Goal: Task Accomplishment & Management: Manage account settings

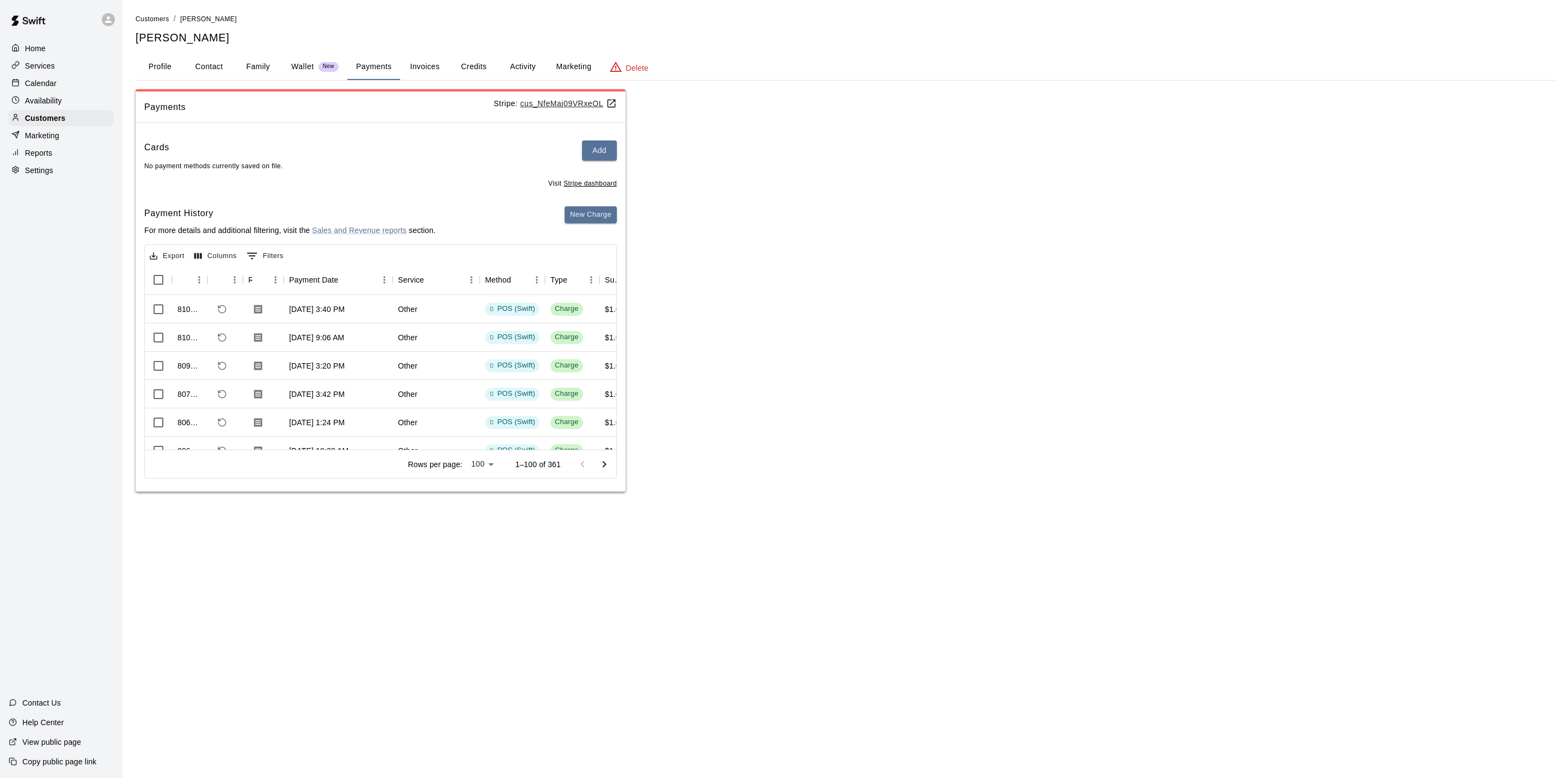
click at [30, 89] on p "Calendar" at bounding box center [41, 83] width 32 height 11
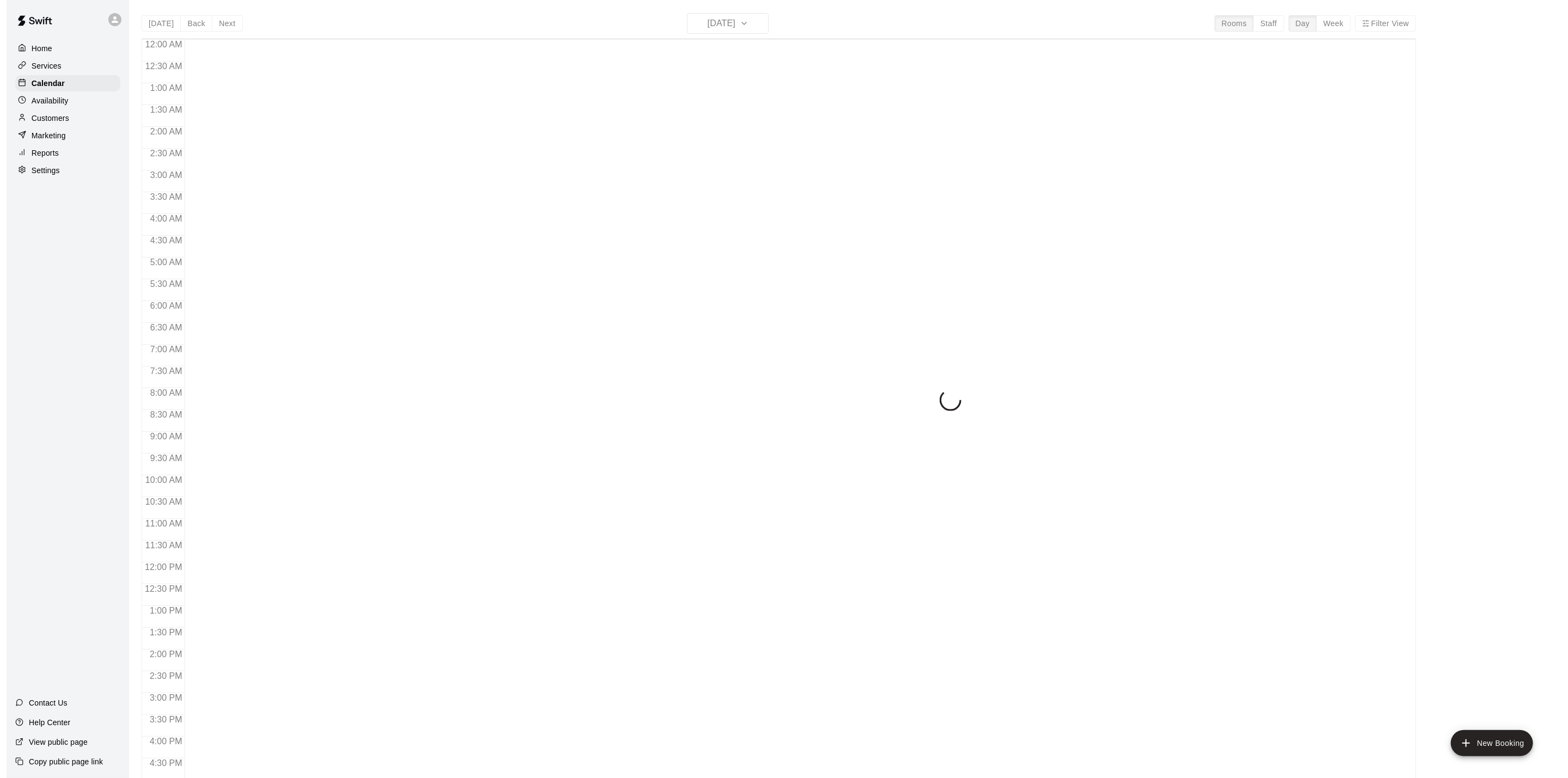
scroll to position [295, 0]
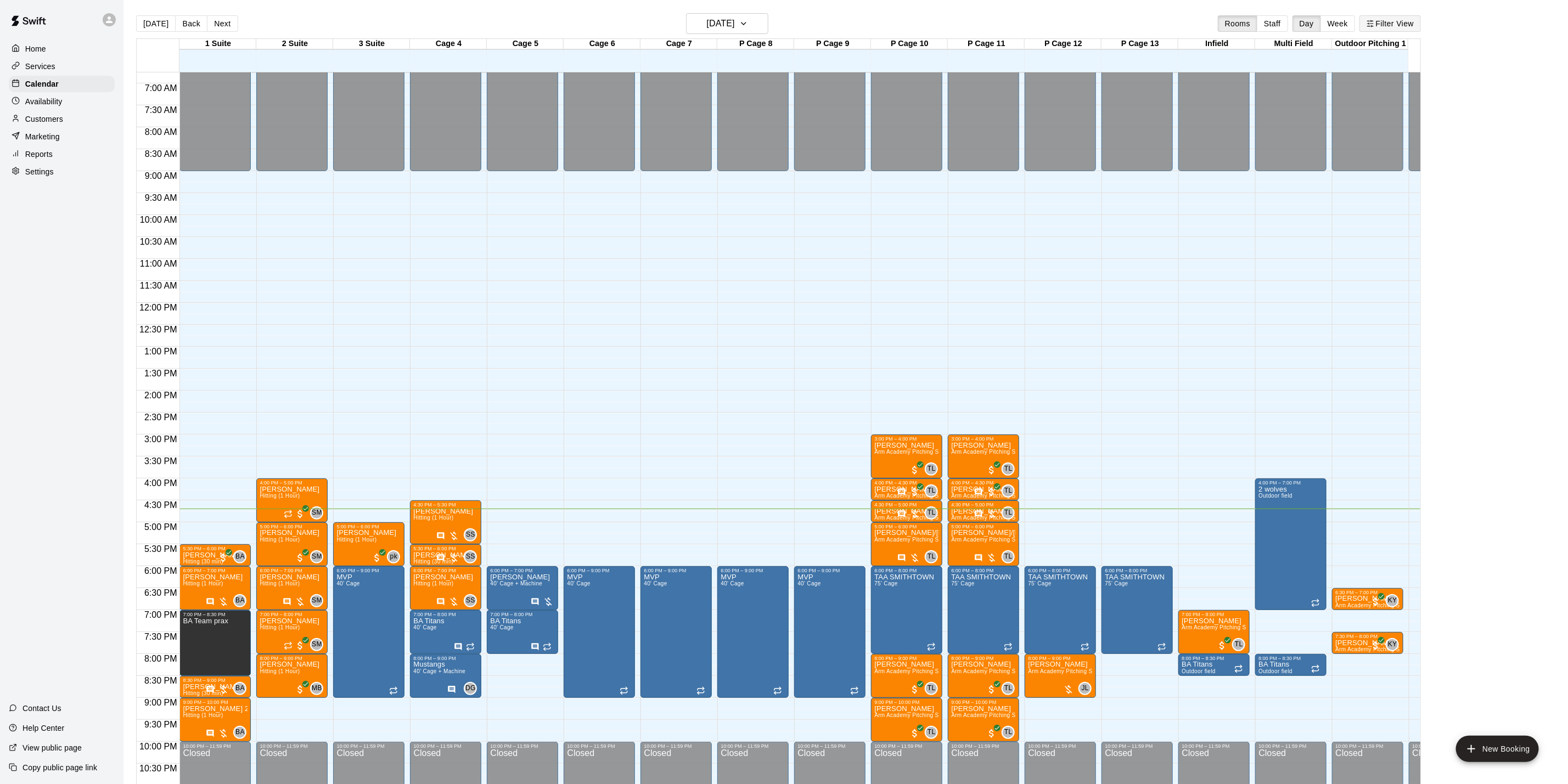
click at [1398, 25] on button "Filter View" at bounding box center [1389, 24] width 61 height 17
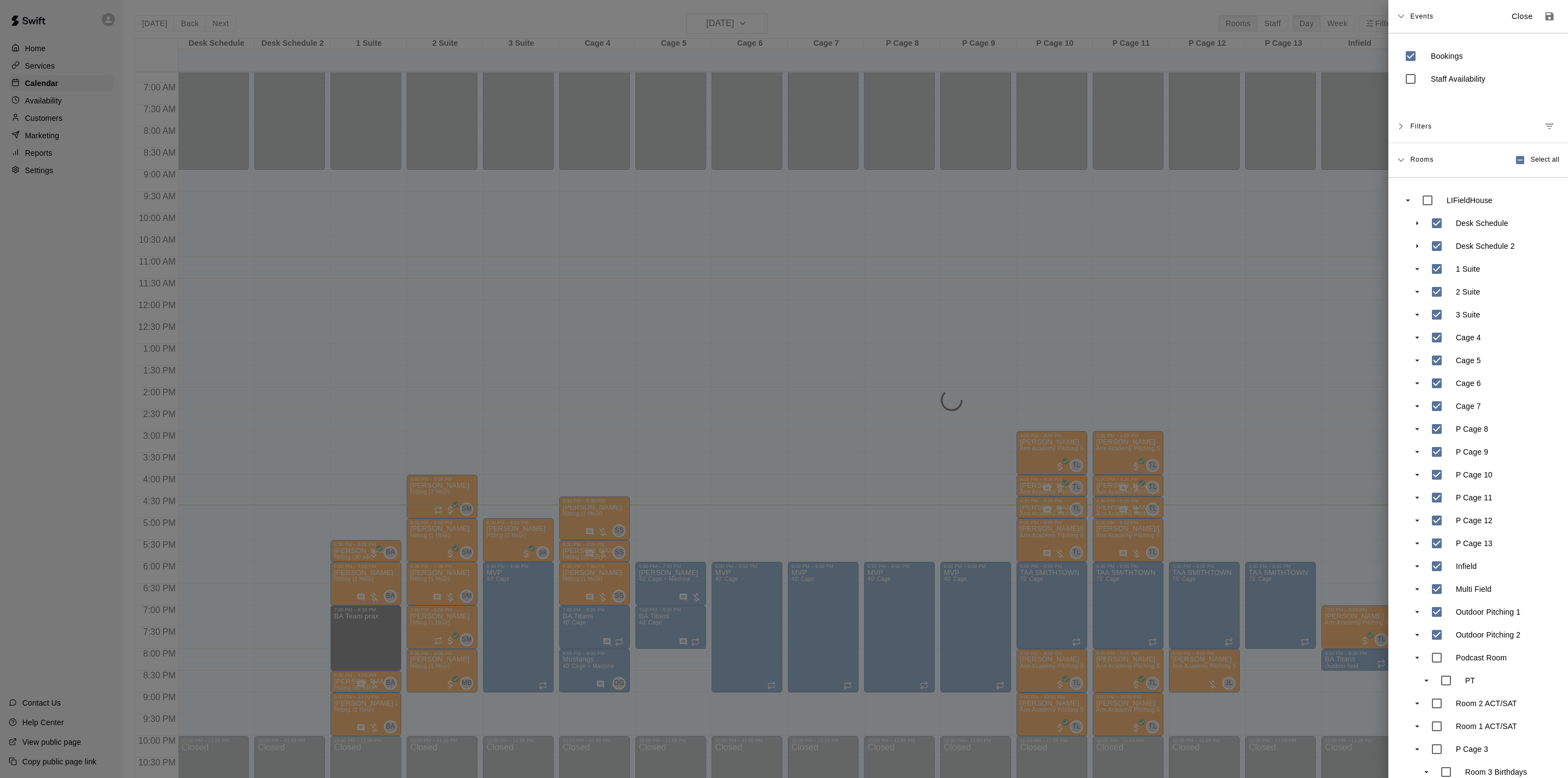
click at [639, 398] on div at bounding box center [784, 389] width 1568 height 778
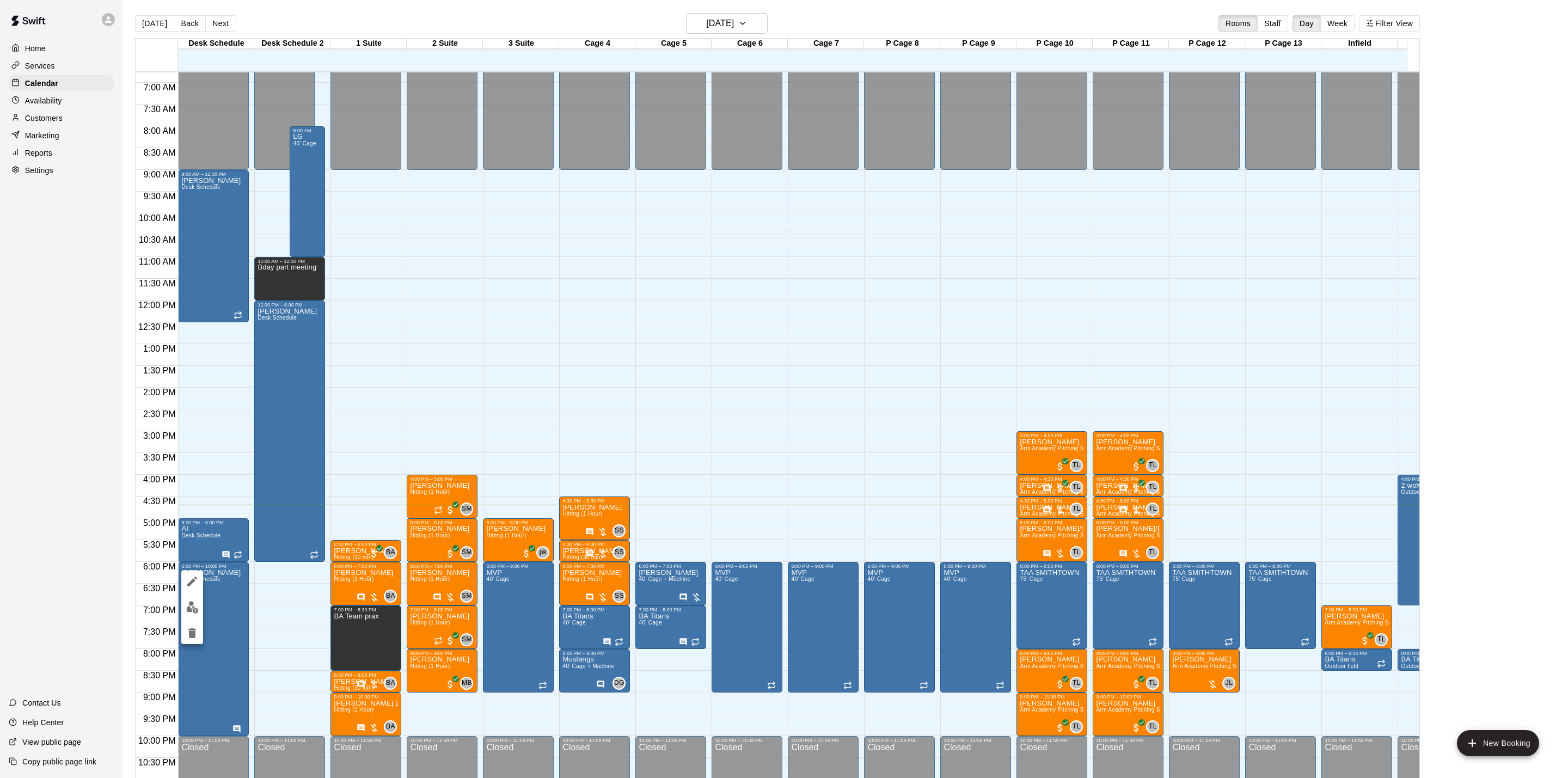
click at [200, 587] on button "edit" at bounding box center [191, 581] width 21 height 21
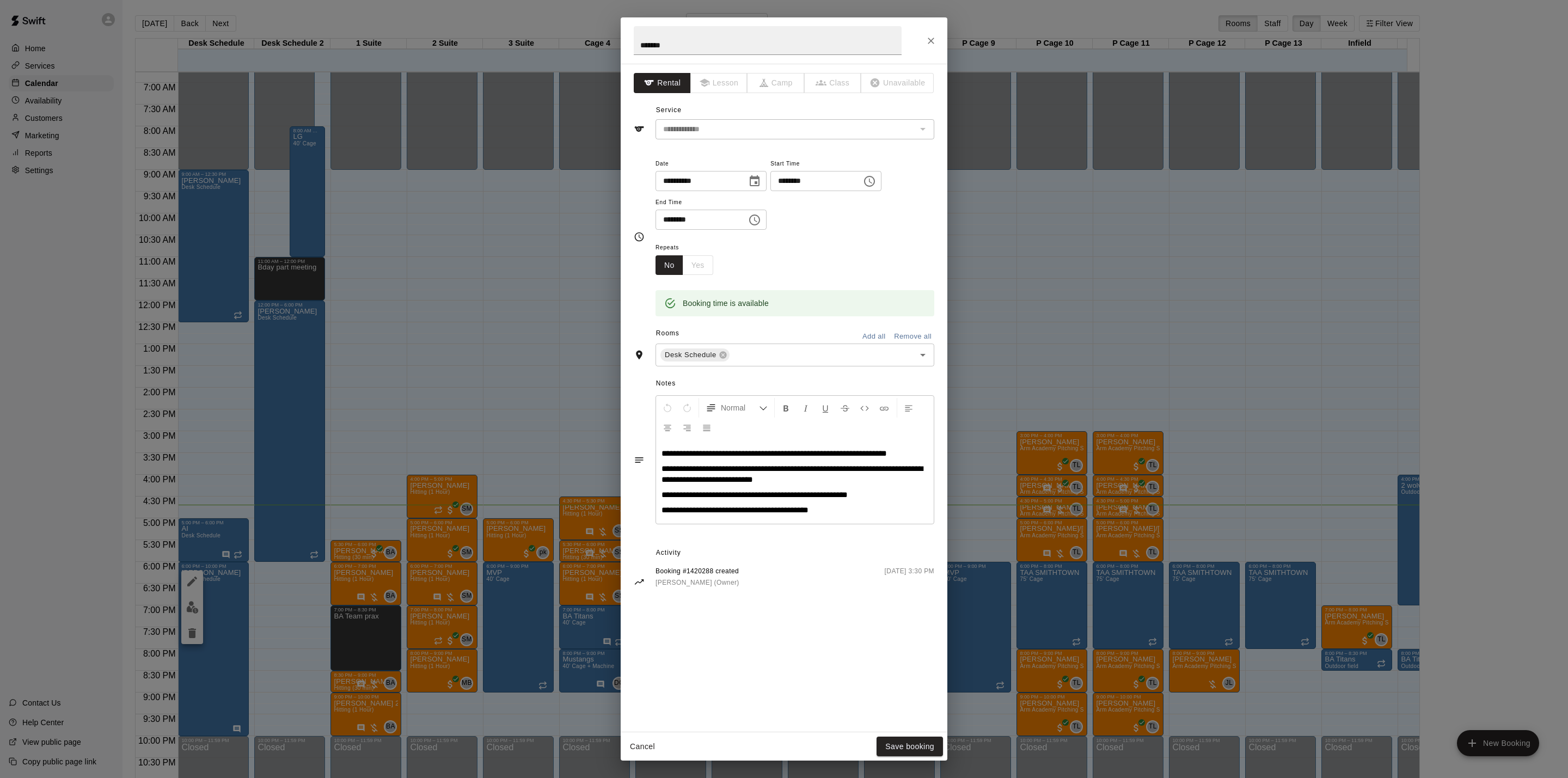
click at [924, 458] on p "**********" at bounding box center [795, 453] width 267 height 11
click at [828, 473] on span "**********" at bounding box center [744, 468] width 167 height 8
click at [905, 743] on button "Save booking" at bounding box center [909, 747] width 66 height 21
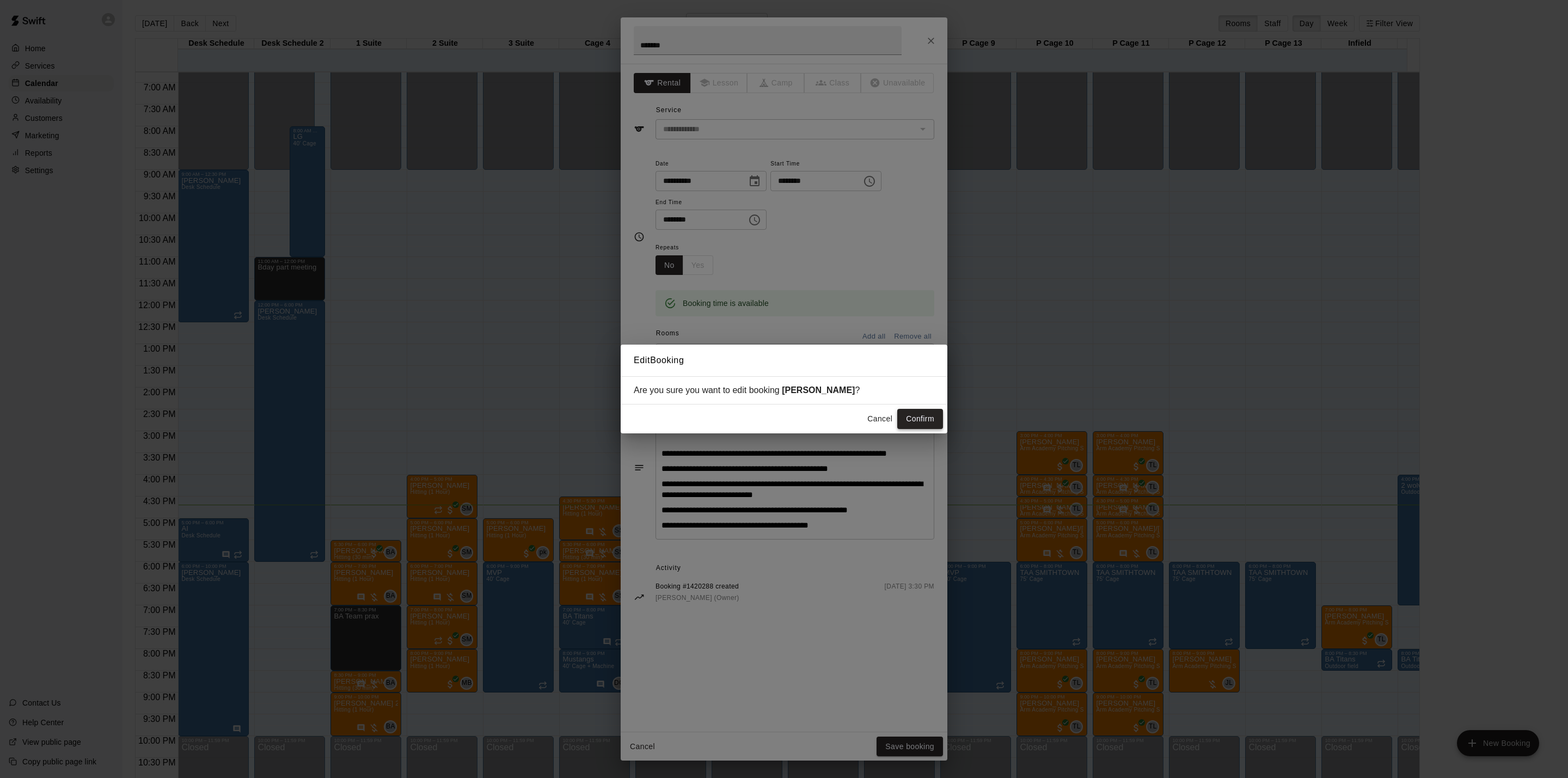
click at [923, 415] on button "Confirm" at bounding box center [920, 419] width 46 height 21
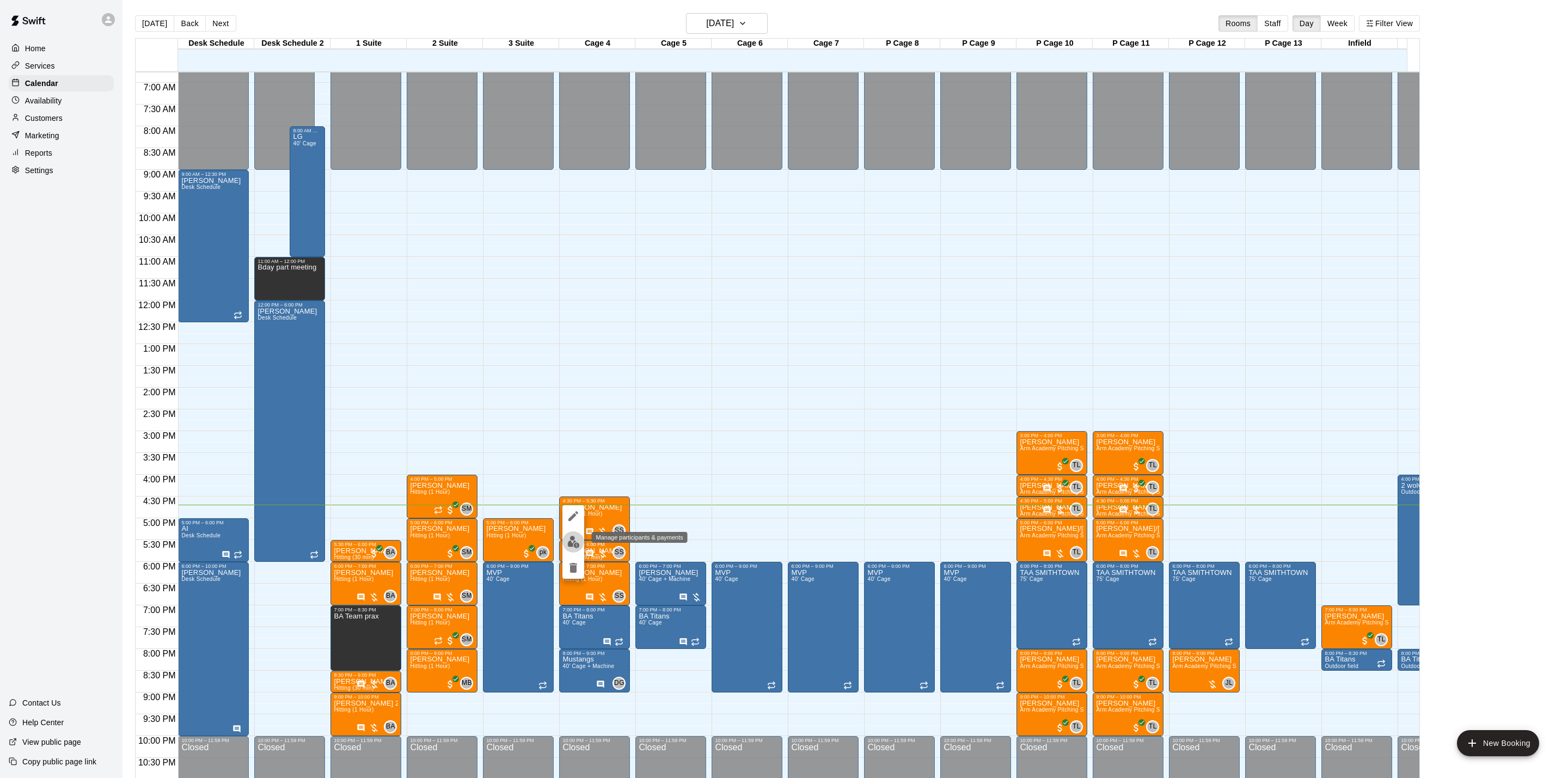
click at [567, 538] on img "edit" at bounding box center [573, 541] width 12 height 12
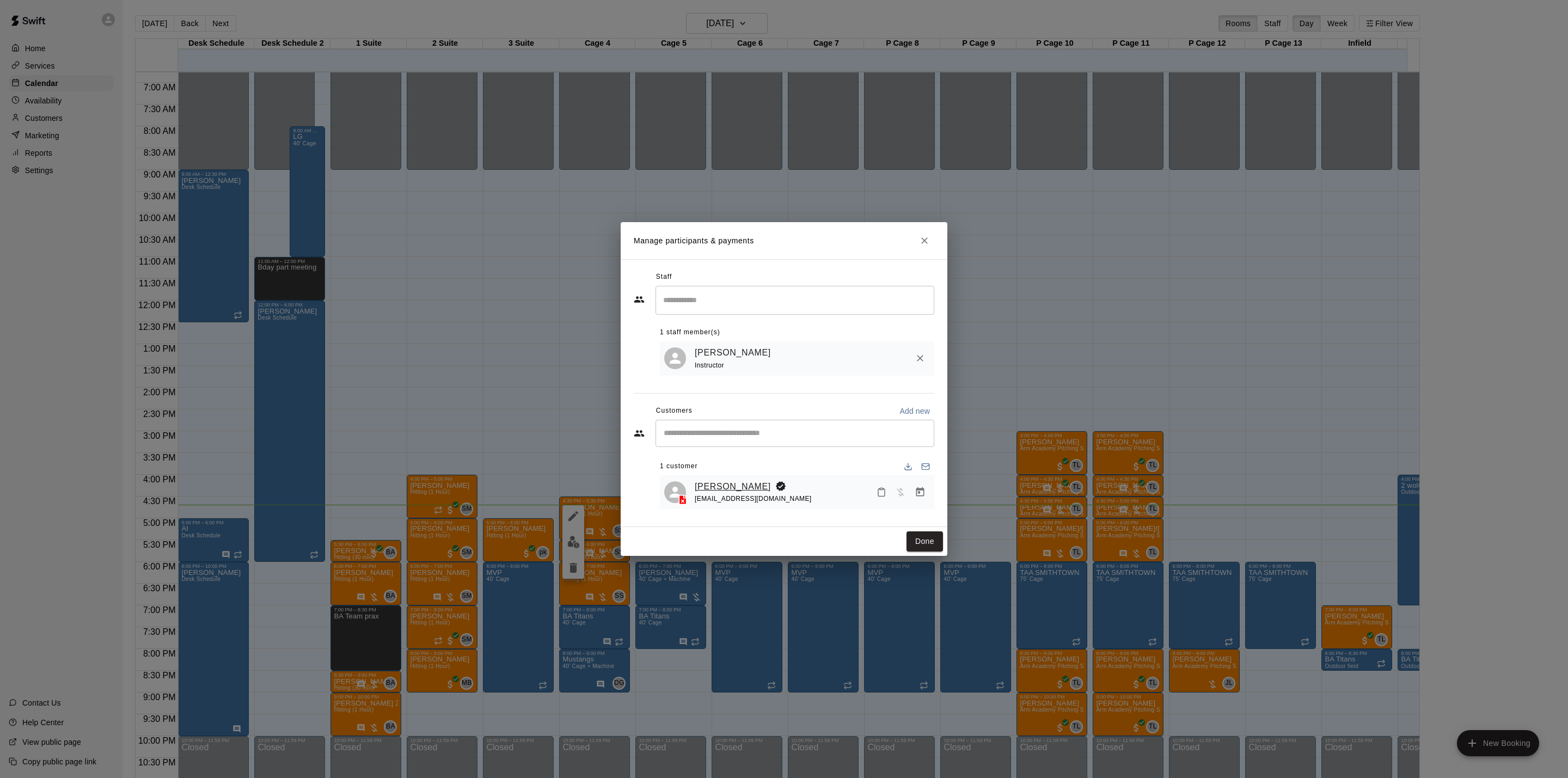
click at [742, 492] on link "[PERSON_NAME]" at bounding box center [733, 486] width 76 height 14
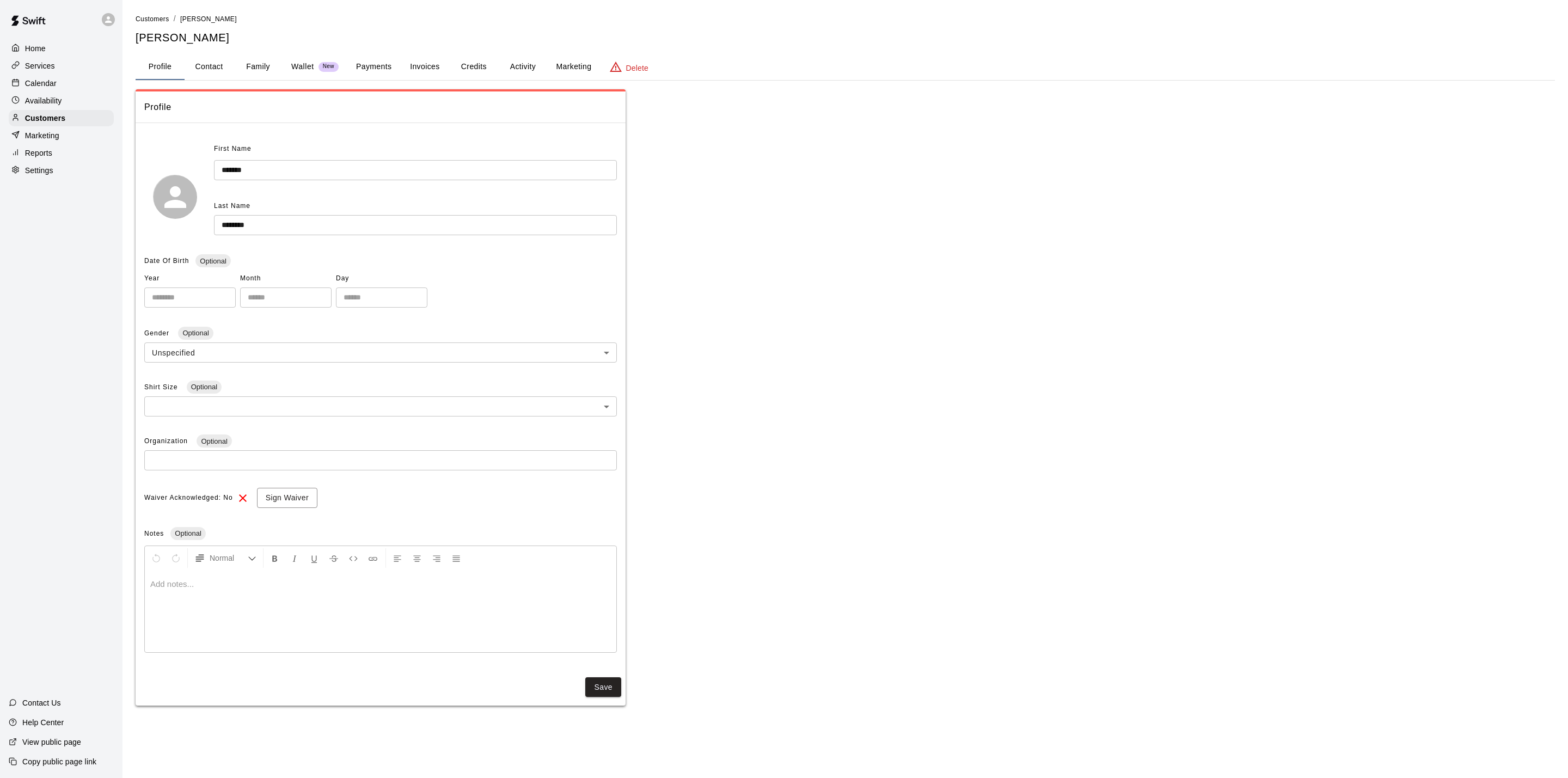
click at [373, 69] on button "Payments" at bounding box center [373, 67] width 53 height 26
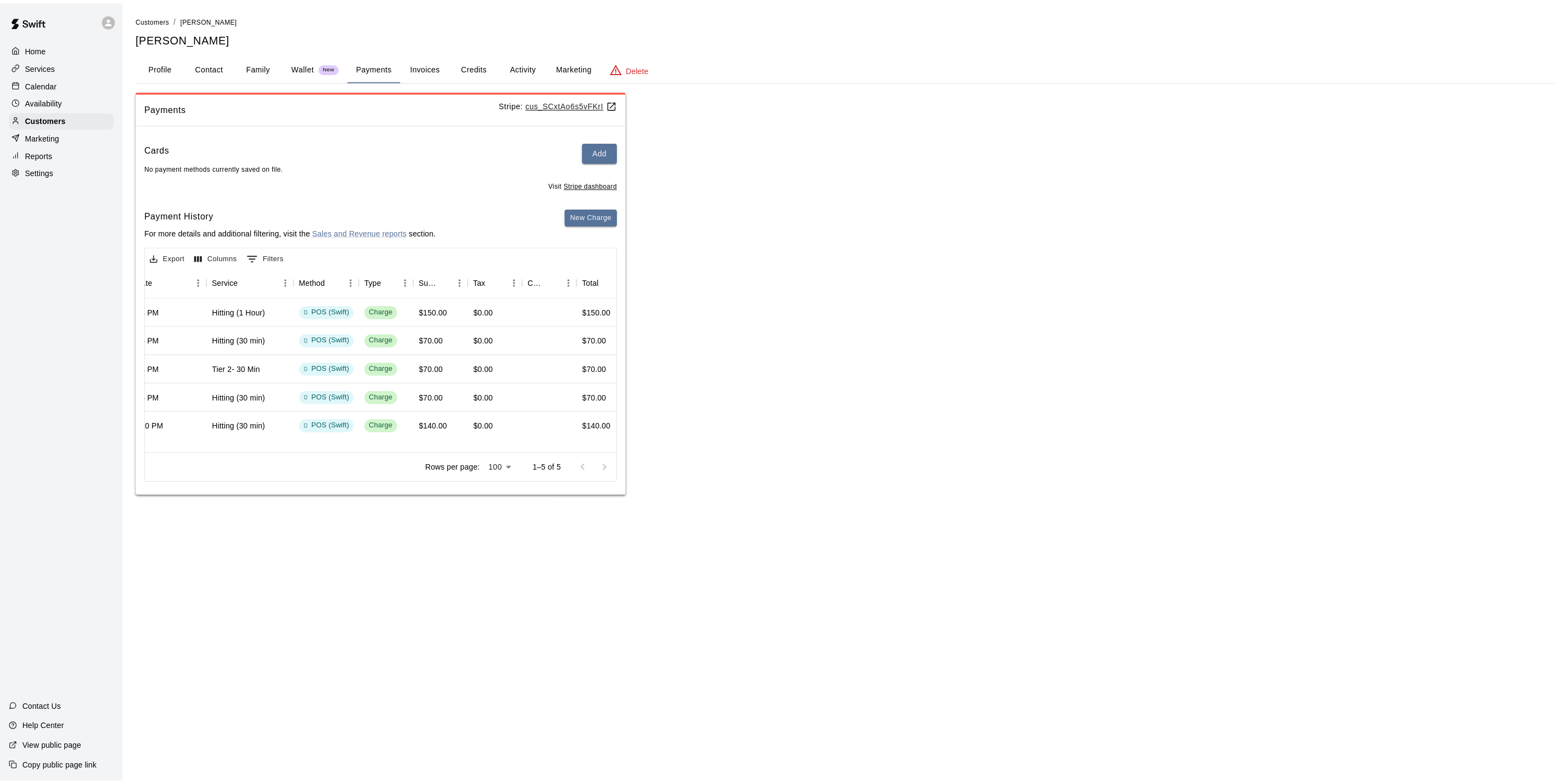
scroll to position [0, 188]
click at [529, 68] on button "Activity" at bounding box center [526, 68] width 50 height 26
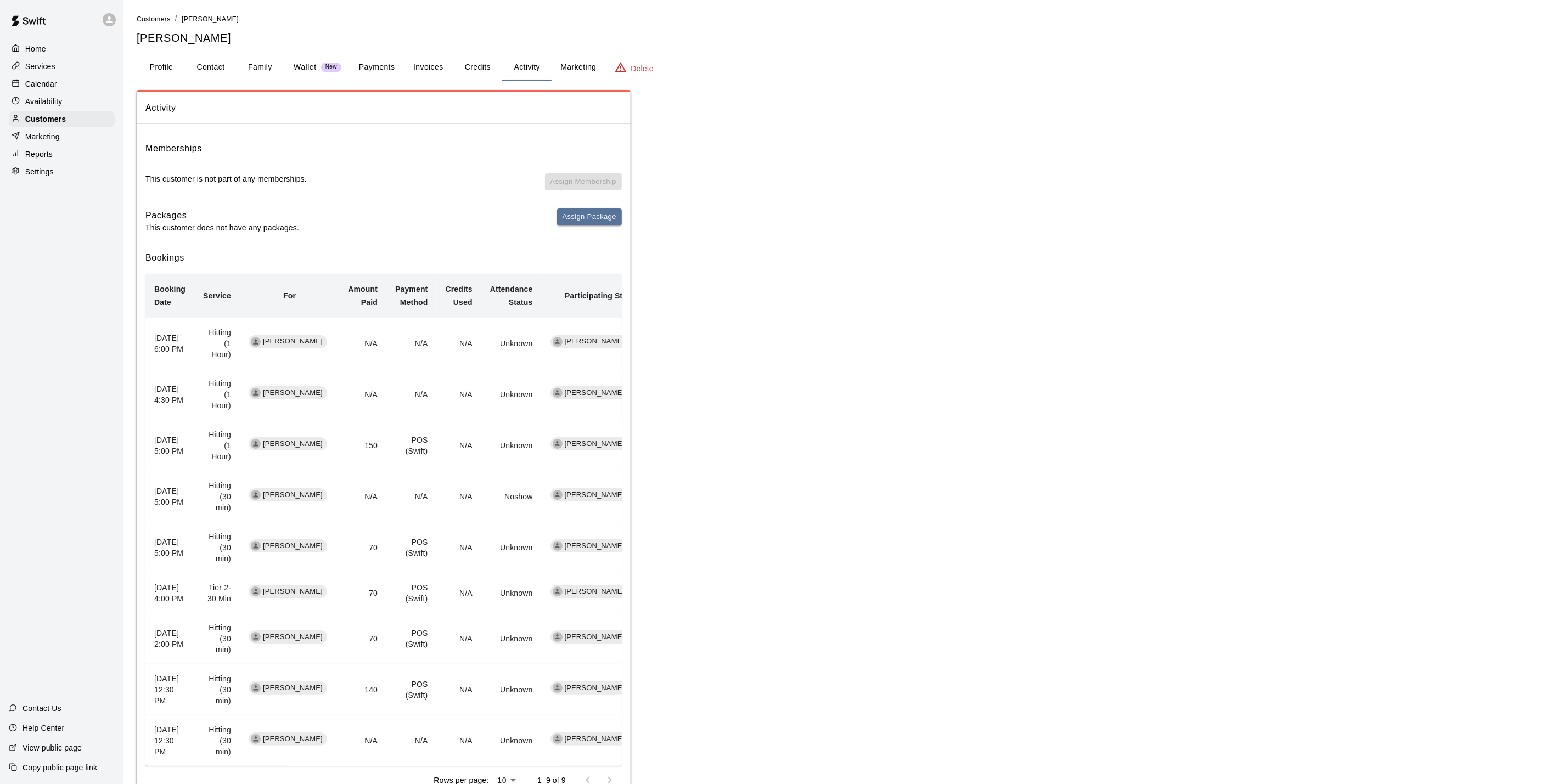
scroll to position [57, 0]
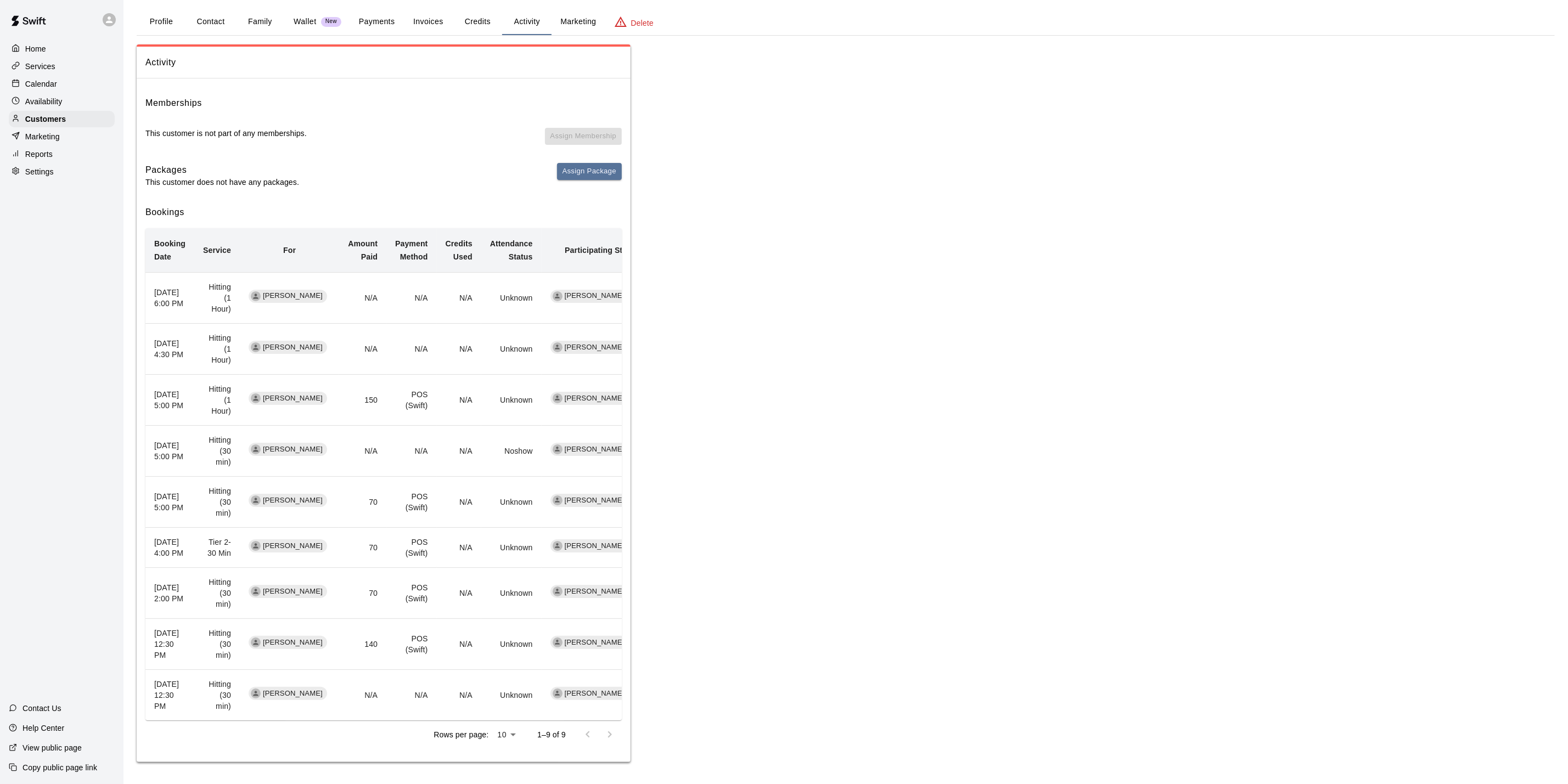
click at [59, 86] on div "Calendar" at bounding box center [61, 85] width 106 height 17
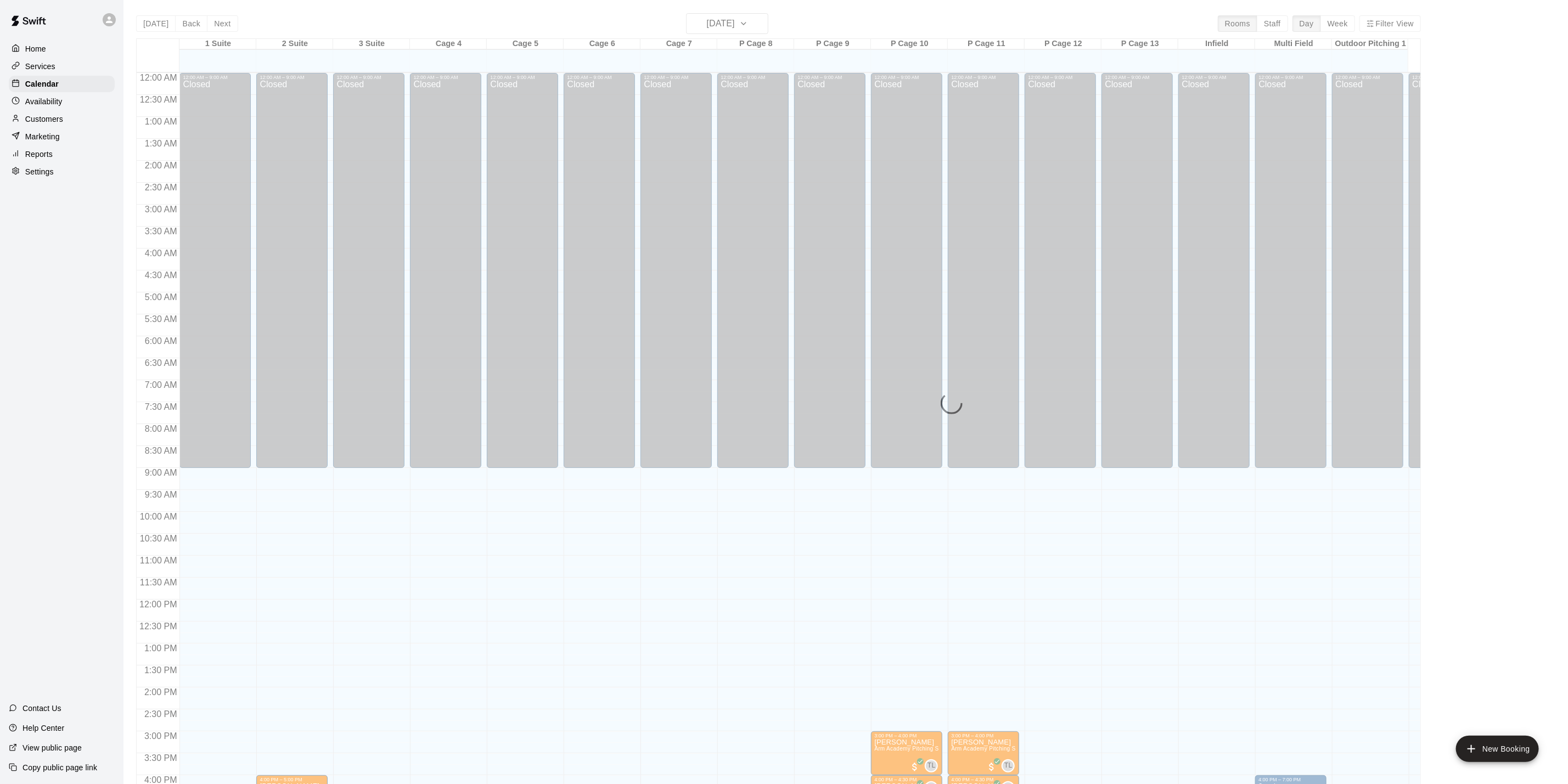
scroll to position [297, 0]
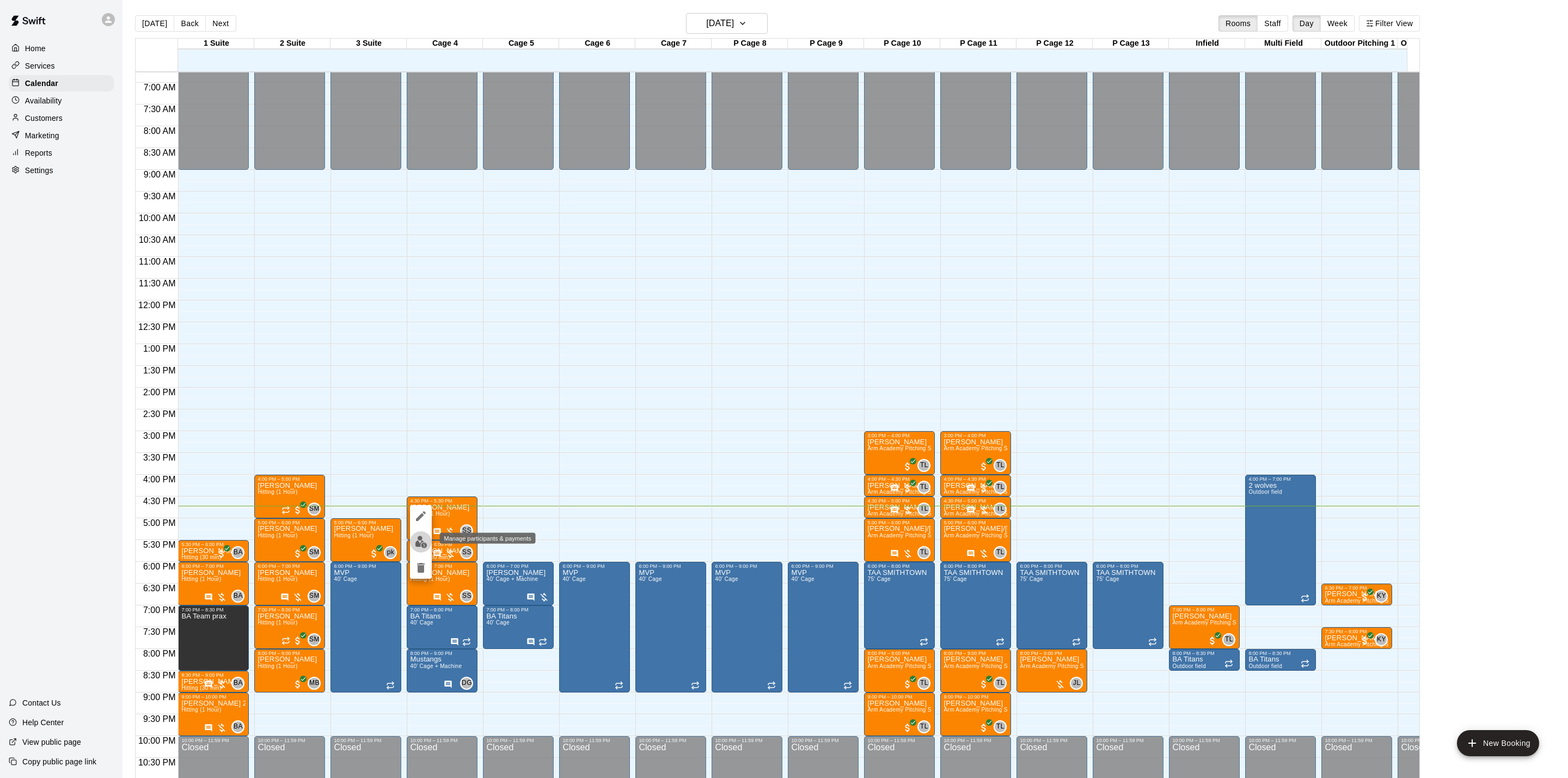
click at [419, 547] on img "edit" at bounding box center [421, 541] width 12 height 12
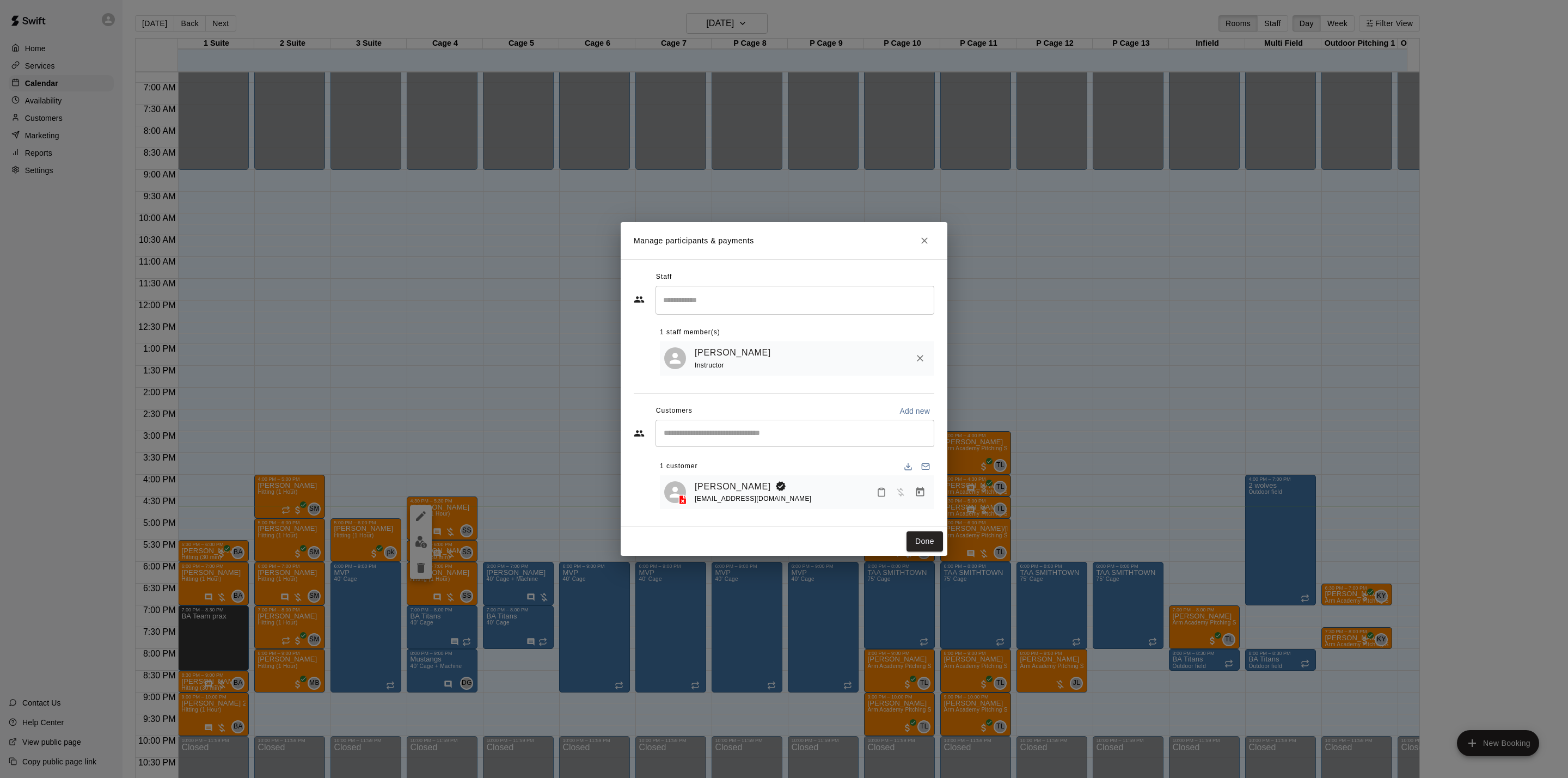
click at [463, 420] on div "Manage participants & payments Staff ​ 1 staff member(s) Sean Singh Instructor …" at bounding box center [784, 389] width 1568 height 778
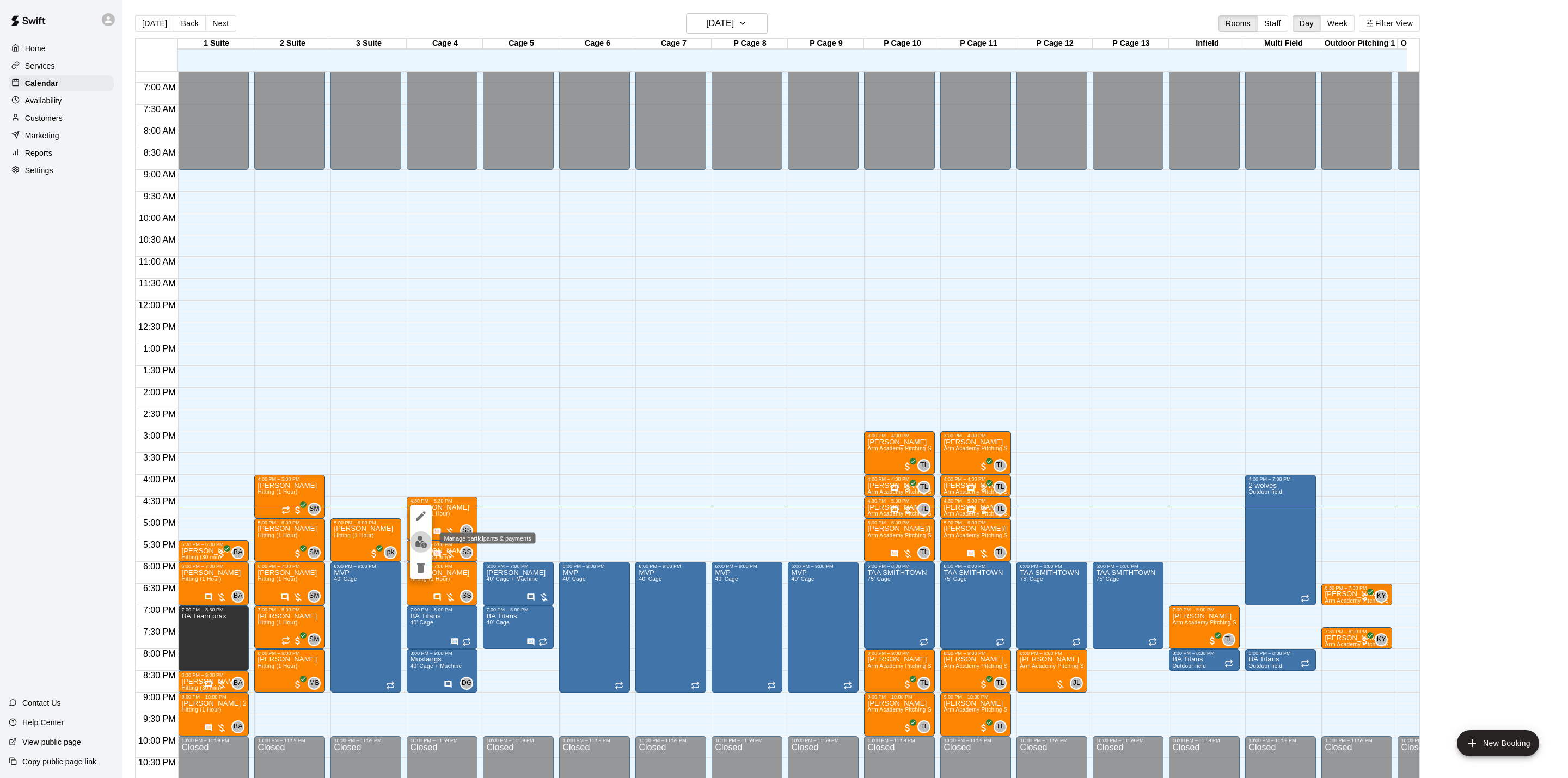
click at [427, 547] on button "edit" at bounding box center [421, 542] width 21 height 21
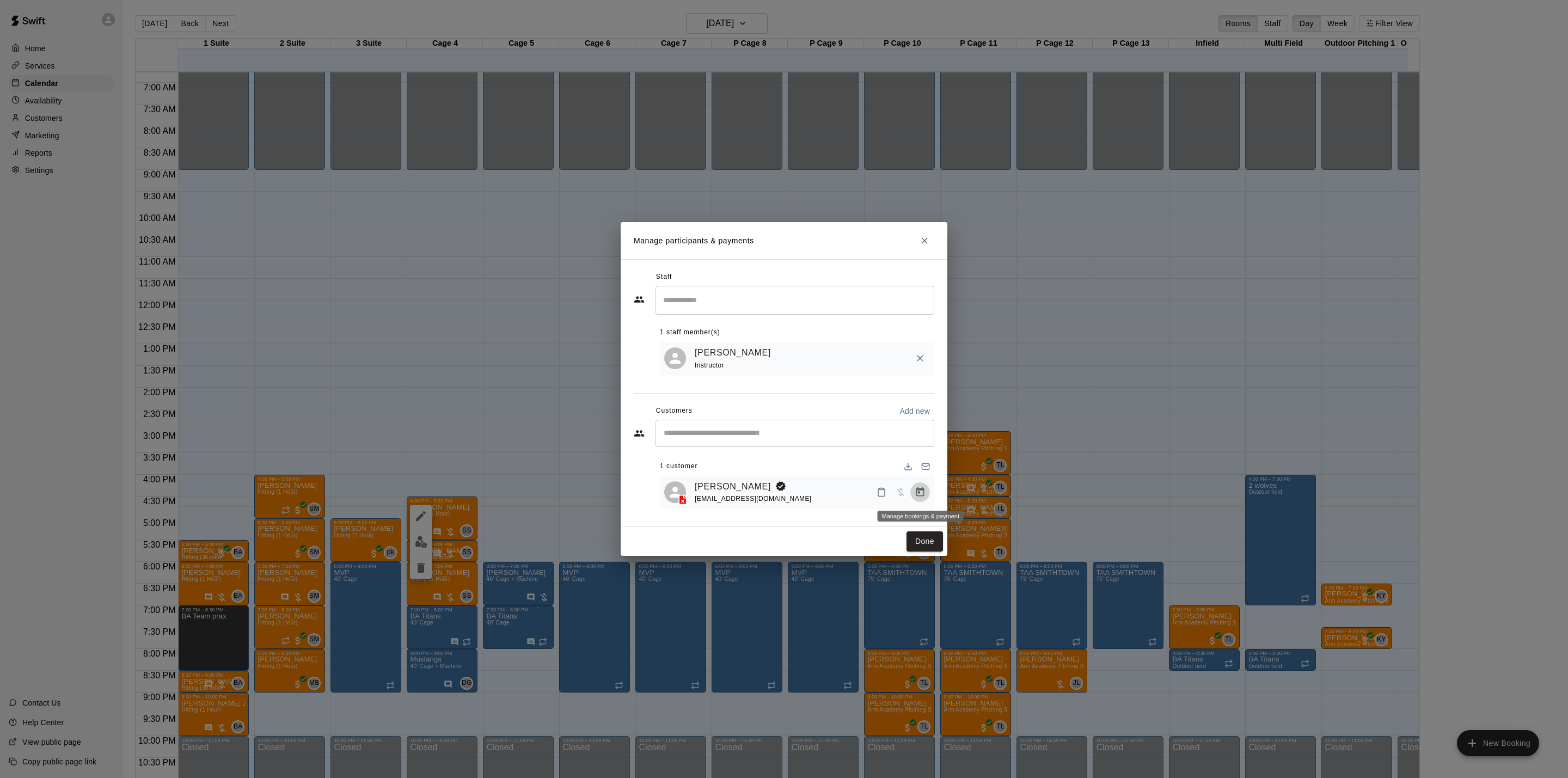
click at [918, 489] on icon "Manage bookings & payment" at bounding box center [920, 492] width 8 height 9
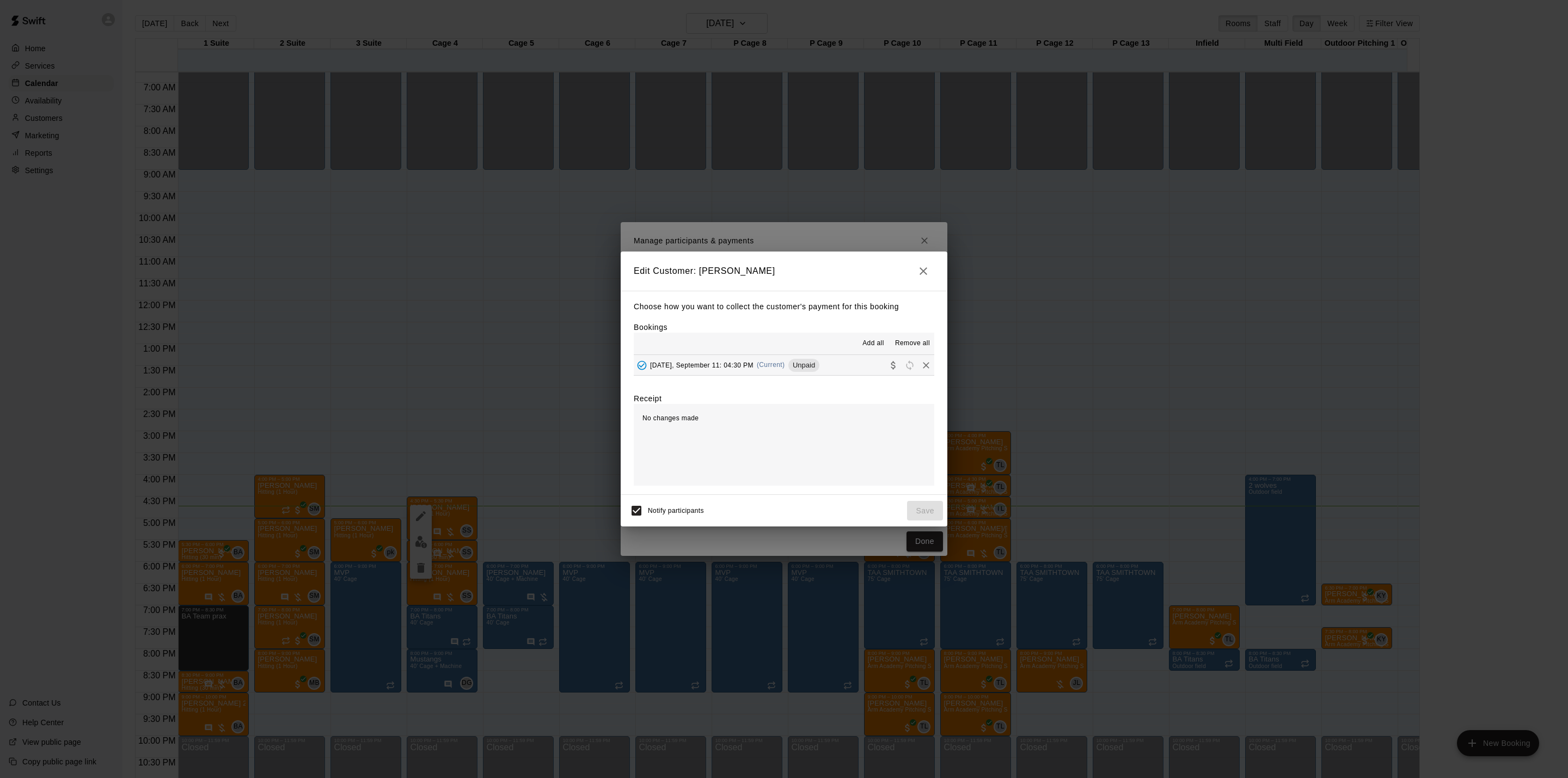
click at [921, 361] on icon "Remove" at bounding box center [926, 366] width 11 height 11
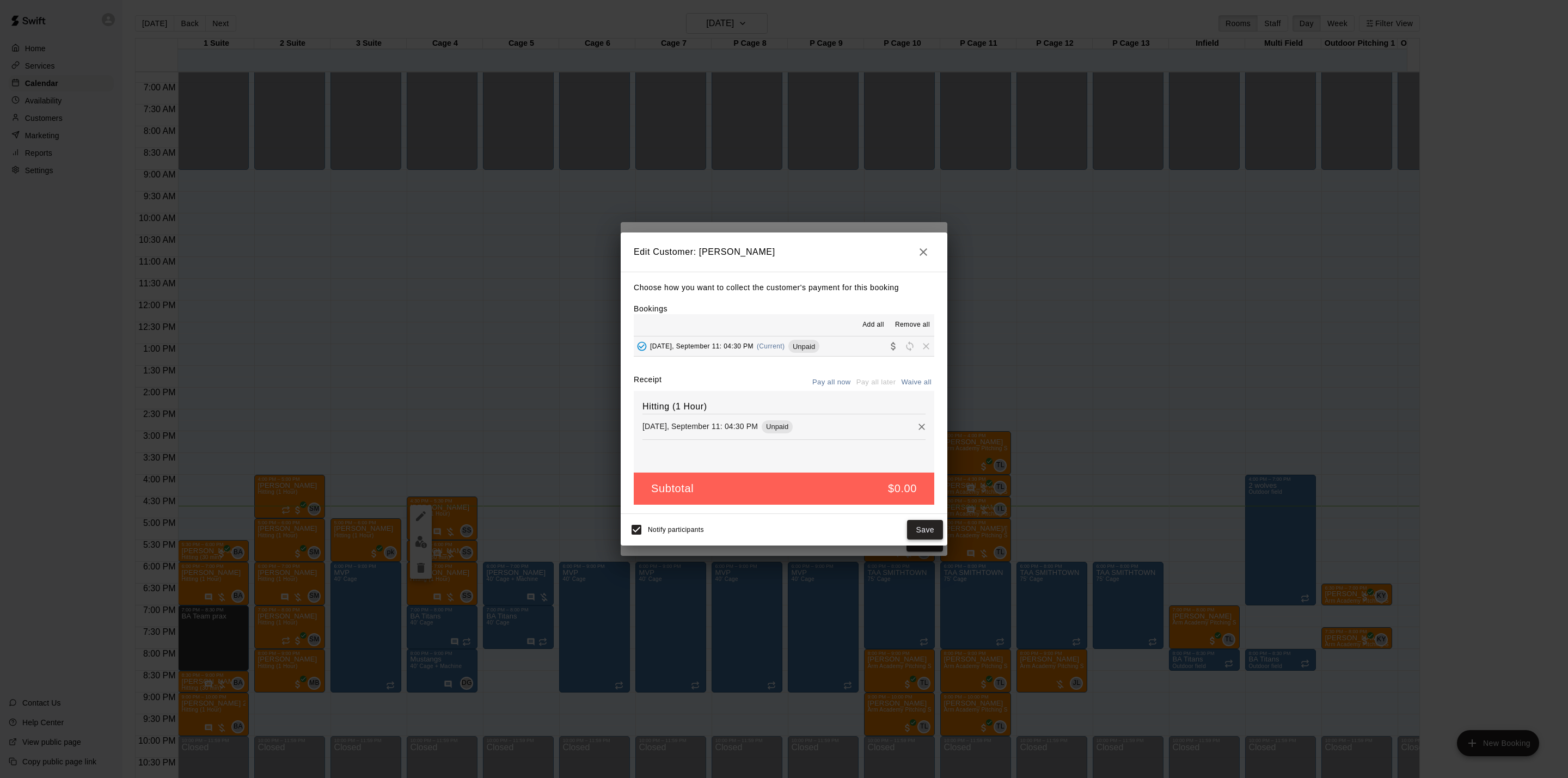
click at [921, 526] on button "Save" at bounding box center [925, 530] width 36 height 21
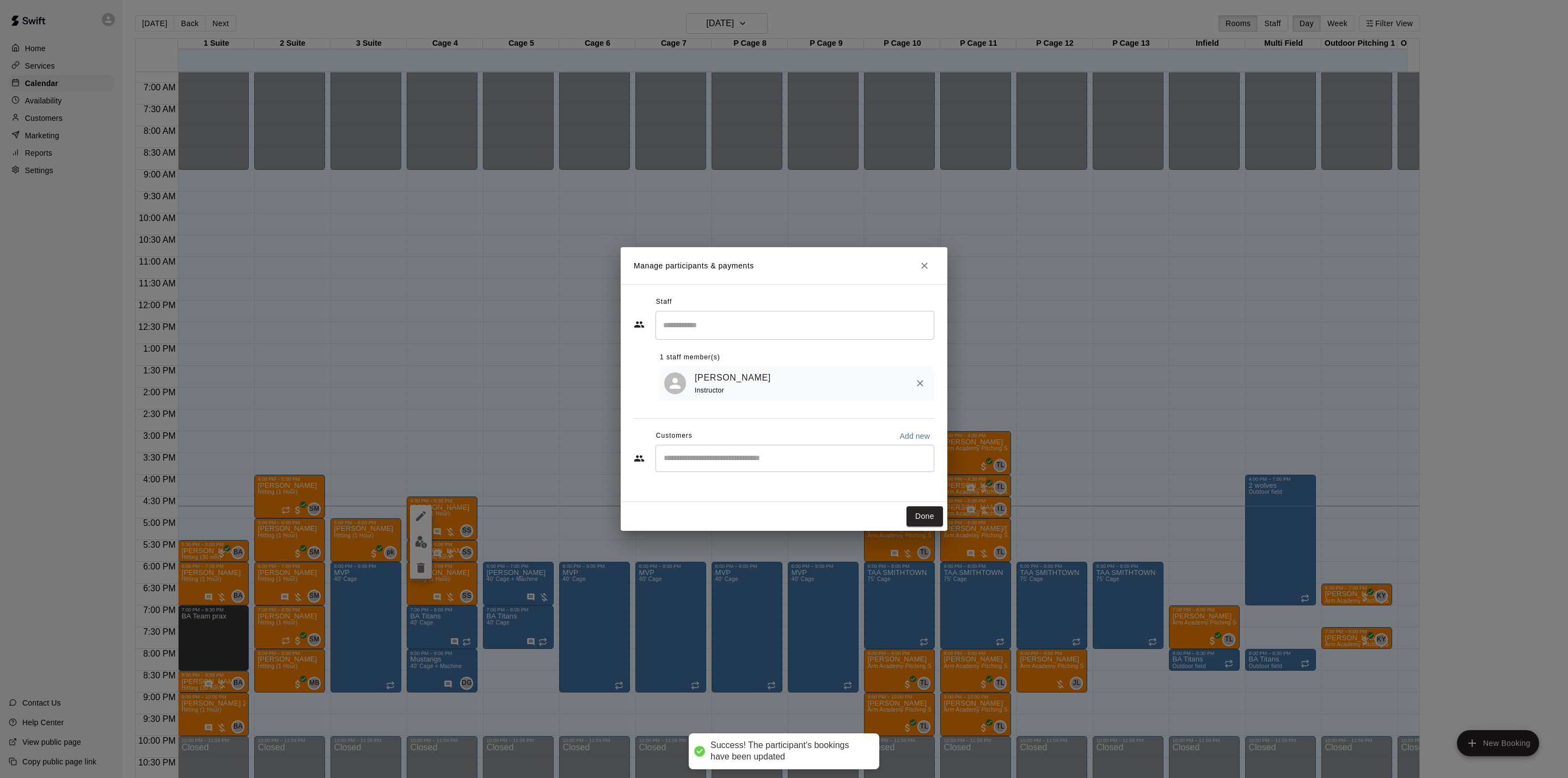
click at [688, 464] on input "Start typing to search customers..." at bounding box center [795, 459] width 269 height 11
type input "********"
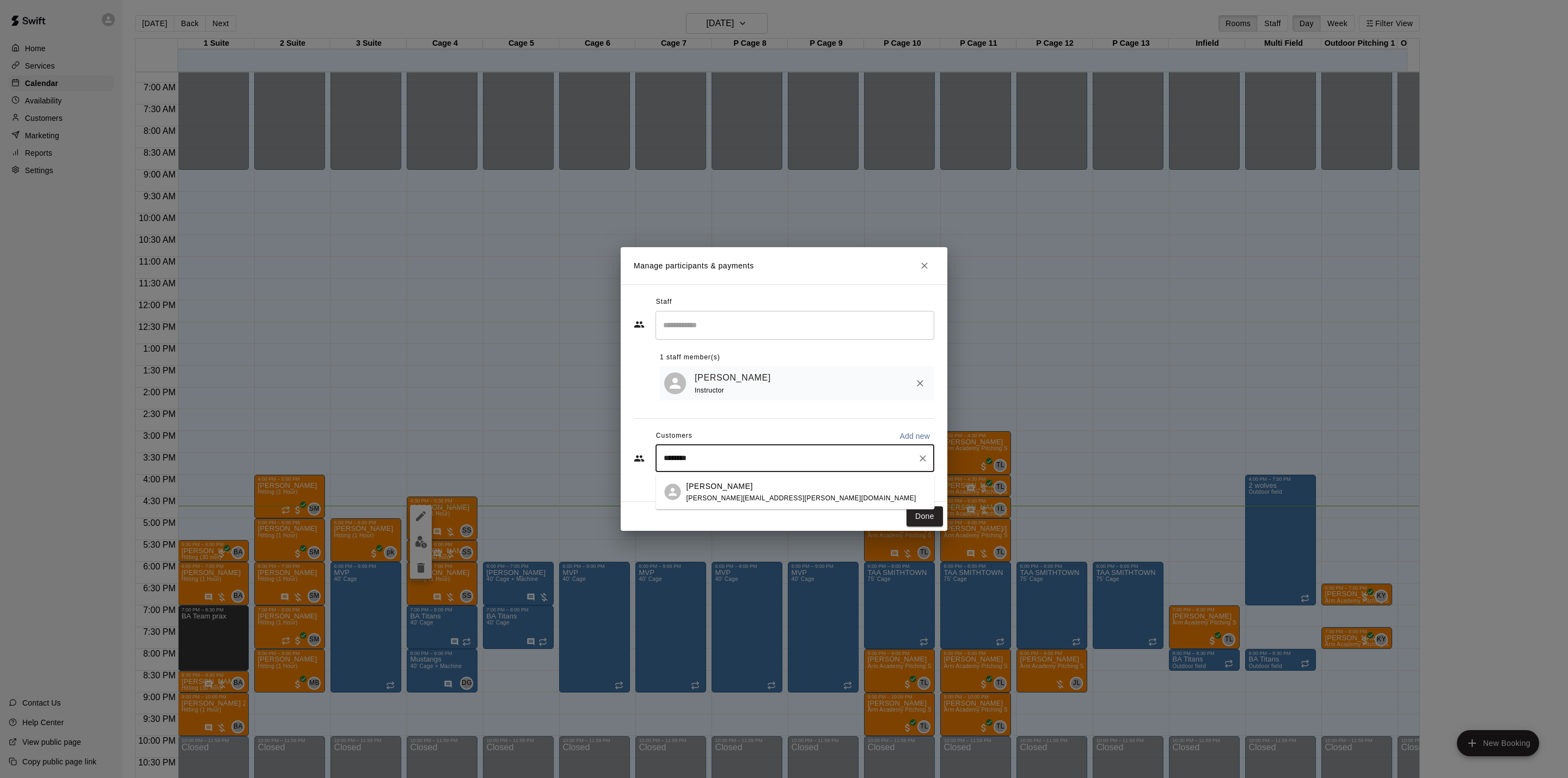
click at [711, 493] on span "catherine.j.mcmullen@gmail.com" at bounding box center [801, 497] width 229 height 7
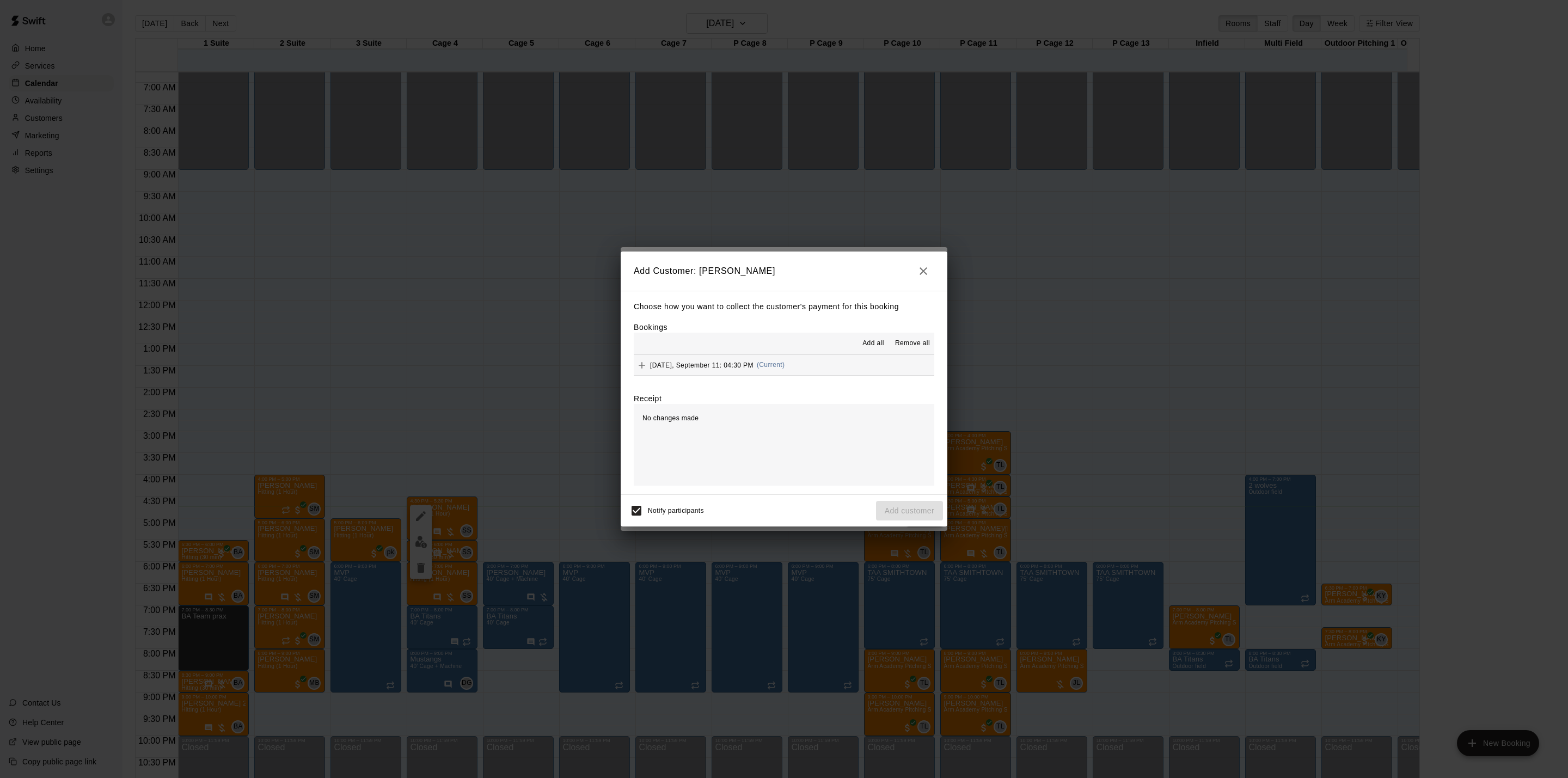
click at [724, 354] on div "Add all Remove all" at bounding box center [784, 343] width 300 height 21
click at [719, 366] on span "Thursday, September 11: 04:30 PM" at bounding box center [701, 365] width 104 height 7
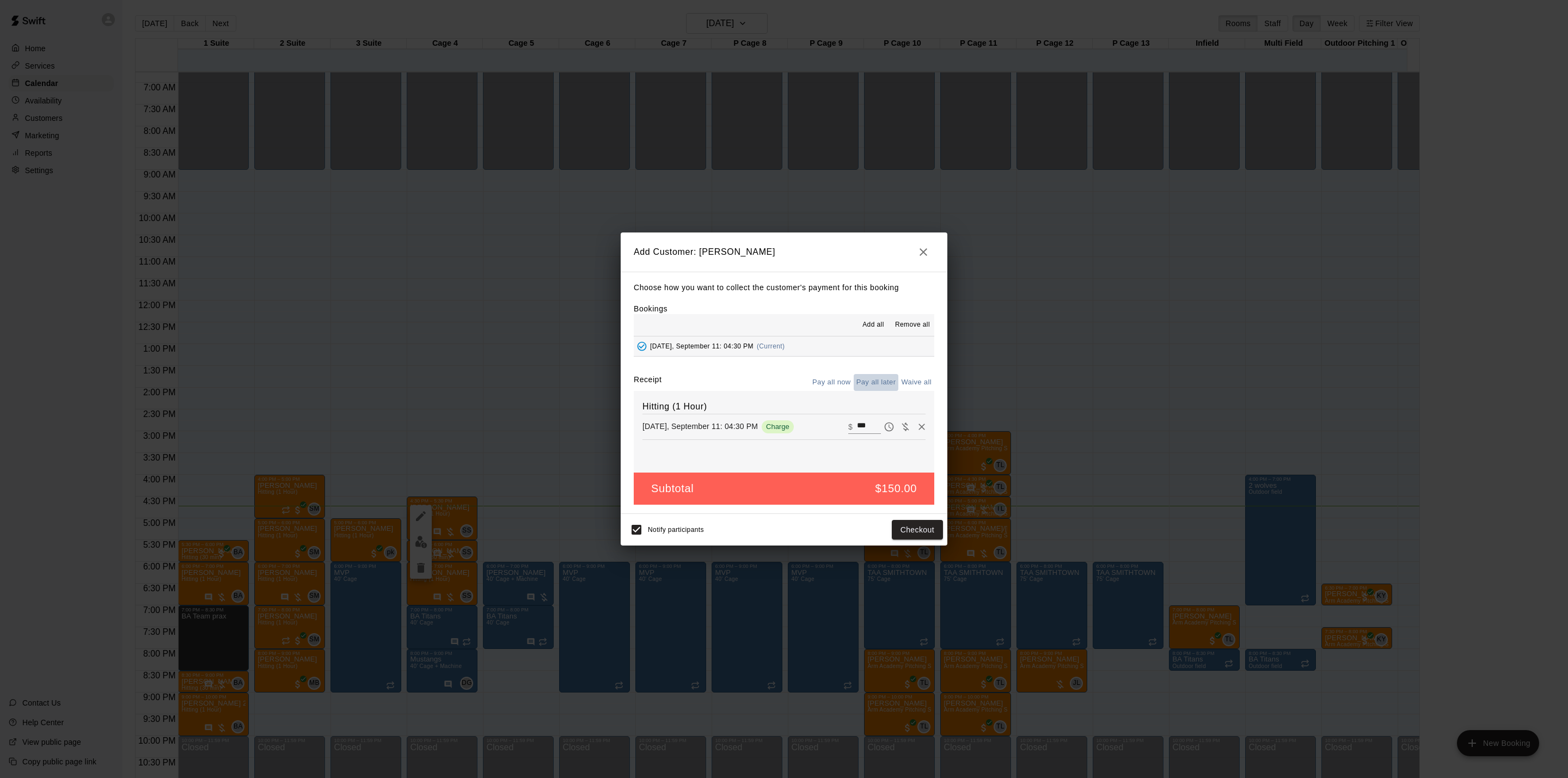
click at [871, 380] on button "Pay all later" at bounding box center [876, 382] width 45 height 17
click at [907, 524] on button "Add customer" at bounding box center [909, 530] width 67 height 21
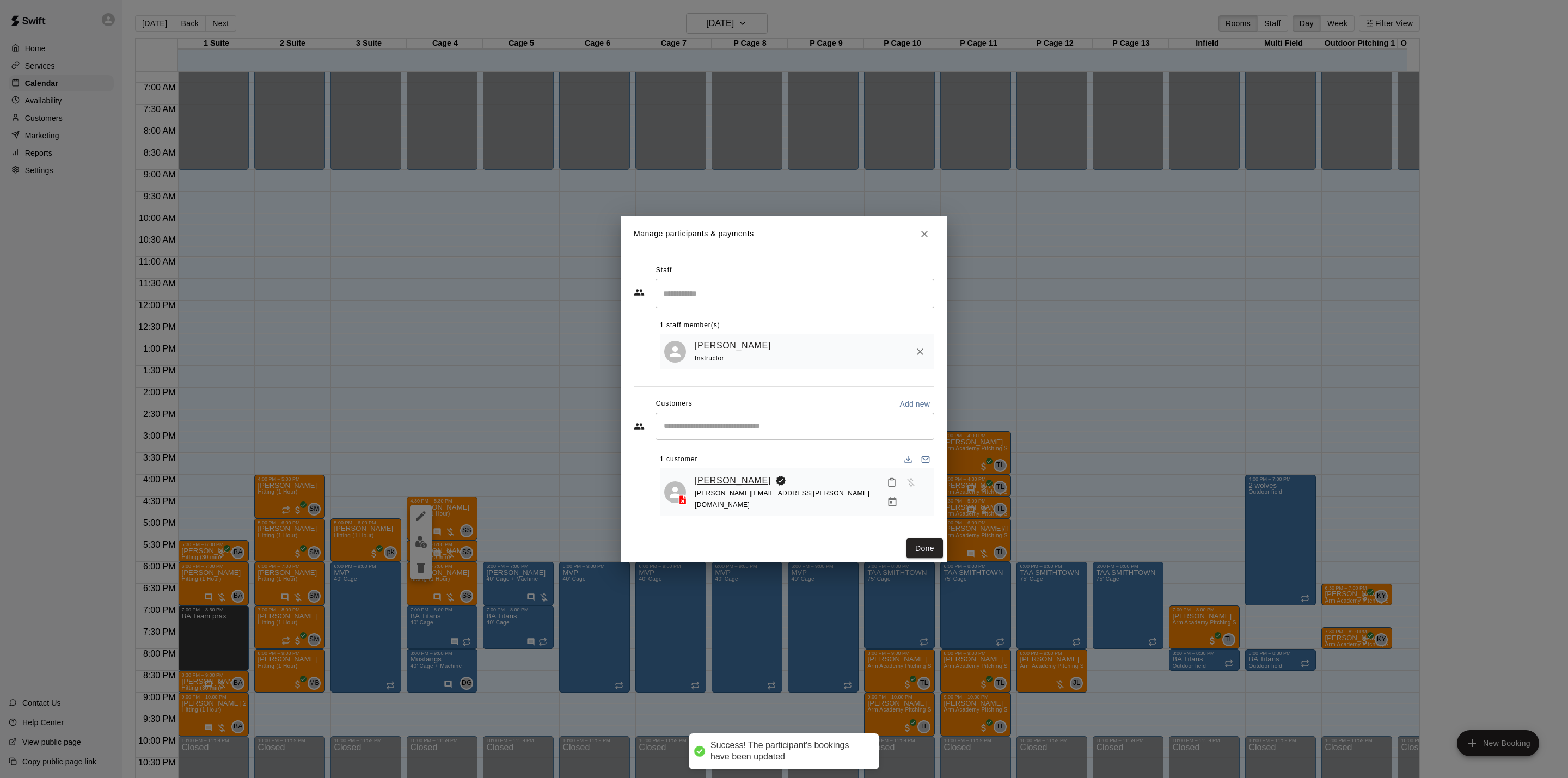
click at [720, 488] on link "[PERSON_NAME]" at bounding box center [733, 480] width 76 height 14
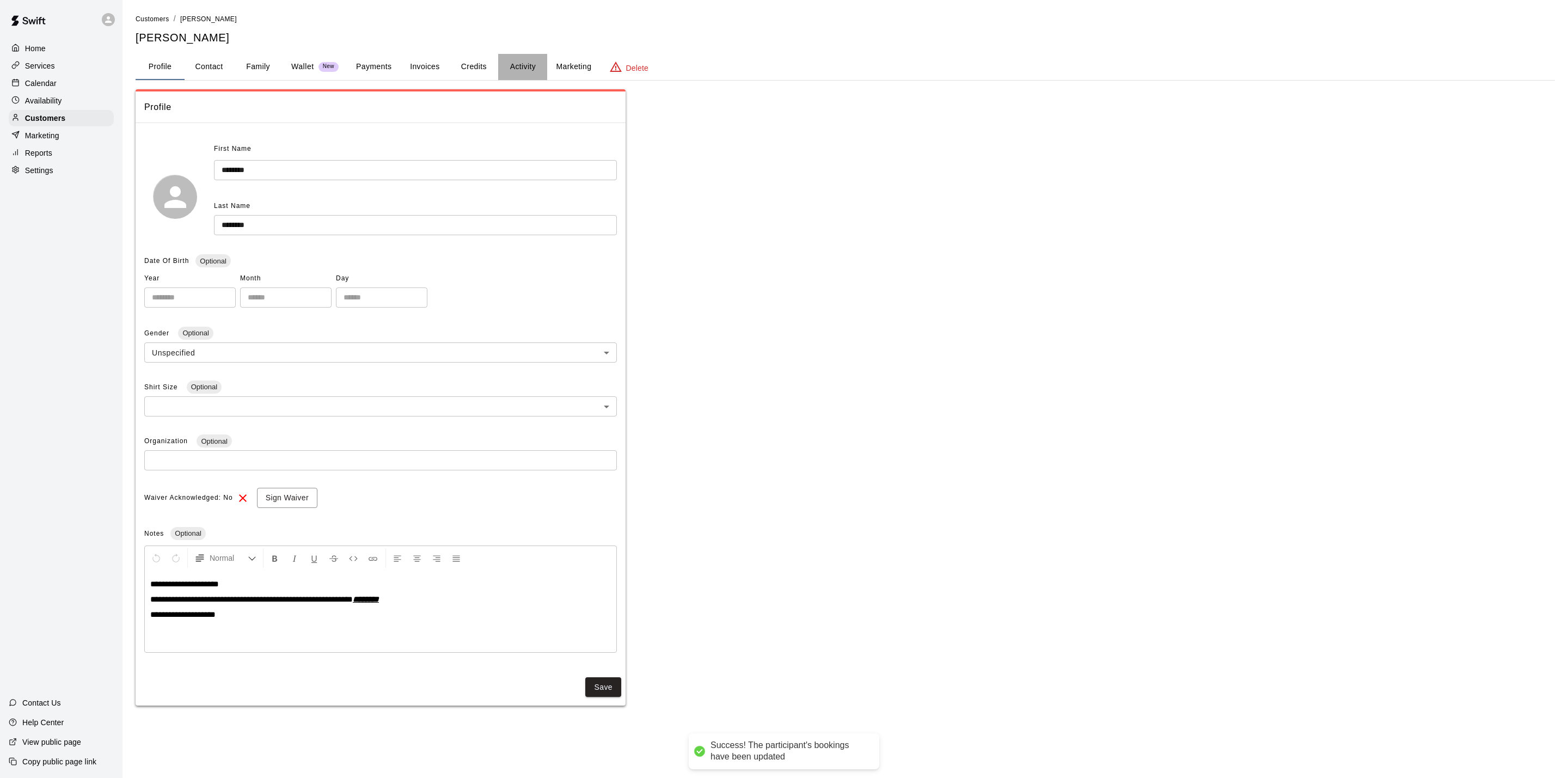
click at [529, 66] on button "Activity" at bounding box center [522, 67] width 49 height 26
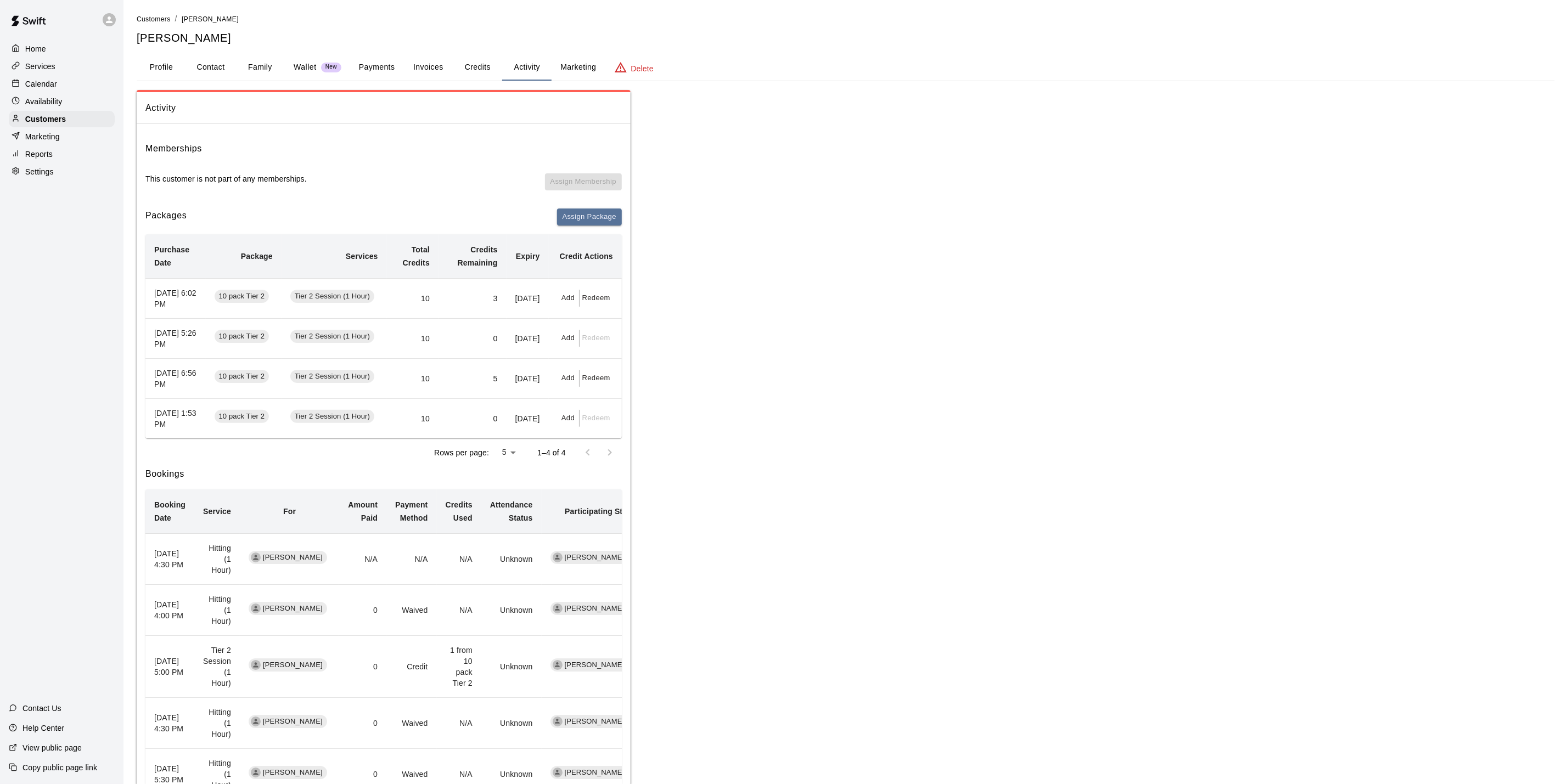
click at [27, 85] on p "Calendar" at bounding box center [41, 84] width 32 height 11
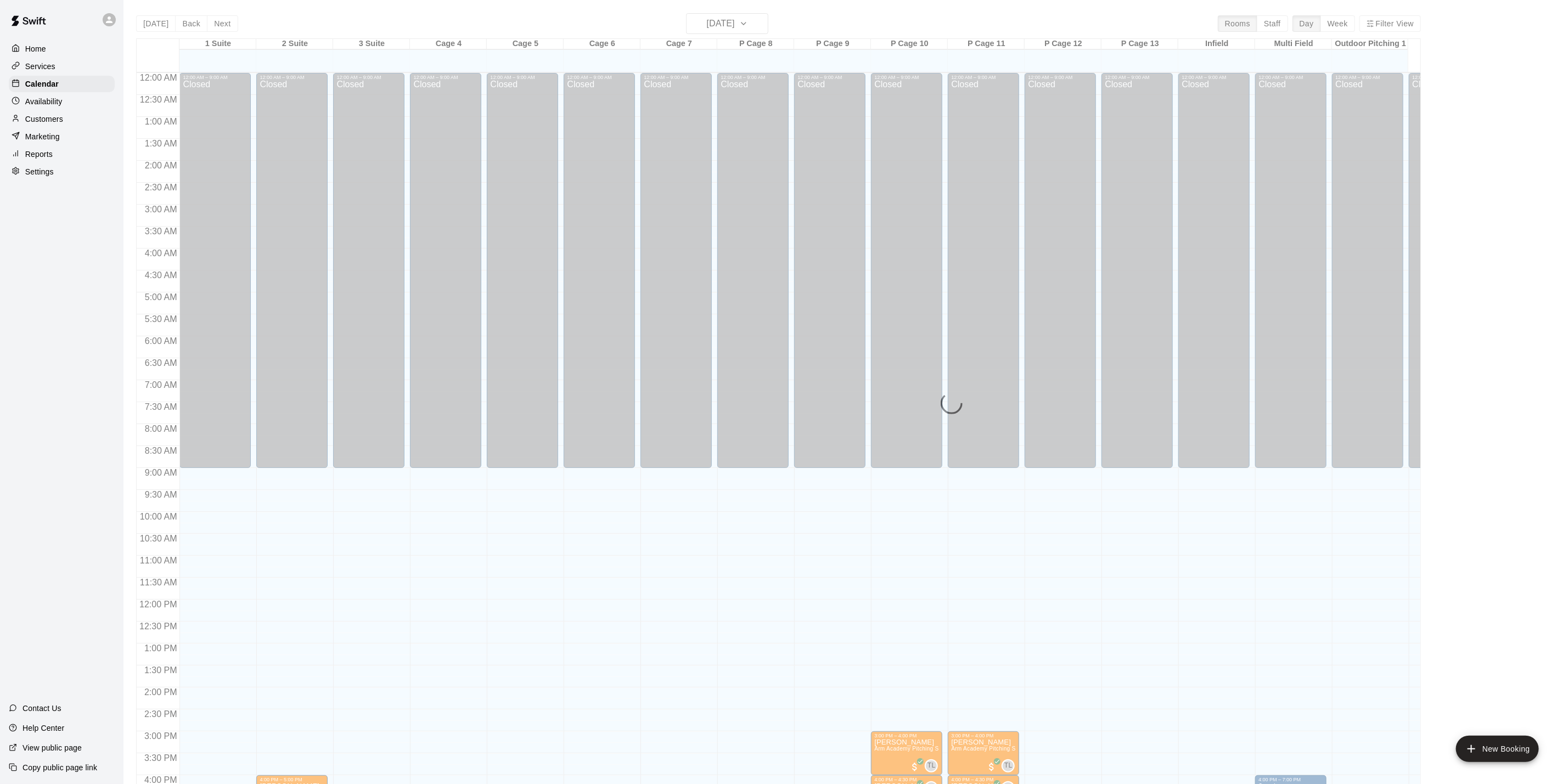
scroll to position [297, 0]
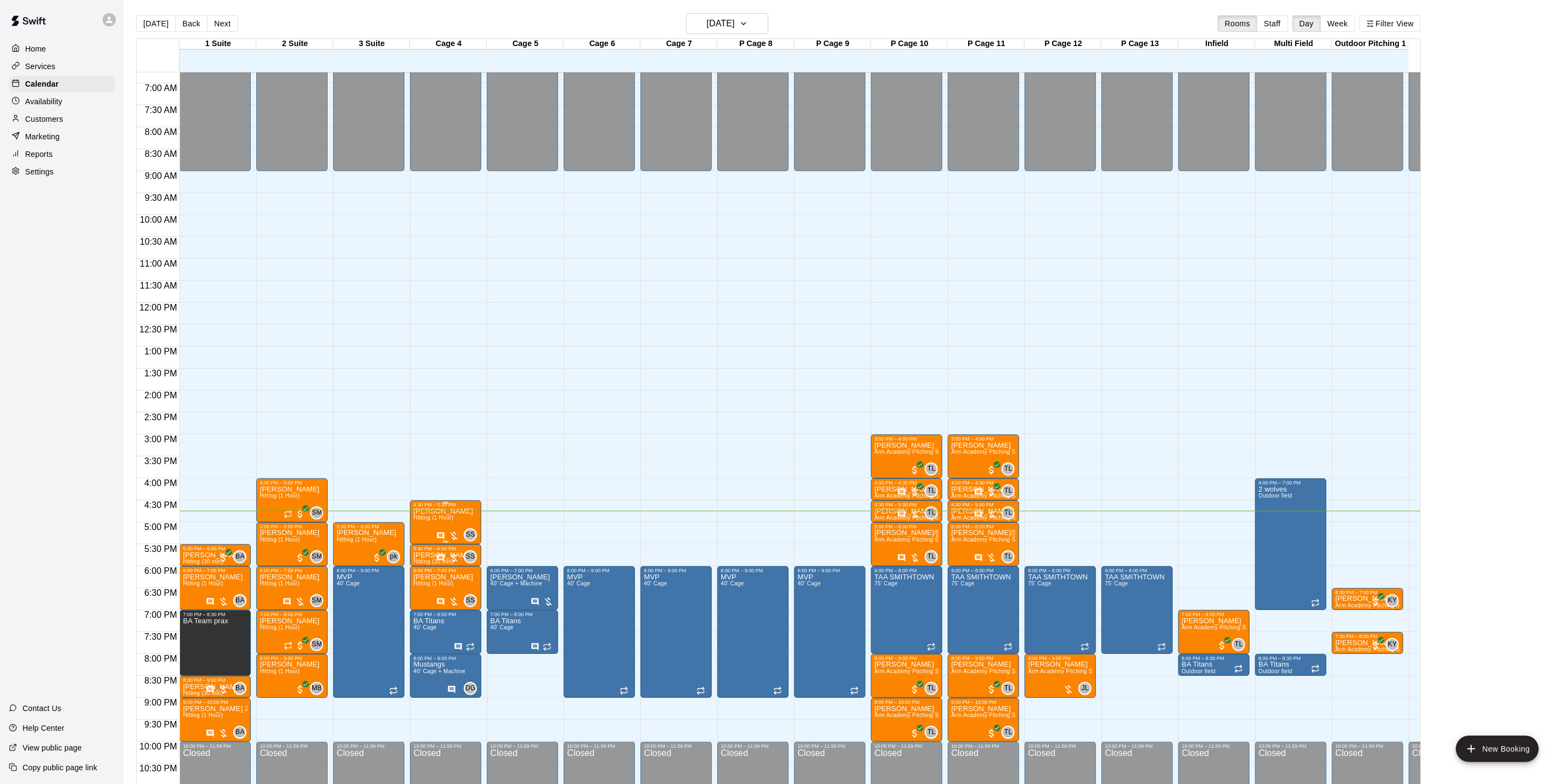
click at [430, 519] on span "Hitting (1 Hour)" at bounding box center [433, 518] width 40 height 6
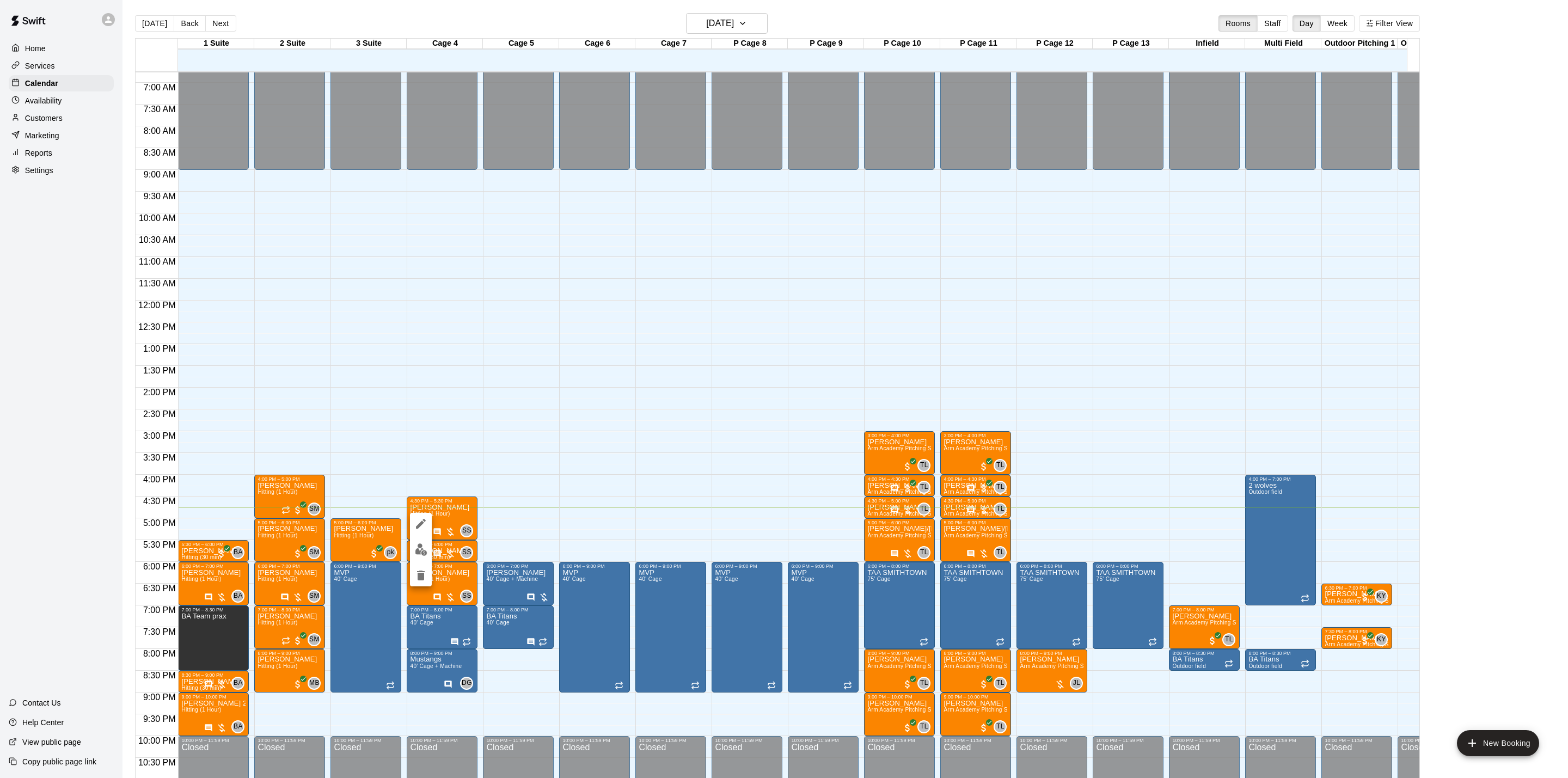
click at [417, 547] on img "edit" at bounding box center [421, 549] width 12 height 12
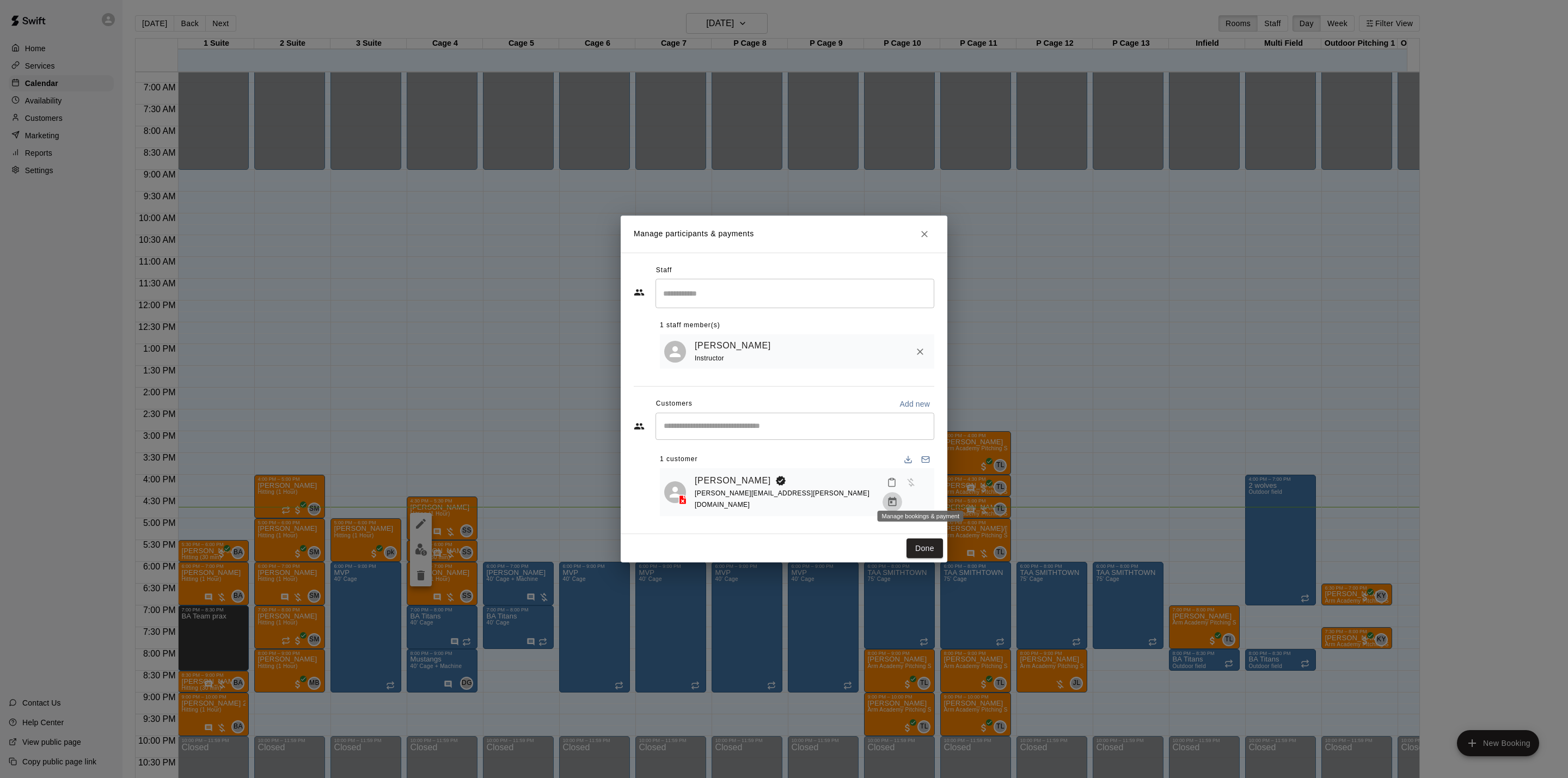
click at [902, 499] on button "Manage bookings & payment" at bounding box center [892, 502] width 20 height 20
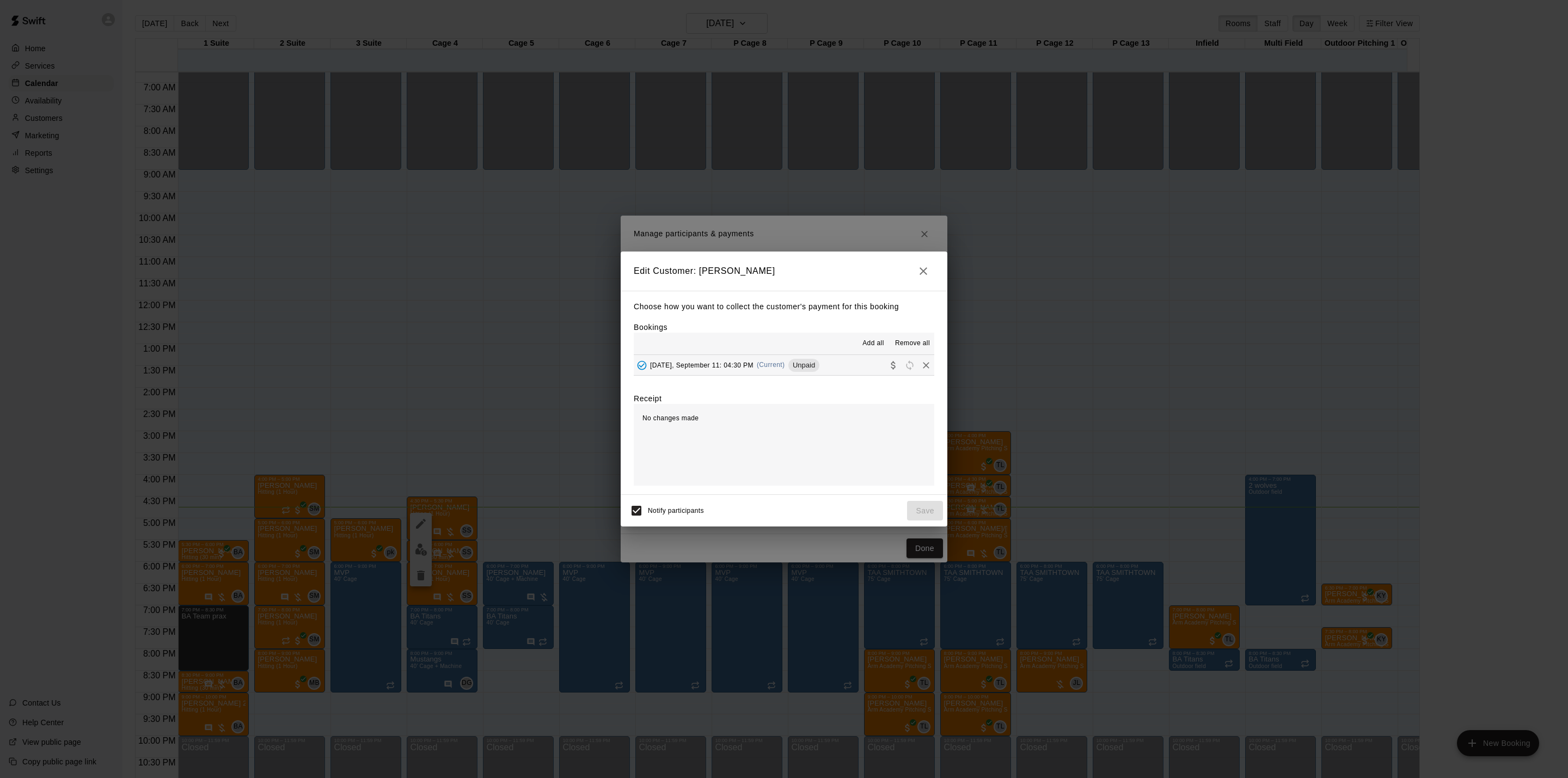
click at [833, 367] on button "Thursday, September 11: 04:30 PM (Current) Unpaid" at bounding box center [784, 366] width 300 height 21
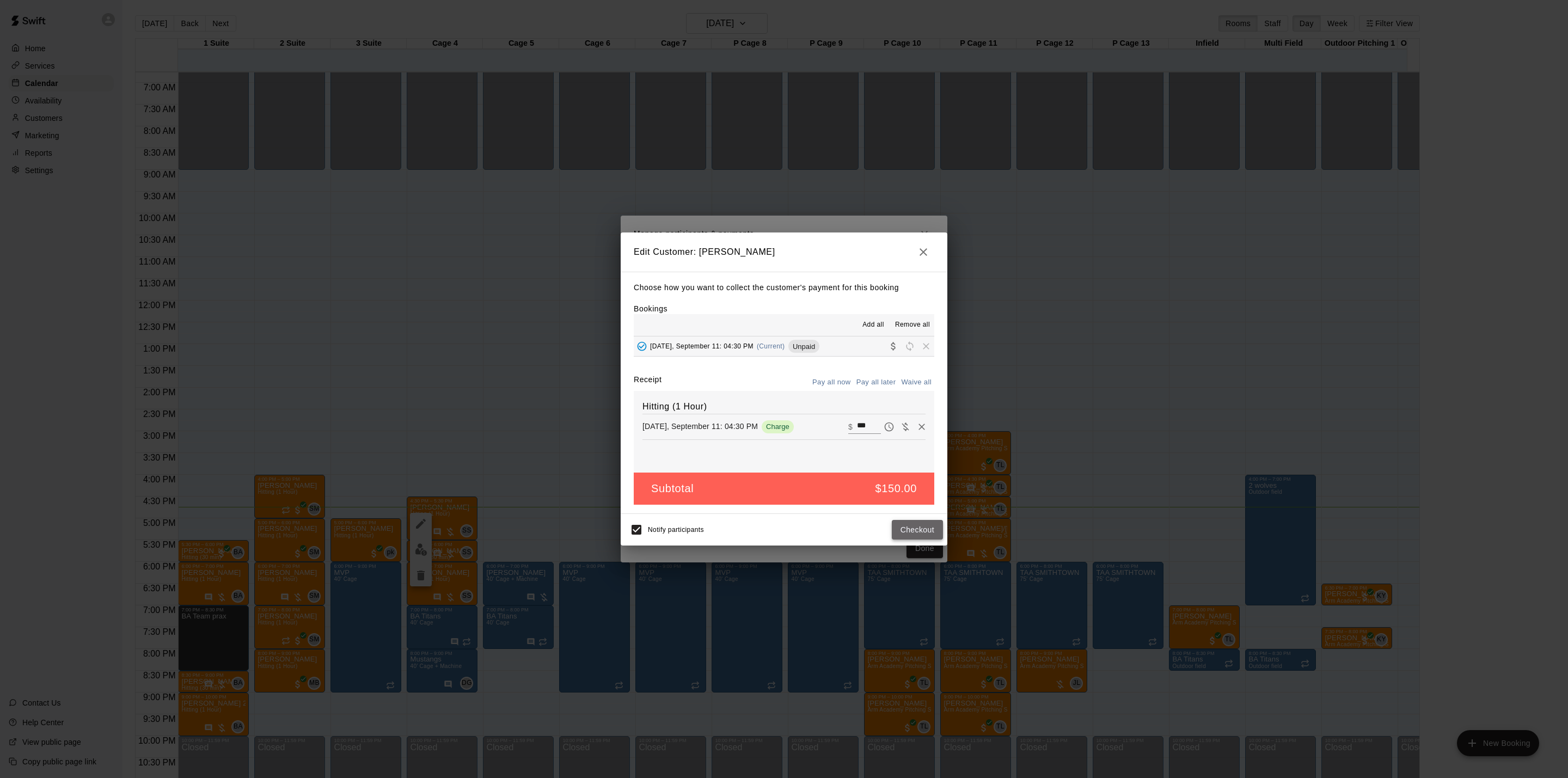
click at [918, 528] on button "Checkout" at bounding box center [917, 530] width 51 height 21
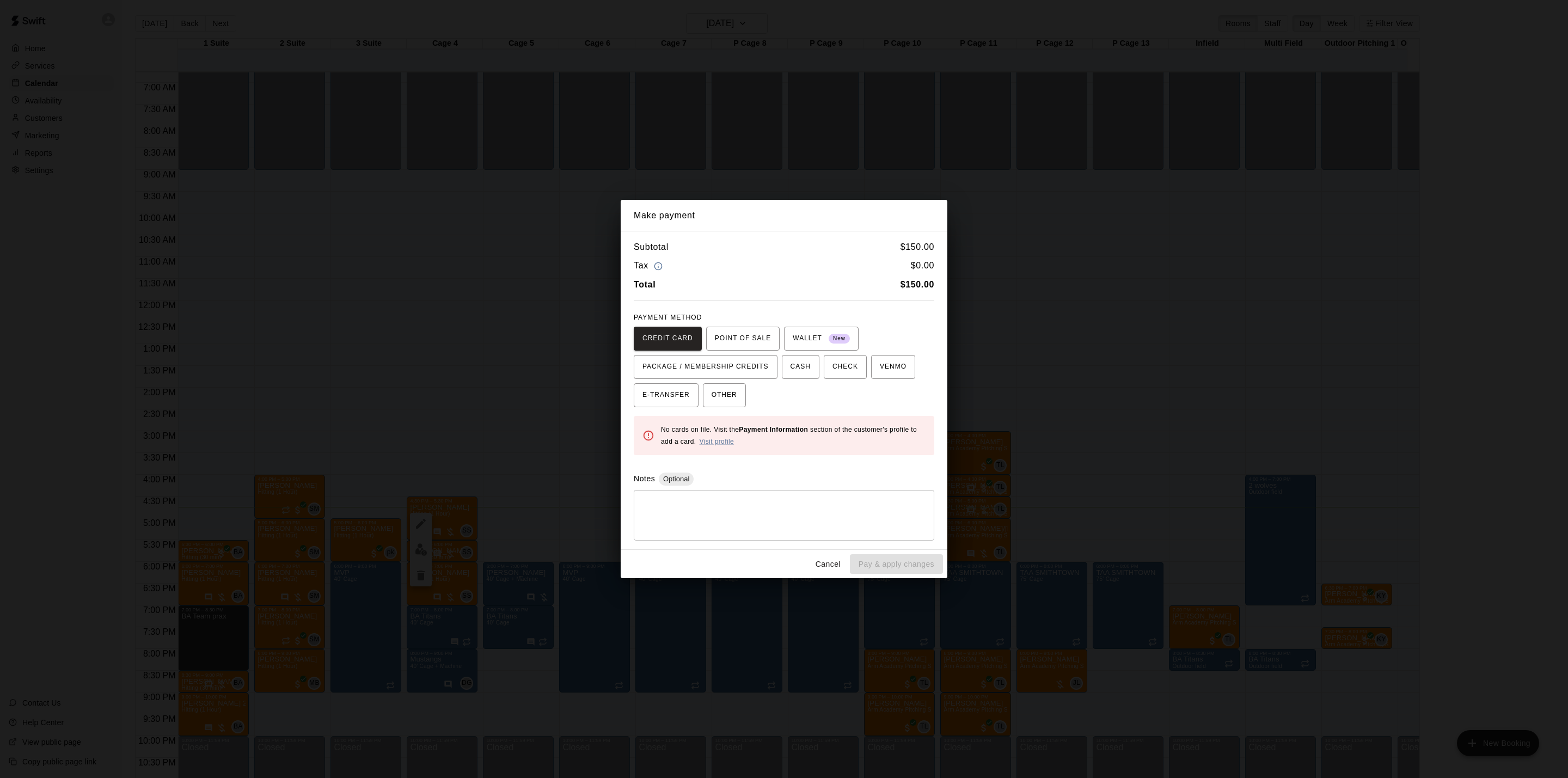
click at [1393, 457] on div "Make payment Subtotal $ 150.00 Tax $ 0.00 Total $ 150.00 PAYMENT METHOD CREDIT …" at bounding box center [784, 389] width 1568 height 778
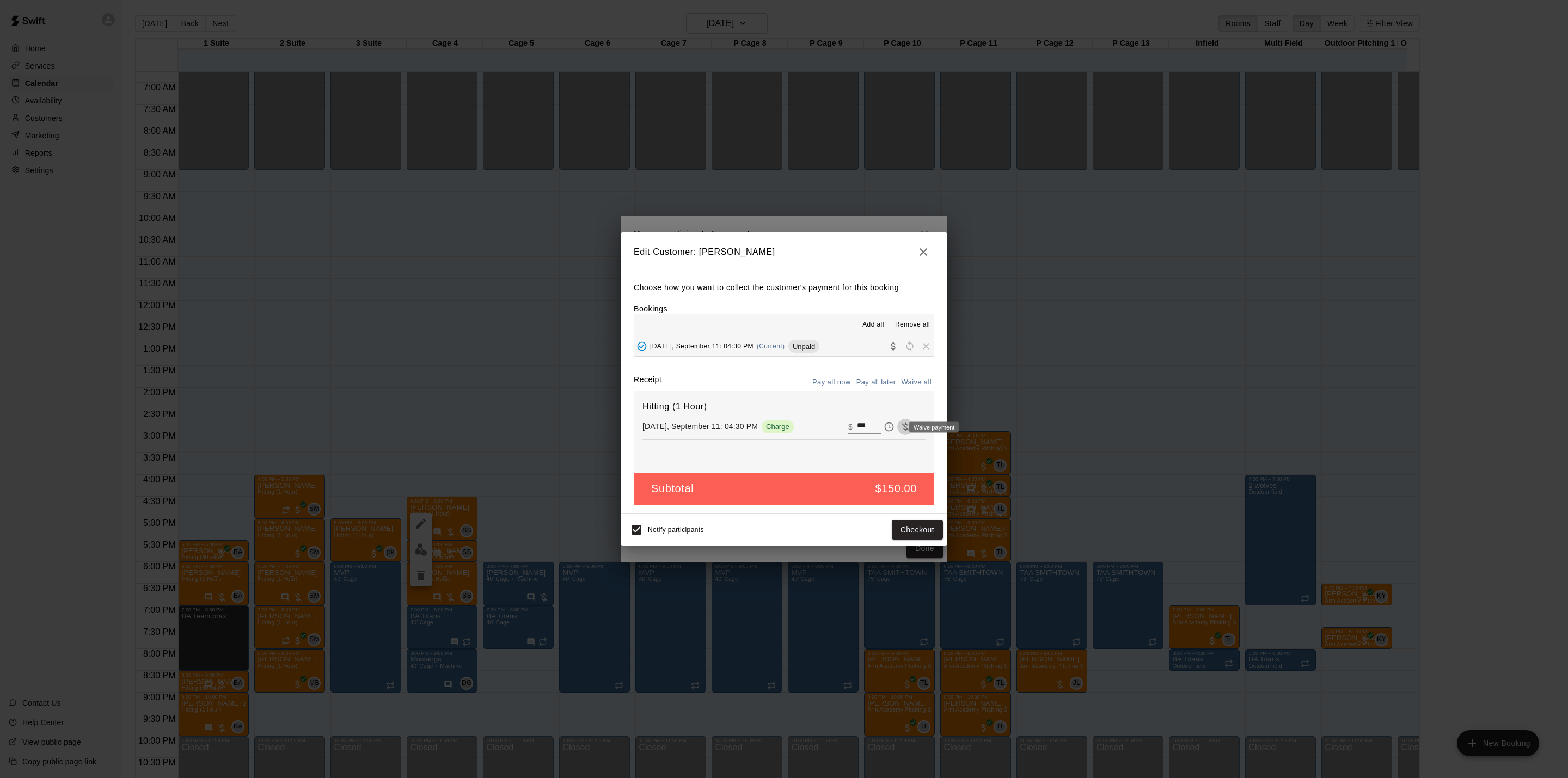
click at [897, 432] on button "Waive payment" at bounding box center [906, 427] width 17 height 17
type input "*"
click at [918, 529] on button "Save" at bounding box center [925, 530] width 36 height 21
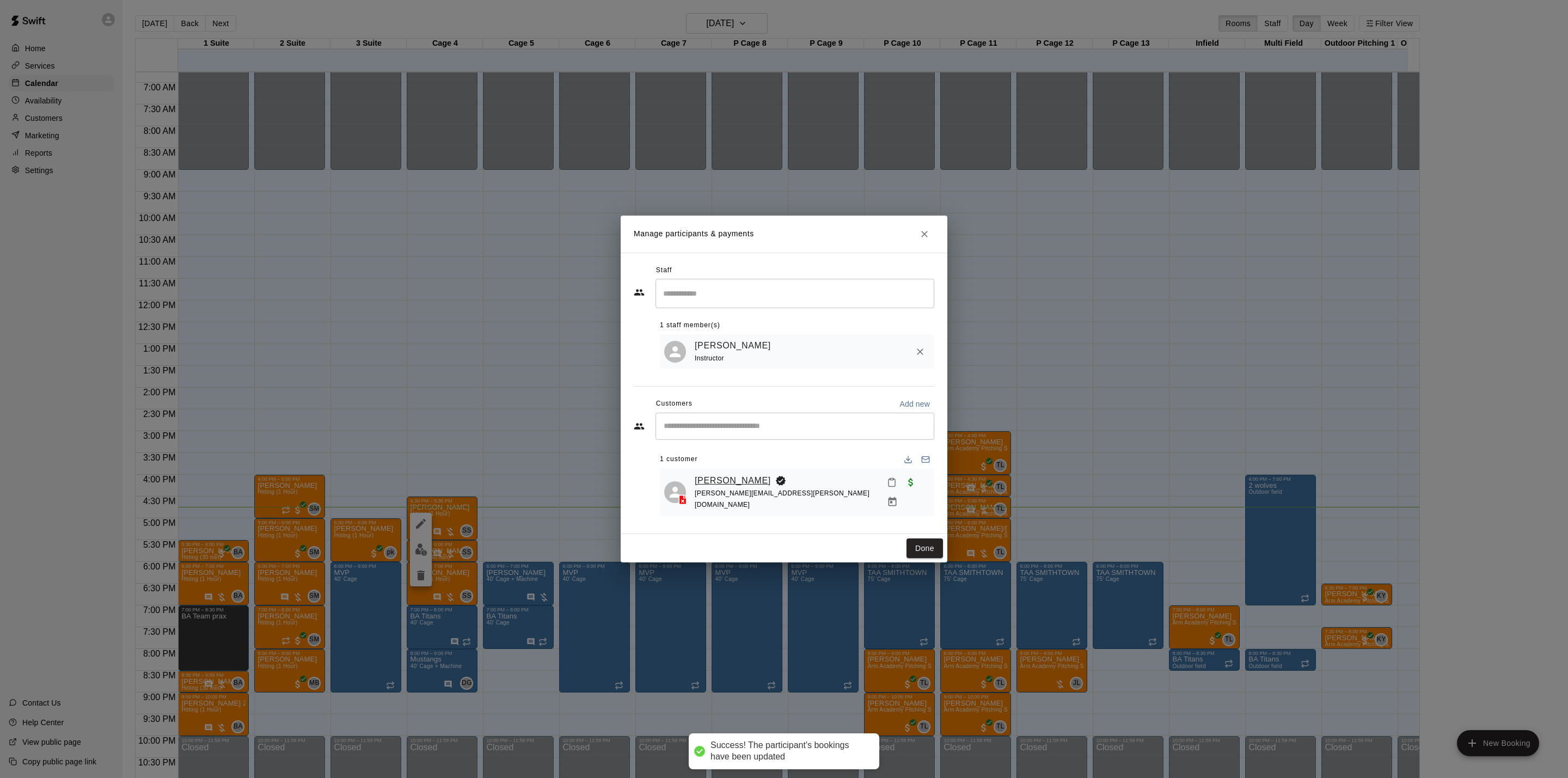
click at [747, 482] on link "[PERSON_NAME]" at bounding box center [733, 480] width 76 height 14
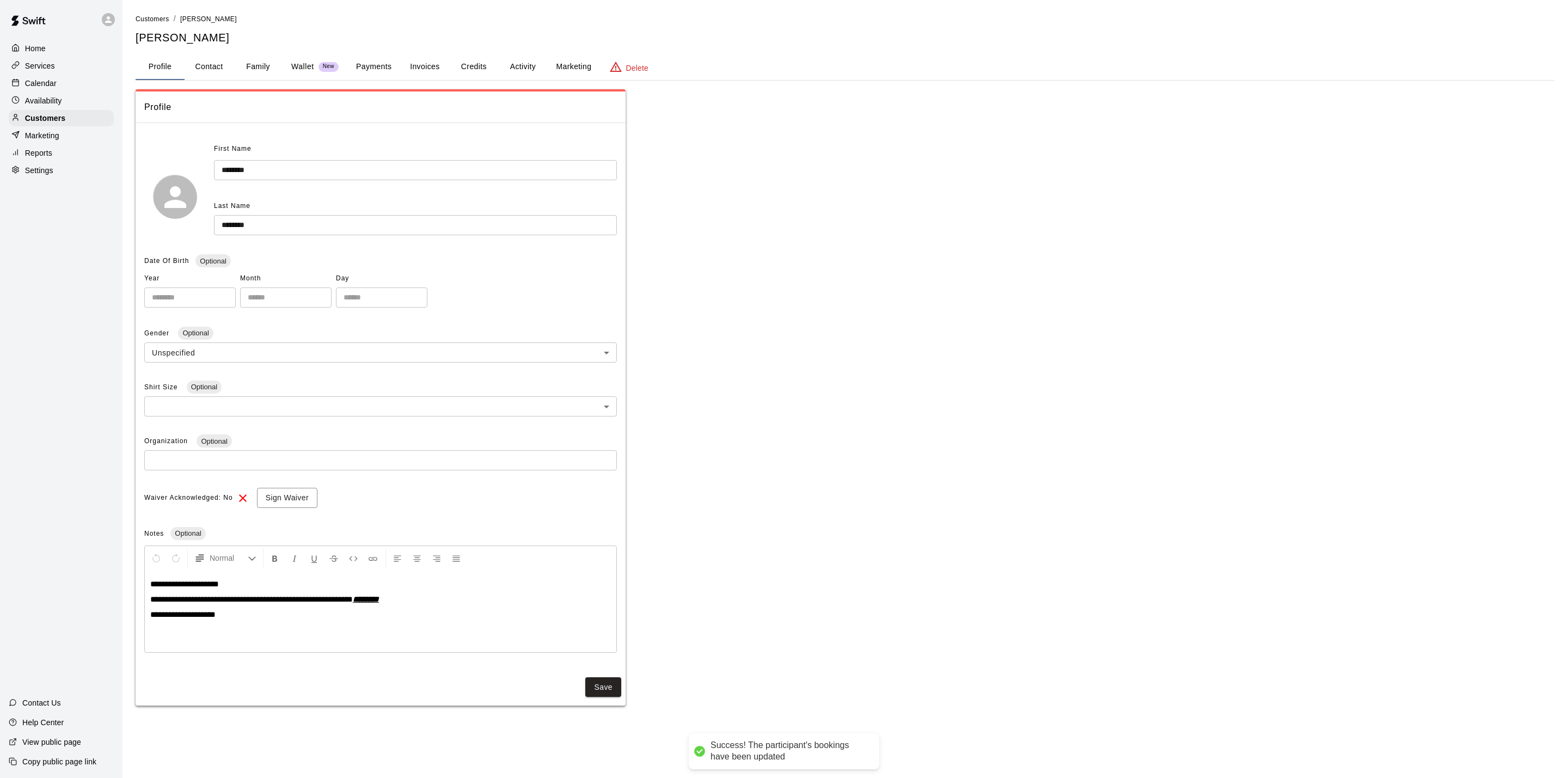
click at [520, 63] on button "Activity" at bounding box center [522, 67] width 49 height 26
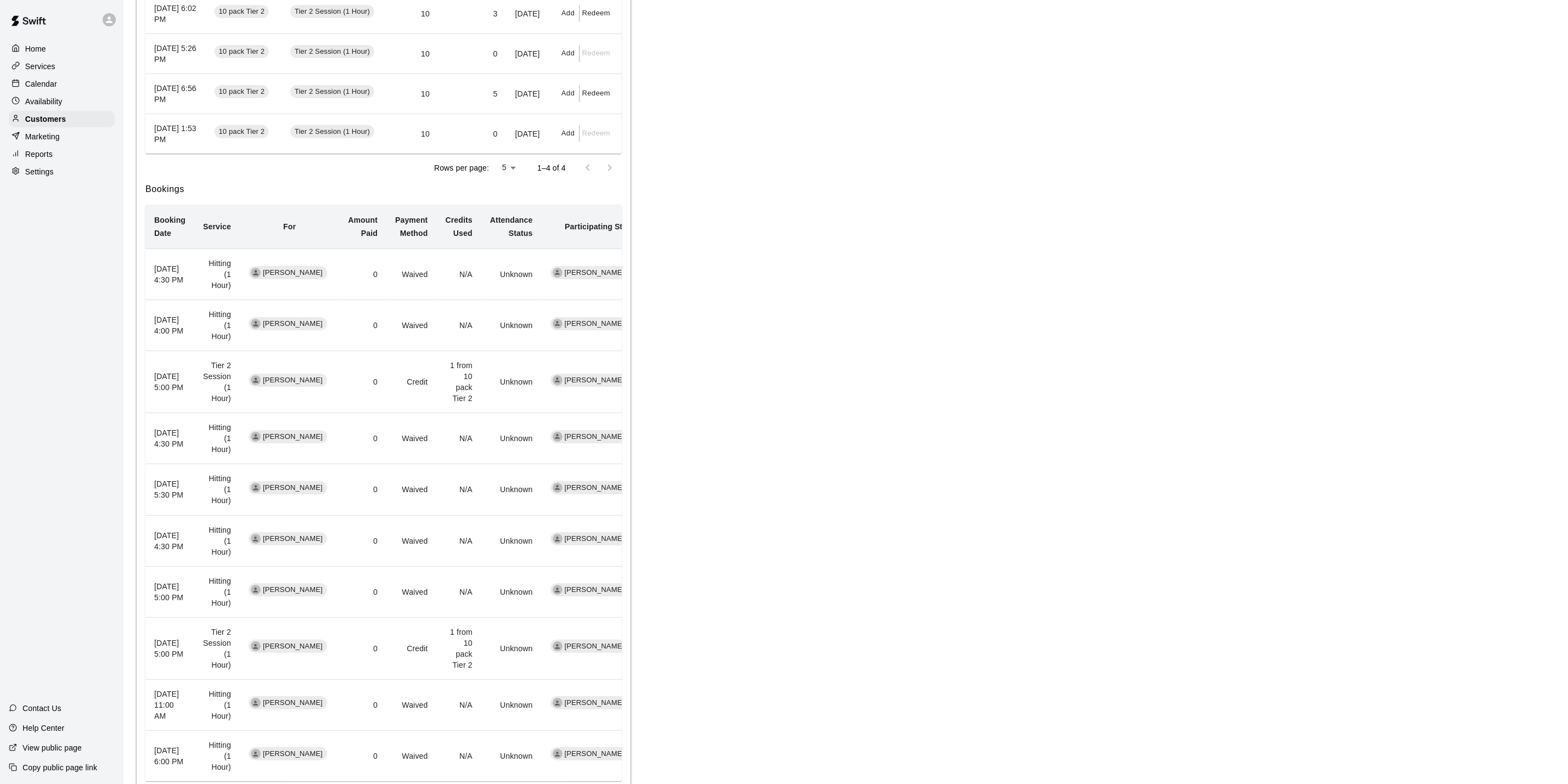
scroll to position [165, 0]
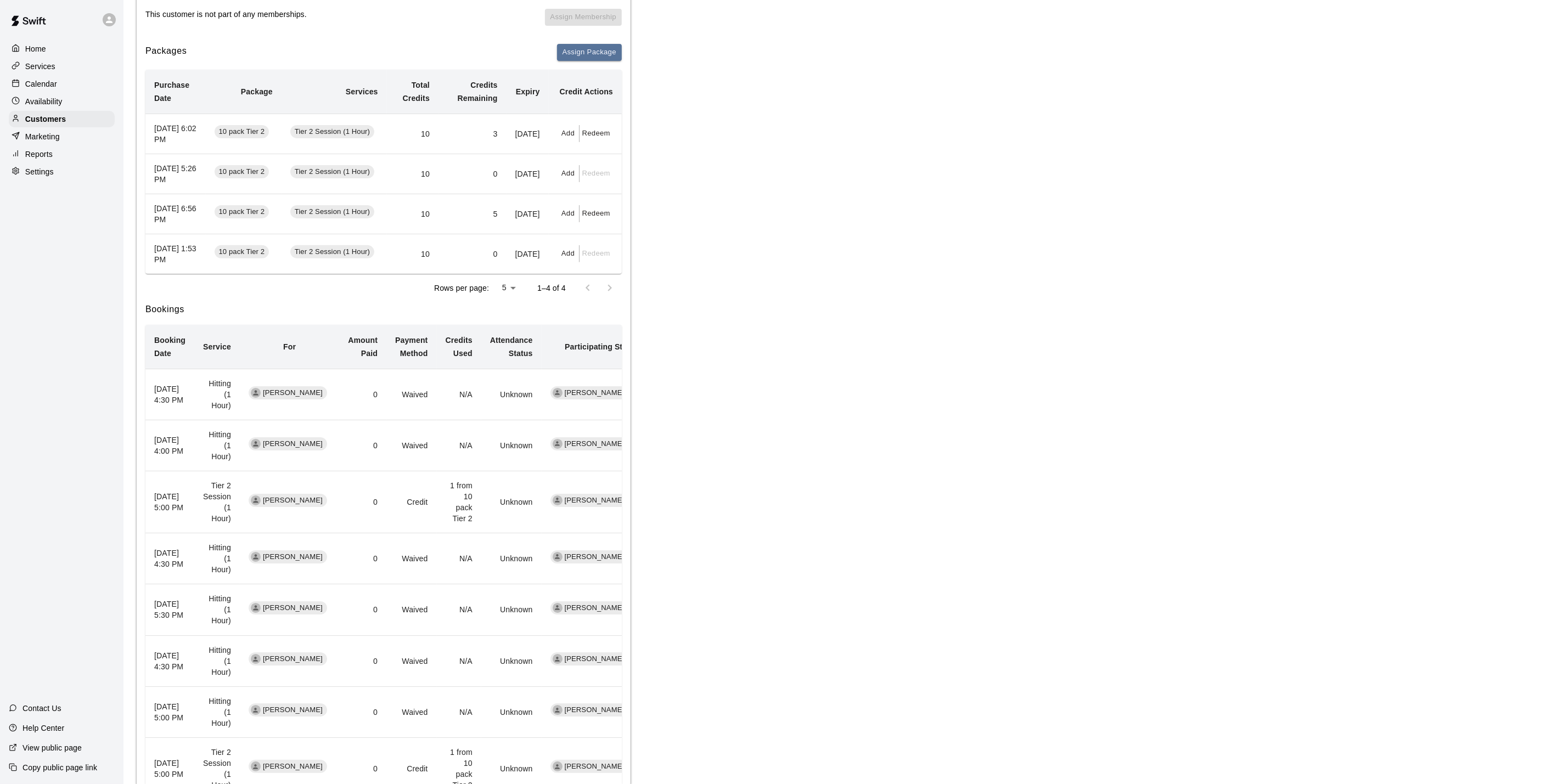
click at [591, 138] on button "Redeem" at bounding box center [596, 133] width 34 height 17
click at [610, 173] on input "text" at bounding box center [607, 182] width 39 height 21
type input "*"
drag, startPoint x: 640, startPoint y: 209, endPoint x: 514, endPoint y: 180, distance: 129.3
click at [639, 209] on button "Redeem" at bounding box center [635, 212] width 92 height 21
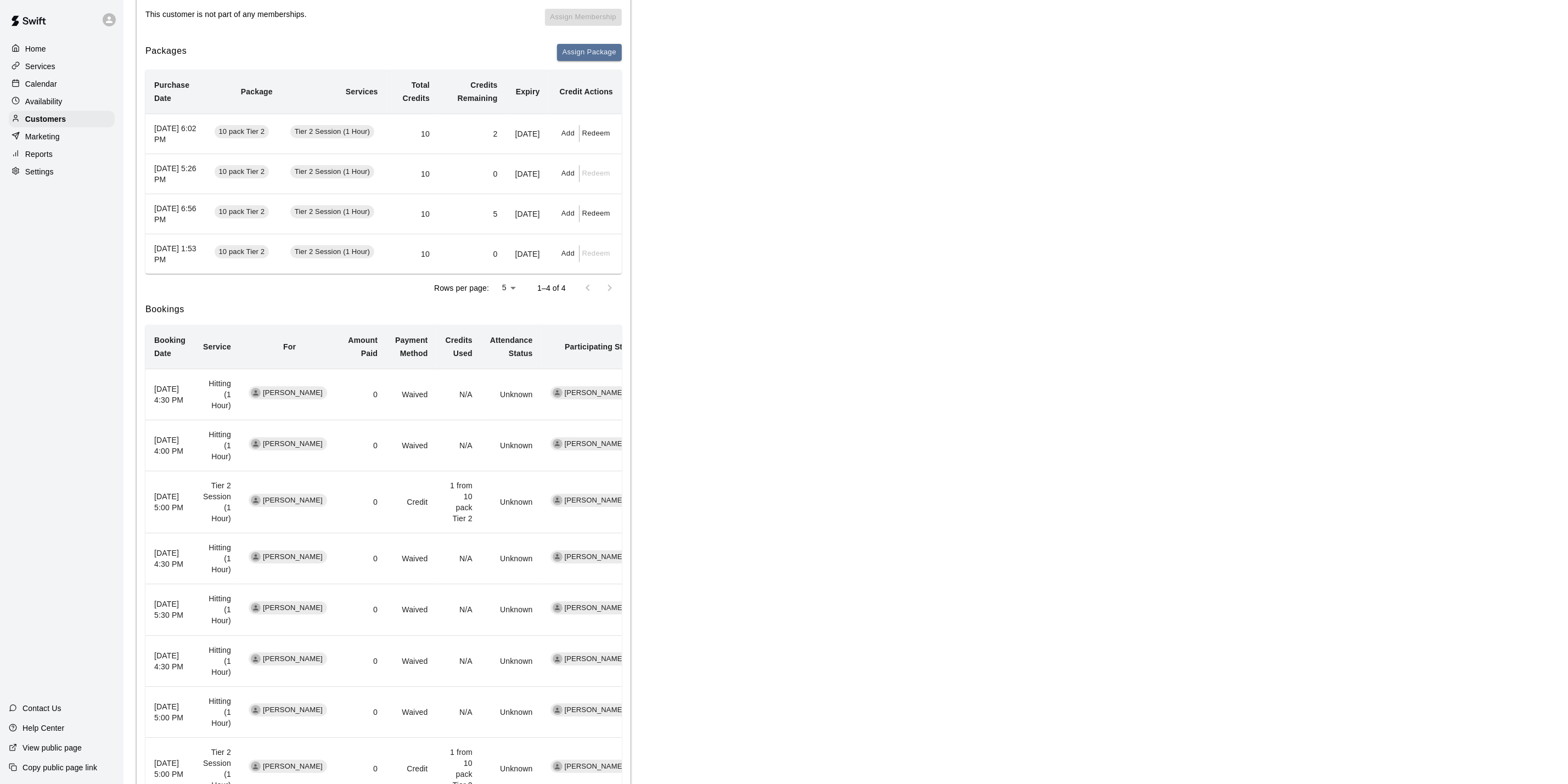
click at [26, 79] on div "Calendar" at bounding box center [61, 85] width 106 height 17
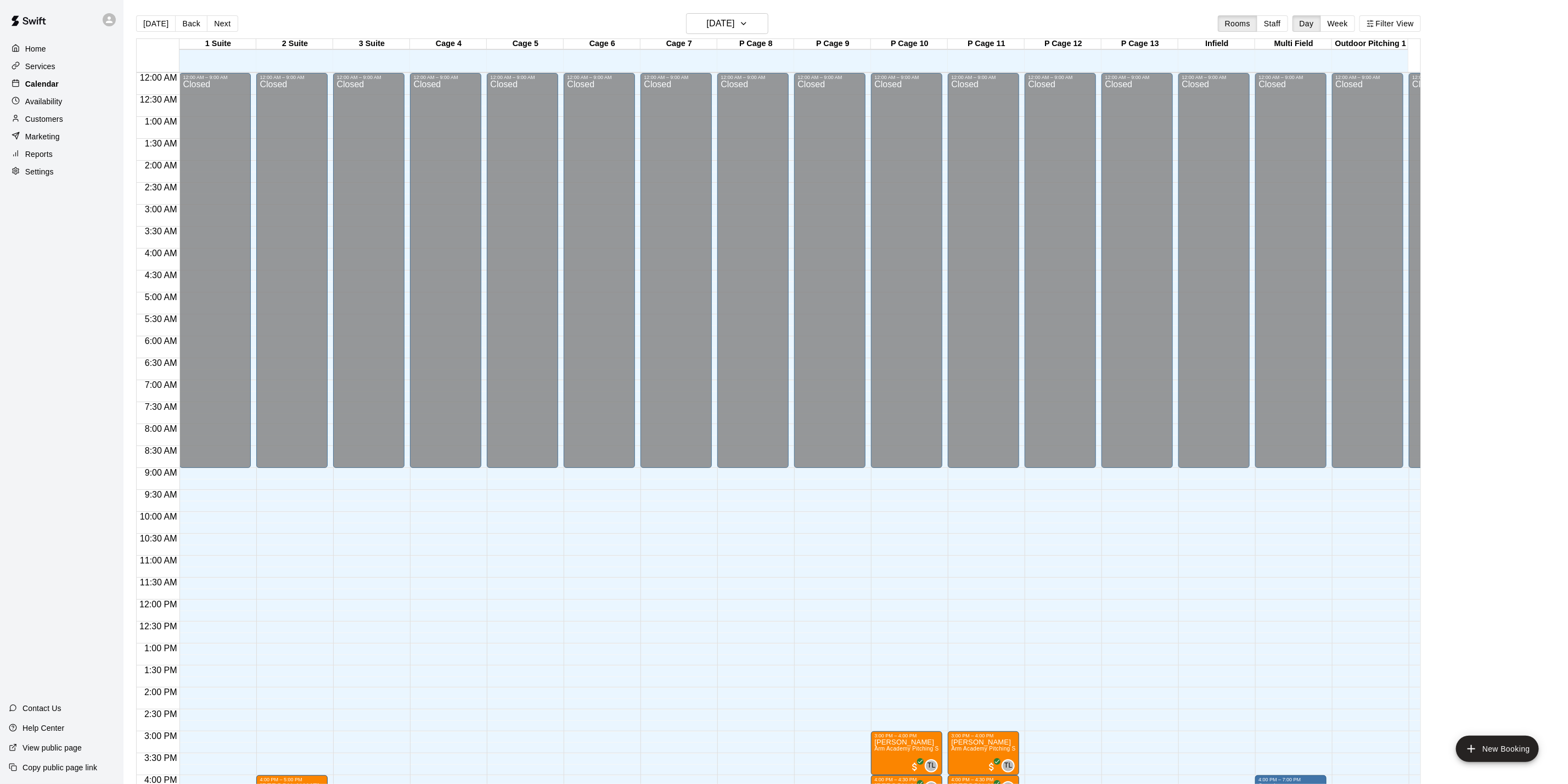
scroll to position [297, 0]
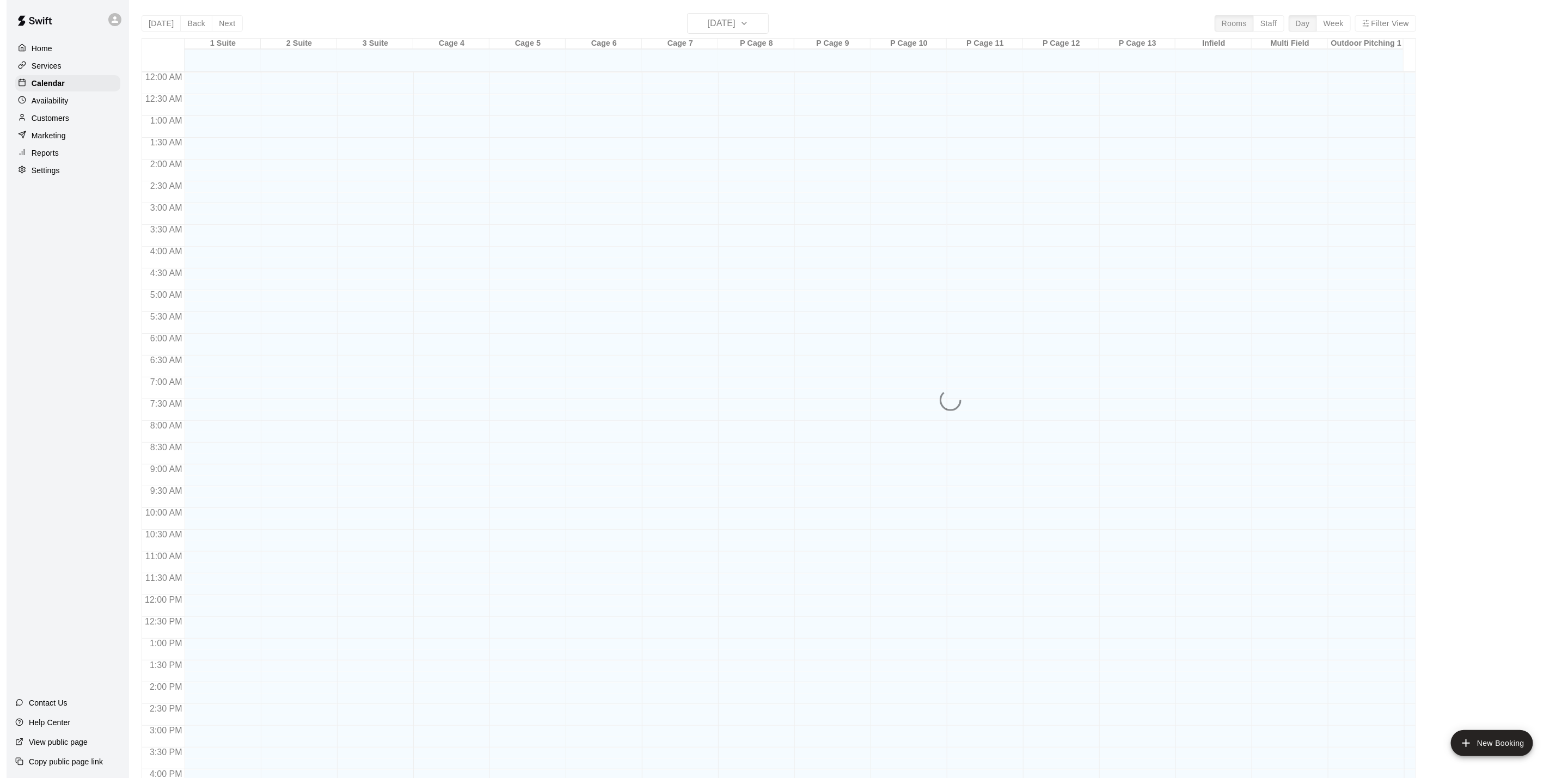
scroll to position [295, 0]
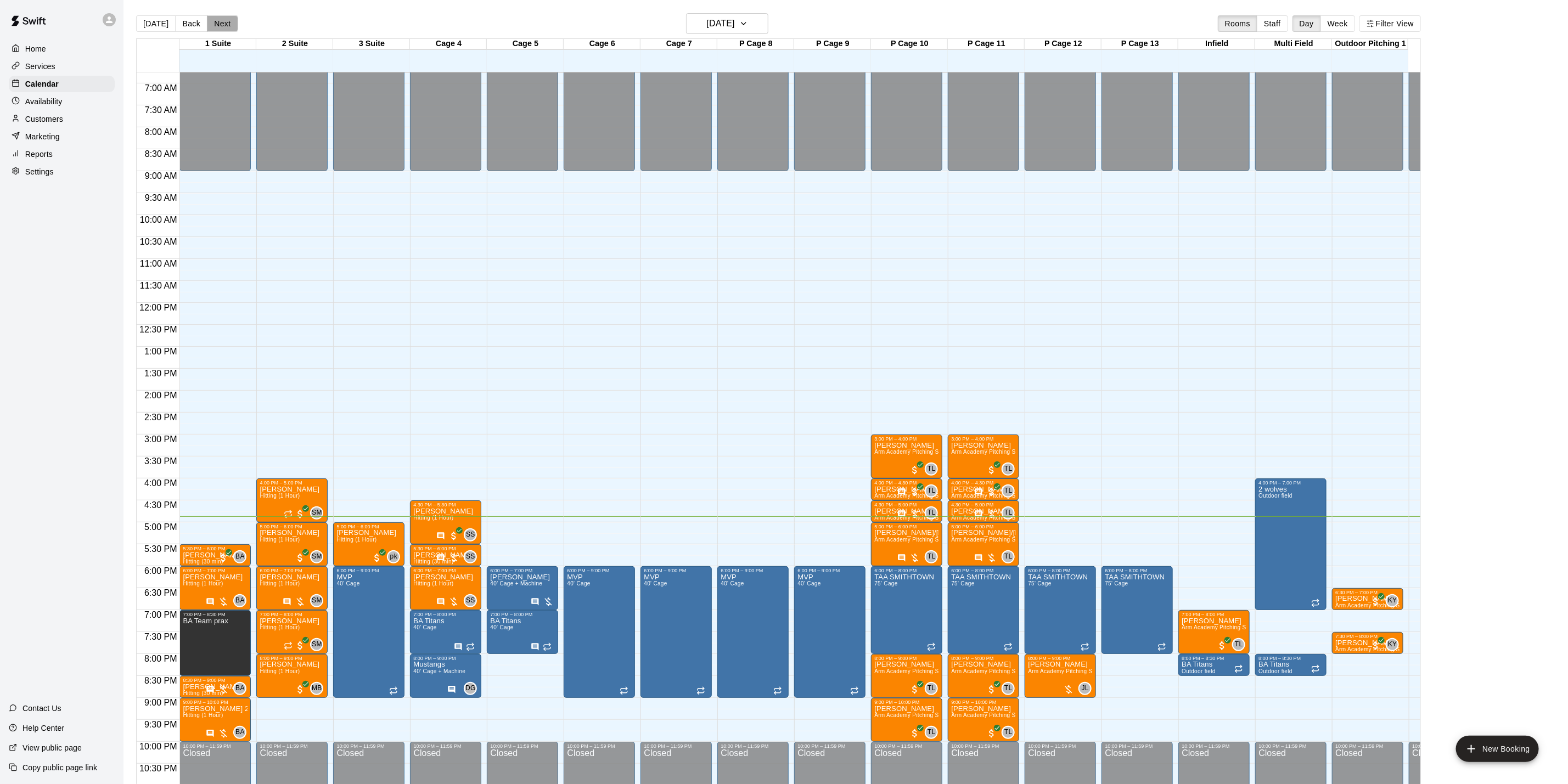
click at [230, 26] on button "Next" at bounding box center [222, 24] width 31 height 17
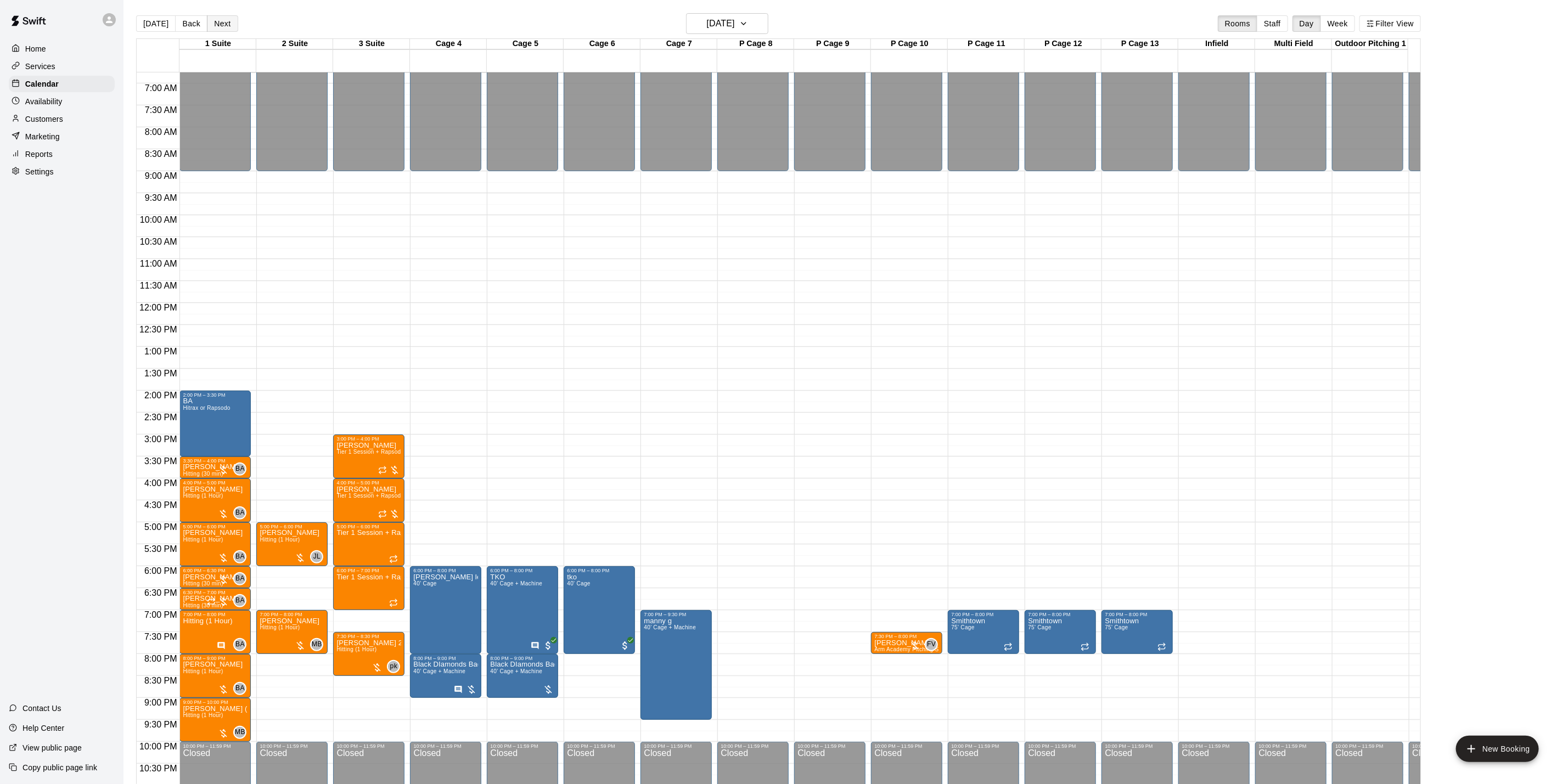
click at [227, 22] on button "Next" at bounding box center [222, 24] width 31 height 17
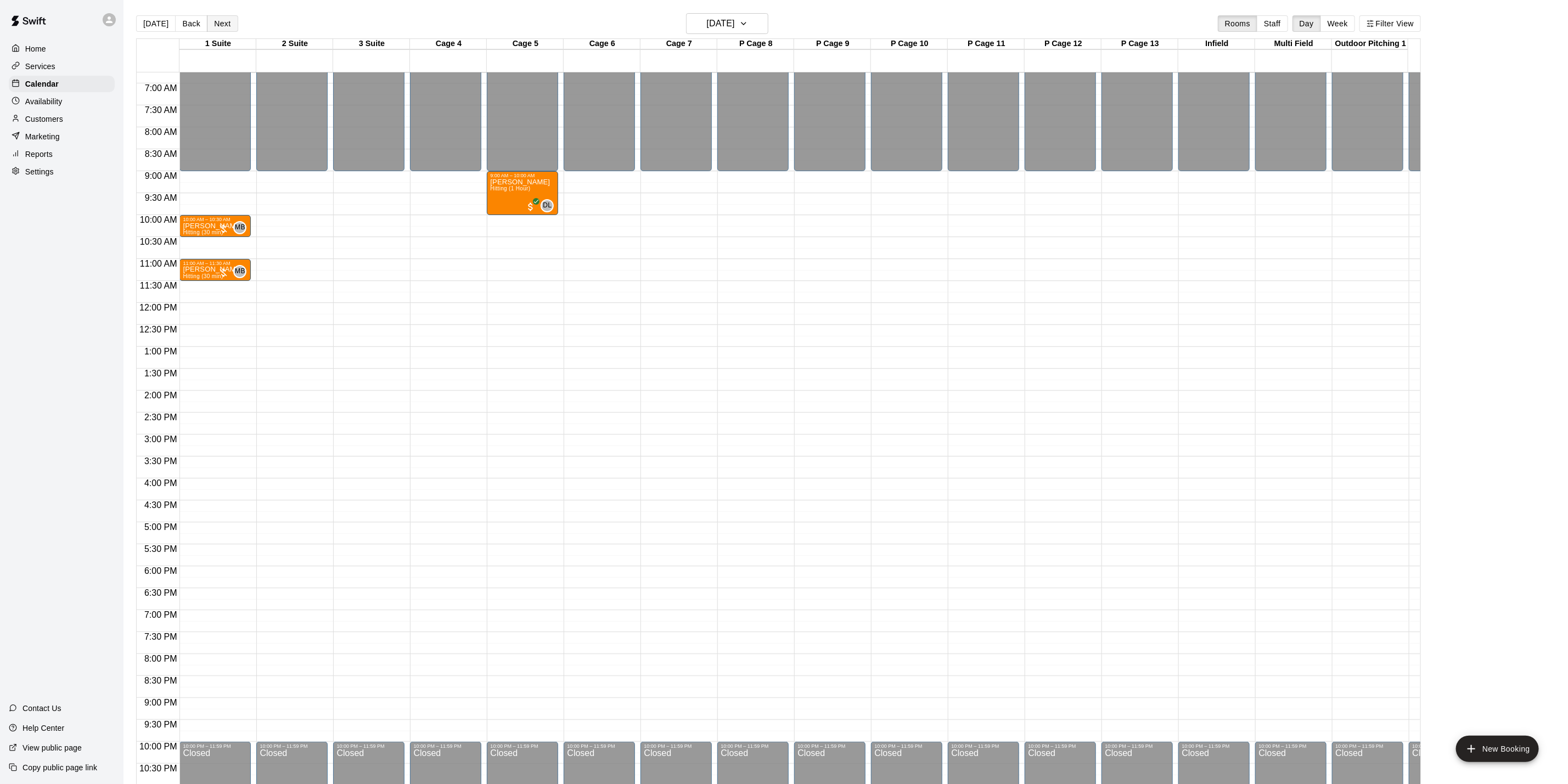
click at [227, 22] on button "Next" at bounding box center [222, 24] width 31 height 17
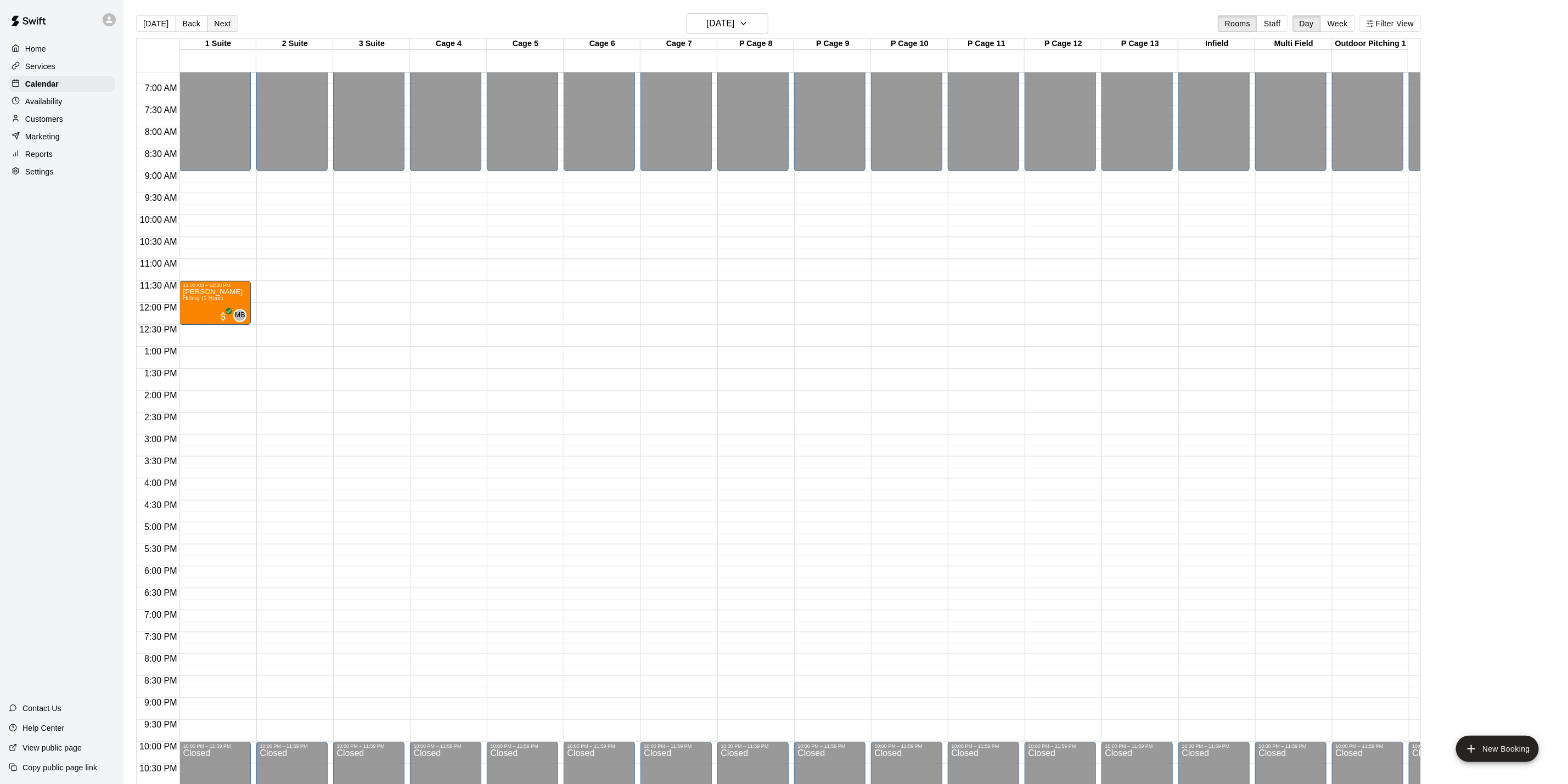
click at [207, 28] on button "Next" at bounding box center [222, 24] width 31 height 17
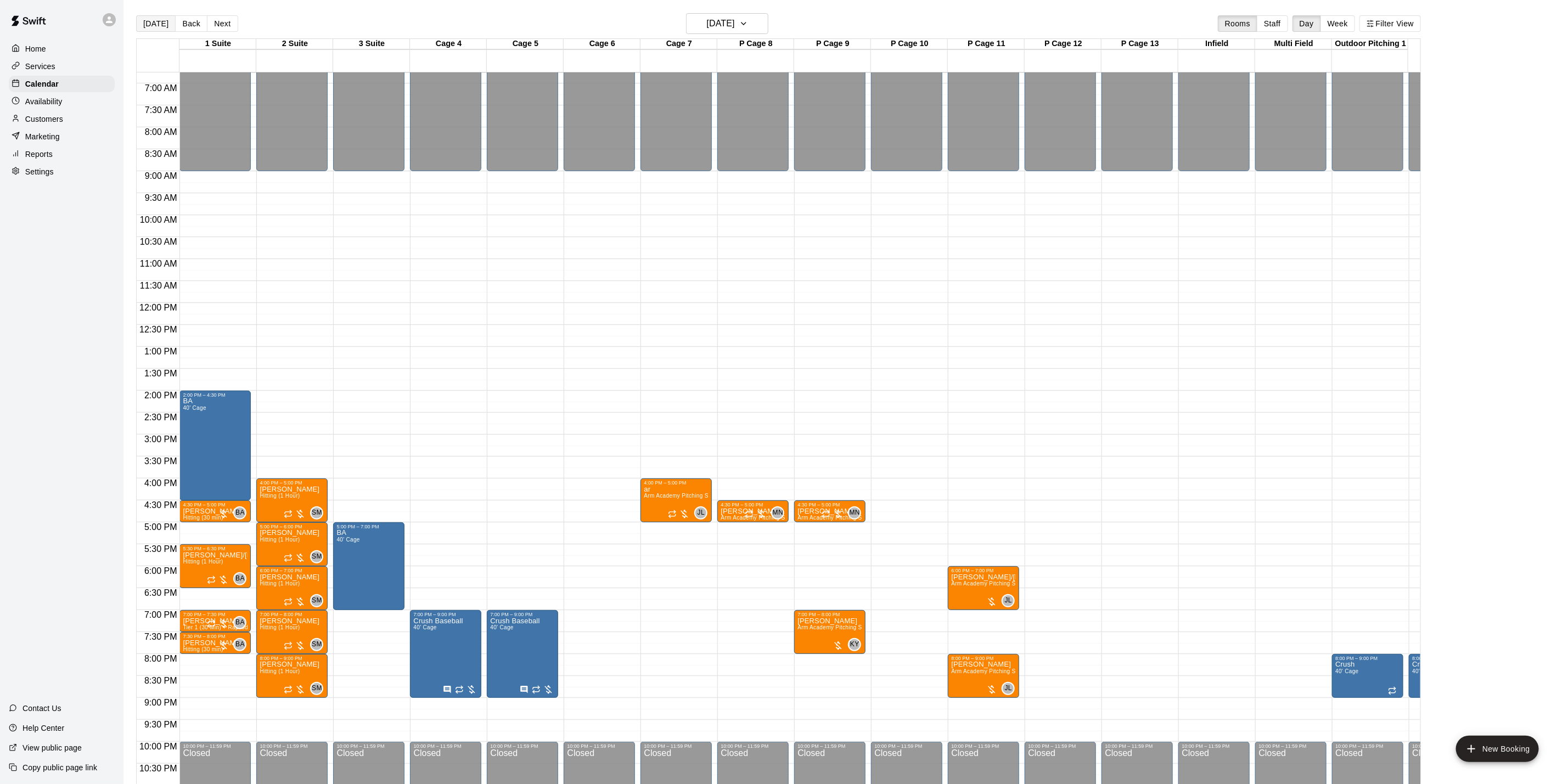
drag, startPoint x: 171, startPoint y: 11, endPoint x: 155, endPoint y: 18, distance: 17.5
click at [169, 11] on main "Today Back Next Monday Sep 15 Rooms Staff Day Week Filter View 1 Suite 15 Mon 2…" at bounding box center [845, 400] width 1444 height 802
click at [155, 18] on button "[DATE]" at bounding box center [156, 24] width 39 height 17
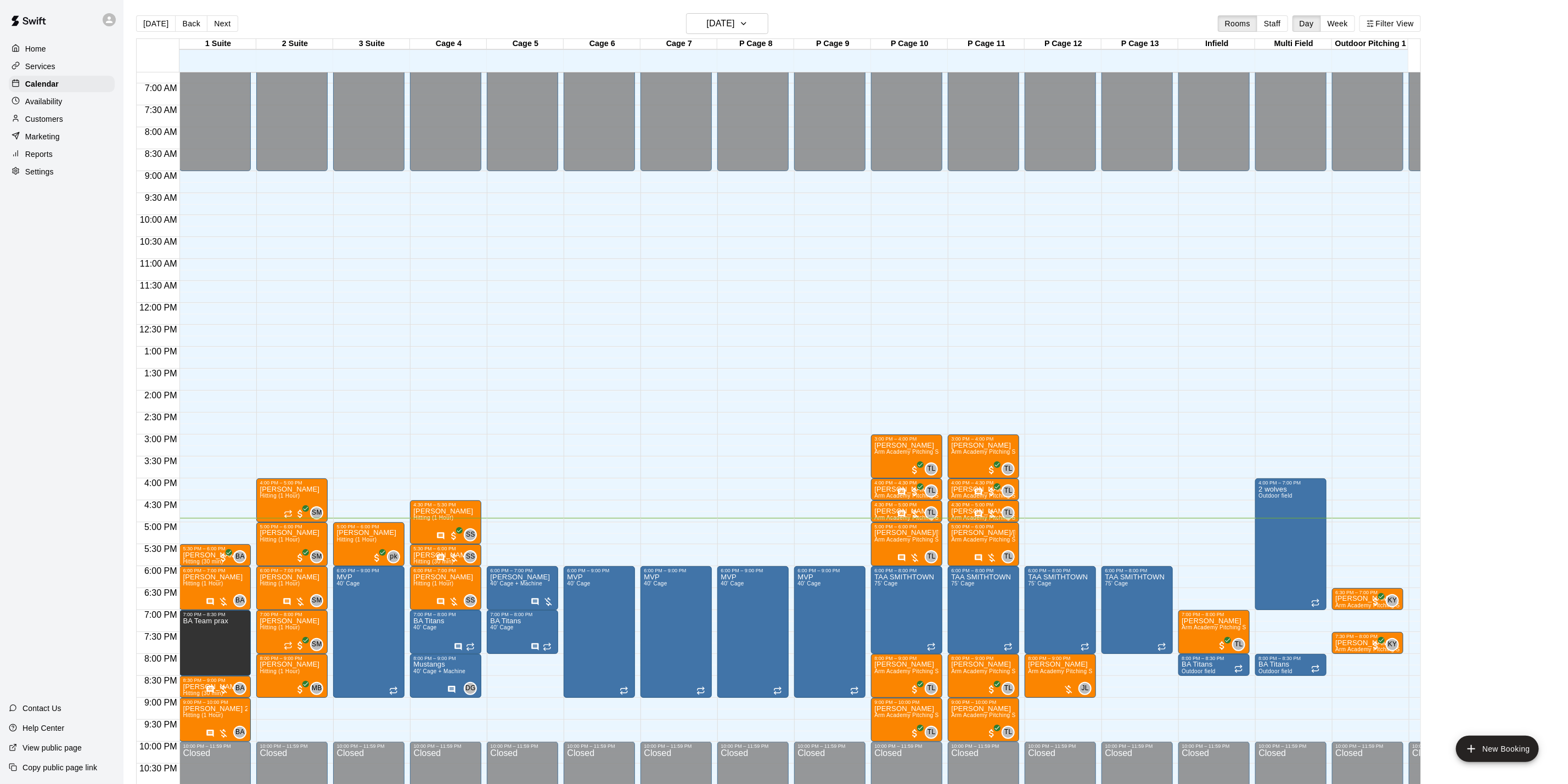
click at [120, 19] on div at bounding box center [112, 19] width 24 height 22
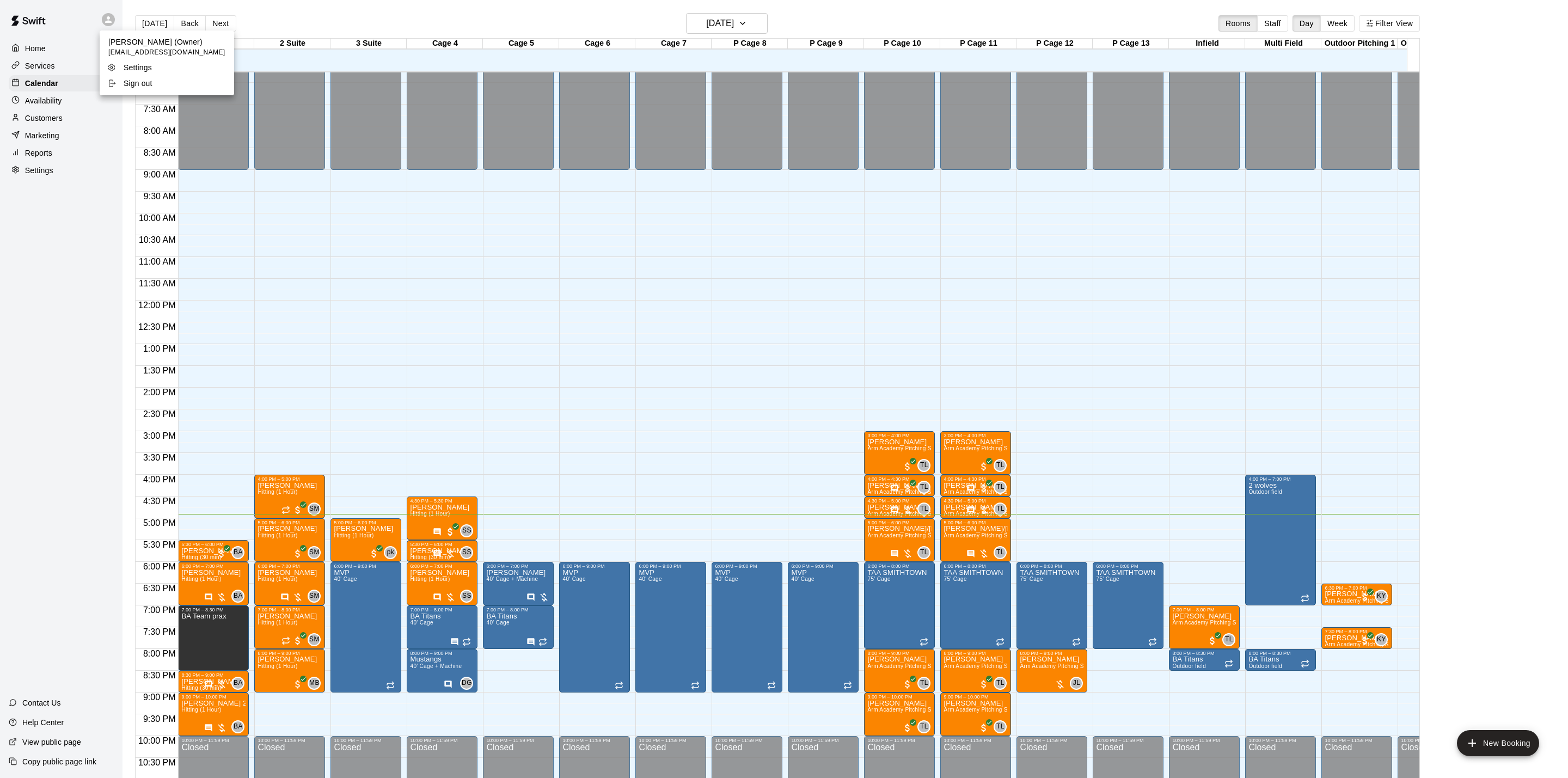
click at [134, 82] on p "Sign out" at bounding box center [138, 83] width 29 height 11
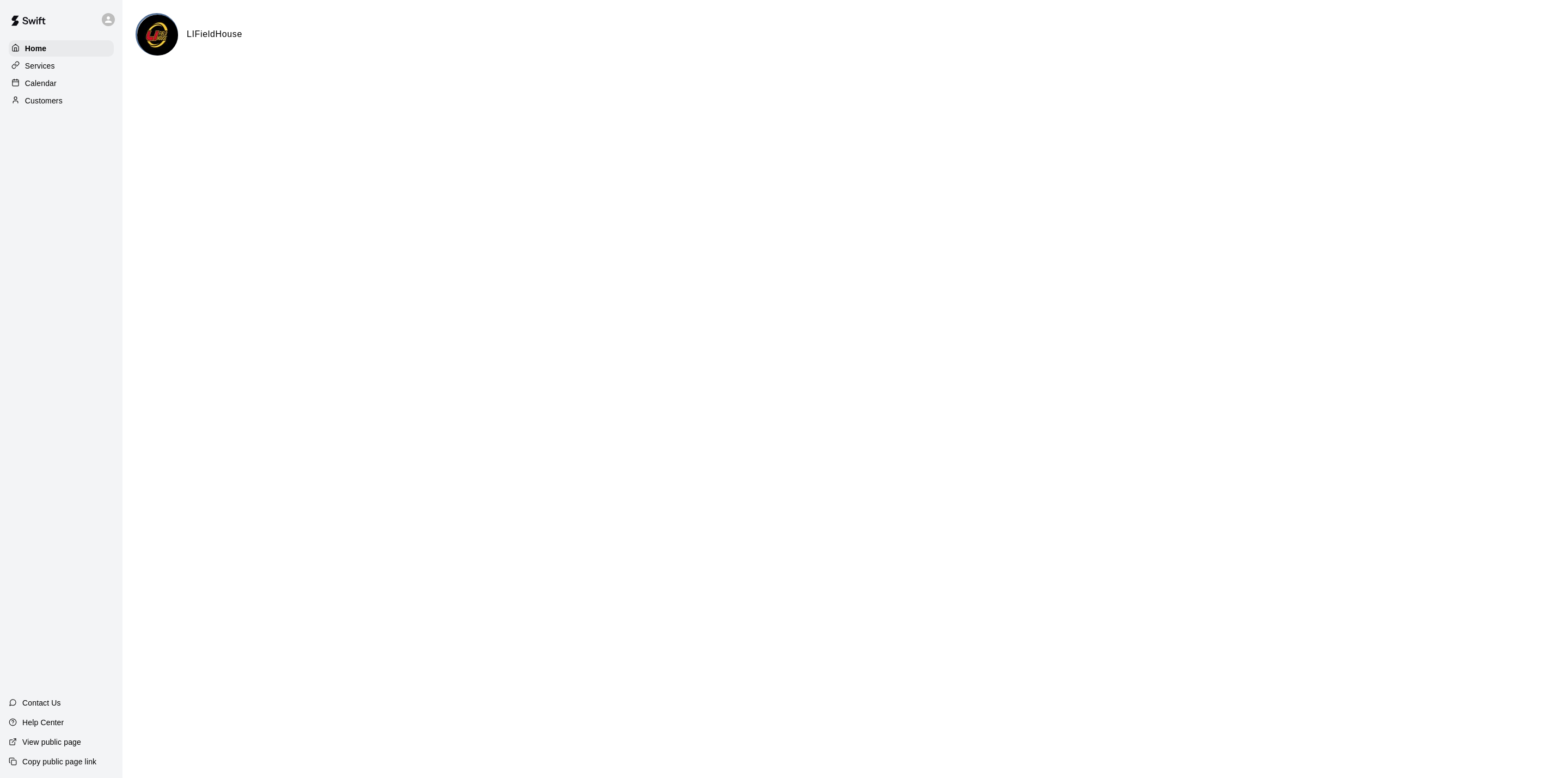
click at [28, 85] on p "Calendar" at bounding box center [41, 83] width 32 height 11
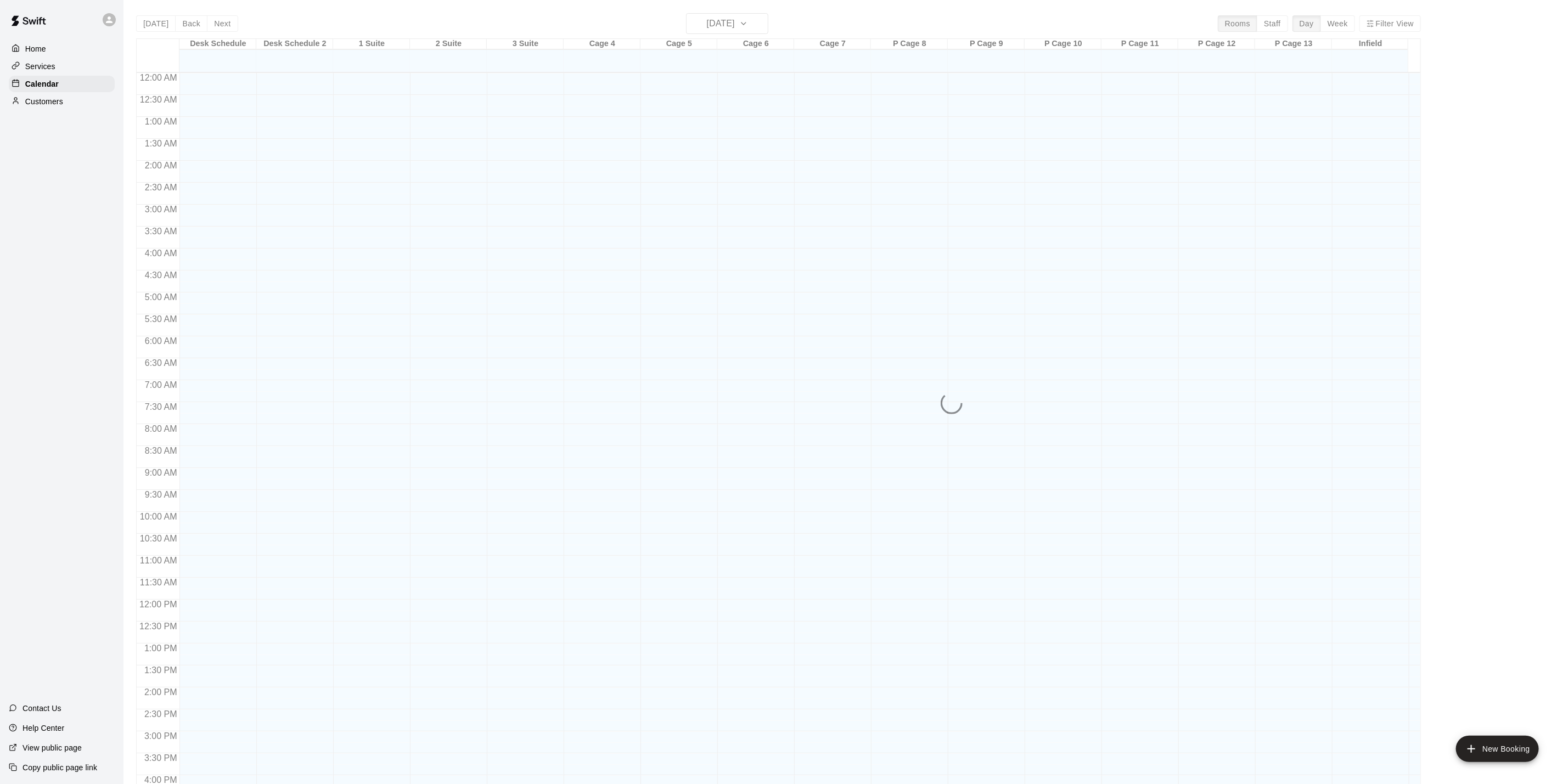
scroll to position [297, 0]
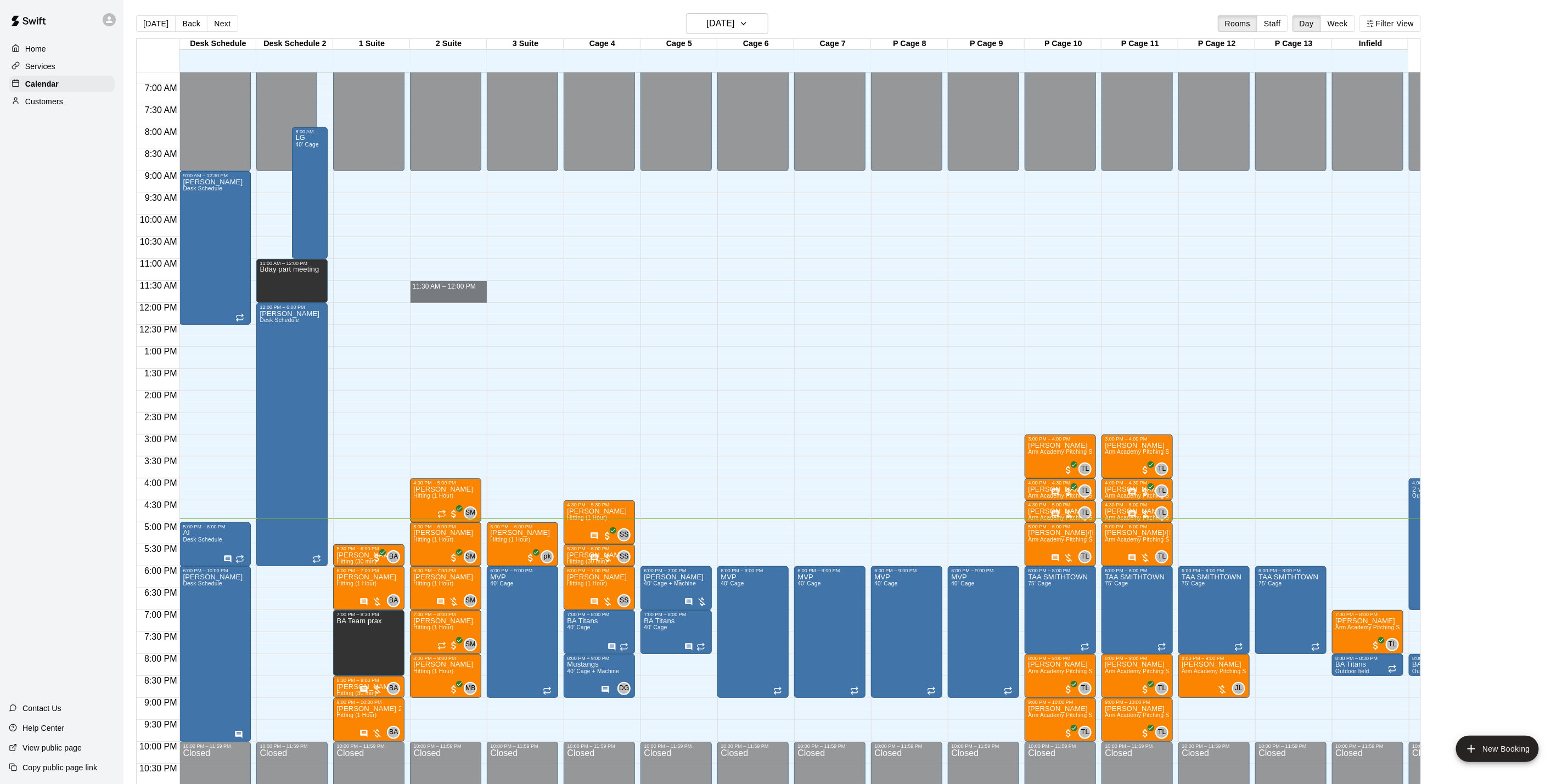
drag, startPoint x: 424, startPoint y: 304, endPoint x: 424, endPoint y: 317, distance: 13.0
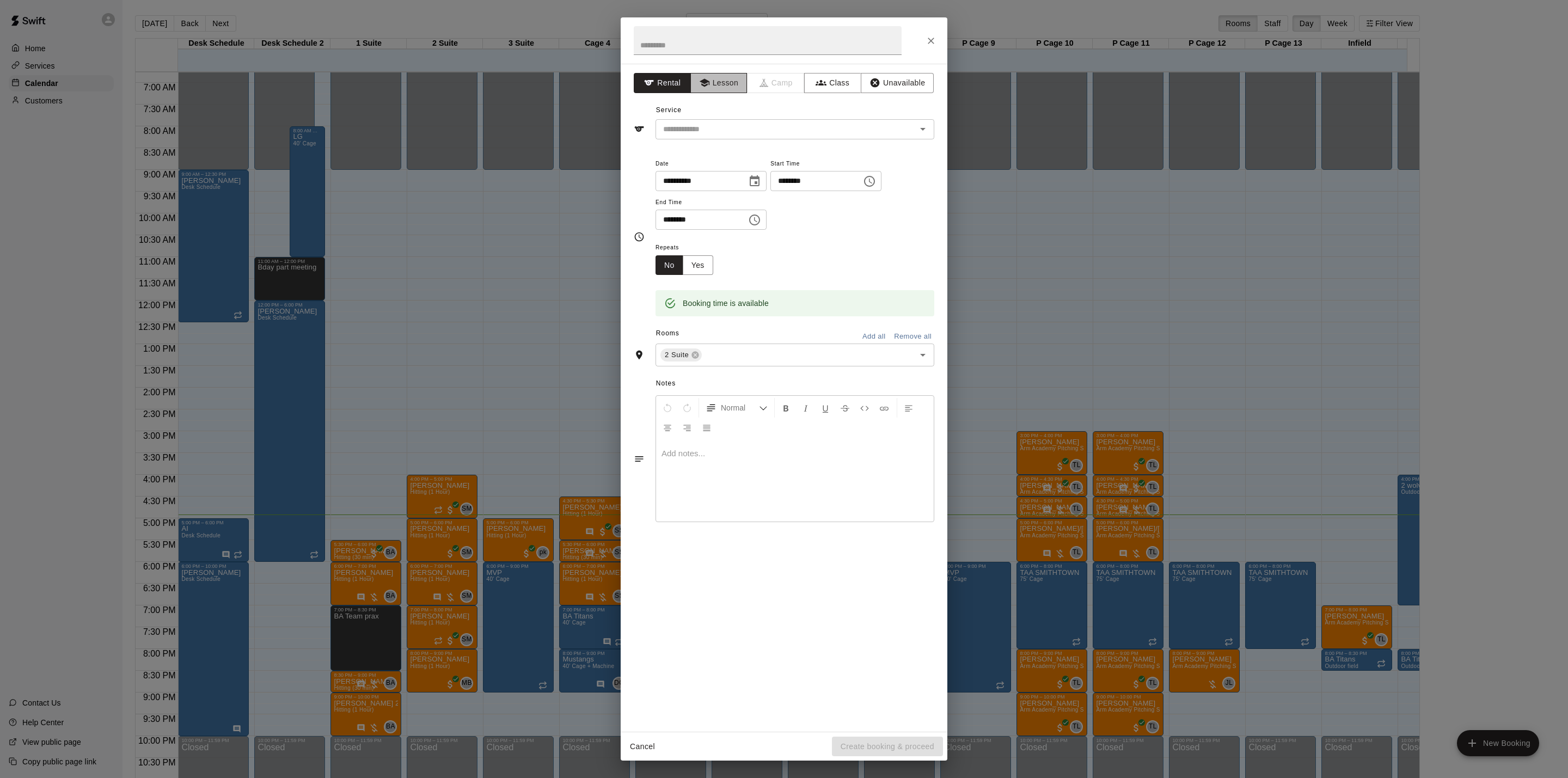
click at [711, 86] on button "Lesson" at bounding box center [718, 83] width 57 height 21
click at [703, 132] on input "text" at bounding box center [778, 129] width 240 height 14
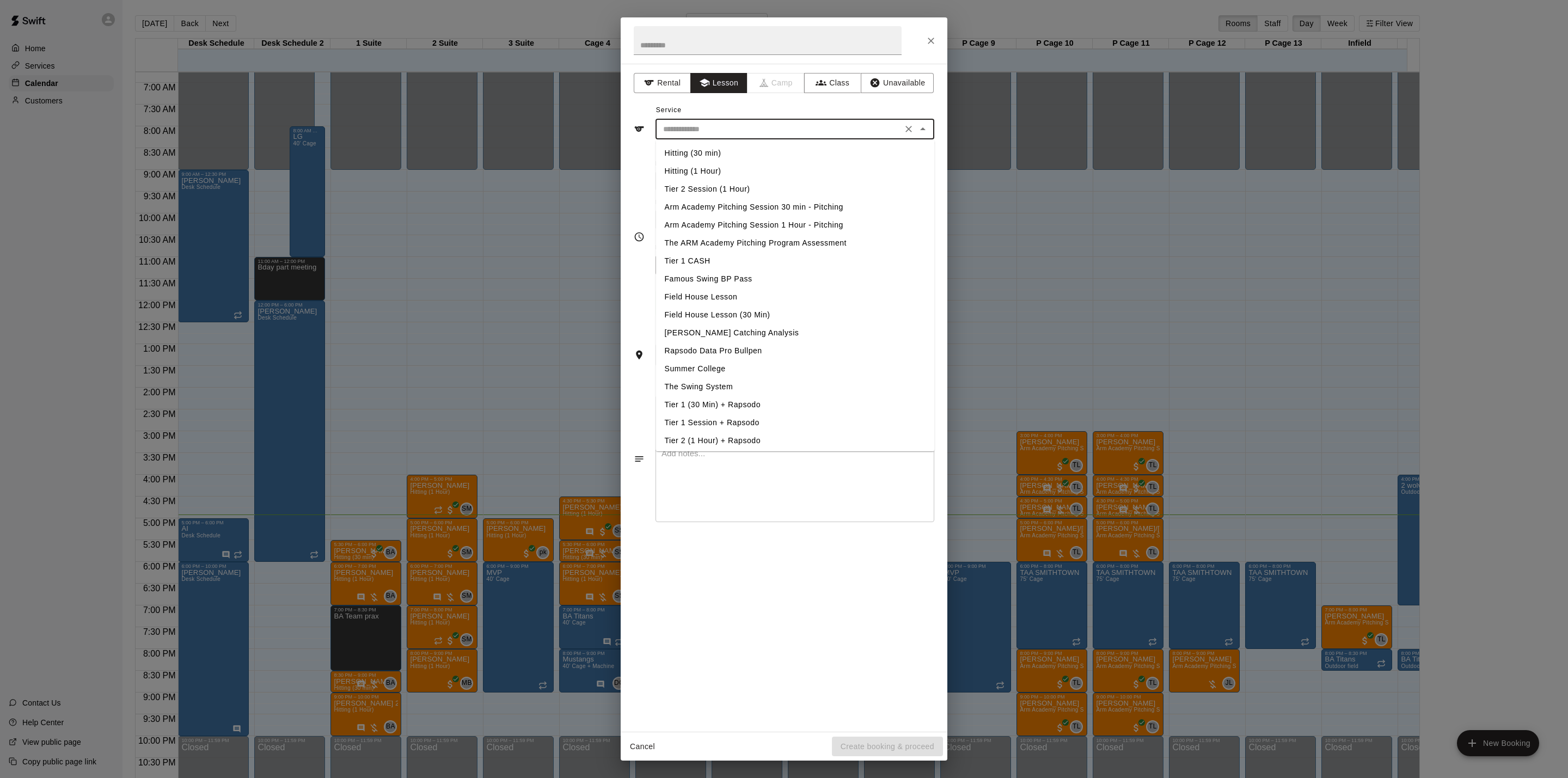
click at [695, 148] on li "Hitting (30 min)" at bounding box center [795, 153] width 279 height 18
click at [713, 132] on input "**********" at bounding box center [778, 129] width 240 height 14
click at [700, 177] on li "Hitting (1 Hour)" at bounding box center [795, 171] width 279 height 18
type input "**********"
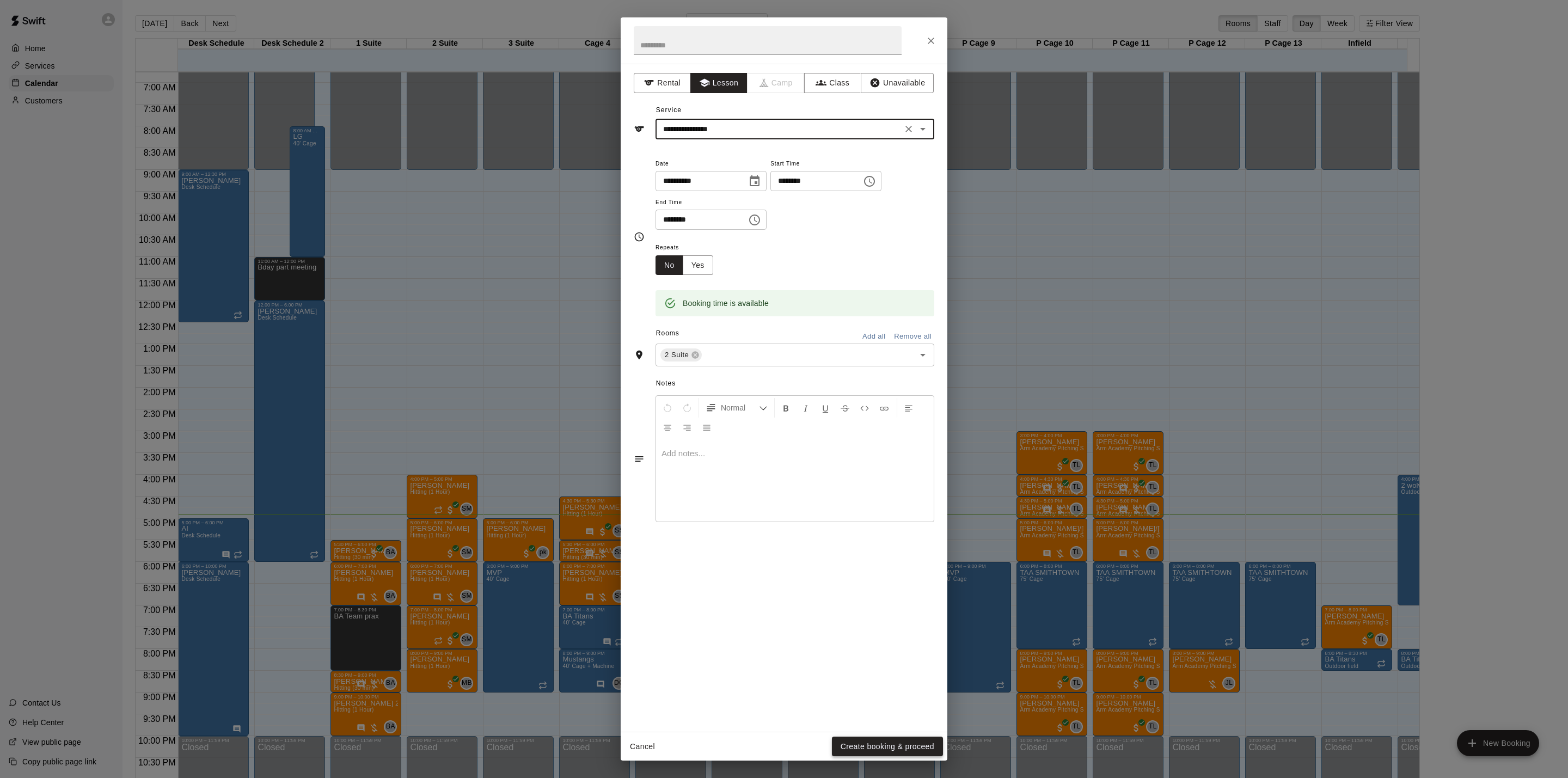
click at [885, 745] on button "Create booking & proceed" at bounding box center [887, 747] width 111 height 21
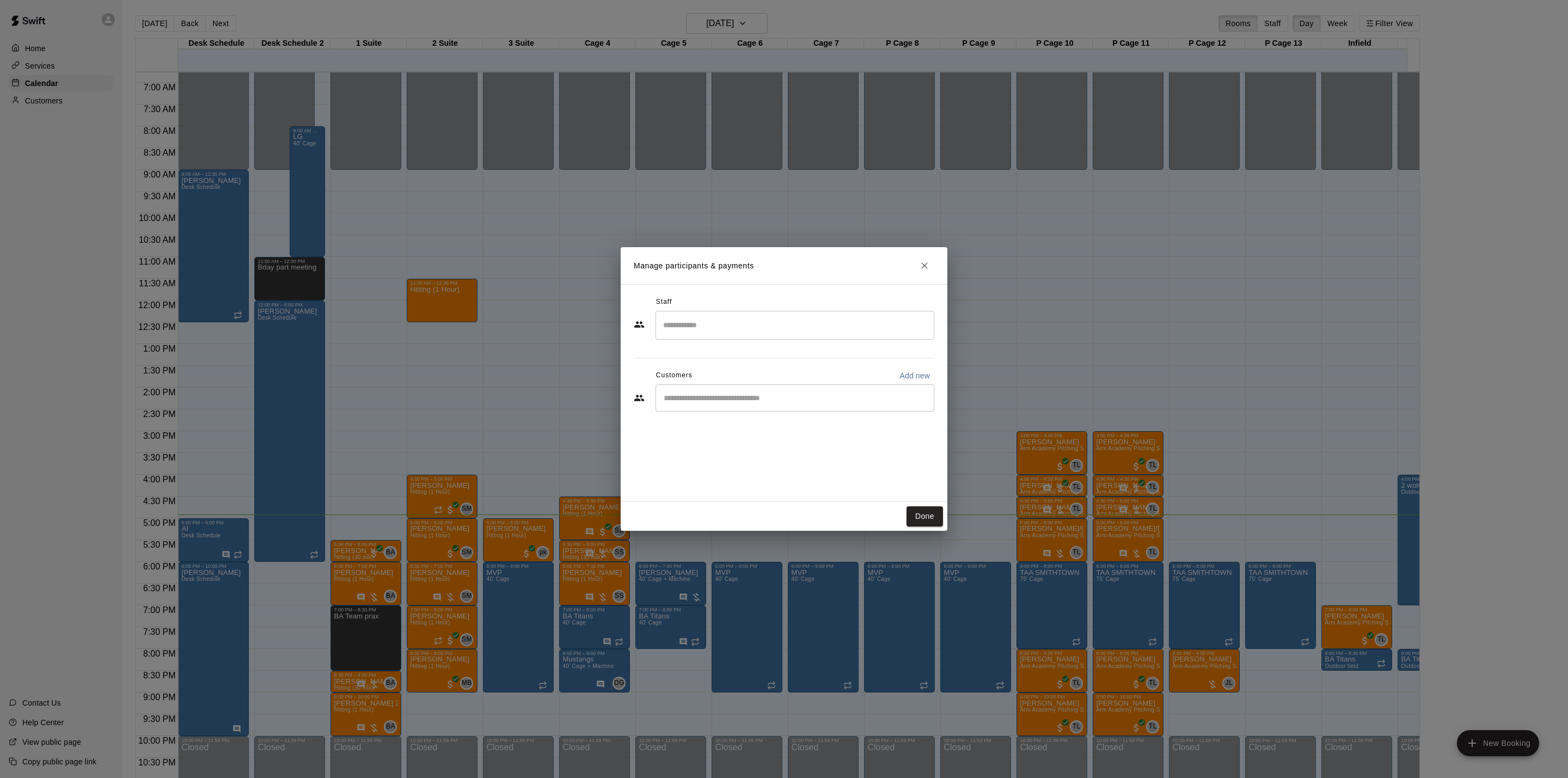
drag, startPoint x: 929, startPoint y: 516, endPoint x: 642, endPoint y: 378, distance: 318.5
click at [928, 519] on button "Done" at bounding box center [924, 517] width 36 height 21
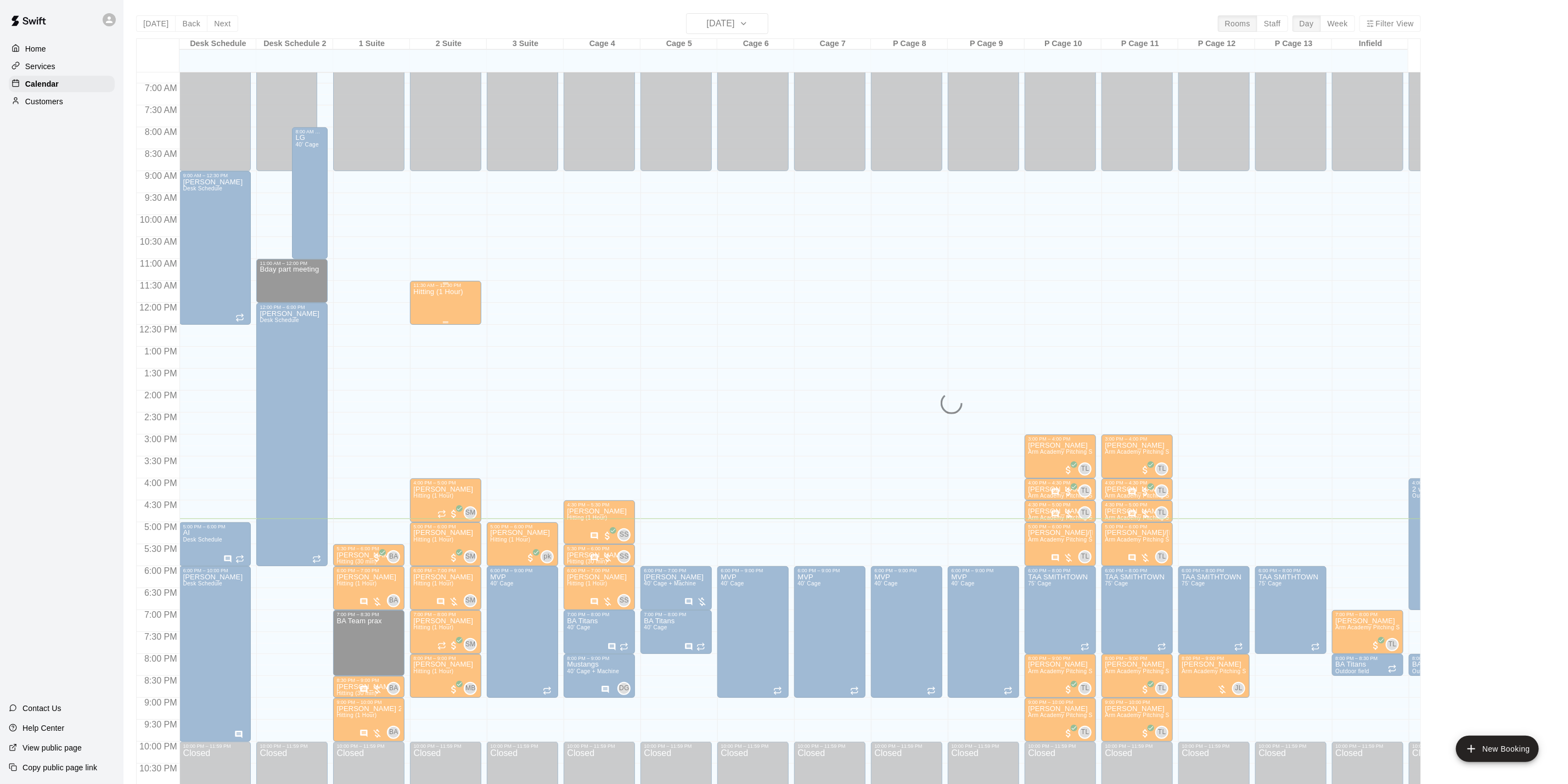
click at [468, 294] on div "Hitting (1 Hour)" at bounding box center [446, 680] width 65 height 784
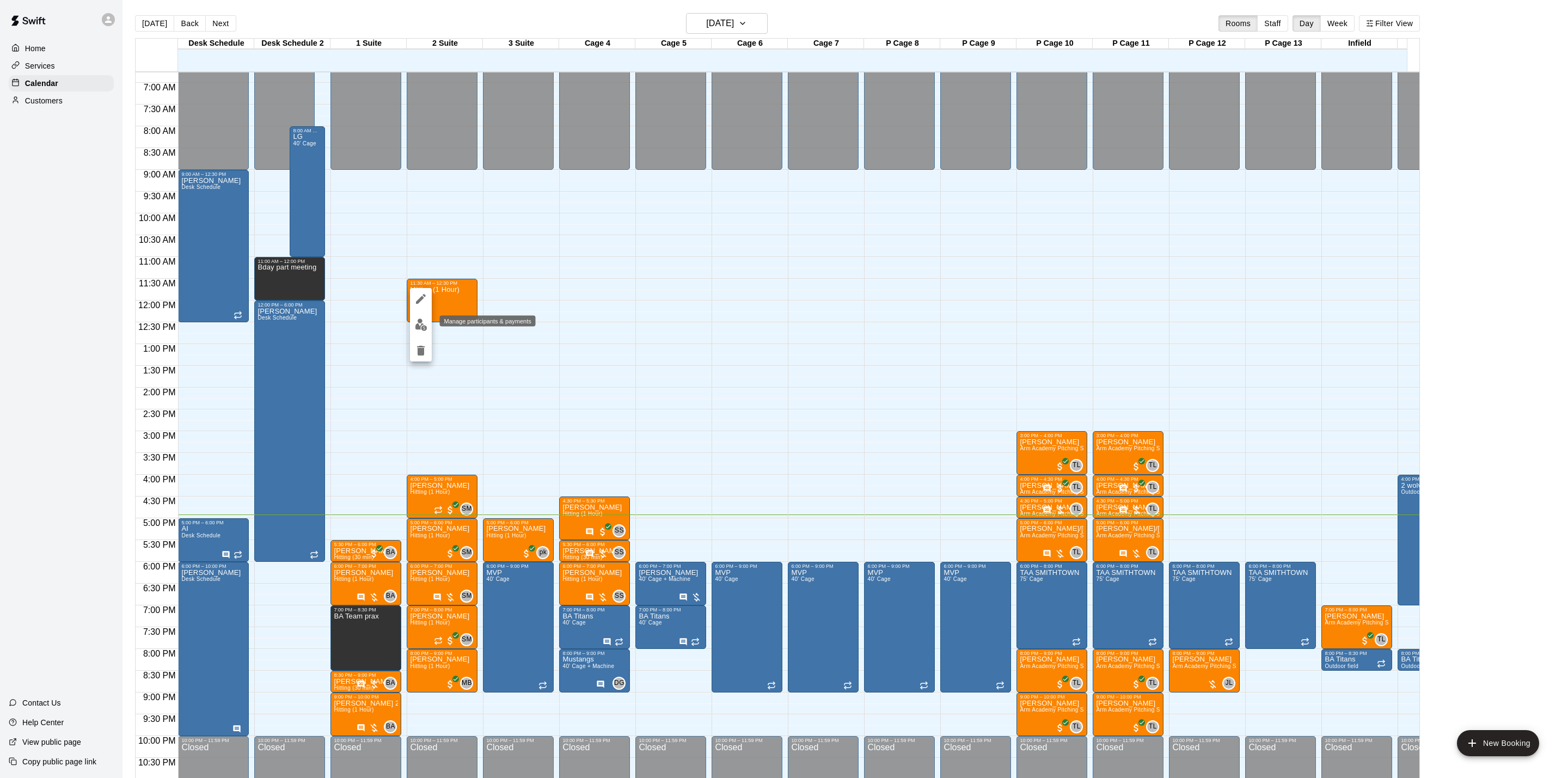
click at [415, 326] on img "edit" at bounding box center [421, 325] width 12 height 12
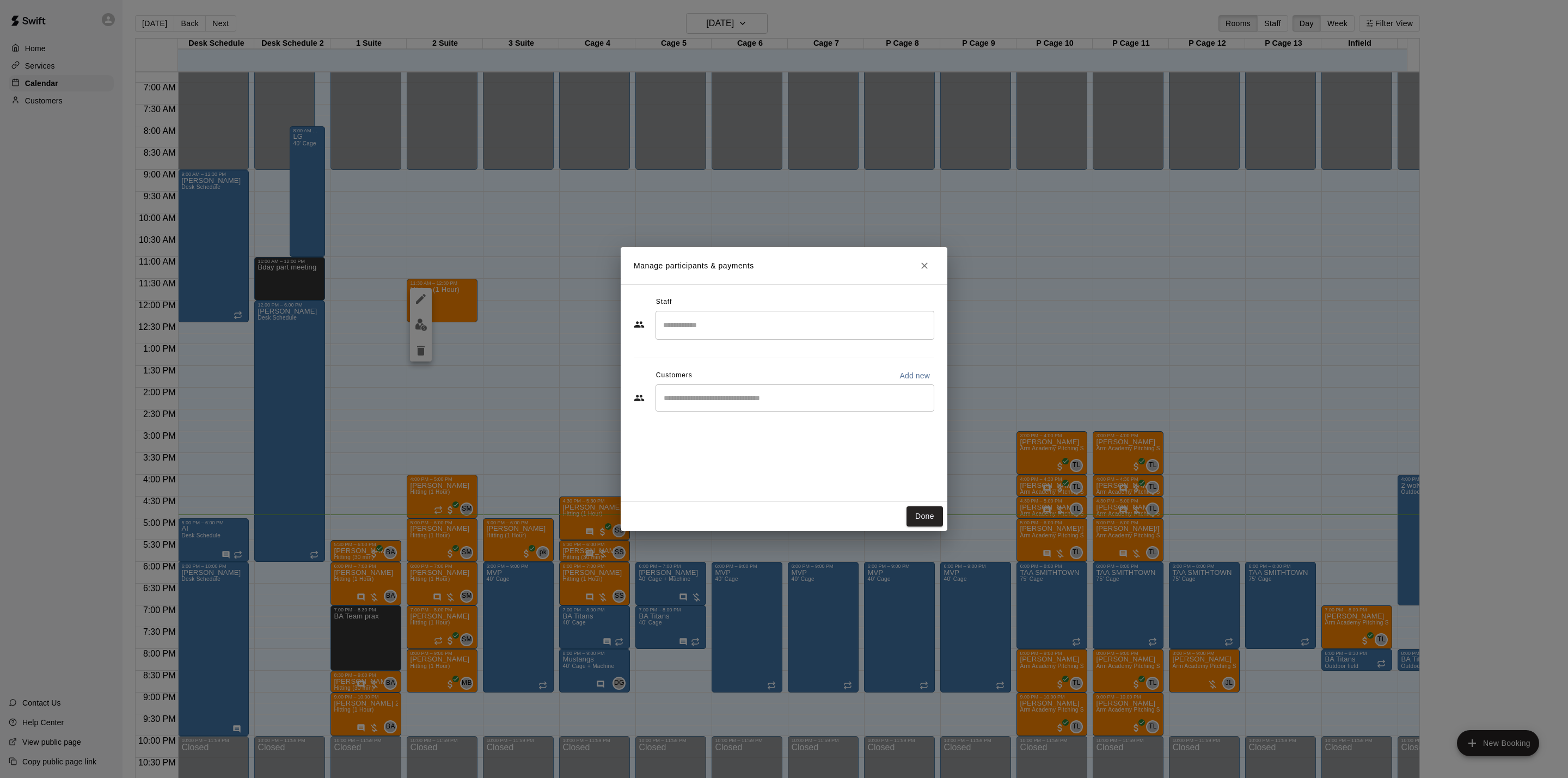
click at [698, 412] on div "​" at bounding box center [784, 399] width 300 height 30
click at [702, 399] on input "Start typing to search customers..." at bounding box center [795, 398] width 269 height 11
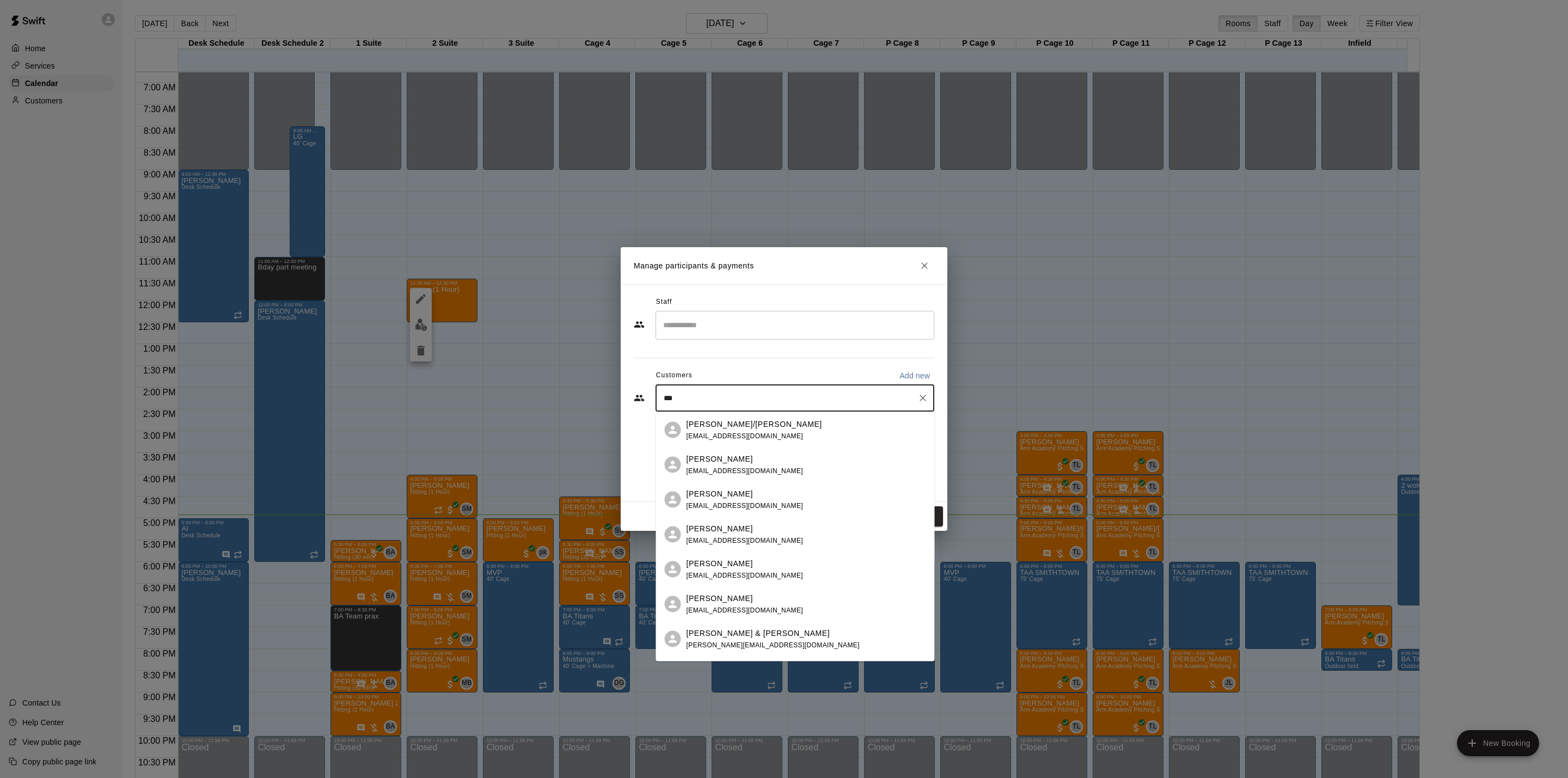
type input "***"
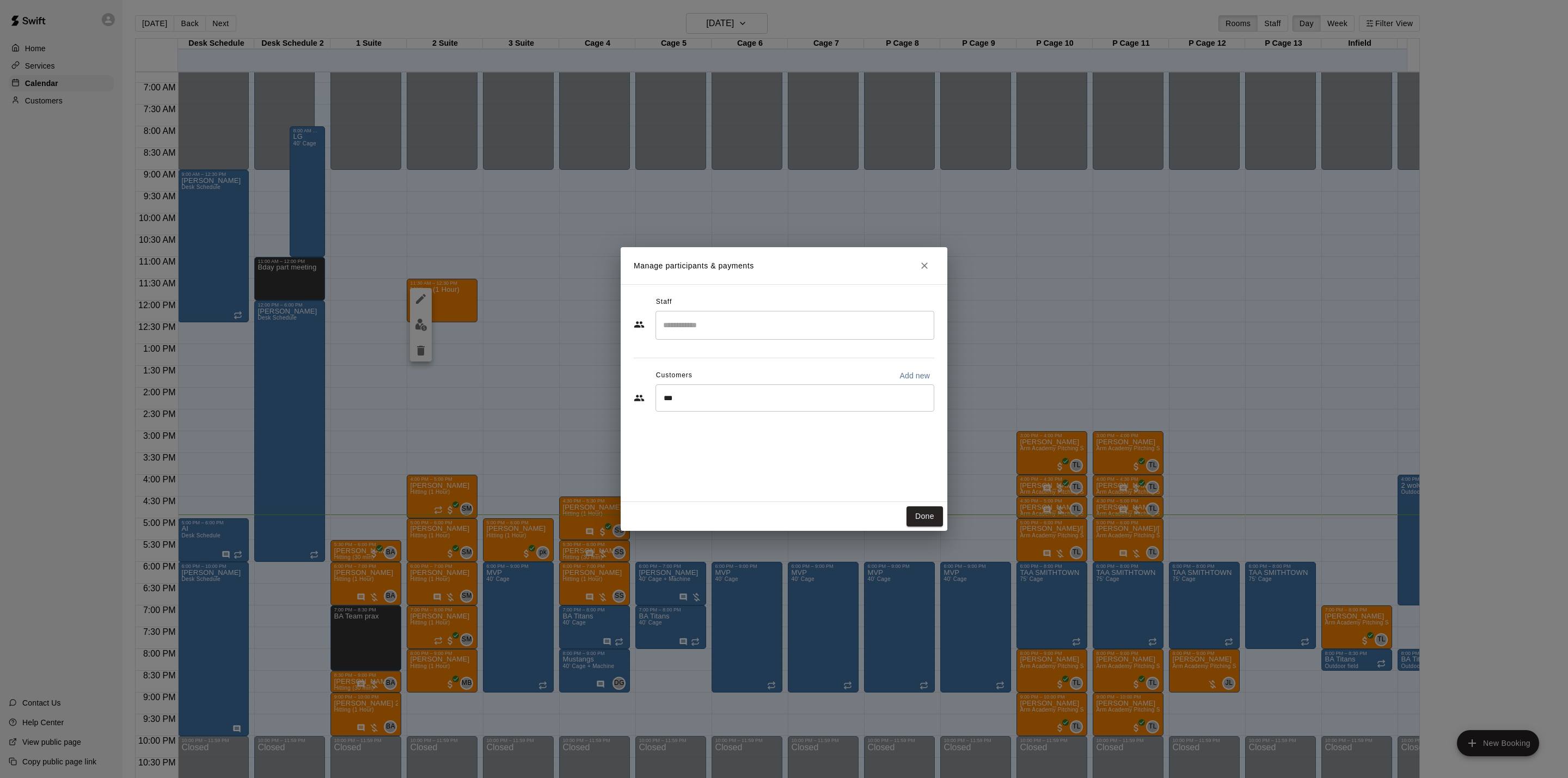
drag, startPoint x: 1072, startPoint y: 264, endPoint x: 1006, endPoint y: 257, distance: 66.4
click at [1072, 266] on div "Manage participants & payments Staff ​ Customers Add new *** ​ Done" at bounding box center [784, 389] width 1568 height 778
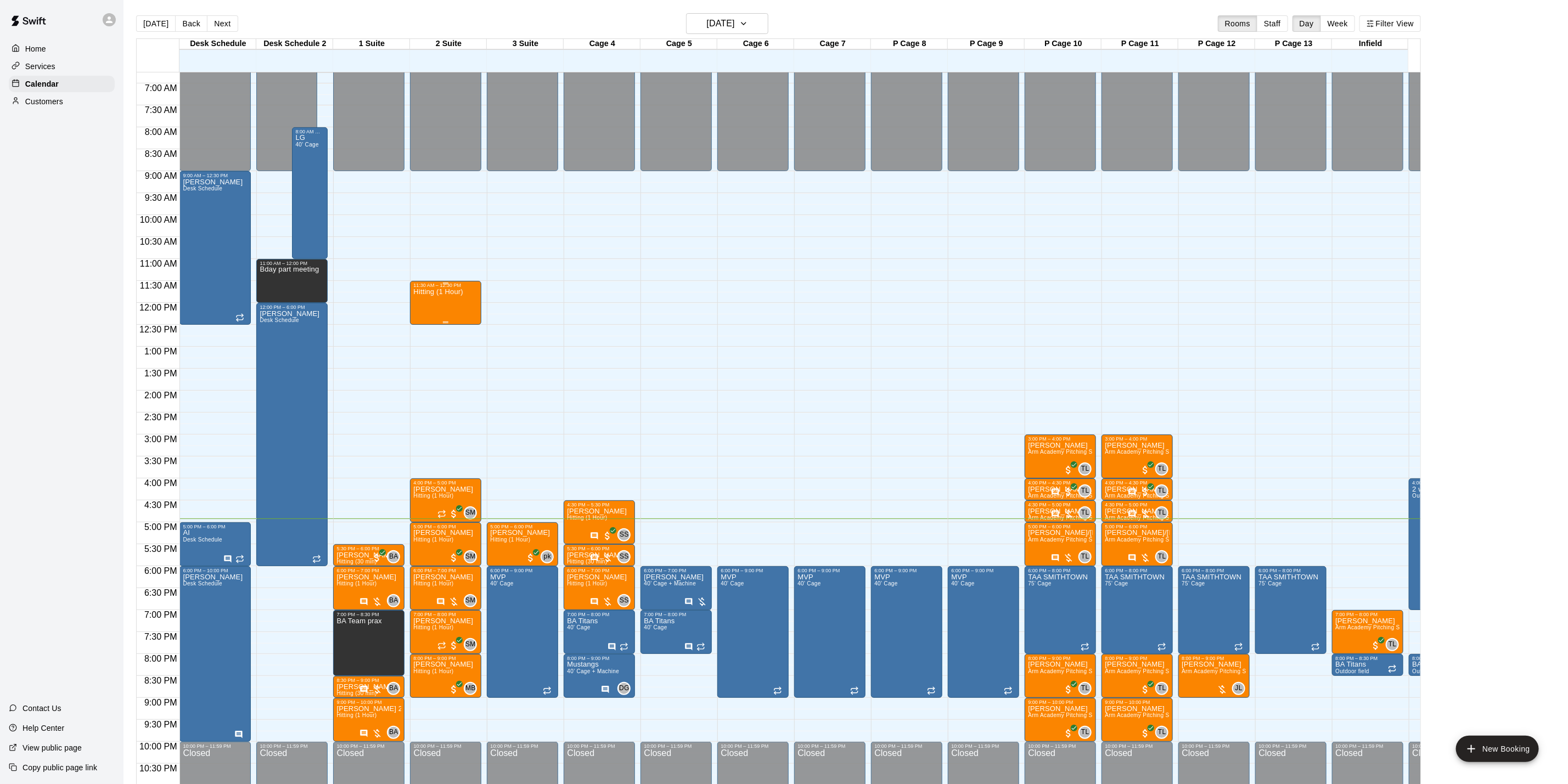
click at [424, 292] on p "Hitting (1 Hour)" at bounding box center [438, 292] width 50 height 0
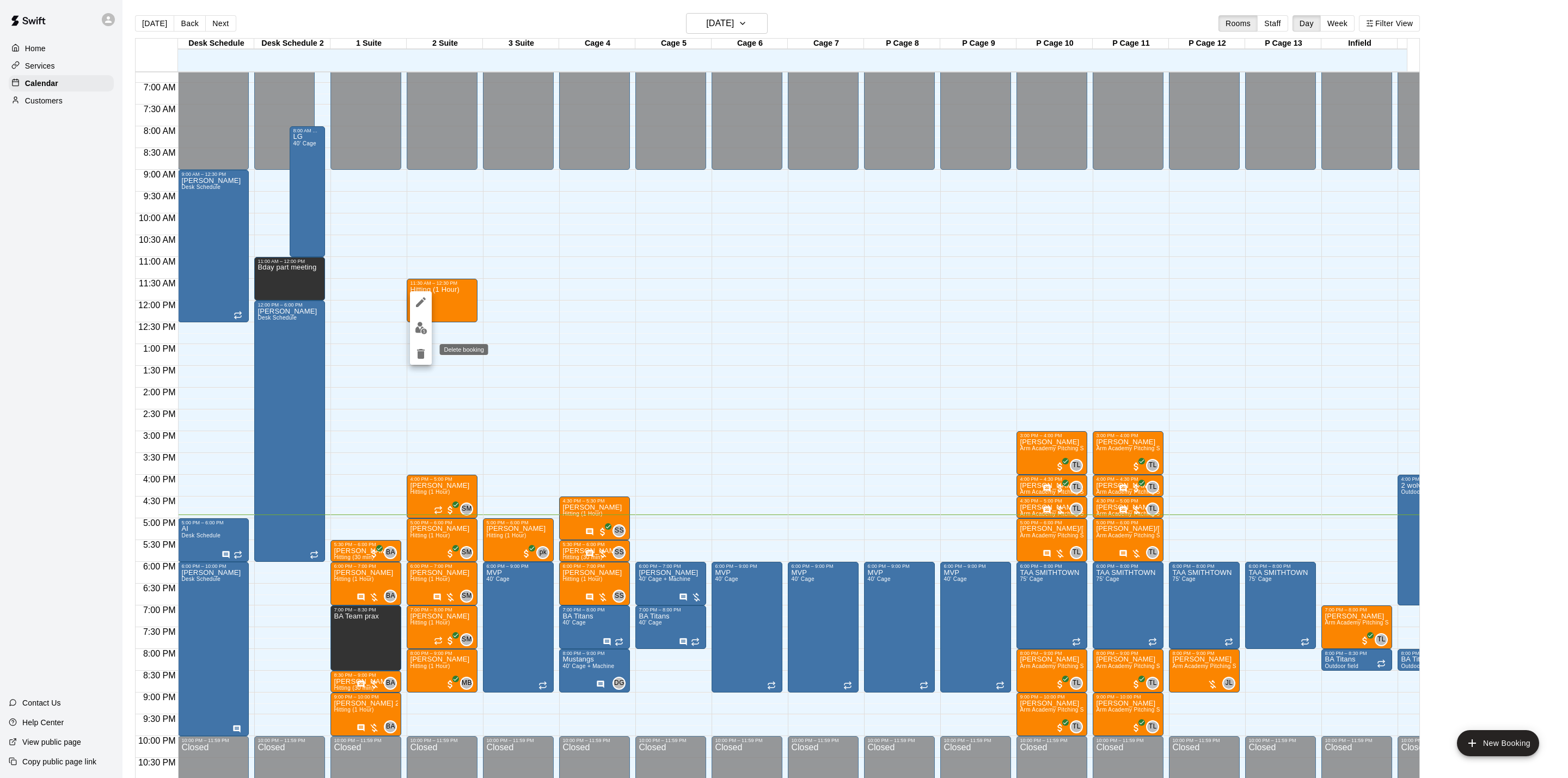
click at [428, 353] on button "delete" at bounding box center [421, 354] width 21 height 21
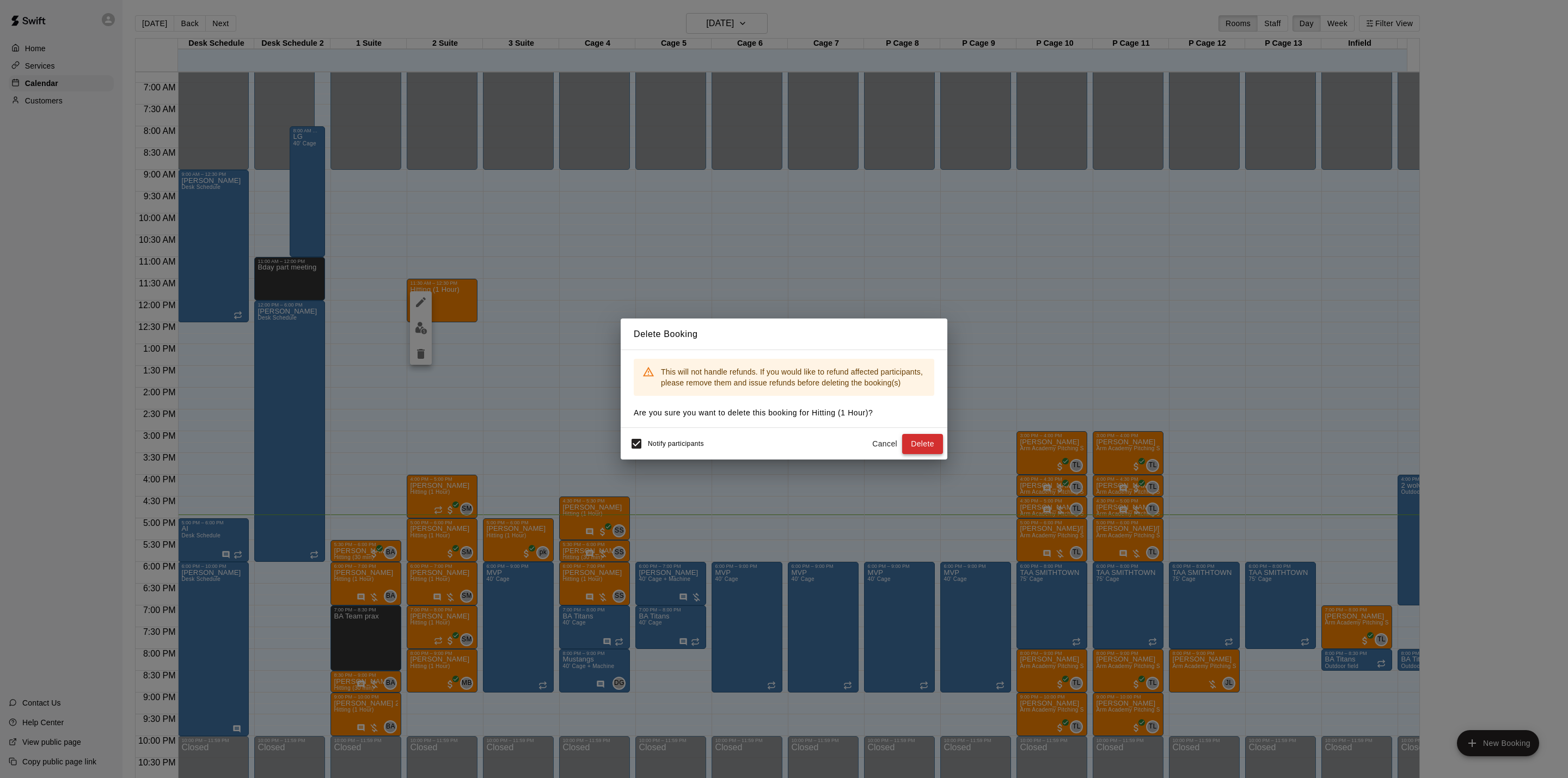
click at [922, 448] on button "Delete" at bounding box center [923, 444] width 41 height 21
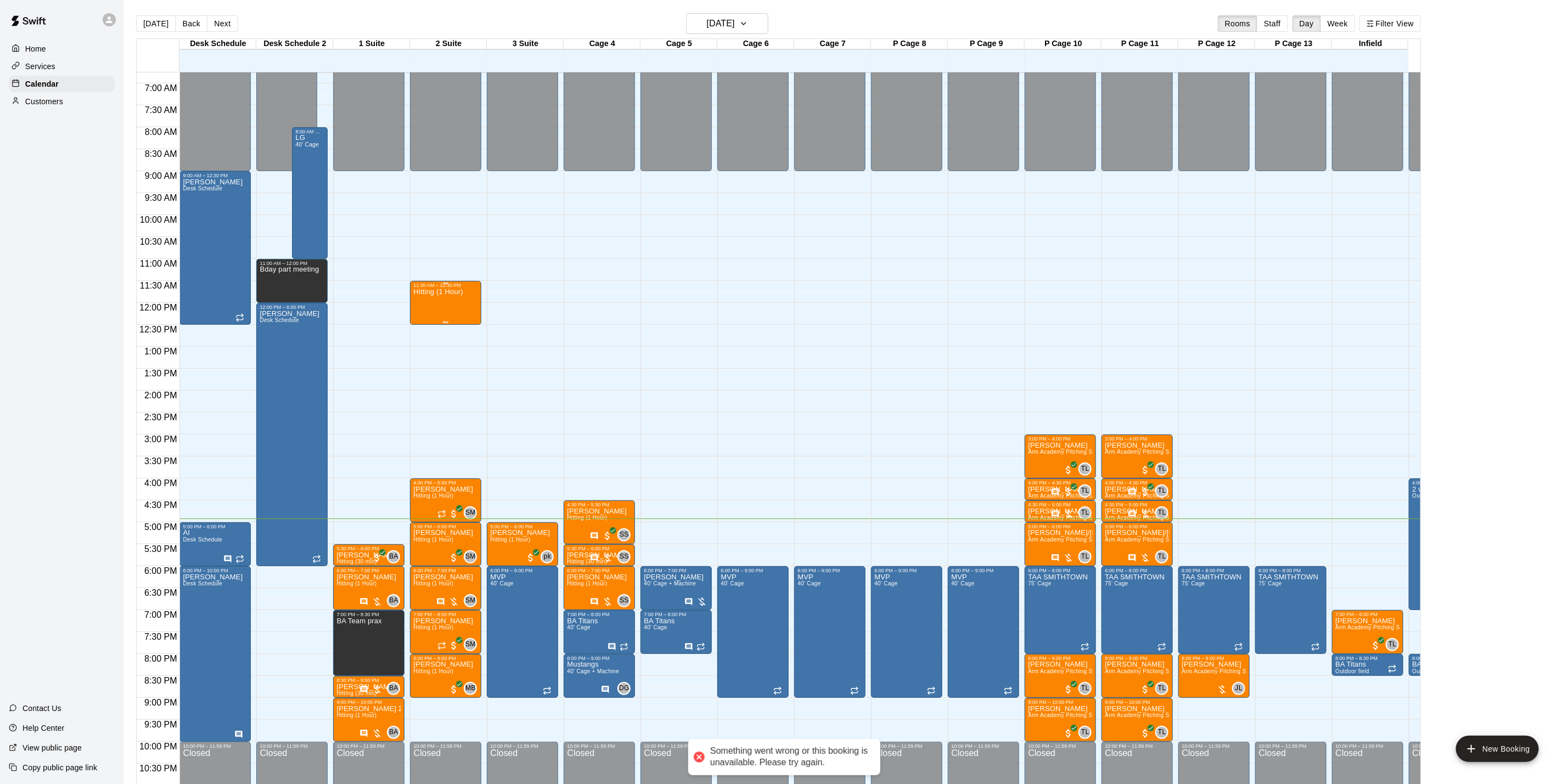
click at [431, 292] on p "Hitting (1 Hour)" at bounding box center [438, 292] width 50 height 0
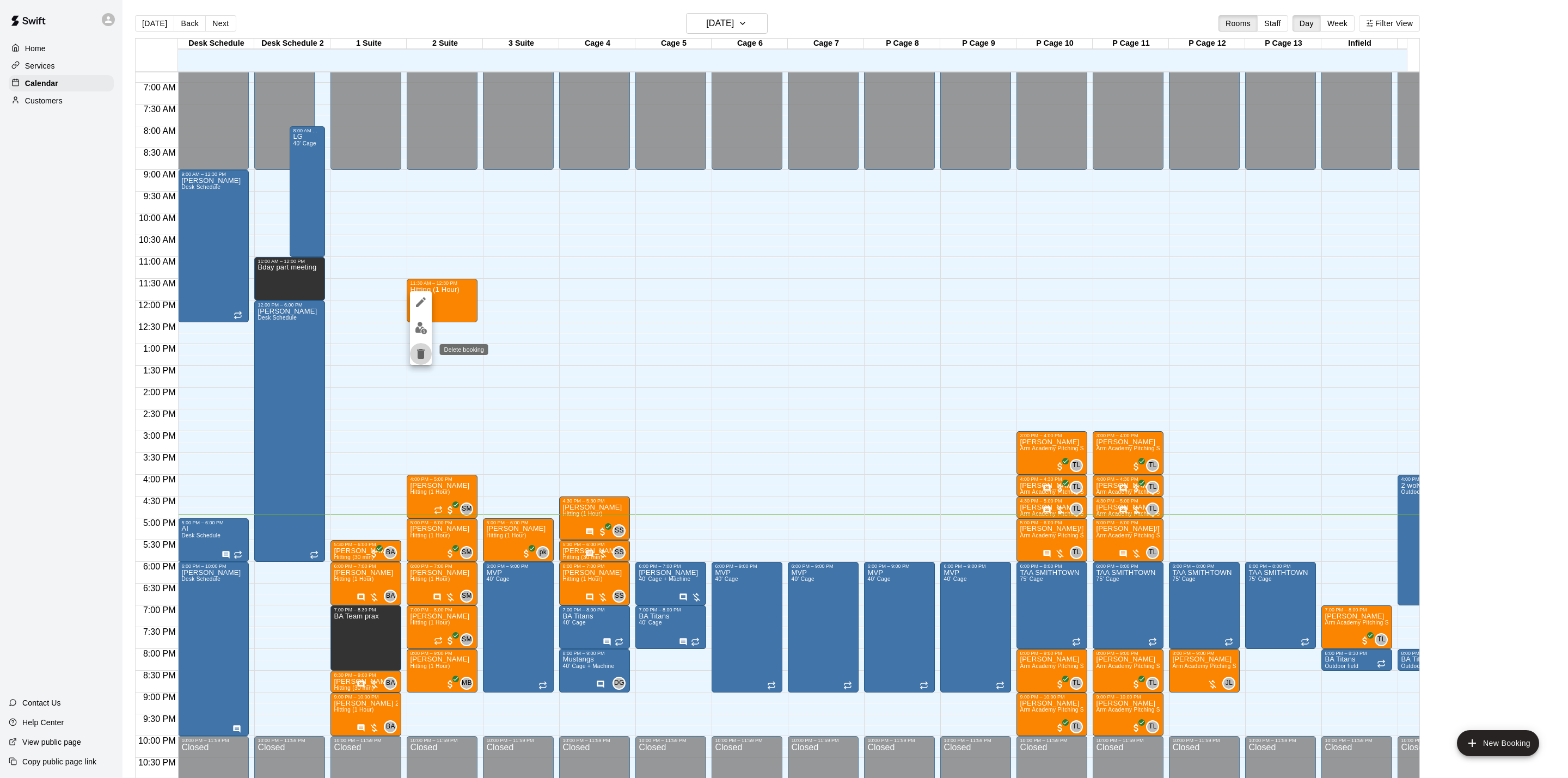
click at [415, 350] on icon "delete" at bounding box center [421, 354] width 13 height 13
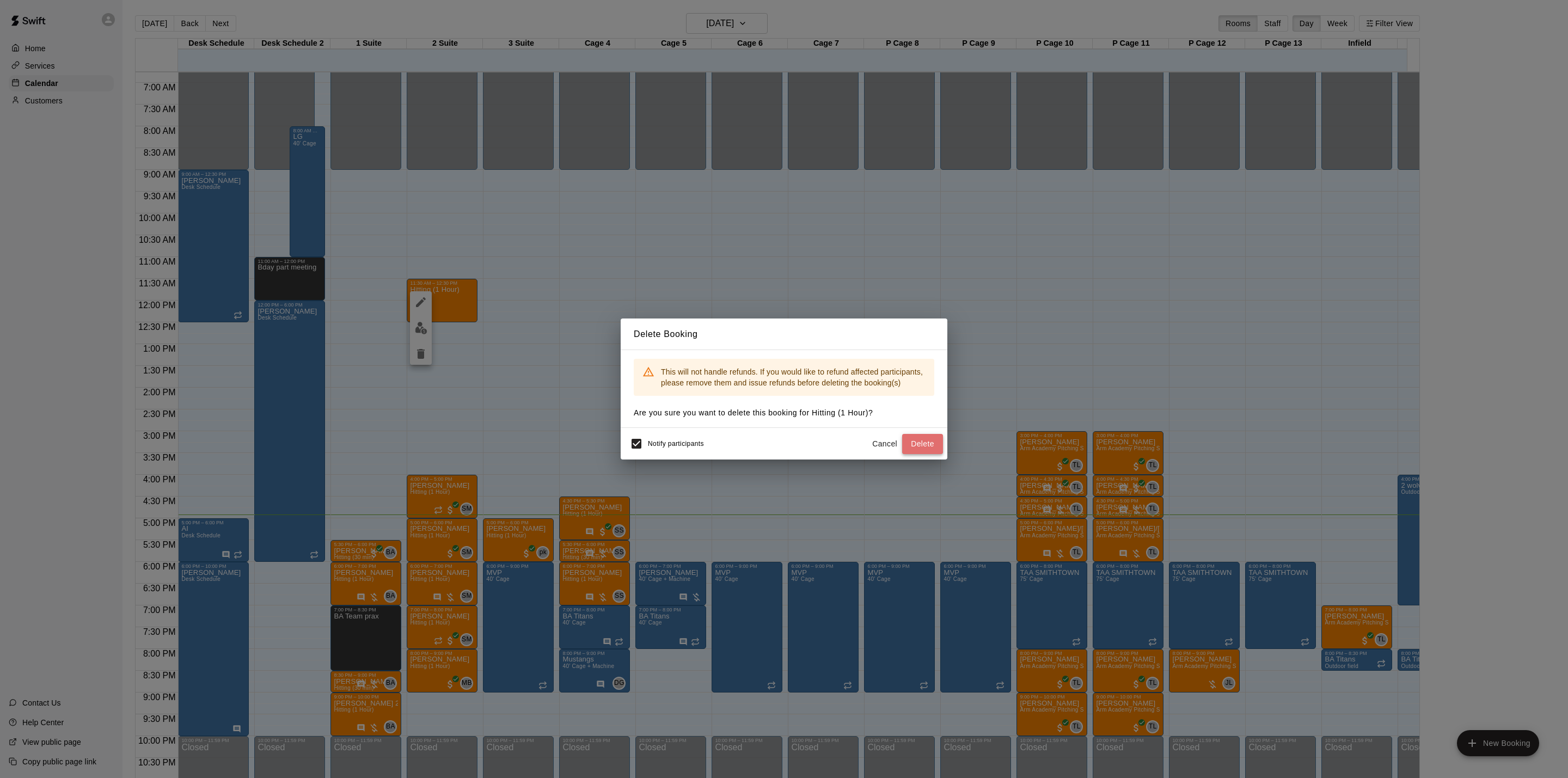
click at [924, 447] on button "Delete" at bounding box center [923, 444] width 41 height 21
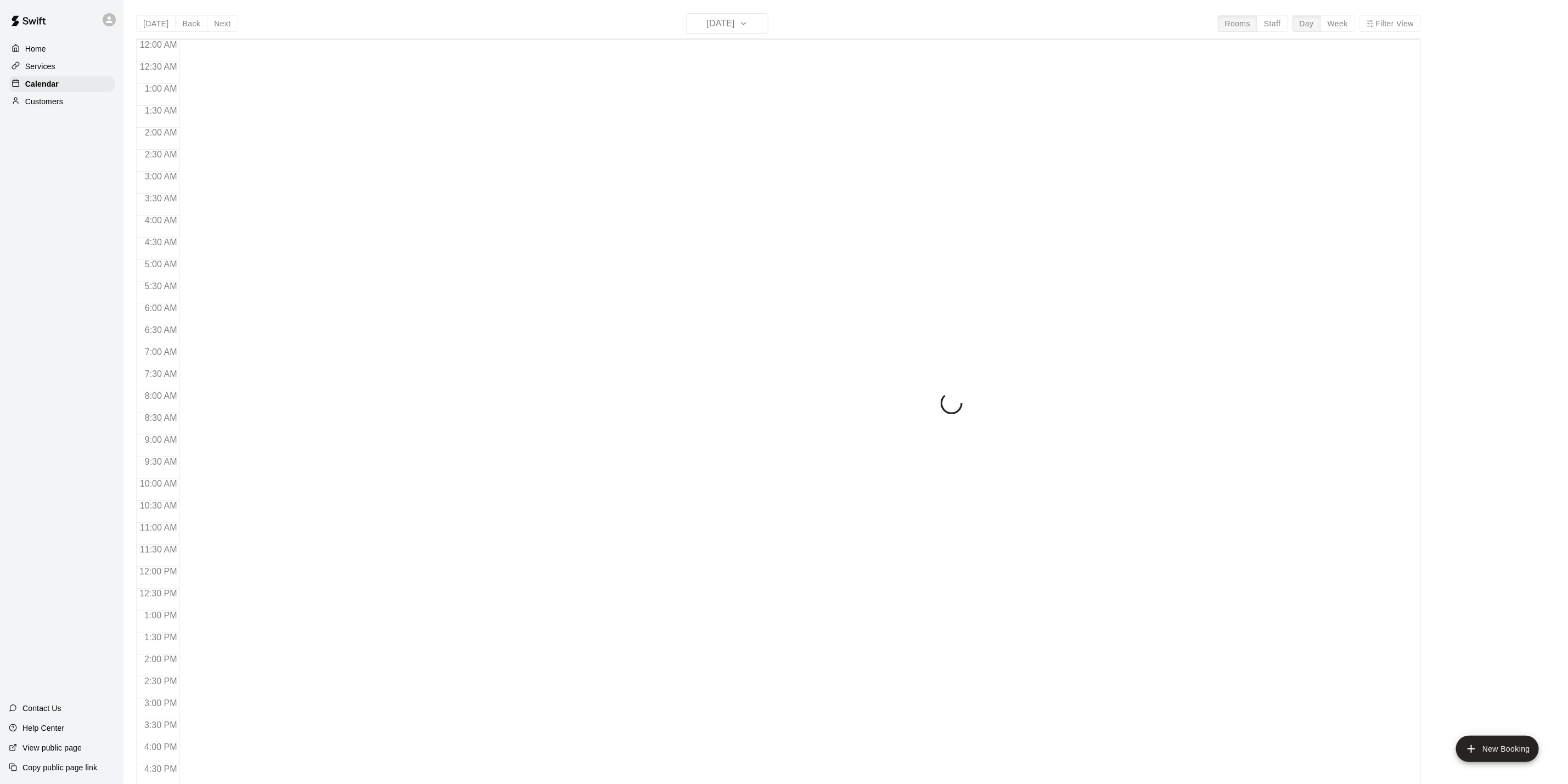
scroll to position [297, 0]
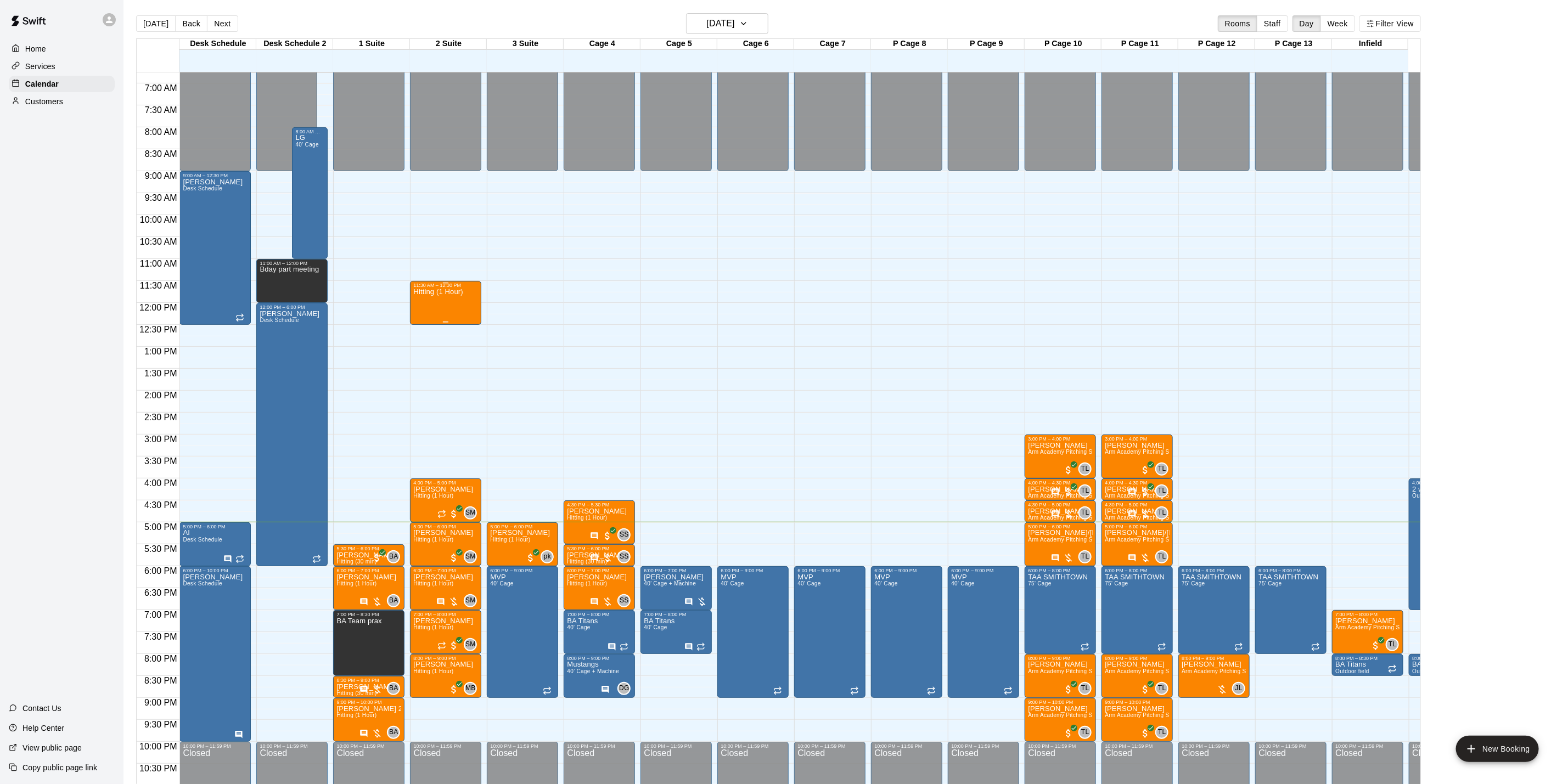
click at [440, 320] on div "Hitting (1 Hour)" at bounding box center [438, 680] width 50 height 784
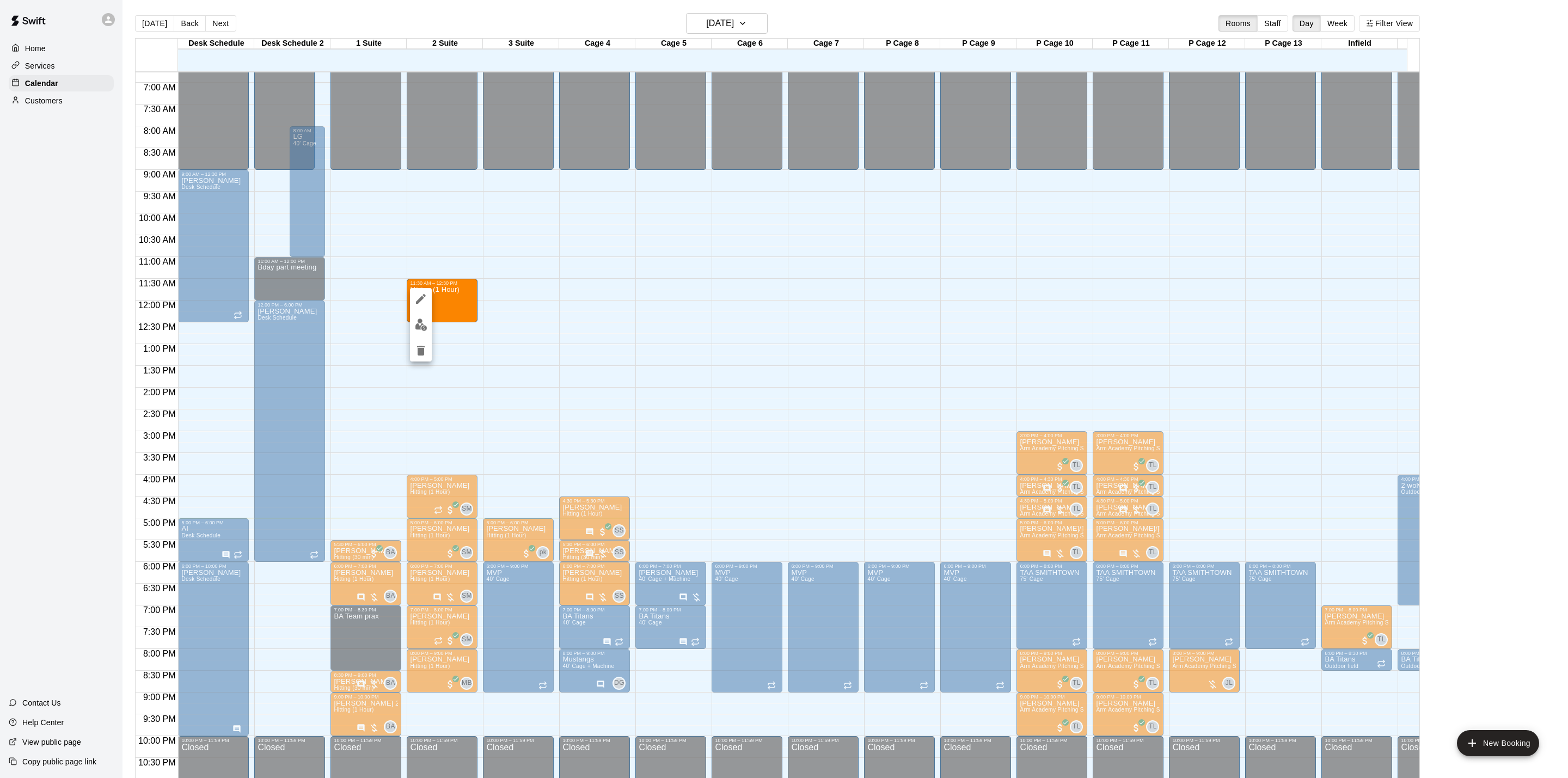
click at [426, 339] on div at bounding box center [421, 325] width 21 height 74
click at [423, 355] on icon "delete" at bounding box center [421, 351] width 13 height 13
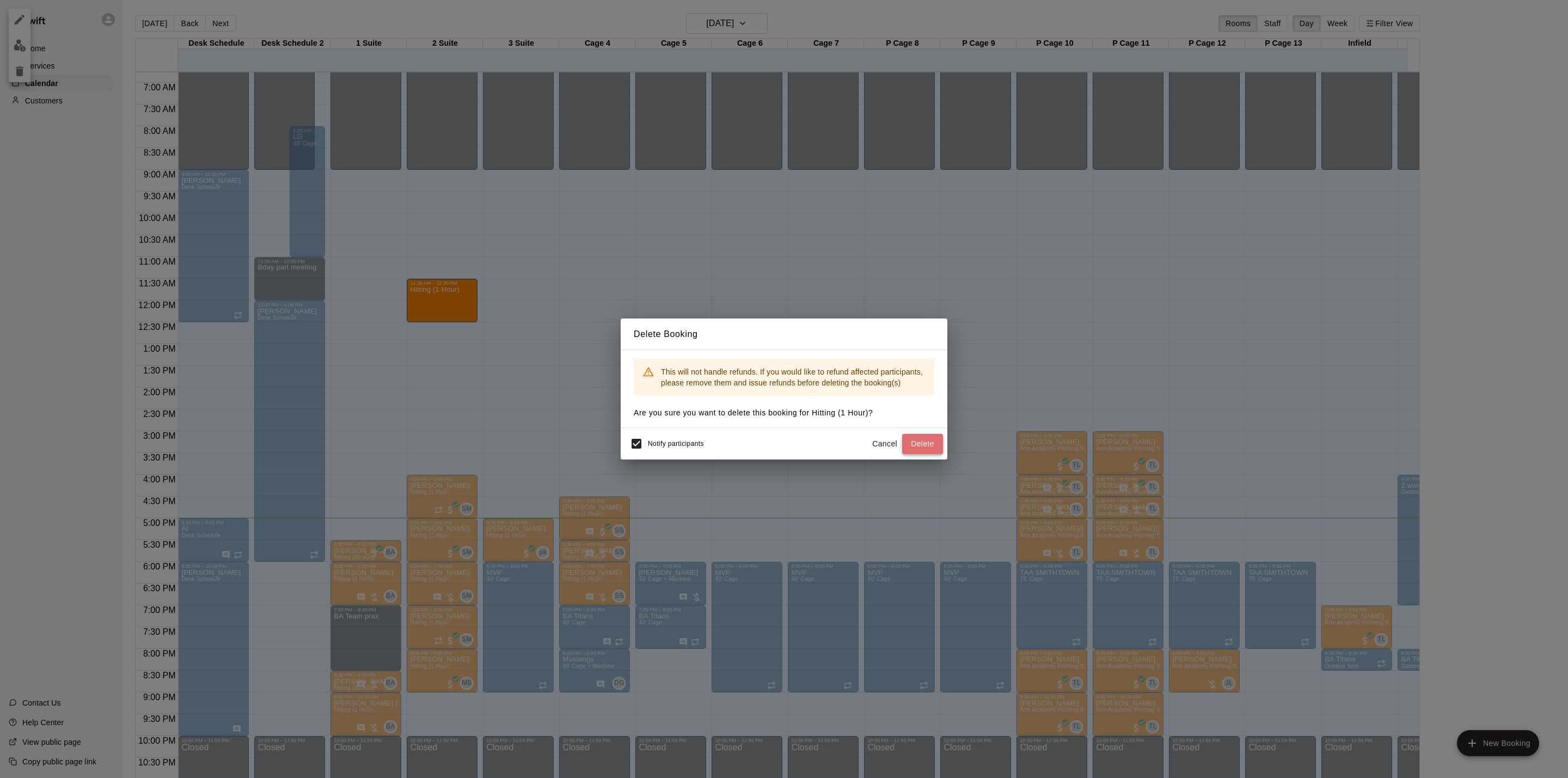
click at [922, 438] on button "Delete" at bounding box center [923, 444] width 41 height 21
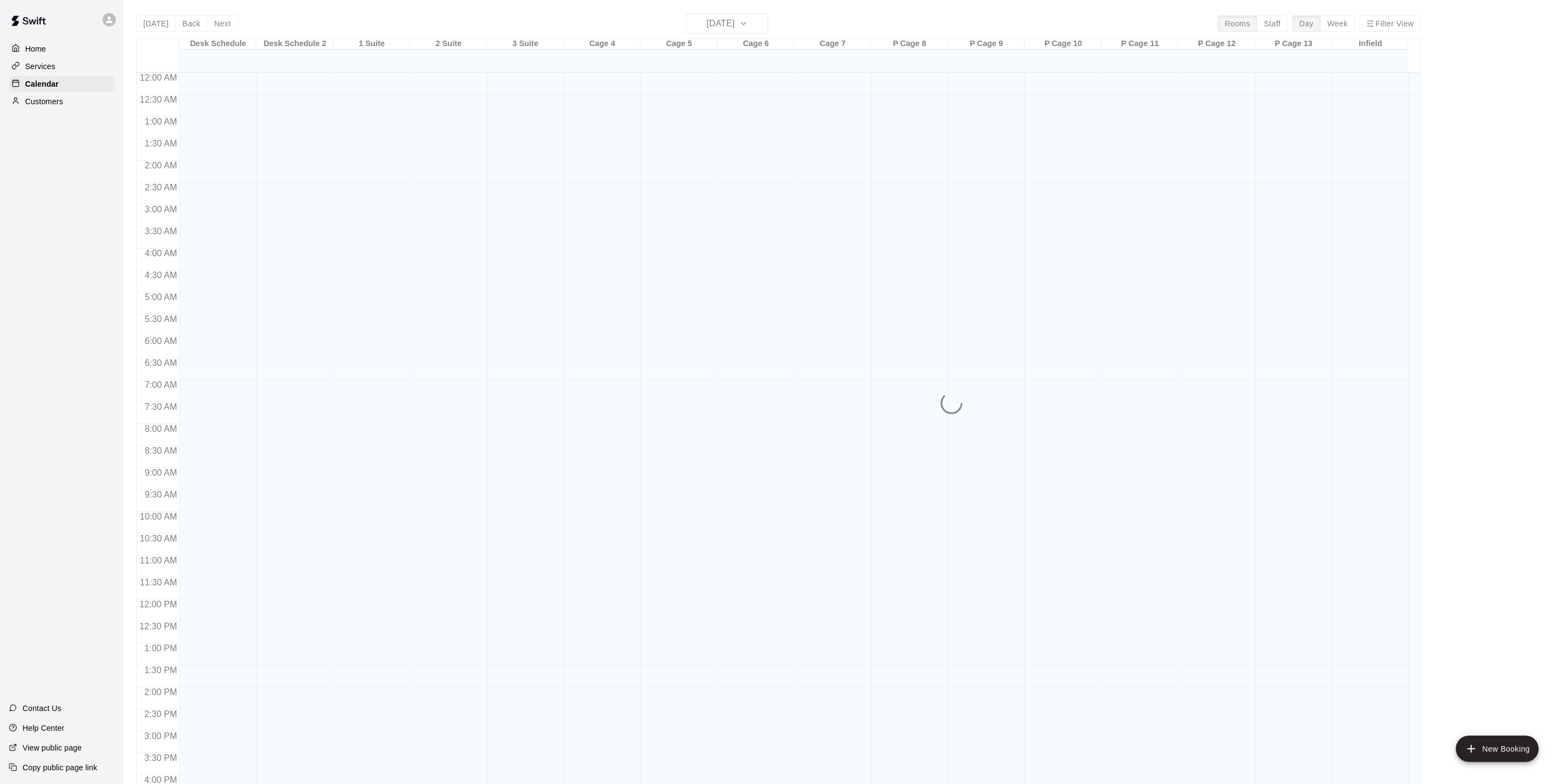
scroll to position [297, 0]
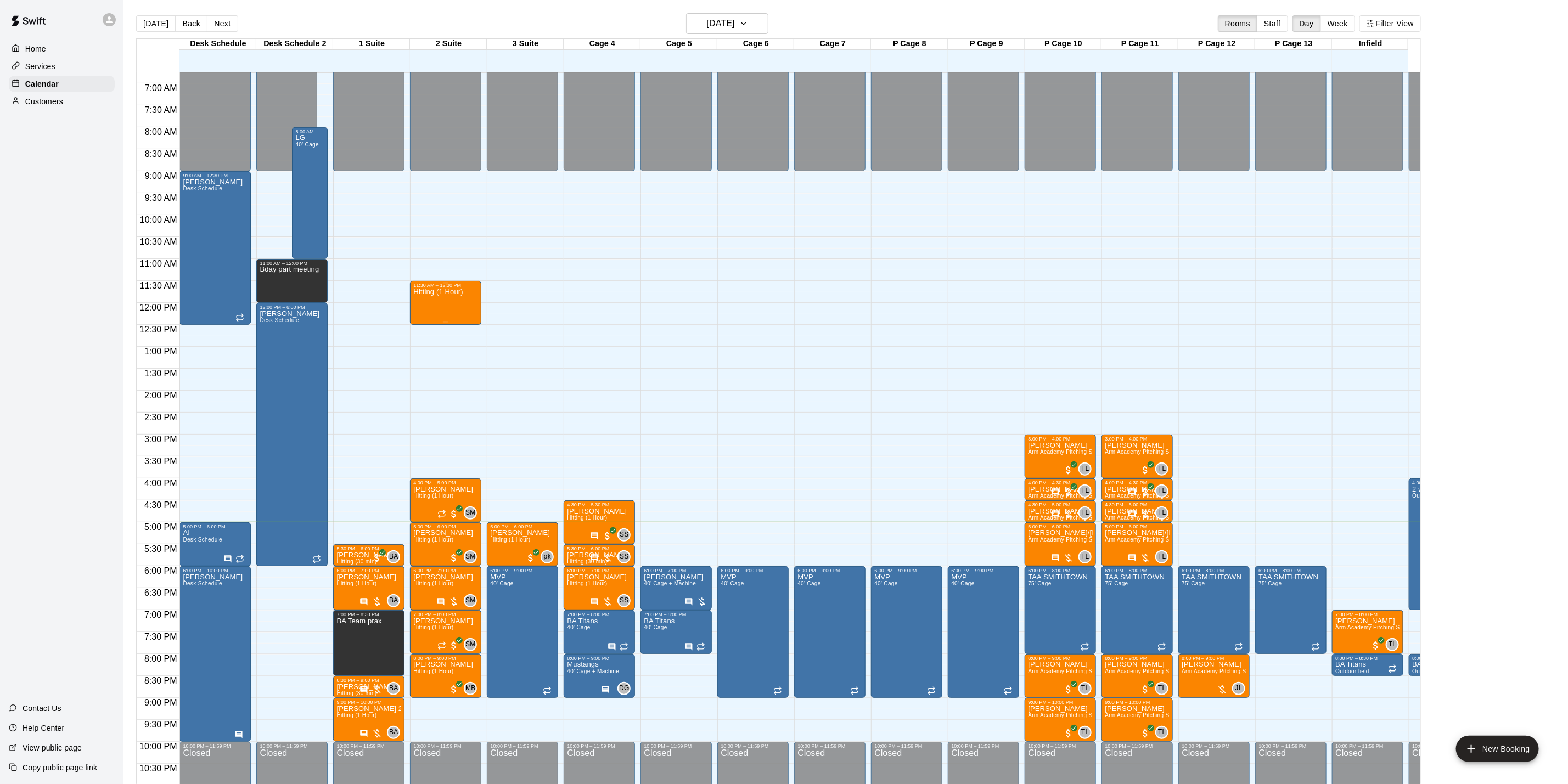
click at [443, 284] on div at bounding box center [446, 284] width 6 height 2
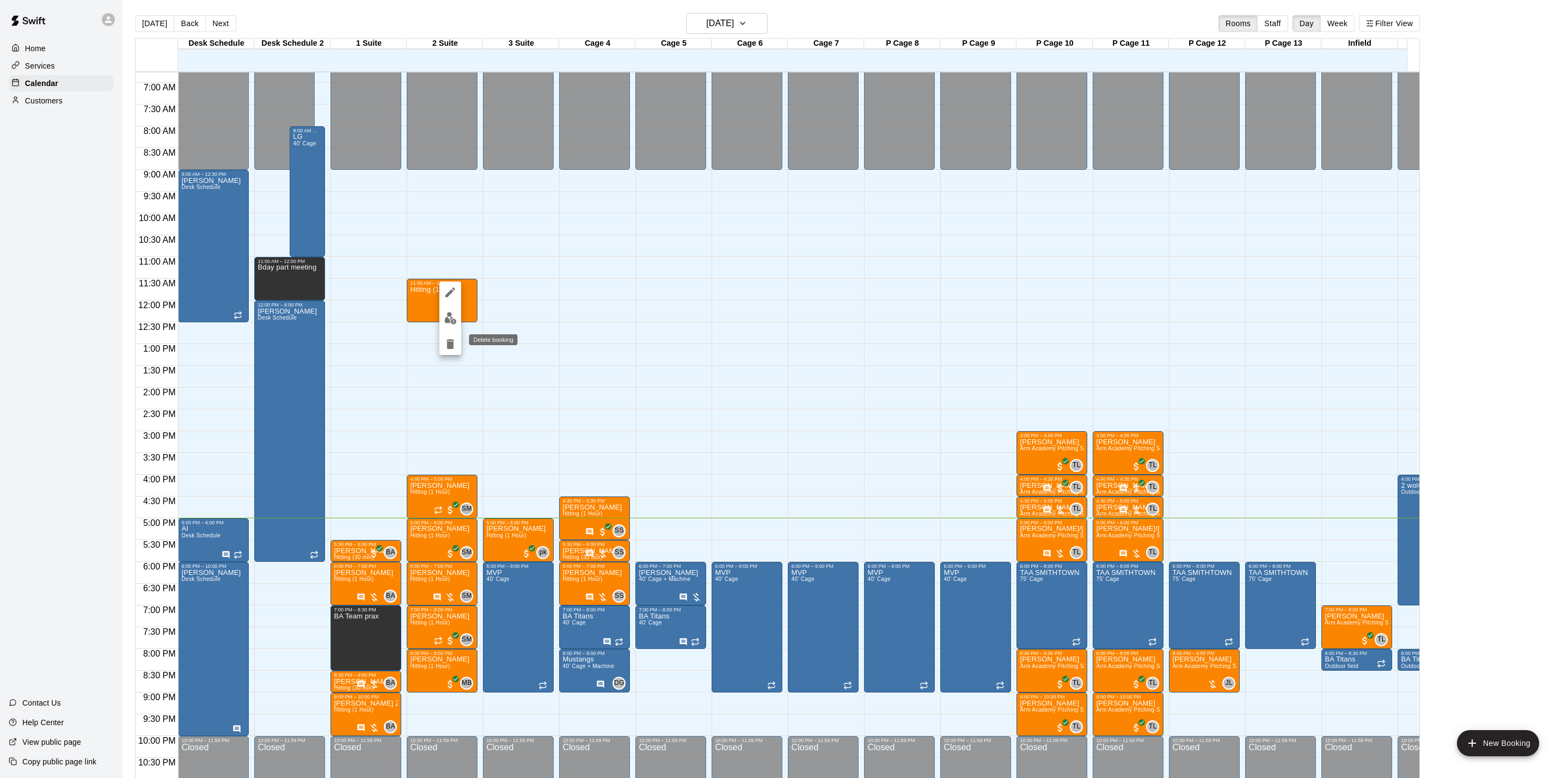
click at [450, 345] on icon "delete" at bounding box center [451, 344] width 7 height 10
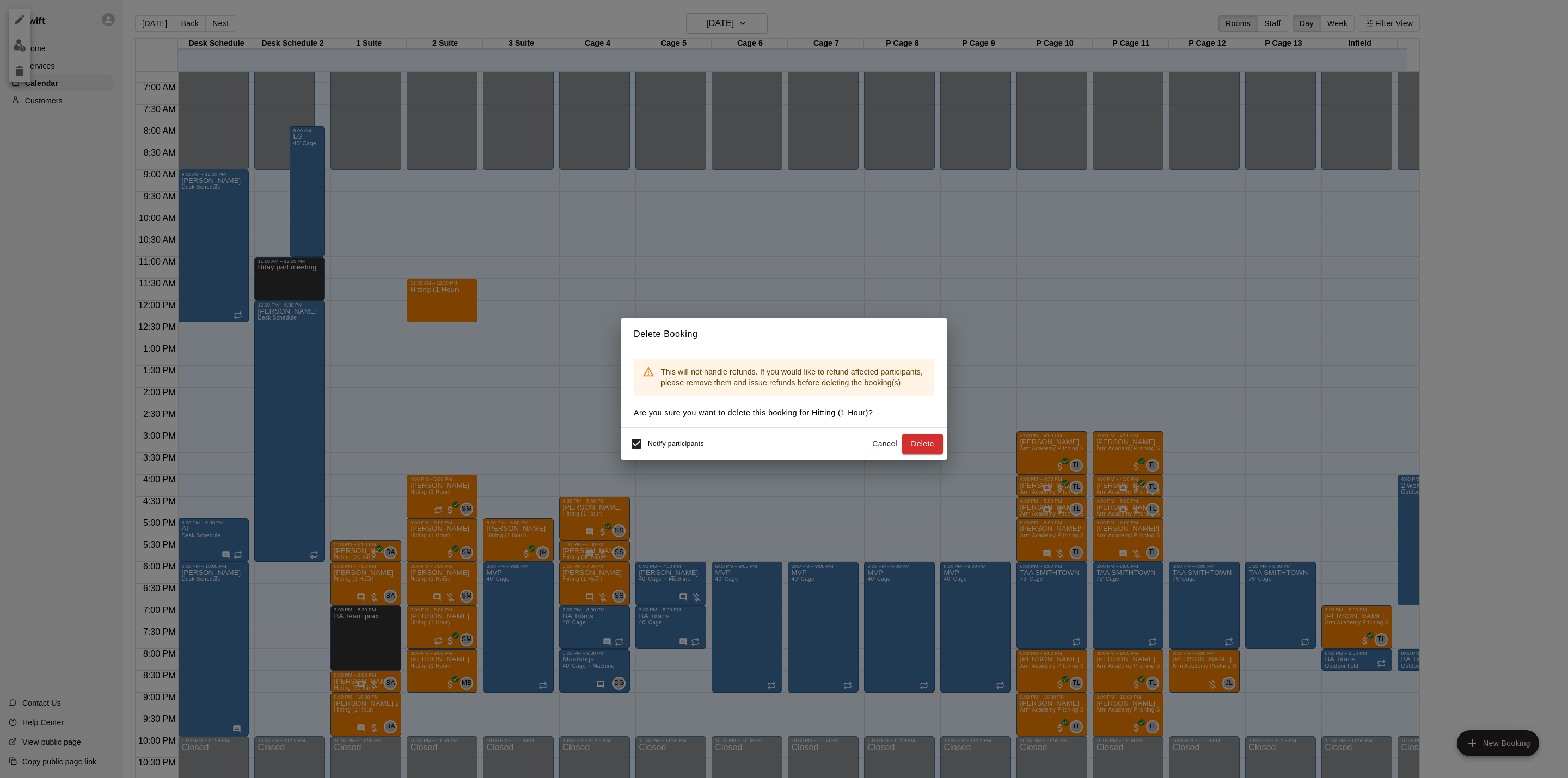
click at [926, 443] on button "Delete" at bounding box center [923, 444] width 41 height 21
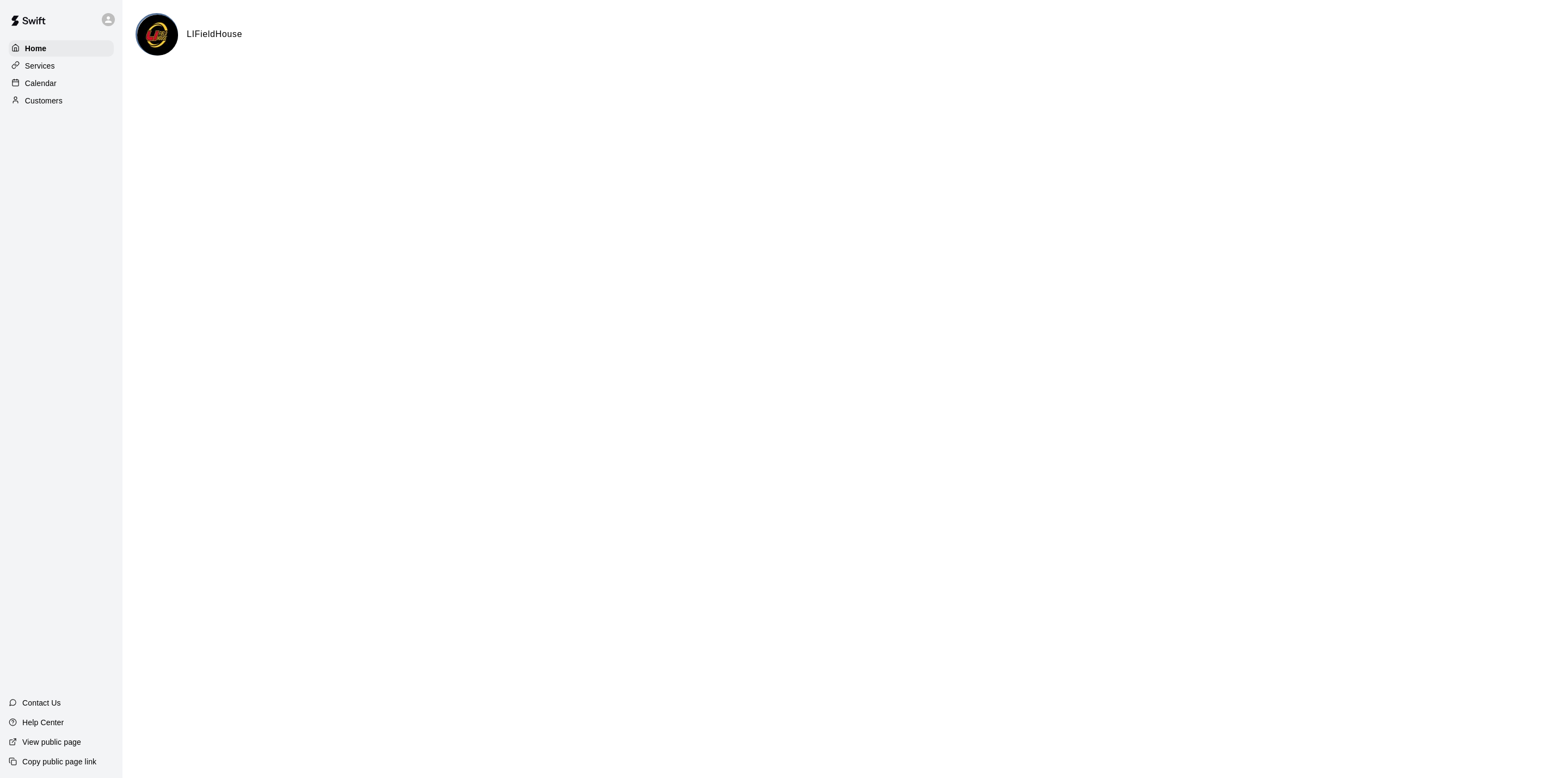
click at [111, 17] on icon at bounding box center [108, 20] width 10 height 10
click at [124, 87] on p "Sign out" at bounding box center [138, 83] width 29 height 11
click at [54, 195] on div "Home Services Calendar Availability Customers Marketing Reports Settings Contac…" at bounding box center [61, 389] width 122 height 778
click at [48, 193] on div "Home Services Calendar Availability Customers Marketing Reports Settings Contac…" at bounding box center [61, 389] width 122 height 778
click at [48, 180] on div "Home Services Calendar Availability Customers Marketing Reports Settings" at bounding box center [61, 109] width 122 height 141
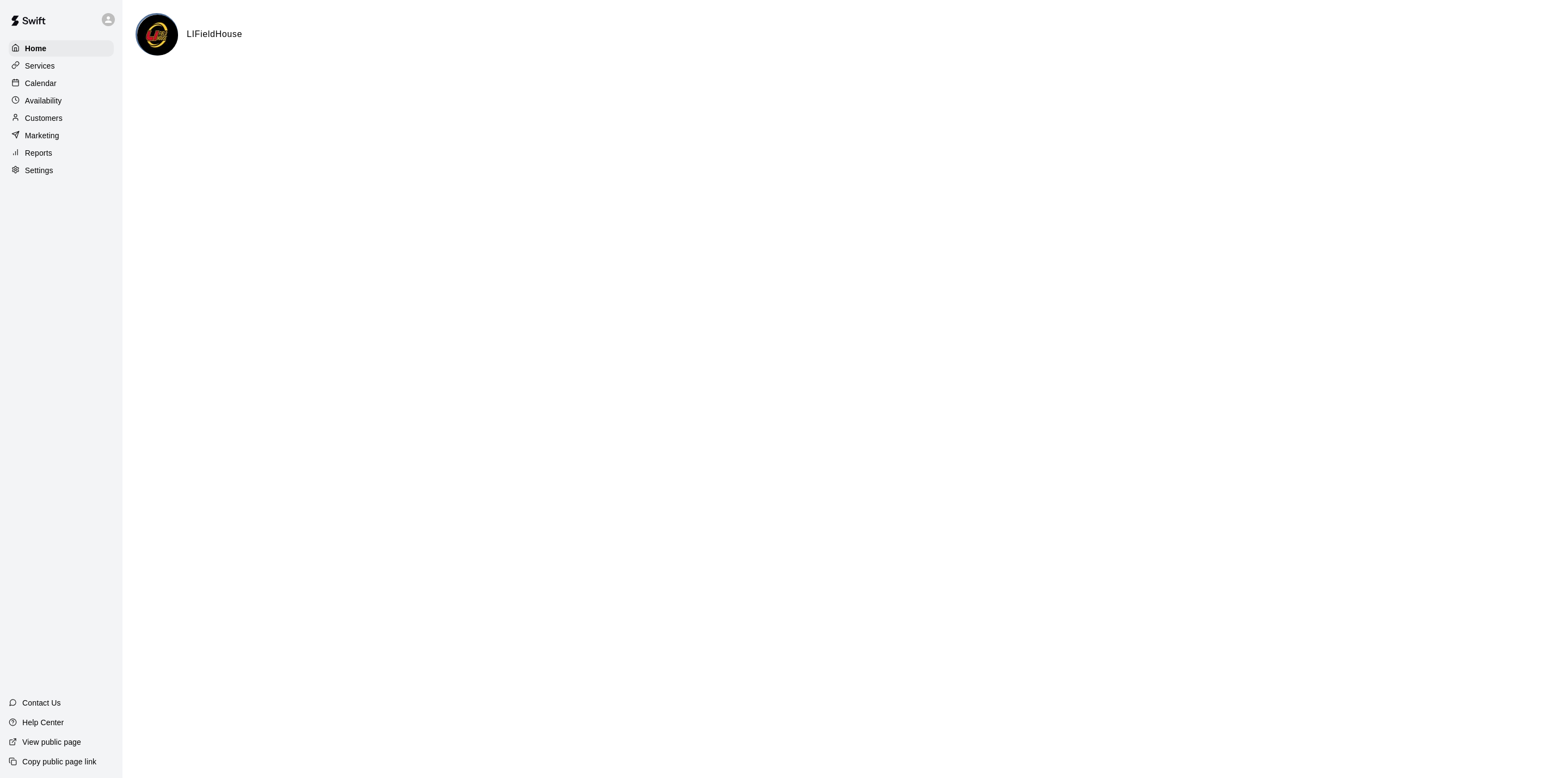
click at [27, 161] on div "Reports" at bounding box center [61, 153] width 105 height 17
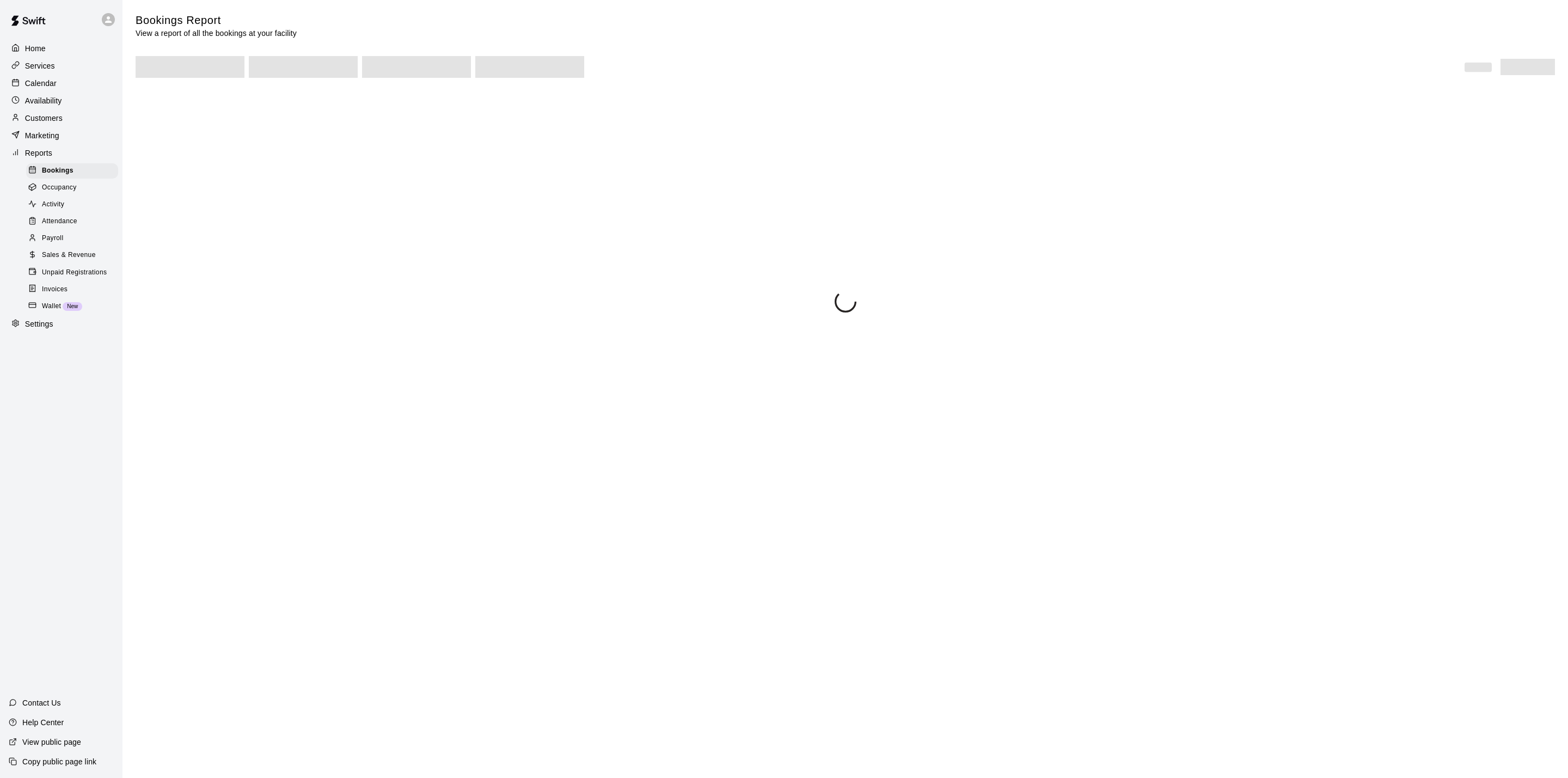
click at [28, 174] on div "Bookings" at bounding box center [72, 171] width 92 height 15
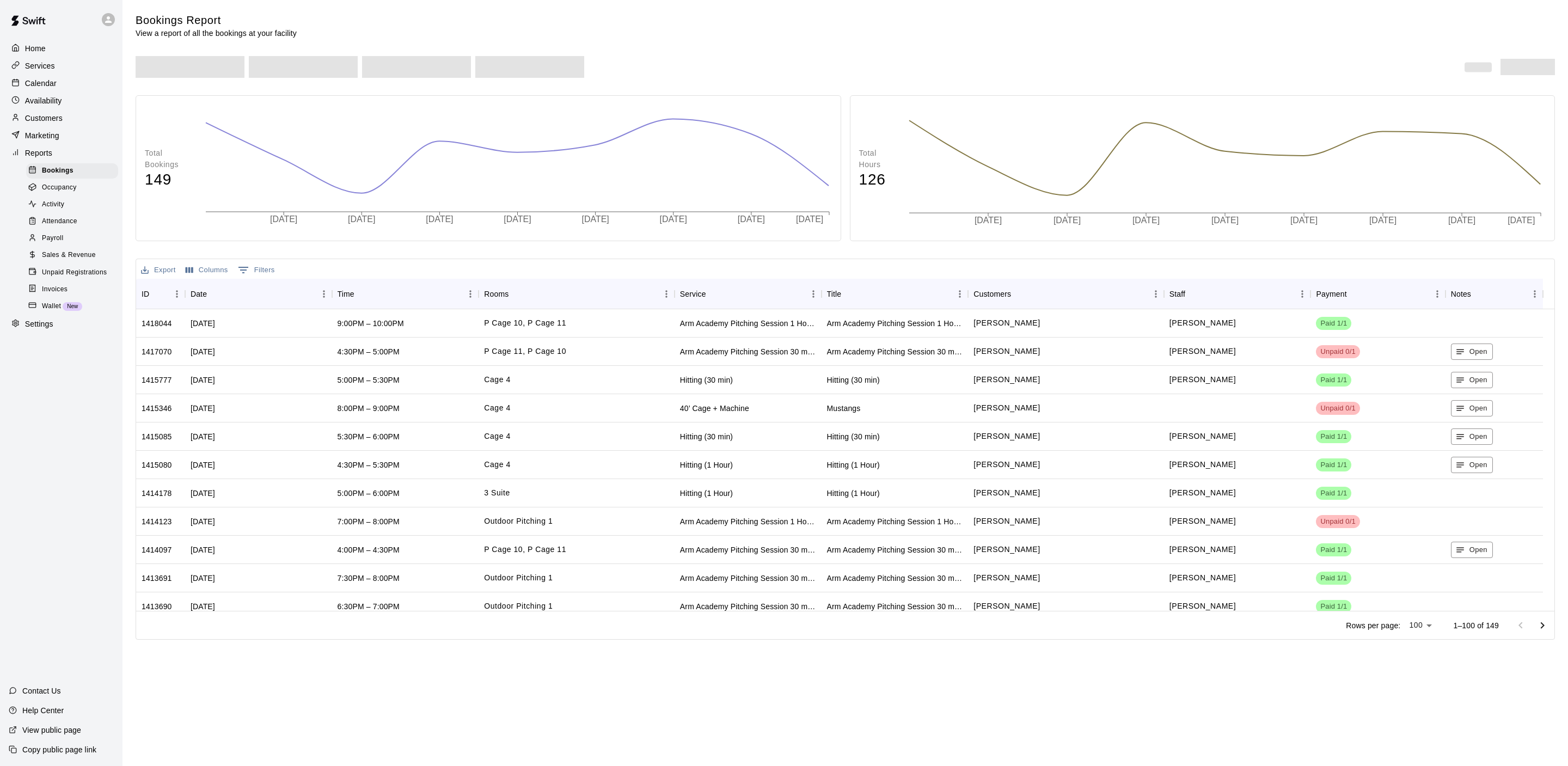
click at [25, 334] on div "Home Services Calendar Availability Customers Marketing Reports Bookings Occupa…" at bounding box center [61, 187] width 122 height 295
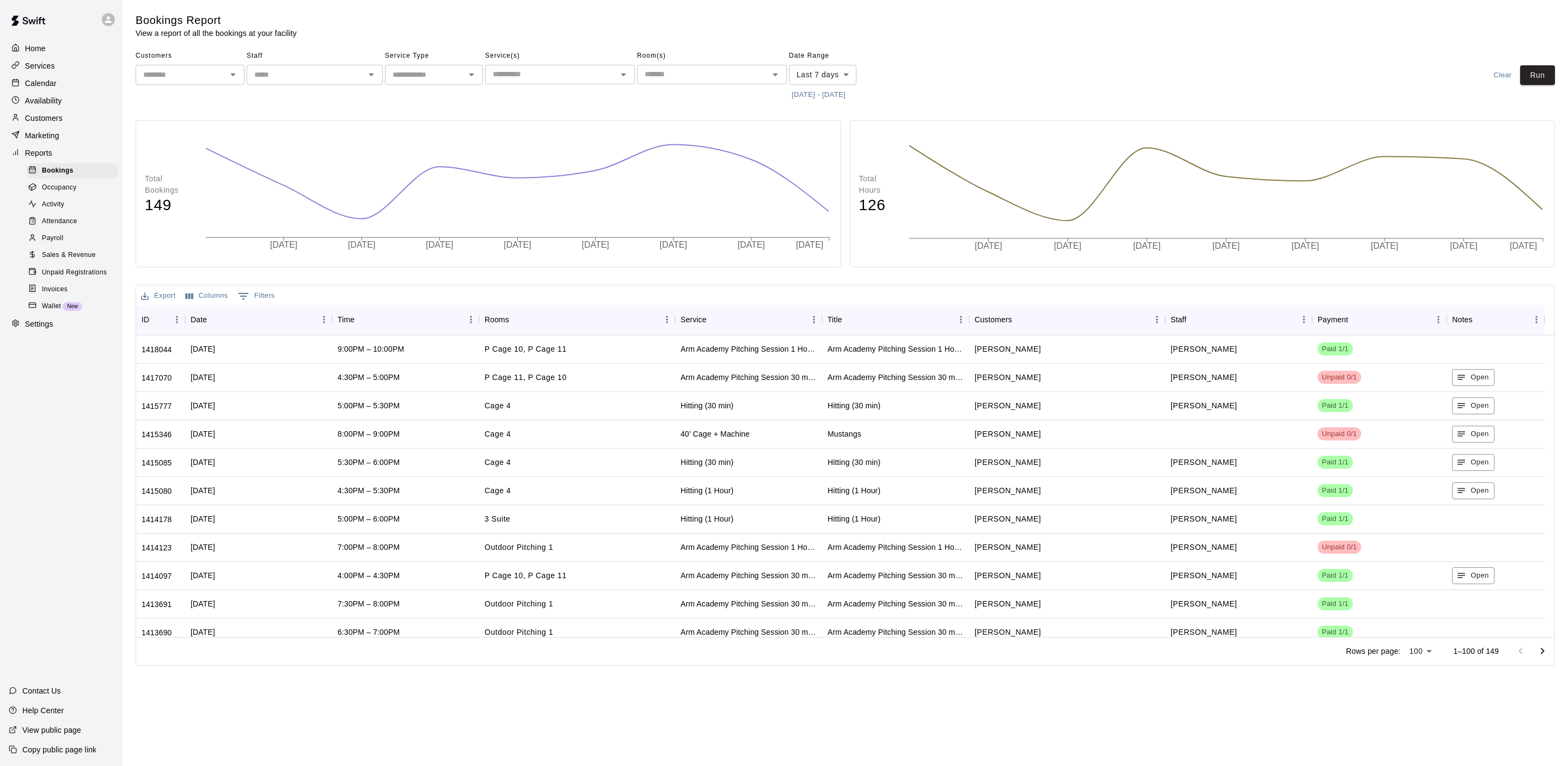
click at [28, 329] on p "Settings" at bounding box center [39, 325] width 28 height 11
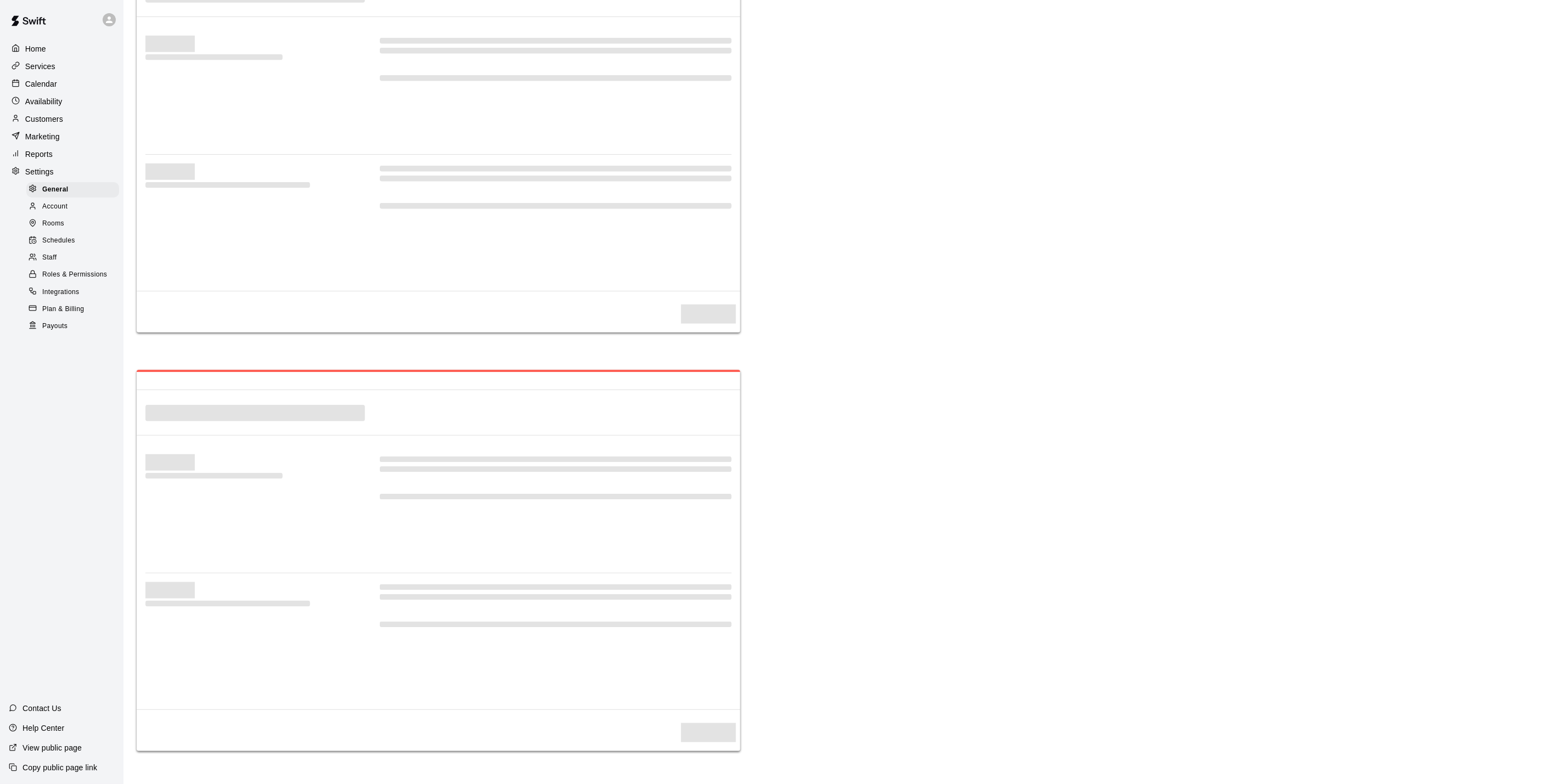
select select "**"
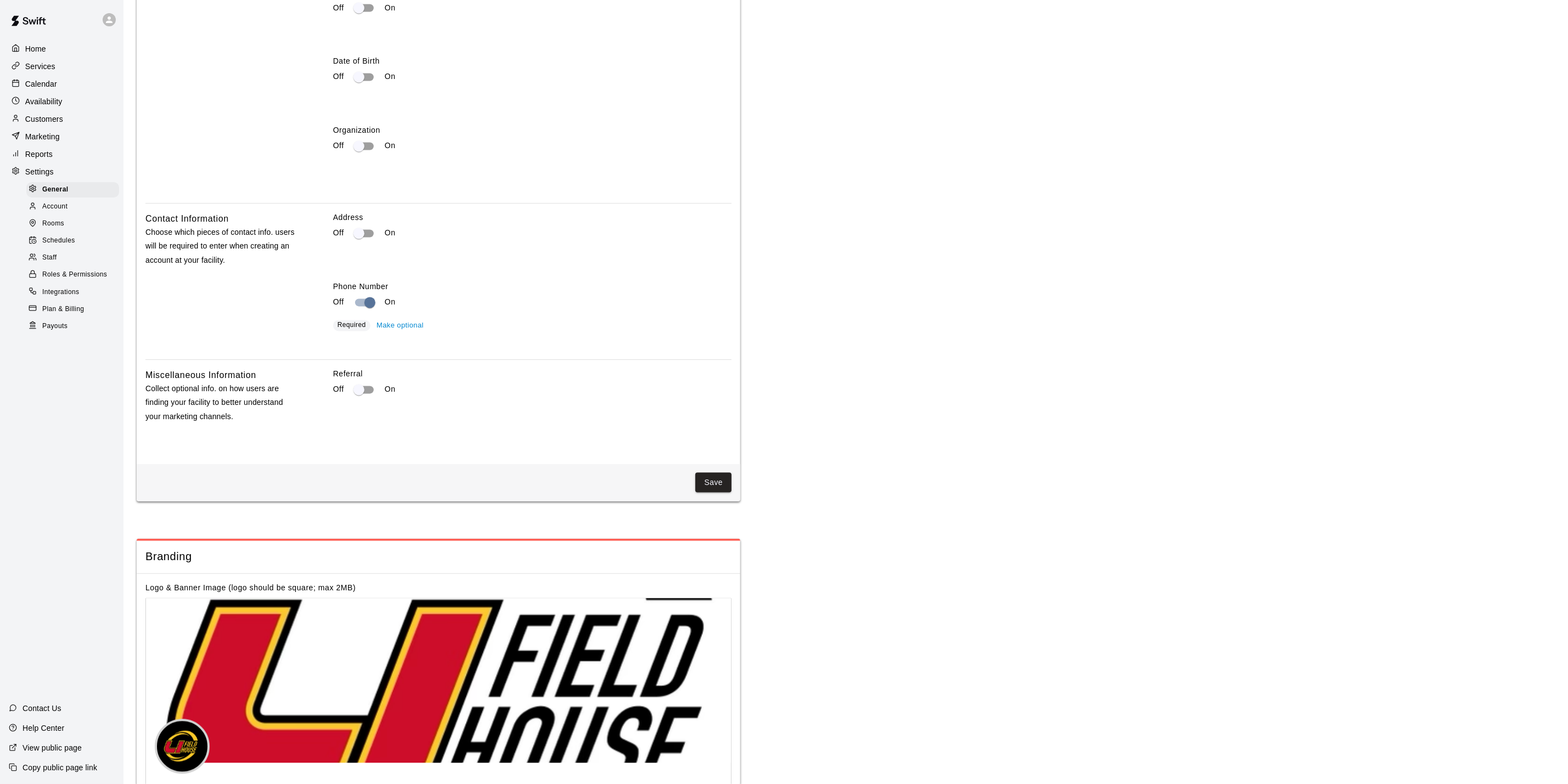
scroll to position [1679, 0]
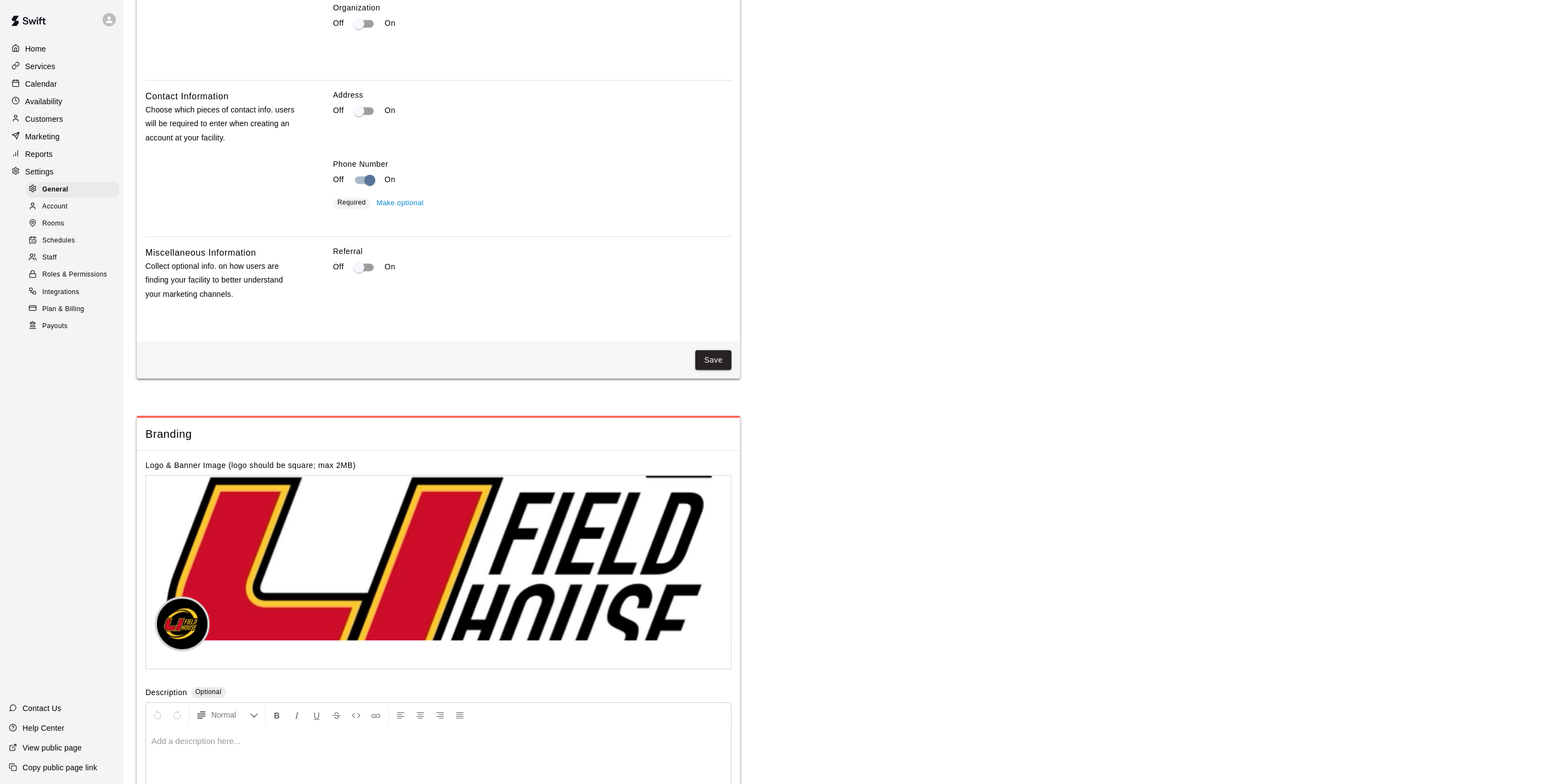
click at [64, 283] on div "Roles & Permissions" at bounding box center [72, 274] width 93 height 15
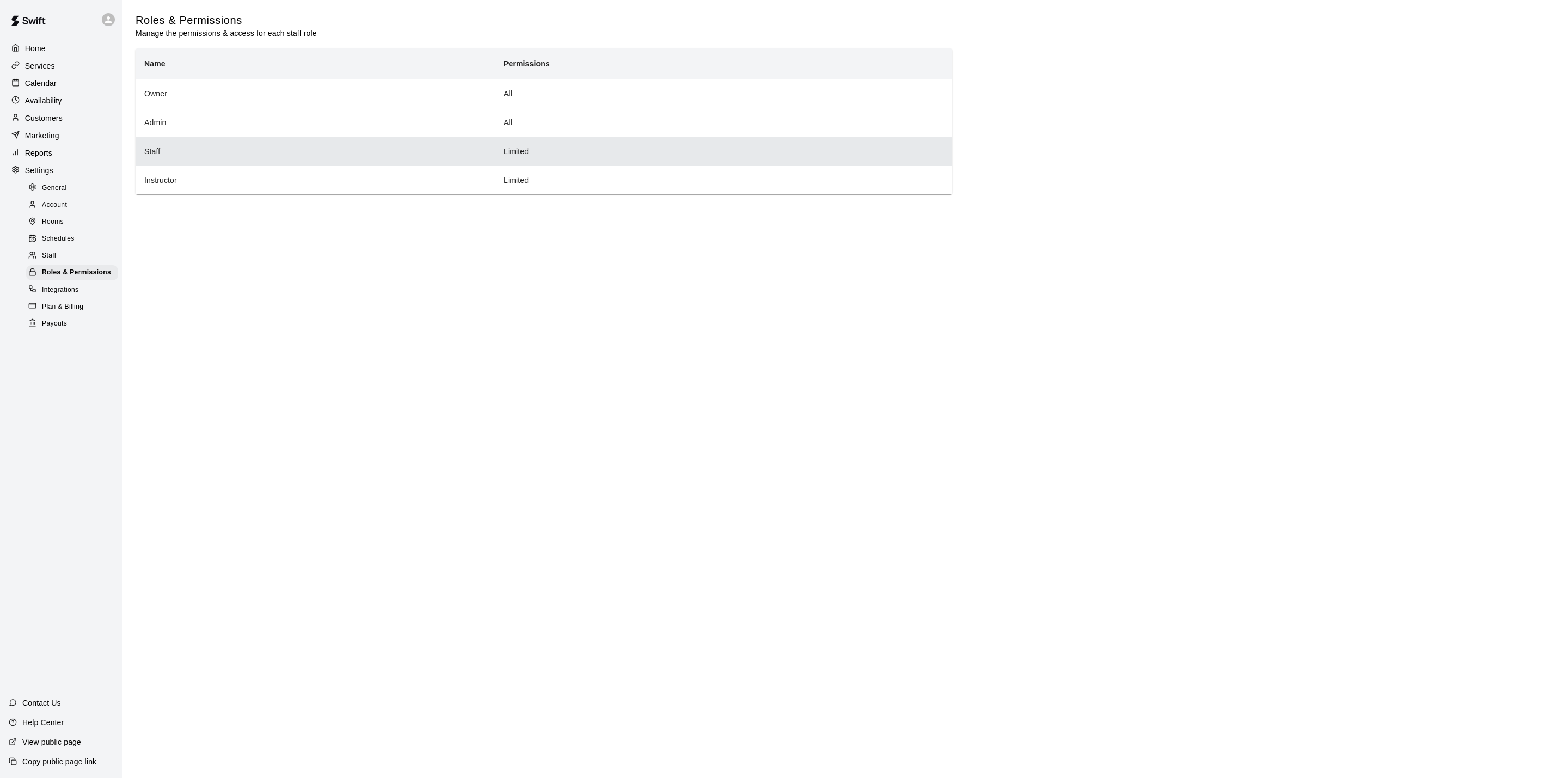
click at [252, 157] on th "Staff" at bounding box center [314, 151] width 359 height 29
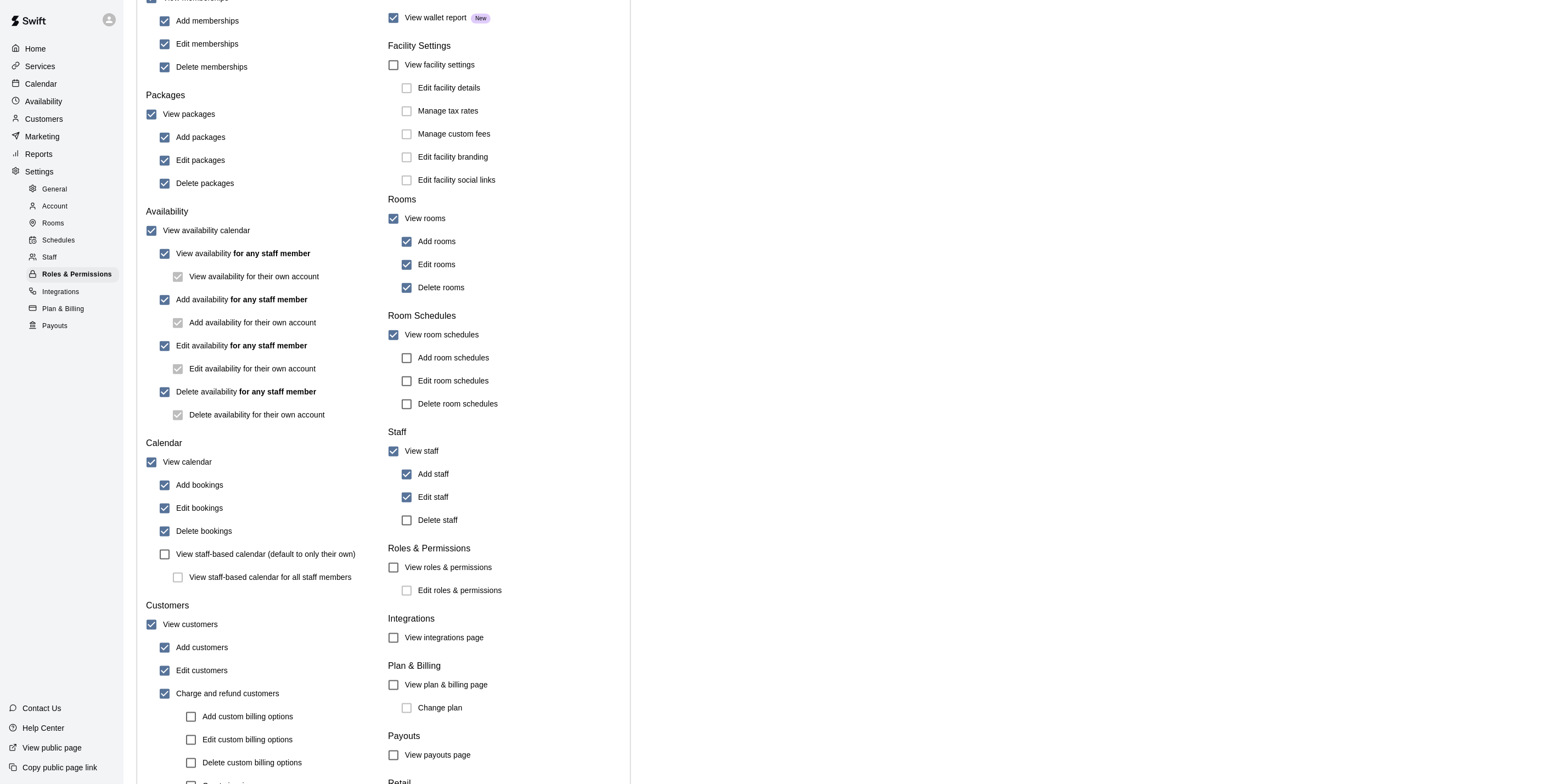
scroll to position [867, 0]
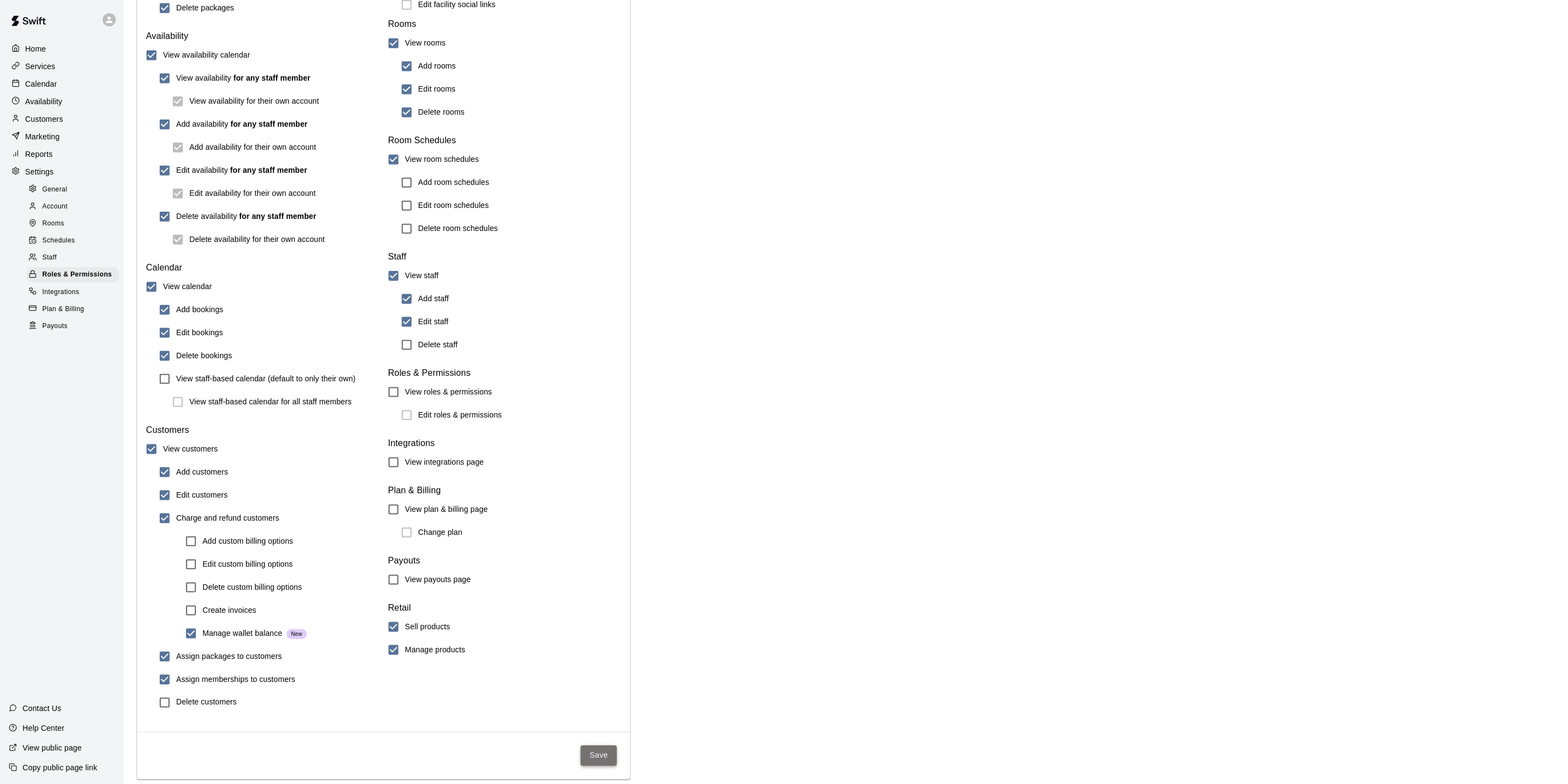
click at [597, 760] on button "Save" at bounding box center [599, 756] width 37 height 21
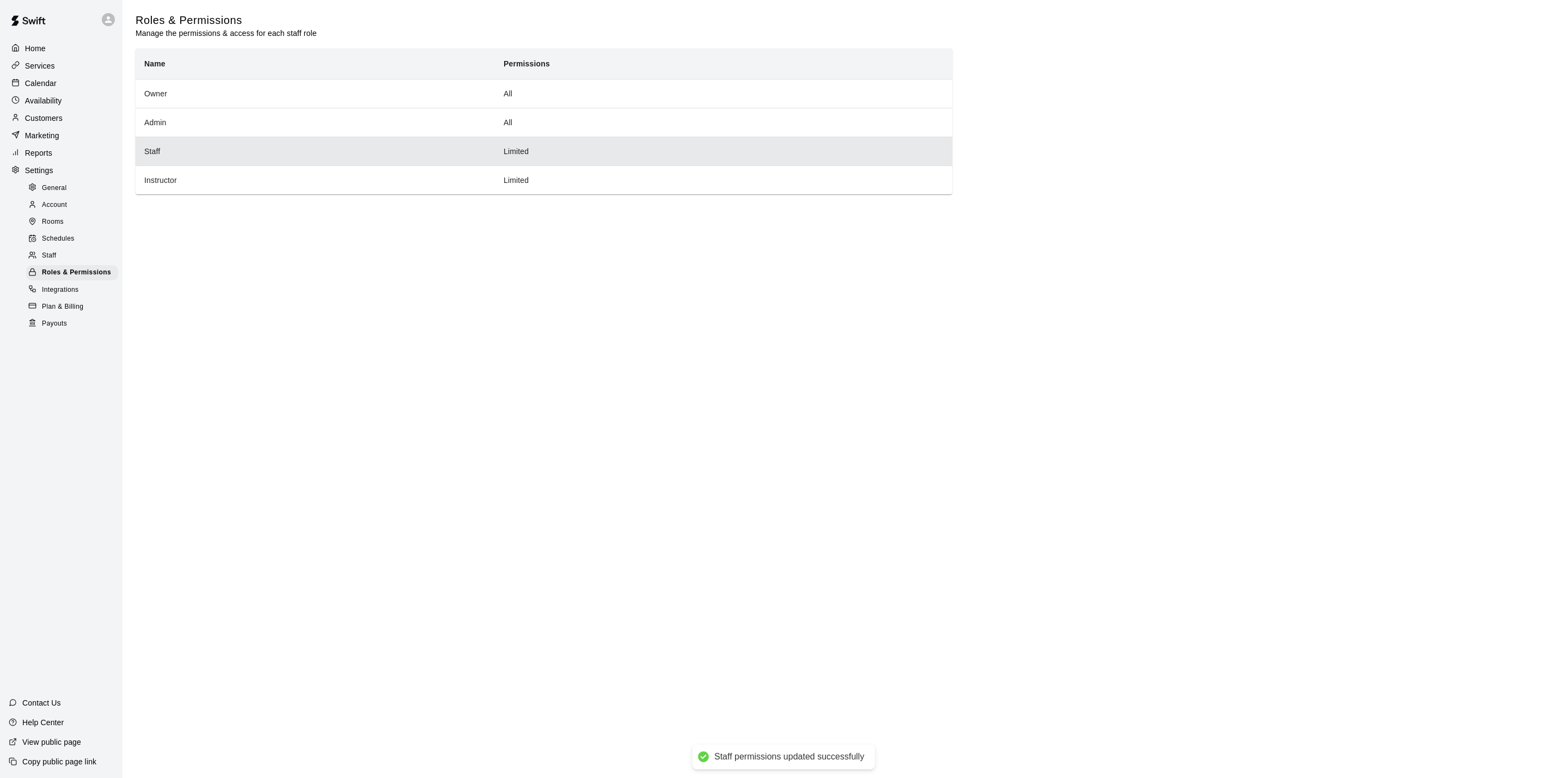
click at [231, 159] on th "Staff" at bounding box center [314, 151] width 359 height 29
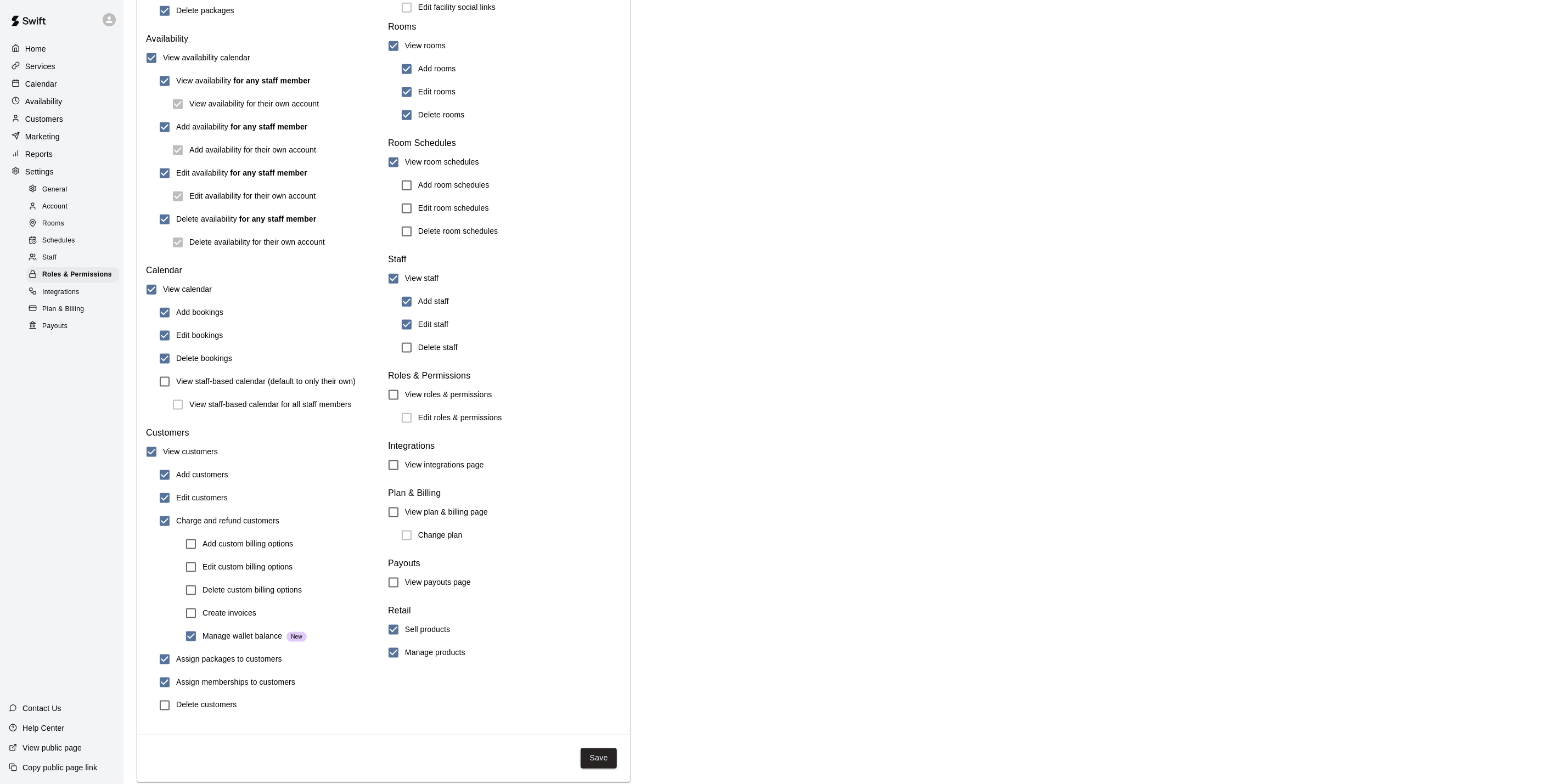
scroll to position [867, 0]
click at [588, 747] on button "Save" at bounding box center [599, 756] width 37 height 21
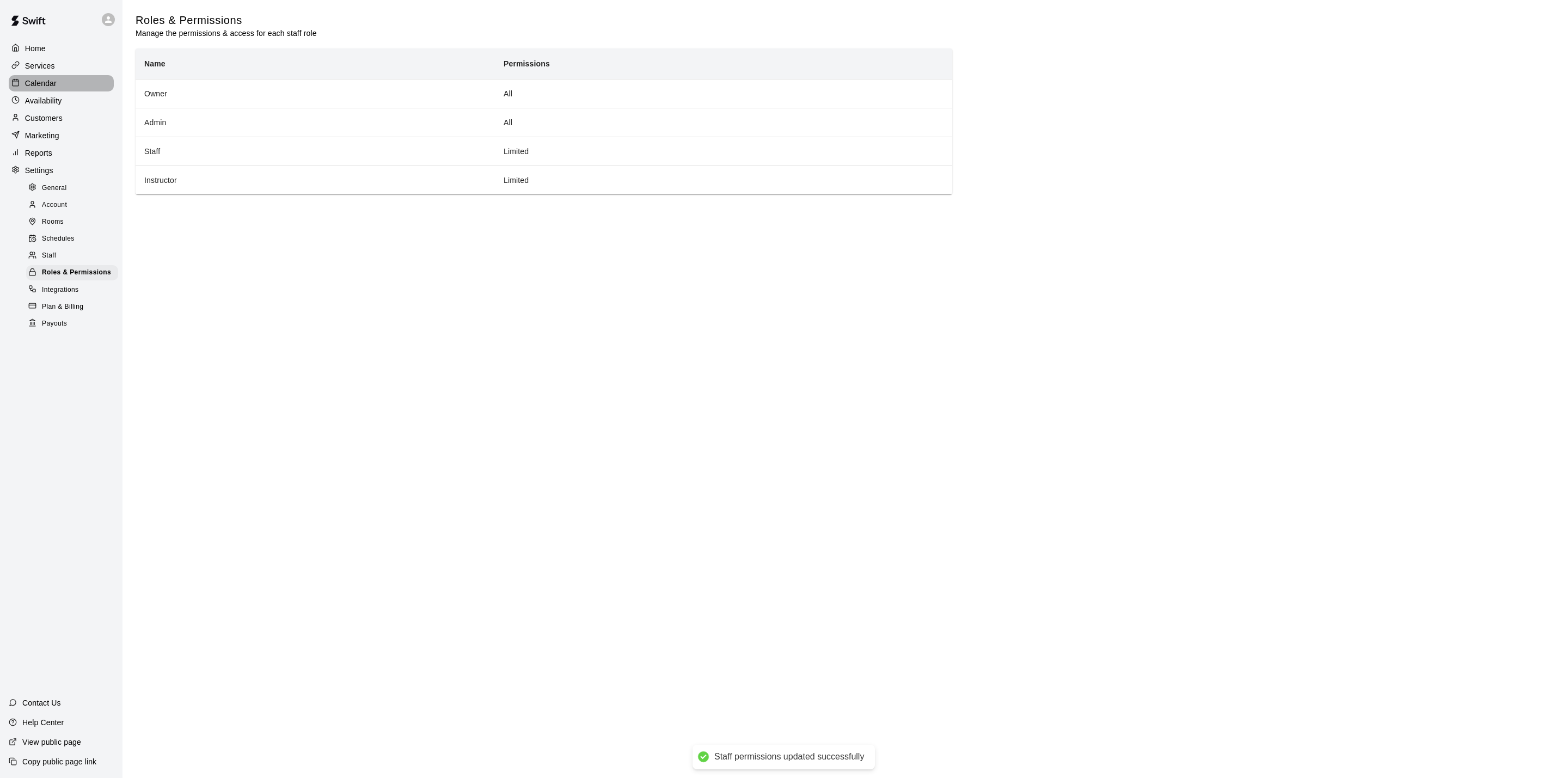
click at [74, 83] on div "Calendar" at bounding box center [61, 84] width 105 height 17
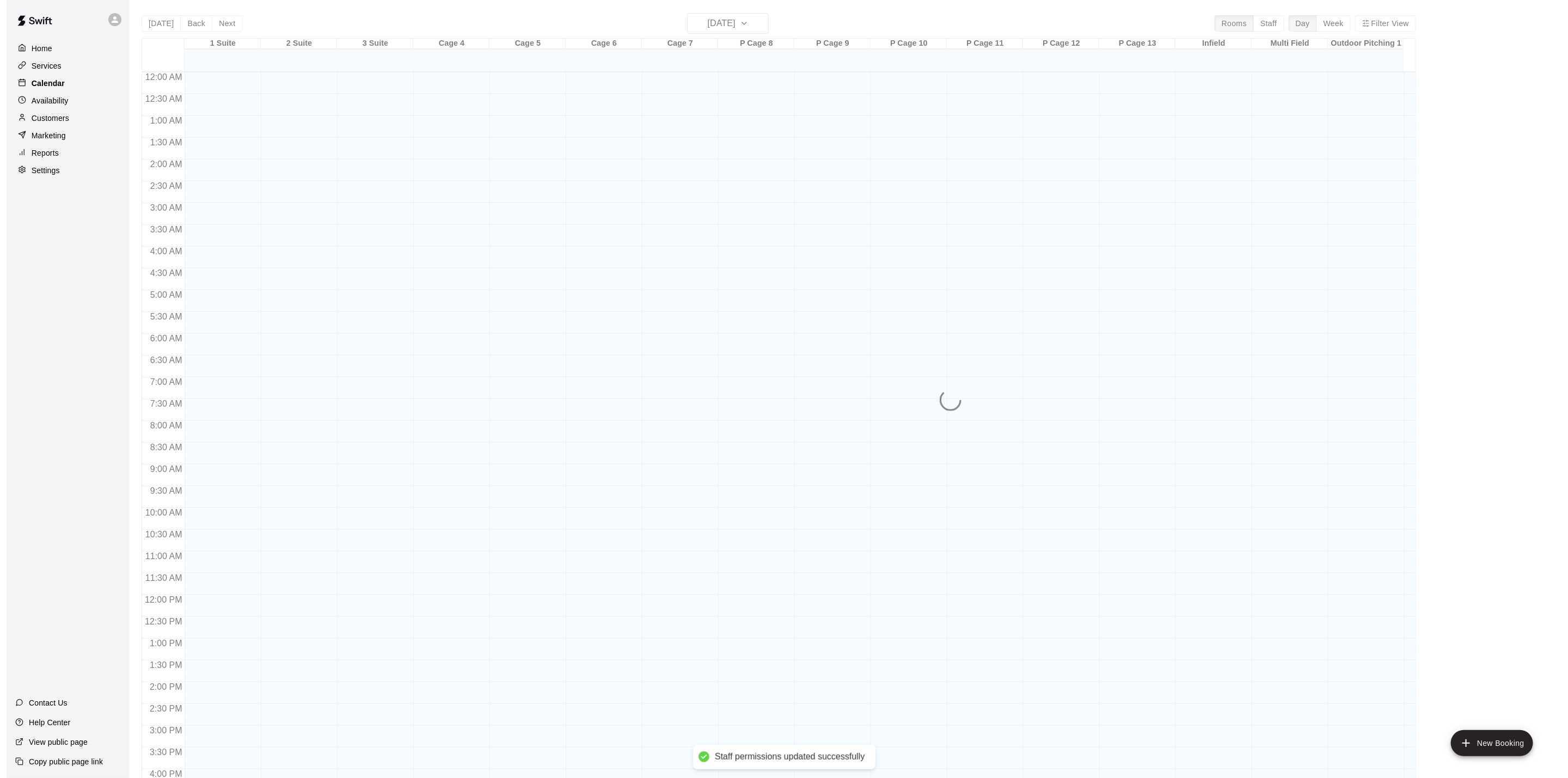
scroll to position [295, 0]
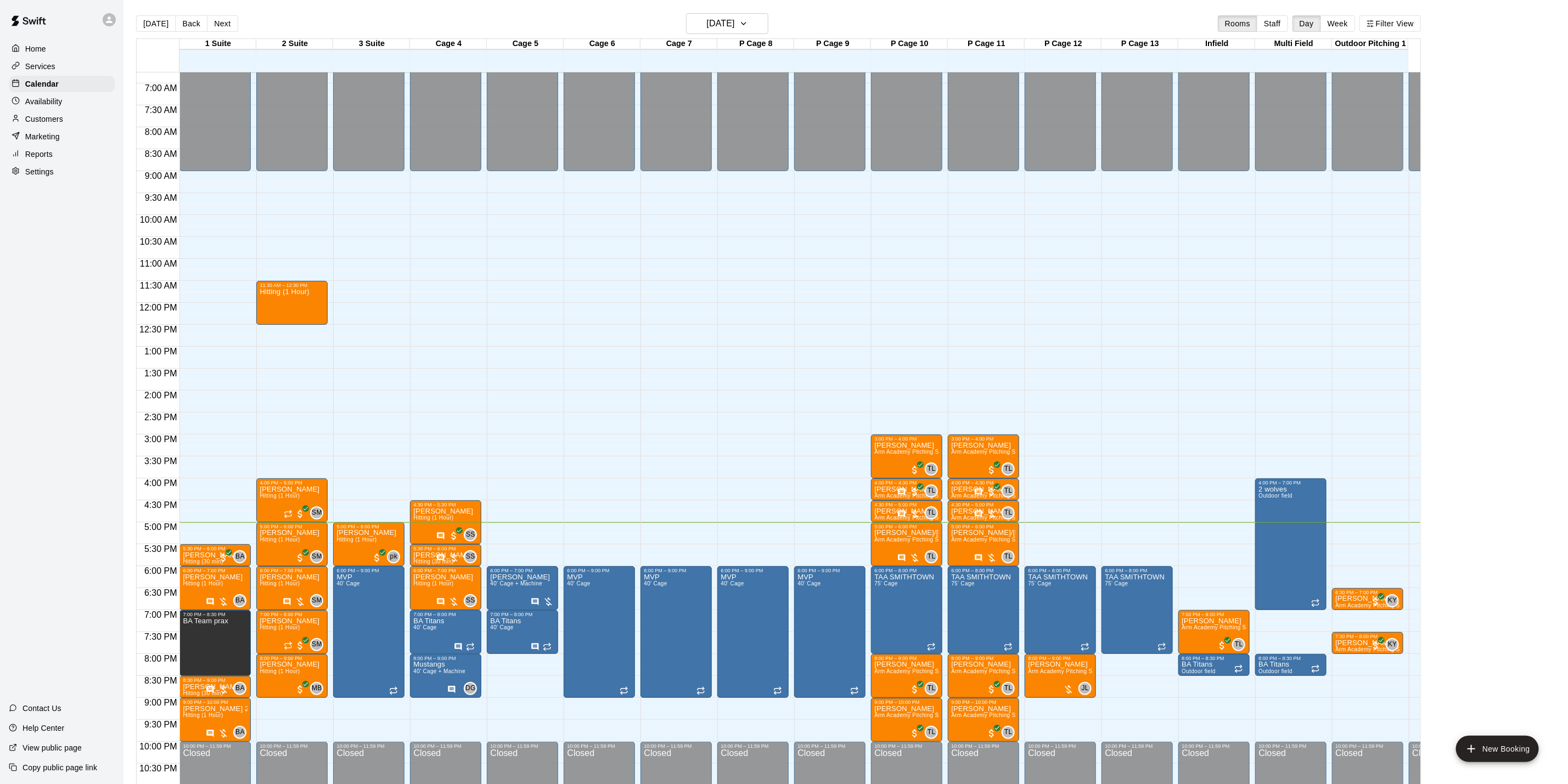
click at [101, 19] on div at bounding box center [112, 19] width 24 height 22
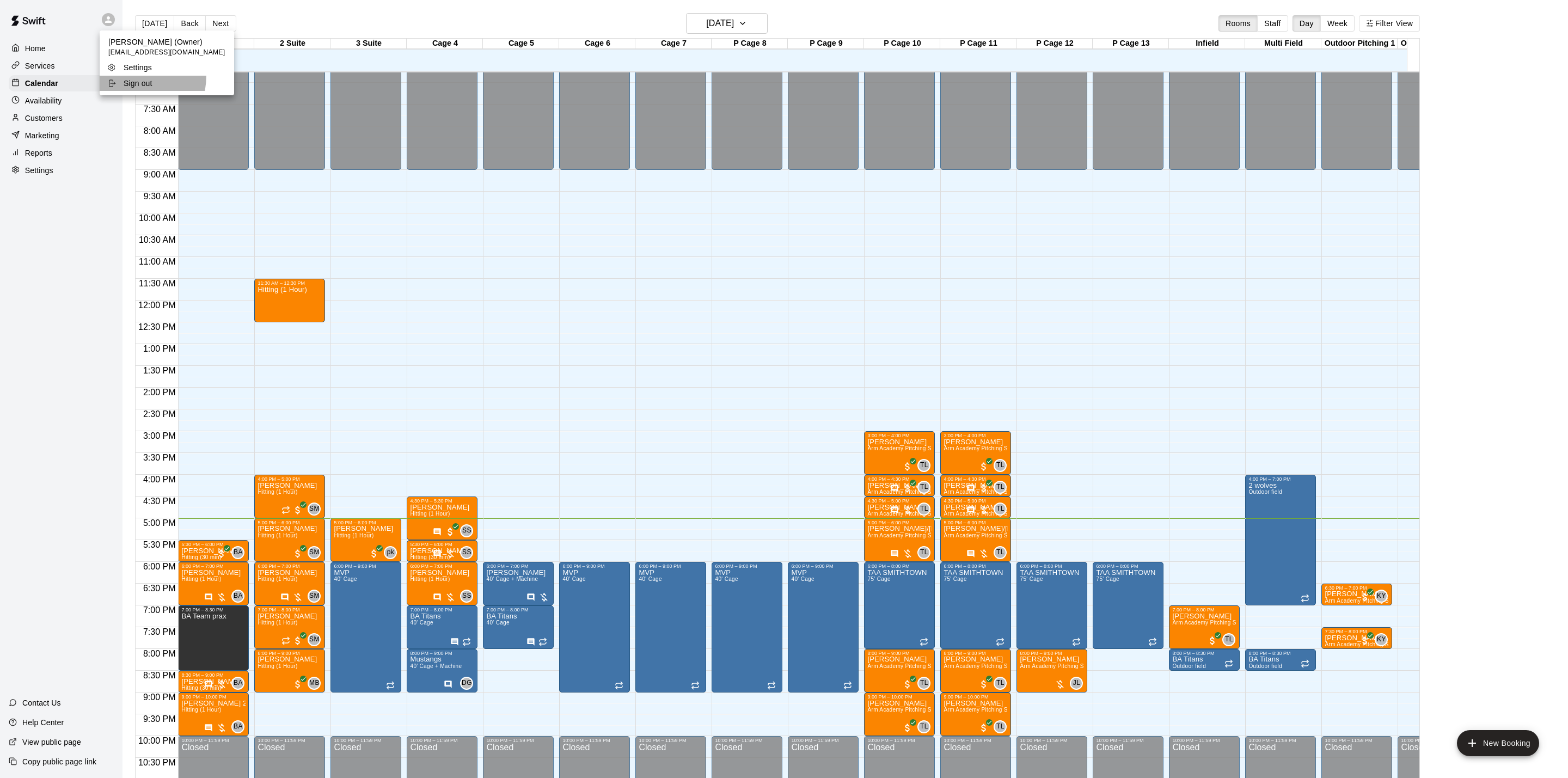
click at [116, 76] on li "Sign out" at bounding box center [167, 83] width 134 height 15
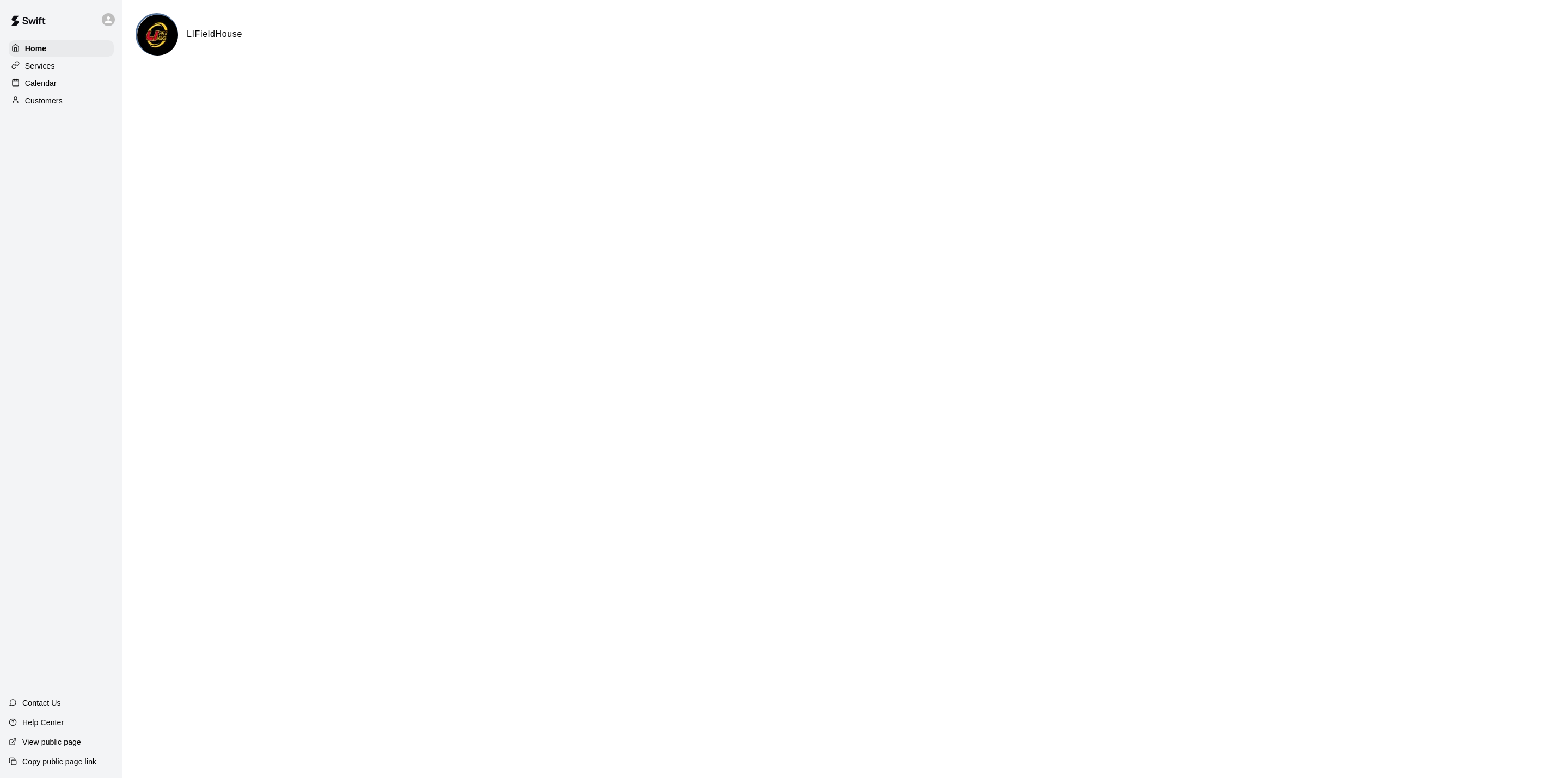
click at [28, 89] on p "Calendar" at bounding box center [41, 83] width 32 height 11
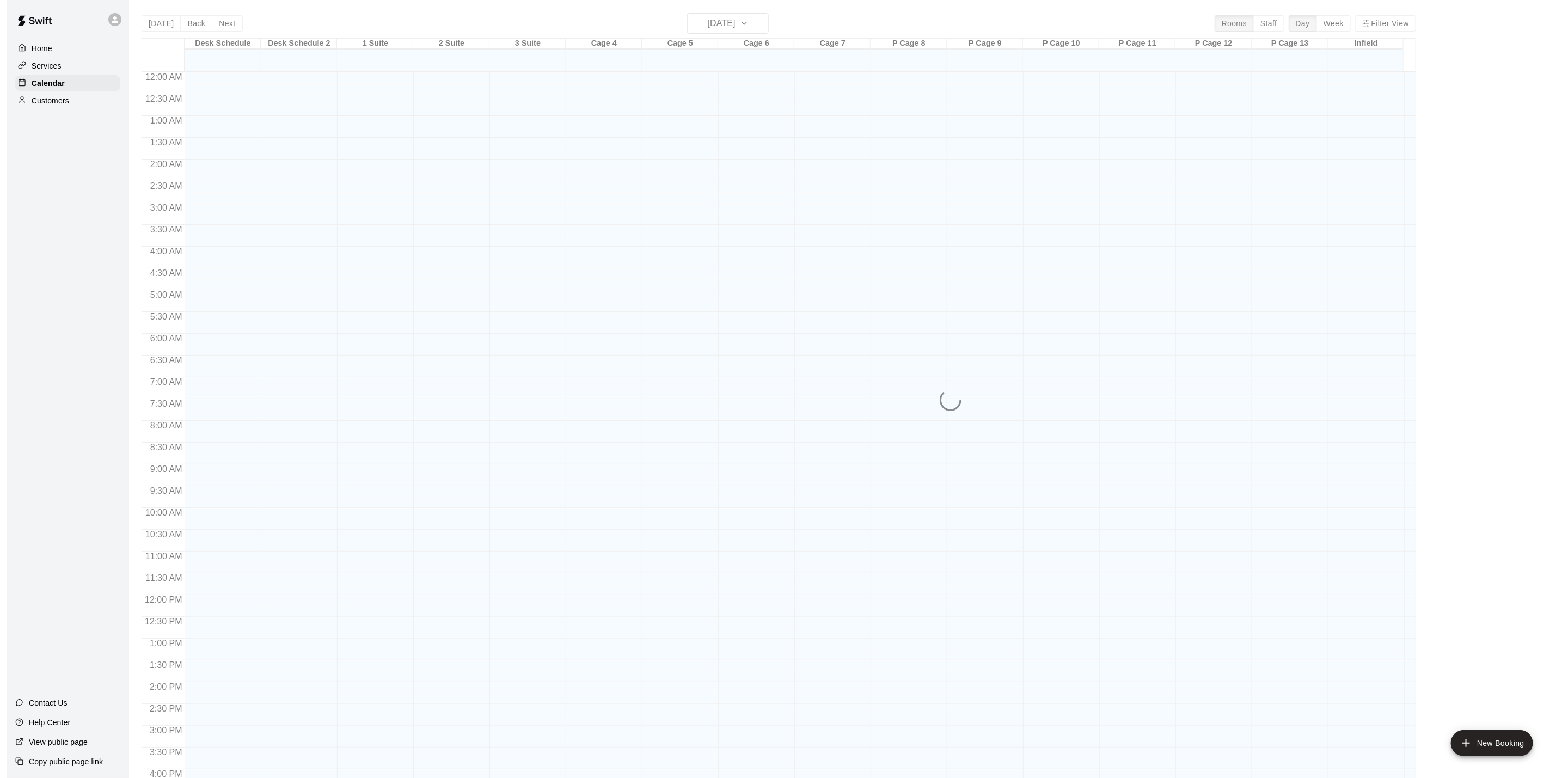
scroll to position [295, 0]
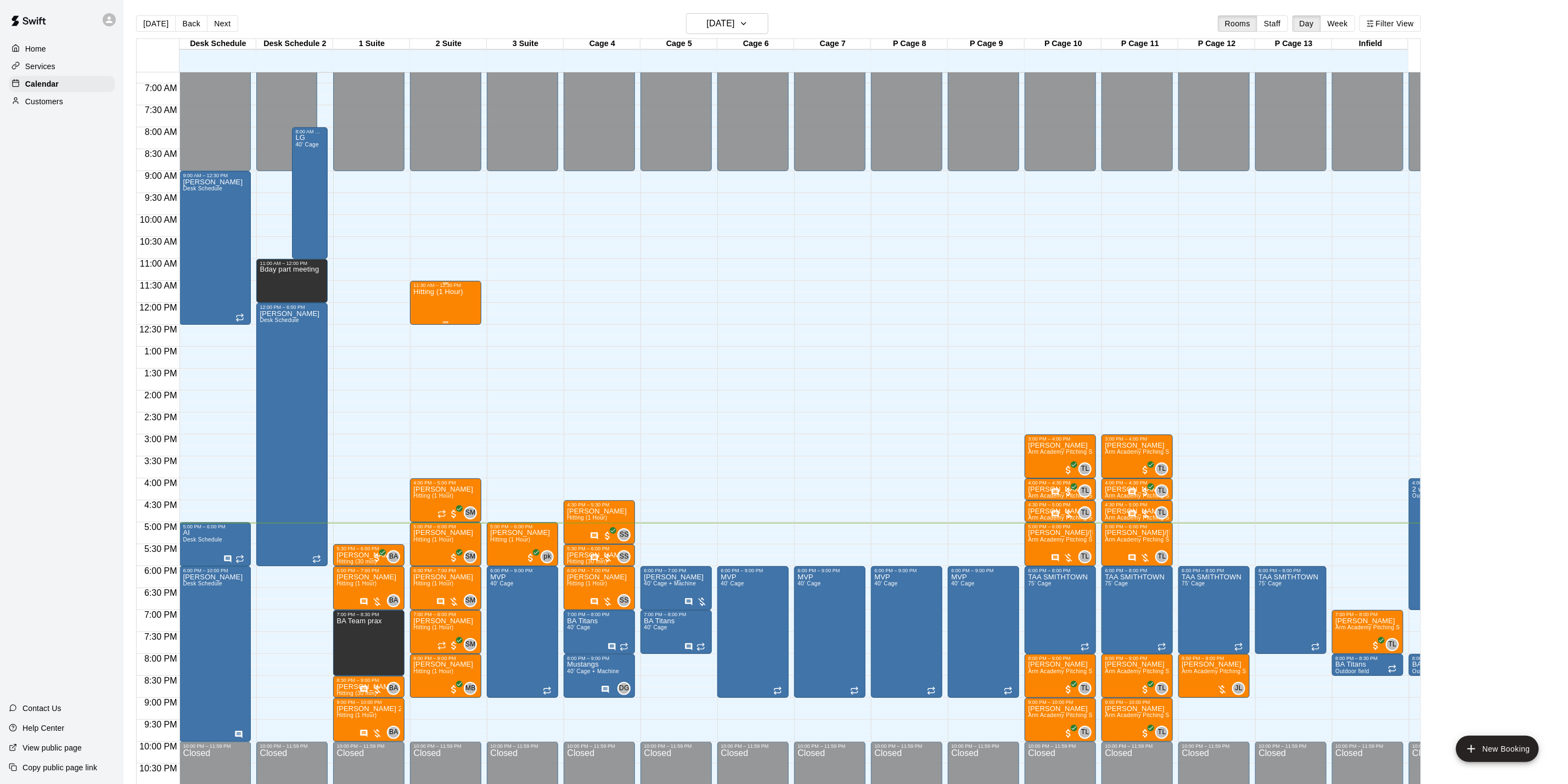
click at [440, 305] on div "Hitting (1 Hour)" at bounding box center [438, 680] width 50 height 784
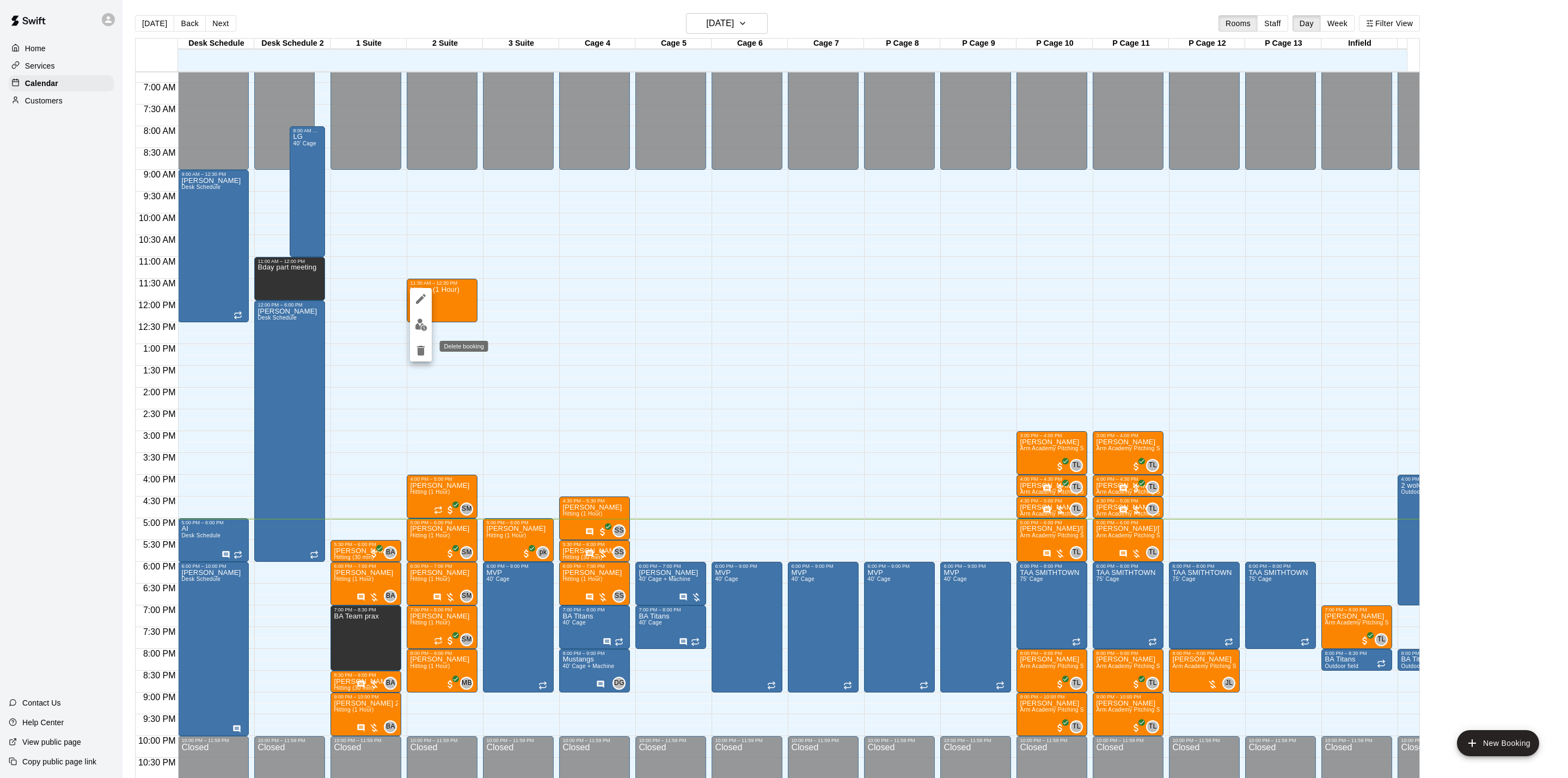
click at [426, 344] on icon "delete" at bounding box center [421, 351] width 13 height 13
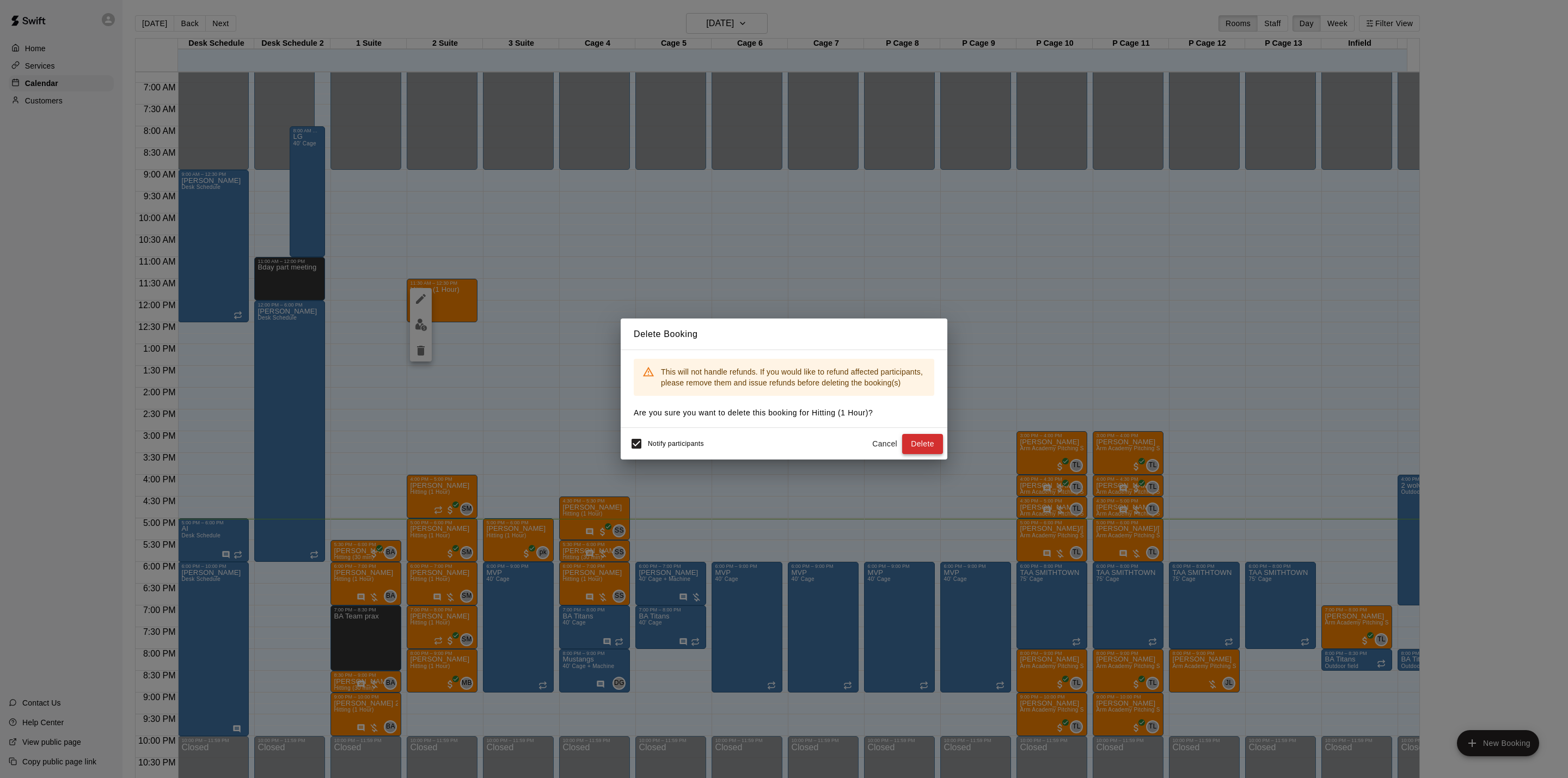
click at [915, 440] on button "Delete" at bounding box center [923, 444] width 41 height 21
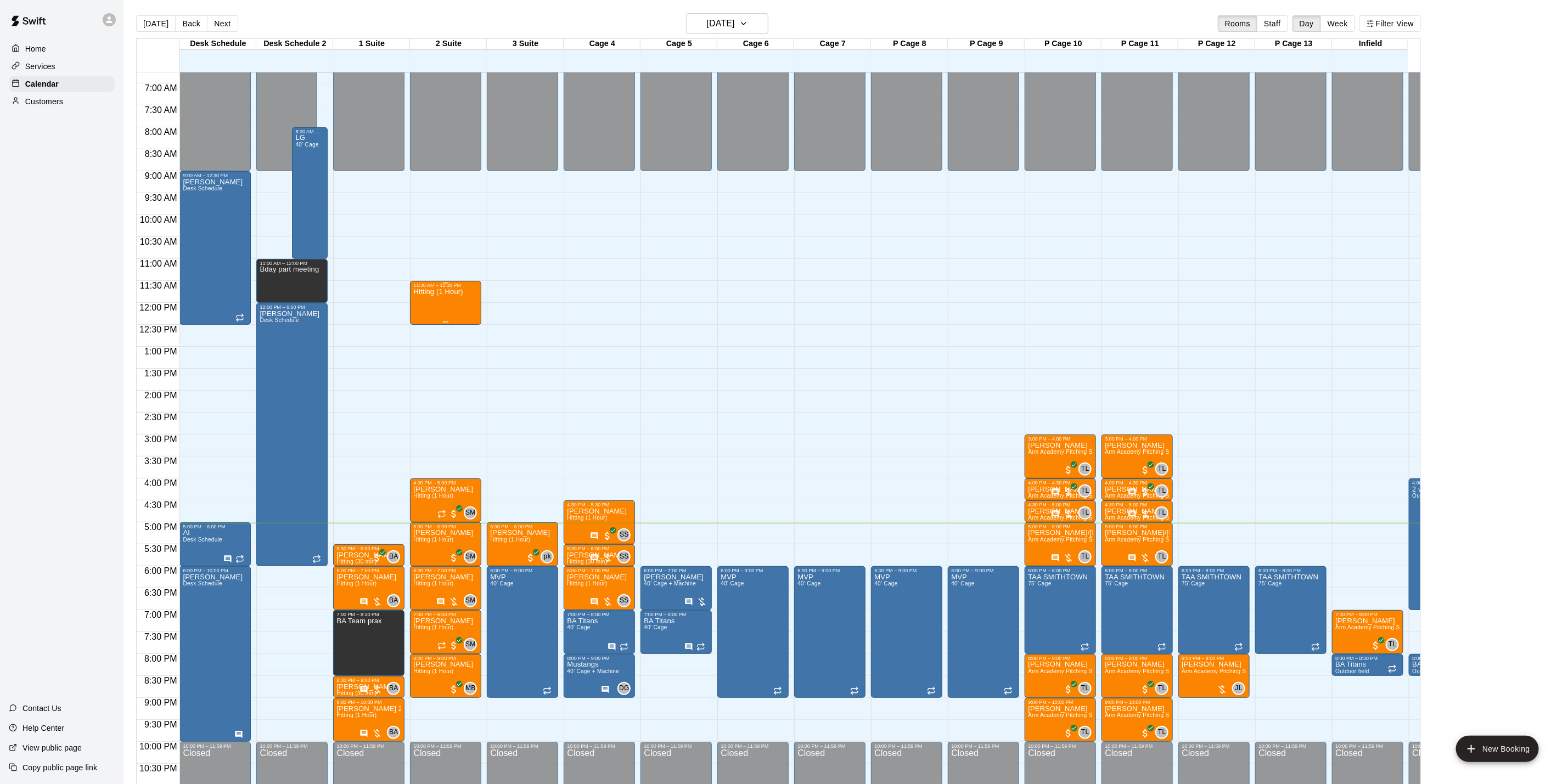
click at [433, 284] on div at bounding box center [446, 284] width 65 height 2
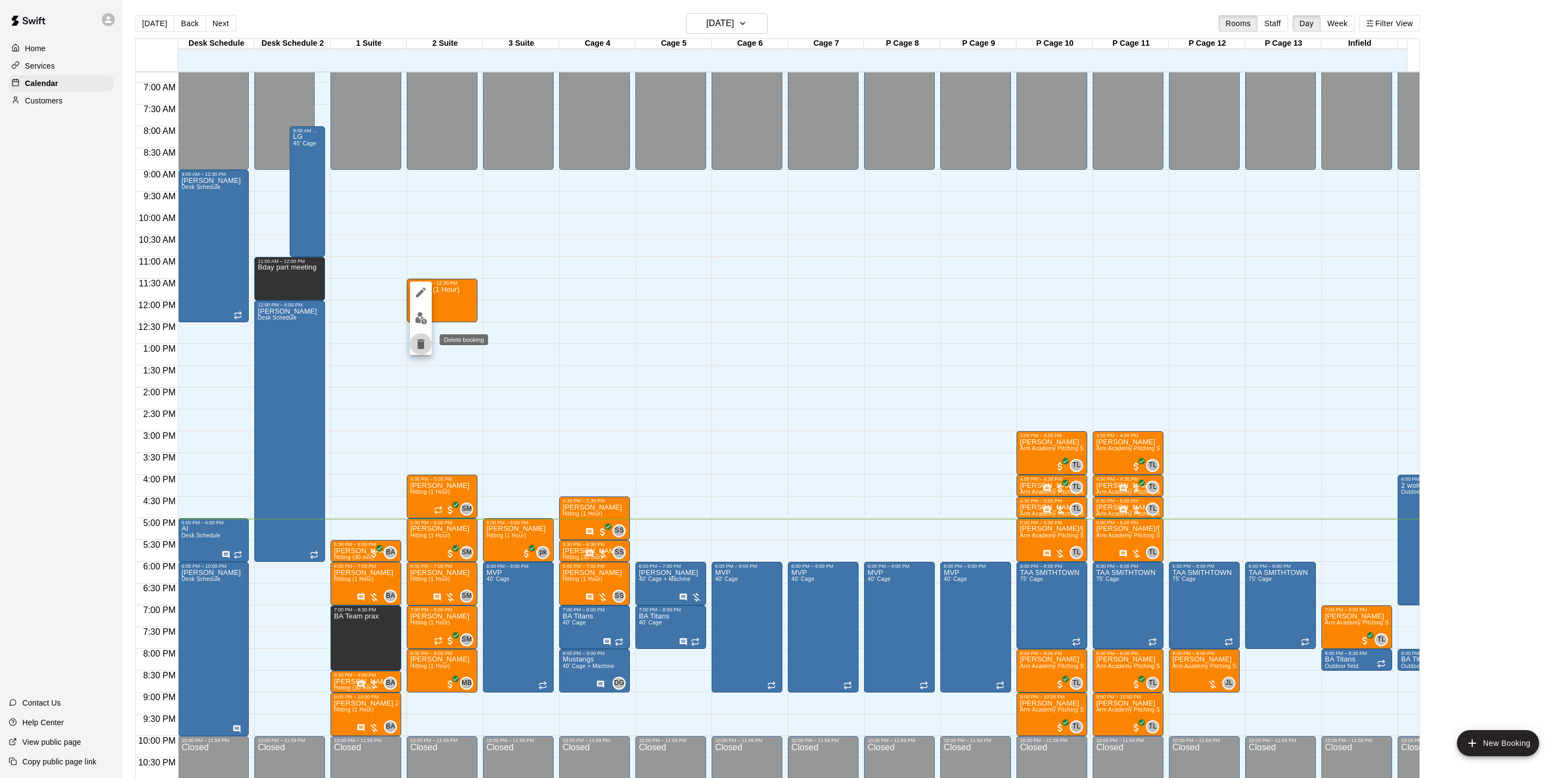
click at [423, 340] on icon "delete" at bounding box center [421, 344] width 7 height 10
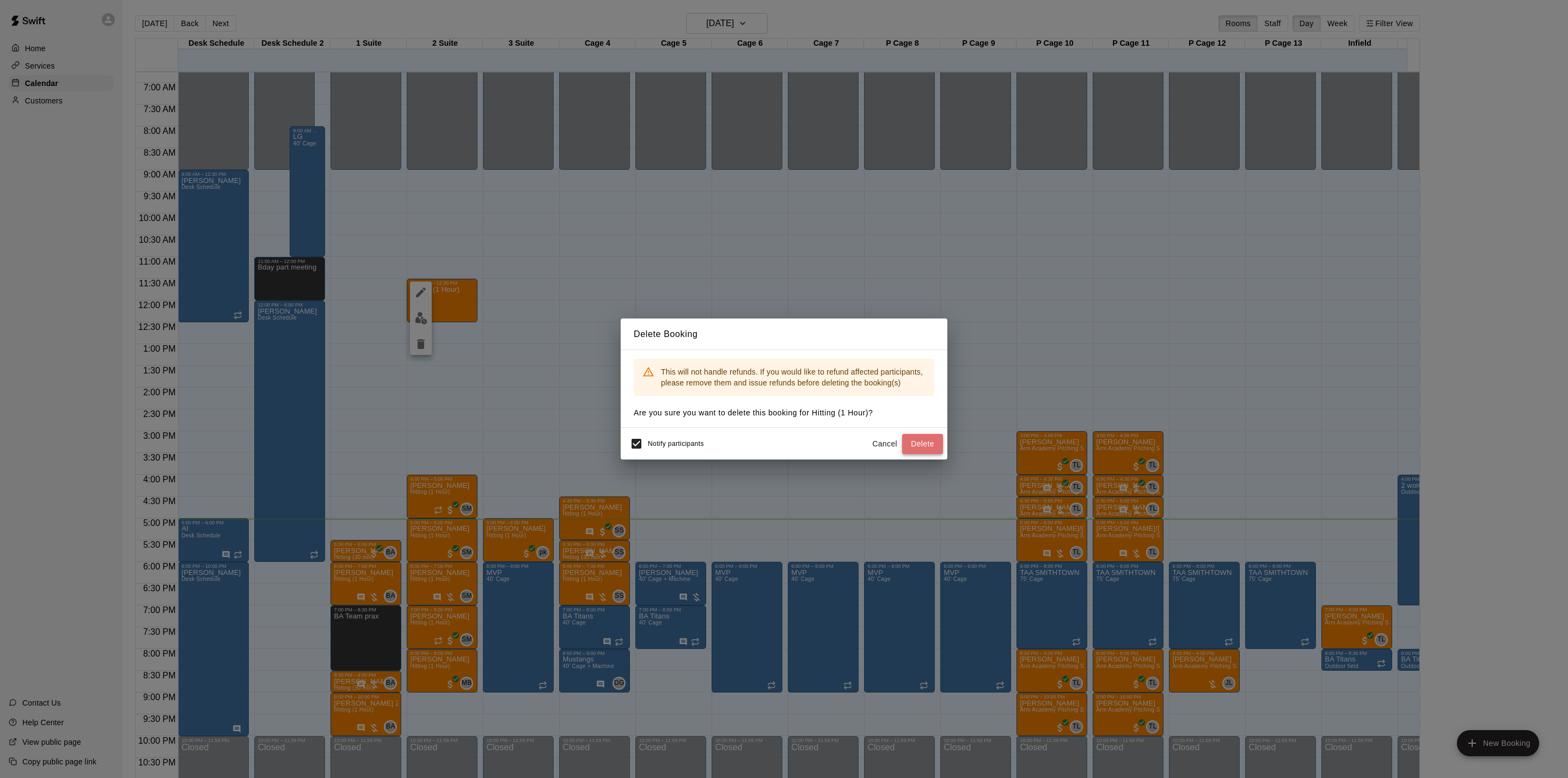
click at [928, 440] on button "Delete" at bounding box center [923, 444] width 41 height 21
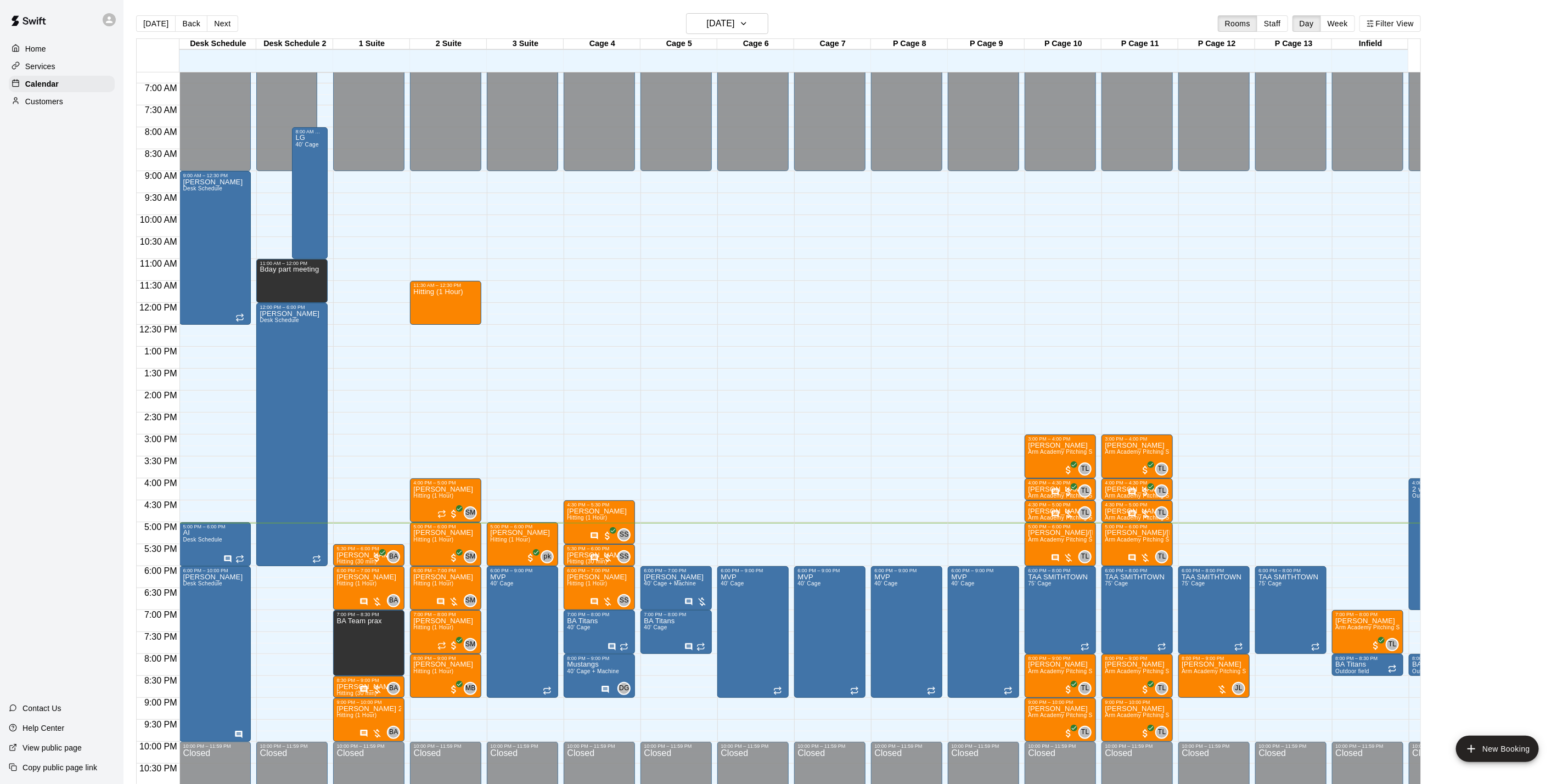
click at [118, 17] on div at bounding box center [112, 19] width 24 height 22
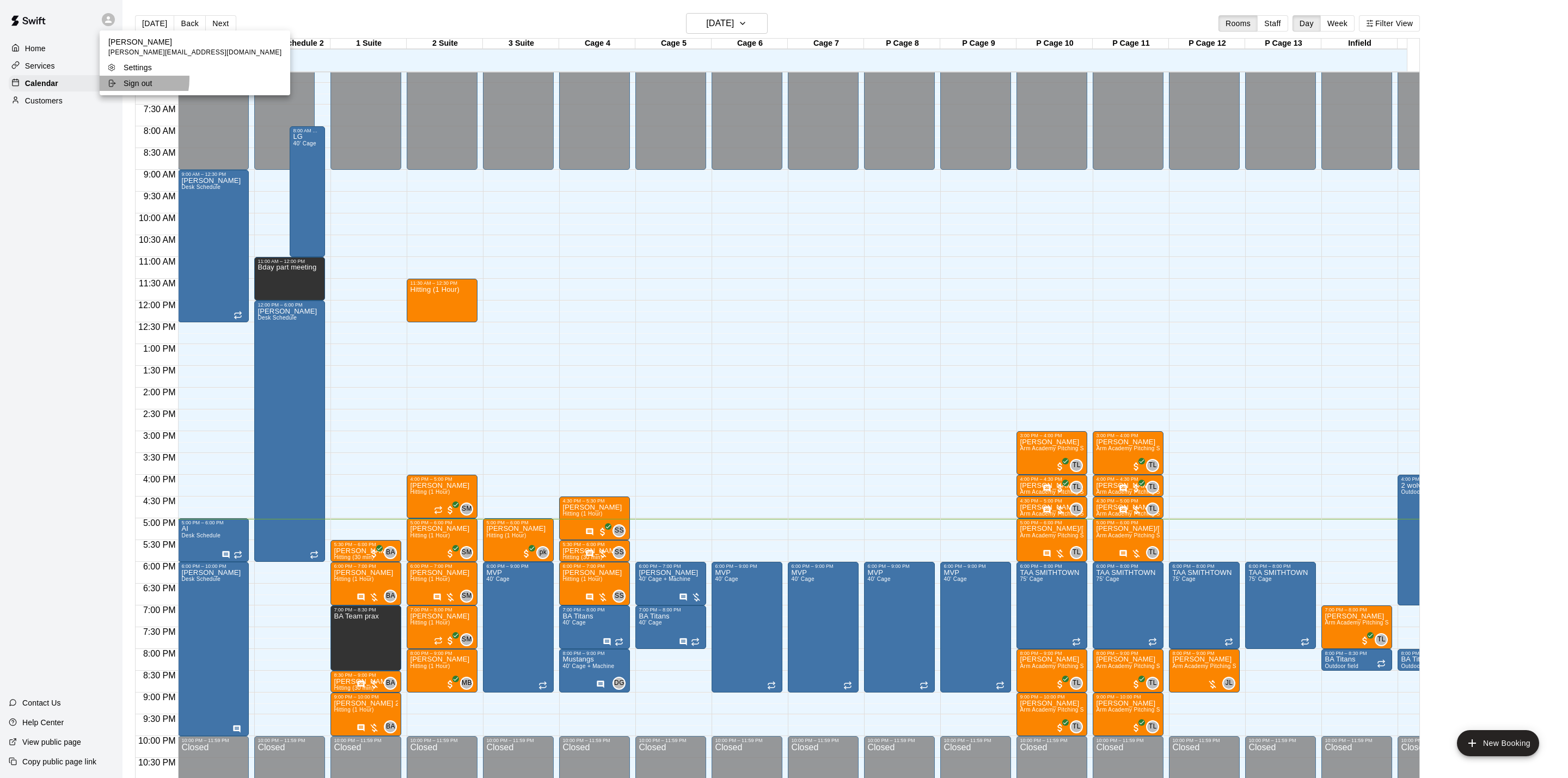
click at [115, 79] on icon at bounding box center [111, 83] width 8 height 8
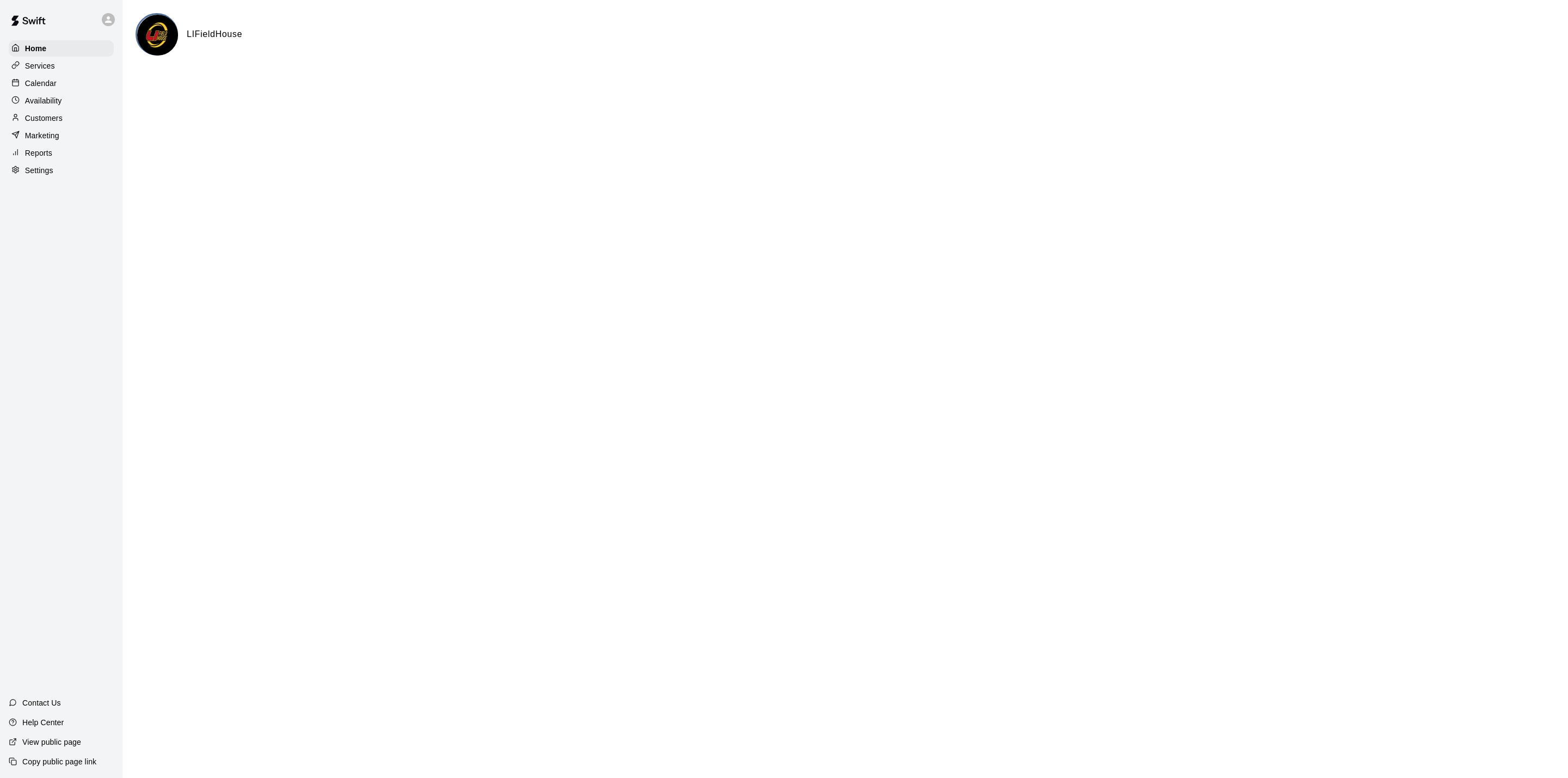
click at [31, 89] on p "Calendar" at bounding box center [41, 83] width 32 height 11
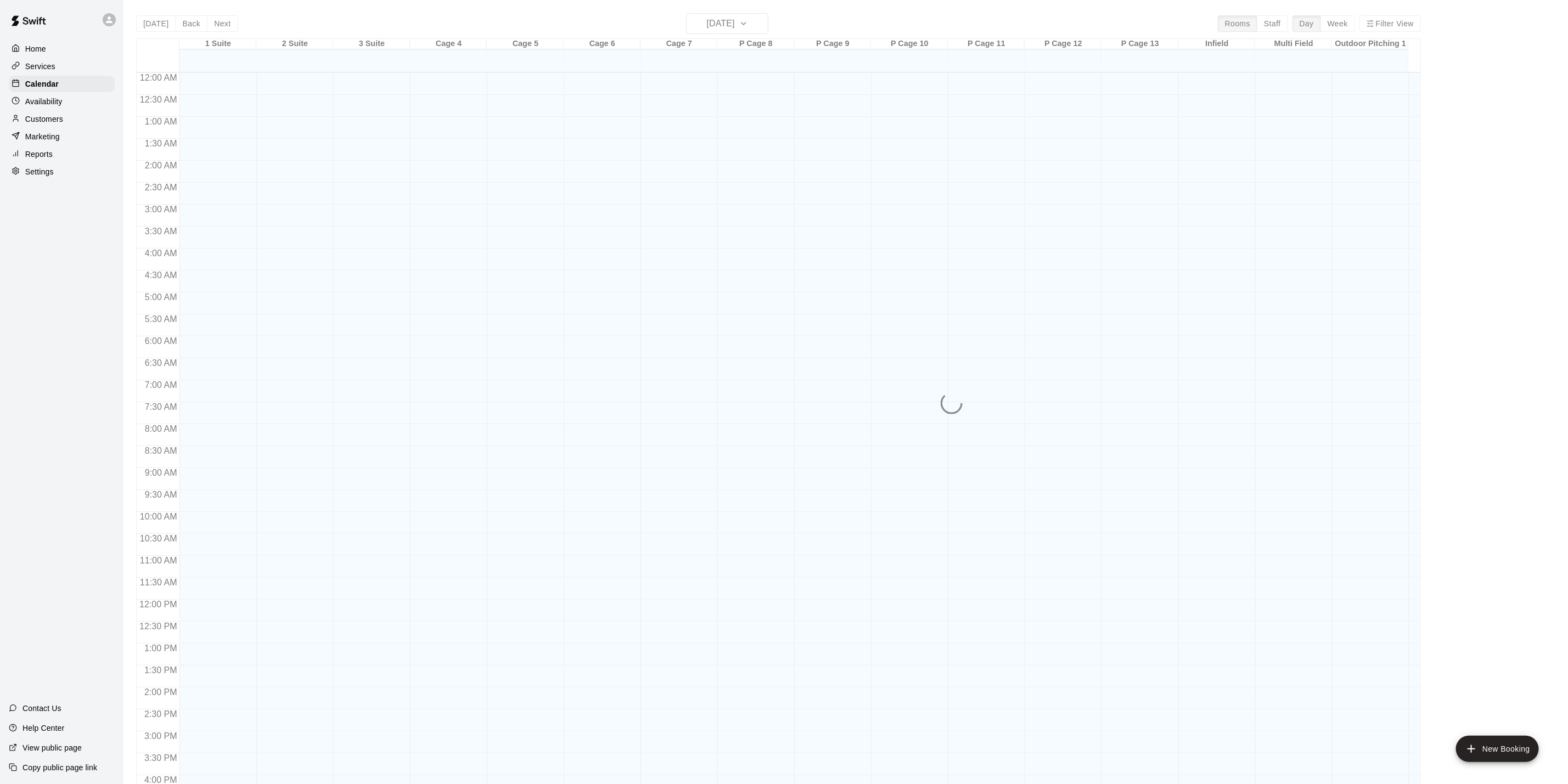
scroll to position [297, 0]
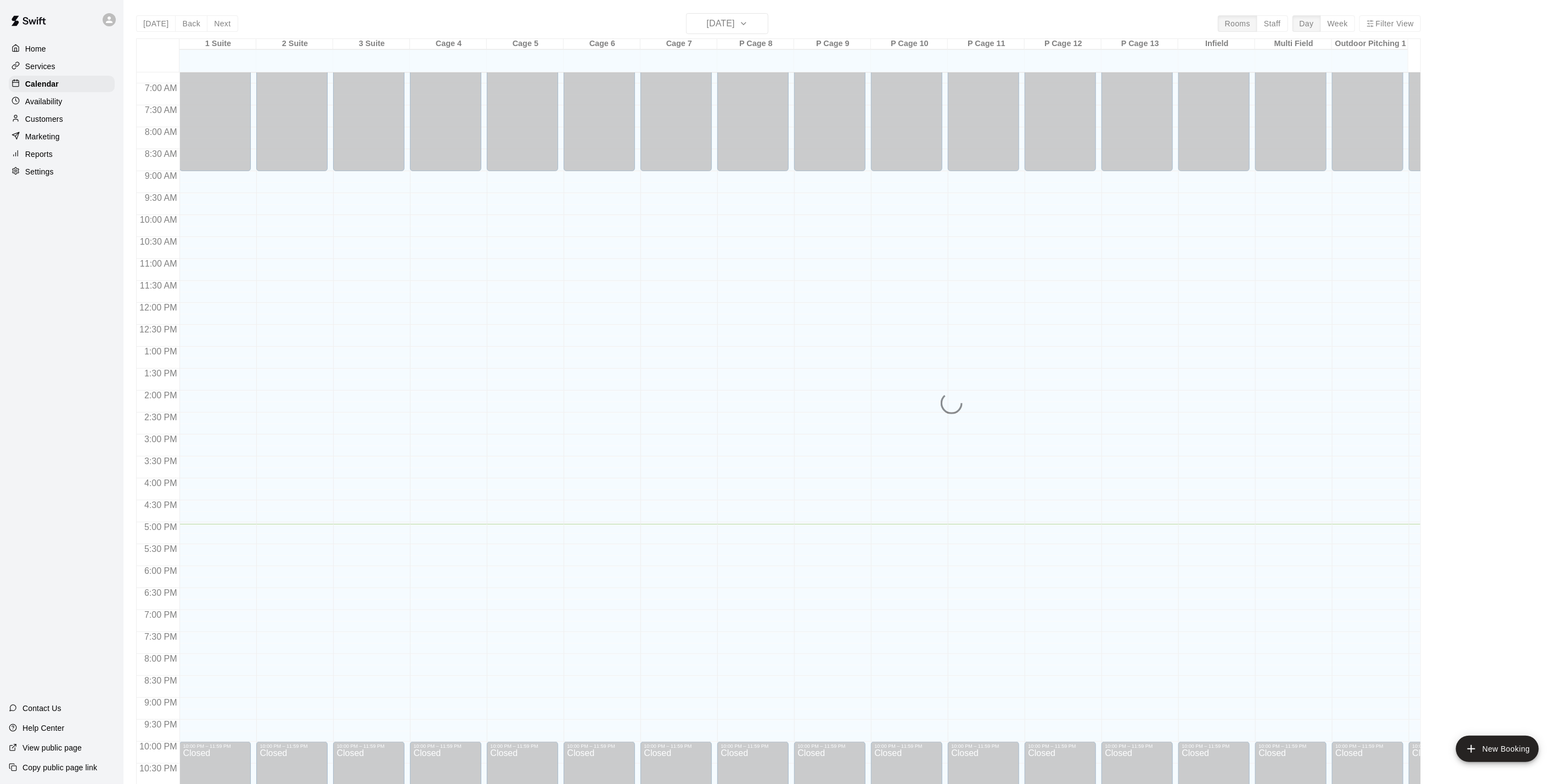
click at [55, 127] on div "Customers" at bounding box center [61, 119] width 106 height 17
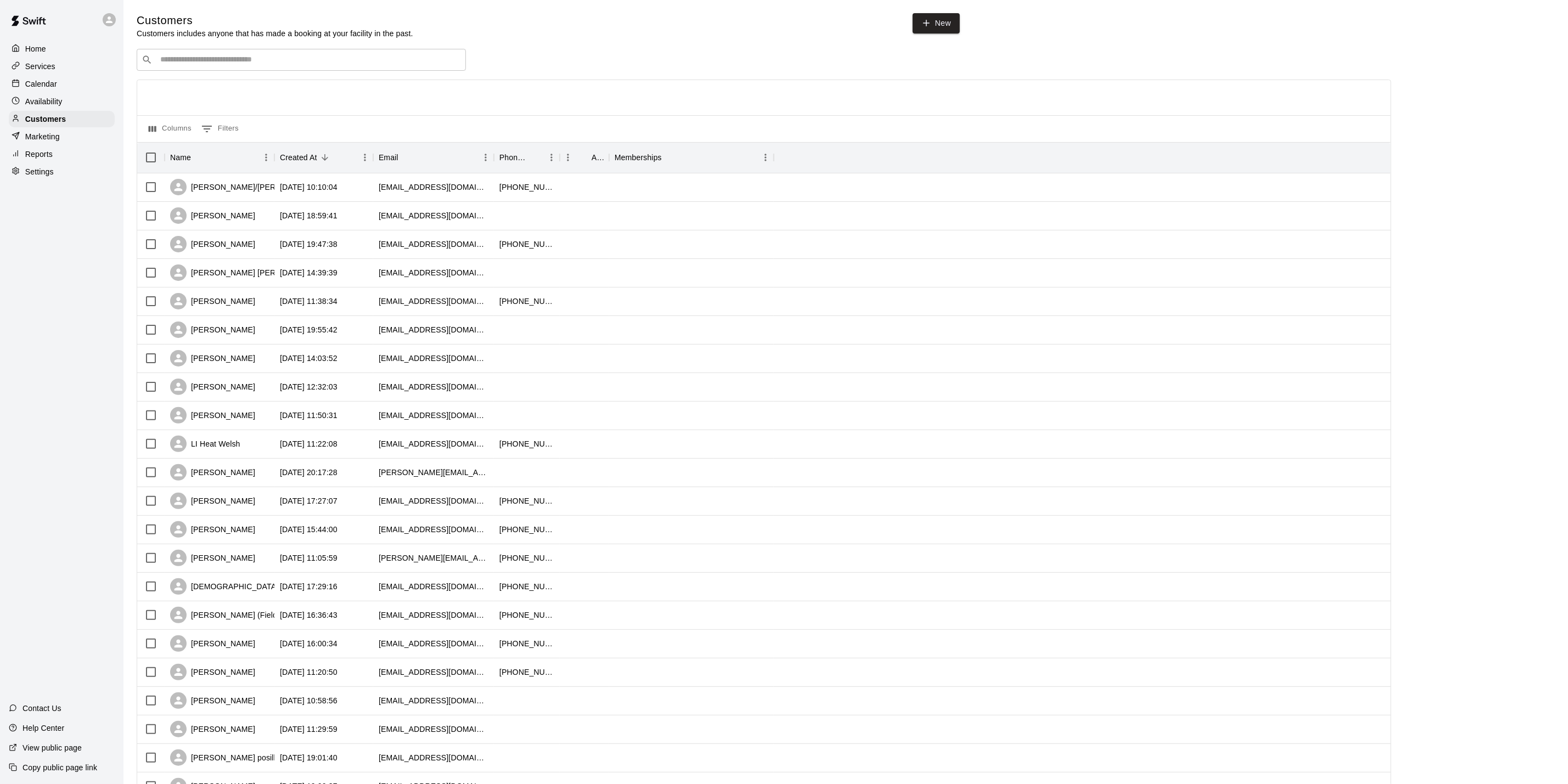
click at [231, 56] on input "Search customers by name or email" at bounding box center [308, 60] width 304 height 11
type input "**********"
click at [221, 83] on p "[PERSON_NAME]" at bounding box center [200, 85] width 67 height 11
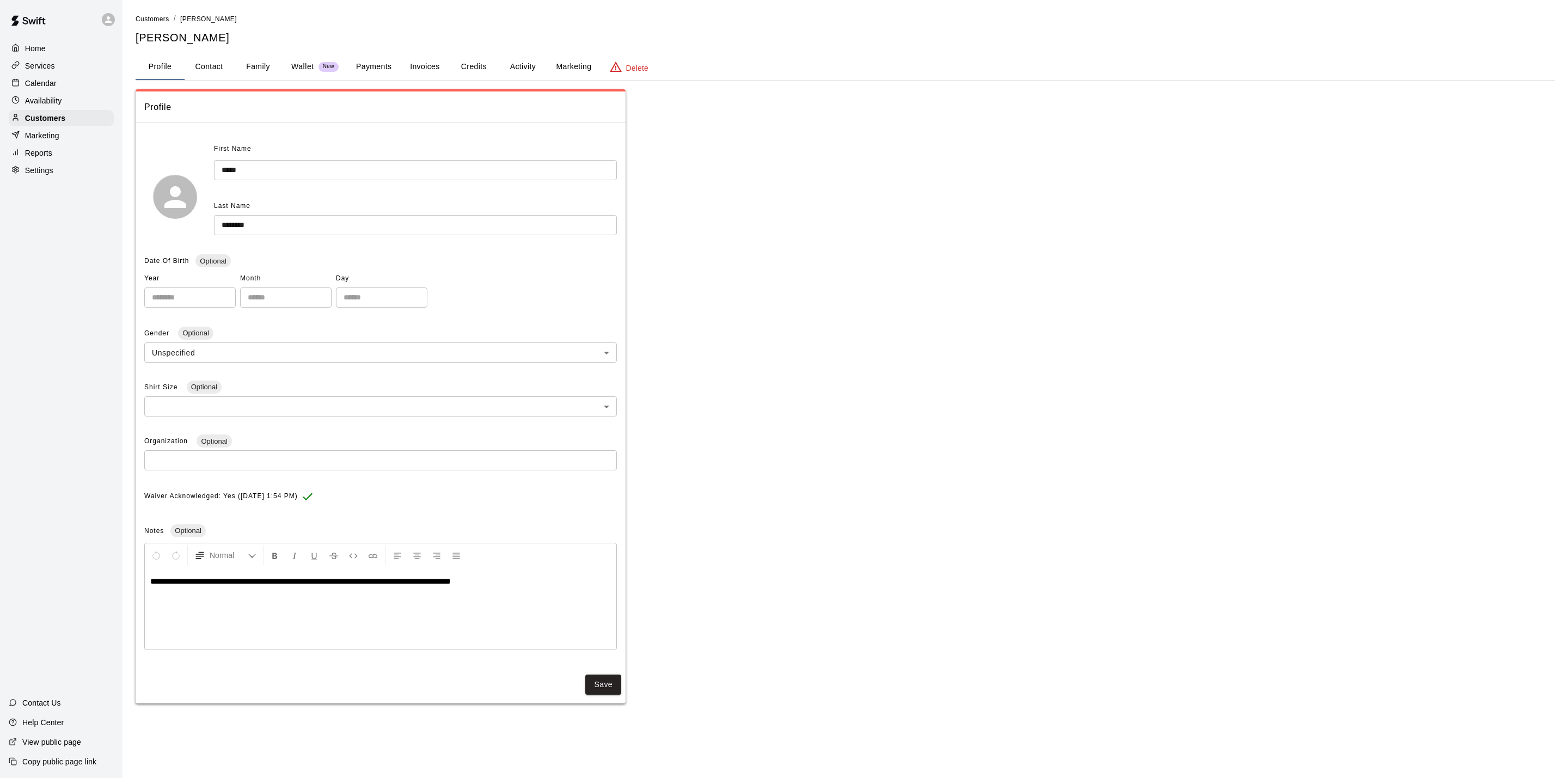
click at [353, 63] on button "Payments" at bounding box center [373, 67] width 53 height 26
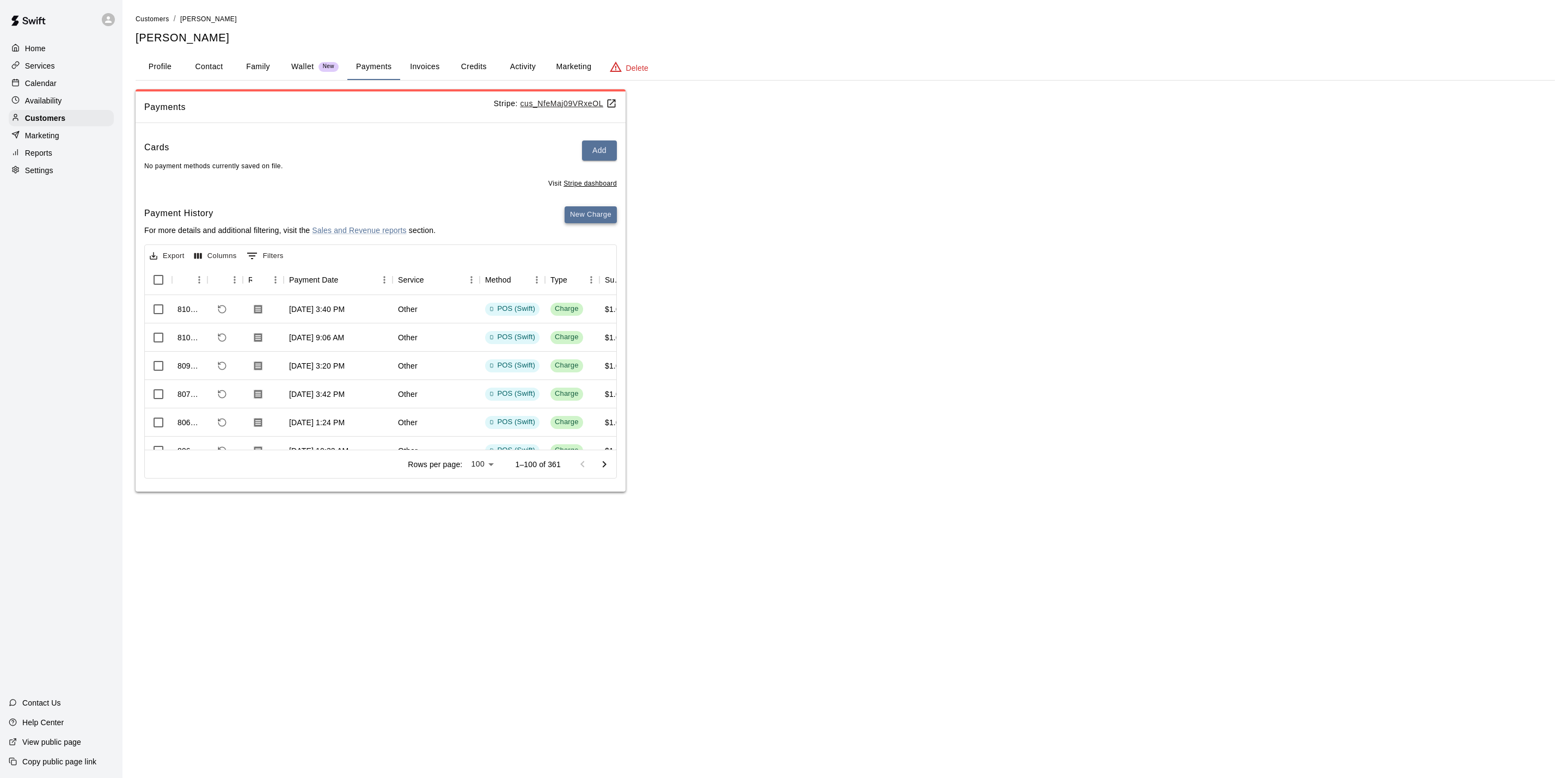
click at [572, 223] on button "New Charge" at bounding box center [590, 215] width 52 height 17
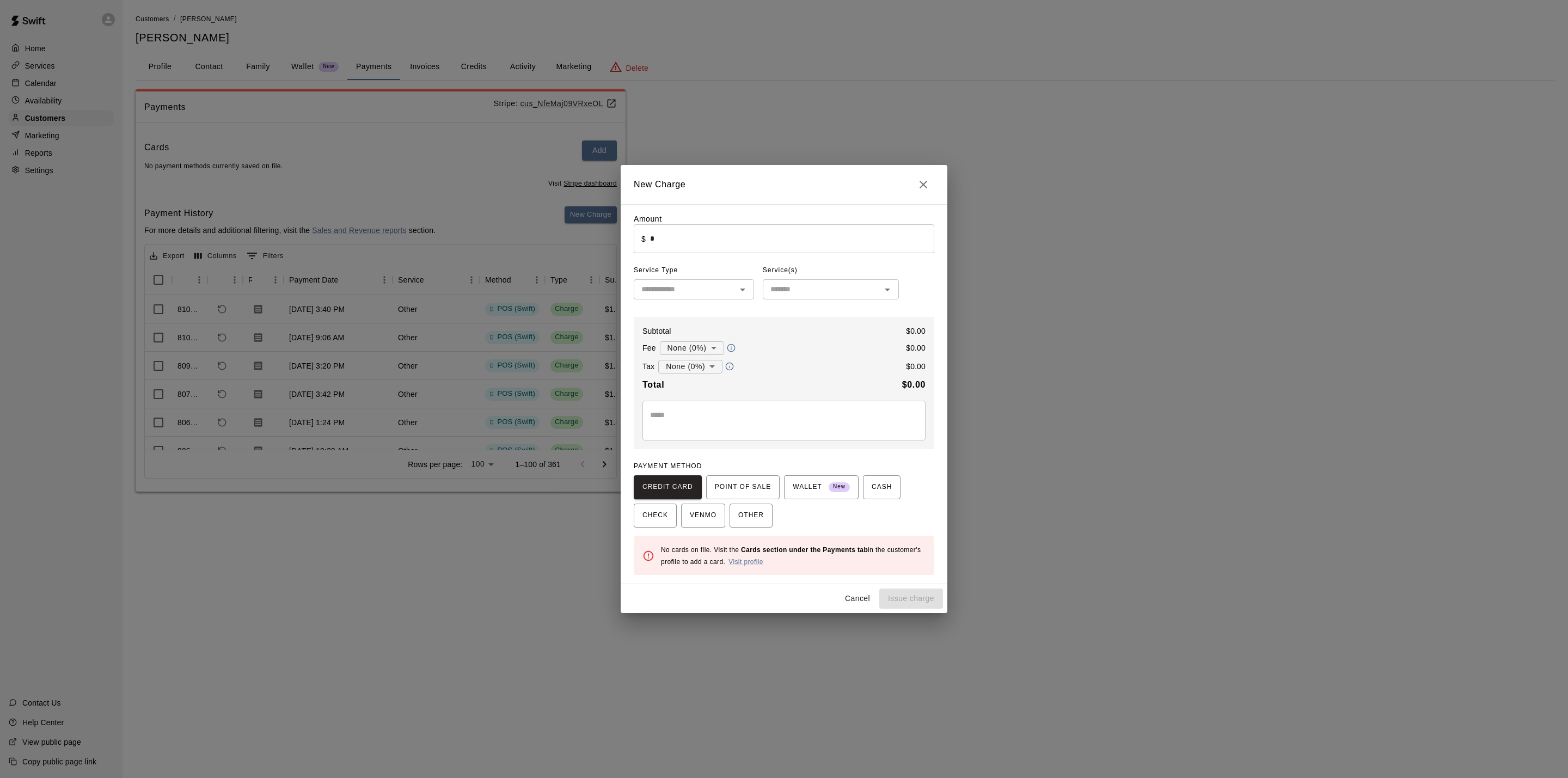
click at [687, 237] on input "*" at bounding box center [792, 239] width 284 height 29
click at [741, 493] on span "POINT OF SALE" at bounding box center [742, 487] width 56 height 18
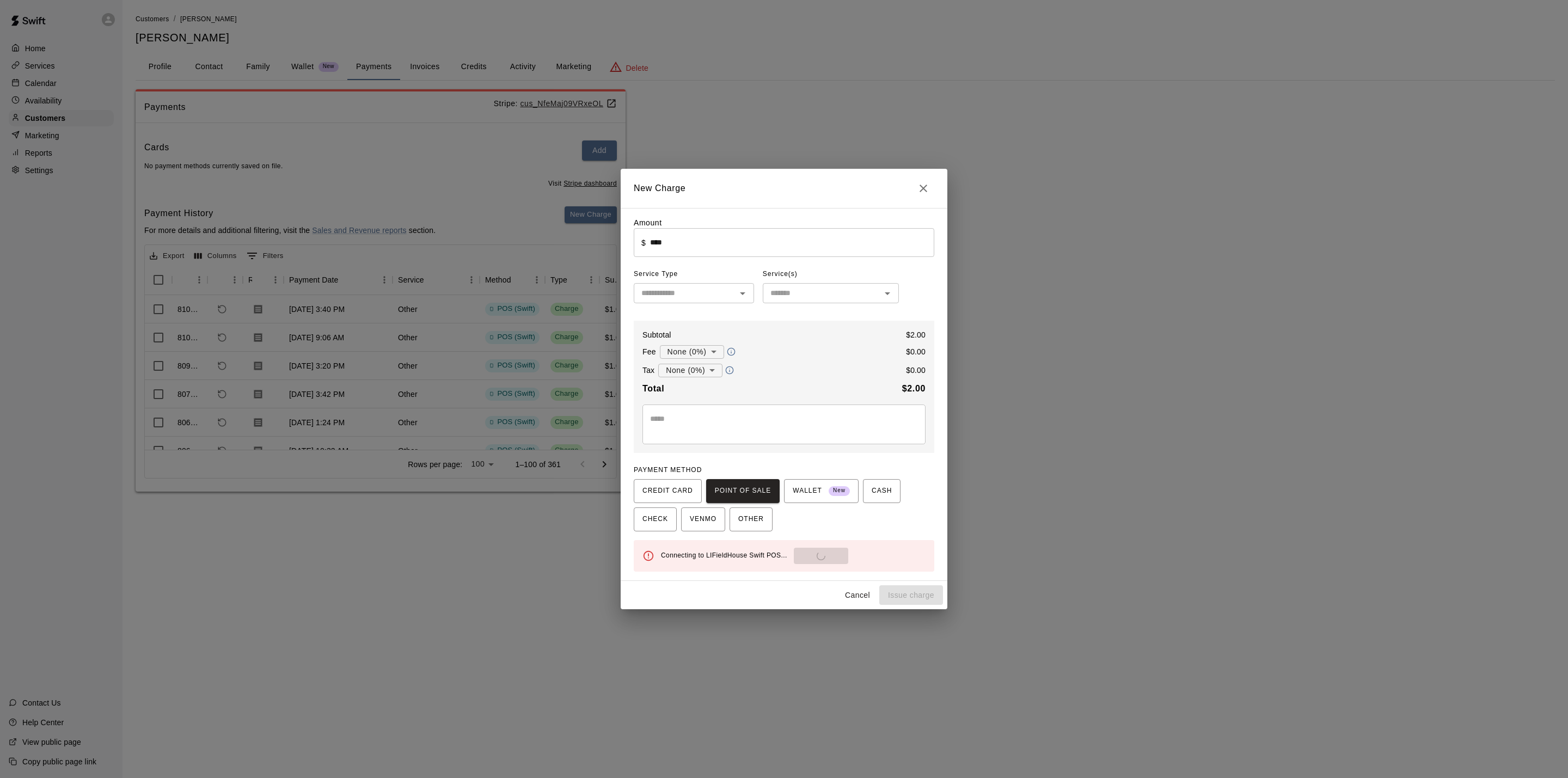
click at [832, 554] on div "Connecting to LIFieldHouse Swift POS... Send to POS" at bounding box center [794, 556] width 265 height 17
click at [832, 554] on button "Send to POS" at bounding box center [854, 556] width 54 height 17
type input "*"
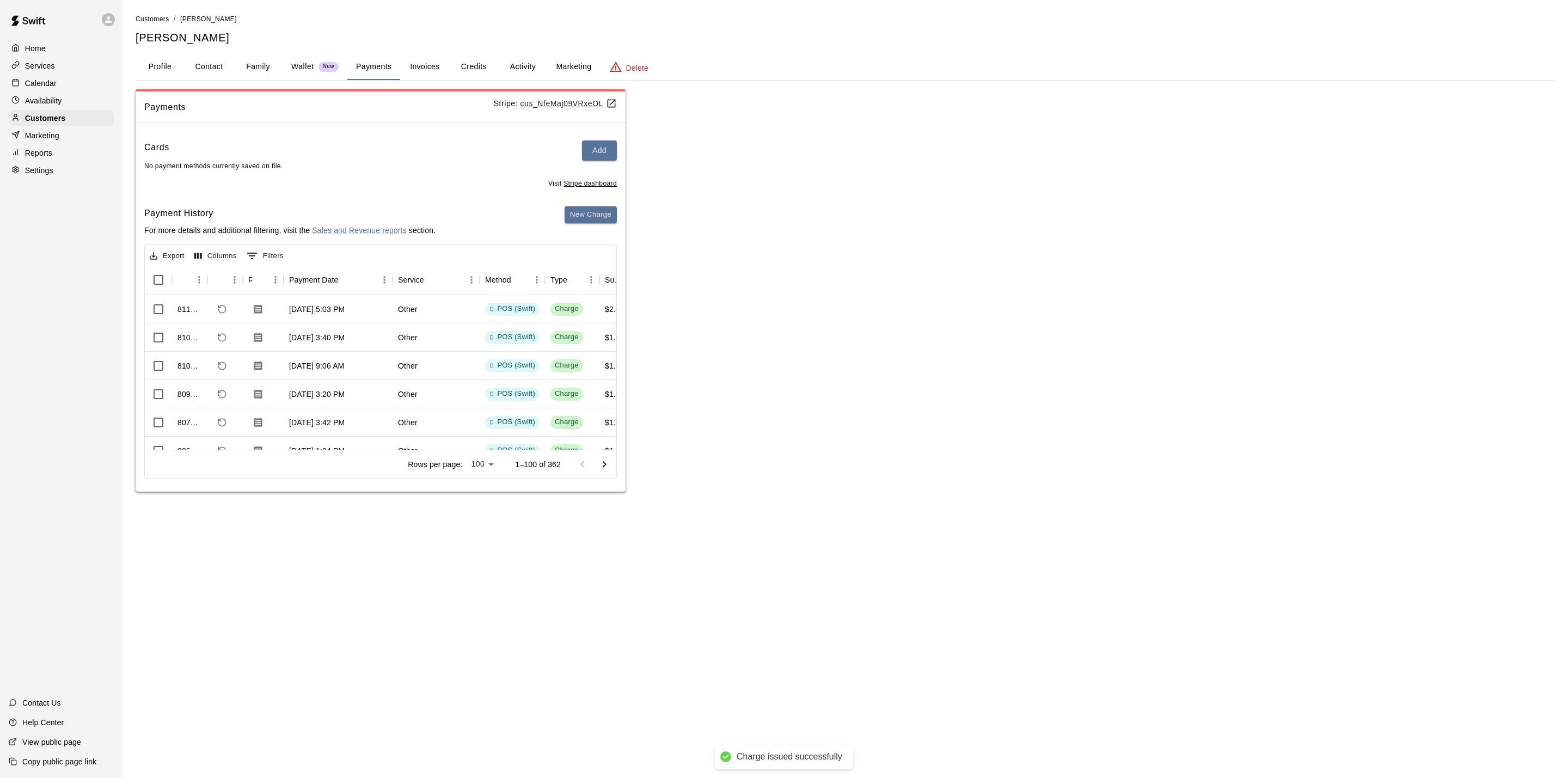
click at [62, 89] on div "Calendar" at bounding box center [61, 84] width 105 height 17
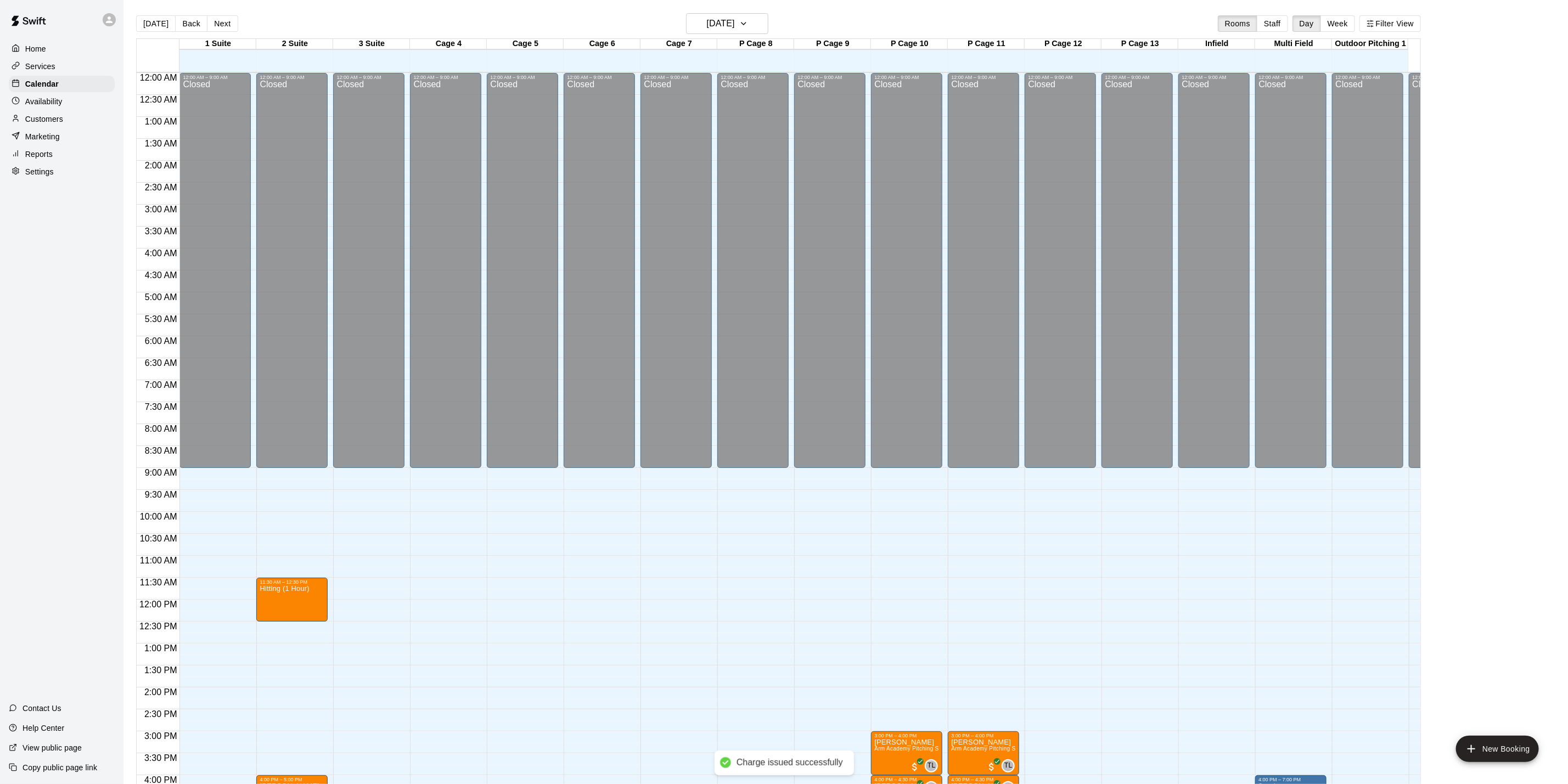
scroll to position [297, 0]
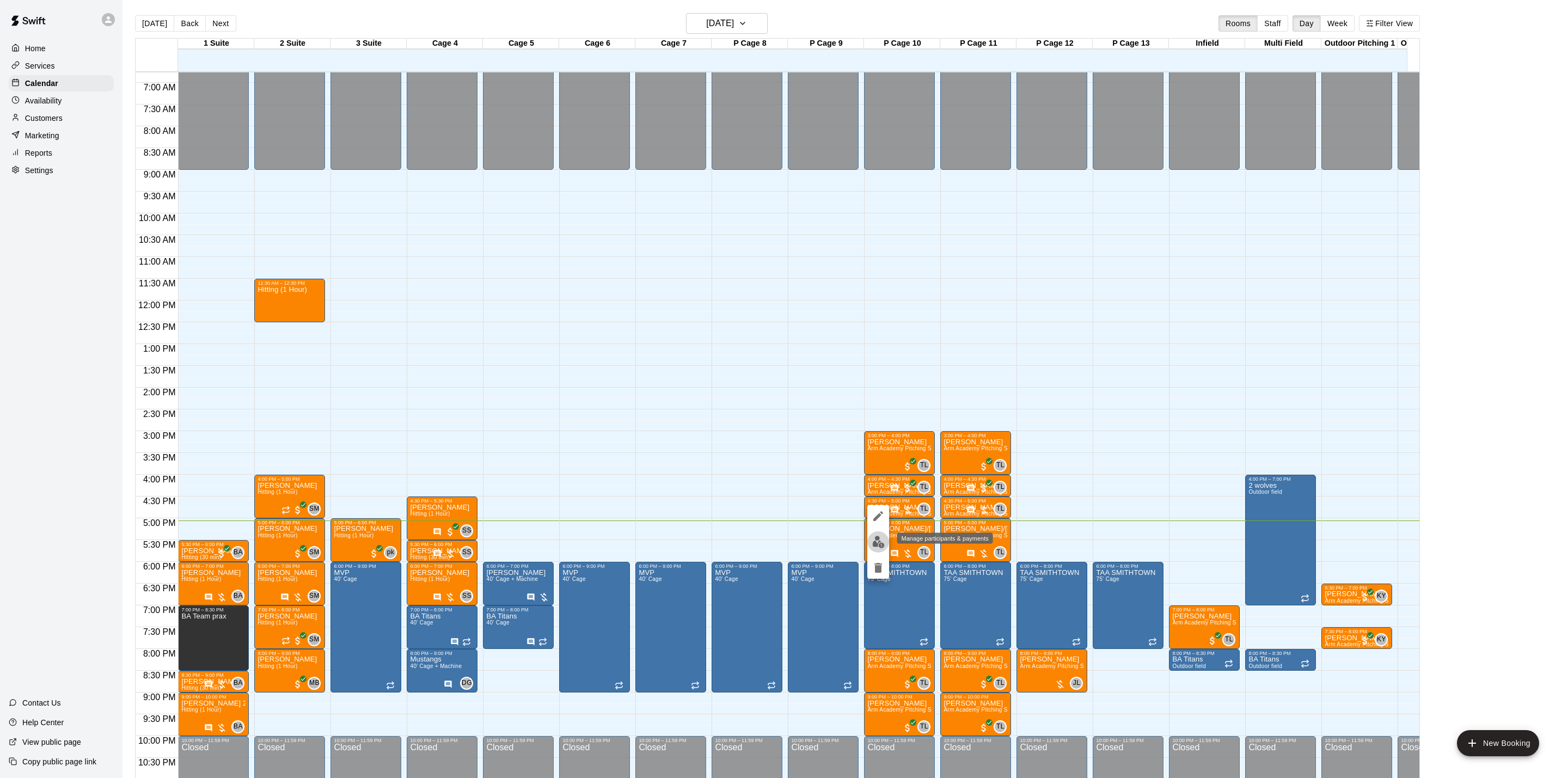
click at [875, 544] on img "edit" at bounding box center [878, 541] width 12 height 12
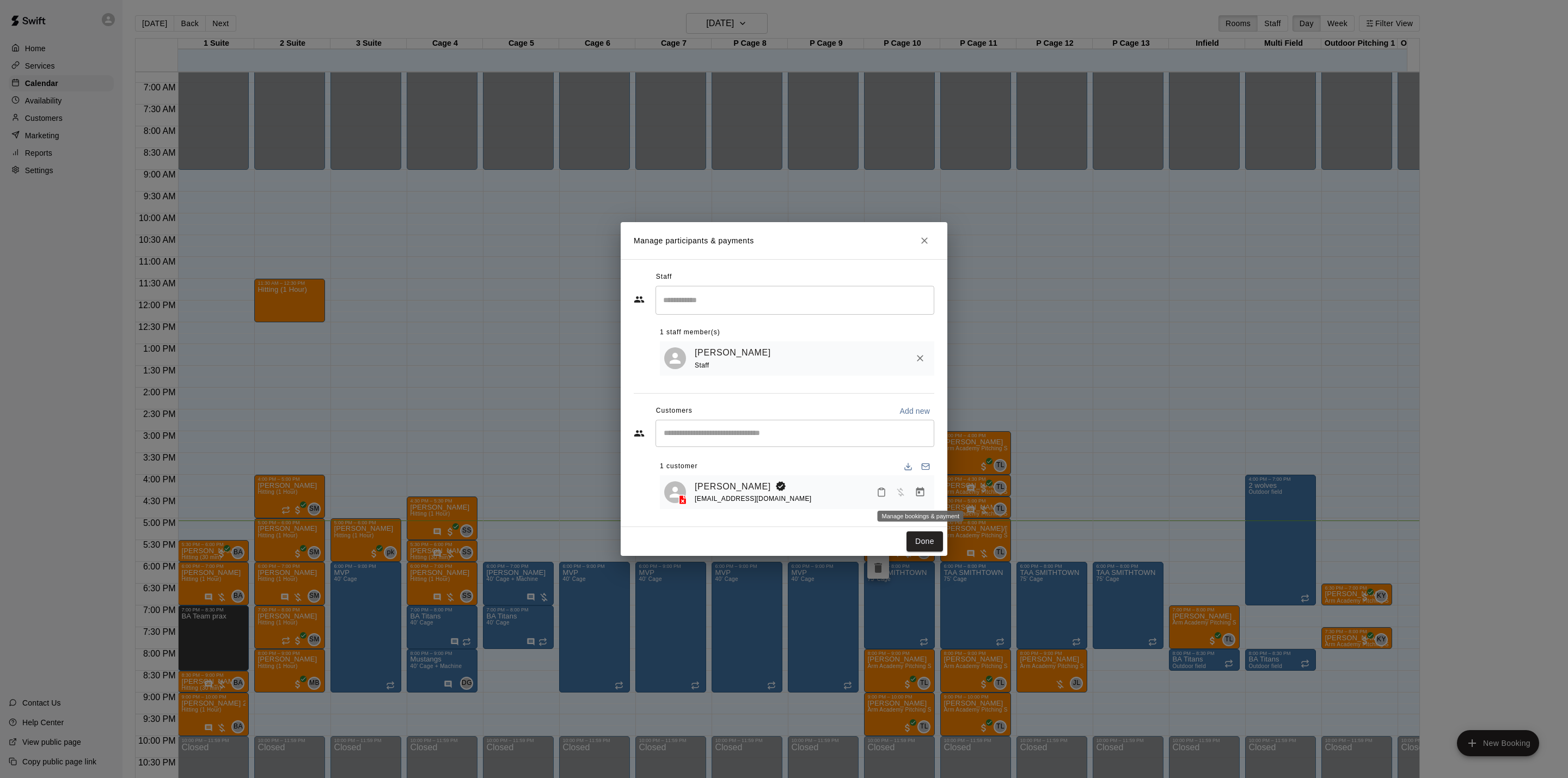
click at [917, 500] on button "Manage bookings & payment" at bounding box center [920, 492] width 20 height 20
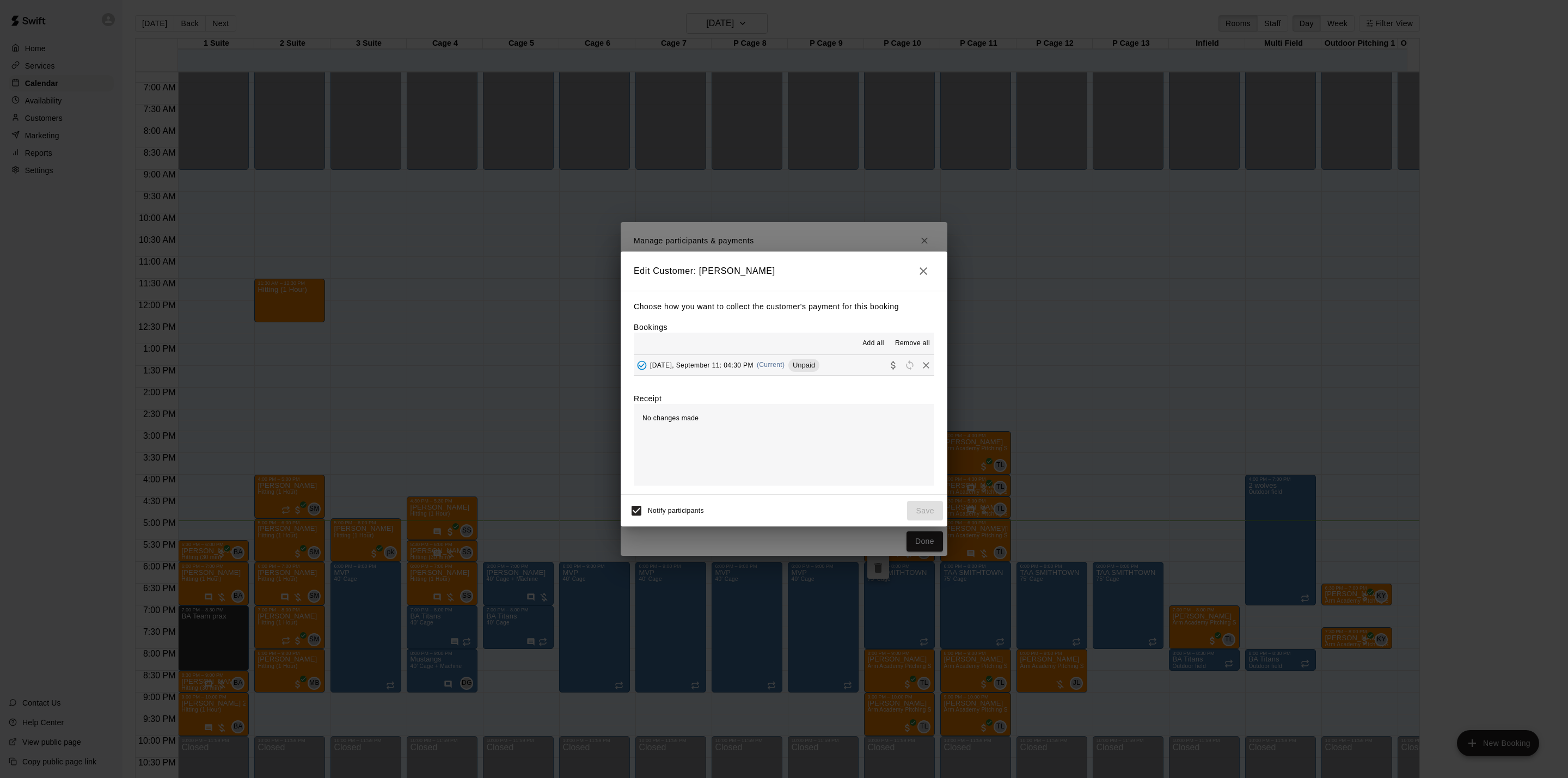
click at [776, 372] on div "[DATE], September 11: 04:30 PM (Current) Unpaid" at bounding box center [727, 366] width 186 height 17
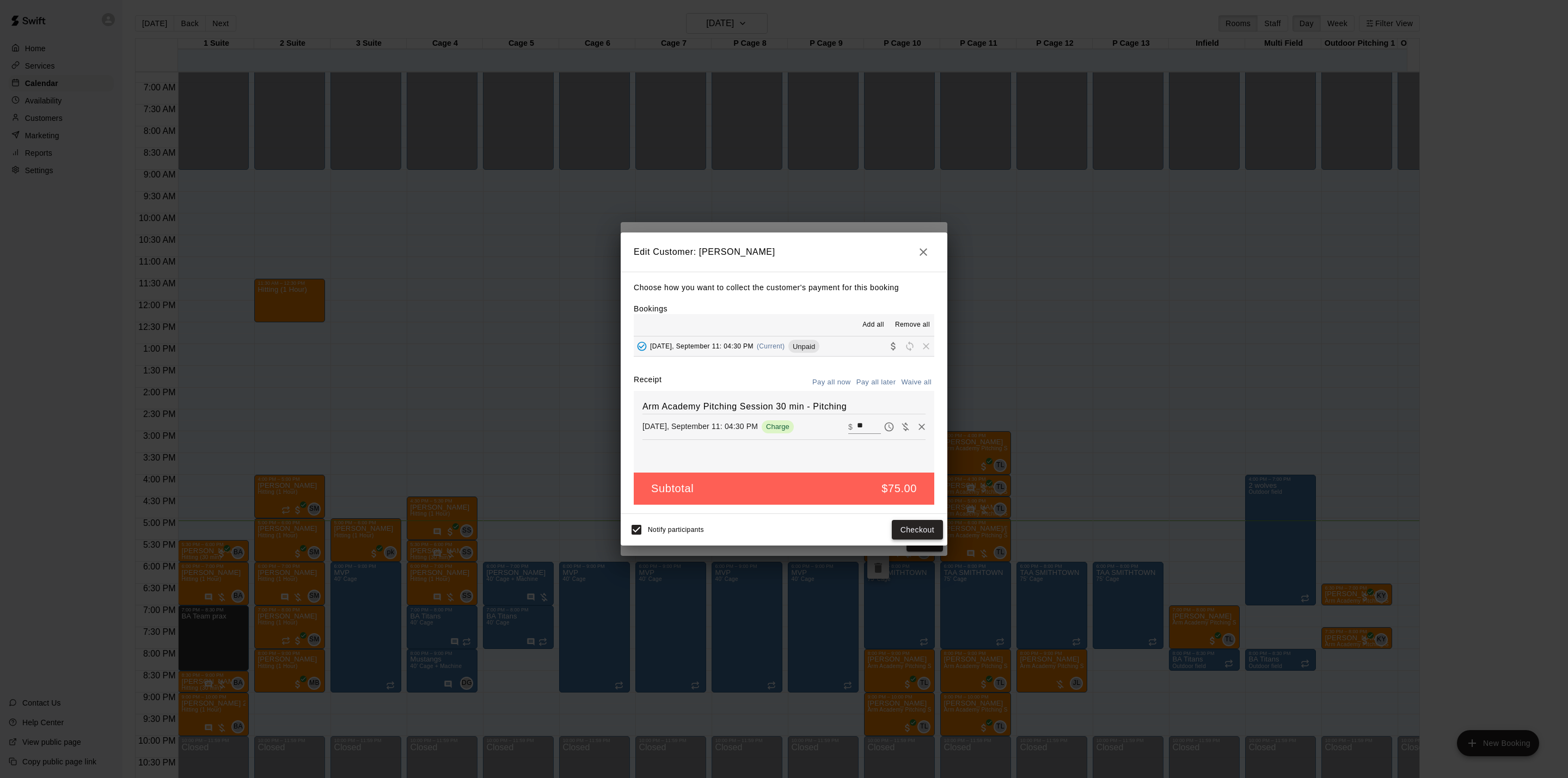
click at [907, 539] on button "Checkout" at bounding box center [917, 530] width 51 height 21
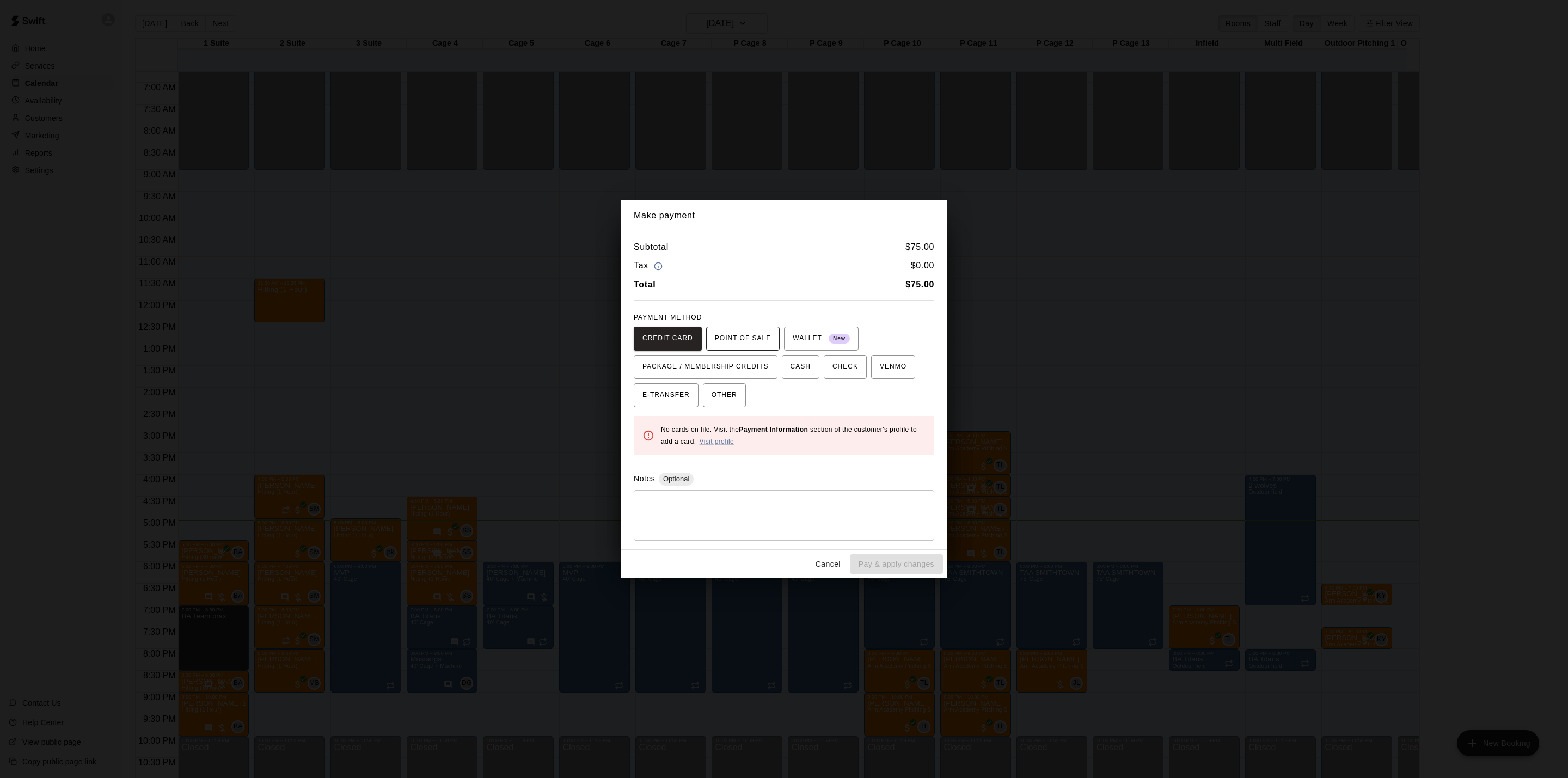
click at [728, 341] on span "POINT OF SALE" at bounding box center [742, 339] width 56 height 18
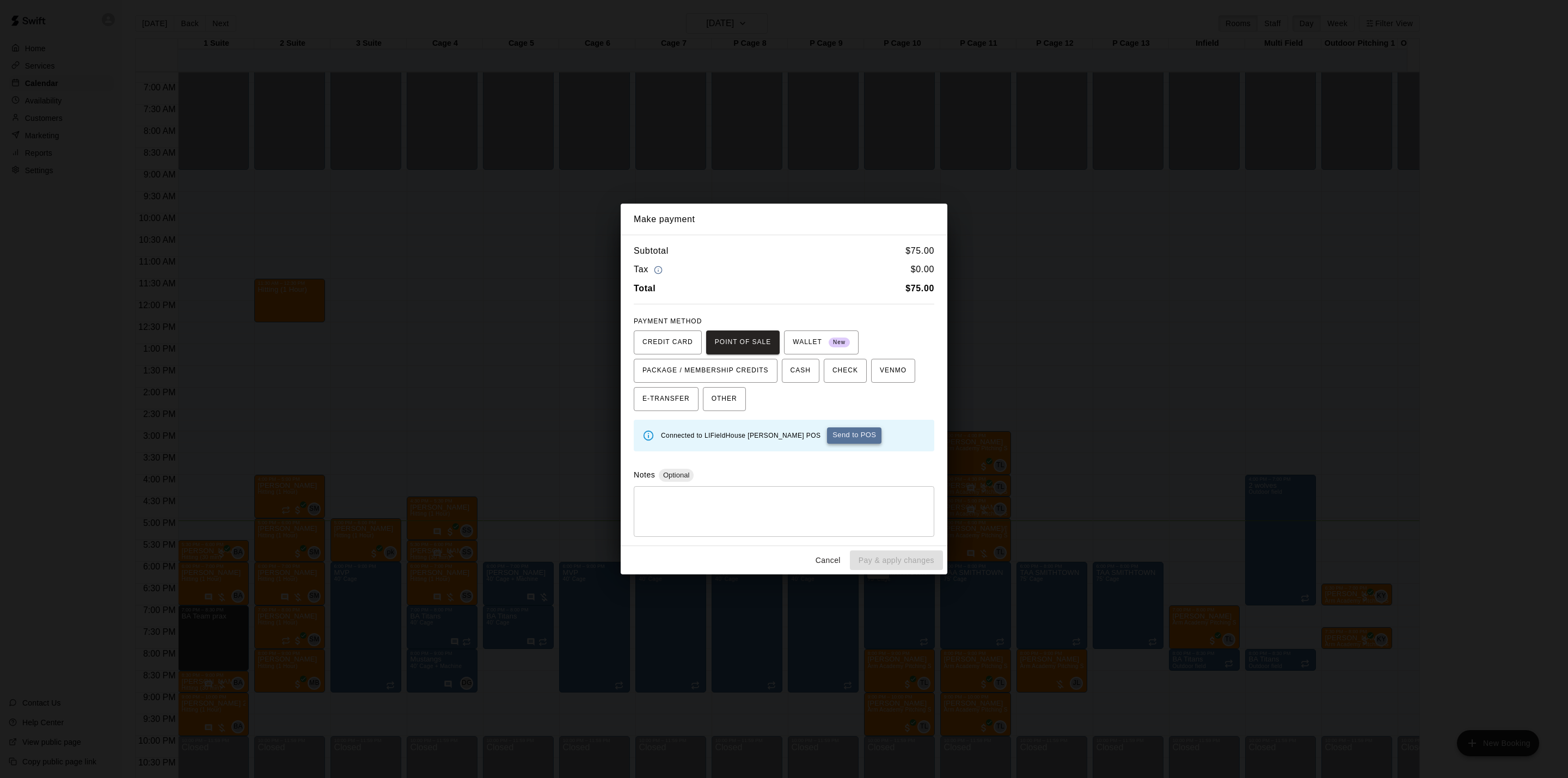
click at [827, 435] on button "Send to POS" at bounding box center [854, 436] width 54 height 17
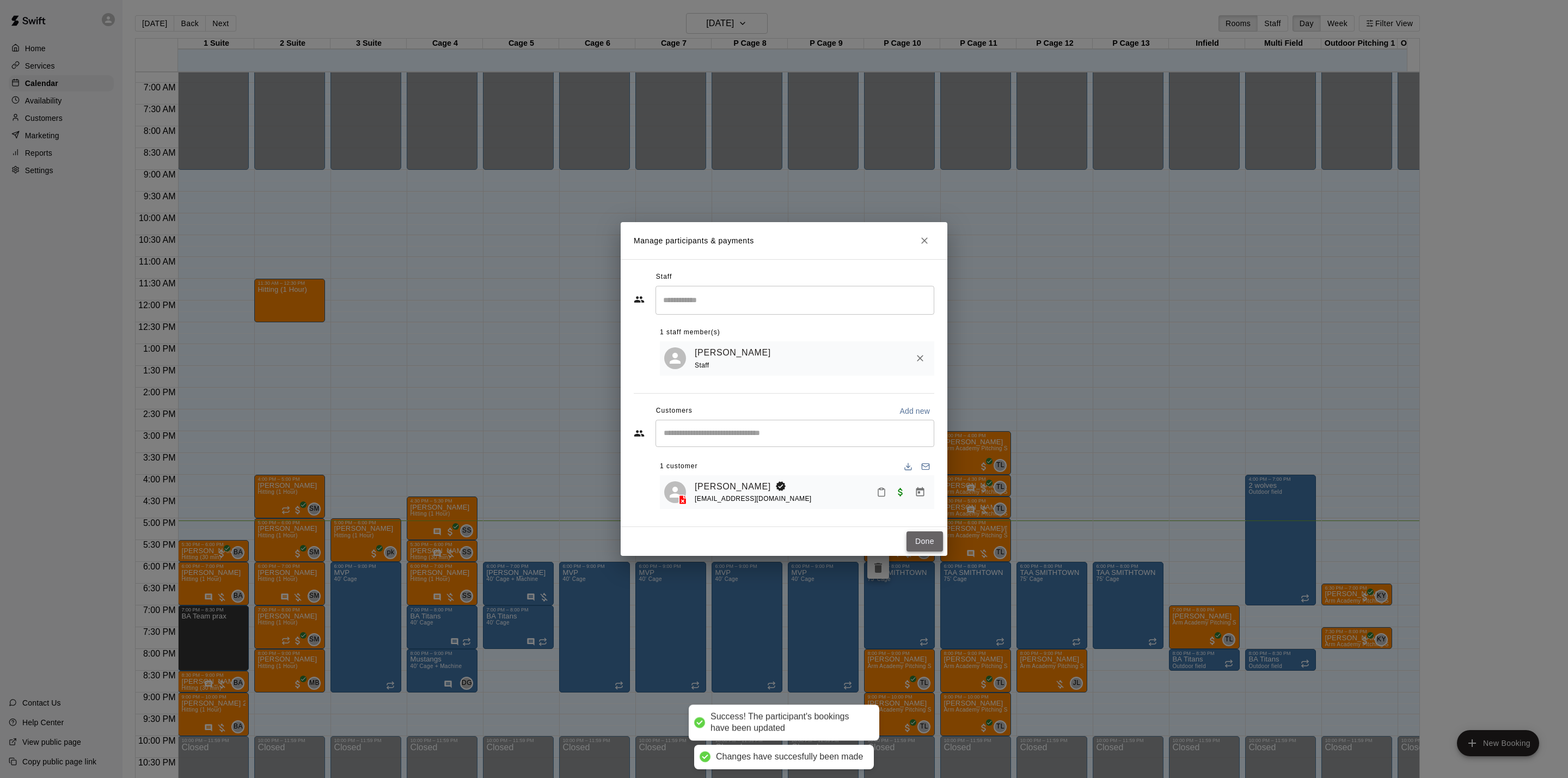
click at [918, 535] on button "Done" at bounding box center [924, 542] width 36 height 21
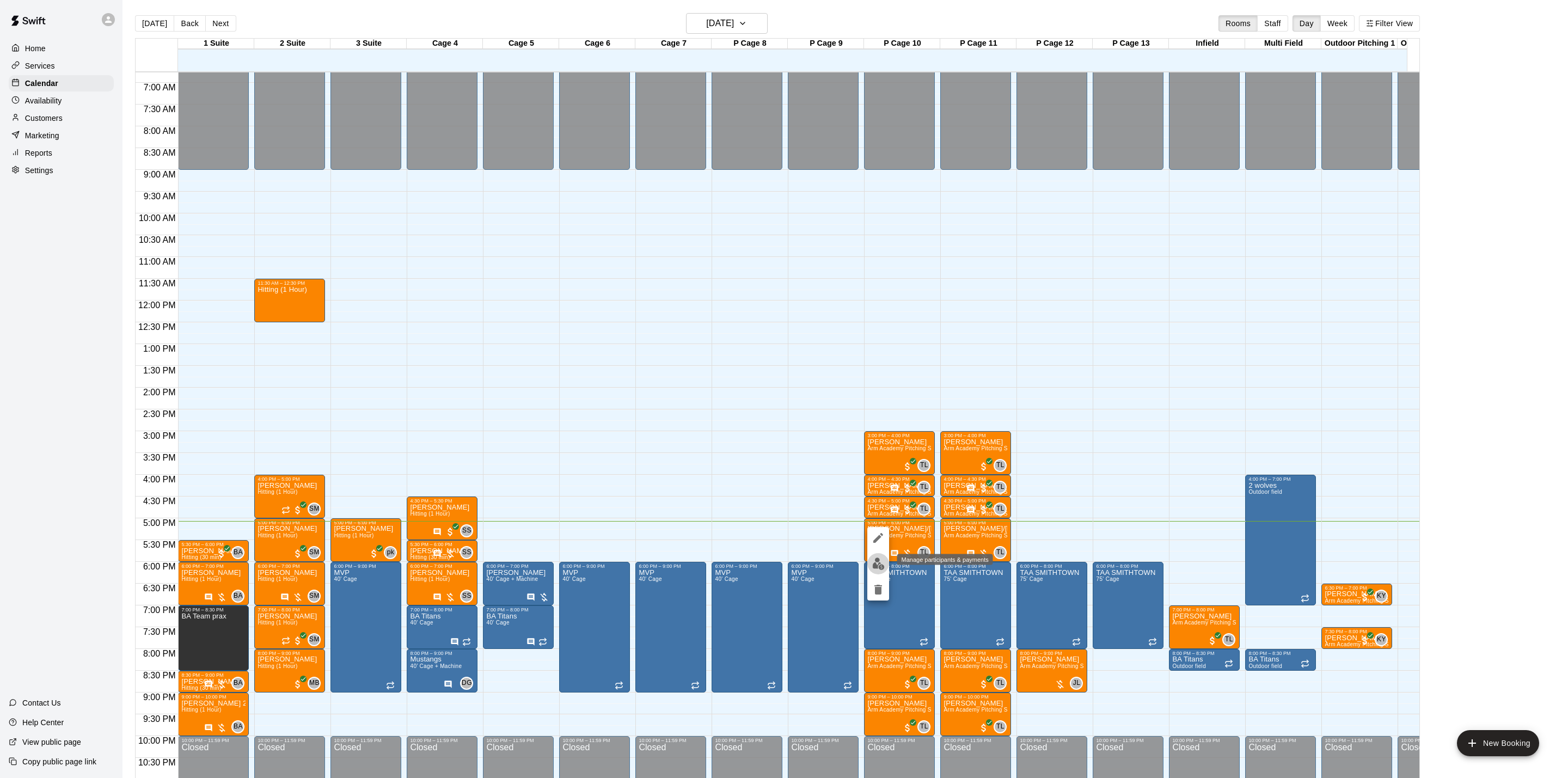
click at [872, 561] on img "edit" at bounding box center [878, 563] width 12 height 12
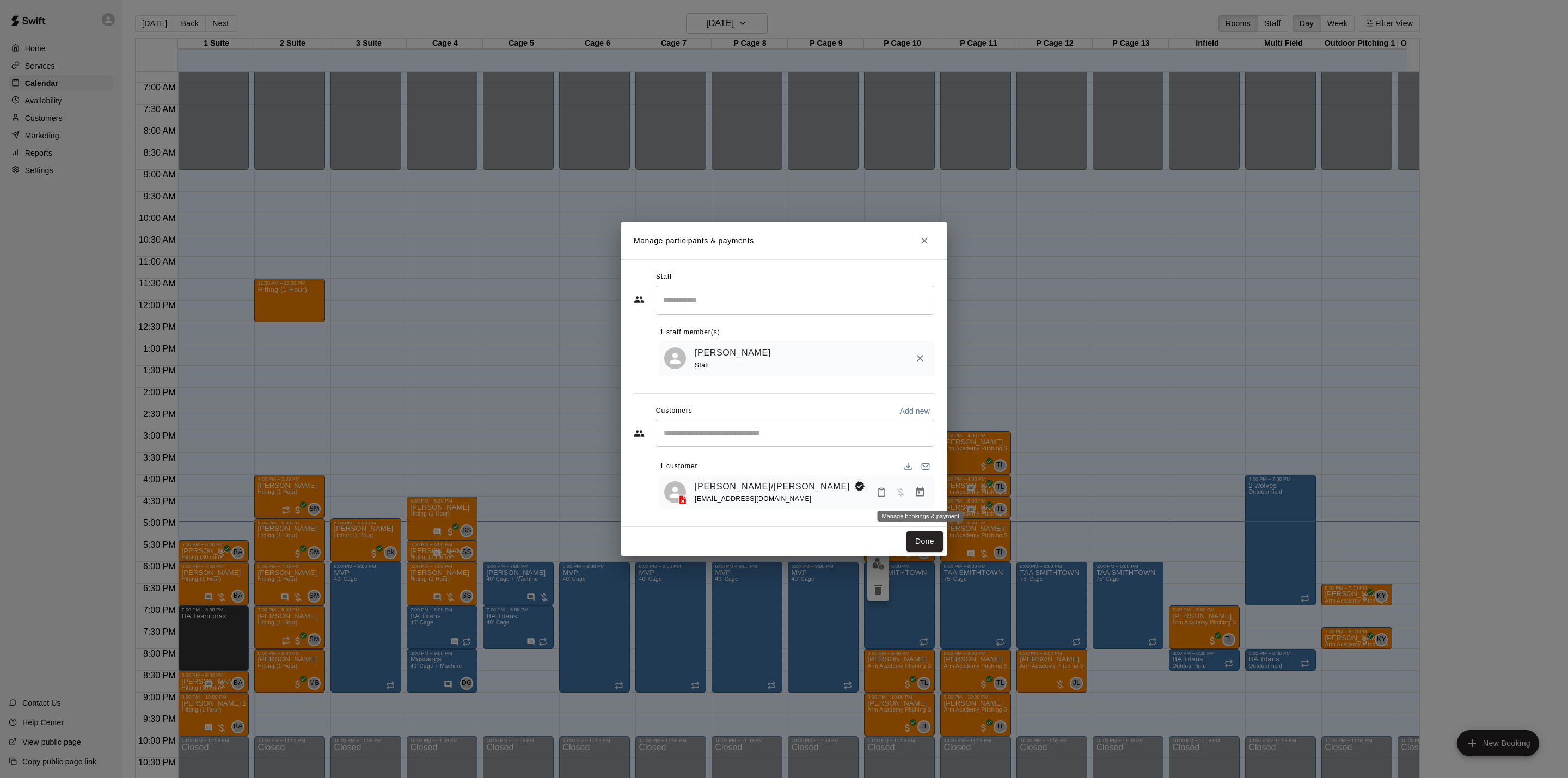
click at [924, 495] on icon "Manage bookings & payment" at bounding box center [921, 493] width 11 height 11
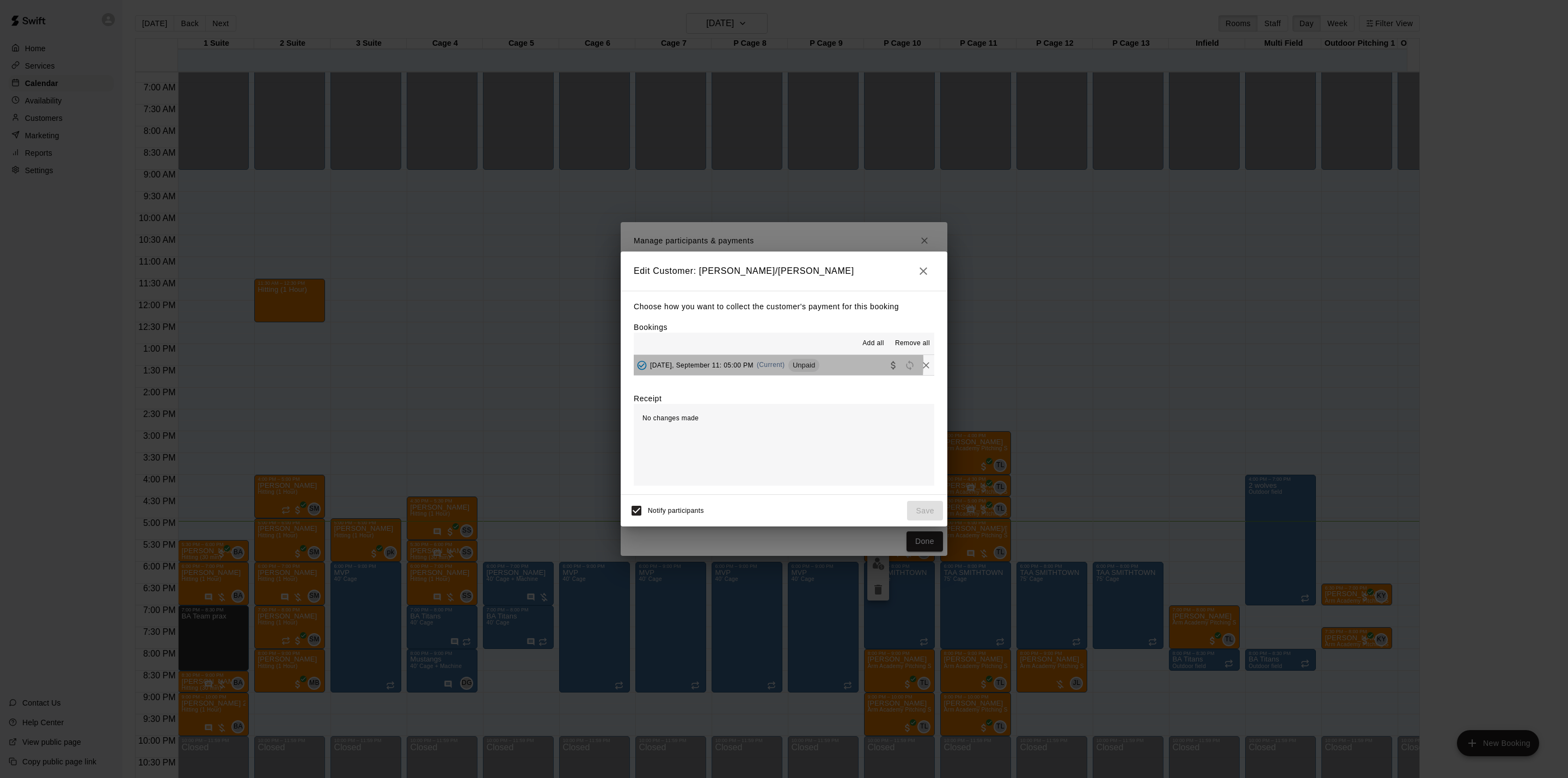
click at [694, 363] on span "[DATE], September 11: 05:00 PM" at bounding box center [701, 365] width 104 height 7
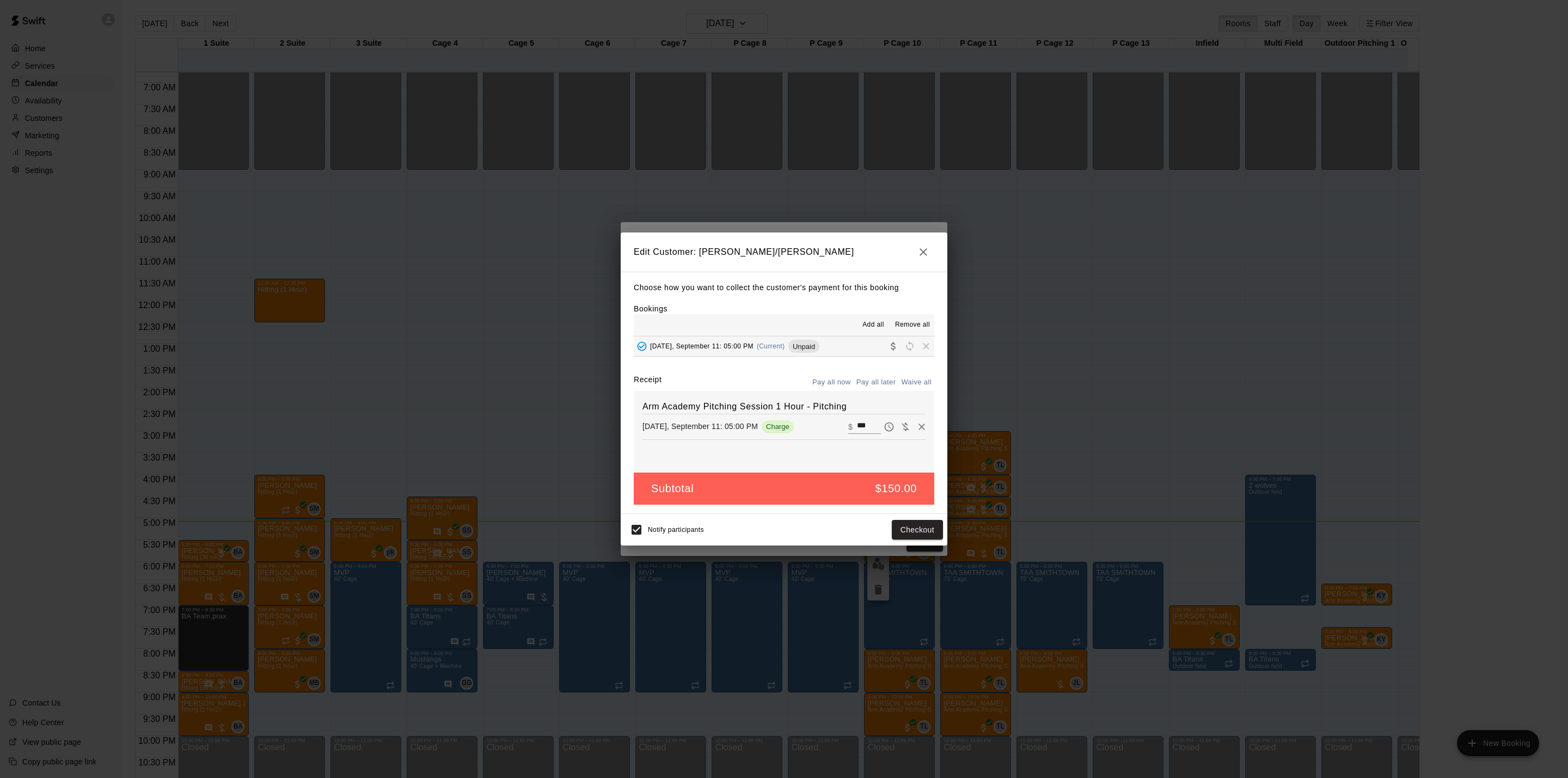
click at [857, 424] on input "***" at bounding box center [869, 426] width 24 height 14
type input "****"
click at [921, 525] on button "Checkout" at bounding box center [917, 530] width 51 height 21
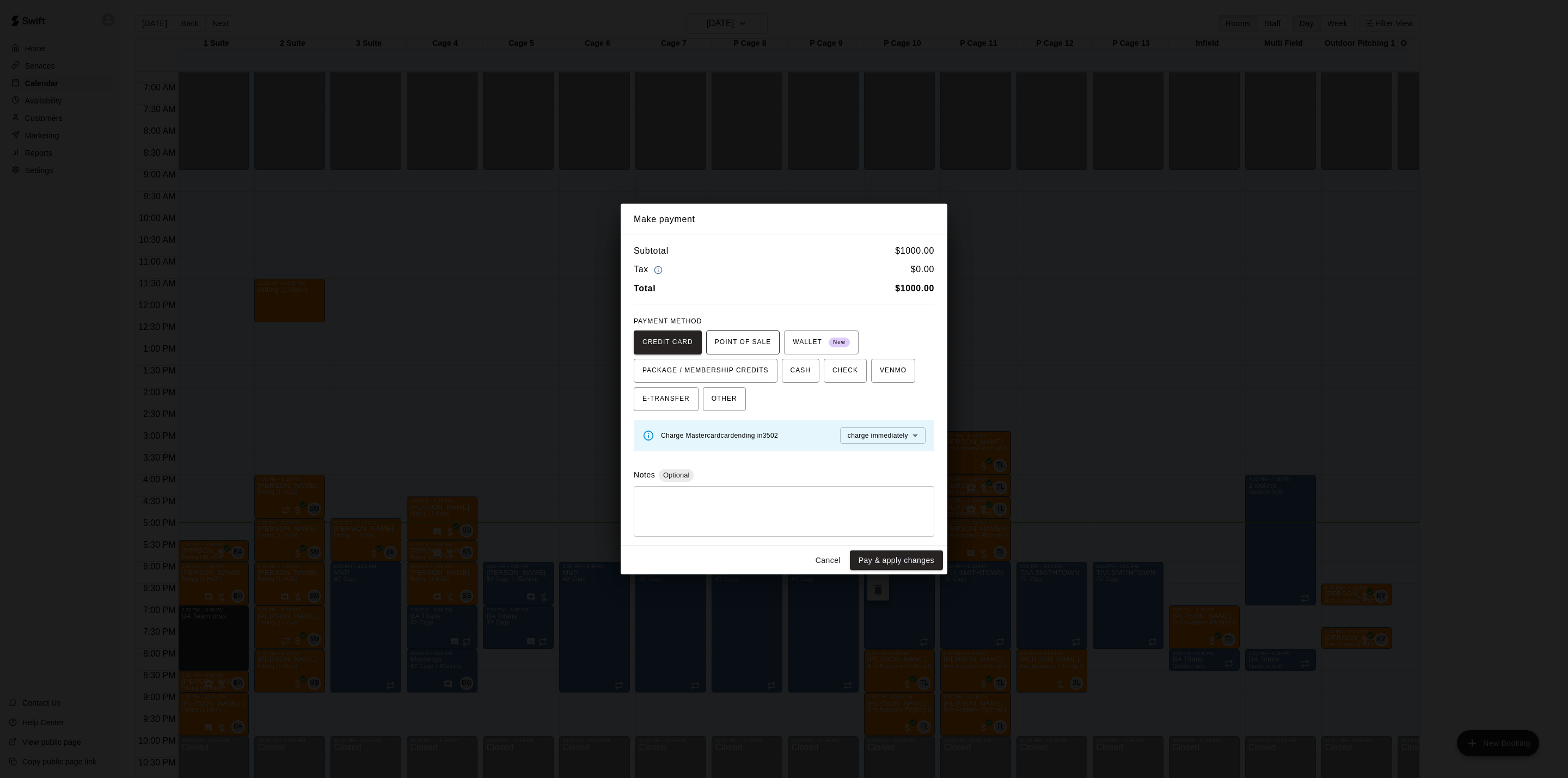
click at [730, 345] on span "POINT OF SALE" at bounding box center [742, 342] width 56 height 18
click at [828, 441] on button "Send to POS" at bounding box center [854, 436] width 54 height 17
click at [1039, 372] on div "Make payment Subtotal $ 1000.00 Tax $ 0.00 Total $ 1000.00 PAYMENT METHOD CREDI…" at bounding box center [784, 389] width 1568 height 778
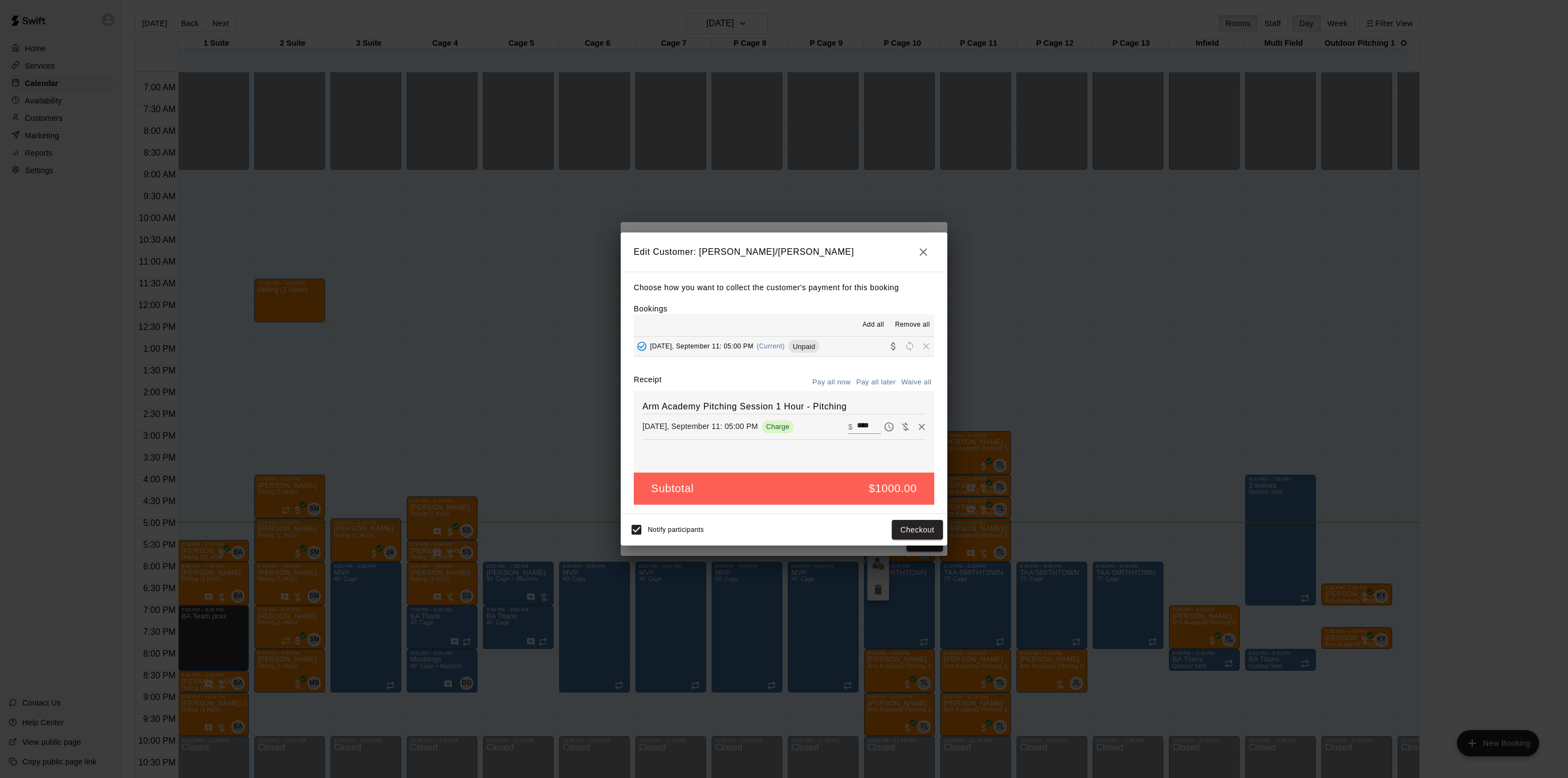
click at [1028, 380] on div "Edit Customer: Matthew/Mark Viggiani Choose how you want to collect the custome…" at bounding box center [784, 389] width 1568 height 778
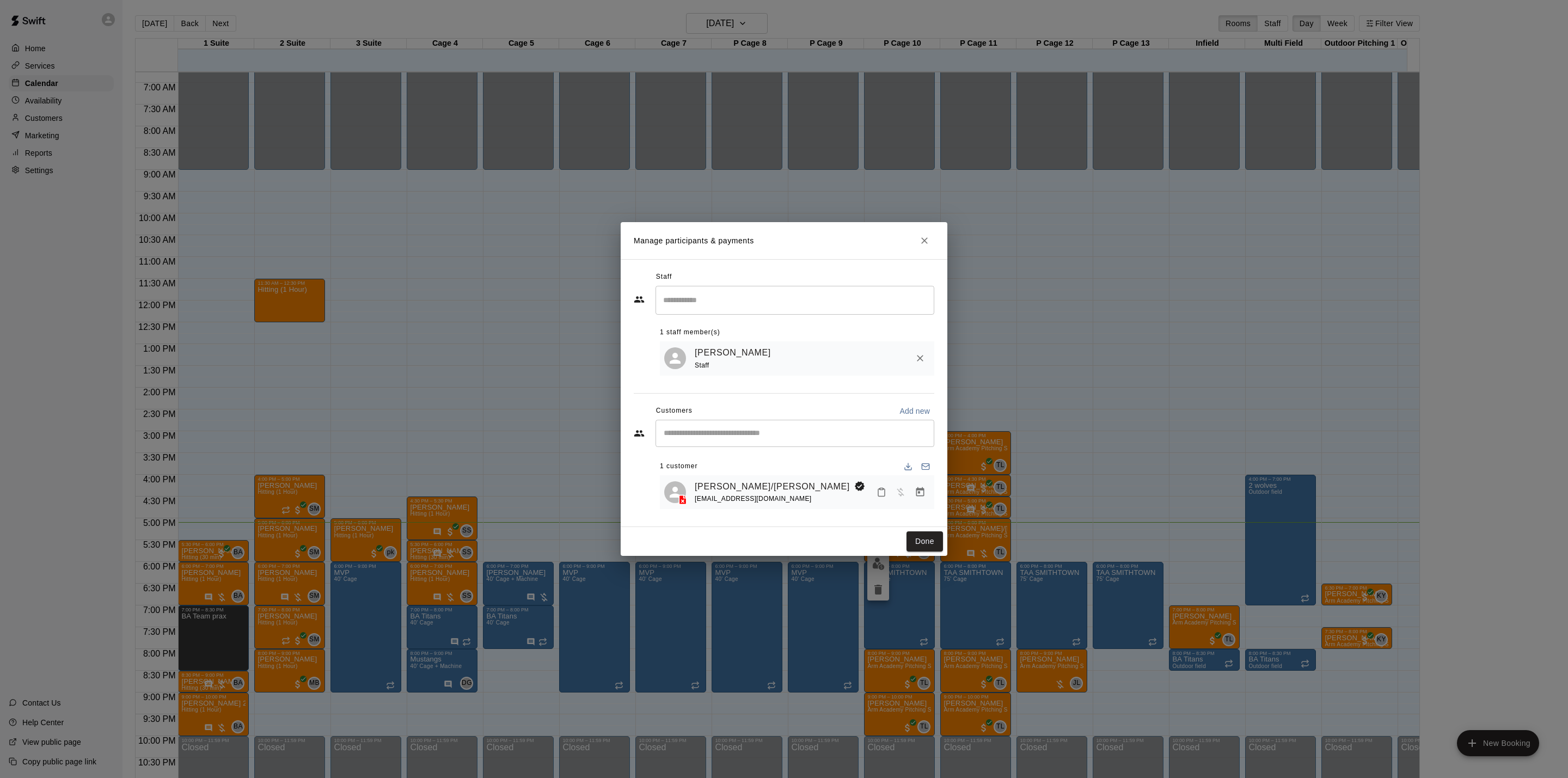
click at [742, 479] on div "Matthew/Mark Viggiani TVigg27@gmail.com" at bounding box center [798, 493] width 274 height 35
click at [742, 483] on link "[PERSON_NAME]/[PERSON_NAME]" at bounding box center [772, 486] width 155 height 14
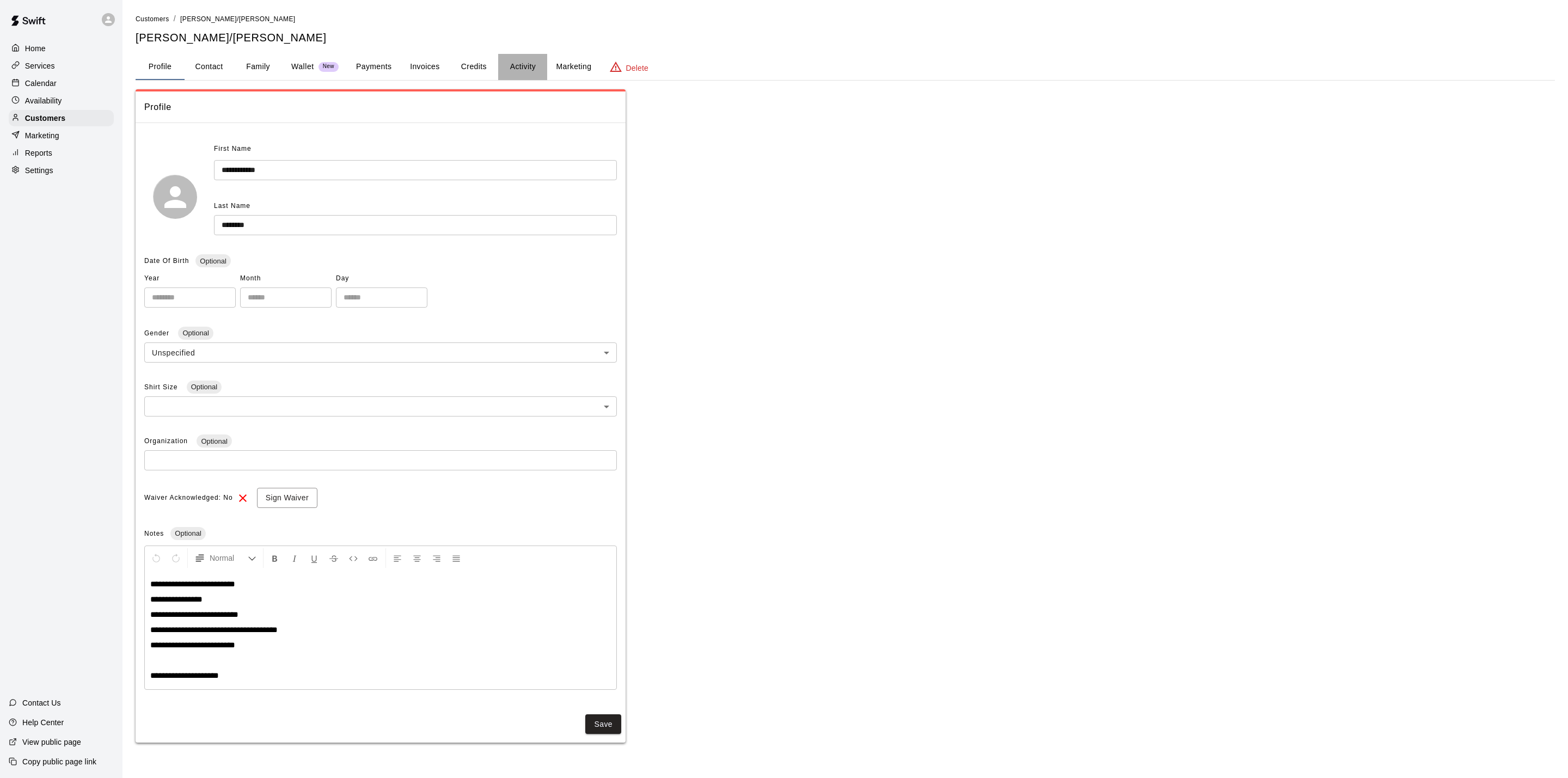
drag, startPoint x: 523, startPoint y: 66, endPoint x: 528, endPoint y: 73, distance: 8.6
click at [522, 66] on button "Activity" at bounding box center [522, 67] width 49 height 26
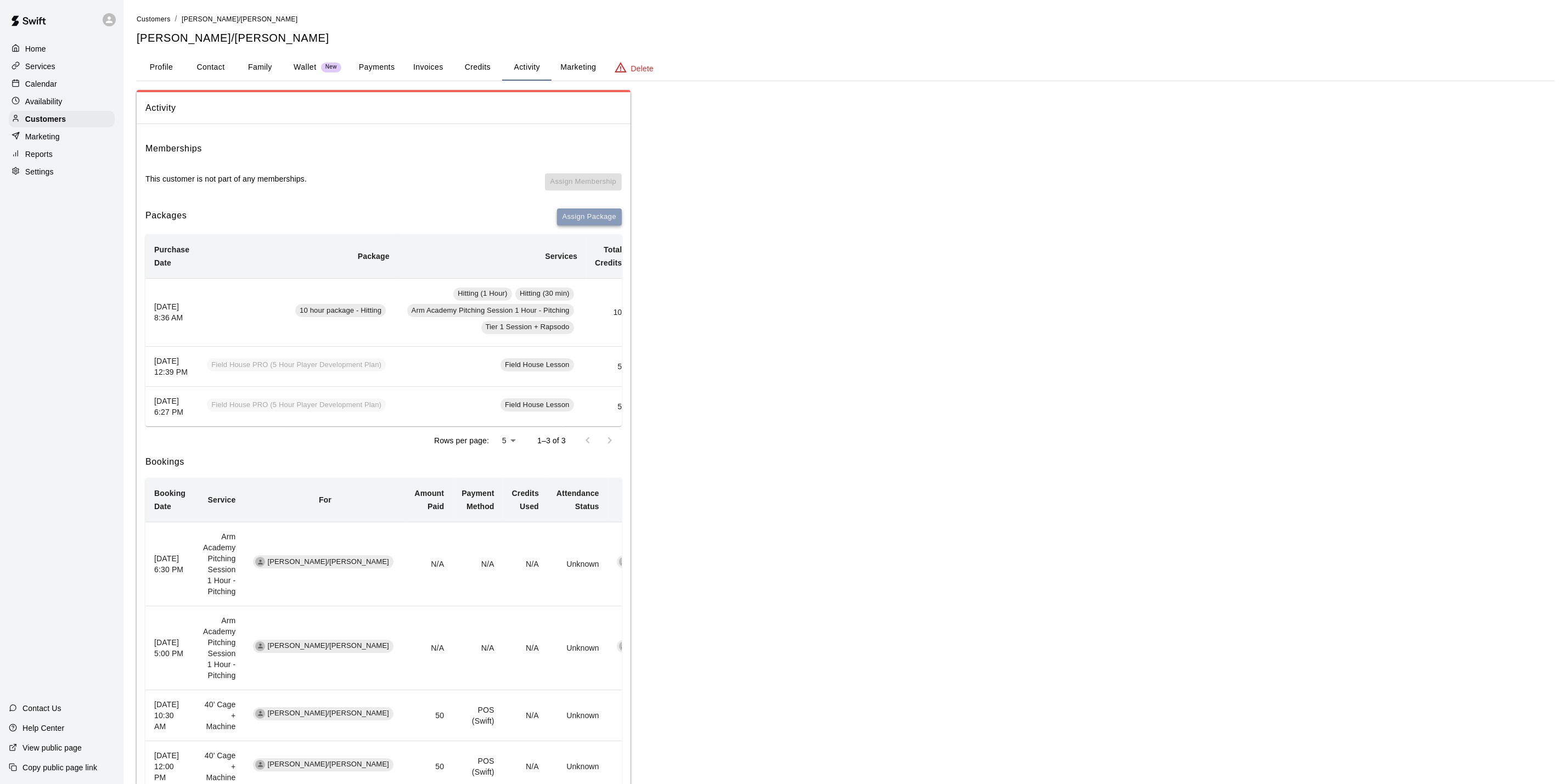
click at [605, 217] on button "Assign Package" at bounding box center [589, 217] width 65 height 17
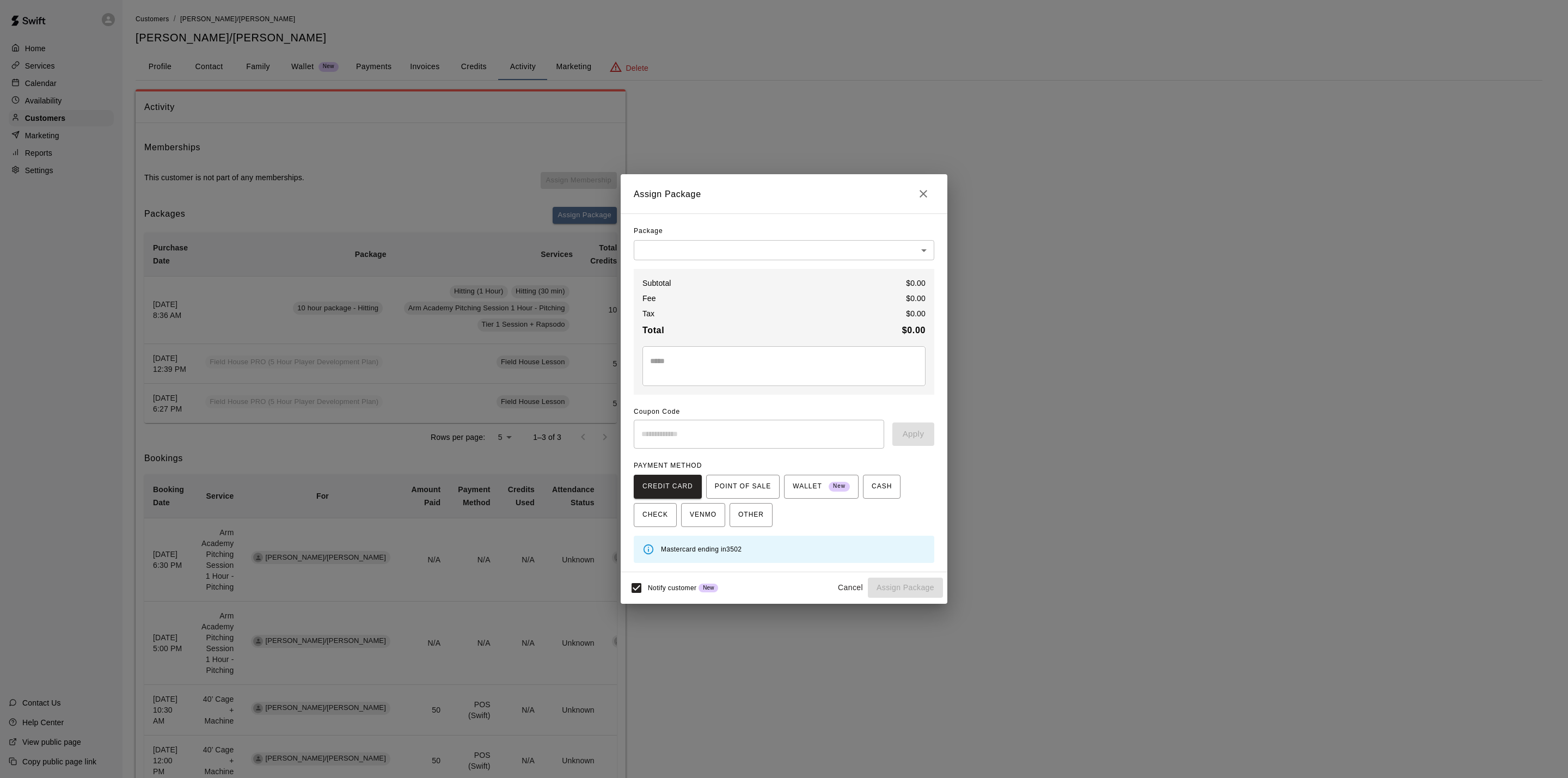
click at [652, 251] on body "Home Services Calendar Availability Customers Marketing Reports Settings Contac…" at bounding box center [784, 554] width 1568 height 1109
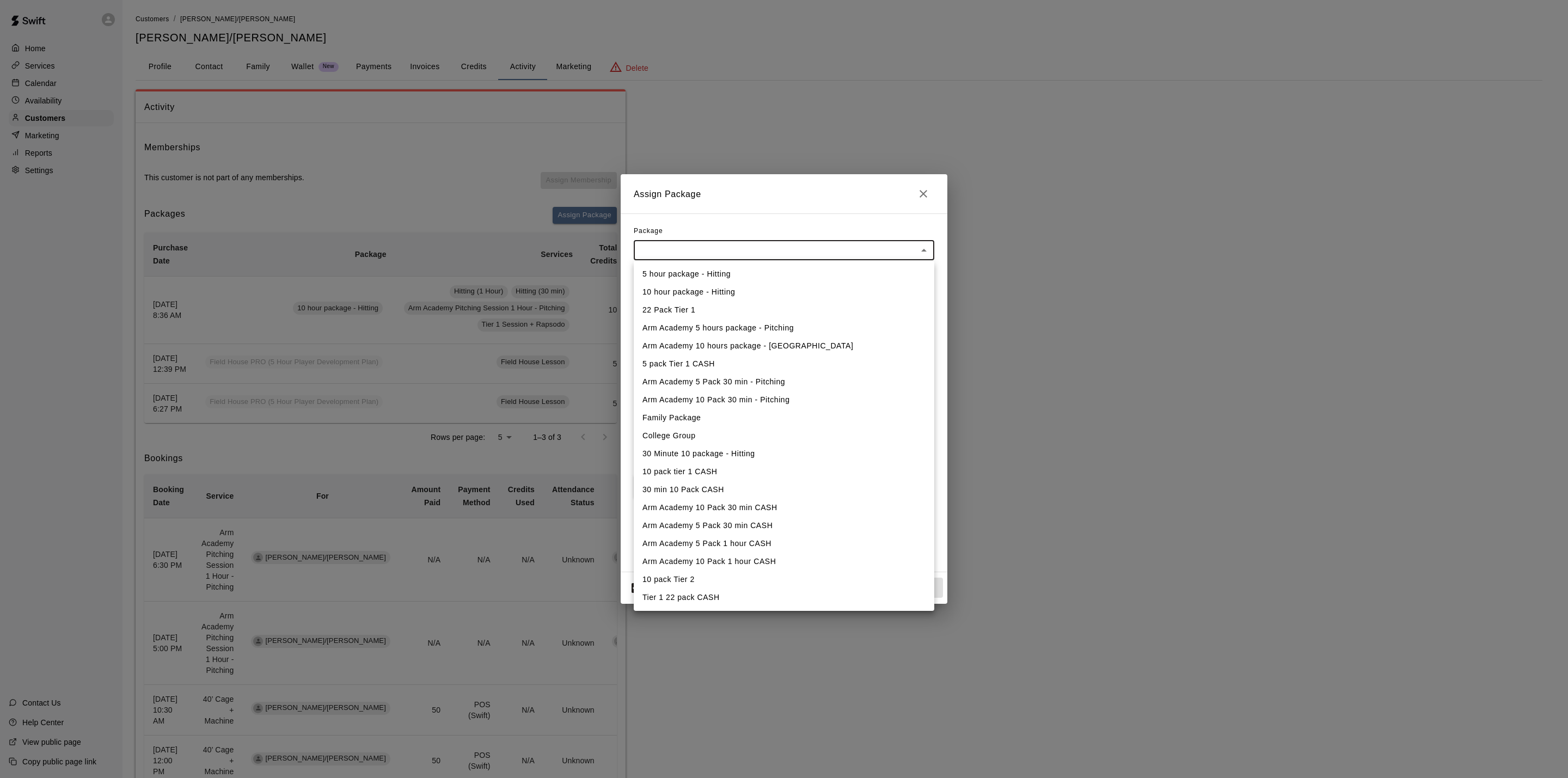
click at [674, 418] on li "Family Package" at bounding box center [784, 417] width 300 height 18
type input "**********"
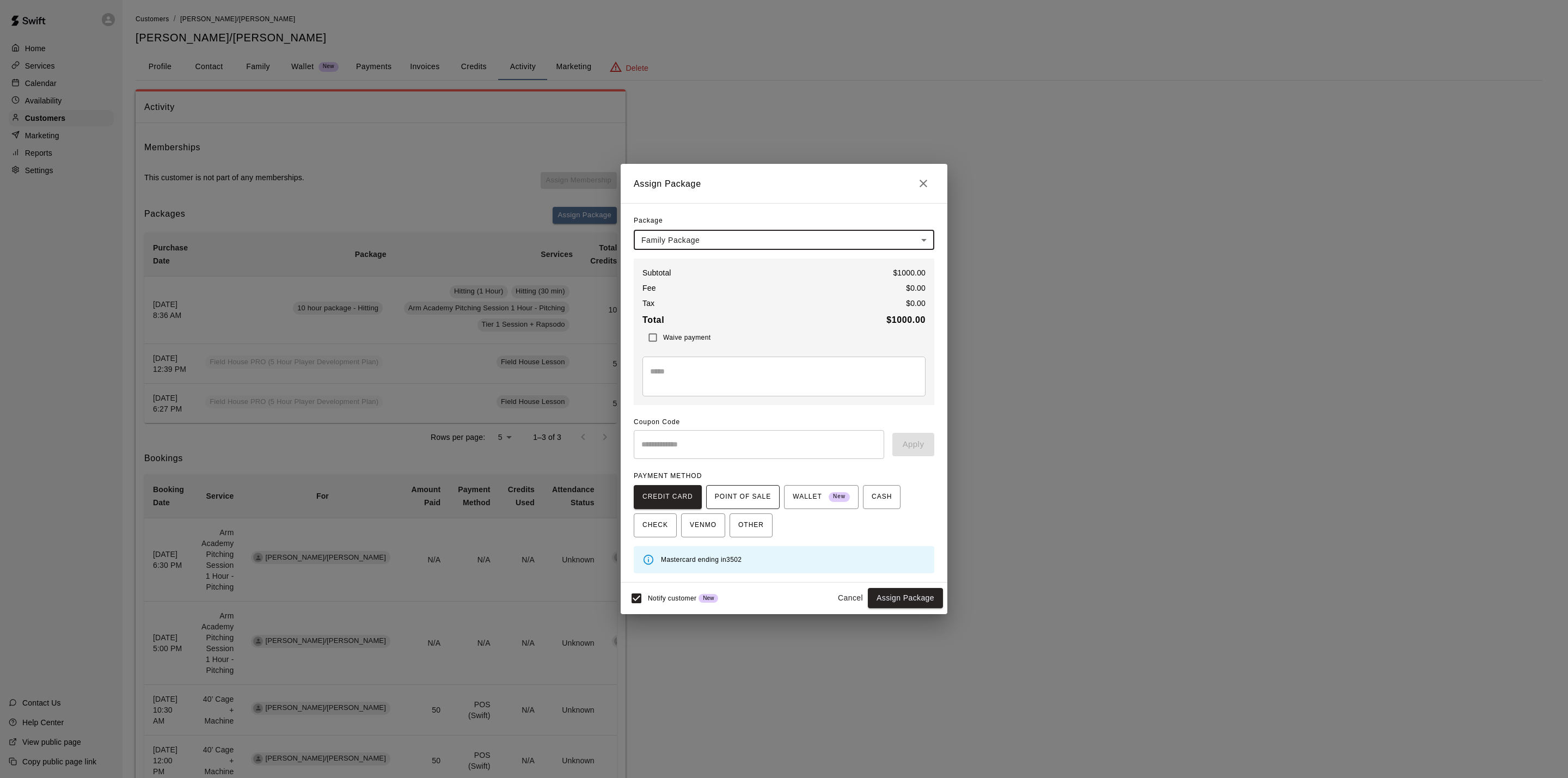
click at [739, 493] on span "POINT OF SALE" at bounding box center [742, 497] width 56 height 18
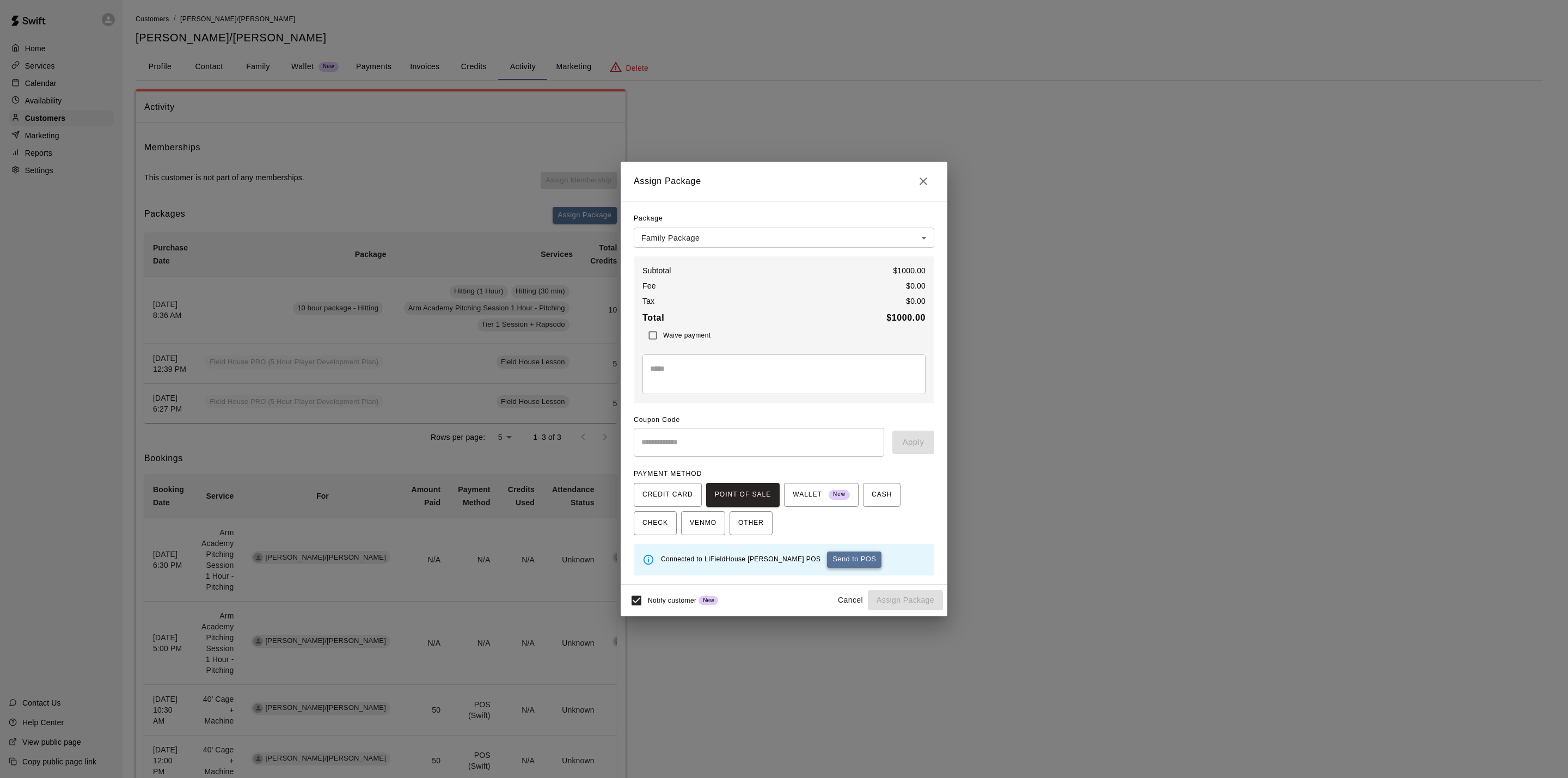
click at [827, 557] on button "Send to POS" at bounding box center [854, 560] width 54 height 17
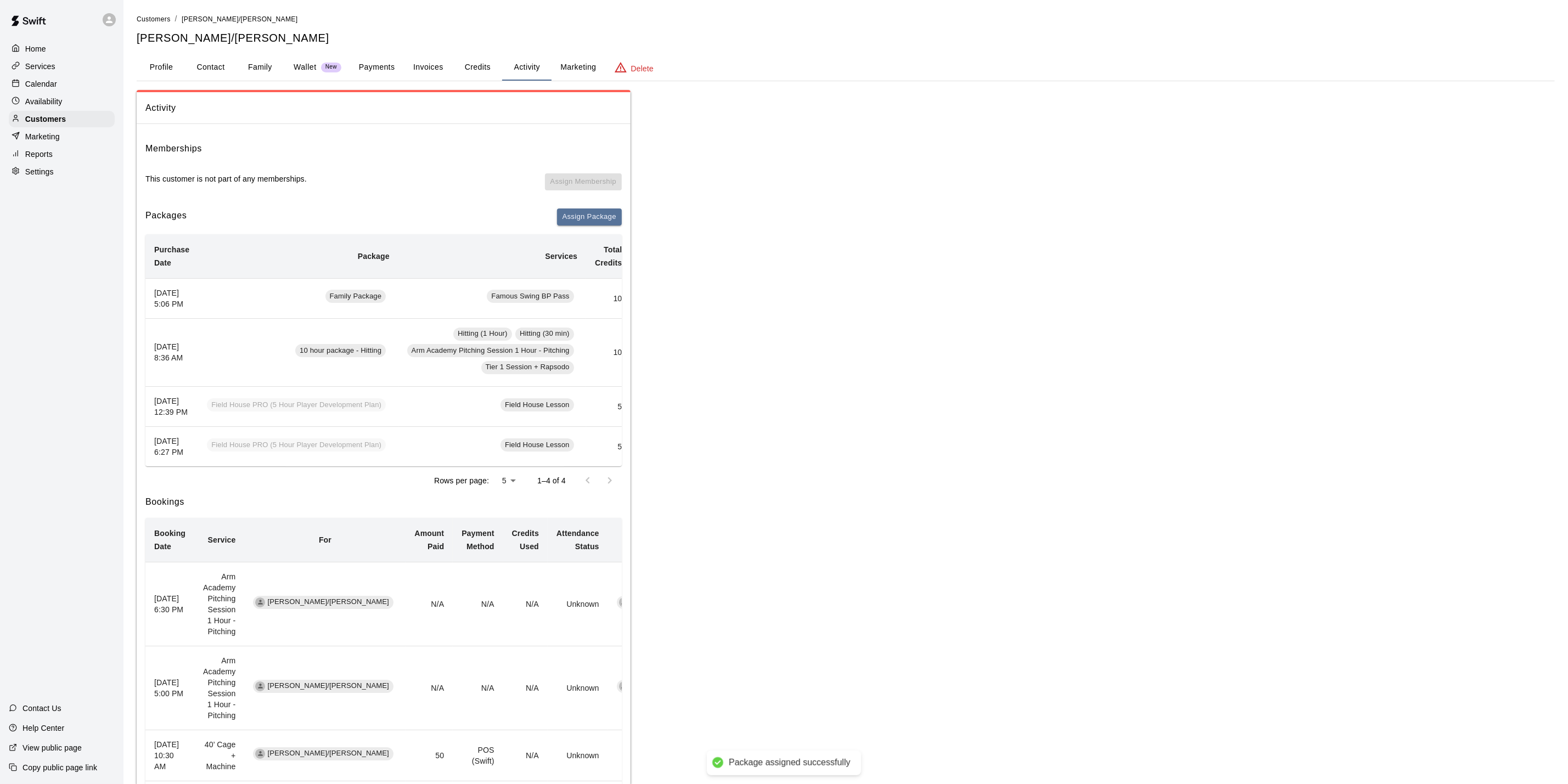
click at [71, 89] on div "Calendar" at bounding box center [61, 85] width 106 height 17
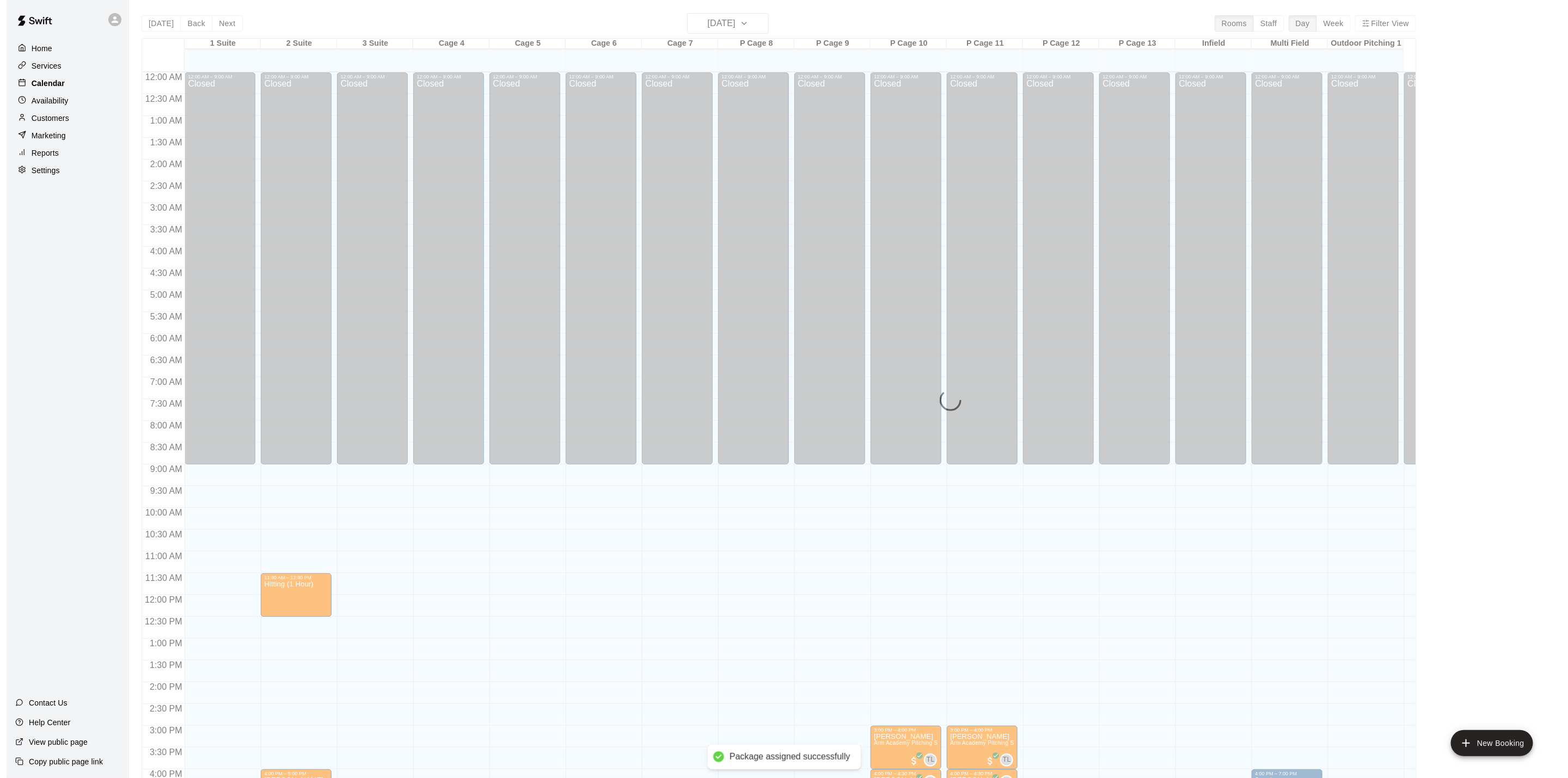
scroll to position [295, 0]
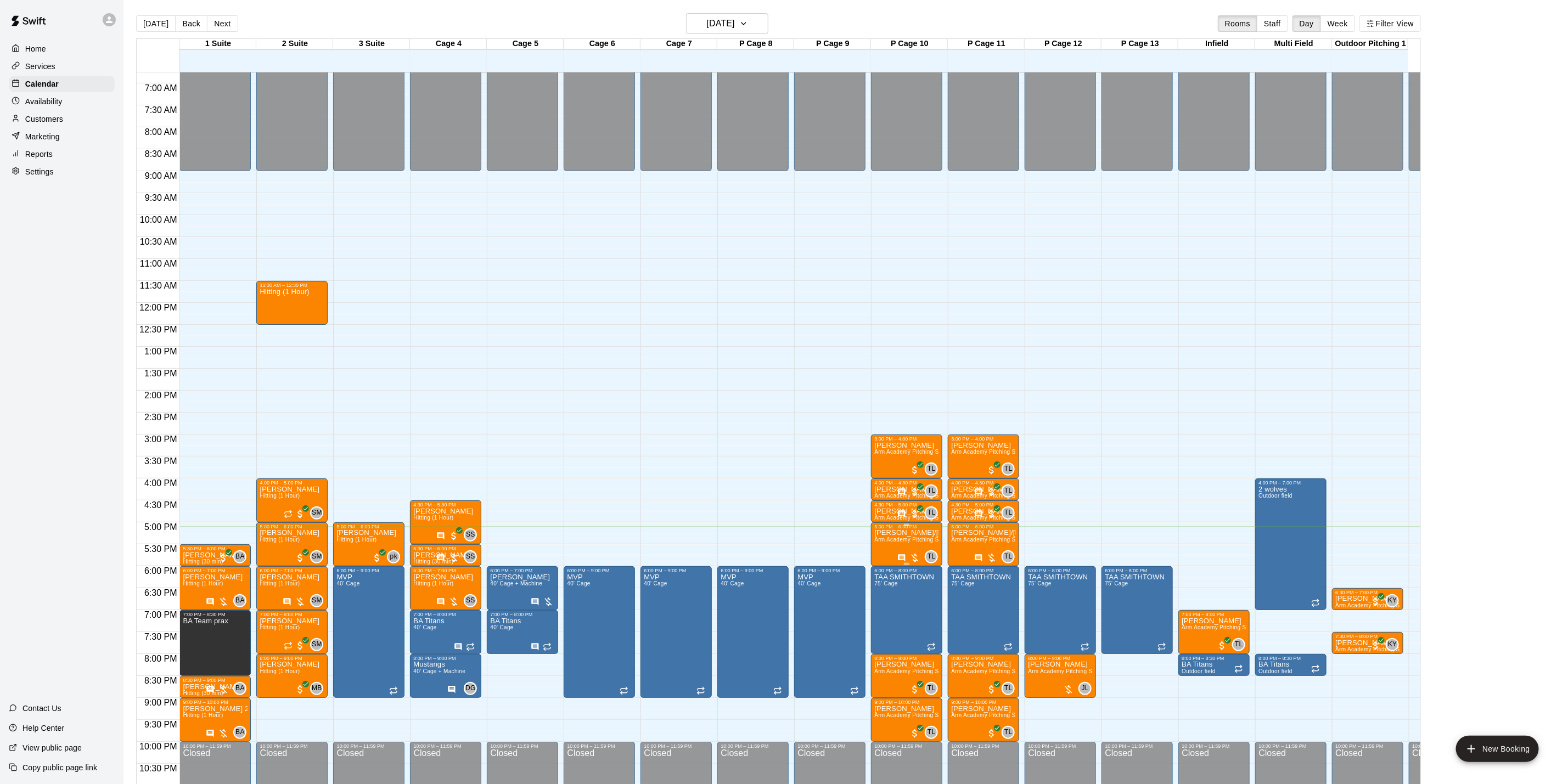
click at [883, 542] on span "Arm Academy Pitching Session 1 Hour - Pitching" at bounding box center [937, 540] width 127 height 6
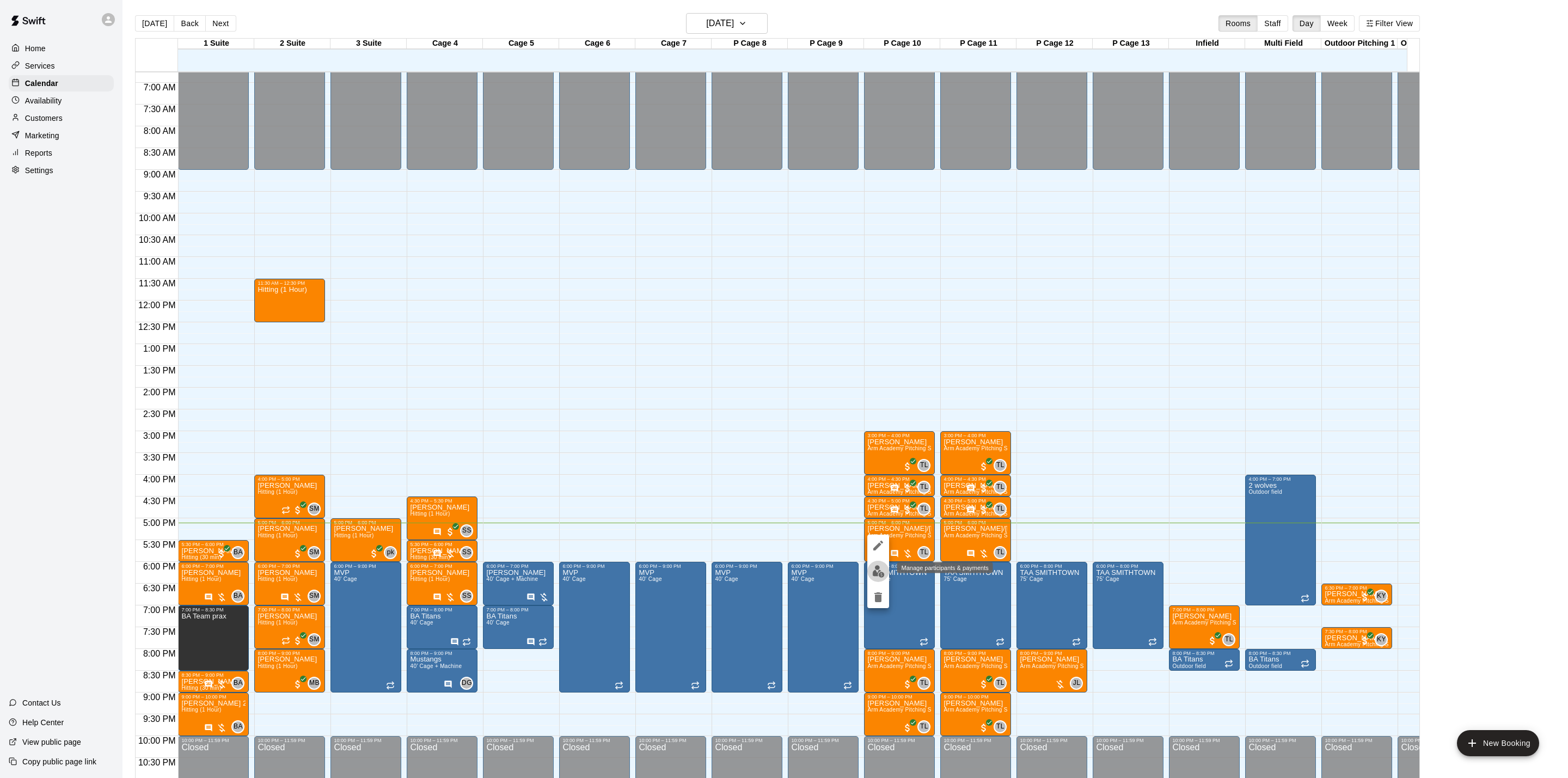
click at [876, 562] on button "edit" at bounding box center [878, 571] width 21 height 21
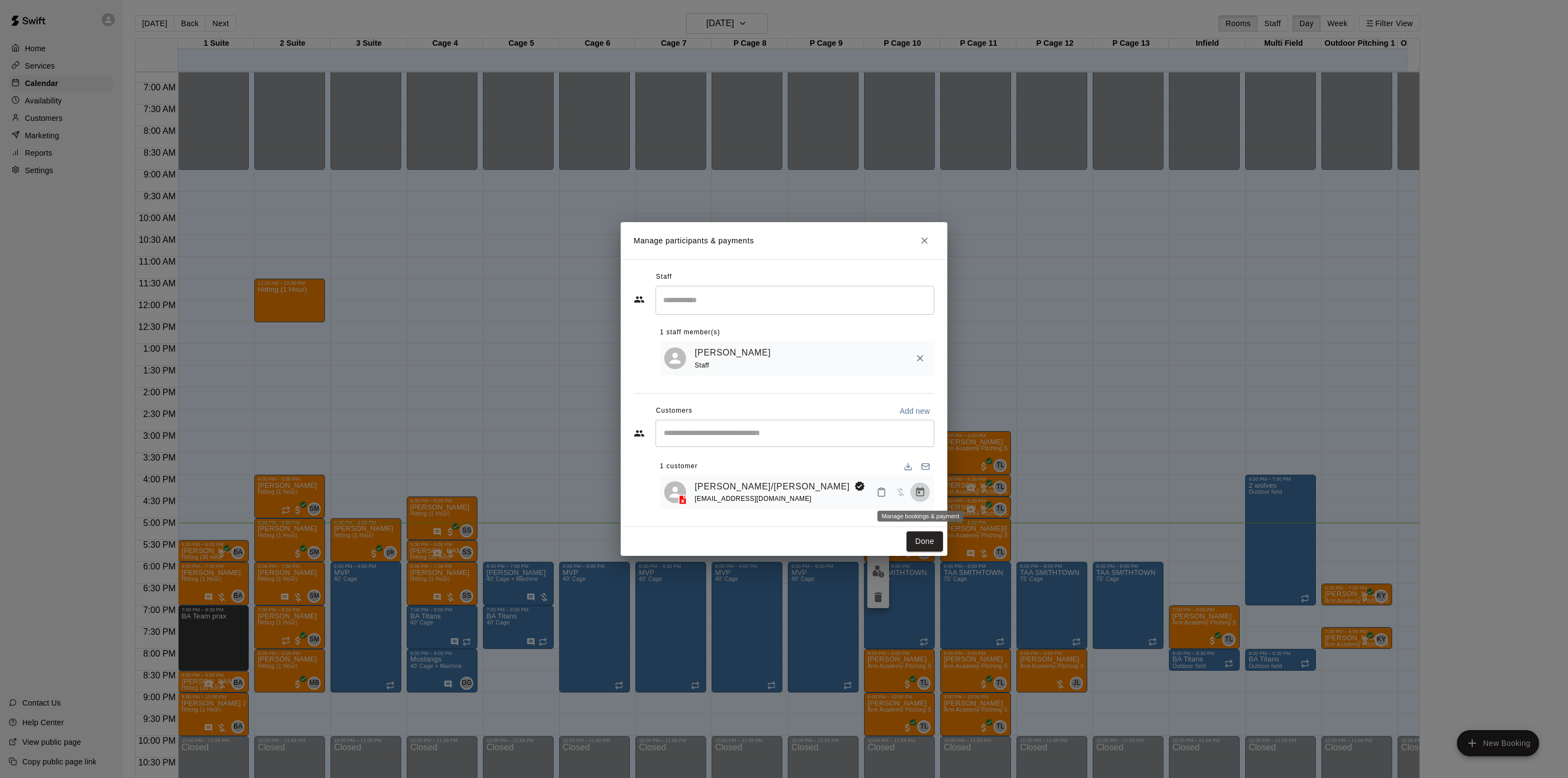
click at [926, 489] on button "Manage bookings & payment" at bounding box center [920, 492] width 20 height 20
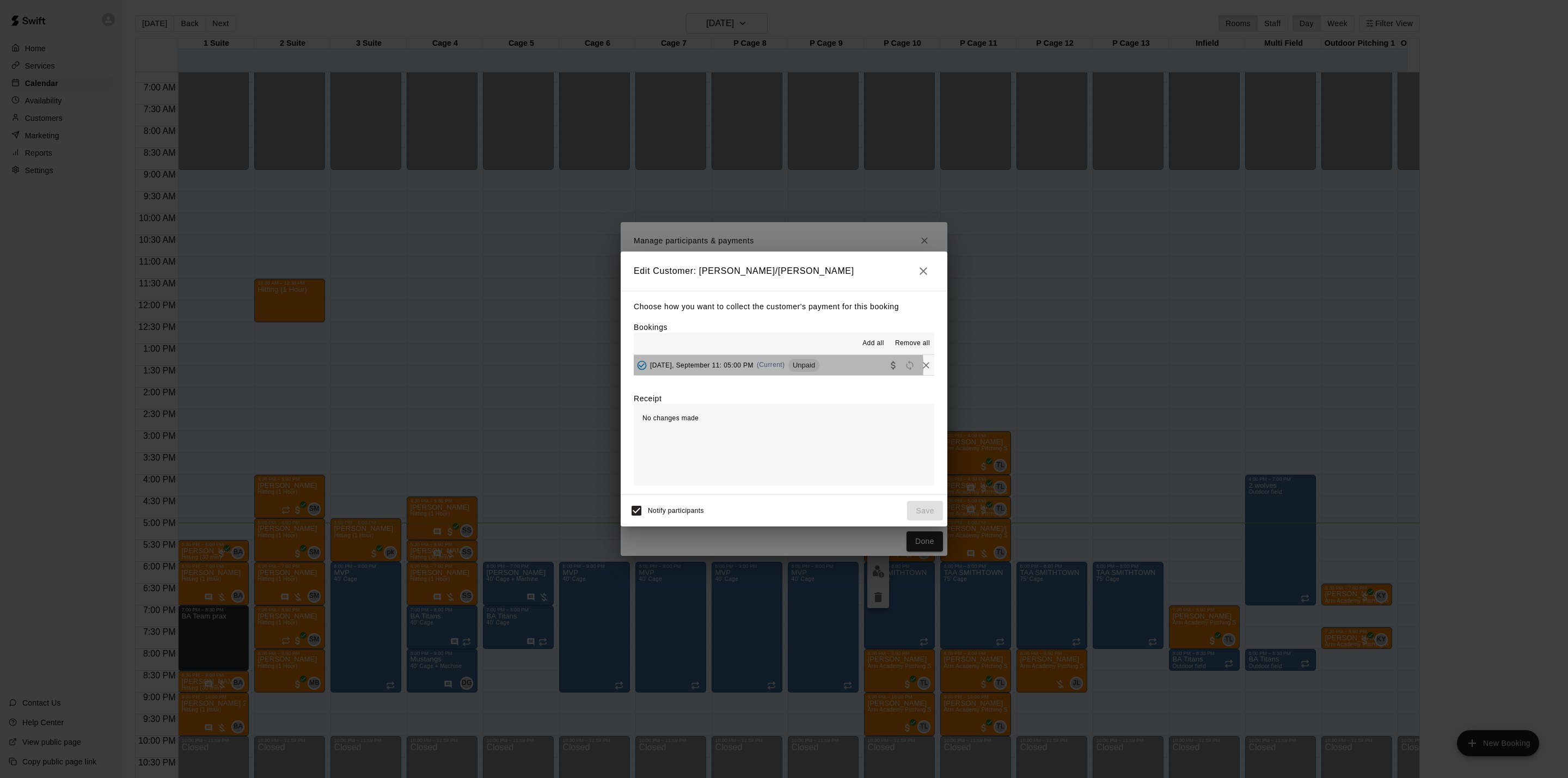
click at [770, 368] on span "(Current)" at bounding box center [770, 365] width 28 height 7
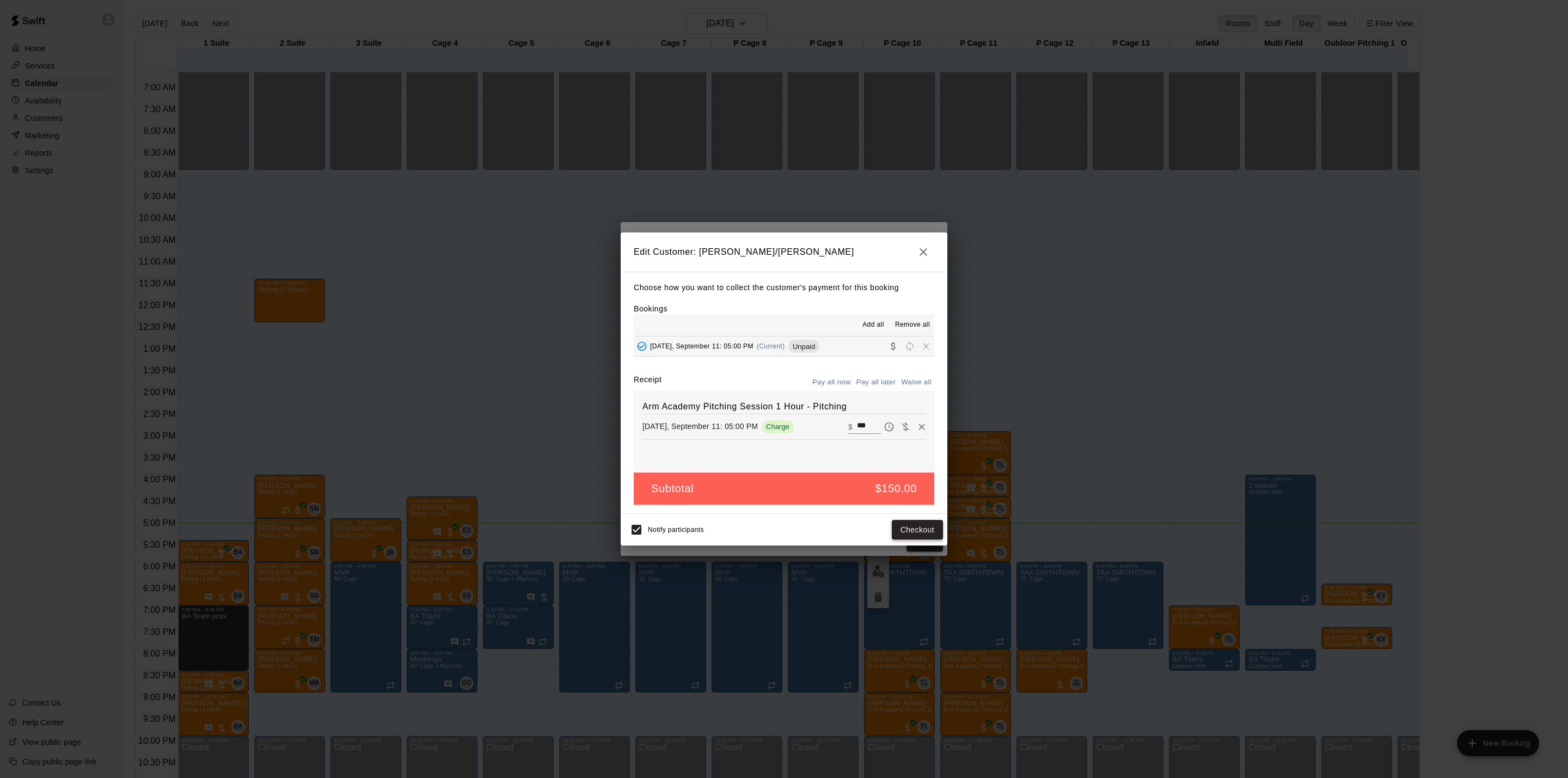
click at [939, 535] on button "Checkout" at bounding box center [917, 530] width 51 height 21
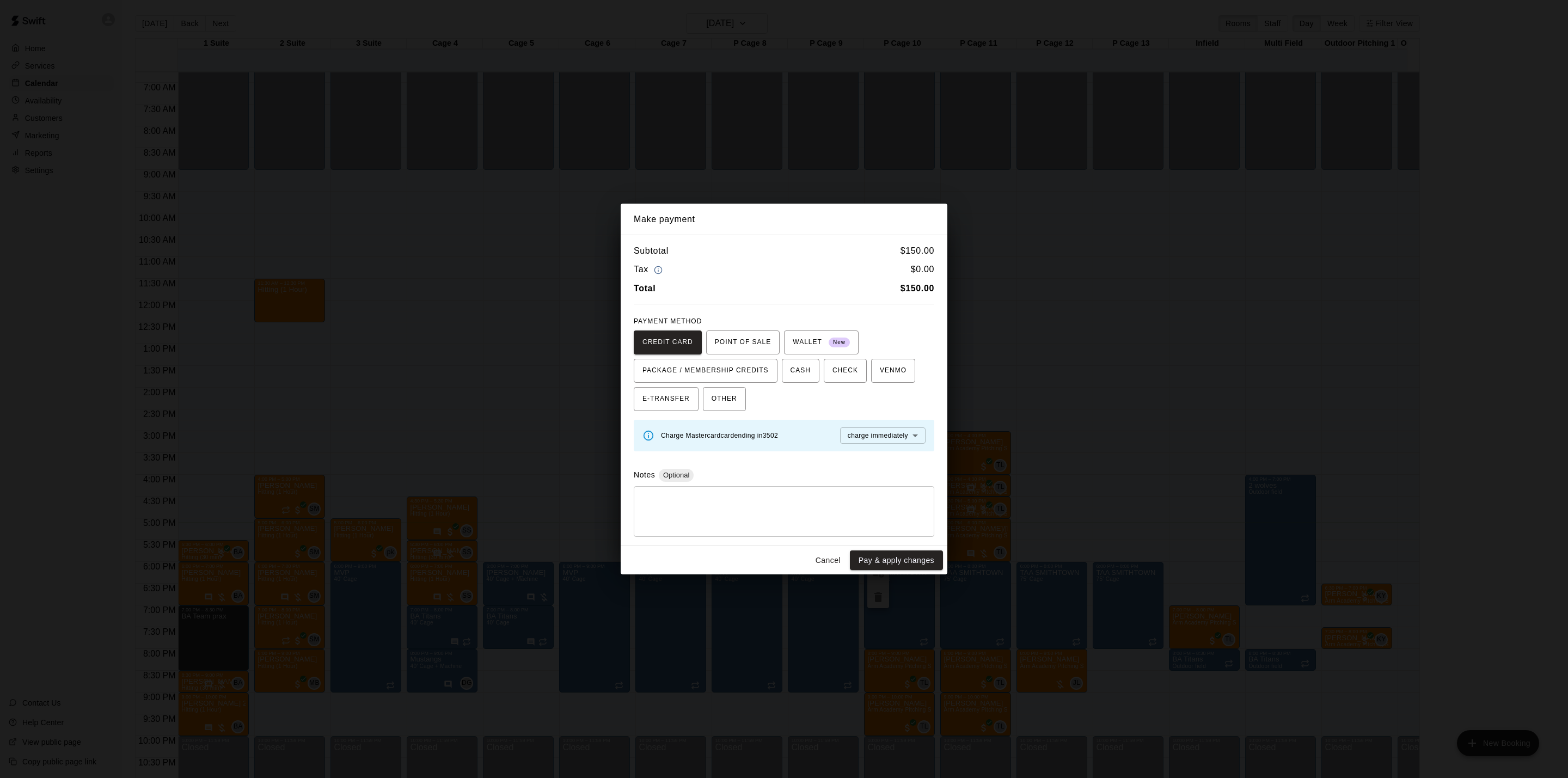
click at [1025, 417] on div "Make payment Subtotal $ 150.00 Tax $ 0.00 Total $ 150.00 PAYMENT METHOD CREDIT …" at bounding box center [784, 389] width 1568 height 778
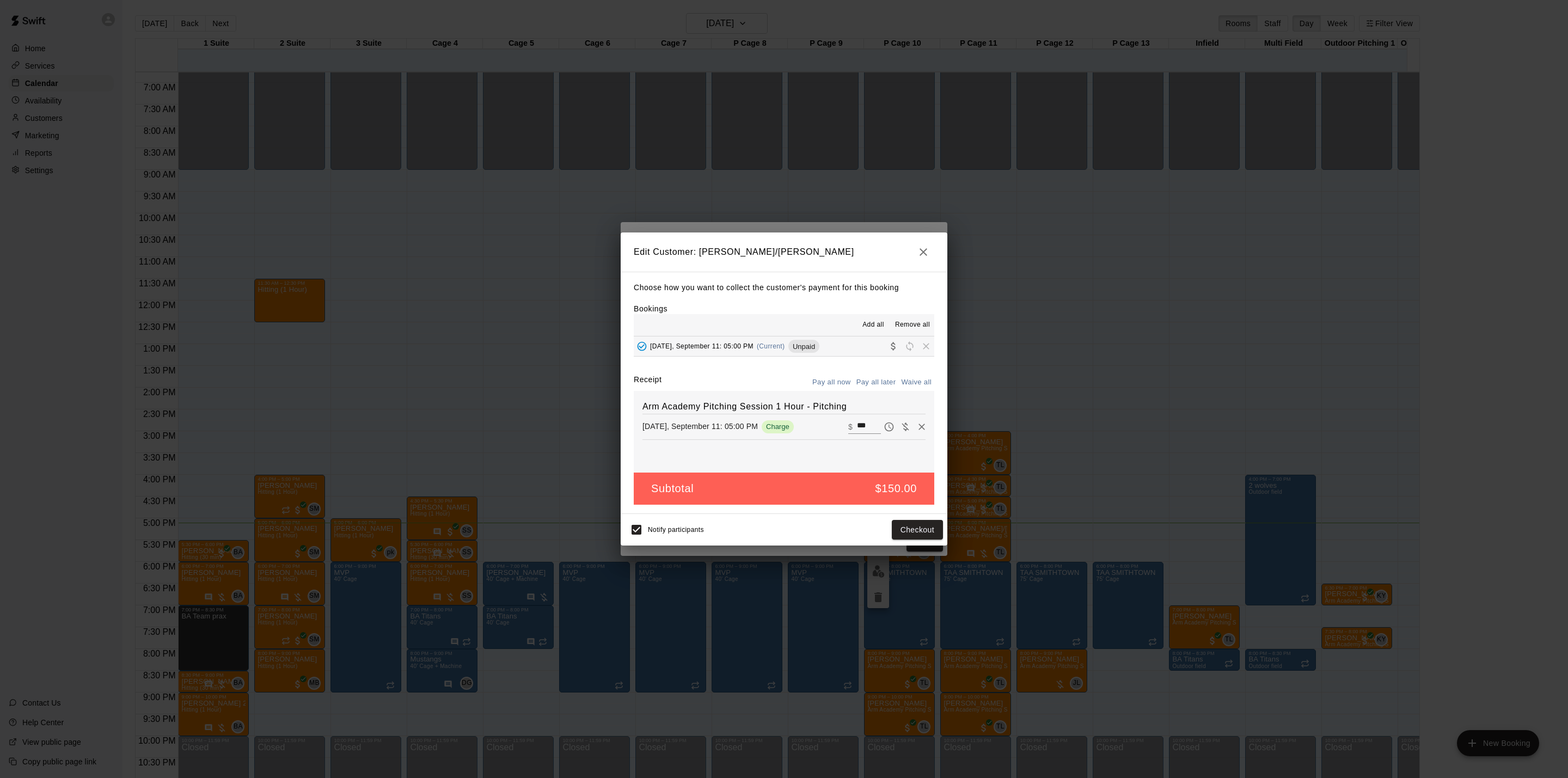
click at [1025, 417] on div "Edit Customer: Matthew/Mark Viggiani Choose how you want to collect the custome…" at bounding box center [784, 389] width 1568 height 778
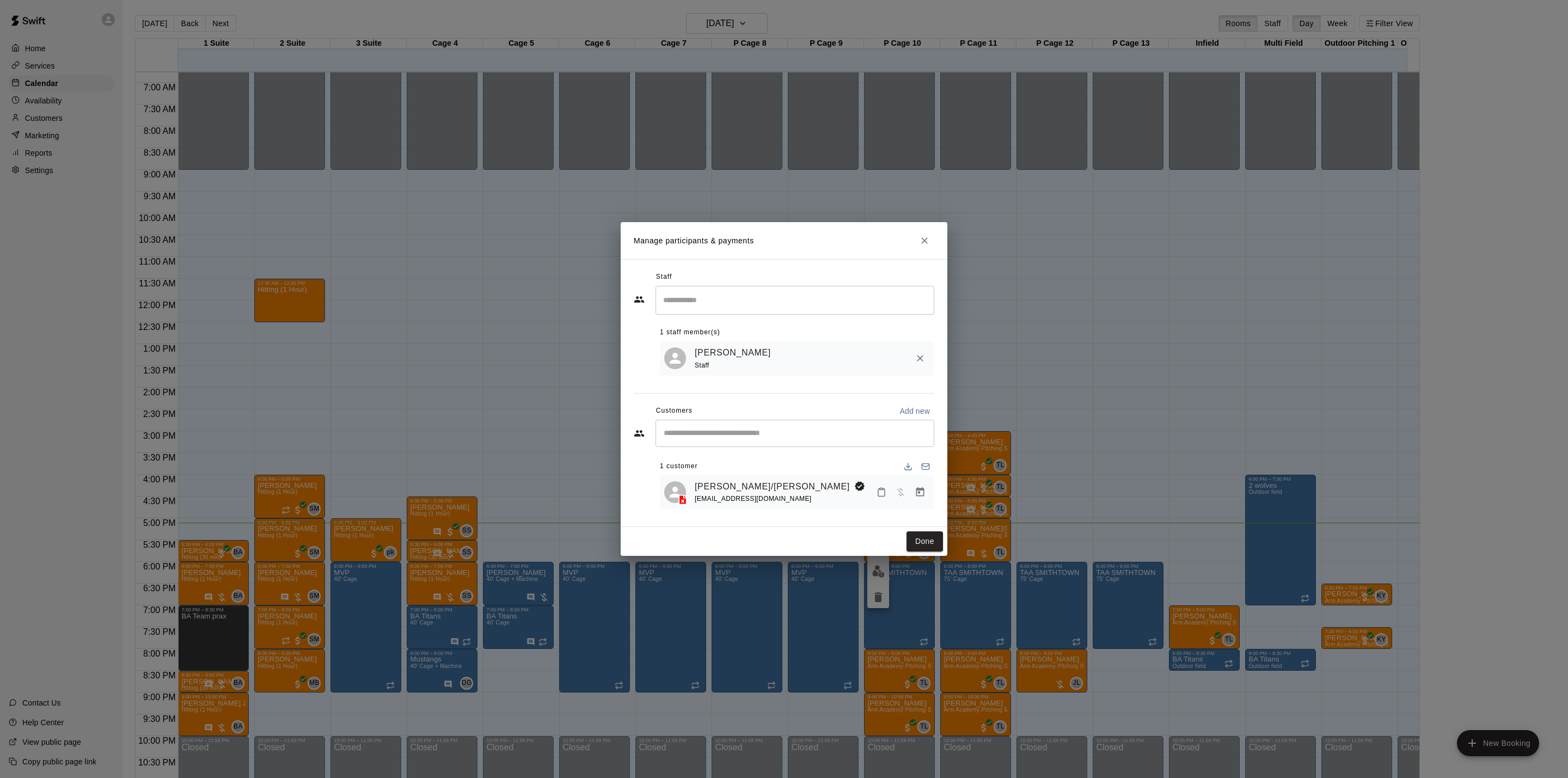
click at [1034, 417] on div "Manage participants & payments Staff ​ 1 staff member(s) Tyler Levine Staff Cus…" at bounding box center [784, 389] width 1568 height 778
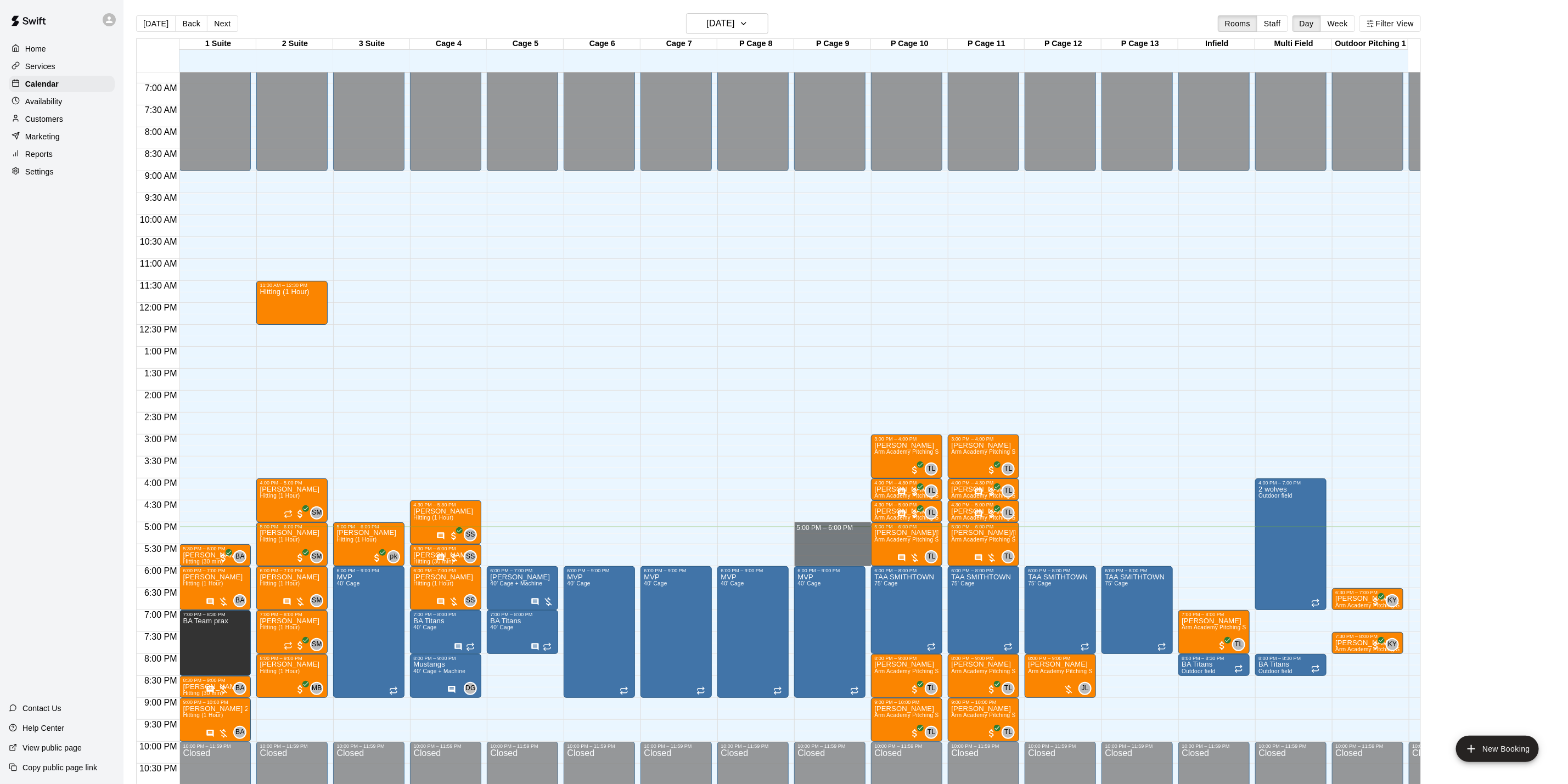
drag, startPoint x: 848, startPoint y: 528, endPoint x: 838, endPoint y: 561, distance: 34.5
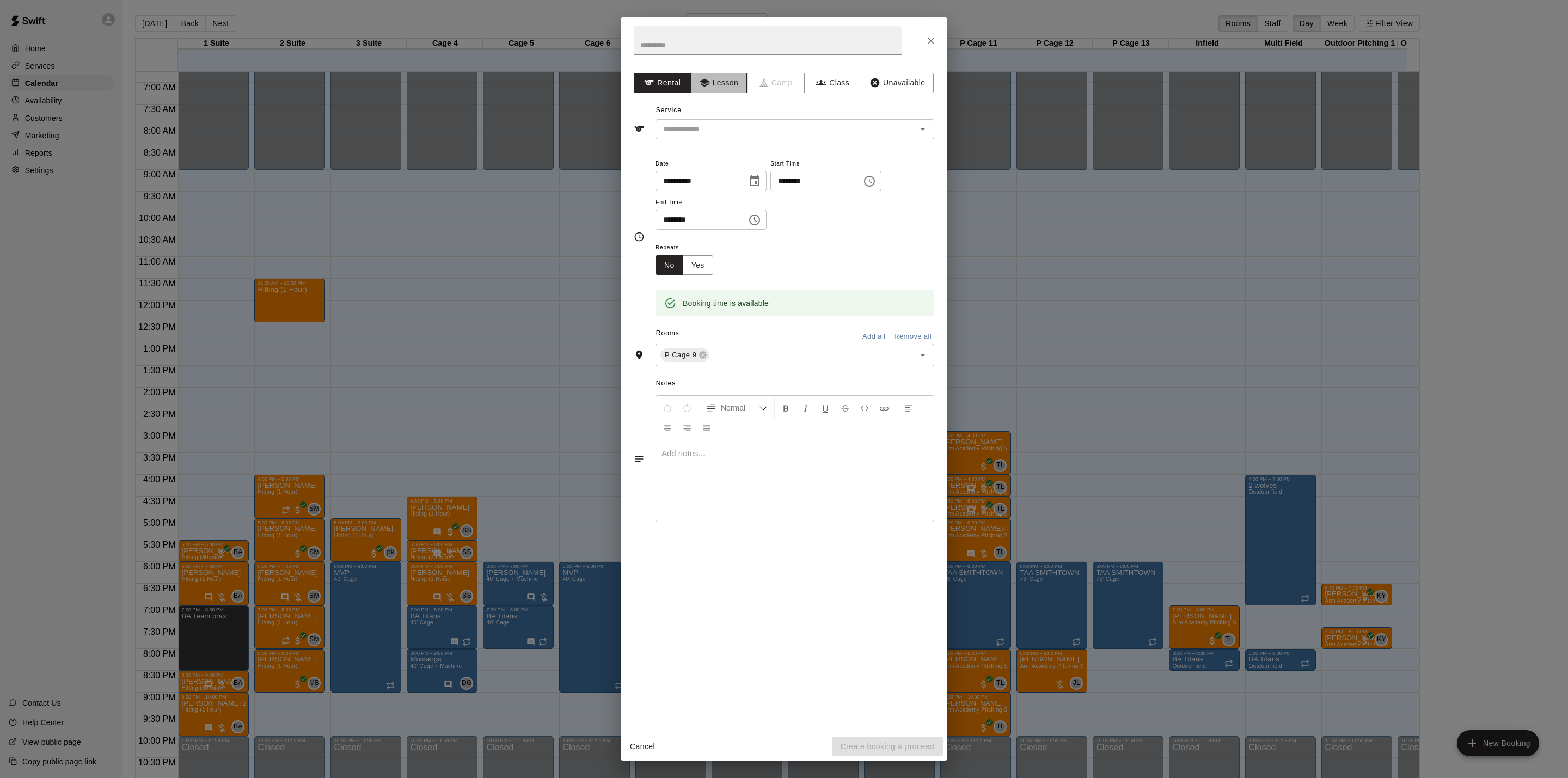
click at [700, 85] on icon "button" at bounding box center [705, 83] width 11 height 11
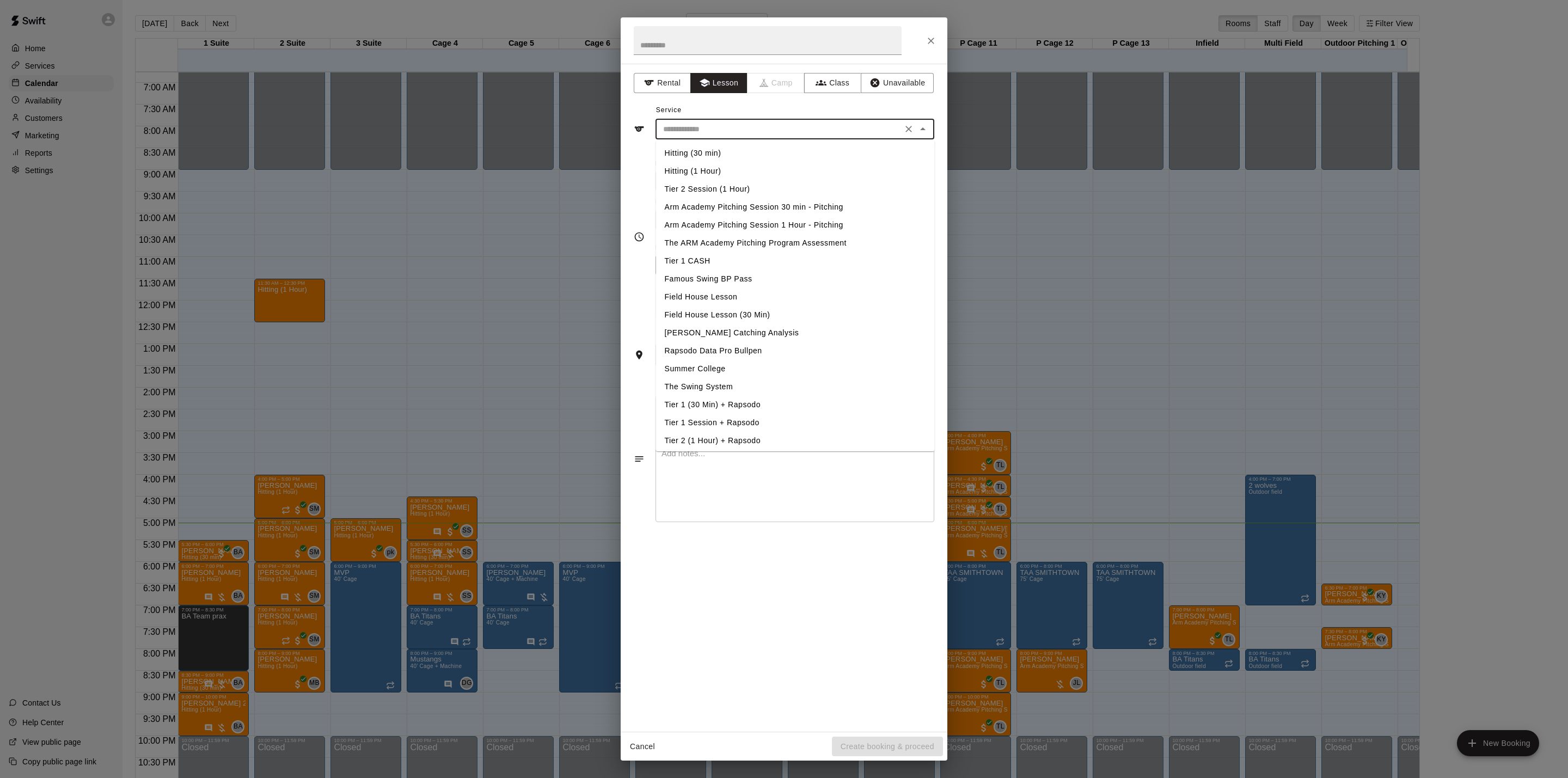
click at [697, 132] on input "text" at bounding box center [778, 129] width 240 height 14
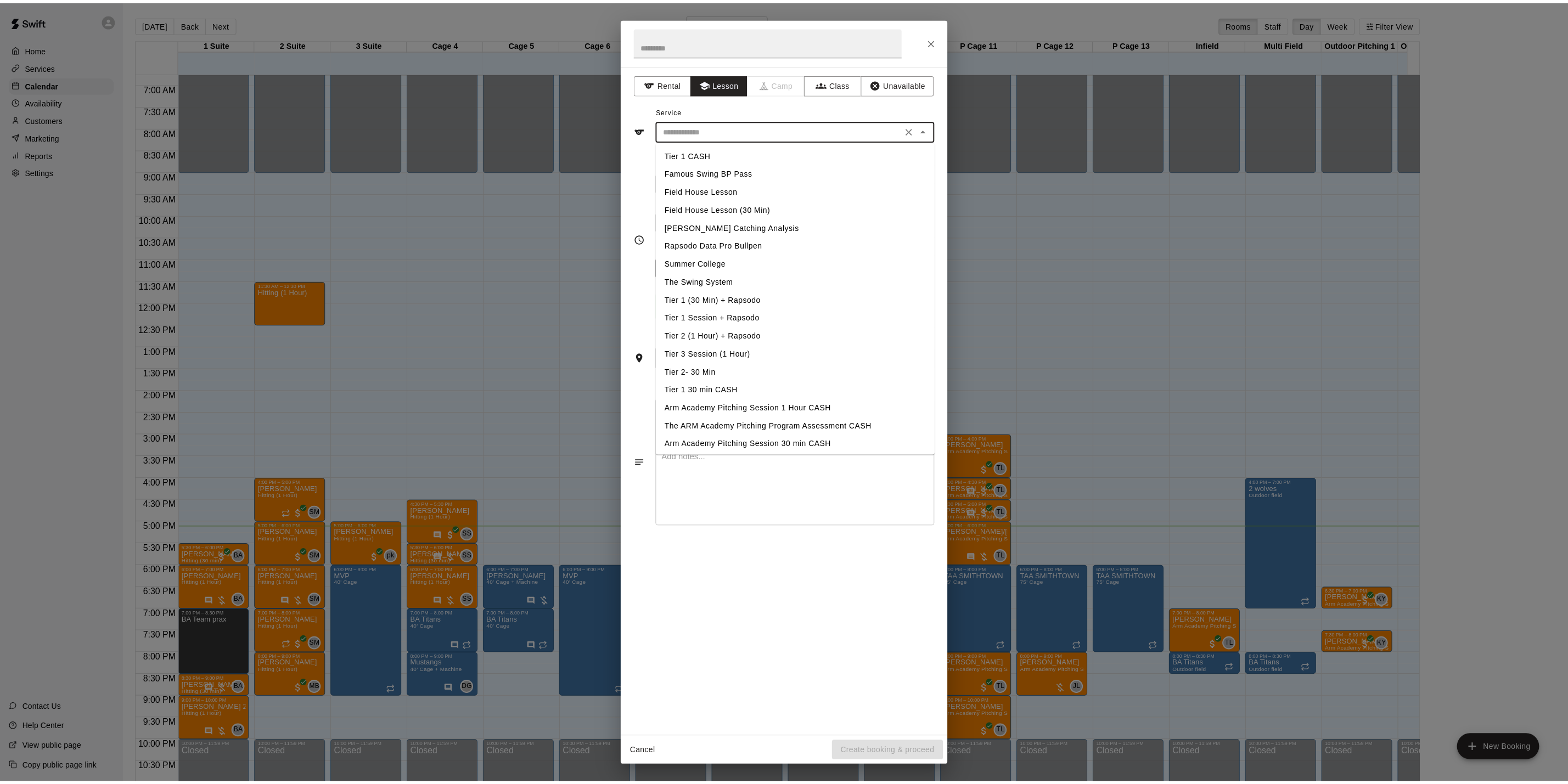
scroll to position [111, 0]
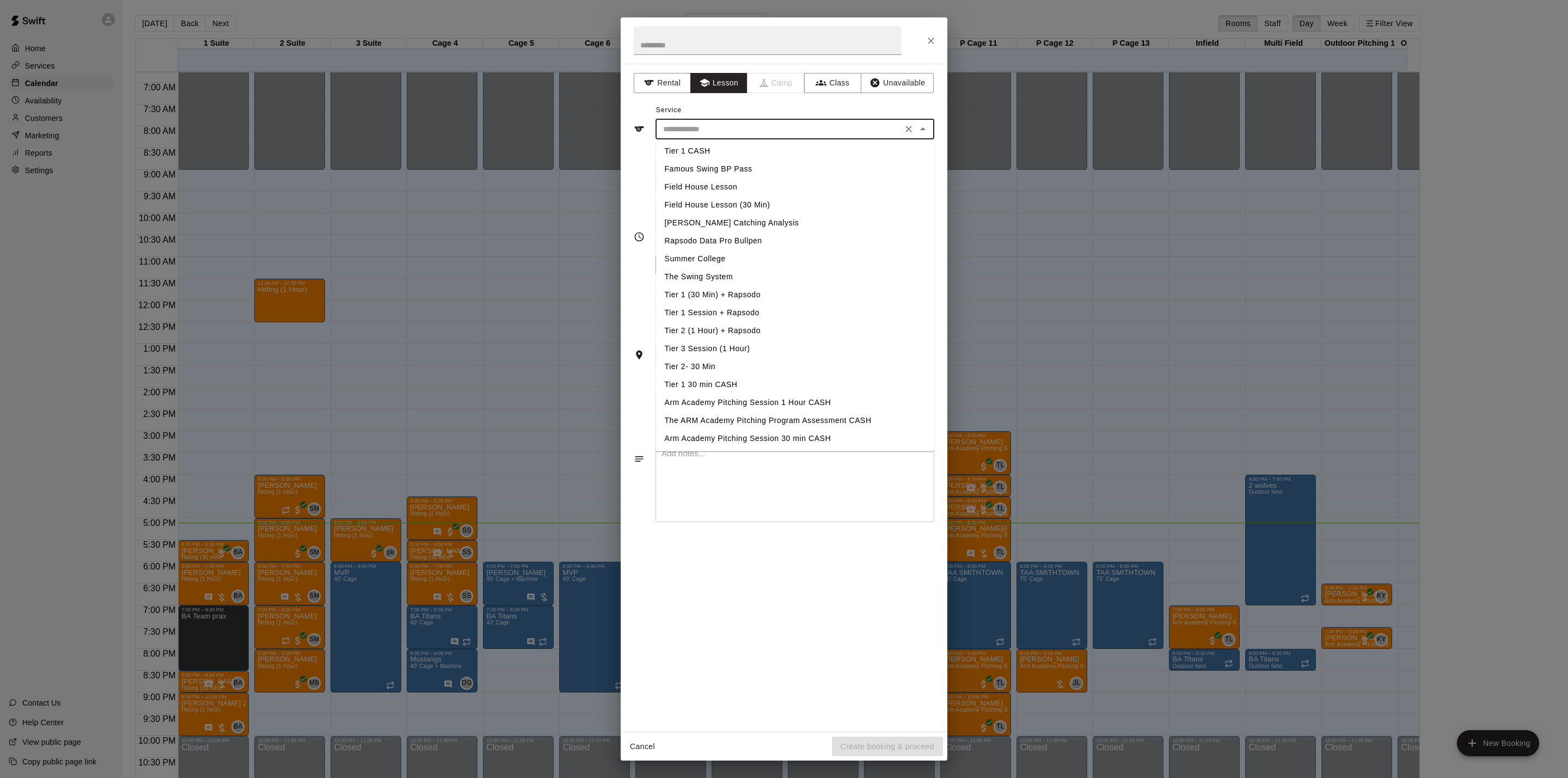
click at [1319, 304] on div "**********" at bounding box center [784, 389] width 1568 height 778
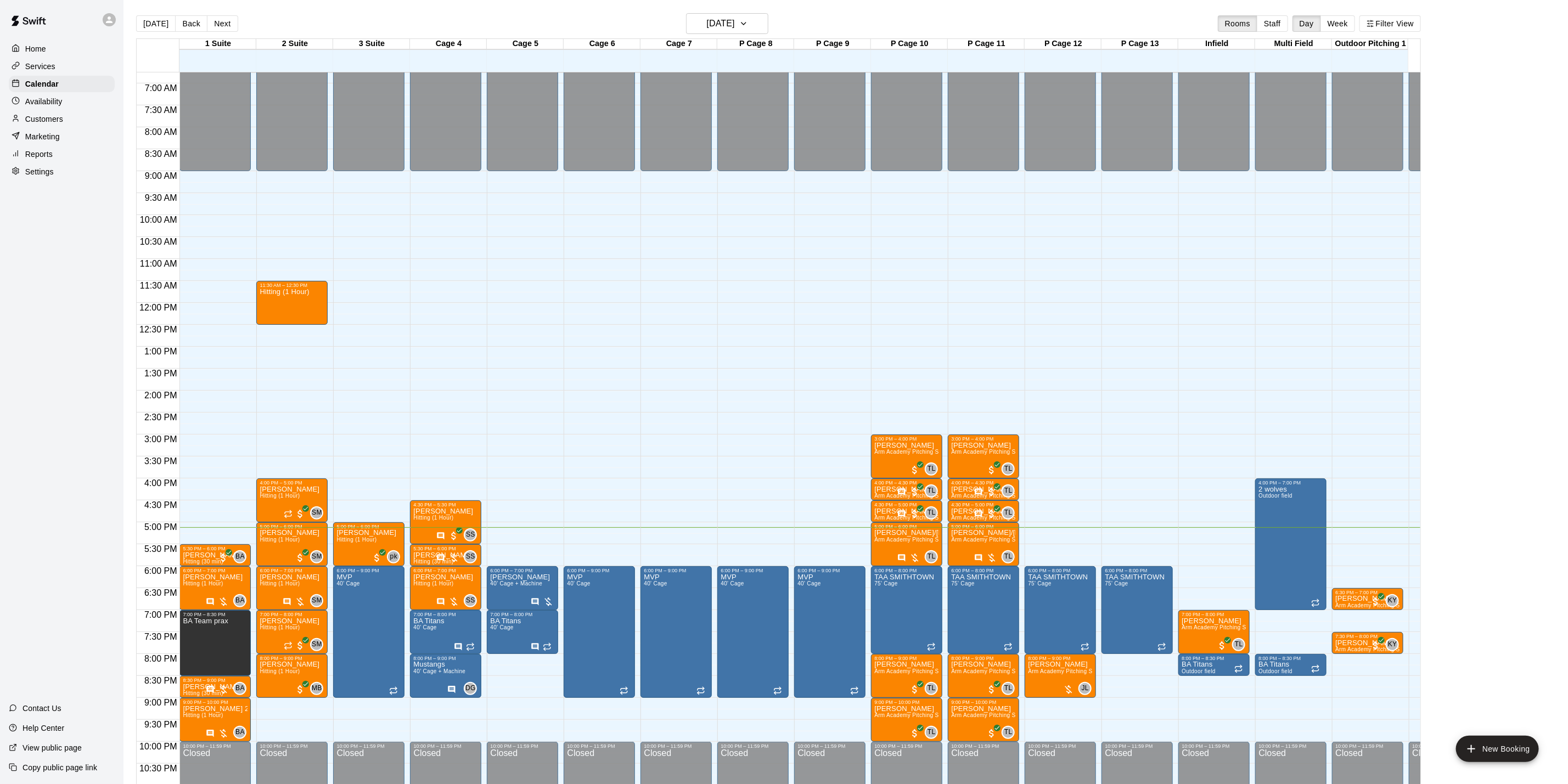
click at [53, 107] on p "Availability" at bounding box center [44, 102] width 38 height 11
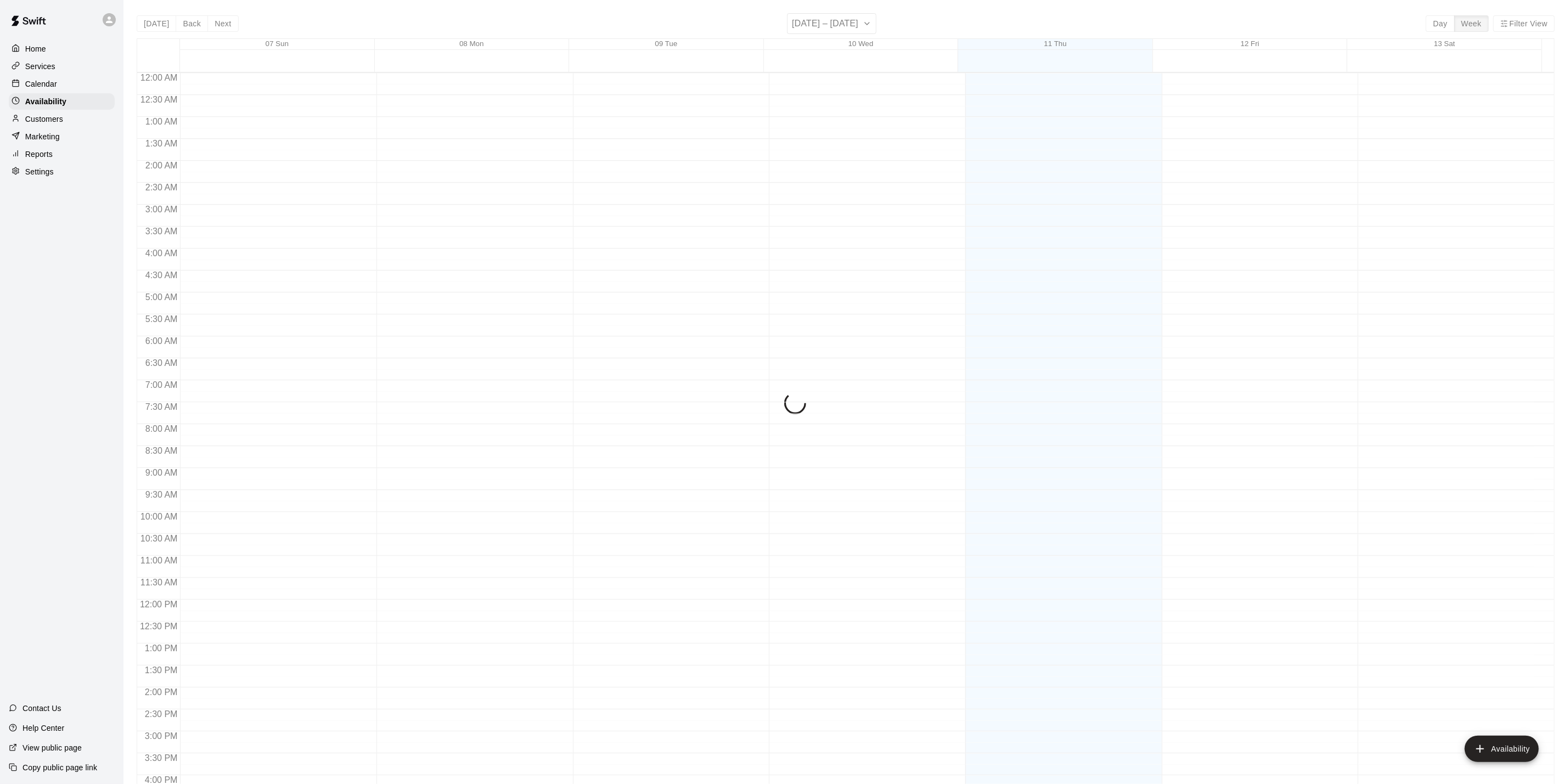
scroll to position [330, 0]
click at [43, 70] on p "Services" at bounding box center [40, 67] width 30 height 11
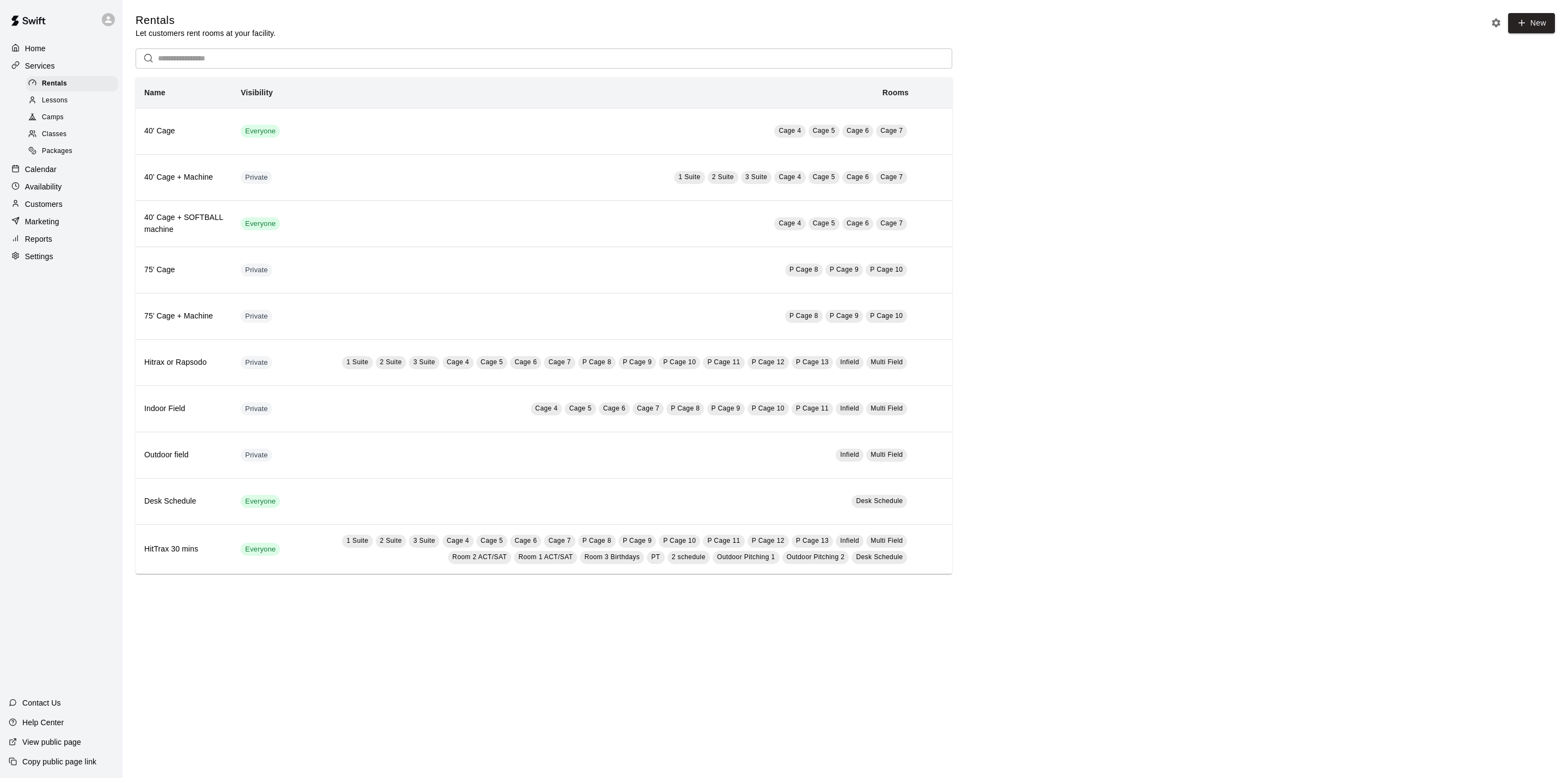
click at [50, 157] on span "Packages" at bounding box center [57, 151] width 31 height 11
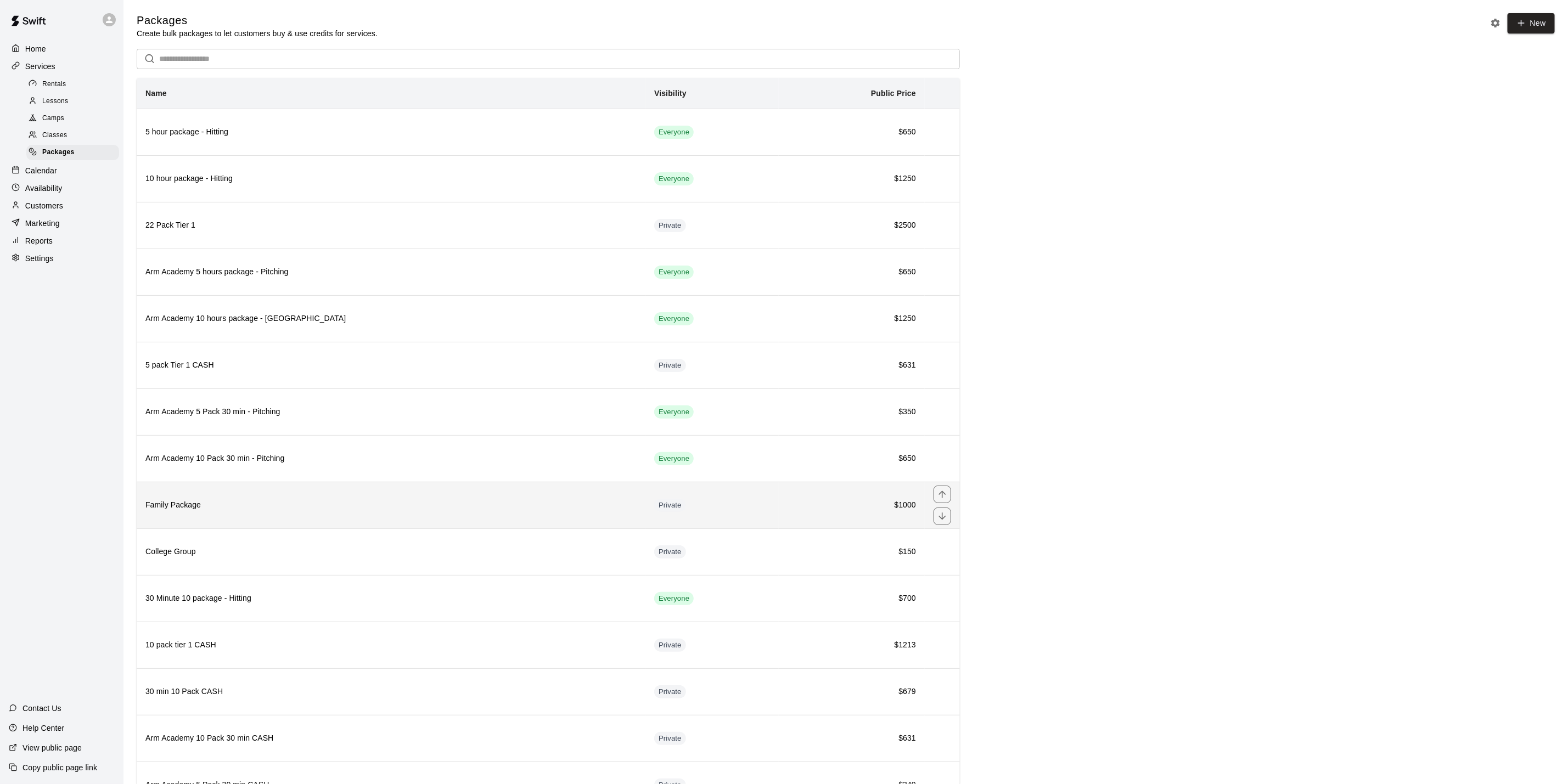
click at [435, 512] on th "Family Package" at bounding box center [390, 506] width 509 height 47
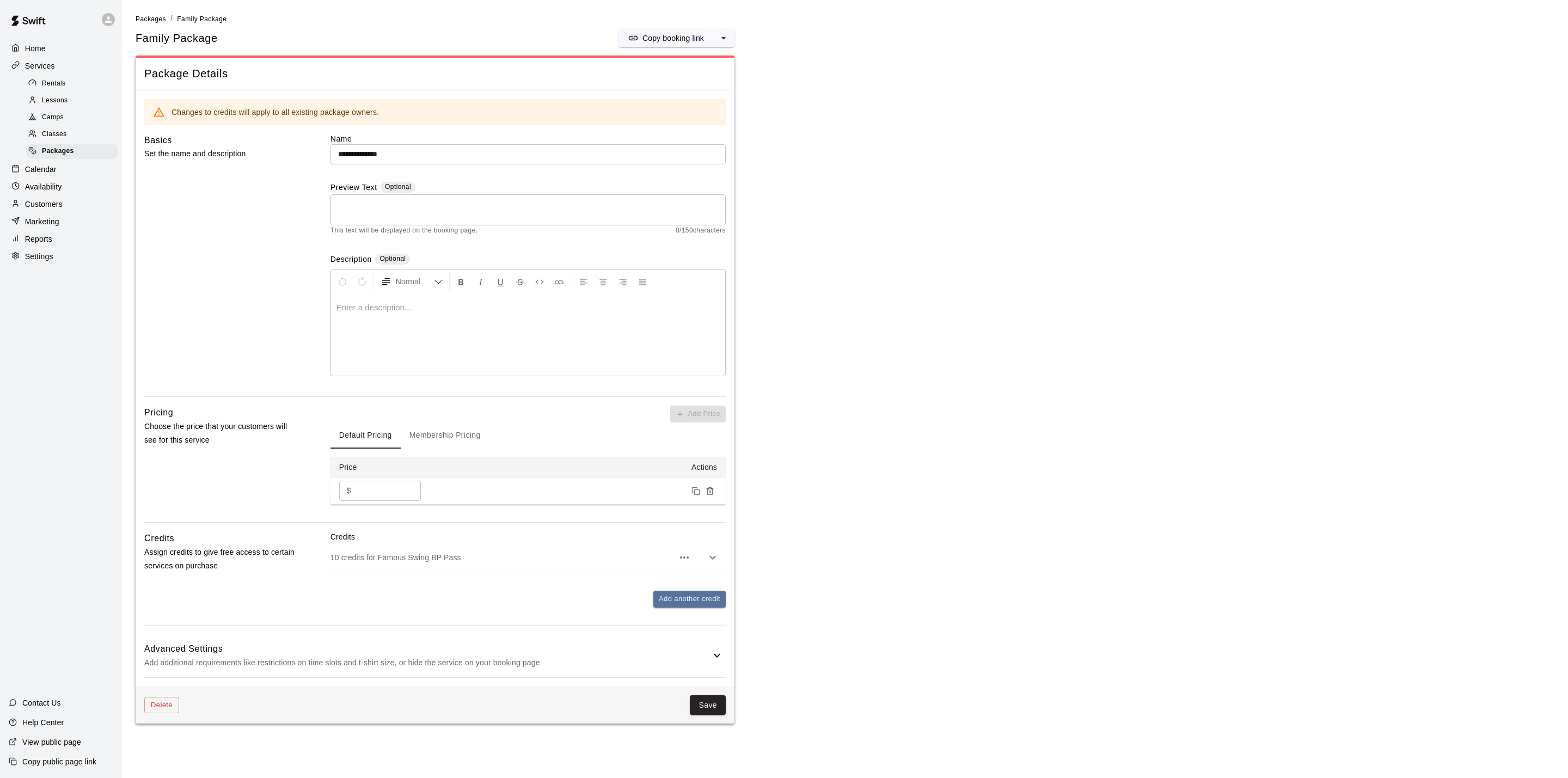
click at [39, 174] on p "Calendar" at bounding box center [41, 170] width 32 height 11
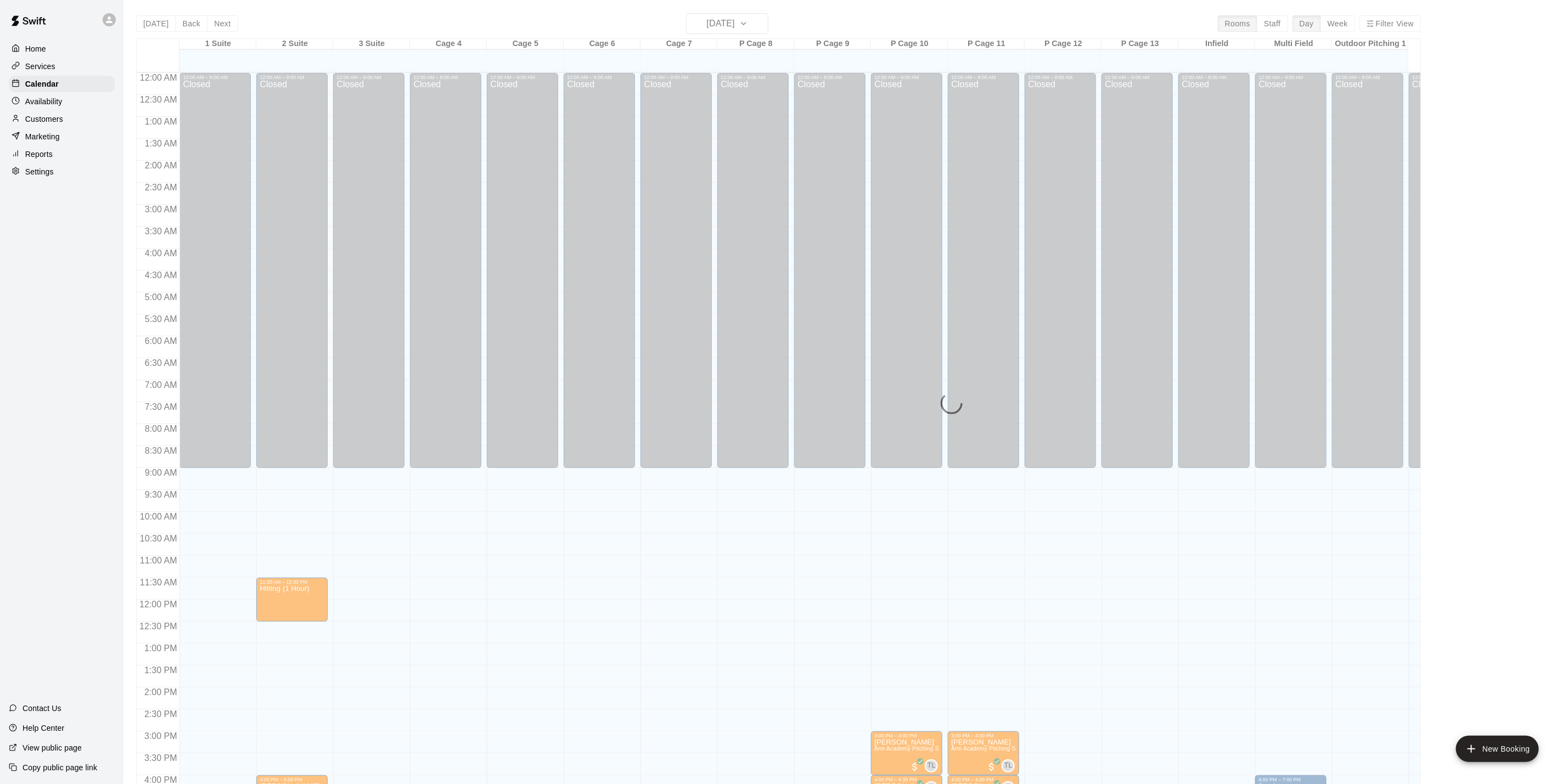
scroll to position [297, 0]
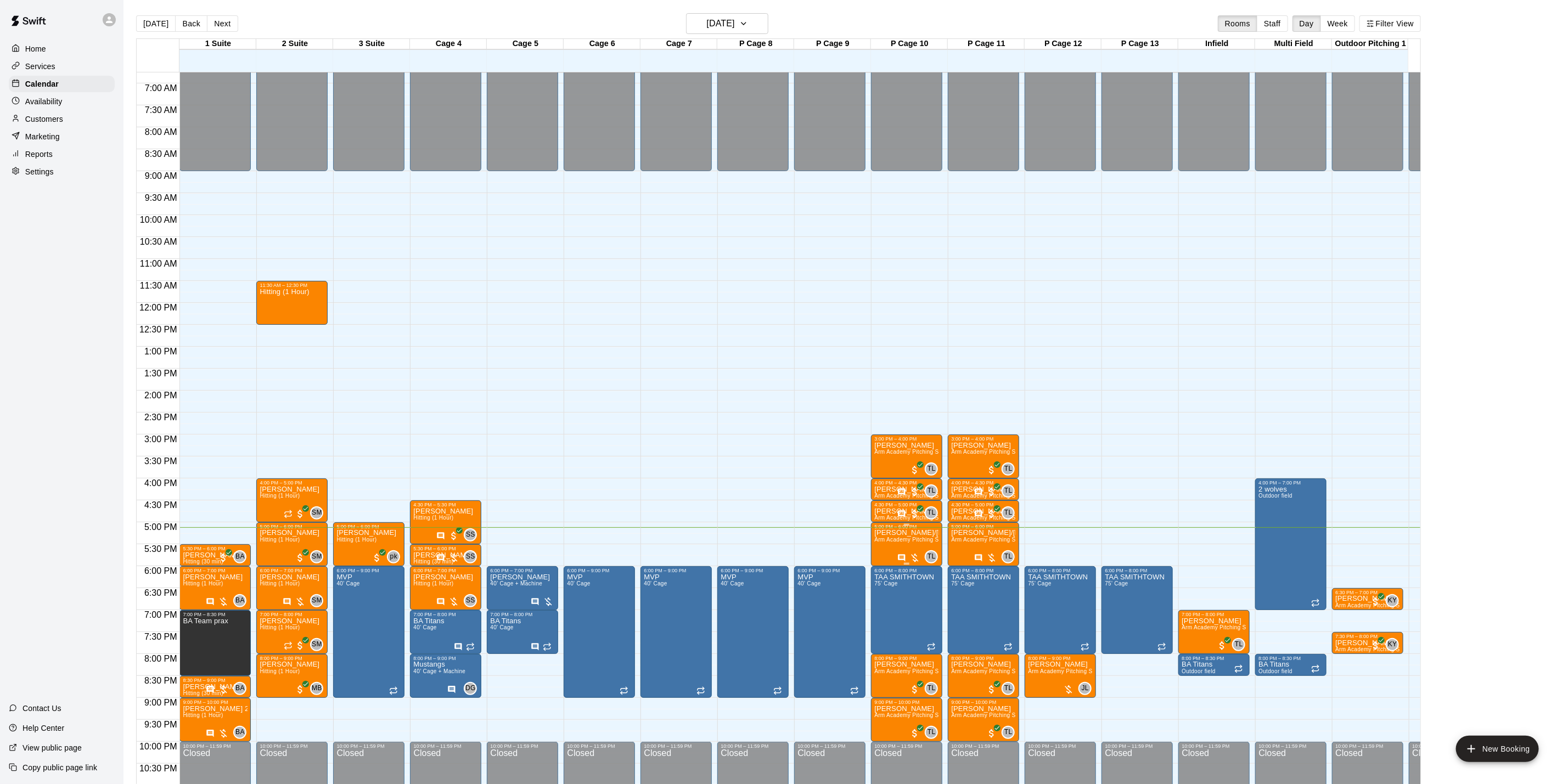
click at [888, 541] on span "Arm Academy Pitching Session 1 Hour - Pitching" at bounding box center [937, 540] width 127 height 6
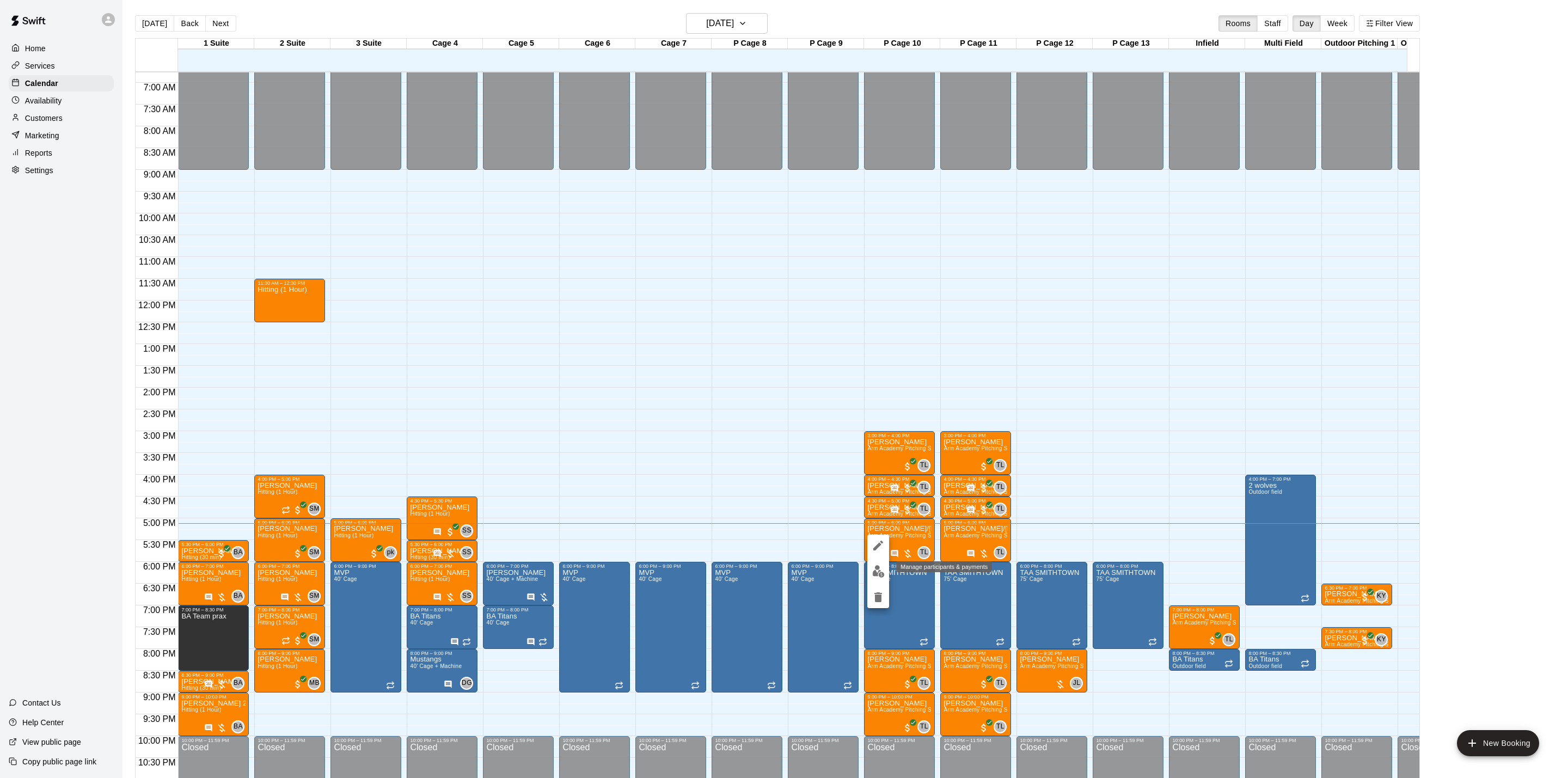
click at [881, 572] on img "edit" at bounding box center [878, 571] width 12 height 12
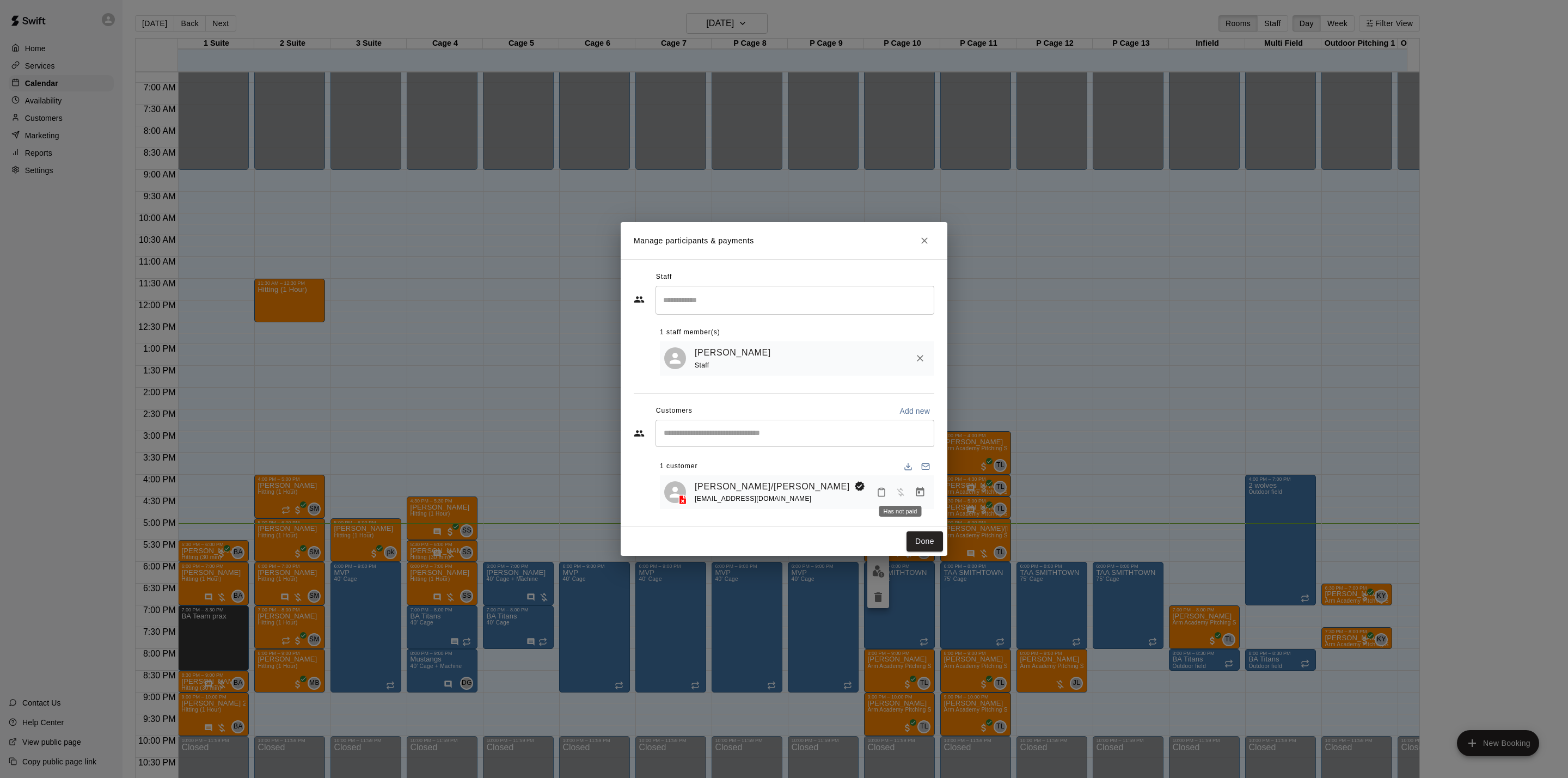
click at [909, 489] on span "Has not paid" at bounding box center [900, 492] width 20 height 9
click at [921, 487] on button "Manage bookings & payment" at bounding box center [920, 492] width 20 height 20
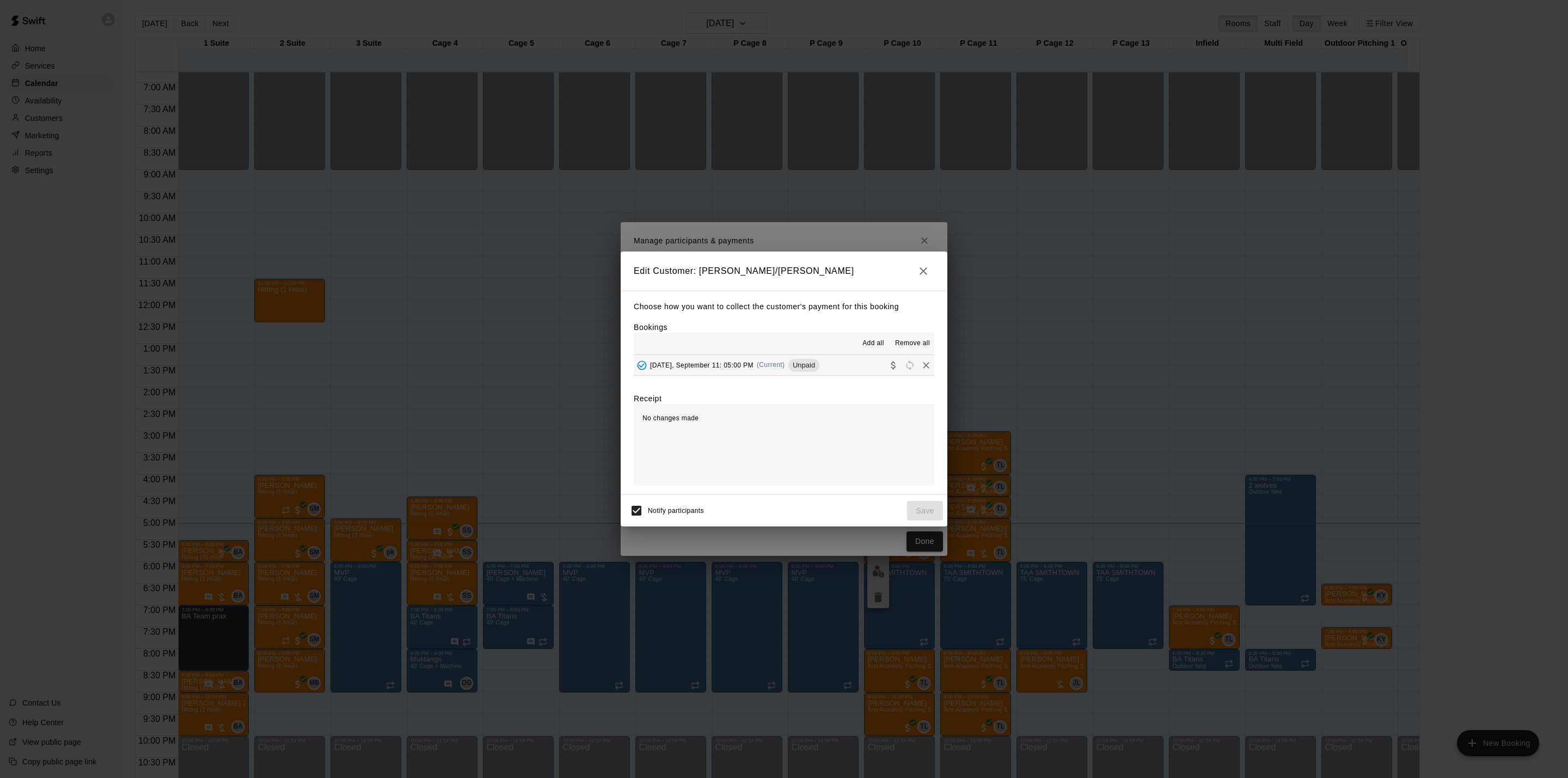
click at [763, 375] on button "Thursday, September 11: 05:00 PM (Current) Unpaid" at bounding box center [784, 366] width 300 height 21
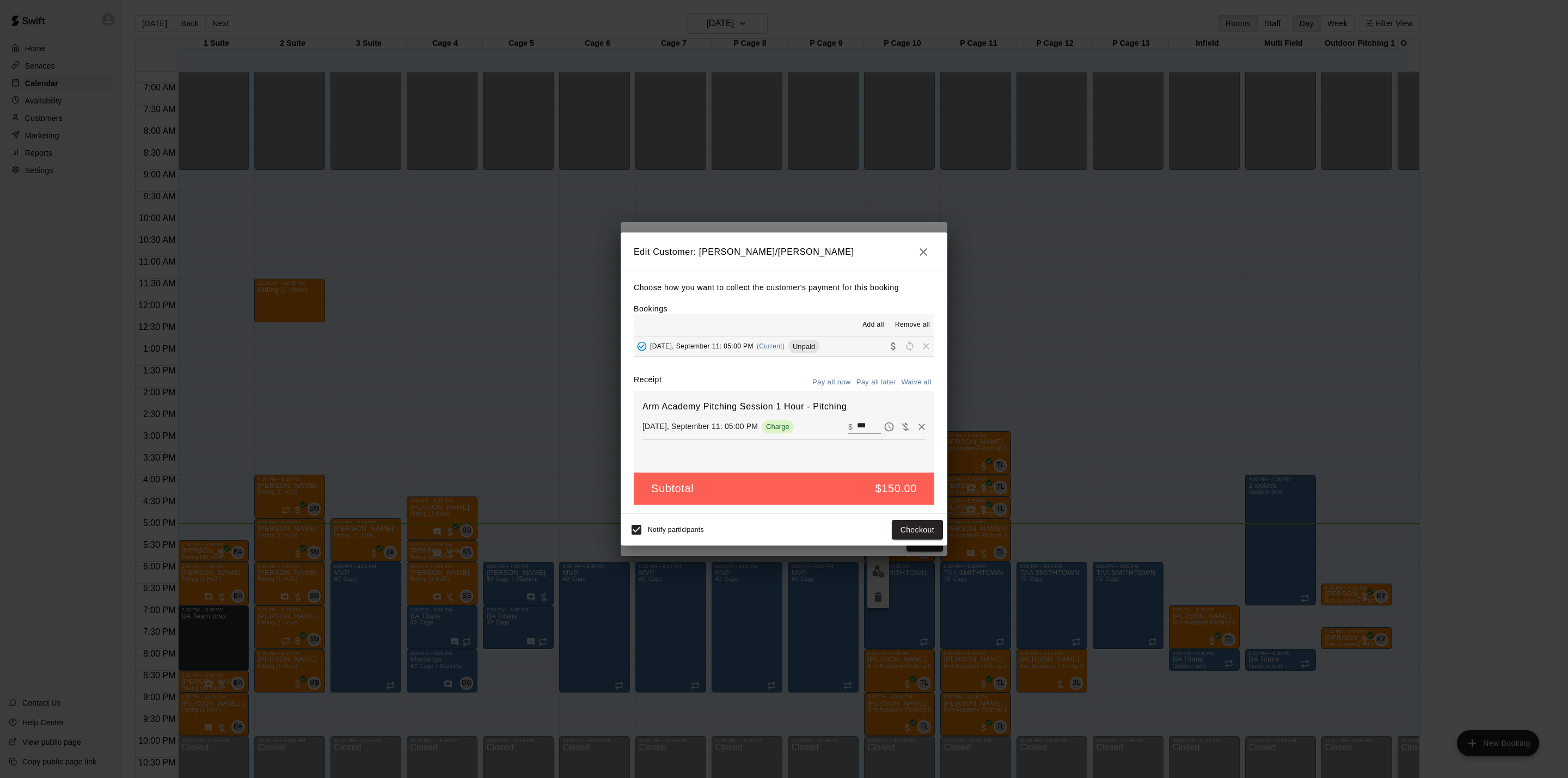
drag, startPoint x: 894, startPoint y: 426, endPoint x: 904, endPoint y: 458, distance: 33.5
click at [900, 427] on icon "Waive payment" at bounding box center [906, 427] width 11 height 11
type input "*"
click at [915, 526] on button "Save" at bounding box center [925, 530] width 36 height 21
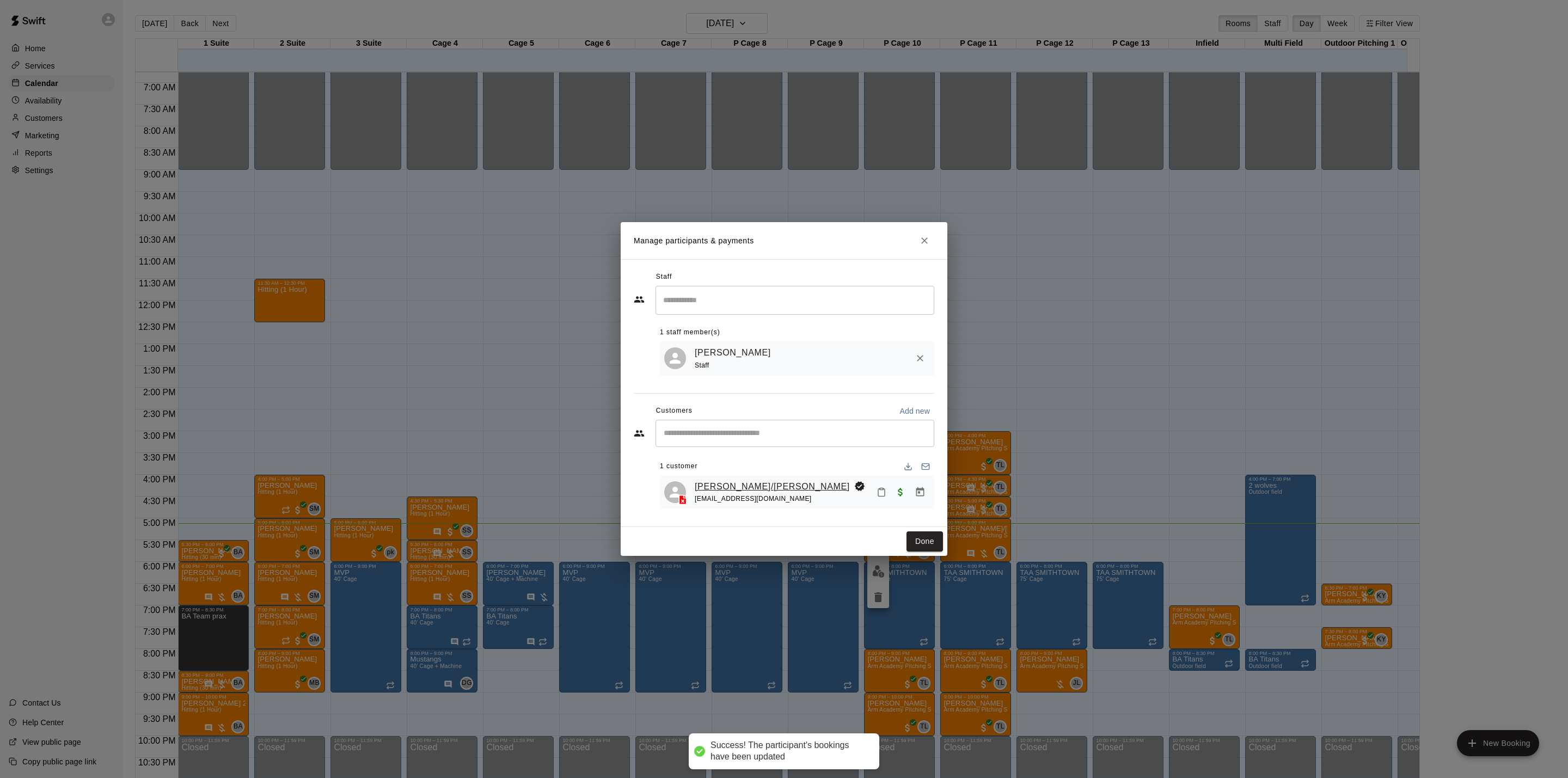
click at [746, 480] on link "[PERSON_NAME]/[PERSON_NAME]" at bounding box center [772, 486] width 155 height 14
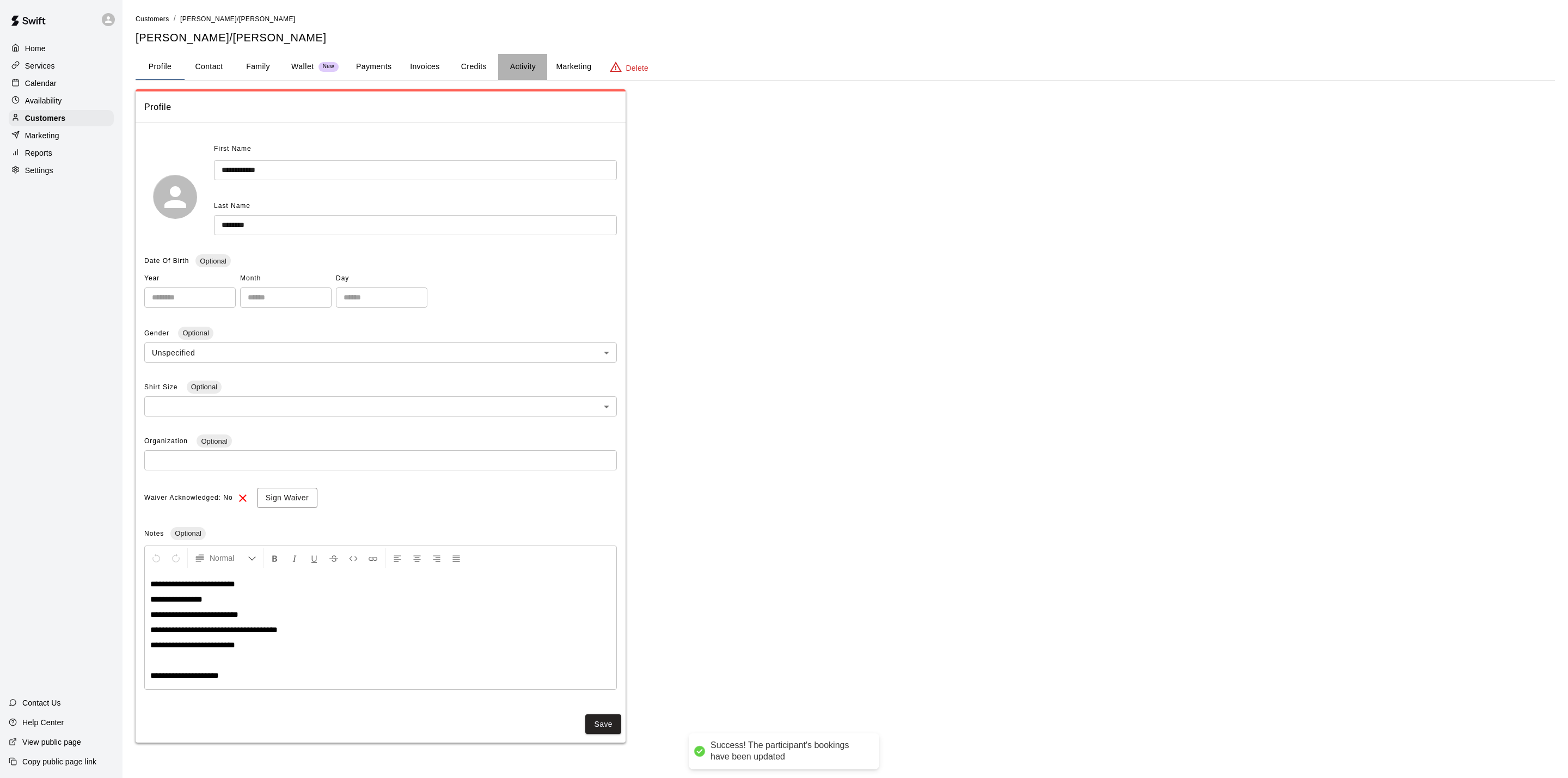
drag, startPoint x: 532, startPoint y: 69, endPoint x: 513, endPoint y: 74, distance: 19.6
click at [530, 72] on button "Activity" at bounding box center [522, 67] width 49 height 26
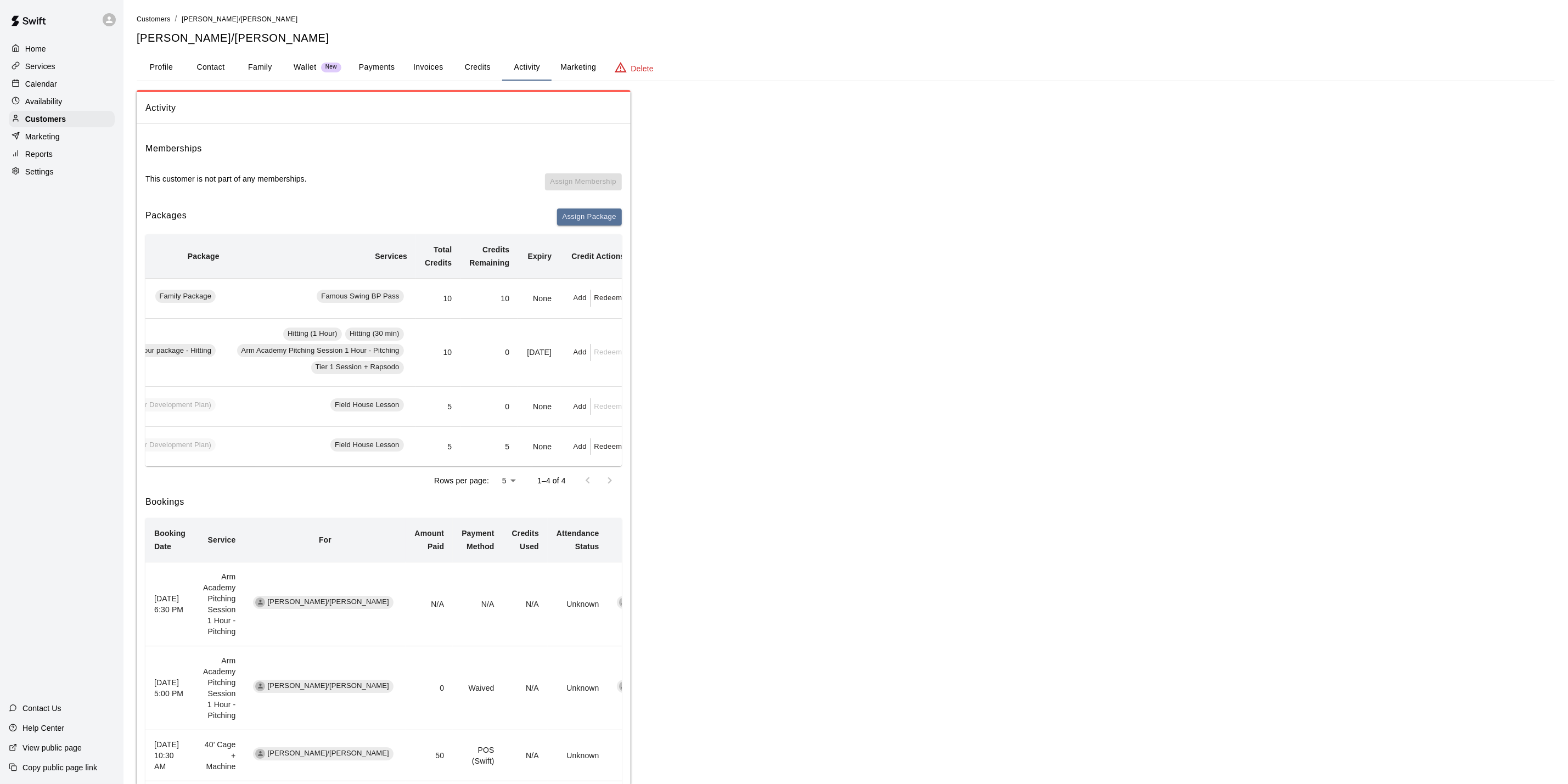
scroll to position [0, 188]
click at [594, 299] on button "Redeem" at bounding box center [596, 298] width 34 height 17
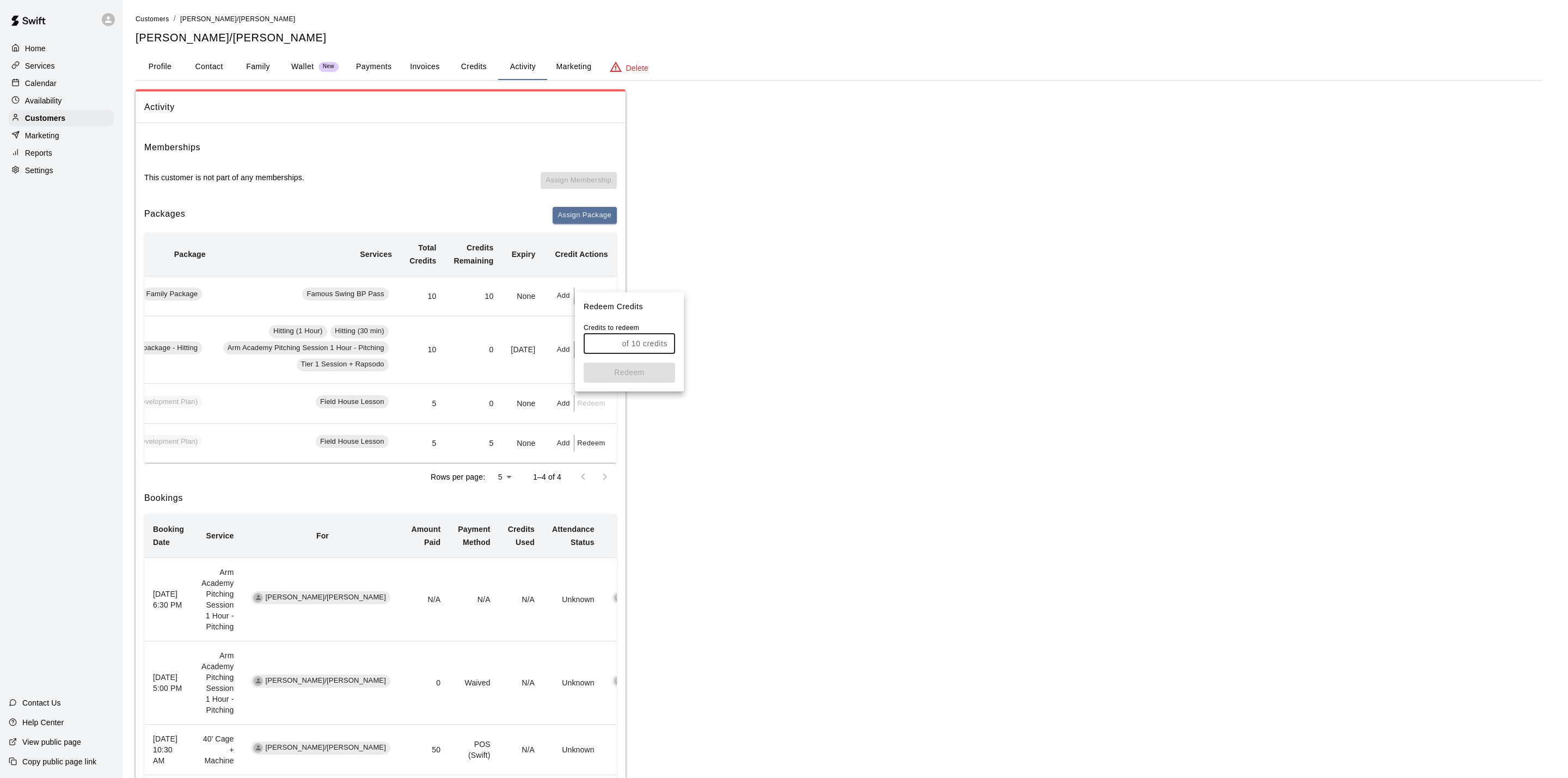
click at [593, 339] on input "text" at bounding box center [601, 344] width 34 height 21
type input "*"
click at [594, 378] on button "Redeem" at bounding box center [630, 373] width 91 height 21
click at [76, 89] on div "Calendar" at bounding box center [61, 84] width 105 height 17
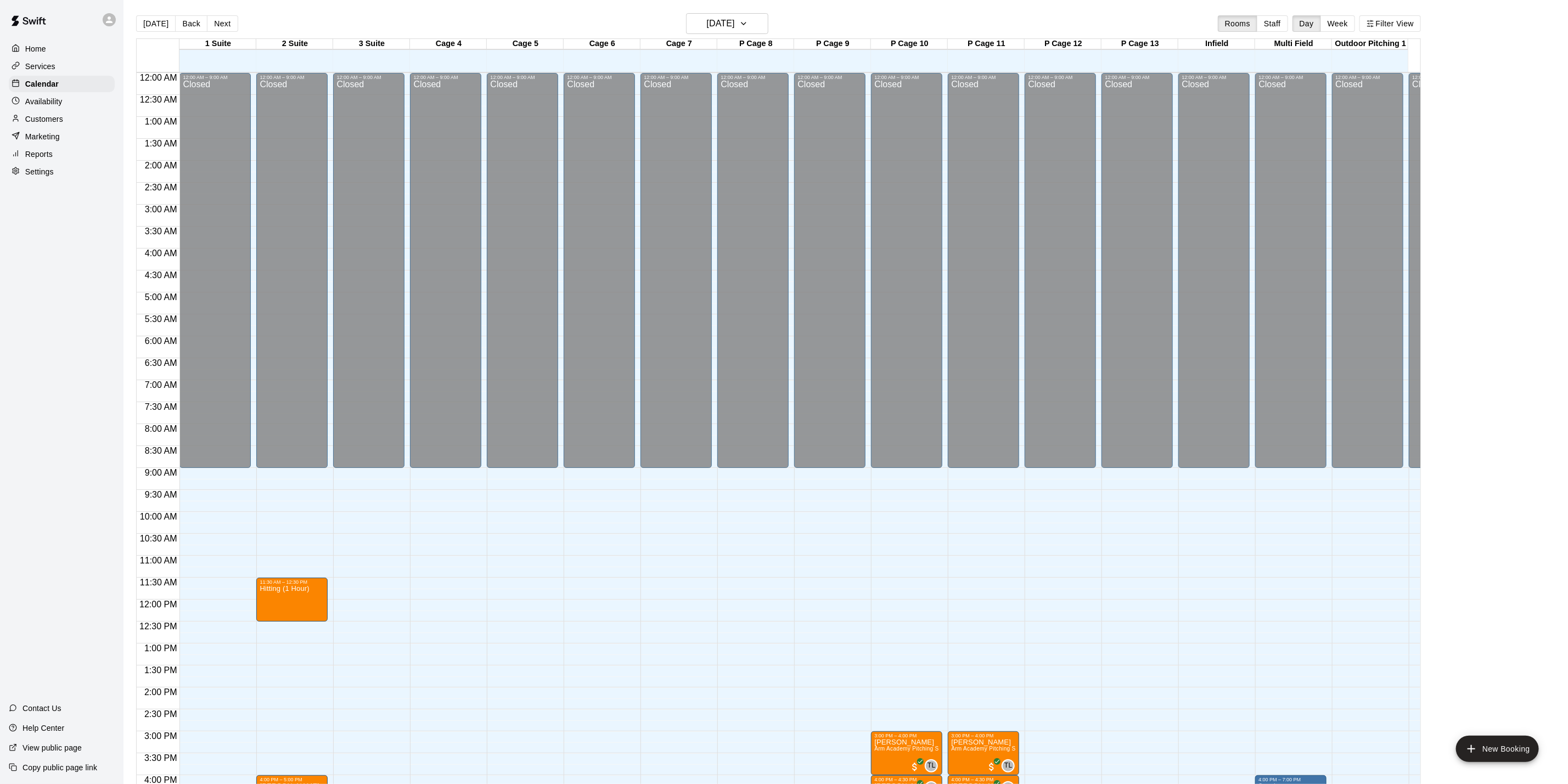
scroll to position [297, 0]
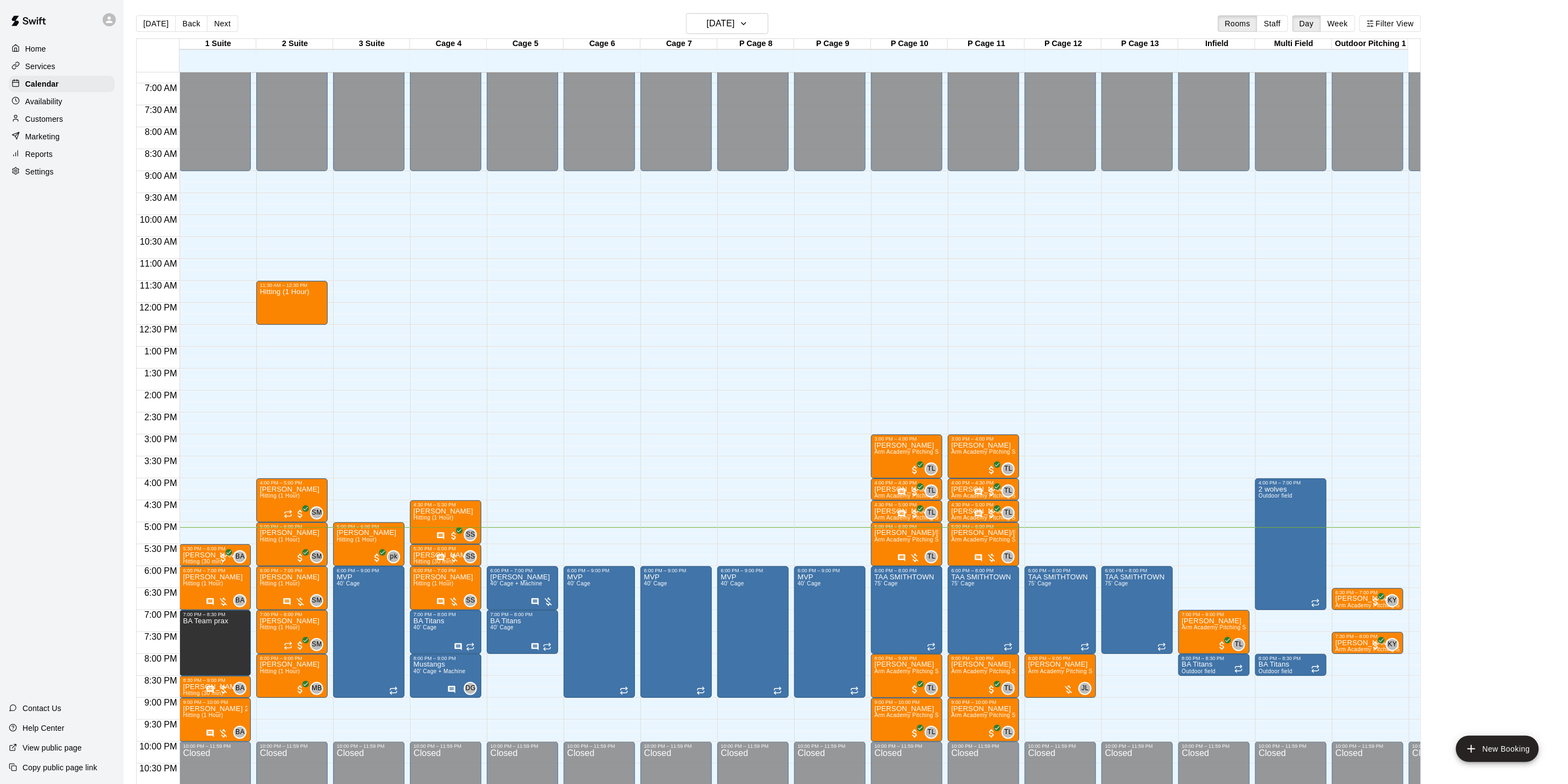
click at [255, 314] on div at bounding box center [217, 320] width 76 height 11
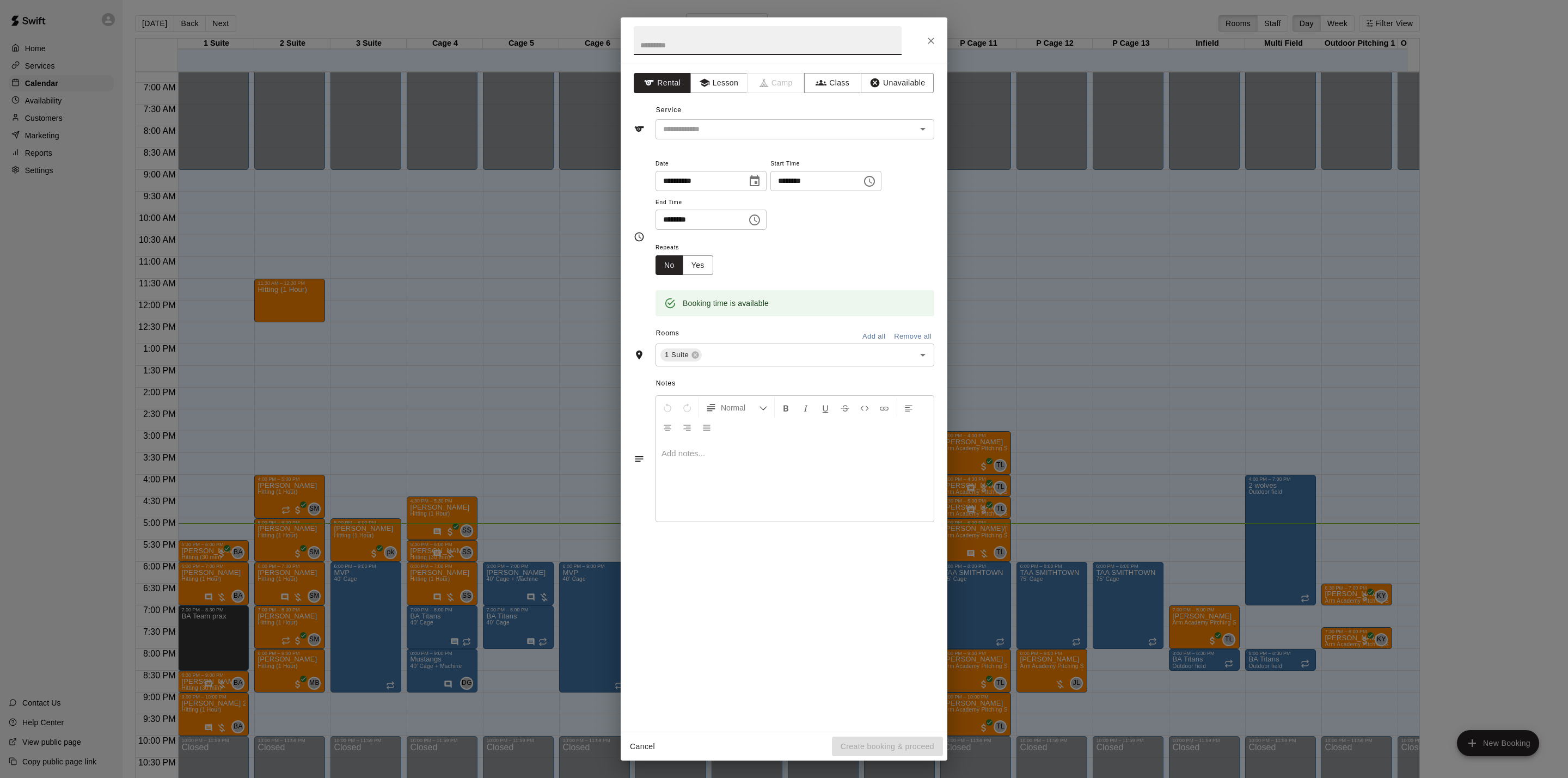
click at [273, 328] on div "**********" at bounding box center [784, 389] width 1568 height 778
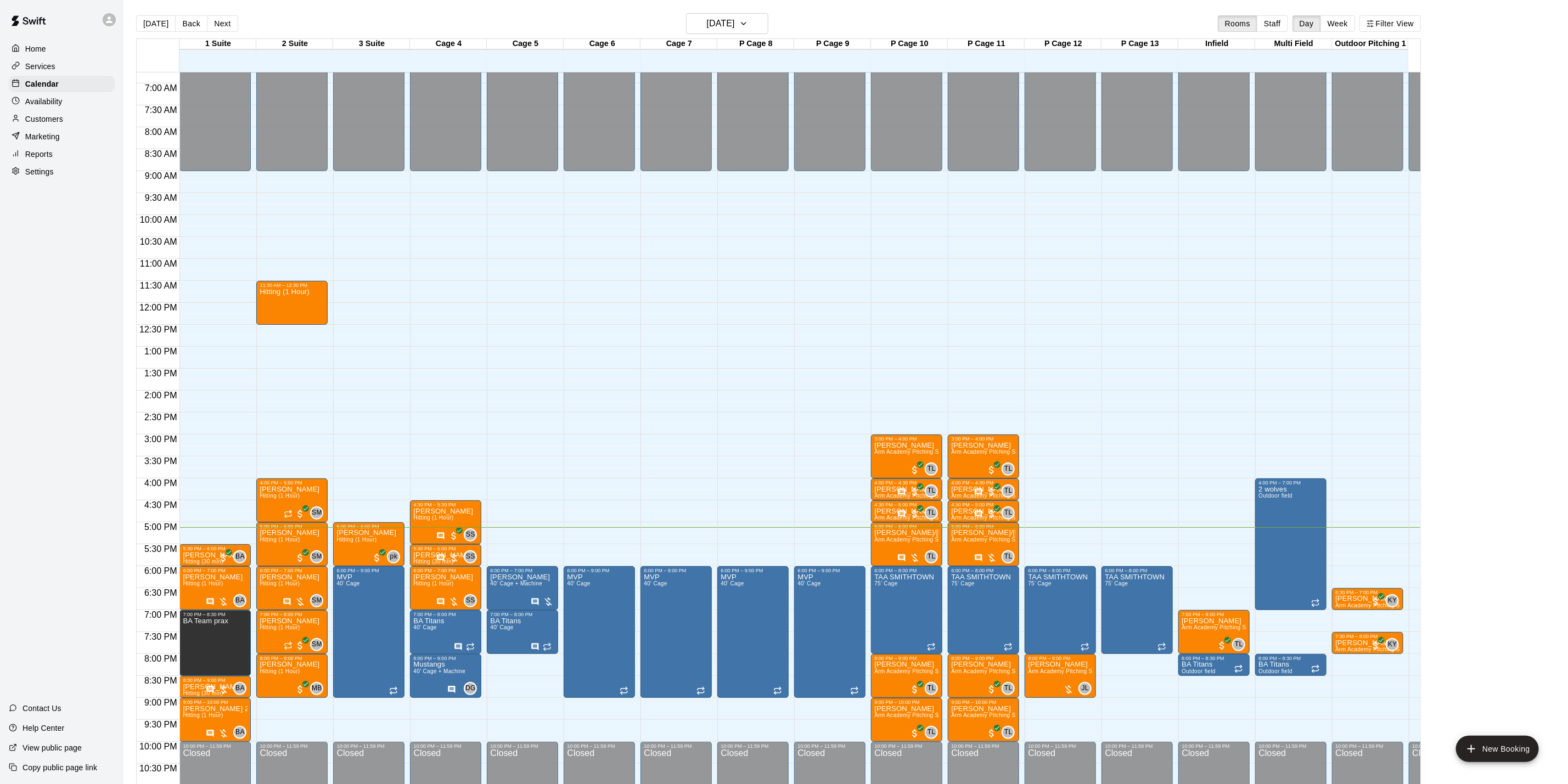
click at [269, 309] on div "Hitting (1 Hour)" at bounding box center [284, 680] width 50 height 784
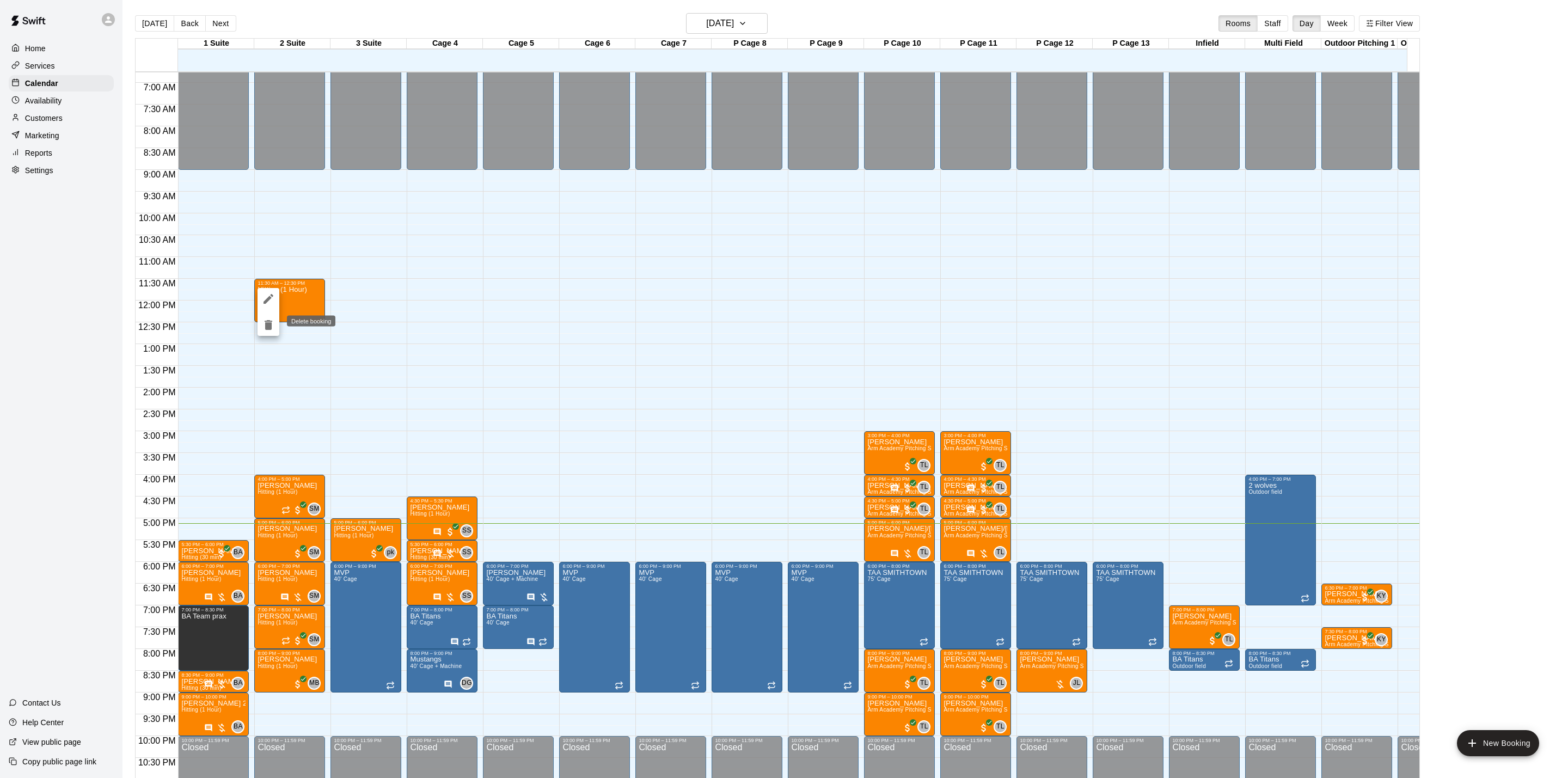
click at [266, 326] on icon "delete" at bounding box center [269, 325] width 7 height 10
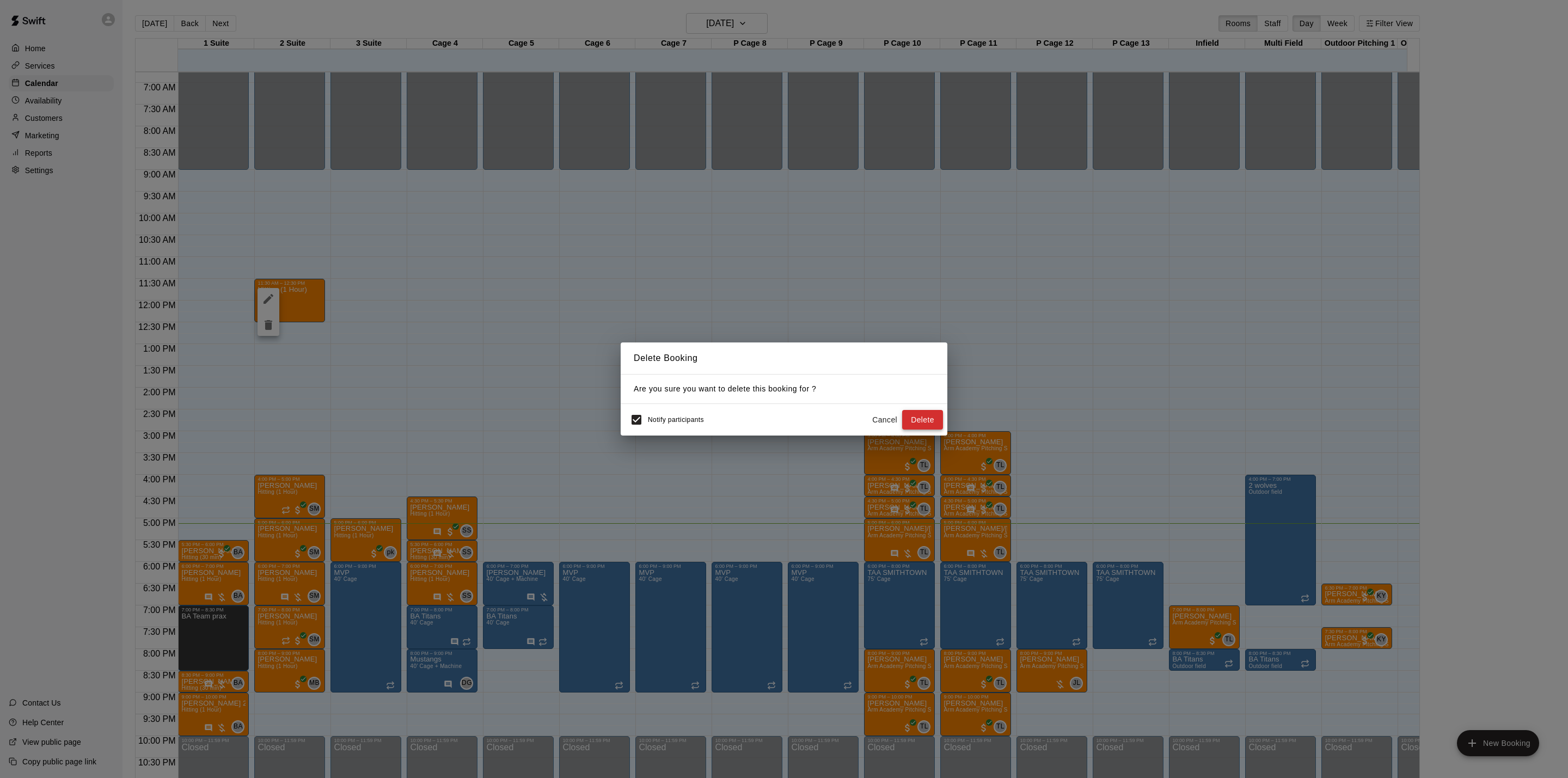
click at [939, 421] on button "Delete" at bounding box center [923, 421] width 41 height 21
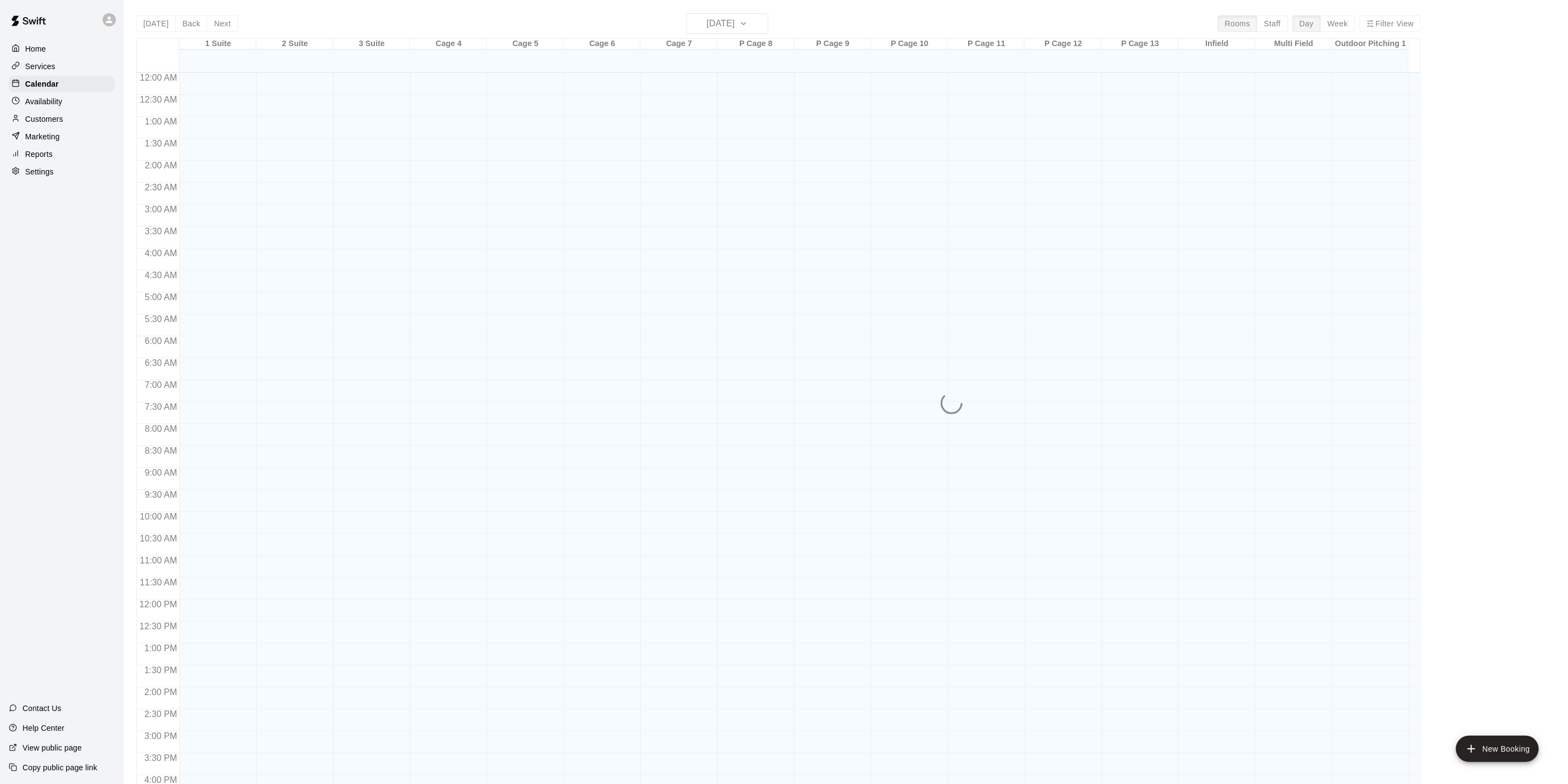
scroll to position [297, 0]
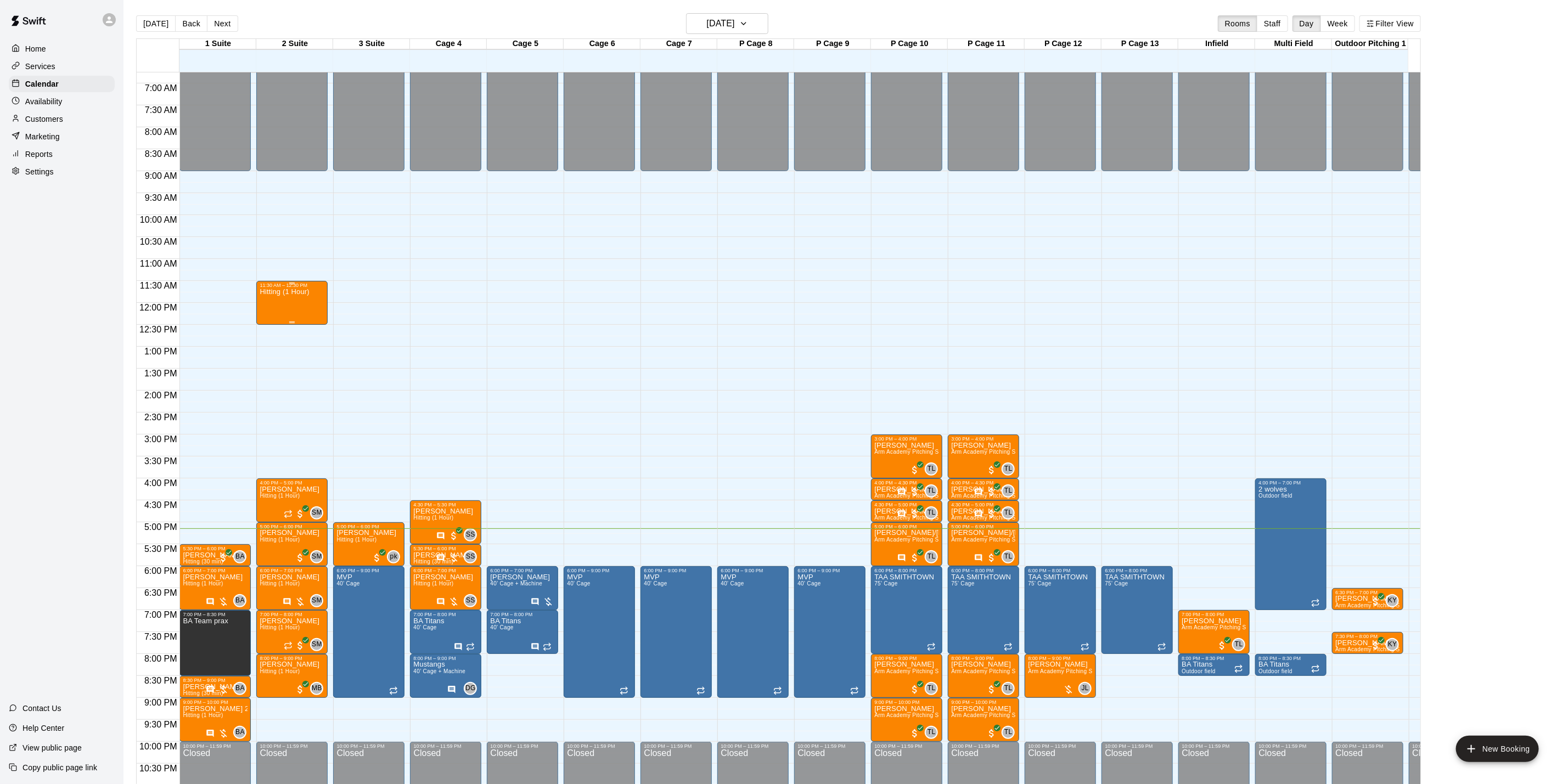
click at [266, 302] on div "Hitting (1 Hour)" at bounding box center [284, 680] width 50 height 784
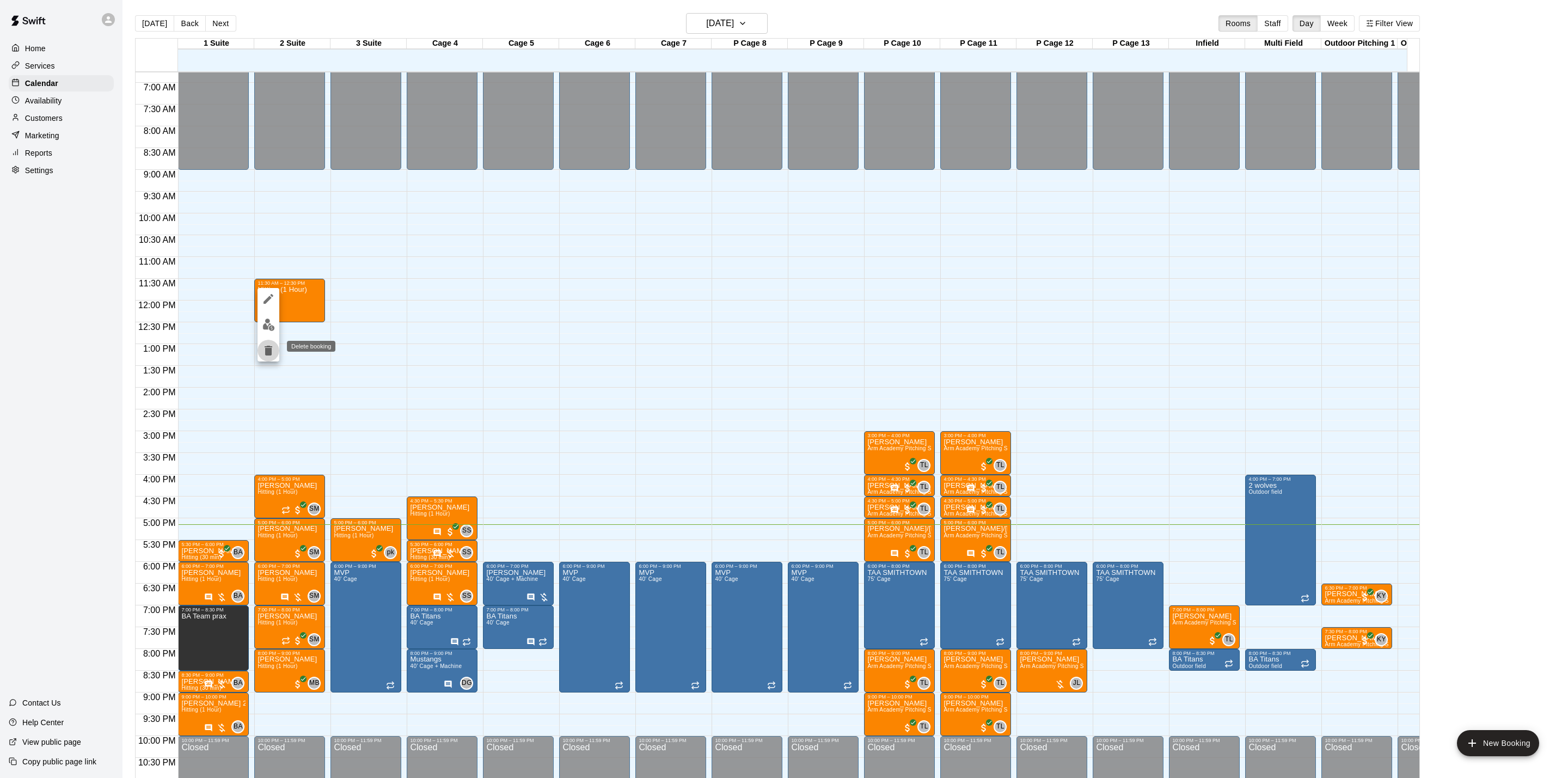
click at [270, 348] on icon "delete" at bounding box center [269, 351] width 7 height 10
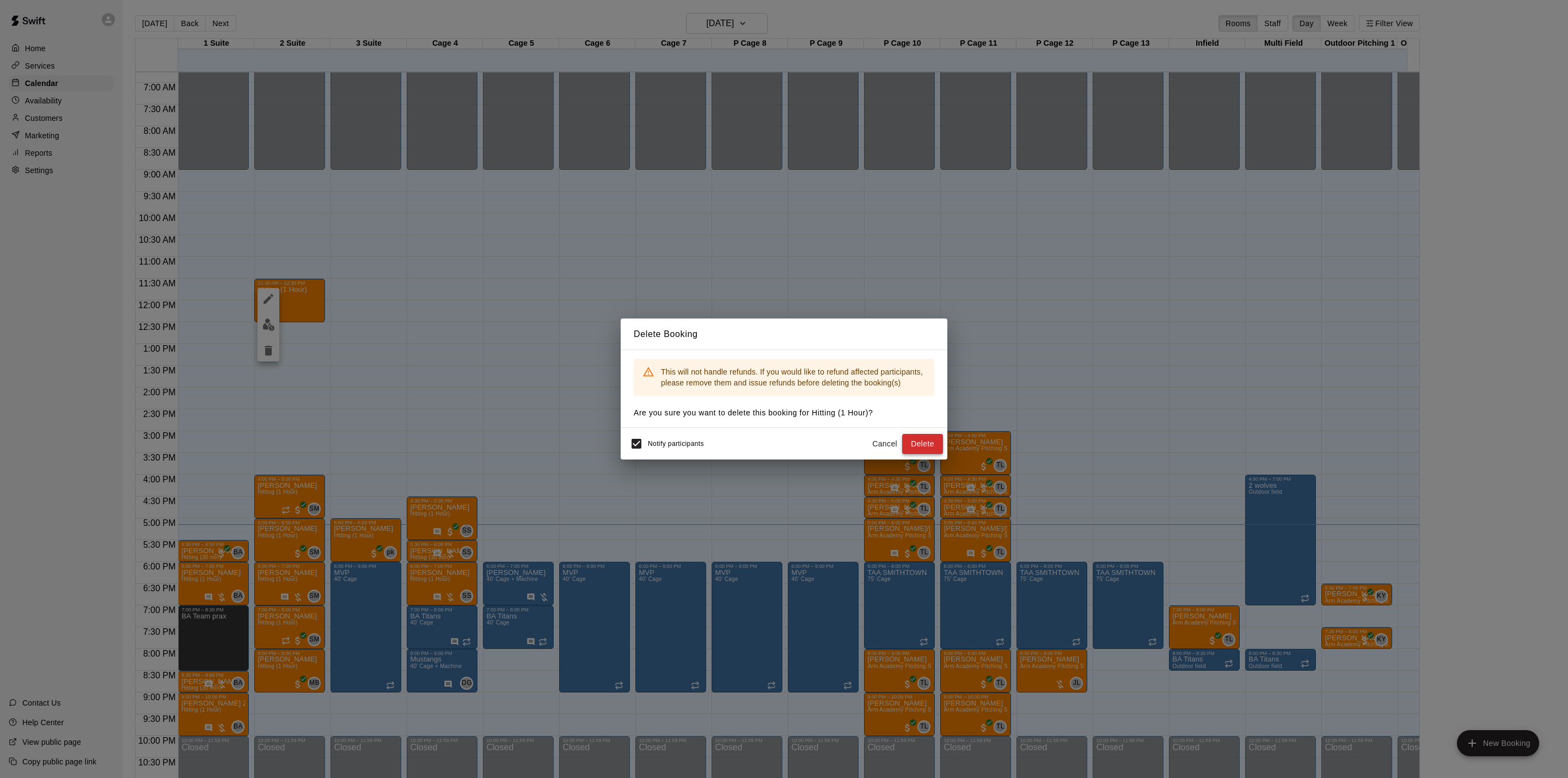
click at [922, 441] on button "Delete" at bounding box center [923, 444] width 41 height 21
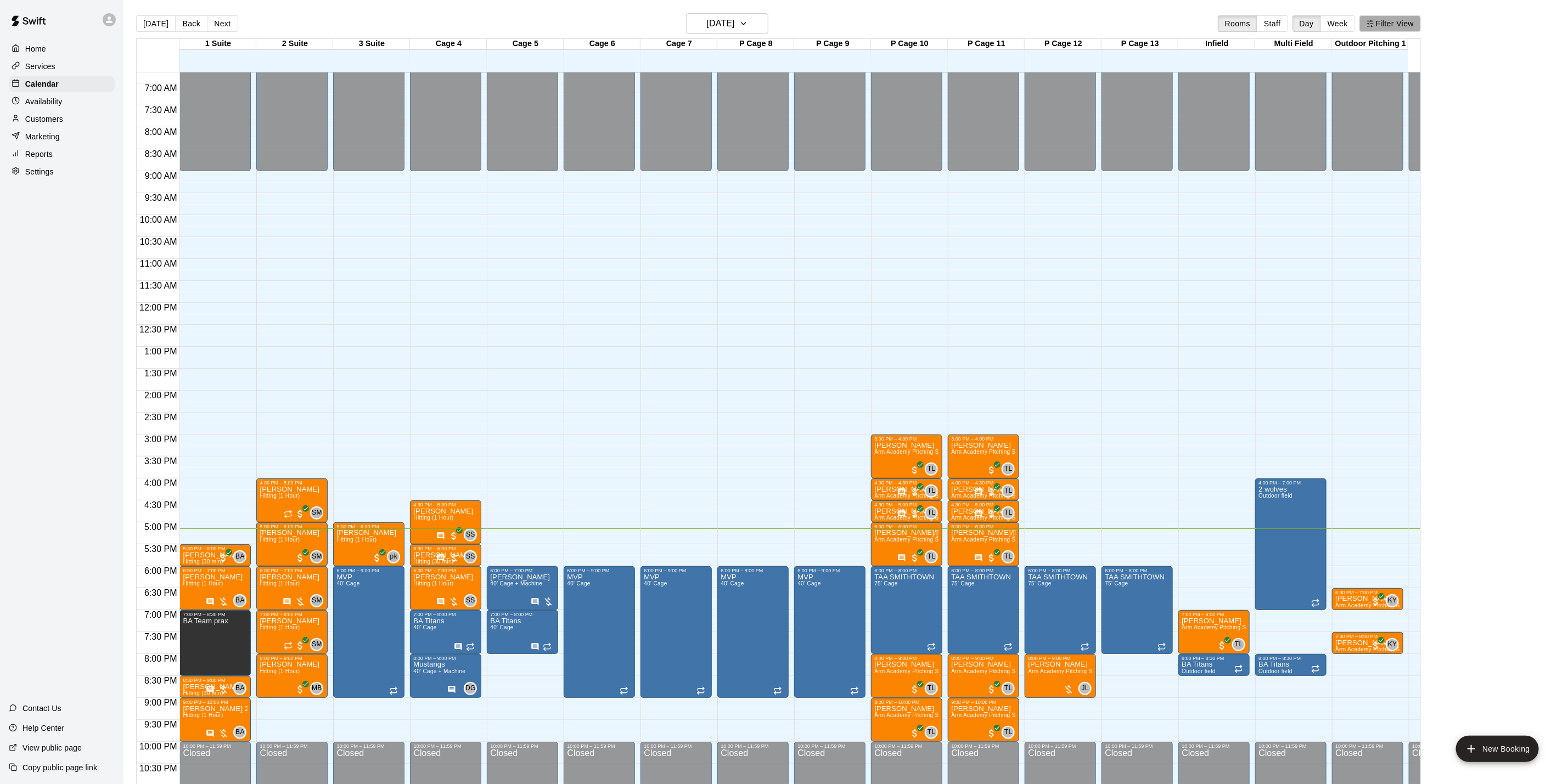
click at [1411, 20] on button "Filter View" at bounding box center [1389, 24] width 61 height 17
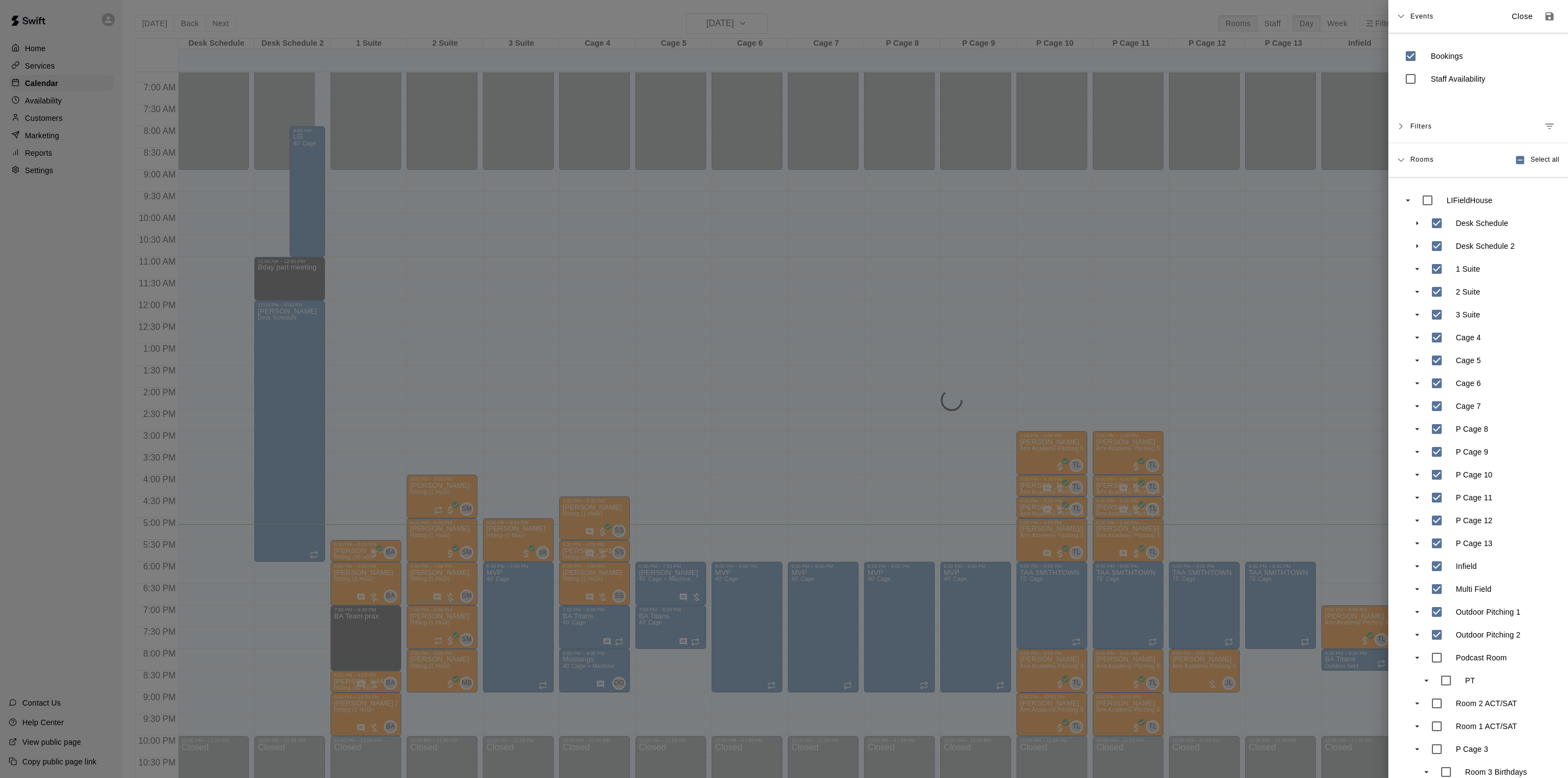
drag, startPoint x: 11, startPoint y: 200, endPoint x: 21, endPoint y: 206, distance: 11.7
click at [12, 200] on div at bounding box center [784, 389] width 1568 height 778
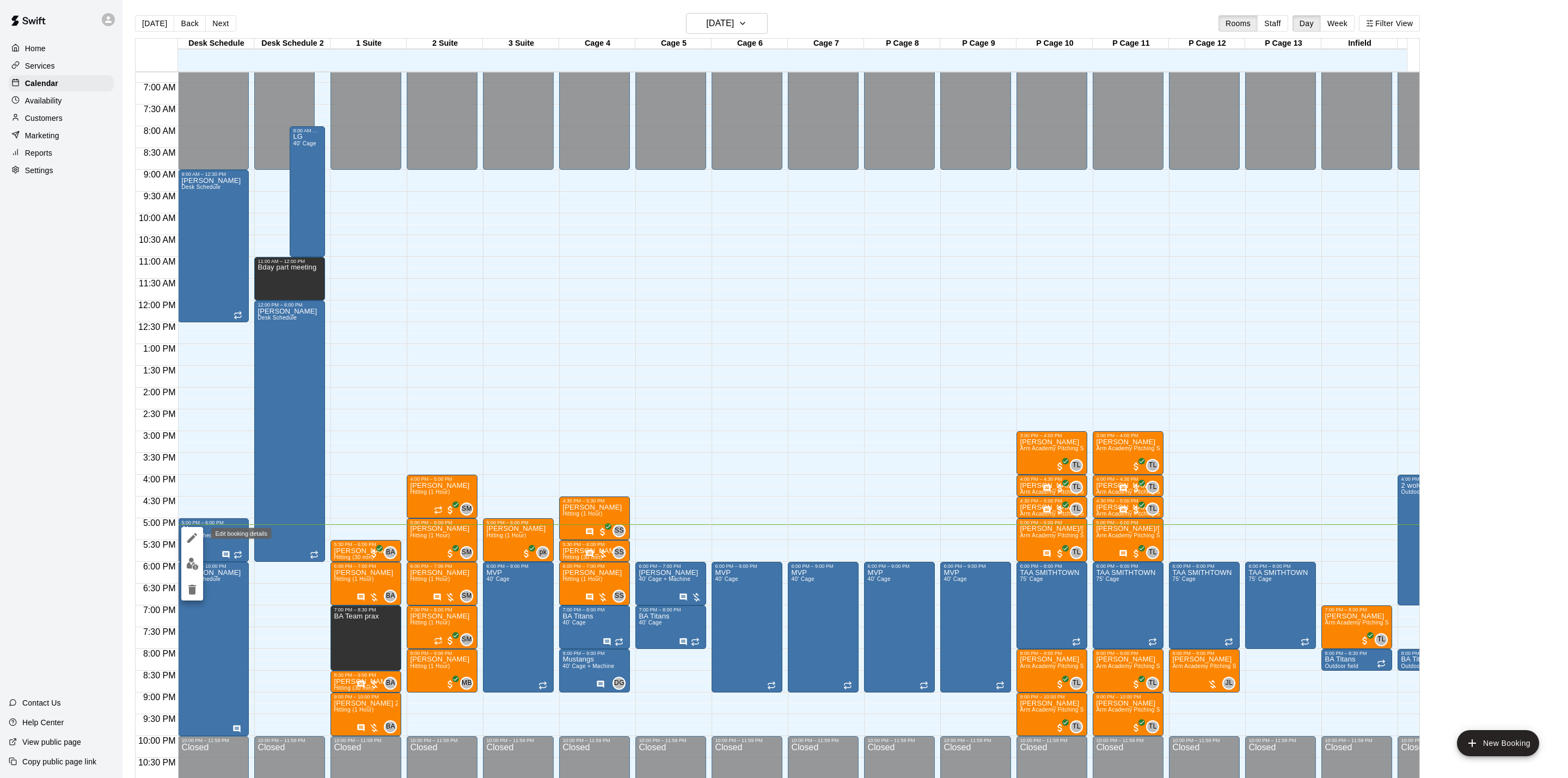
click at [187, 545] on button "edit" at bounding box center [191, 537] width 21 height 21
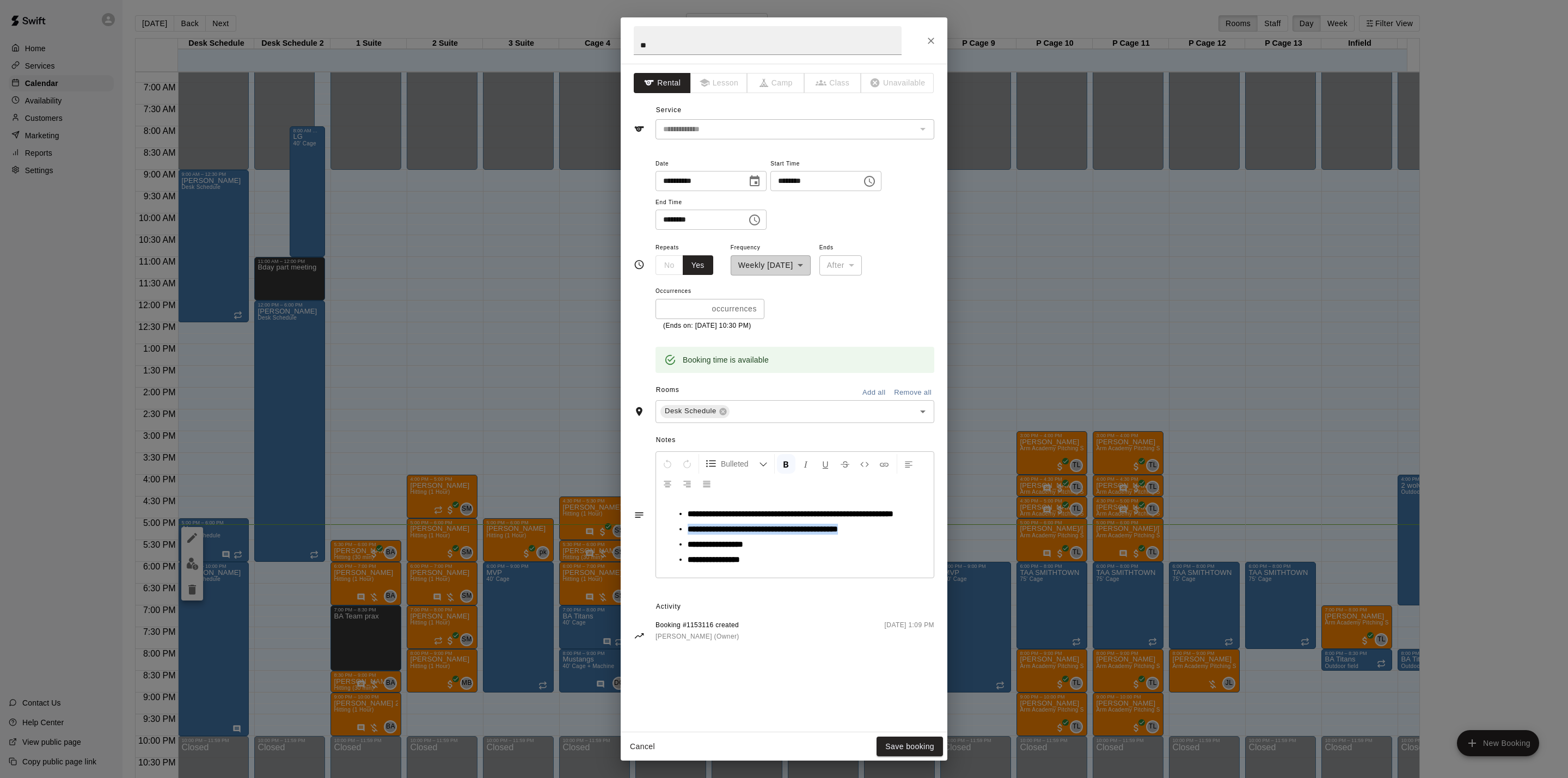
drag, startPoint x: 871, startPoint y: 541, endPoint x: 660, endPoint y: 536, distance: 211.1
click at [660, 536] on div "**********" at bounding box center [795, 537] width 278 height 82
click at [909, 743] on button "Save booking" at bounding box center [909, 747] width 66 height 21
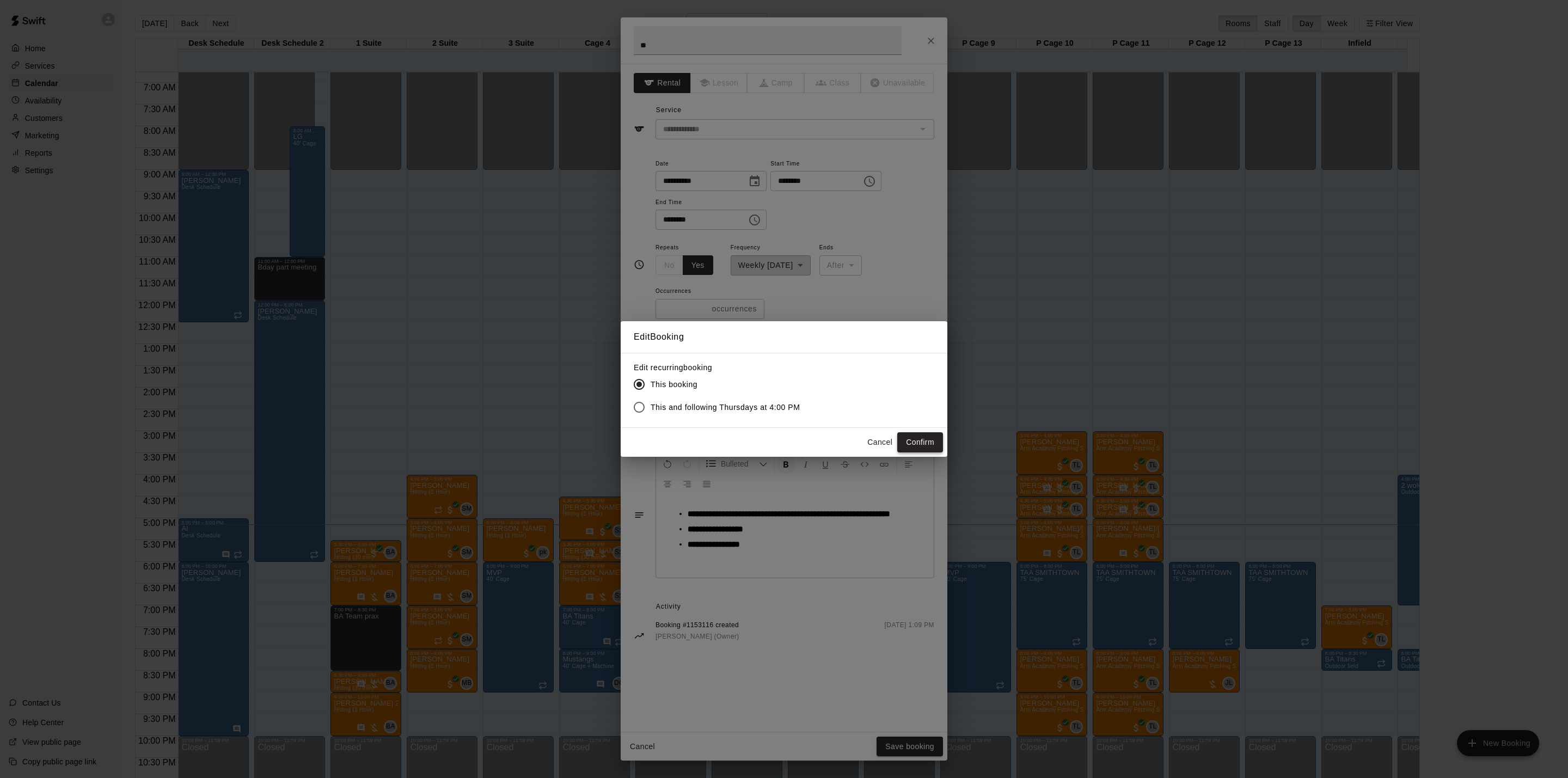
click at [908, 438] on button "Confirm" at bounding box center [920, 443] width 46 height 21
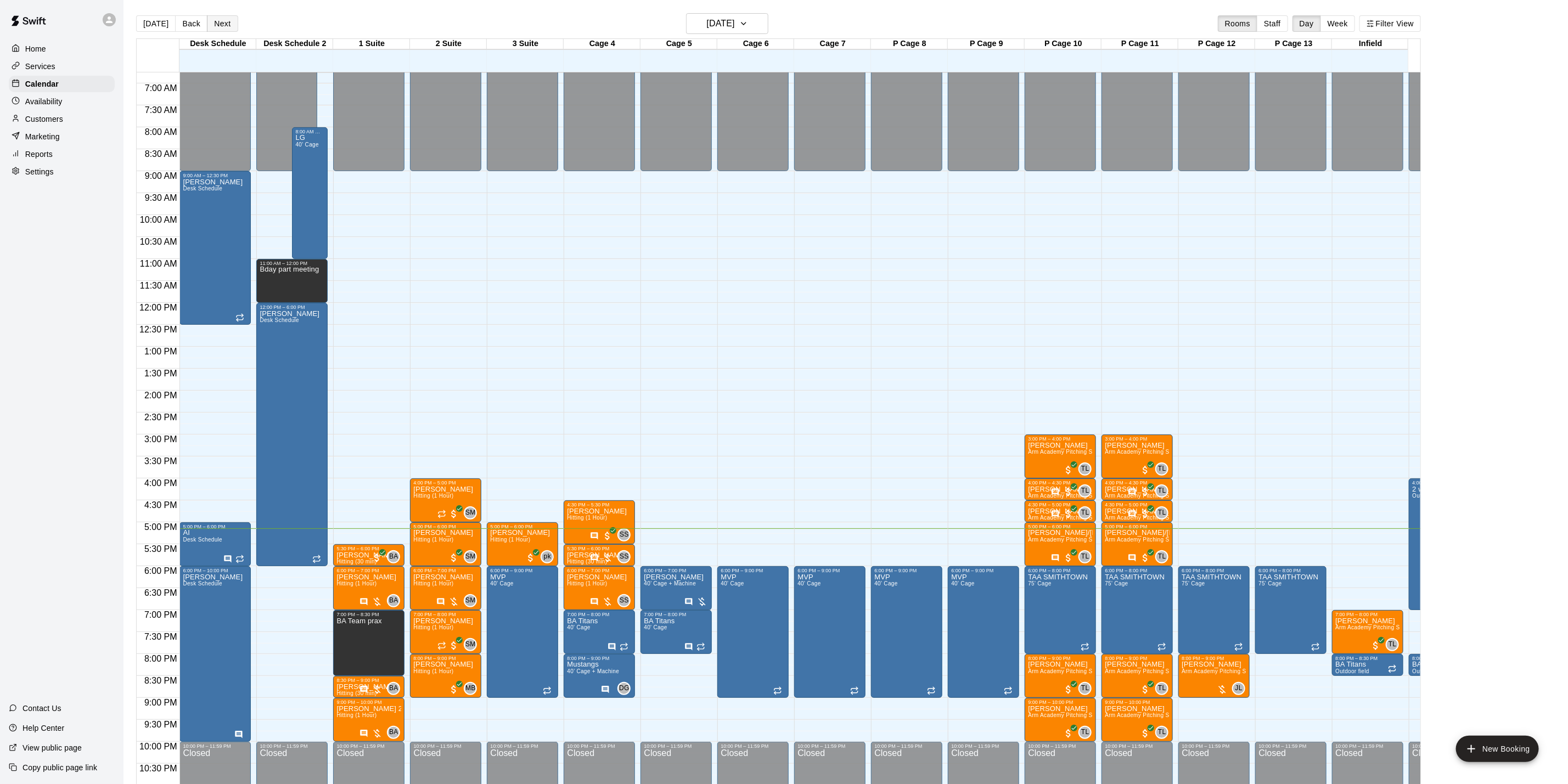
click at [207, 21] on button "Next" at bounding box center [222, 24] width 31 height 17
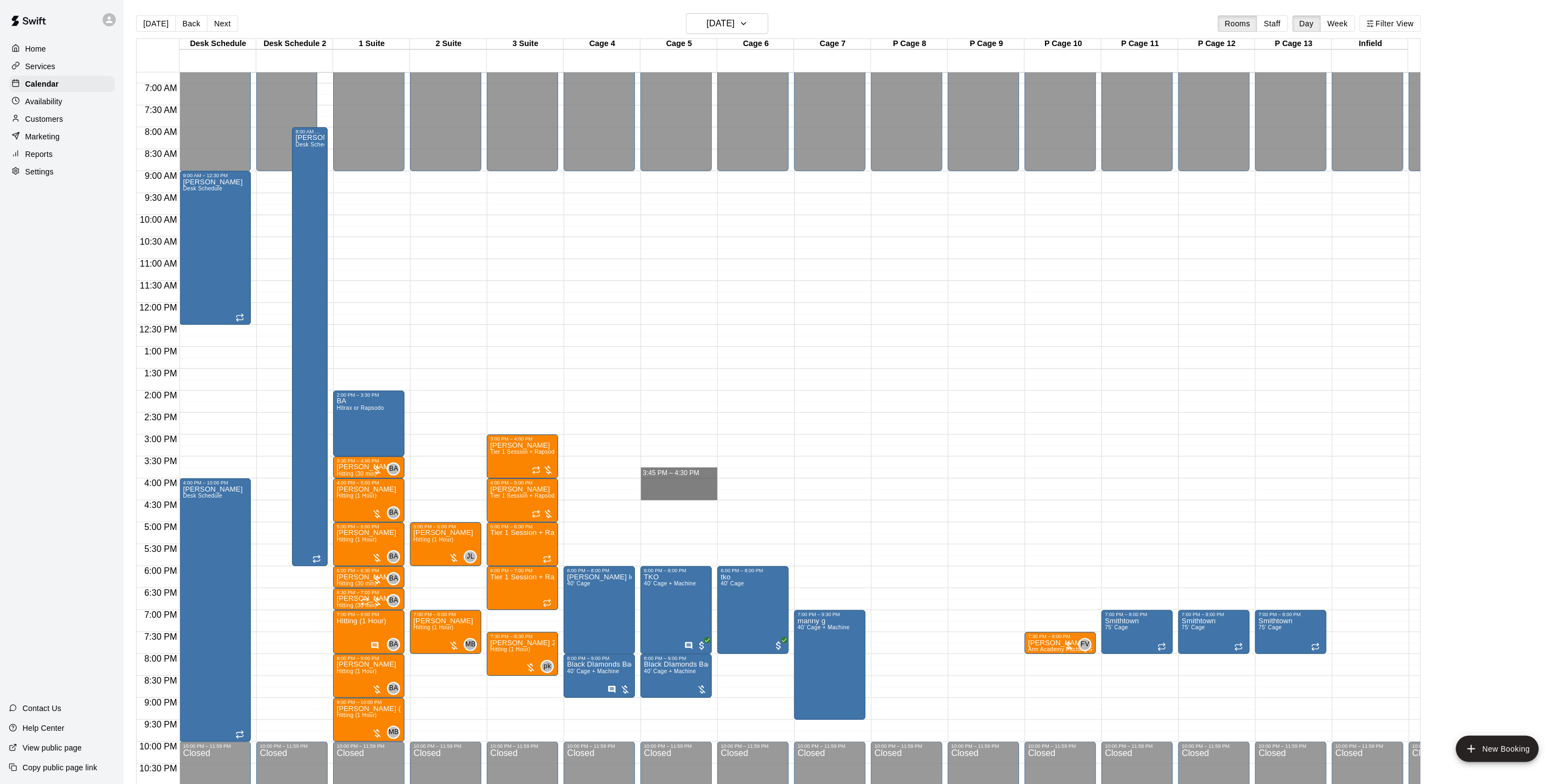
drag, startPoint x: 675, startPoint y: 471, endPoint x: 679, endPoint y: 493, distance: 22.4
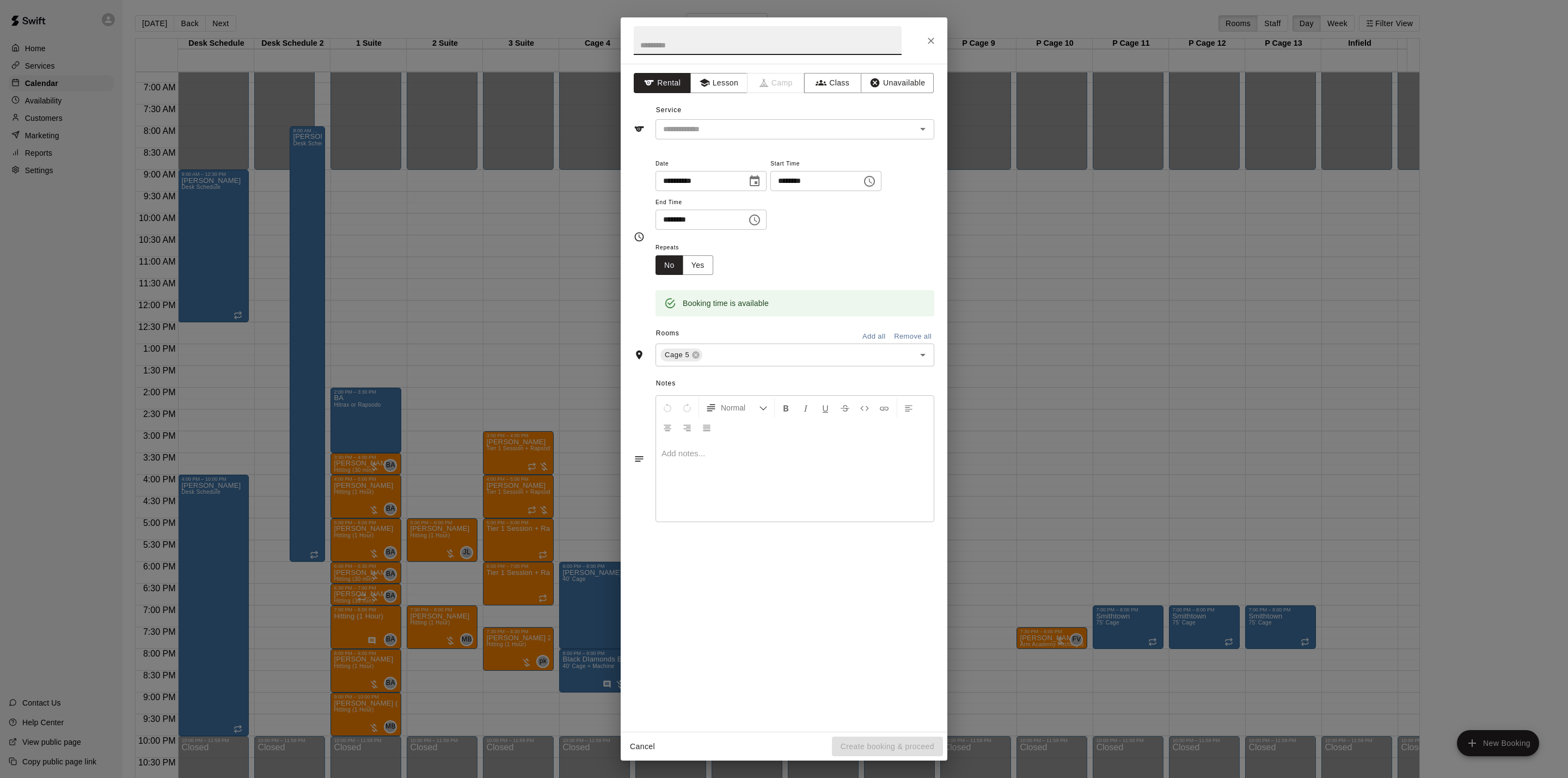
click at [818, 187] on input "********" at bounding box center [812, 181] width 84 height 21
type input "********"
click at [761, 128] on input "text" at bounding box center [778, 129] width 240 height 14
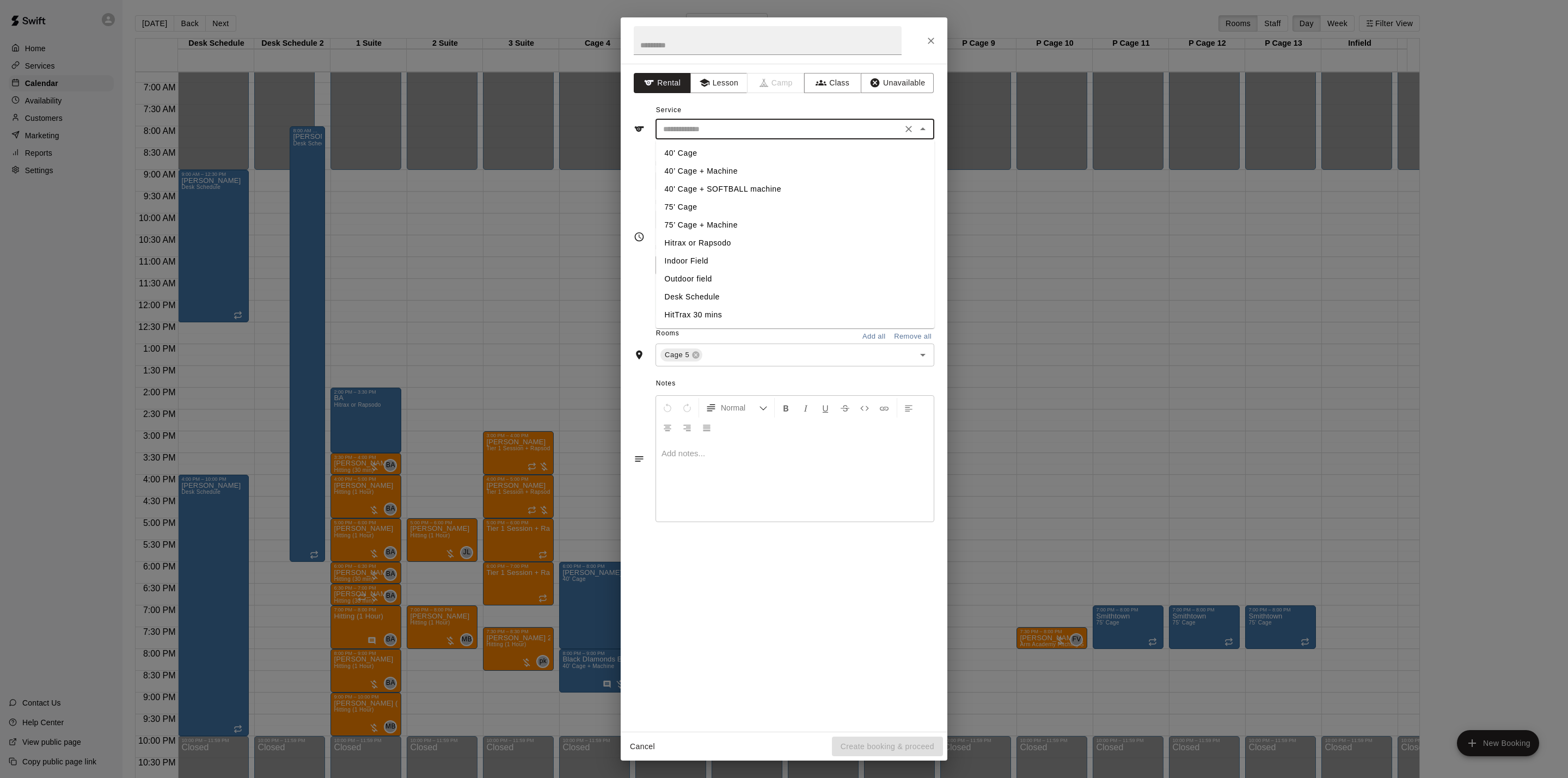
click at [745, 172] on li "40’ Cage + Machine" at bounding box center [795, 171] width 279 height 18
type input "**********"
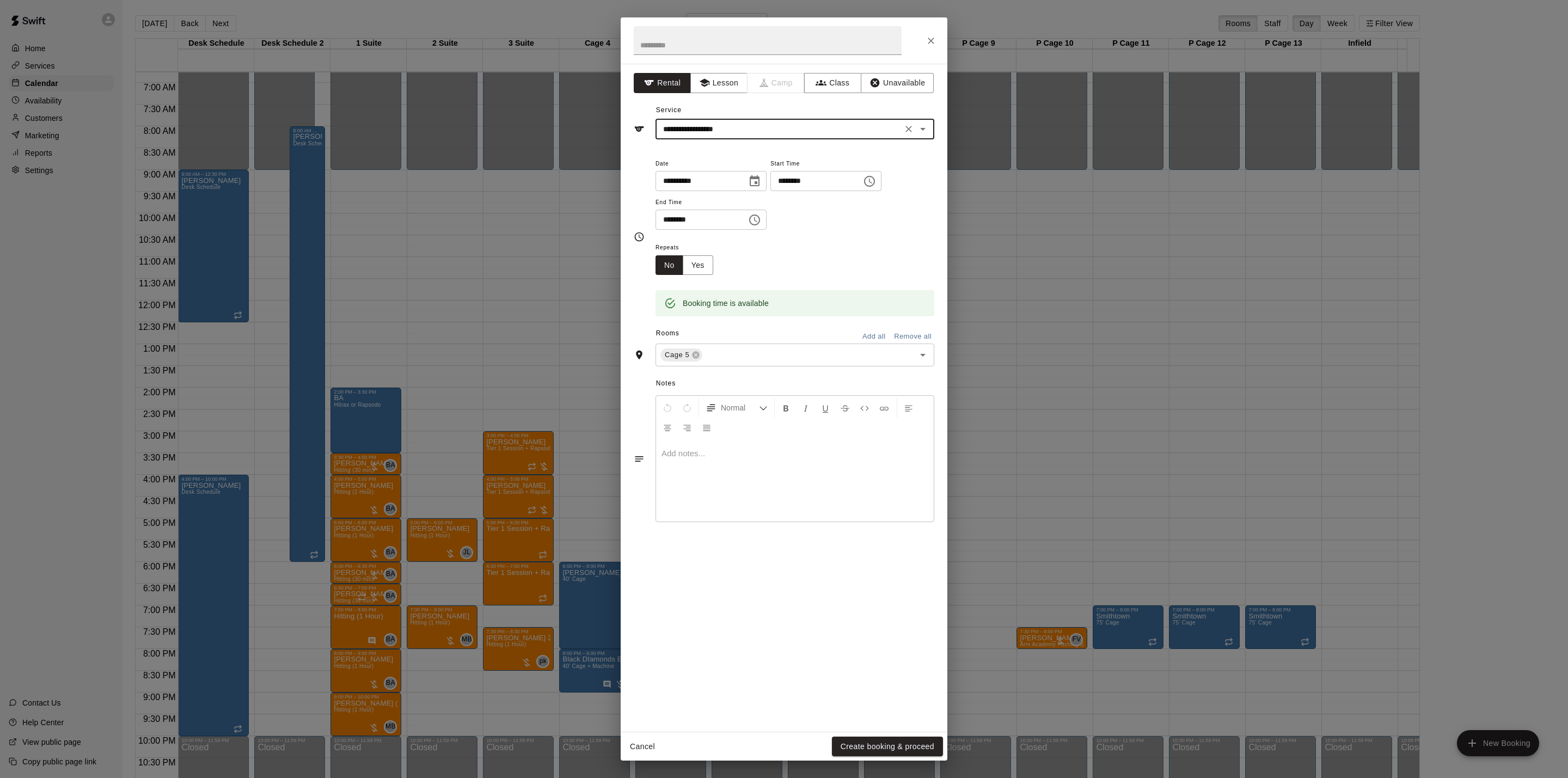
drag, startPoint x: 856, startPoint y: 750, endPoint x: 856, endPoint y: 743, distance: 7.0
click at [856, 745] on button "Create booking & proceed" at bounding box center [887, 747] width 111 height 21
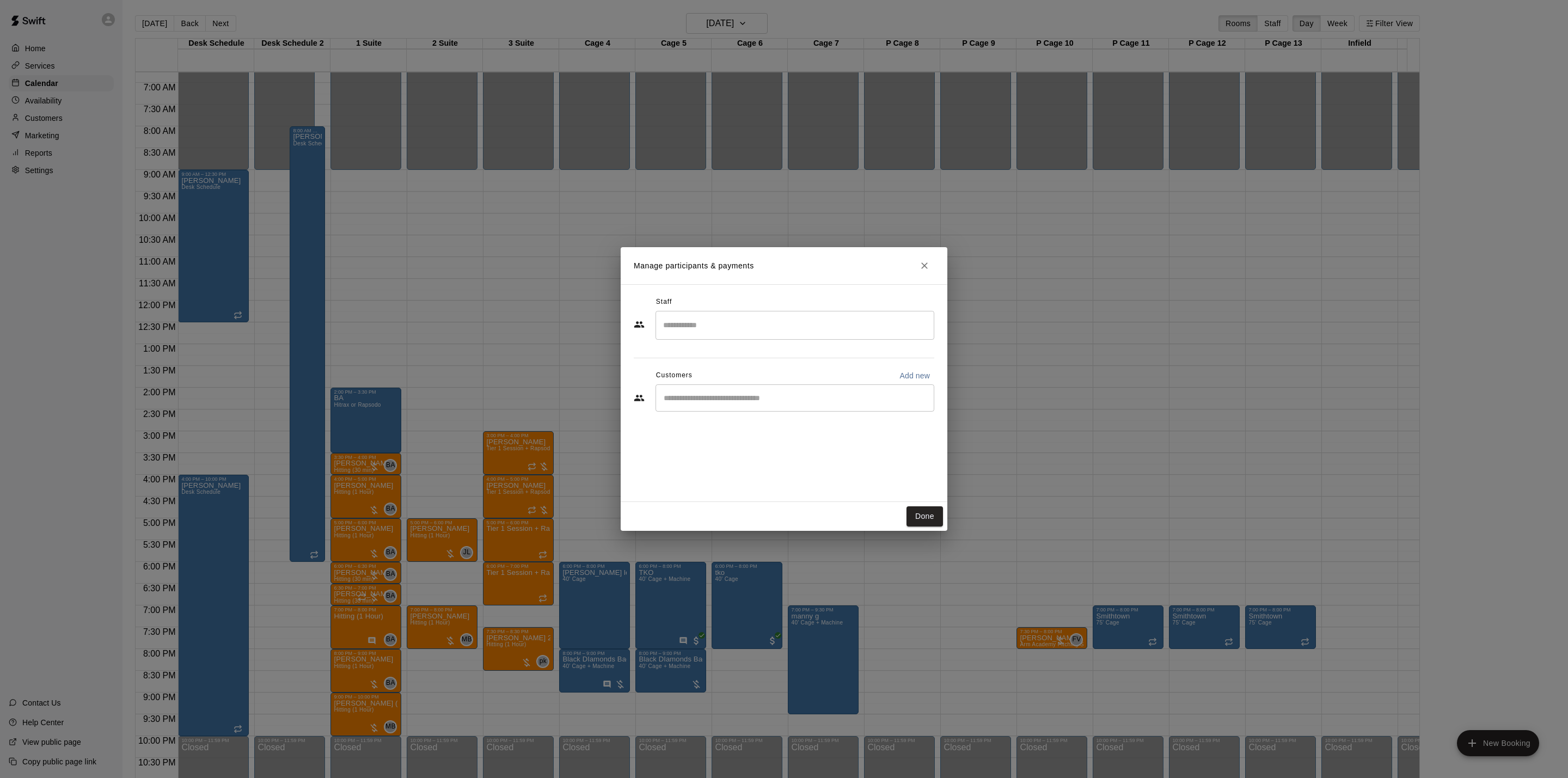
click at [749, 395] on input "Start typing to search customers..." at bounding box center [795, 398] width 269 height 11
type input "*"
type input "**"
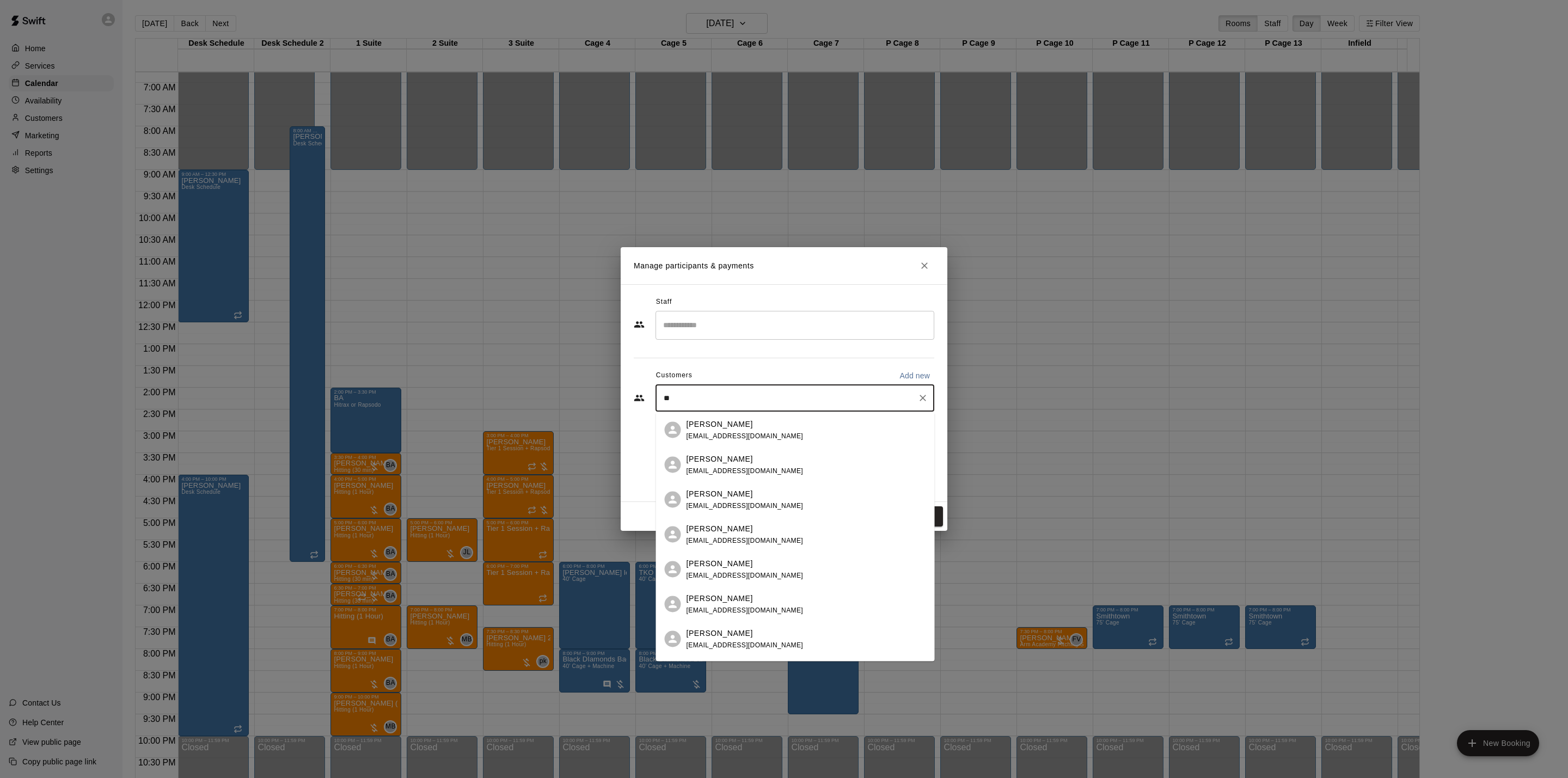
click at [741, 448] on div "[PERSON_NAME] [EMAIL_ADDRESS][DOMAIN_NAME]" at bounding box center [795, 465] width 279 height 35
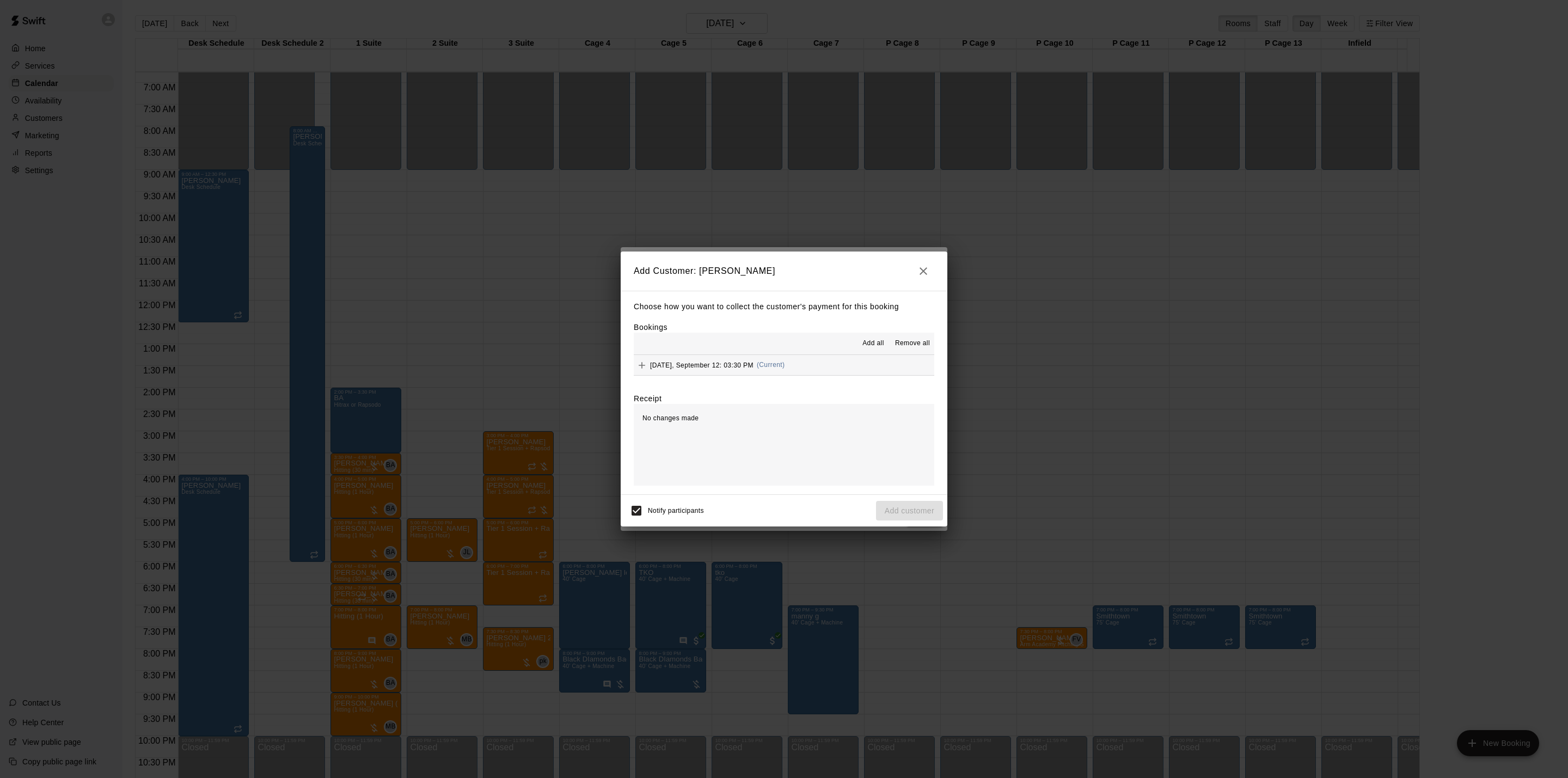
click at [745, 359] on div "[DATE], September 12: 03:30 PM (Current)" at bounding box center [710, 366] width 151 height 17
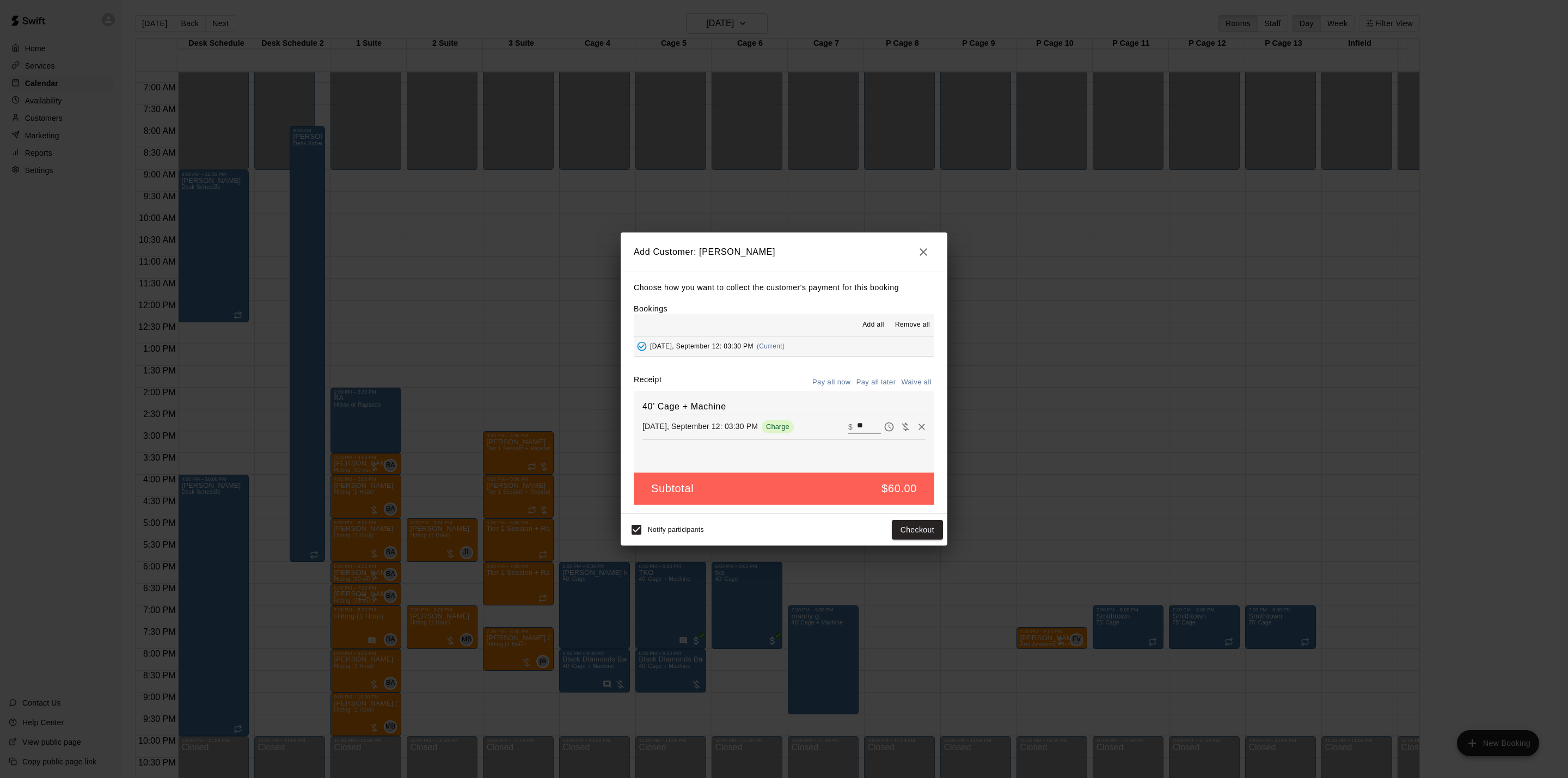
click at [863, 384] on button "Pay all later" at bounding box center [876, 382] width 45 height 17
click at [904, 531] on button "Add customer" at bounding box center [909, 530] width 67 height 21
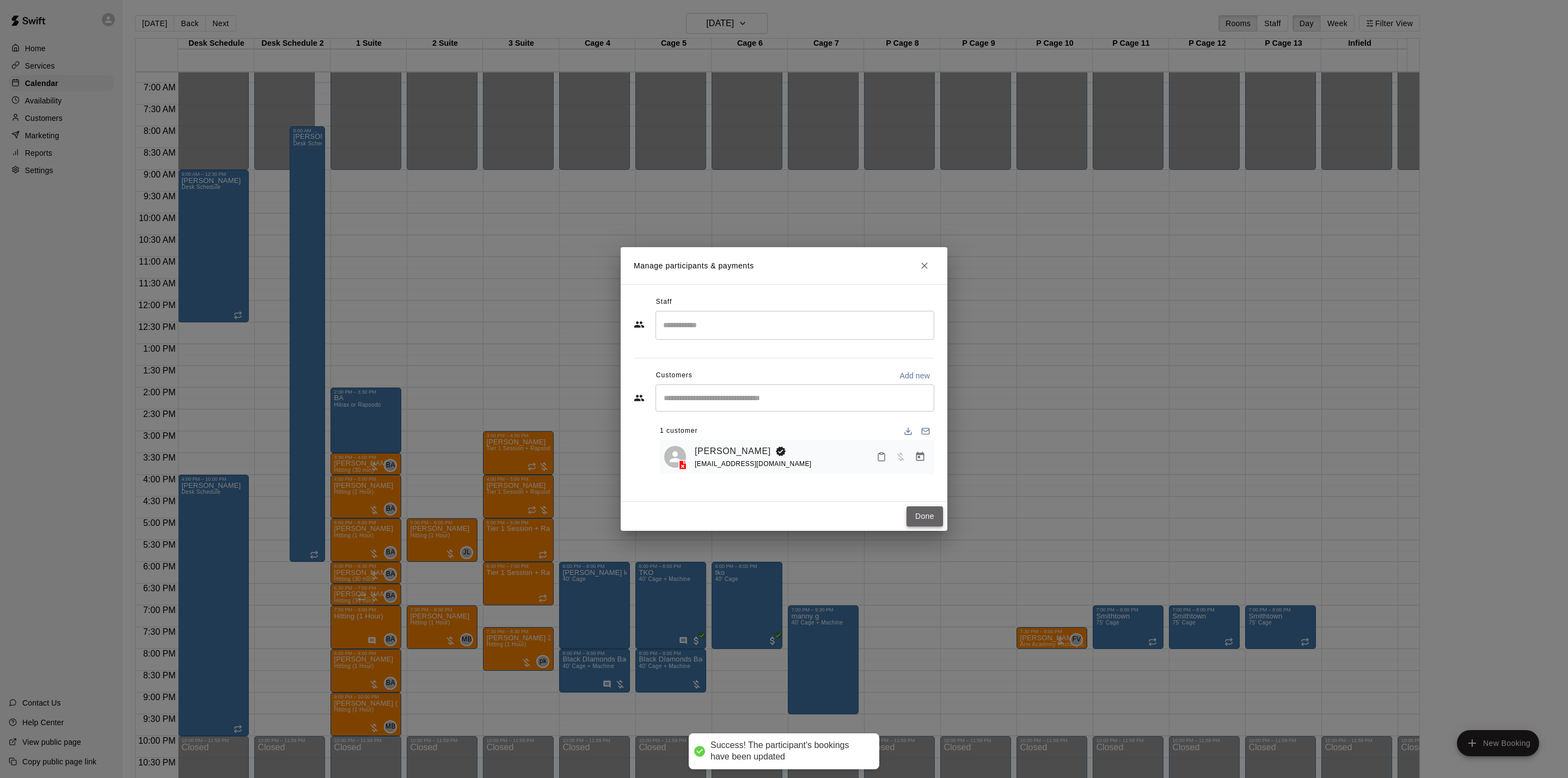
click at [929, 521] on button "Done" at bounding box center [924, 517] width 36 height 21
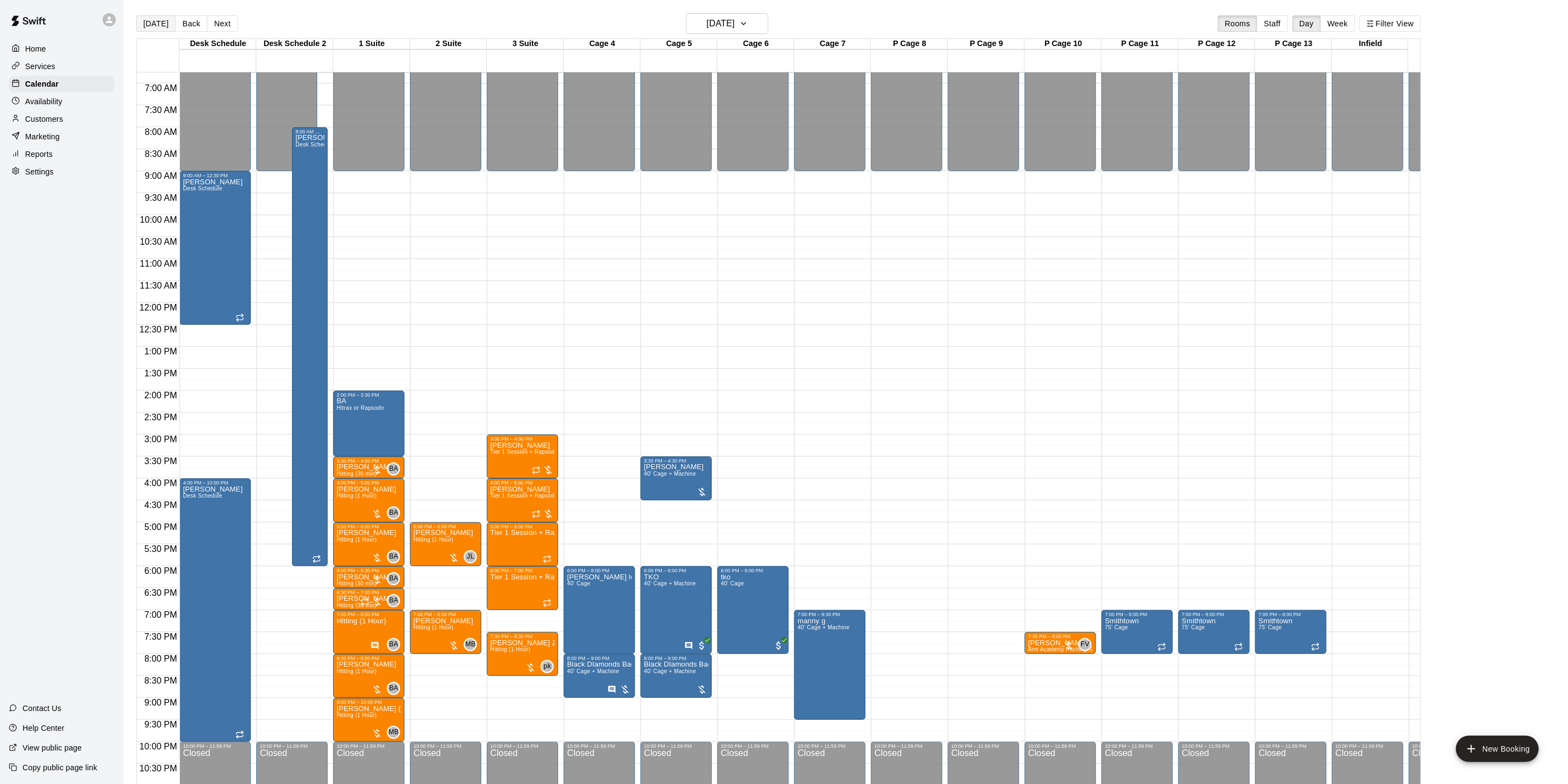
click at [151, 31] on button "[DATE]" at bounding box center [156, 24] width 39 height 17
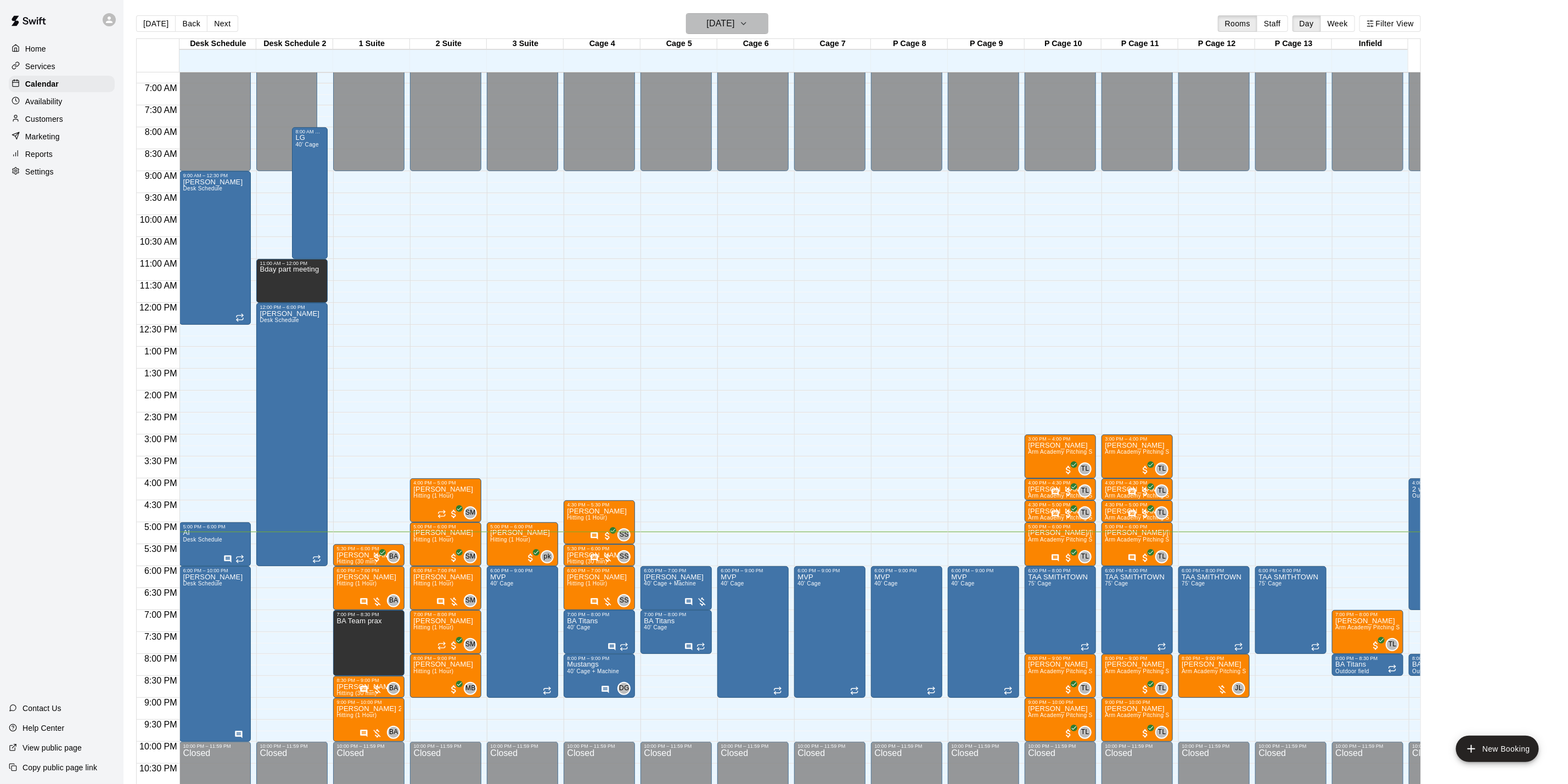
click at [768, 30] on button "[DATE]" at bounding box center [728, 24] width 83 height 21
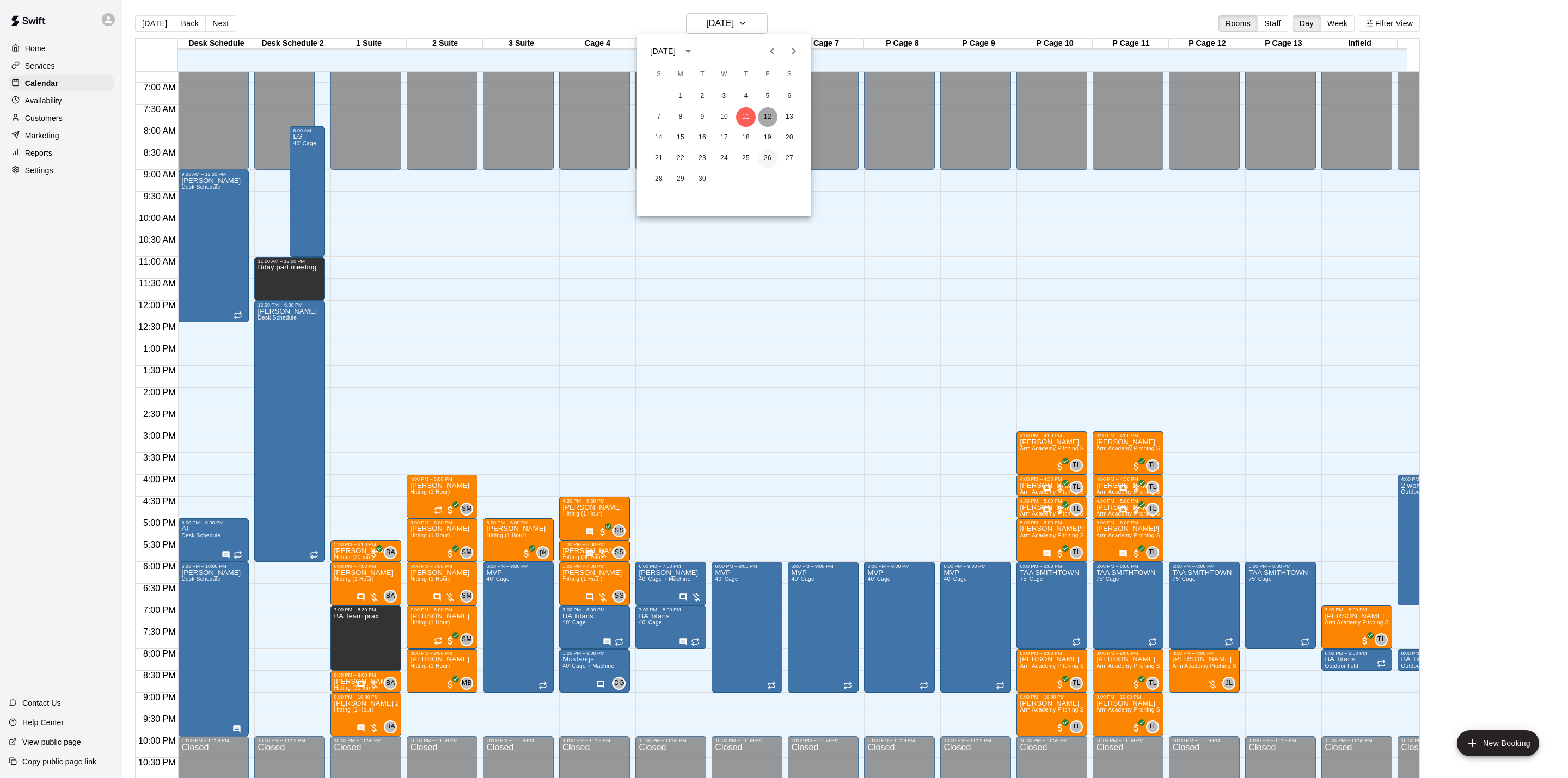
drag, startPoint x: 770, startPoint y: 118, endPoint x: 769, endPoint y: 152, distance: 34.0
click at [770, 119] on button "12" at bounding box center [768, 117] width 20 height 20
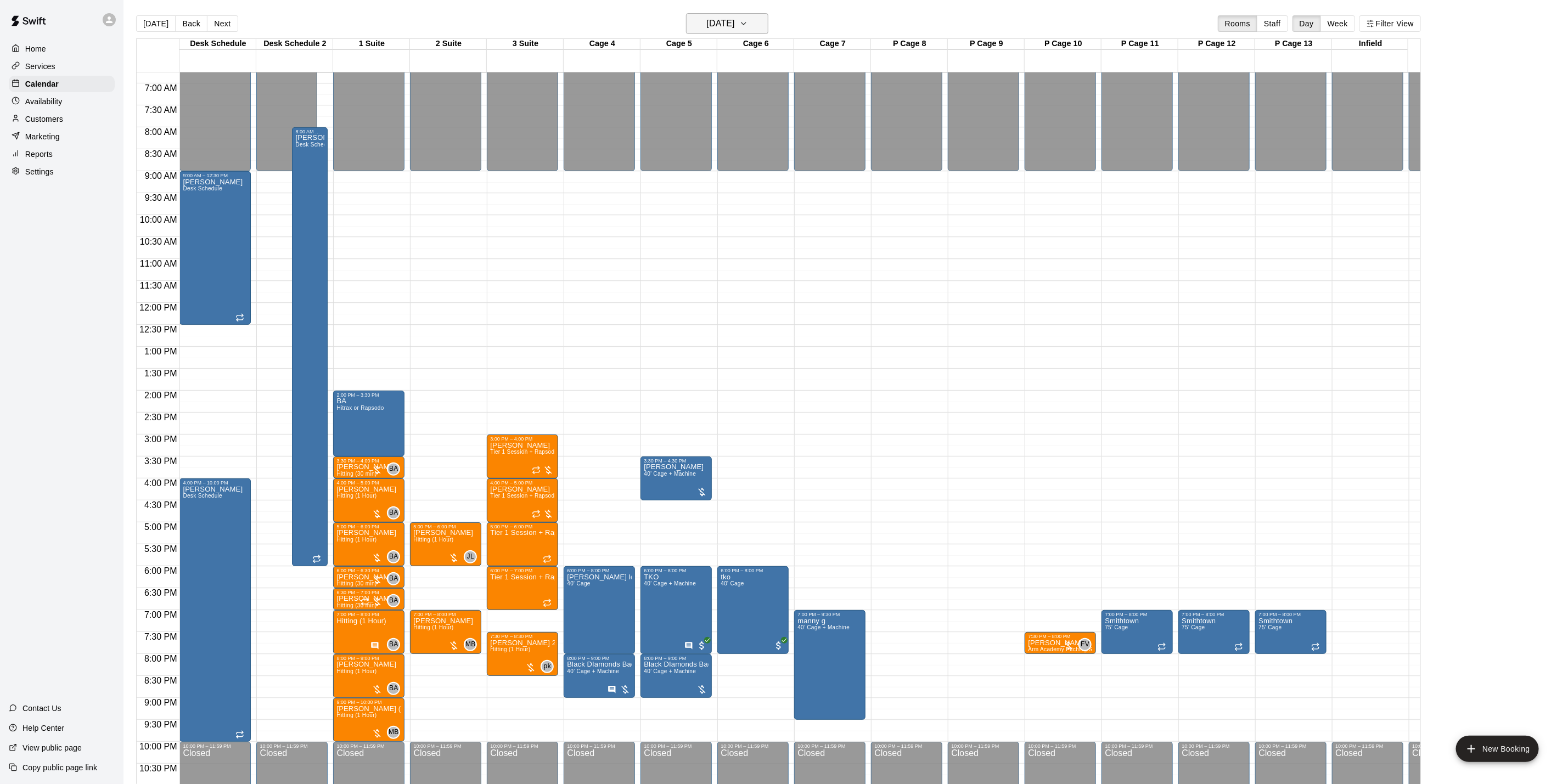
click at [748, 28] on icon "button" at bounding box center [743, 24] width 8 height 13
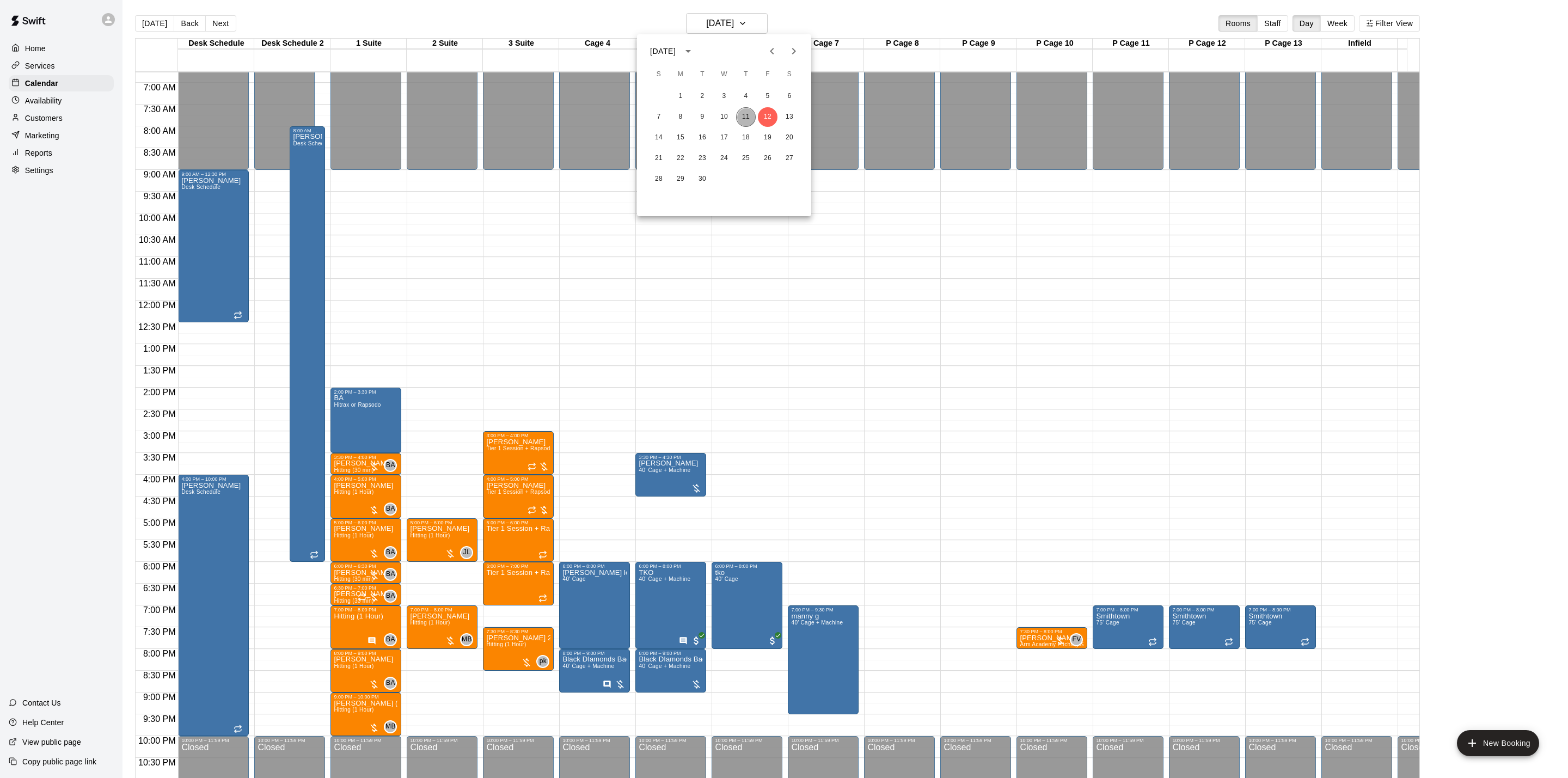
click at [752, 115] on button "11" at bounding box center [745, 117] width 20 height 20
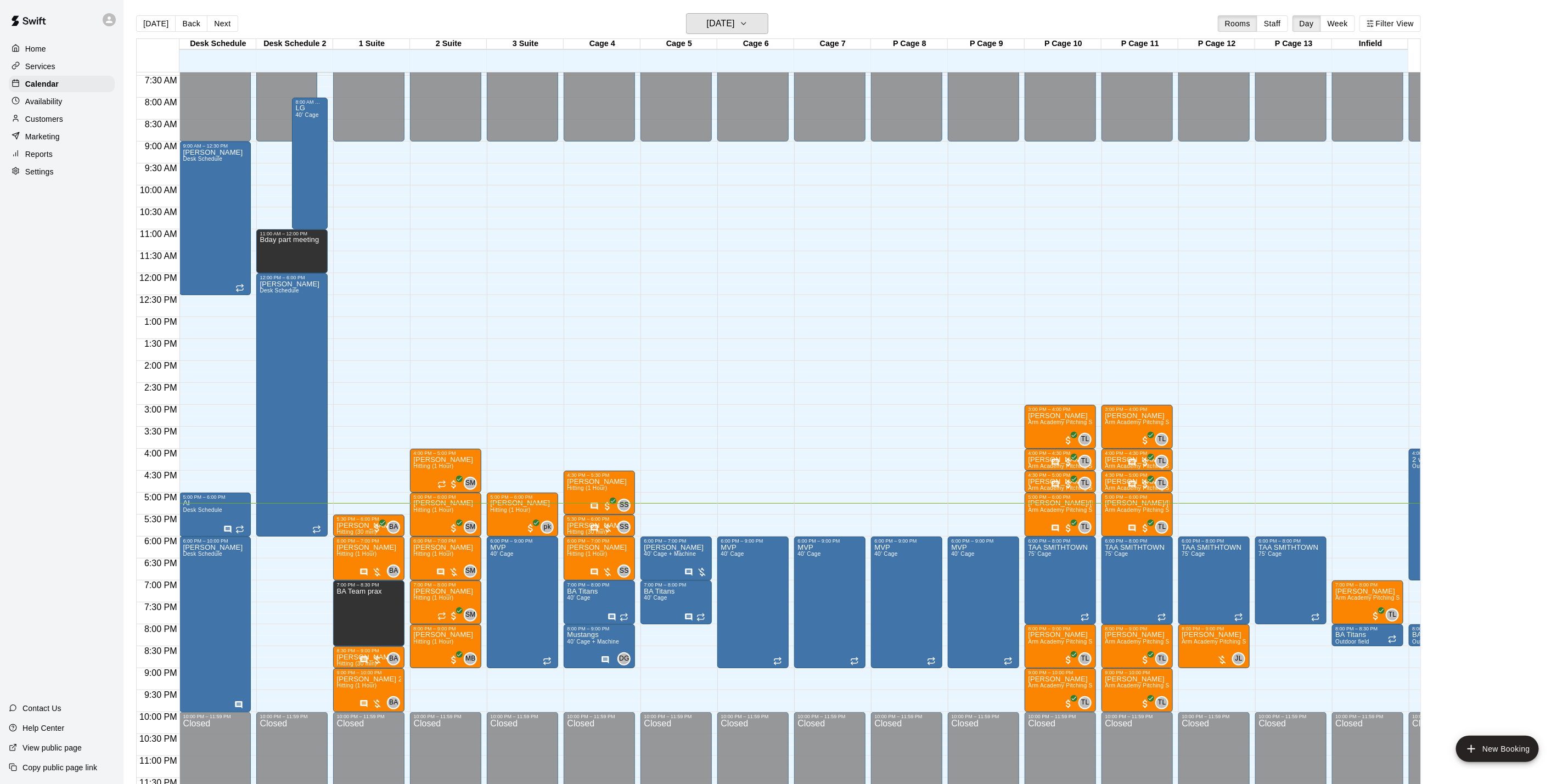
scroll to position [342, 0]
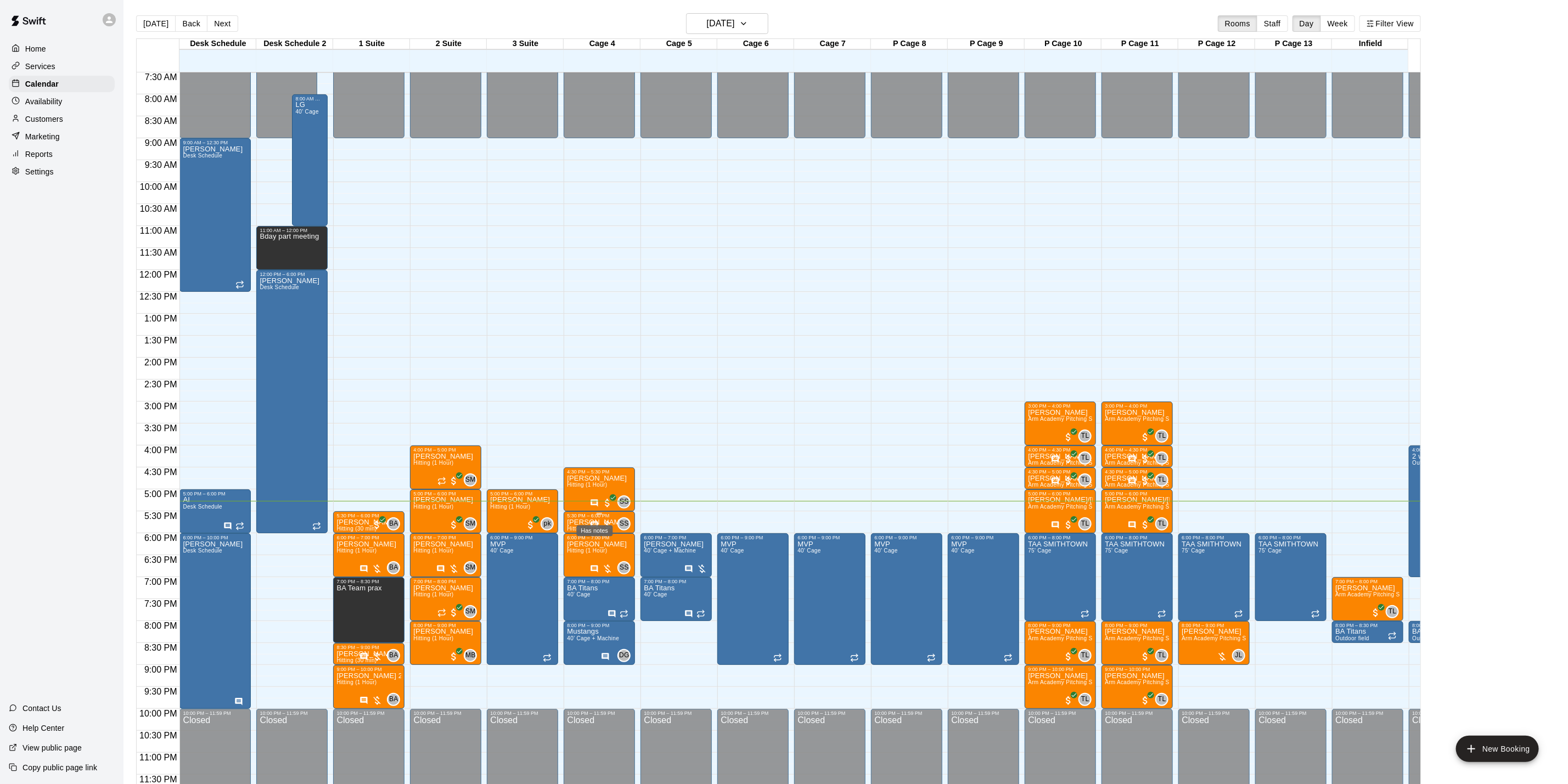
click at [593, 521] on icon "Has notes" at bounding box center [594, 525] width 8 height 8
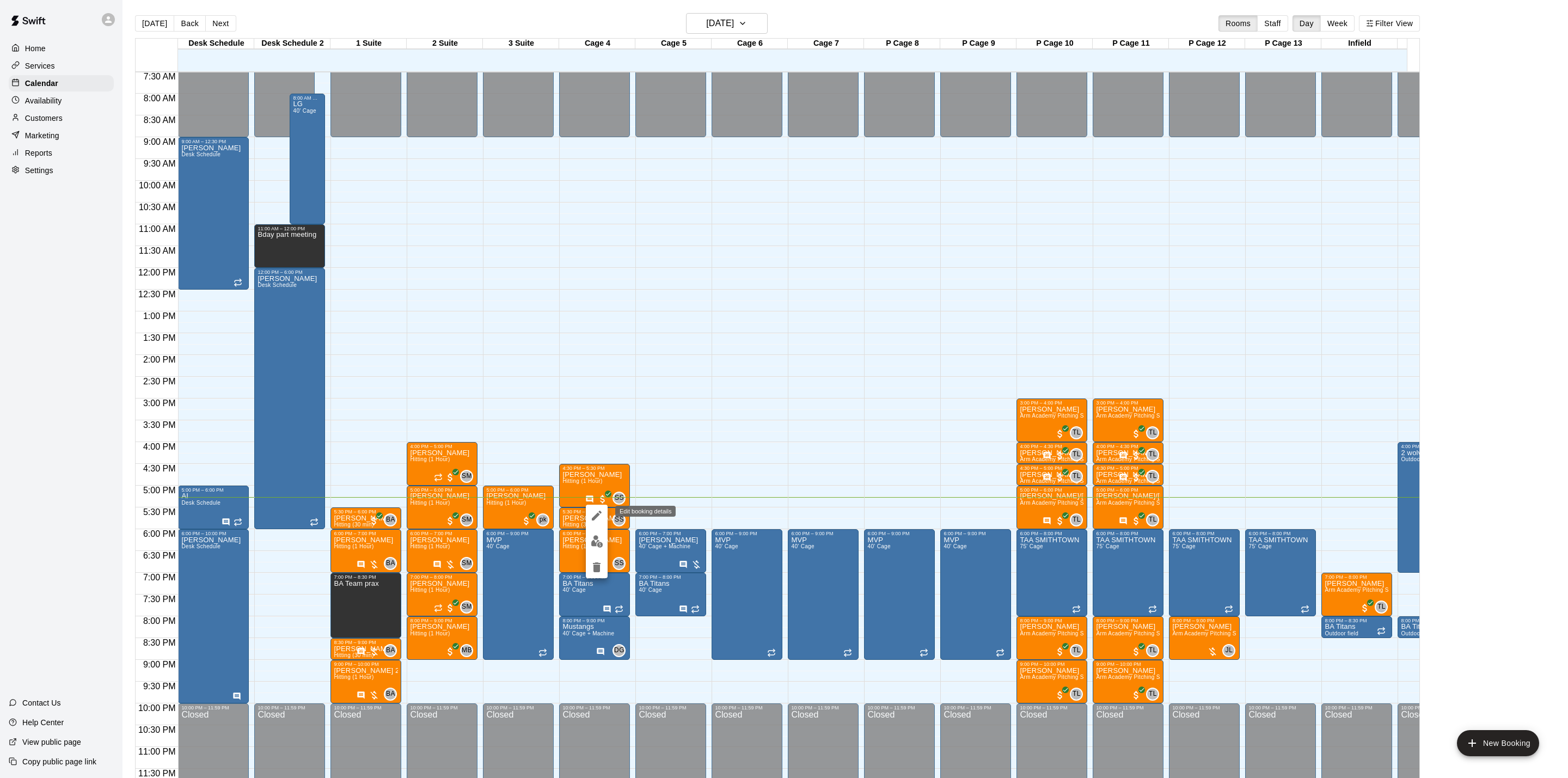
click at [599, 516] on icon "edit" at bounding box center [597, 516] width 13 height 13
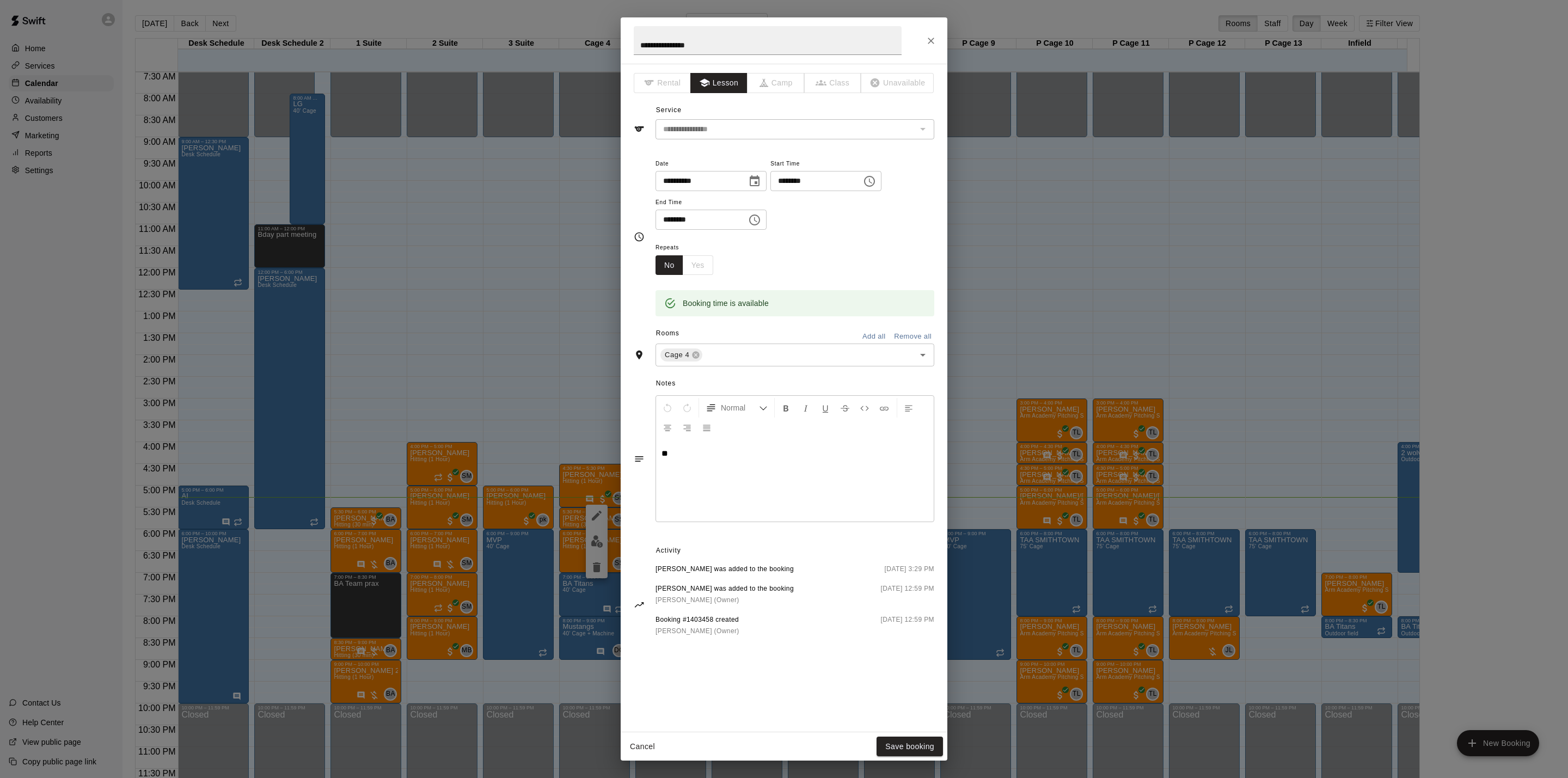
drag, startPoint x: 541, startPoint y: 328, endPoint x: 563, endPoint y: 348, distance: 29.7
click at [541, 330] on div "**********" at bounding box center [784, 389] width 1568 height 778
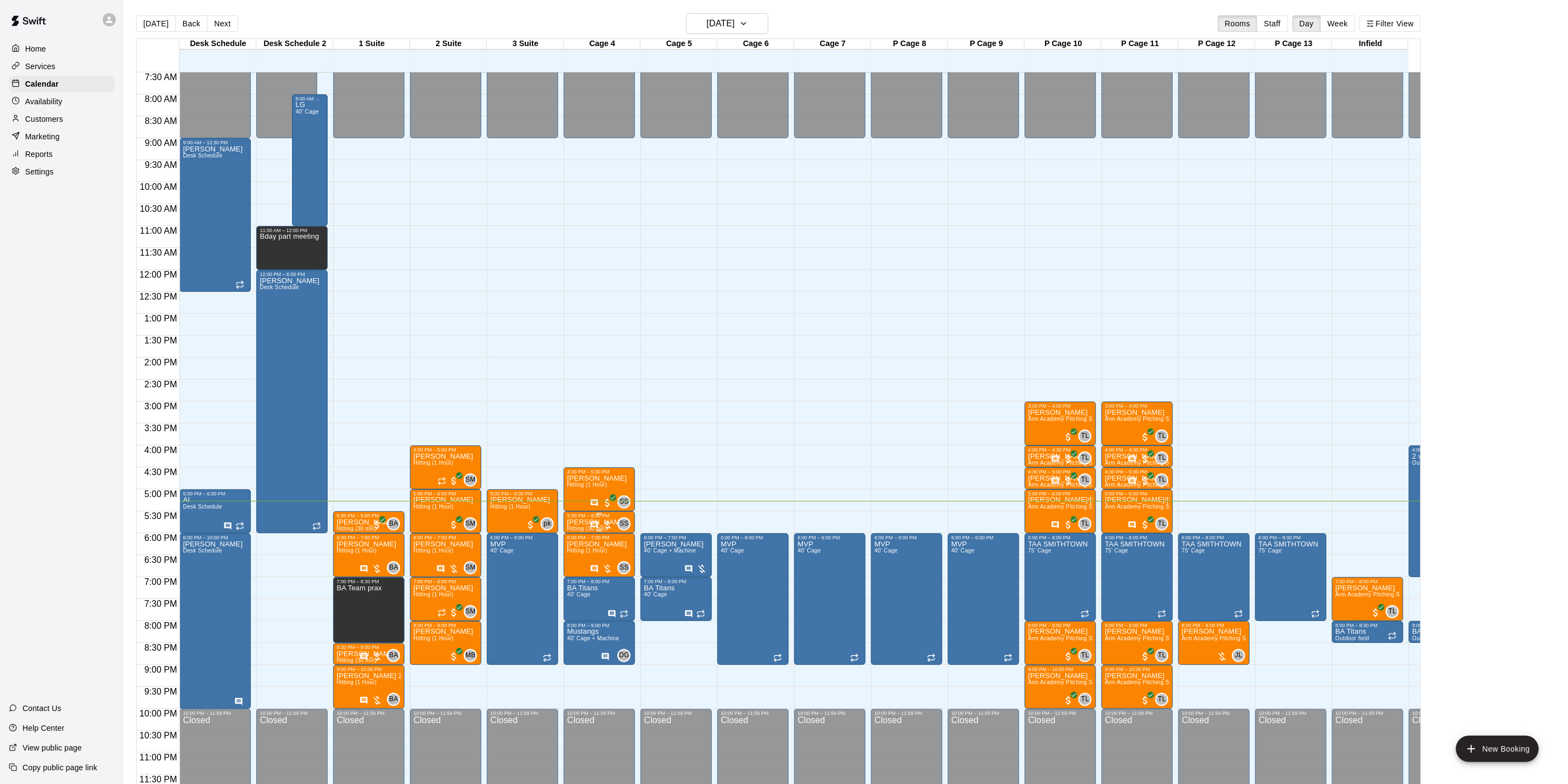
click at [572, 523] on p "[PERSON_NAME]" at bounding box center [597, 523] width 60 height 0
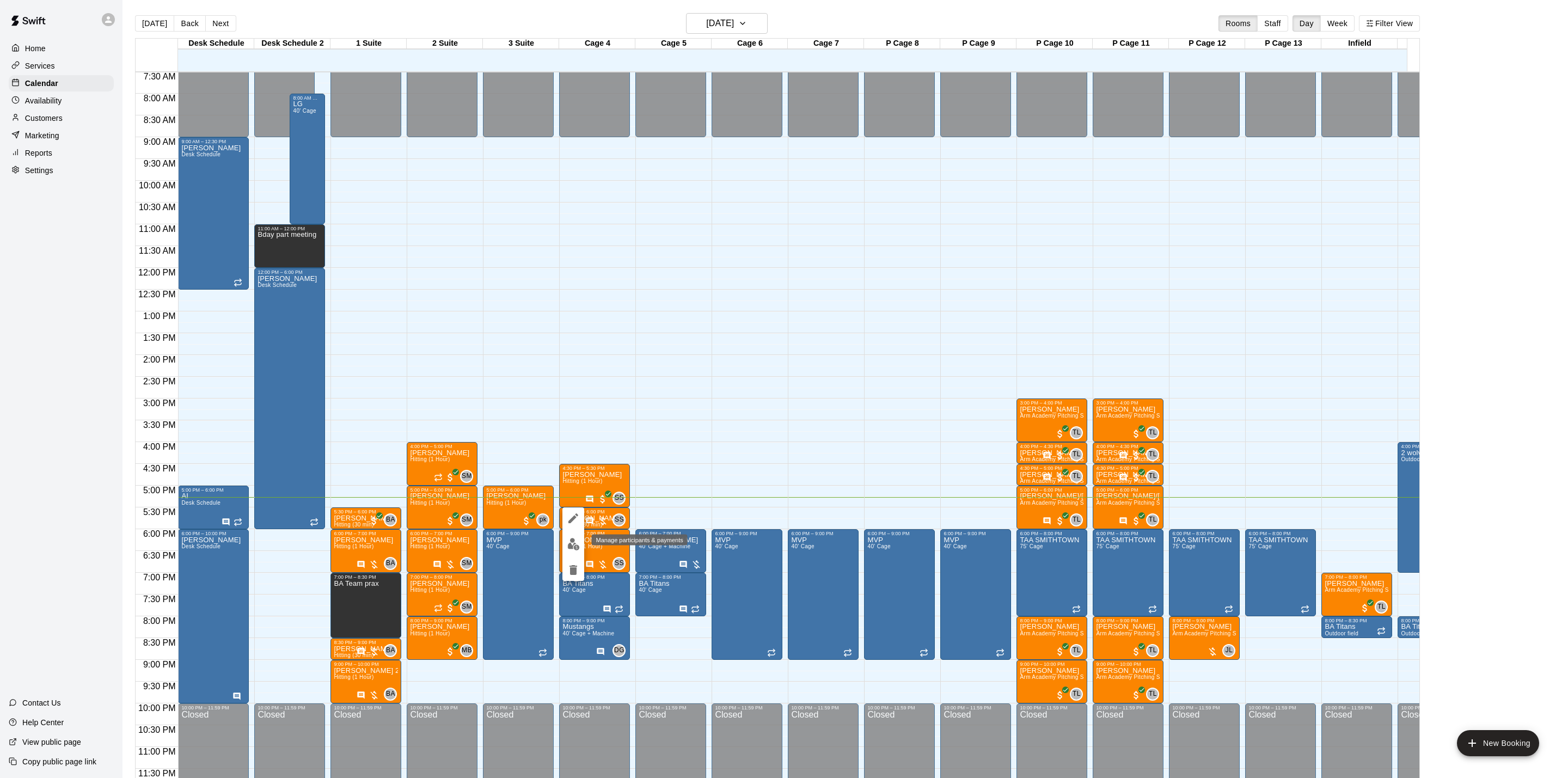
click at [569, 535] on button "edit" at bounding box center [573, 544] width 21 height 21
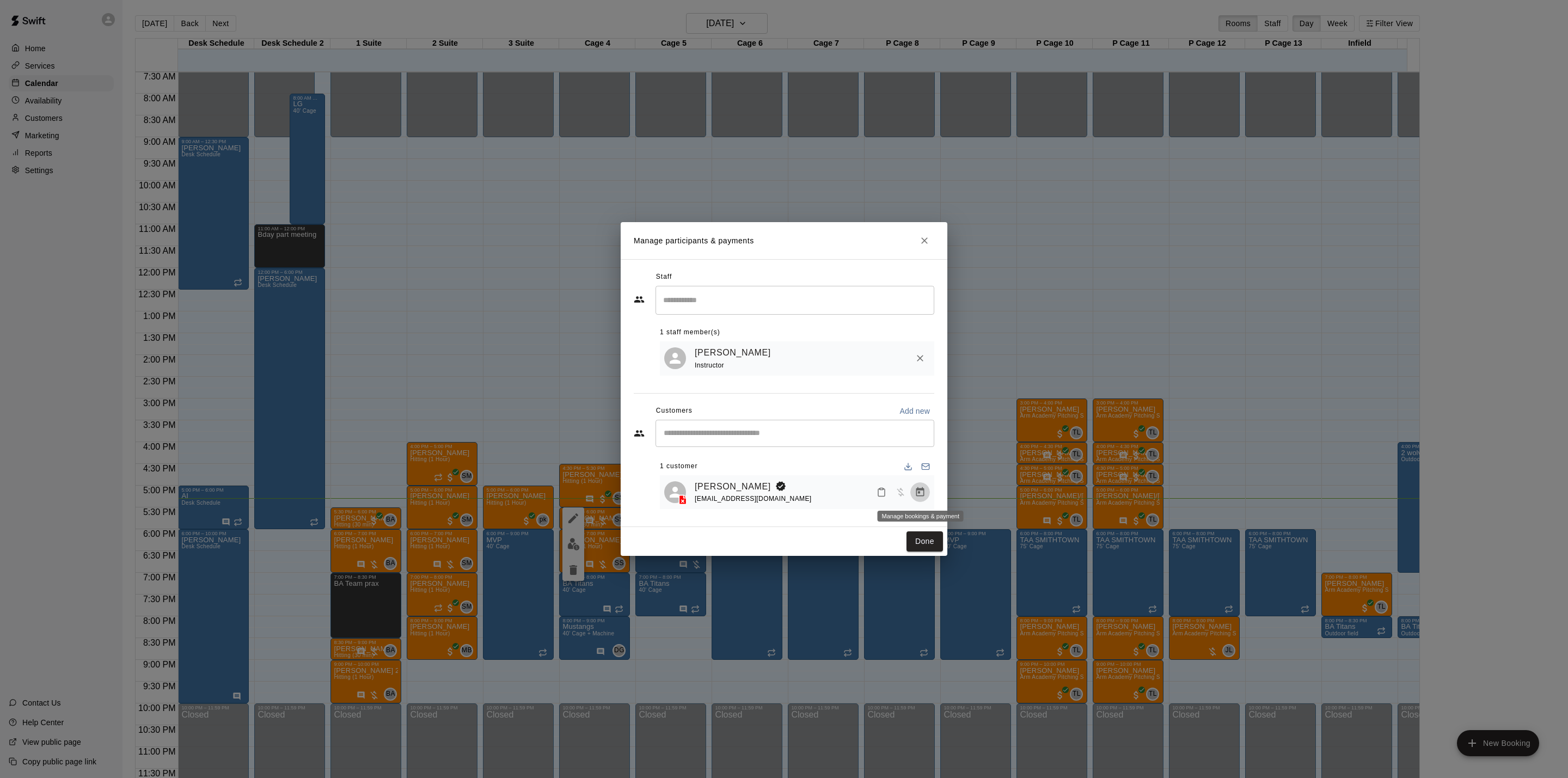
click at [923, 493] on icon "Manage bookings & payment" at bounding box center [921, 493] width 11 height 11
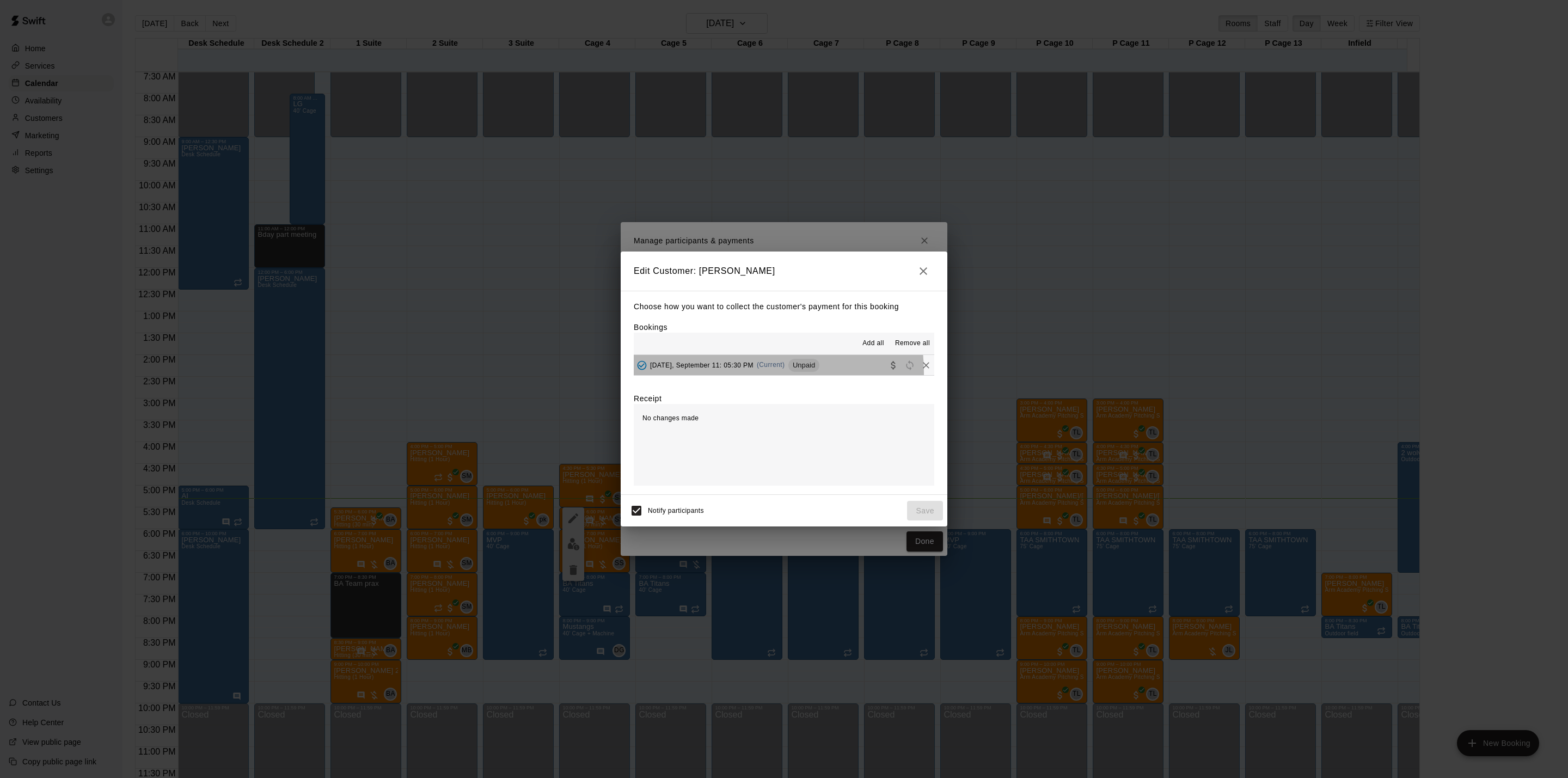
click at [720, 375] on button "[DATE], September 11: 05:30 PM (Current) Unpaid" at bounding box center [784, 366] width 300 height 21
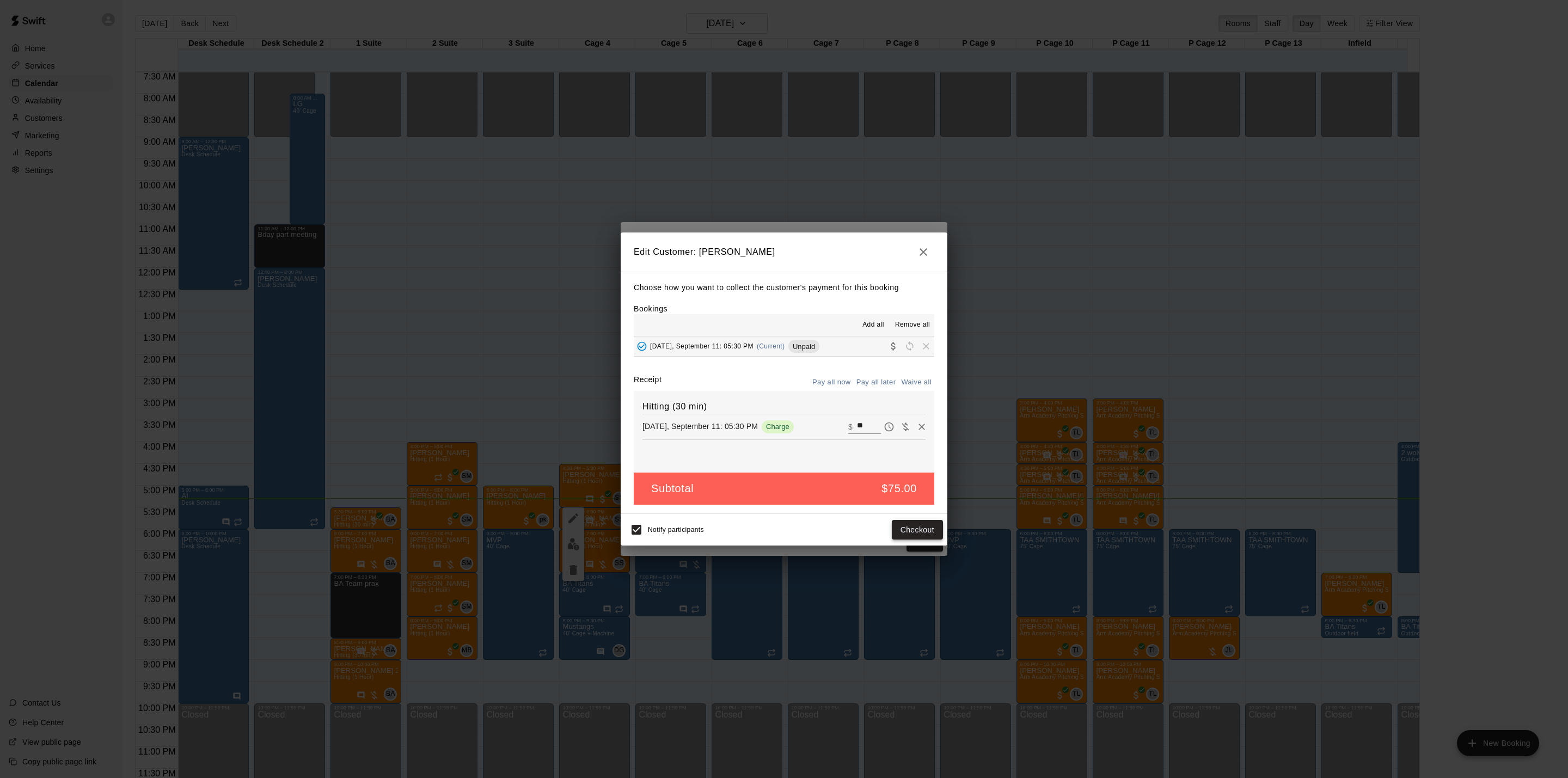
click at [919, 538] on button "Checkout" at bounding box center [917, 530] width 51 height 21
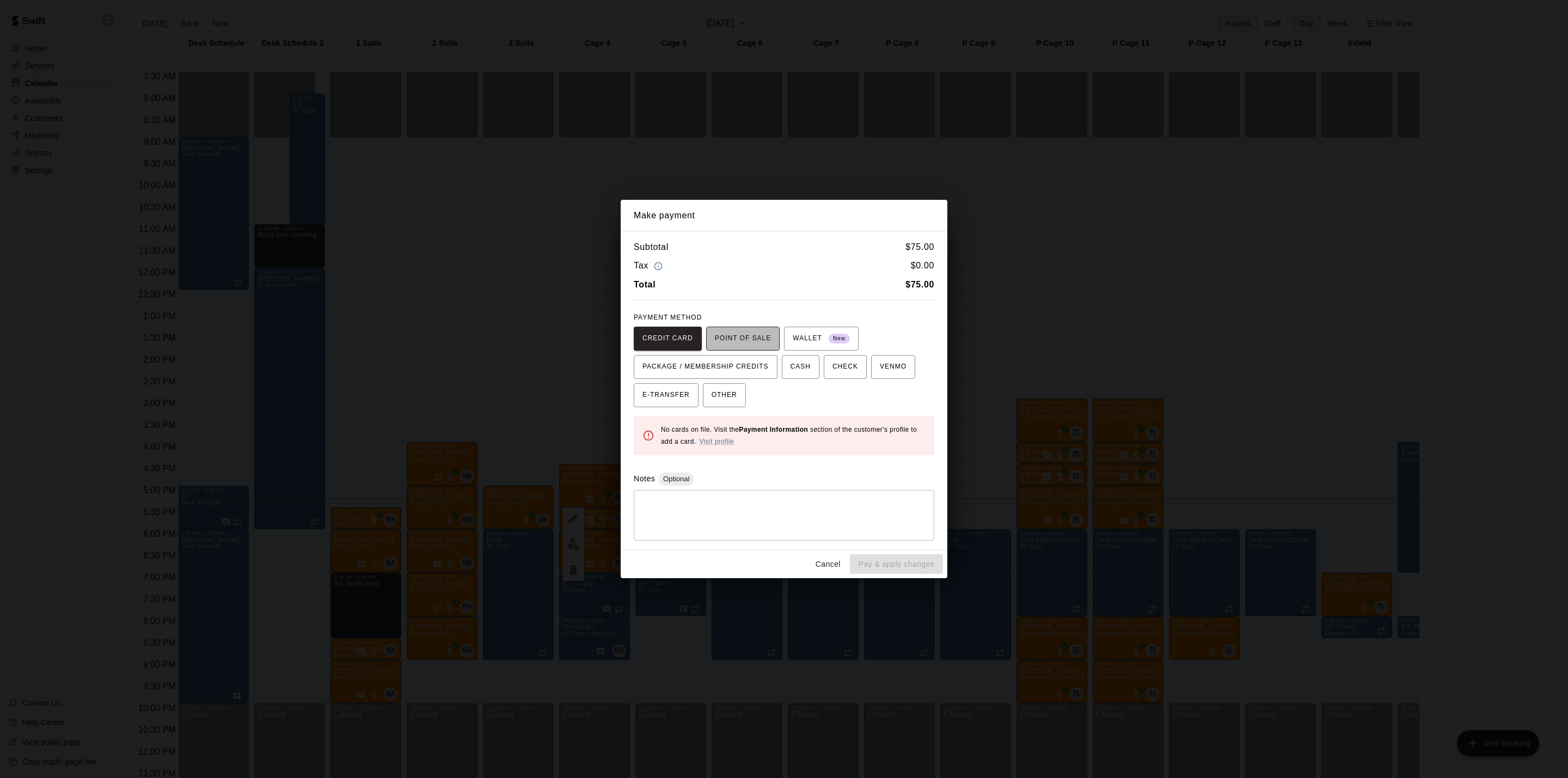
click at [742, 341] on span "POINT OF SALE" at bounding box center [742, 339] width 56 height 18
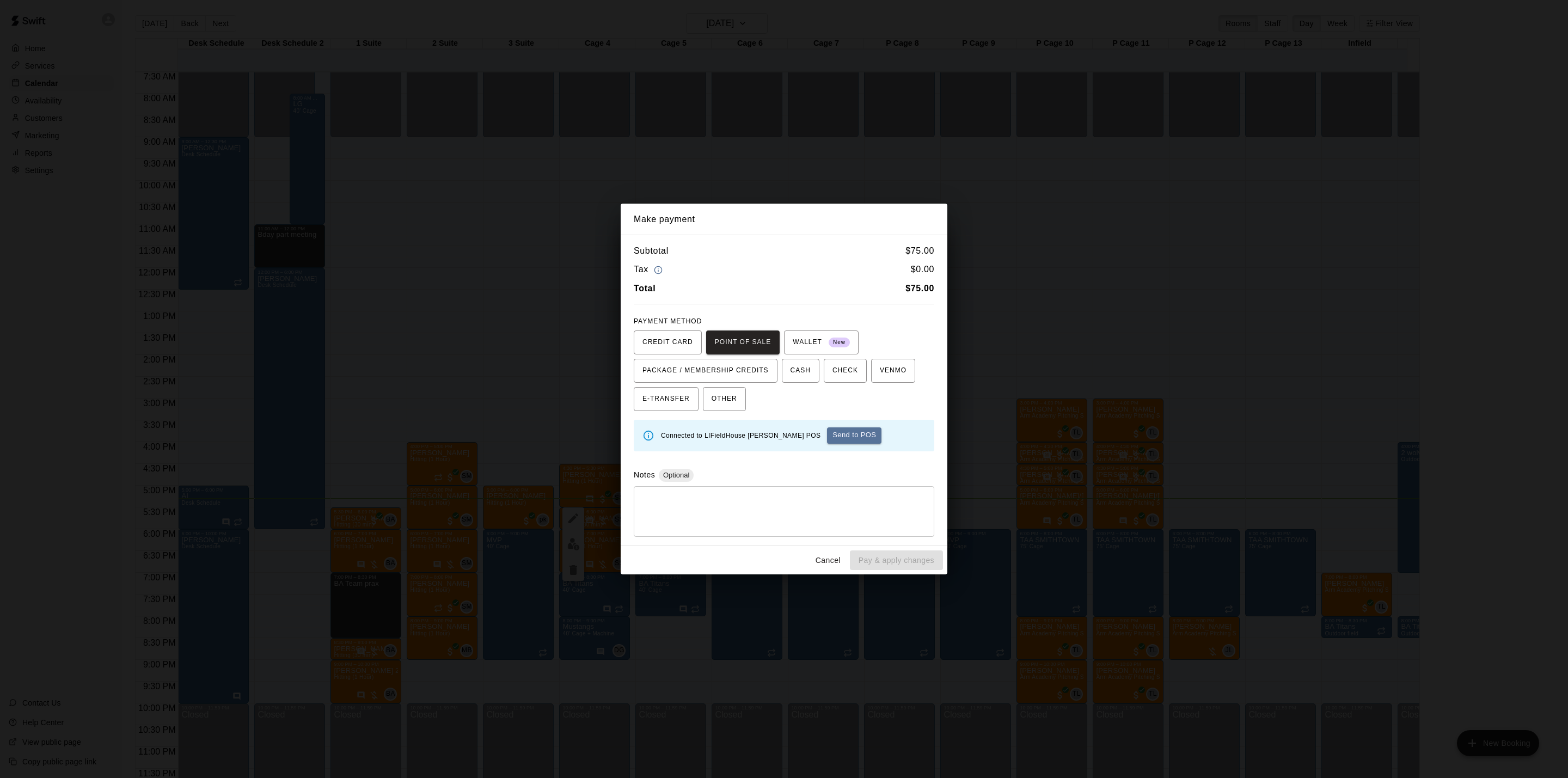
click at [827, 438] on button "Send to POS" at bounding box center [854, 436] width 54 height 17
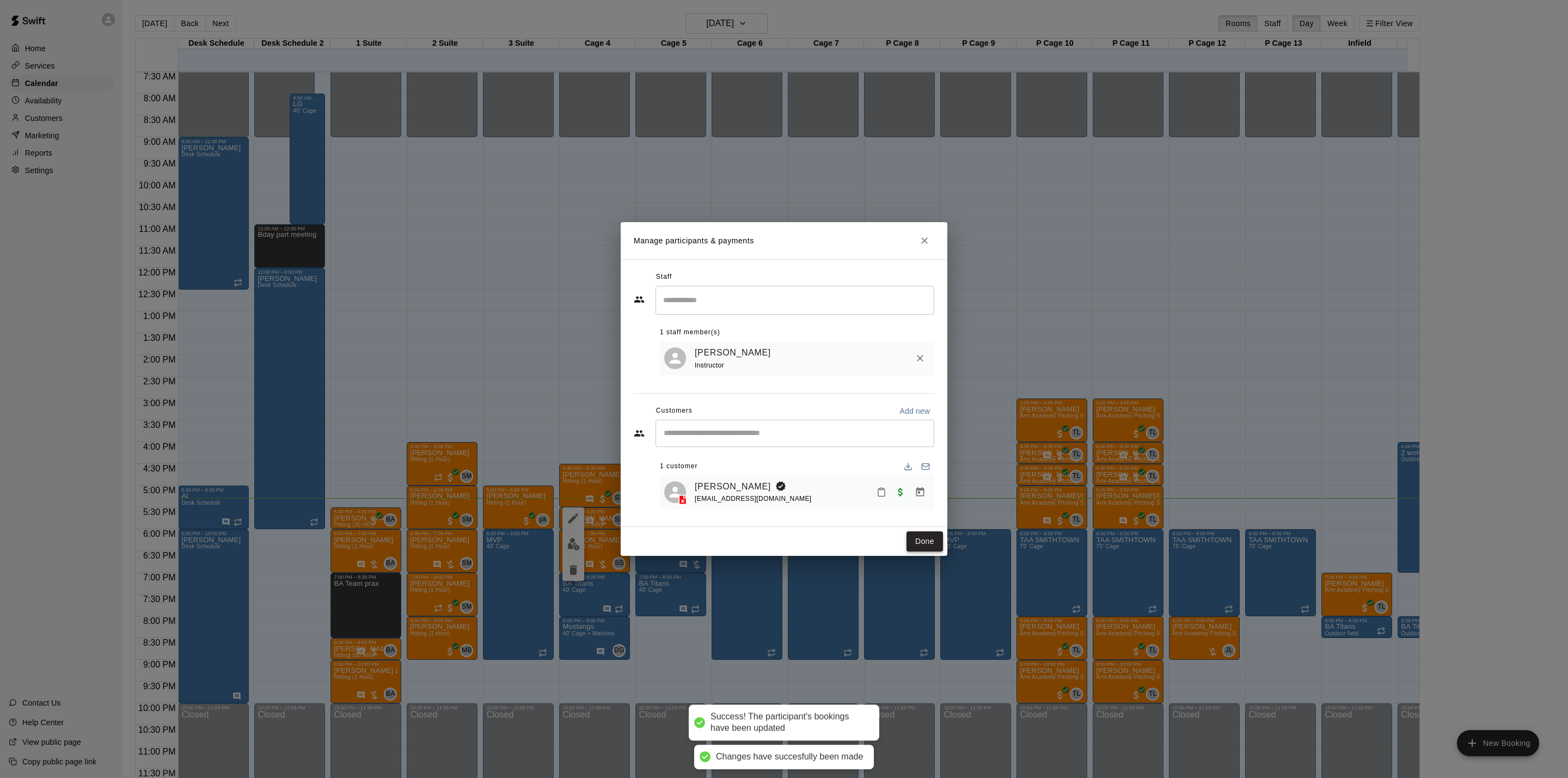
drag, startPoint x: 922, startPoint y: 548, endPoint x: 912, endPoint y: 535, distance: 16.4
click at [922, 549] on button "Done" at bounding box center [924, 542] width 36 height 21
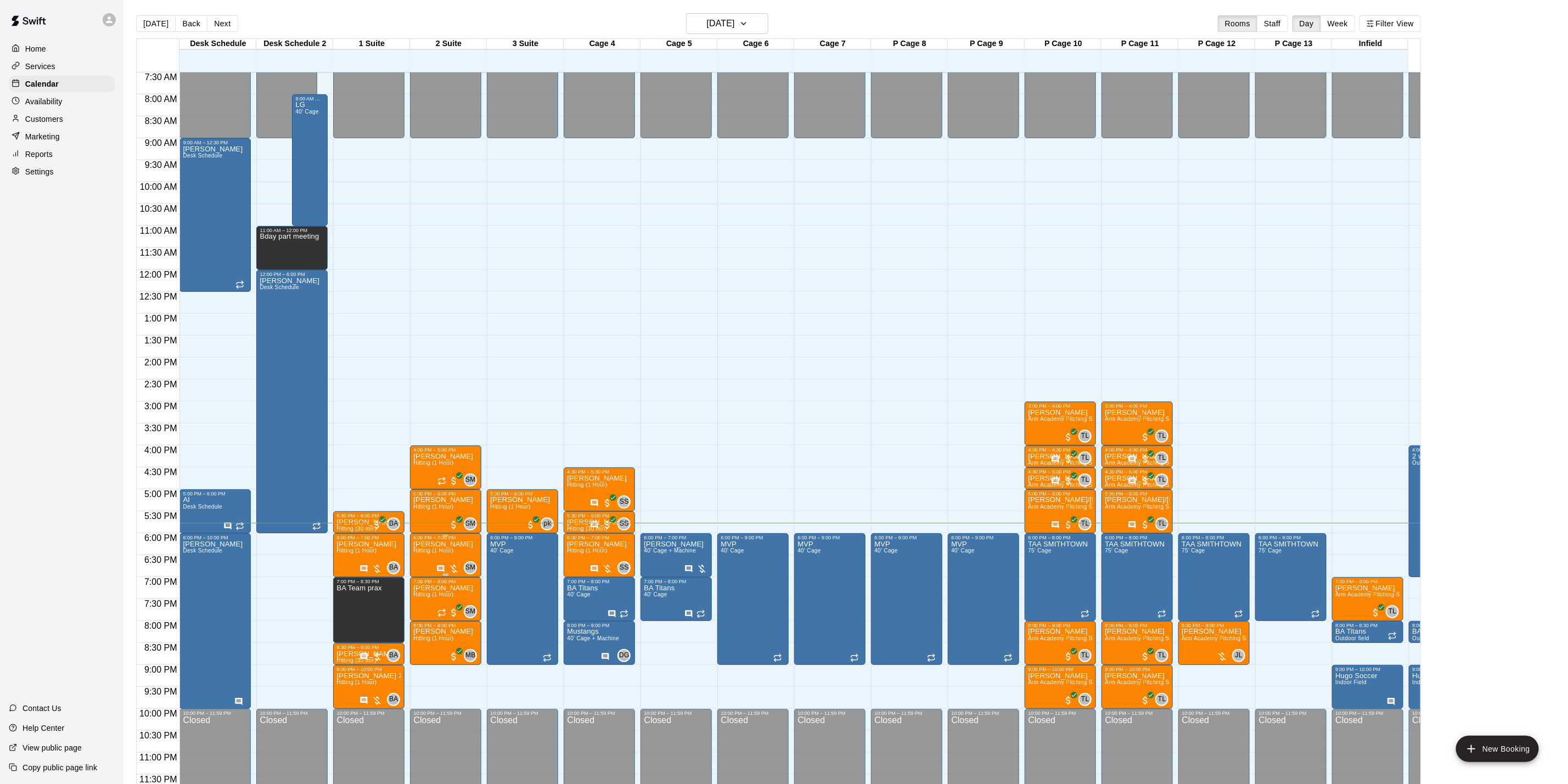
click at [440, 544] on p "[PERSON_NAME]" at bounding box center [444, 544] width 60 height 0
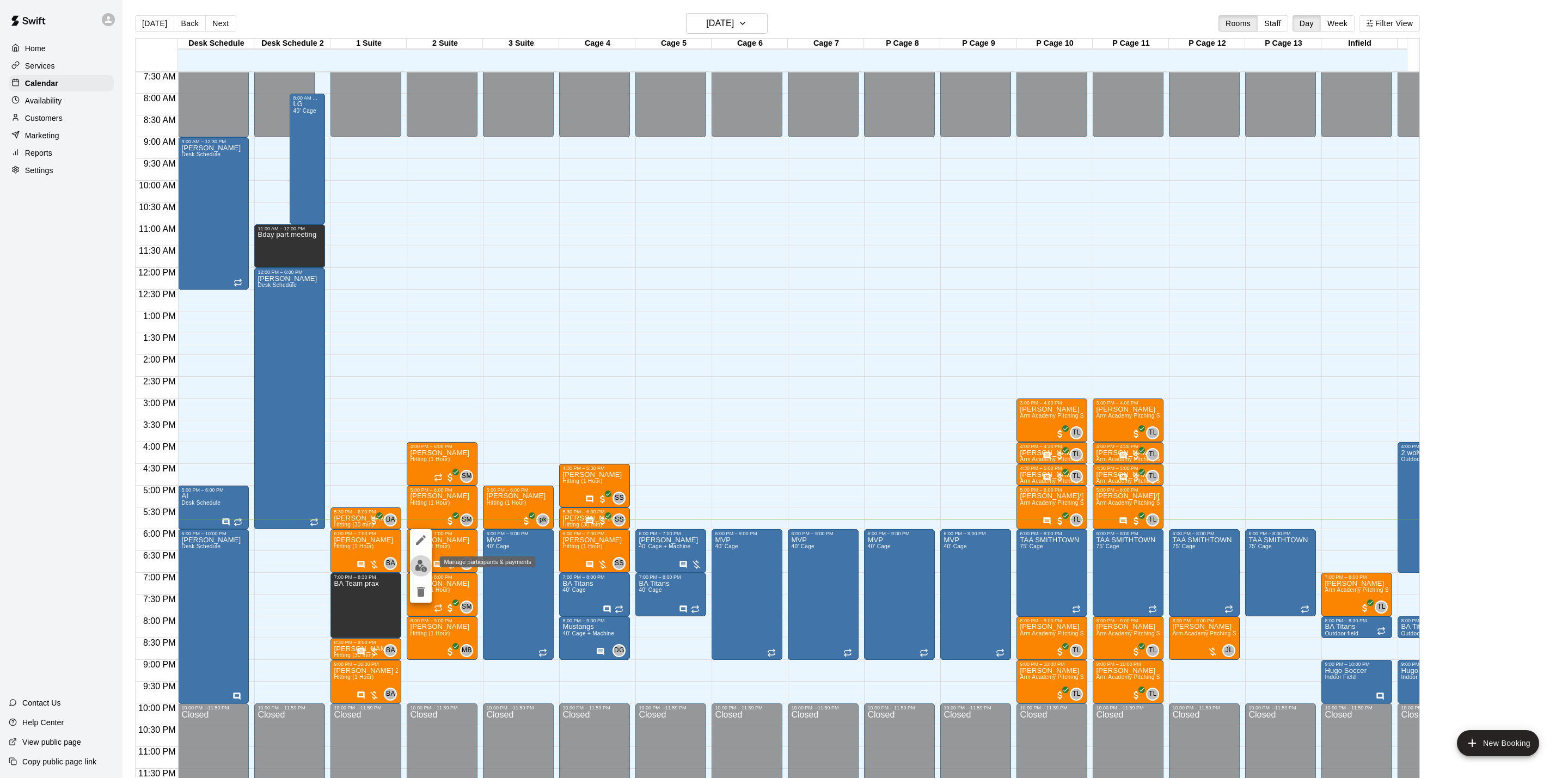
click at [420, 561] on img "edit" at bounding box center [421, 565] width 12 height 12
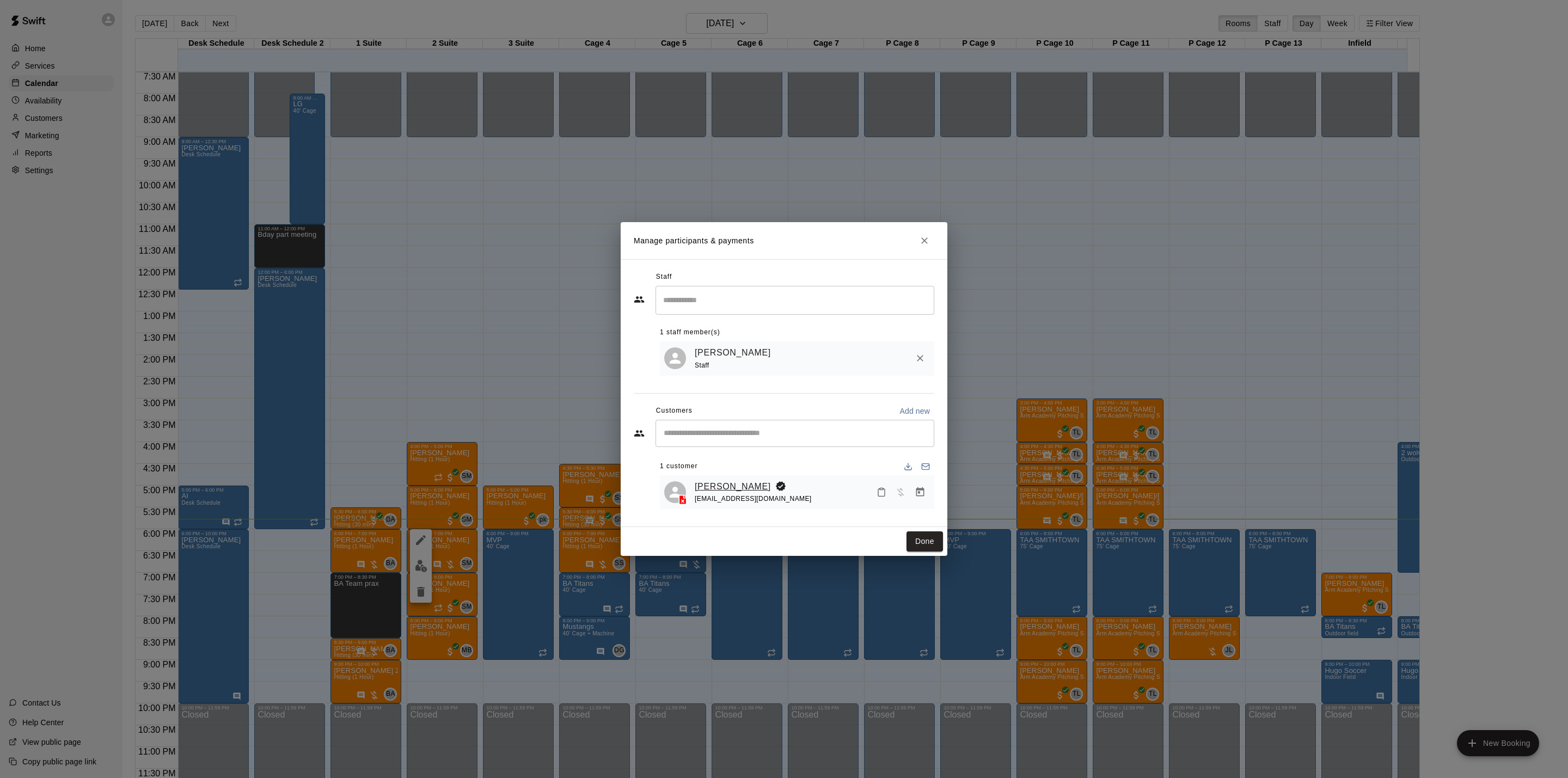
click at [710, 487] on link "[PERSON_NAME]" at bounding box center [733, 486] width 76 height 14
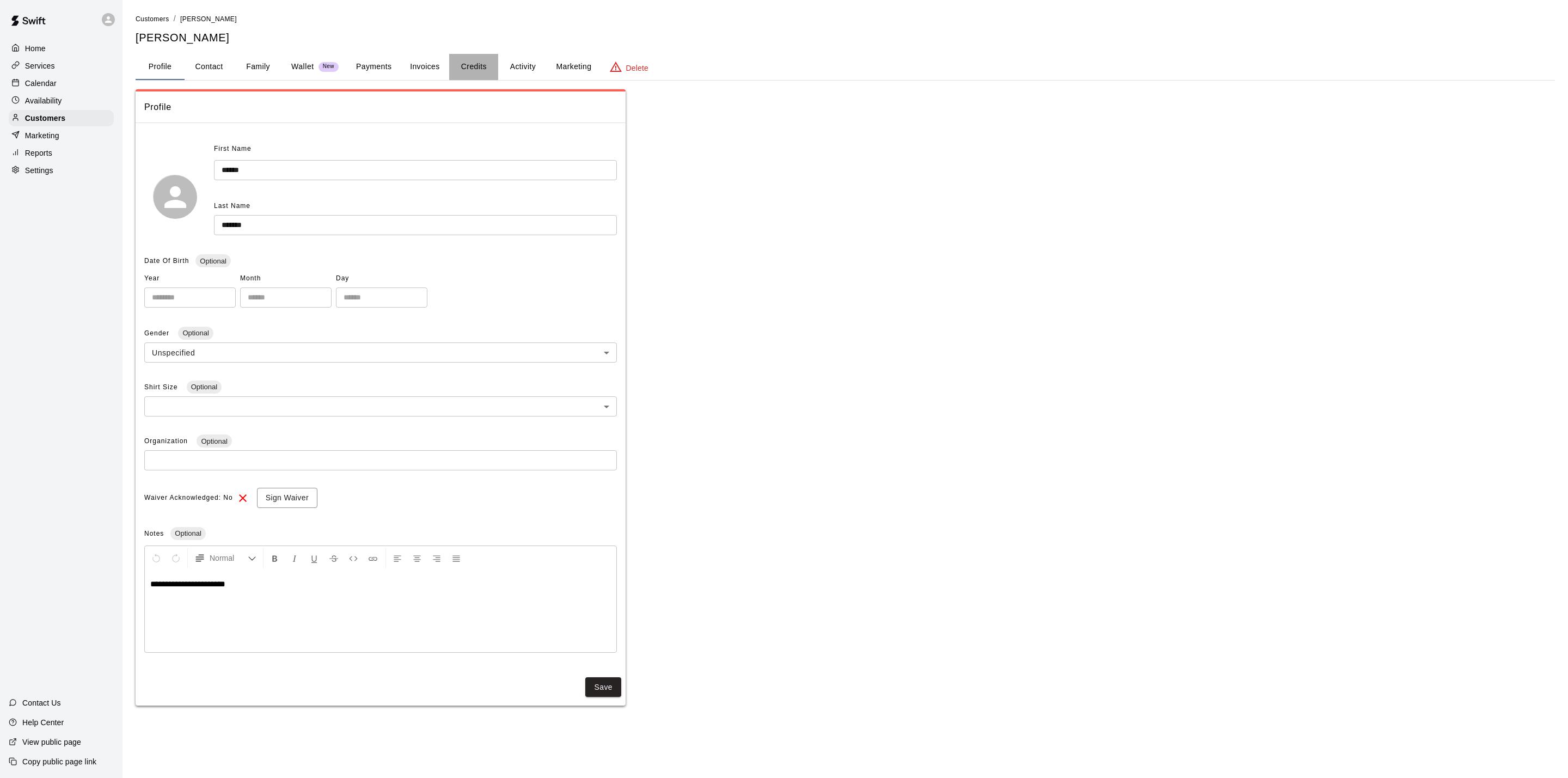
click at [482, 69] on button "Credits" at bounding box center [474, 67] width 49 height 26
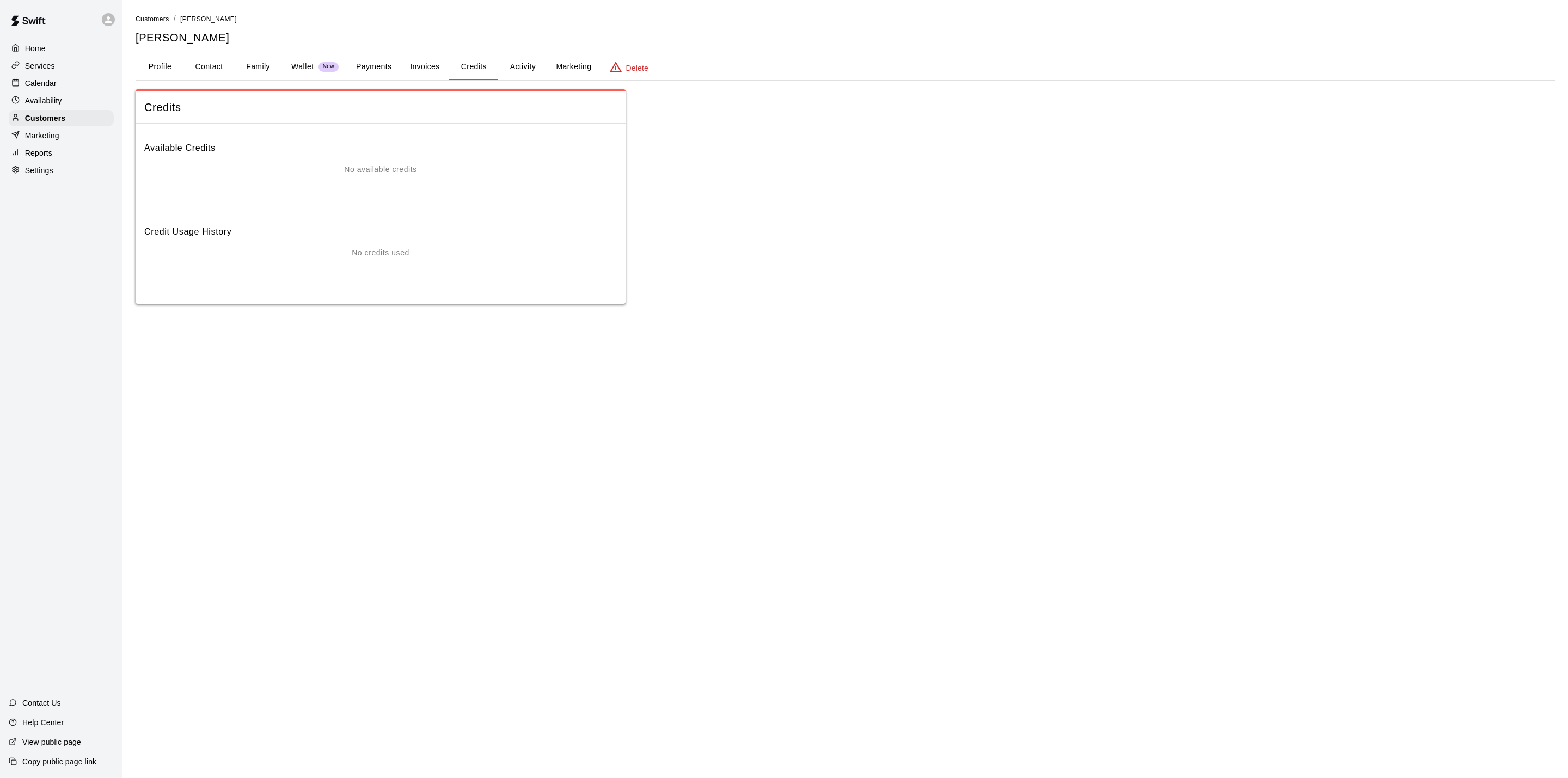
click at [523, 66] on button "Activity" at bounding box center [522, 67] width 49 height 26
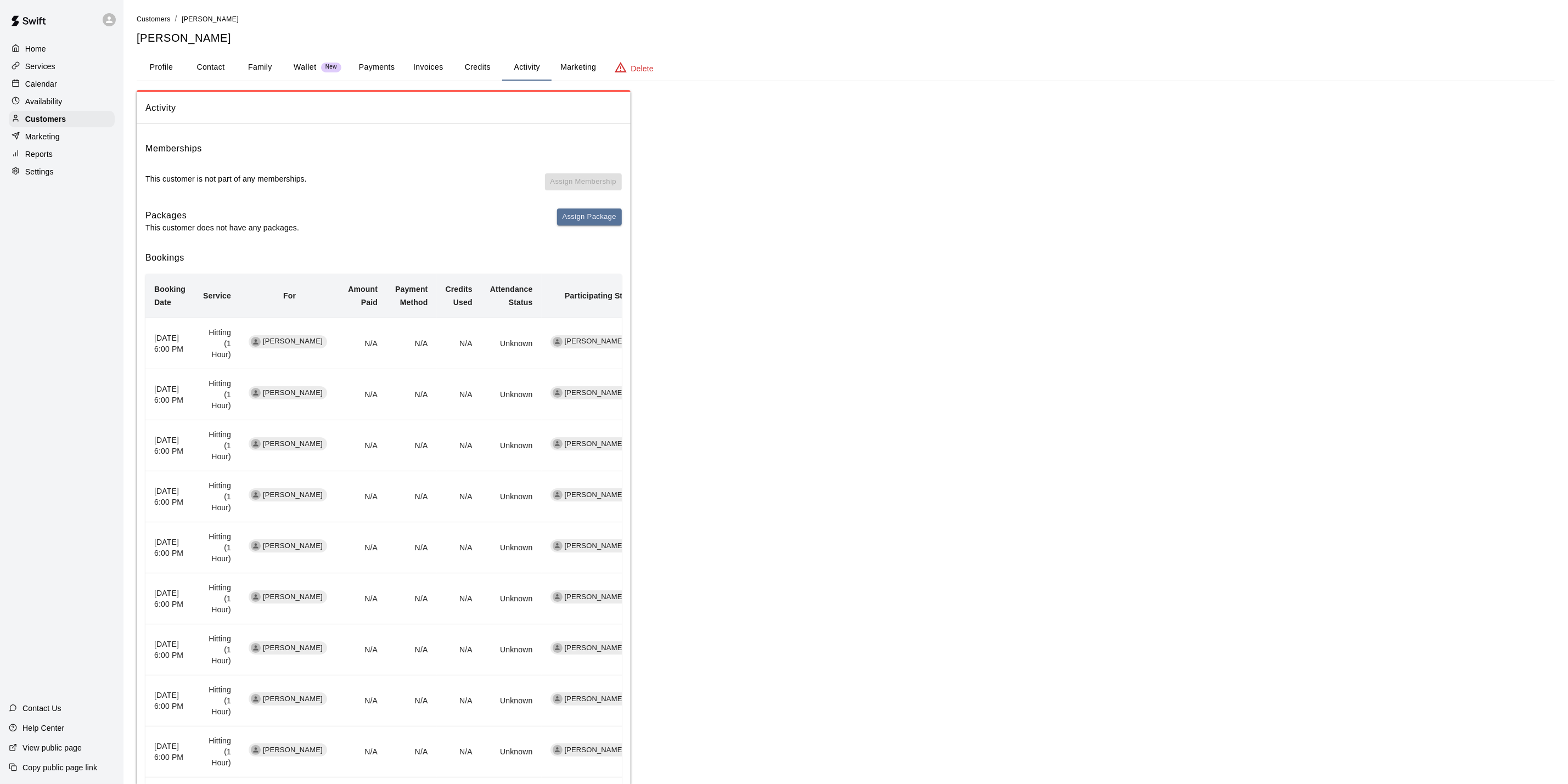
click at [445, 59] on button "Invoices" at bounding box center [428, 68] width 50 height 26
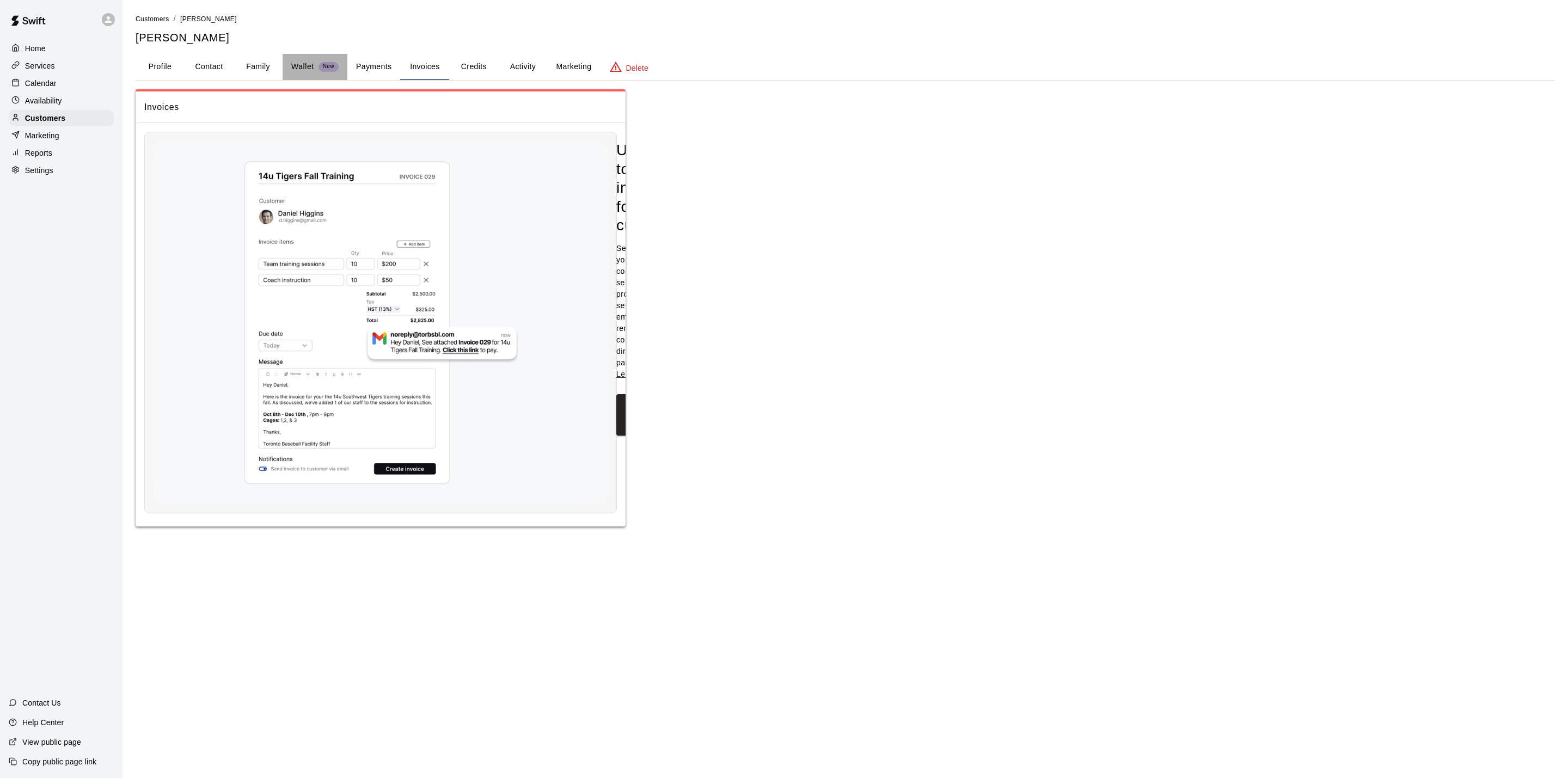
click at [294, 64] on p "Wallet" at bounding box center [302, 66] width 23 height 11
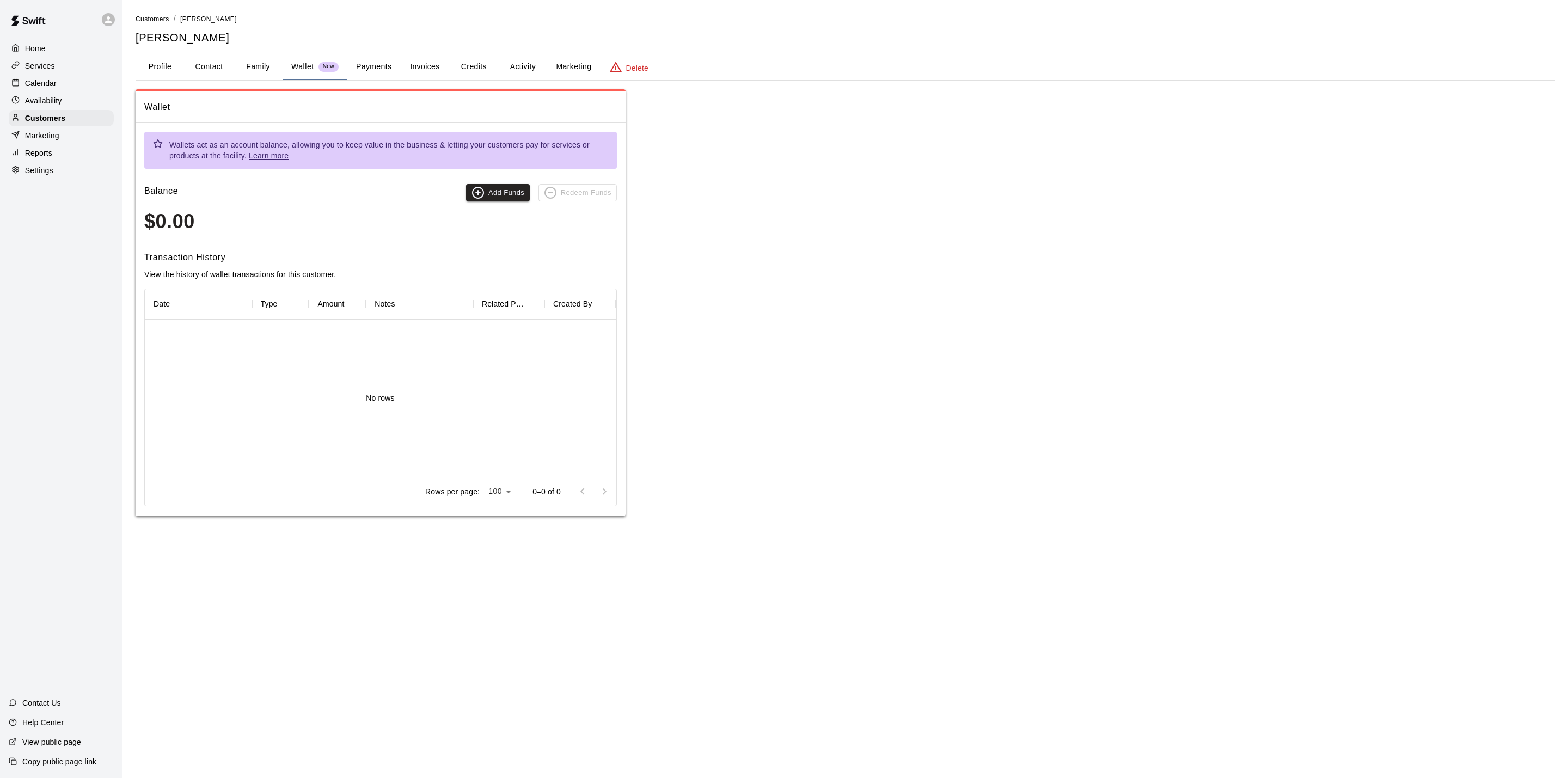
click at [249, 58] on button "Family" at bounding box center [257, 67] width 49 height 26
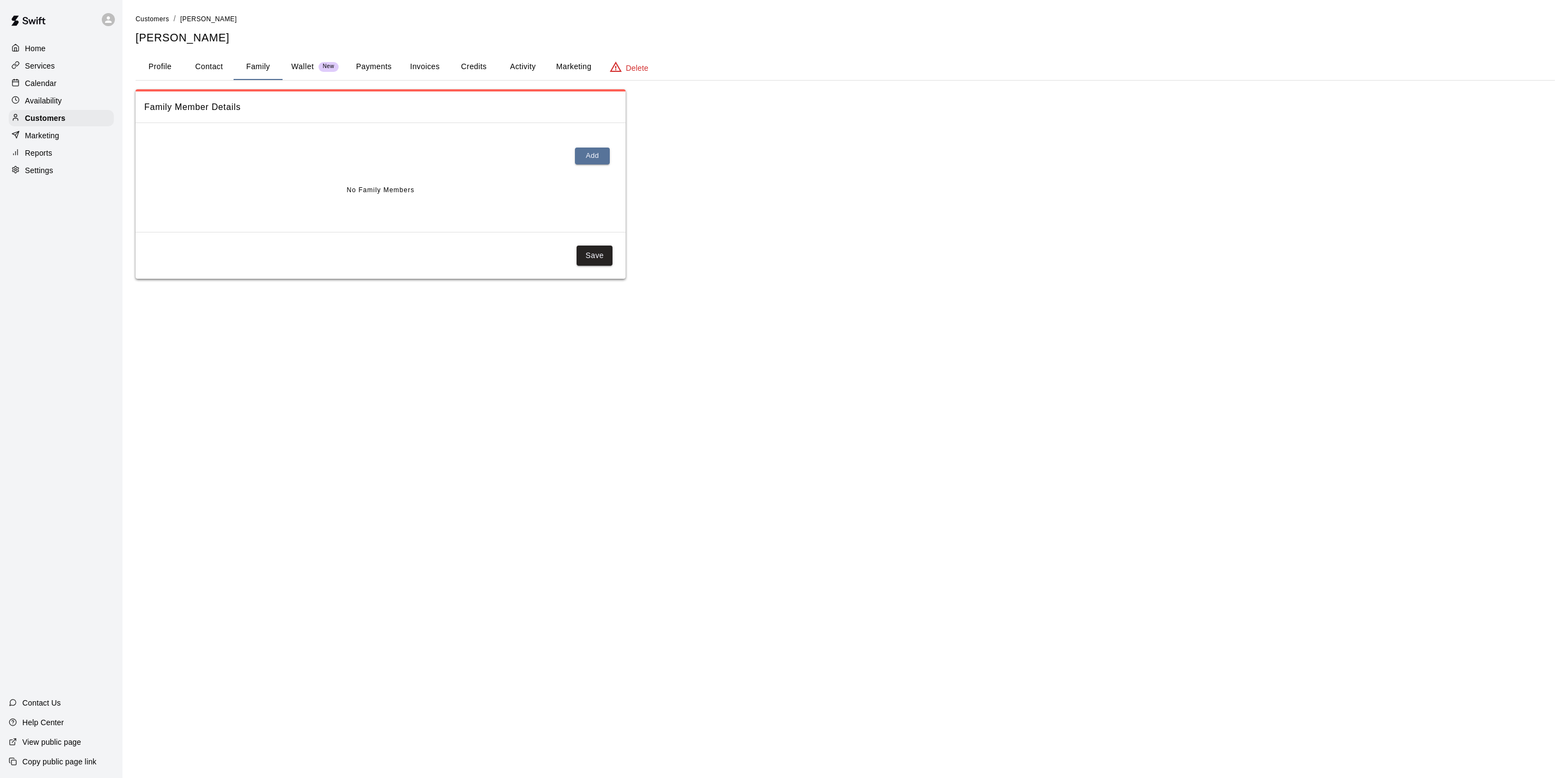
click at [219, 60] on button "Contact" at bounding box center [209, 67] width 49 height 26
select select "**"
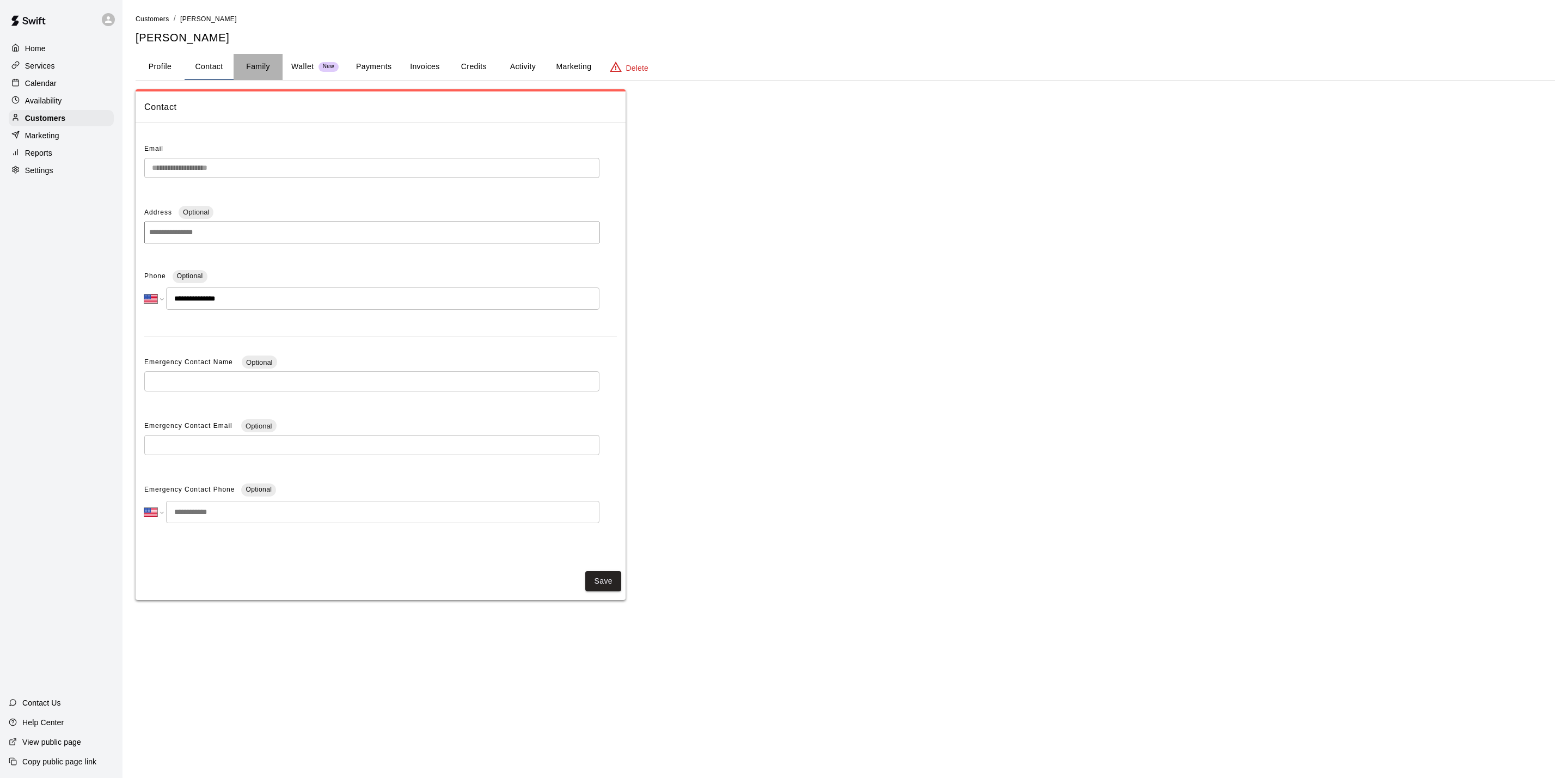
click at [270, 60] on button "Family" at bounding box center [257, 67] width 49 height 26
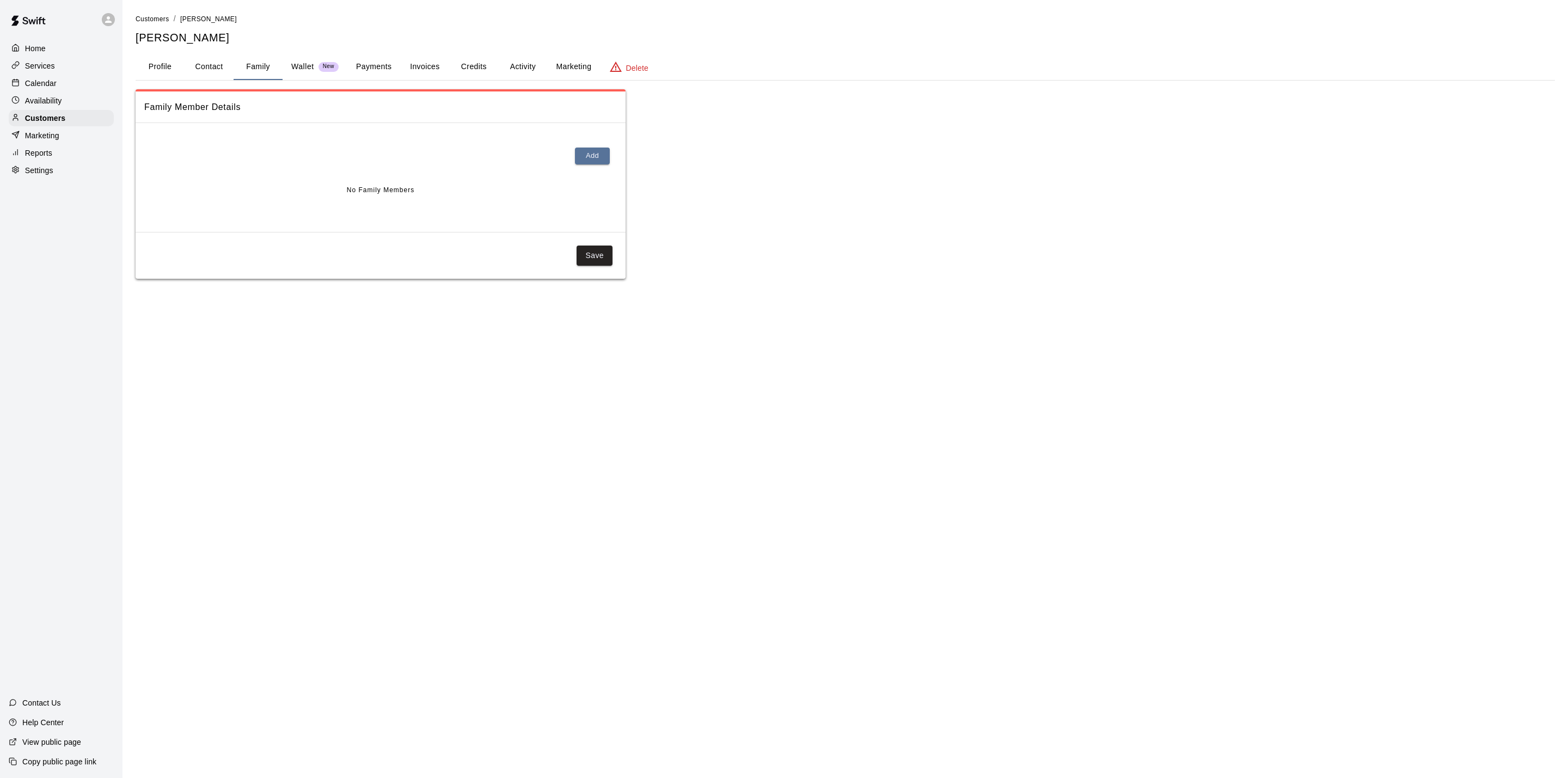
click at [46, 89] on p "Calendar" at bounding box center [41, 83] width 32 height 11
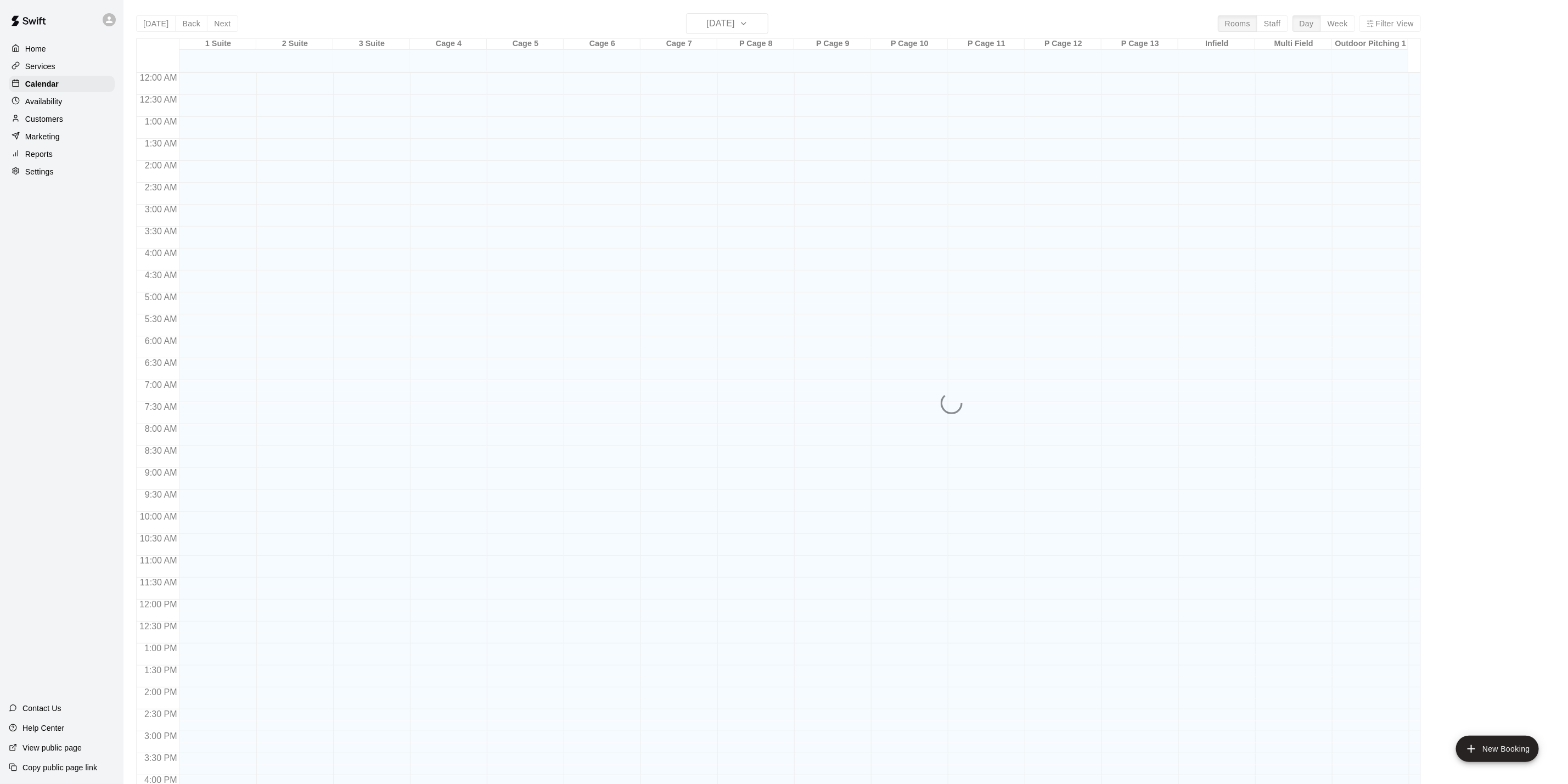
scroll to position [297, 0]
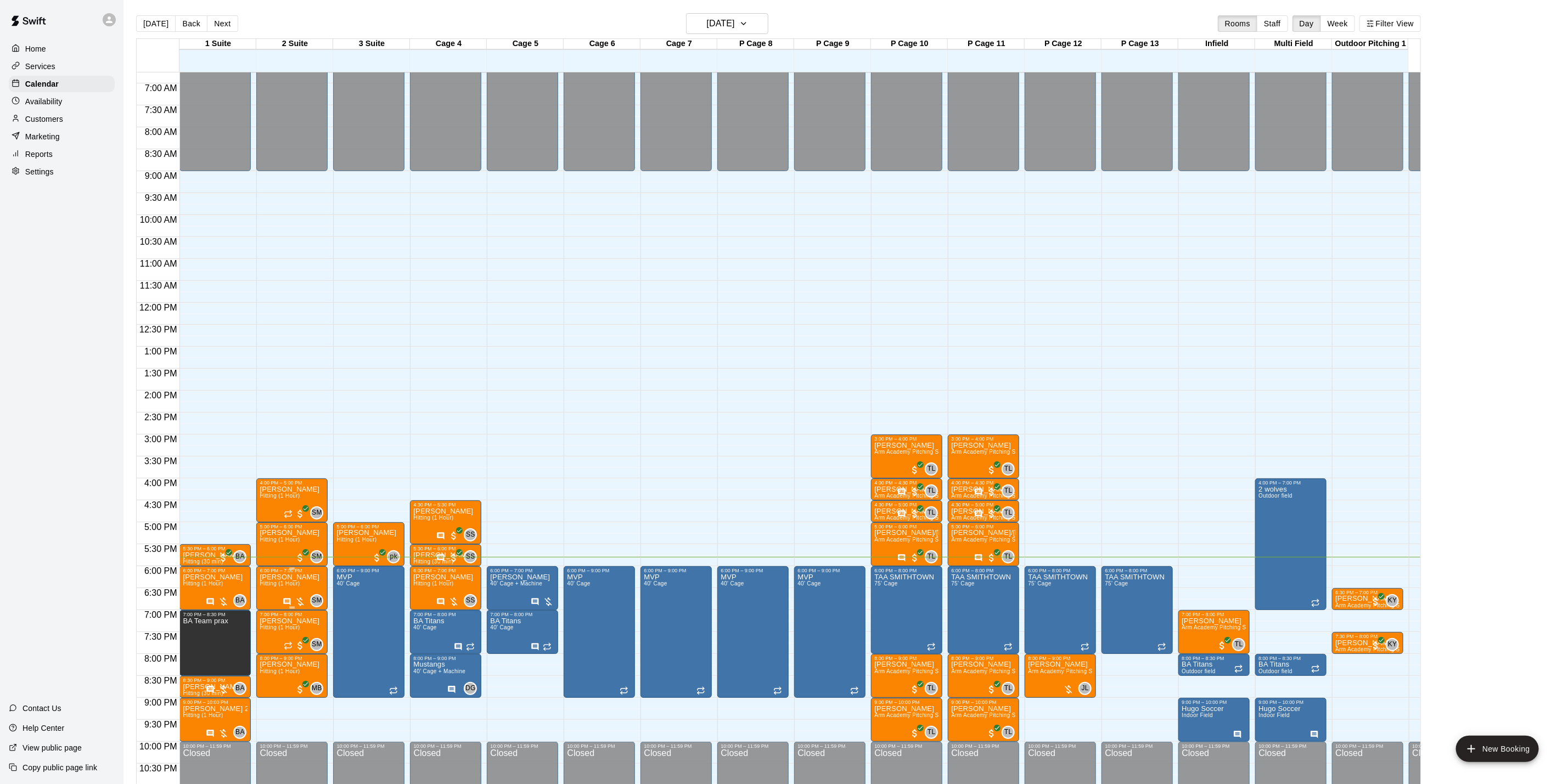
click at [287, 577] on p "[PERSON_NAME]" at bounding box center [290, 577] width 60 height 0
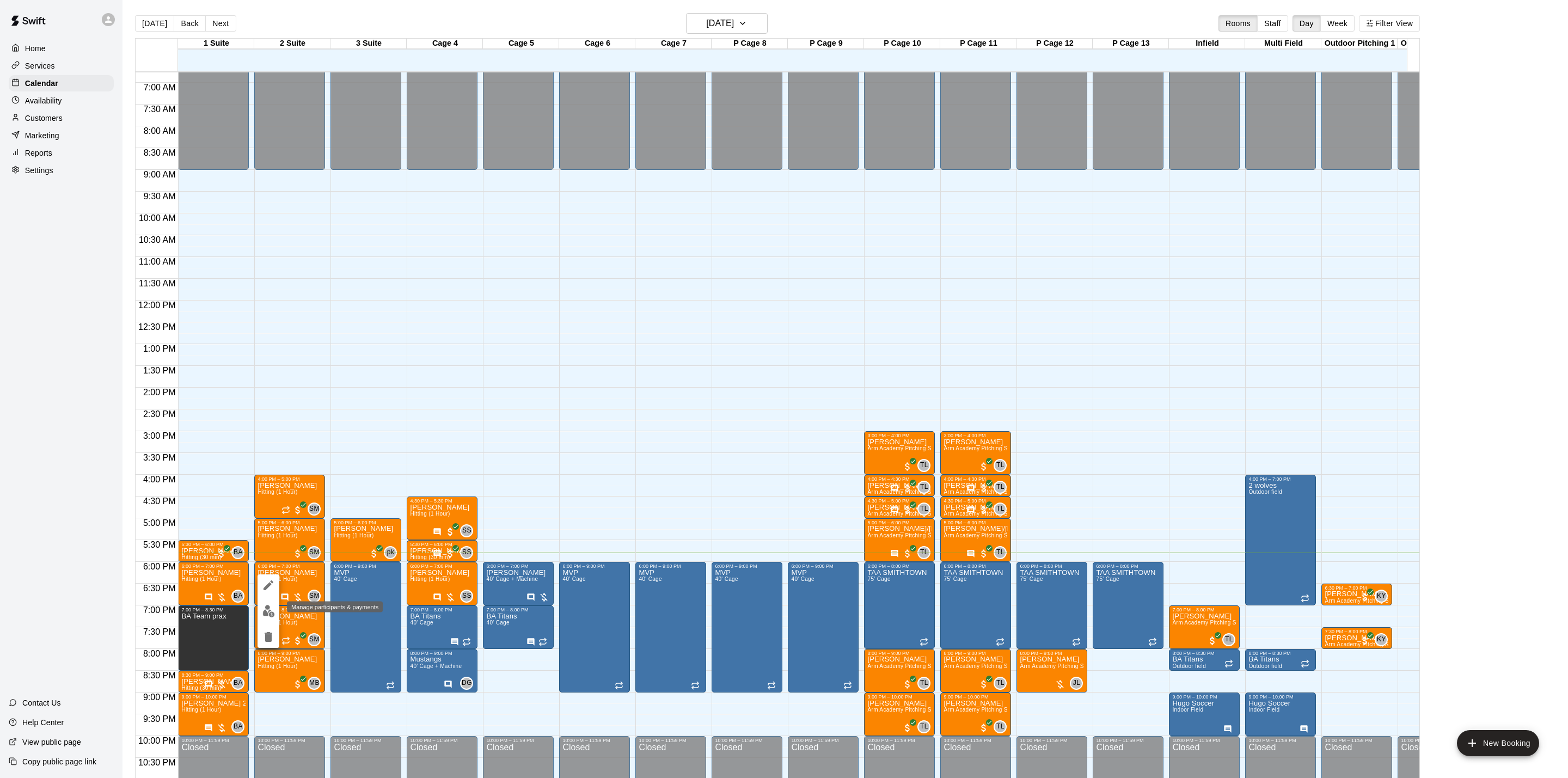
click at [270, 608] on img "edit" at bounding box center [268, 611] width 12 height 12
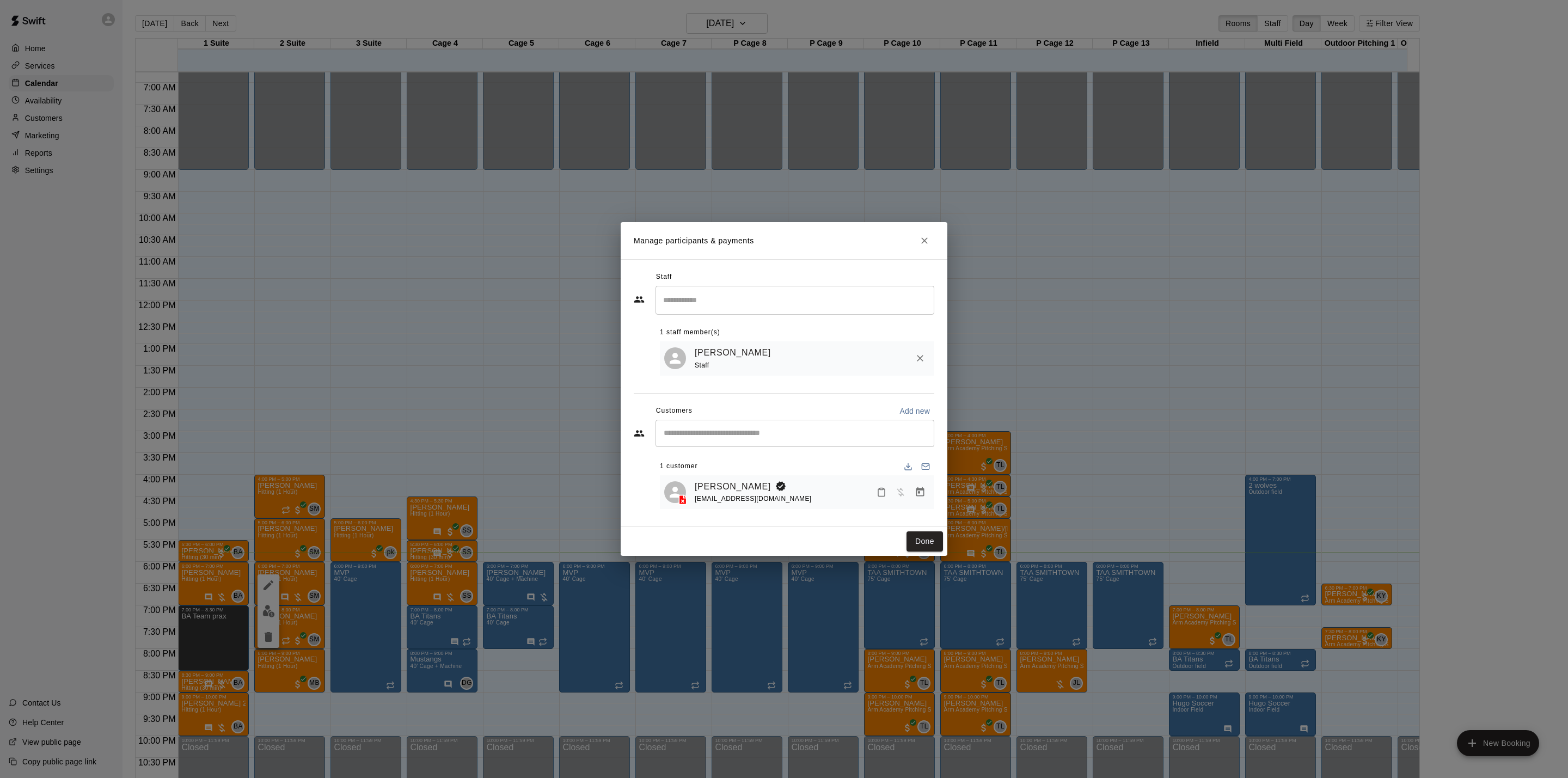
click at [721, 479] on div "[PERSON_NAME] [EMAIL_ADDRESS][DOMAIN_NAME]" at bounding box center [798, 493] width 274 height 35
click at [722, 480] on link "[PERSON_NAME]" at bounding box center [733, 486] width 76 height 14
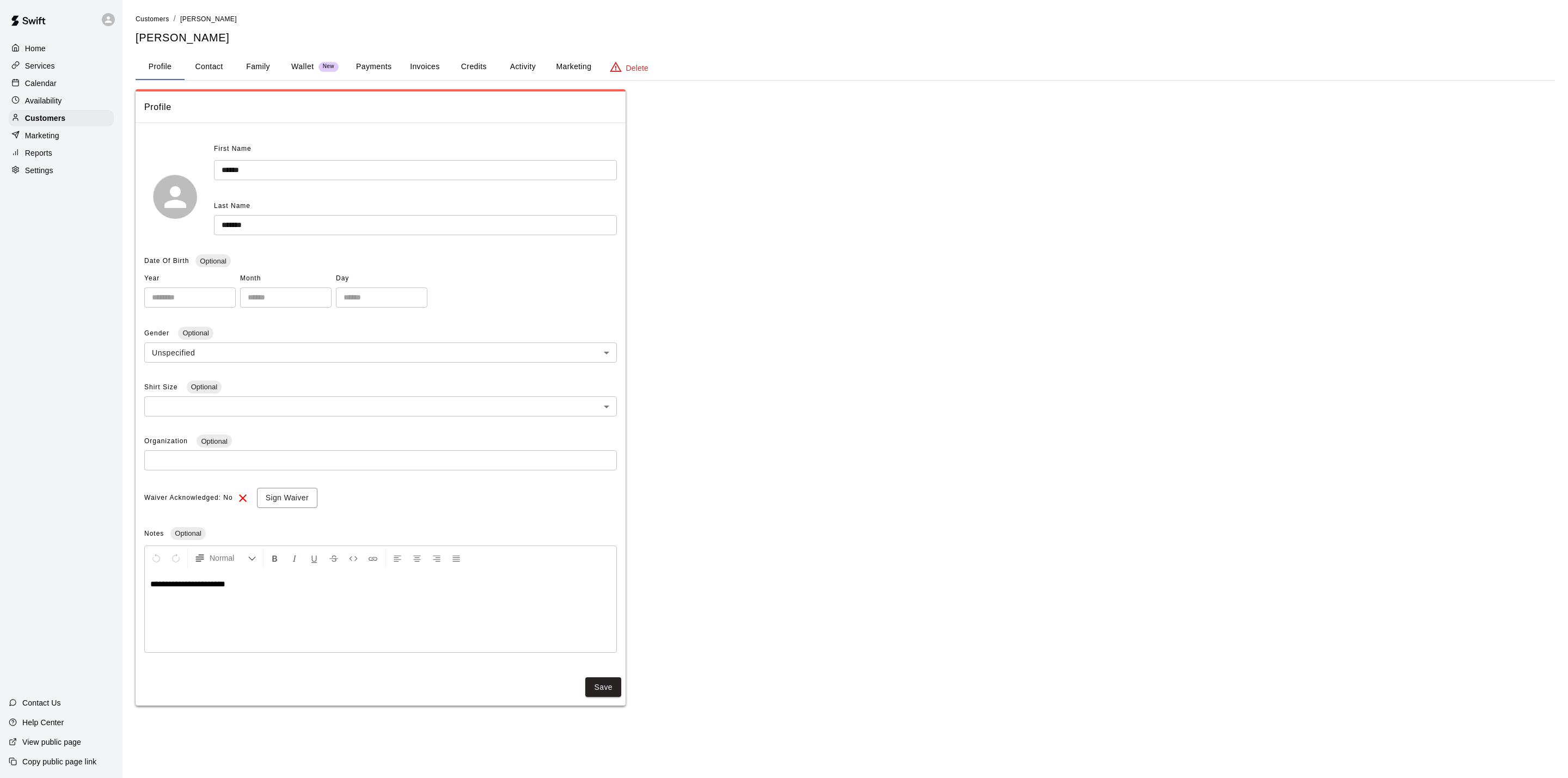
click at [480, 64] on button "Credits" at bounding box center [474, 67] width 49 height 26
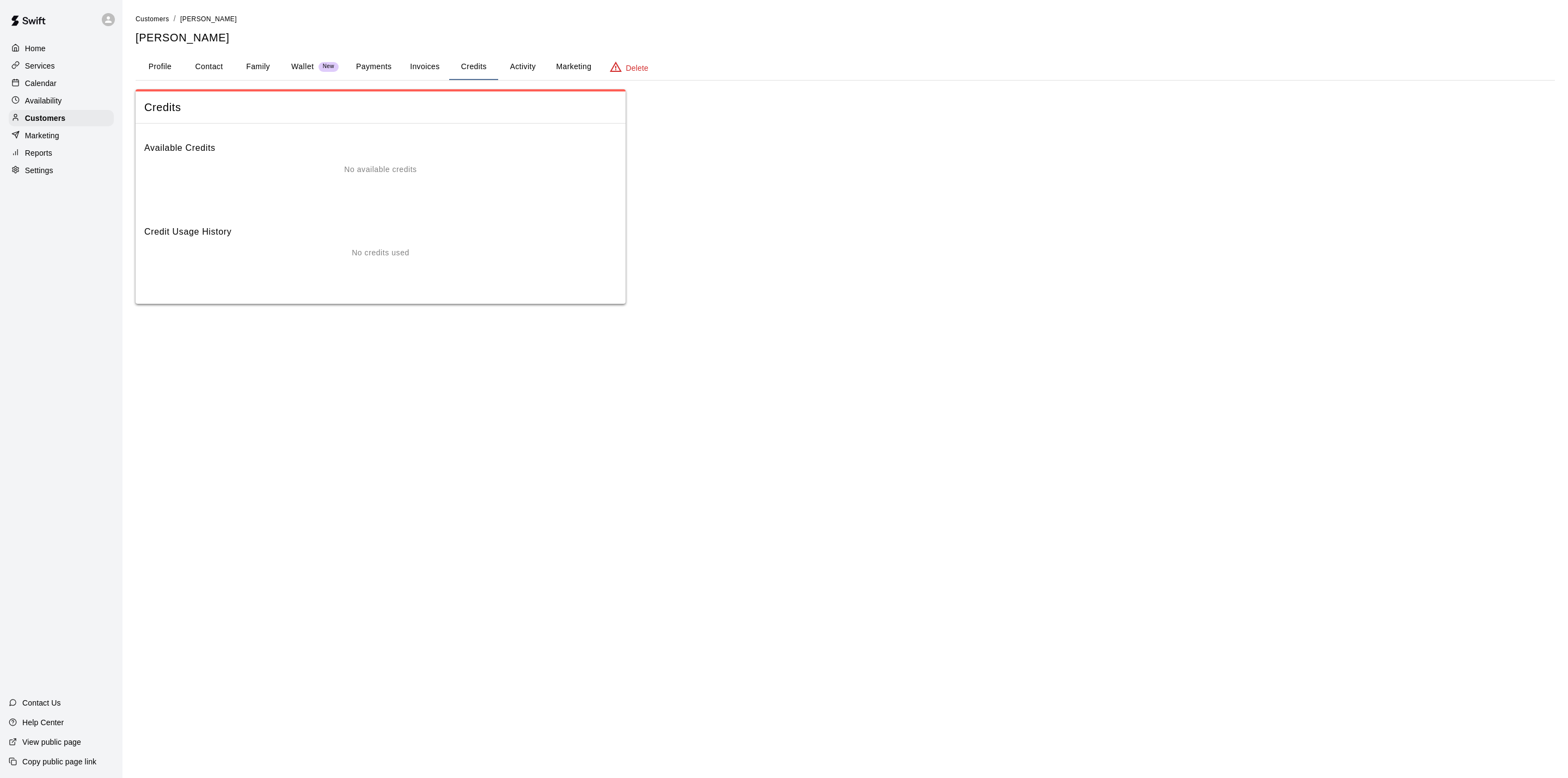
click at [225, 63] on button "Contact" at bounding box center [209, 67] width 49 height 26
select select "**"
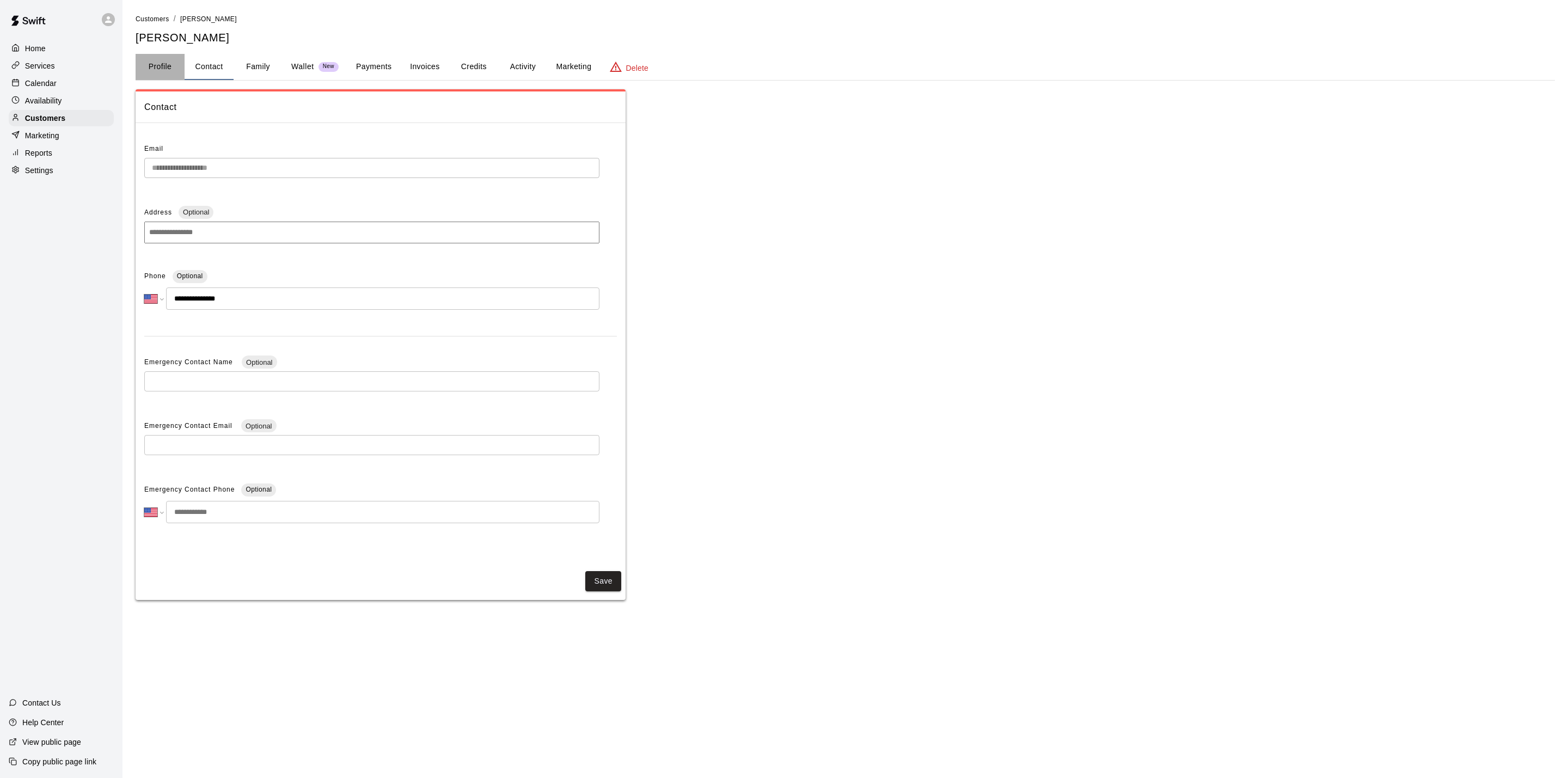
click at [167, 63] on button "Profile" at bounding box center [160, 67] width 49 height 26
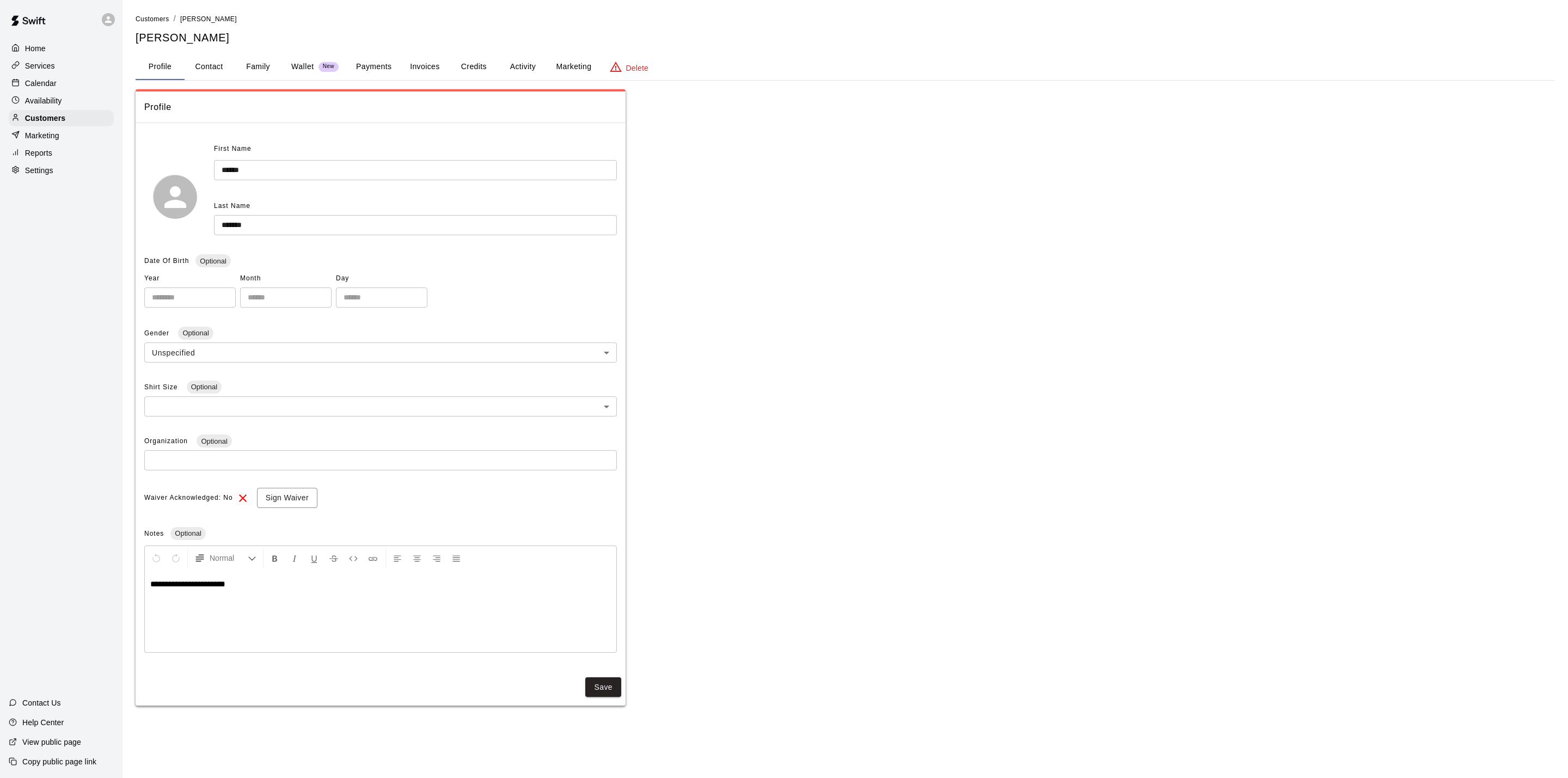
click at [219, 69] on button "Contact" at bounding box center [209, 67] width 49 height 26
select select "**"
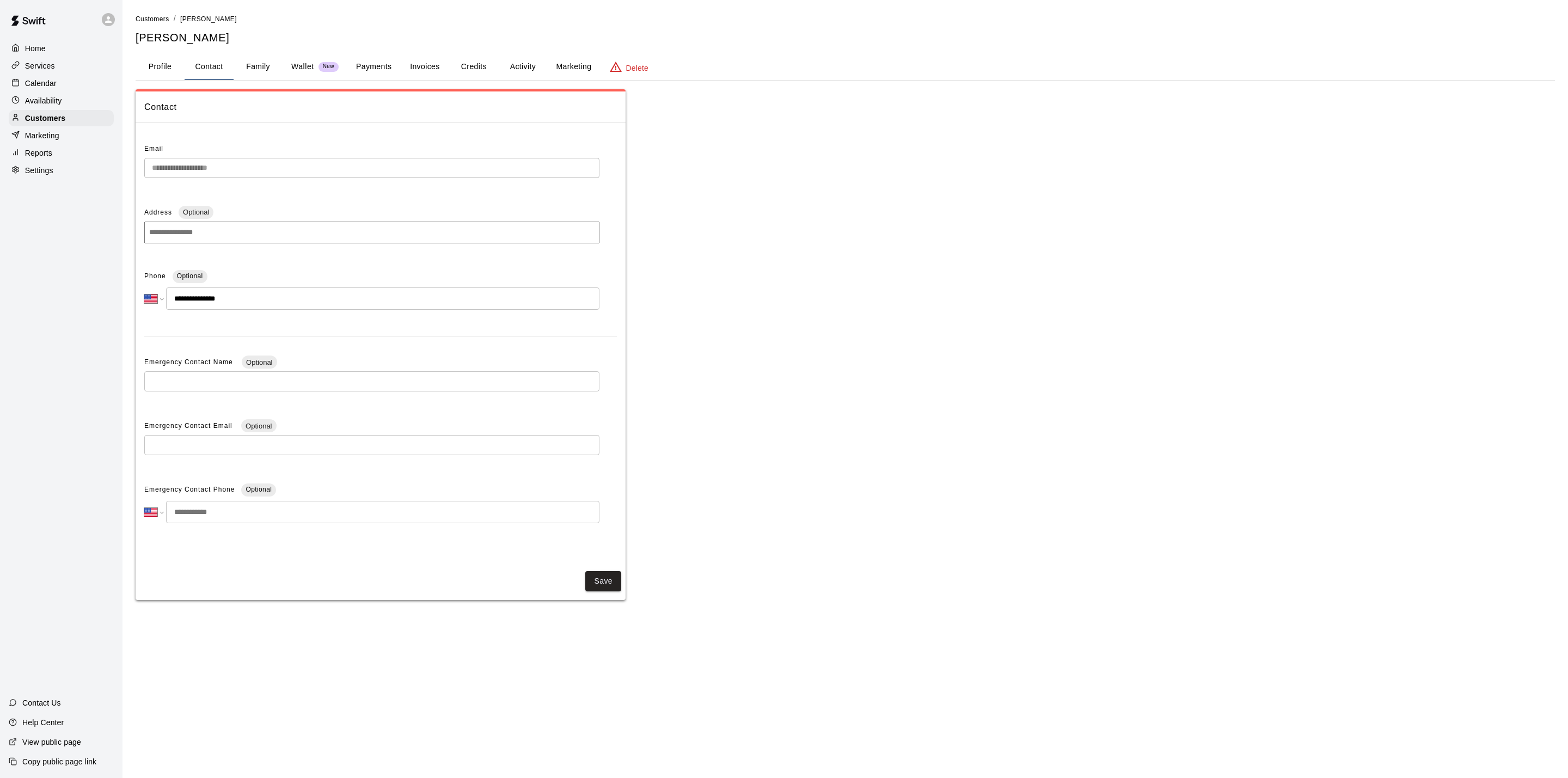
click at [264, 67] on button "Family" at bounding box center [257, 67] width 49 height 26
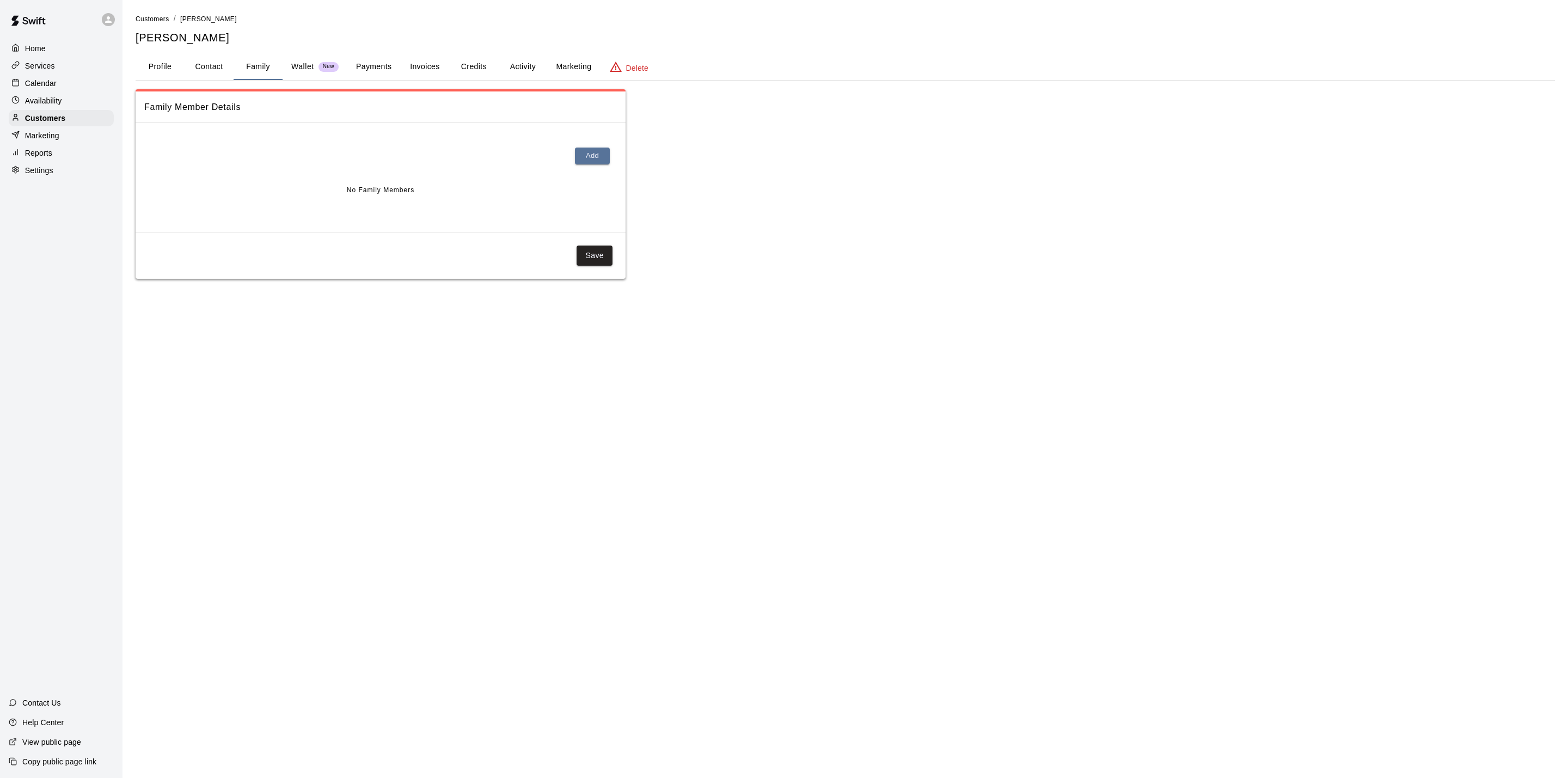
click at [458, 63] on button "Credits" at bounding box center [474, 67] width 49 height 26
click at [511, 67] on button "Activity" at bounding box center [522, 67] width 49 height 26
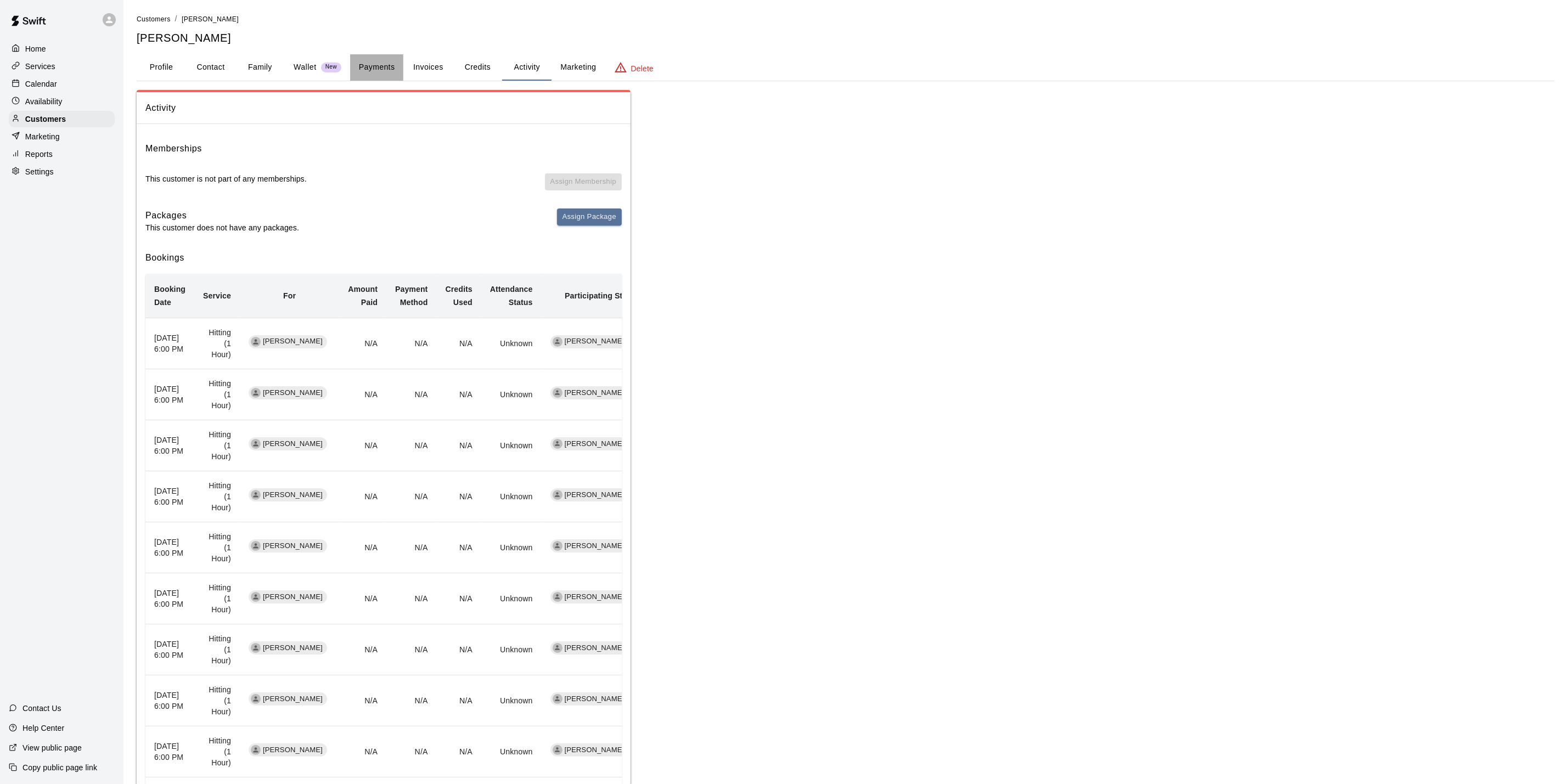
click at [383, 58] on button "Payments" at bounding box center [376, 68] width 54 height 26
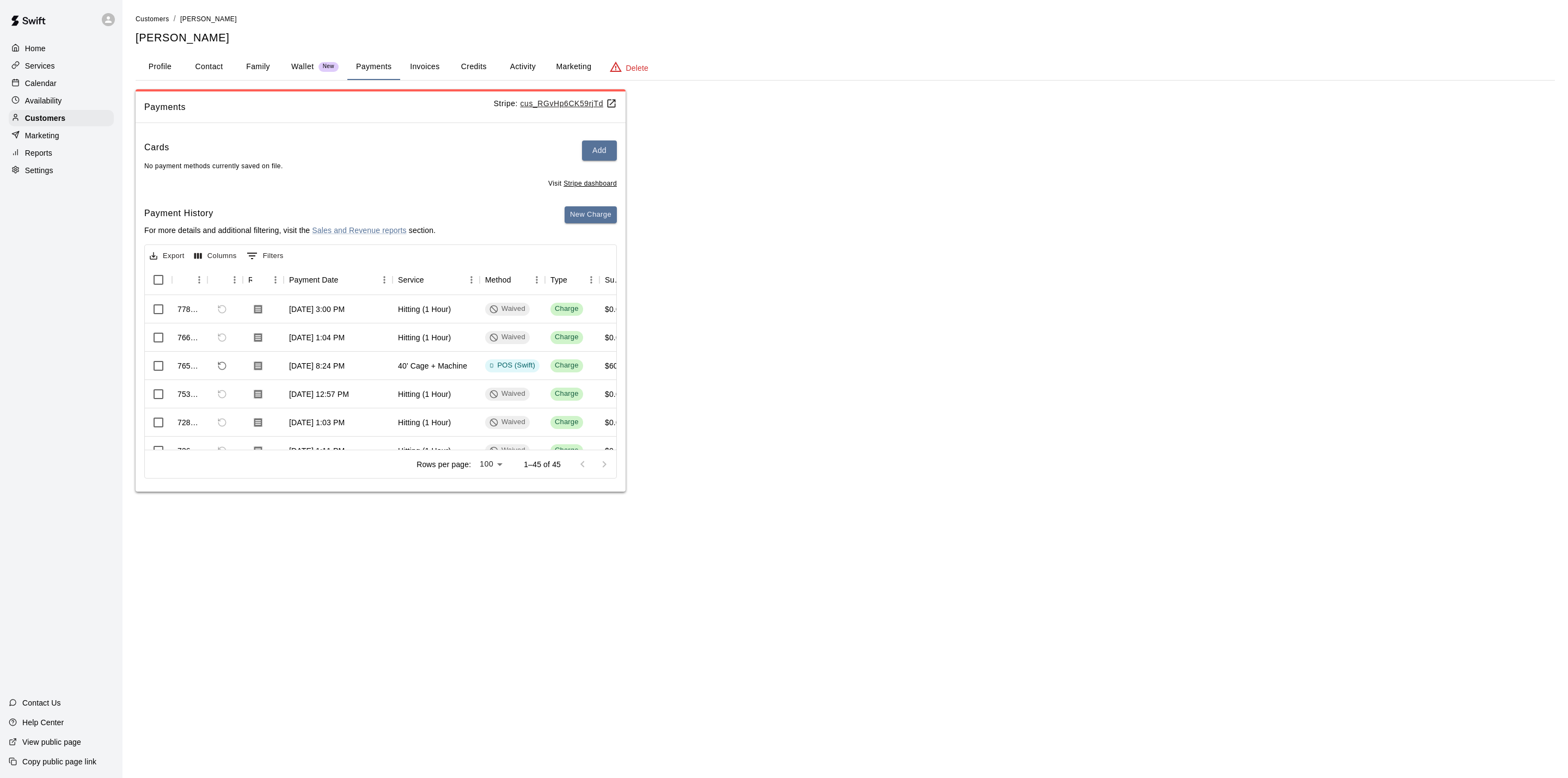
click at [470, 58] on button "Credits" at bounding box center [474, 67] width 49 height 26
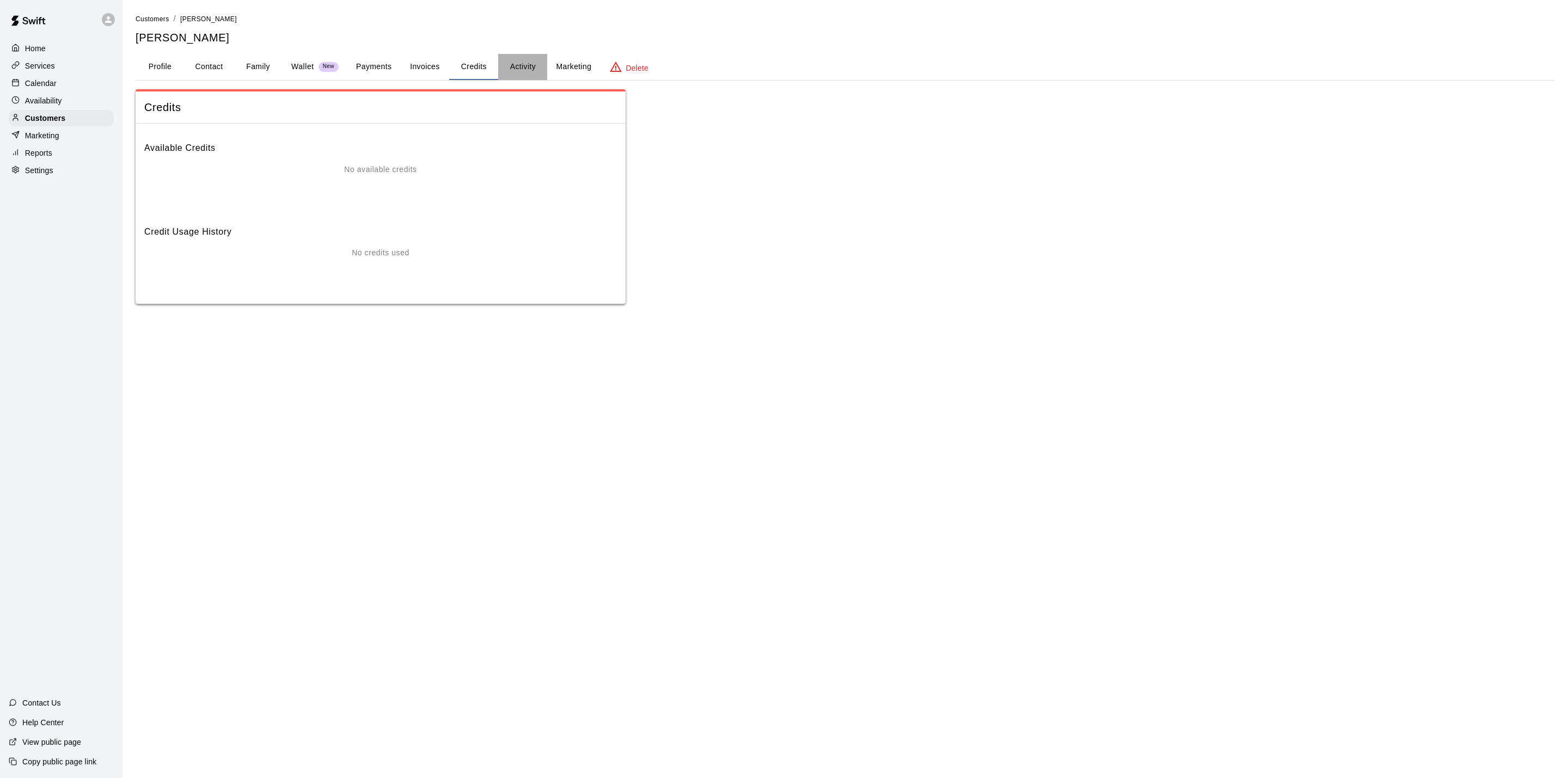
click at [529, 60] on button "Activity" at bounding box center [522, 67] width 49 height 26
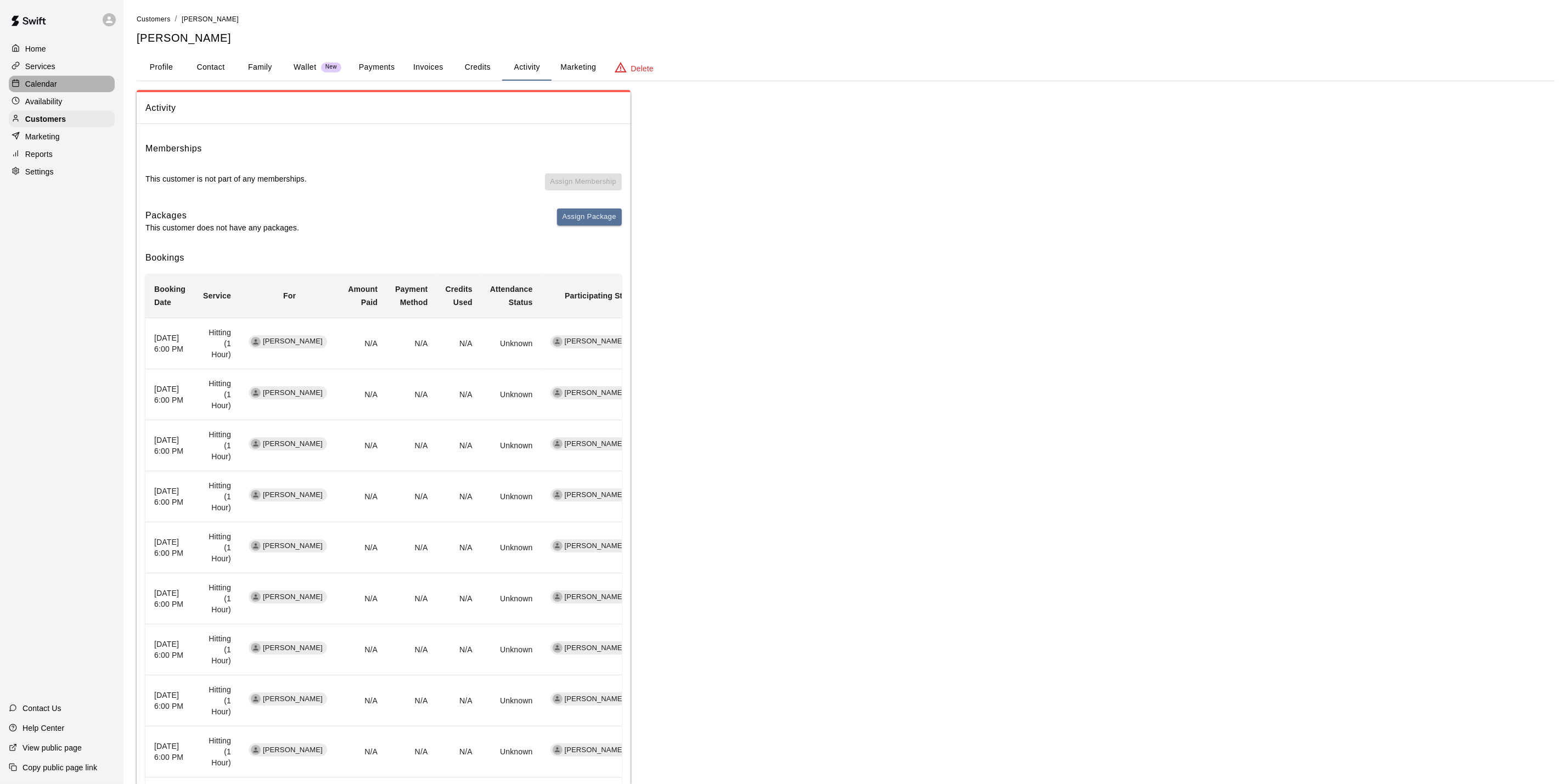
click at [41, 84] on p "Calendar" at bounding box center [41, 84] width 32 height 11
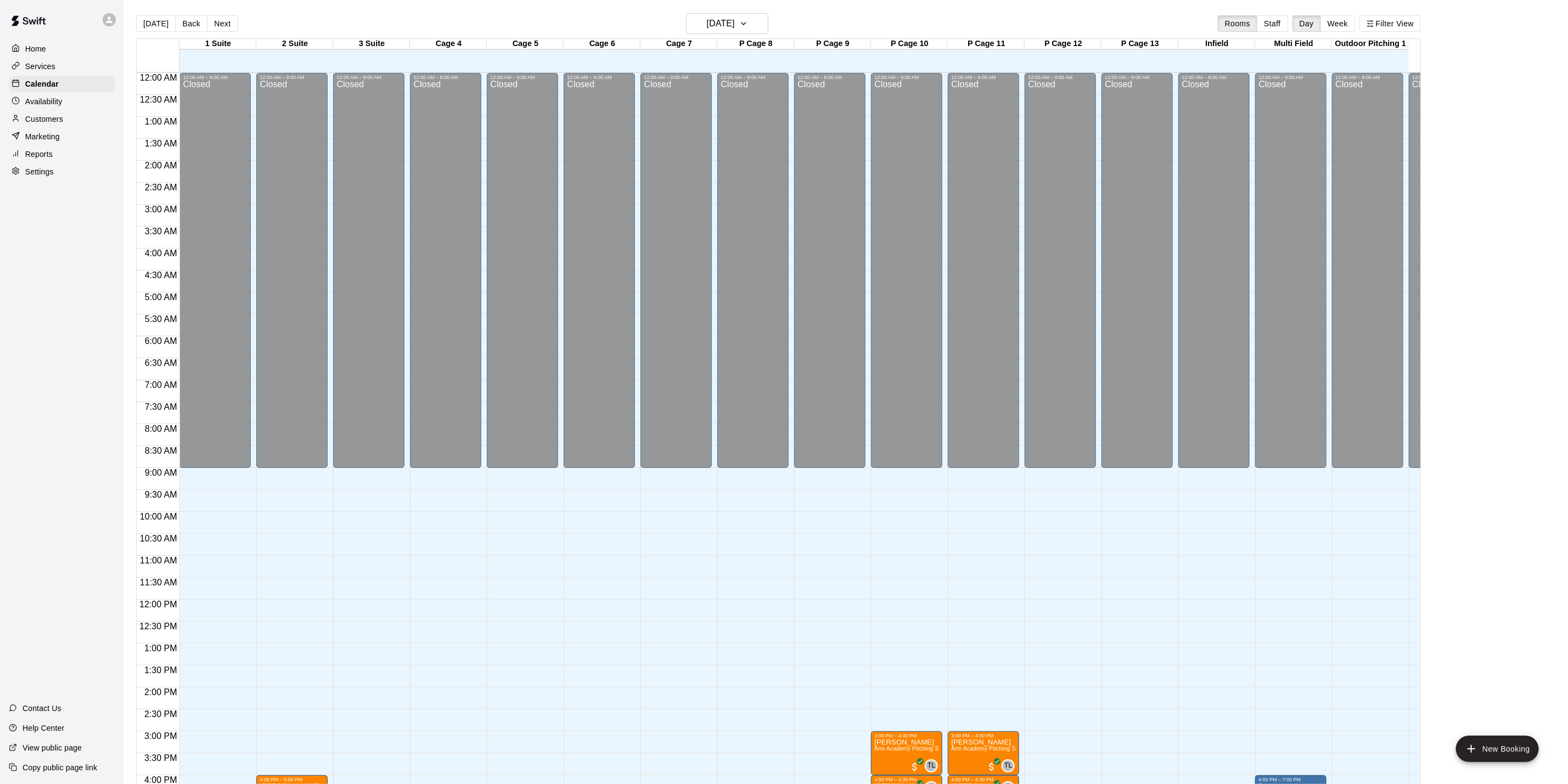
scroll to position [297, 0]
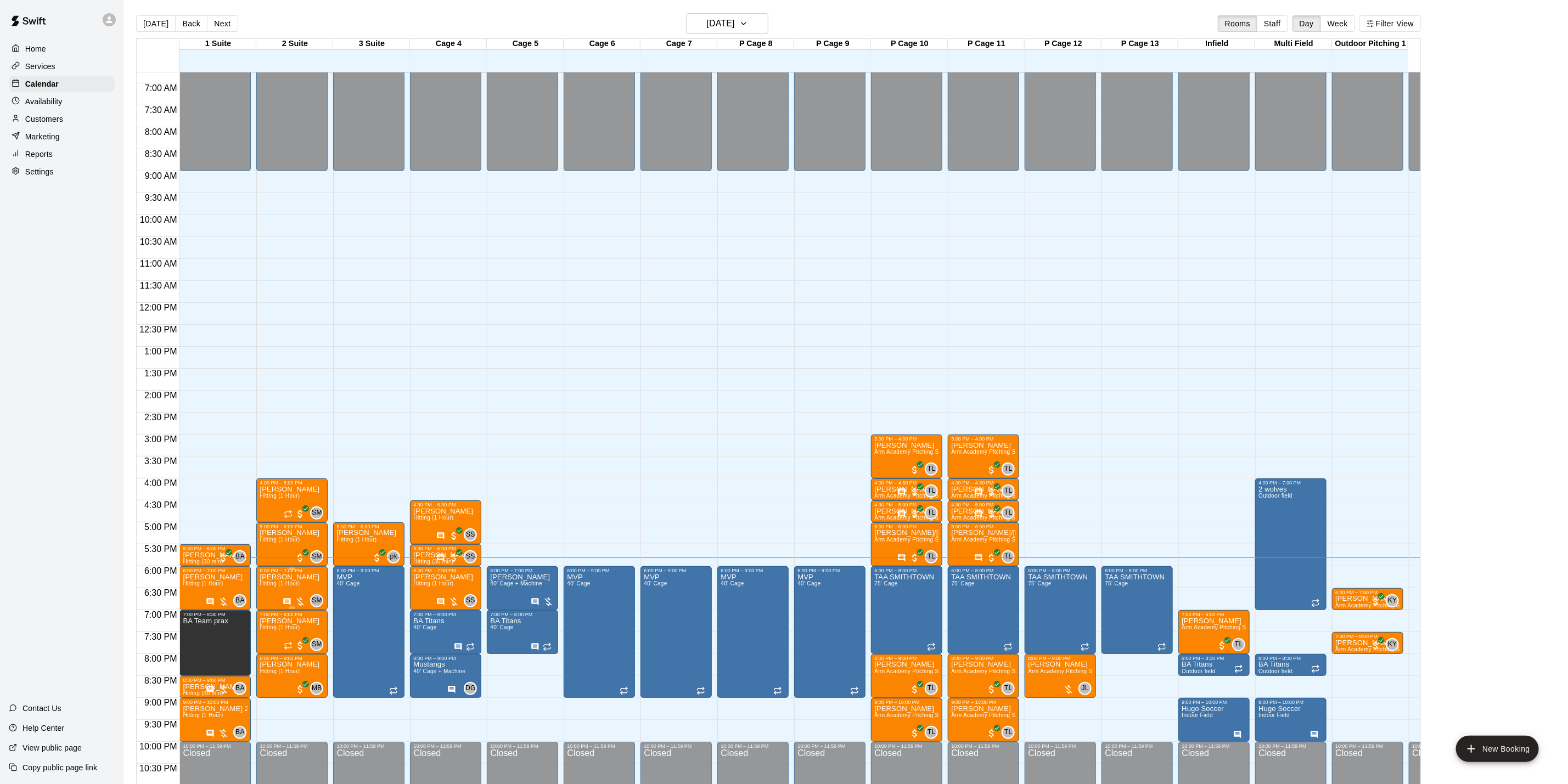
click at [301, 577] on p "[PERSON_NAME]" at bounding box center [290, 577] width 60 height 0
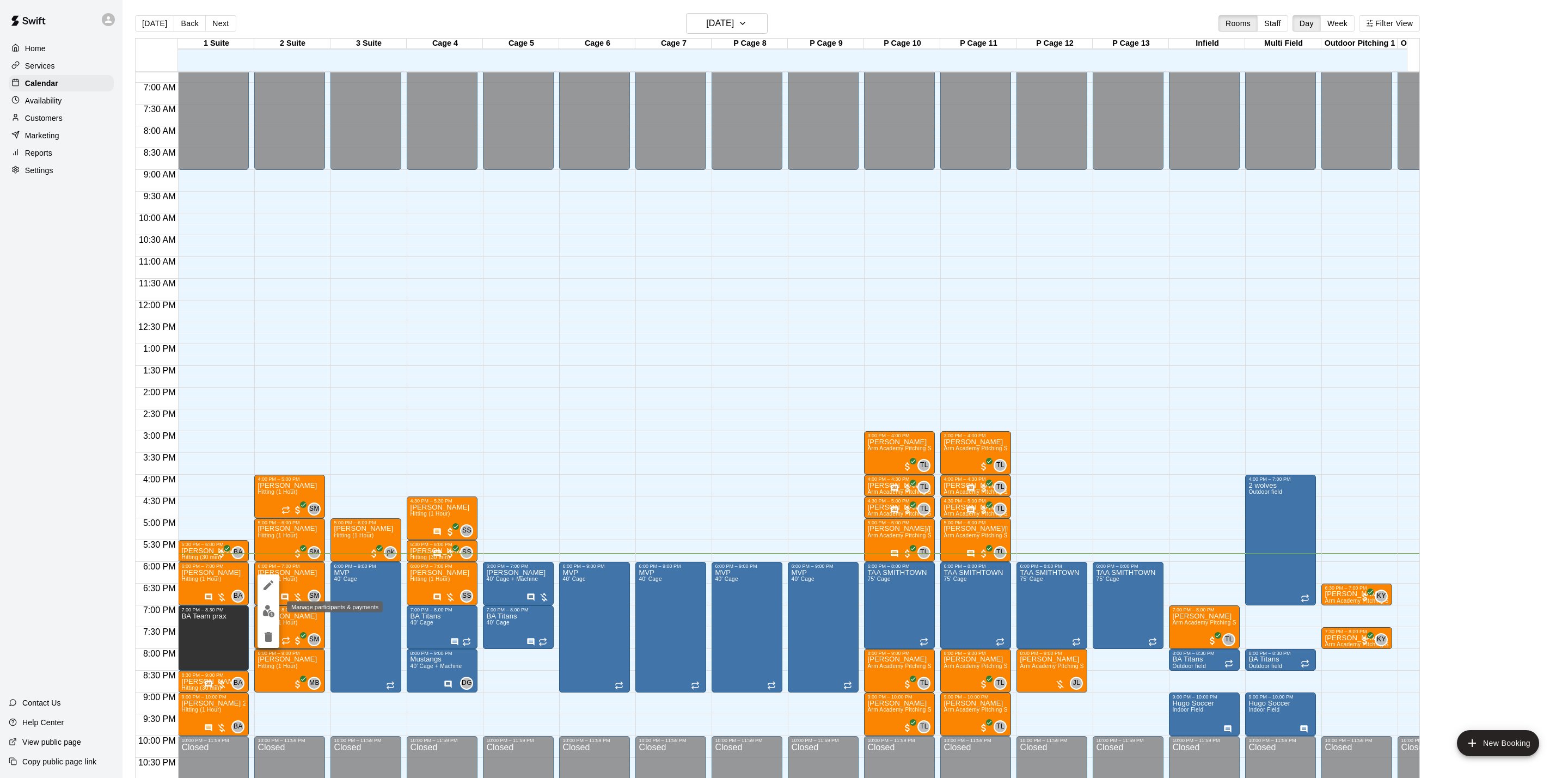
click at [264, 613] on img "edit" at bounding box center [268, 611] width 12 height 12
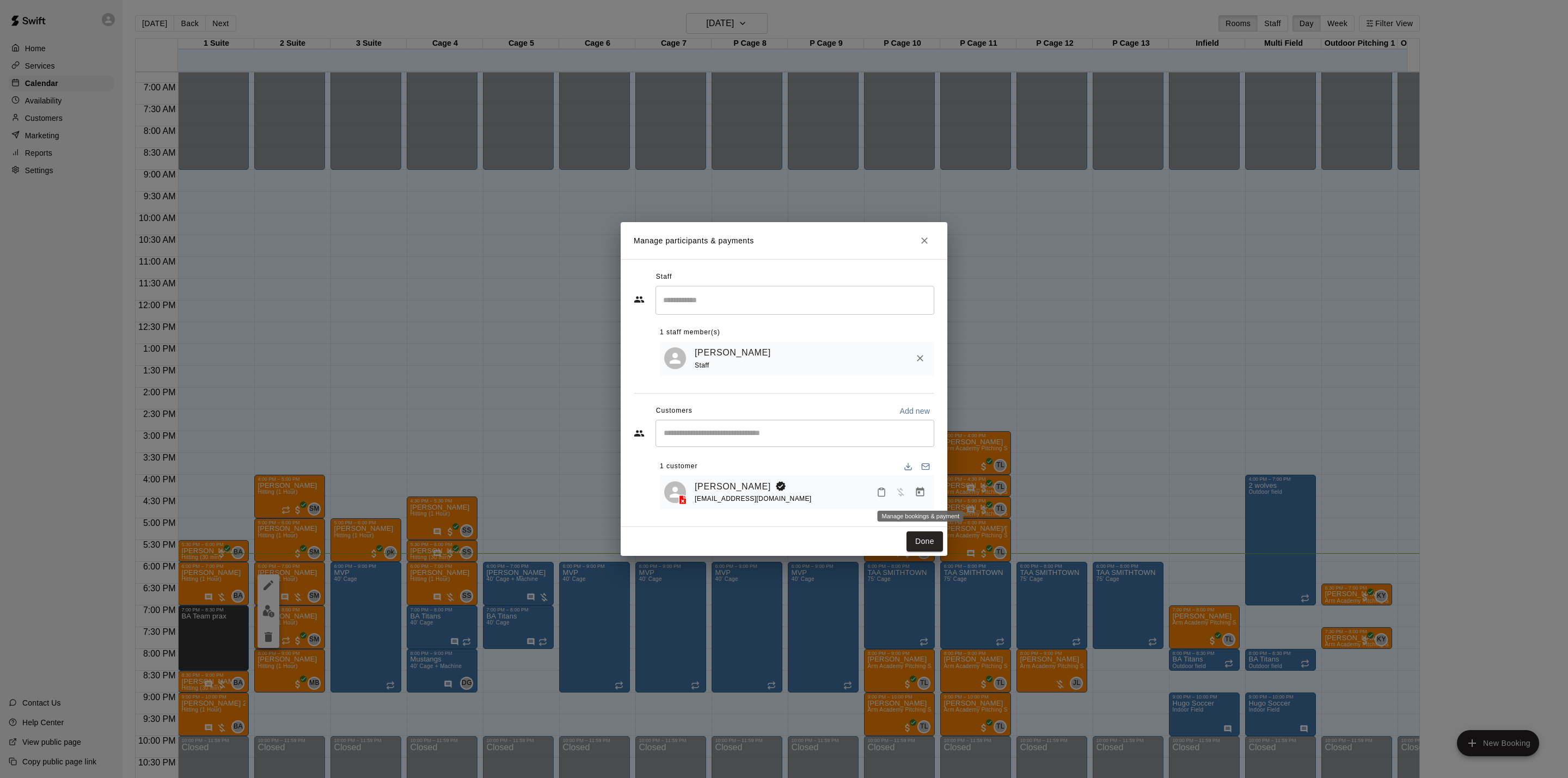
click at [925, 491] on icon "Manage bookings & payment" at bounding box center [921, 493] width 11 height 11
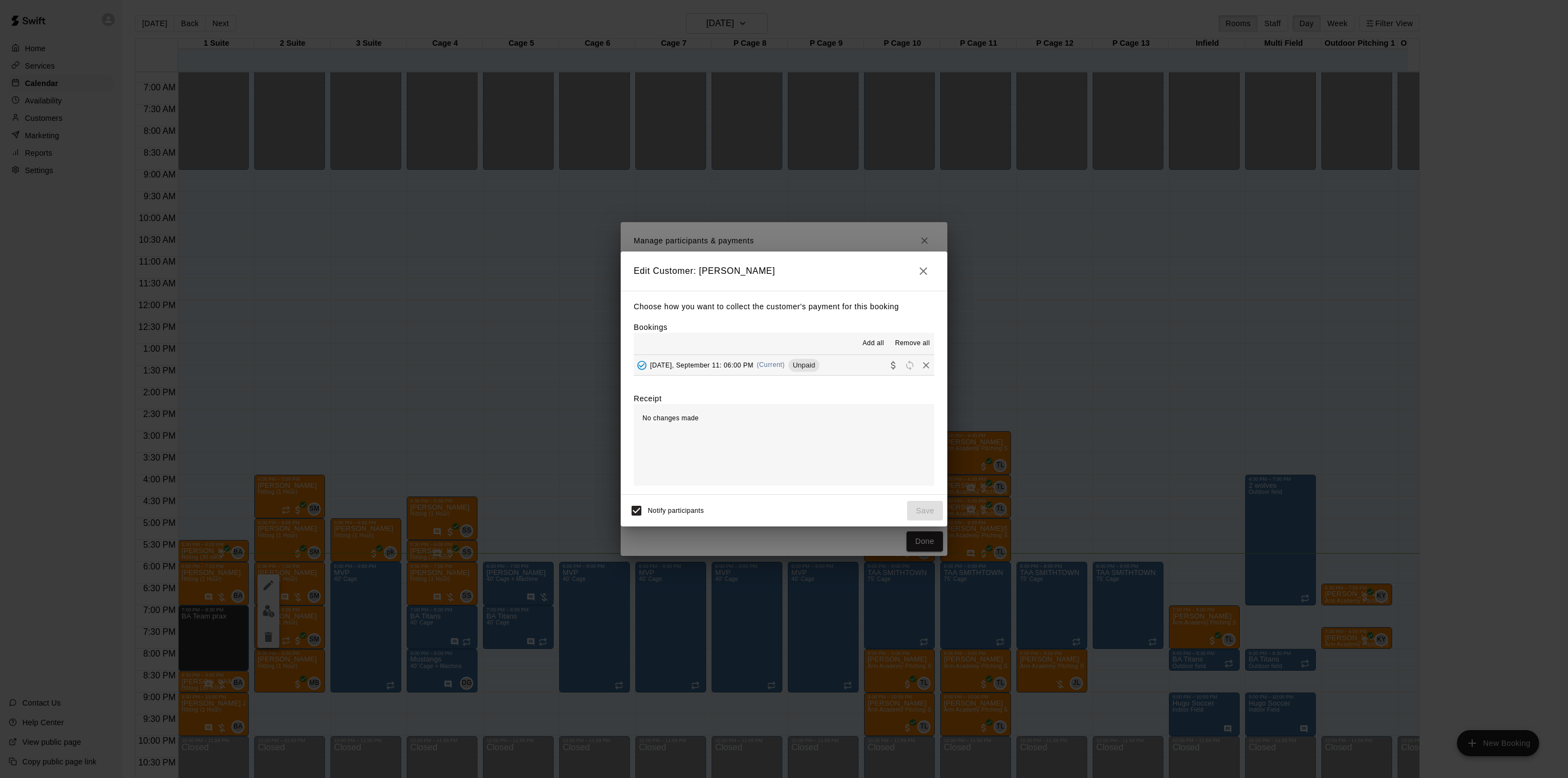
click at [740, 365] on span "[DATE], September 11: 06:00 PM" at bounding box center [701, 365] width 104 height 7
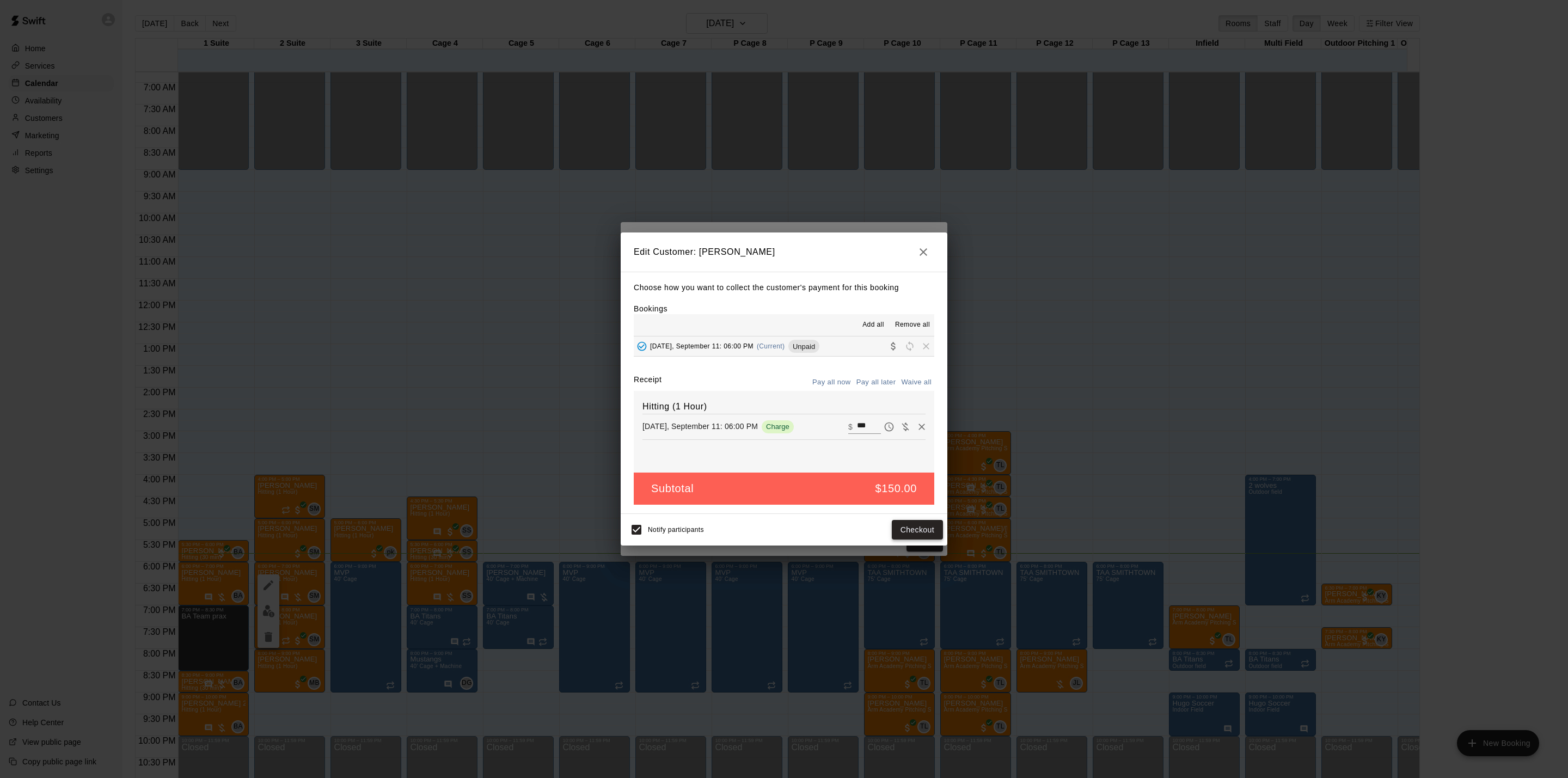
click at [900, 533] on button "Checkout" at bounding box center [917, 530] width 51 height 21
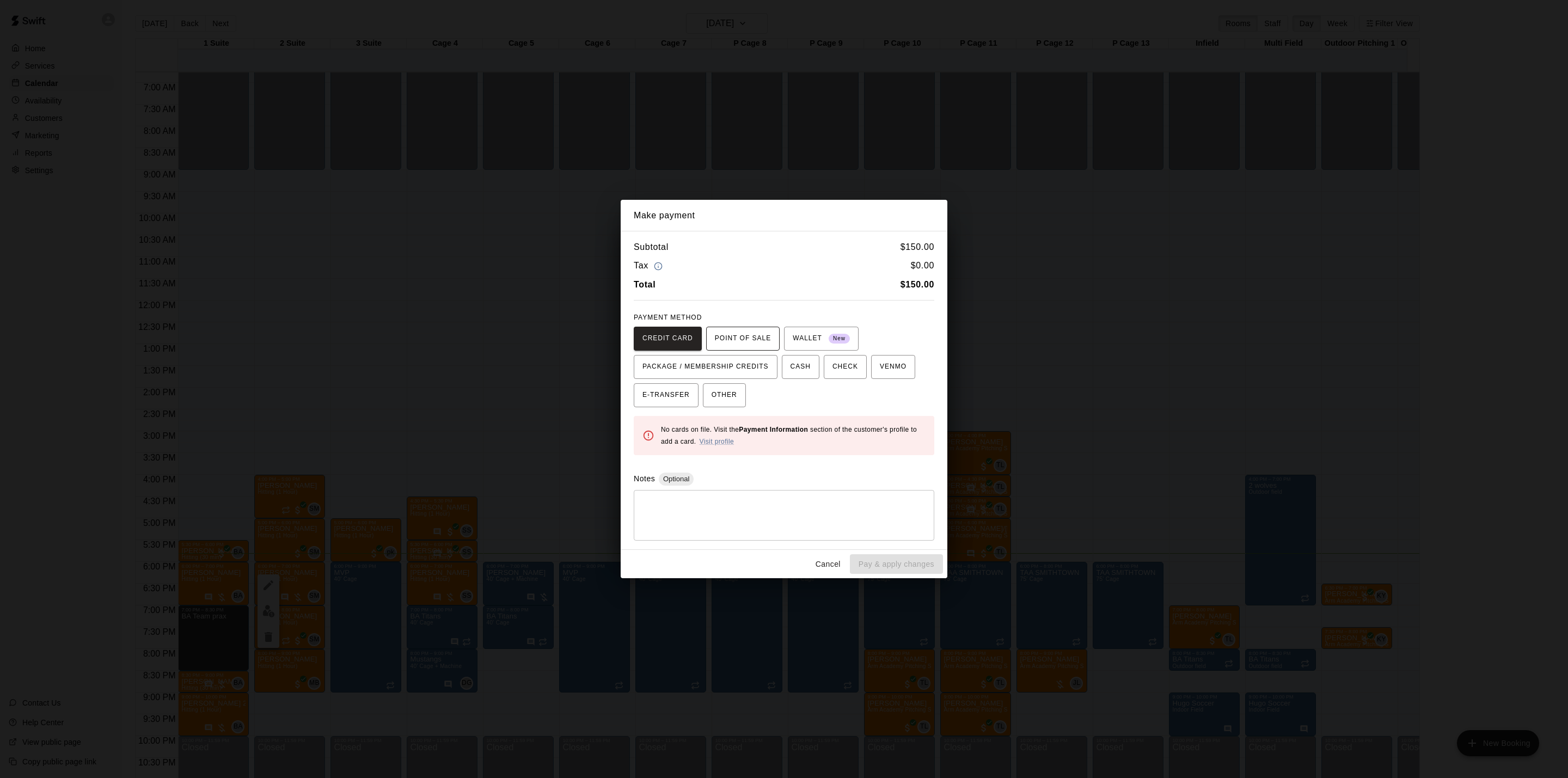
click at [740, 345] on span "POINT OF SALE" at bounding box center [742, 339] width 56 height 18
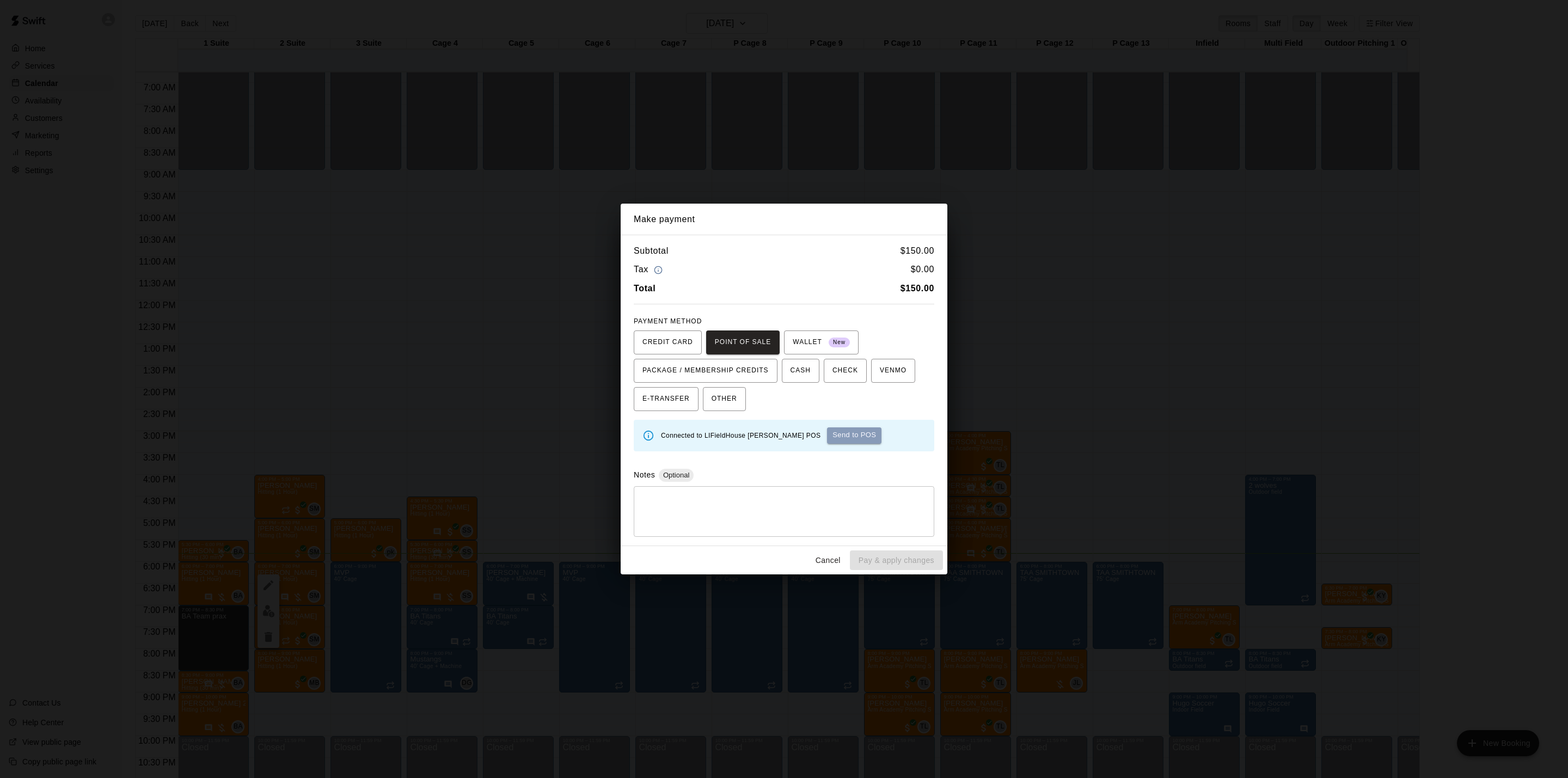
click at [827, 437] on button "Send to POS" at bounding box center [854, 436] width 54 height 17
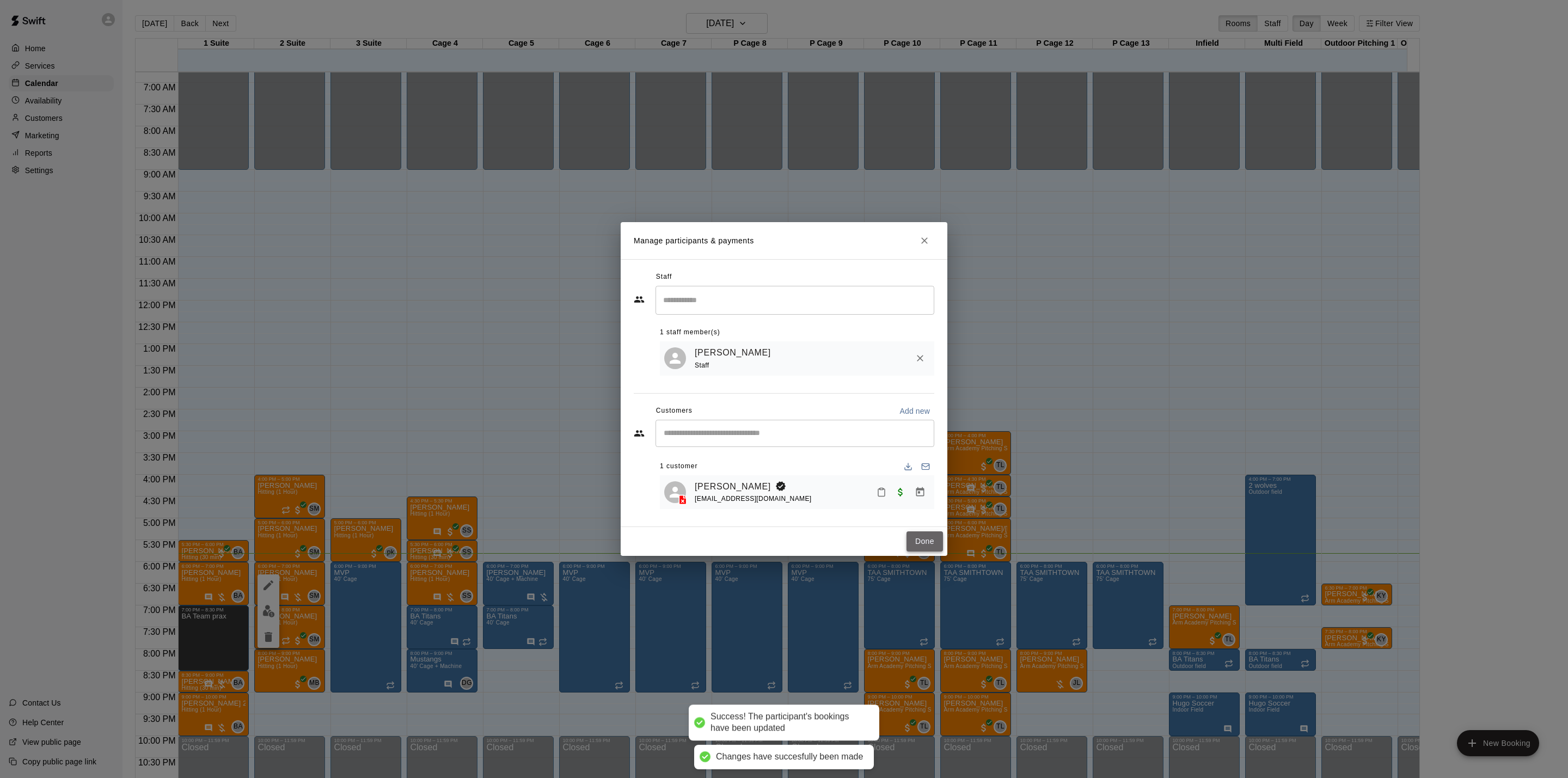
click at [910, 539] on button "Done" at bounding box center [924, 542] width 36 height 21
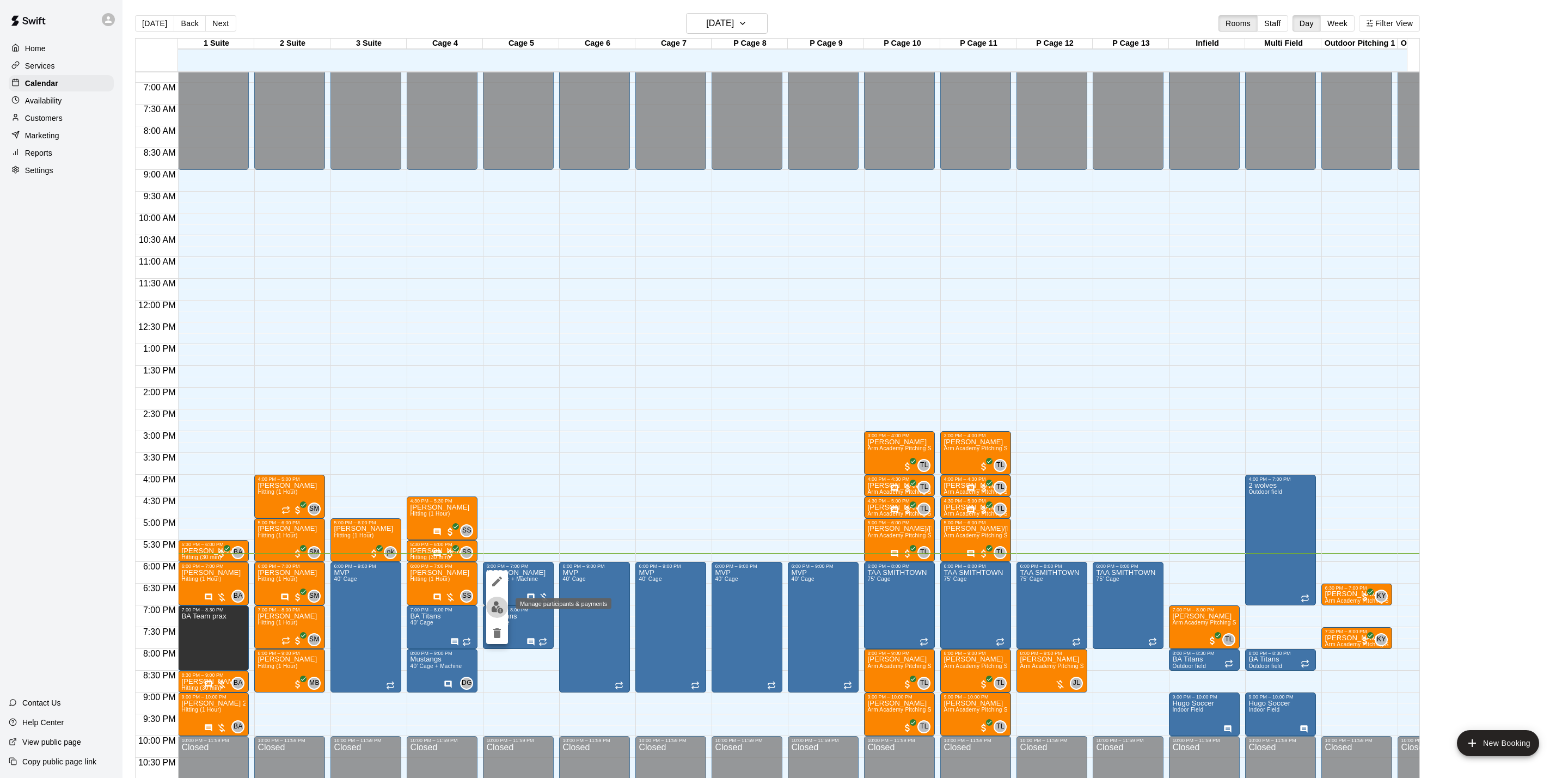
click at [499, 607] on img "edit" at bounding box center [497, 606] width 12 height 12
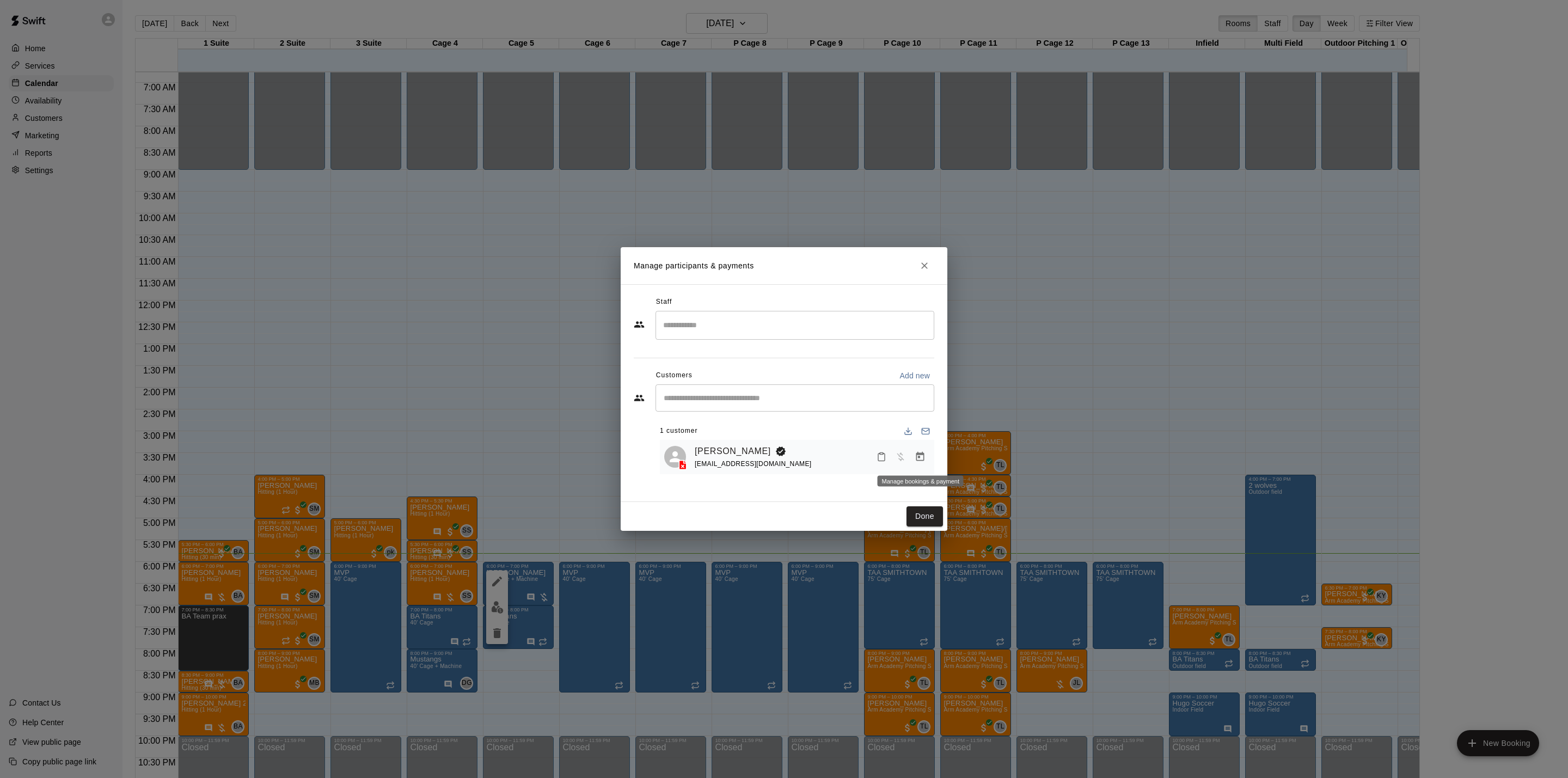
click at [920, 461] on icon "Manage bookings & payment" at bounding box center [921, 457] width 11 height 11
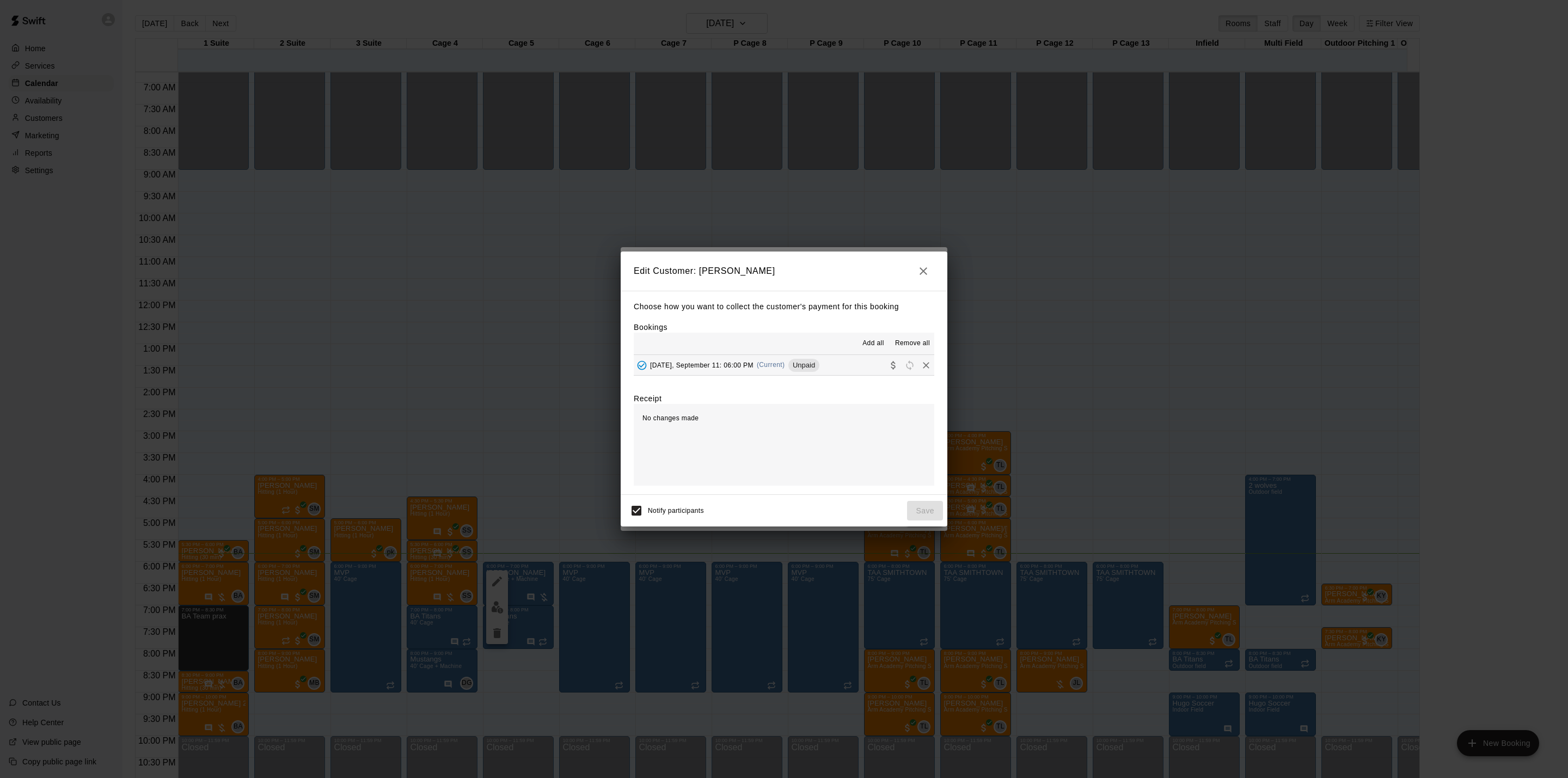
click at [580, 239] on div "Edit Customer: [PERSON_NAME] Choose how you want to collect the customer's paym…" at bounding box center [784, 389] width 1568 height 778
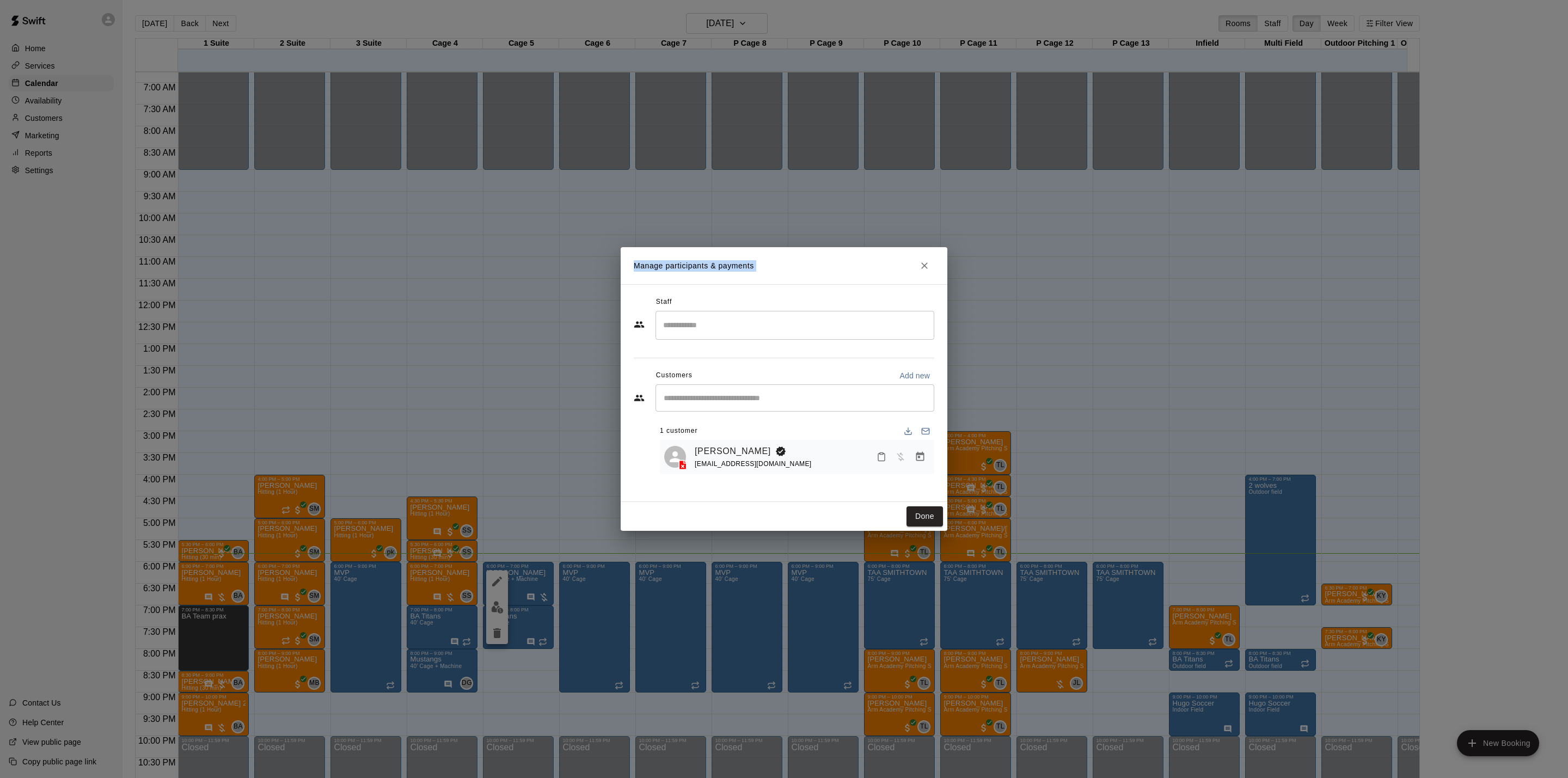
click at [580, 239] on div "Manage participants & payments Staff ​ Customers Add new ​ 1 customer [PERSON_N…" at bounding box center [784, 389] width 1568 height 778
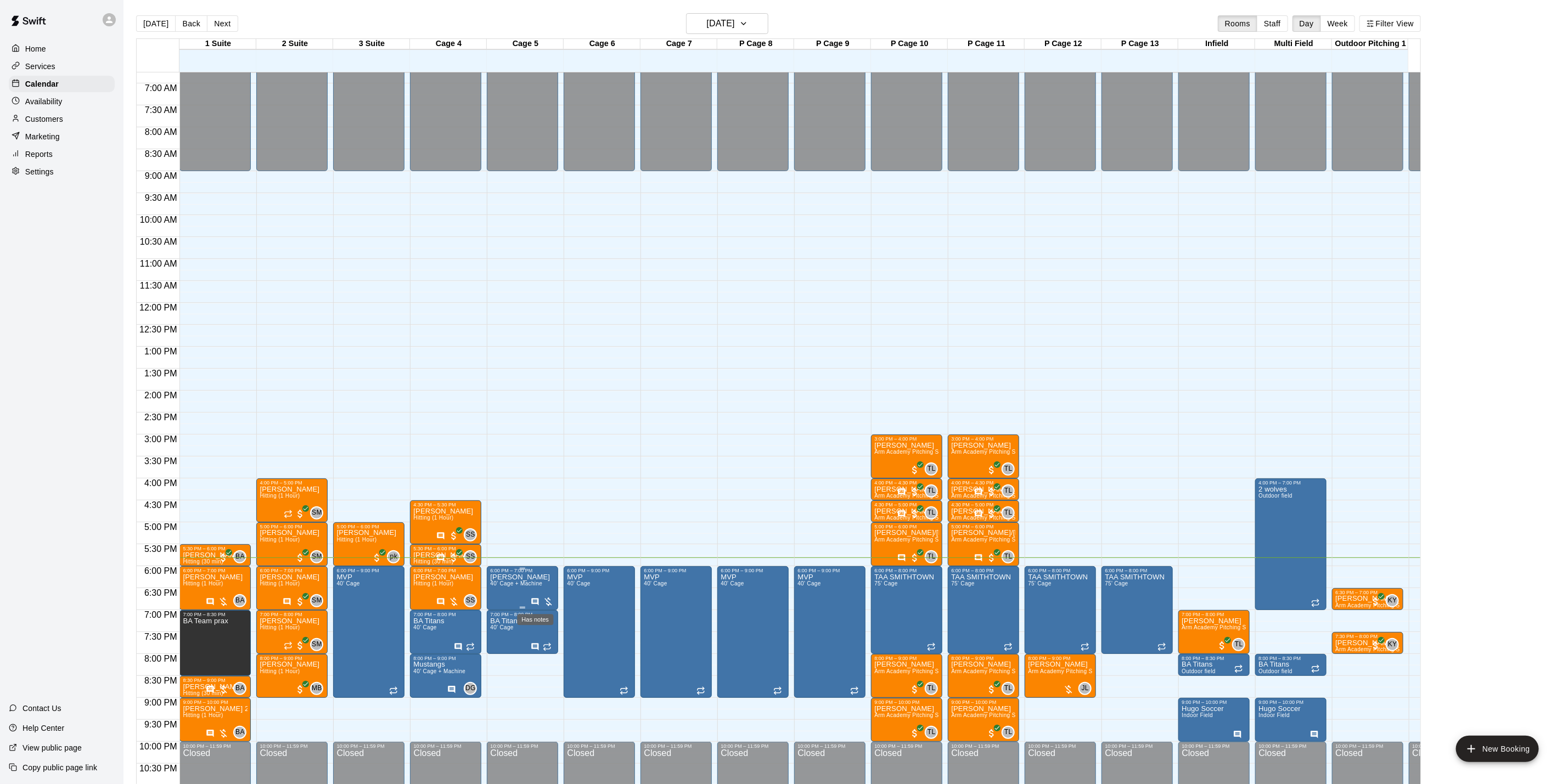
click at [533, 603] on icon "Has notes" at bounding box center [534, 602] width 8 height 8
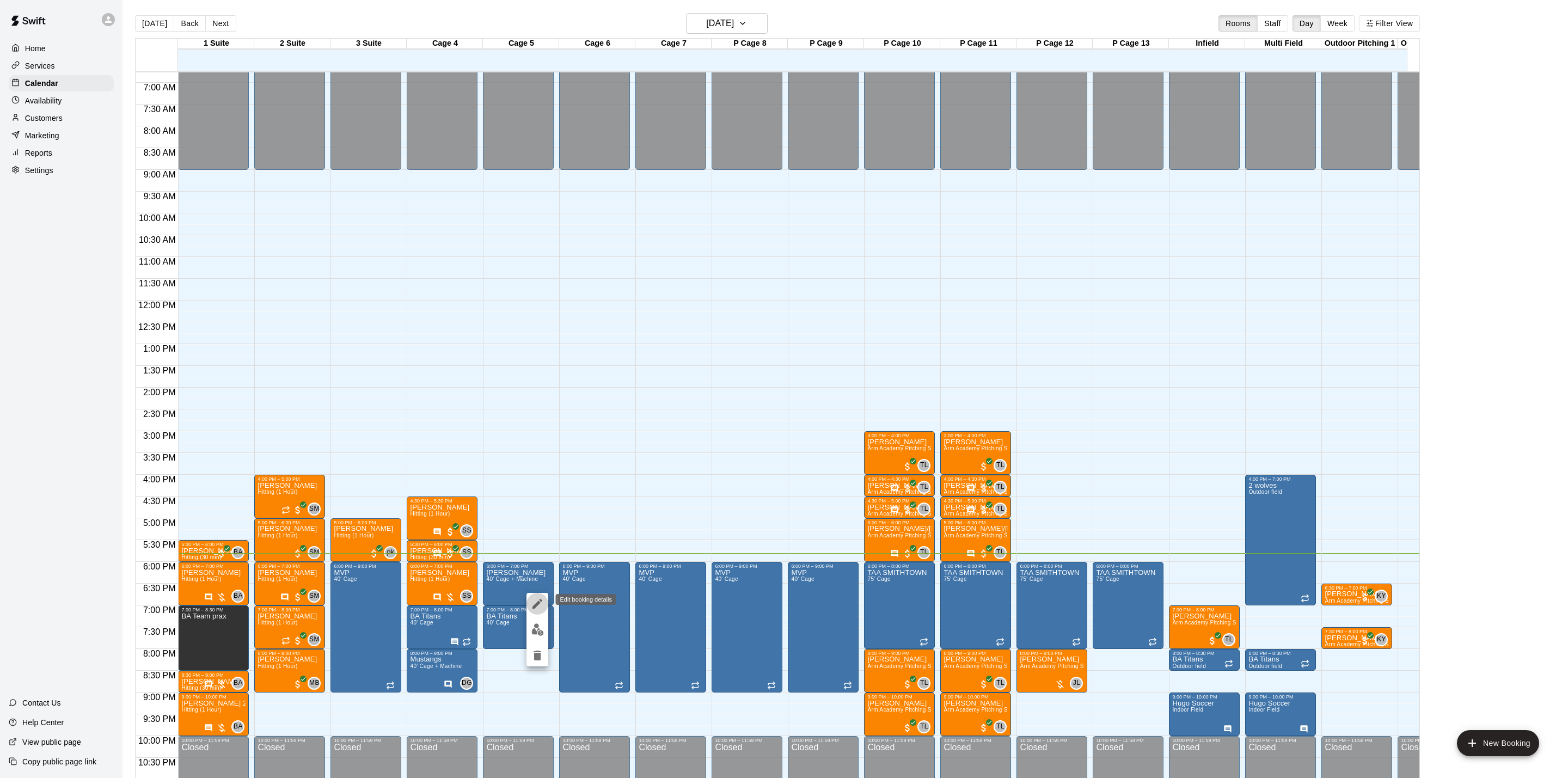
click at [534, 606] on icon "edit" at bounding box center [537, 604] width 10 height 10
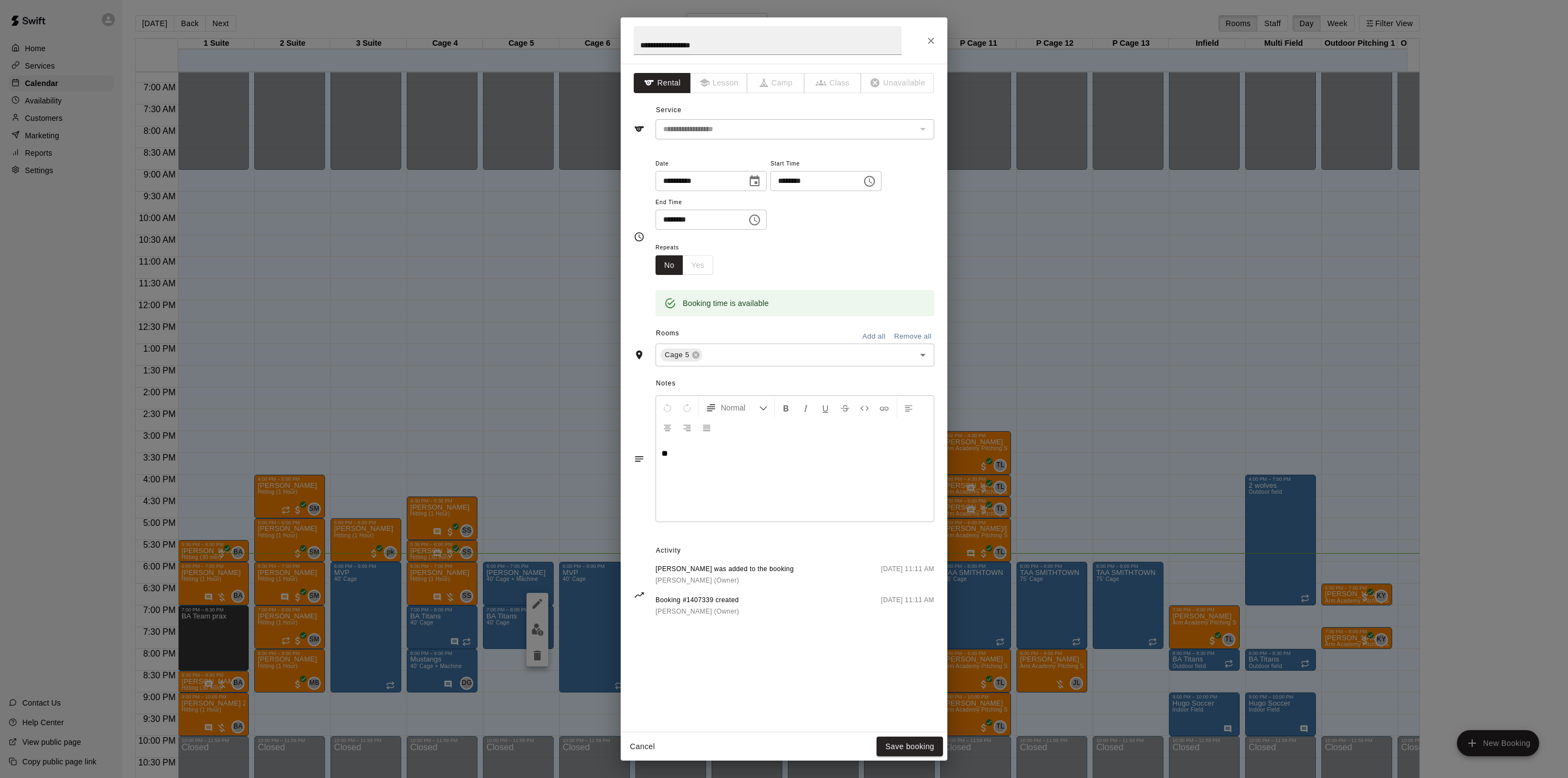
click at [541, 332] on div "**********" at bounding box center [784, 389] width 1568 height 778
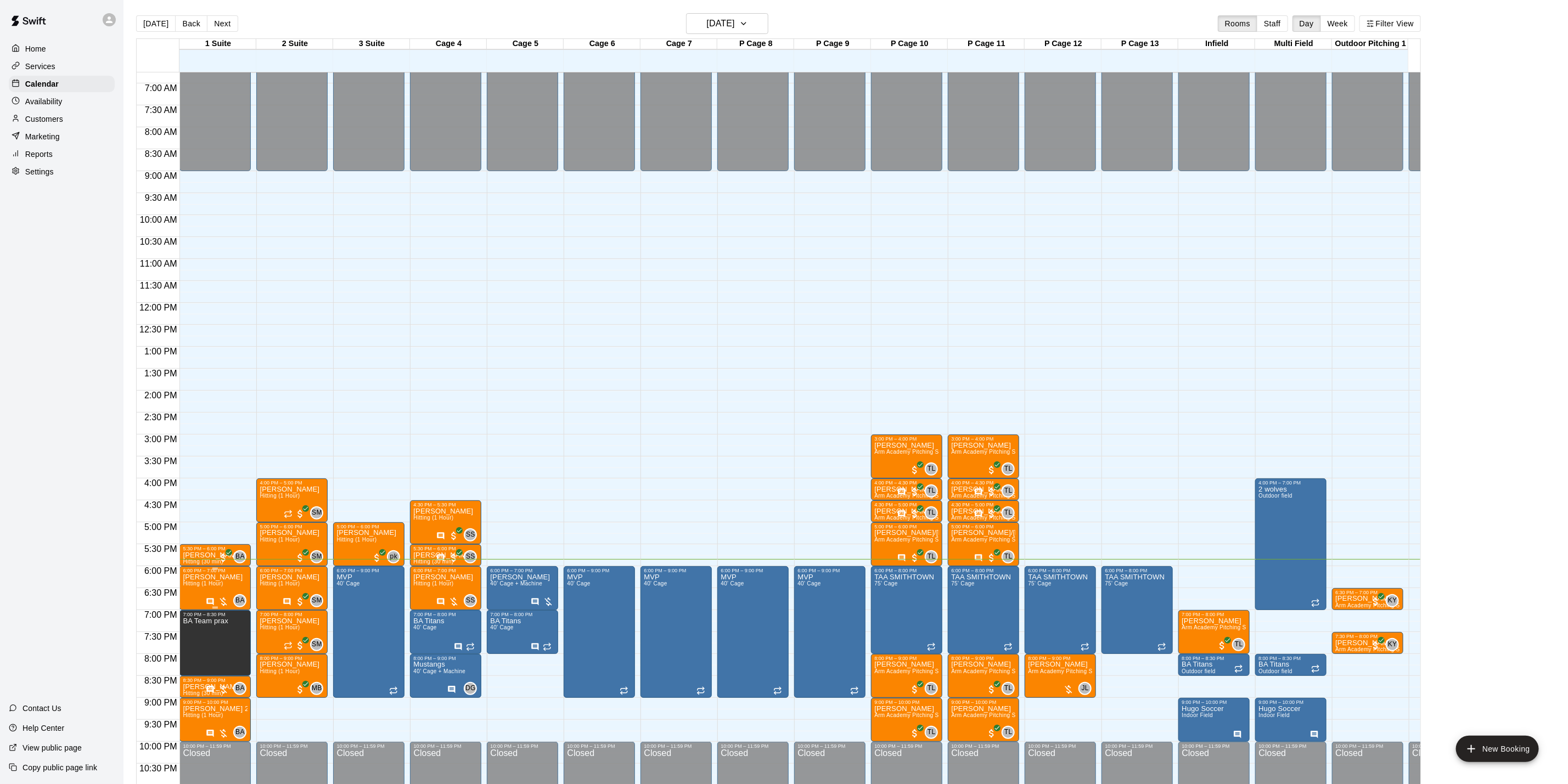
click at [208, 587] on span "Hitting (1 Hour)" at bounding box center [202, 584] width 40 height 6
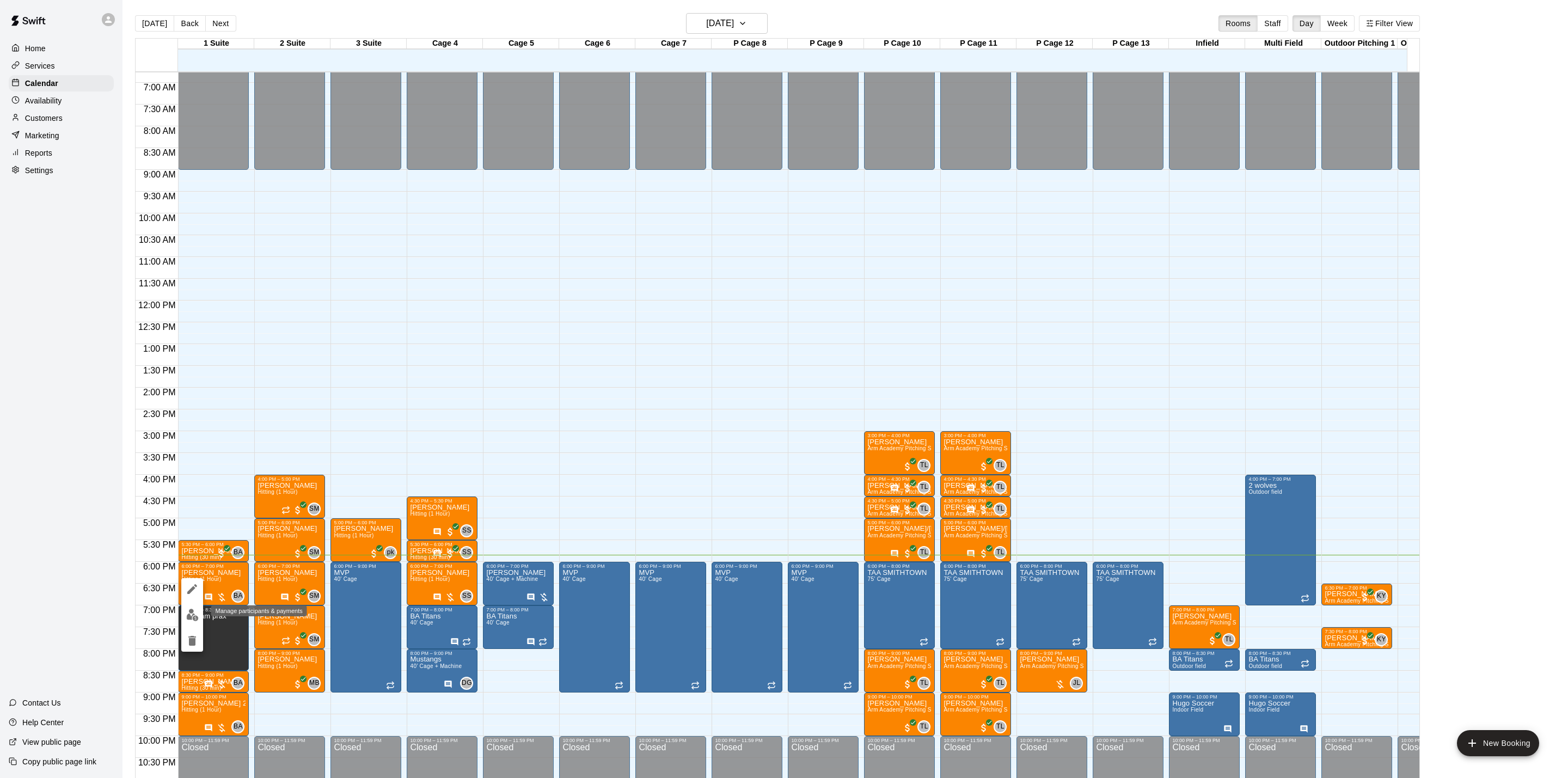
click at [200, 611] on button "edit" at bounding box center [191, 615] width 21 height 21
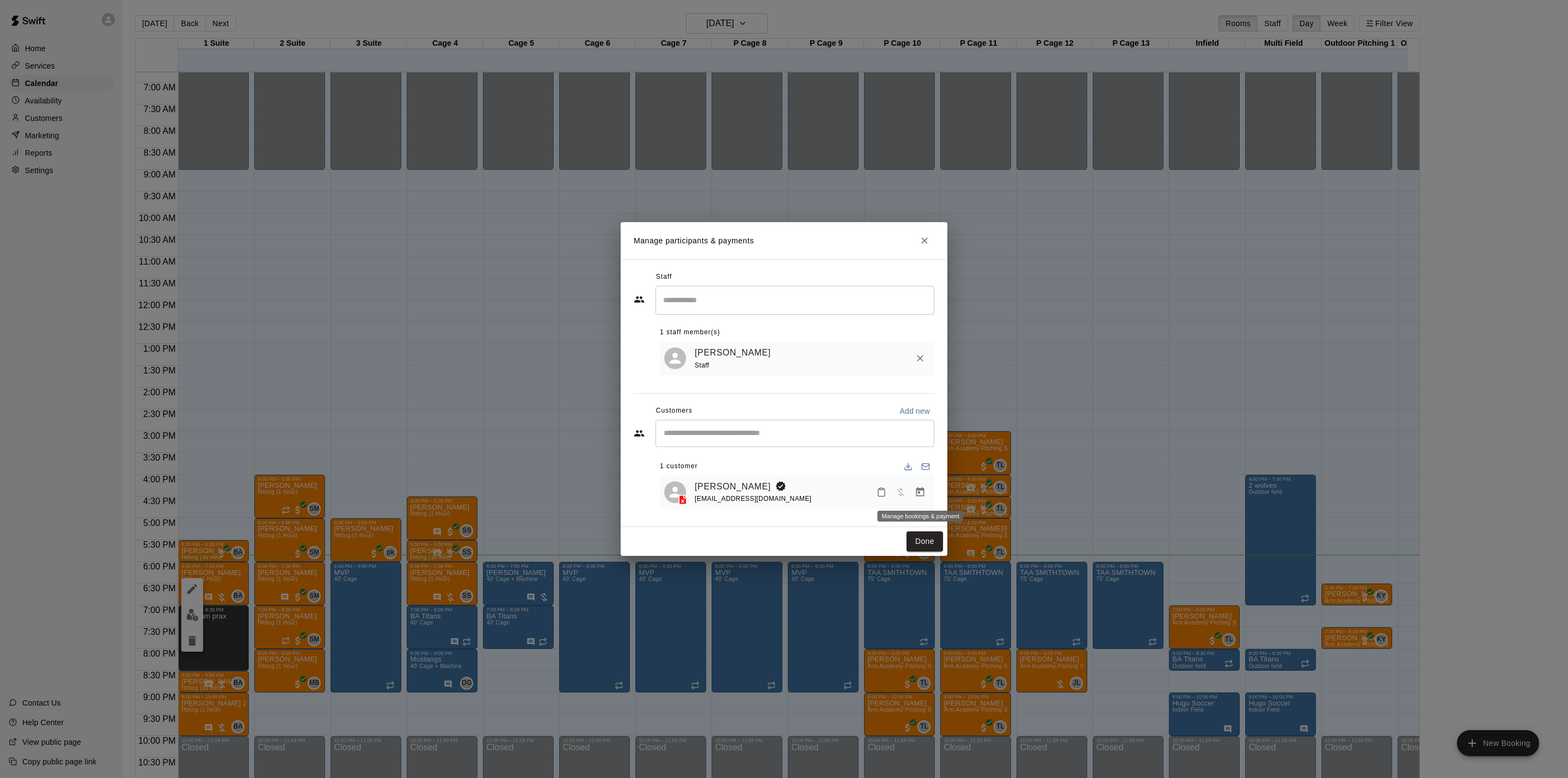
click at [926, 492] on button "Manage bookings & payment" at bounding box center [920, 492] width 20 height 20
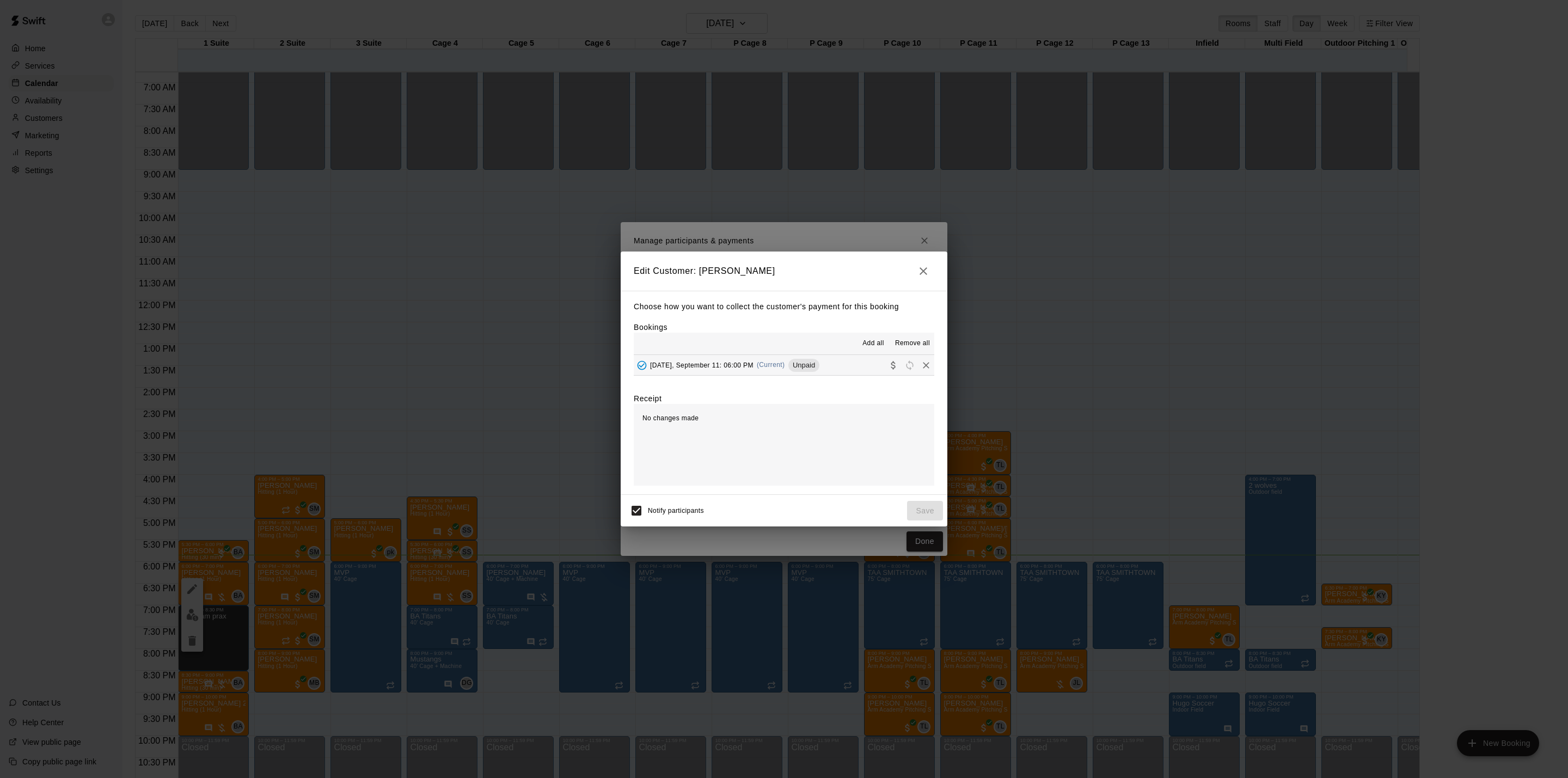
click at [734, 365] on span "[DATE], September 11: 06:00 PM" at bounding box center [701, 365] width 104 height 7
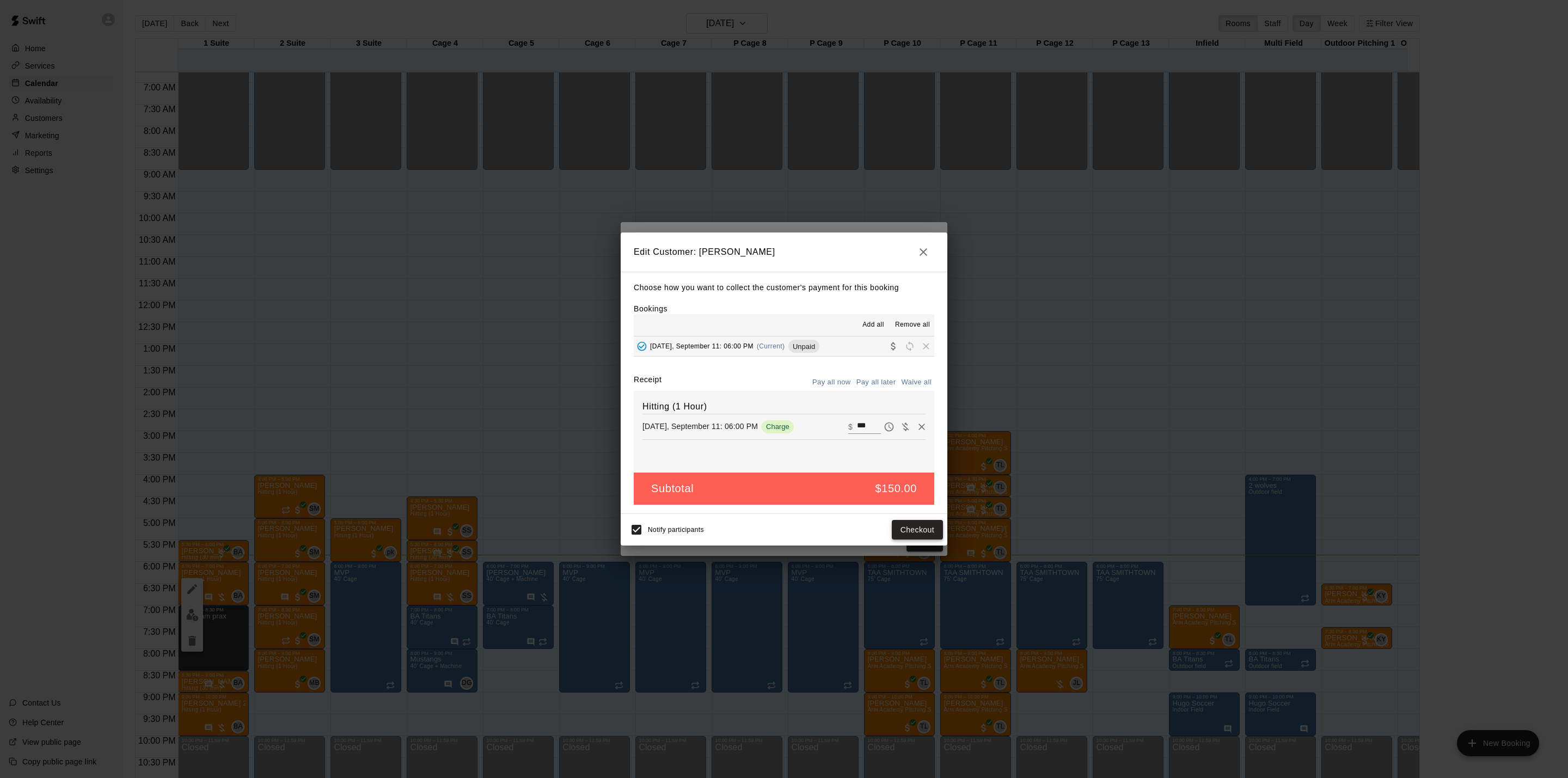
click at [913, 535] on button "Checkout" at bounding box center [917, 530] width 51 height 21
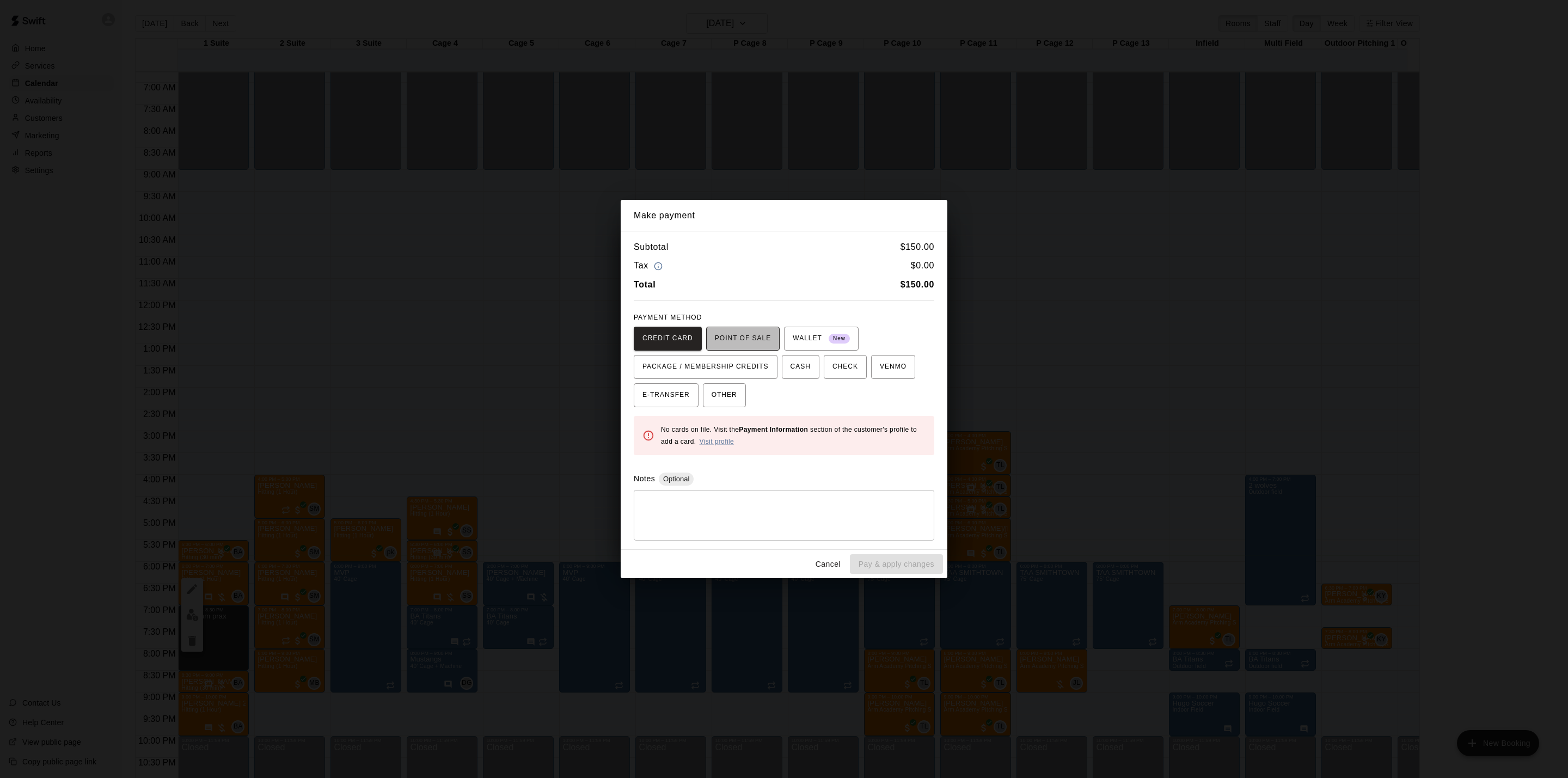
click at [728, 340] on span "POINT OF SALE" at bounding box center [742, 339] width 56 height 18
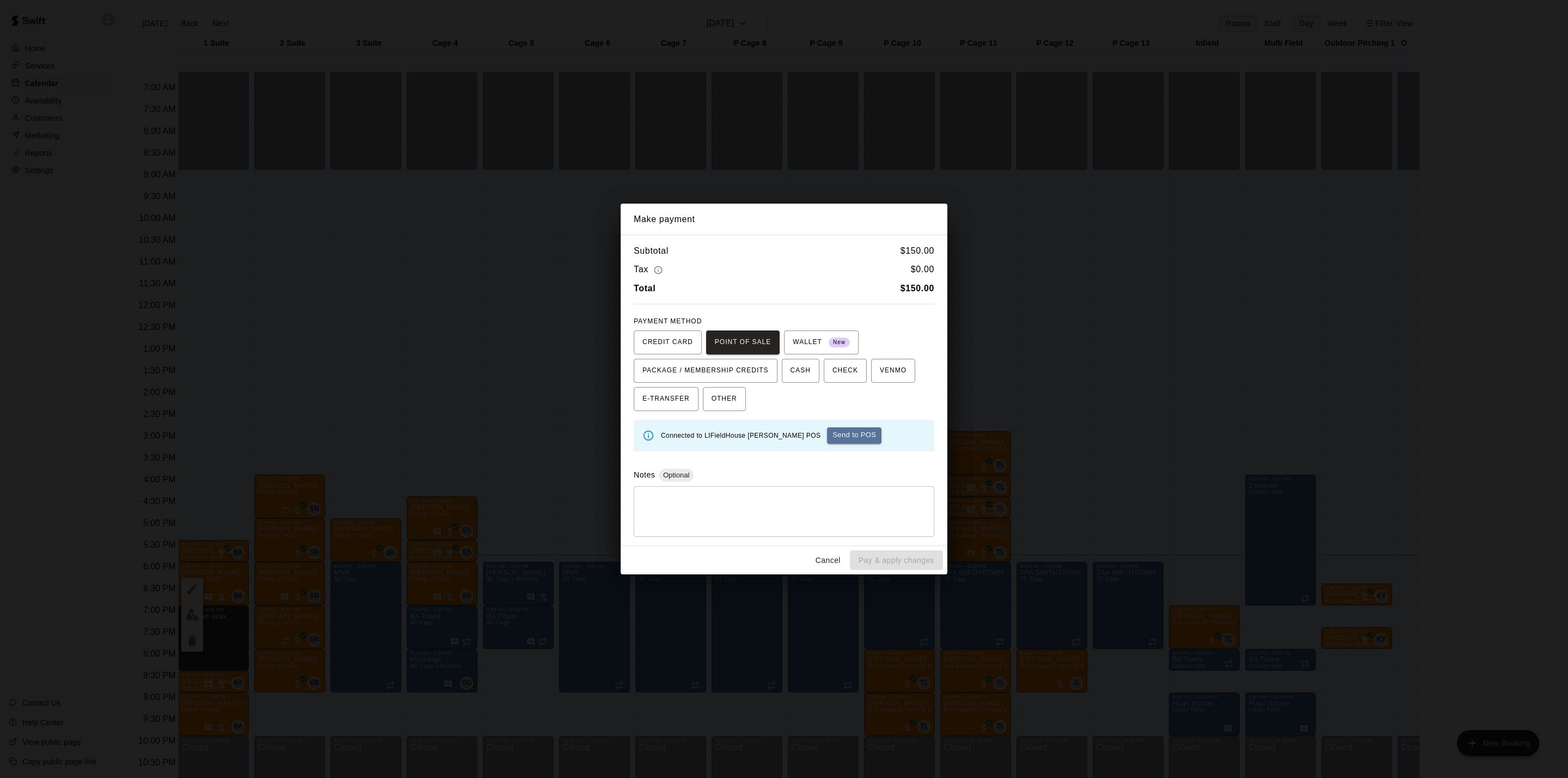
click at [996, 300] on div "Make payment Subtotal $ 150.00 Tax $ 0.00 Total $ 150.00 PAYMENT METHOD CREDIT …" at bounding box center [784, 389] width 1568 height 778
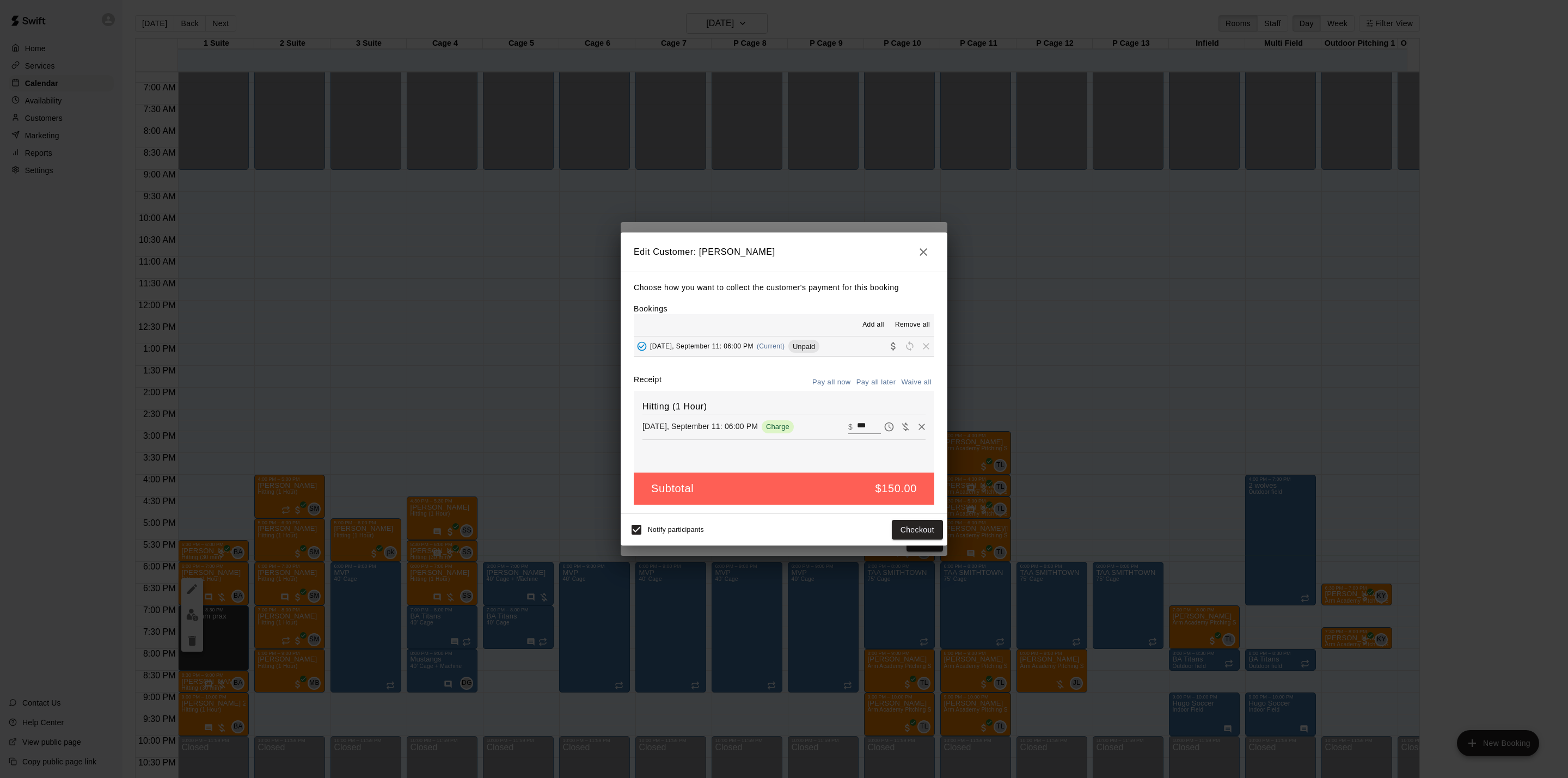
click at [929, 249] on icon "button" at bounding box center [923, 252] width 13 height 13
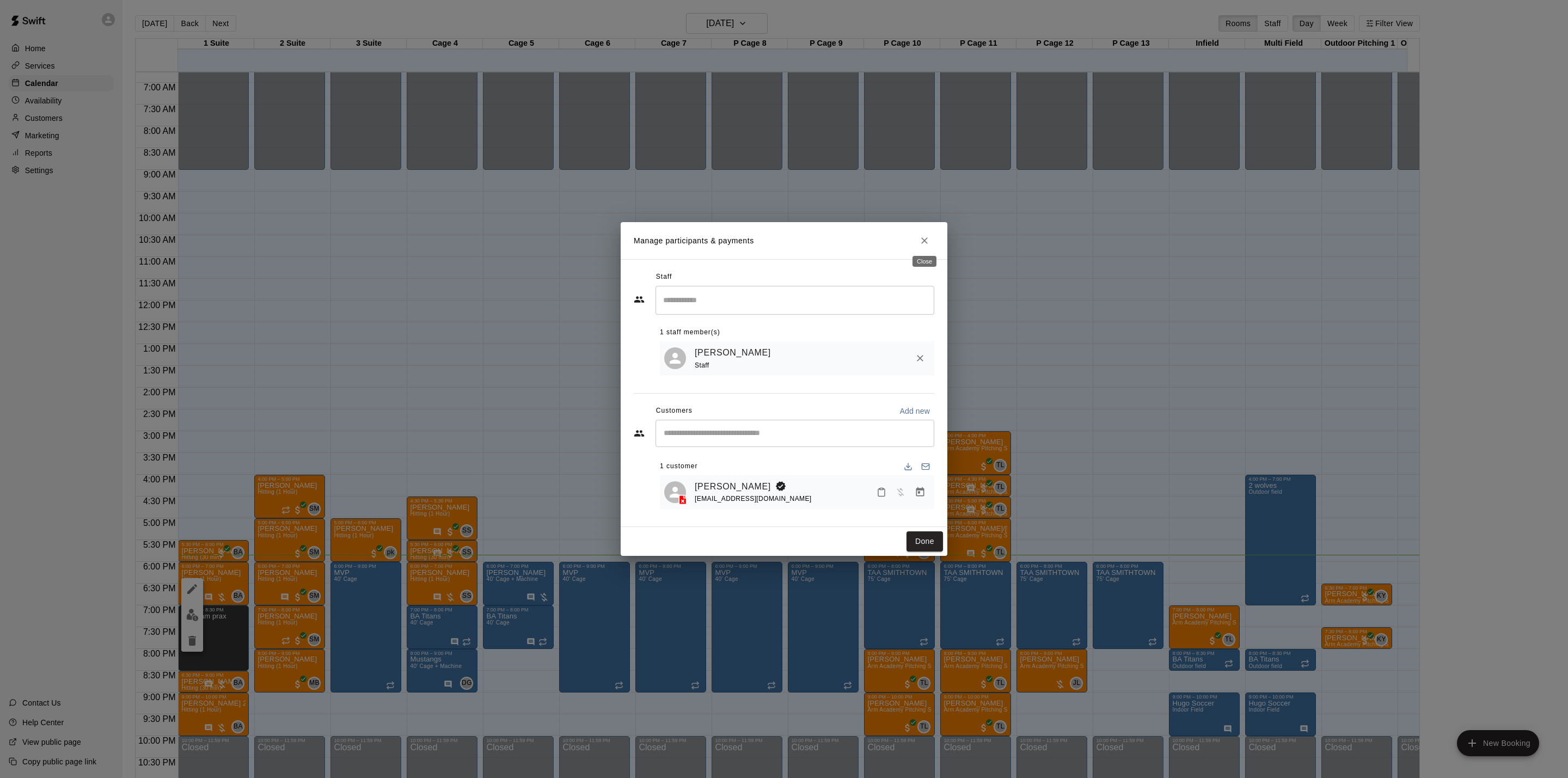
click at [928, 241] on icon "Close" at bounding box center [924, 241] width 11 height 11
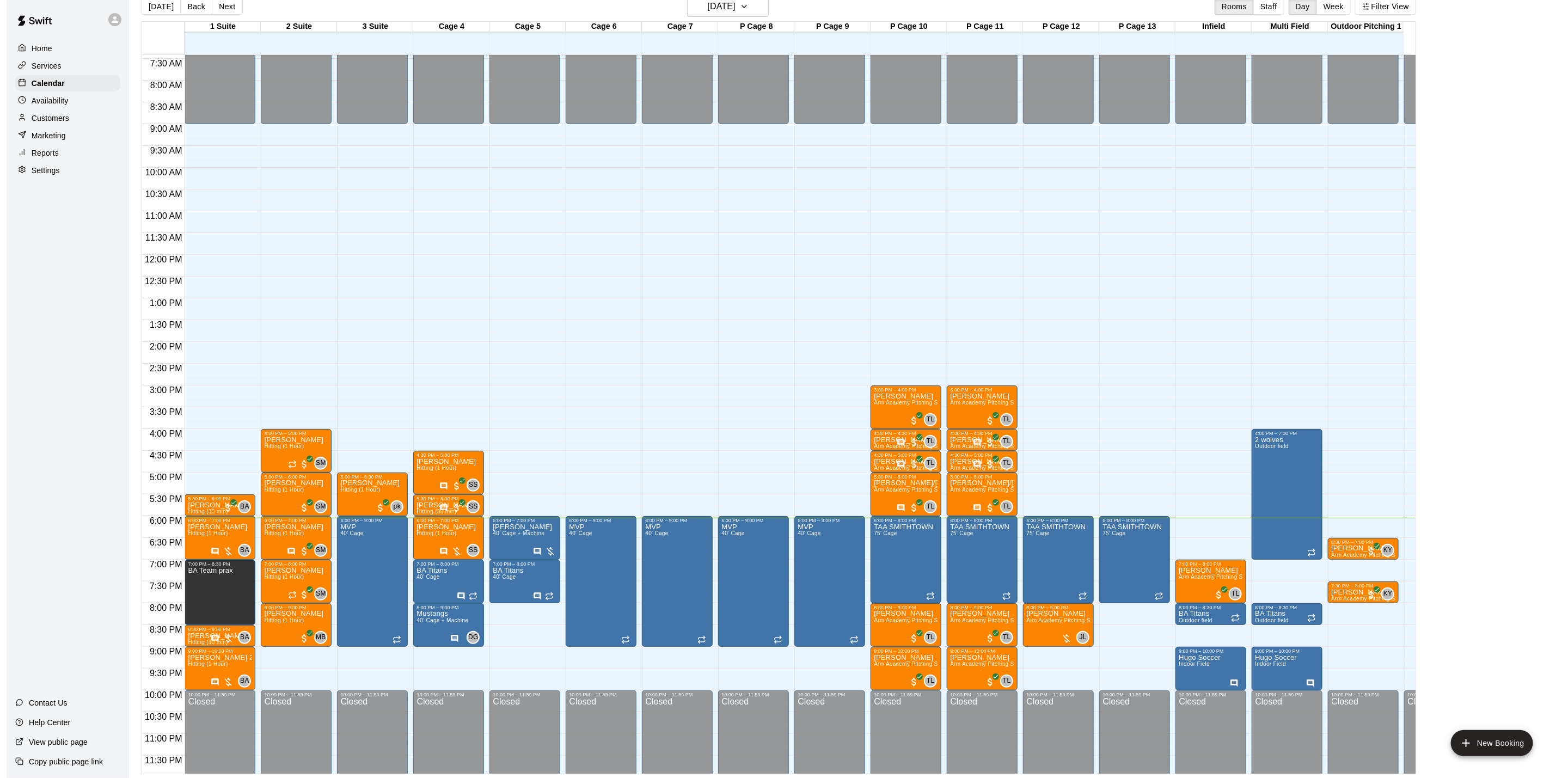
scroll to position [340, 0]
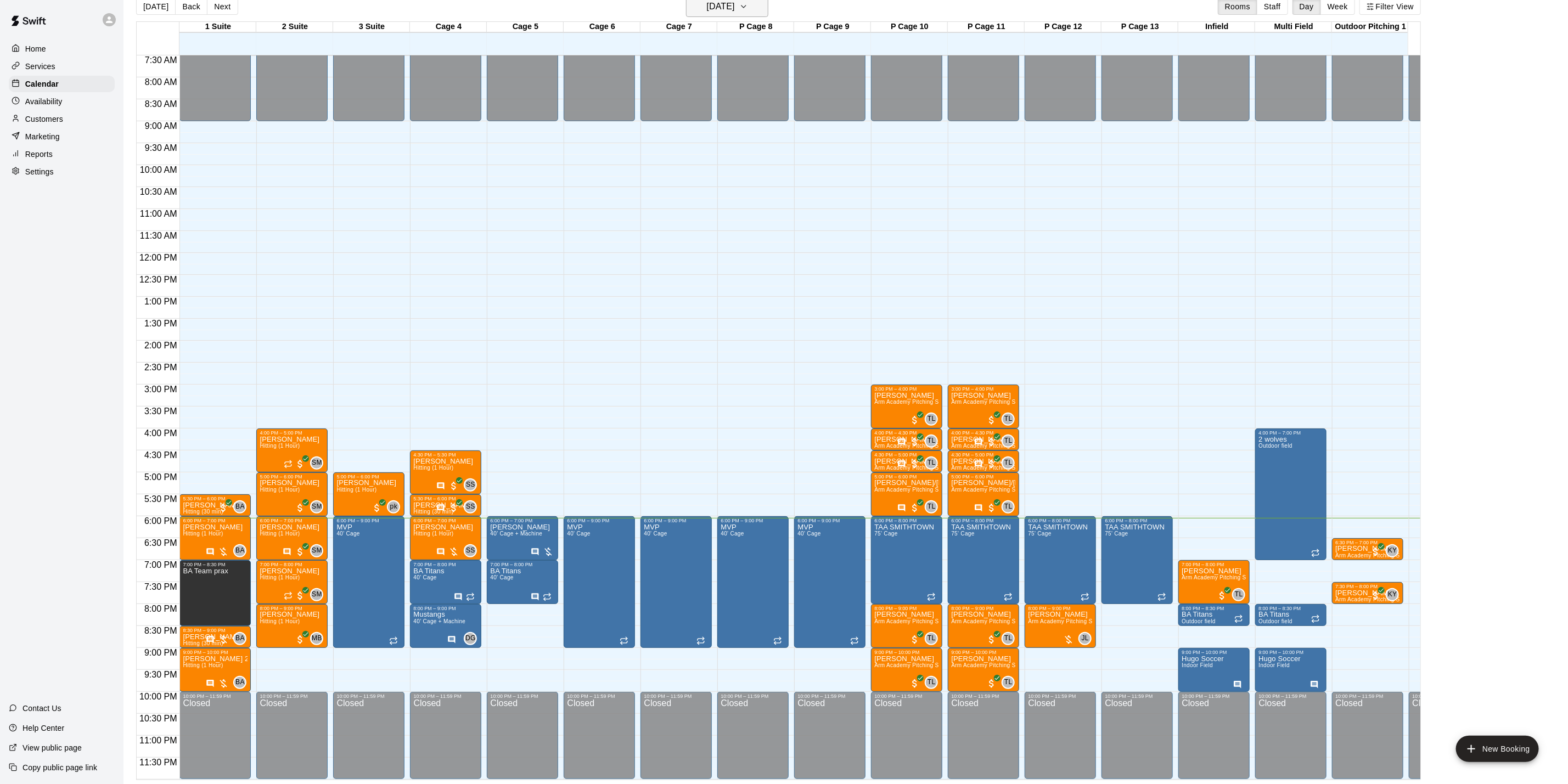
click at [718, 4] on h6 "[DATE]" at bounding box center [721, 7] width 28 height 15
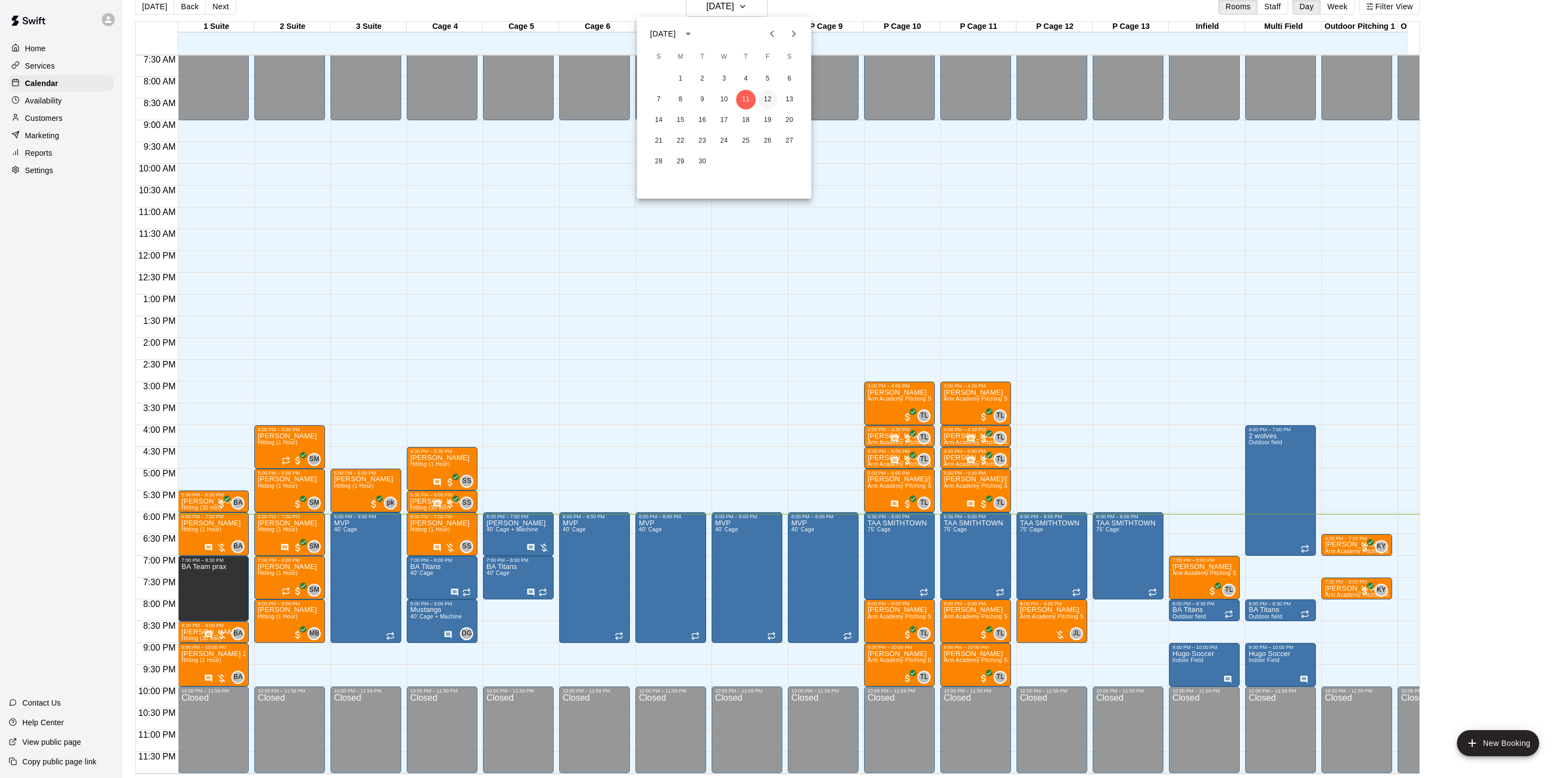
click at [770, 97] on button "12" at bounding box center [768, 99] width 20 height 20
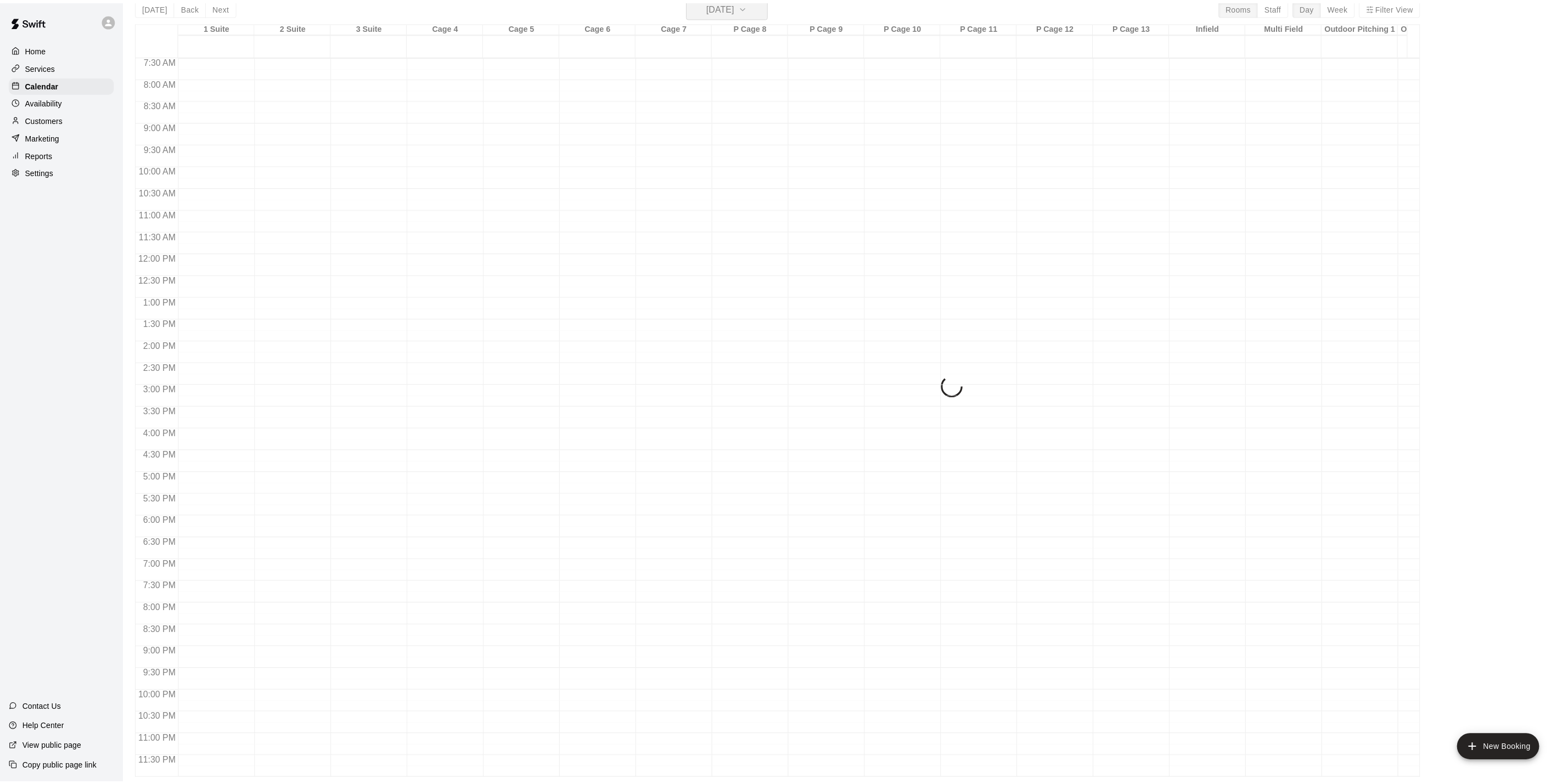
scroll to position [13, 0]
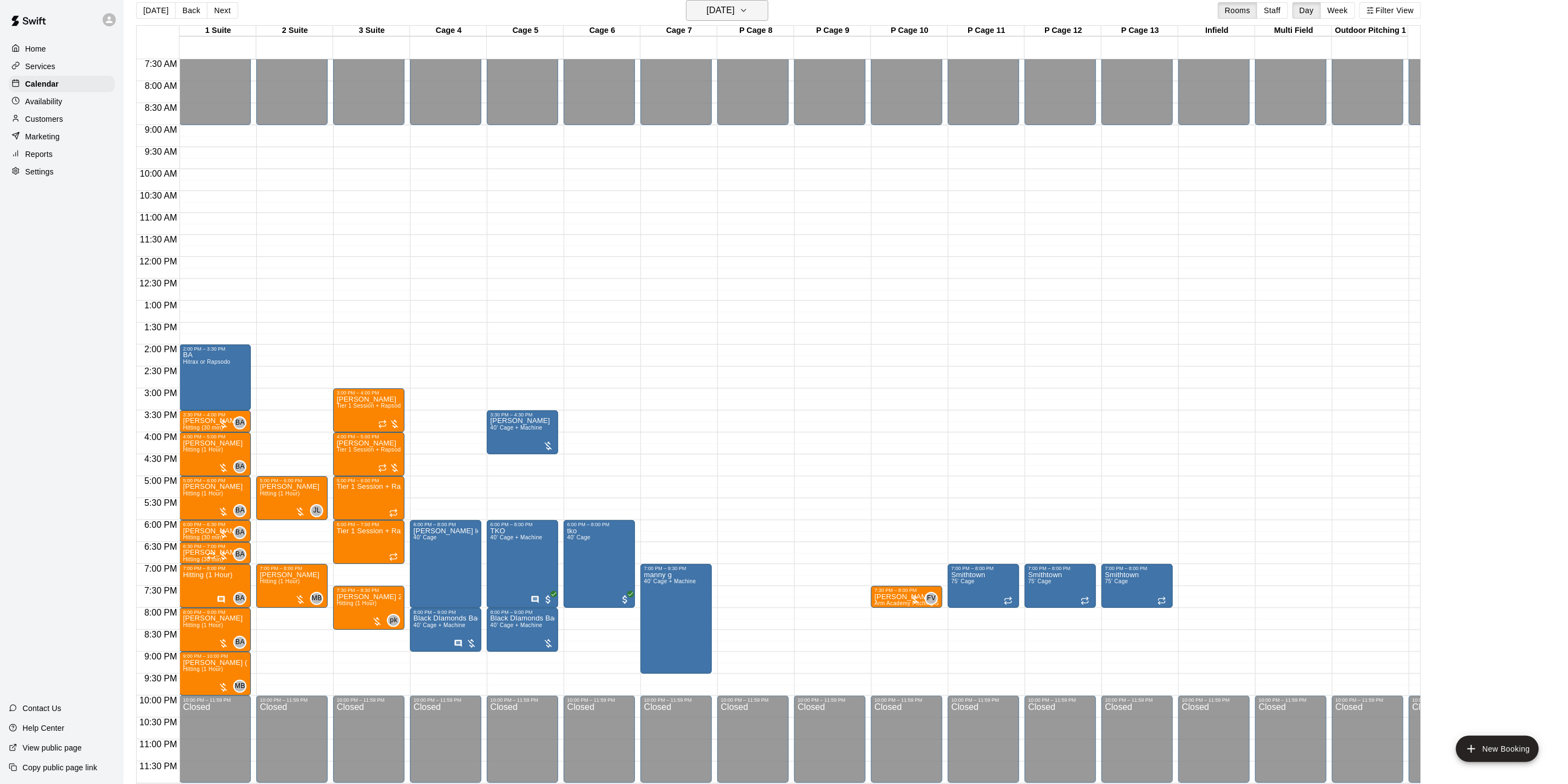
click at [729, 5] on h6 "[DATE]" at bounding box center [721, 10] width 28 height 15
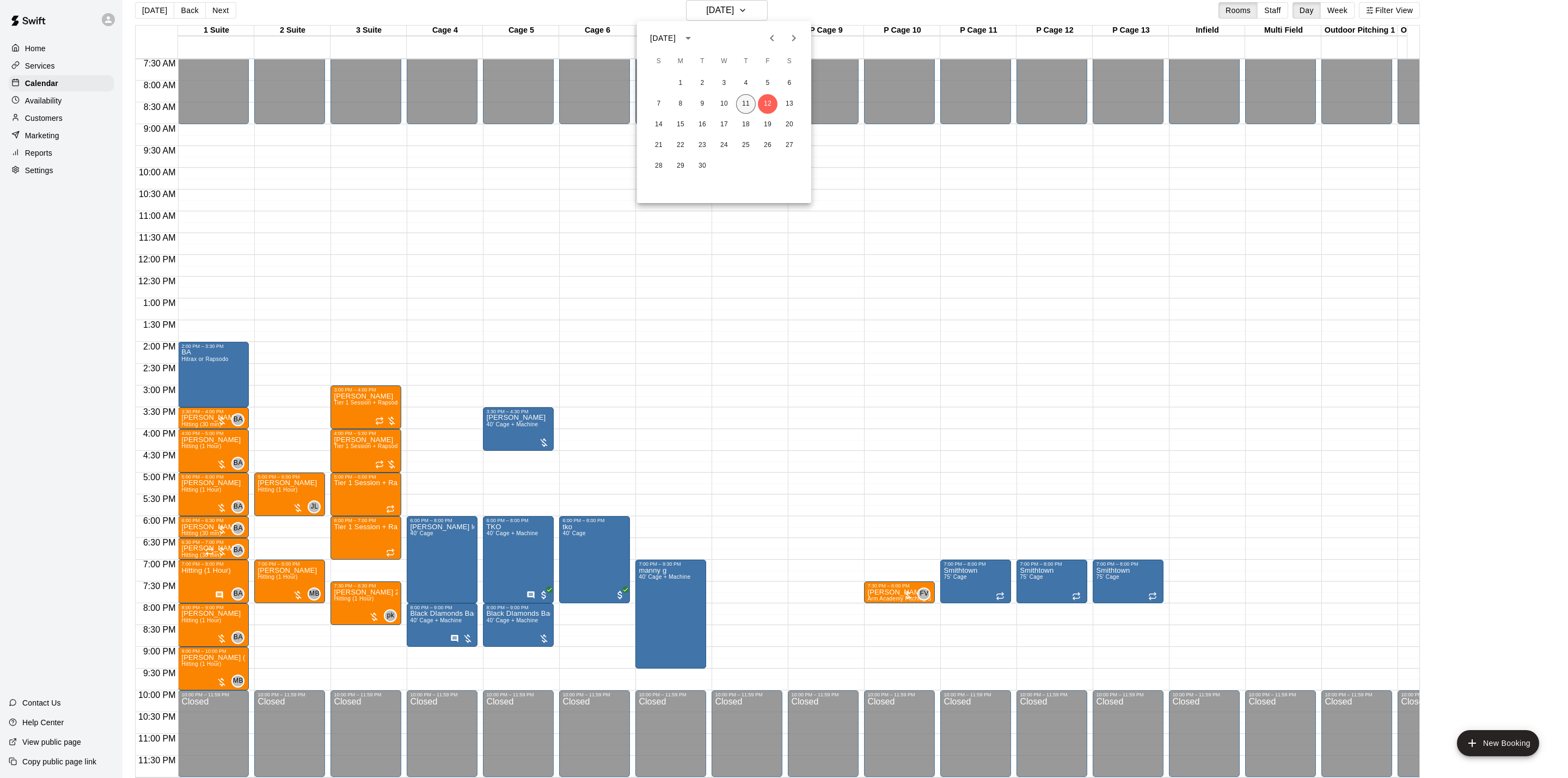
click at [747, 109] on button "11" at bounding box center [745, 104] width 20 height 20
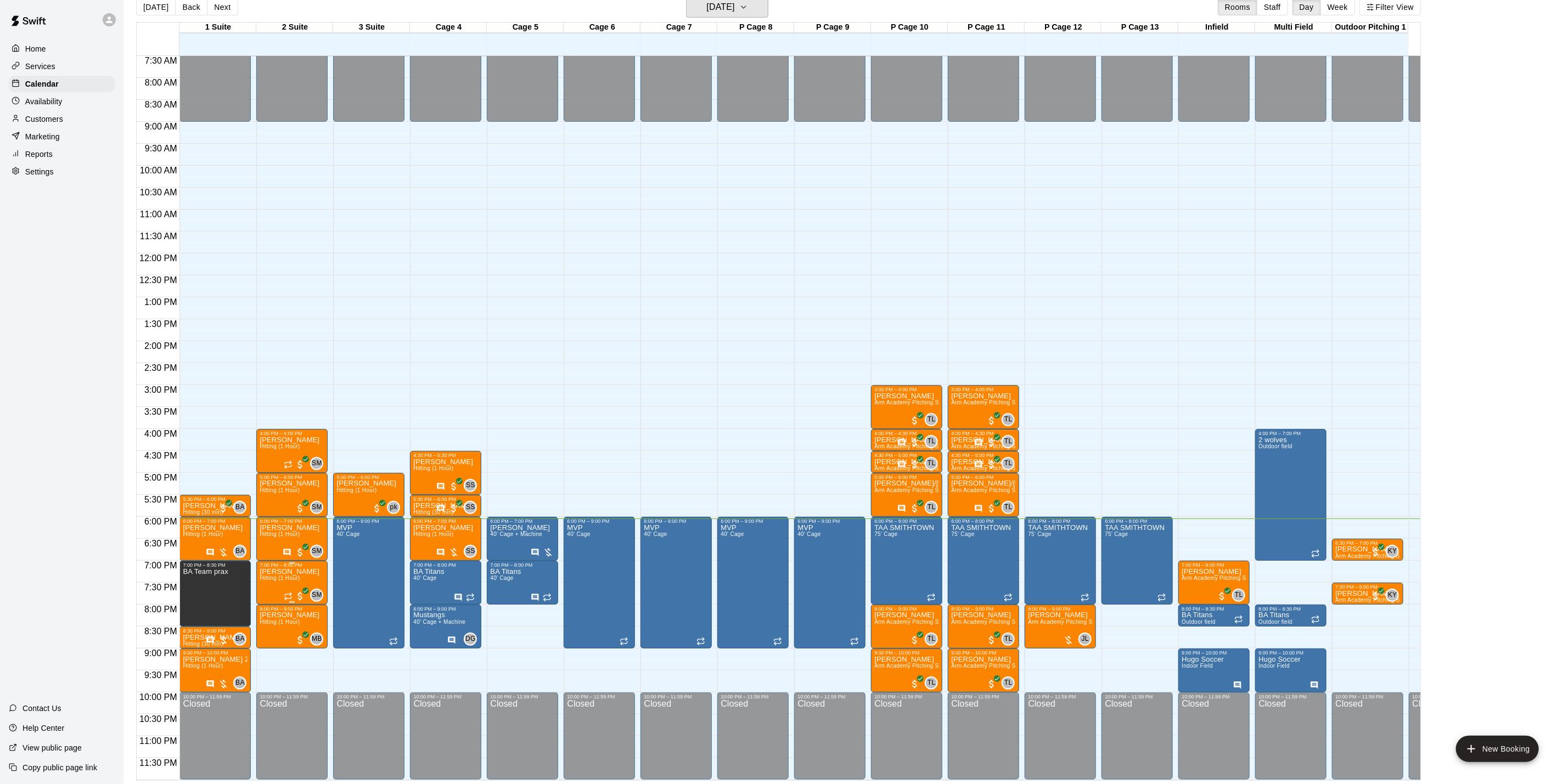
scroll to position [17, 0]
click at [208, 548] on icon "Has notes" at bounding box center [211, 552] width 8 height 8
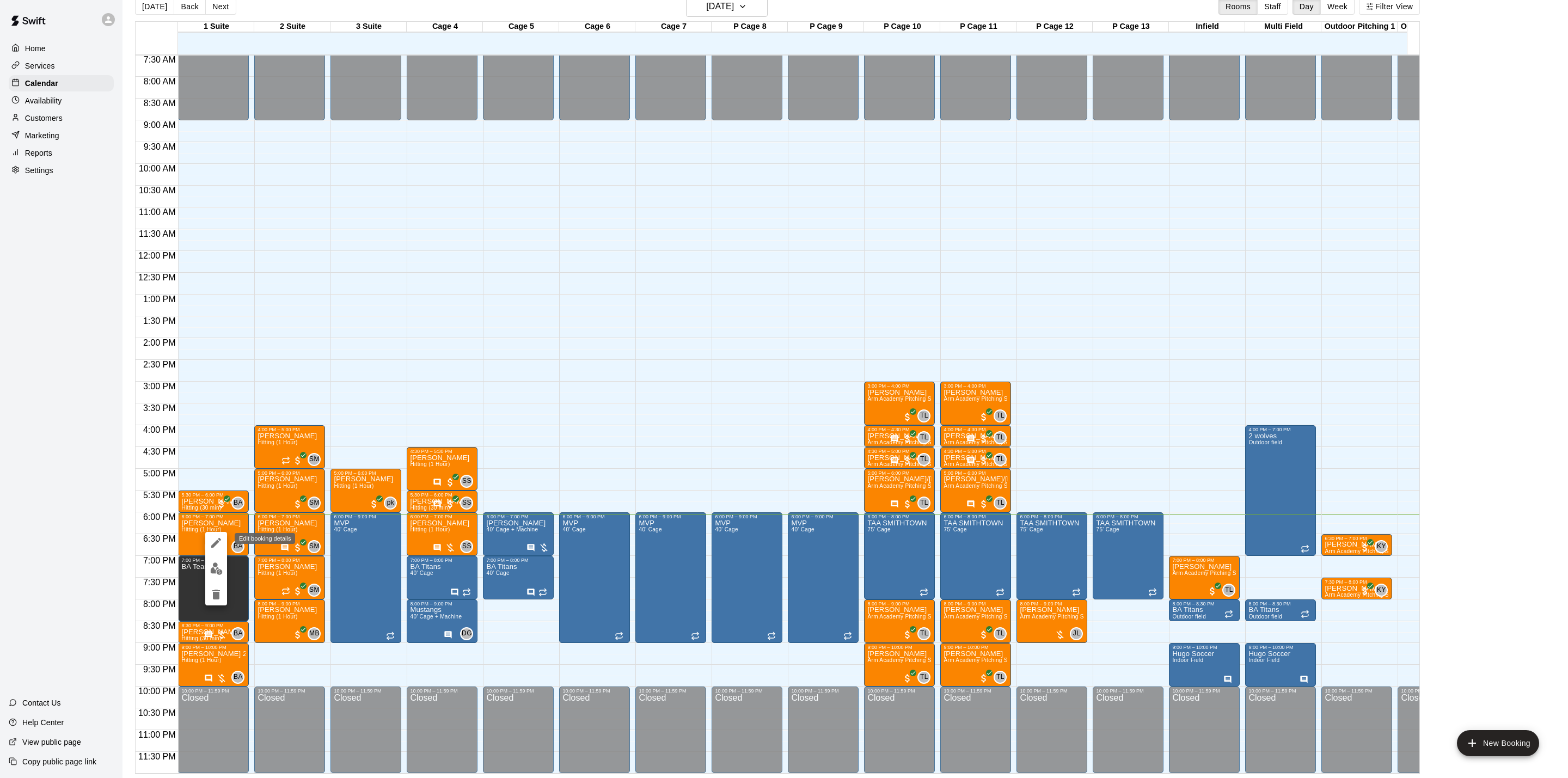
click at [218, 546] on icon "edit" at bounding box center [216, 543] width 13 height 13
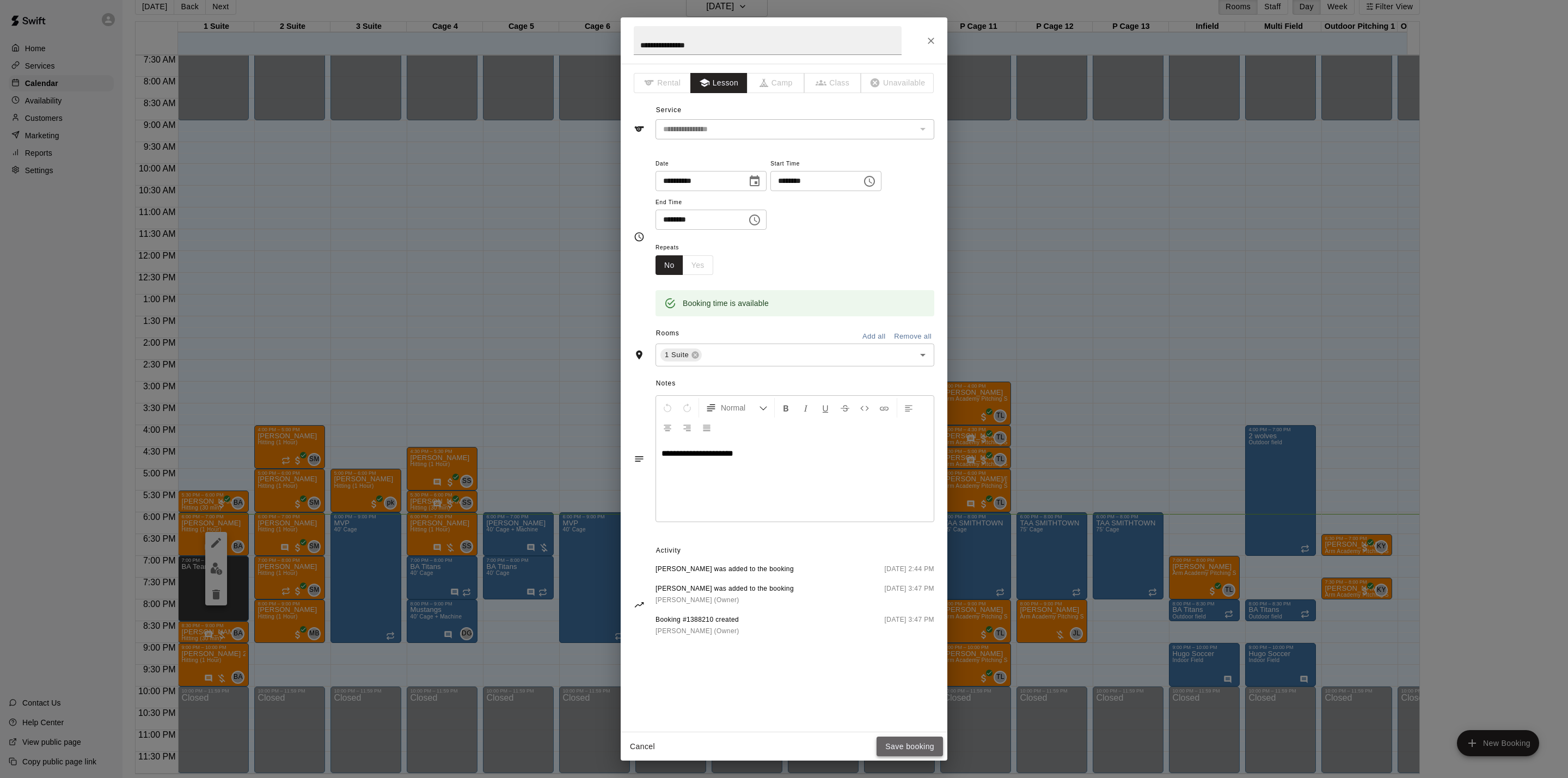
click at [903, 750] on button "Save booking" at bounding box center [909, 747] width 66 height 21
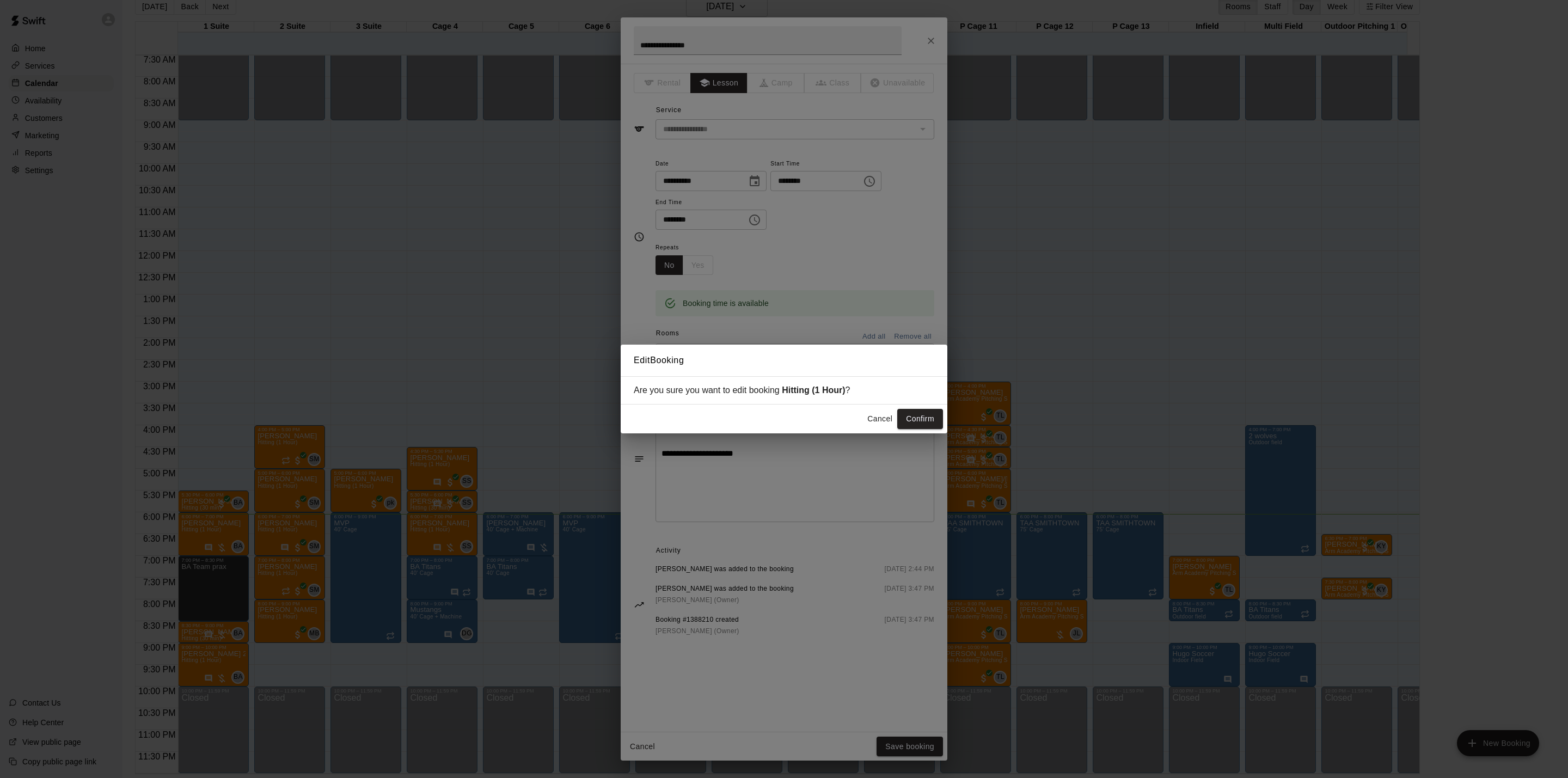
click at [881, 426] on button "Cancel" at bounding box center [880, 419] width 35 height 21
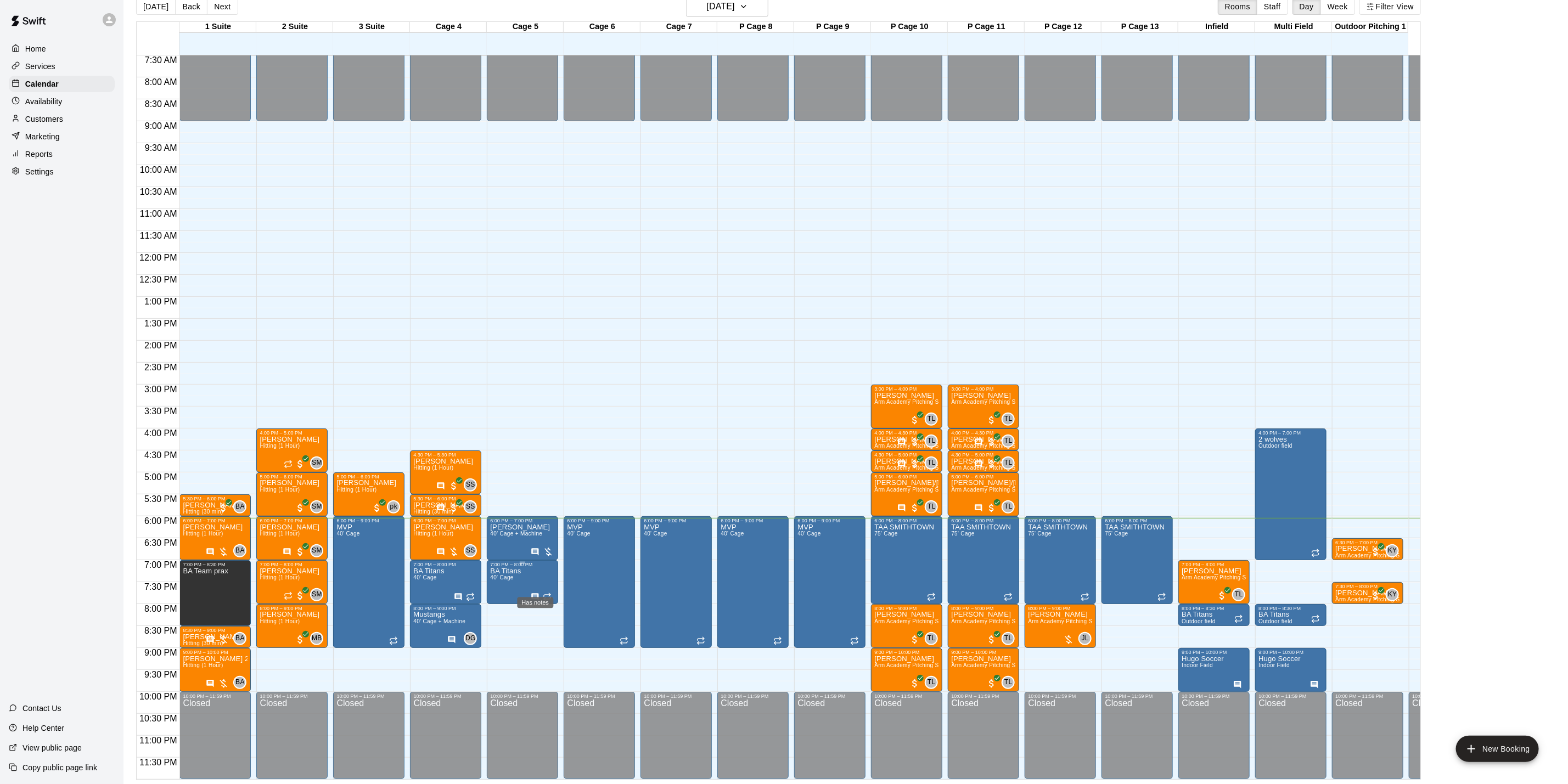
click at [532, 593] on icon "Has notes" at bounding box center [536, 597] width 8 height 8
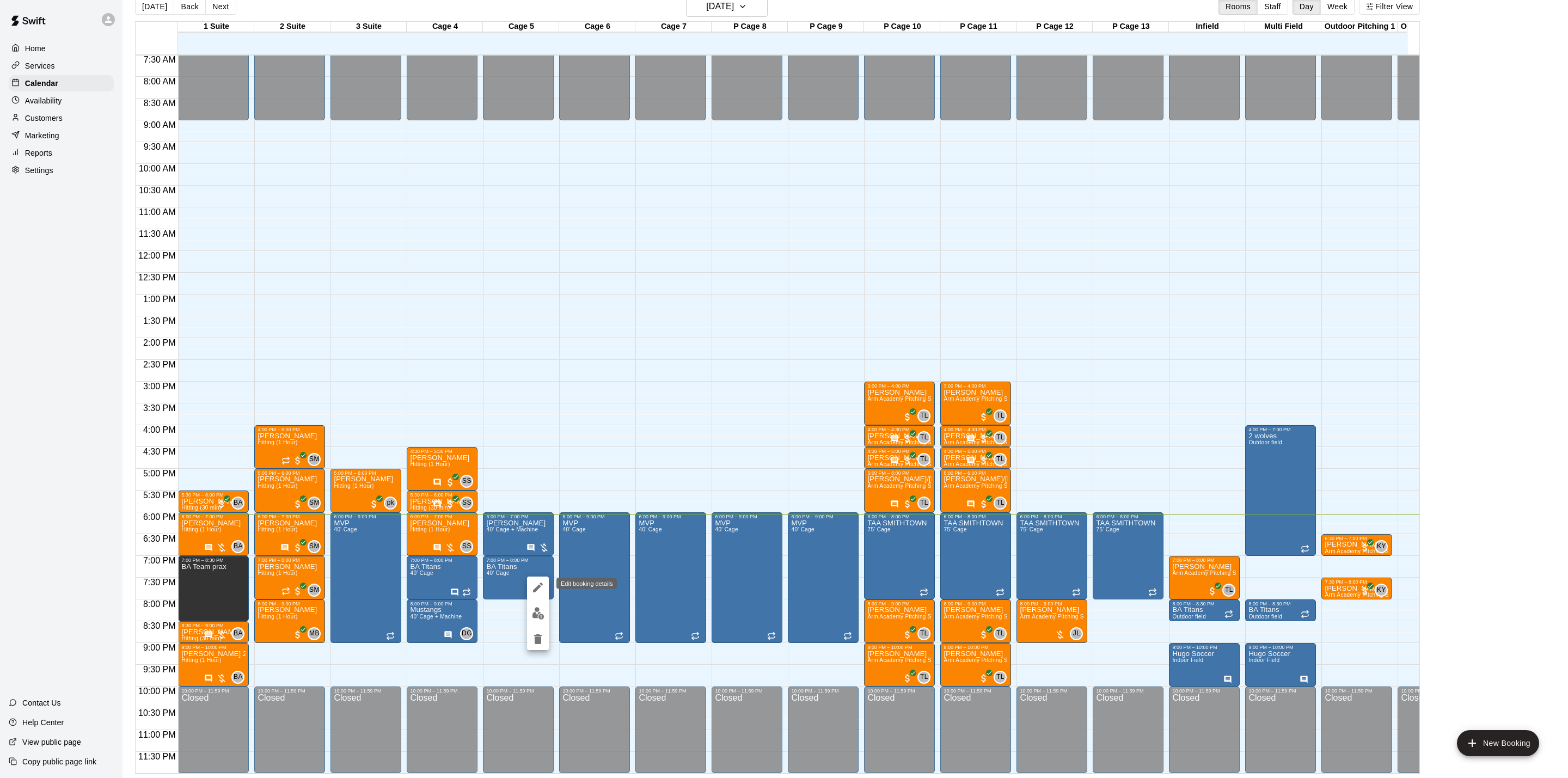
click at [534, 589] on icon "edit" at bounding box center [538, 588] width 13 height 13
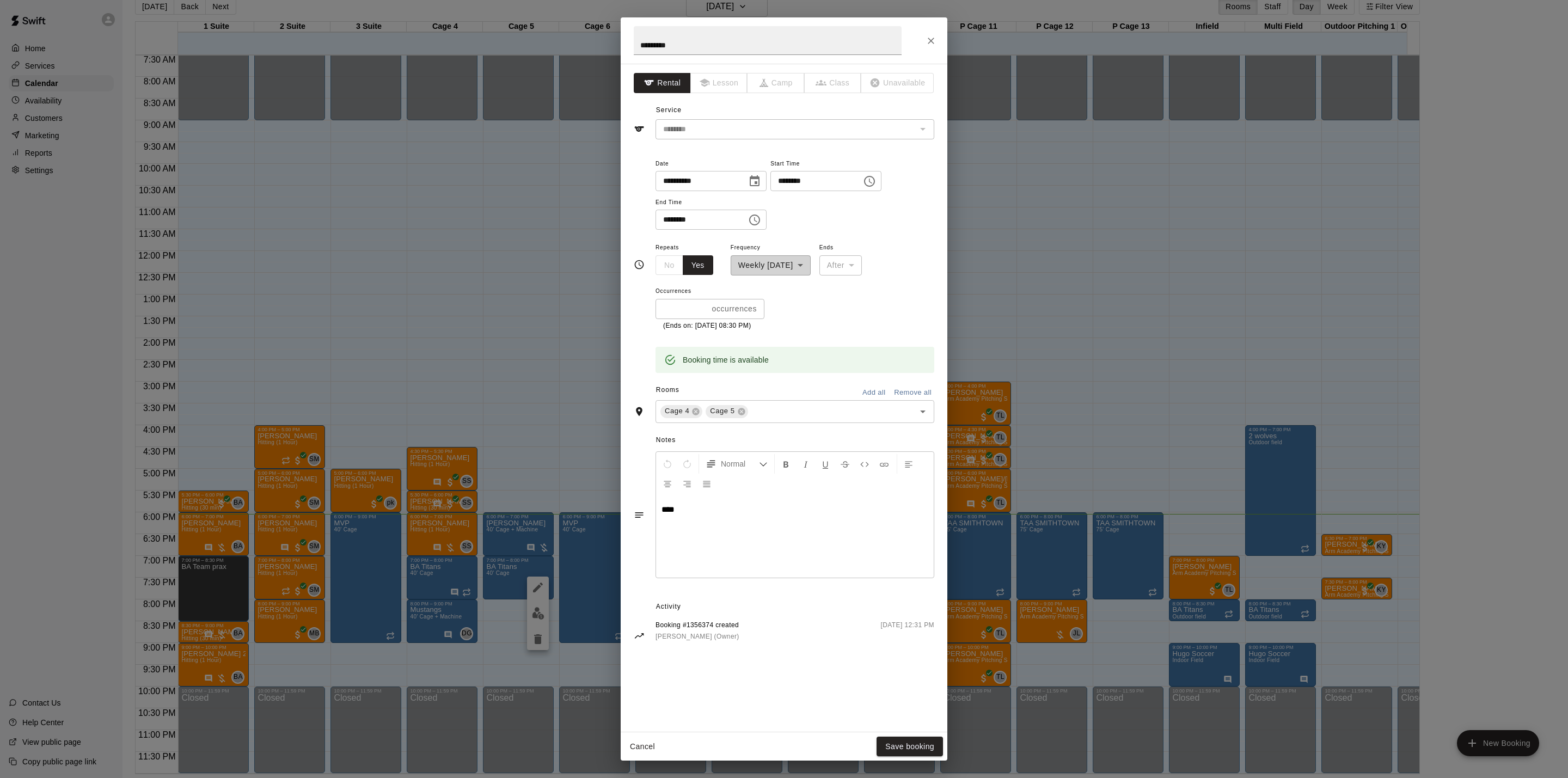
click at [933, 32] on button "Close" at bounding box center [931, 40] width 20 height 20
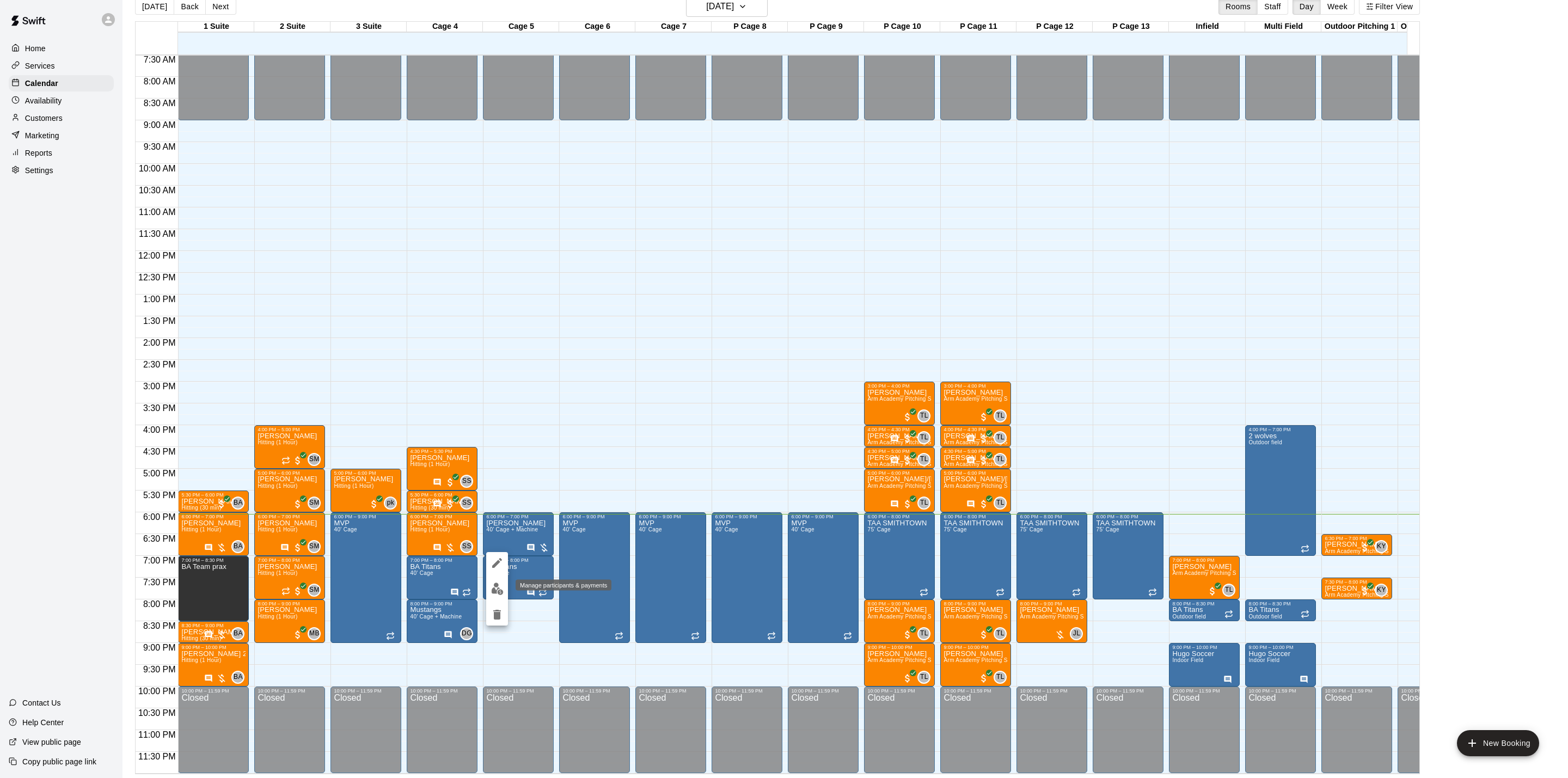
click at [493, 588] on img "edit" at bounding box center [497, 589] width 12 height 12
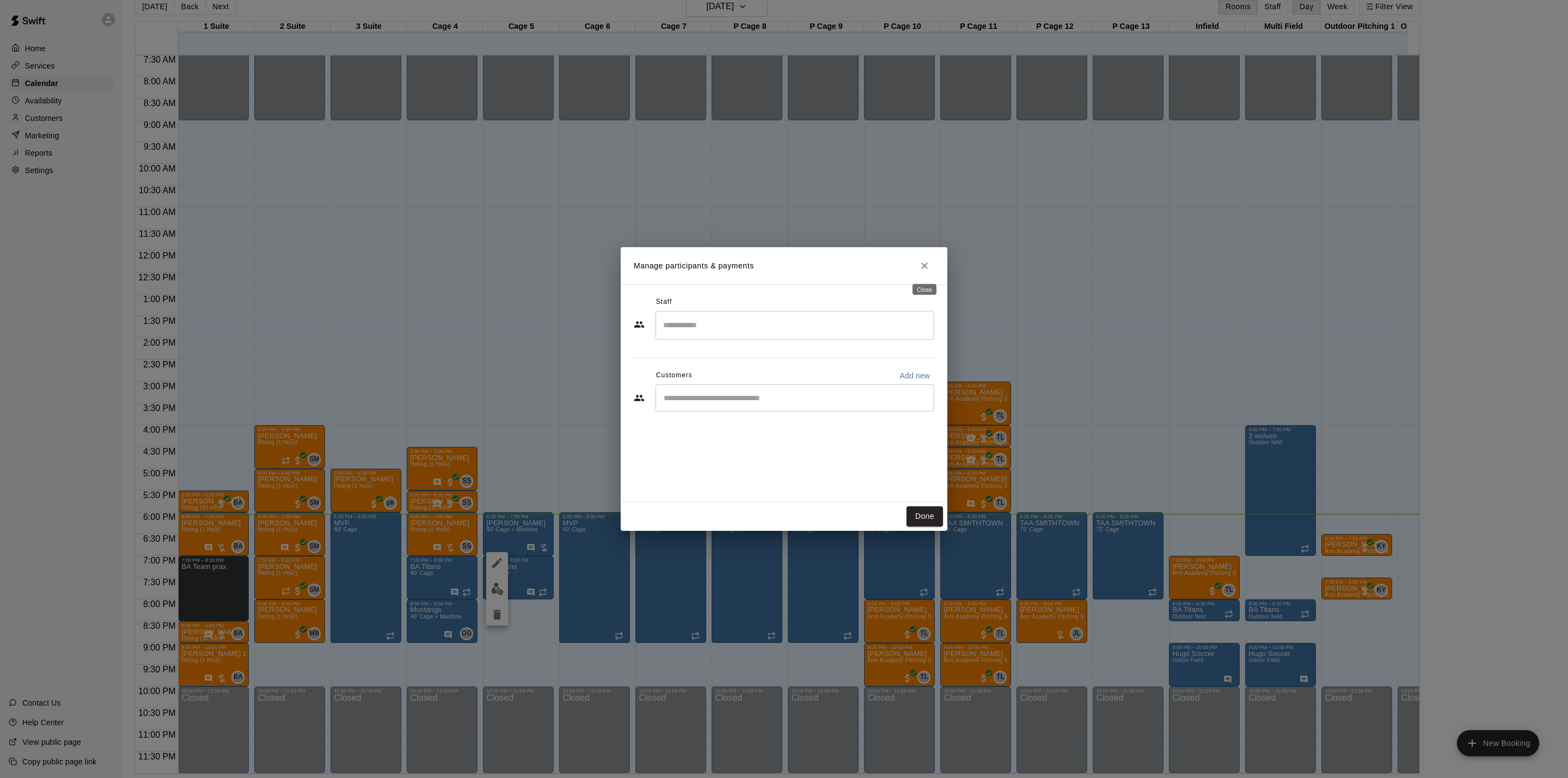
click at [915, 267] on button "Close" at bounding box center [924, 265] width 20 height 20
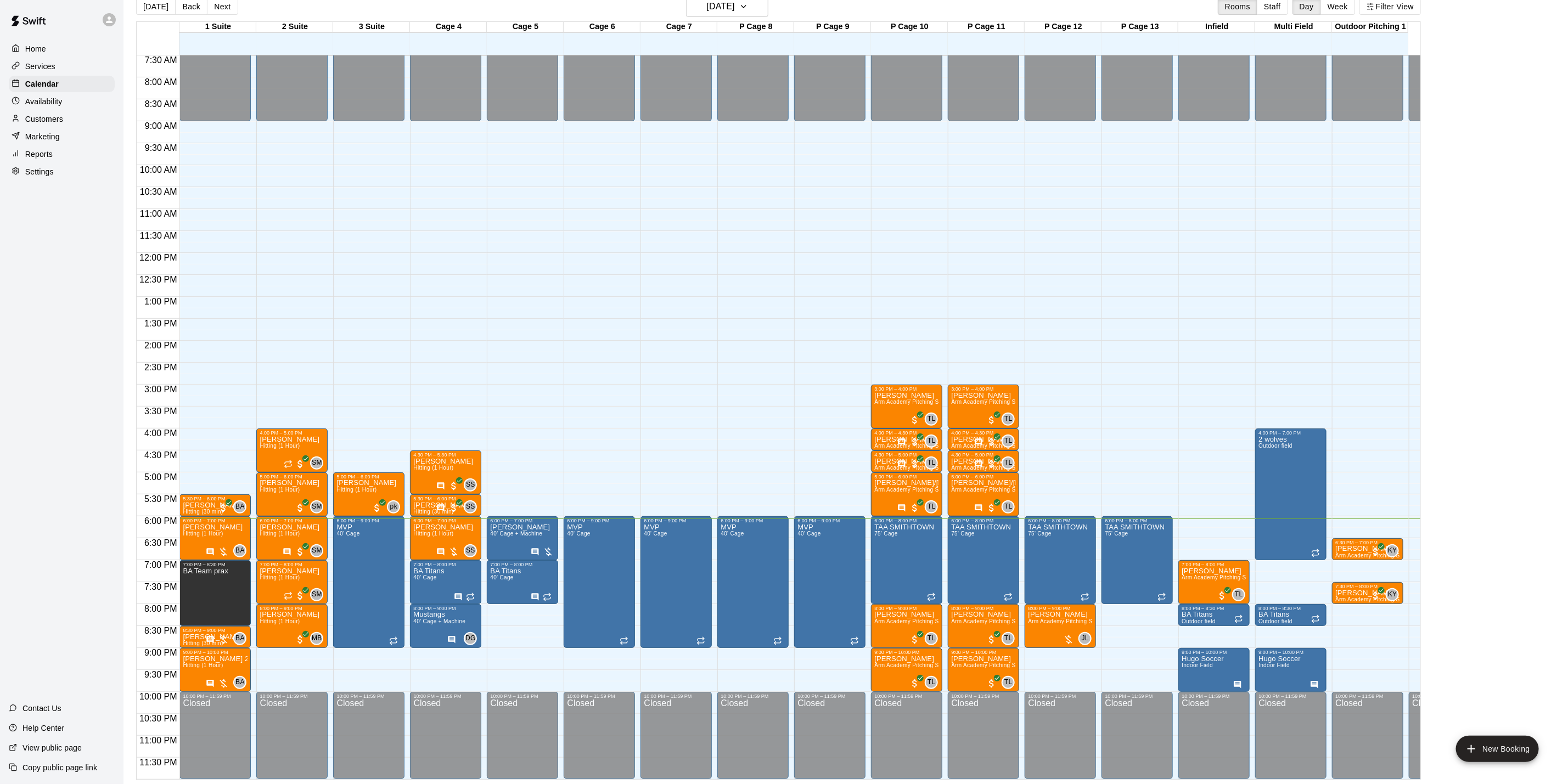
scroll to position [0, 67]
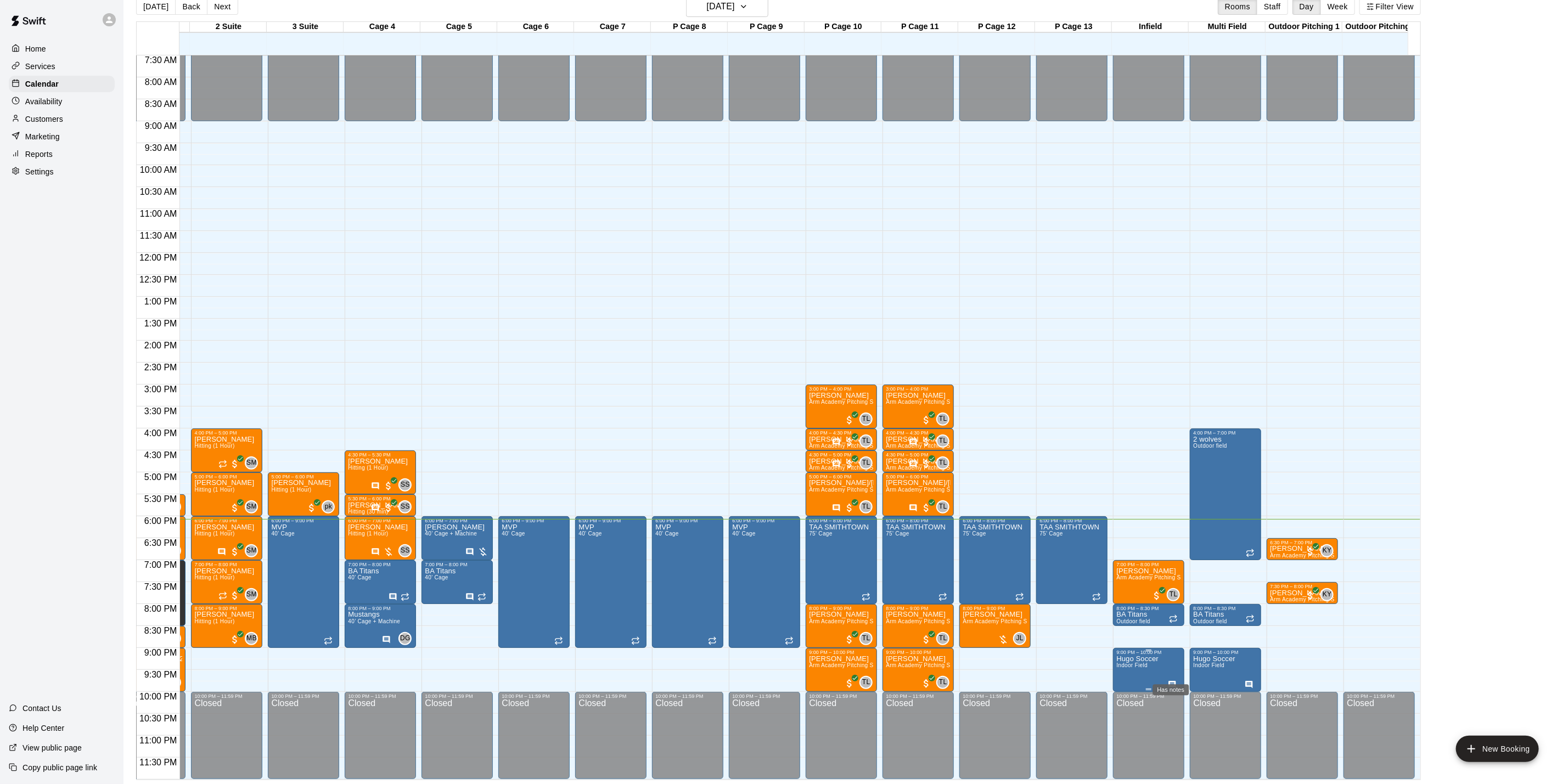
click at [1174, 681] on icon "Has notes" at bounding box center [1171, 684] width 8 height 8
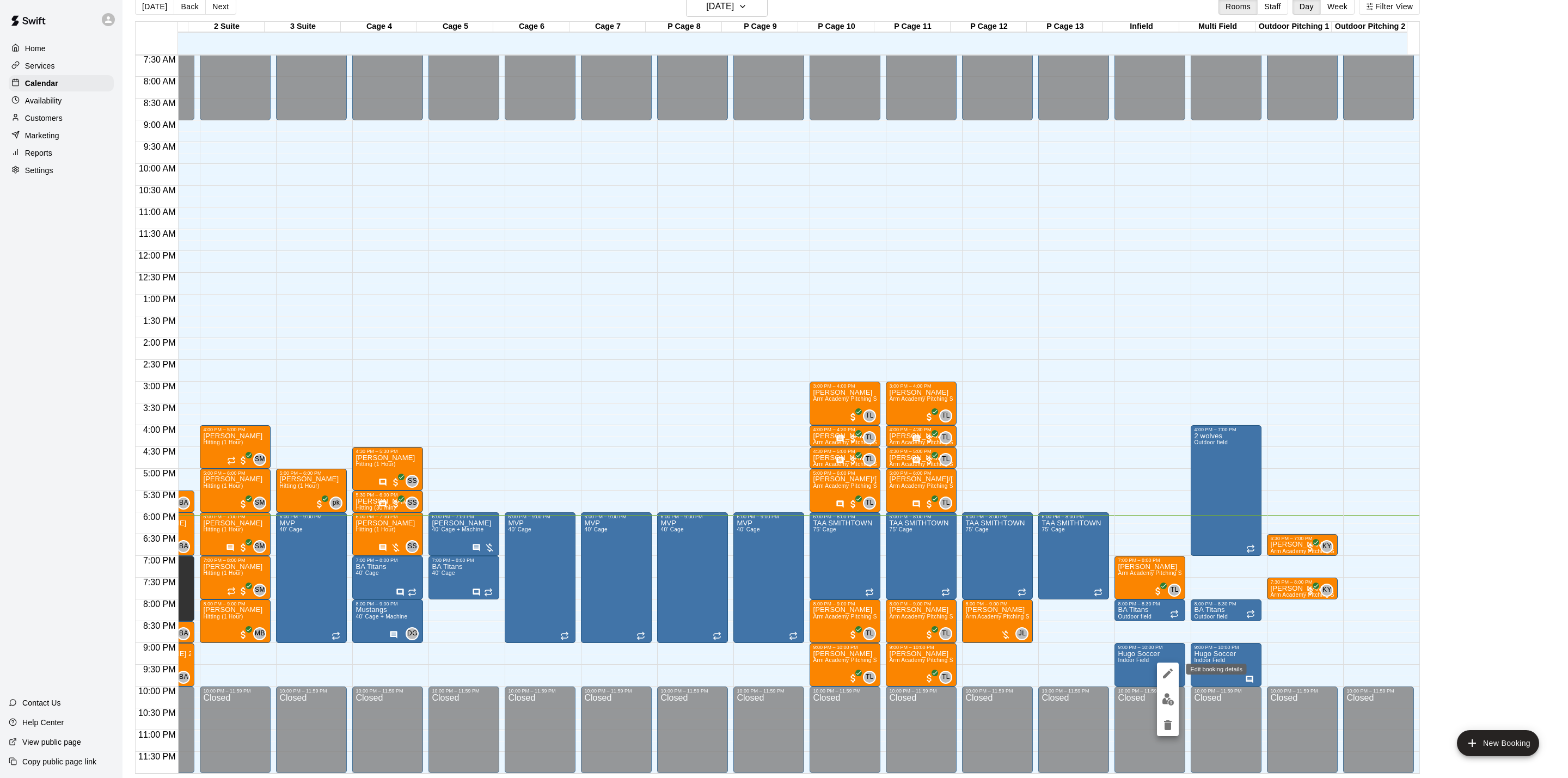
click at [1169, 678] on icon "edit" at bounding box center [1168, 674] width 13 height 13
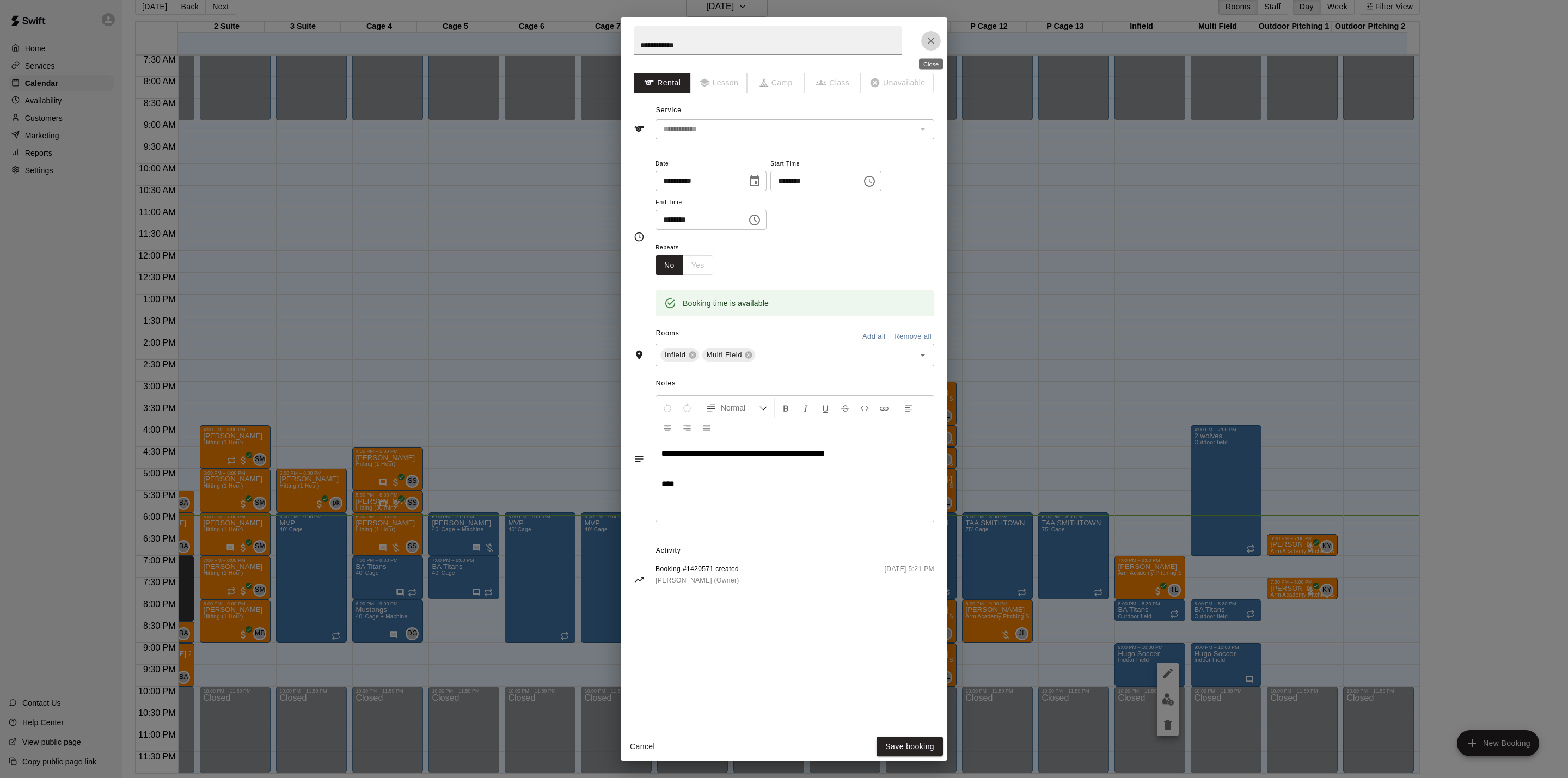
click at [933, 45] on icon "Close" at bounding box center [931, 41] width 11 height 11
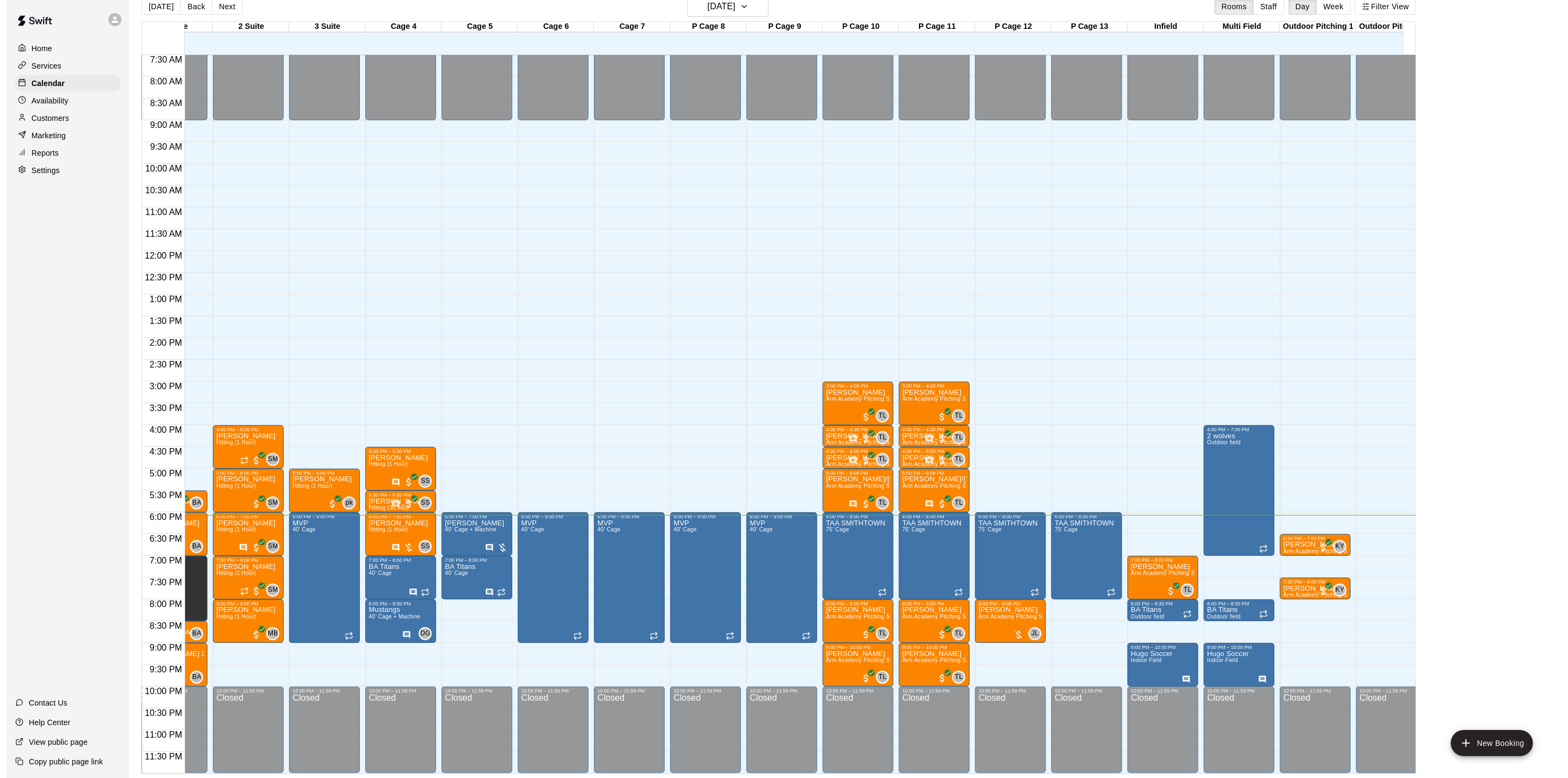
scroll to position [0, 0]
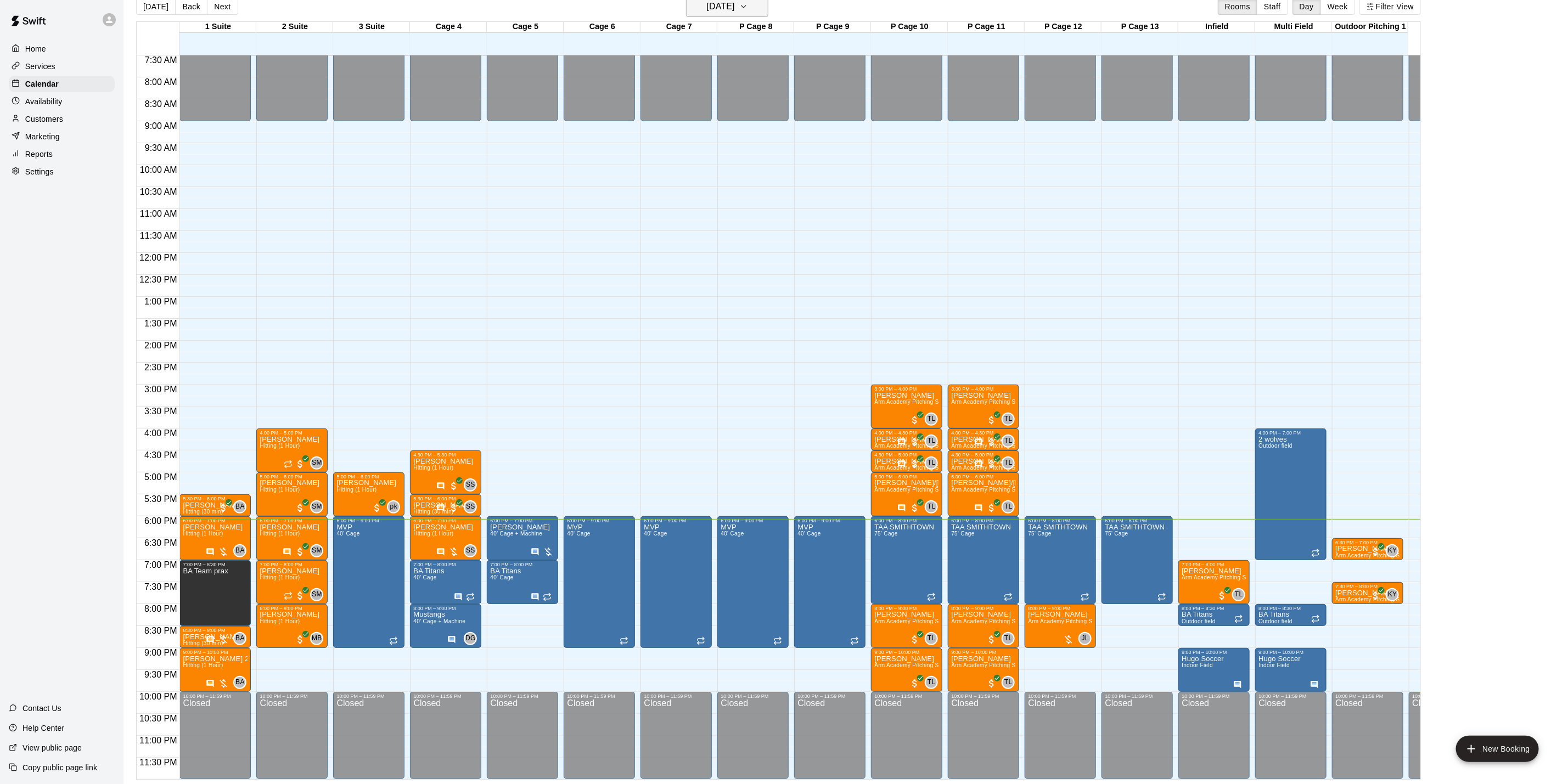
click at [714, 8] on h6 "[DATE]" at bounding box center [721, 7] width 28 height 15
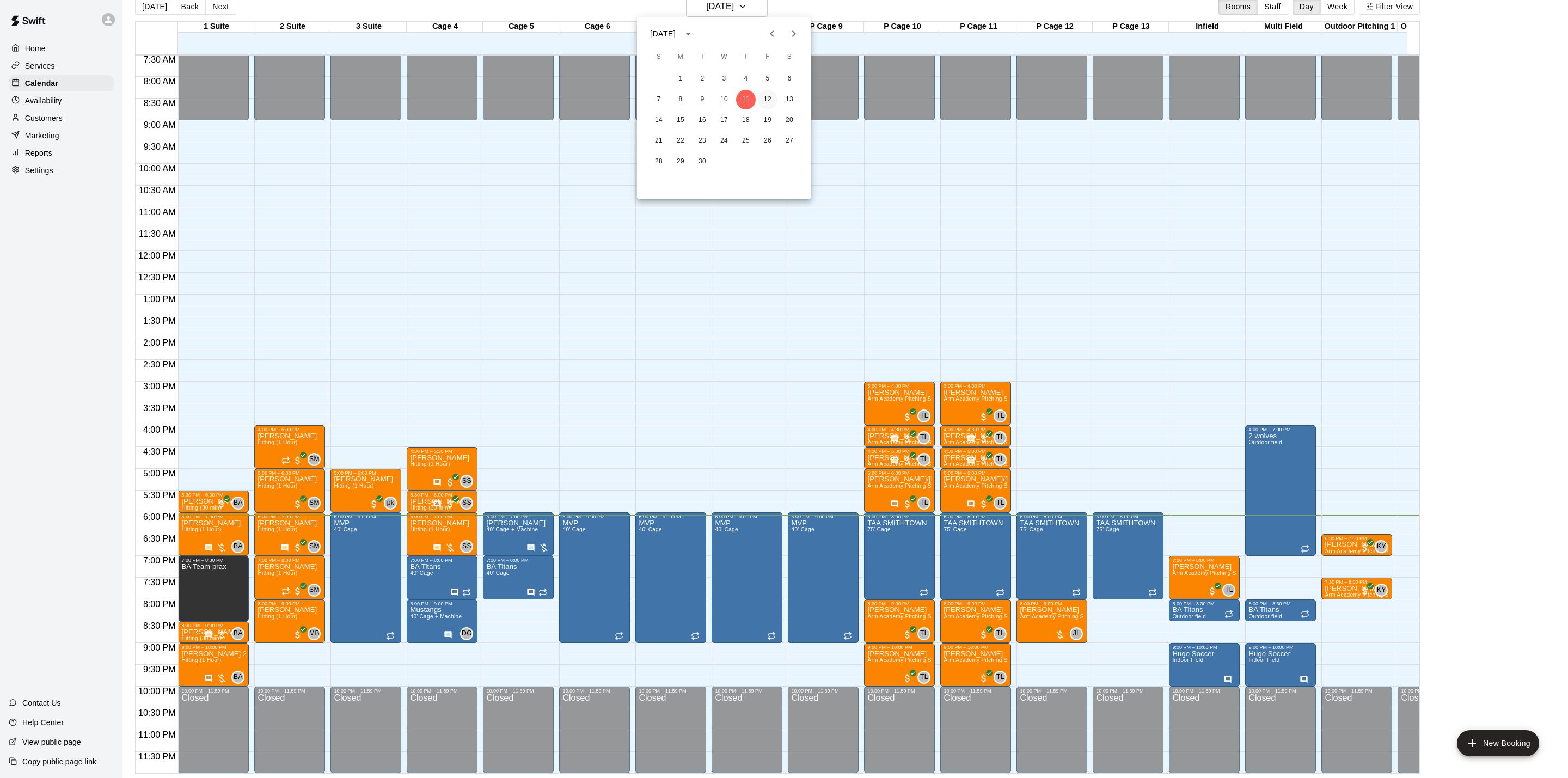
click at [763, 93] on button "12" at bounding box center [768, 99] width 20 height 20
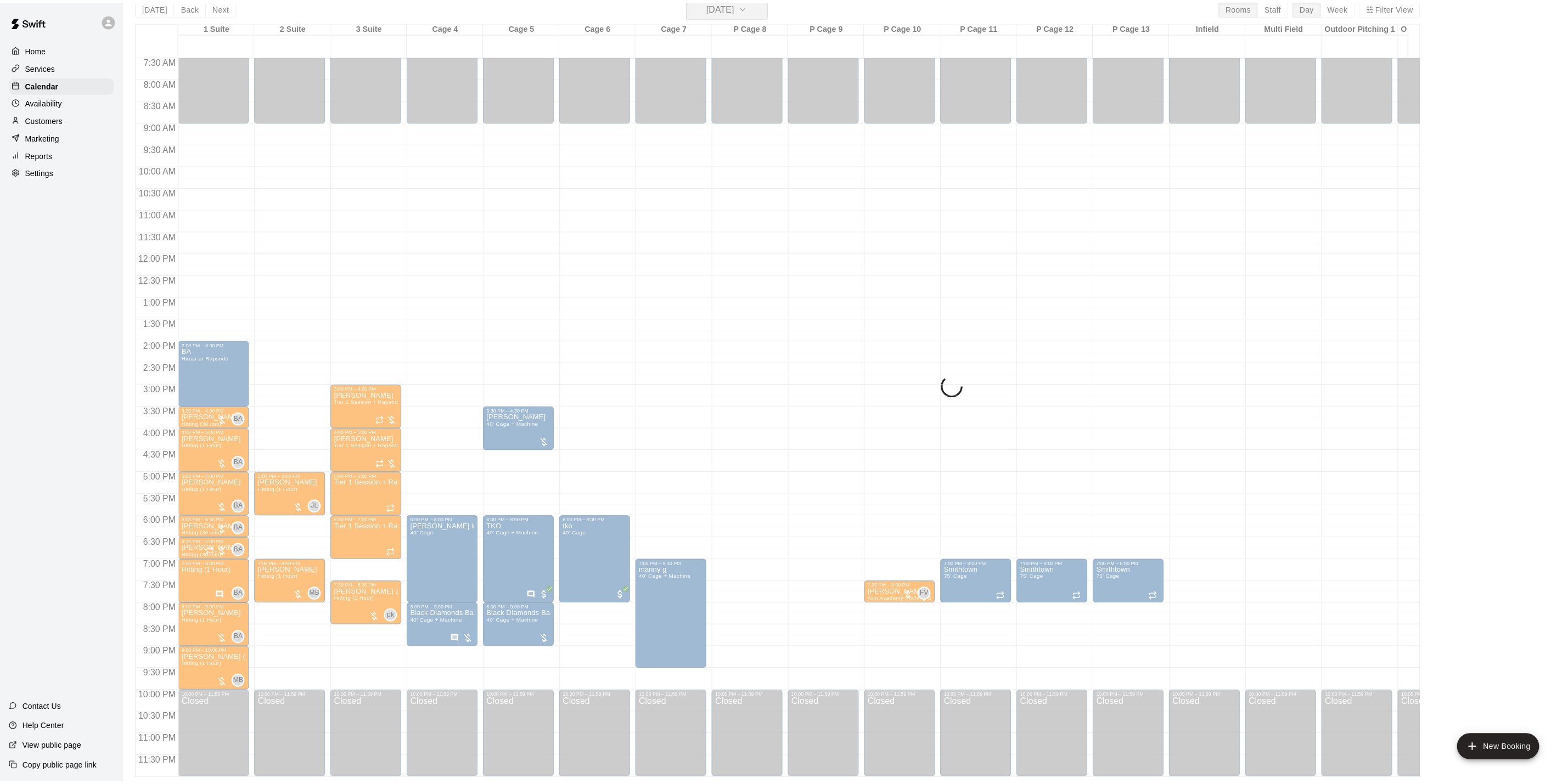
scroll to position [13, 0]
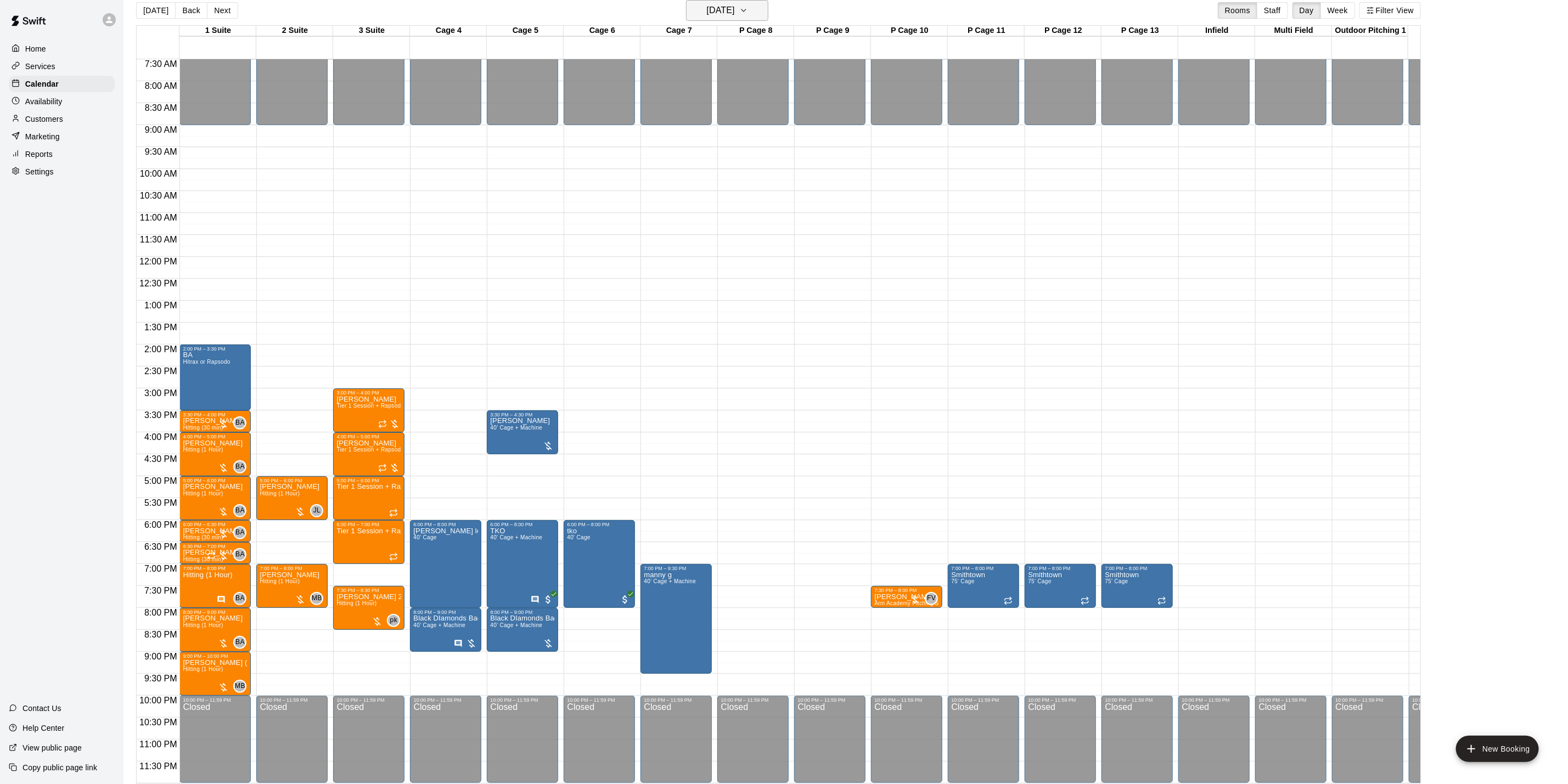
click at [758, 2] on button "[DATE]" at bounding box center [728, 10] width 83 height 21
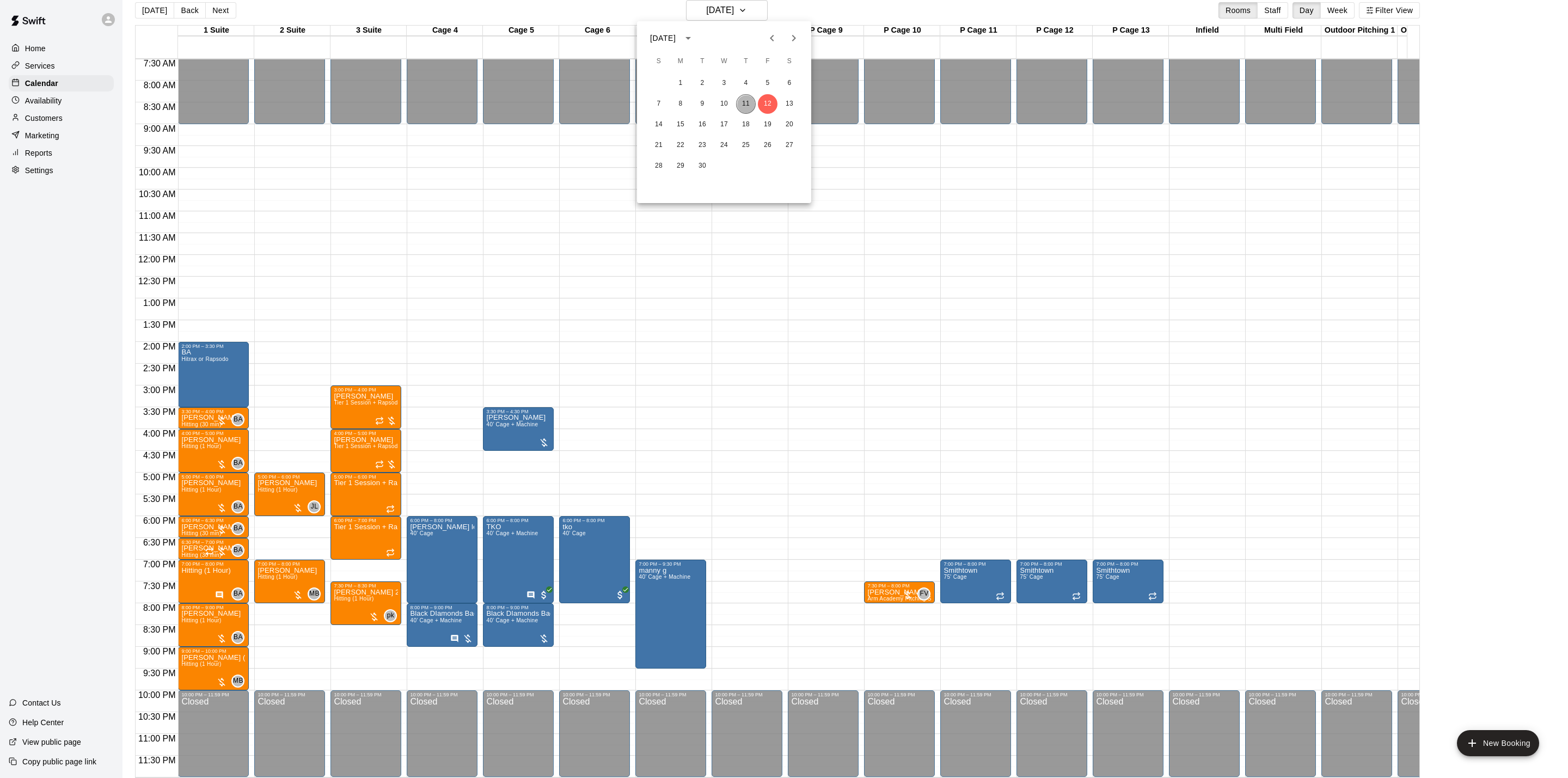
click at [739, 108] on button "11" at bounding box center [745, 104] width 20 height 20
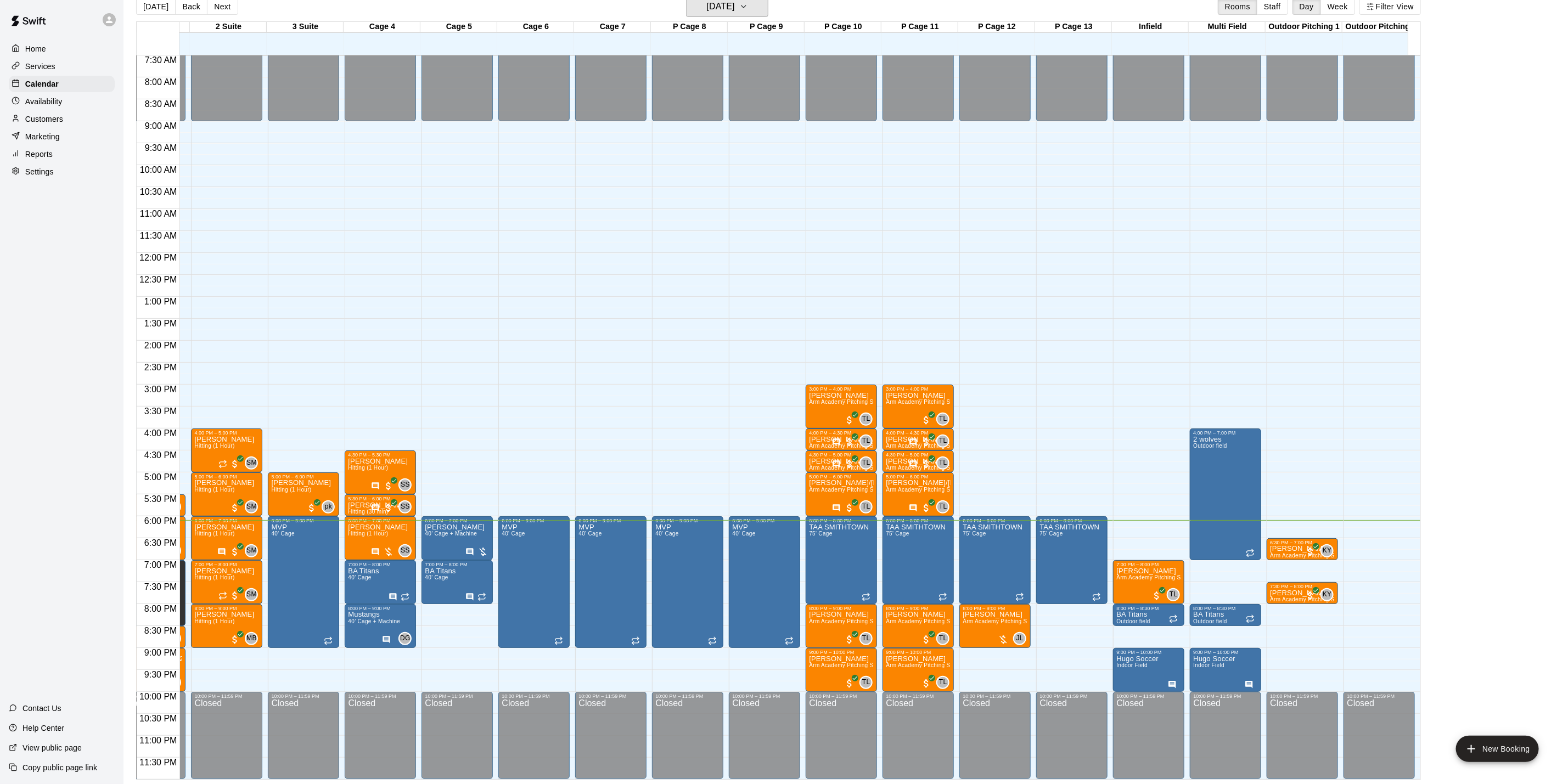
scroll to position [0, 0]
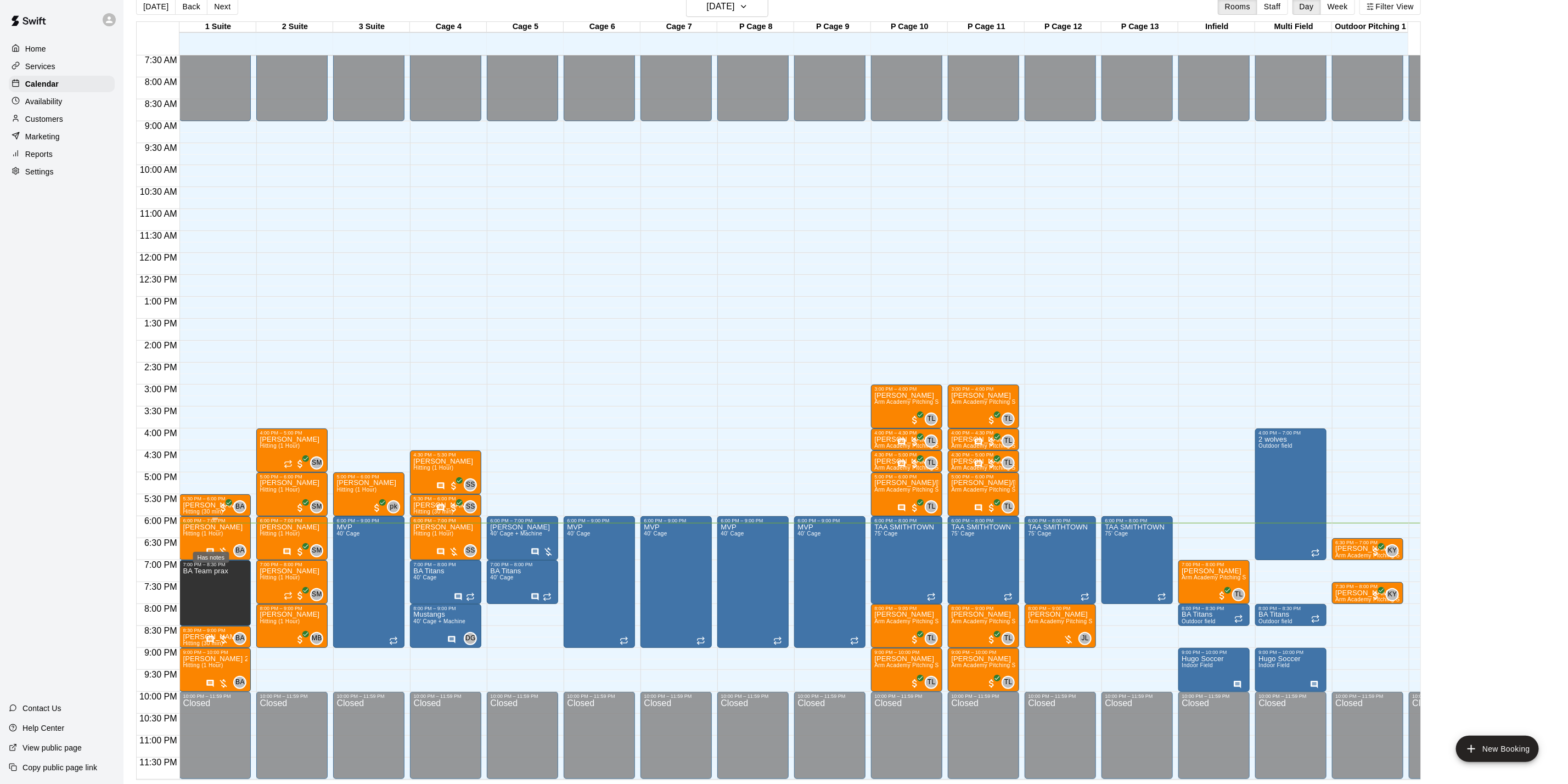
click at [212, 548] on icon "Has notes" at bounding box center [210, 552] width 8 height 8
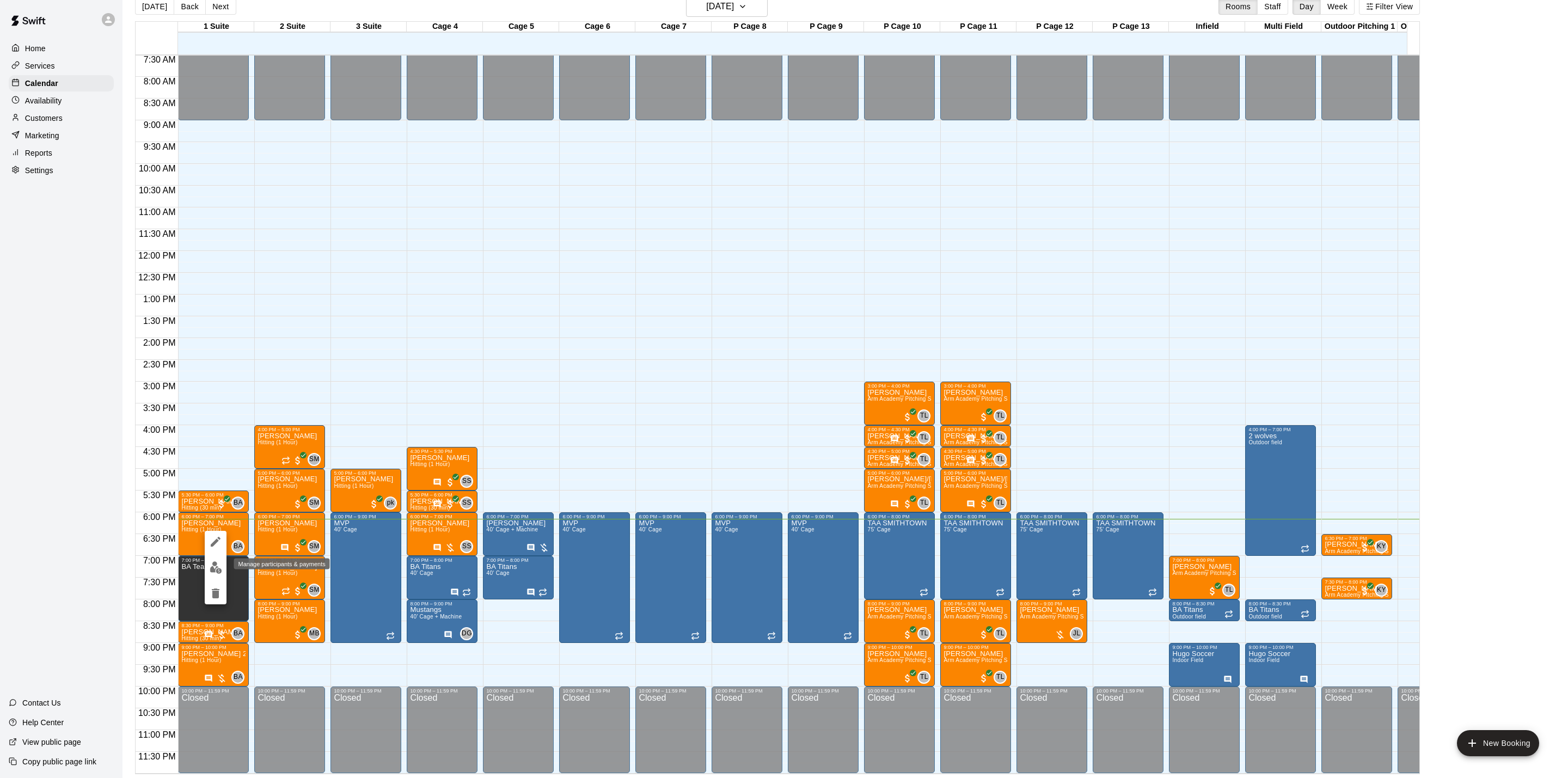
click at [211, 567] on img "edit" at bounding box center [215, 567] width 12 height 12
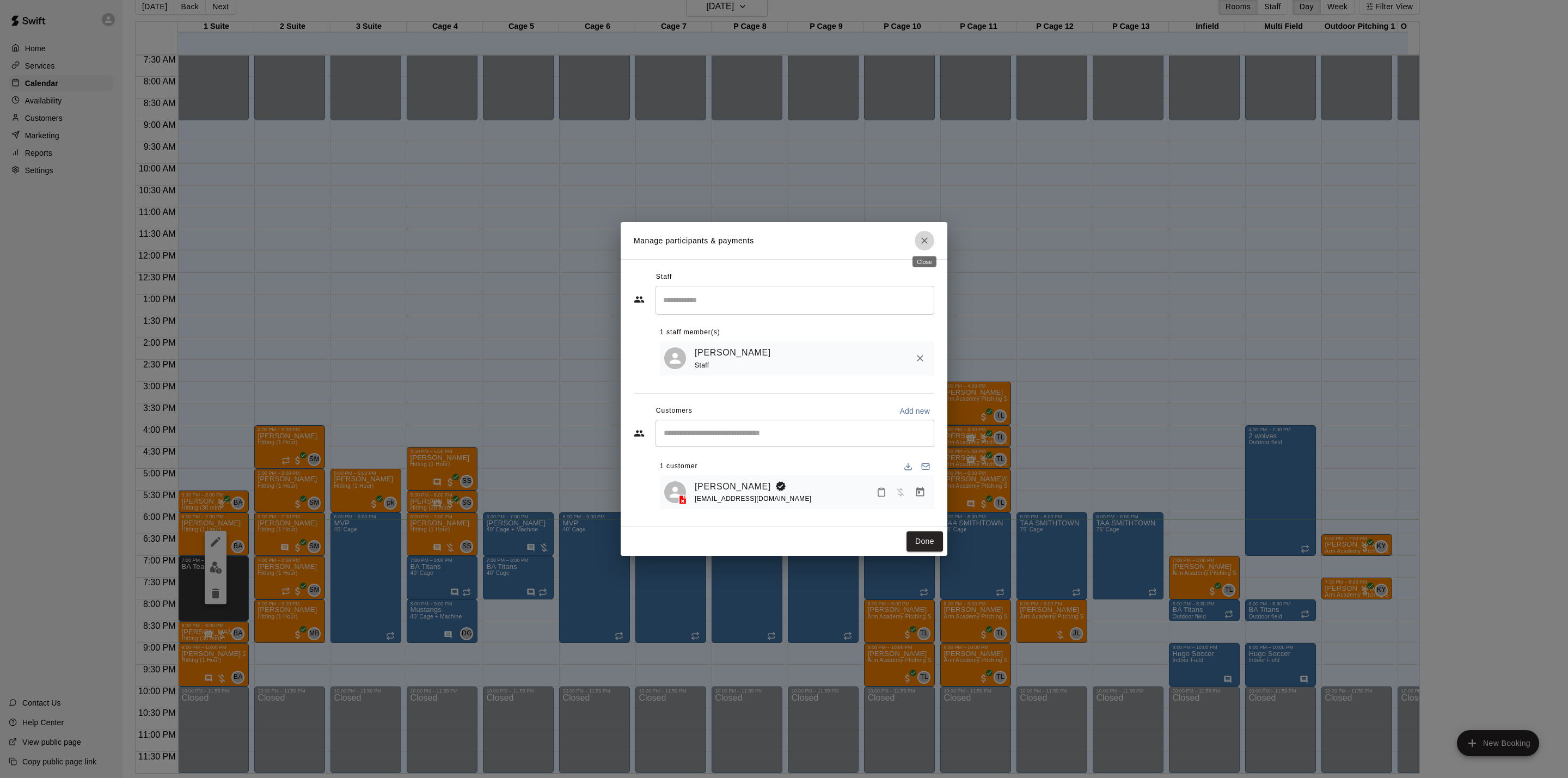
click at [925, 235] on icon "Close" at bounding box center [924, 241] width 11 height 11
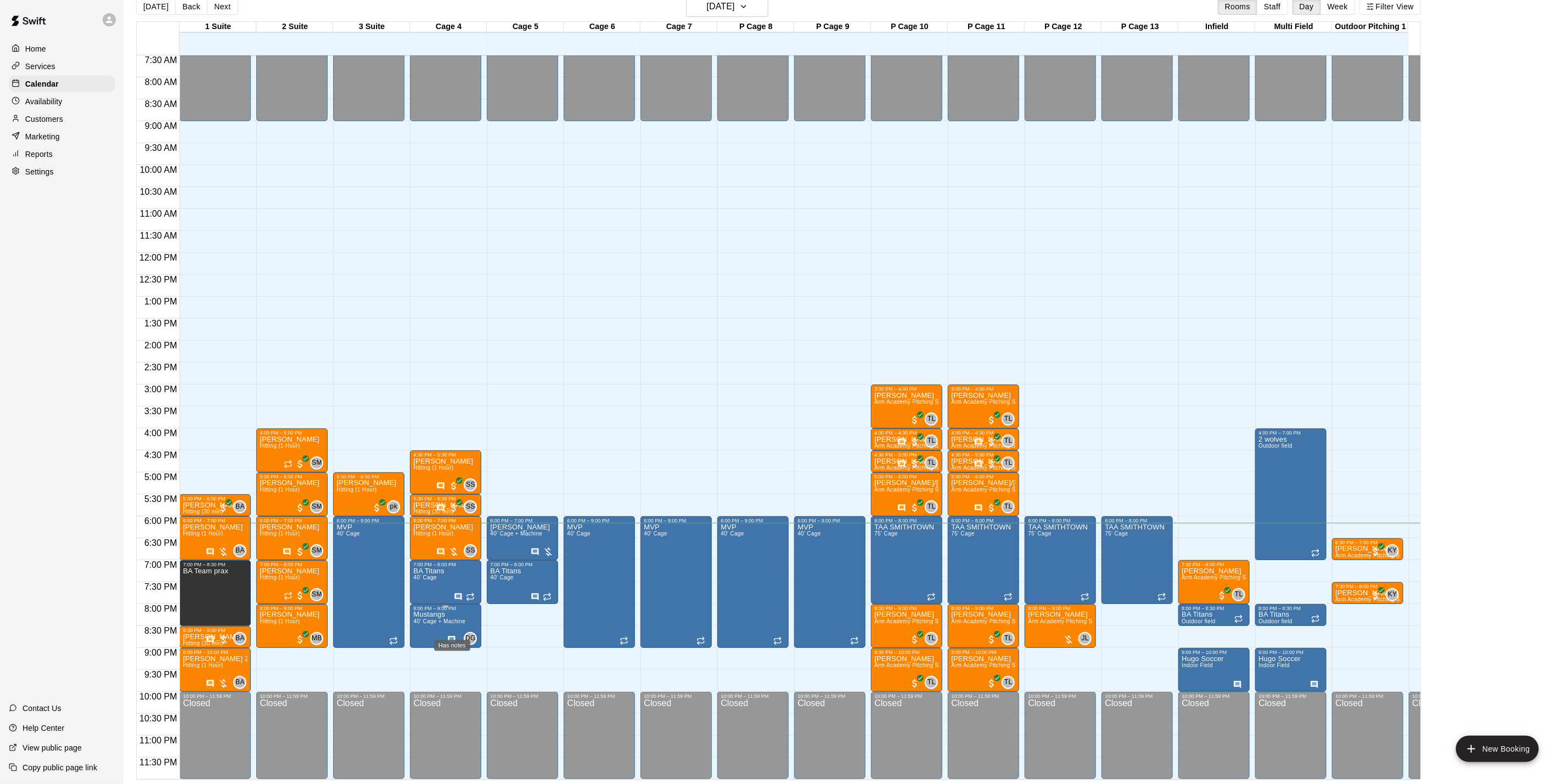
click at [448, 636] on icon "Has notes" at bounding box center [452, 640] width 8 height 8
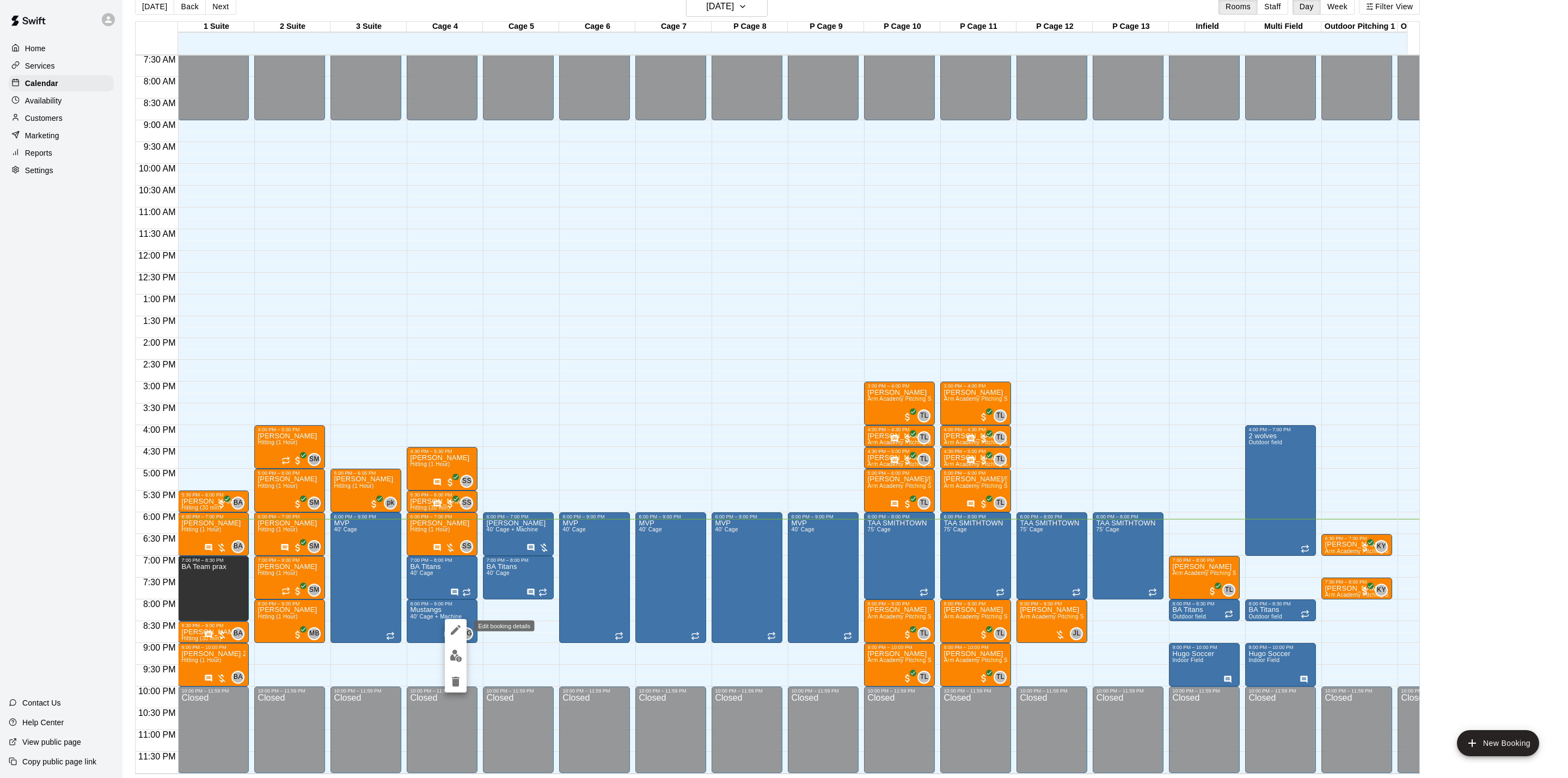
click at [447, 634] on button "edit" at bounding box center [455, 630] width 21 height 21
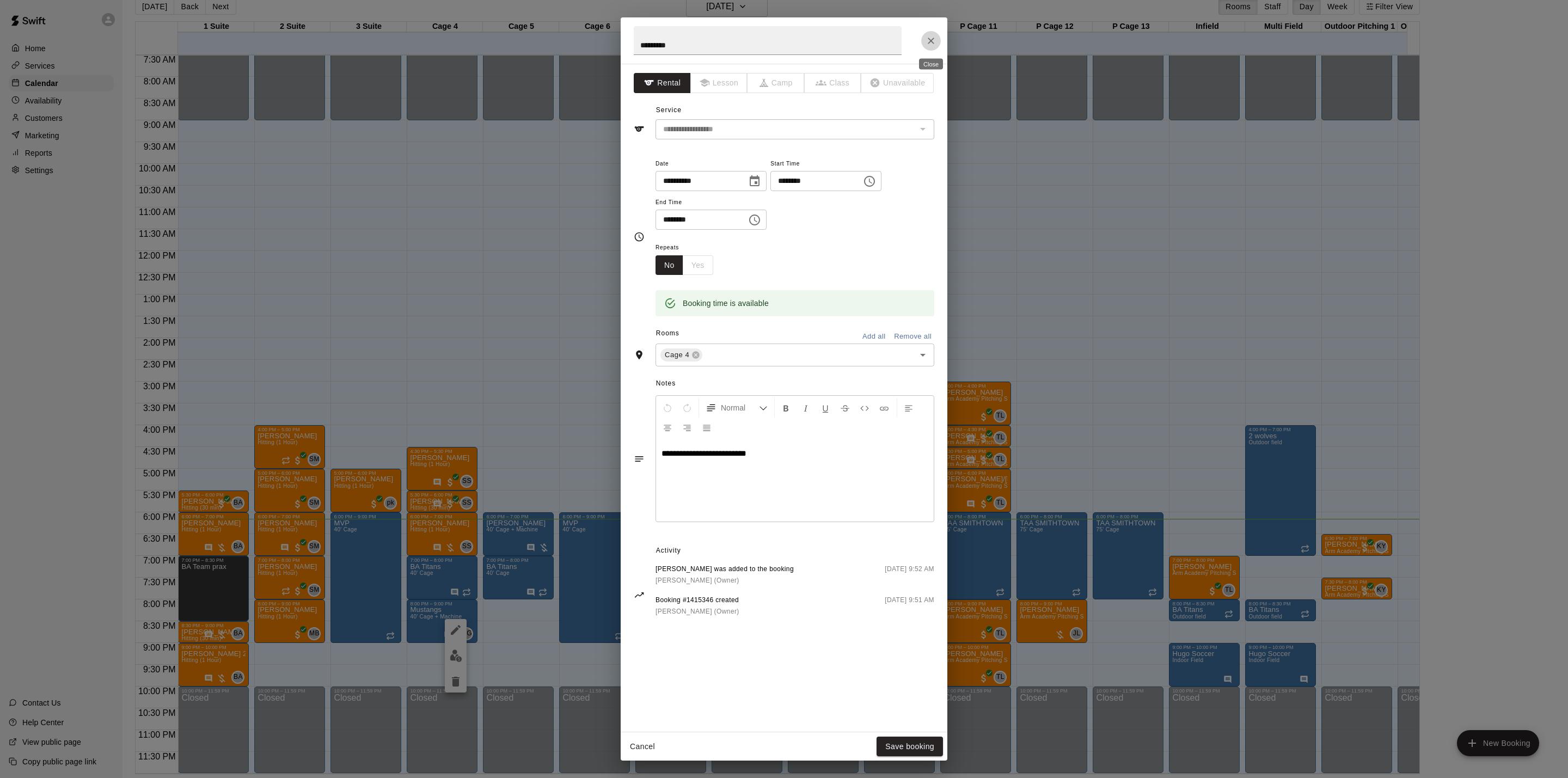
click at [935, 43] on icon "Close" at bounding box center [931, 41] width 11 height 11
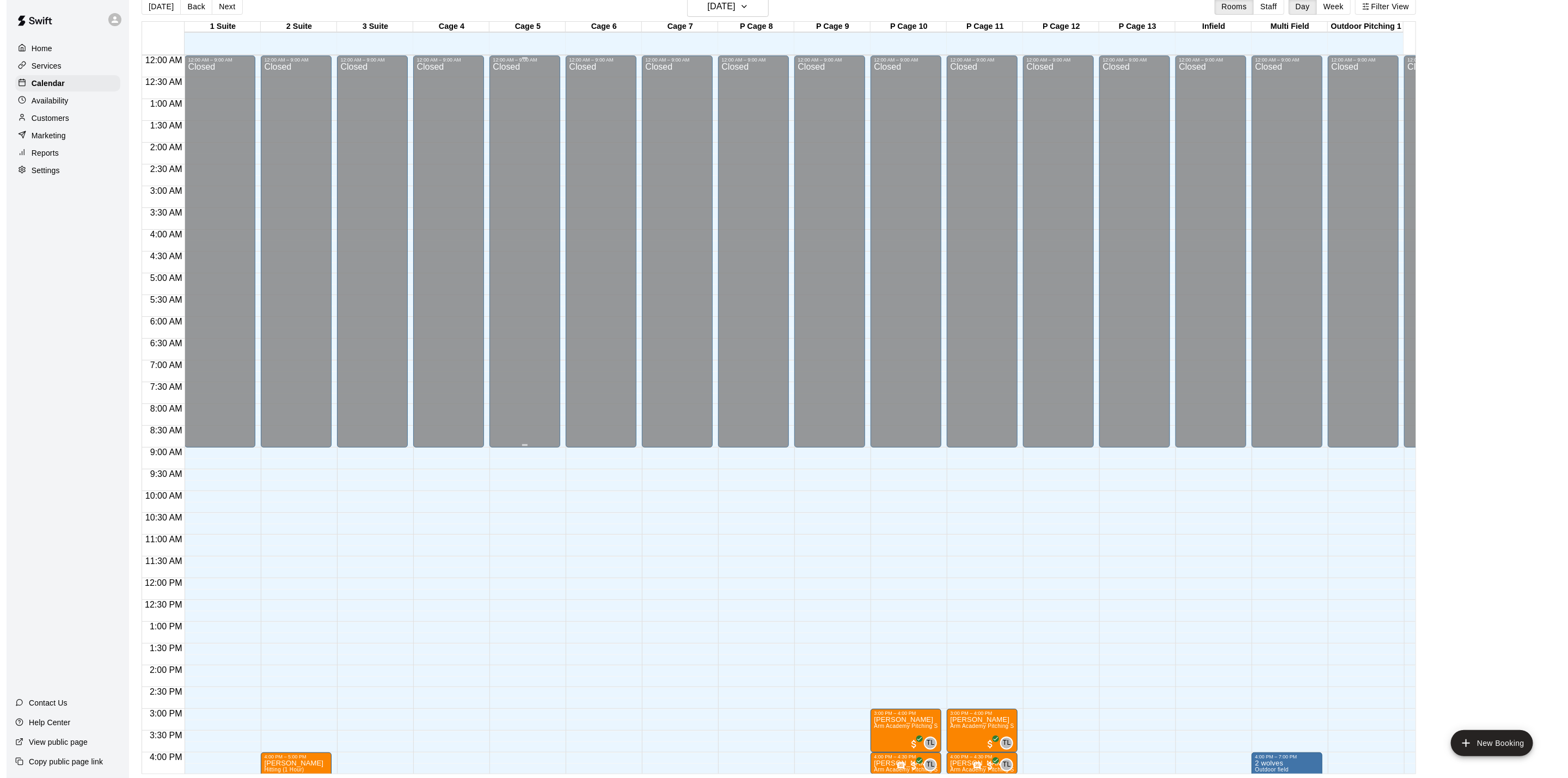
scroll to position [82, 0]
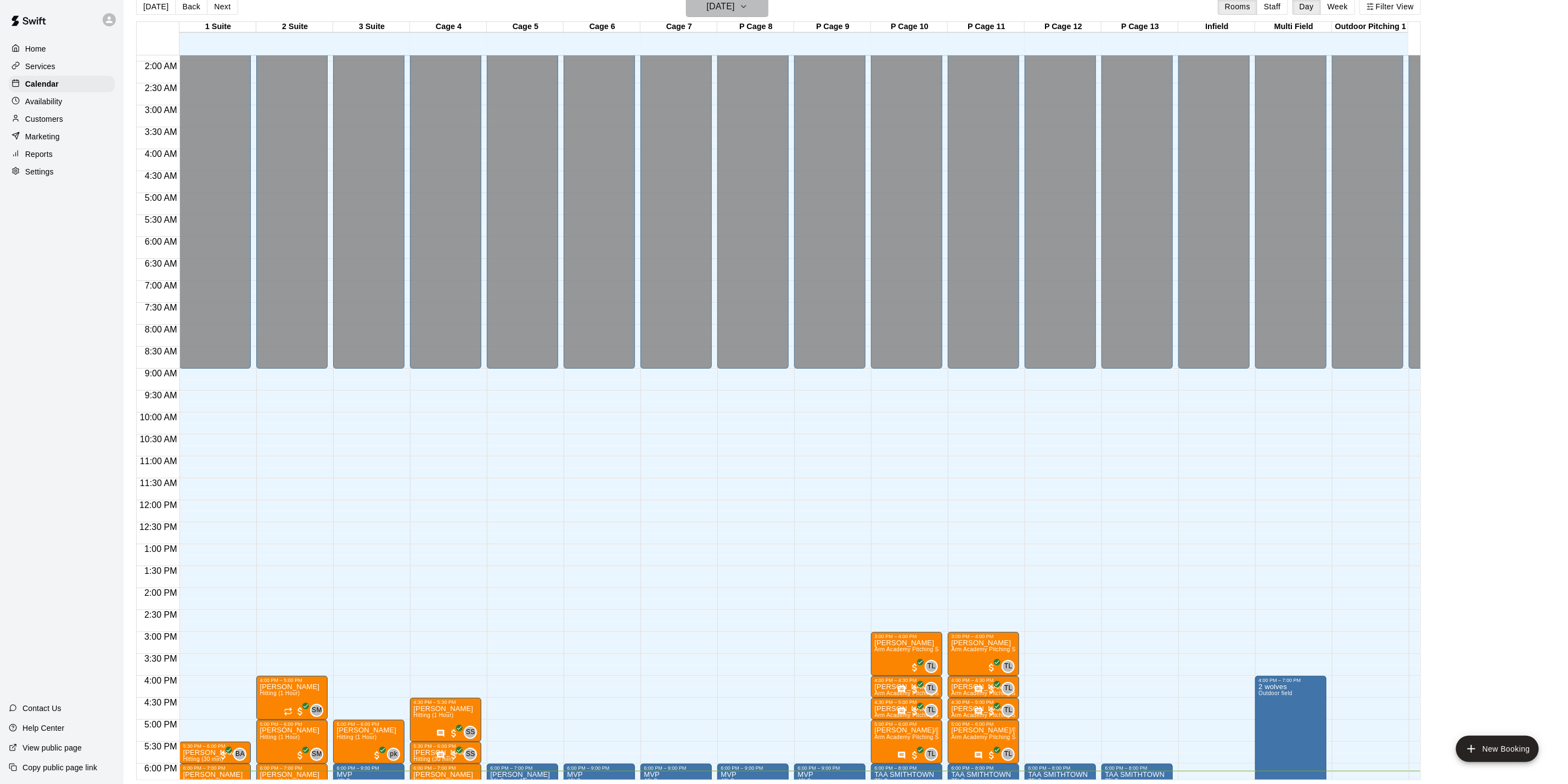
click at [729, 10] on h6 "[DATE]" at bounding box center [721, 7] width 28 height 15
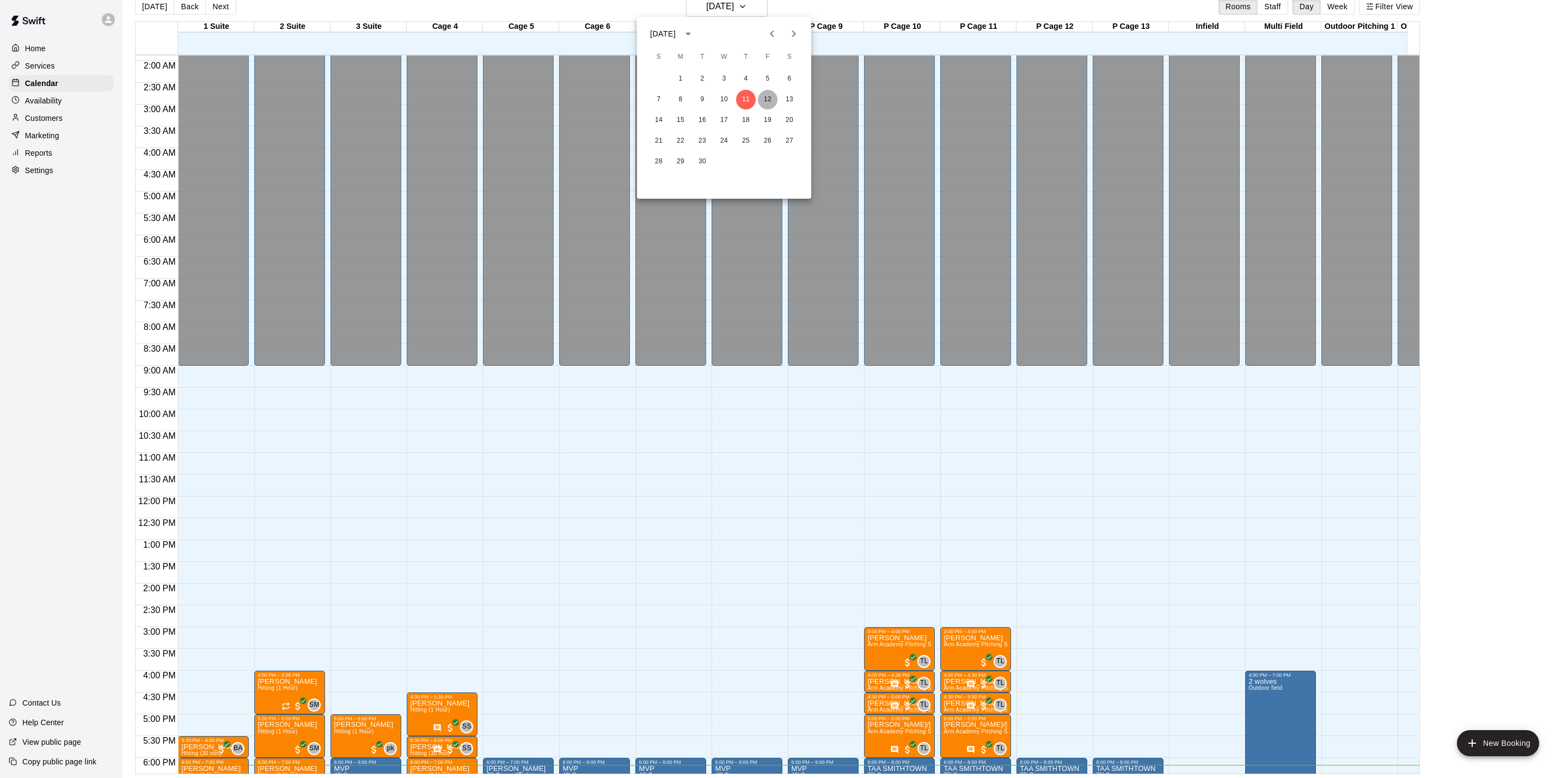
click at [773, 102] on button "12" at bounding box center [768, 99] width 20 height 20
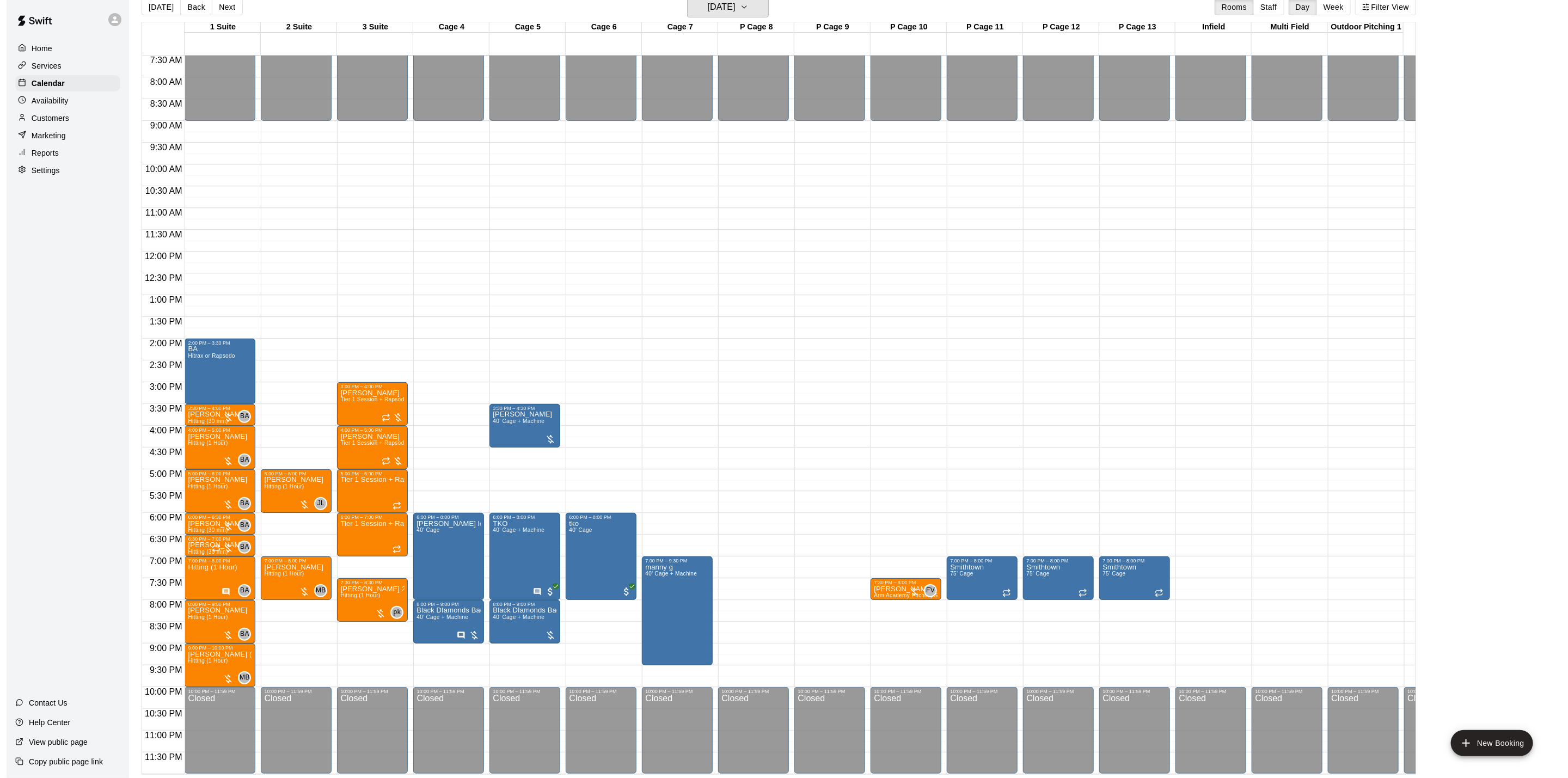
scroll to position [17, 0]
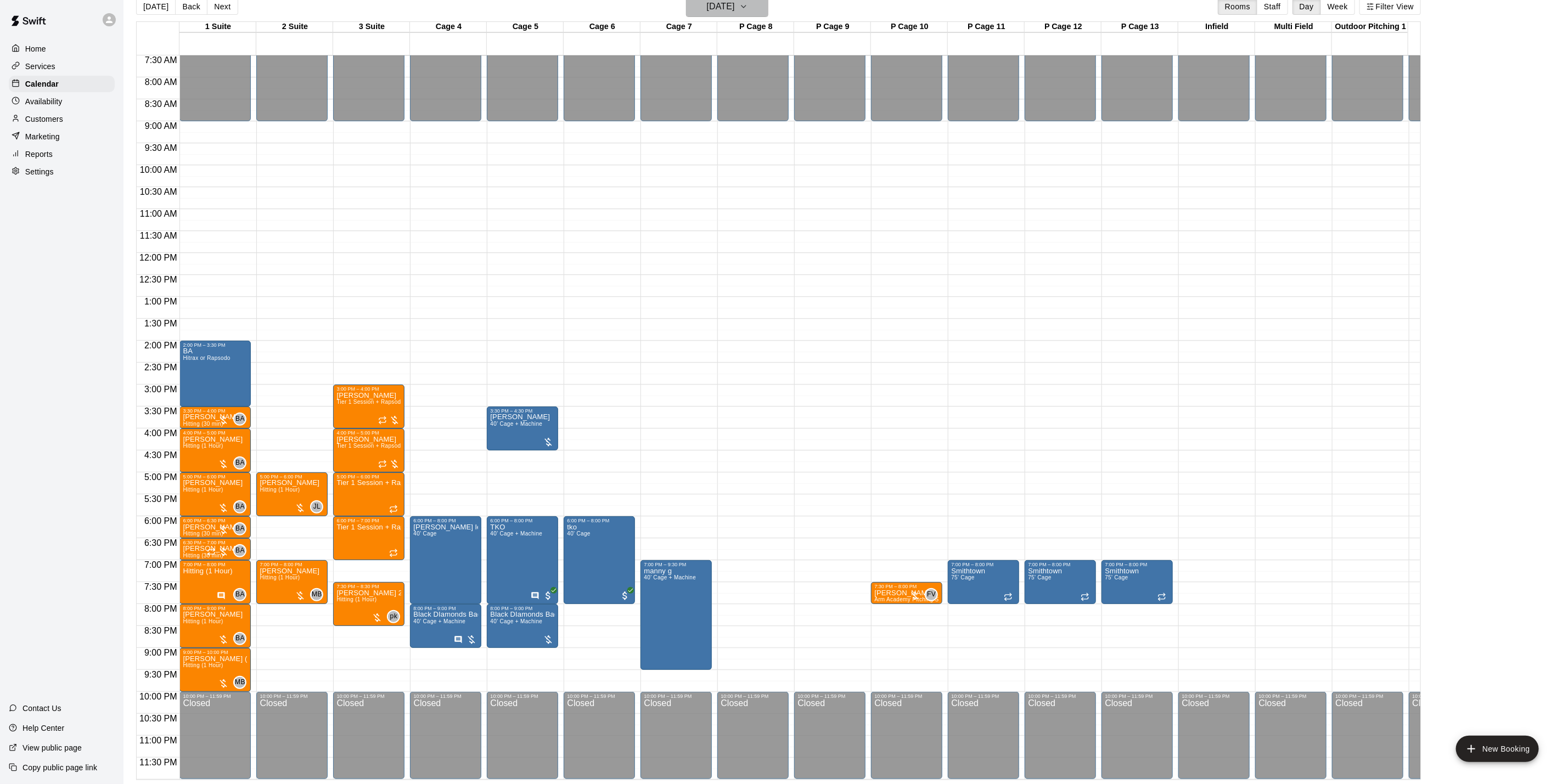
click at [714, 14] on h6 "[DATE]" at bounding box center [721, 7] width 28 height 15
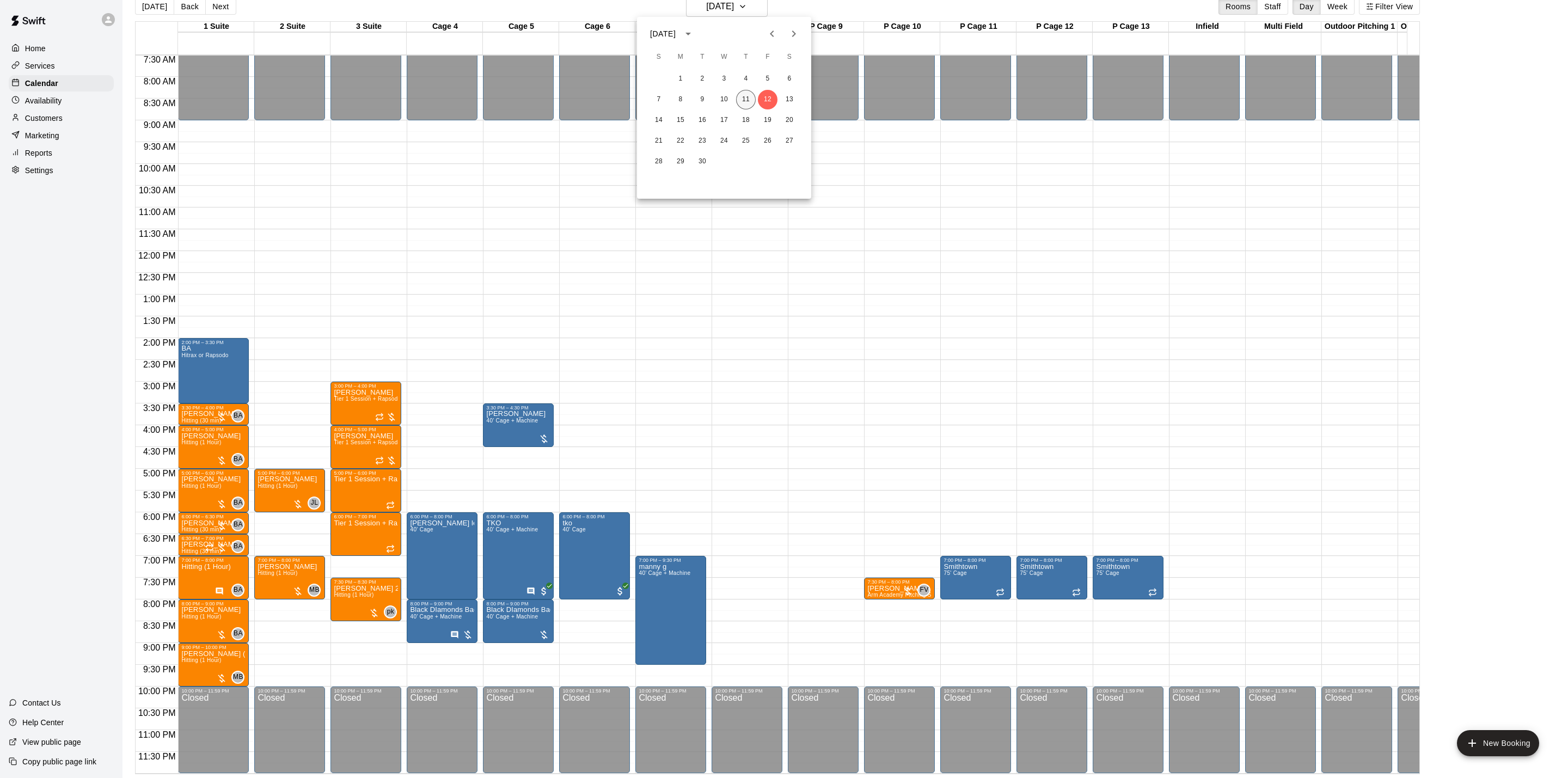
click at [748, 100] on button "11" at bounding box center [745, 99] width 20 height 20
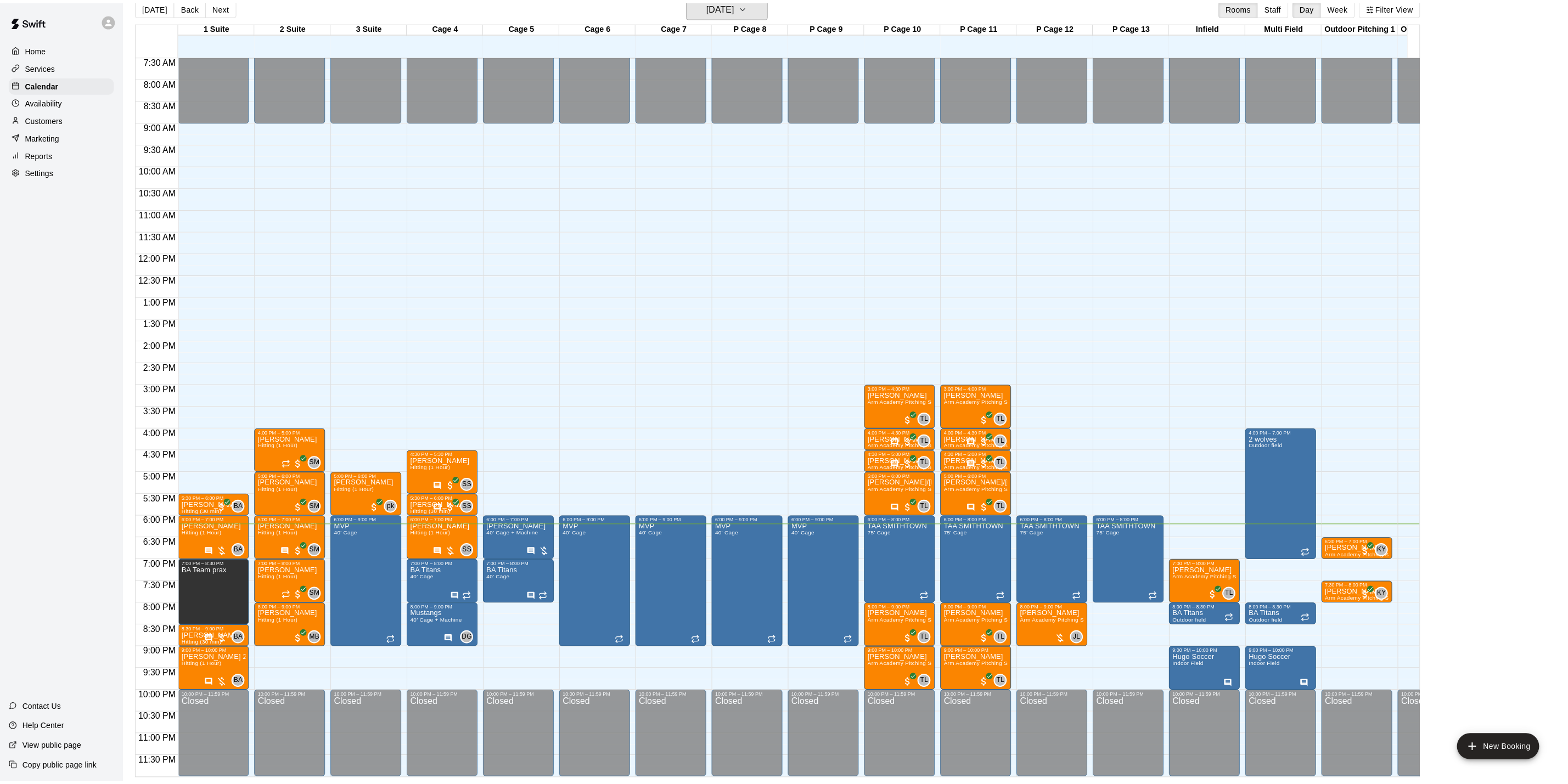
scroll to position [13, 0]
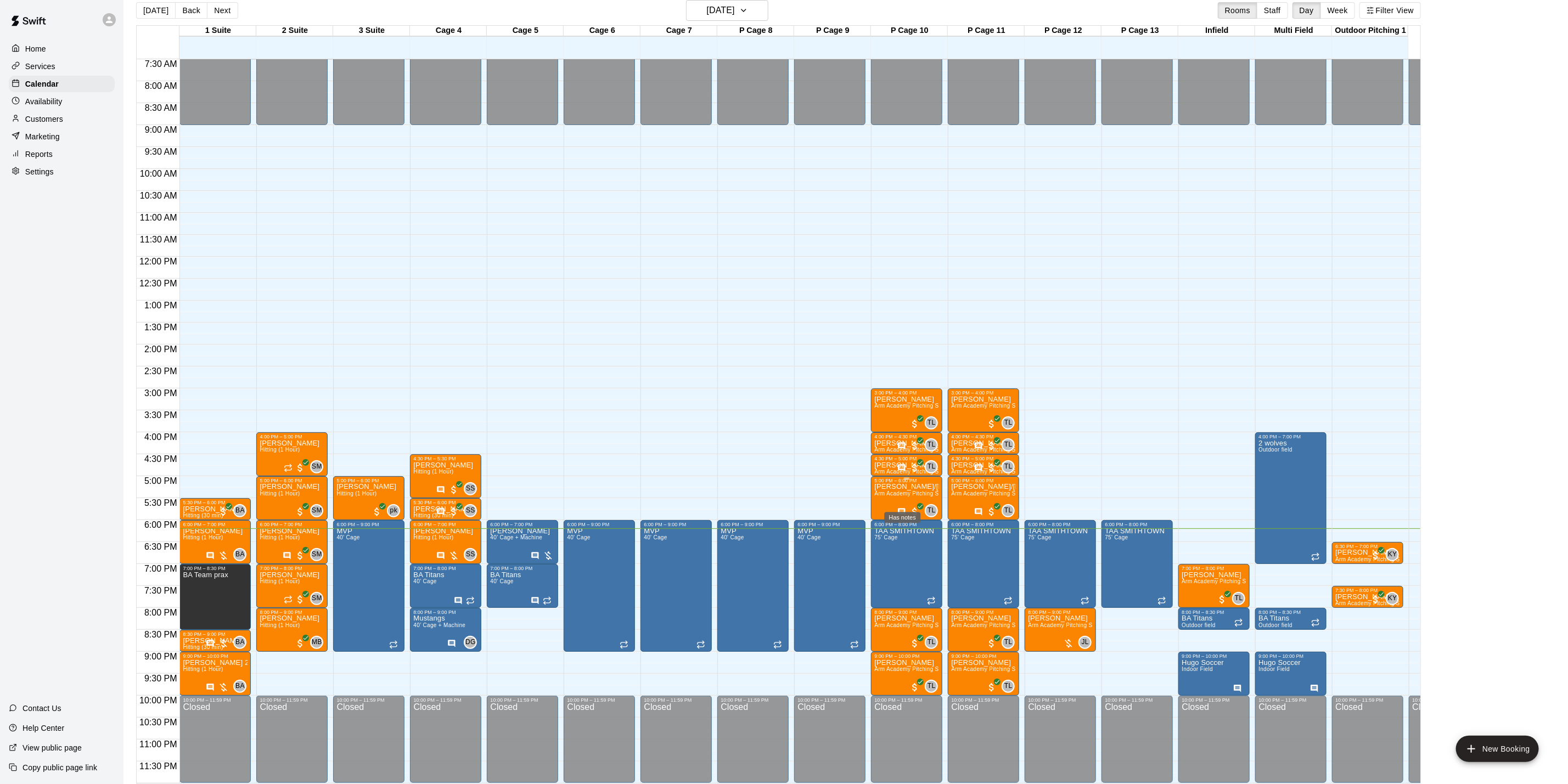
click at [900, 509] on icon "Has notes" at bounding box center [902, 512] width 8 height 8
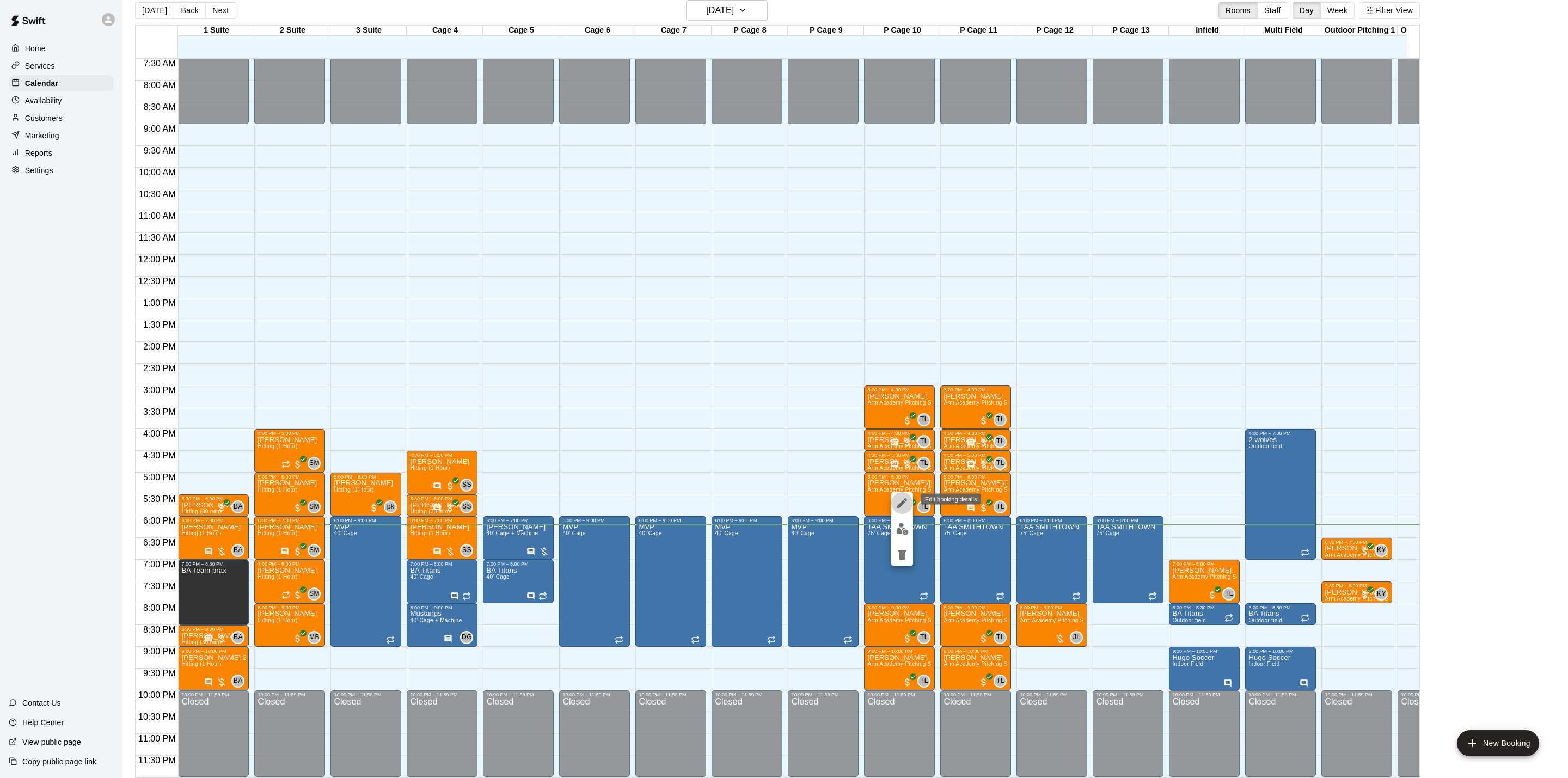
click at [904, 499] on icon "edit" at bounding box center [902, 503] width 13 height 13
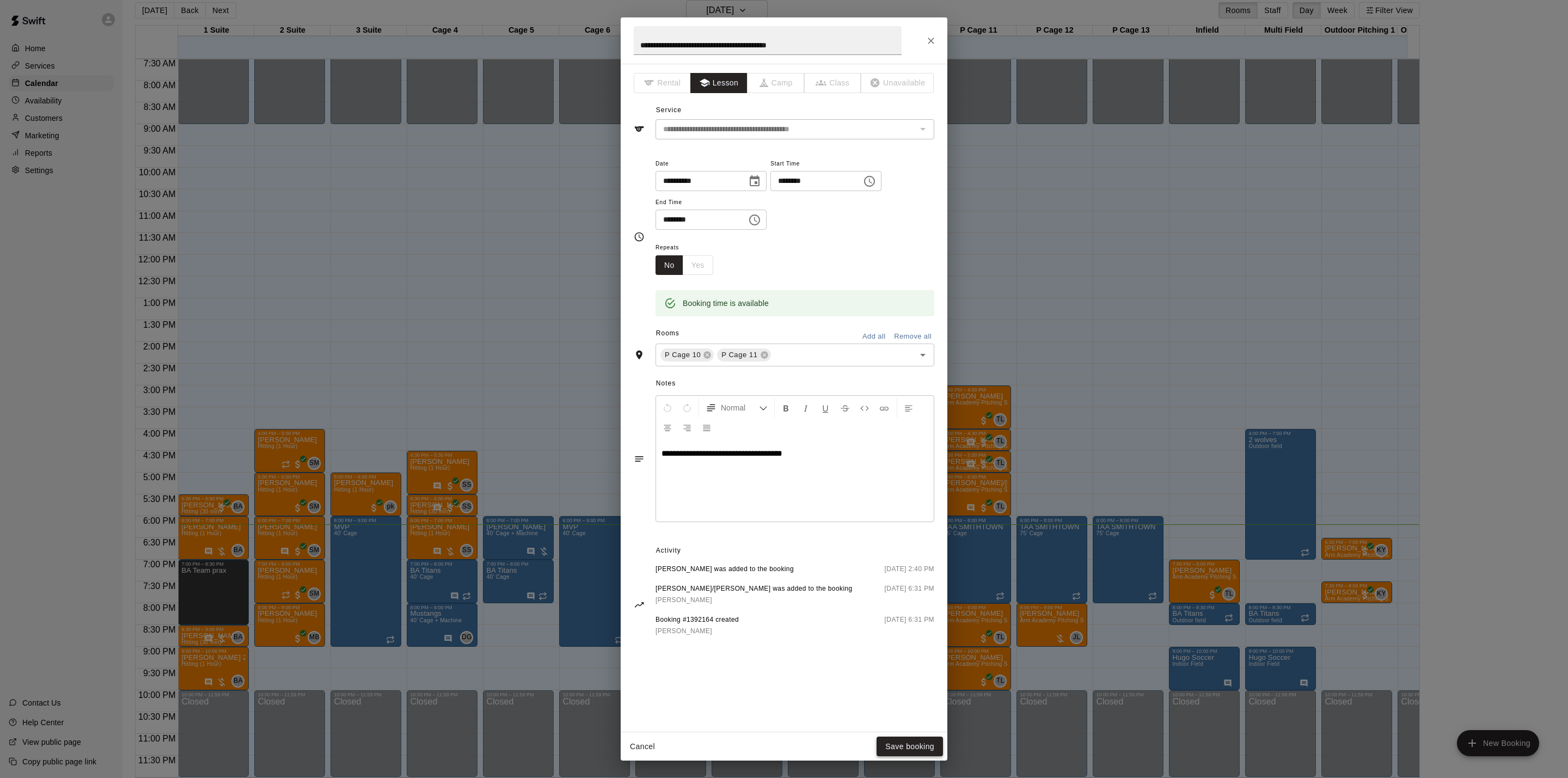
click at [911, 745] on button "Save booking" at bounding box center [909, 747] width 66 height 21
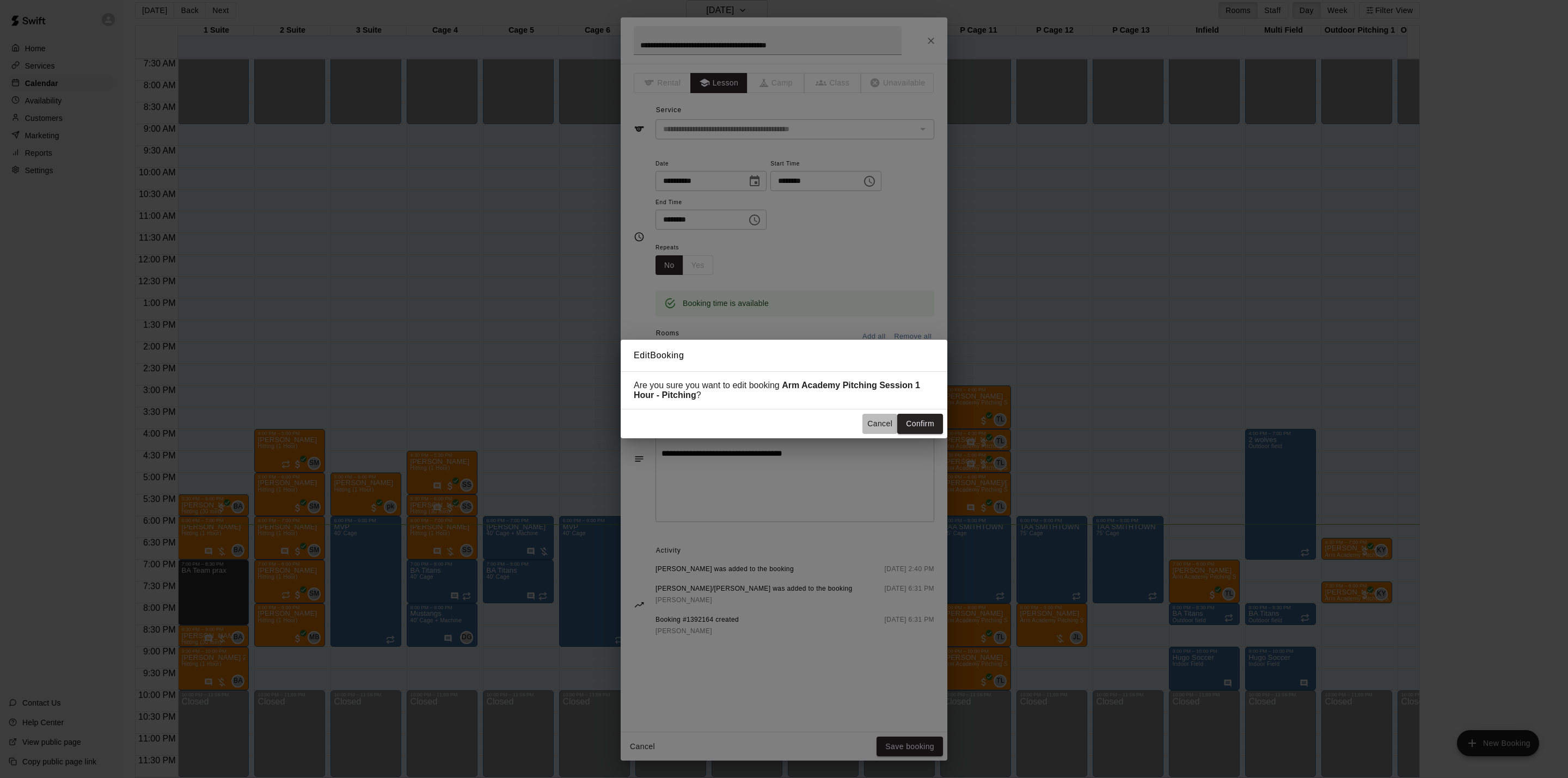
click at [867, 422] on button "Cancel" at bounding box center [880, 424] width 35 height 21
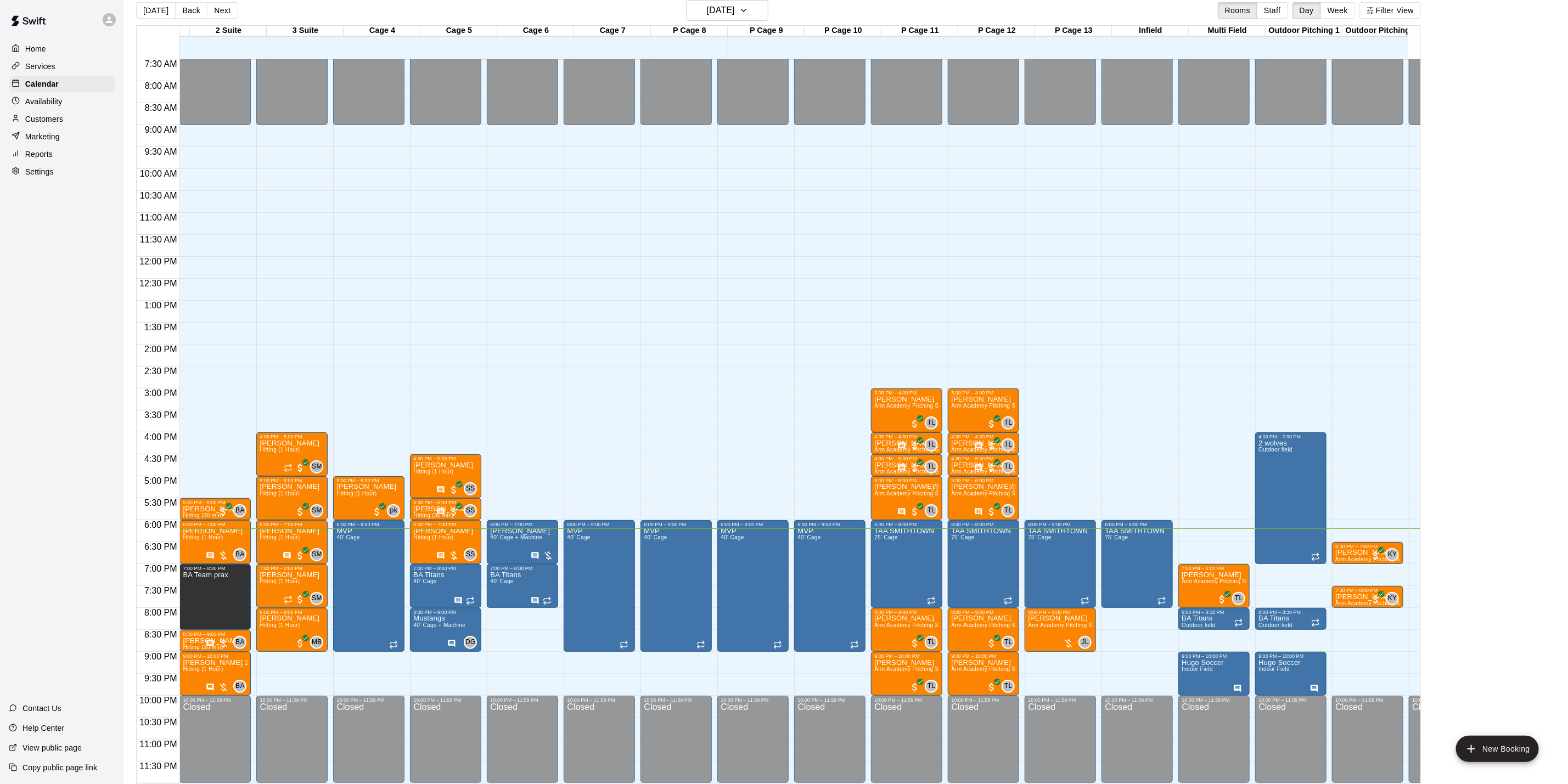
scroll to position [0, 0]
click at [707, 3] on h6 "[DATE]" at bounding box center [721, 10] width 28 height 15
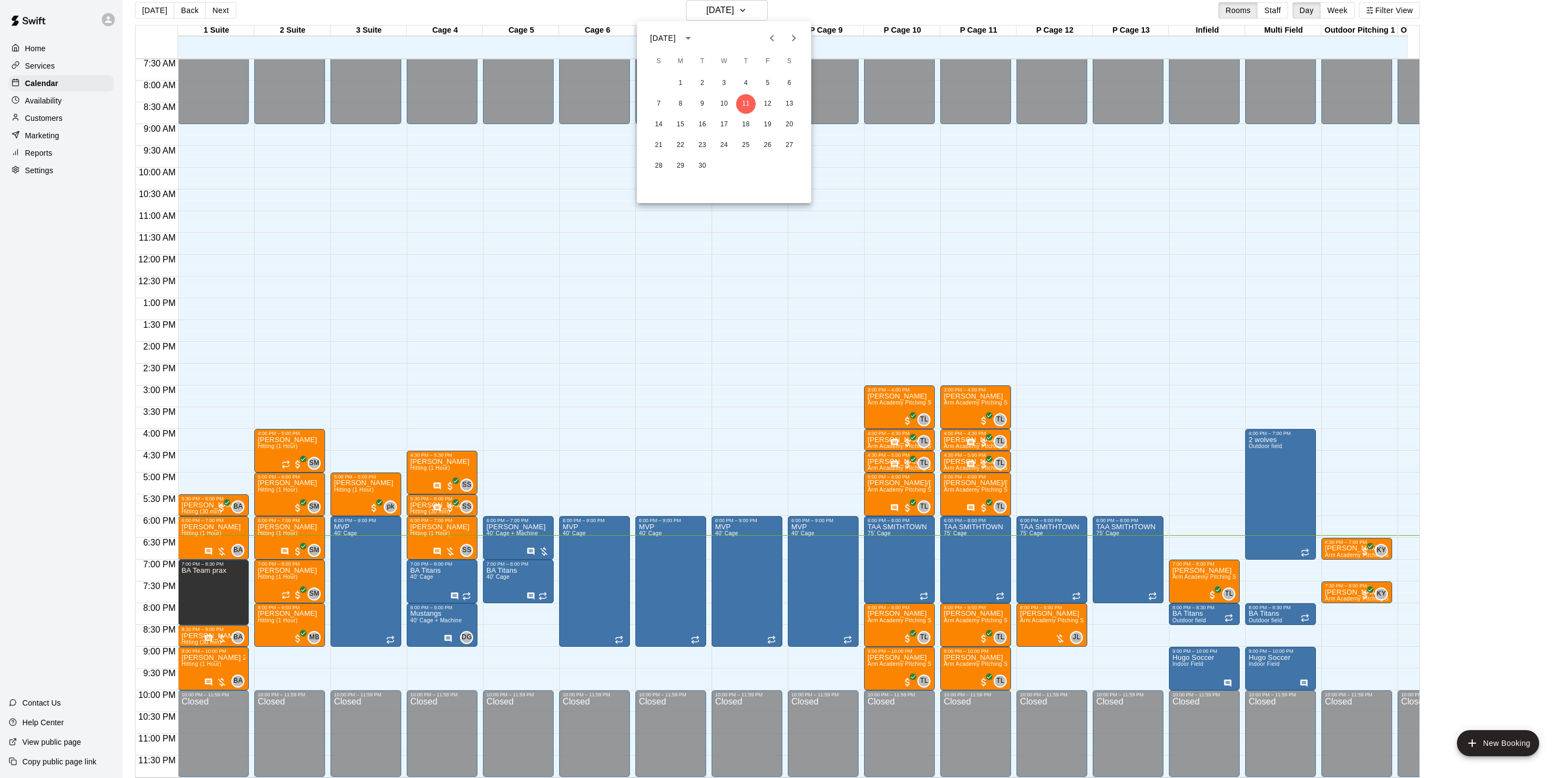
click at [756, 100] on div "7 8 9 10 11 12 13" at bounding box center [724, 104] width 174 height 20
click at [767, 99] on button "12" at bounding box center [768, 104] width 20 height 20
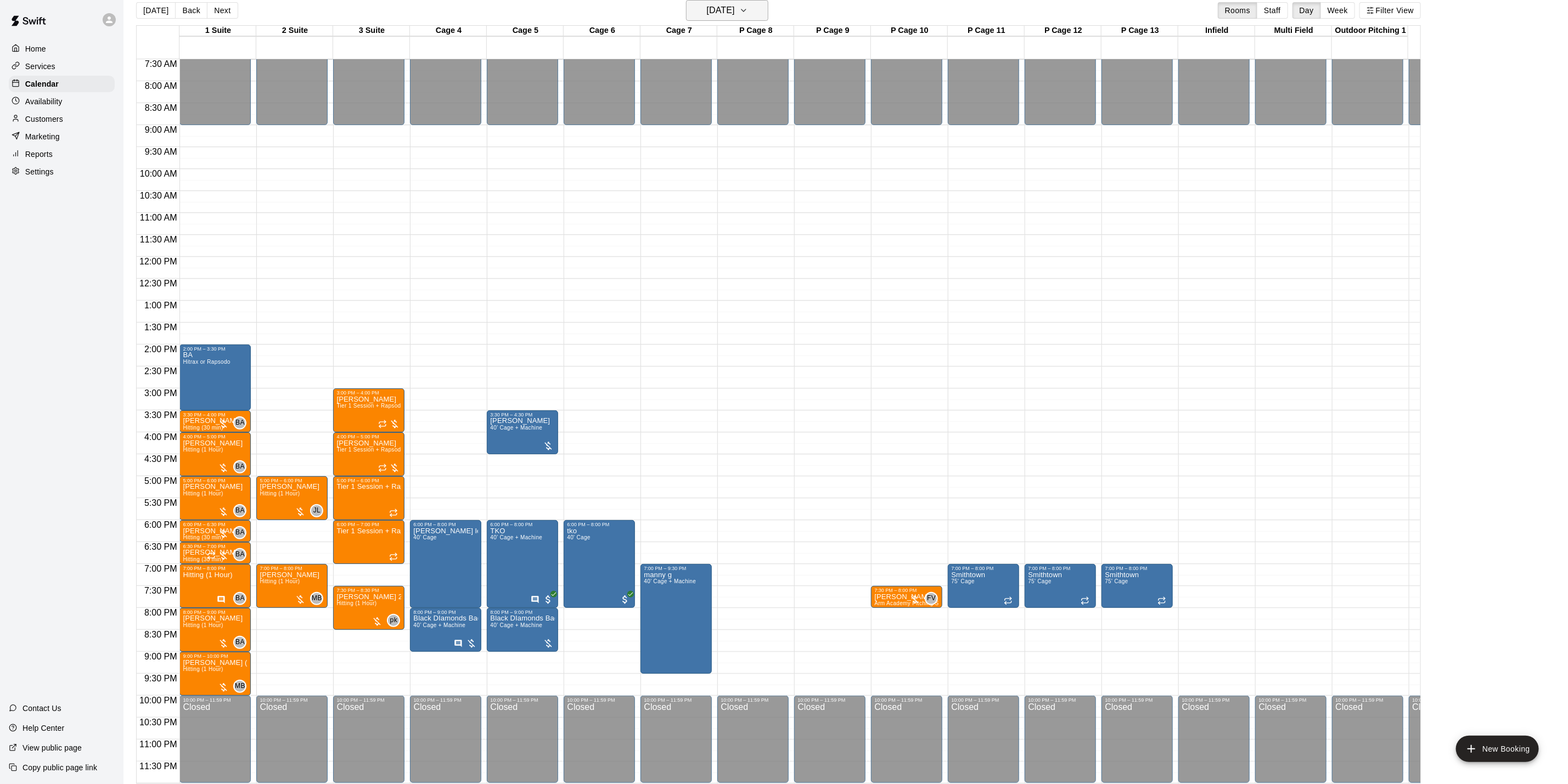
click at [723, 8] on h6 "[DATE]" at bounding box center [721, 10] width 28 height 15
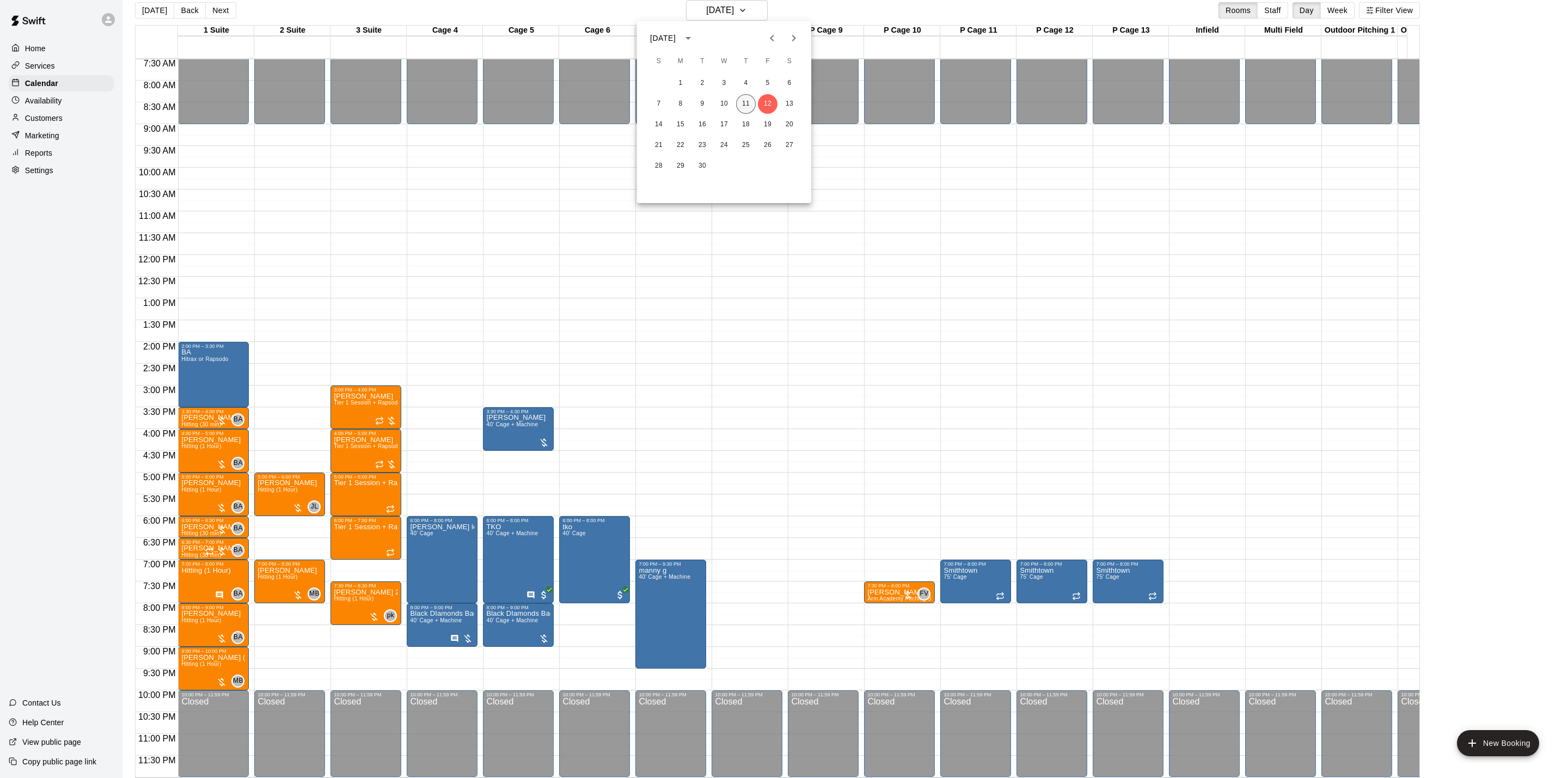
click at [746, 100] on button "11" at bounding box center [745, 104] width 20 height 20
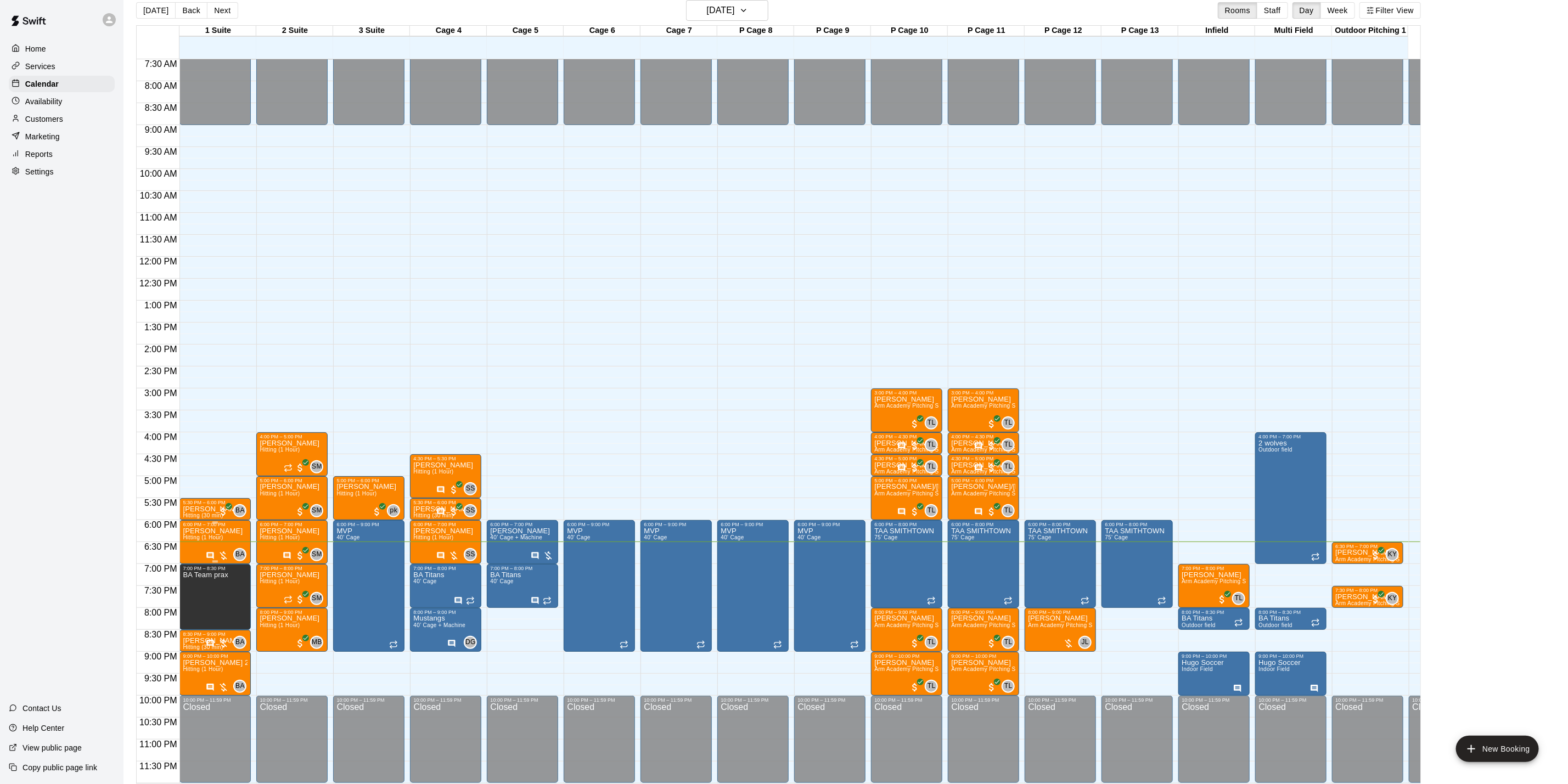
click at [206, 561] on div at bounding box center [214, 562] width 65 height 2
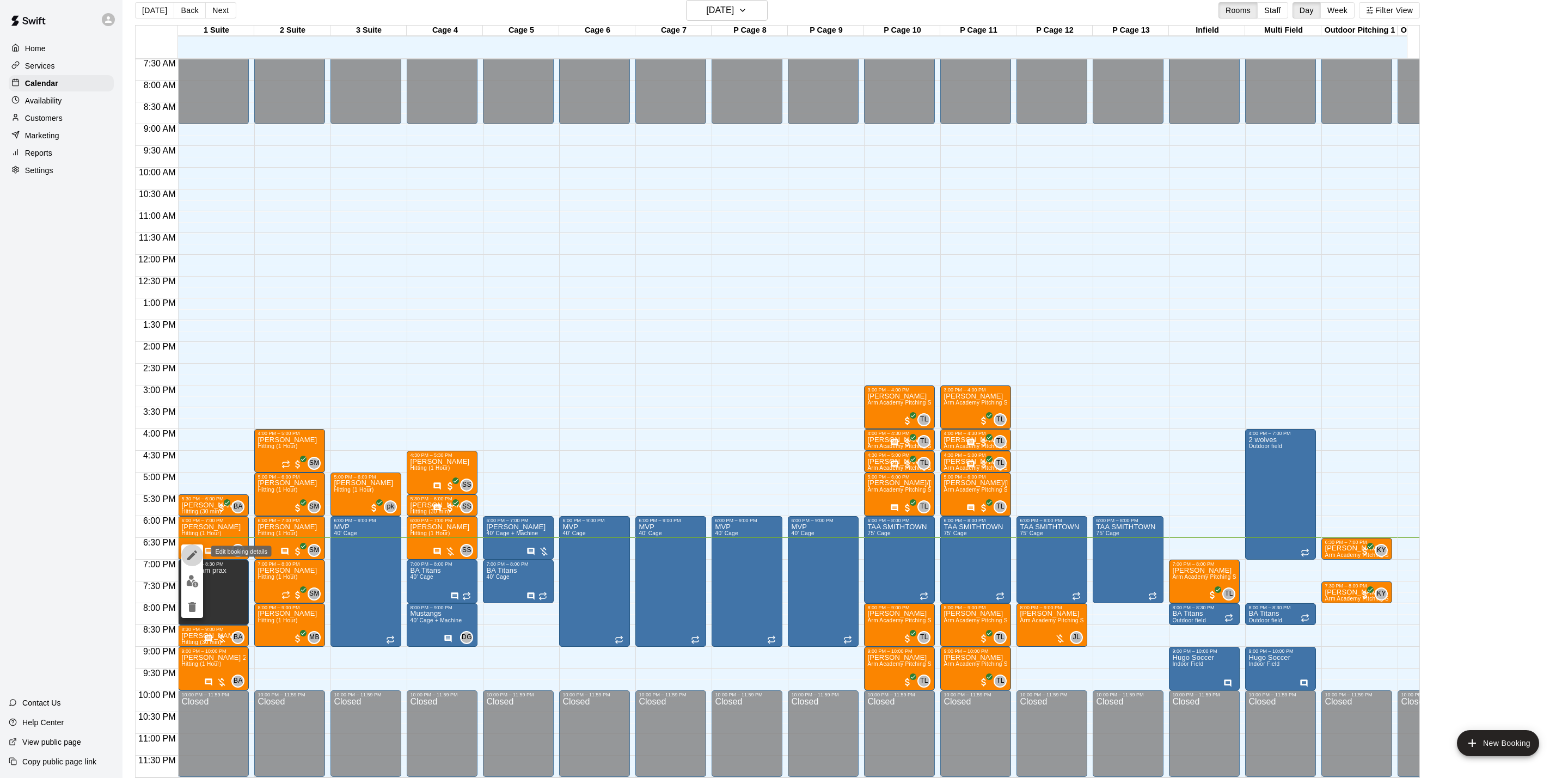
click at [193, 559] on icon "edit" at bounding box center [192, 555] width 13 height 13
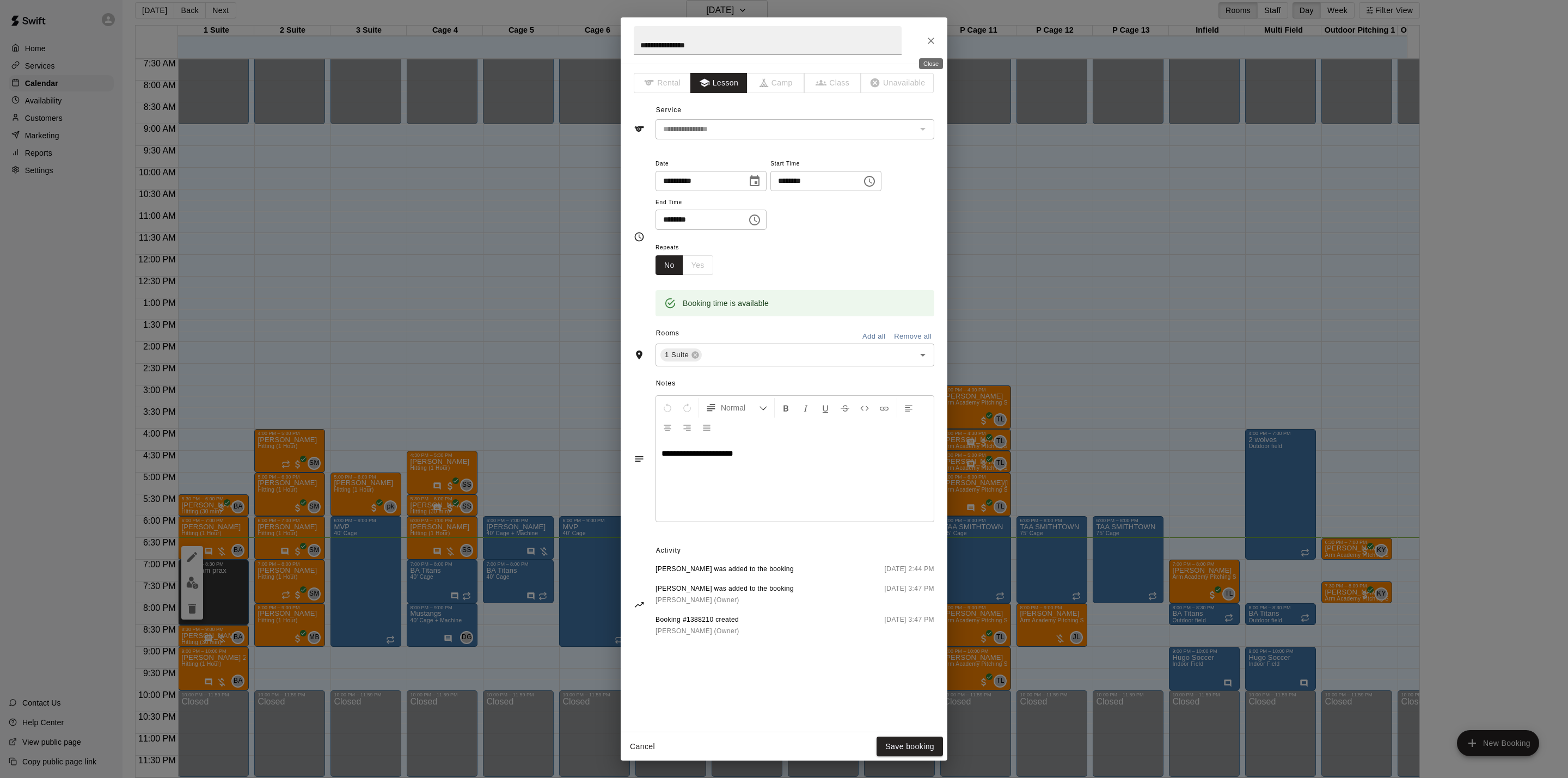
click at [922, 36] on button "Close" at bounding box center [931, 40] width 20 height 20
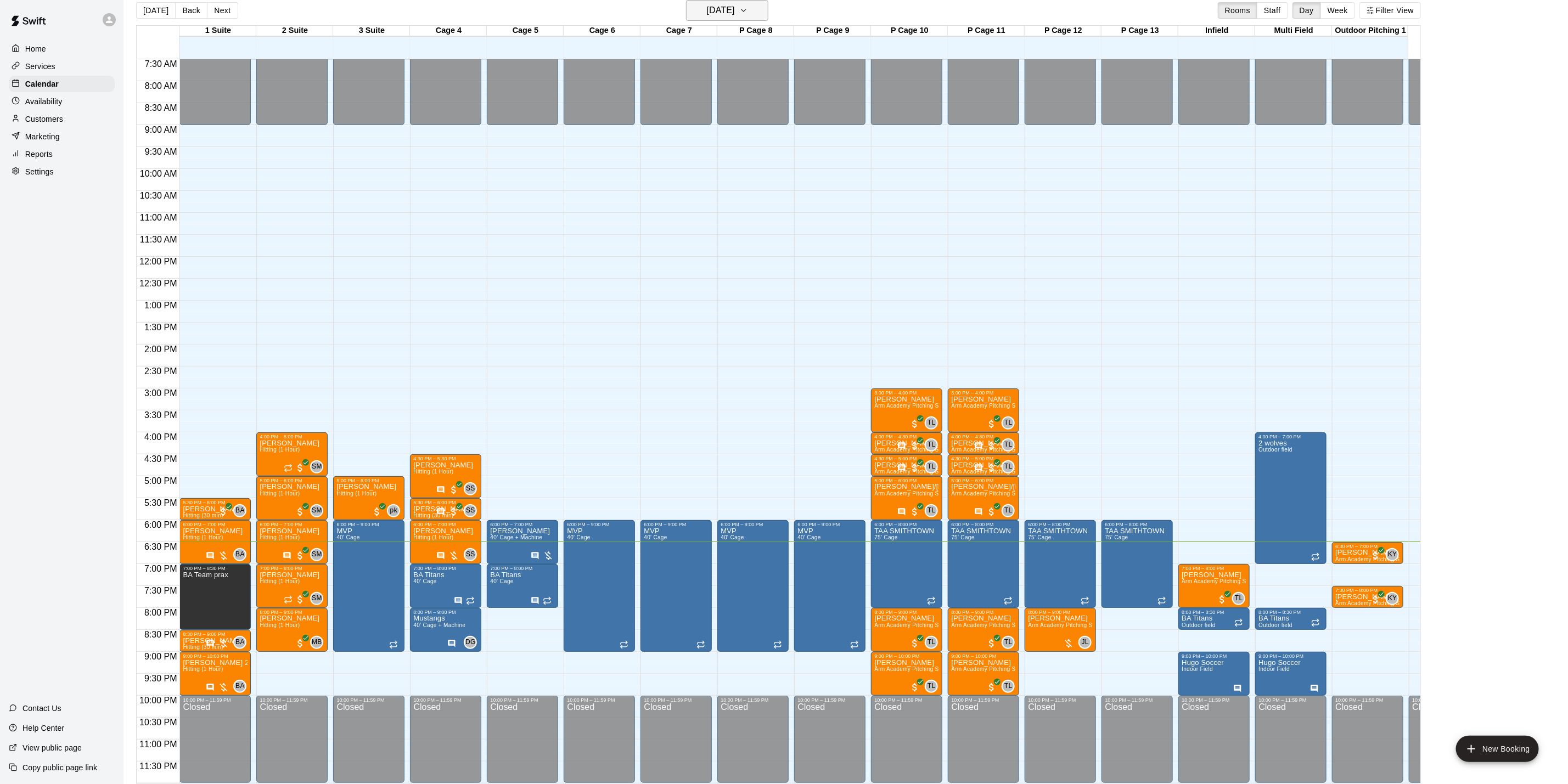
click at [721, 15] on h6 "[DATE]" at bounding box center [721, 10] width 28 height 15
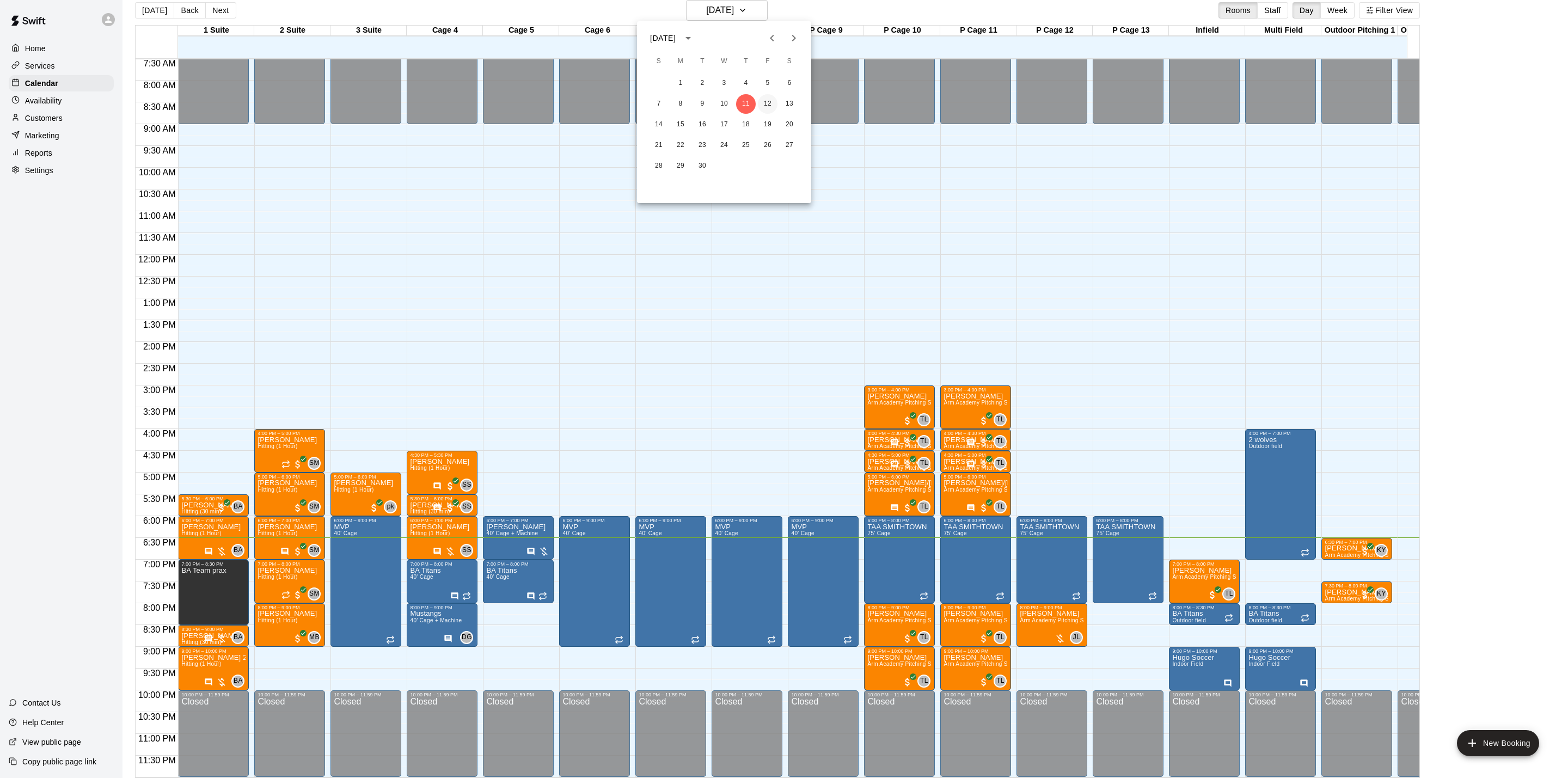
click at [769, 106] on button "12" at bounding box center [768, 104] width 20 height 20
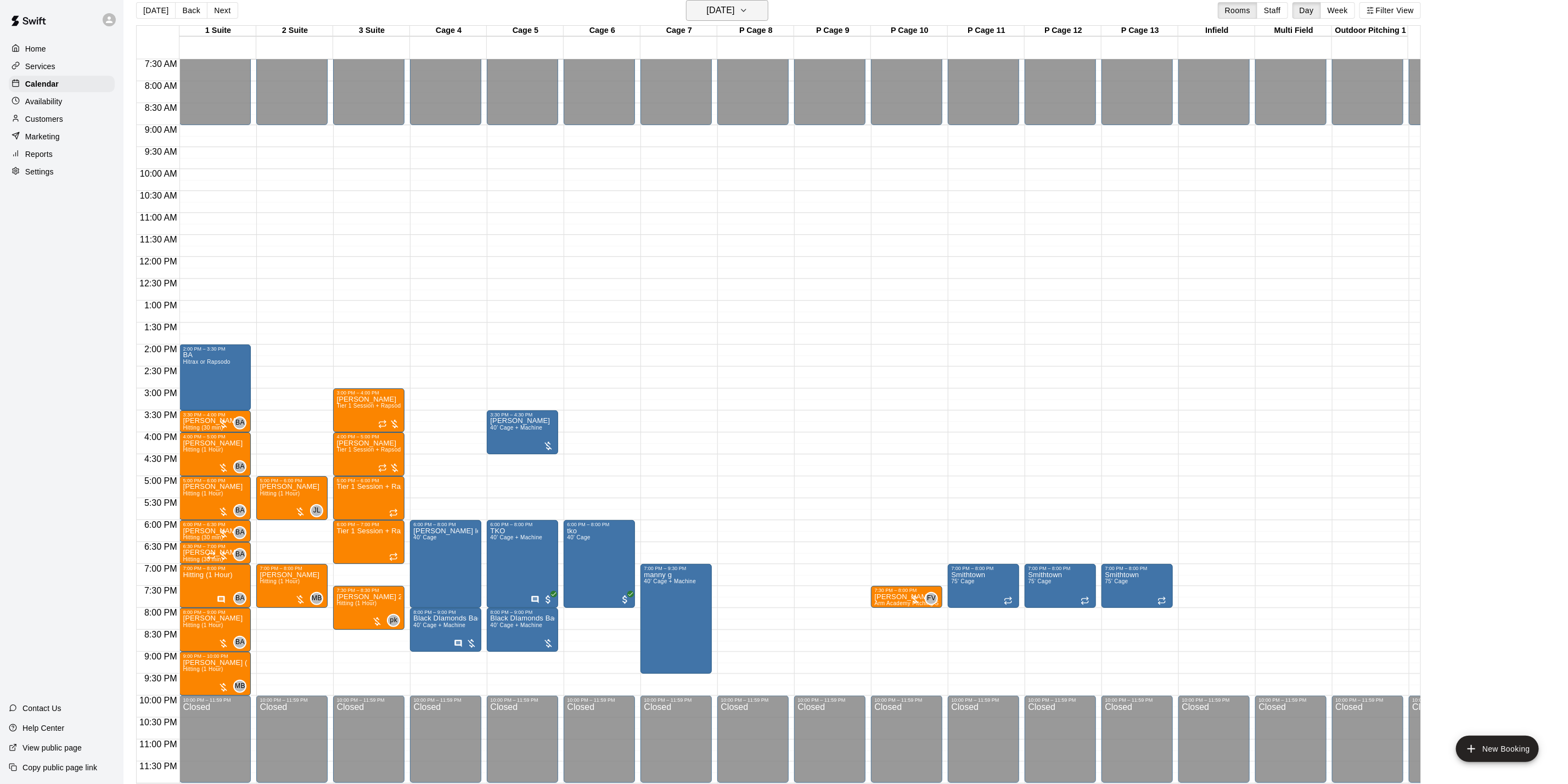
click at [736, 21] on button "[DATE]" at bounding box center [728, 10] width 83 height 21
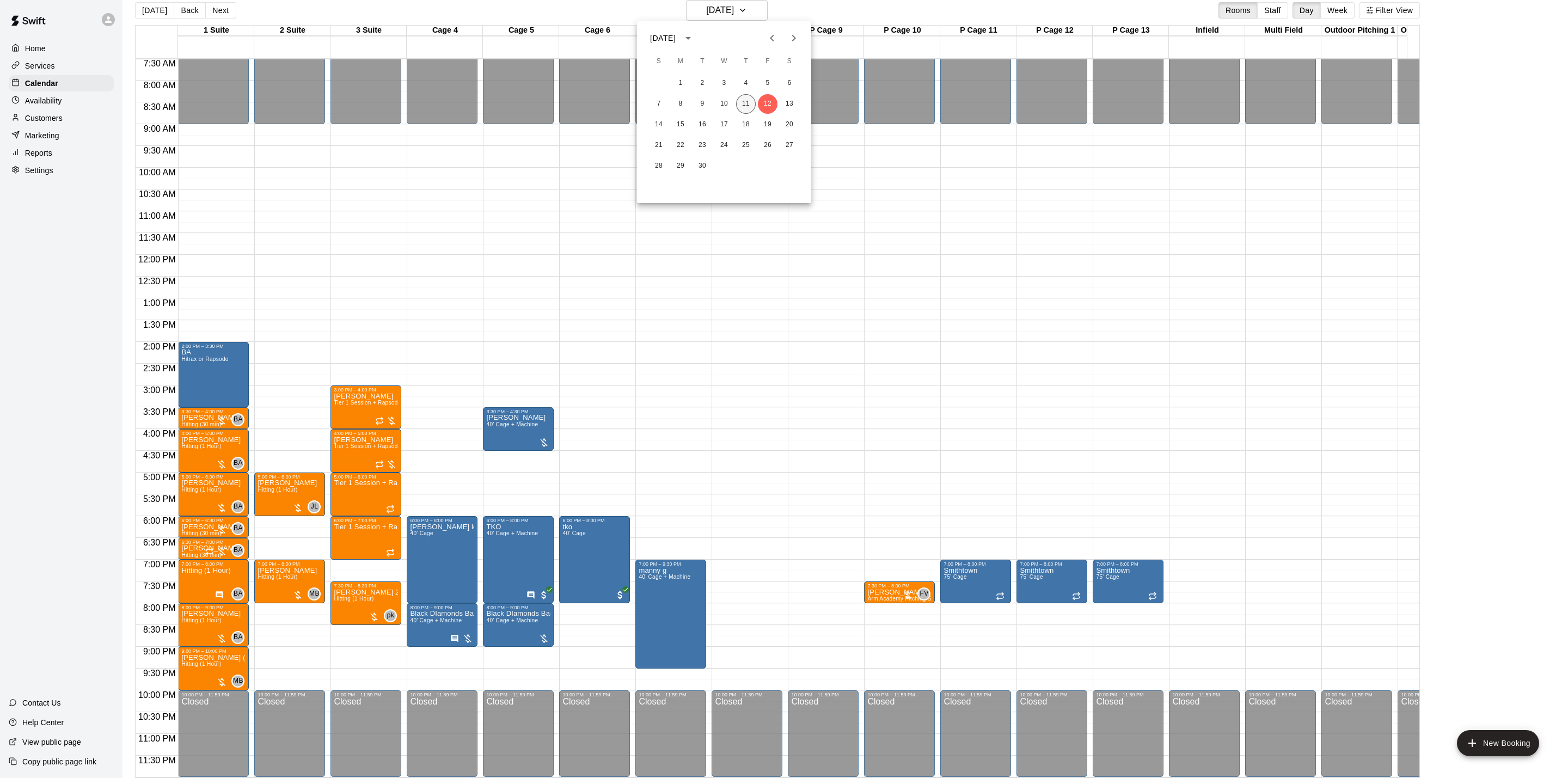
click at [742, 102] on button "11" at bounding box center [745, 104] width 20 height 20
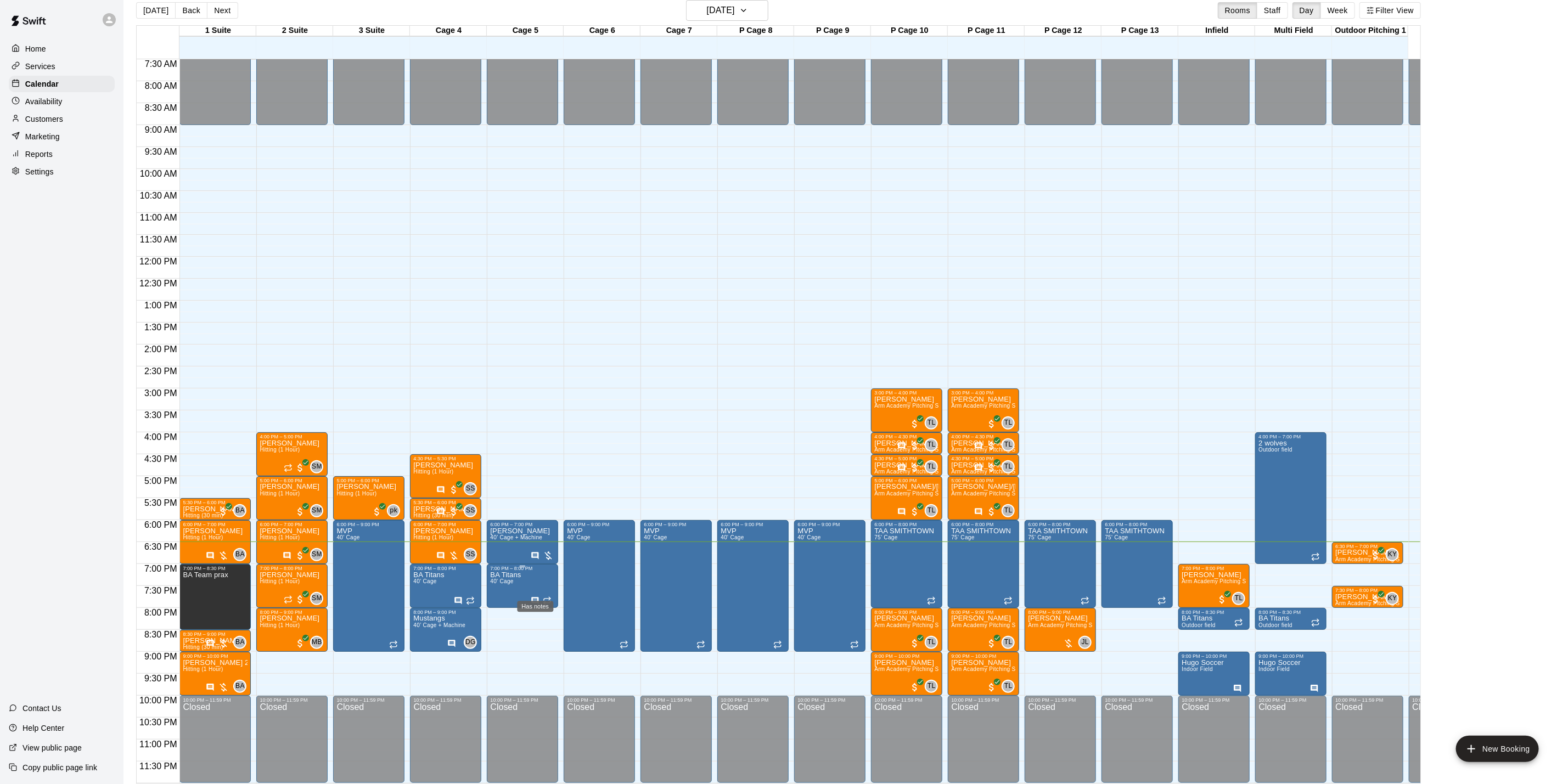
click at [532, 597] on icon "Has notes" at bounding box center [536, 601] width 8 height 8
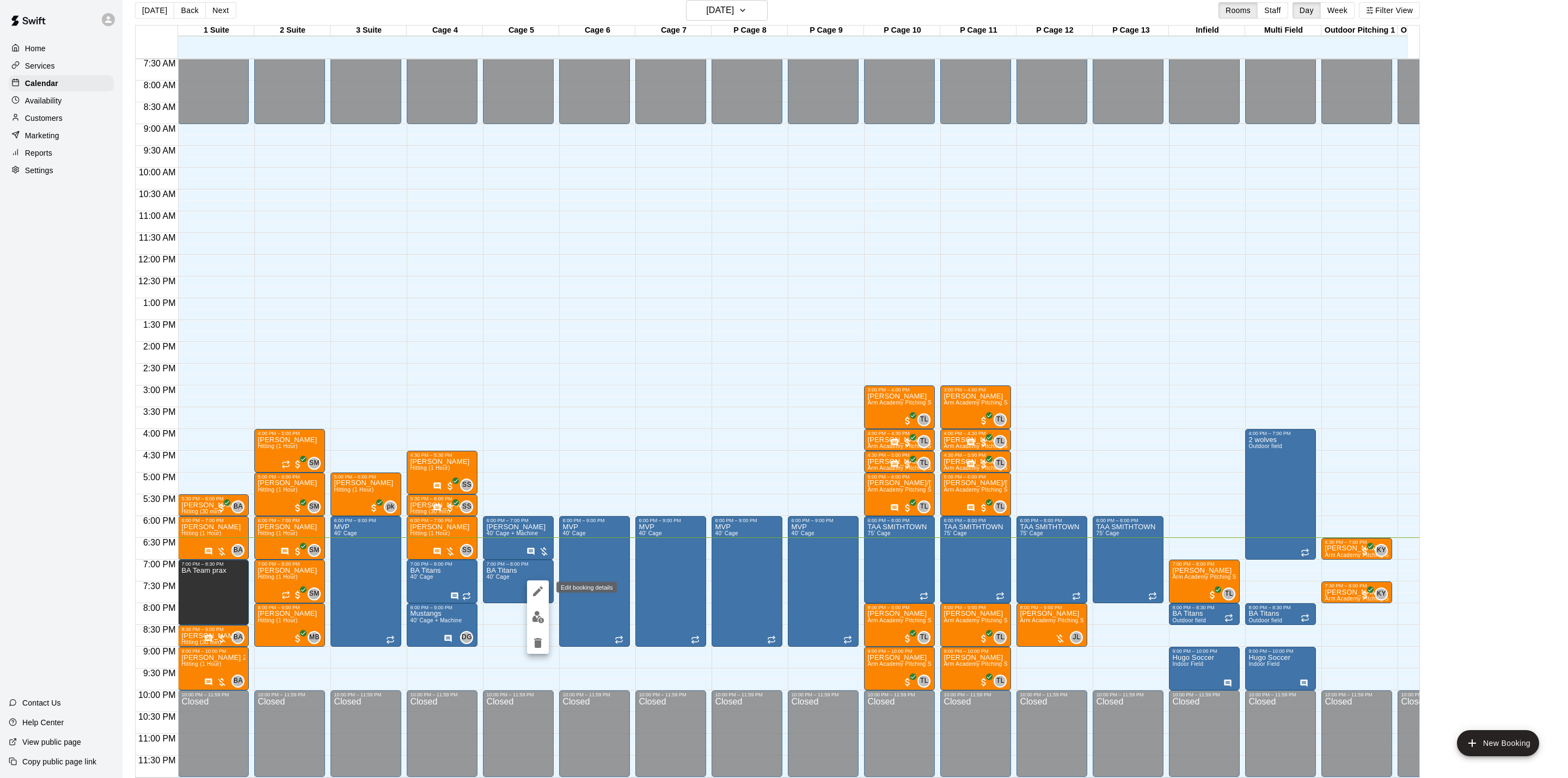
click at [534, 590] on icon "edit" at bounding box center [538, 591] width 13 height 13
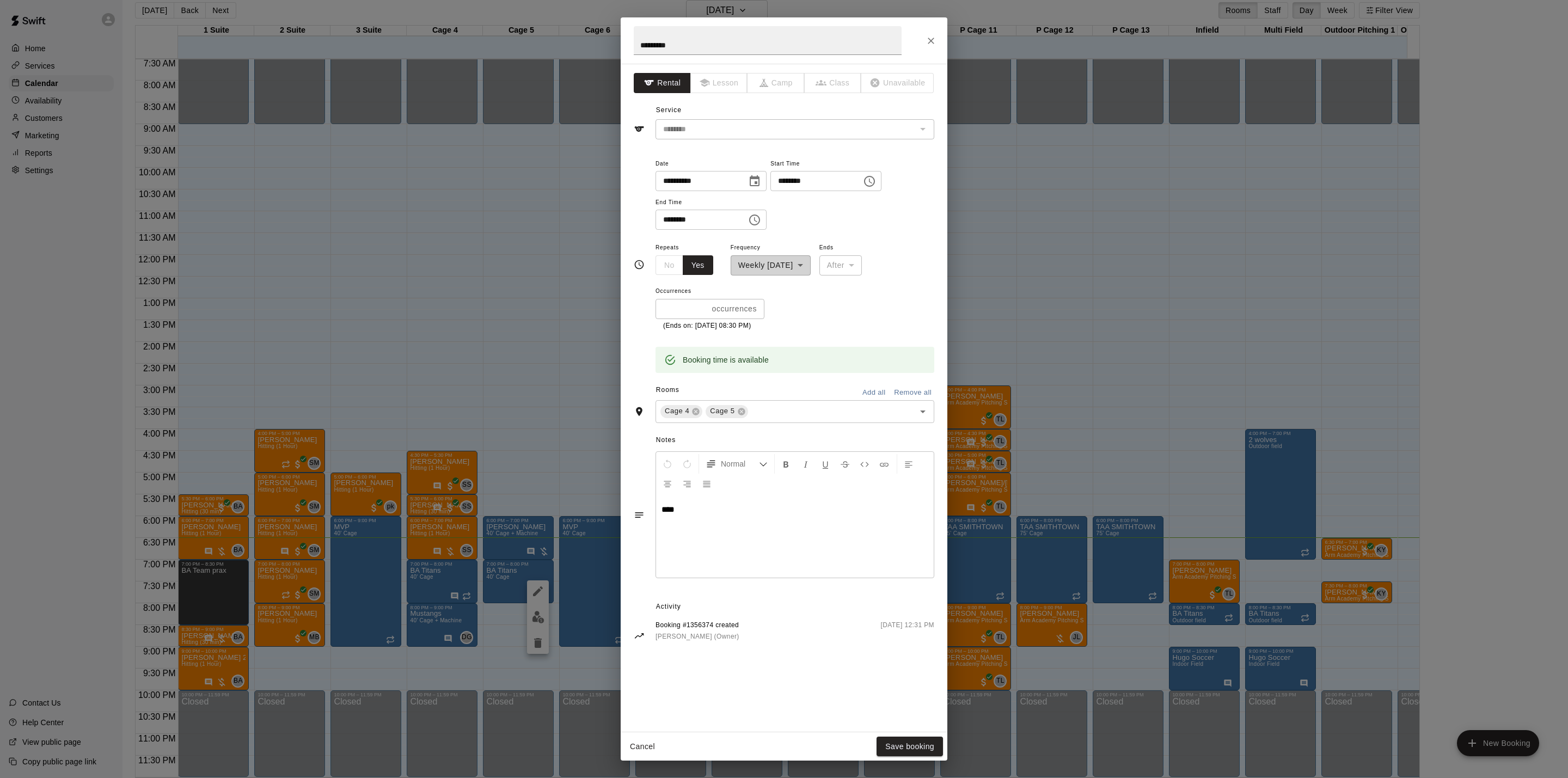
click at [931, 35] on icon "Close" at bounding box center [931, 41] width 11 height 11
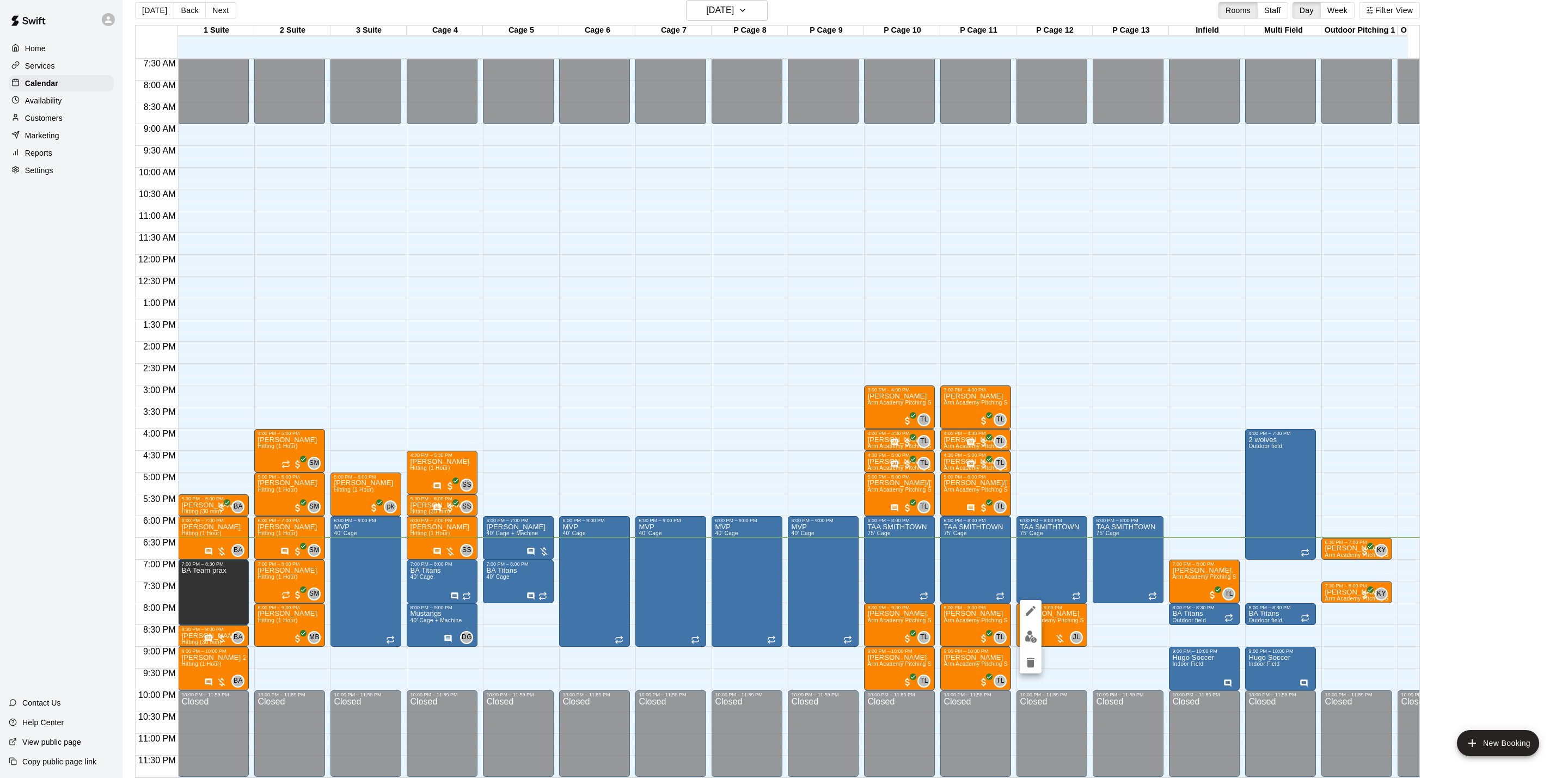
click at [41, 113] on div at bounding box center [784, 389] width 1568 height 778
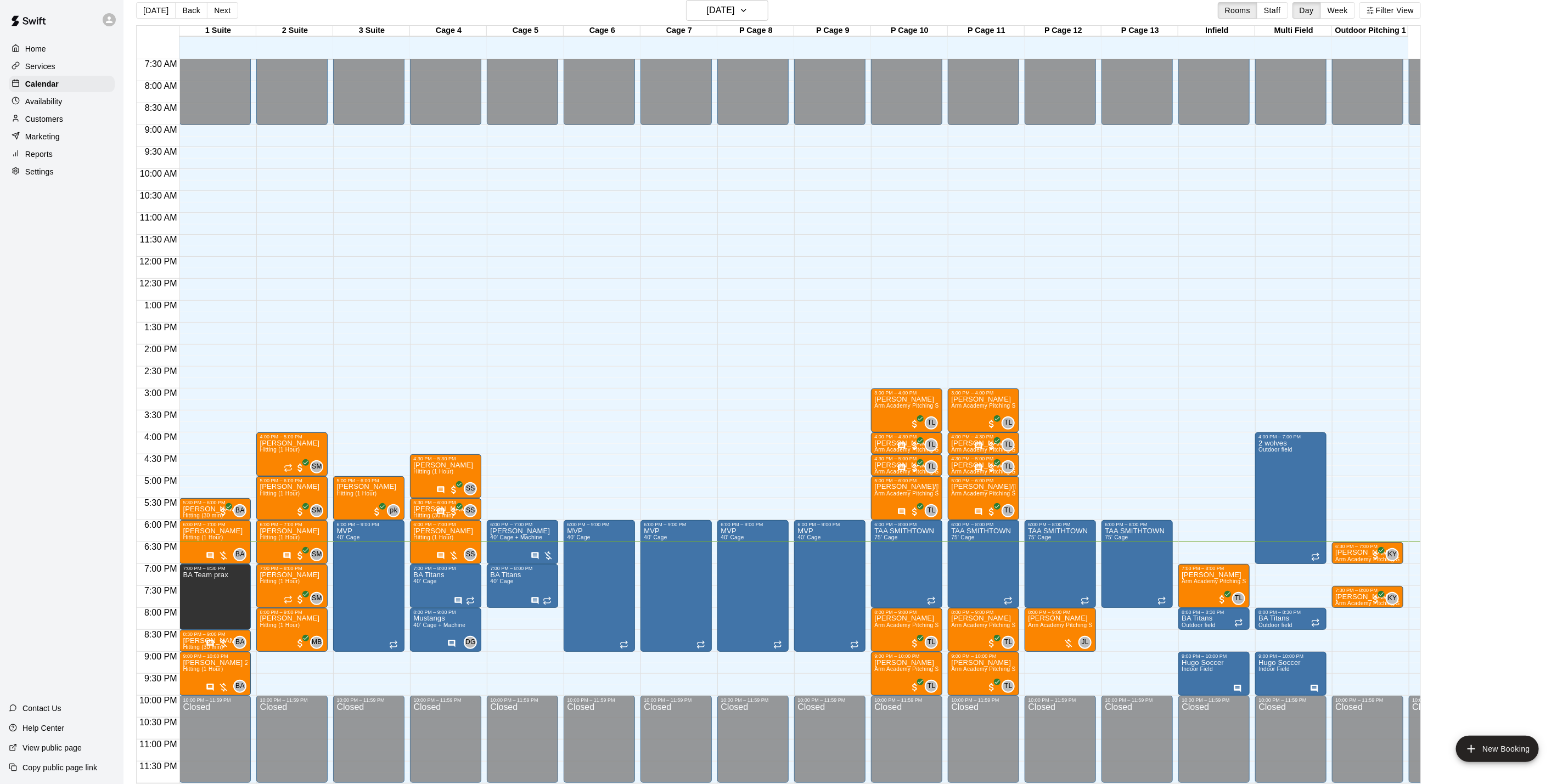
click at [43, 125] on p "Customers" at bounding box center [44, 119] width 38 height 11
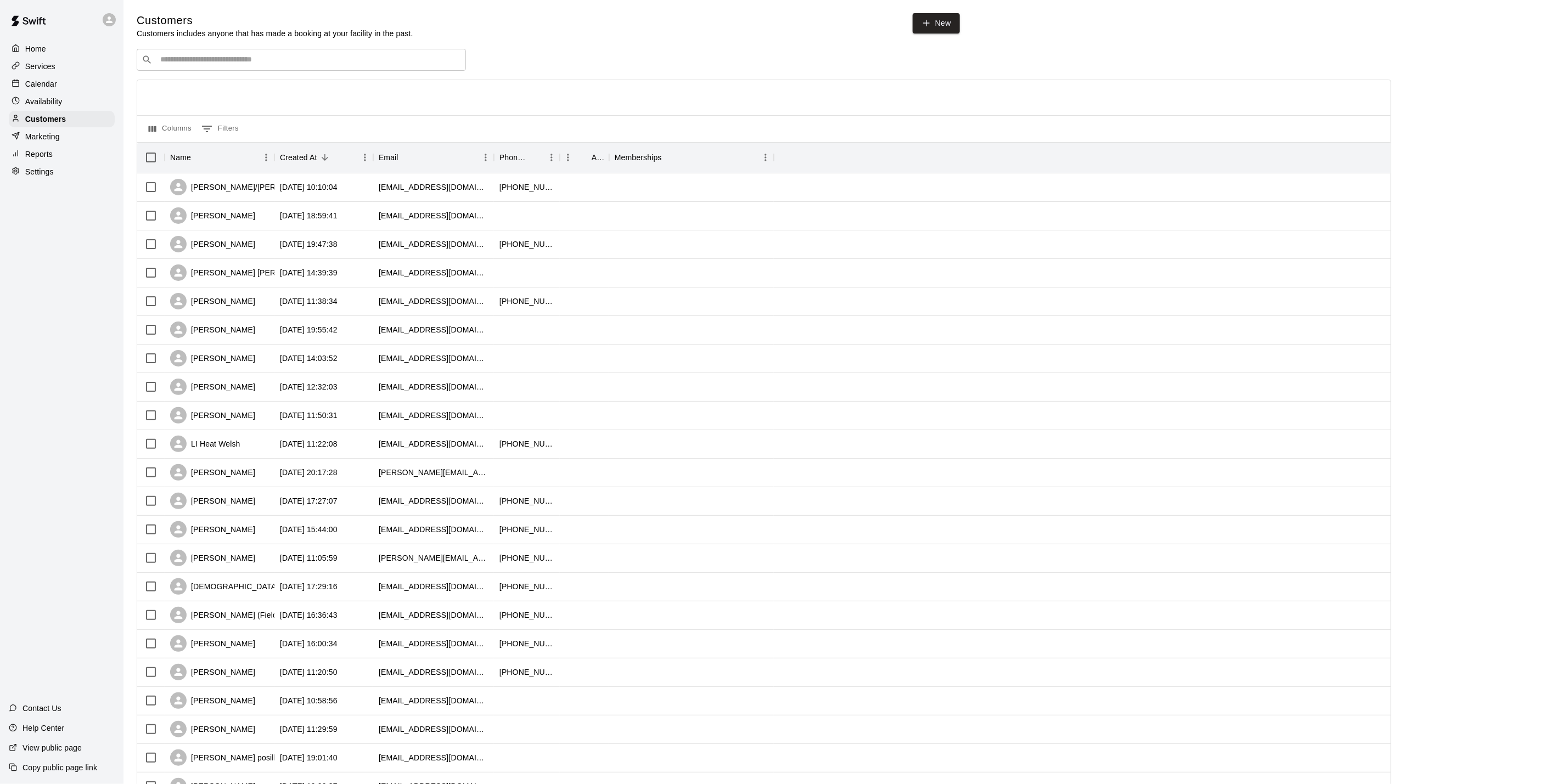
click at [276, 52] on div "​ ​" at bounding box center [301, 59] width 329 height 22
type input "******"
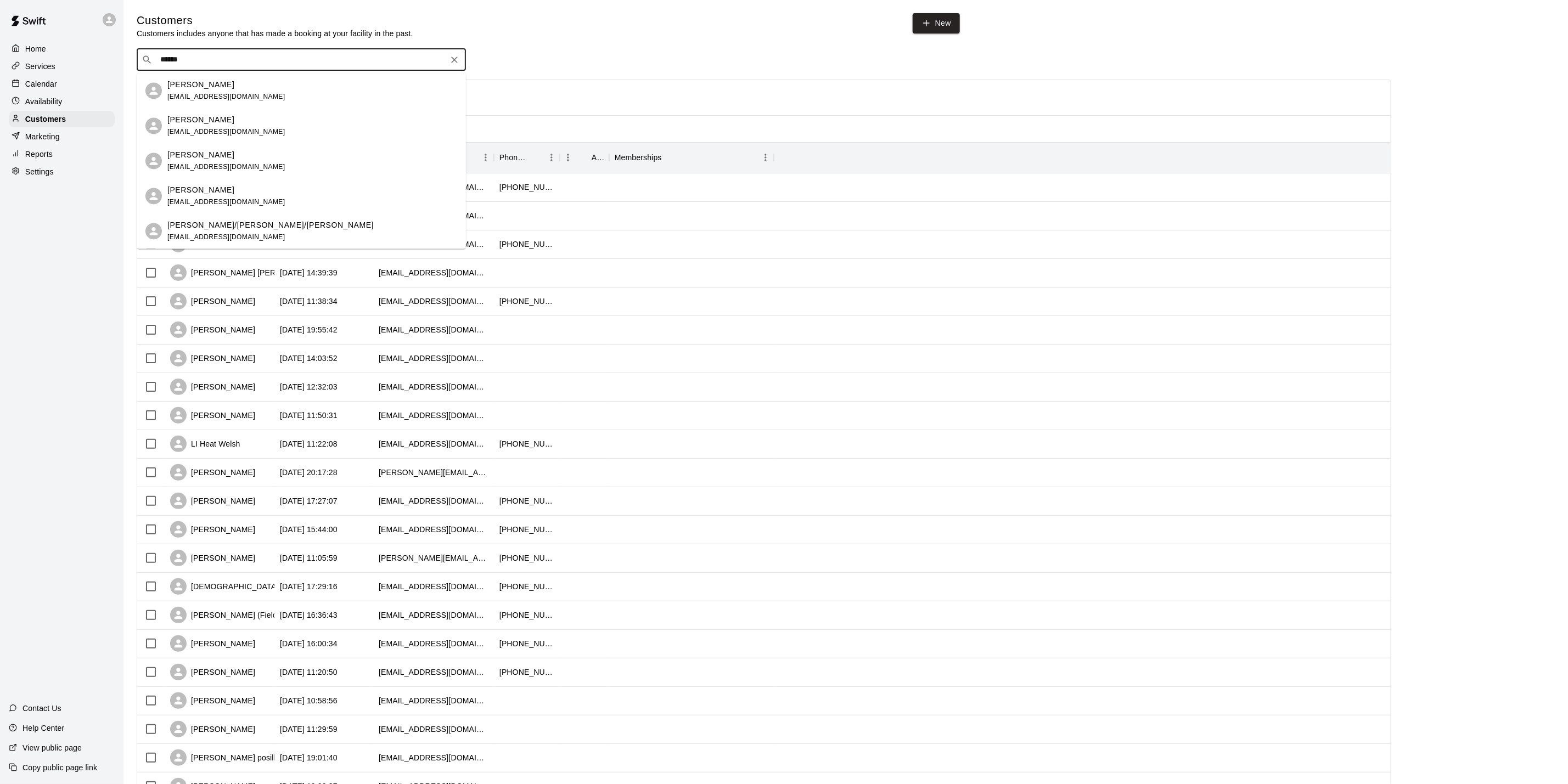
click at [341, 89] on div "[PERSON_NAME] [EMAIL_ADDRESS][DOMAIN_NAME]" at bounding box center [312, 90] width 290 height 24
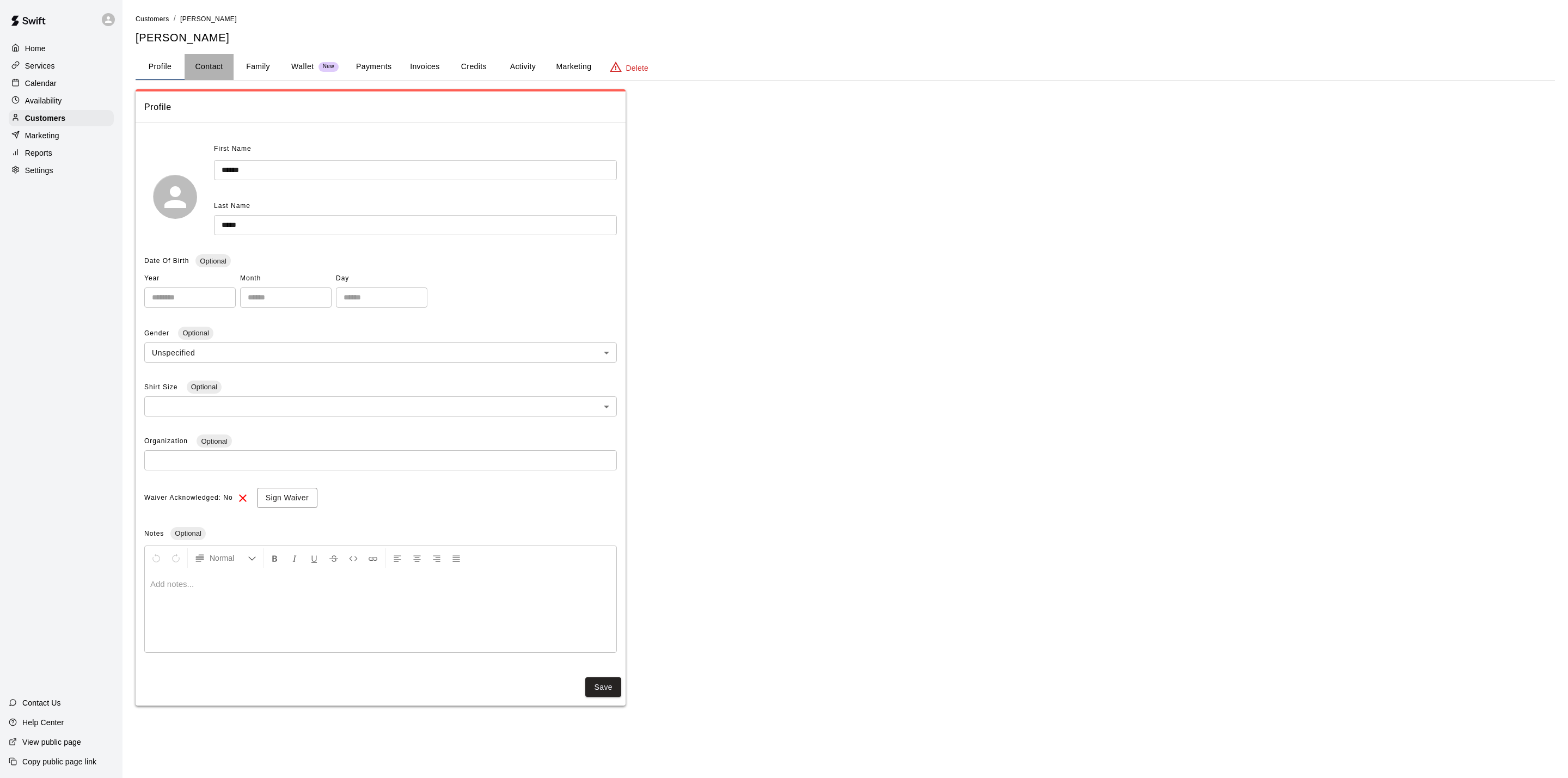
click at [204, 56] on button "Contact" at bounding box center [209, 67] width 49 height 26
select select "**"
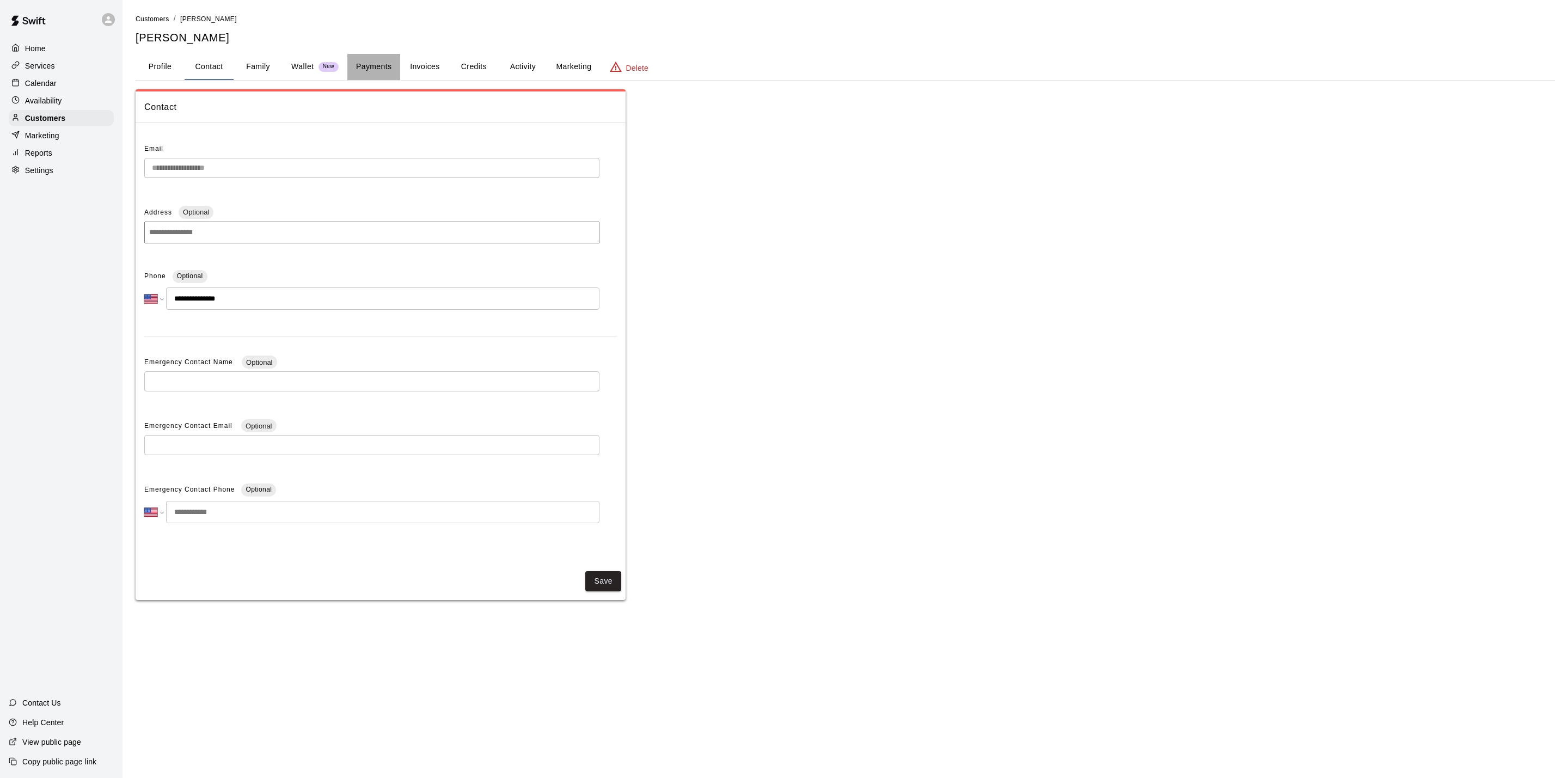
click at [369, 69] on button "Payments" at bounding box center [373, 67] width 53 height 26
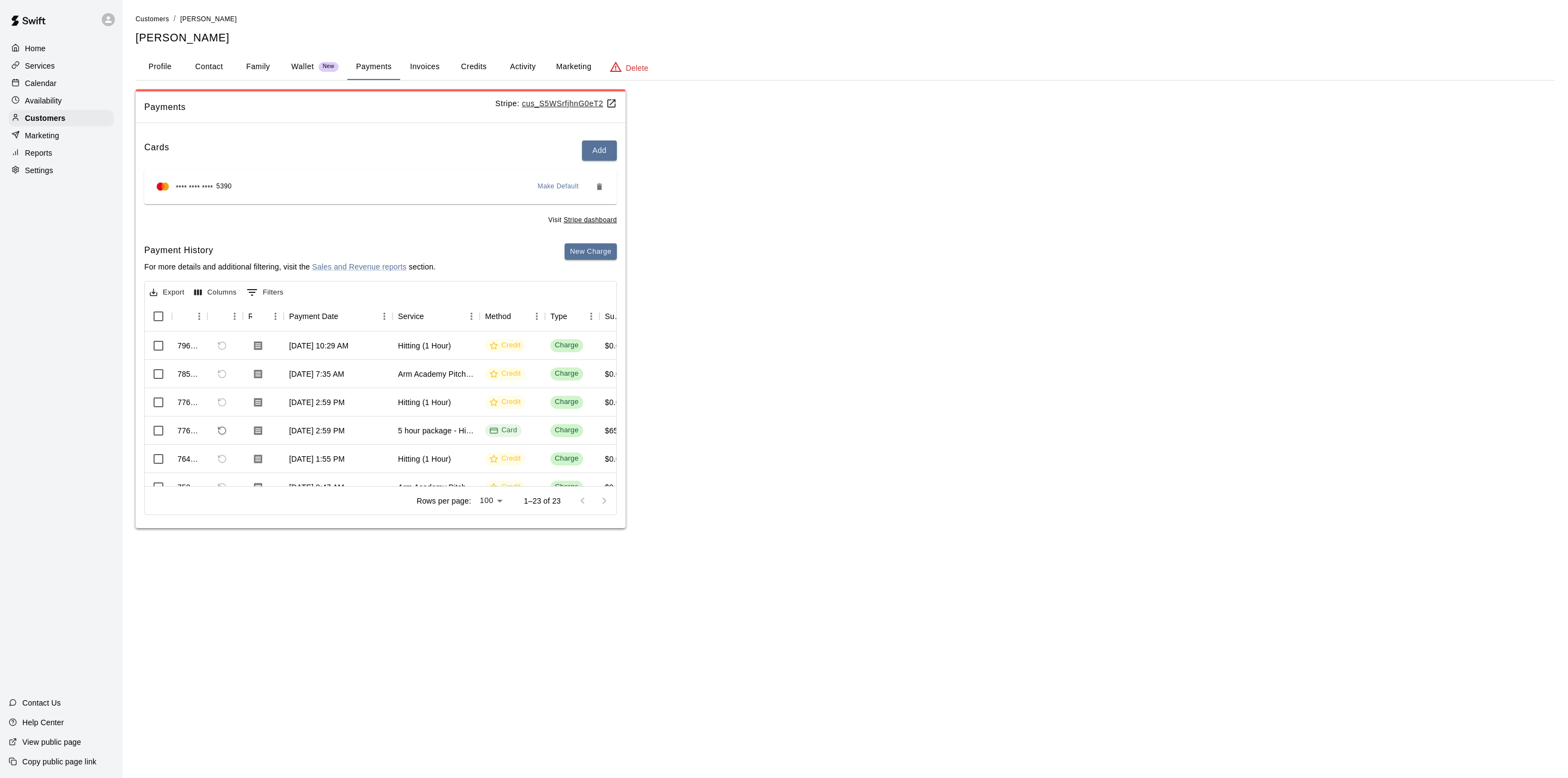
click at [485, 63] on button "Credits" at bounding box center [474, 67] width 49 height 26
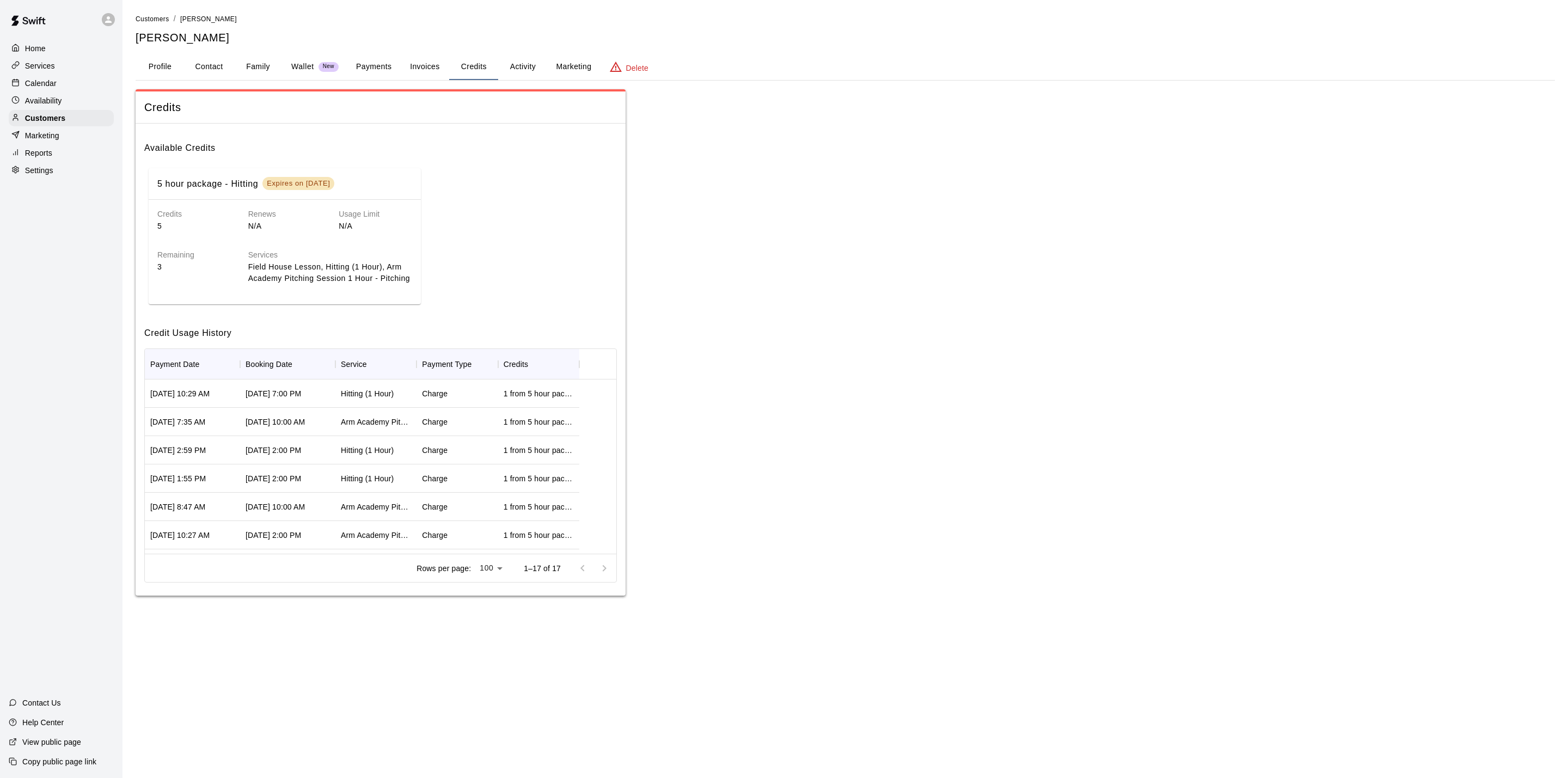
scroll to position [163, 0]
click at [365, 57] on button "Payments" at bounding box center [373, 67] width 53 height 26
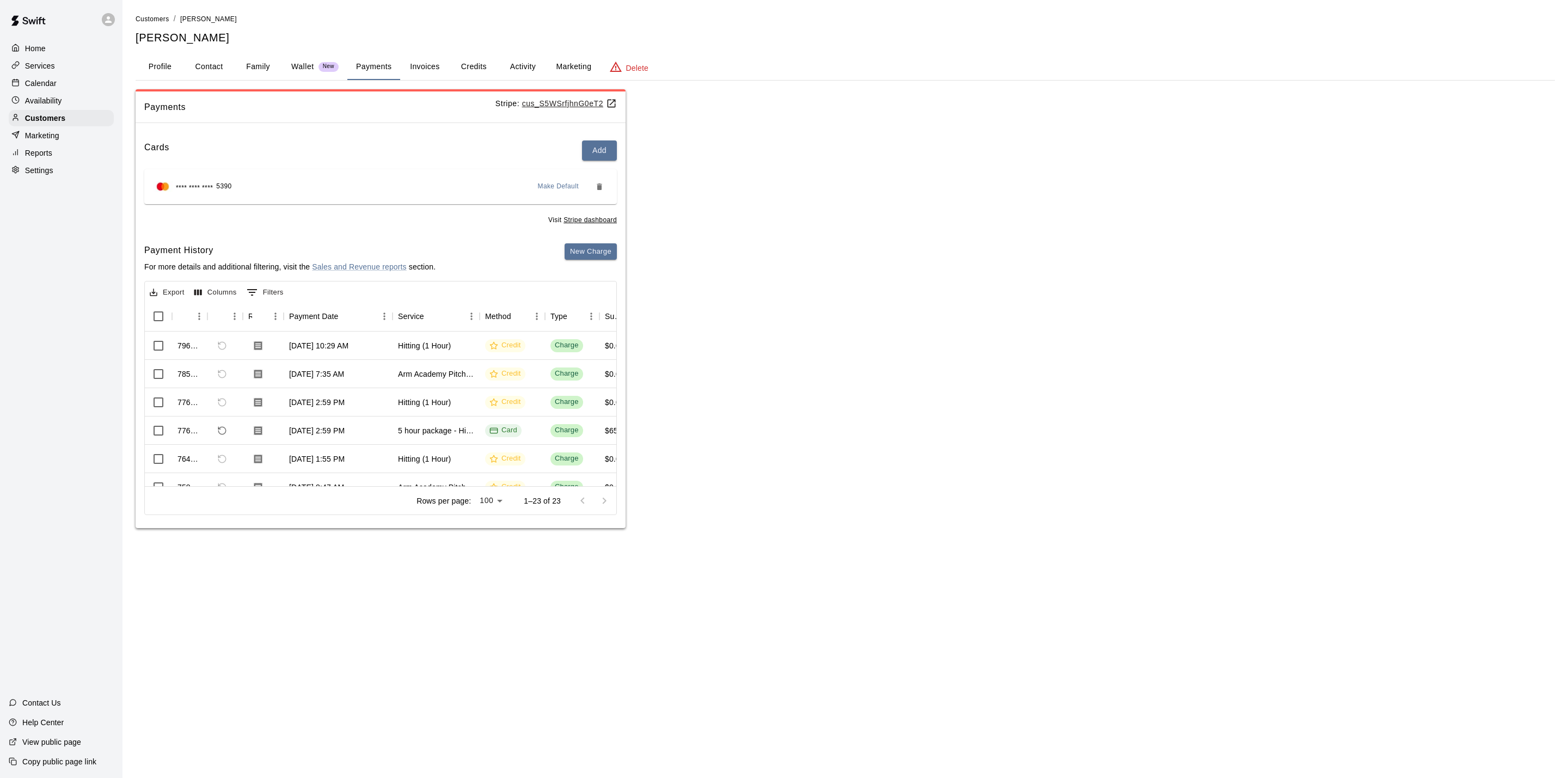
click at [463, 63] on button "Credits" at bounding box center [474, 67] width 49 height 26
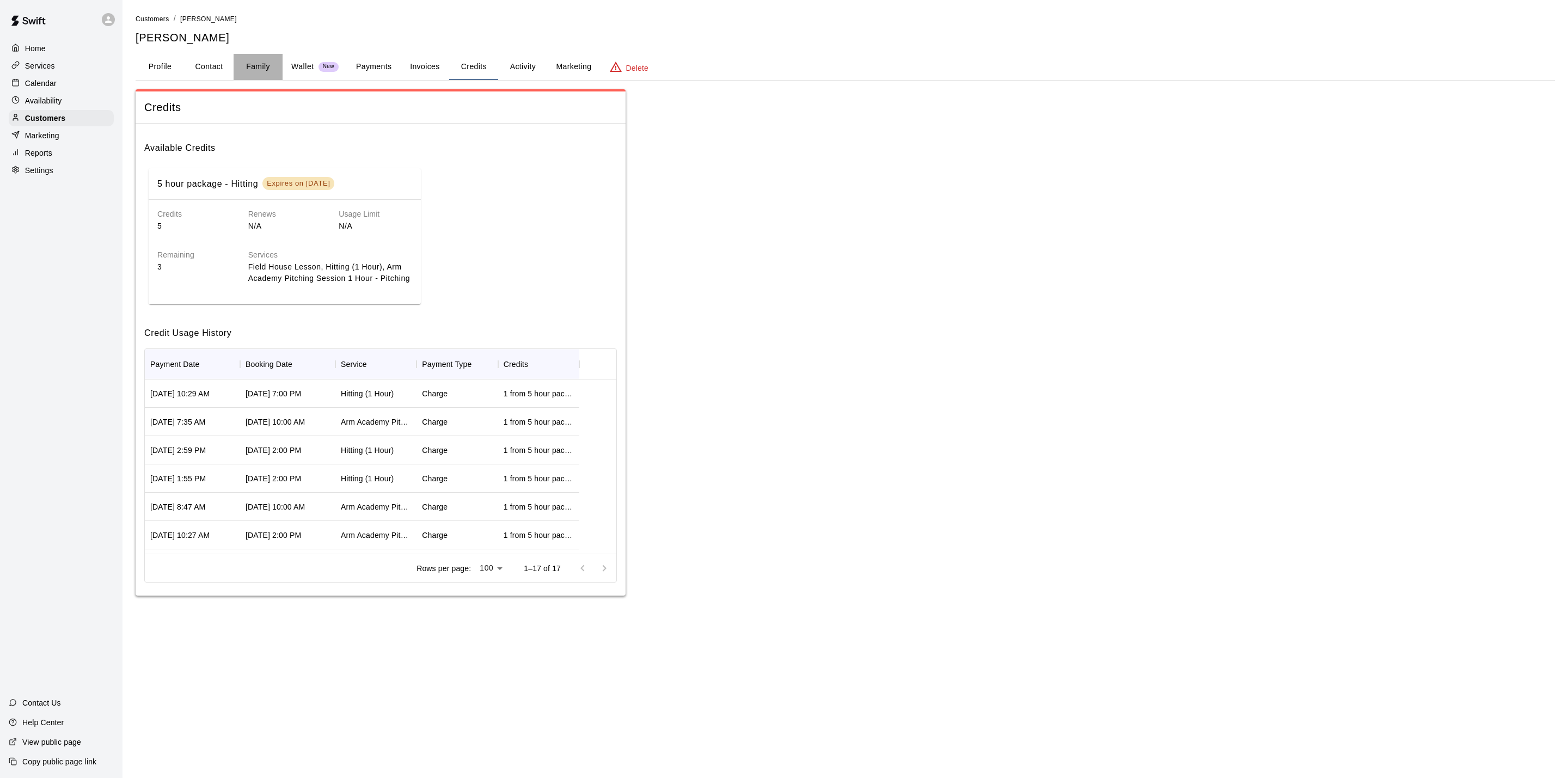
click at [265, 63] on button "Family" at bounding box center [257, 67] width 49 height 26
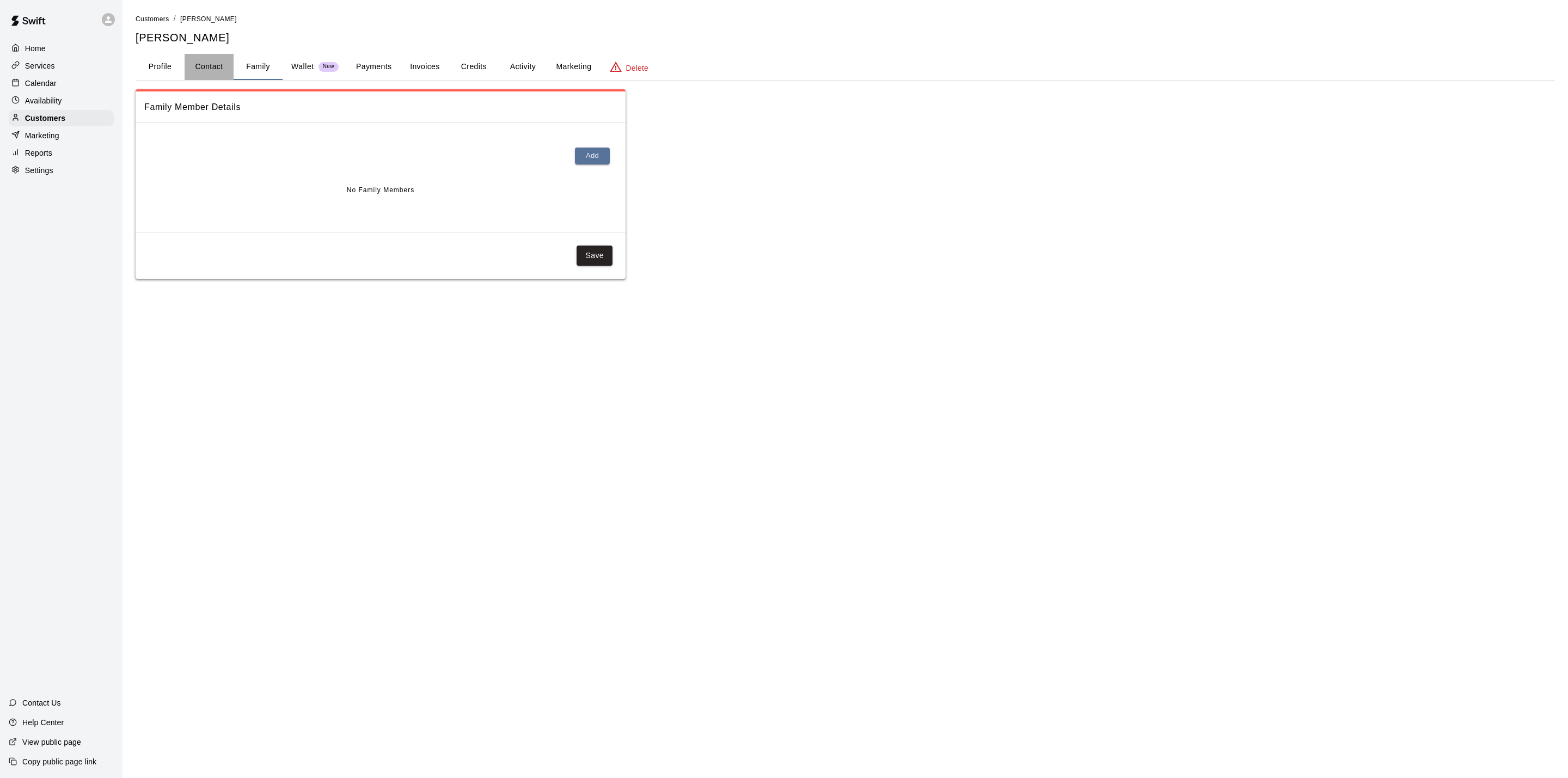
click at [187, 67] on button "Contact" at bounding box center [209, 67] width 49 height 26
select select "**"
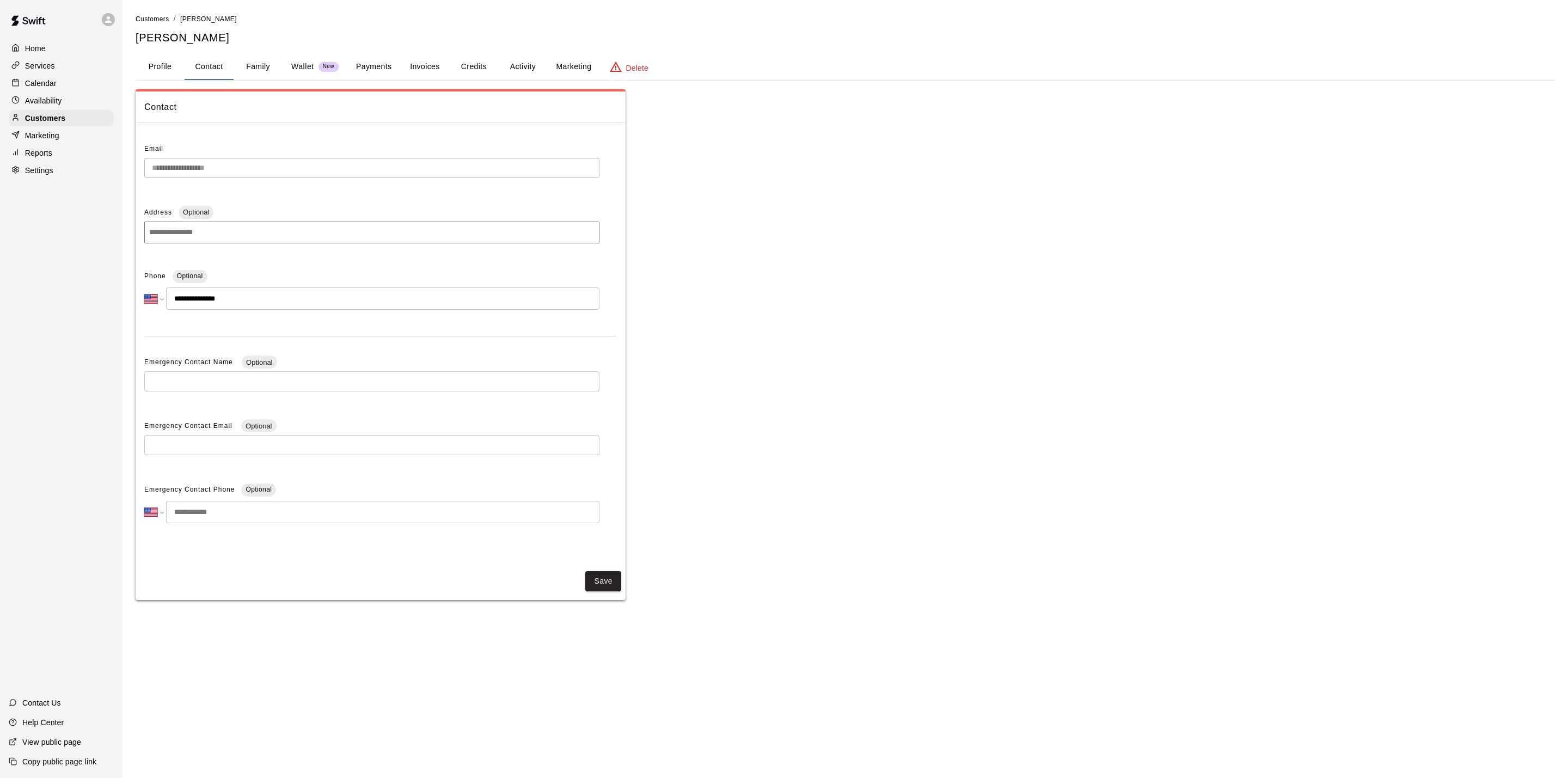
click at [145, 69] on button "Profile" at bounding box center [160, 67] width 49 height 26
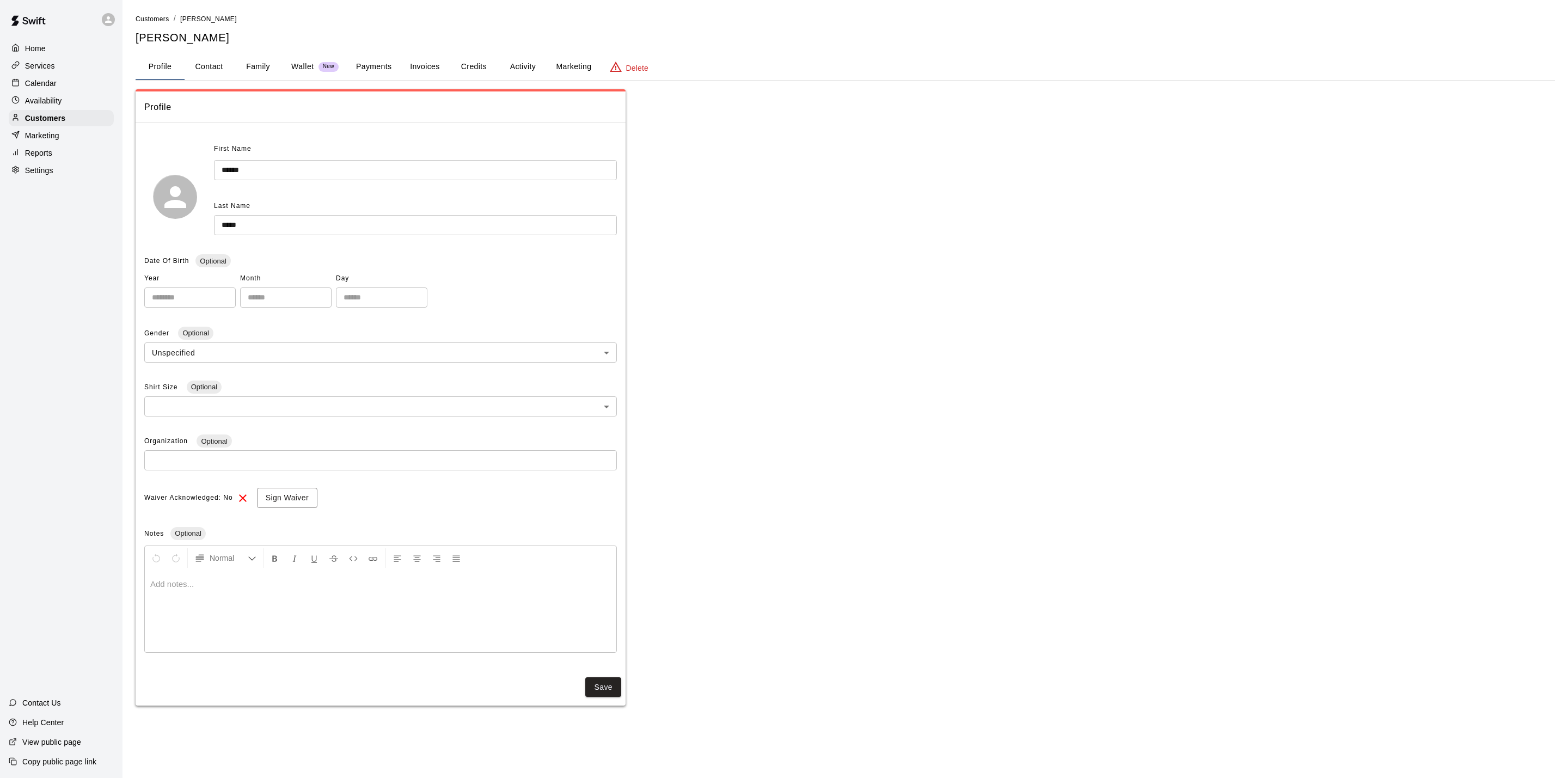
click at [480, 56] on button "Credits" at bounding box center [474, 67] width 49 height 26
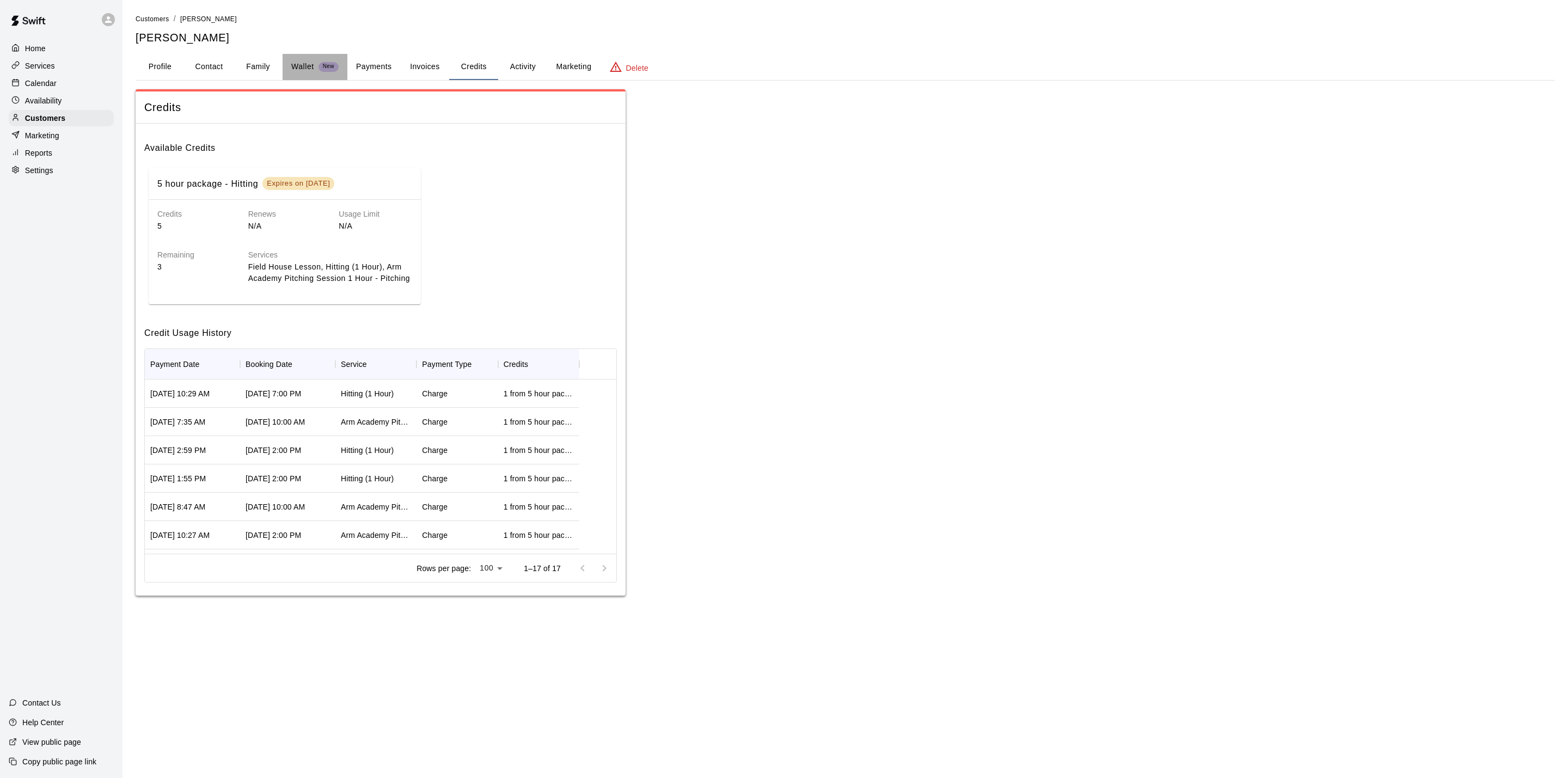
click at [313, 67] on p "Wallet" at bounding box center [302, 66] width 23 height 11
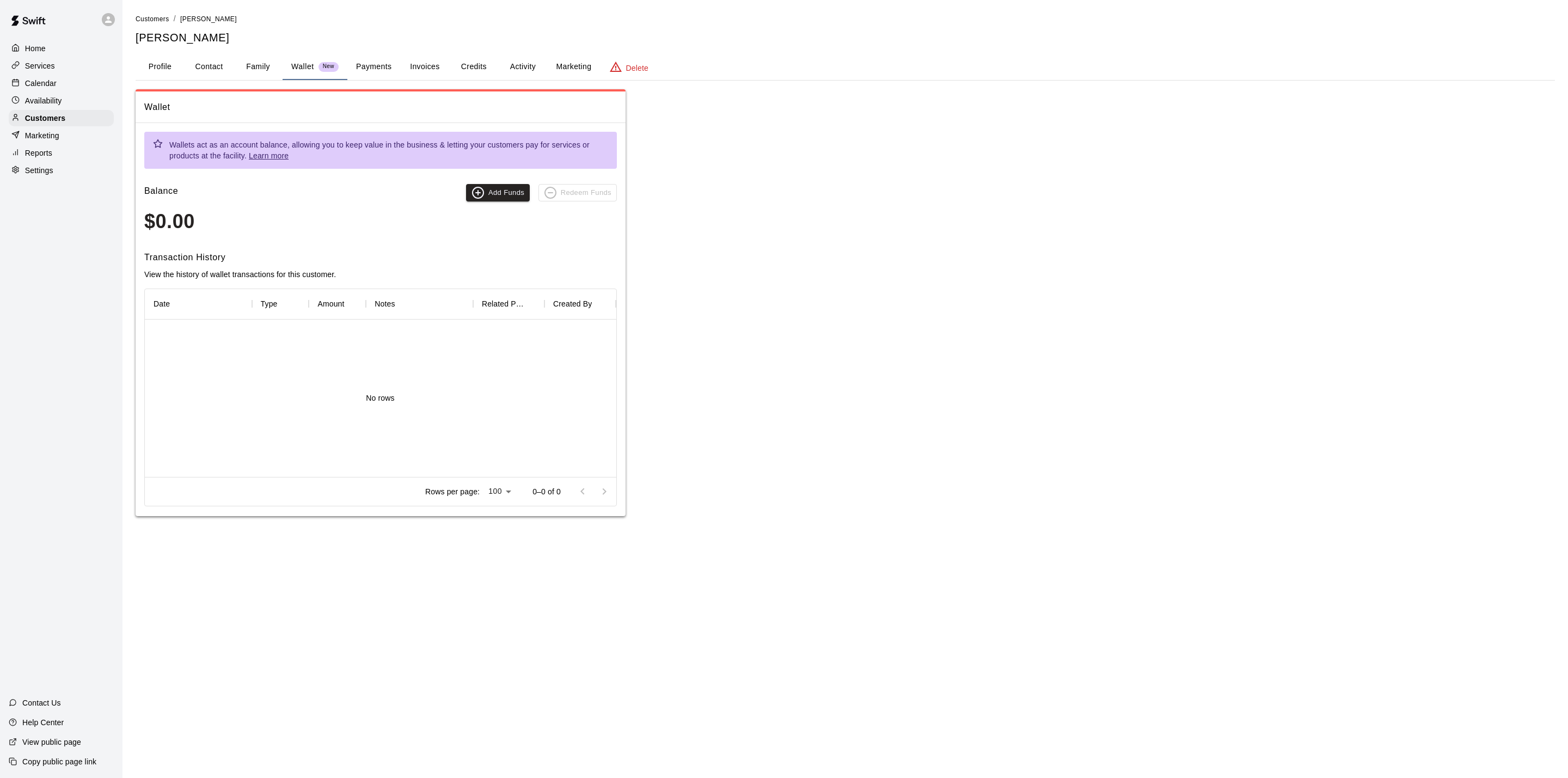
click at [229, 65] on button "Contact" at bounding box center [209, 67] width 49 height 26
select select "**"
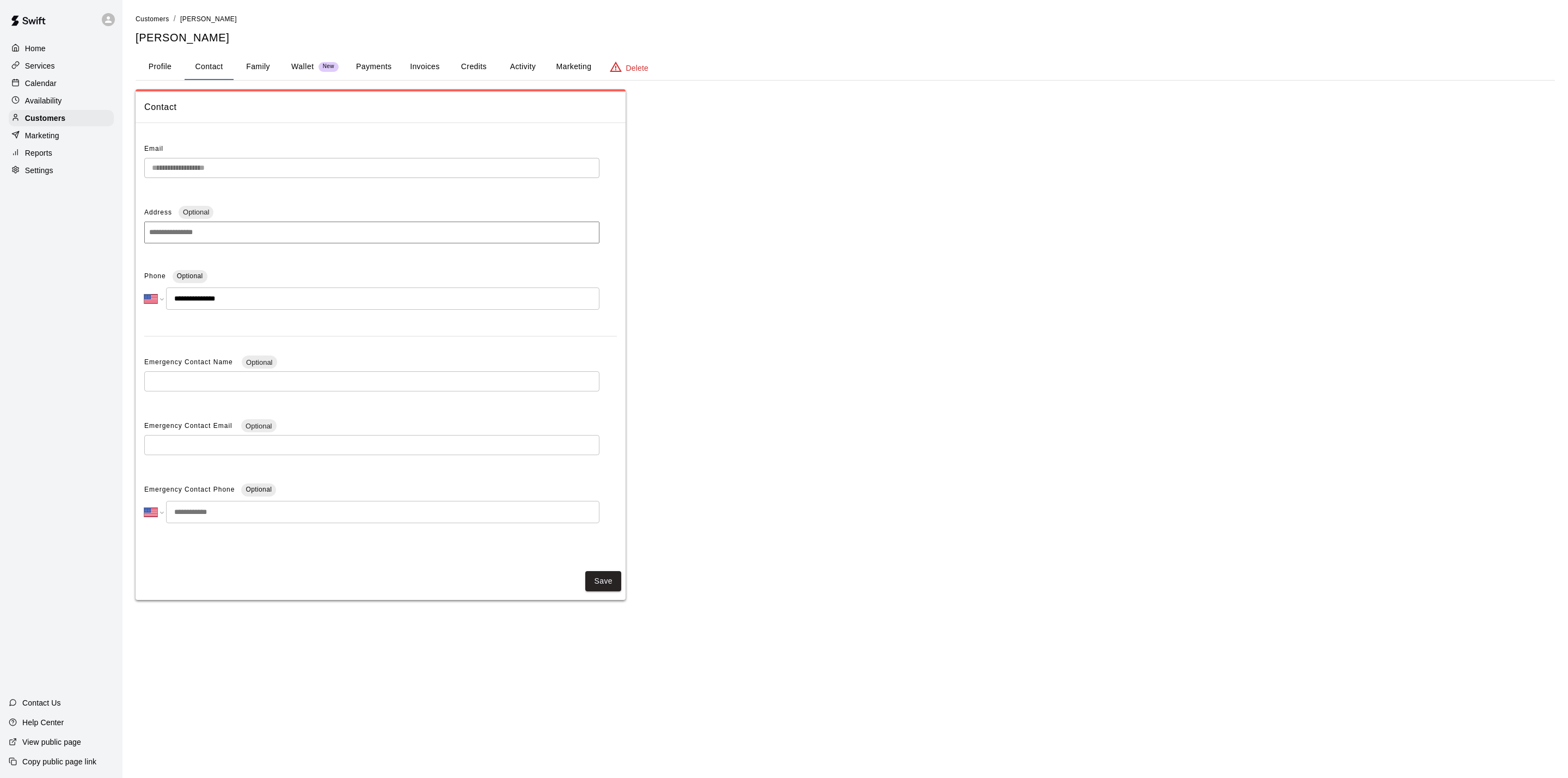
click at [171, 63] on button "Profile" at bounding box center [160, 67] width 49 height 26
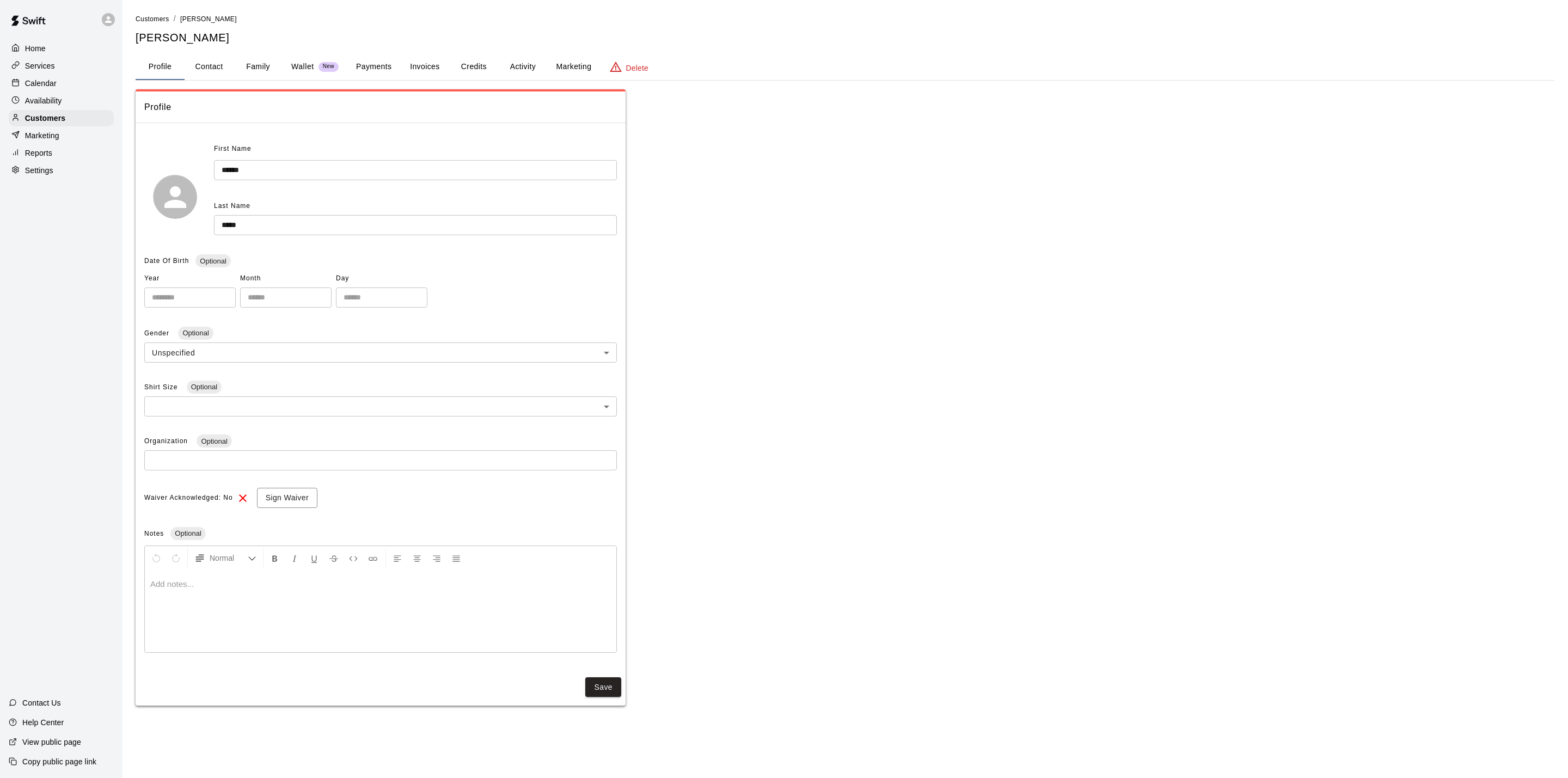
click at [463, 67] on button "Credits" at bounding box center [474, 67] width 49 height 26
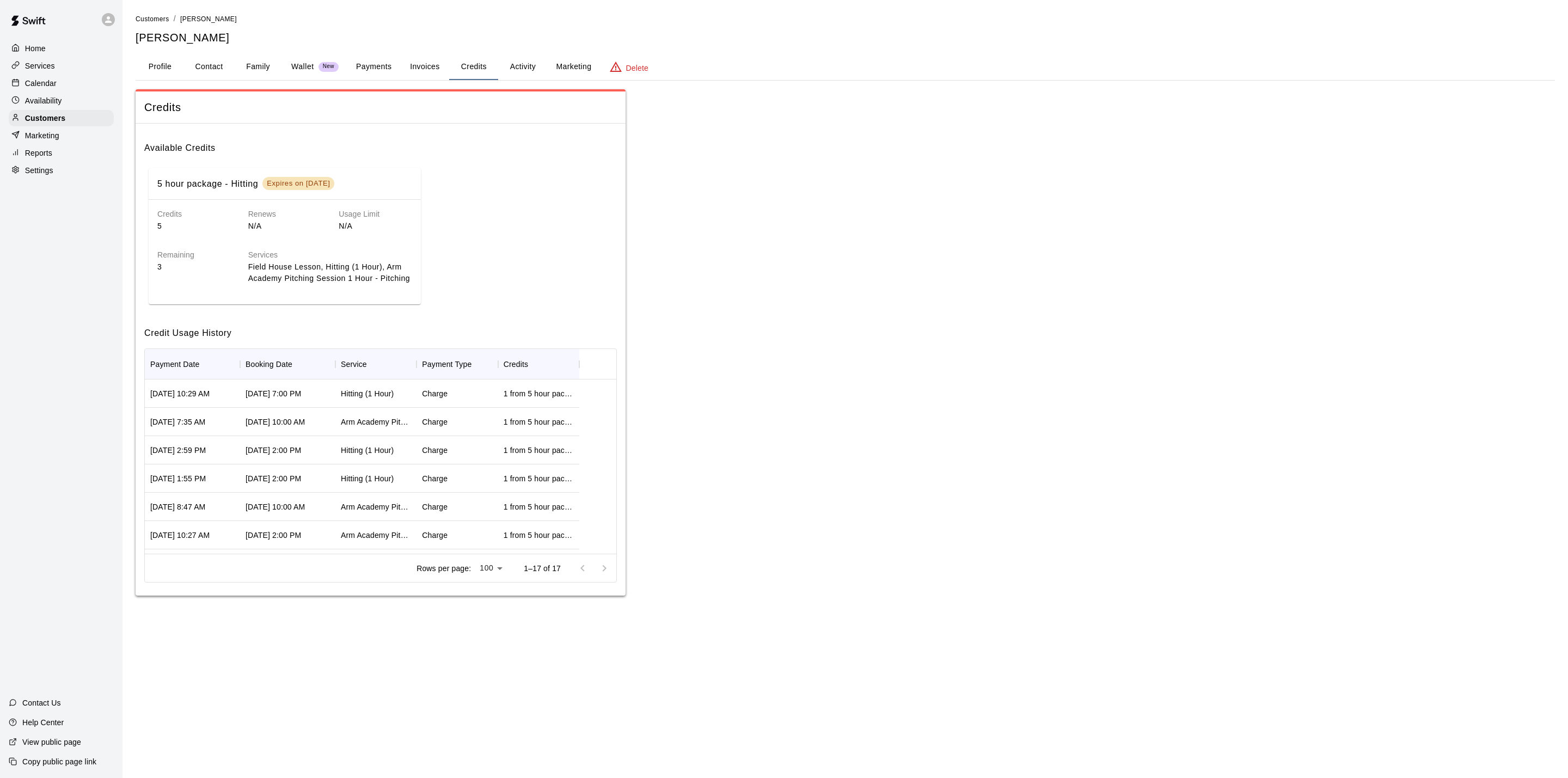
click at [371, 56] on button "Payments" at bounding box center [373, 67] width 53 height 26
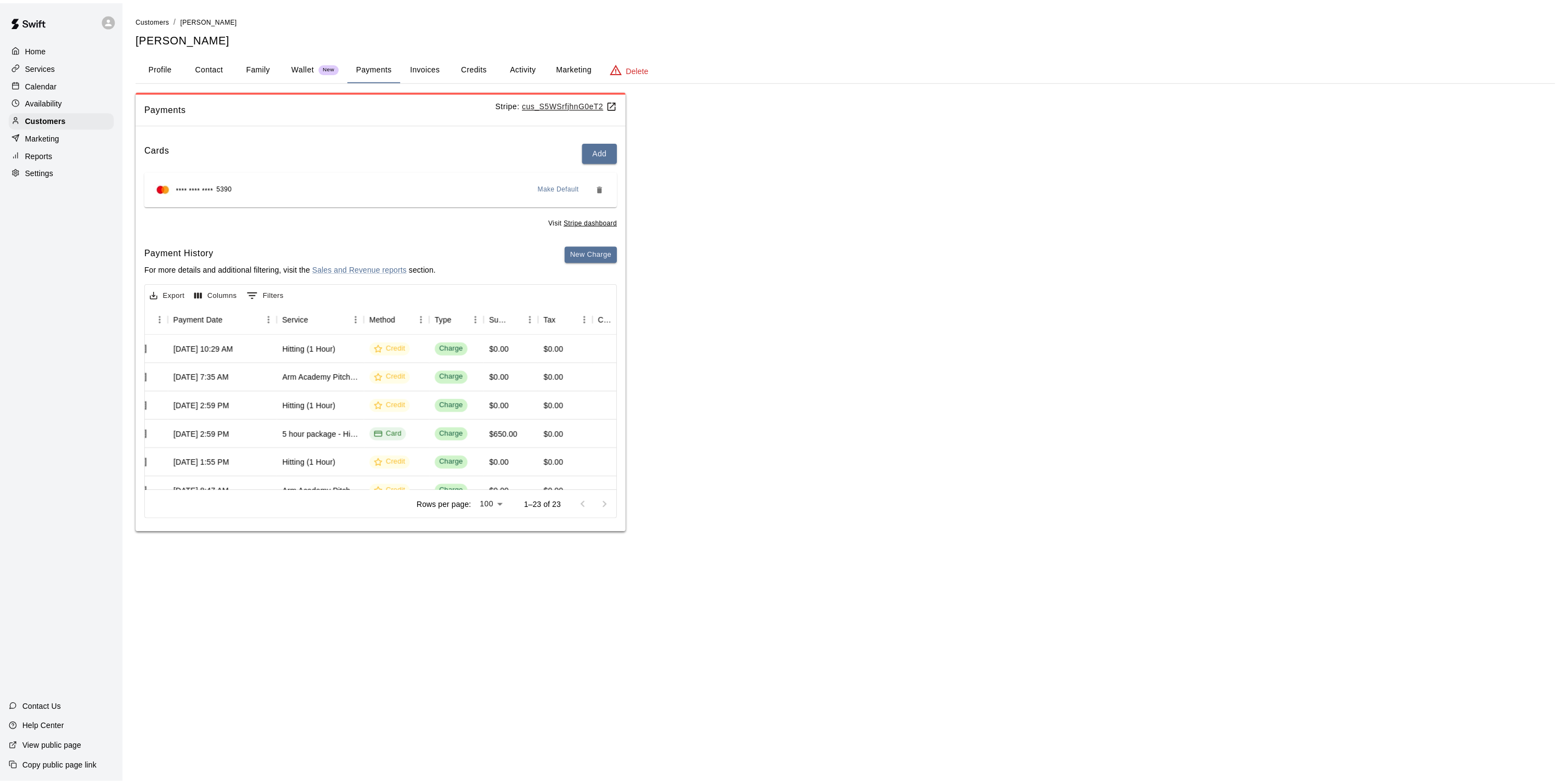
scroll to position [0, 0]
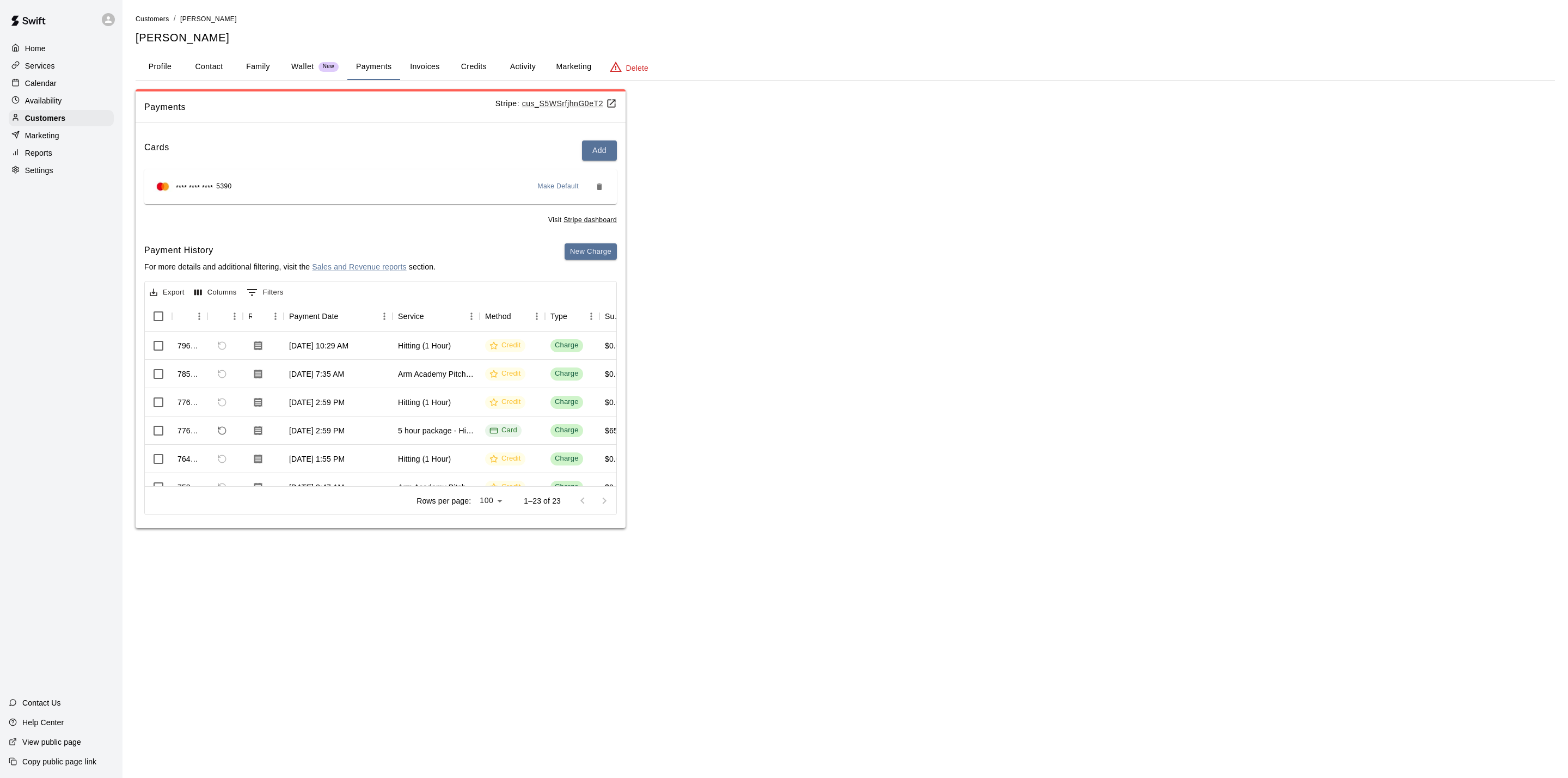
click at [43, 51] on p "Home" at bounding box center [35, 49] width 21 height 11
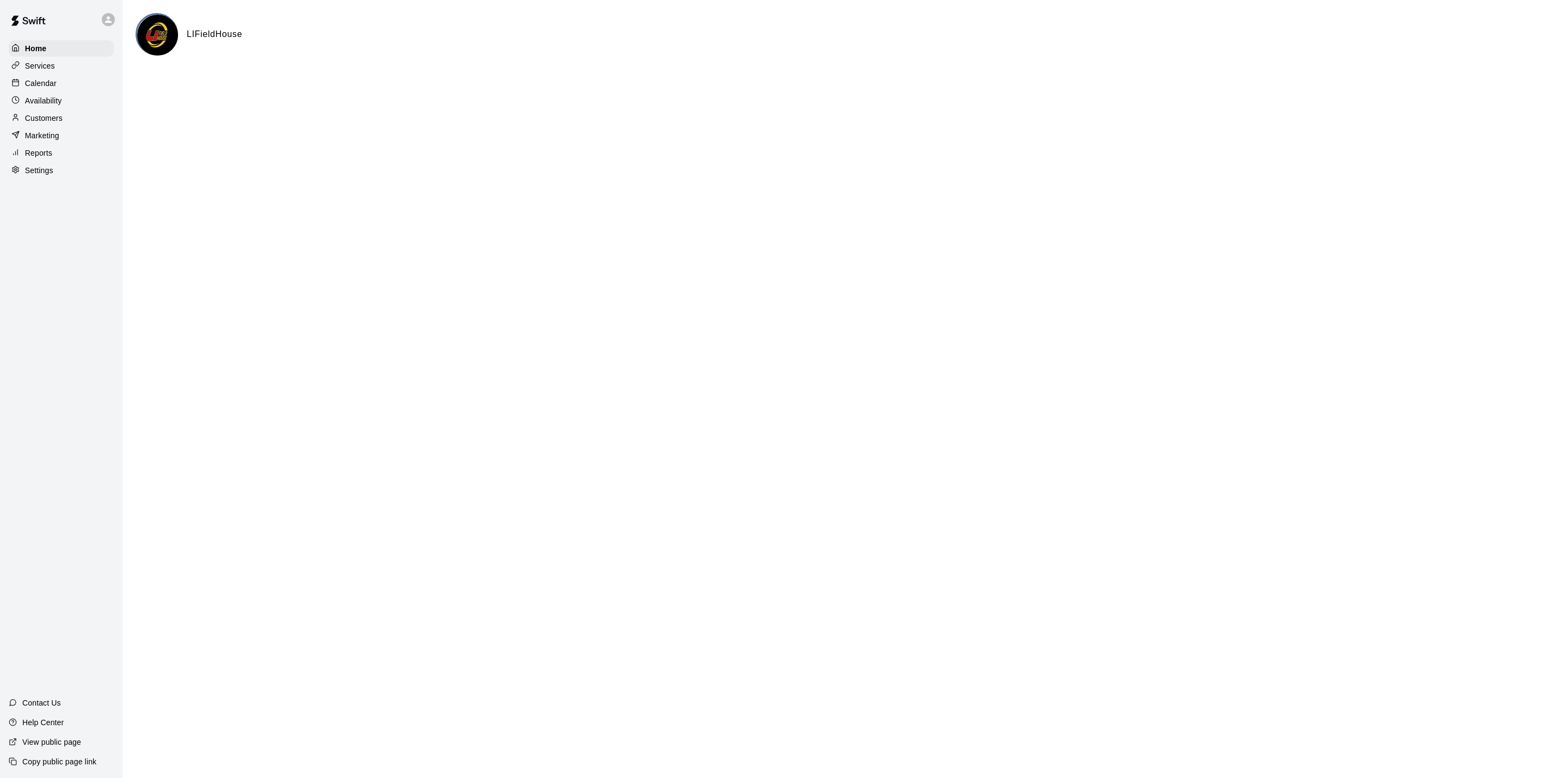
click at [69, 71] on div "Services" at bounding box center [61, 66] width 105 height 17
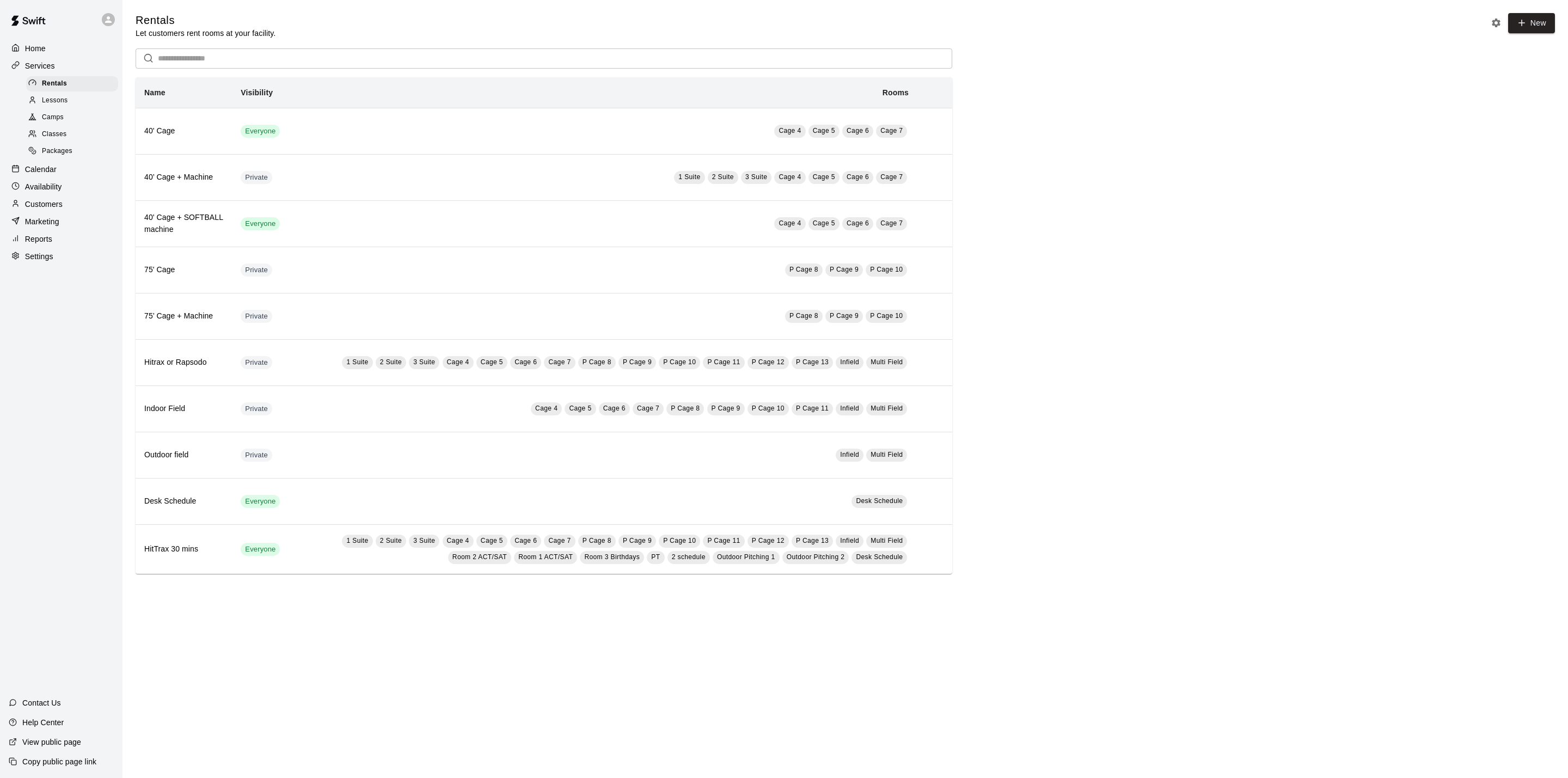
click at [57, 53] on div "Home" at bounding box center [61, 49] width 105 height 17
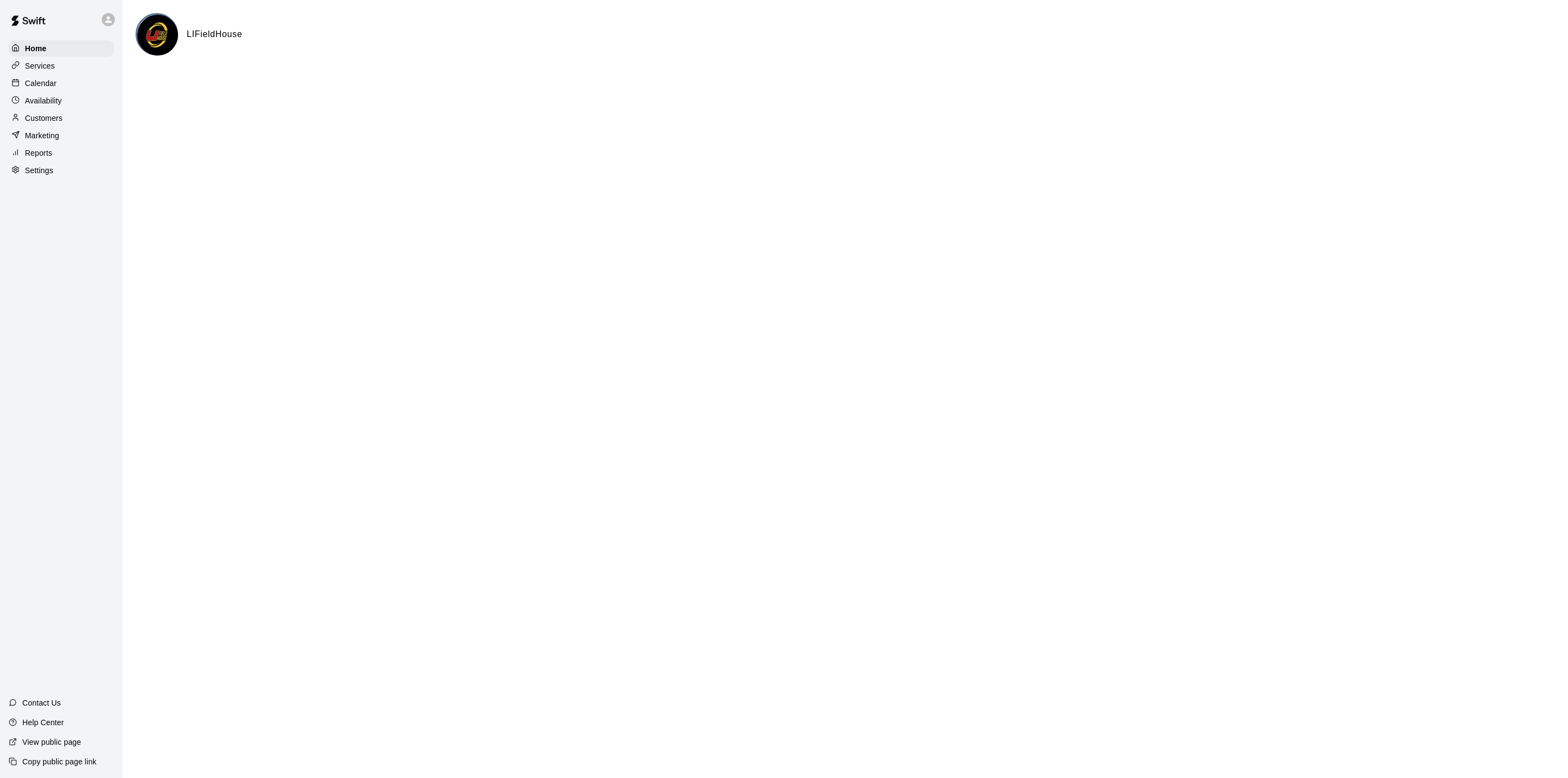
click at [43, 121] on p "Customers" at bounding box center [44, 118] width 37 height 11
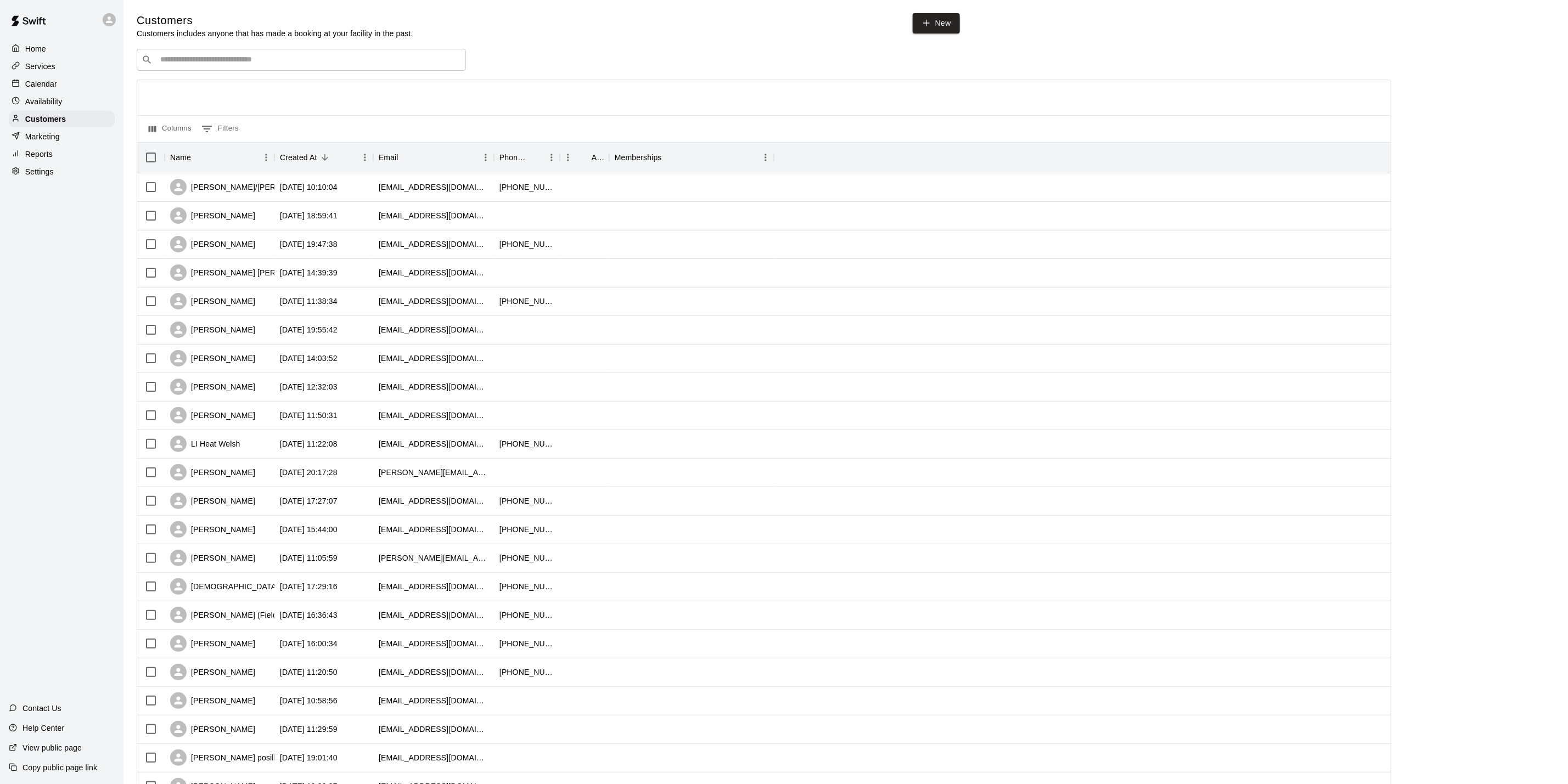
click at [44, 89] on p "Calendar" at bounding box center [41, 84] width 32 height 11
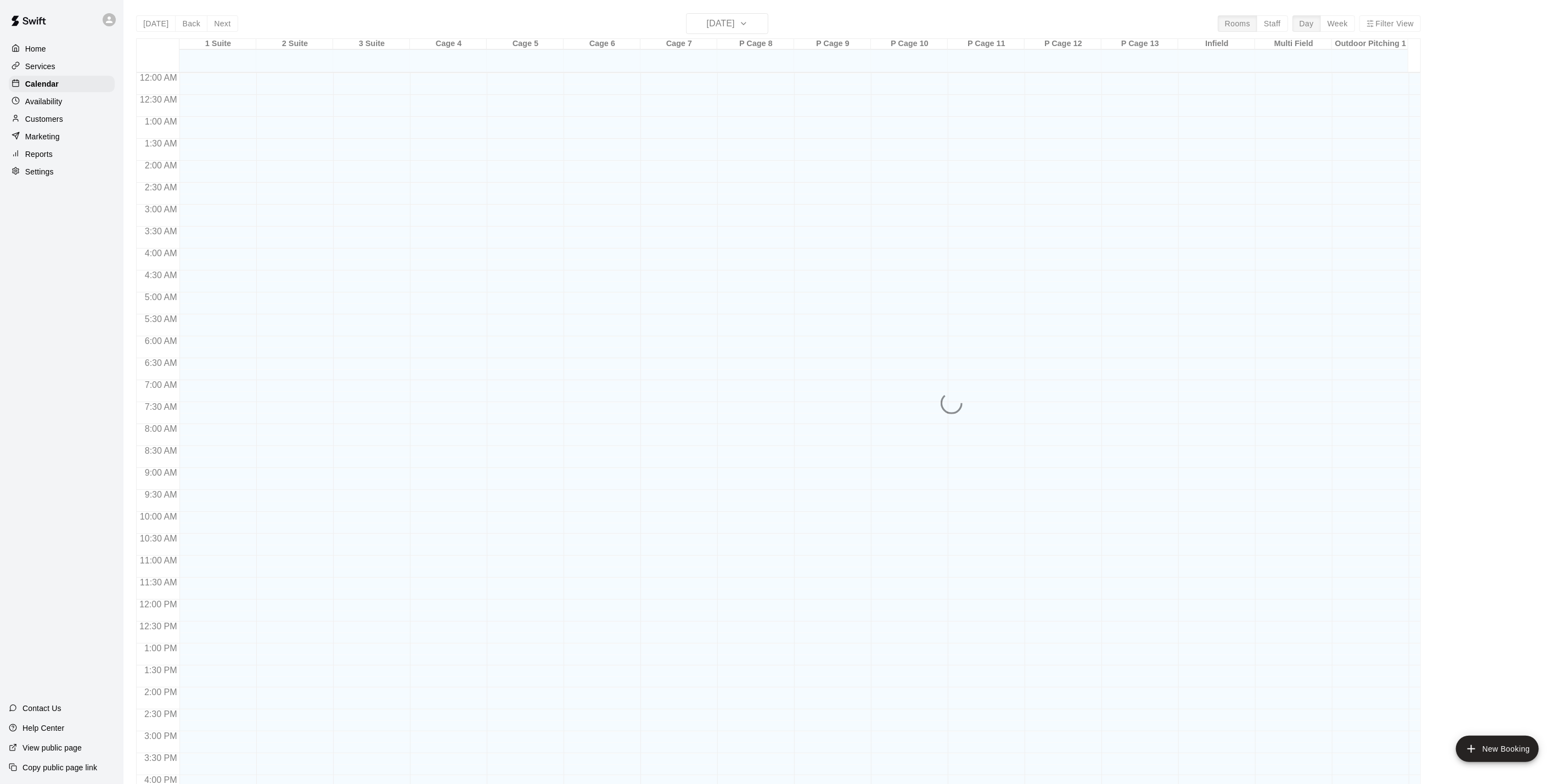
scroll to position [297, 0]
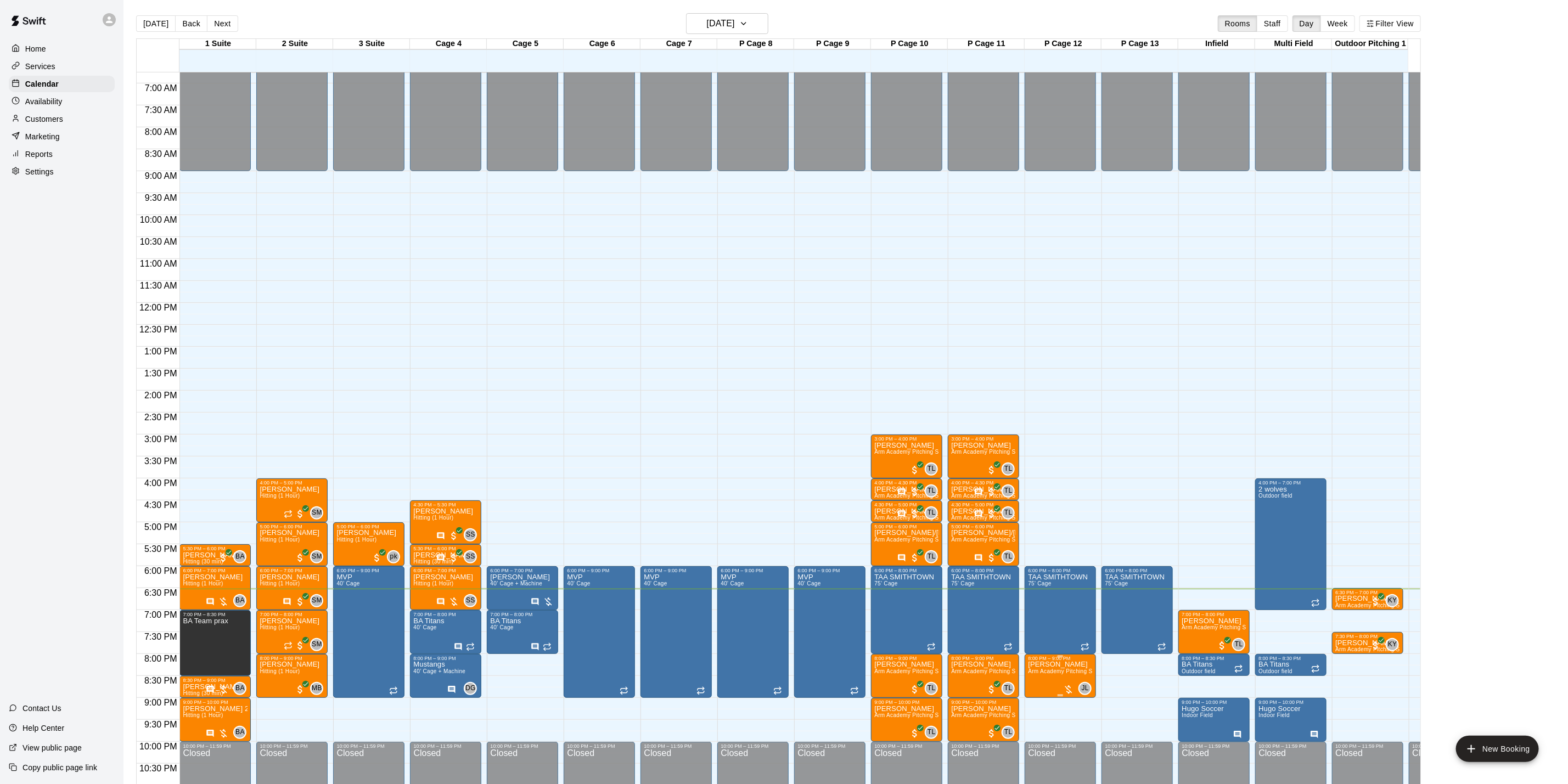
click at [1043, 665] on p "[PERSON_NAME]" at bounding box center [1059, 665] width 65 height 0
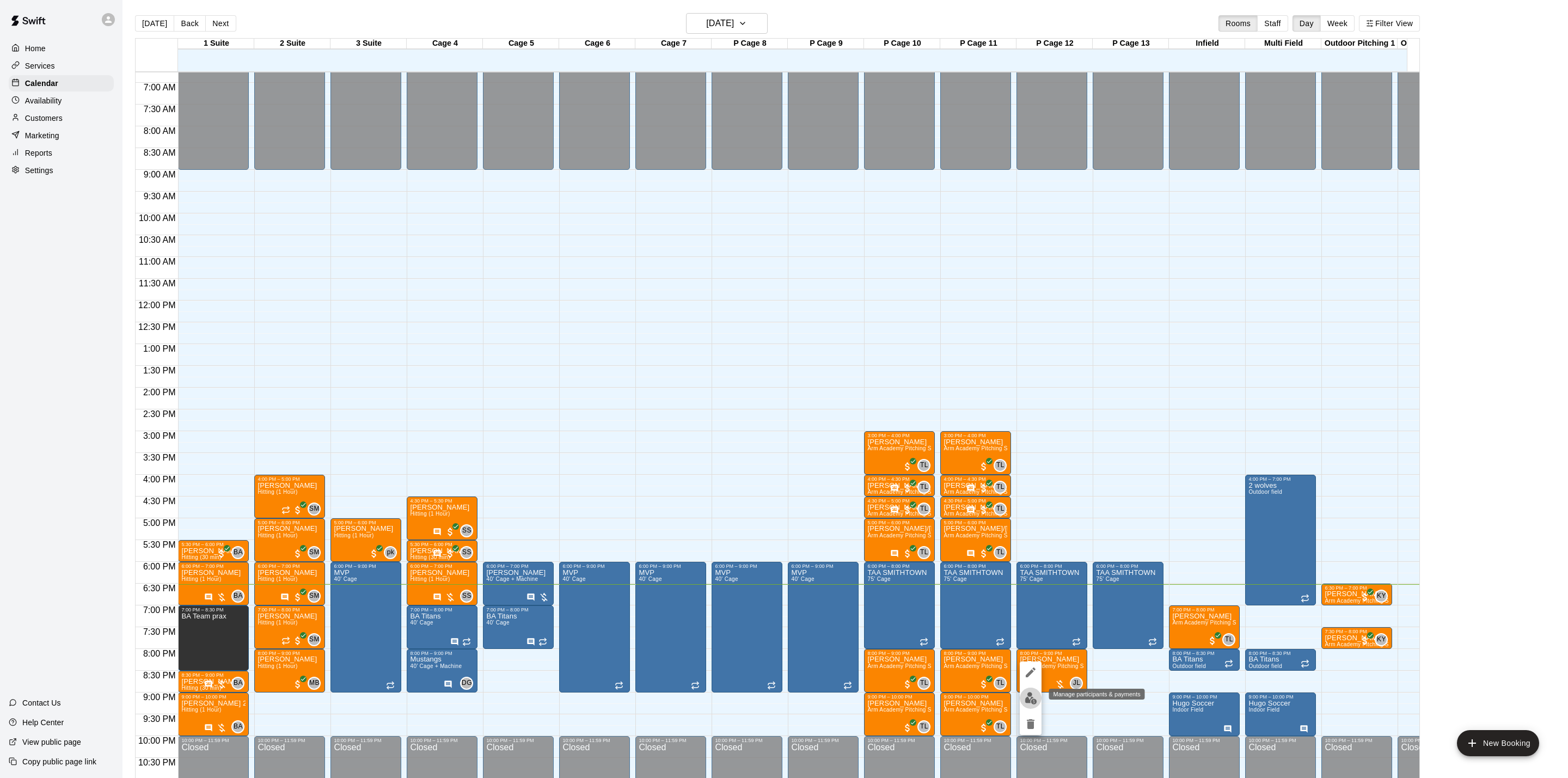
click at [1028, 694] on img "edit" at bounding box center [1031, 698] width 12 height 12
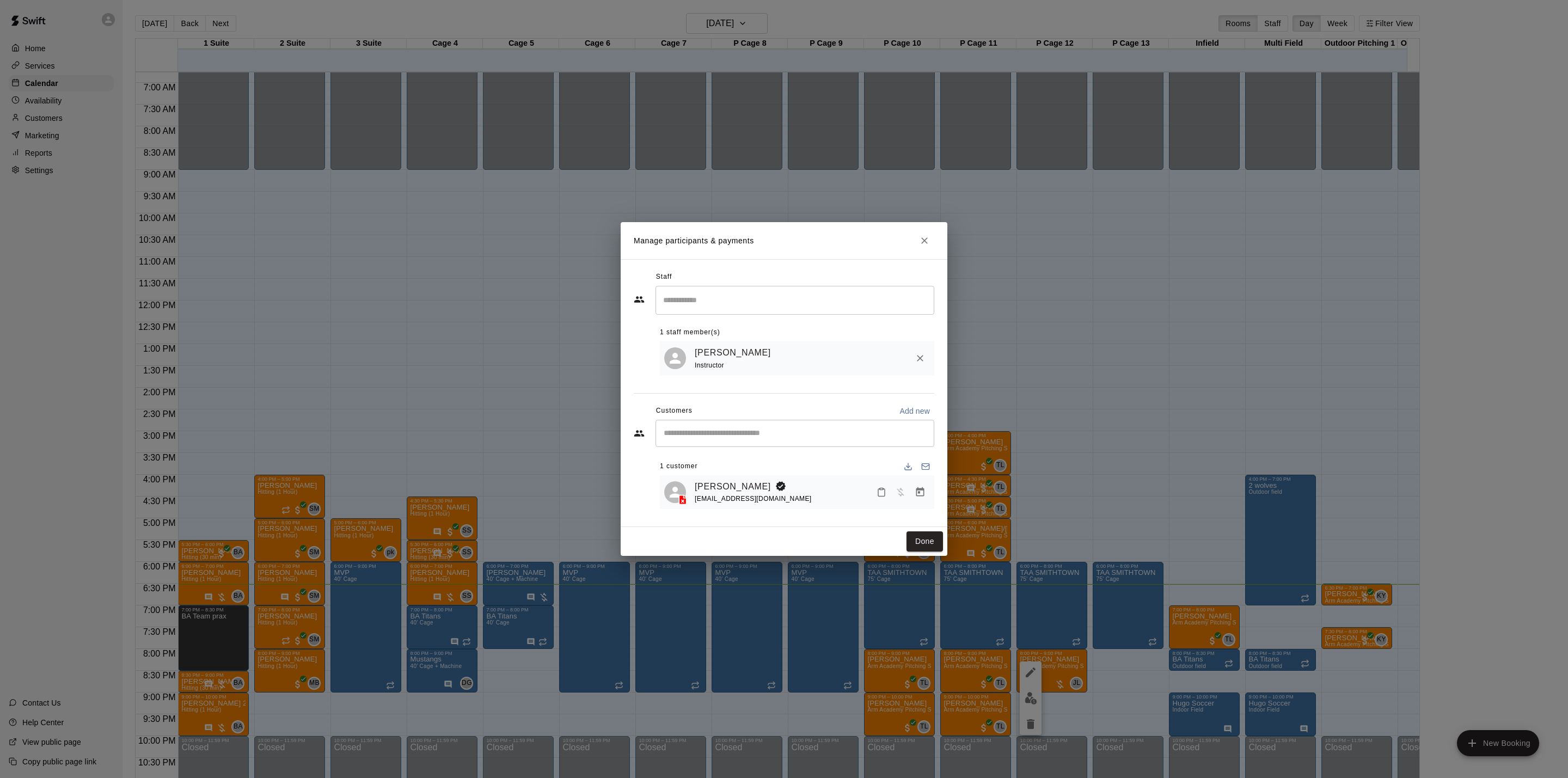
click at [918, 493] on icon "Manage bookings & payment" at bounding box center [920, 492] width 8 height 9
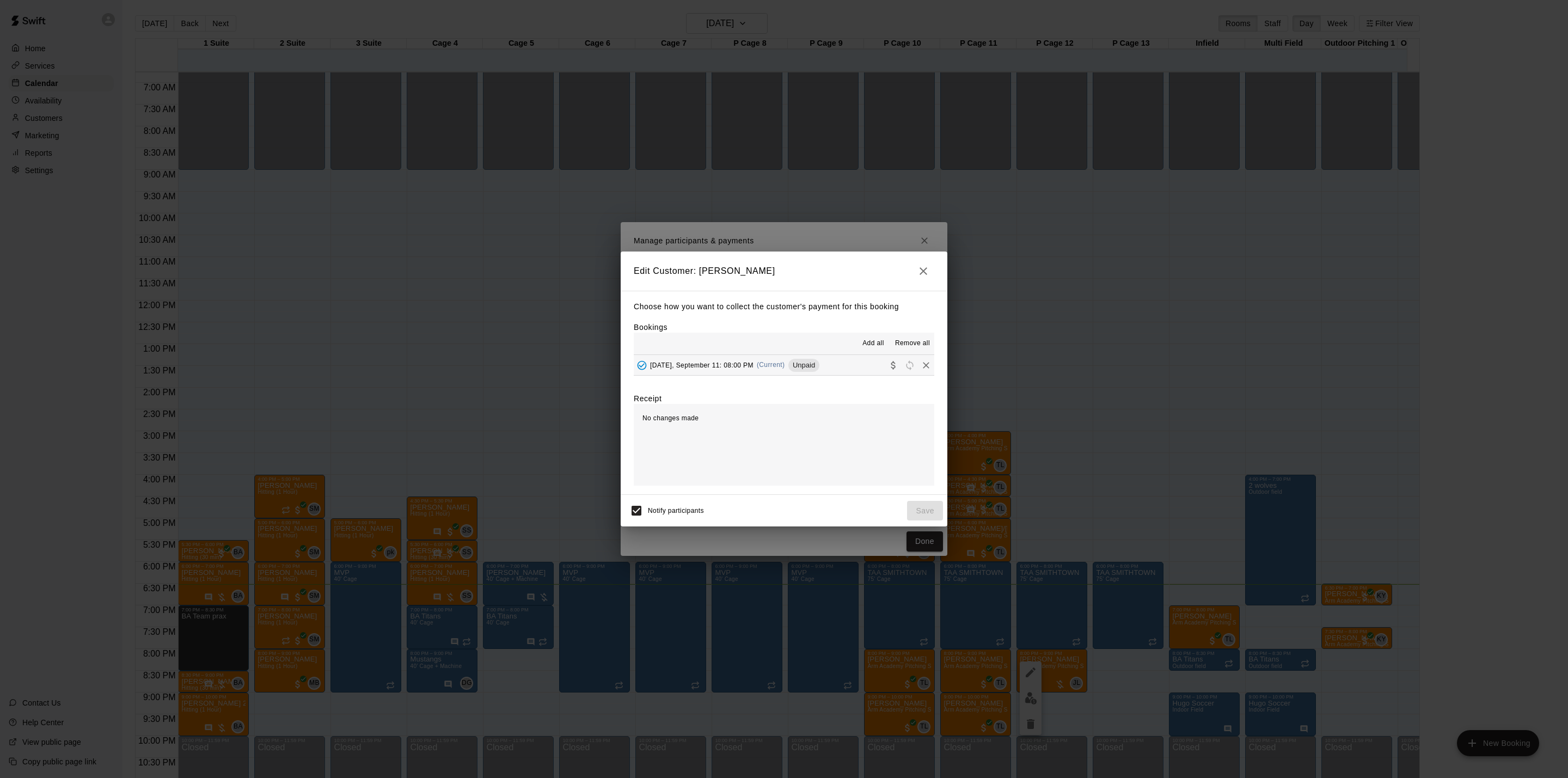
click at [832, 373] on button "[DATE], September 11: 08:00 PM (Current) Unpaid" at bounding box center [784, 366] width 300 height 21
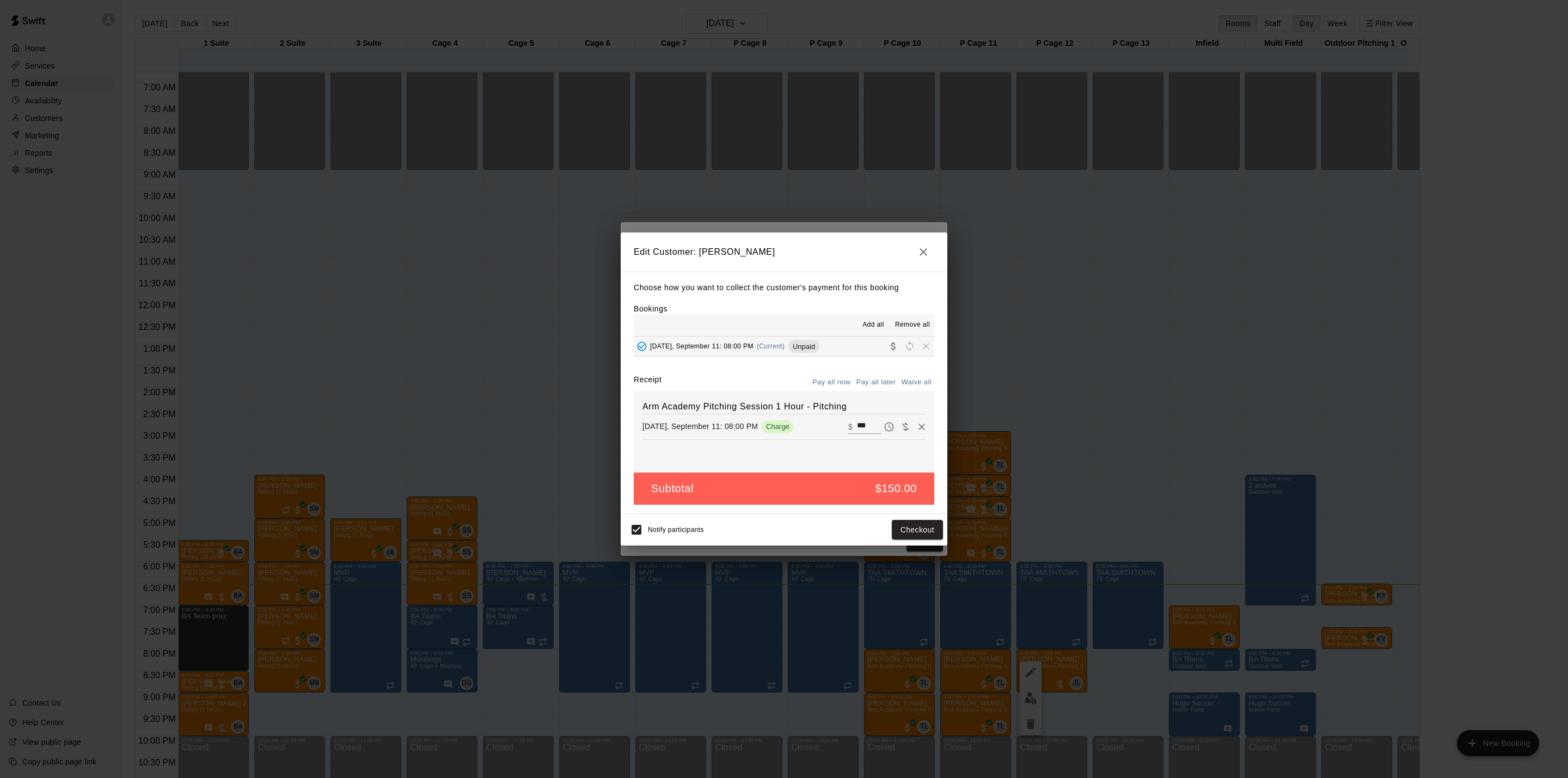
click at [840, 382] on button "Pay all now" at bounding box center [831, 382] width 44 height 17
click at [909, 529] on button "Checkout" at bounding box center [917, 530] width 51 height 21
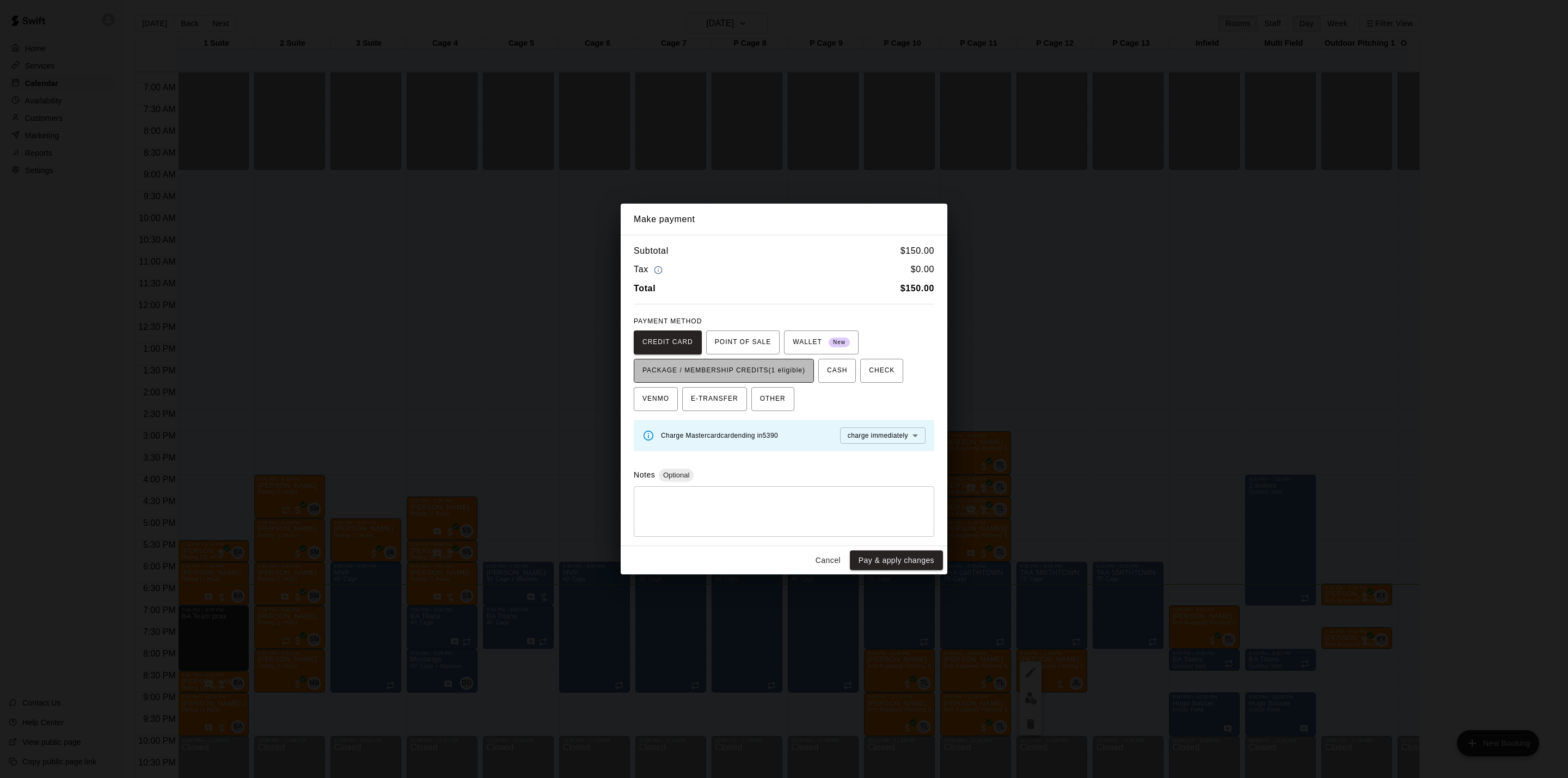
click at [791, 371] on span "PACKAGE / MEMBERSHIP CREDITS (1 eligible)" at bounding box center [724, 370] width 163 height 18
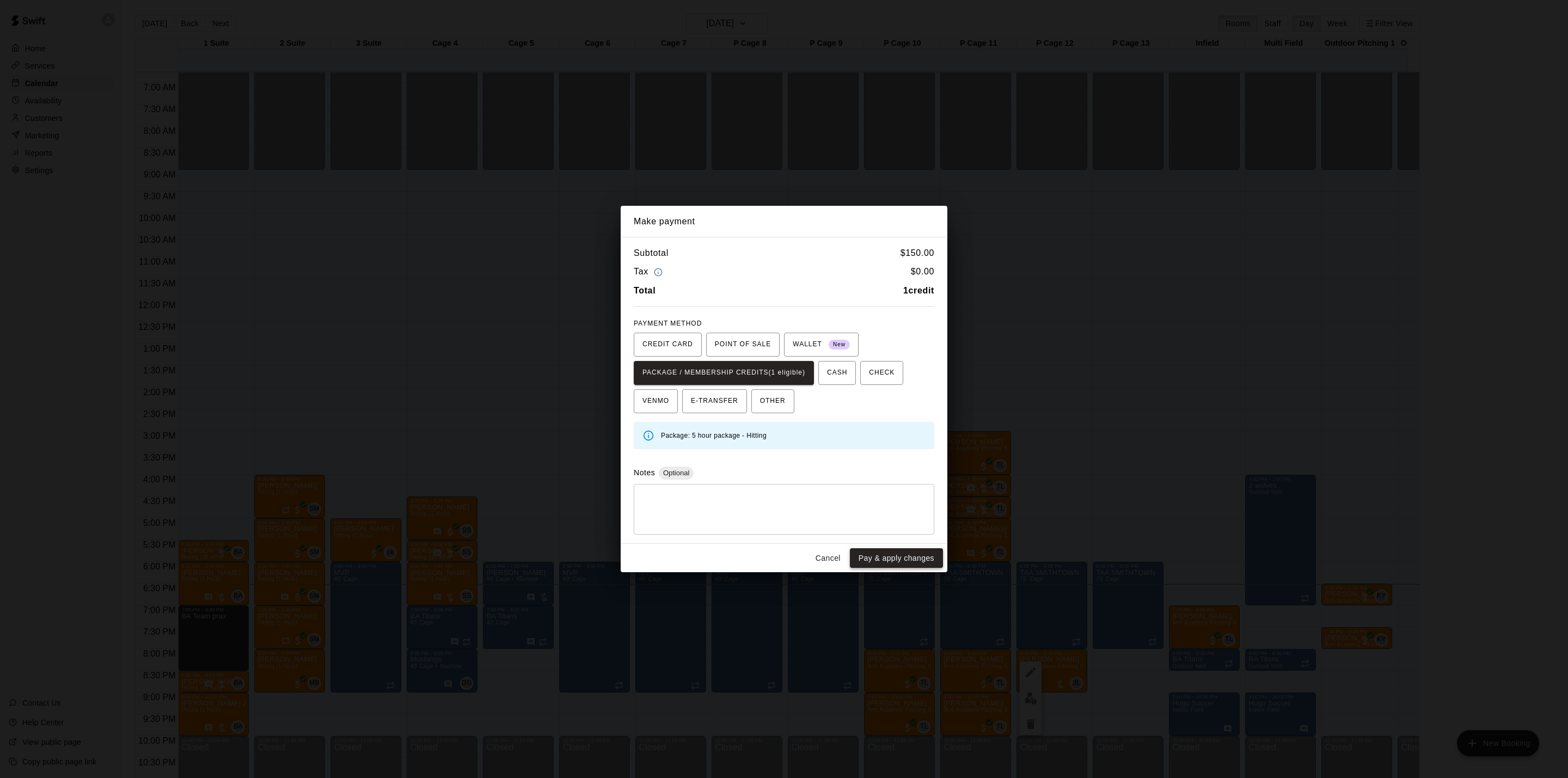
click at [887, 551] on button "Pay & apply changes" at bounding box center [896, 559] width 93 height 21
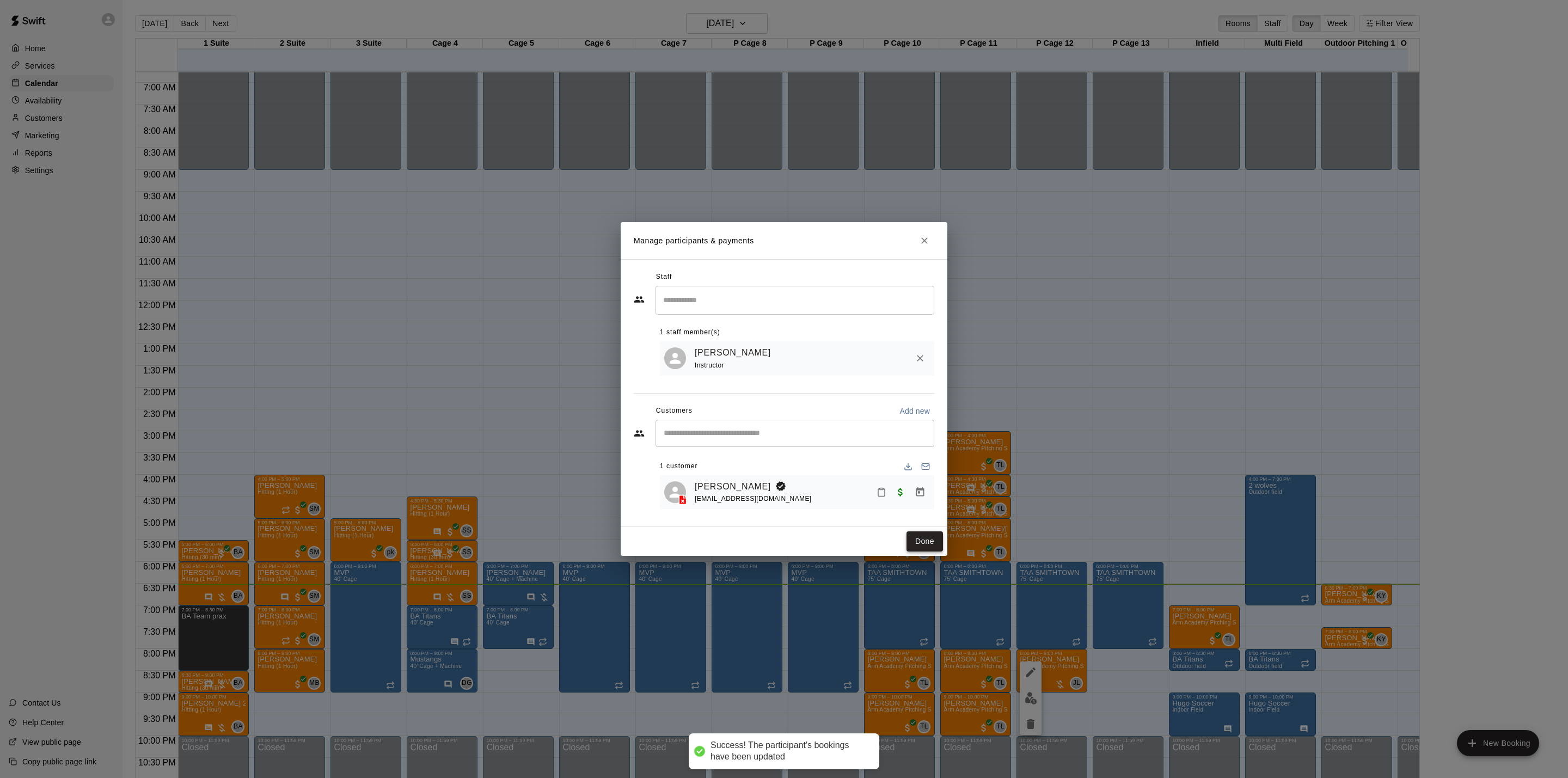
click at [908, 541] on button "Done" at bounding box center [924, 542] width 36 height 21
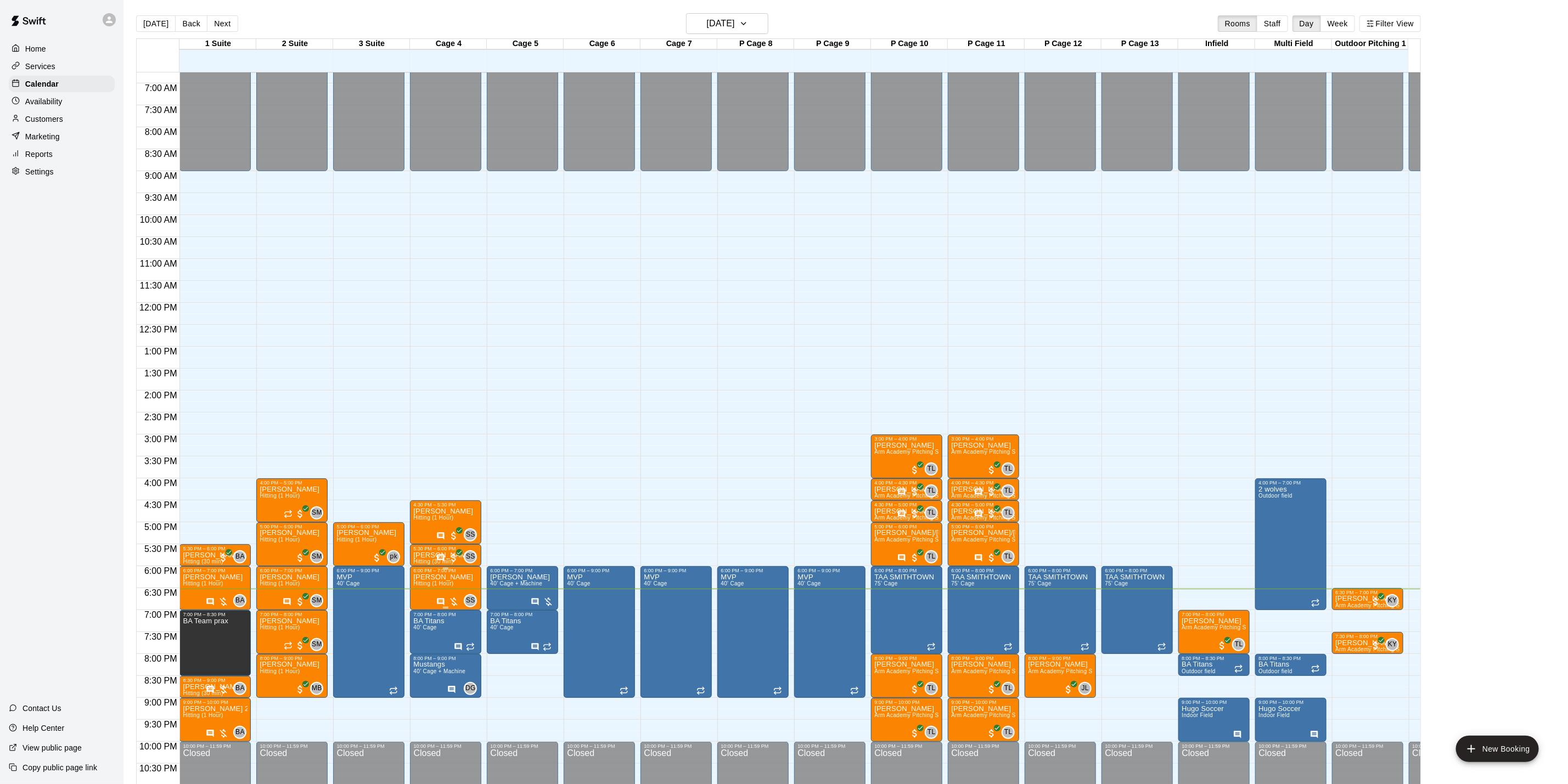
click at [440, 601] on icon "Has notes" at bounding box center [441, 602] width 8 height 8
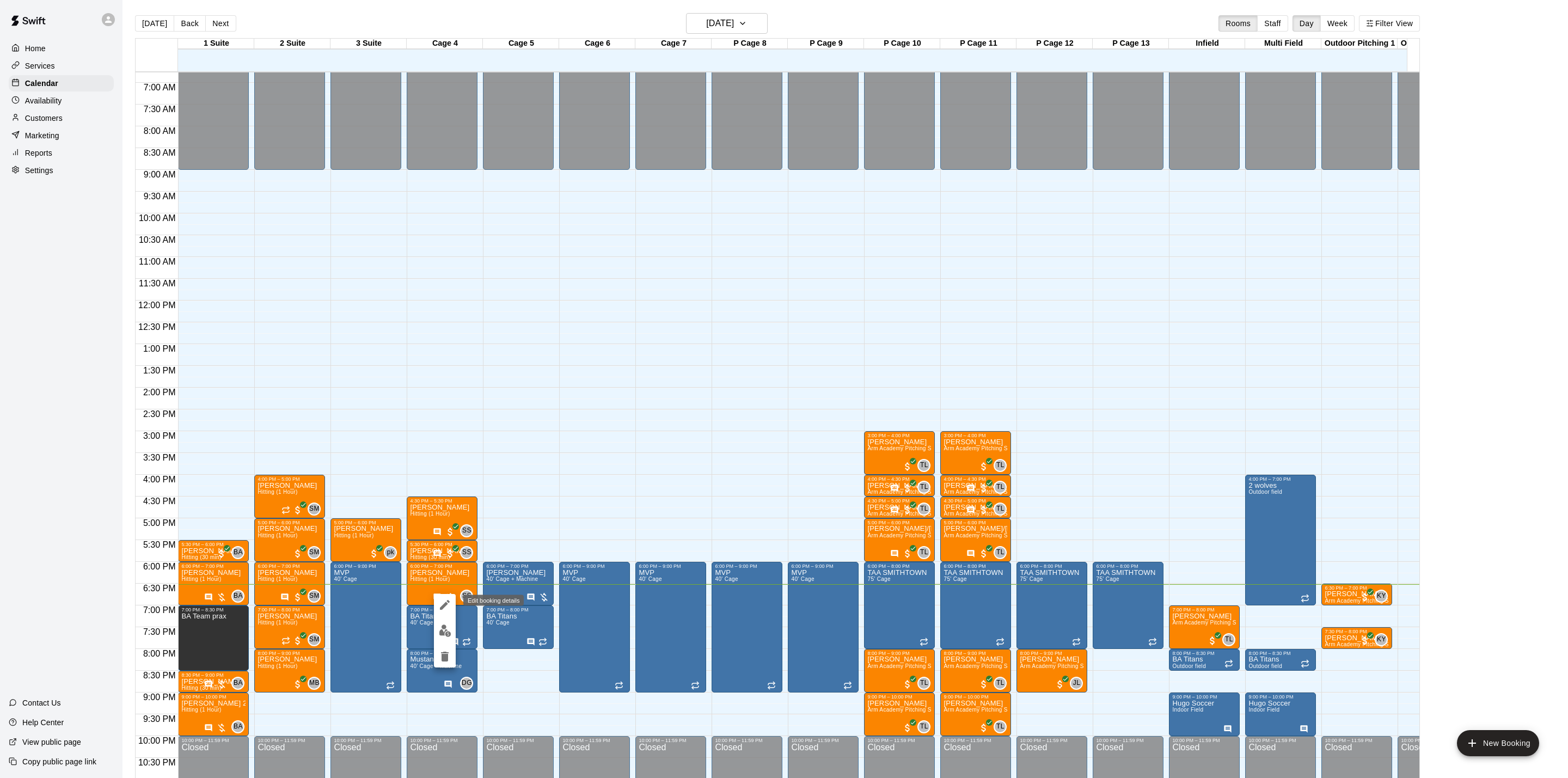
click at [441, 611] on icon "edit" at bounding box center [445, 605] width 13 height 13
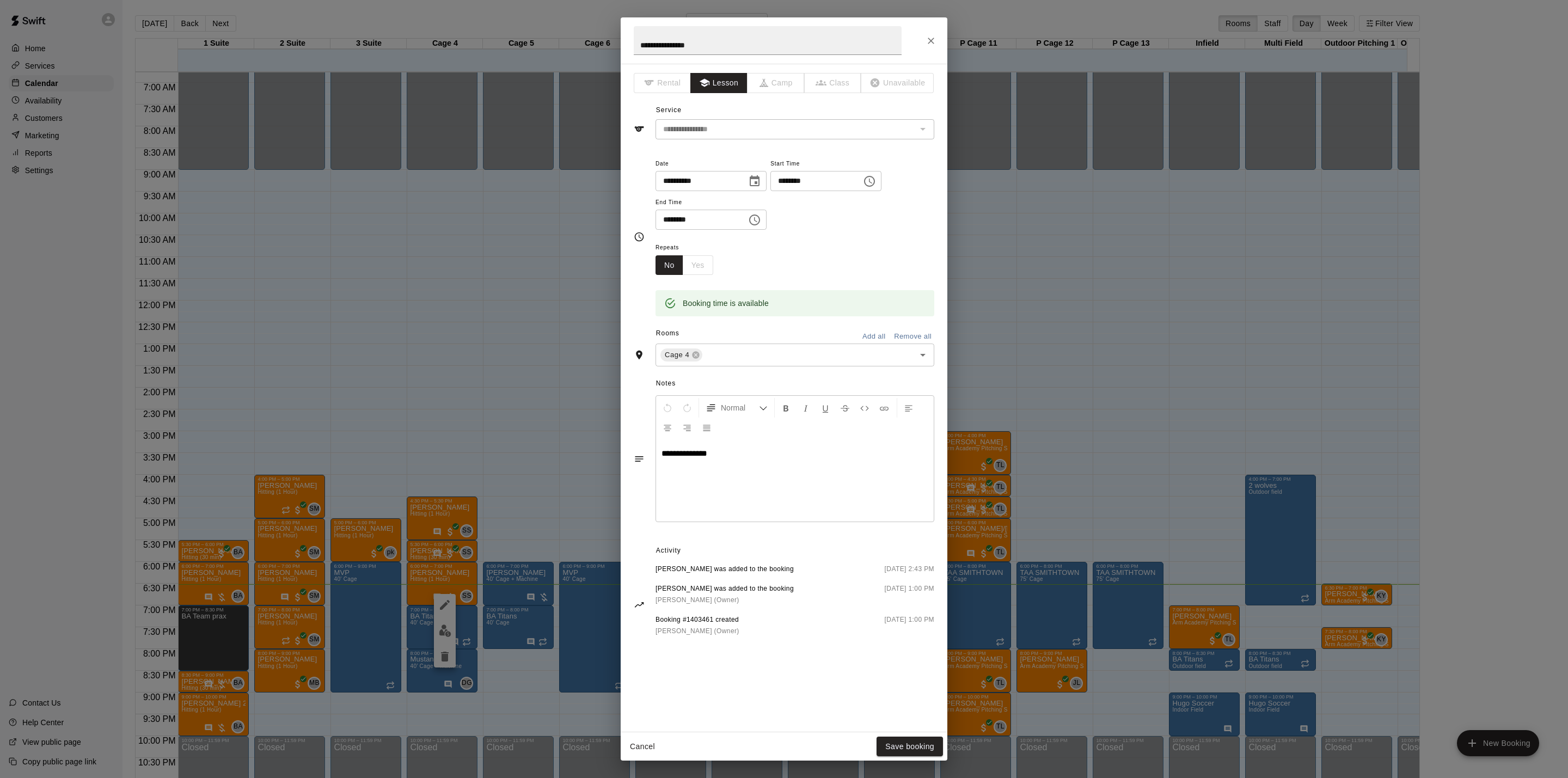
click at [926, 48] on button "Close" at bounding box center [931, 40] width 20 height 20
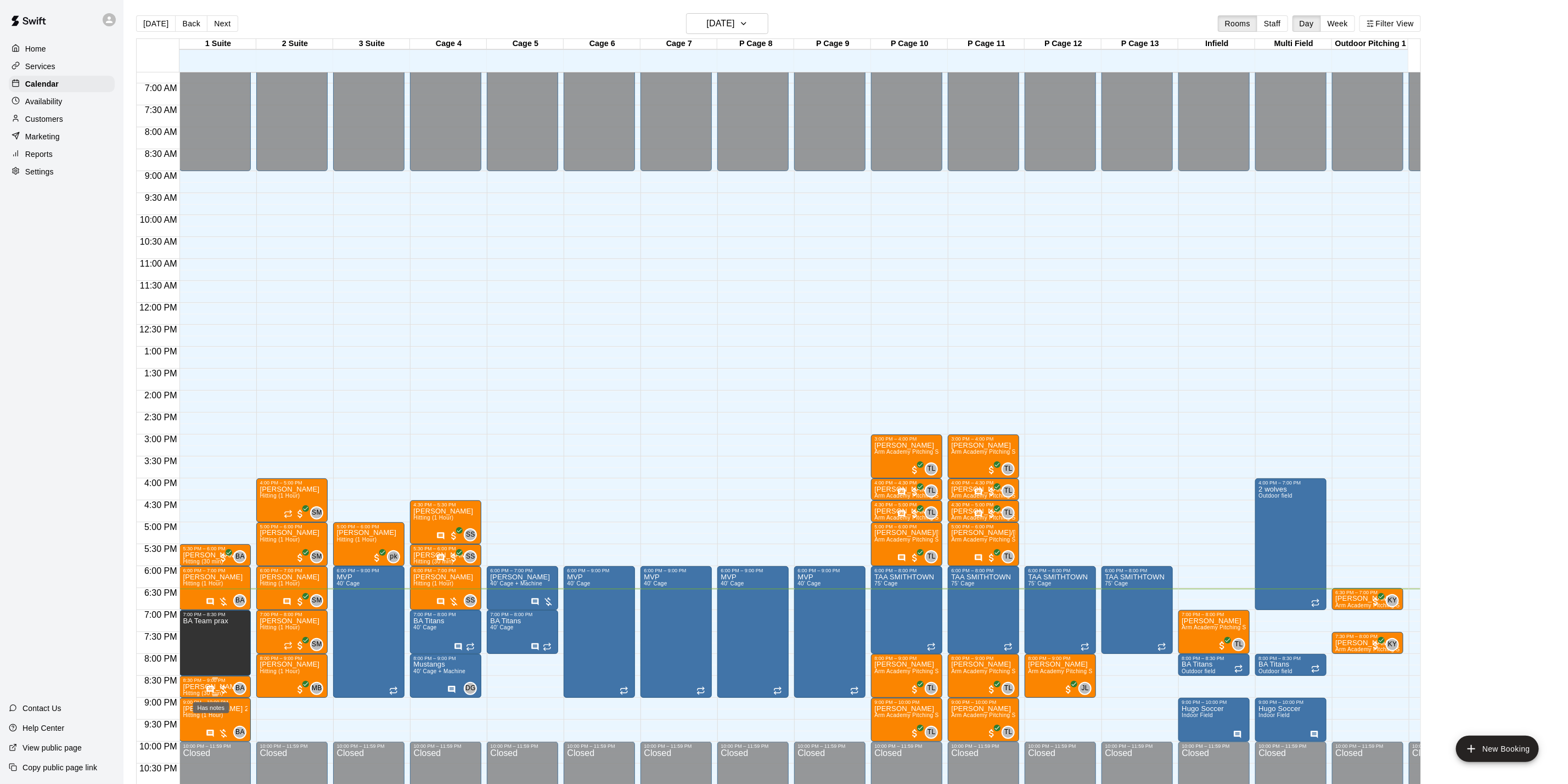
click at [208, 686] on icon "Has notes" at bounding box center [211, 690] width 8 height 8
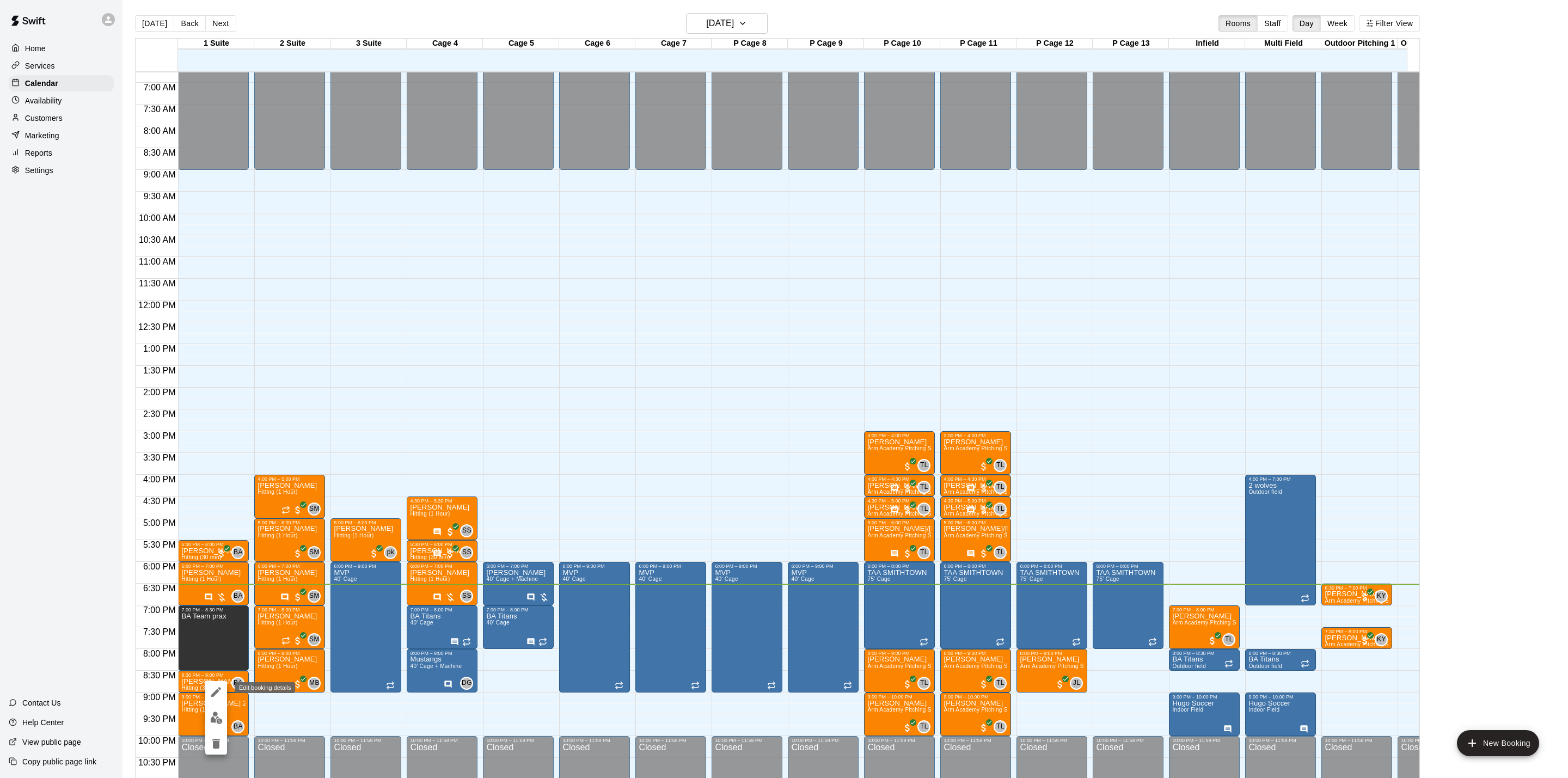
click at [216, 697] on icon "edit" at bounding box center [216, 692] width 13 height 13
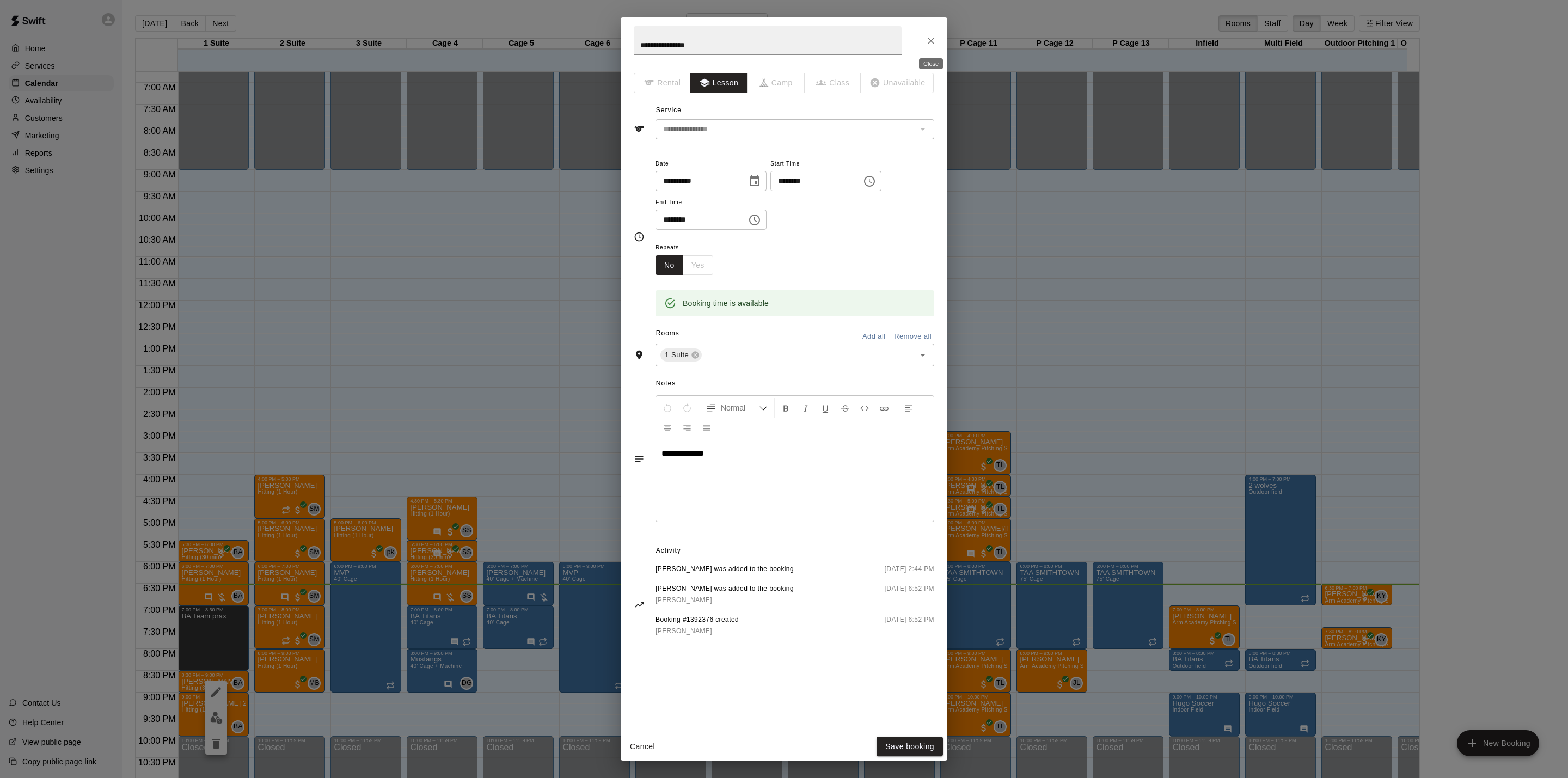
click at [928, 36] on icon "Close" at bounding box center [931, 41] width 11 height 11
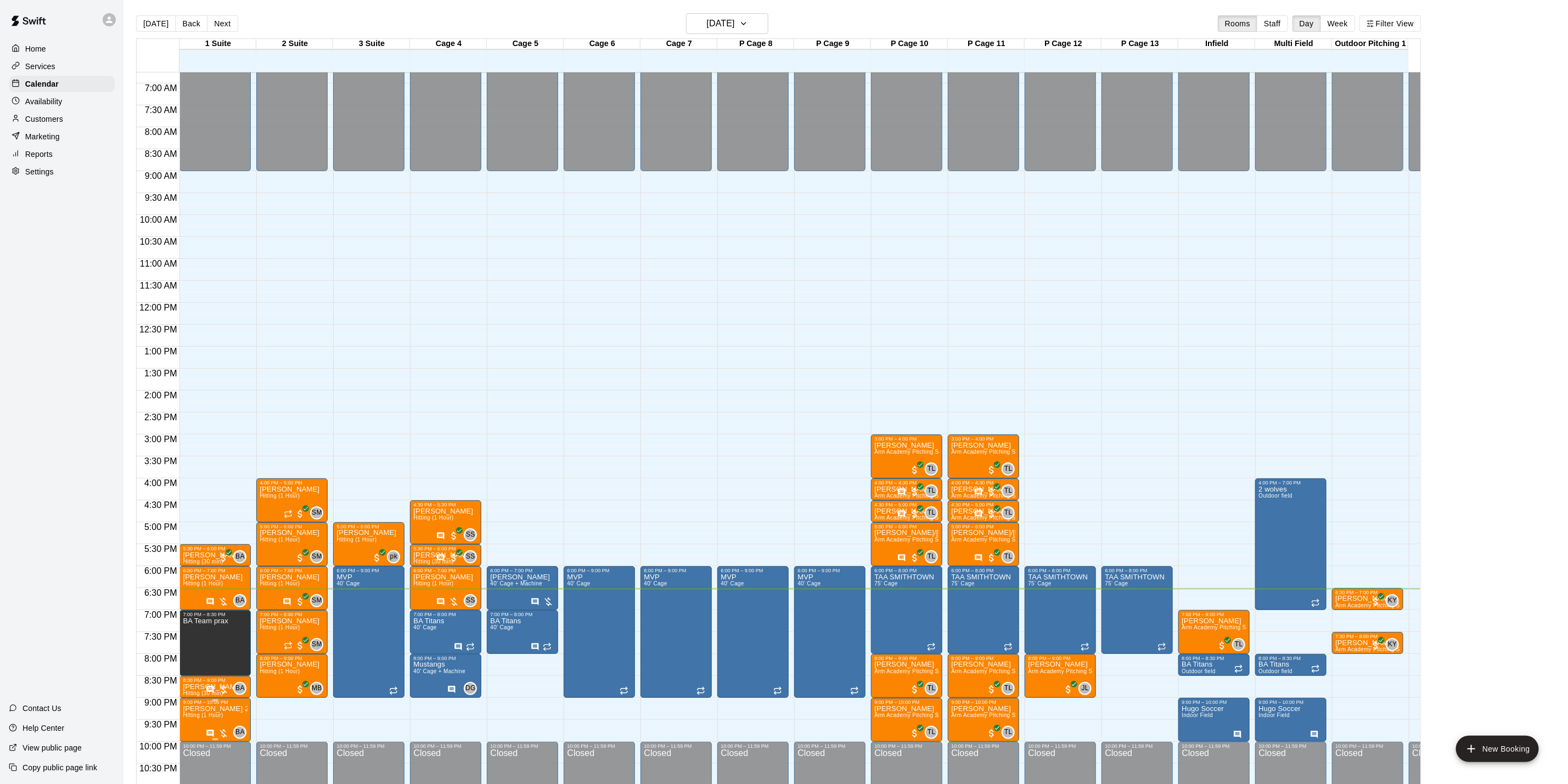
click at [208, 729] on div at bounding box center [217, 734] width 24 height 11
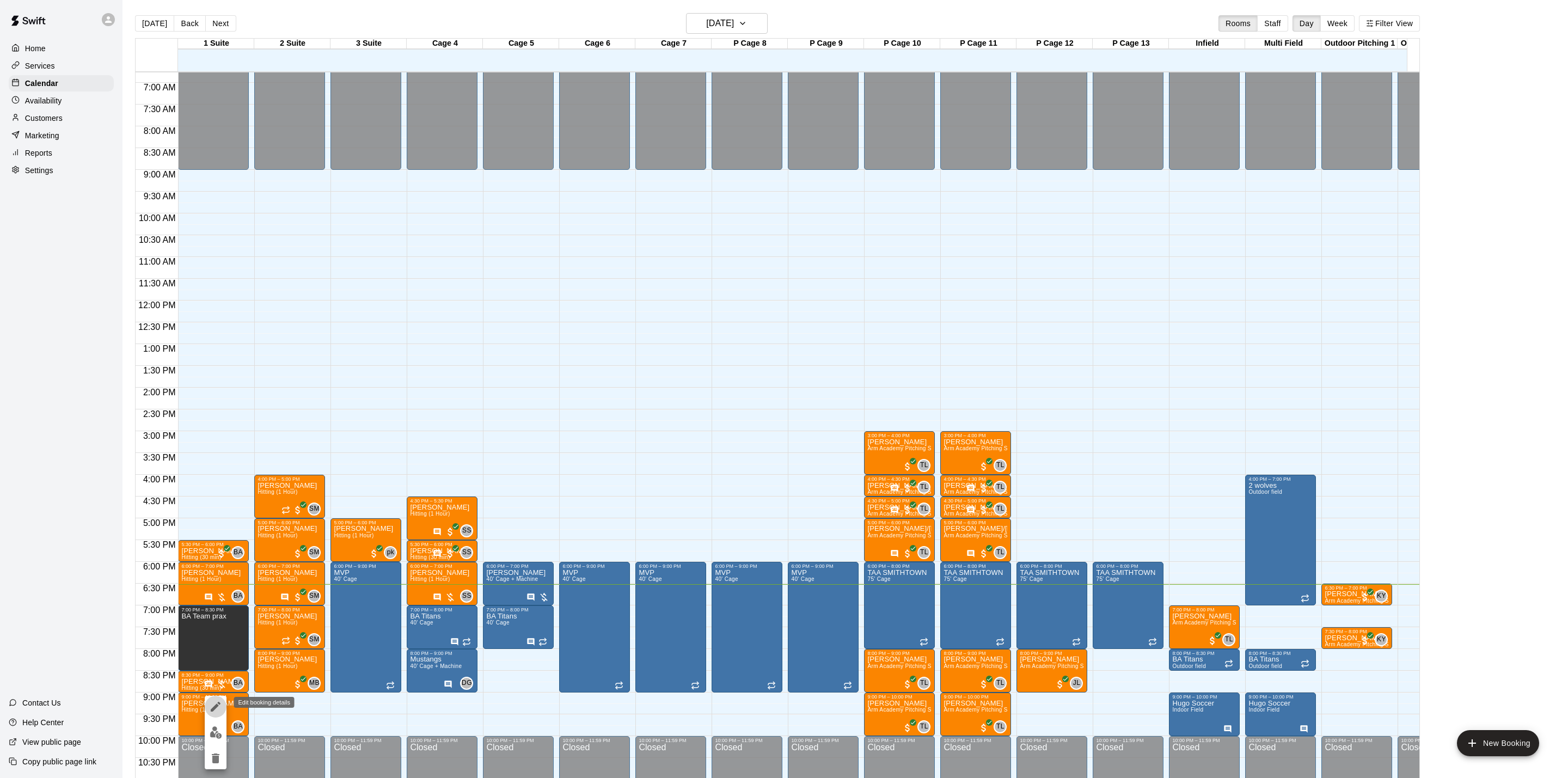
click at [206, 713] on button "edit" at bounding box center [215, 706] width 21 height 21
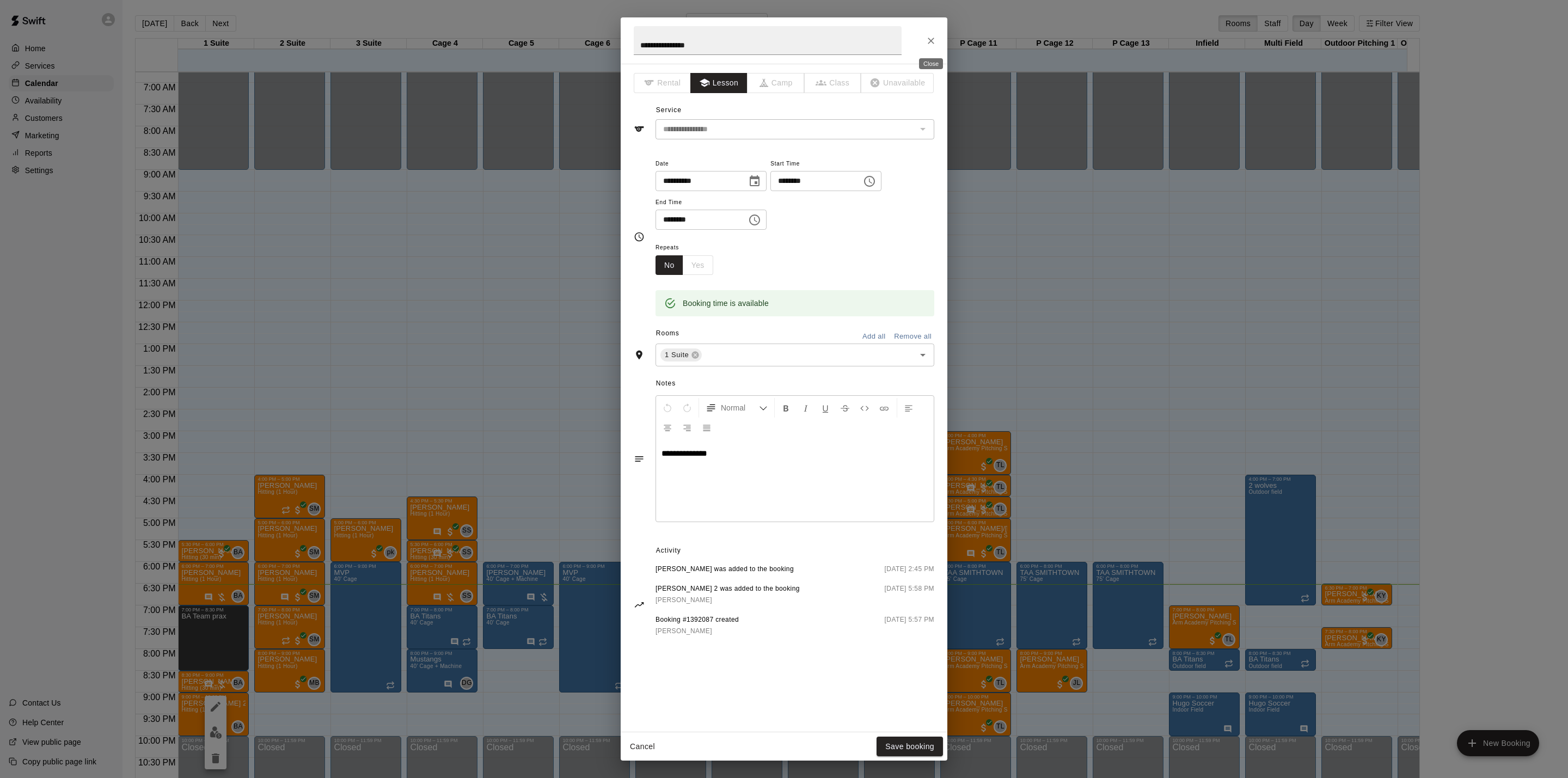
click at [923, 36] on button "Close" at bounding box center [931, 40] width 20 height 20
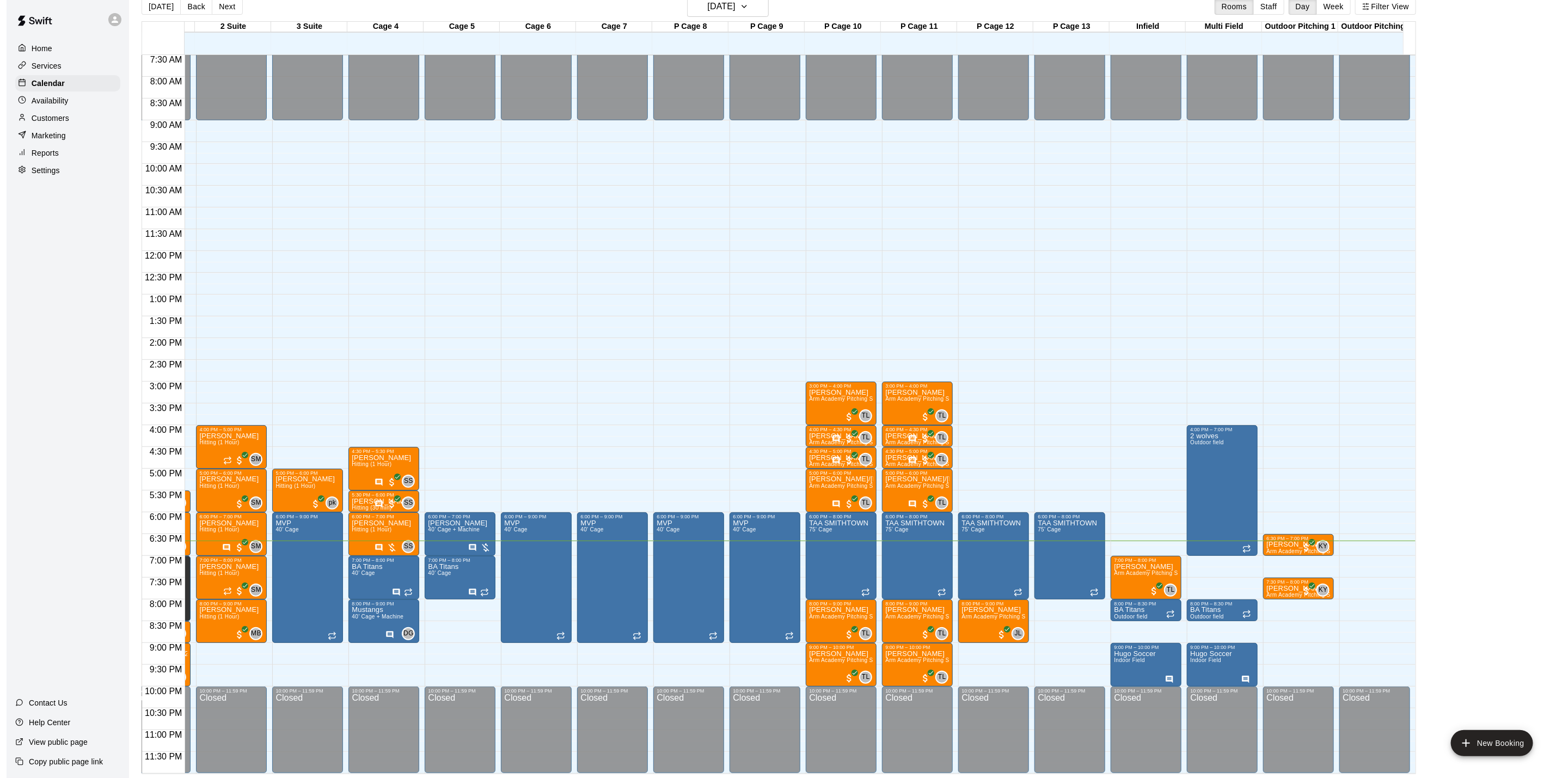
scroll to position [0, 0]
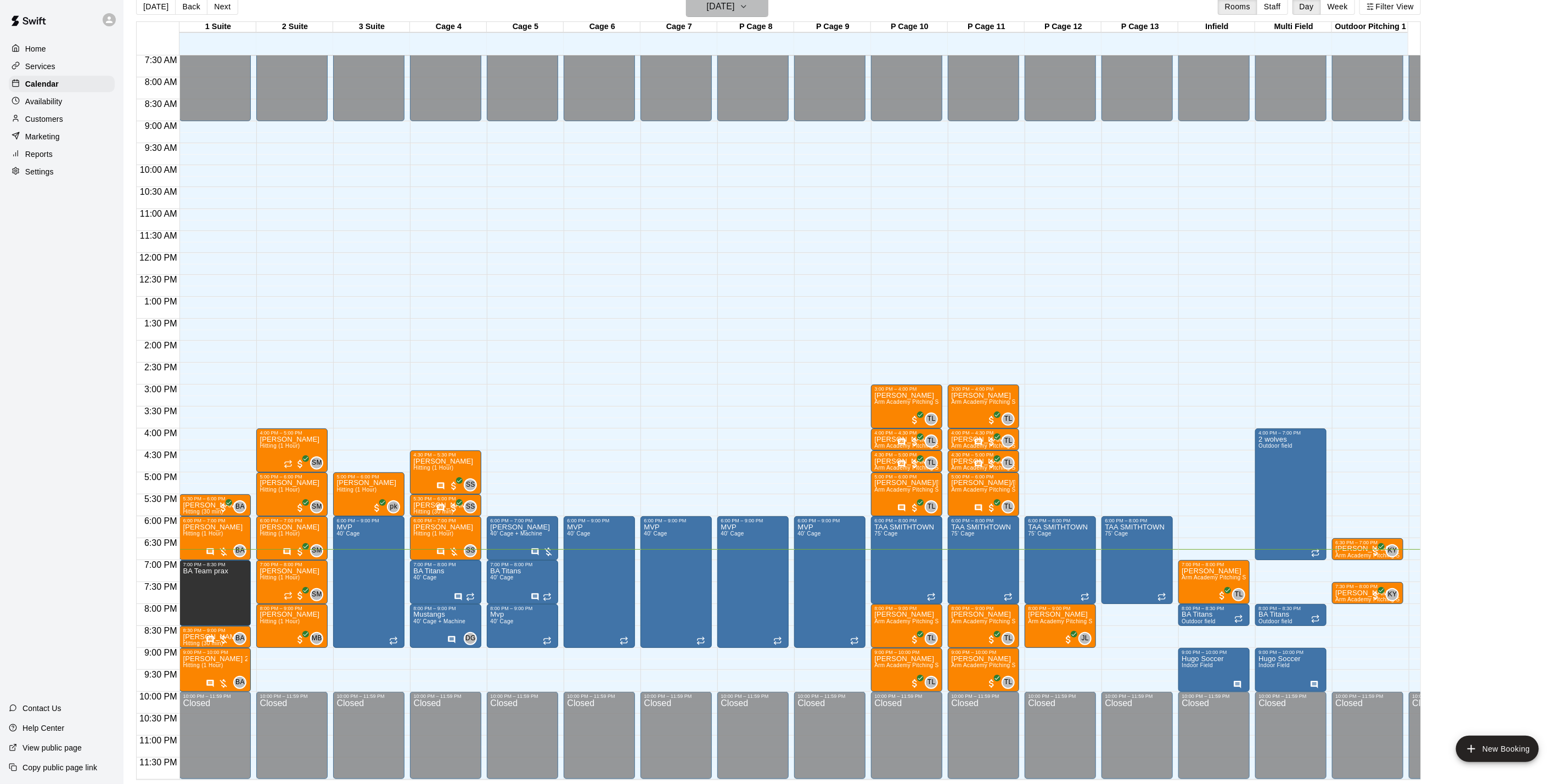
click at [735, 11] on h6 "[DATE]" at bounding box center [721, 7] width 28 height 15
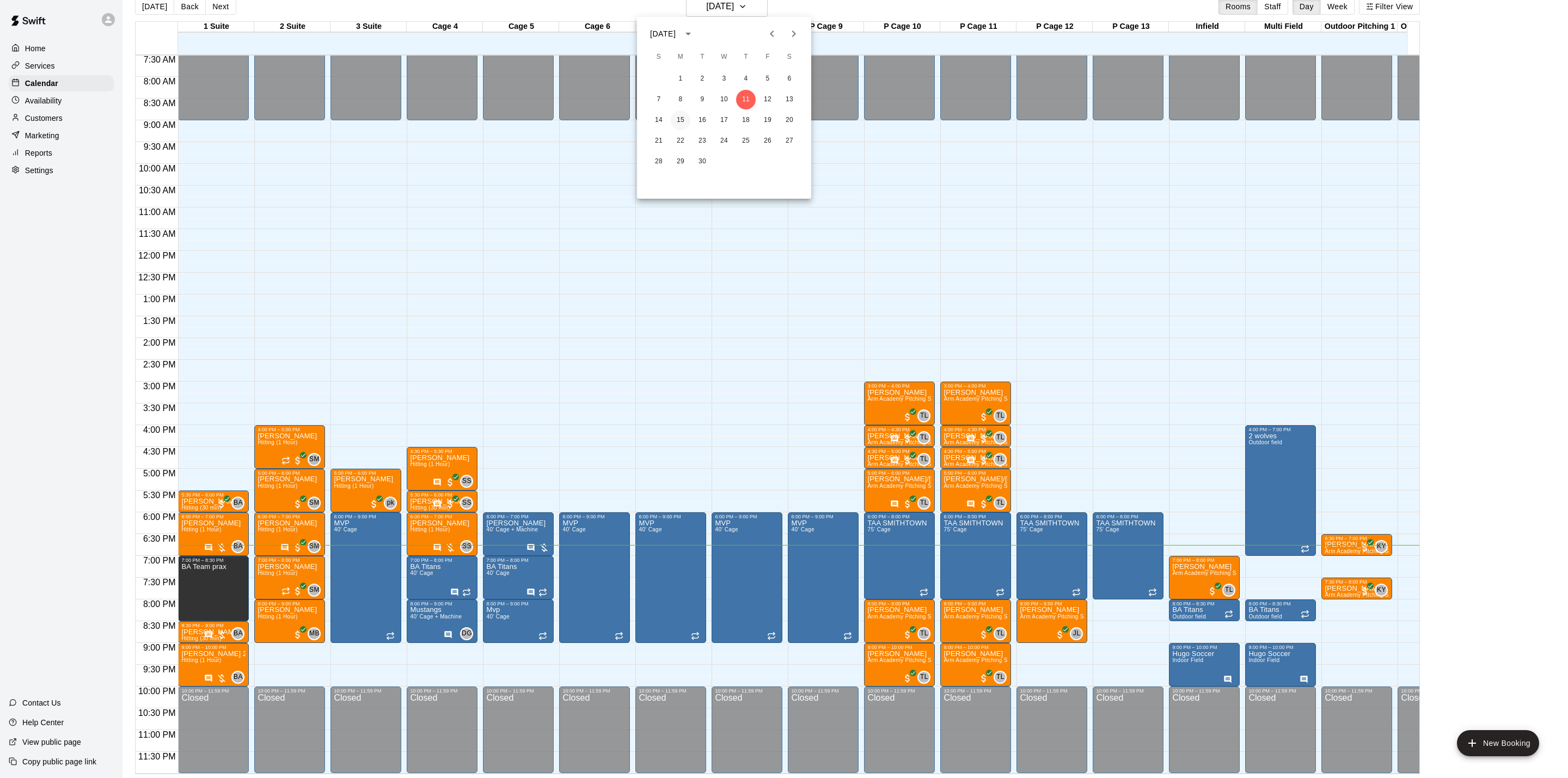
click at [678, 118] on button "15" at bounding box center [680, 120] width 20 height 20
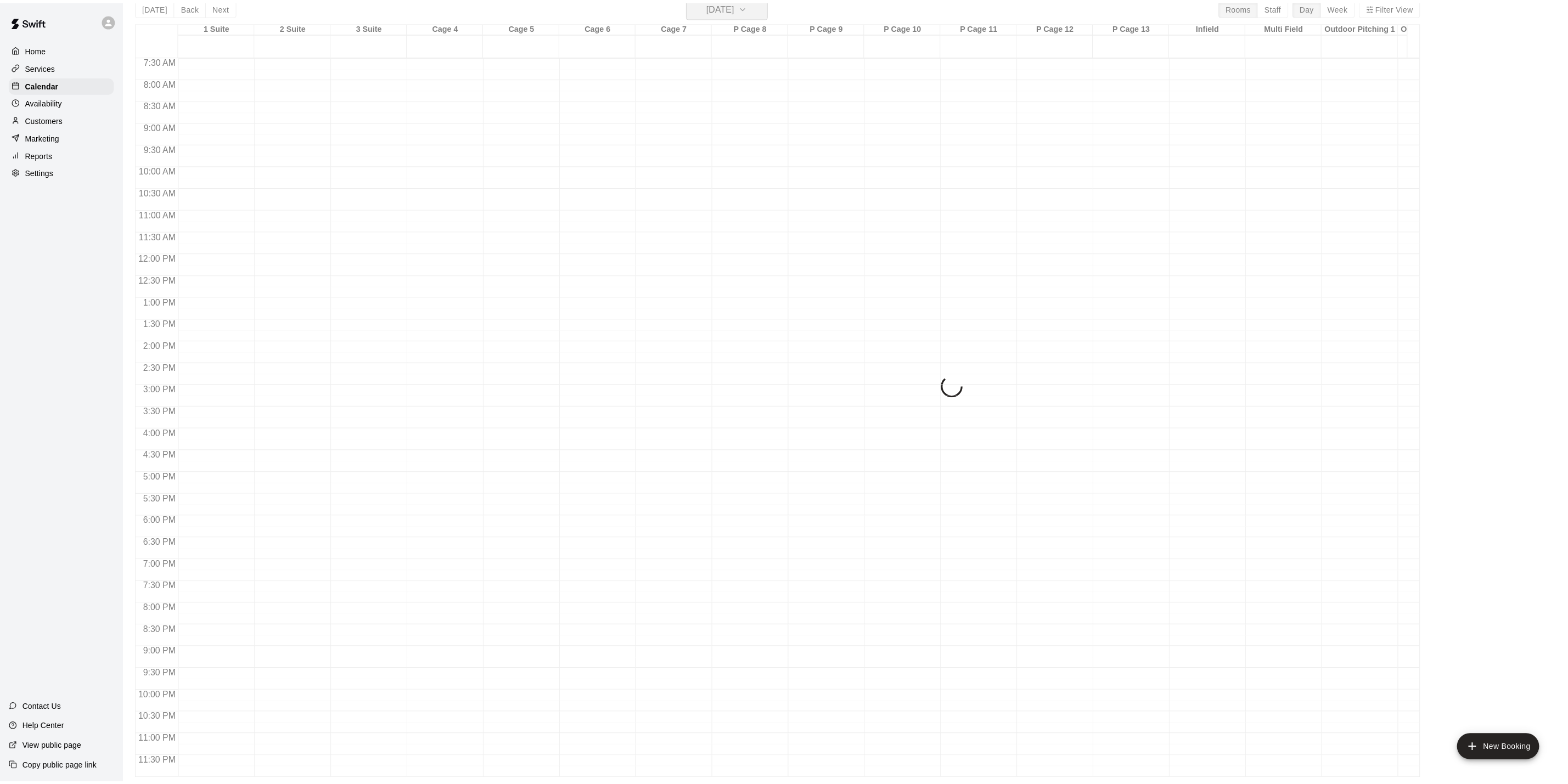
scroll to position [13, 0]
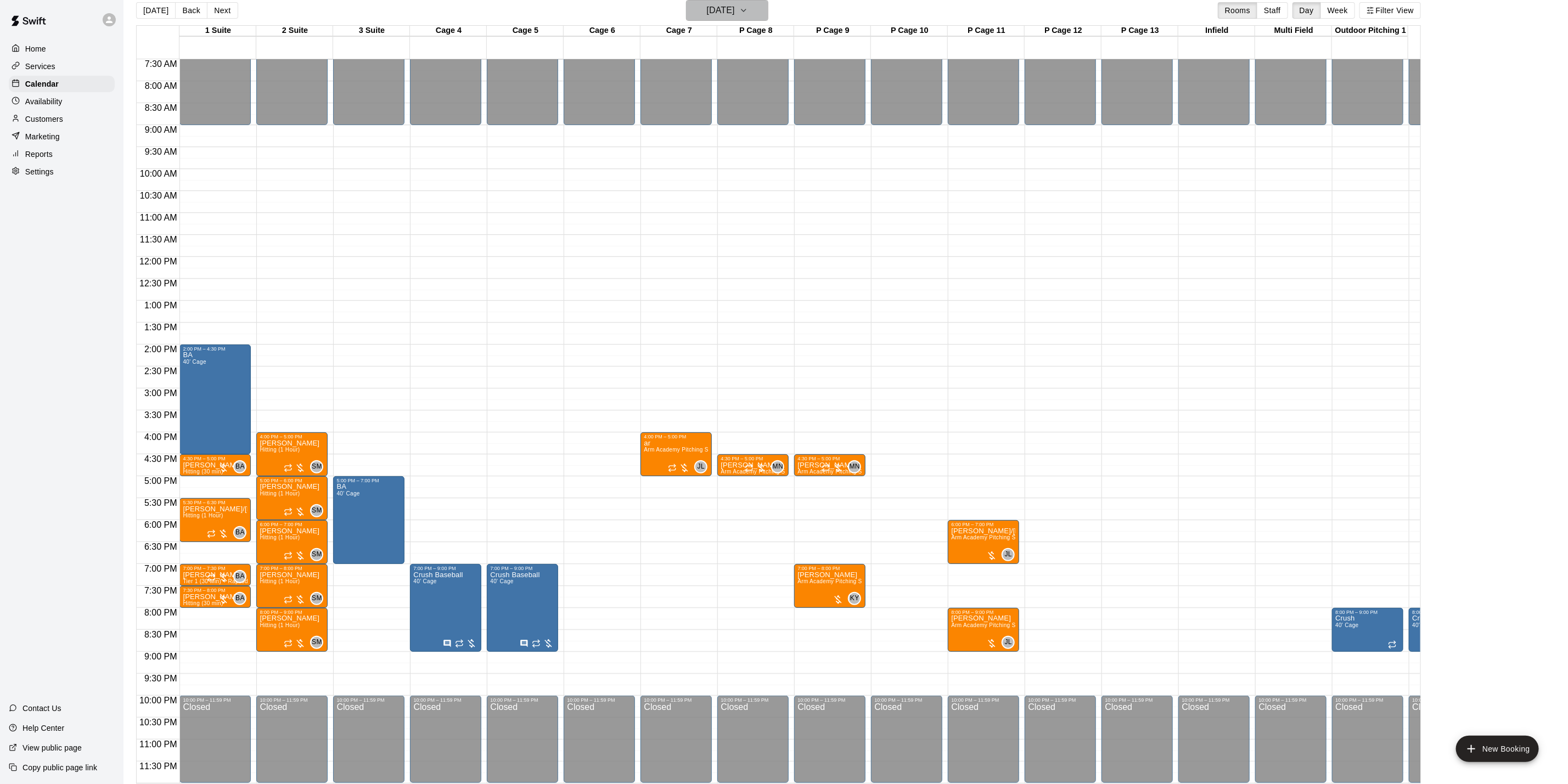
click at [734, 11] on h6 "[DATE]" at bounding box center [721, 10] width 28 height 15
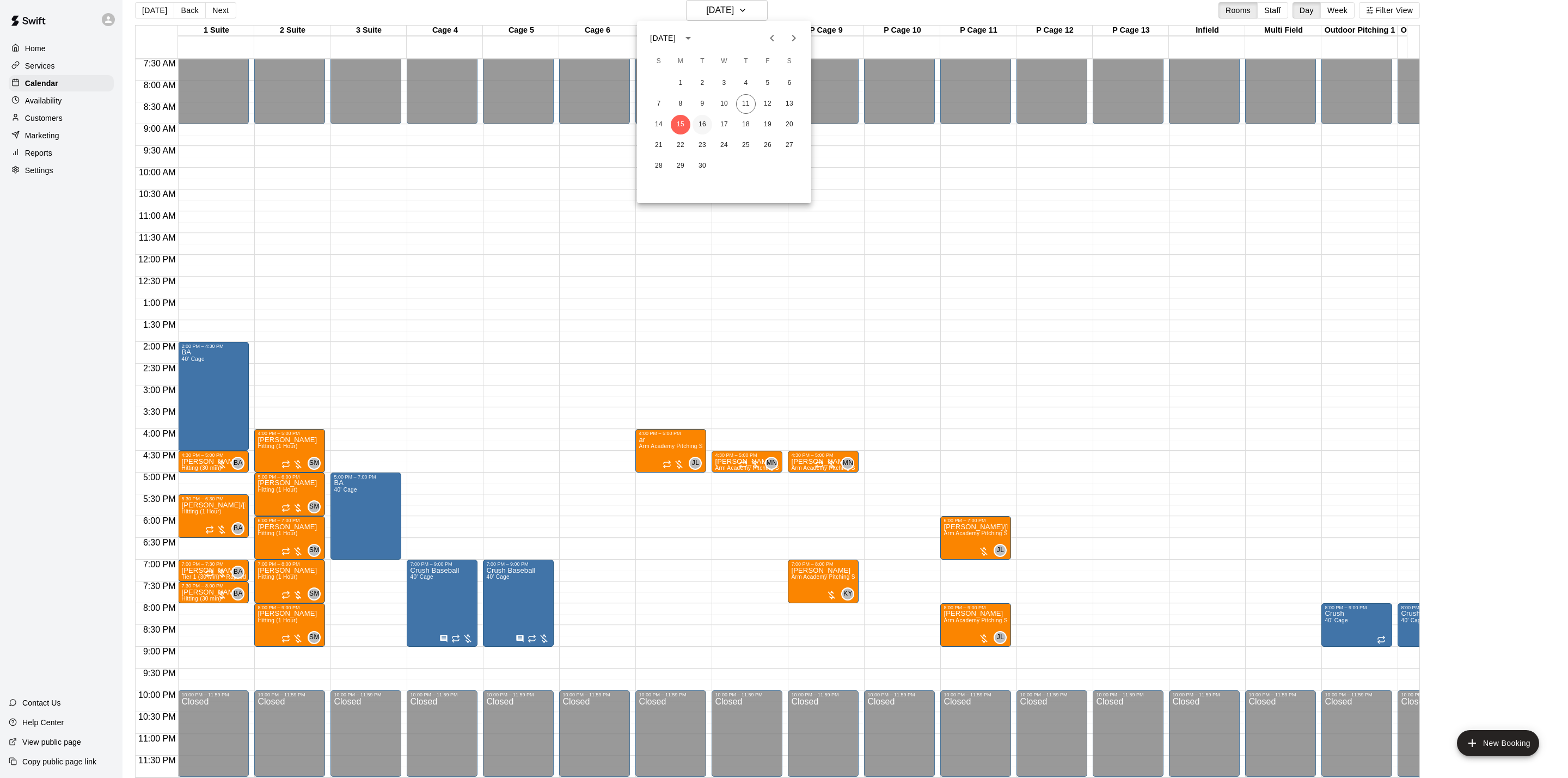
click at [706, 125] on button "16" at bounding box center [702, 124] width 20 height 20
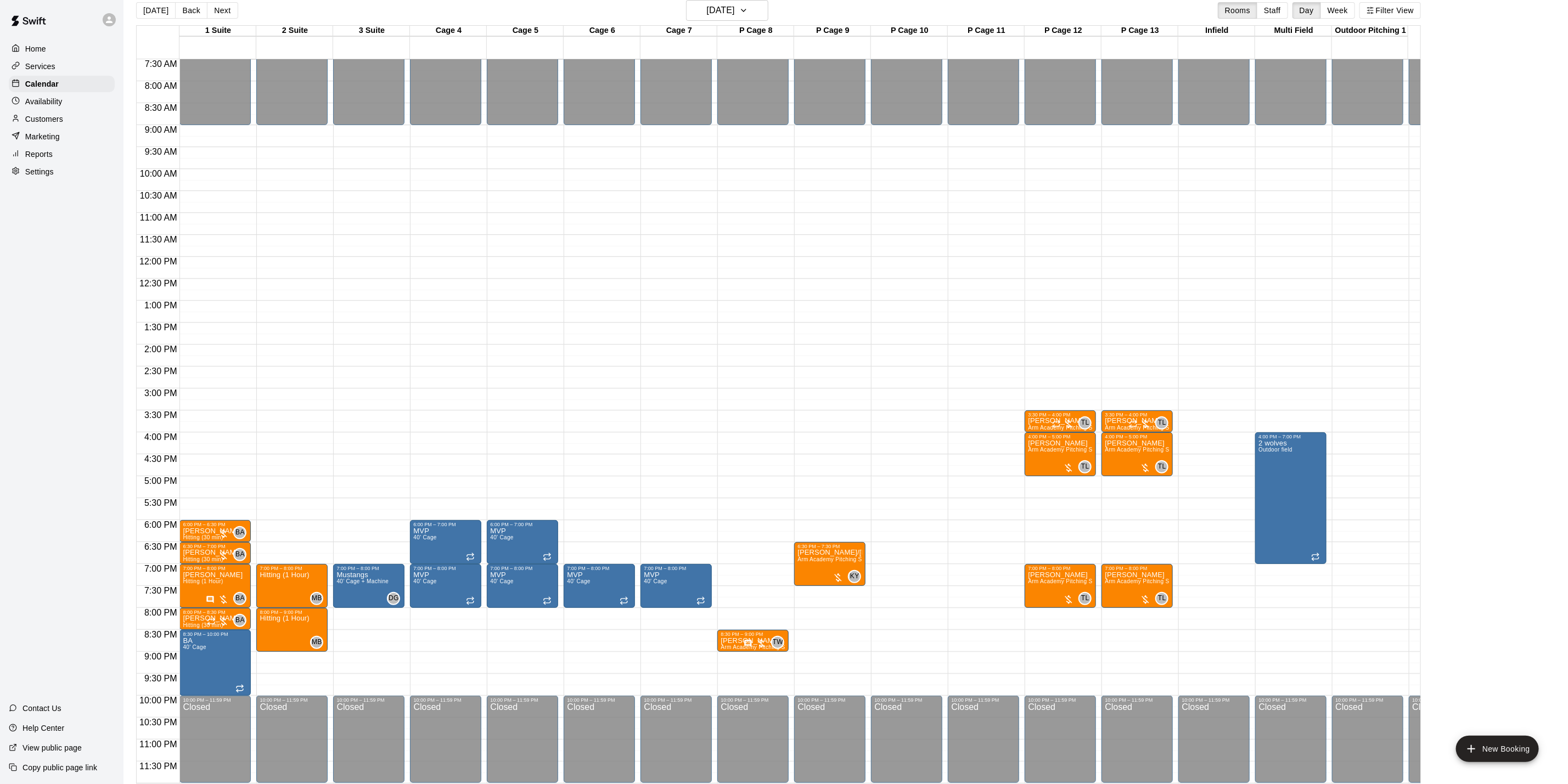
click at [43, 102] on p "Availability" at bounding box center [44, 102] width 38 height 11
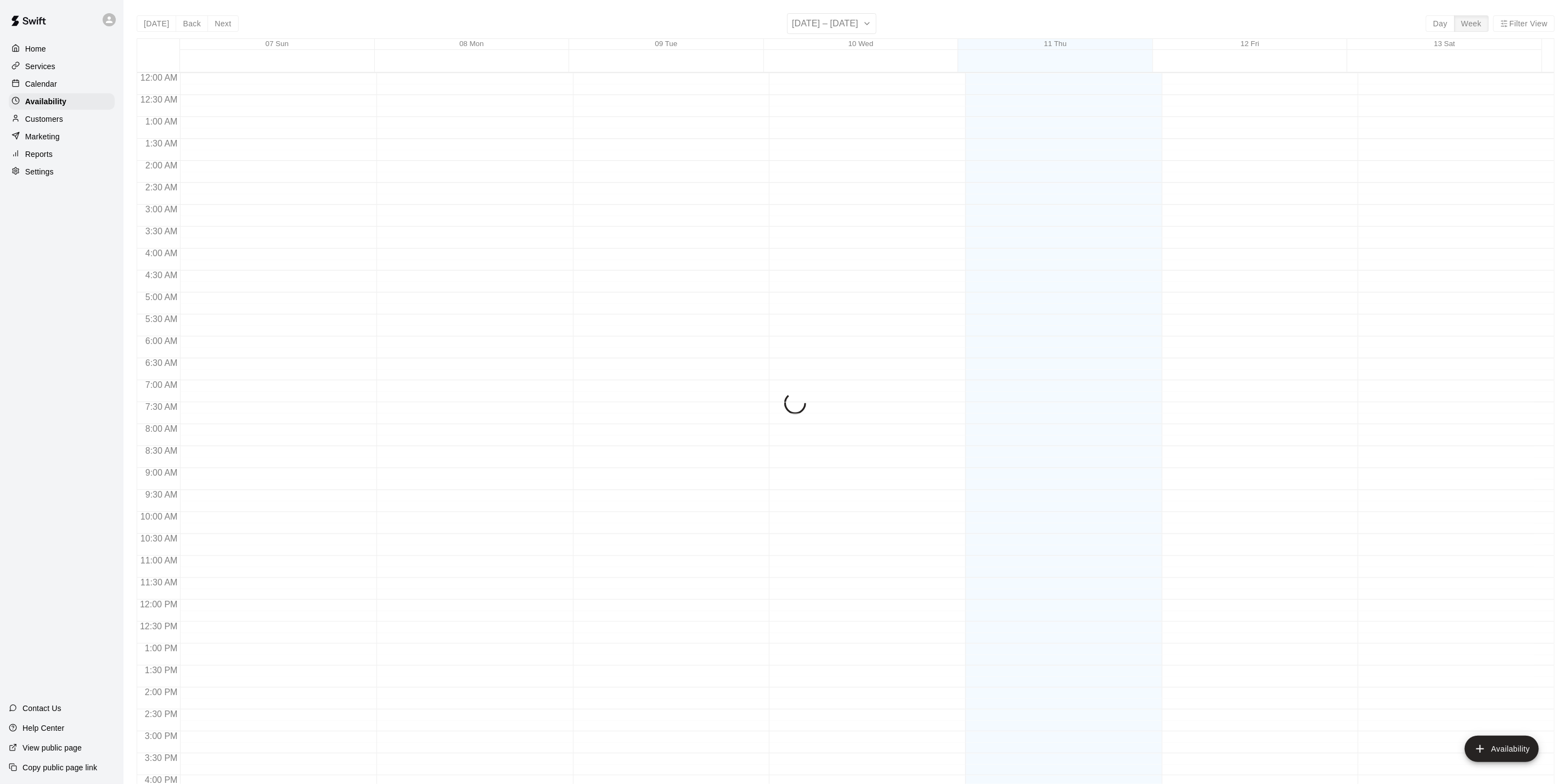
scroll to position [330, 0]
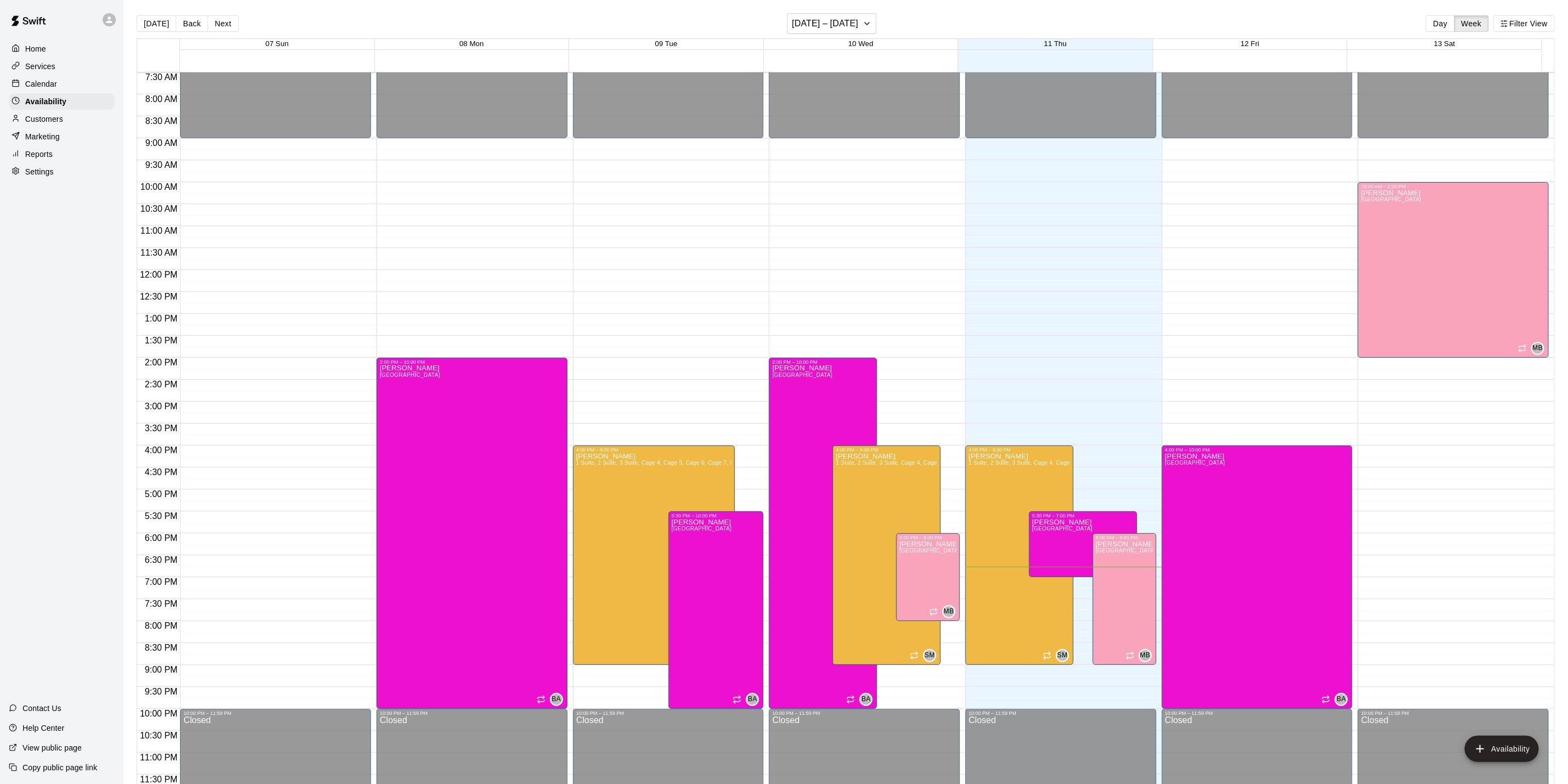
click at [55, 125] on p "Customers" at bounding box center [44, 119] width 38 height 11
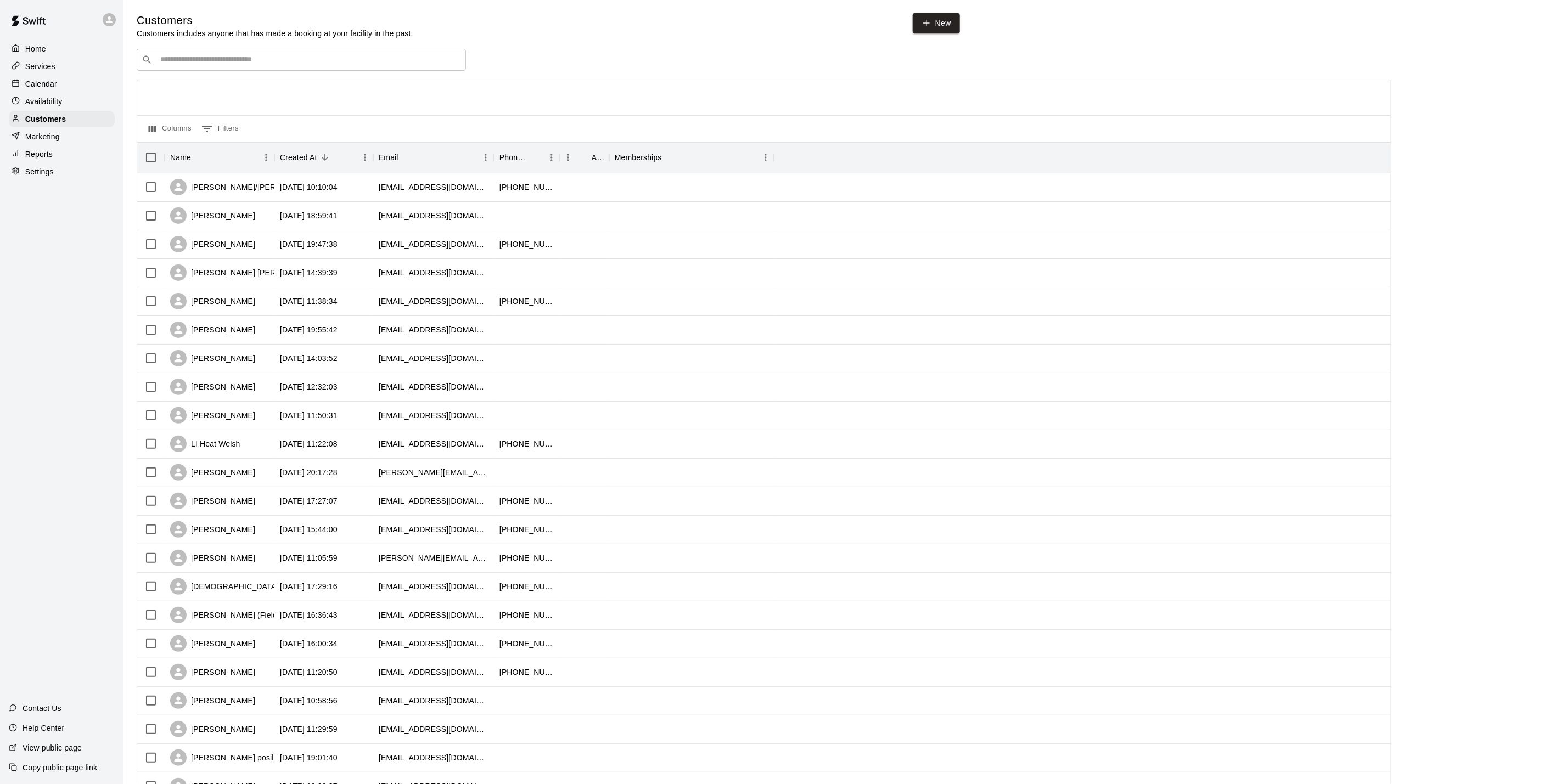
click at [58, 89] on div "Calendar" at bounding box center [61, 85] width 106 height 17
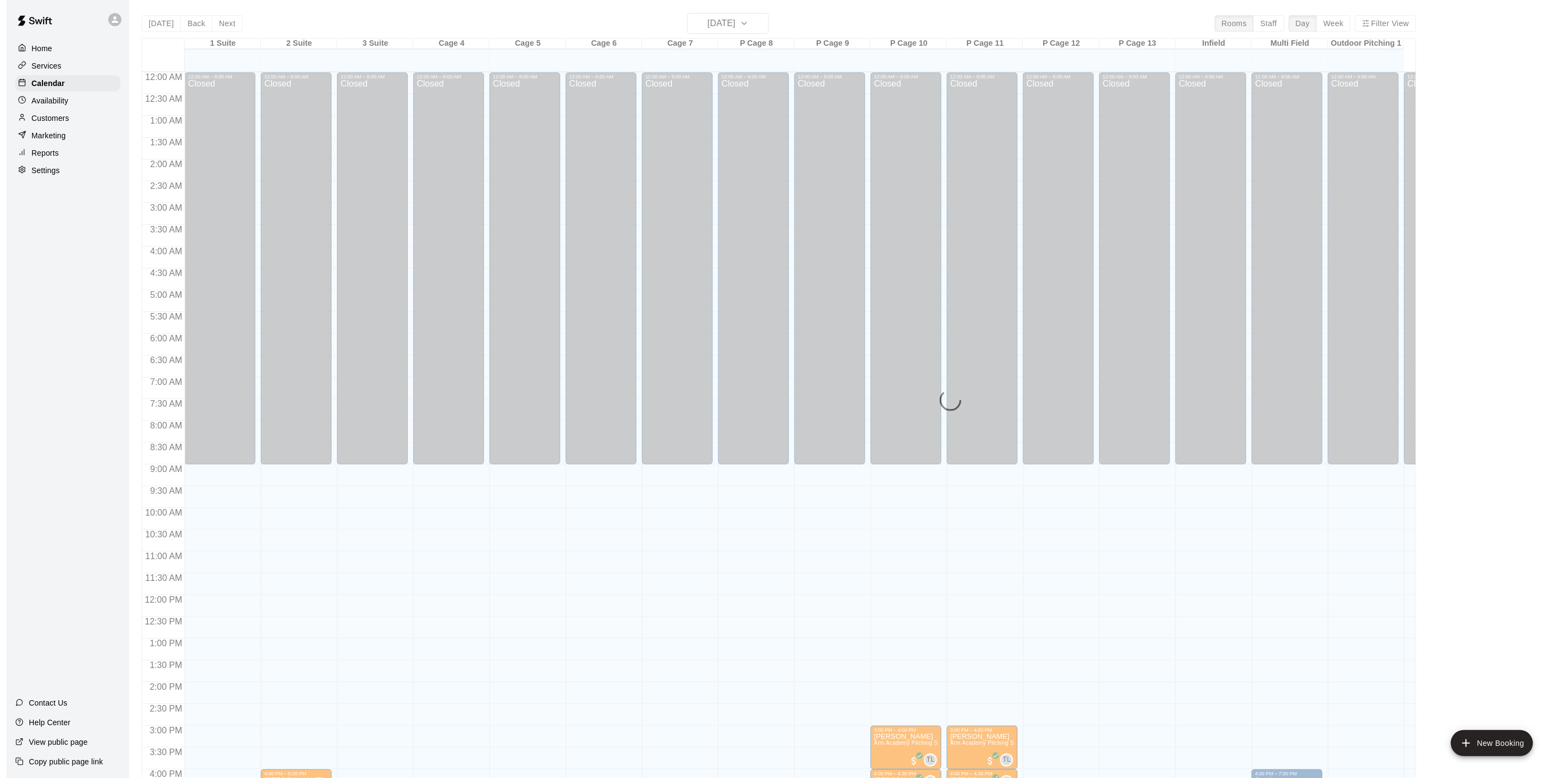
scroll to position [295, 0]
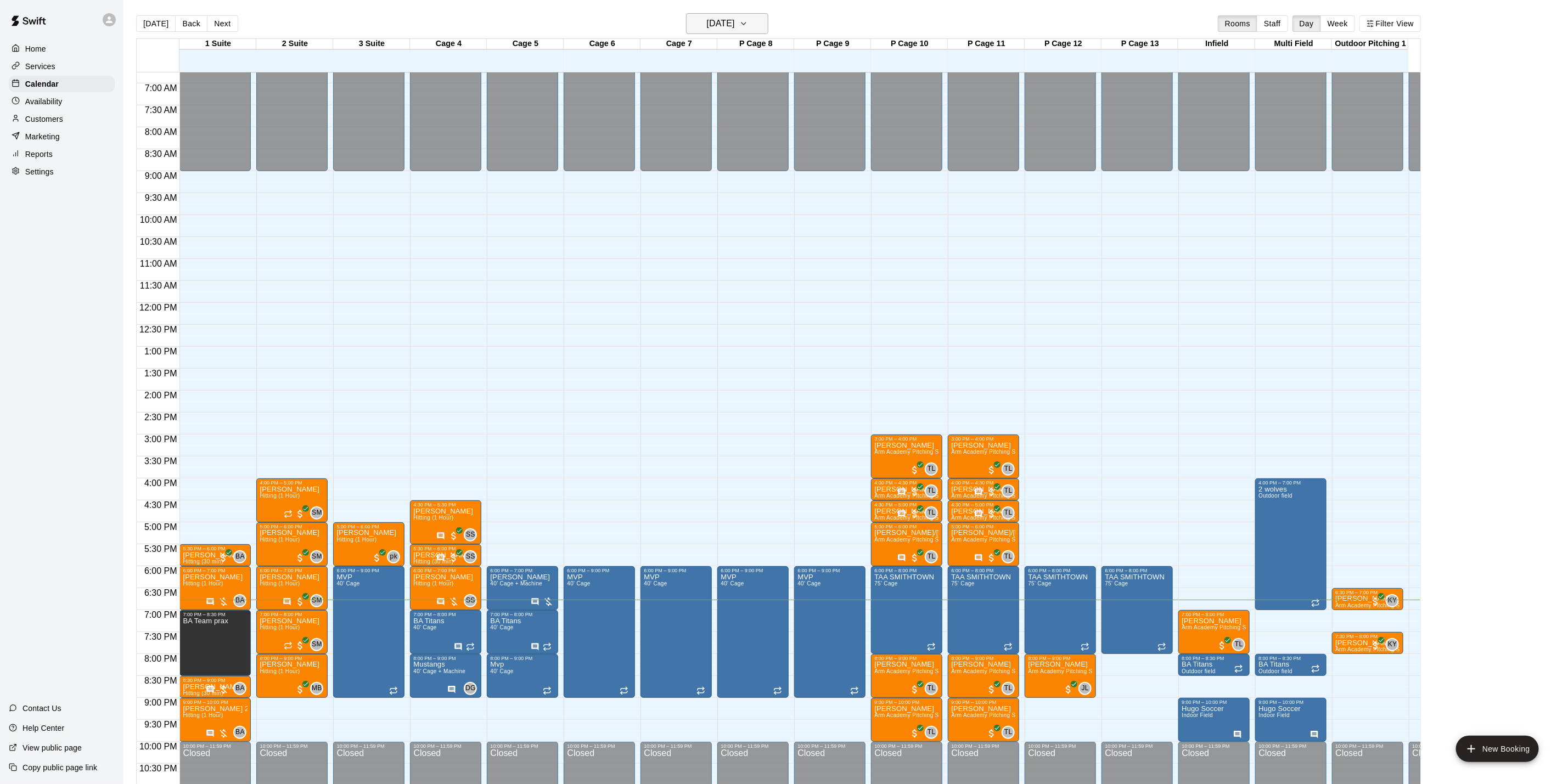
click at [733, 17] on h6 "[DATE]" at bounding box center [721, 24] width 28 height 15
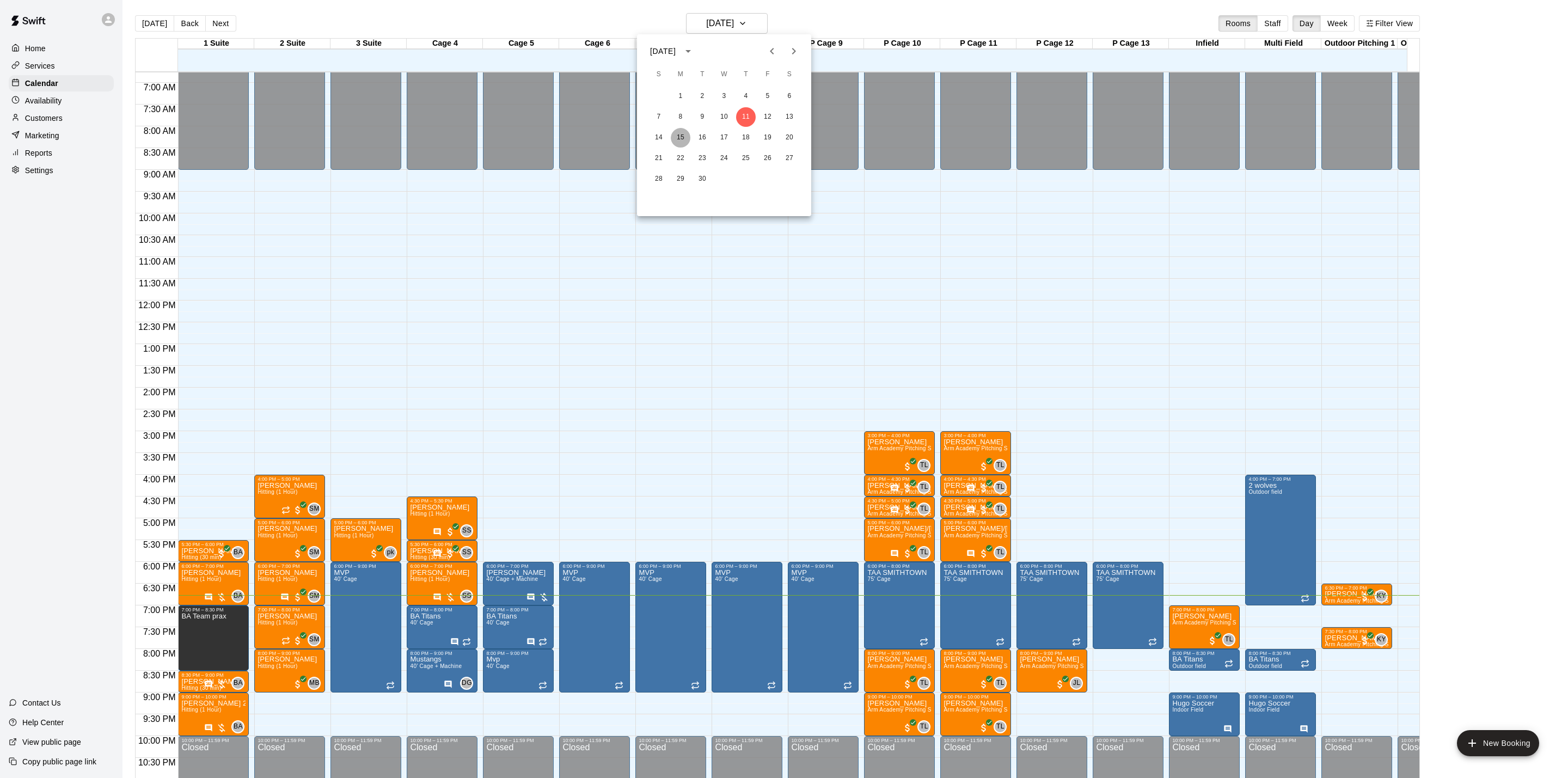
click at [674, 135] on button "15" at bounding box center [680, 137] width 20 height 20
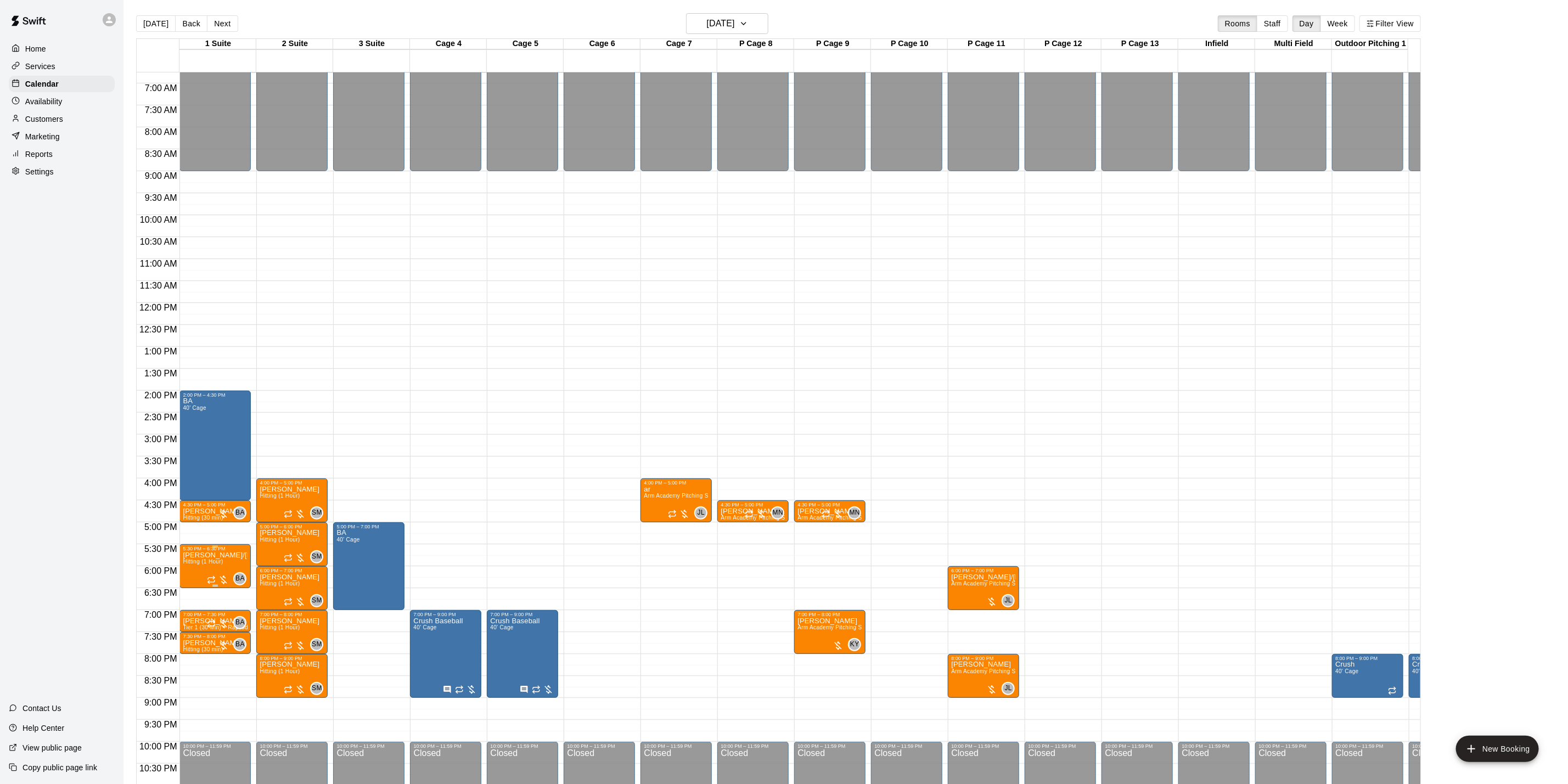
drag, startPoint x: 232, startPoint y: 560, endPoint x: 199, endPoint y: 557, distance: 33.1
click at [199, 556] on p "[PERSON_NAME]/[PERSON_NAME]" at bounding box center [214, 556] width 65 height 0
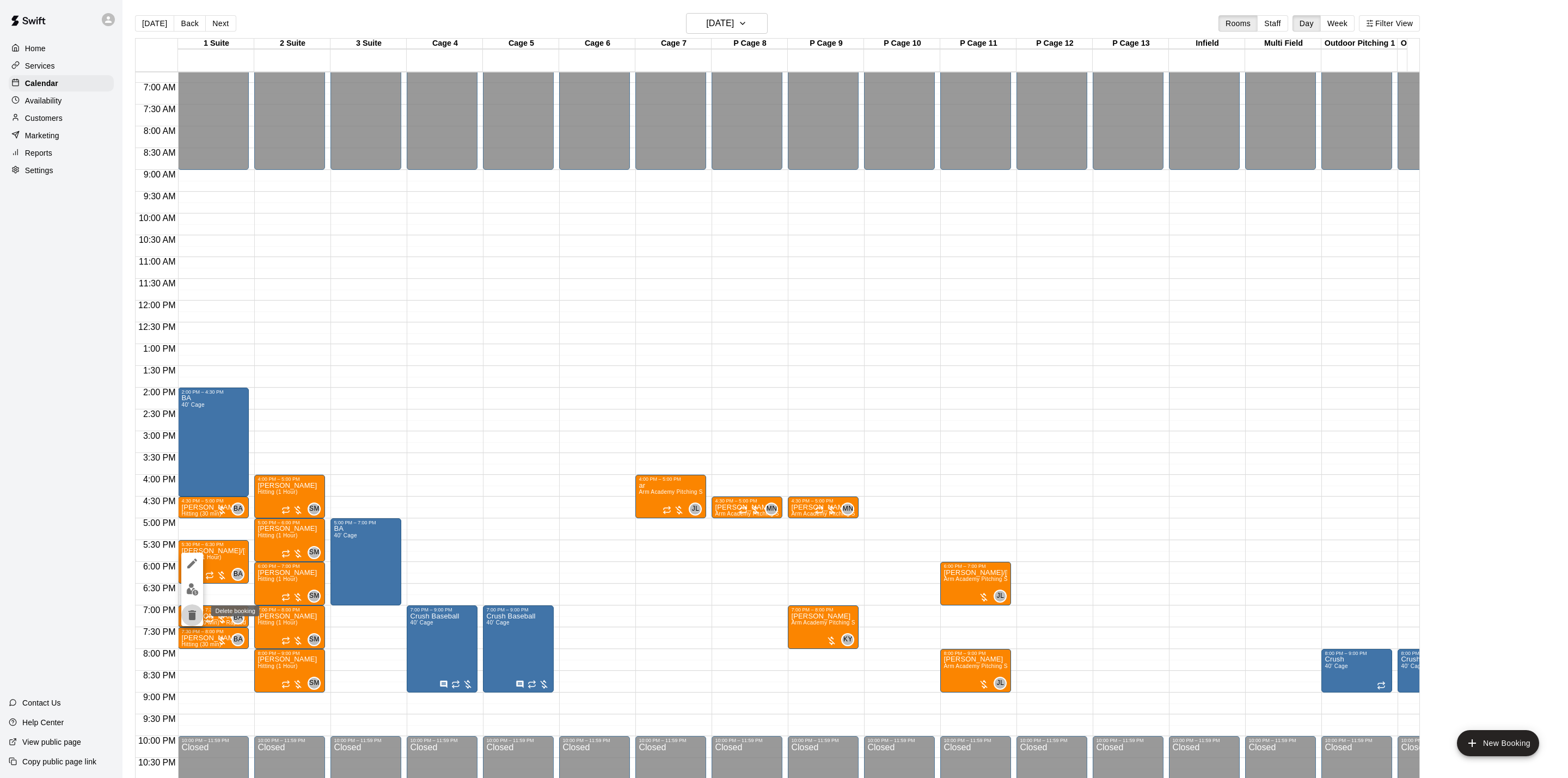
click at [195, 618] on icon "delete" at bounding box center [192, 615] width 7 height 10
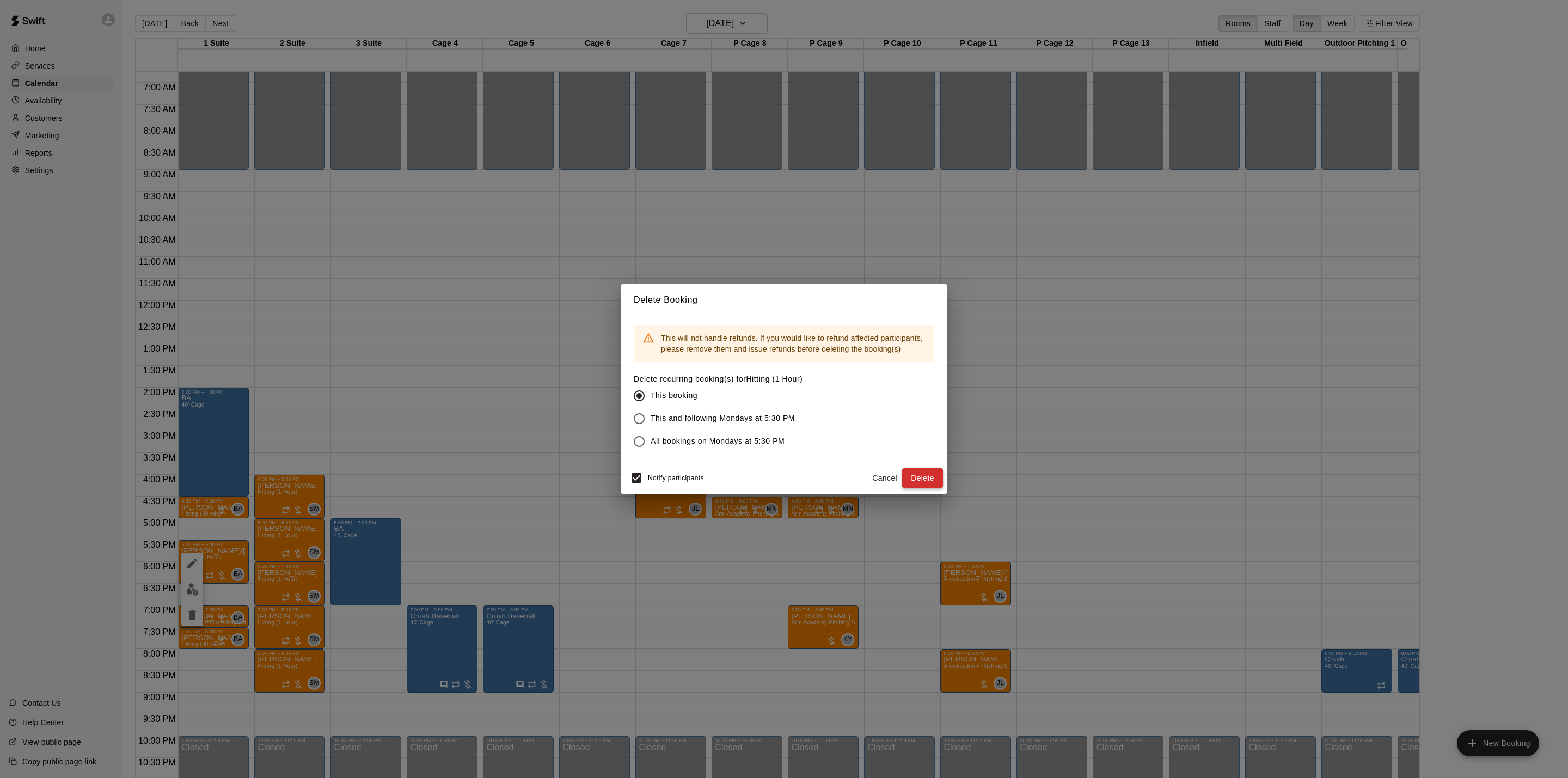
click at [919, 480] on button "Delete" at bounding box center [923, 479] width 41 height 21
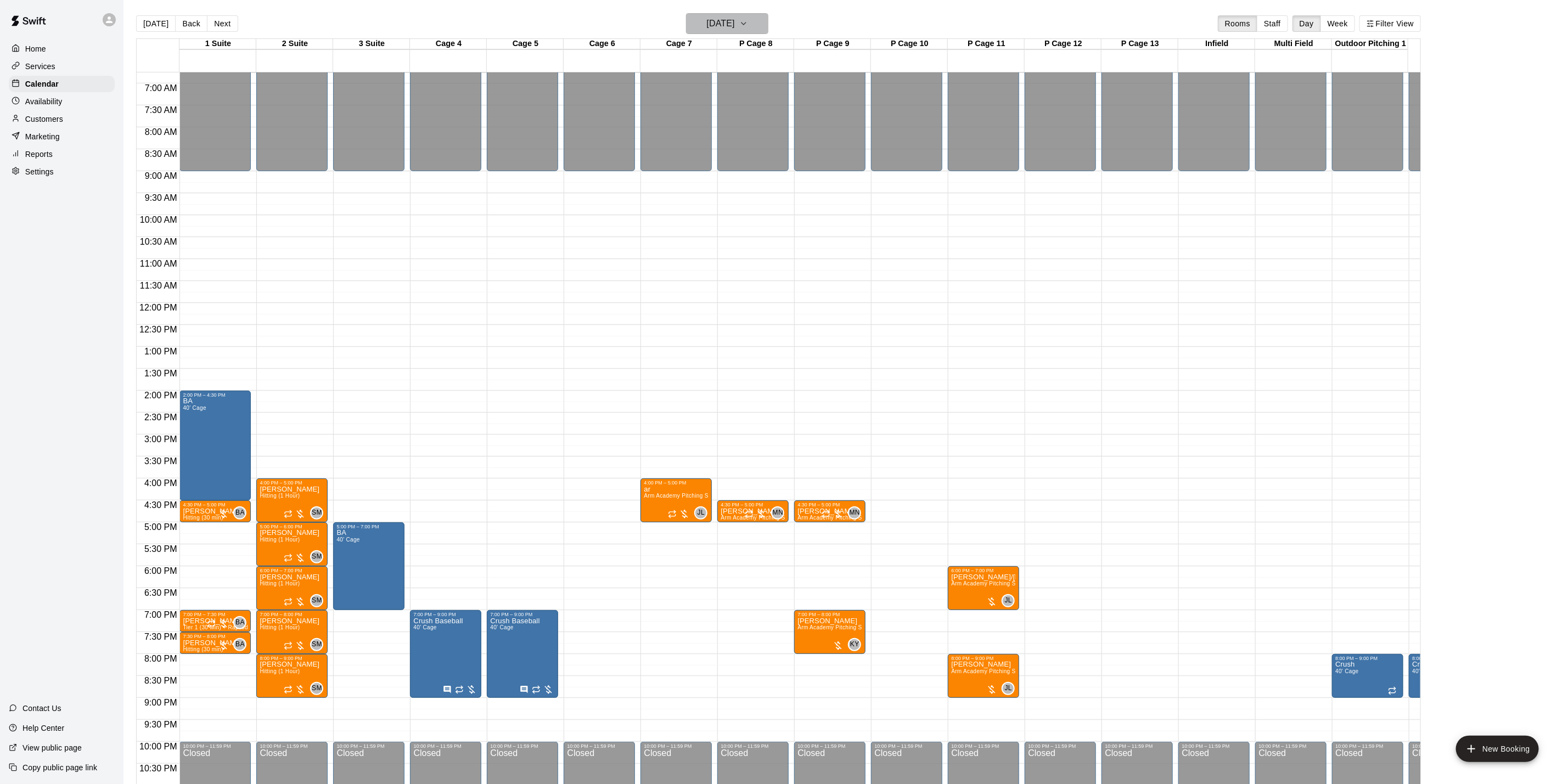
click at [716, 21] on h6 "[DATE]" at bounding box center [721, 24] width 28 height 15
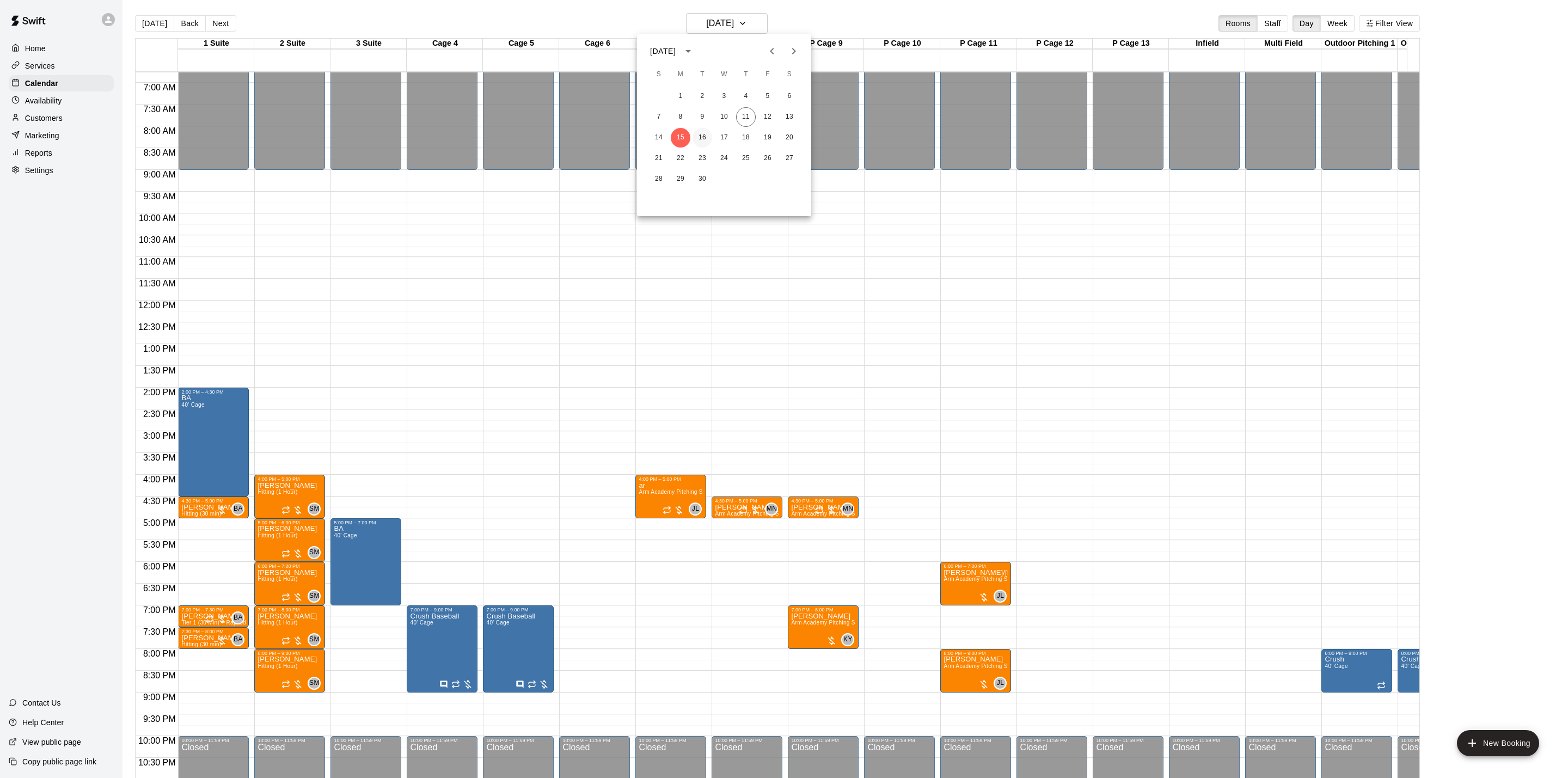
click at [706, 130] on button "16" at bounding box center [702, 137] width 20 height 20
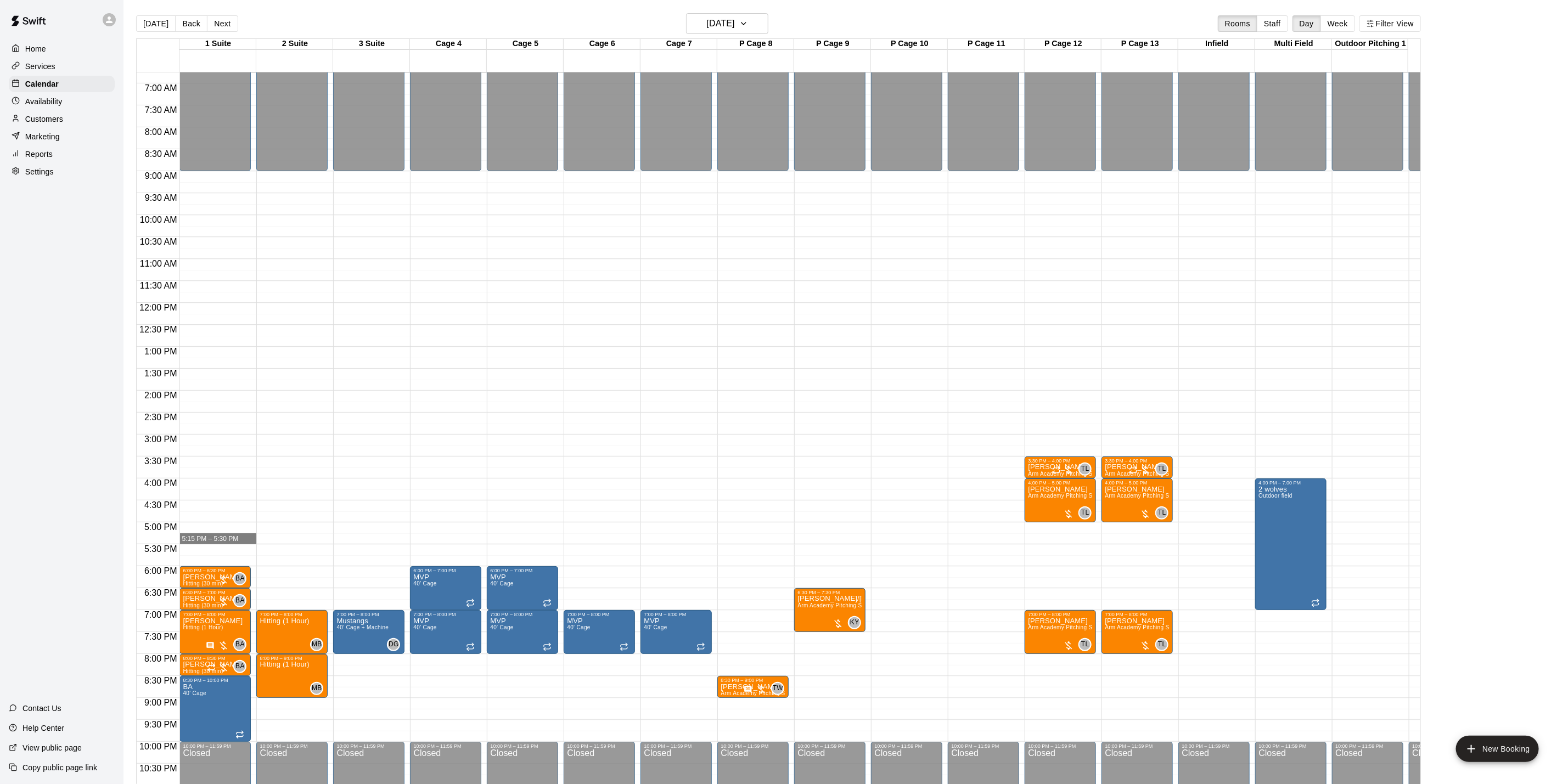
drag, startPoint x: 214, startPoint y: 544, endPoint x: 221, endPoint y: 540, distance: 8.1
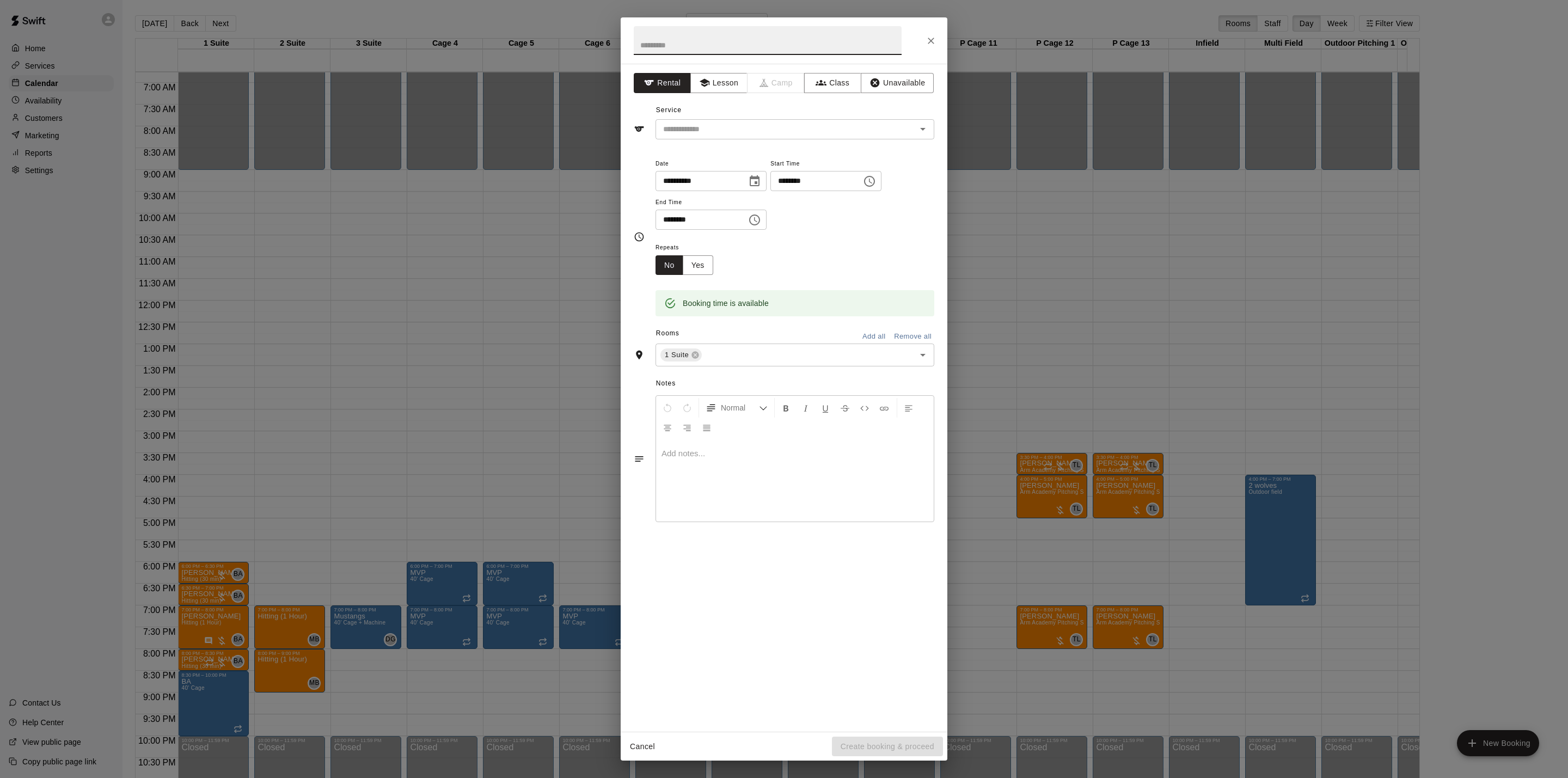
click at [638, 745] on button "Cancel" at bounding box center [642, 747] width 35 height 21
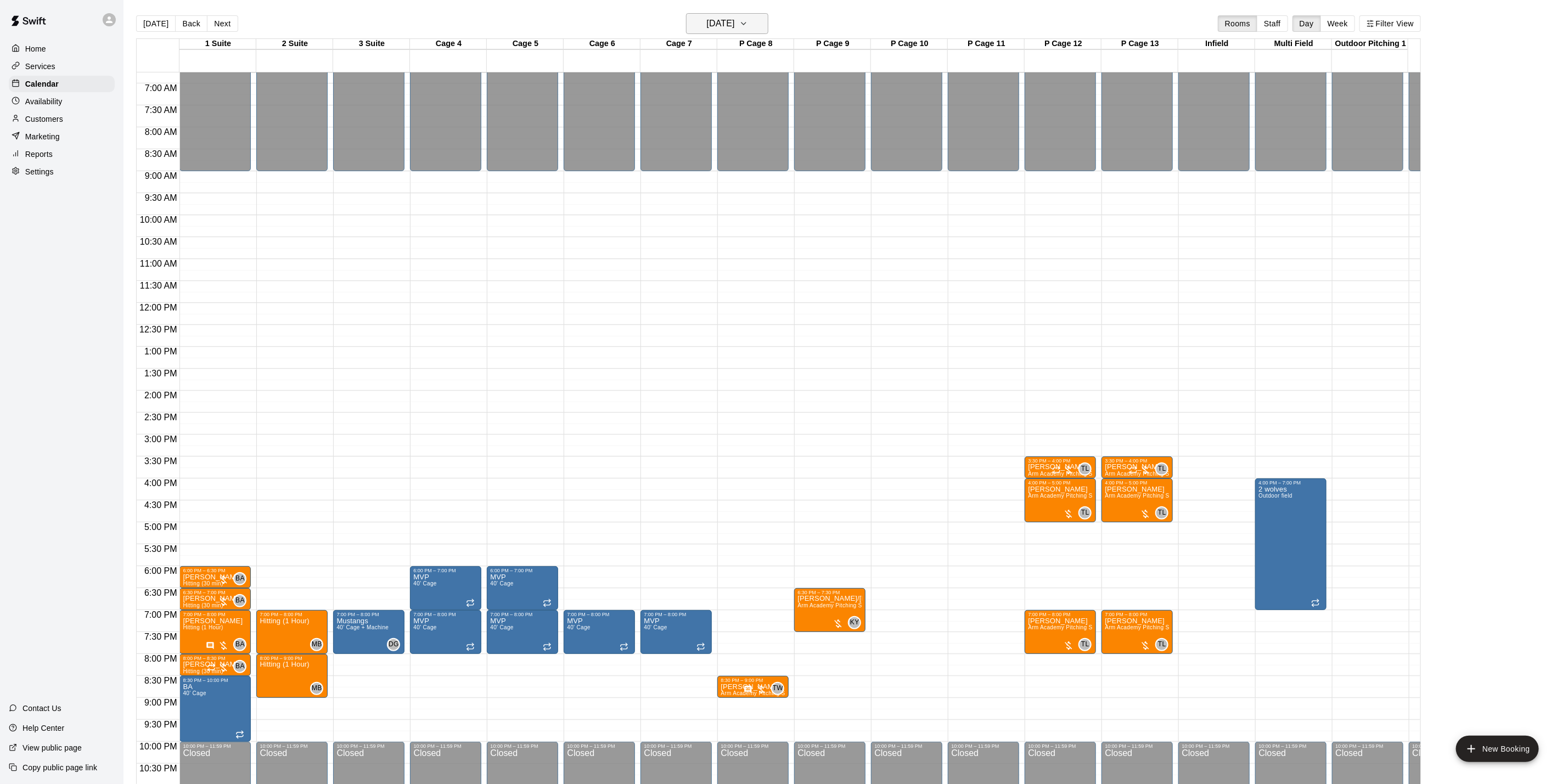
click at [718, 28] on h6 "[DATE]" at bounding box center [721, 24] width 28 height 15
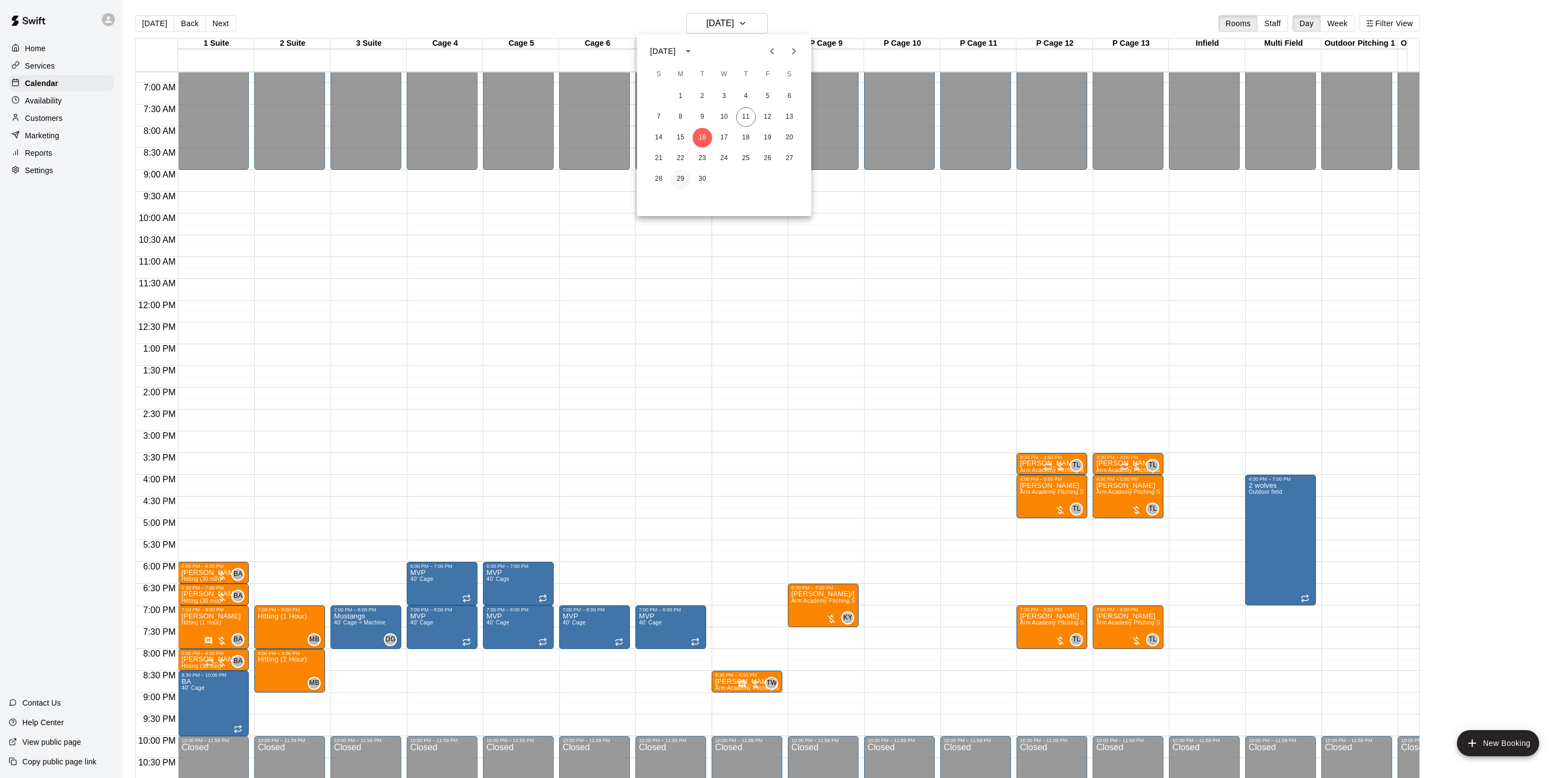
click at [678, 180] on button "29" at bounding box center [680, 179] width 20 height 20
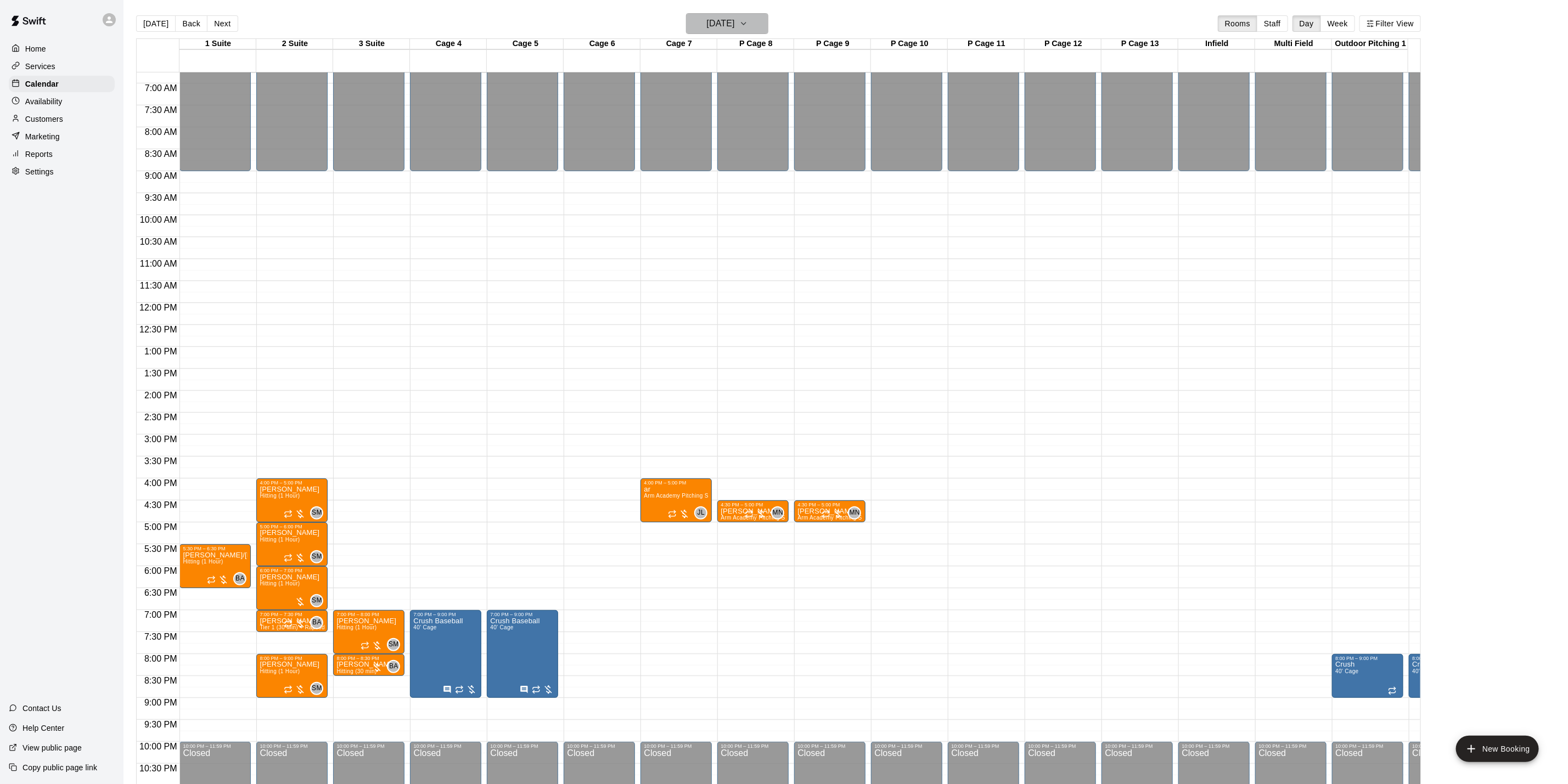
click at [723, 16] on h6 "[DATE]" at bounding box center [721, 24] width 28 height 15
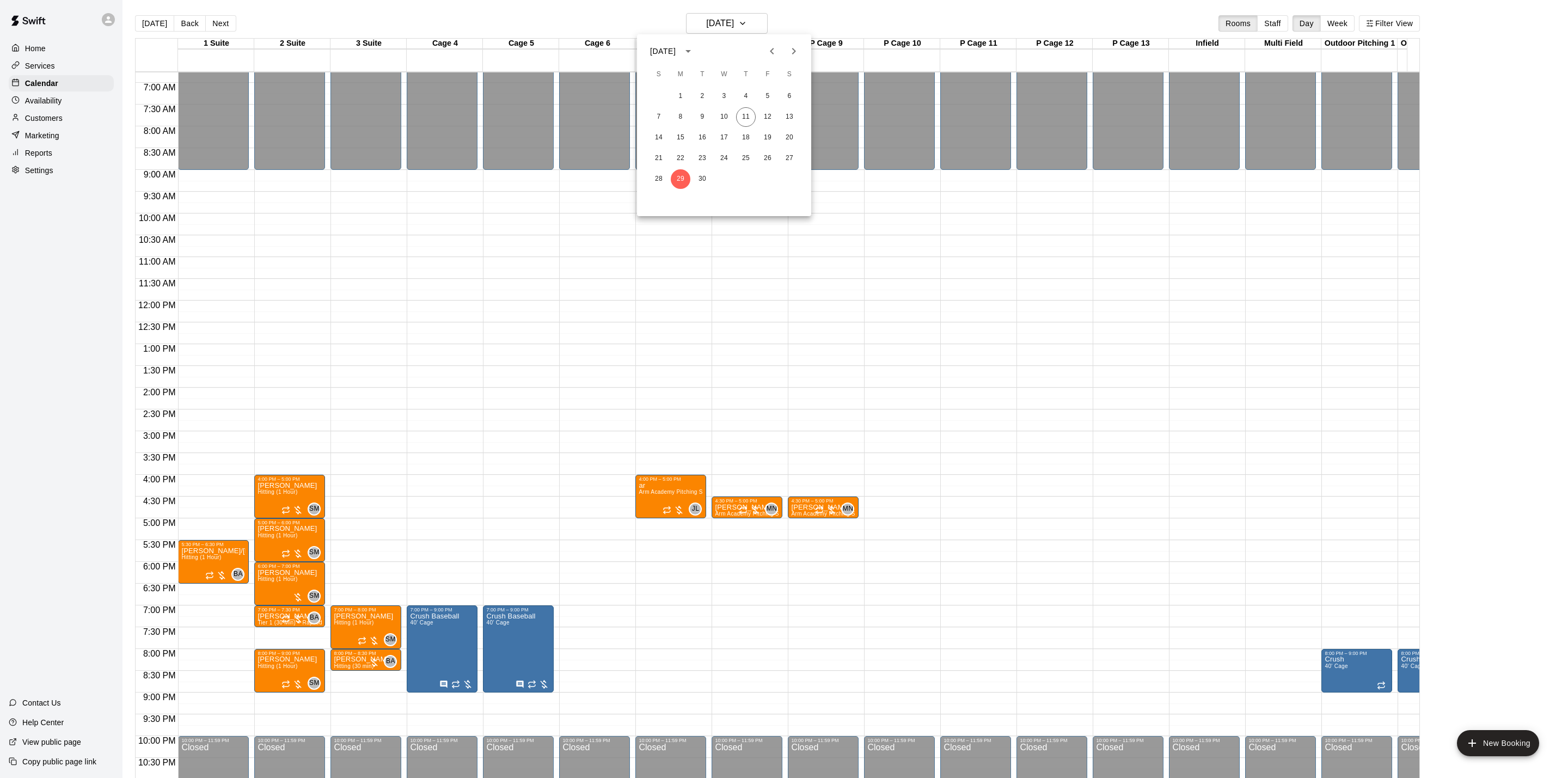
click at [789, 49] on icon "Next month" at bounding box center [794, 51] width 13 height 13
click at [678, 119] on button "6" at bounding box center [680, 117] width 20 height 20
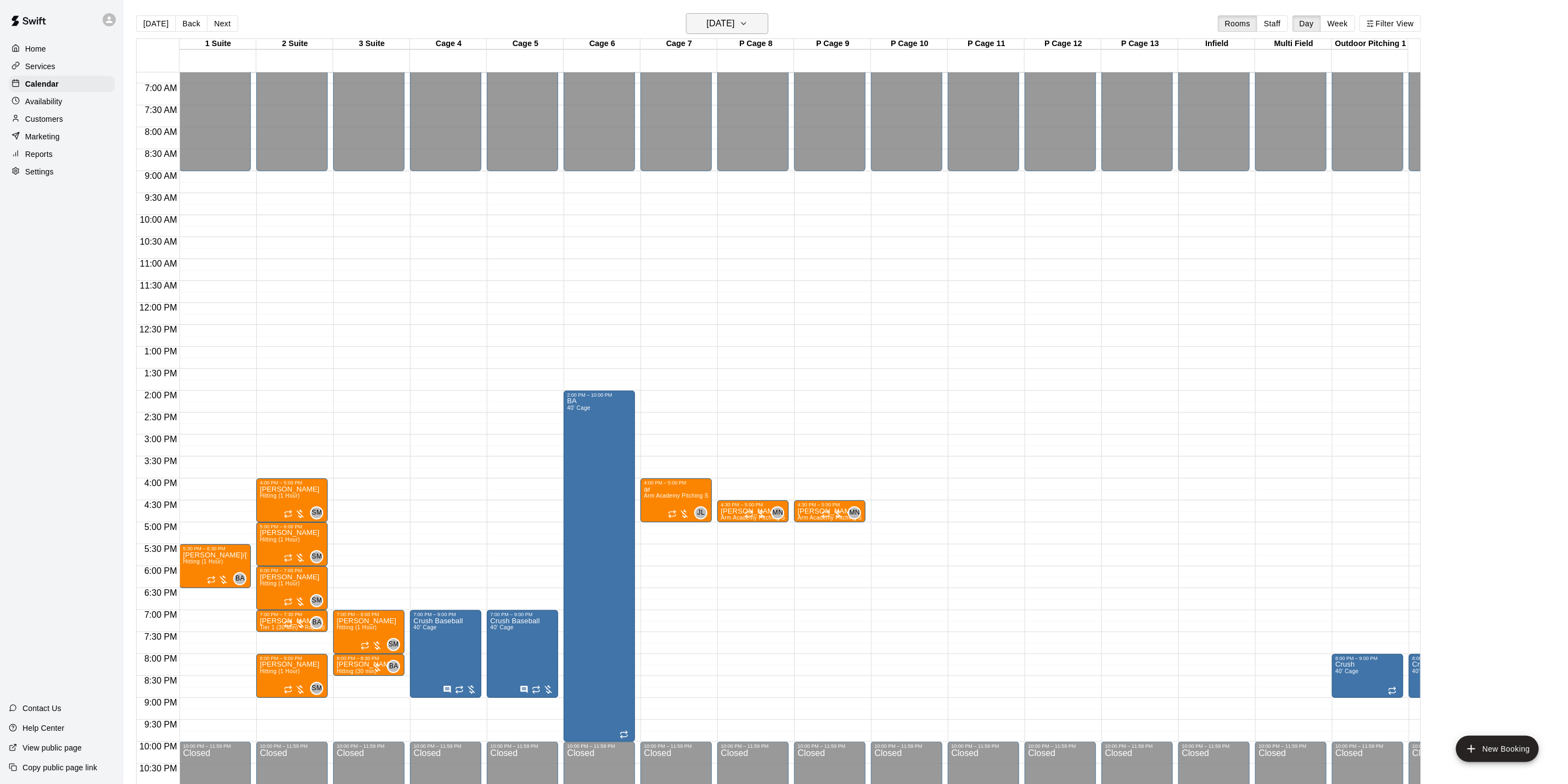
click at [748, 22] on icon "button" at bounding box center [743, 24] width 8 height 13
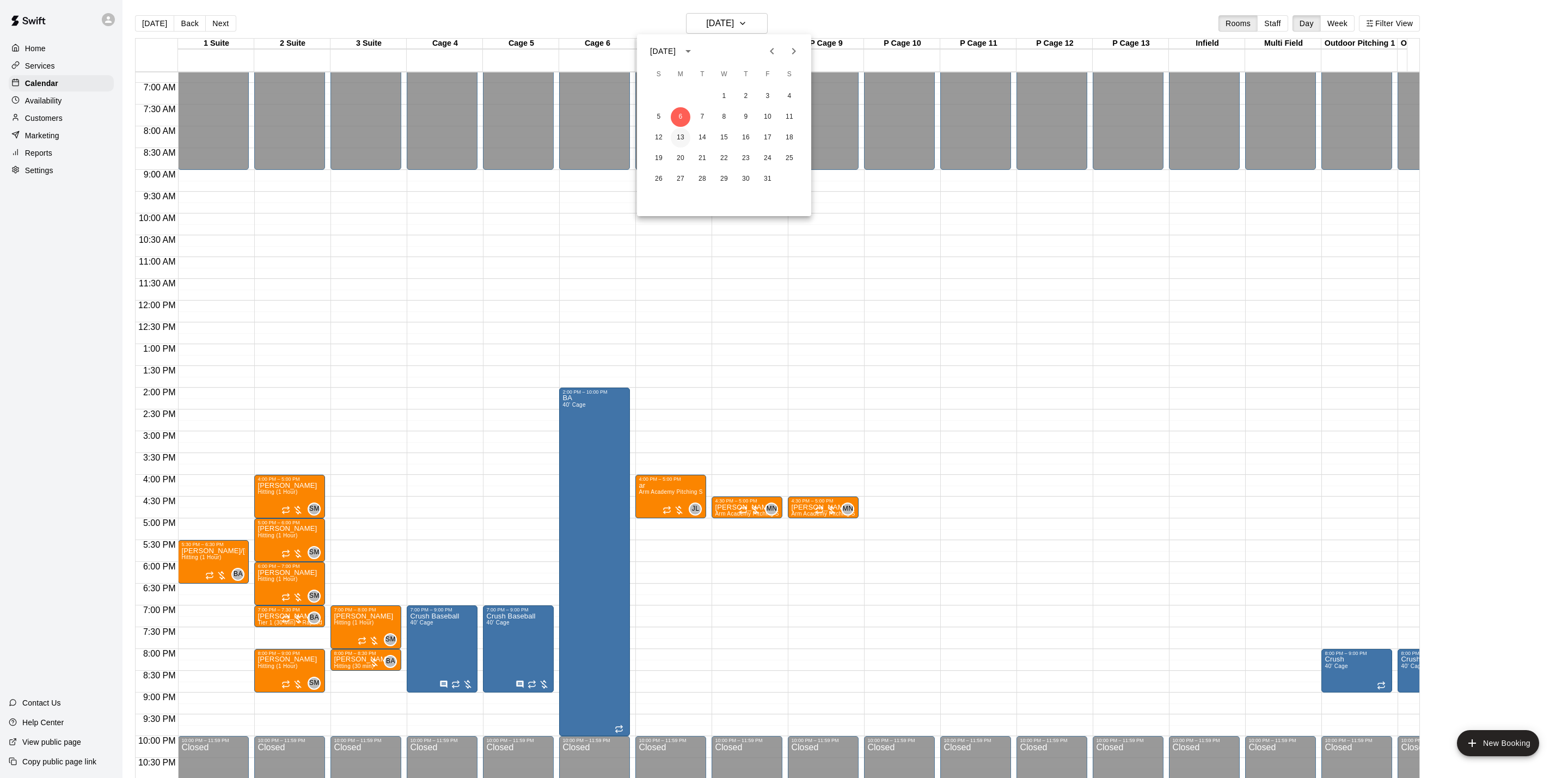
click at [680, 139] on button "13" at bounding box center [680, 137] width 20 height 20
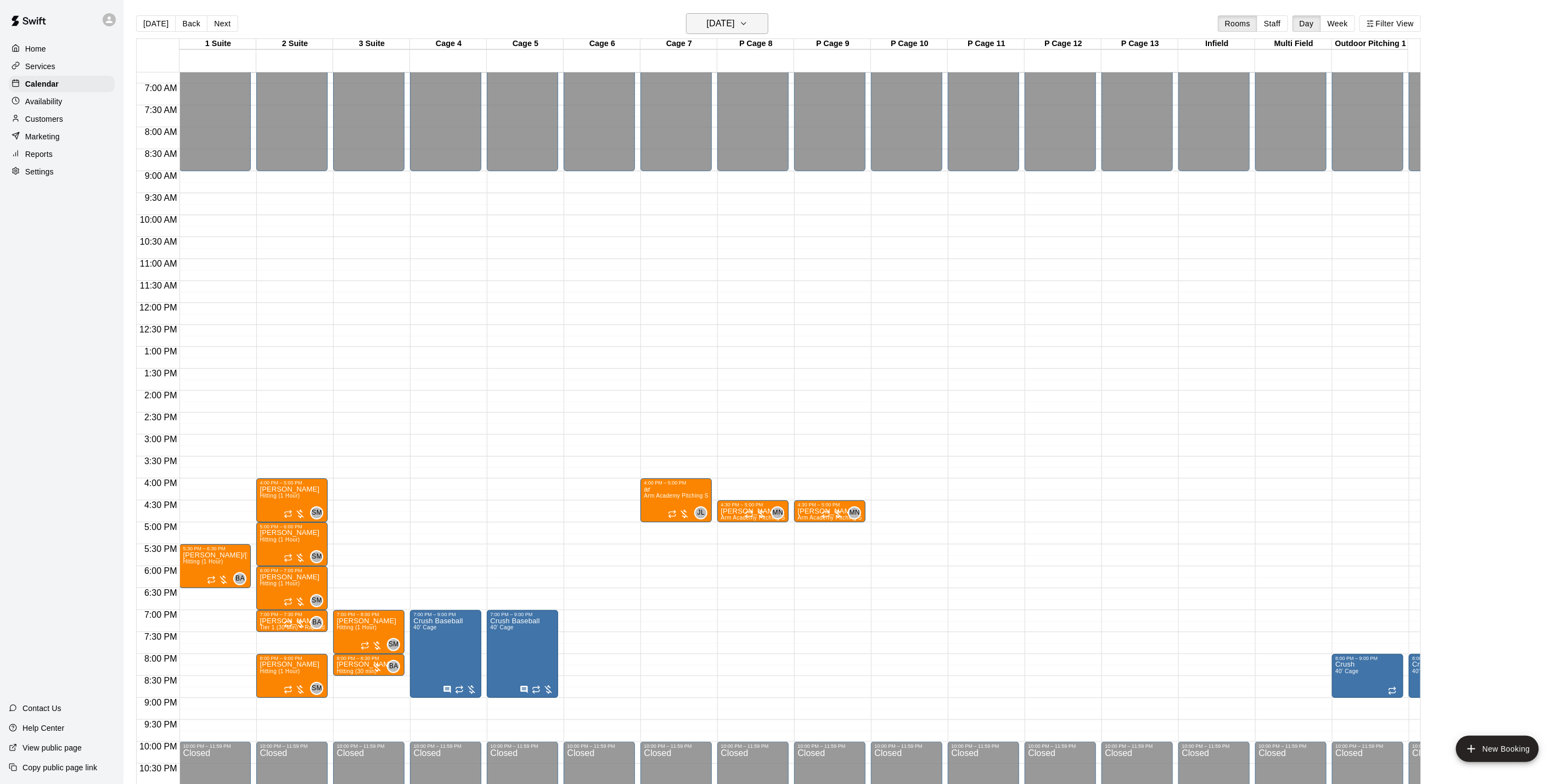
click at [715, 28] on h6 "[DATE]" at bounding box center [721, 24] width 28 height 15
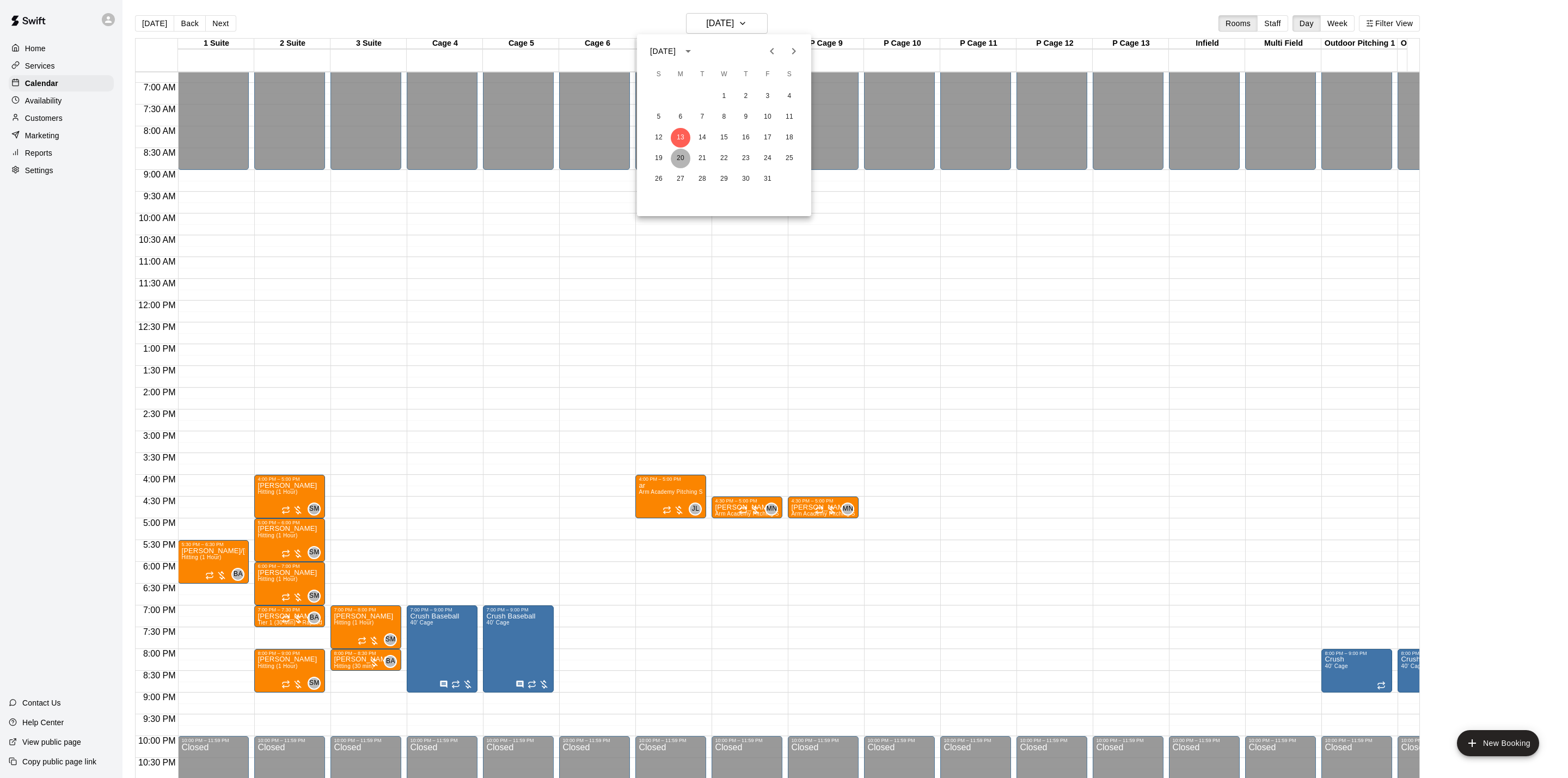
click at [682, 161] on button "20" at bounding box center [680, 158] width 20 height 20
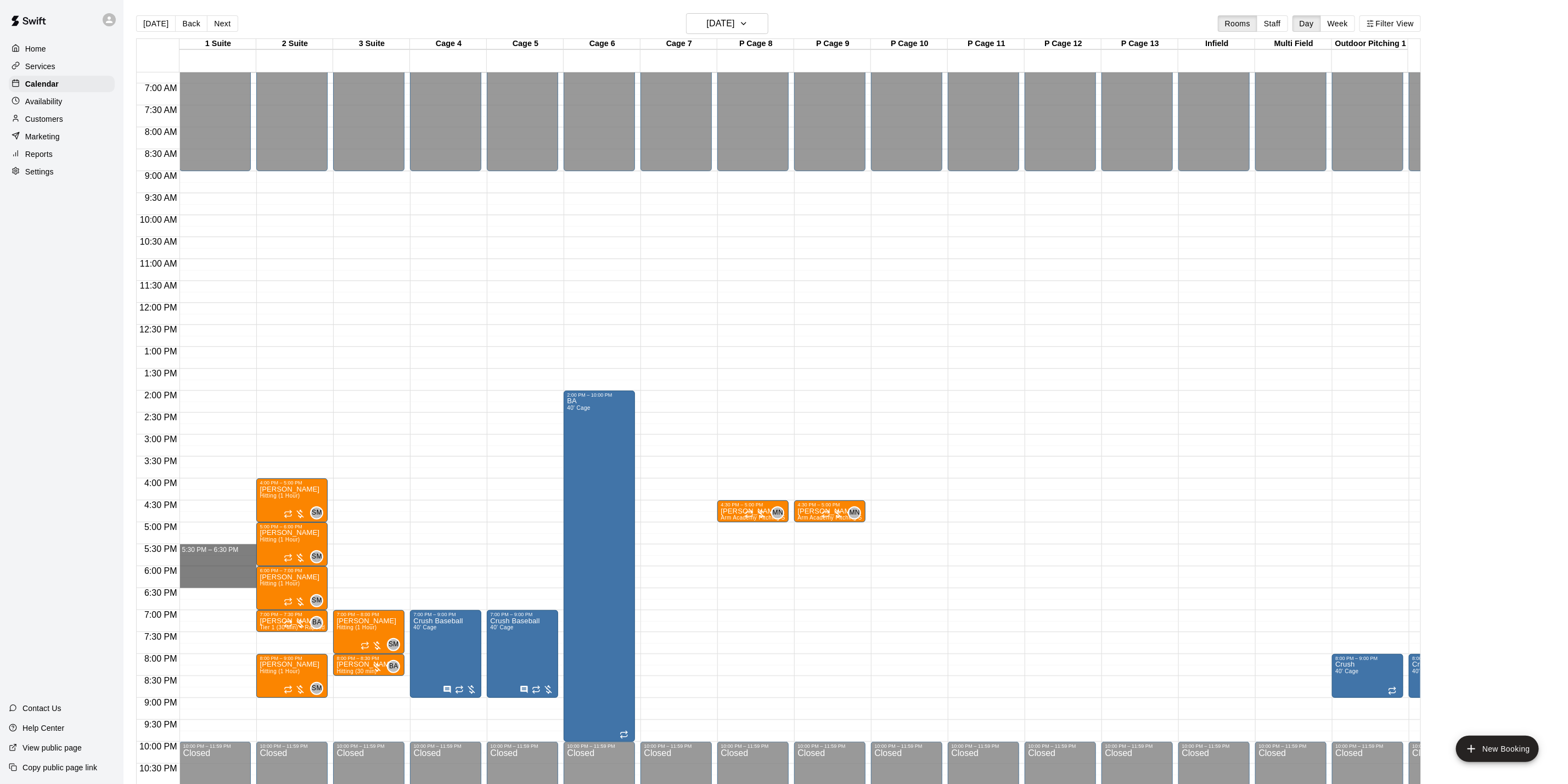
drag, startPoint x: 205, startPoint y: 546, endPoint x: 210, endPoint y: 582, distance: 36.3
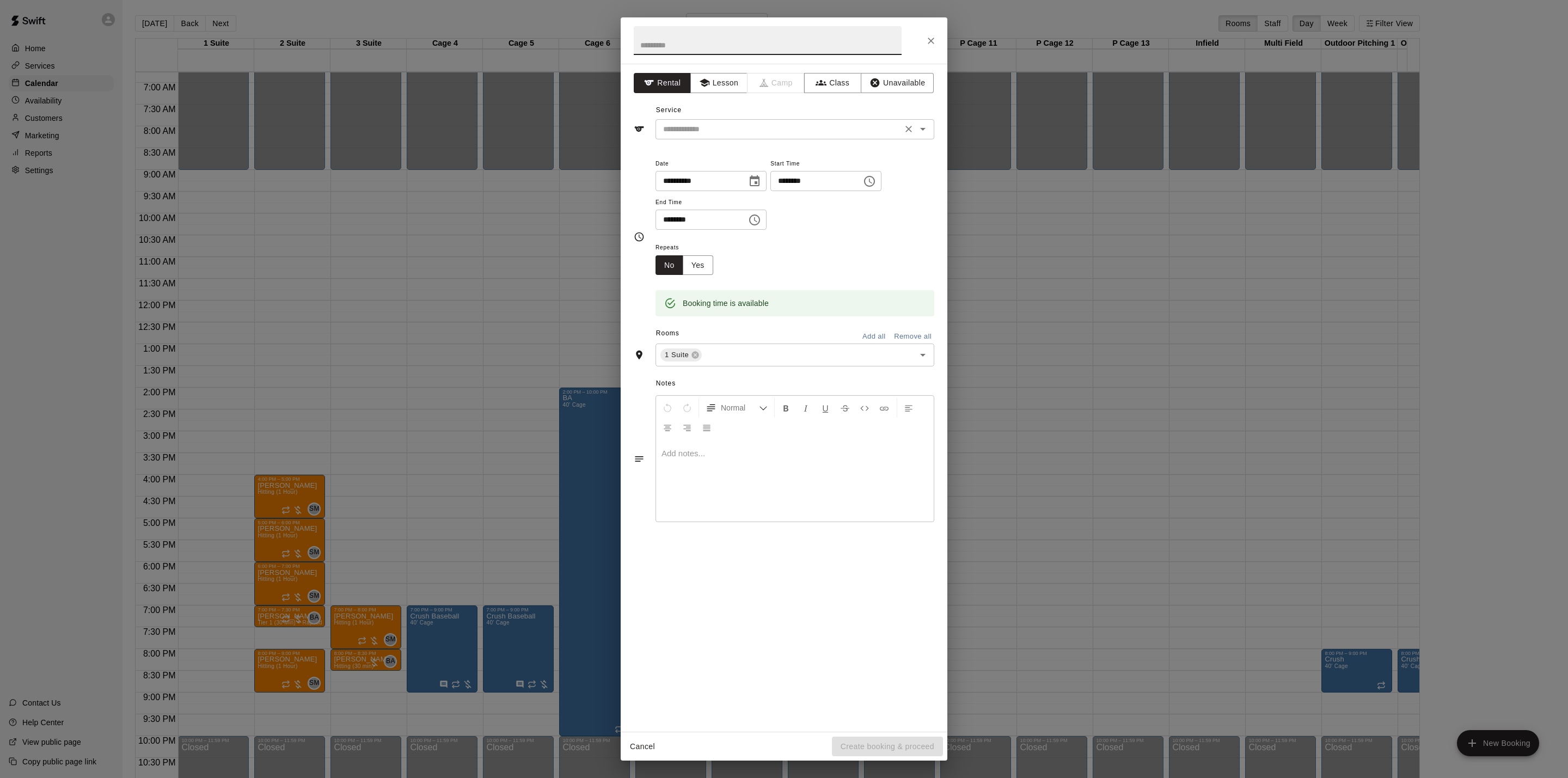
click at [737, 137] on div "​" at bounding box center [795, 130] width 279 height 21
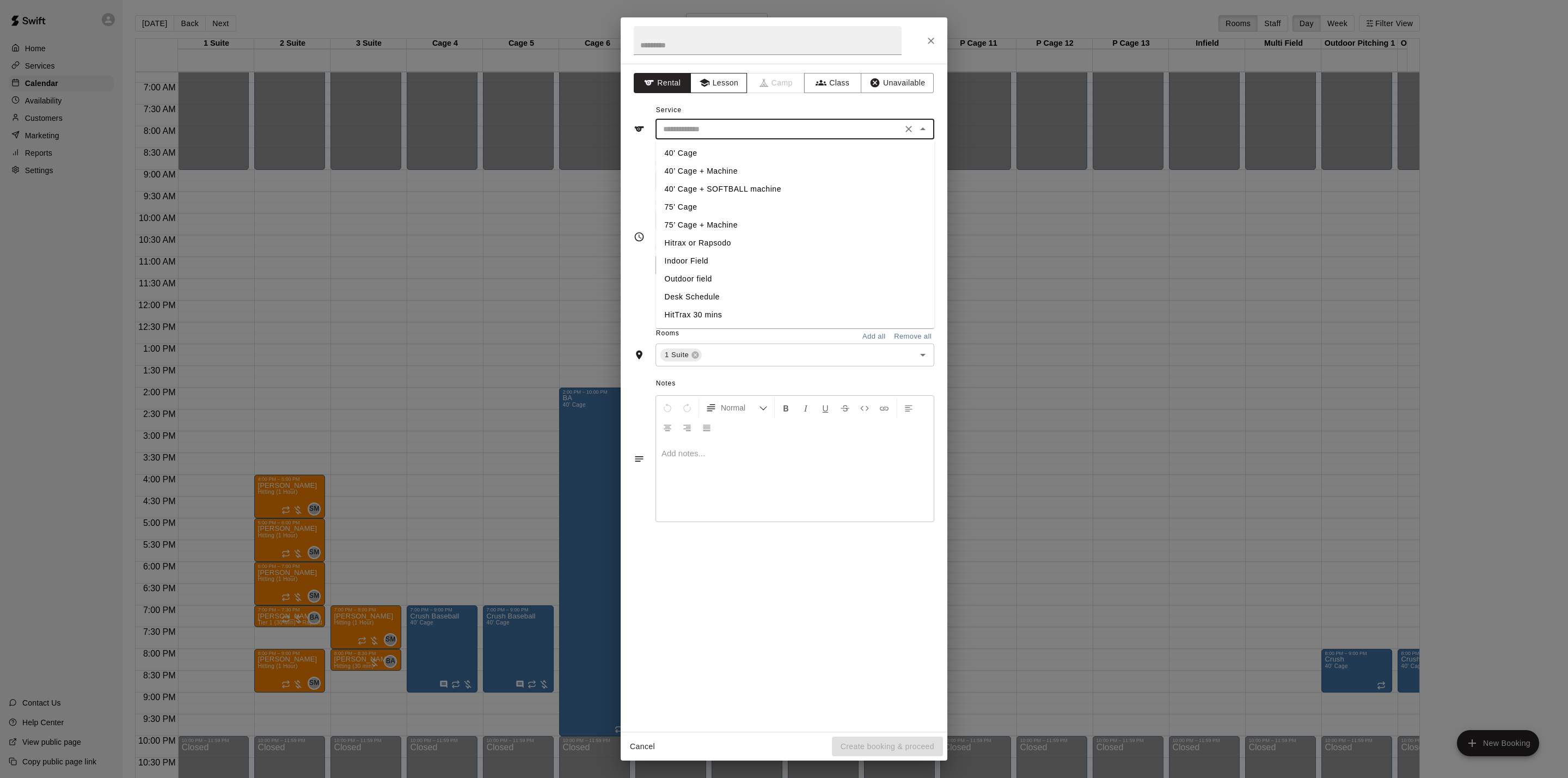
click at [726, 91] on button "Lesson" at bounding box center [718, 83] width 57 height 21
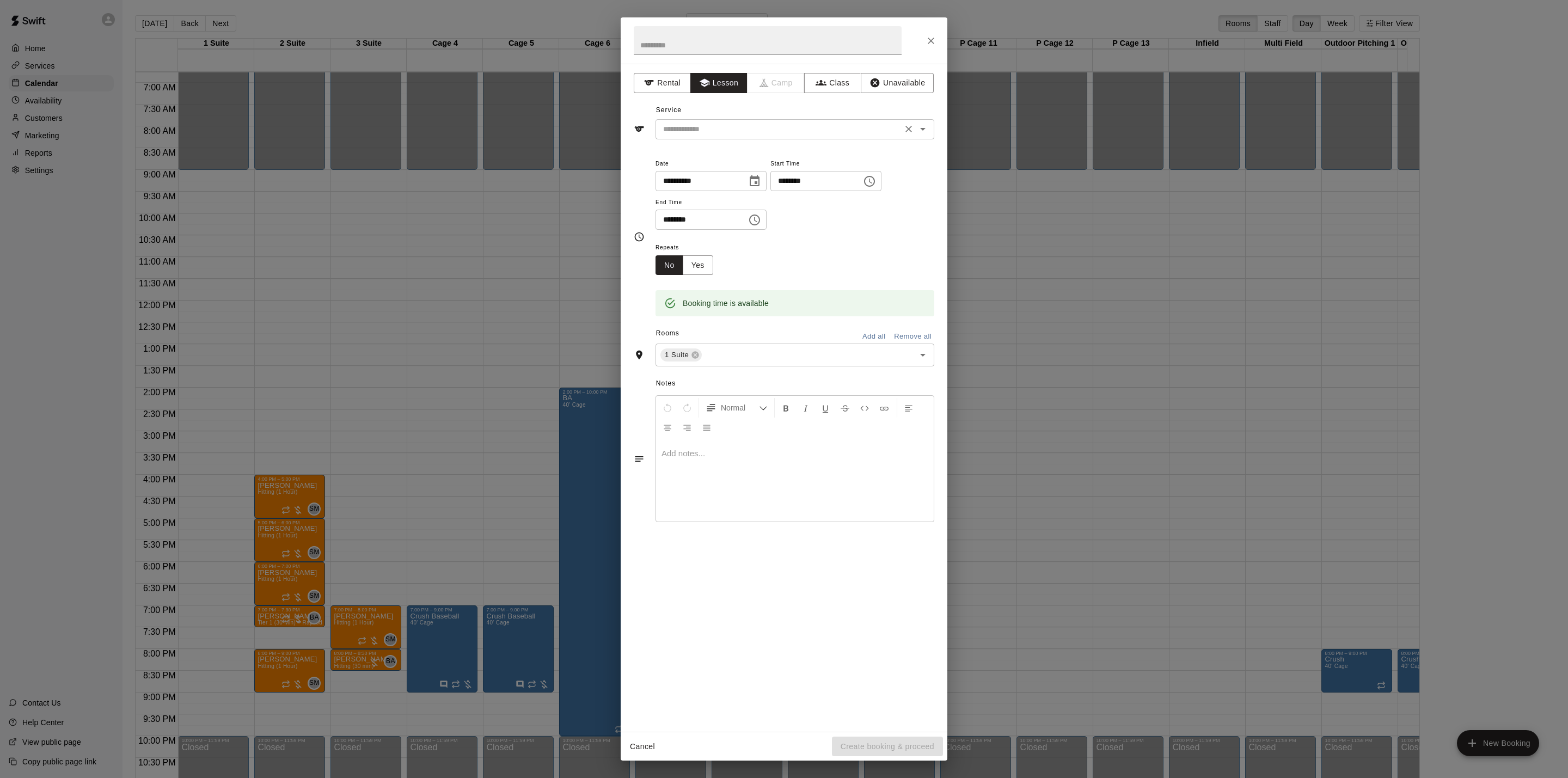
click at [722, 129] on input "text" at bounding box center [778, 129] width 240 height 14
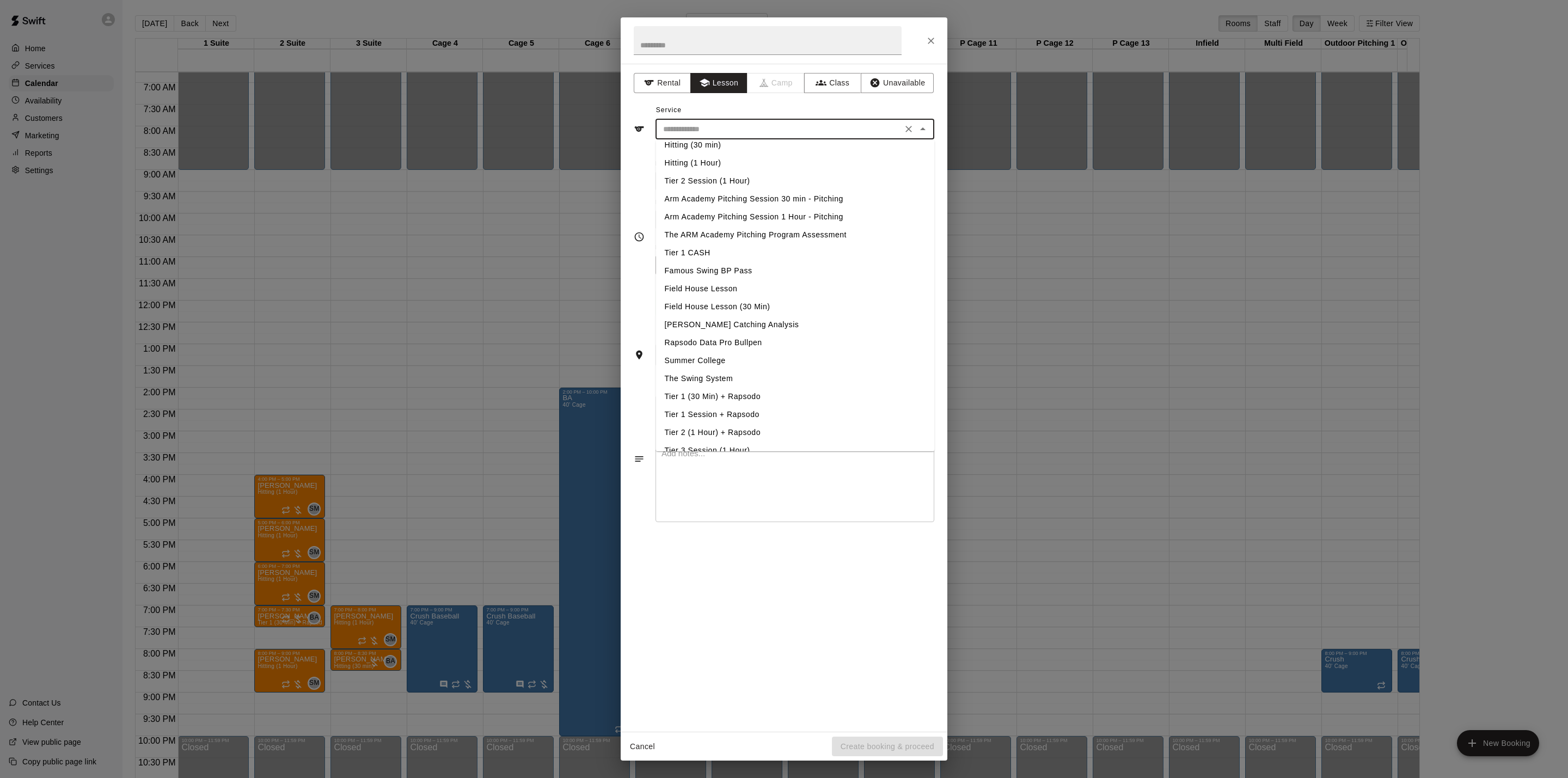
scroll to position [0, 0]
click at [732, 174] on li "Hitting (1 Hour)" at bounding box center [795, 171] width 279 height 18
type input "**********"
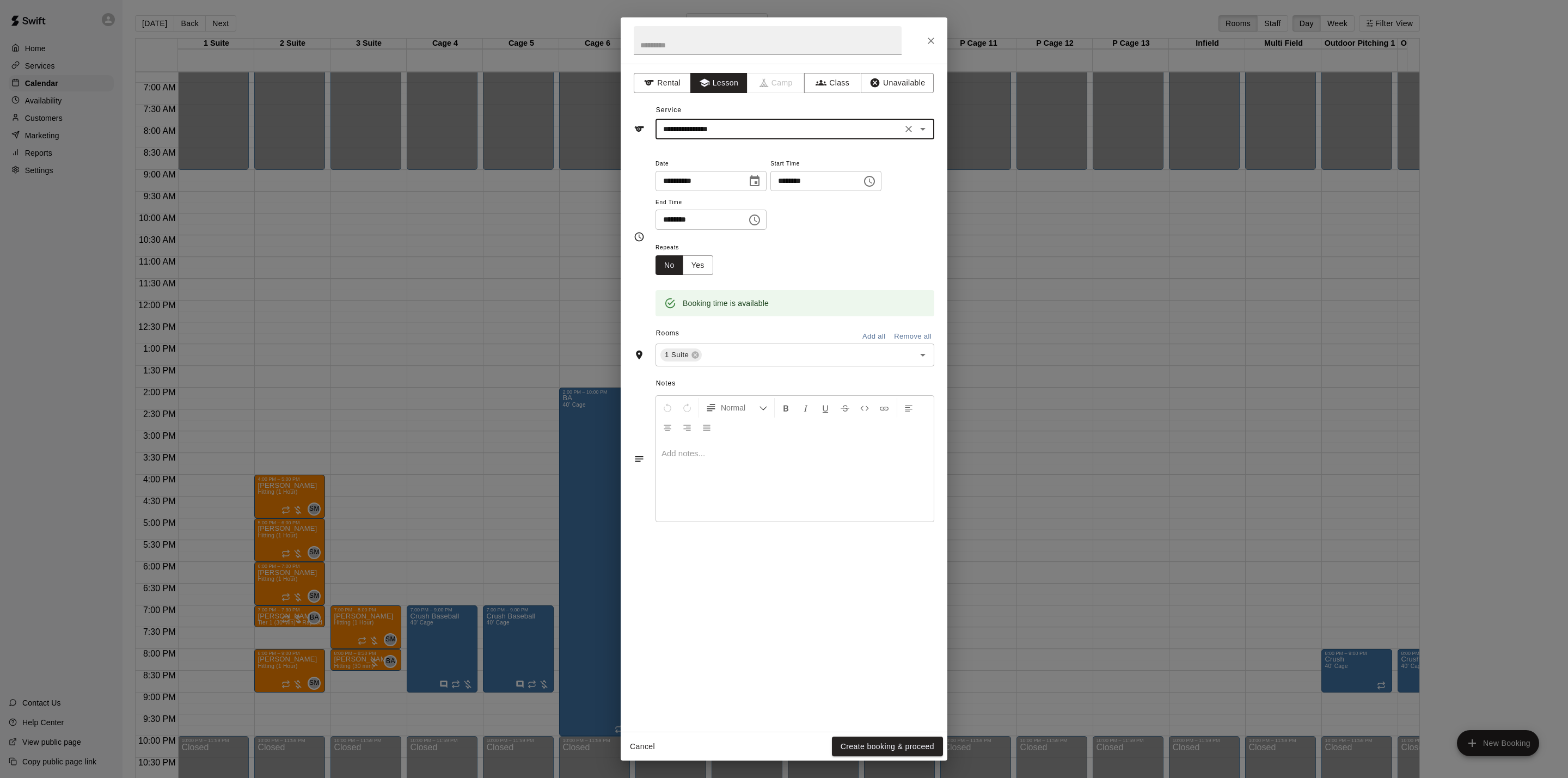
click at [865, 735] on div "Cancel Create booking & proceed" at bounding box center [784, 746] width 326 height 29
click at [865, 740] on button "Create booking & proceed" at bounding box center [887, 747] width 111 height 21
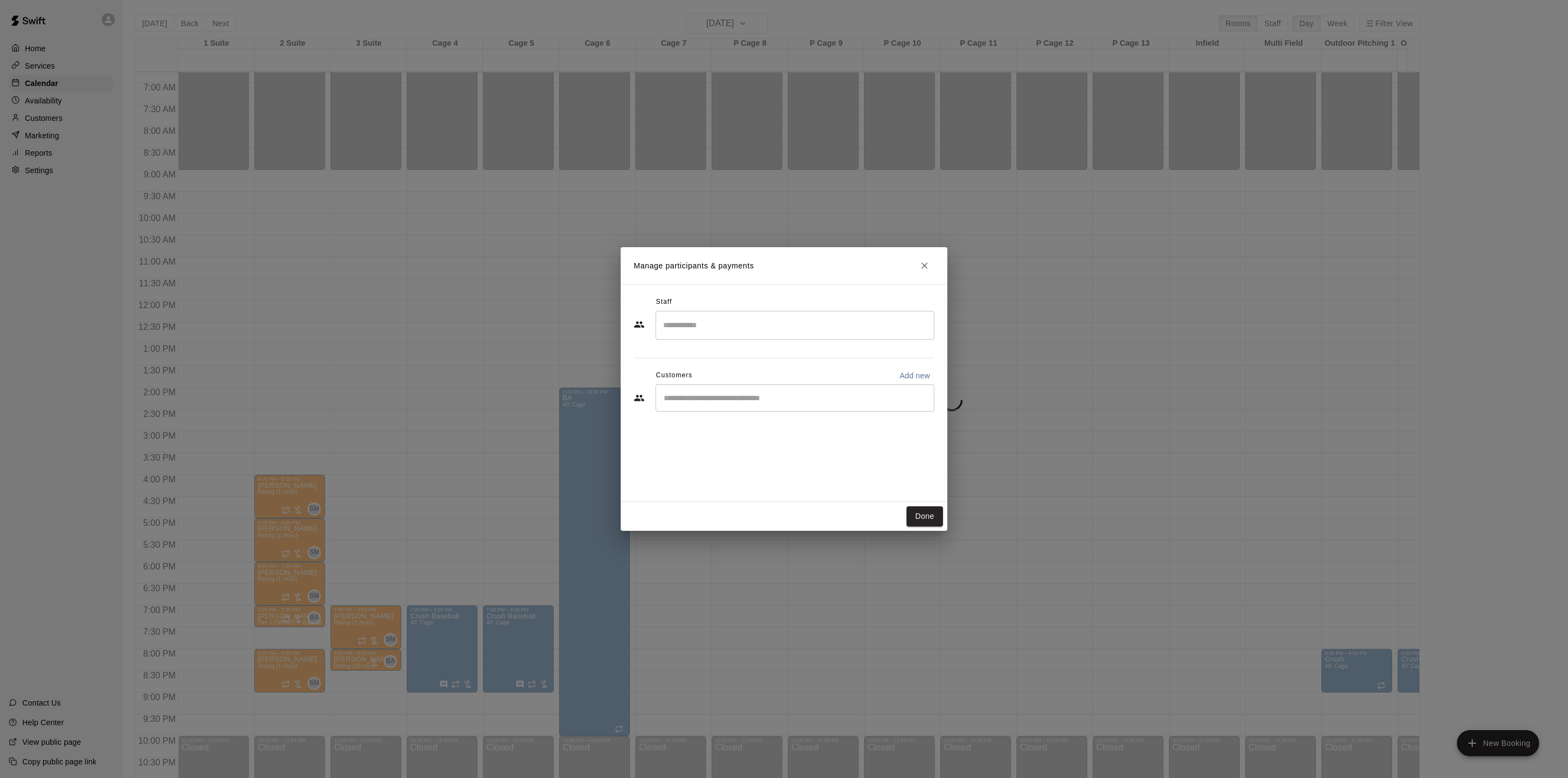
click at [726, 330] on input "Search staff" at bounding box center [795, 326] width 269 height 19
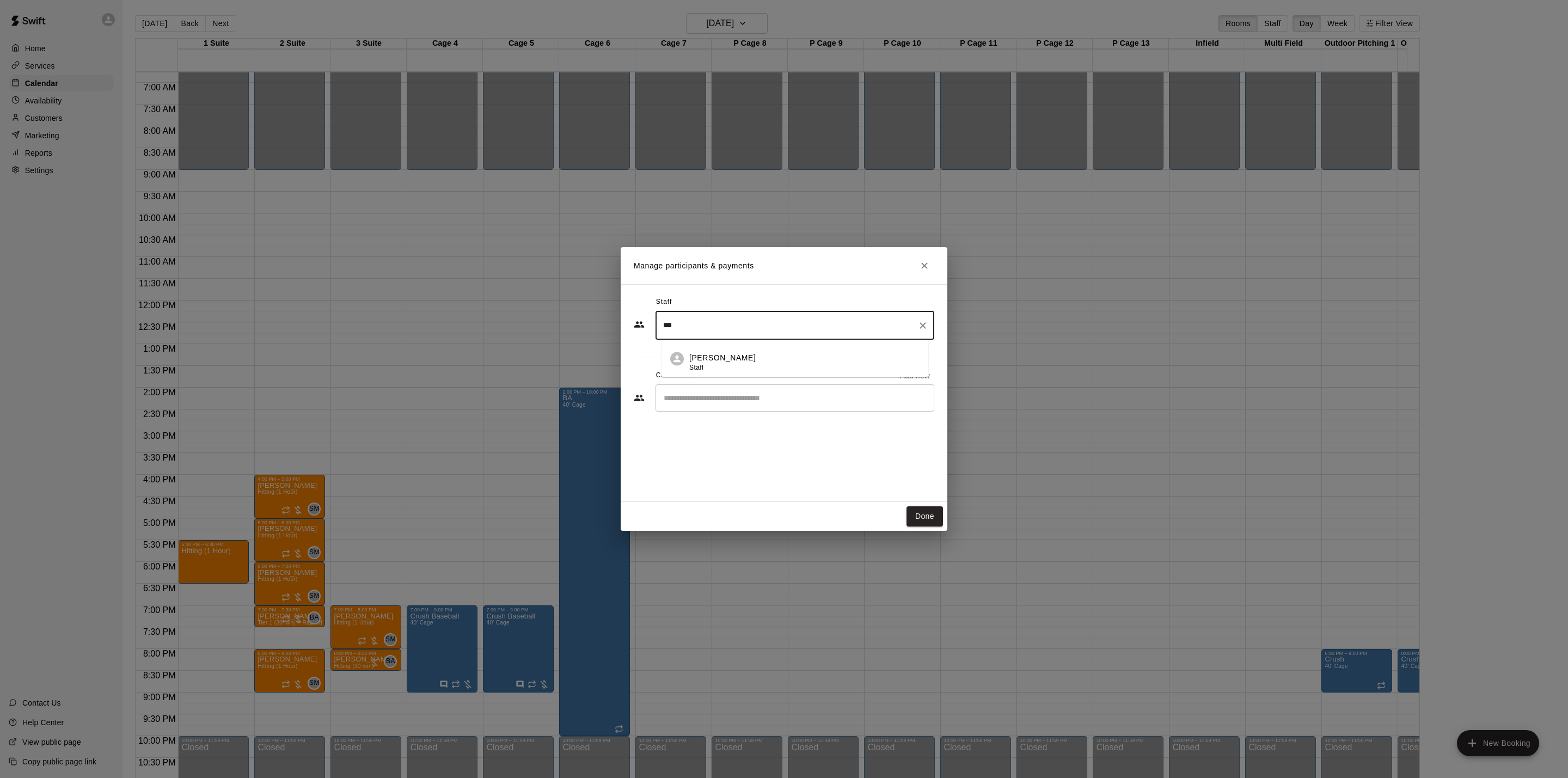
click at [704, 349] on li "[PERSON_NAME] Staff" at bounding box center [795, 359] width 267 height 37
type input "***"
click at [693, 399] on input "Start typing to search customers..." at bounding box center [795, 398] width 269 height 11
type input "***"
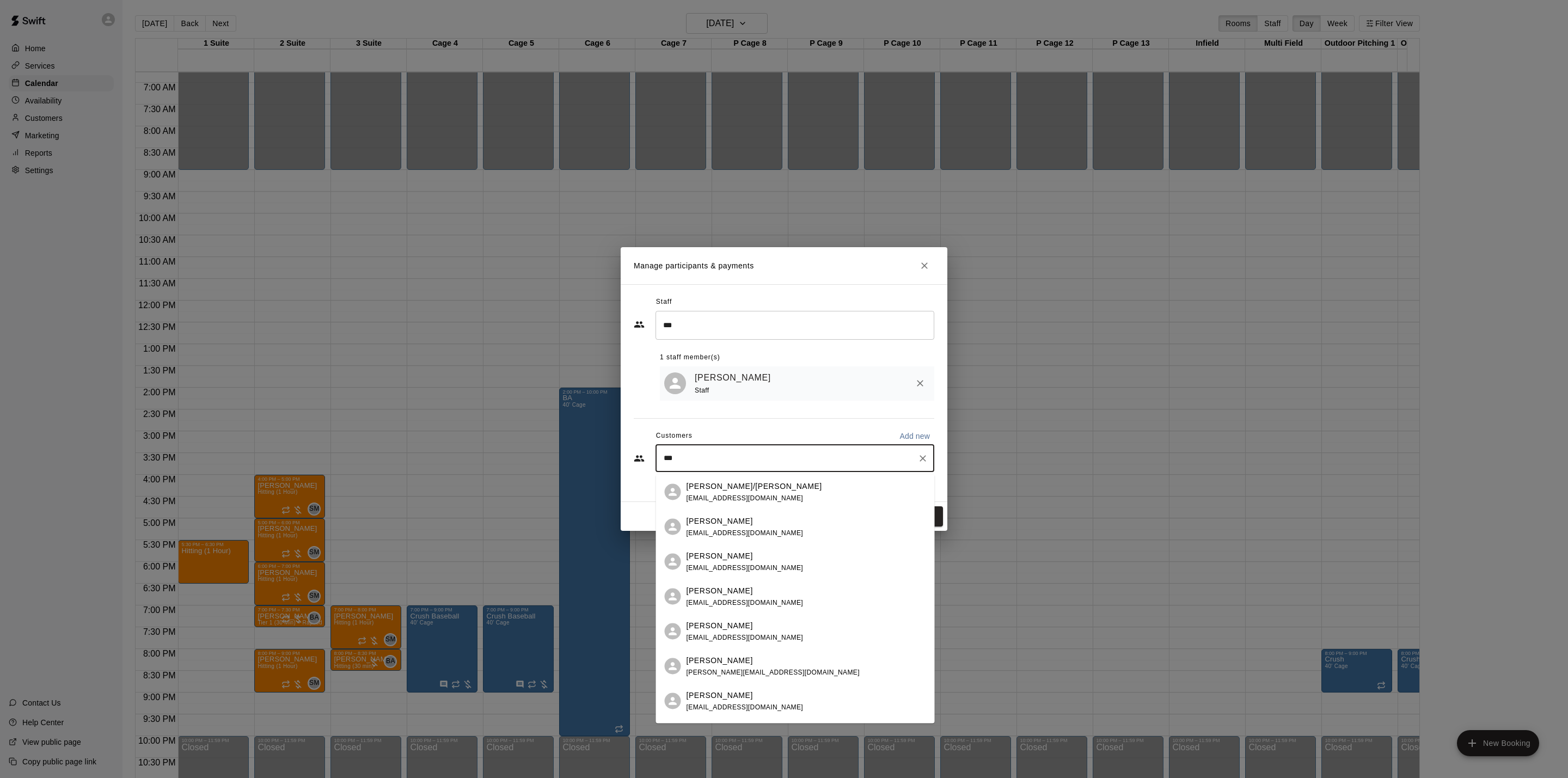
click at [704, 495] on span "[EMAIL_ADDRESS][DOMAIN_NAME]" at bounding box center [745, 497] width 118 height 7
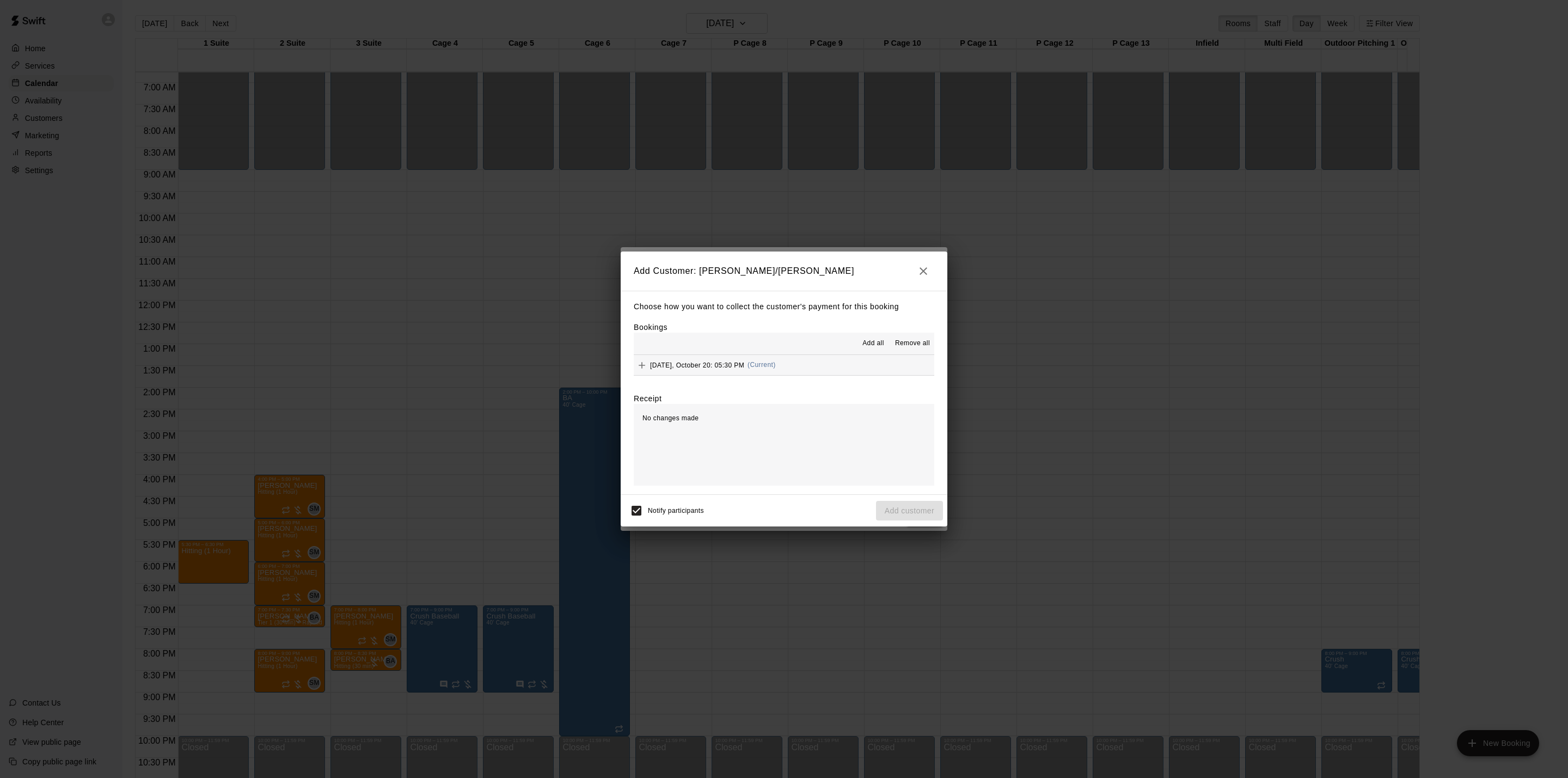
click at [804, 373] on button "[DATE], October 20: 05:30 PM (Current)" at bounding box center [784, 366] width 300 height 21
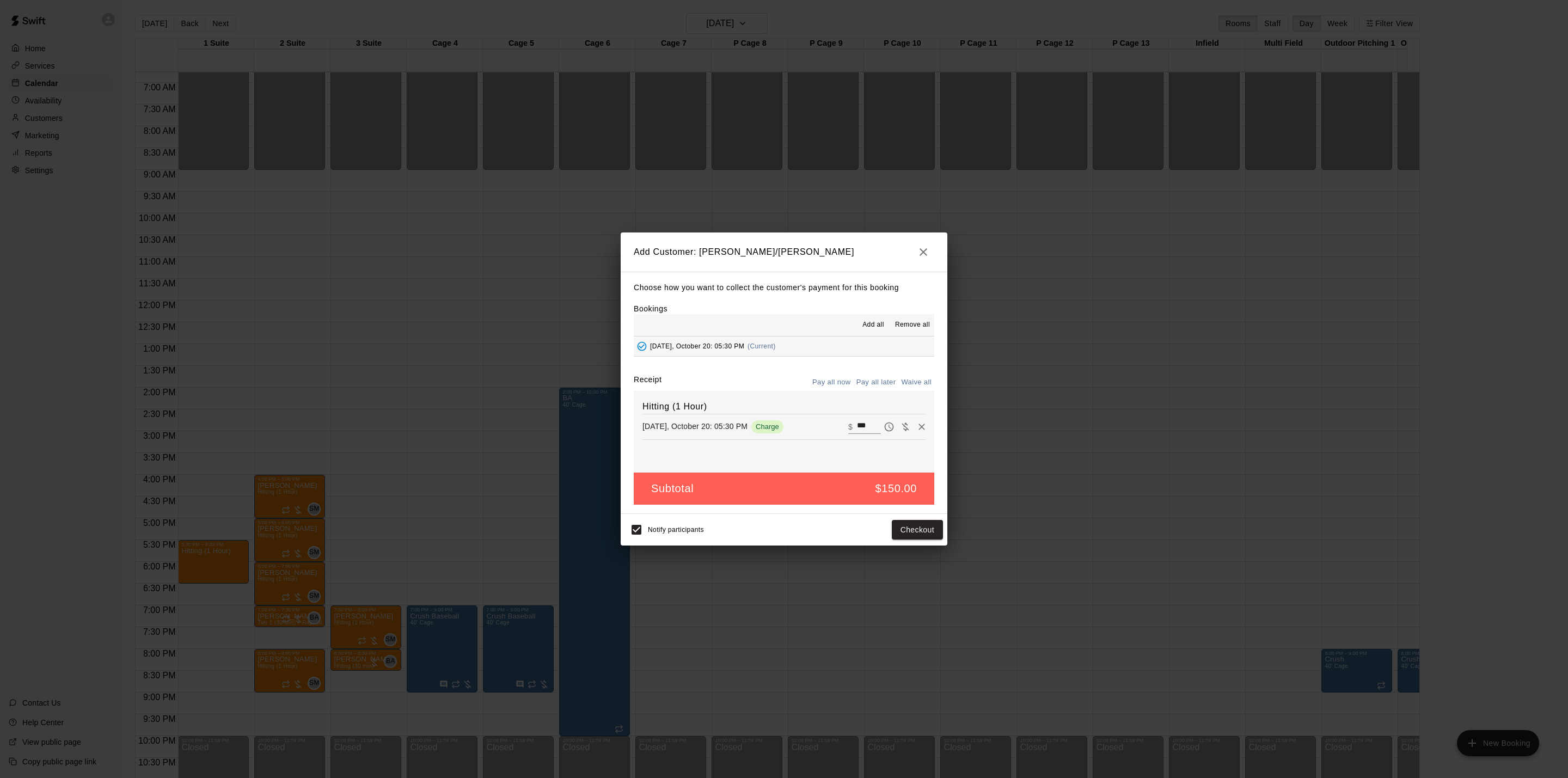
click at [887, 387] on button "Pay all later" at bounding box center [876, 382] width 45 height 17
click at [904, 535] on button "Add customer" at bounding box center [909, 530] width 67 height 21
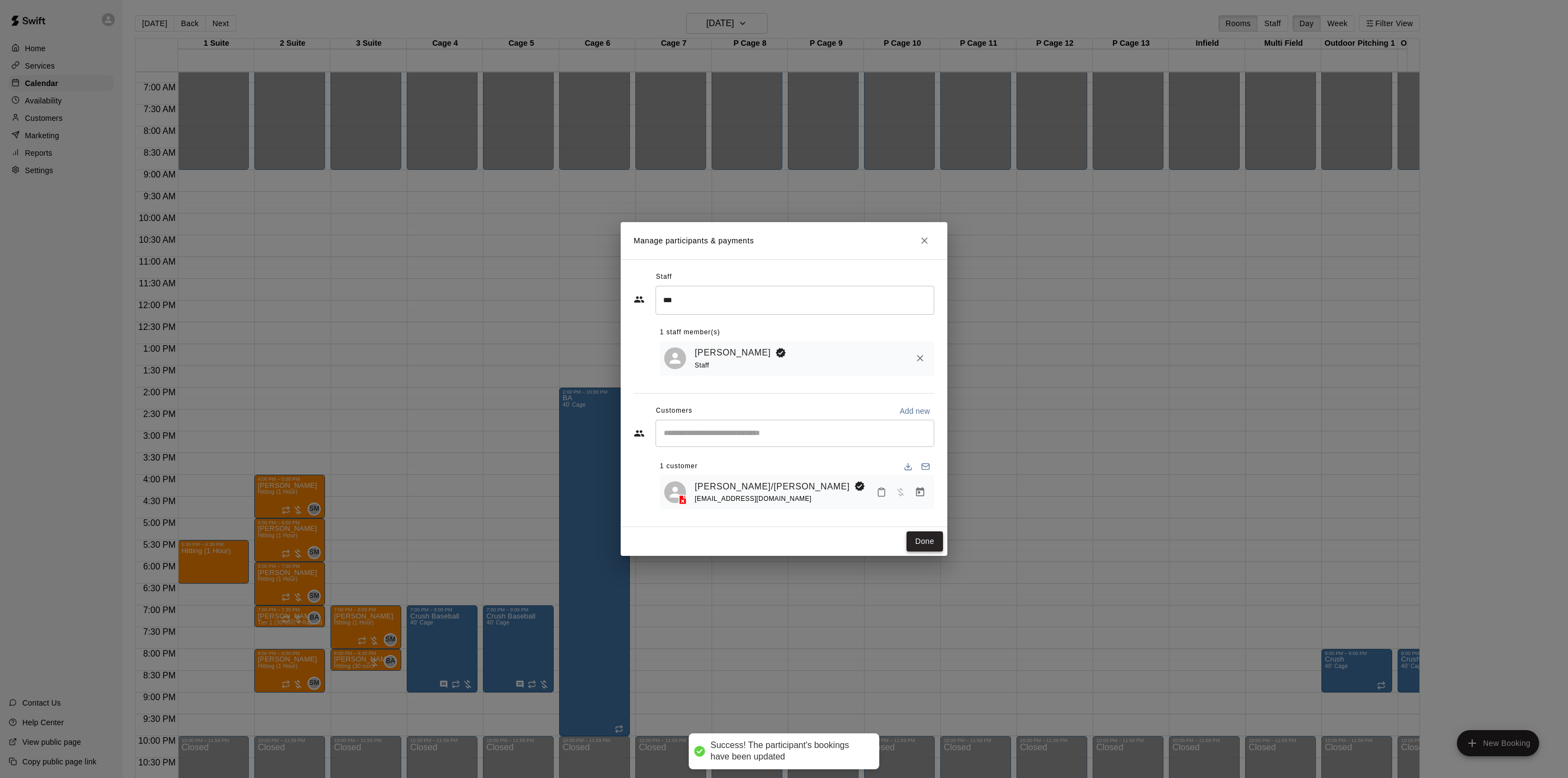
click at [909, 535] on button "Done" at bounding box center [924, 542] width 36 height 21
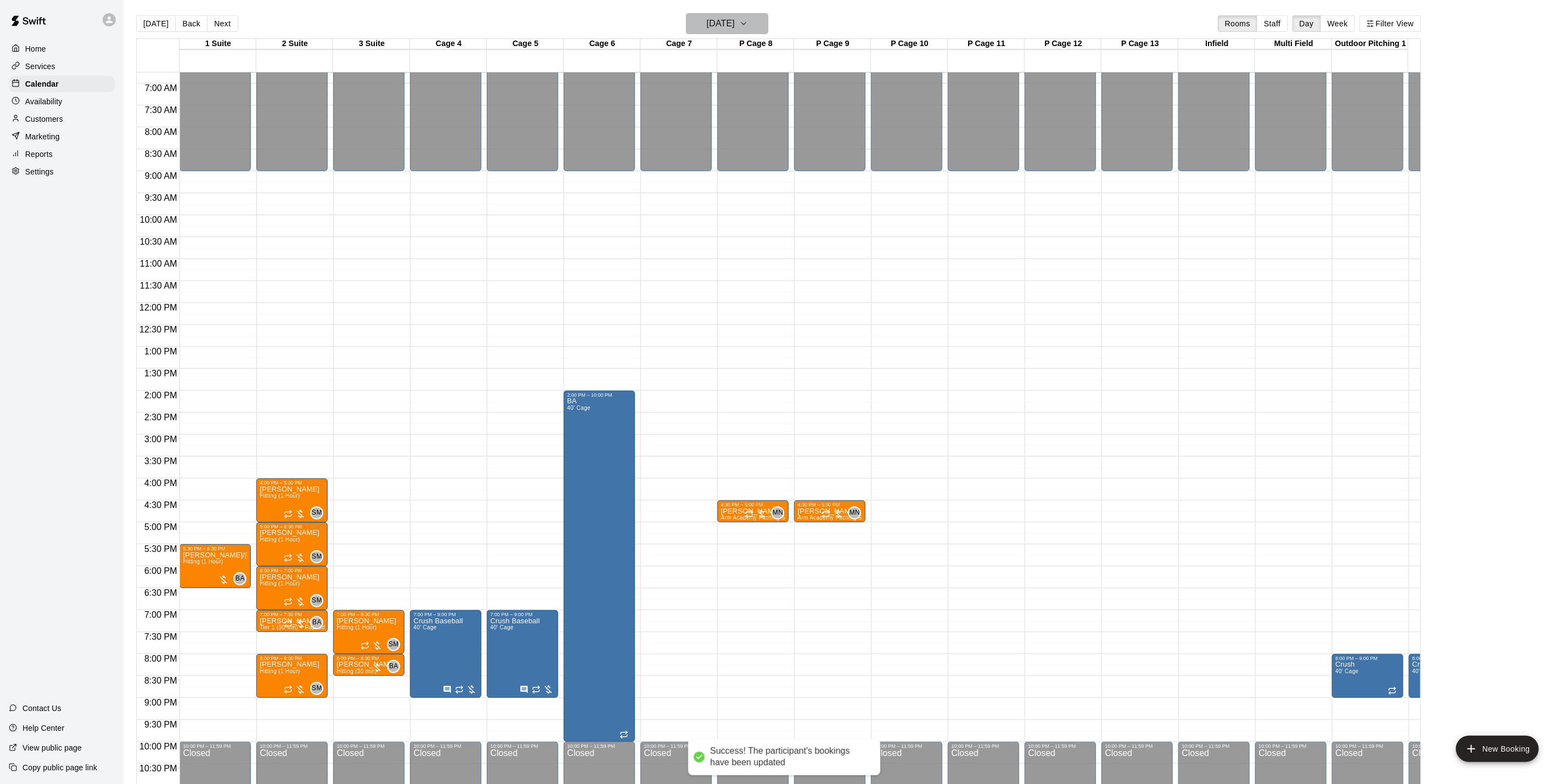
click at [735, 22] on h6 "[DATE]" at bounding box center [721, 24] width 28 height 15
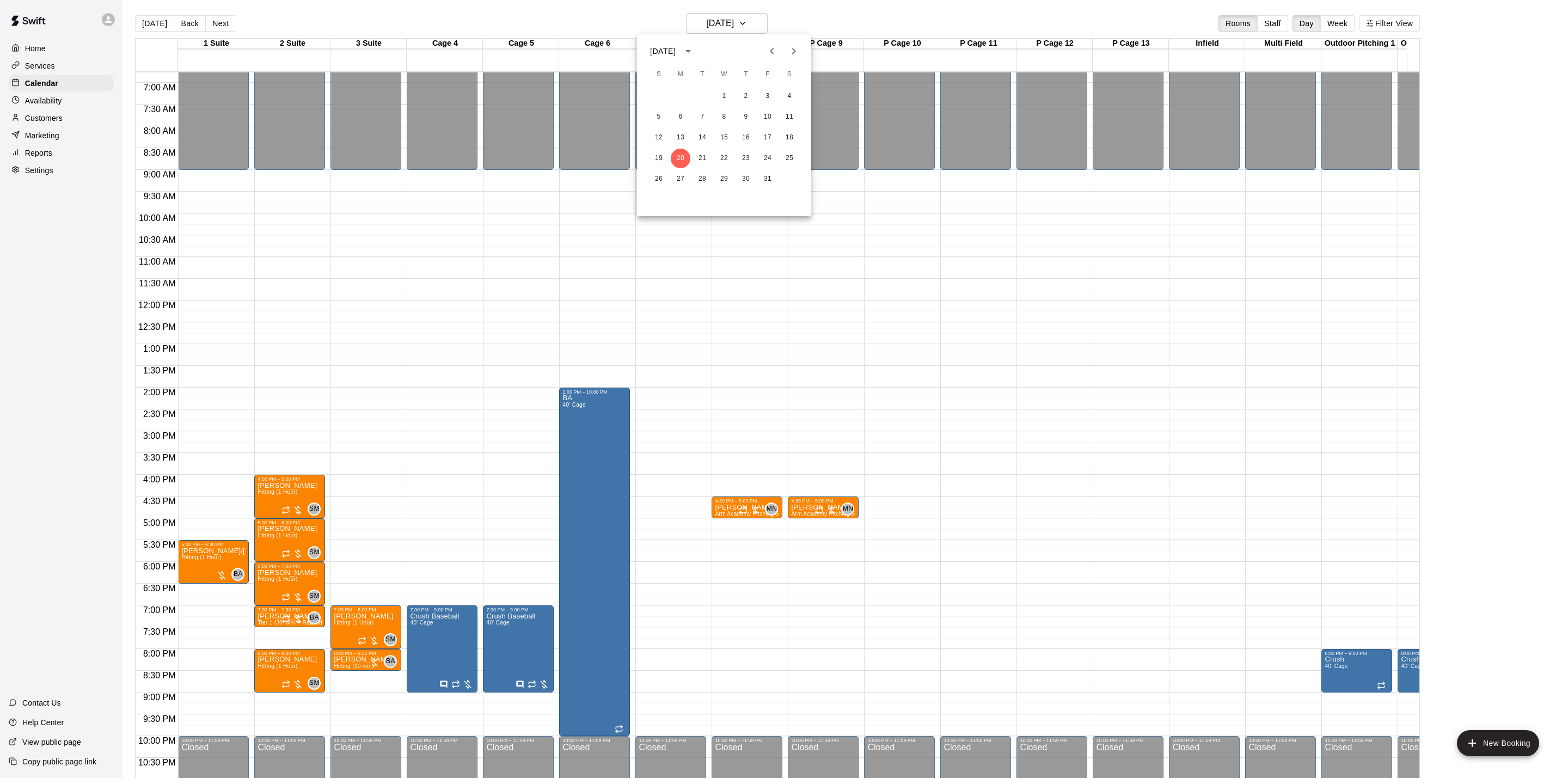
click at [765, 50] on button "Previous month" at bounding box center [771, 50] width 21 height 21
click at [754, 118] on button "11" at bounding box center [745, 117] width 20 height 20
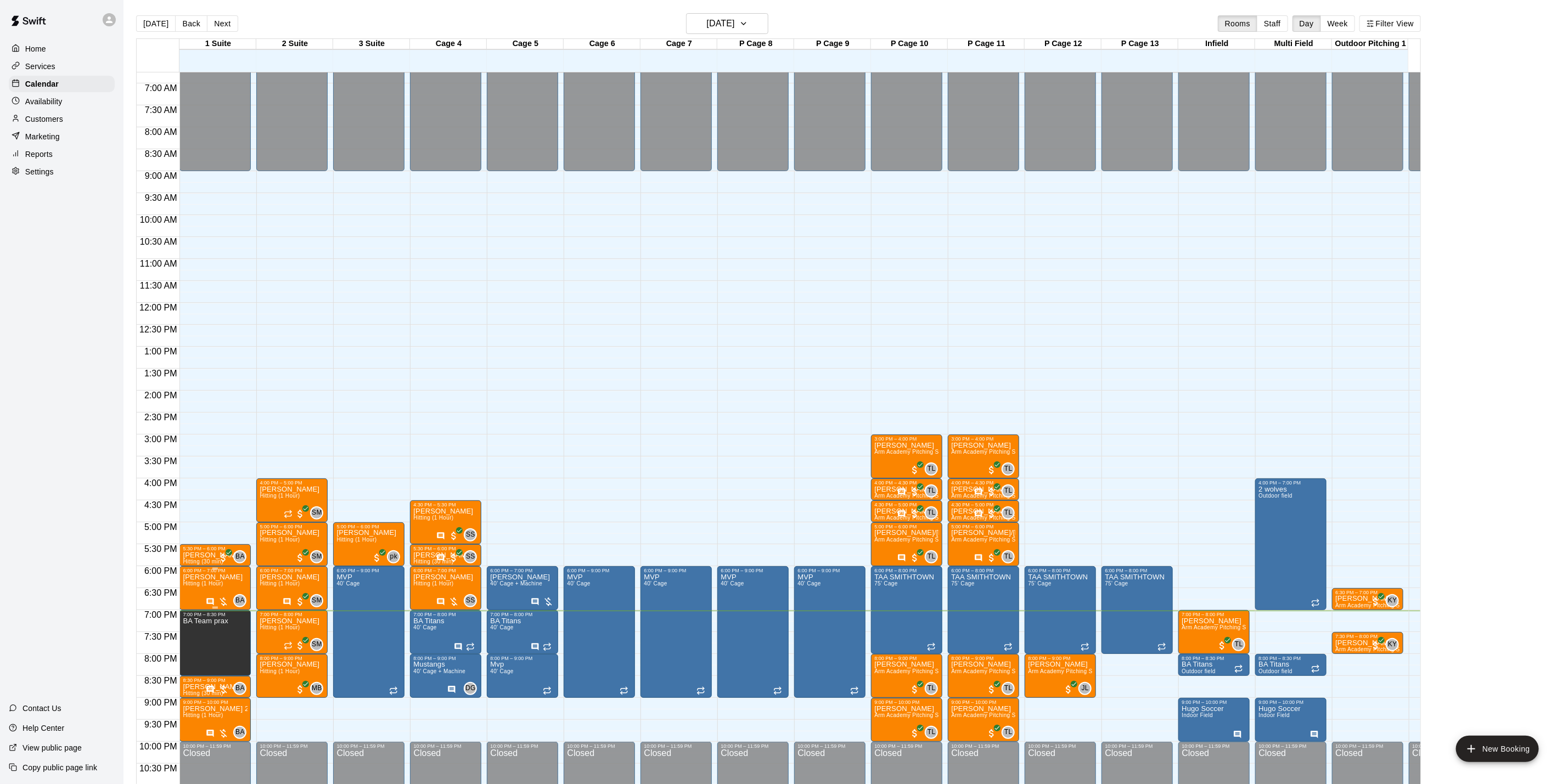
click at [215, 583] on span "Hitting (1 Hour)" at bounding box center [202, 584] width 40 height 6
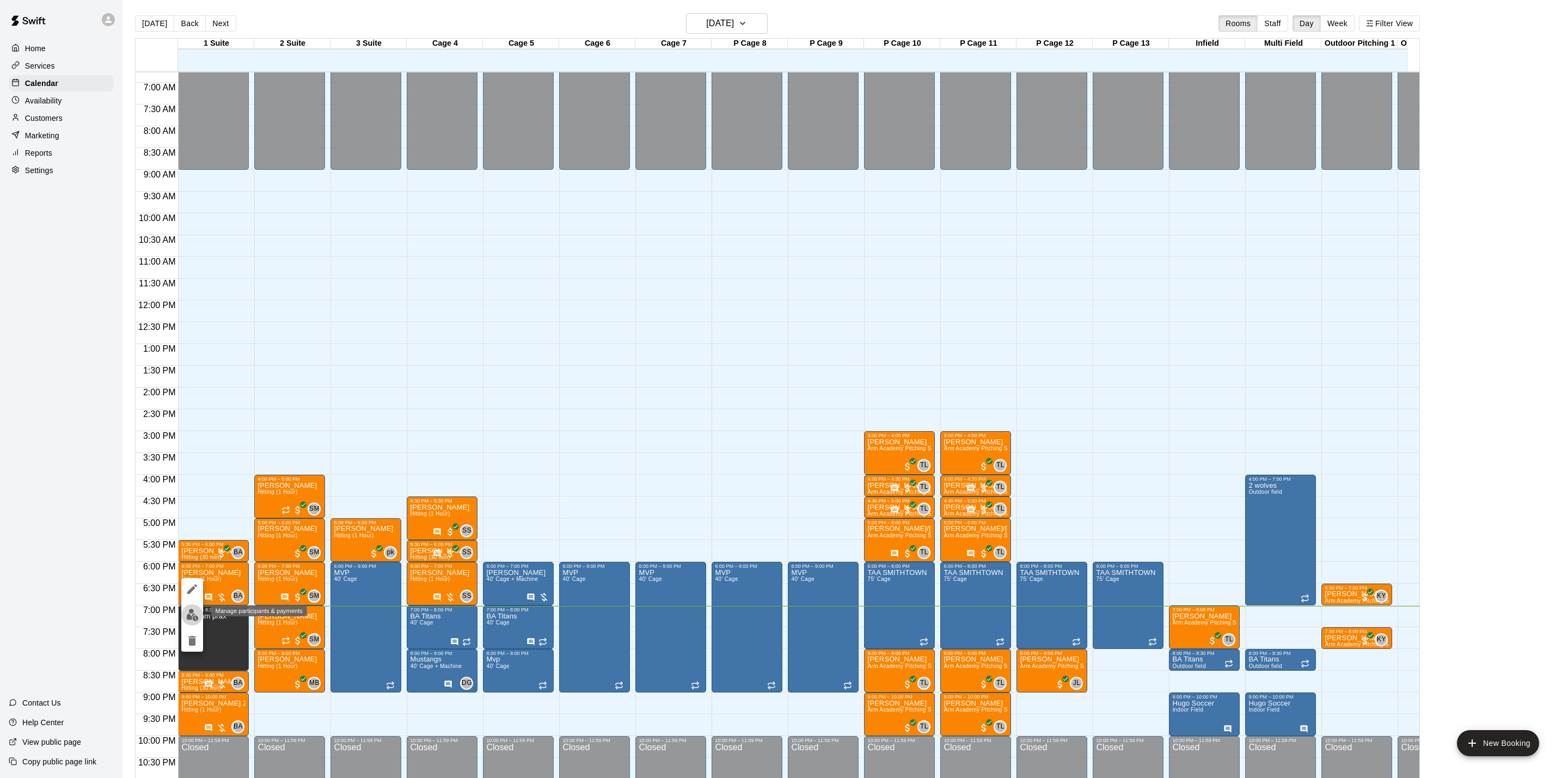
click at [187, 615] on img "edit" at bounding box center [192, 615] width 12 height 12
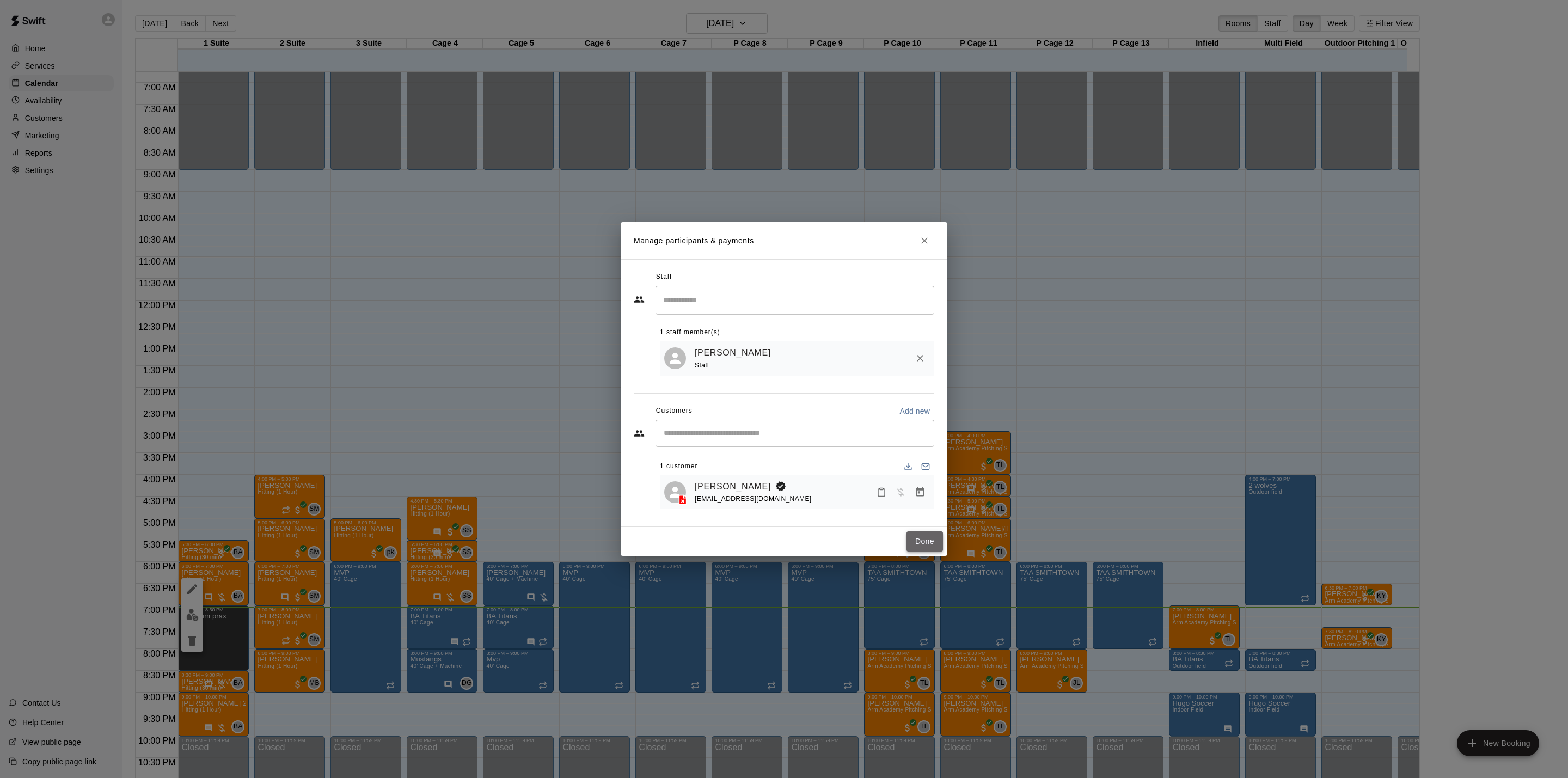
click at [921, 546] on button "Done" at bounding box center [924, 542] width 36 height 21
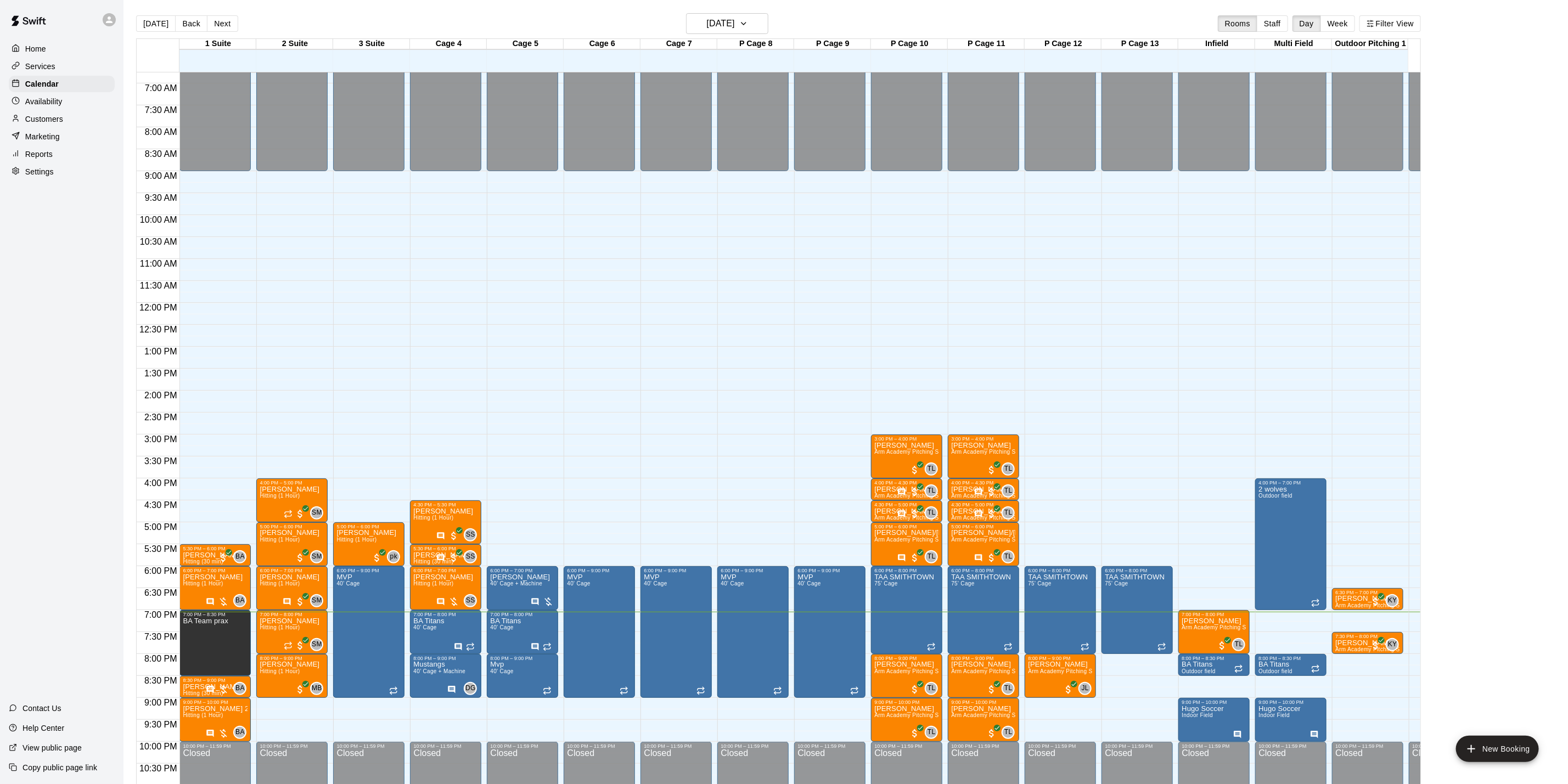
click at [56, 125] on p "Customers" at bounding box center [44, 119] width 38 height 11
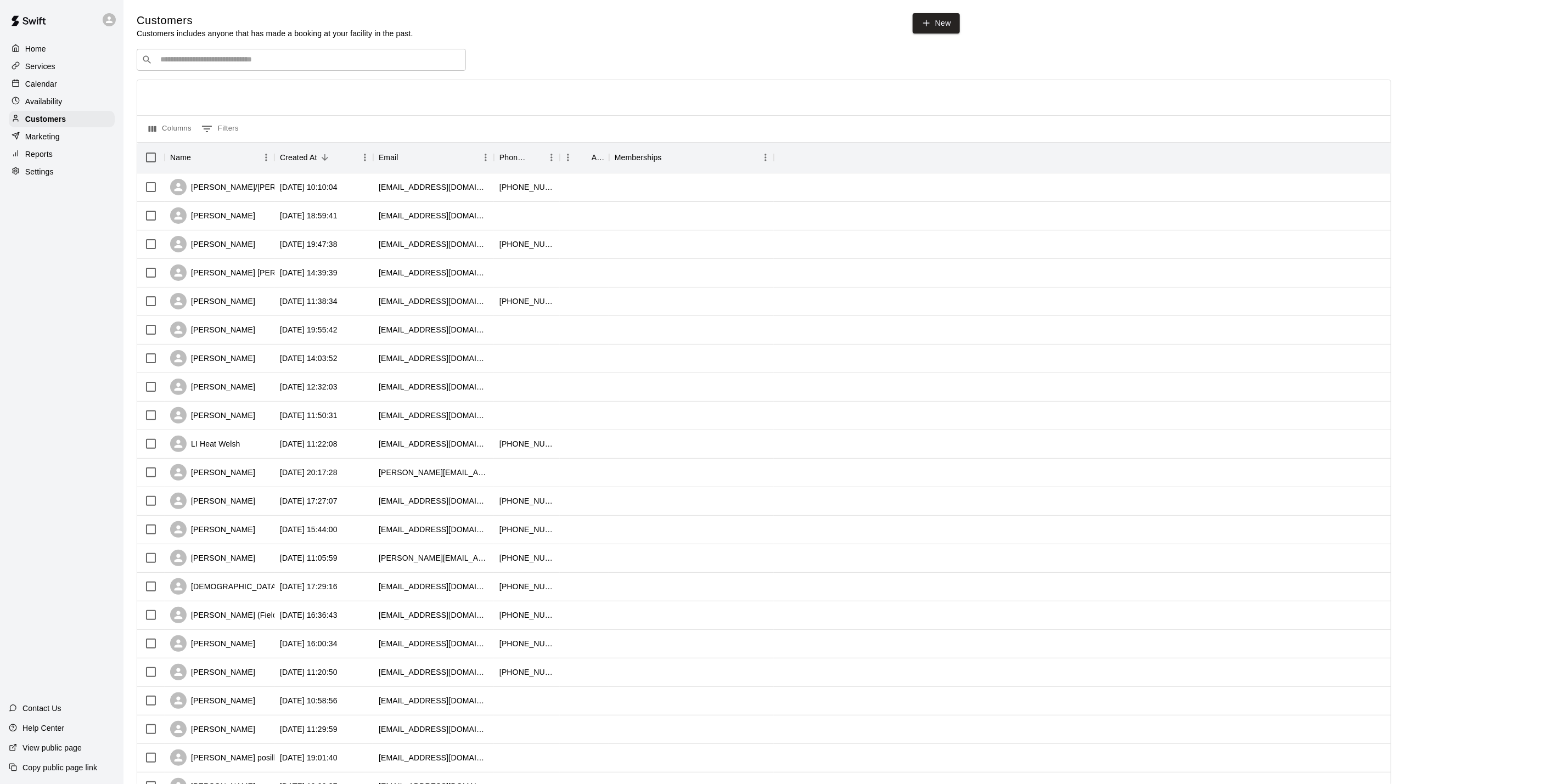
click at [278, 61] on input "Search customers by name or email" at bounding box center [308, 60] width 304 height 11
type input "*****"
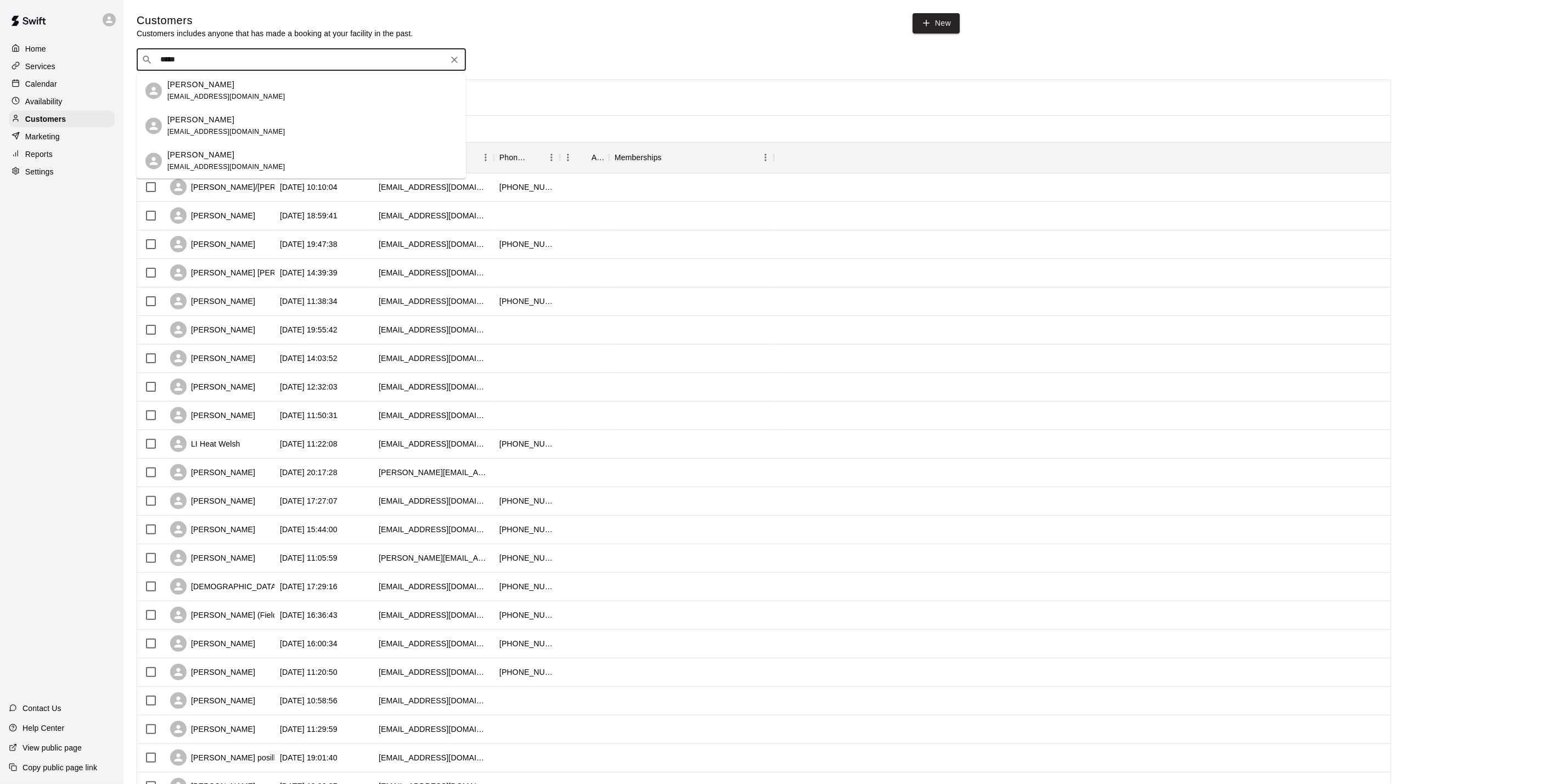
click at [267, 80] on div "[PERSON_NAME] [EMAIL_ADDRESS][DOMAIN_NAME]" at bounding box center [312, 90] width 290 height 24
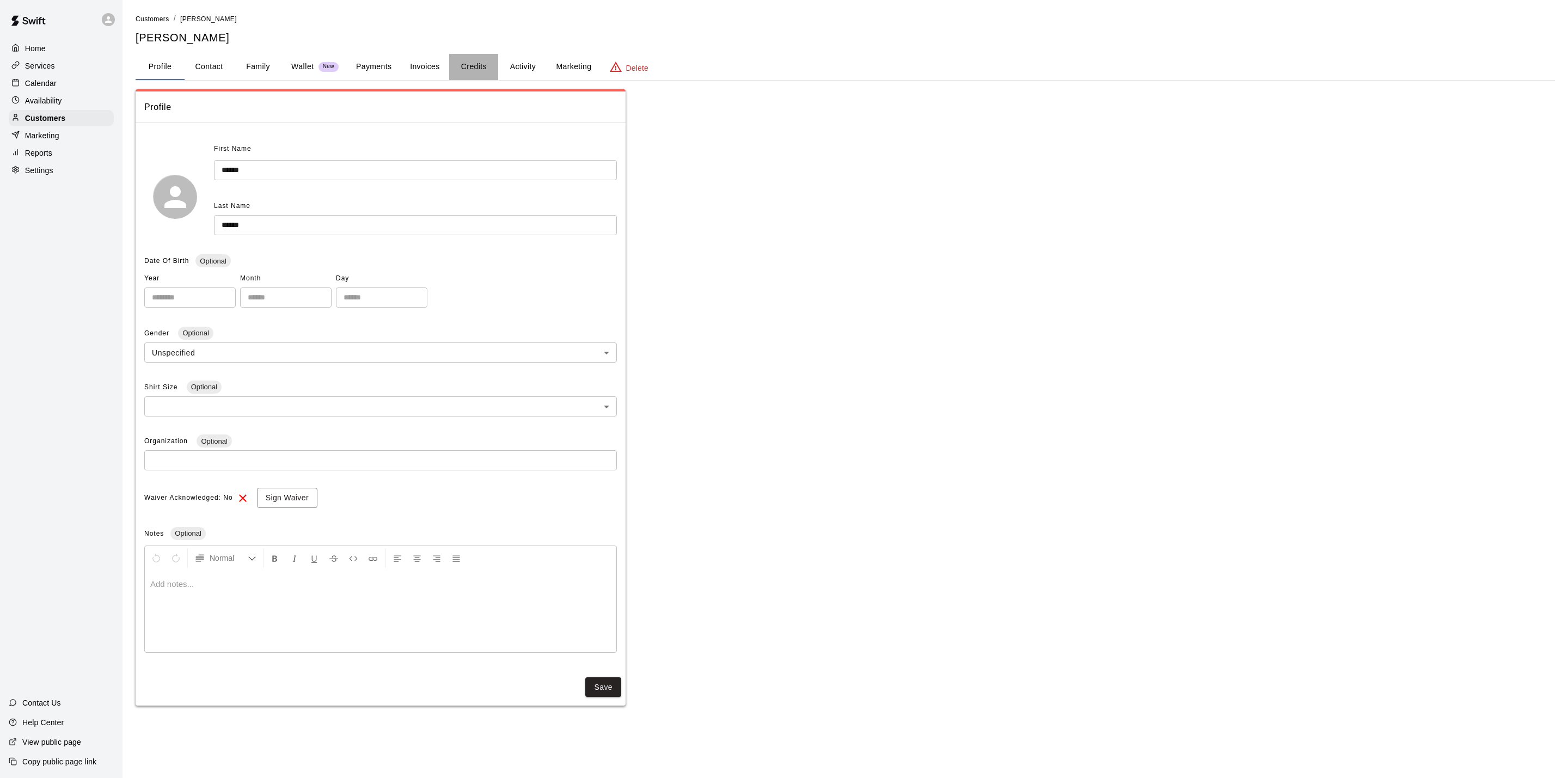
click at [469, 69] on button "Credits" at bounding box center [474, 67] width 49 height 26
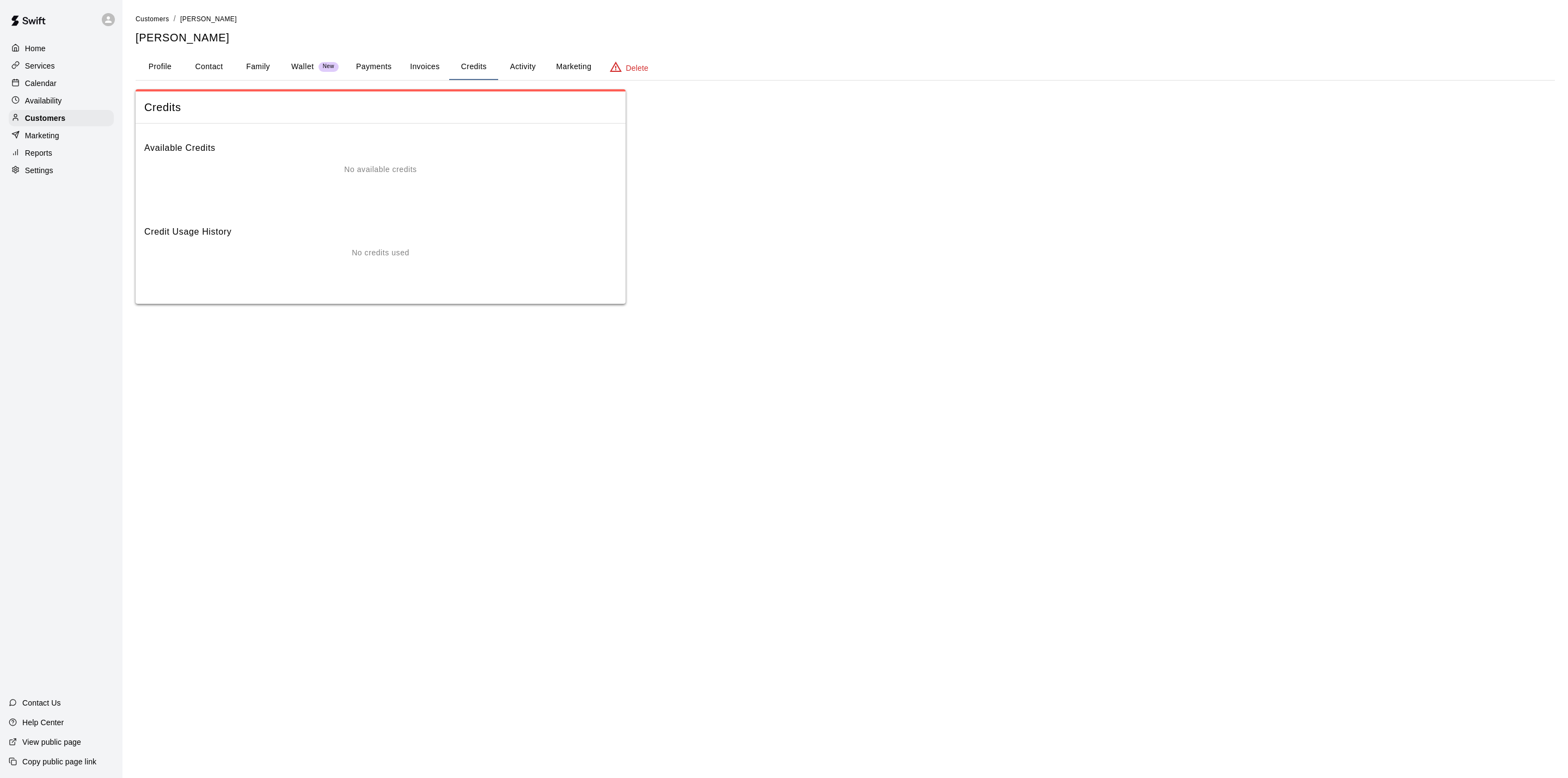
click at [515, 67] on button "Activity" at bounding box center [522, 67] width 49 height 26
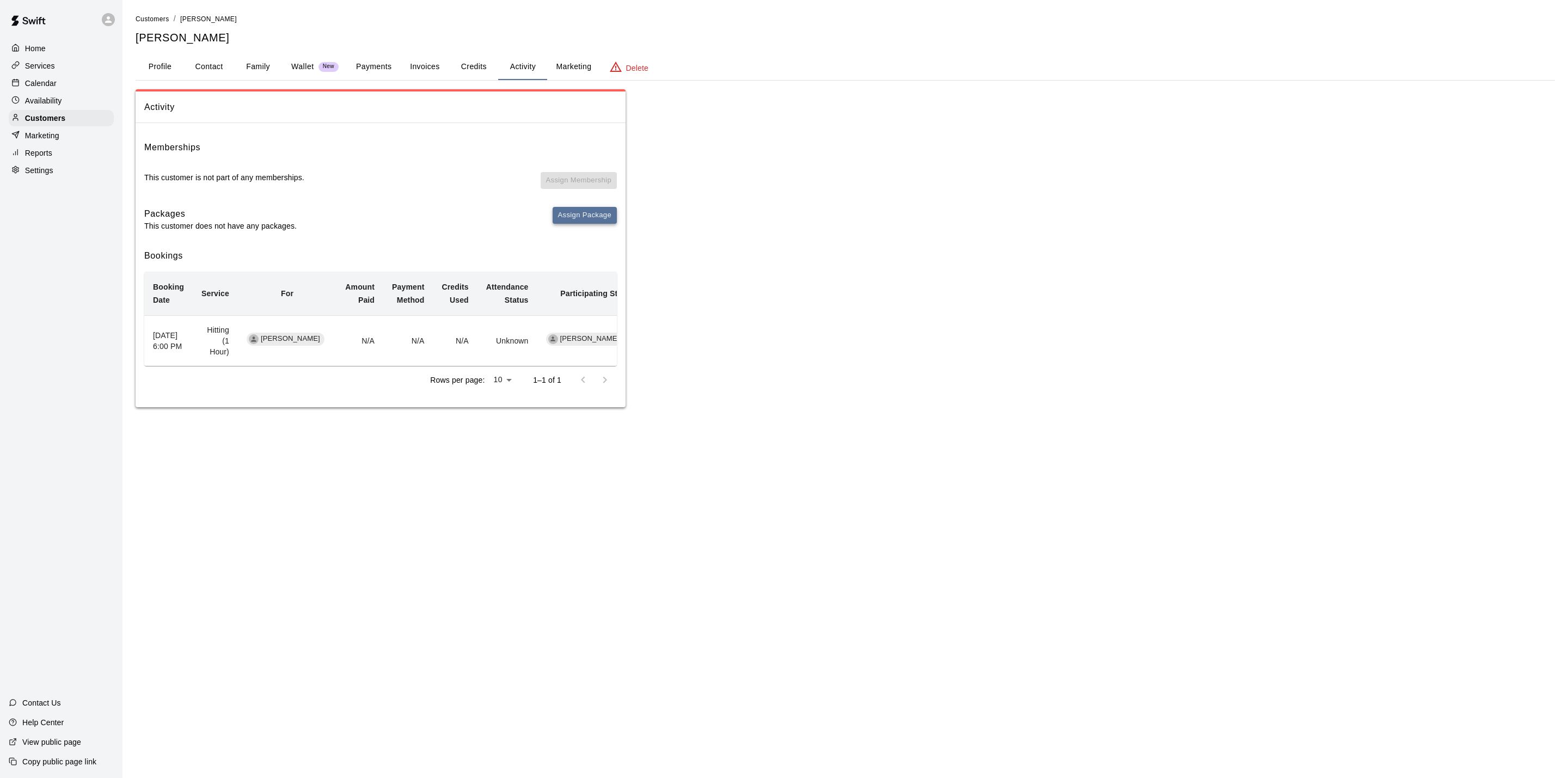
click at [587, 215] on button "Assign Package" at bounding box center [585, 215] width 64 height 17
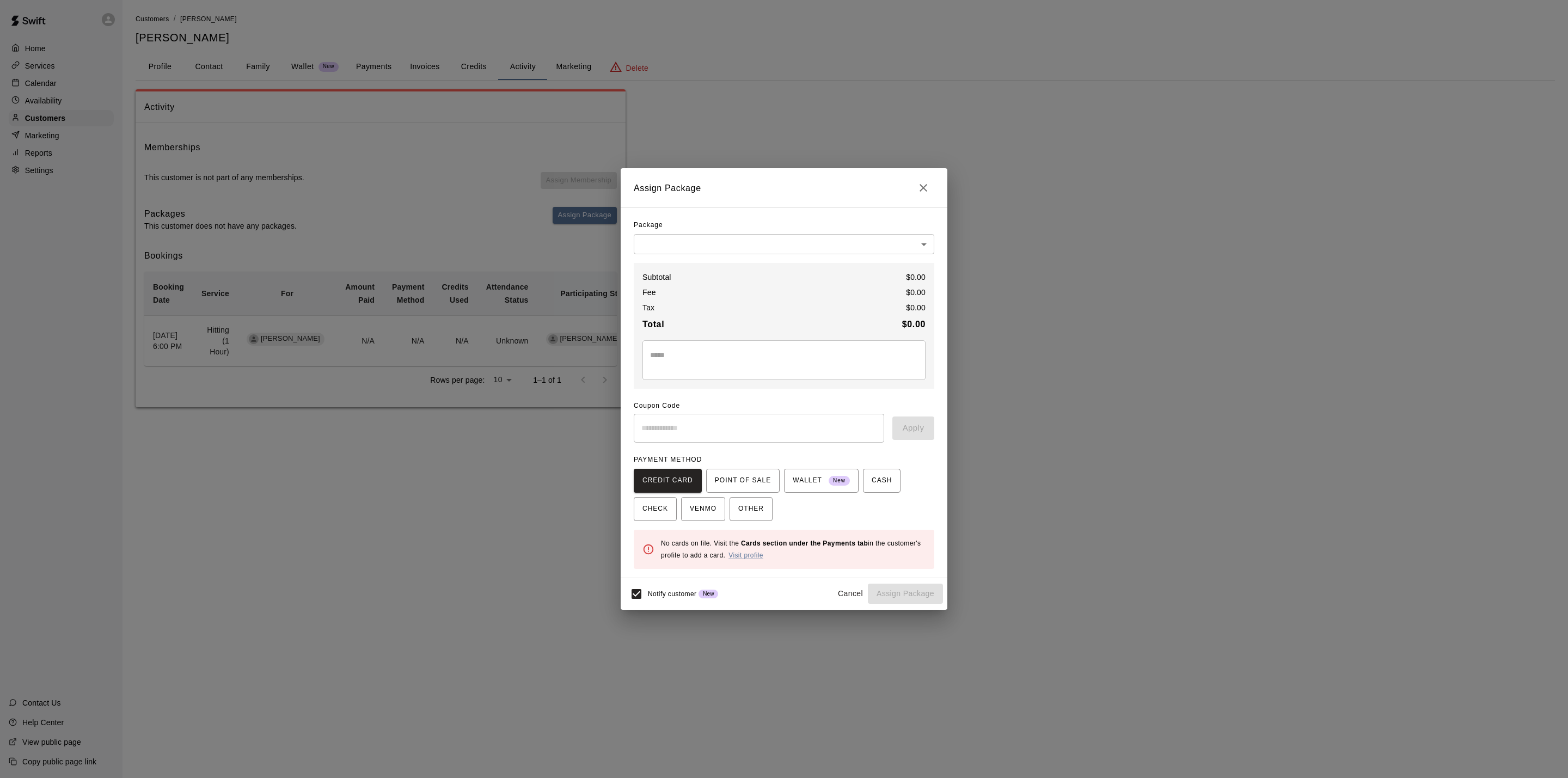
click at [685, 241] on body "Home Services Calendar Availability Customers Marketing Reports Settings Contac…" at bounding box center [784, 215] width 1568 height 429
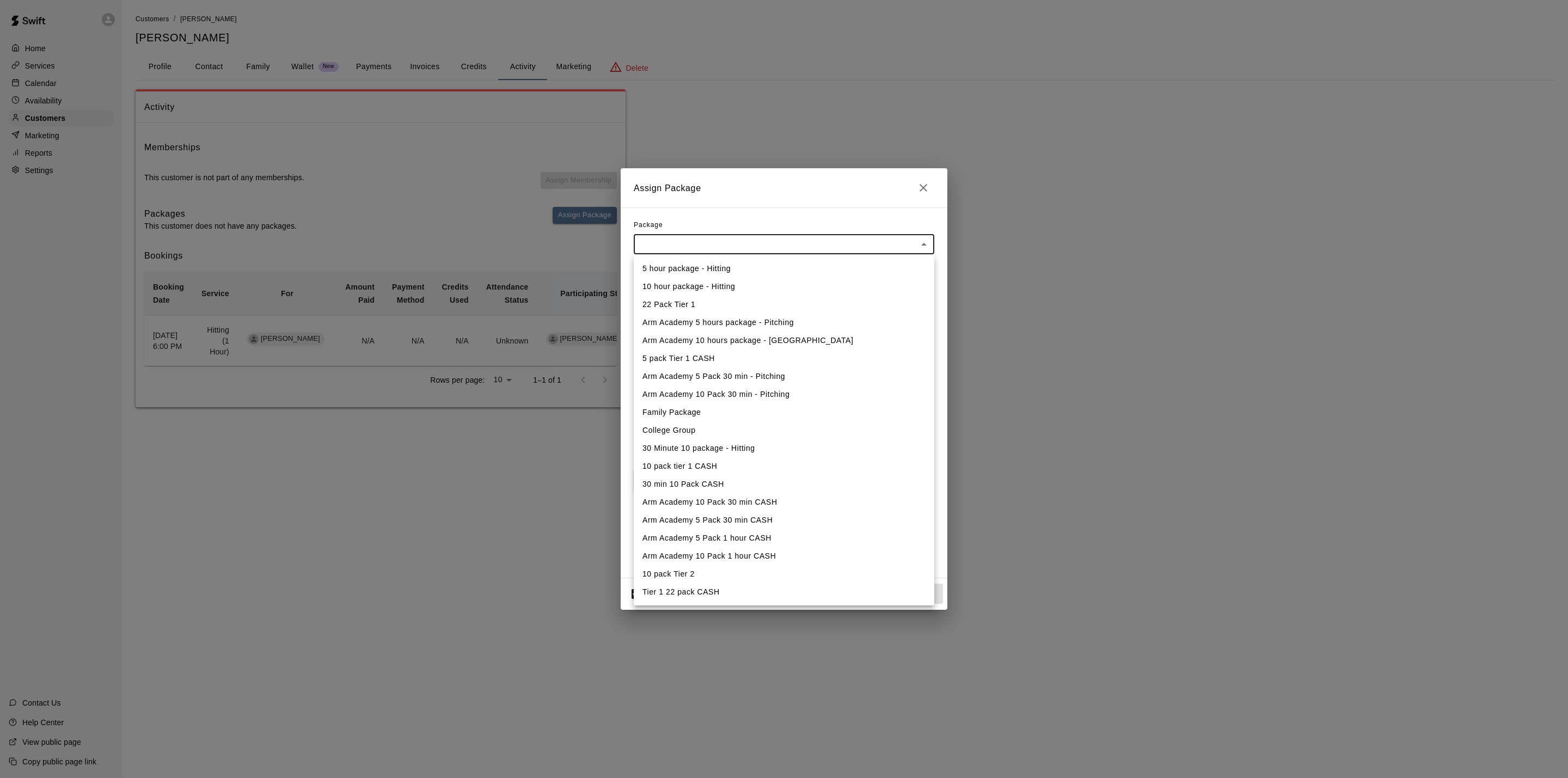
click at [755, 464] on li "10 pack tier 1 CASH" at bounding box center [784, 465] width 300 height 18
type input "**********"
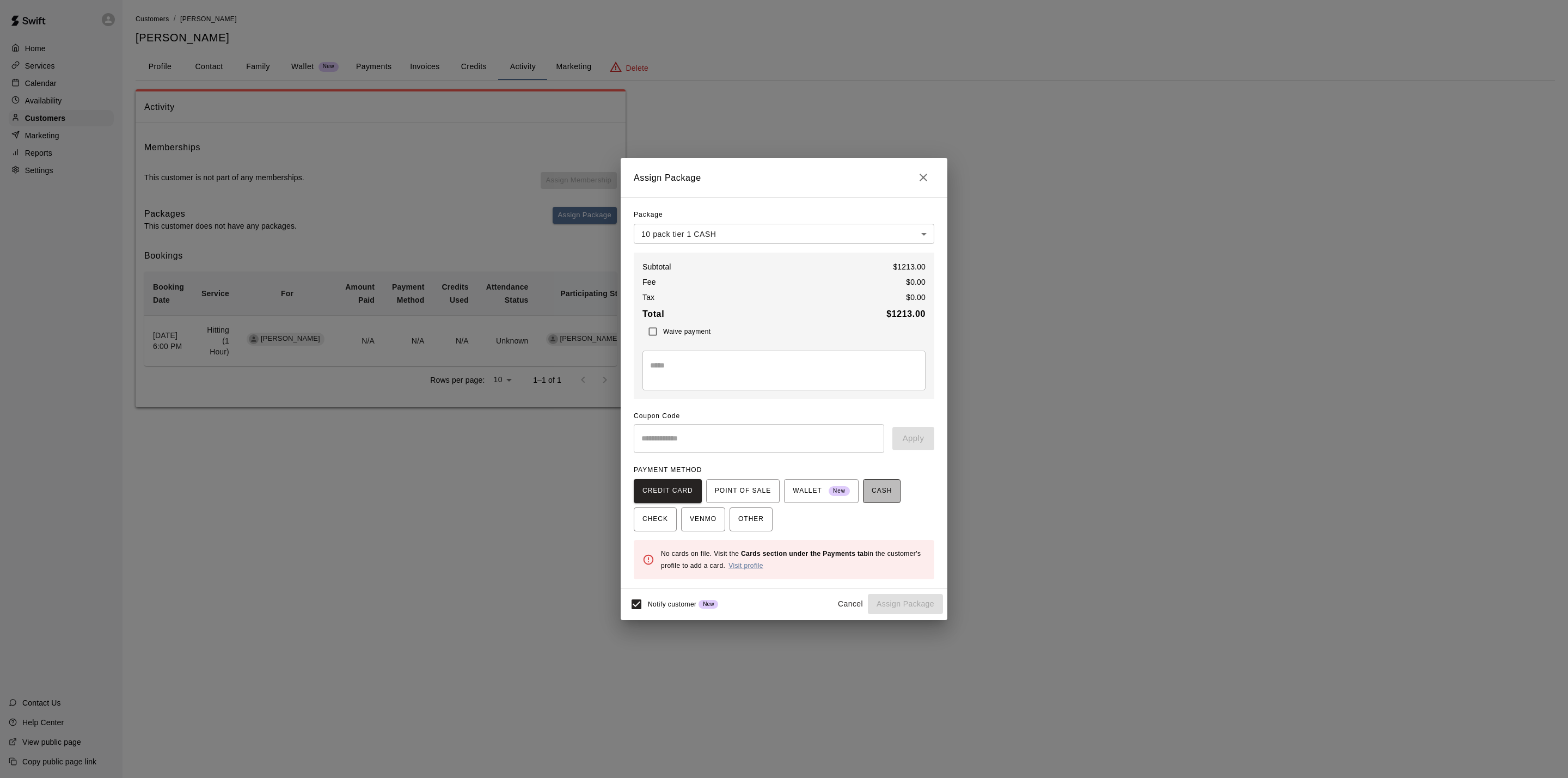
click at [888, 487] on span "CASH" at bounding box center [882, 491] width 21 height 18
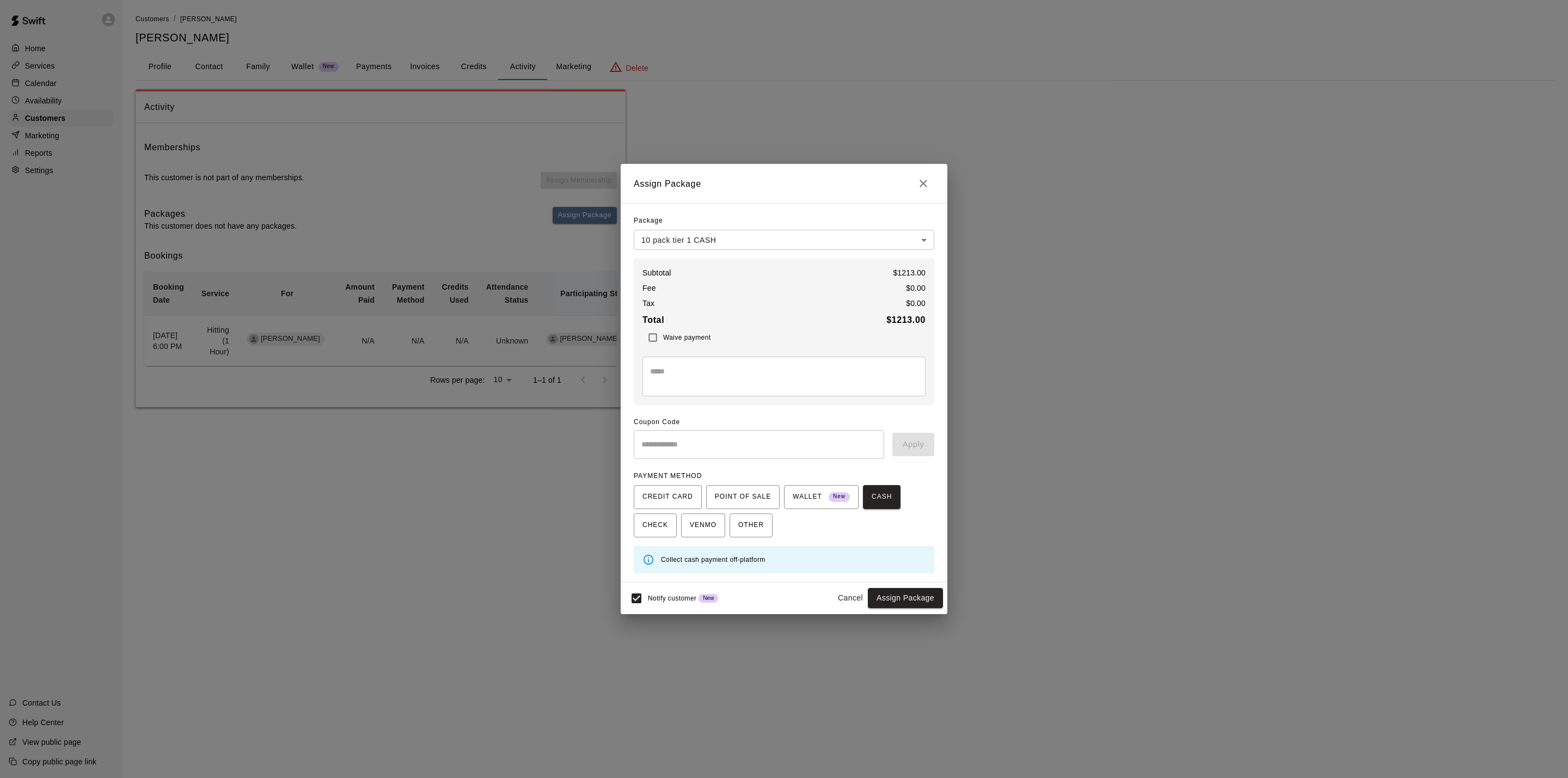
click at [713, 245] on body "**********" at bounding box center [784, 215] width 1568 height 429
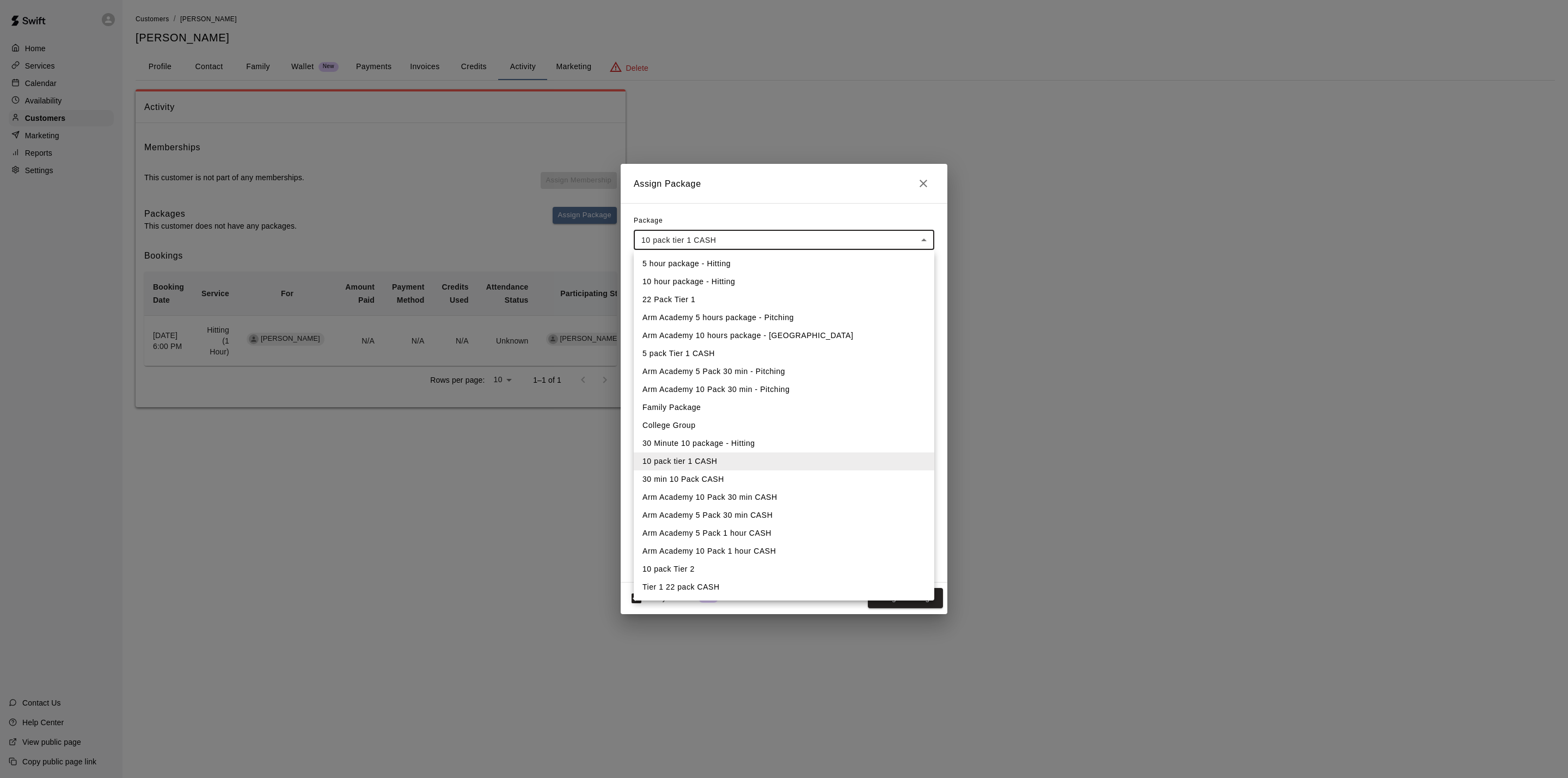
click at [732, 478] on li "30 min 10 Pack CASH" at bounding box center [784, 479] width 300 height 18
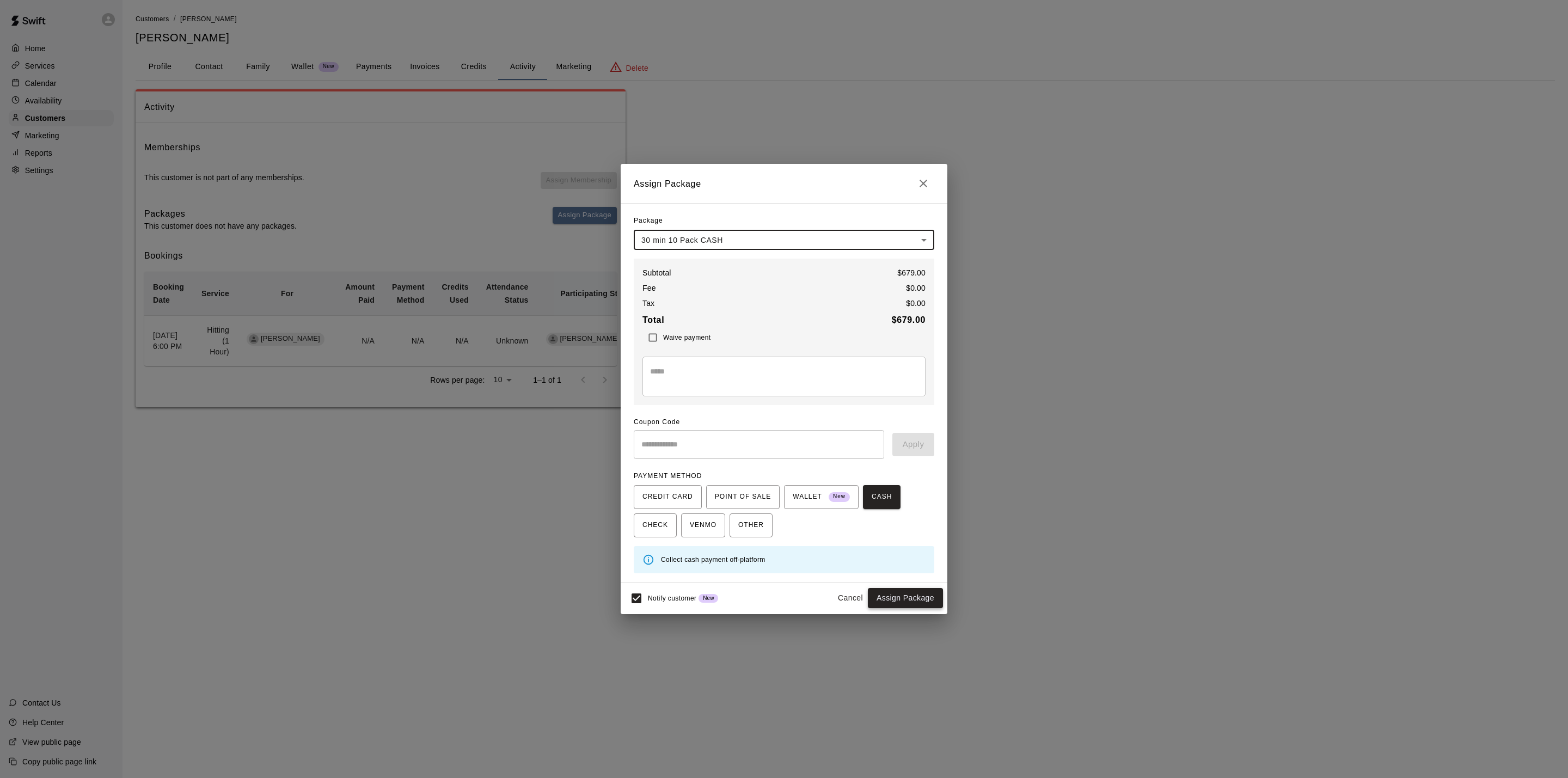
click at [909, 602] on button "Assign Package" at bounding box center [906, 598] width 76 height 21
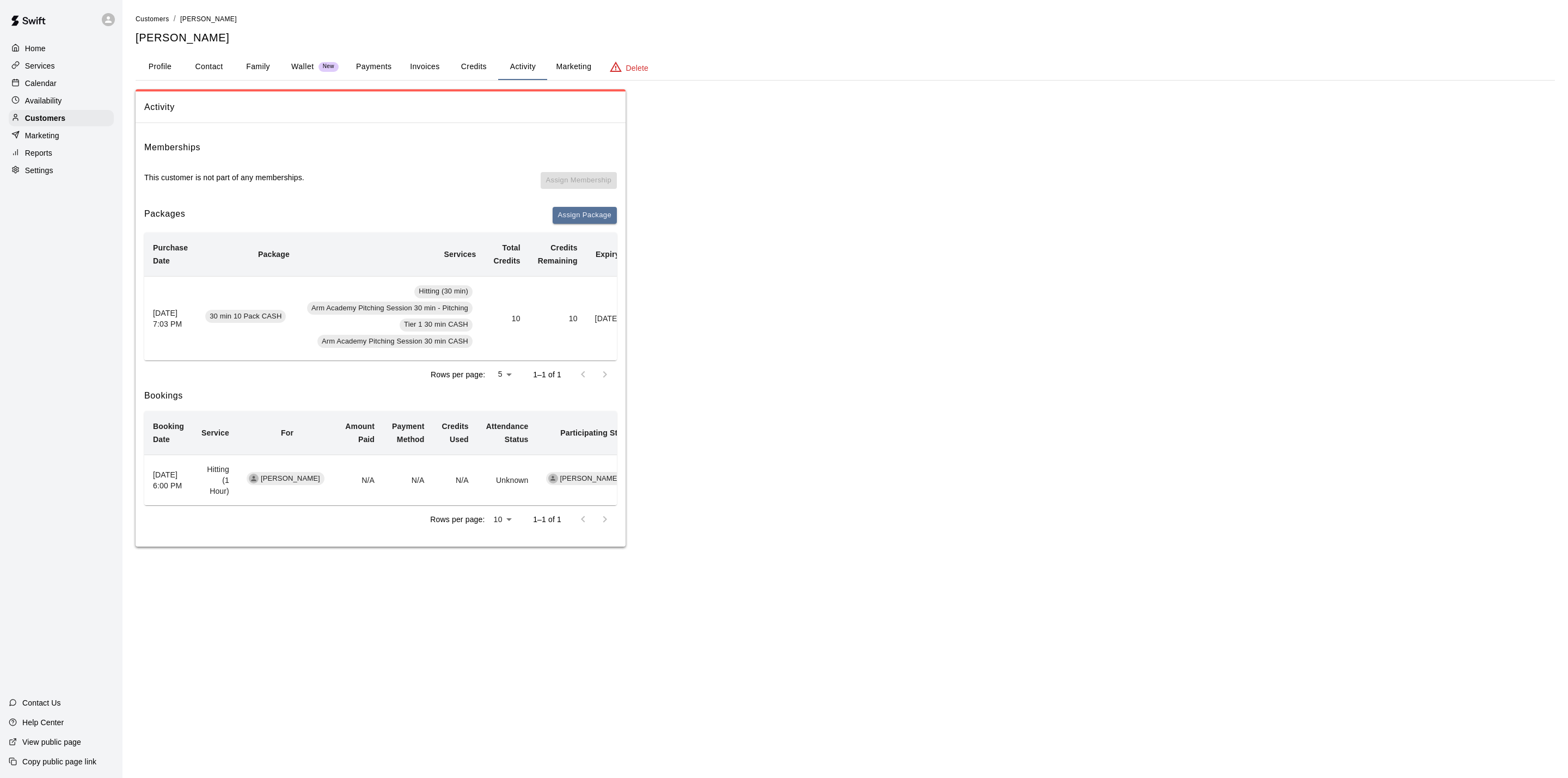
click at [407, 67] on button "Invoices" at bounding box center [424, 67] width 49 height 26
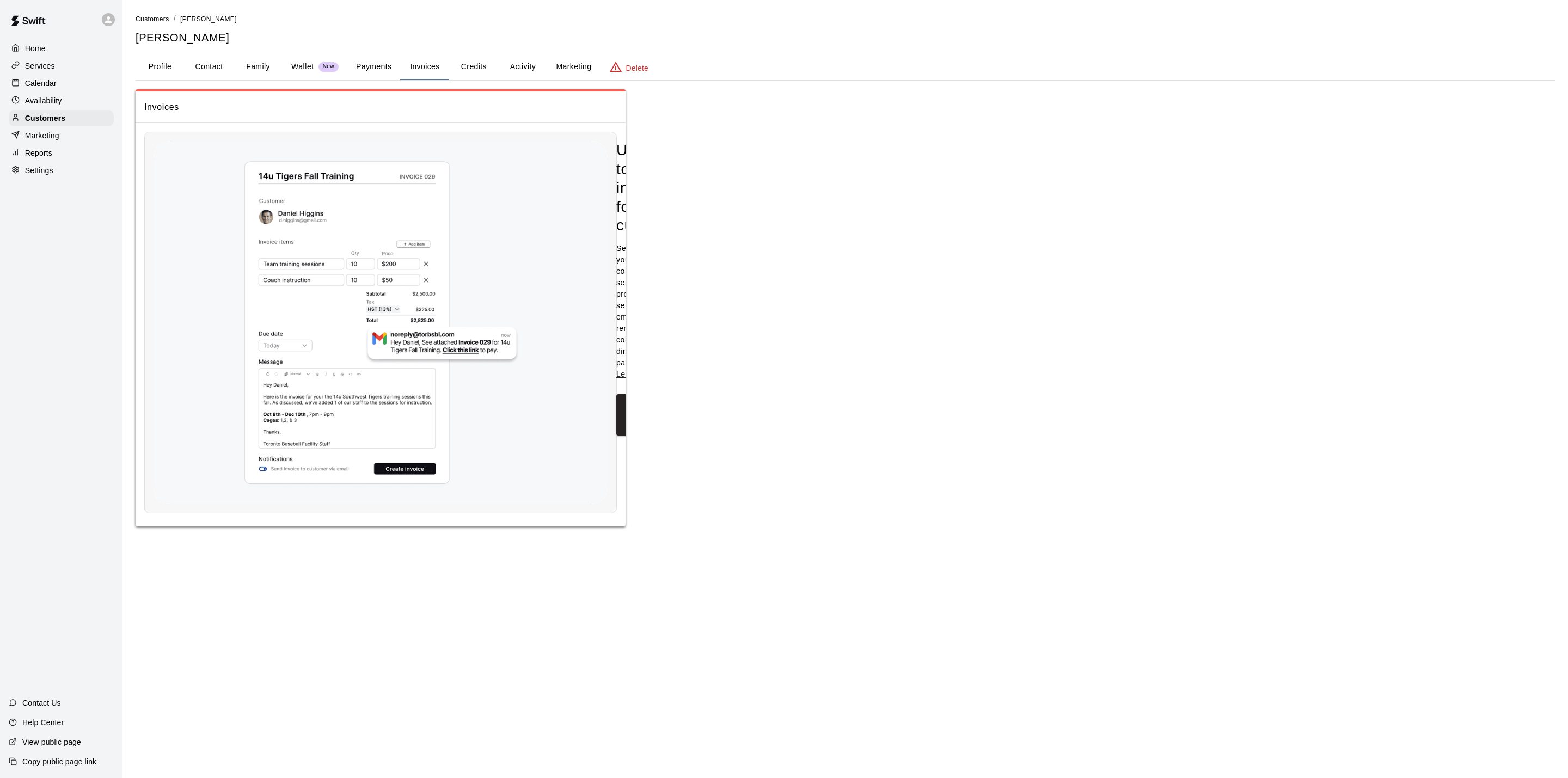
click at [369, 66] on button "Payments" at bounding box center [373, 67] width 53 height 26
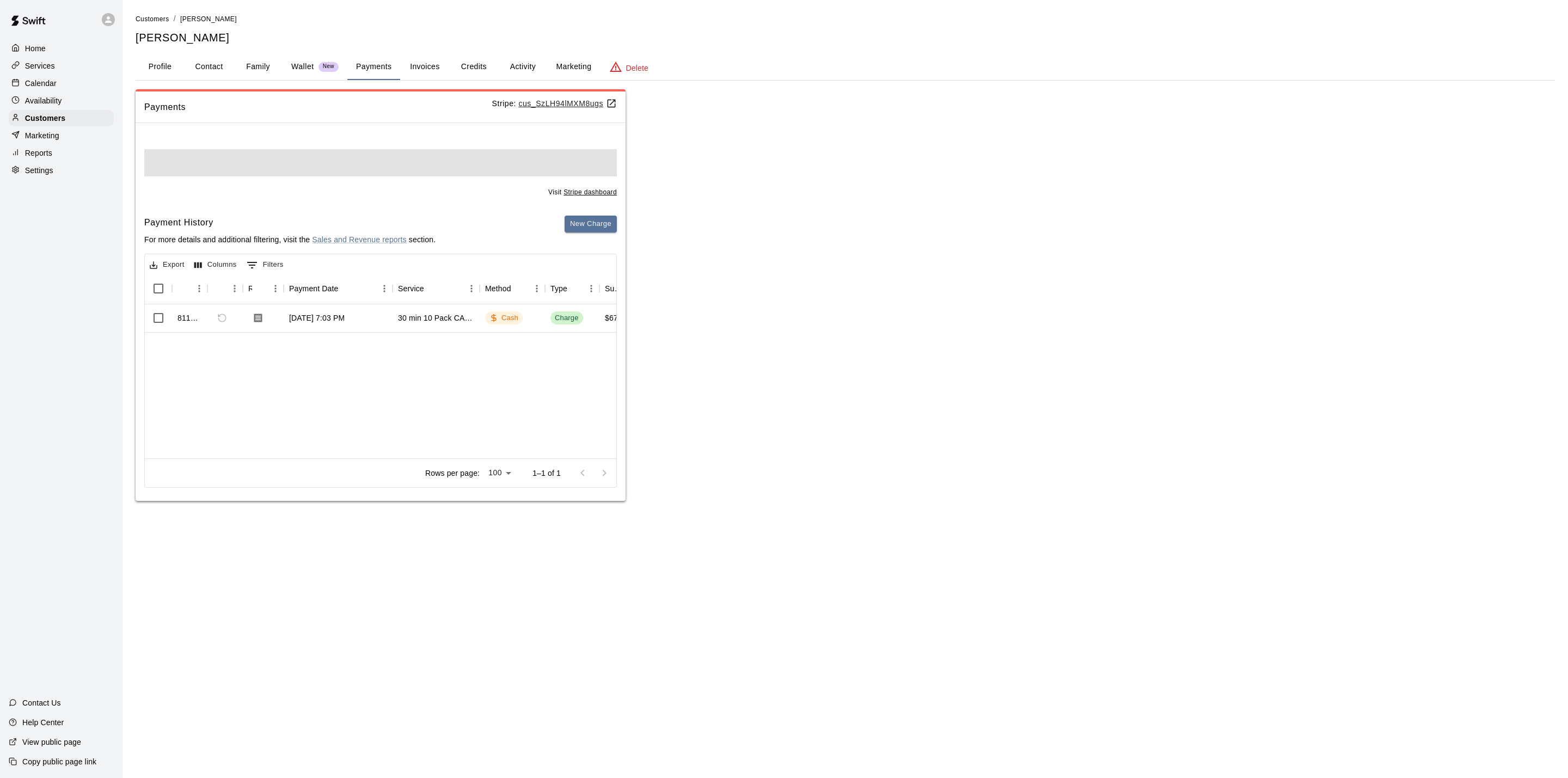
click at [474, 66] on button "Credits" at bounding box center [474, 67] width 49 height 26
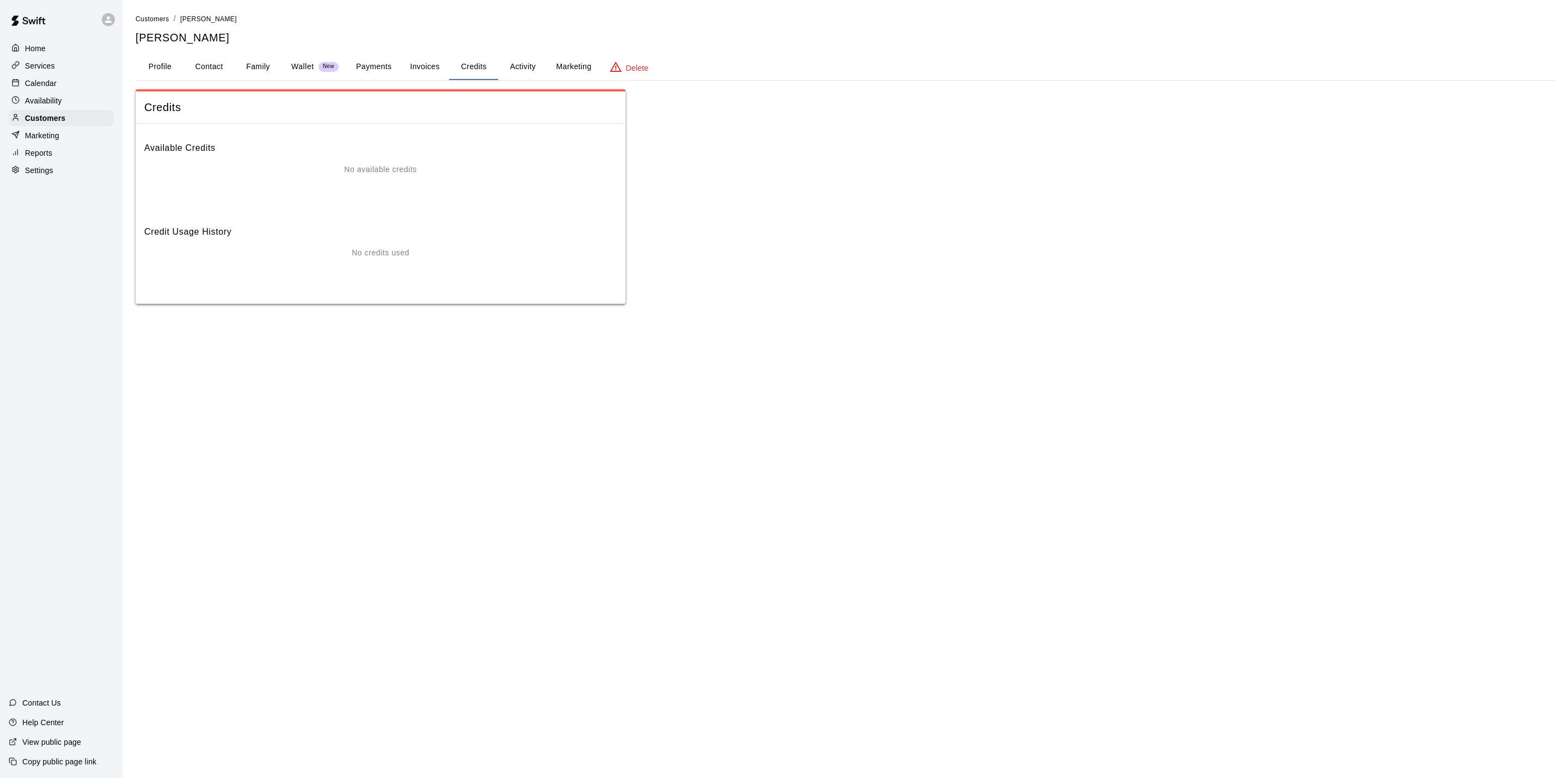
click at [445, 66] on button "Invoices" at bounding box center [424, 67] width 49 height 26
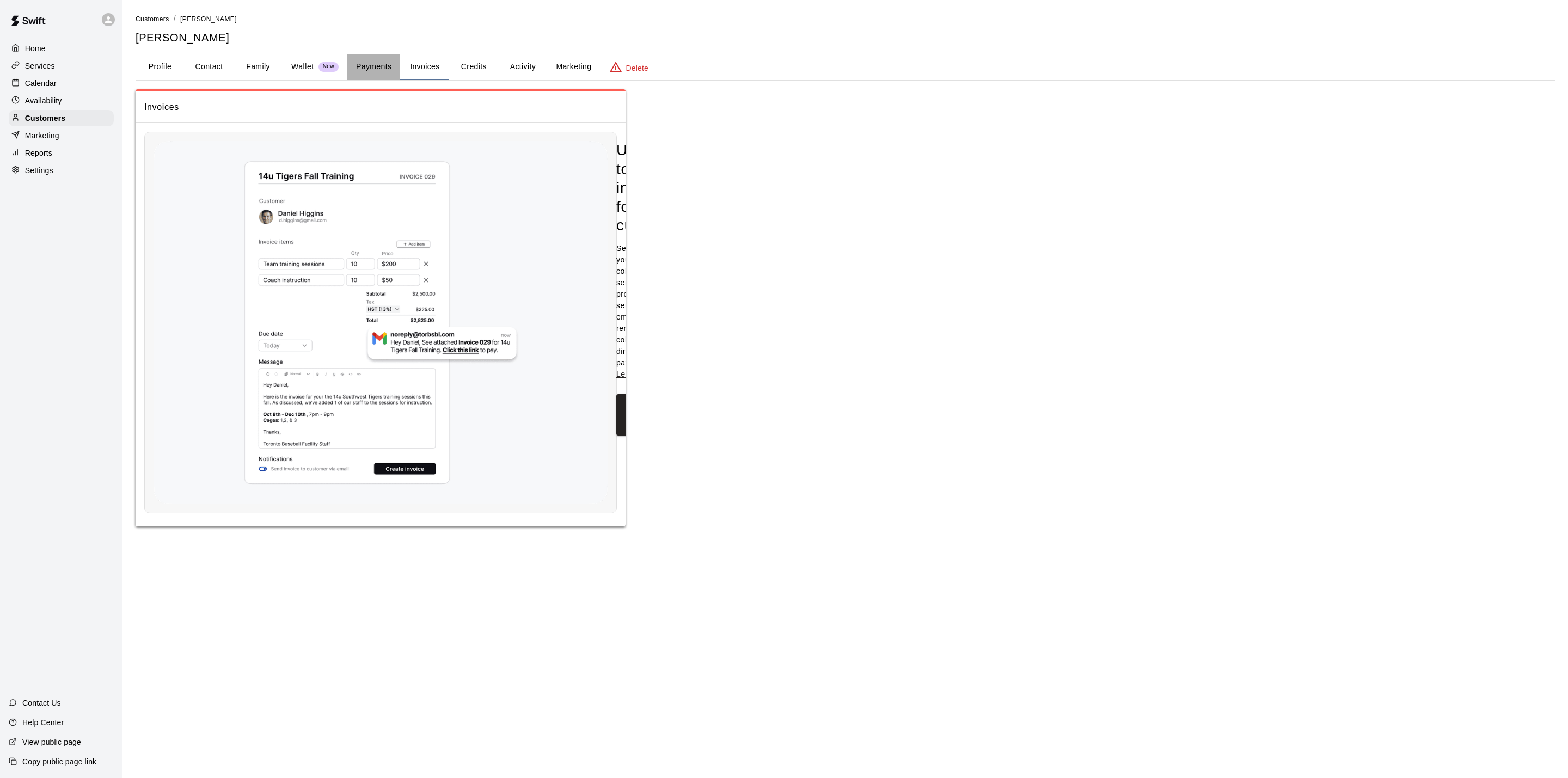
click at [356, 60] on button "Payments" at bounding box center [373, 67] width 53 height 26
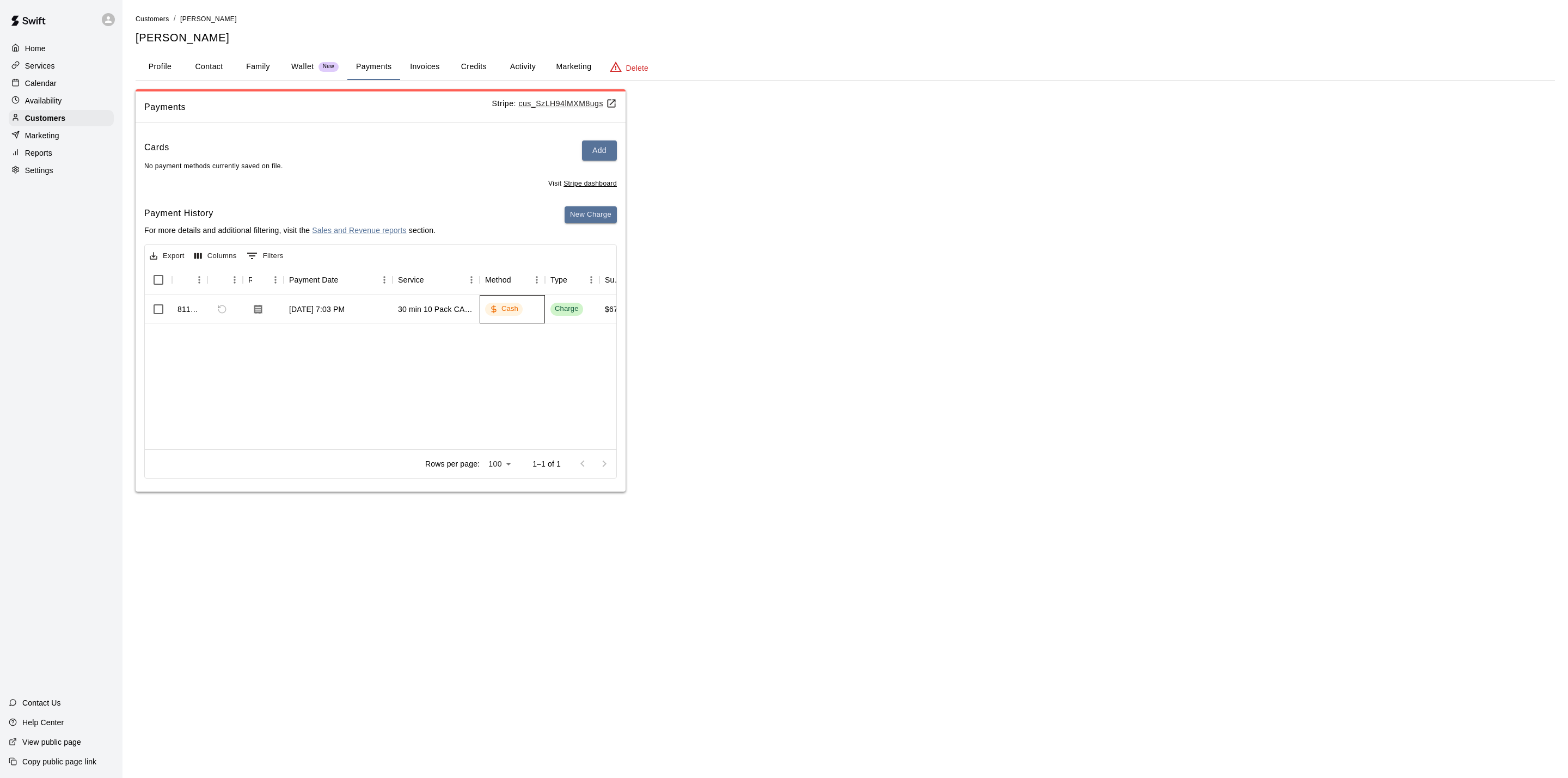
click at [533, 317] on div "Cash" at bounding box center [512, 309] width 65 height 28
click at [61, 48] on div "Home" at bounding box center [61, 49] width 105 height 17
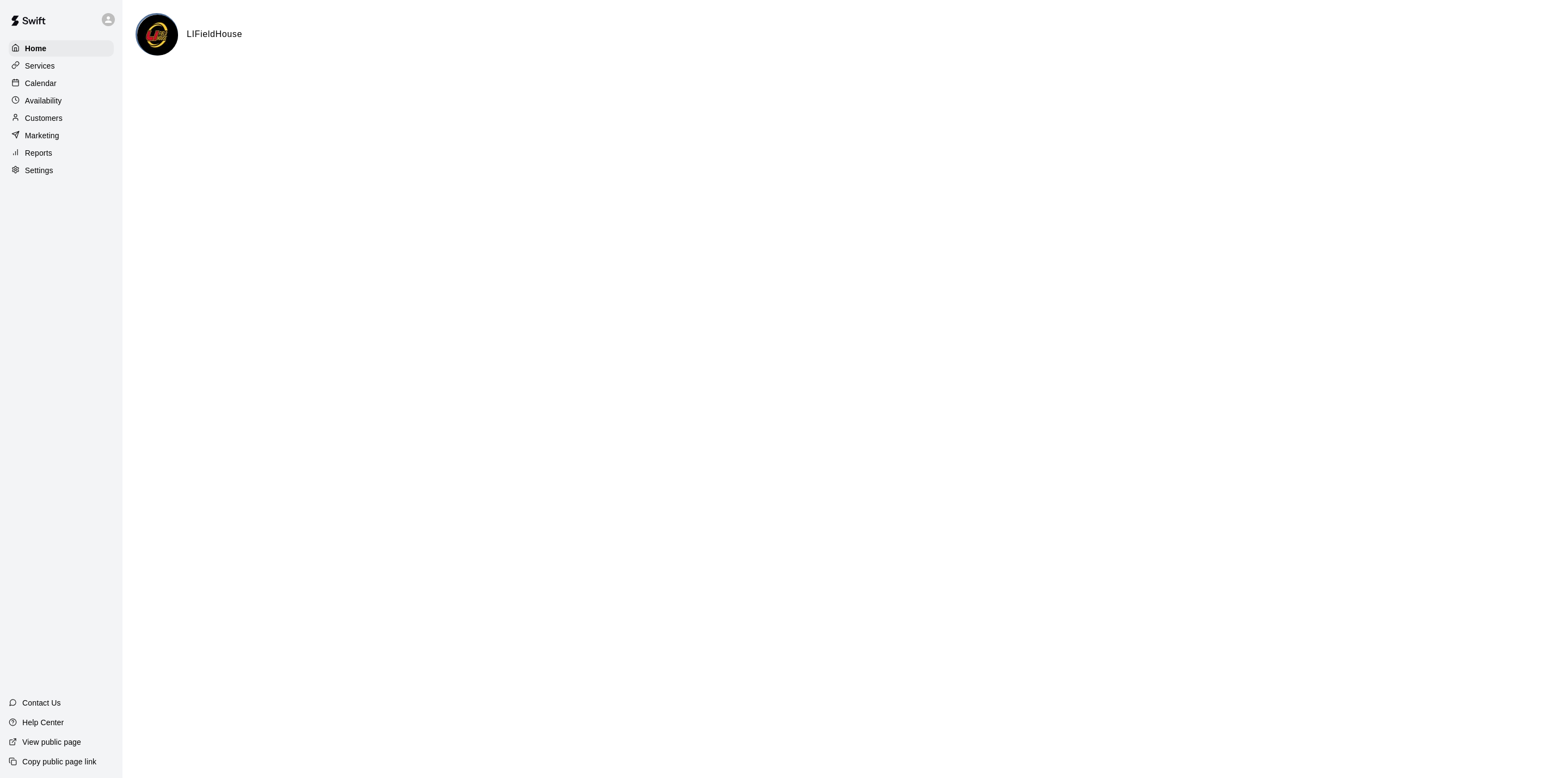
click at [35, 124] on p "Customers" at bounding box center [44, 118] width 37 height 11
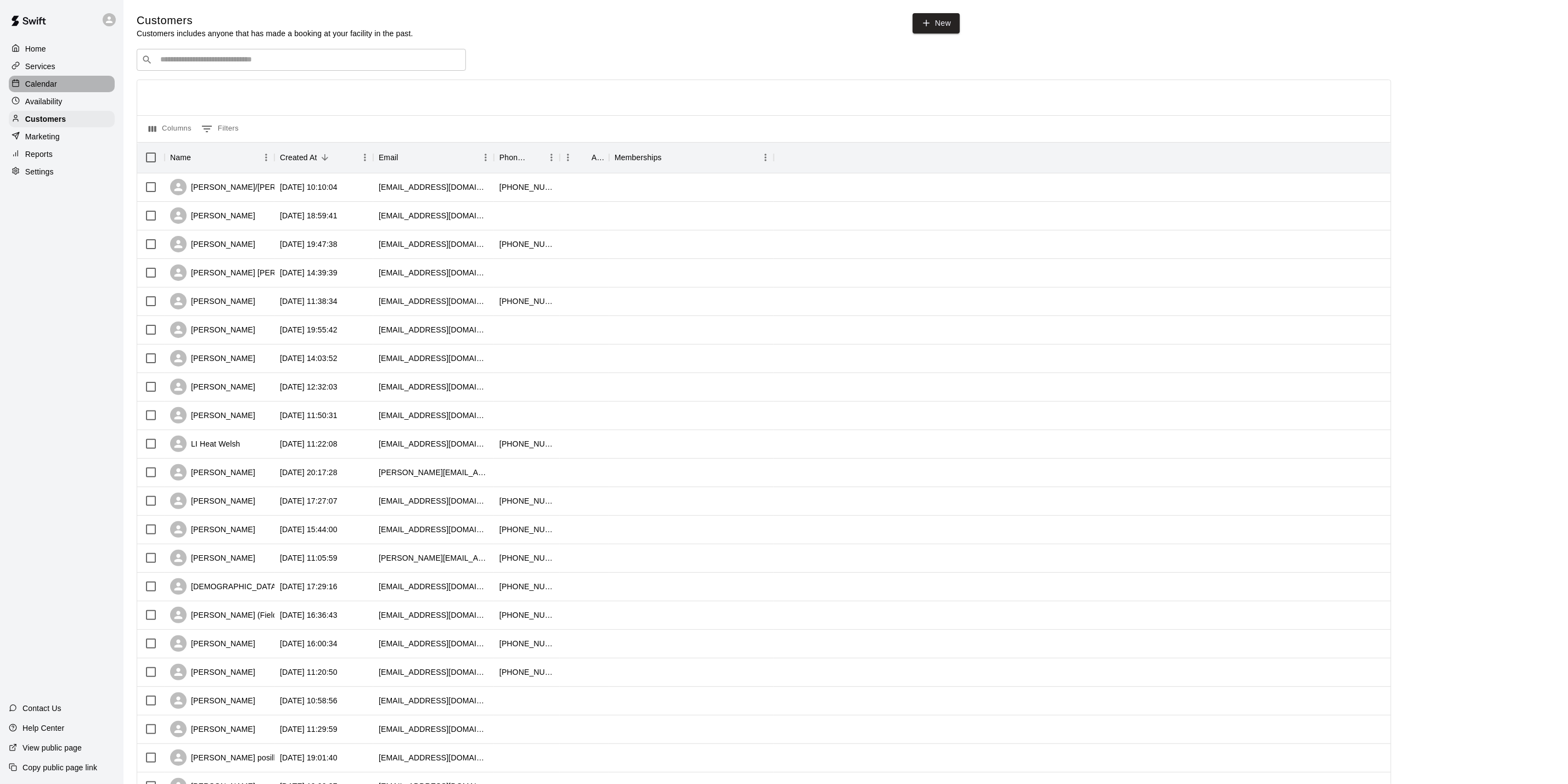
click at [60, 92] on div "Calendar" at bounding box center [61, 85] width 106 height 17
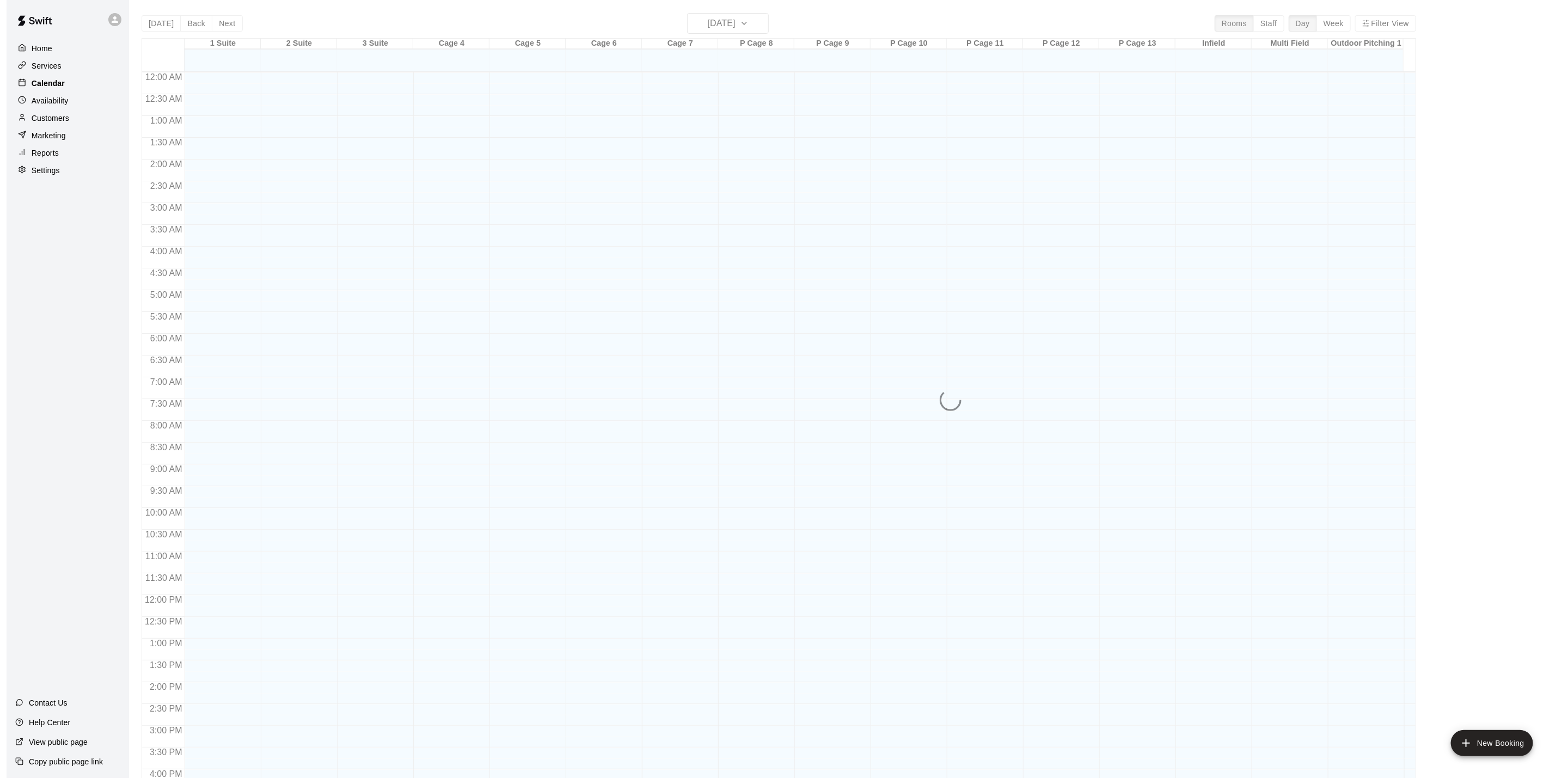
scroll to position [295, 0]
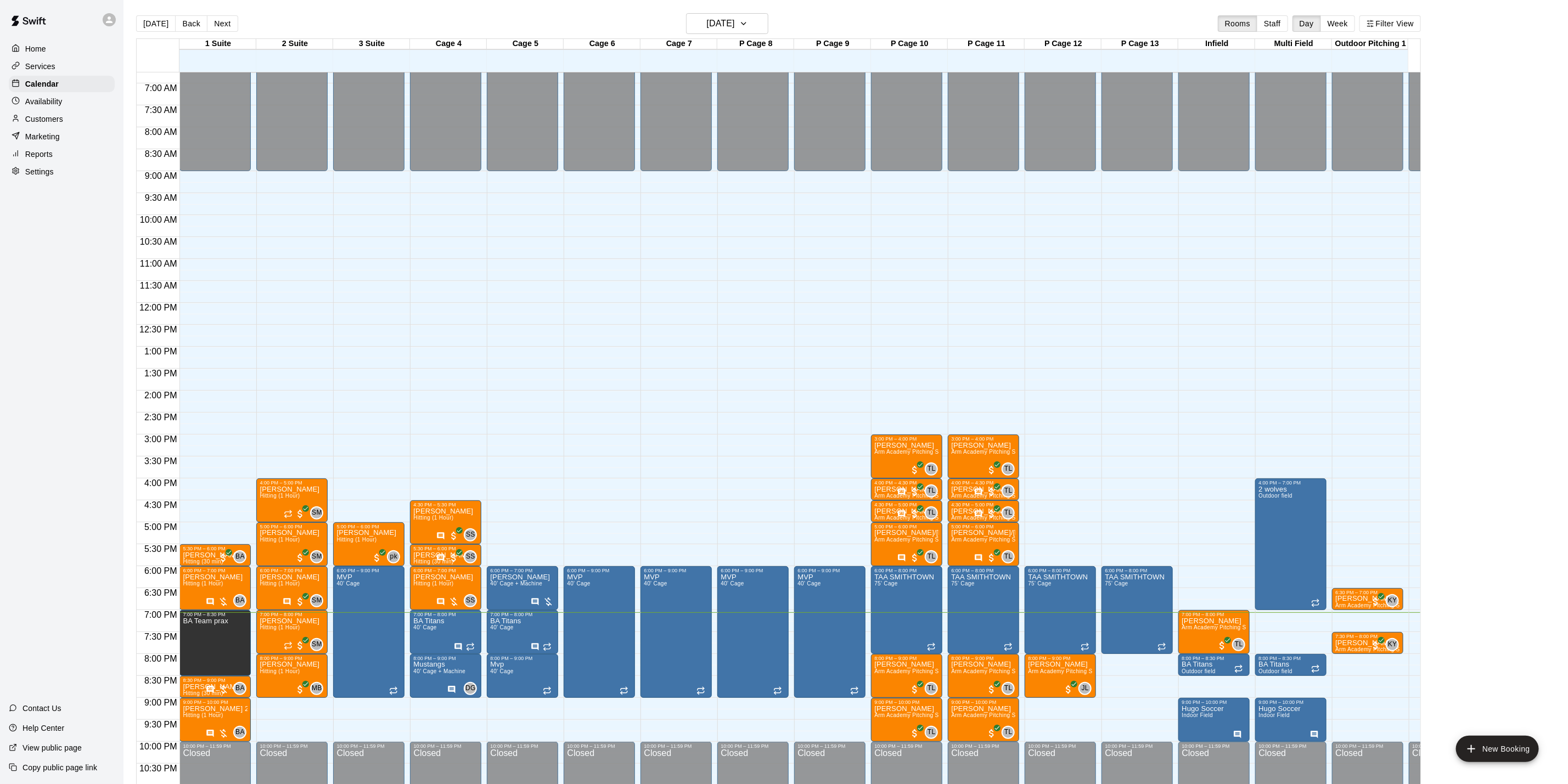
click at [34, 125] on p "Customers" at bounding box center [44, 119] width 38 height 11
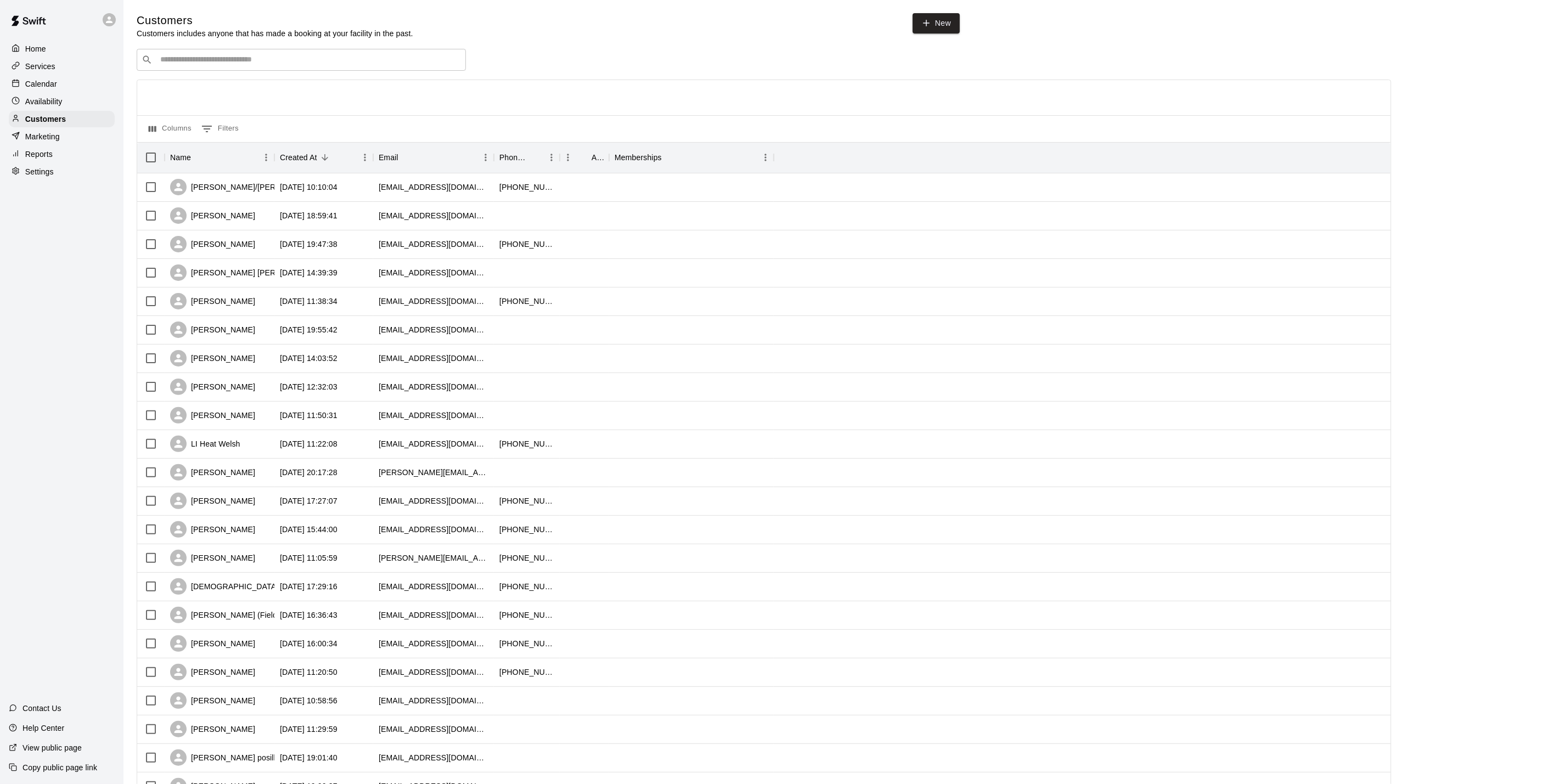
click at [305, 65] on input "Search customers by name or email" at bounding box center [308, 60] width 304 height 11
type input "*****"
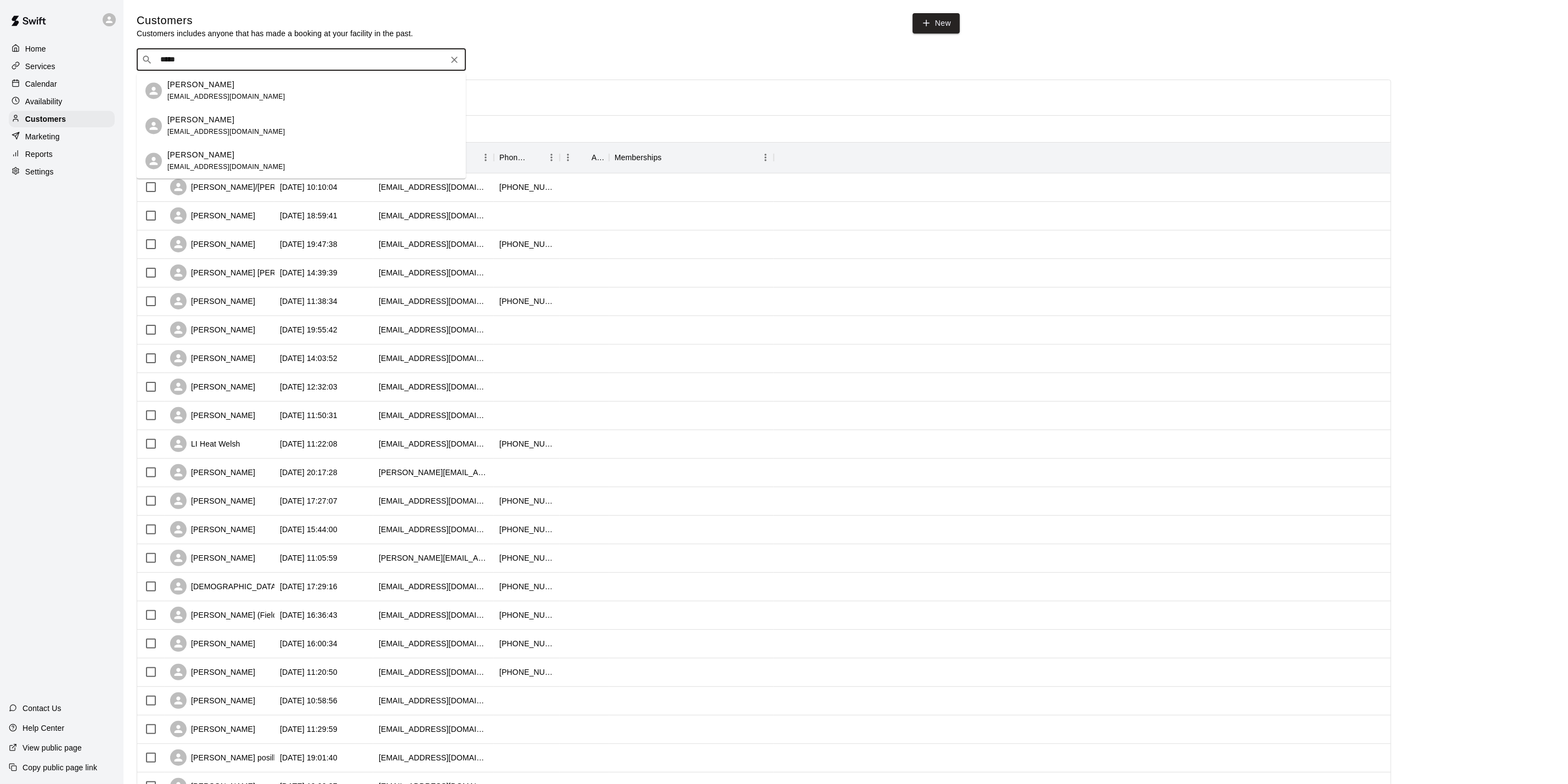
click at [304, 86] on div "[PERSON_NAME] [EMAIL_ADDRESS][DOMAIN_NAME]" at bounding box center [312, 90] width 290 height 24
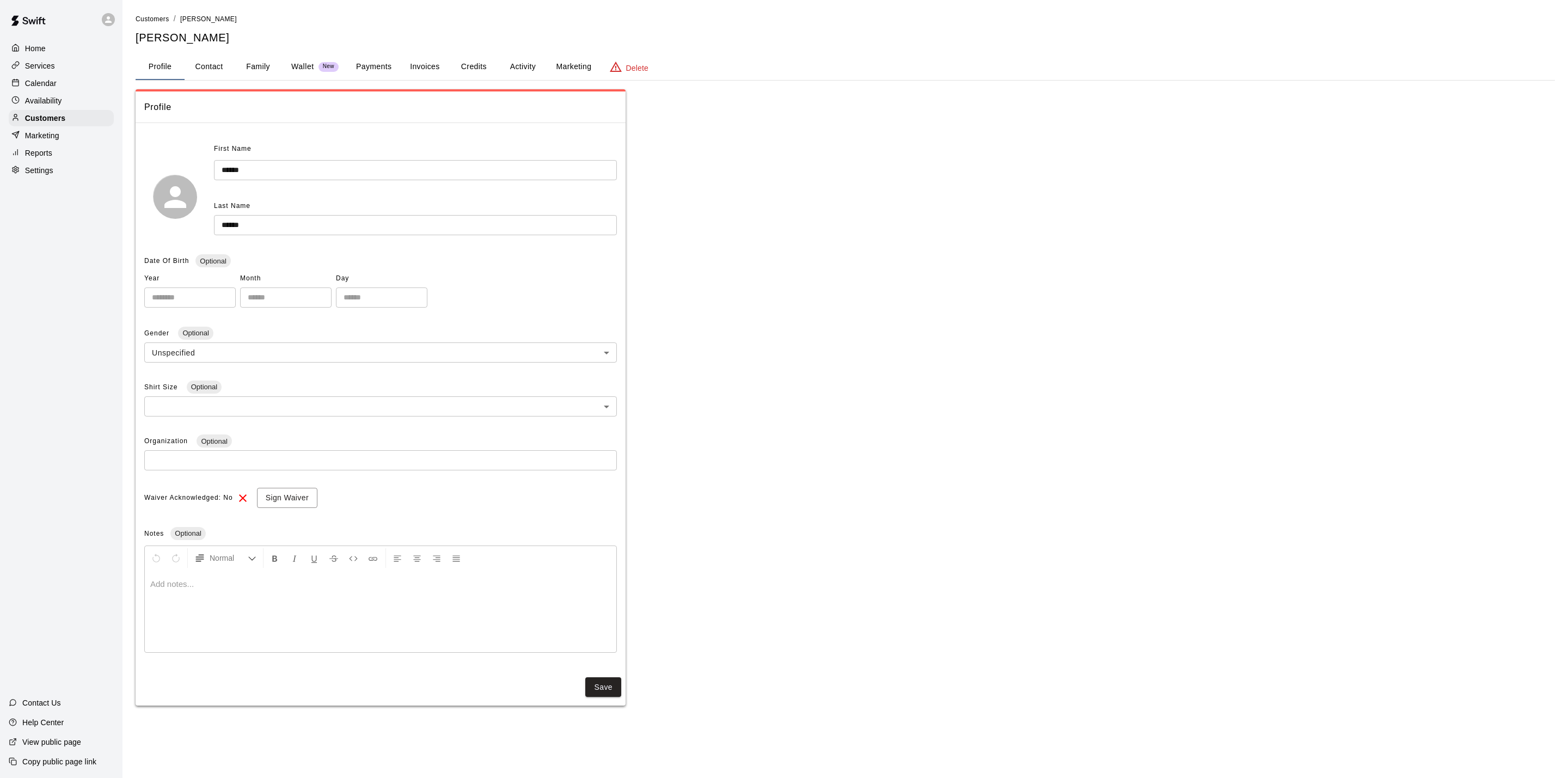
click at [368, 61] on button "Payments" at bounding box center [373, 67] width 53 height 26
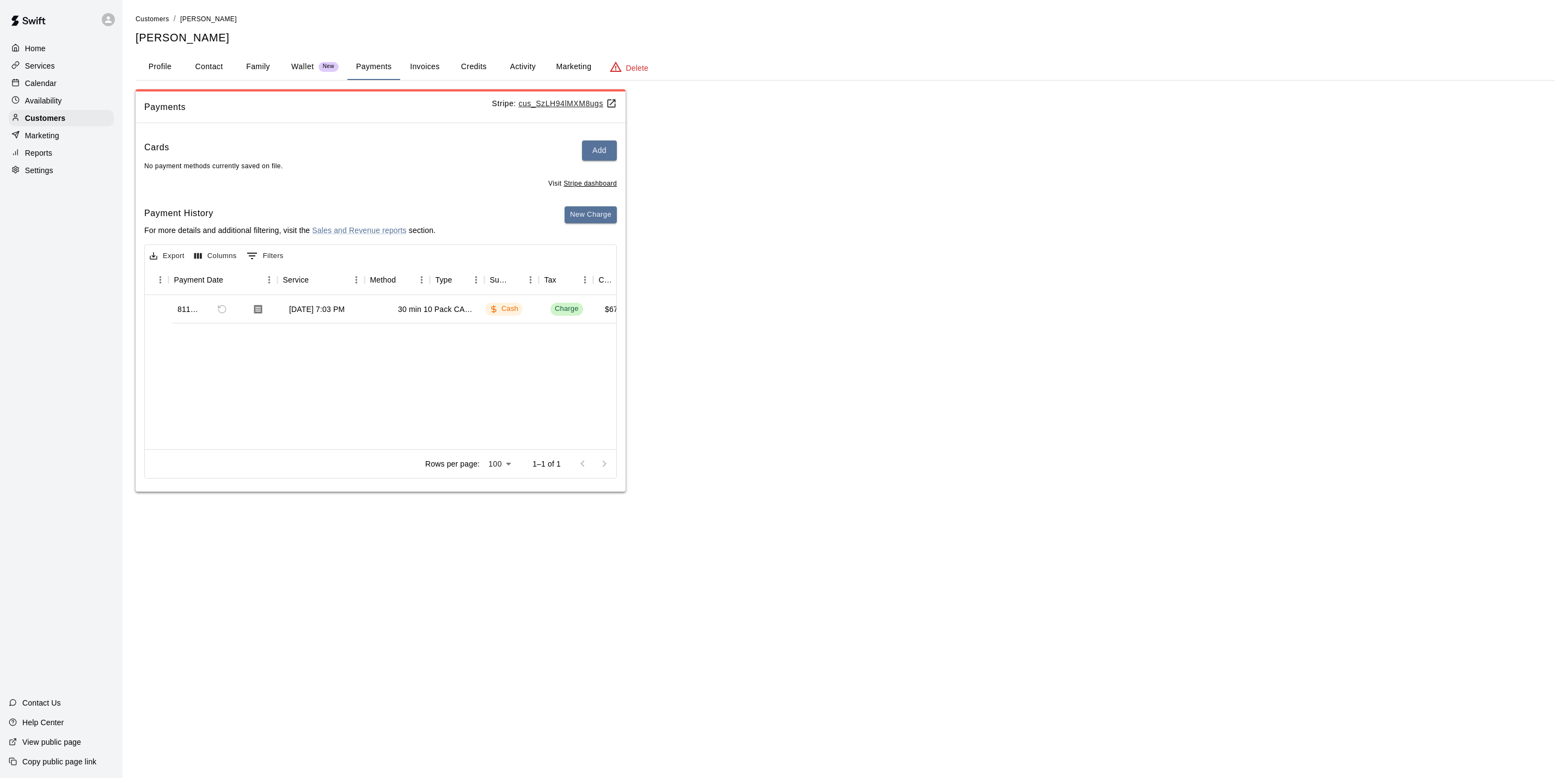
scroll to position [0, 210]
click at [345, 306] on div "Charge" at bounding box center [357, 309] width 24 height 10
click at [589, 213] on button "New Charge" at bounding box center [590, 215] width 52 height 17
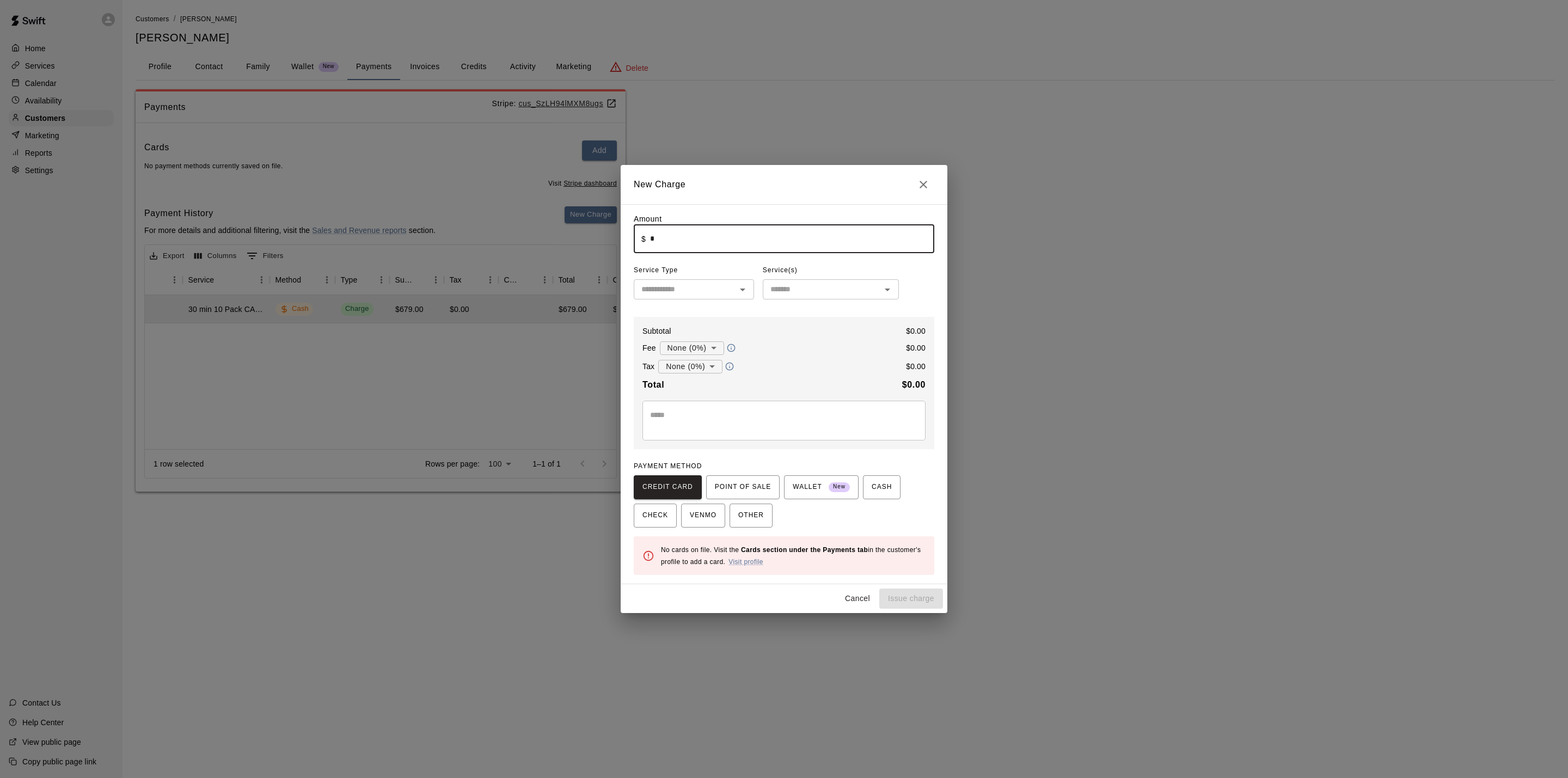
click at [703, 250] on input "*" at bounding box center [792, 239] width 284 height 29
click at [707, 299] on div "​" at bounding box center [694, 289] width 120 height 21
click at [860, 606] on button "Cancel" at bounding box center [857, 599] width 35 height 21
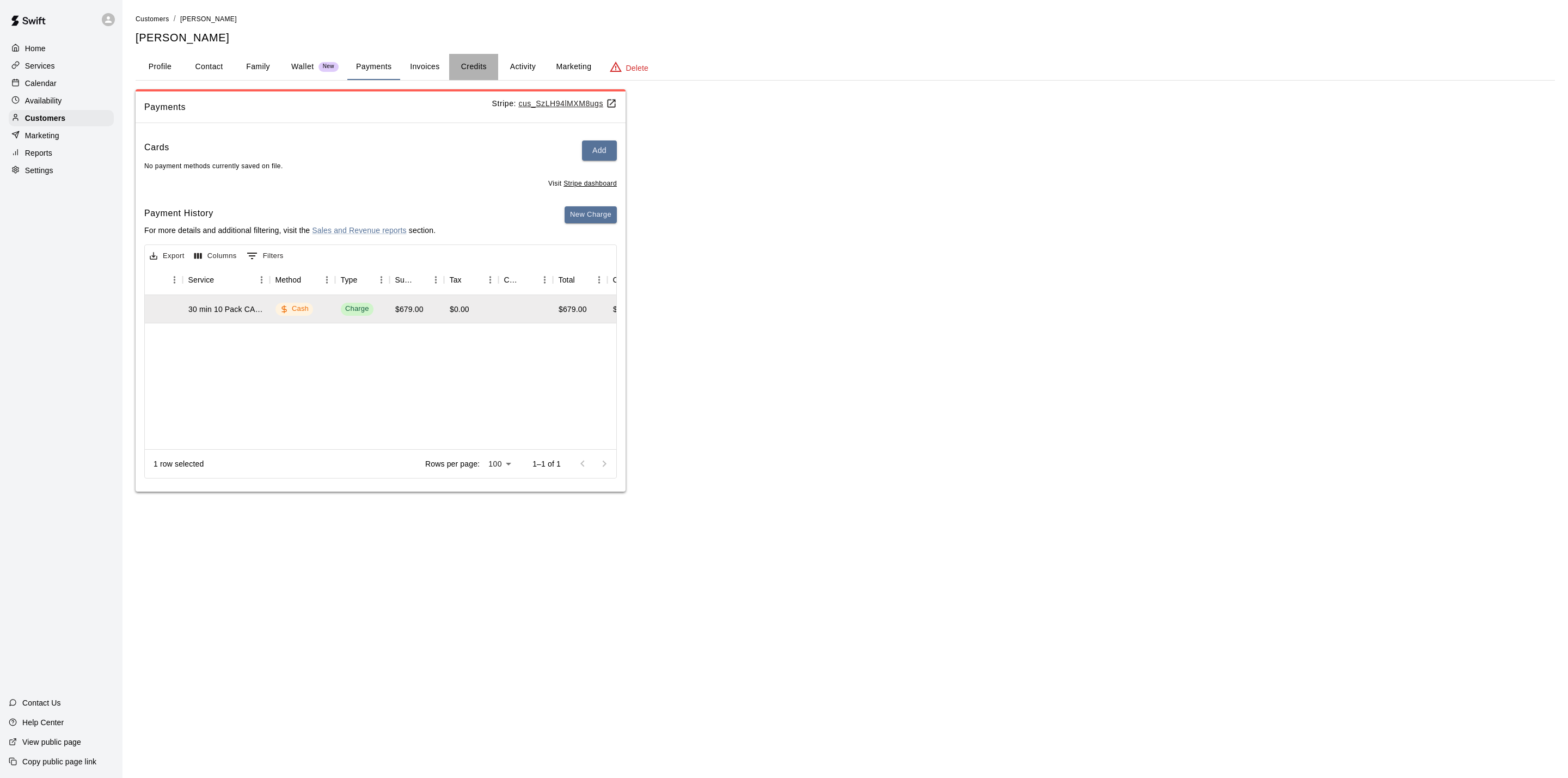
click at [471, 72] on button "Credits" at bounding box center [474, 67] width 49 height 26
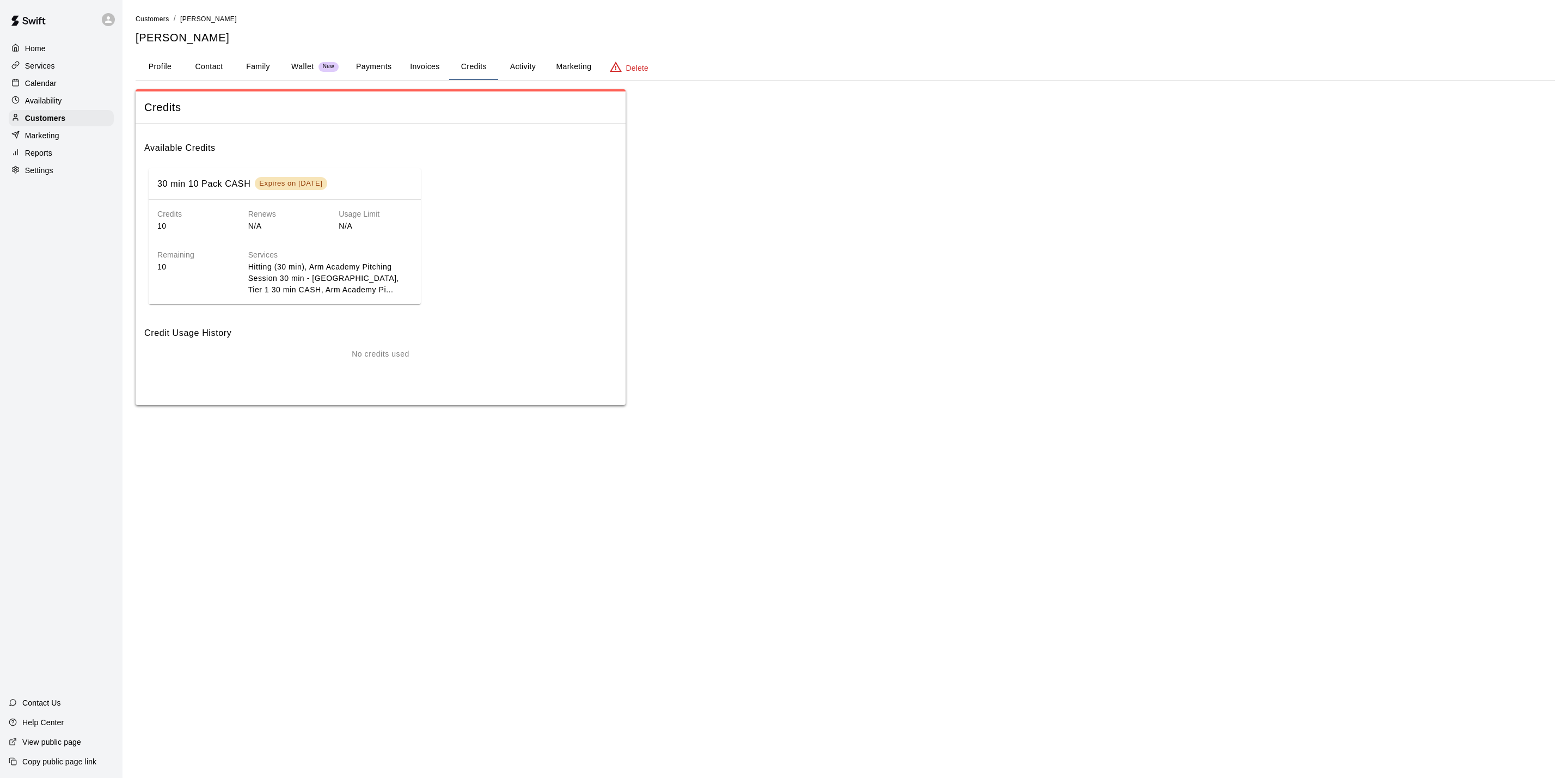
click at [276, 69] on button "Family" at bounding box center [257, 67] width 49 height 26
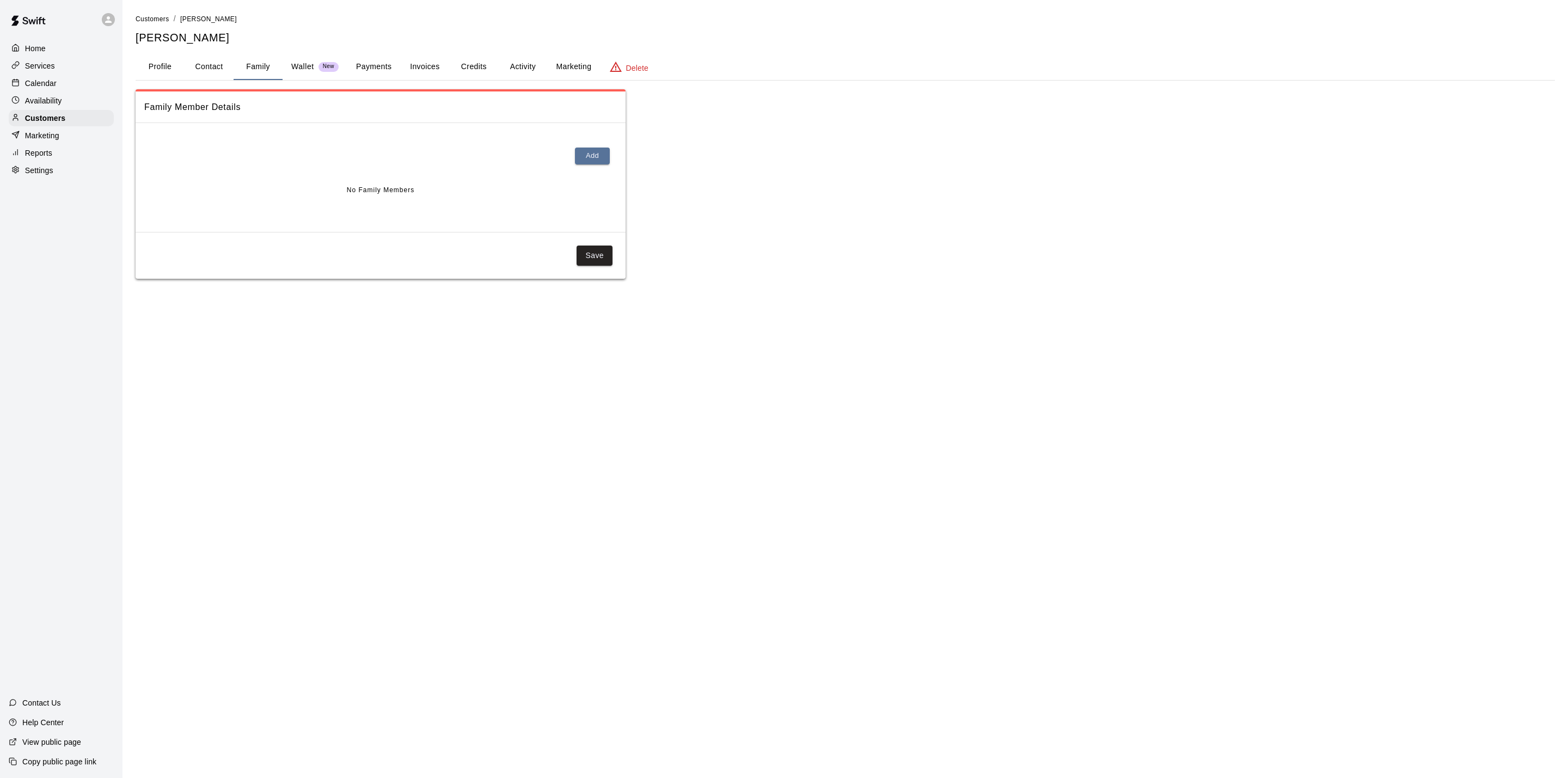
click at [196, 43] on h5 "[PERSON_NAME]" at bounding box center [845, 38] width 1420 height 15
click at [201, 59] on button "Contact" at bounding box center [209, 67] width 49 height 26
select select "**"
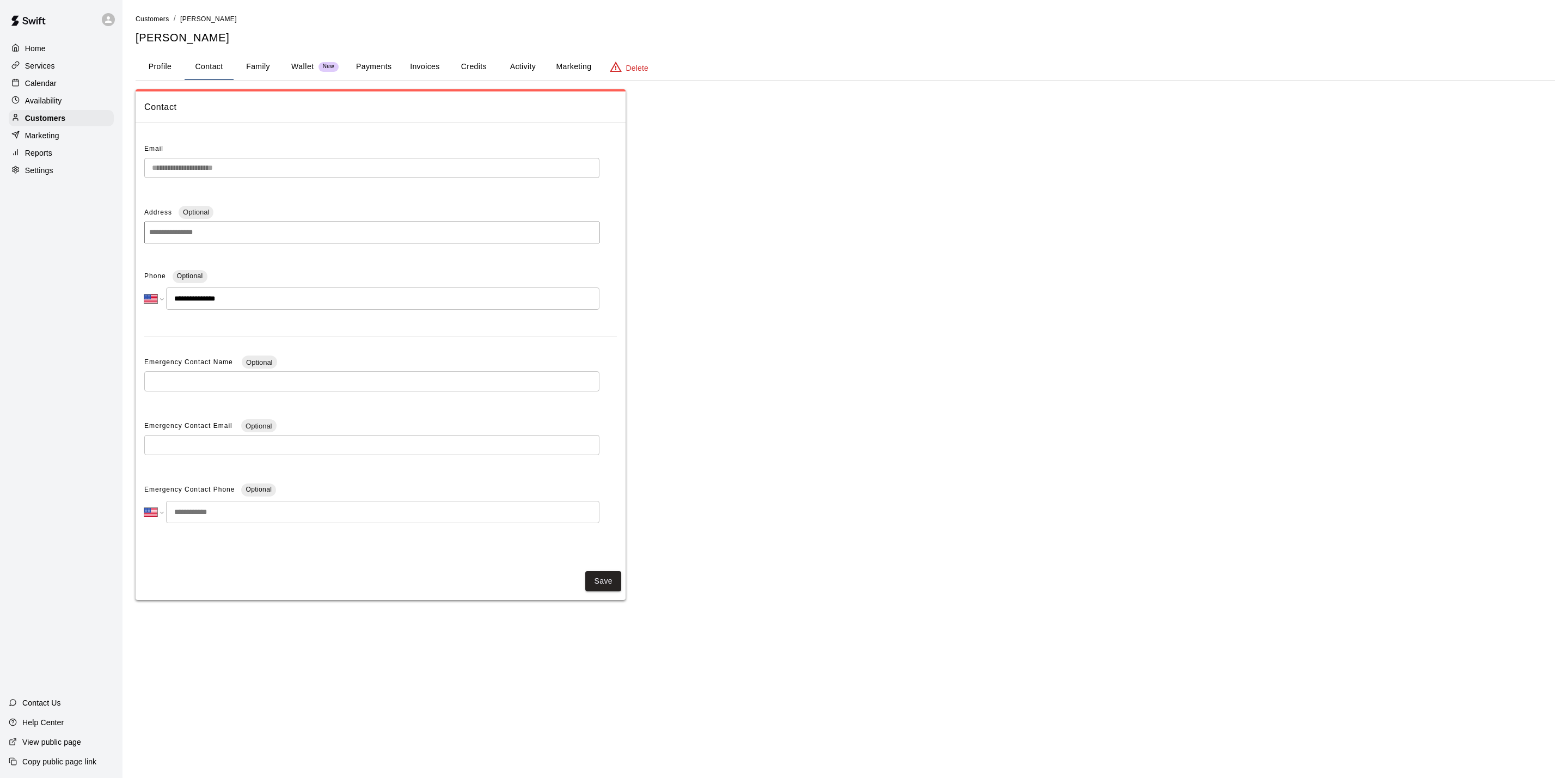
click at [162, 105] on span "Contact" at bounding box center [381, 106] width 473 height 14
click at [160, 69] on button "Profile" at bounding box center [160, 67] width 49 height 26
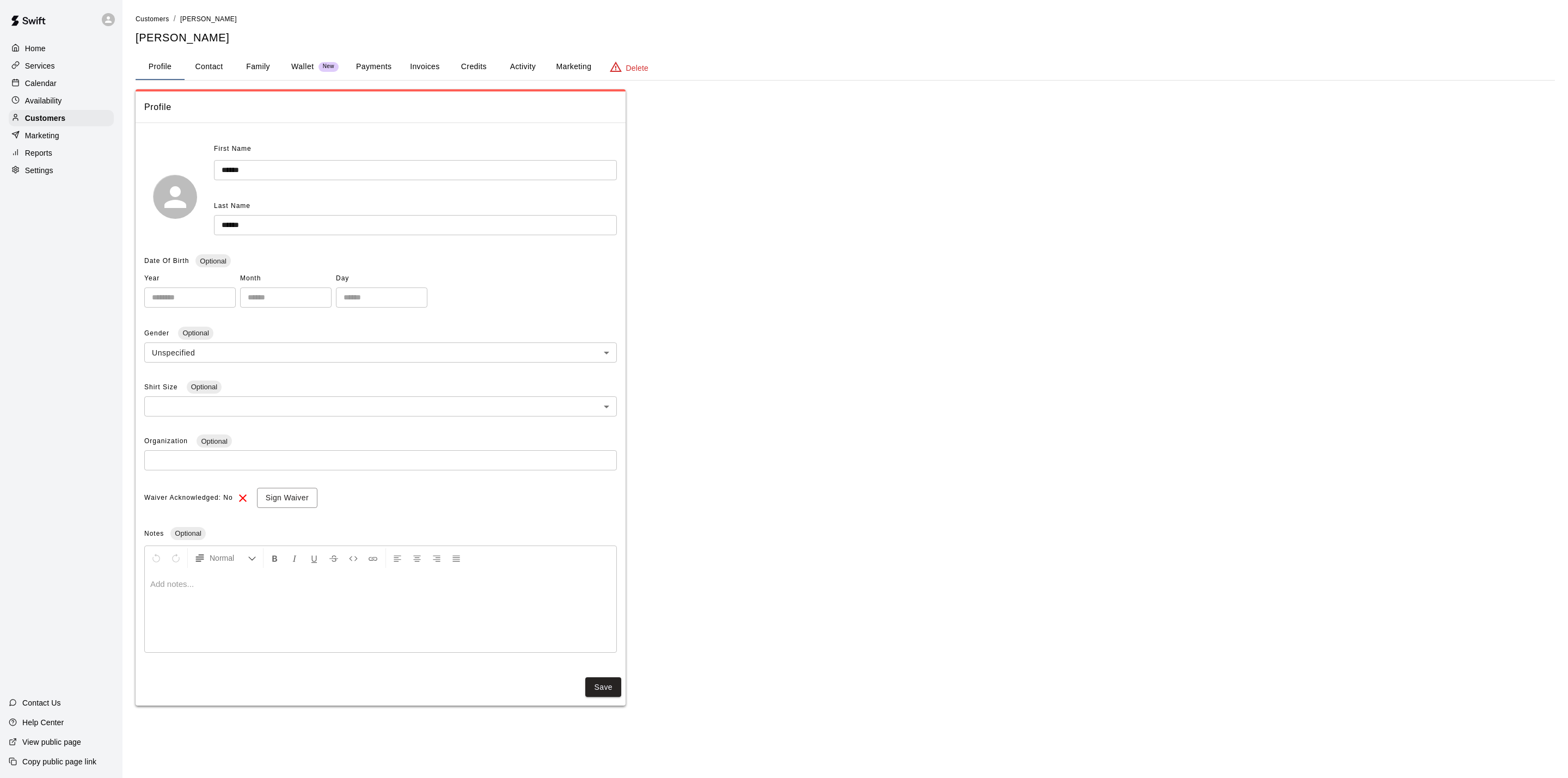
click at [251, 73] on button "Family" at bounding box center [257, 67] width 49 height 26
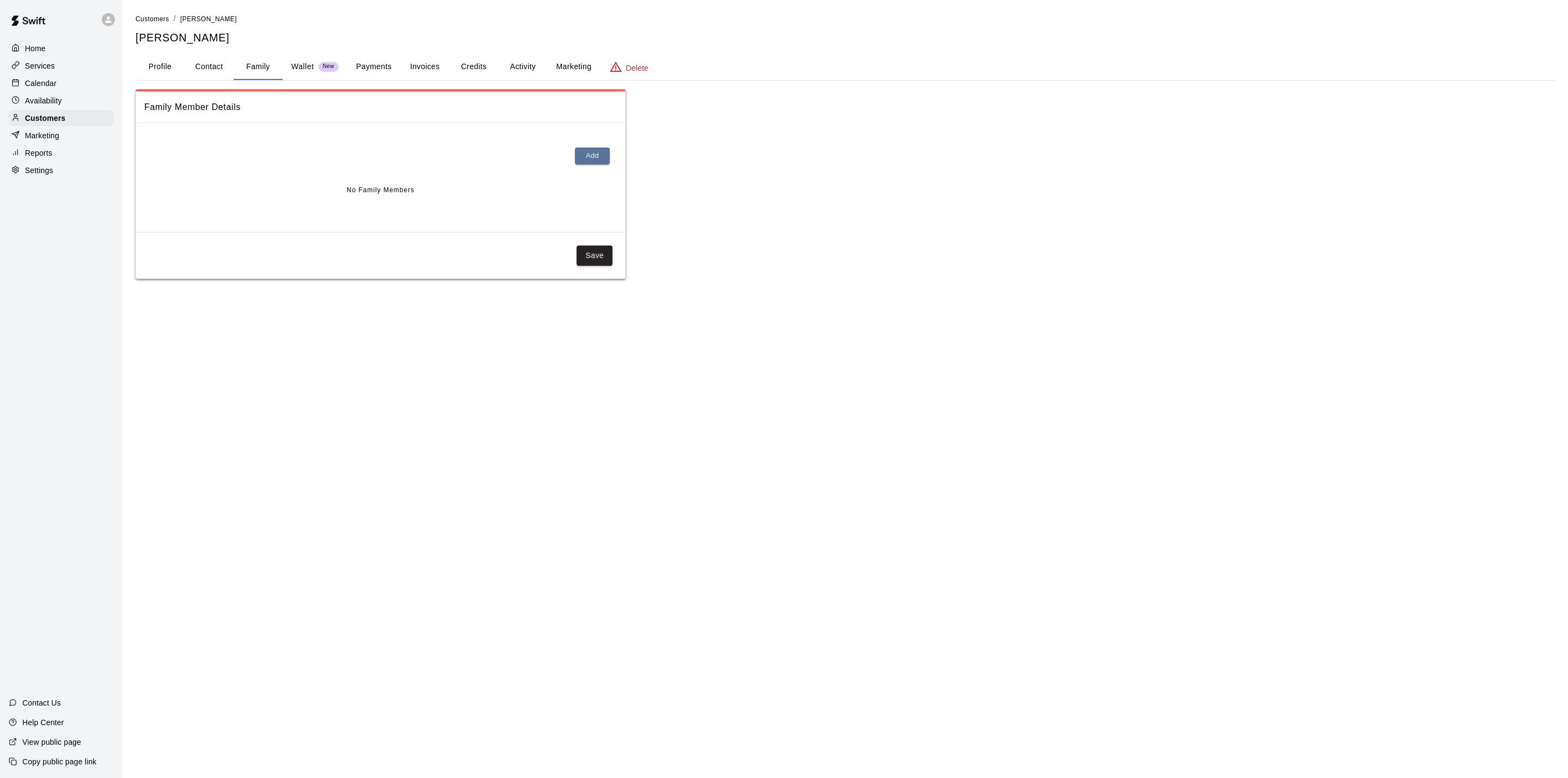
click at [308, 67] on p "Wallet" at bounding box center [302, 66] width 23 height 11
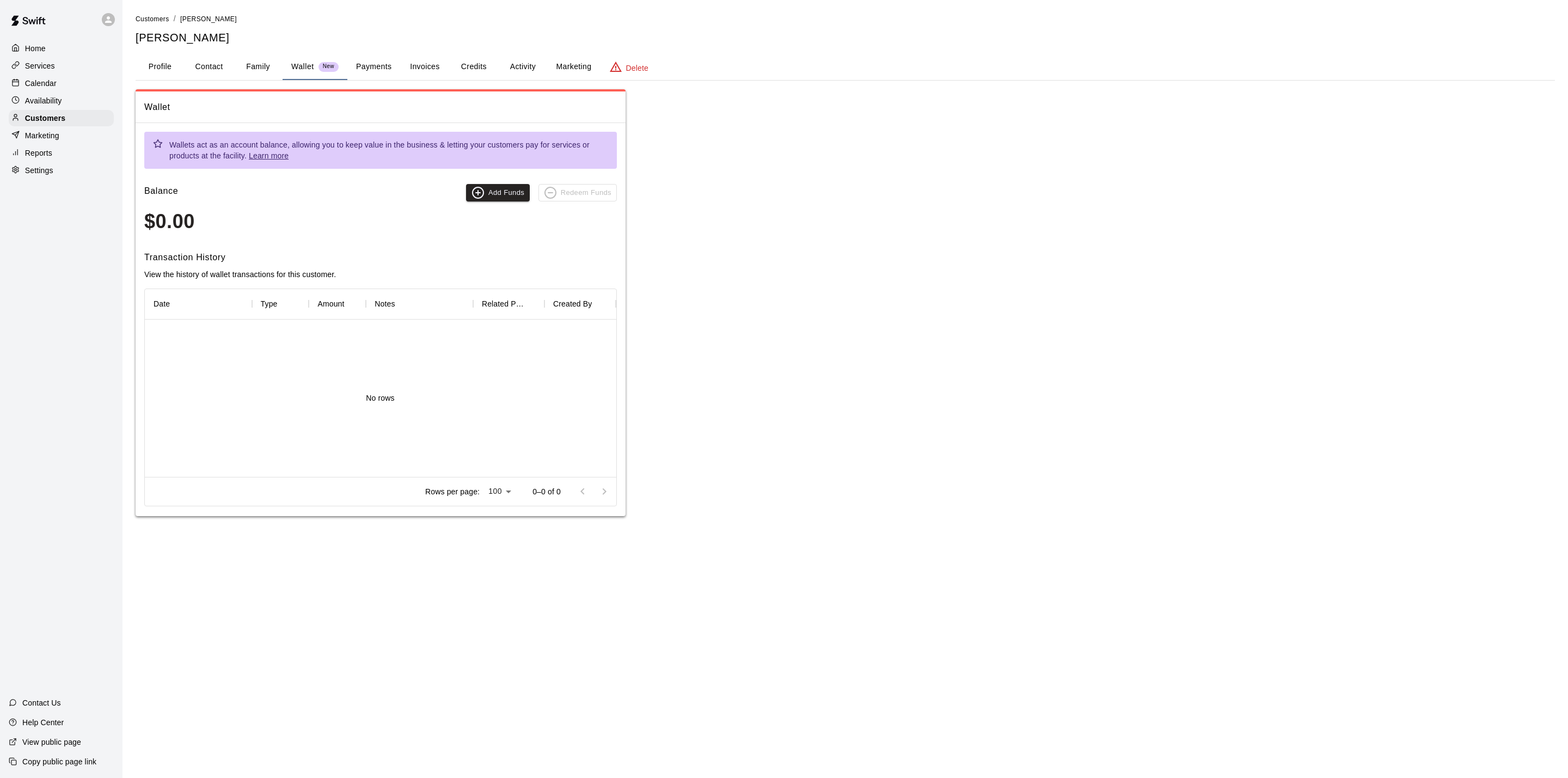
click at [345, 63] on button "Wallet New" at bounding box center [314, 67] width 64 height 26
click at [369, 63] on button "Payments" at bounding box center [373, 67] width 53 height 26
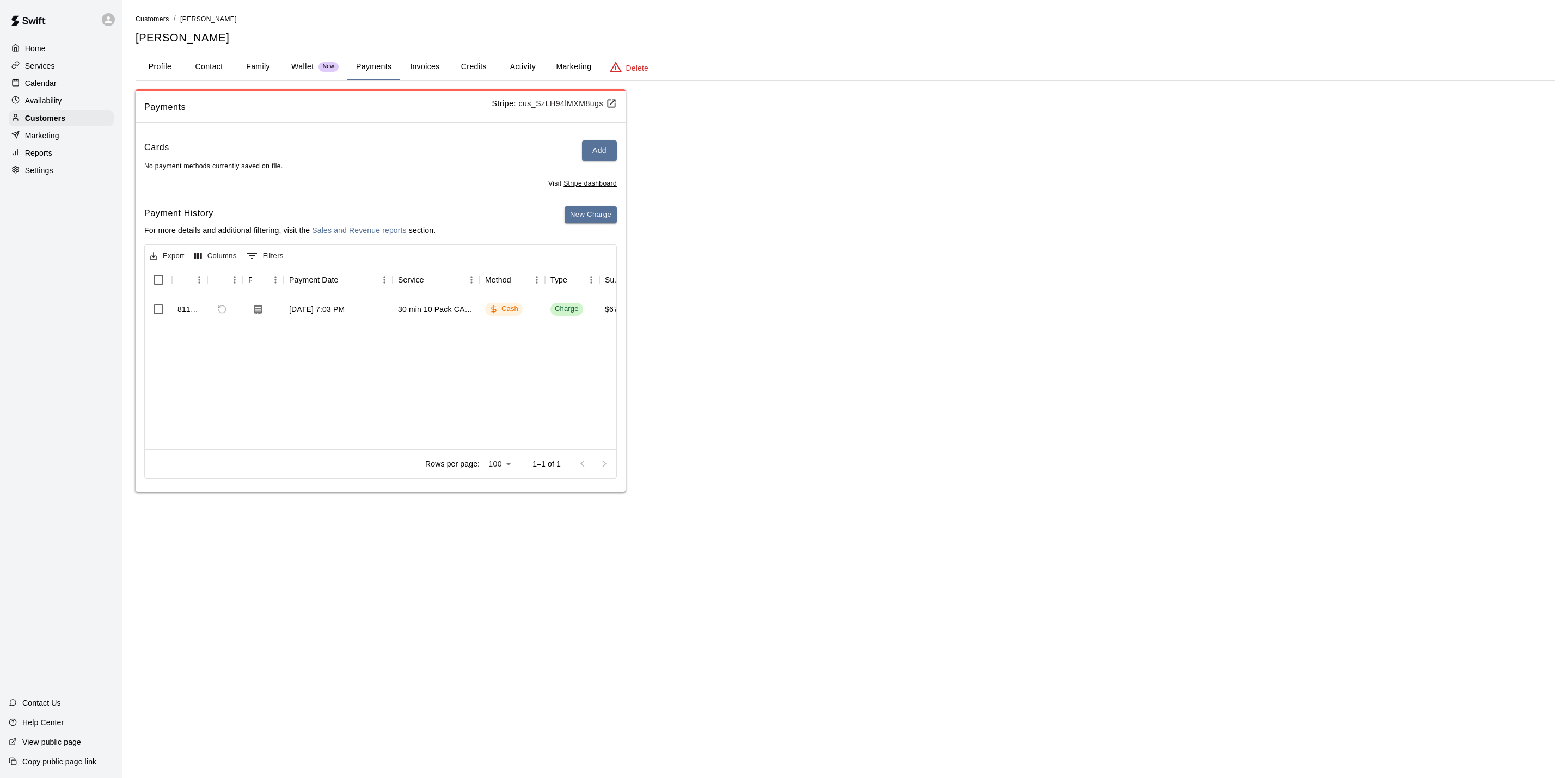
click at [469, 65] on button "Credits" at bounding box center [474, 67] width 49 height 26
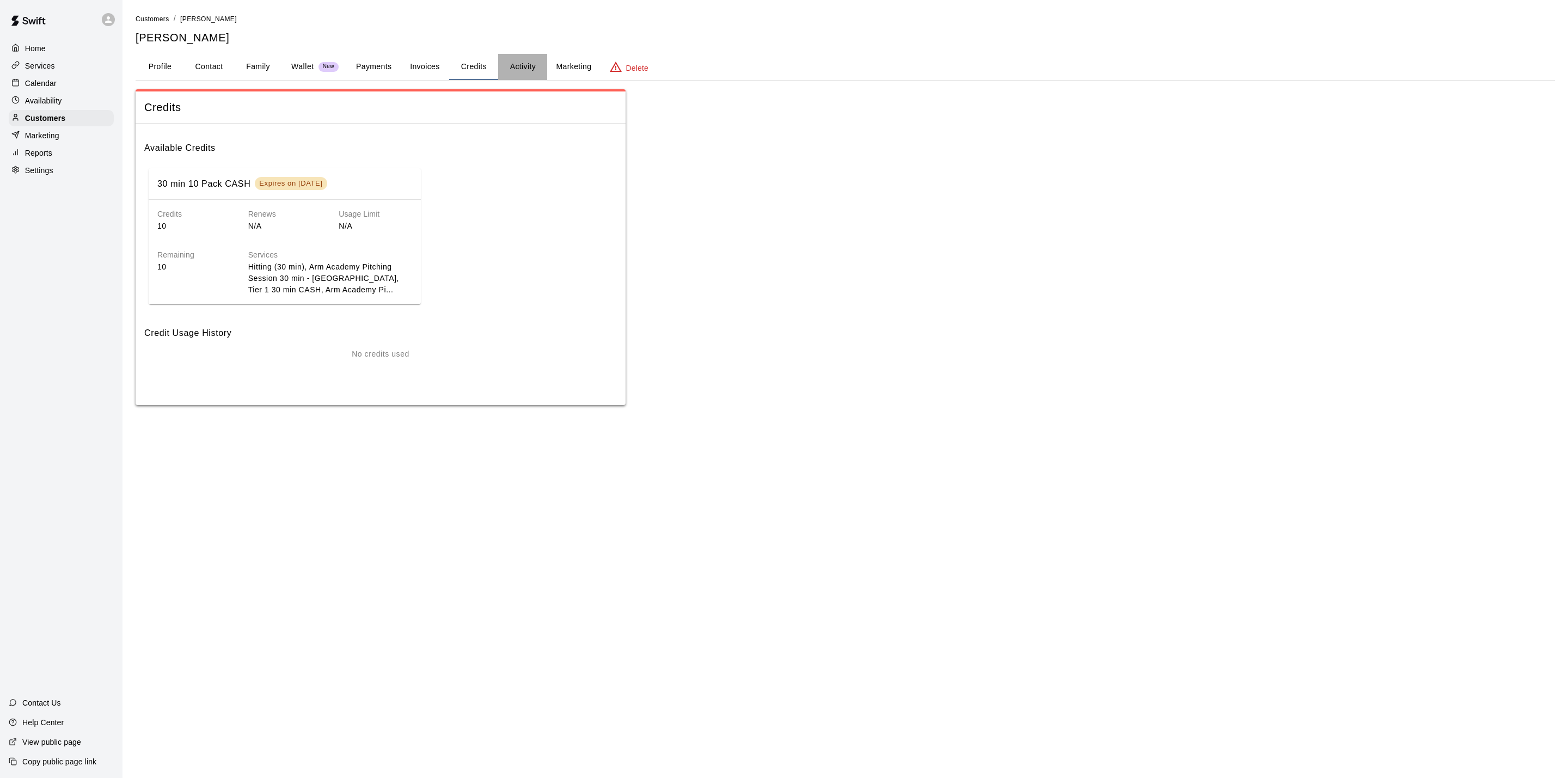
click at [515, 67] on button "Activity" at bounding box center [522, 67] width 49 height 26
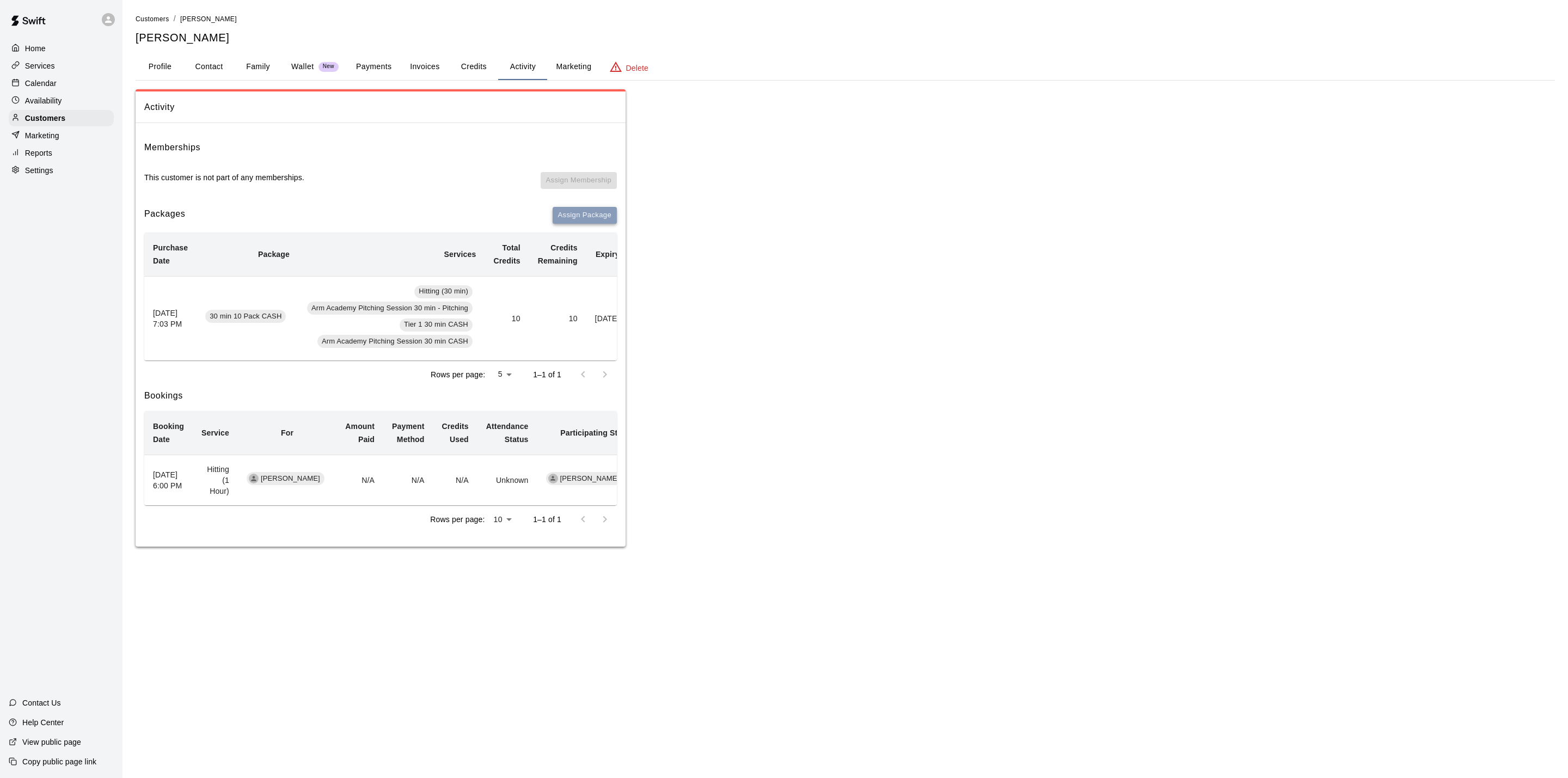
click at [562, 216] on button "Assign Package" at bounding box center [585, 215] width 64 height 17
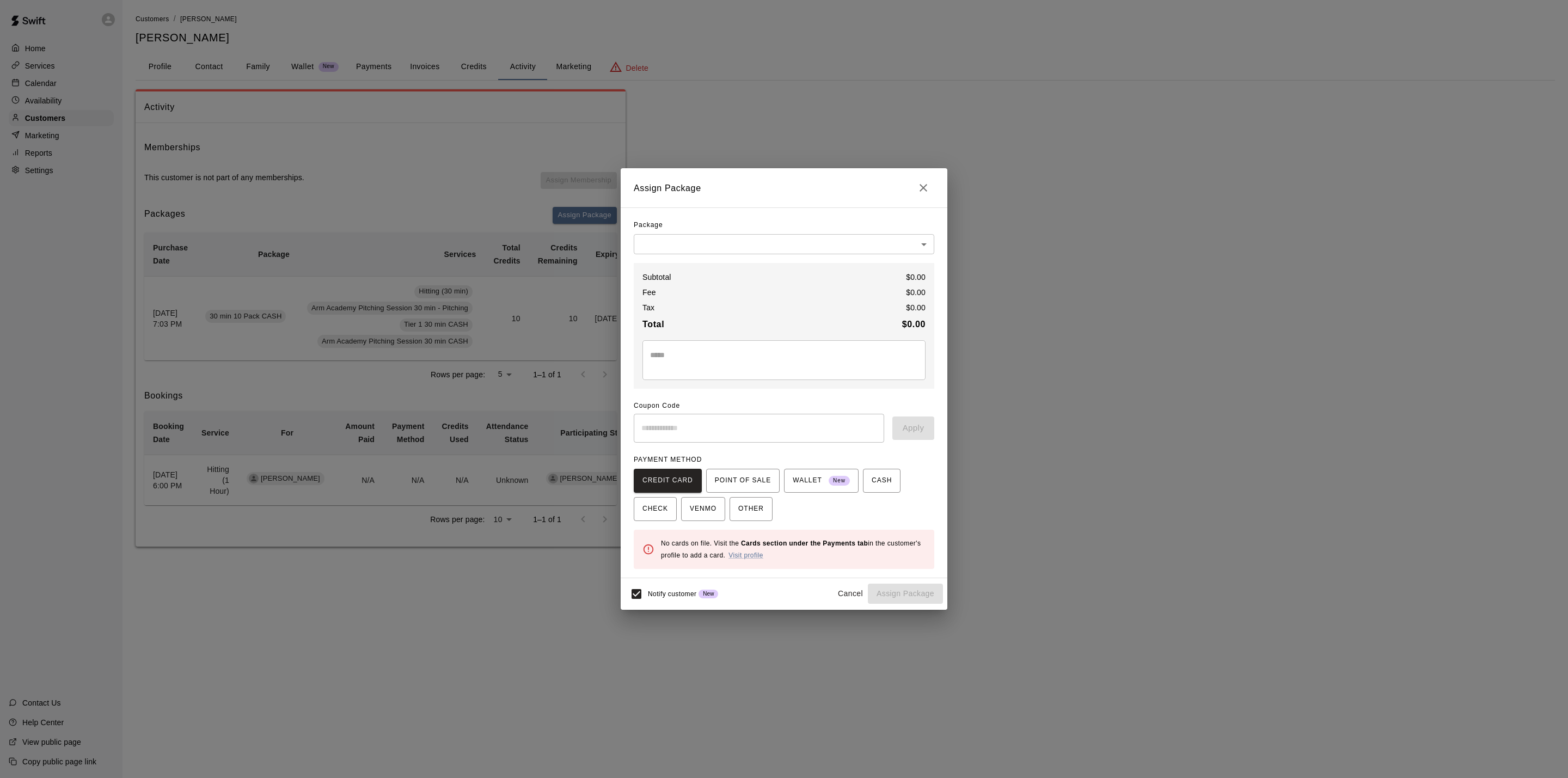
click at [678, 236] on body "Home Services Calendar Availability Customers Marketing Reports Settings Contac…" at bounding box center [784, 284] width 1568 height 568
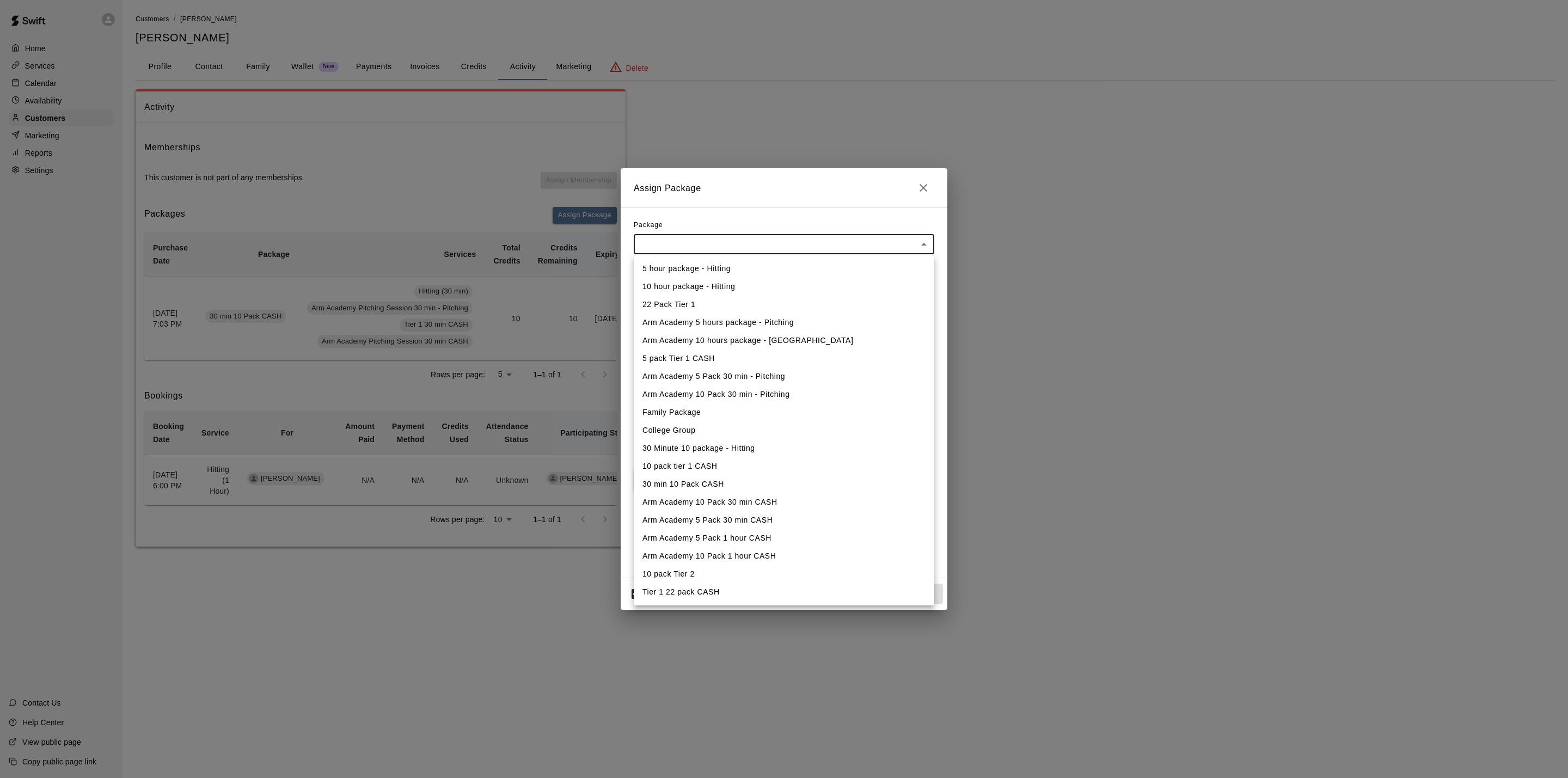
click at [713, 470] on li "10 pack tier 1 CASH" at bounding box center [784, 465] width 300 height 18
type input "**********"
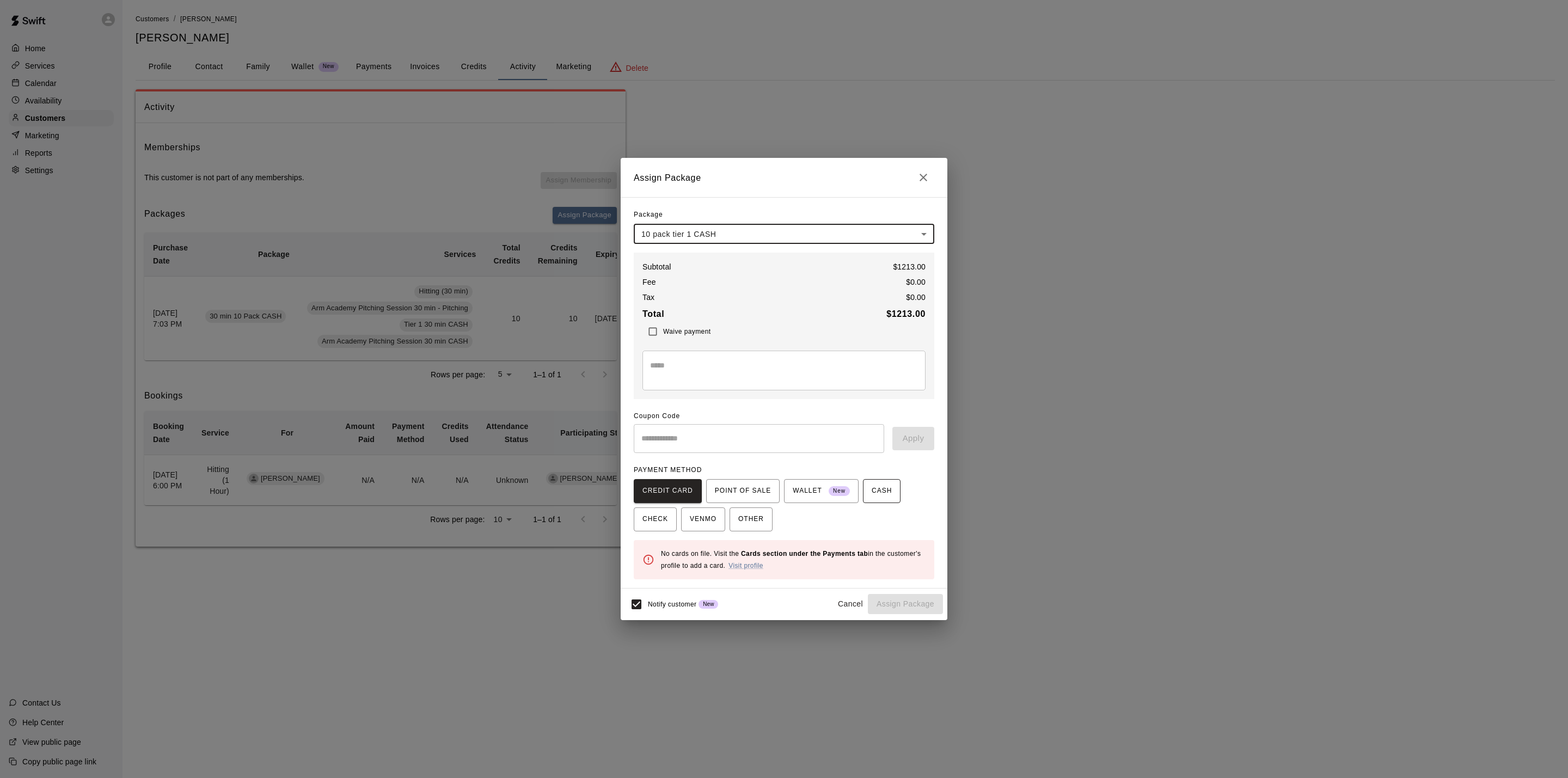
click at [875, 490] on span "CASH" at bounding box center [882, 491] width 21 height 18
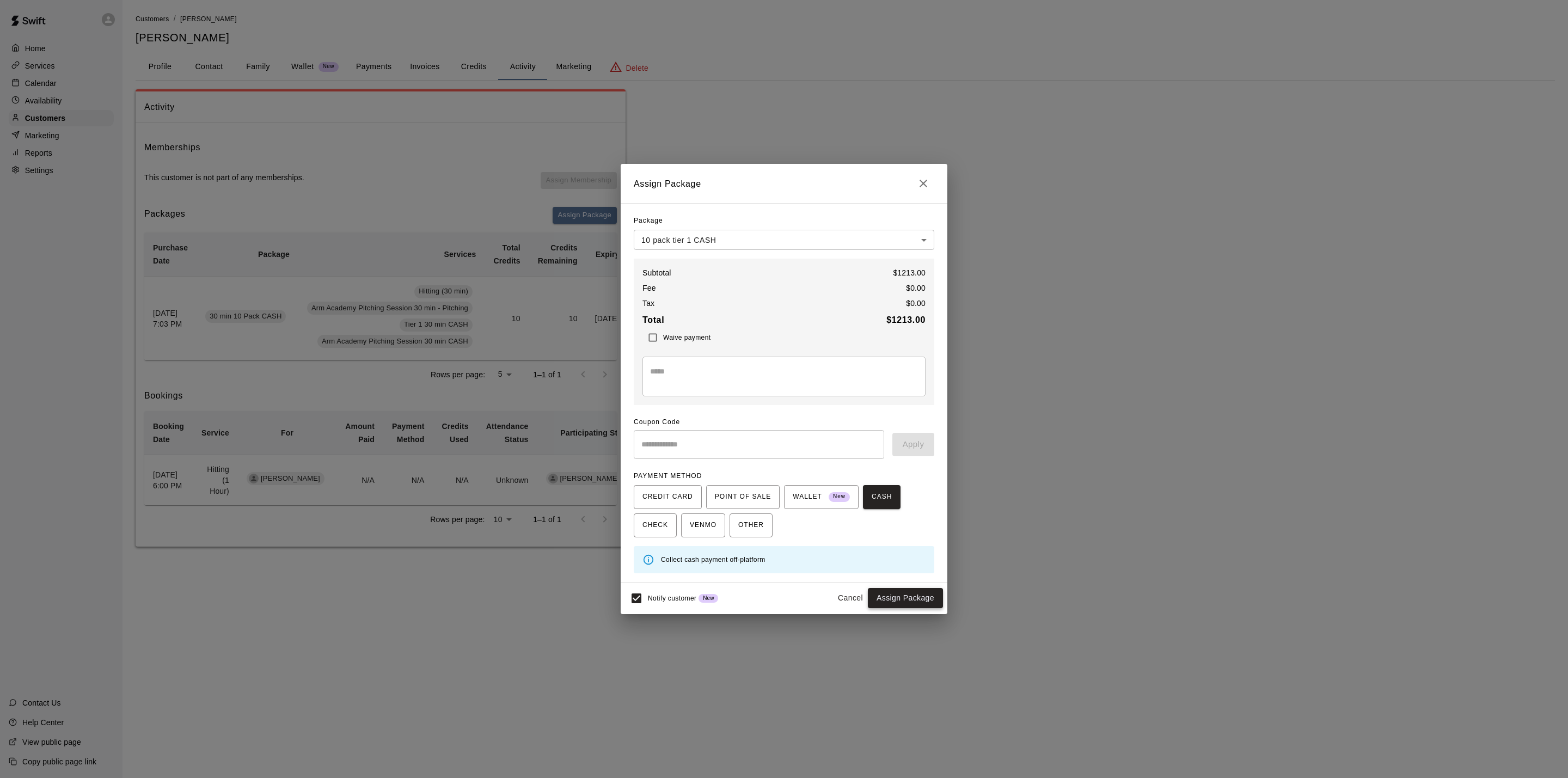
click at [902, 606] on button "Assign Package" at bounding box center [906, 598] width 76 height 21
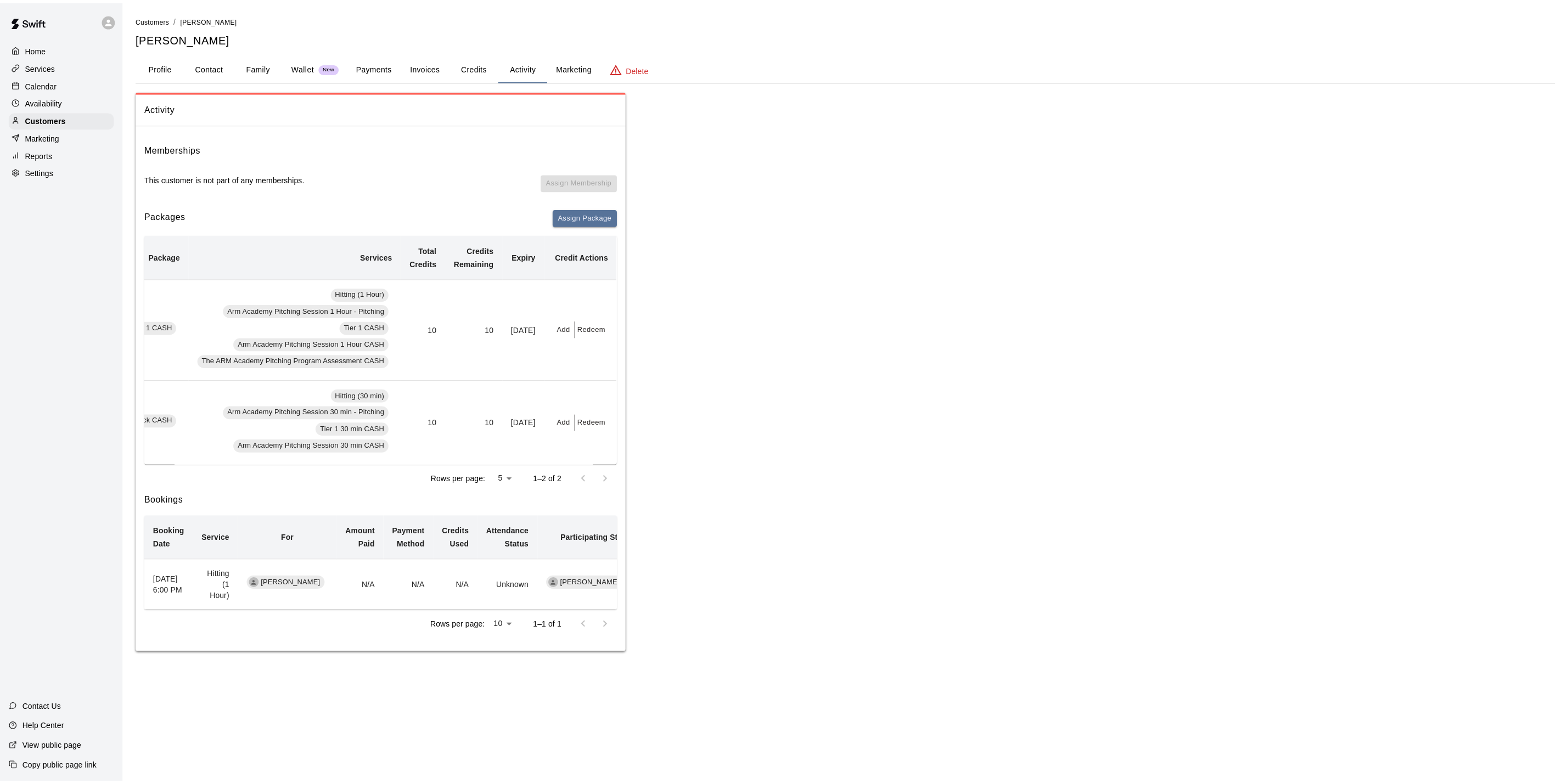
scroll to position [0, 0]
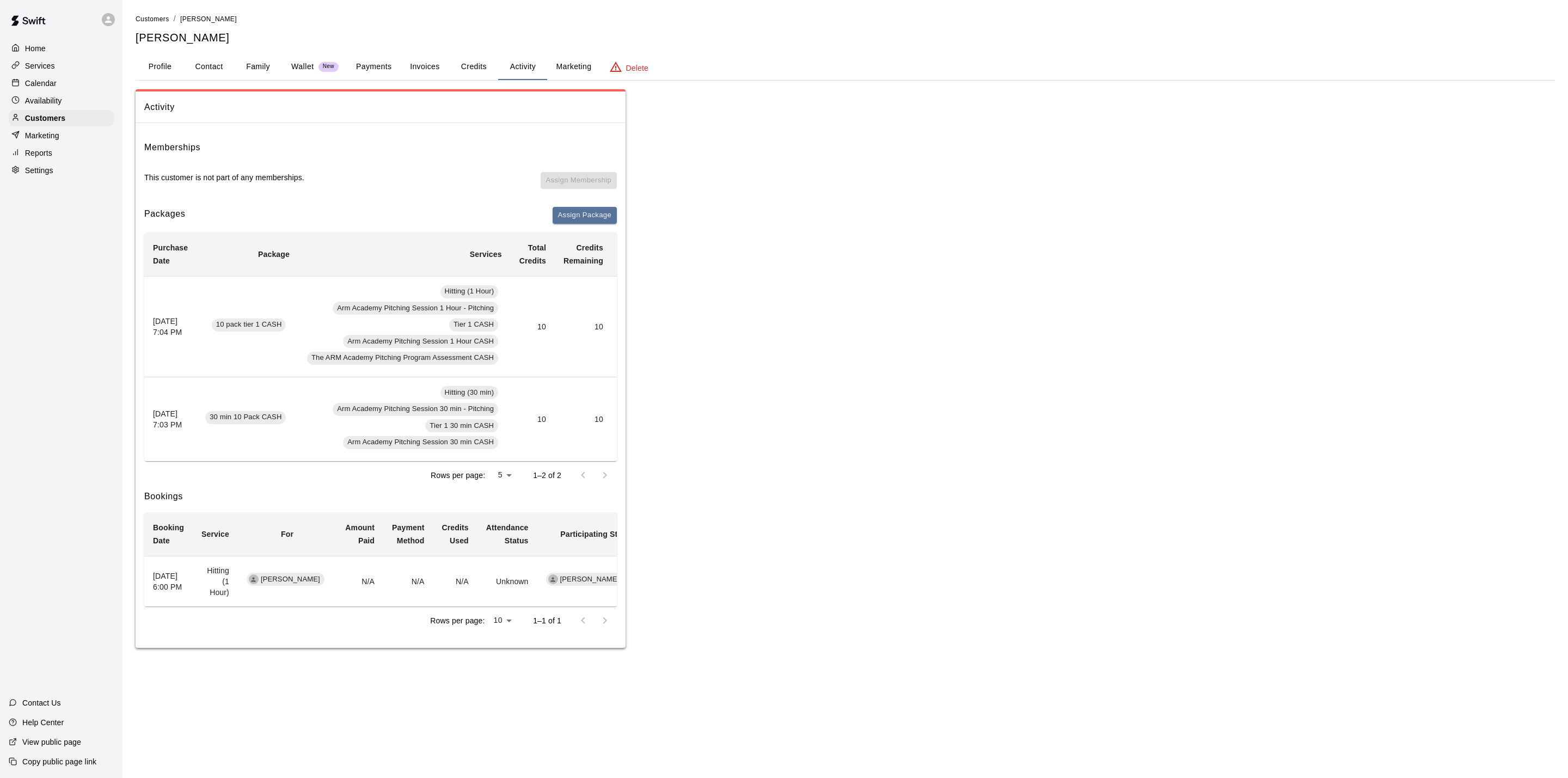
click at [489, 80] on div "Customers / [PERSON_NAME] [PERSON_NAME] Profile Contact Family Wallet New Payme…" at bounding box center [845, 330] width 1420 height 635
click at [474, 63] on button "Credits" at bounding box center [474, 67] width 49 height 26
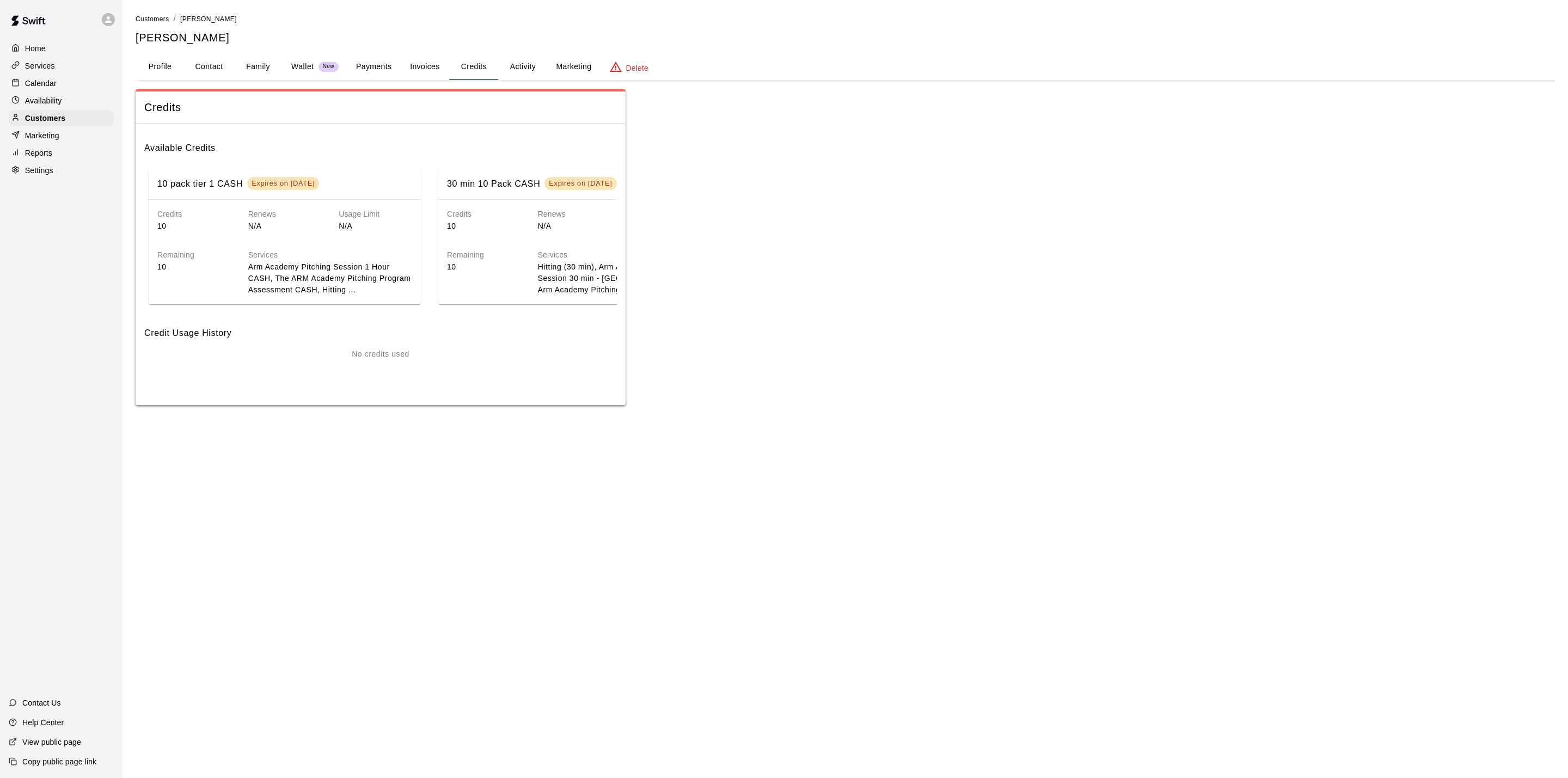
click at [560, 69] on button "Marketing" at bounding box center [574, 67] width 53 height 26
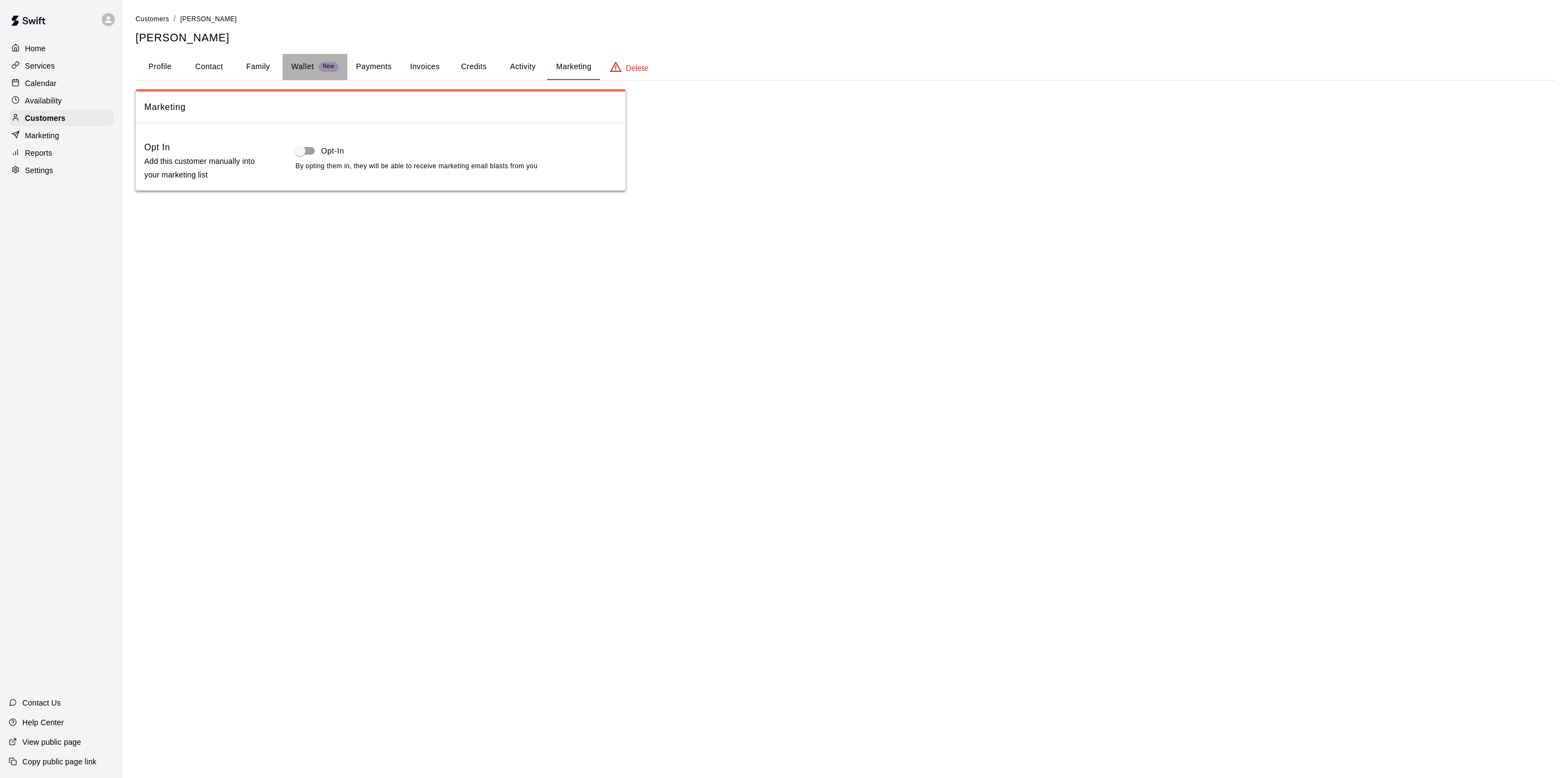
click at [311, 74] on button "Wallet New" at bounding box center [314, 67] width 64 height 26
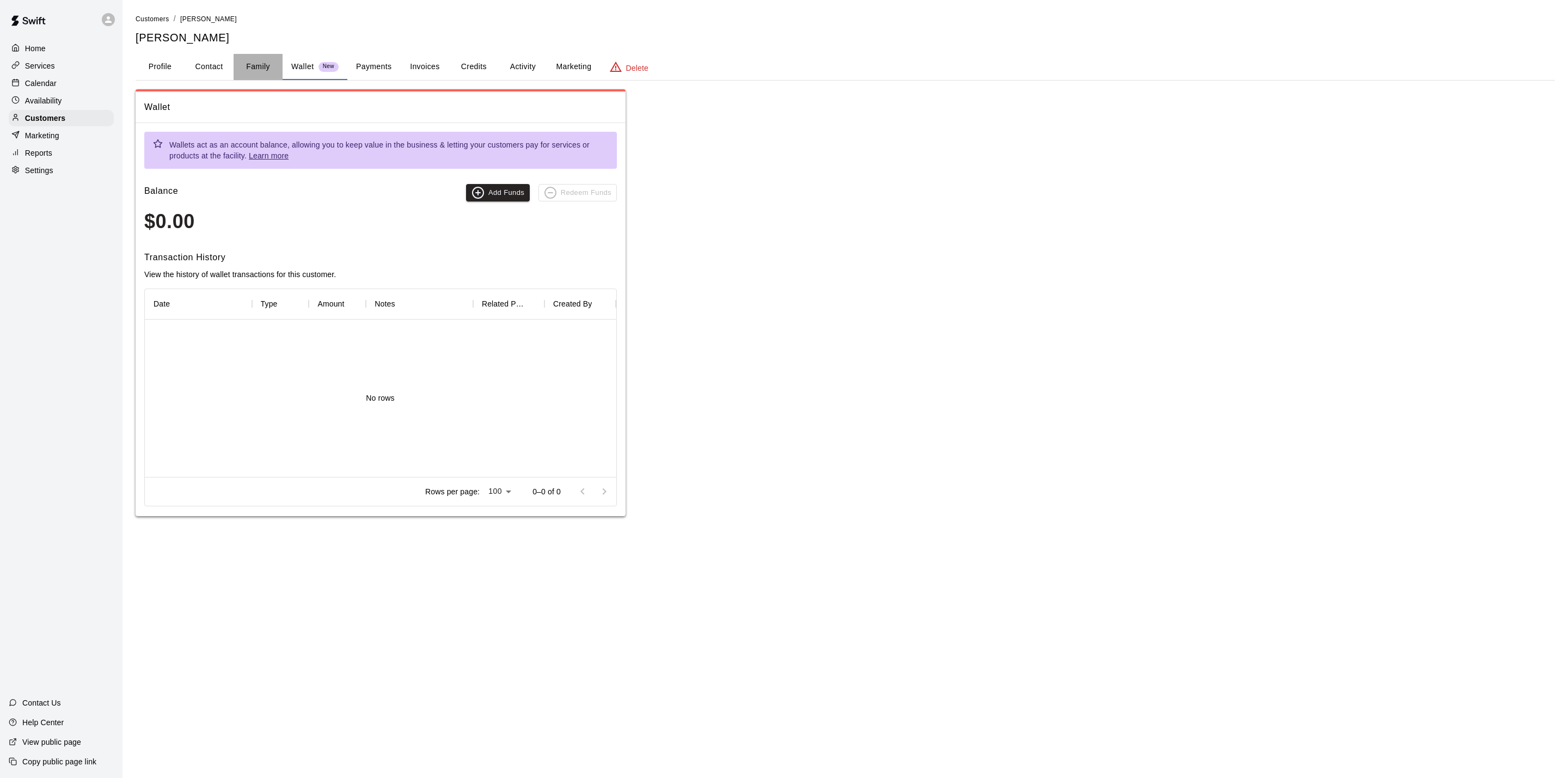
click at [233, 72] on button "Family" at bounding box center [257, 67] width 49 height 26
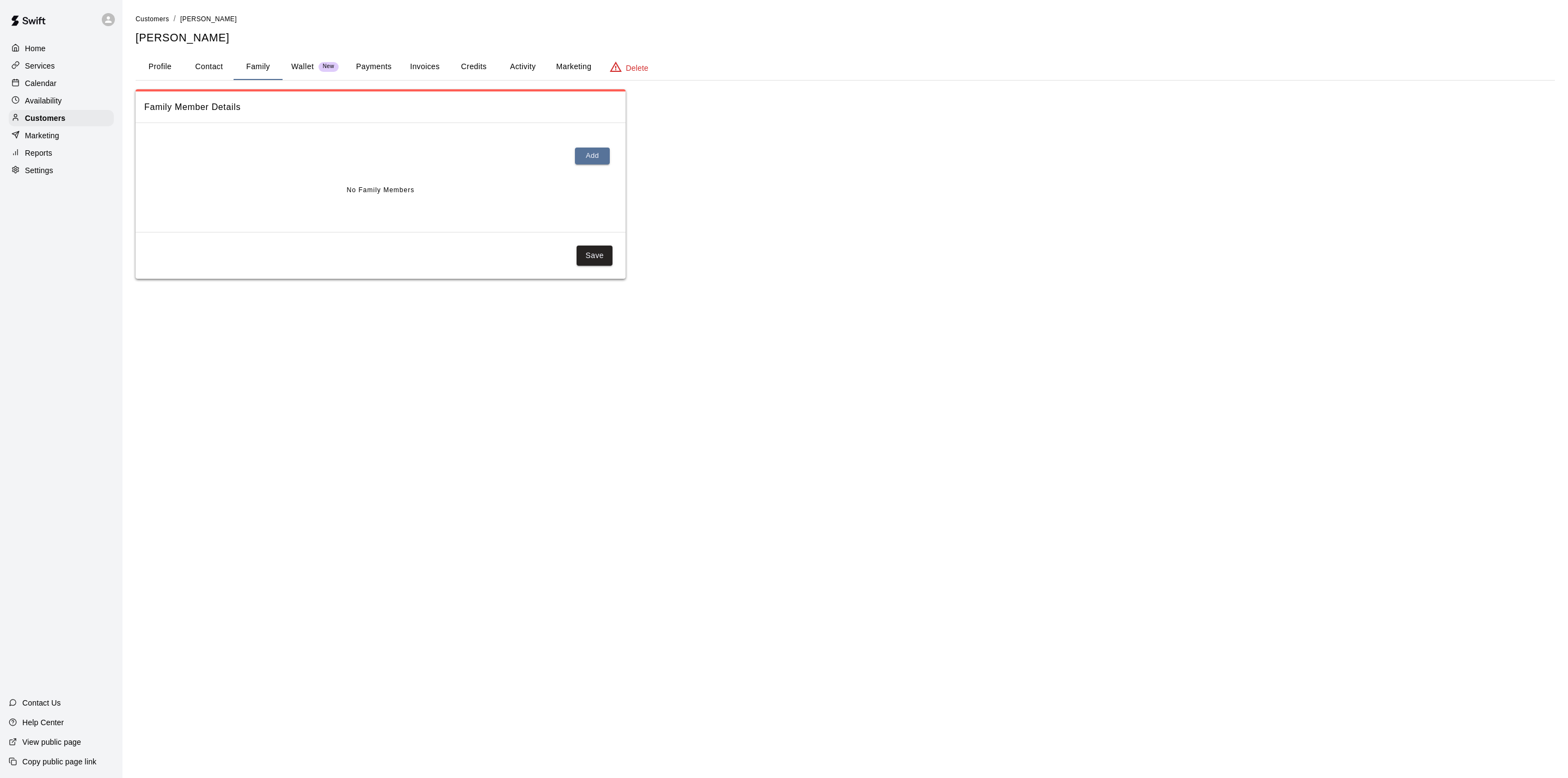
click at [215, 67] on button "Contact" at bounding box center [209, 67] width 49 height 26
select select "**"
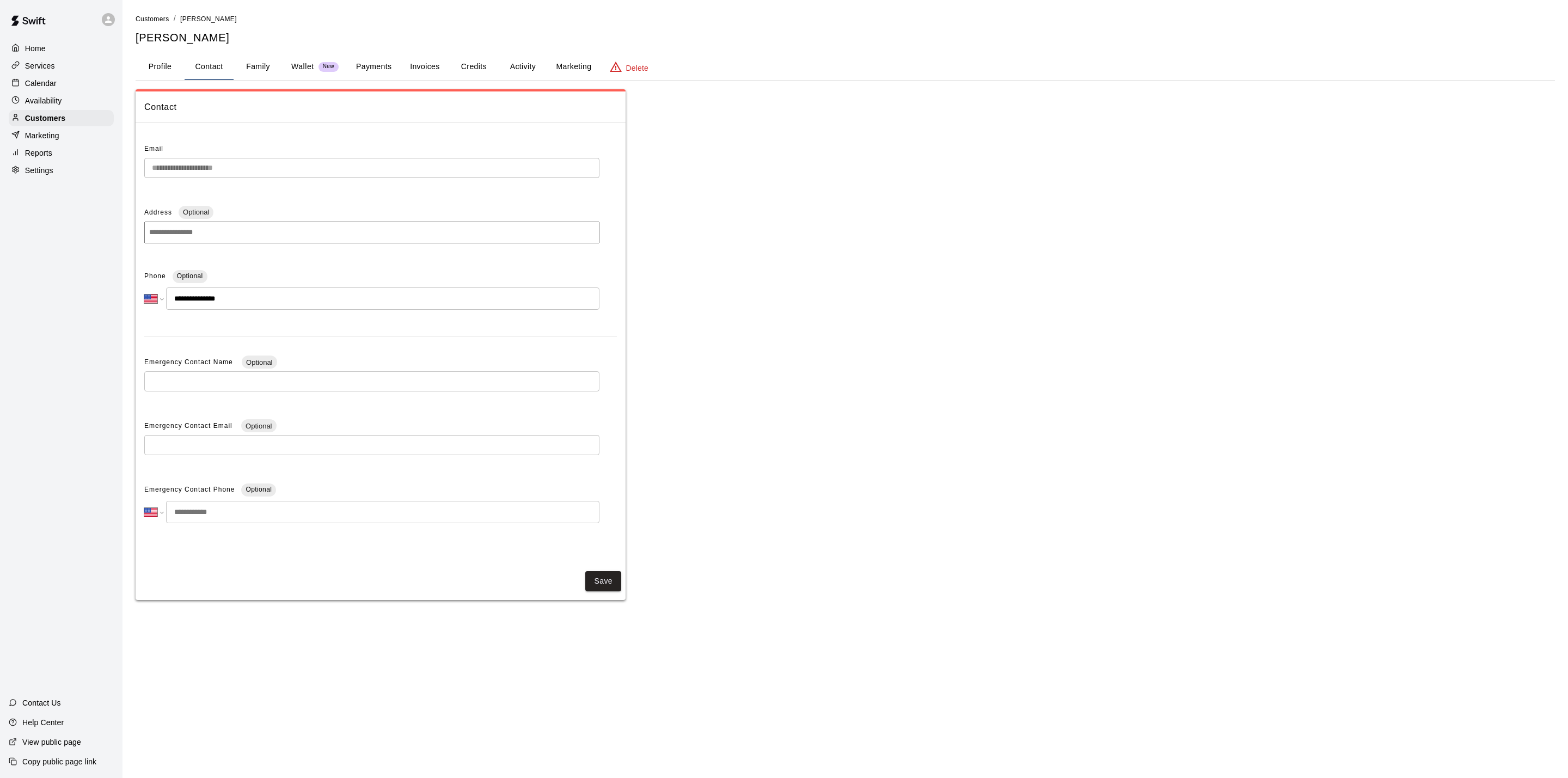
click at [156, 67] on button "Profile" at bounding box center [160, 67] width 49 height 26
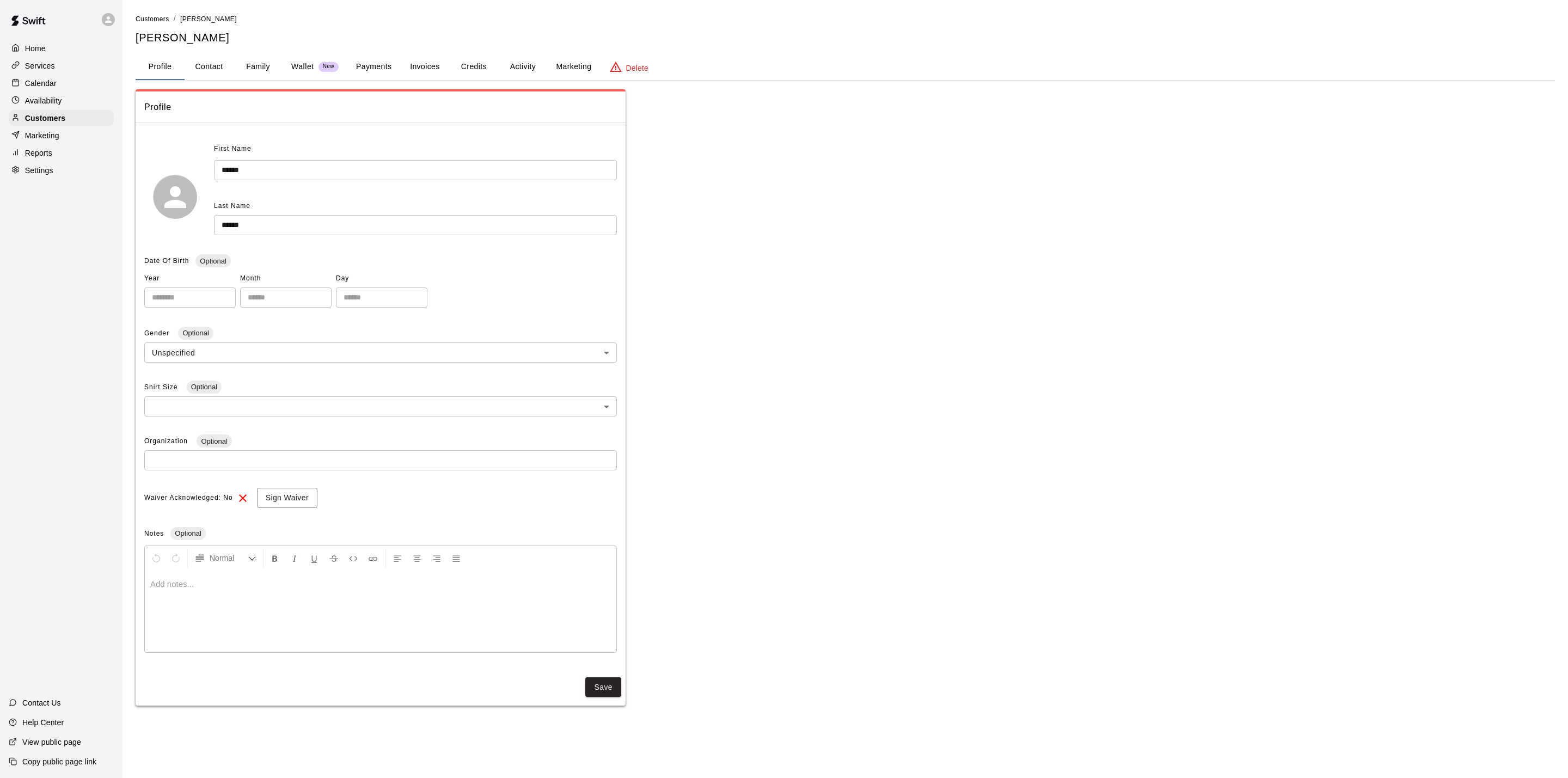
drag, startPoint x: 64, startPoint y: 63, endPoint x: 65, endPoint y: 54, distance: 9.1
click at [64, 61] on div "Services" at bounding box center [61, 66] width 105 height 17
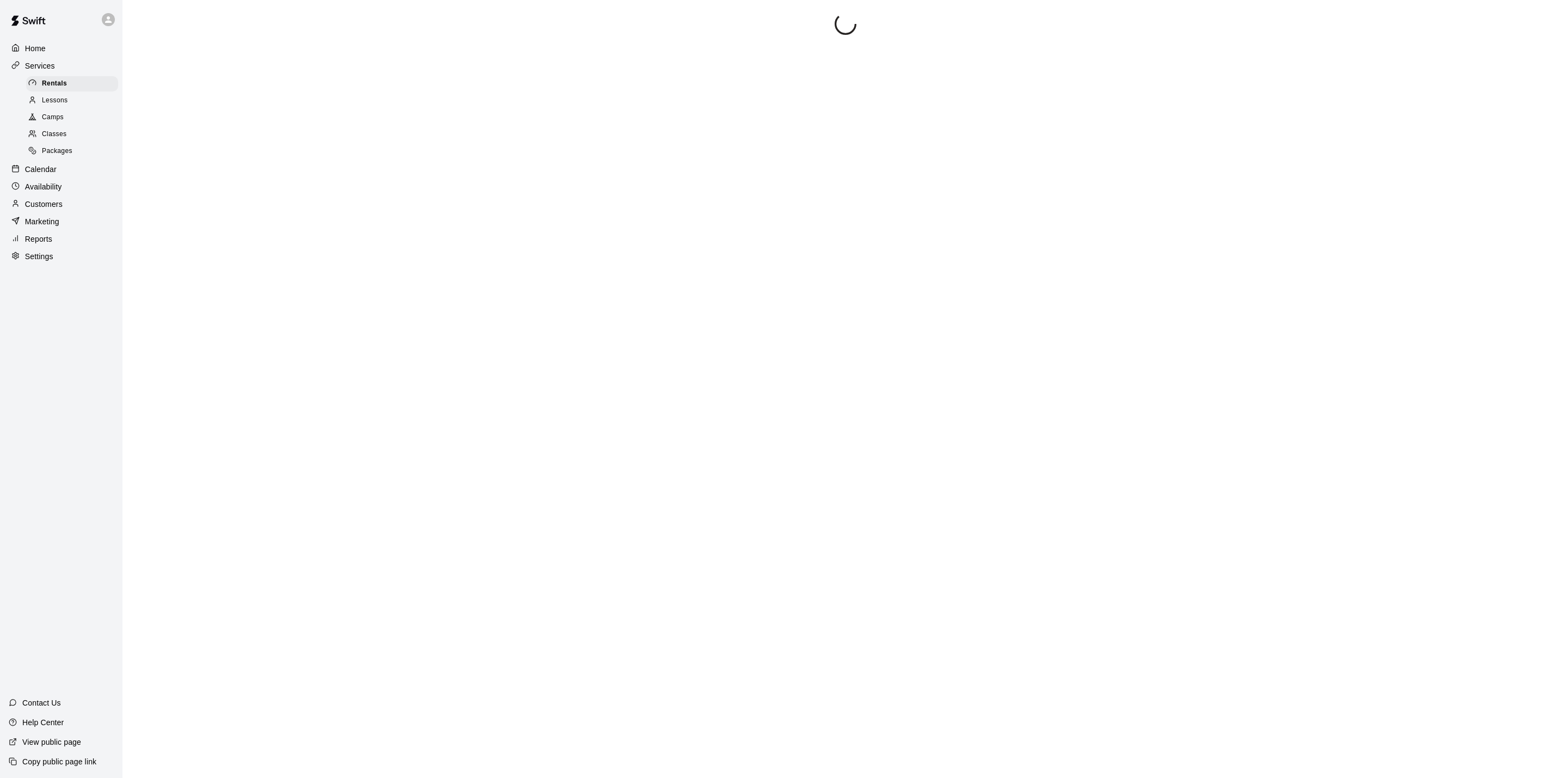
click at [67, 50] on div "Home" at bounding box center [61, 49] width 105 height 17
click at [25, 89] on p "Calendar" at bounding box center [41, 83] width 32 height 11
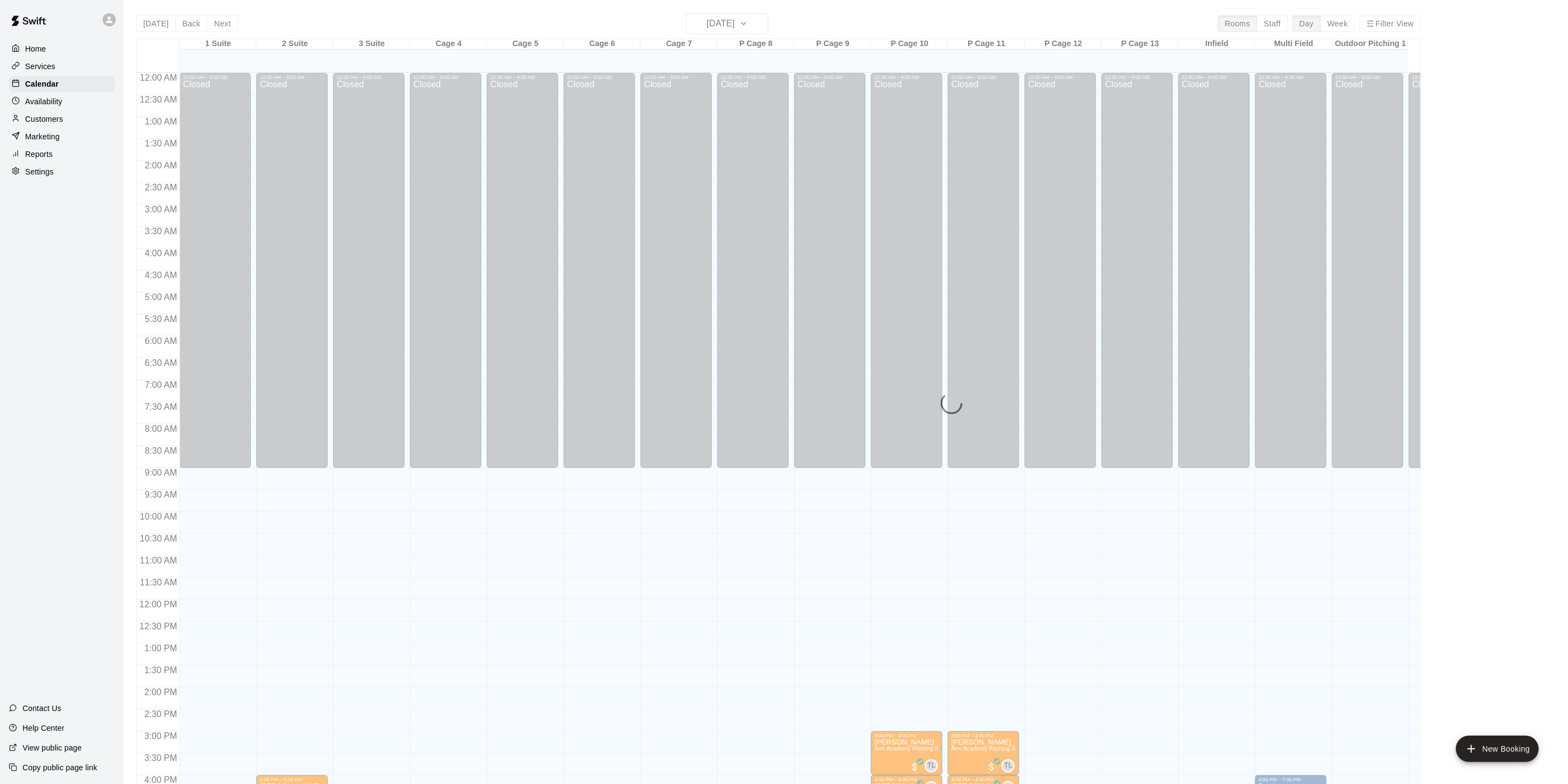
click at [32, 107] on p "Availability" at bounding box center [44, 102] width 38 height 11
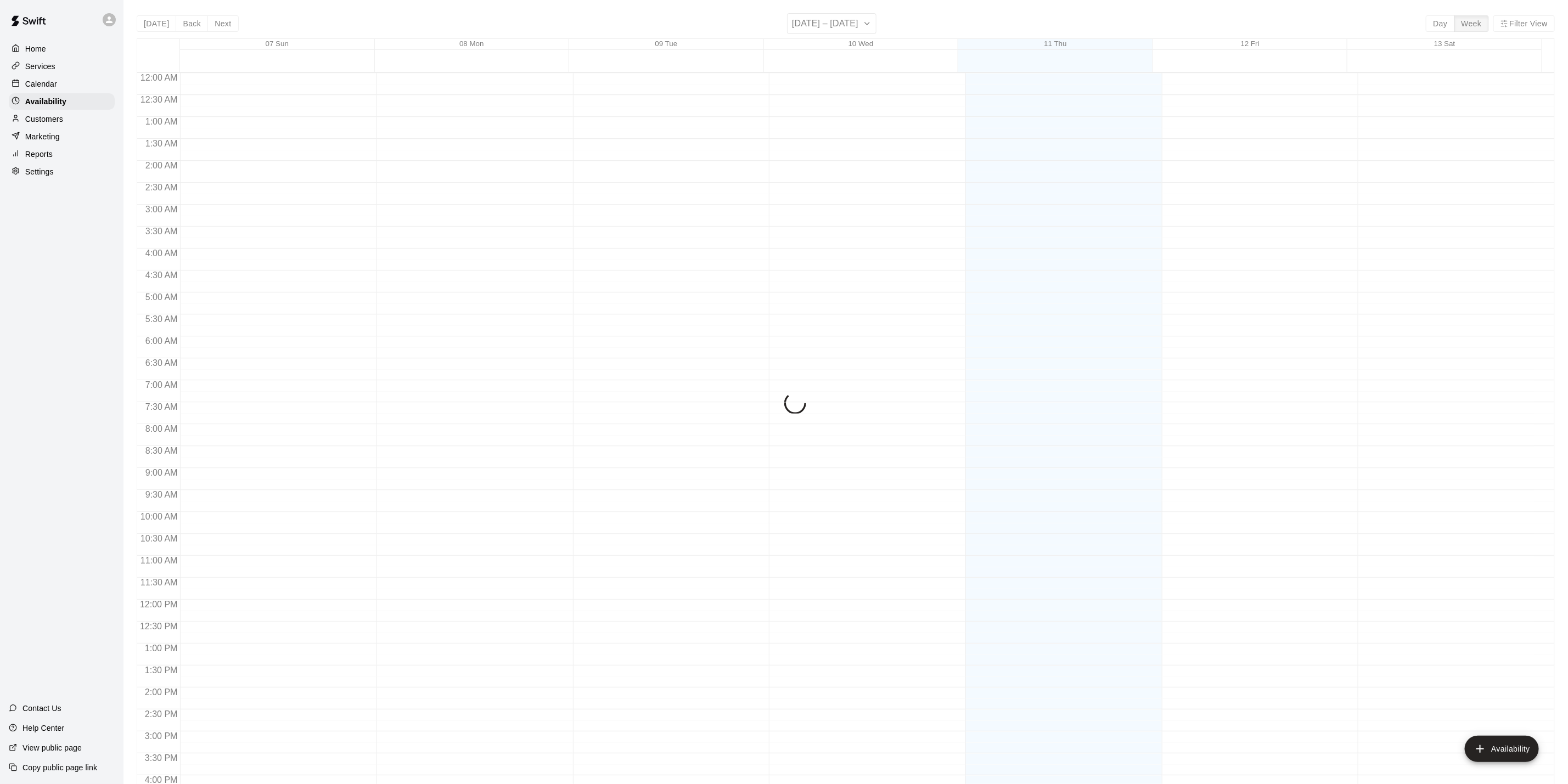
scroll to position [330, 0]
click at [32, 119] on p "Customers" at bounding box center [44, 119] width 38 height 11
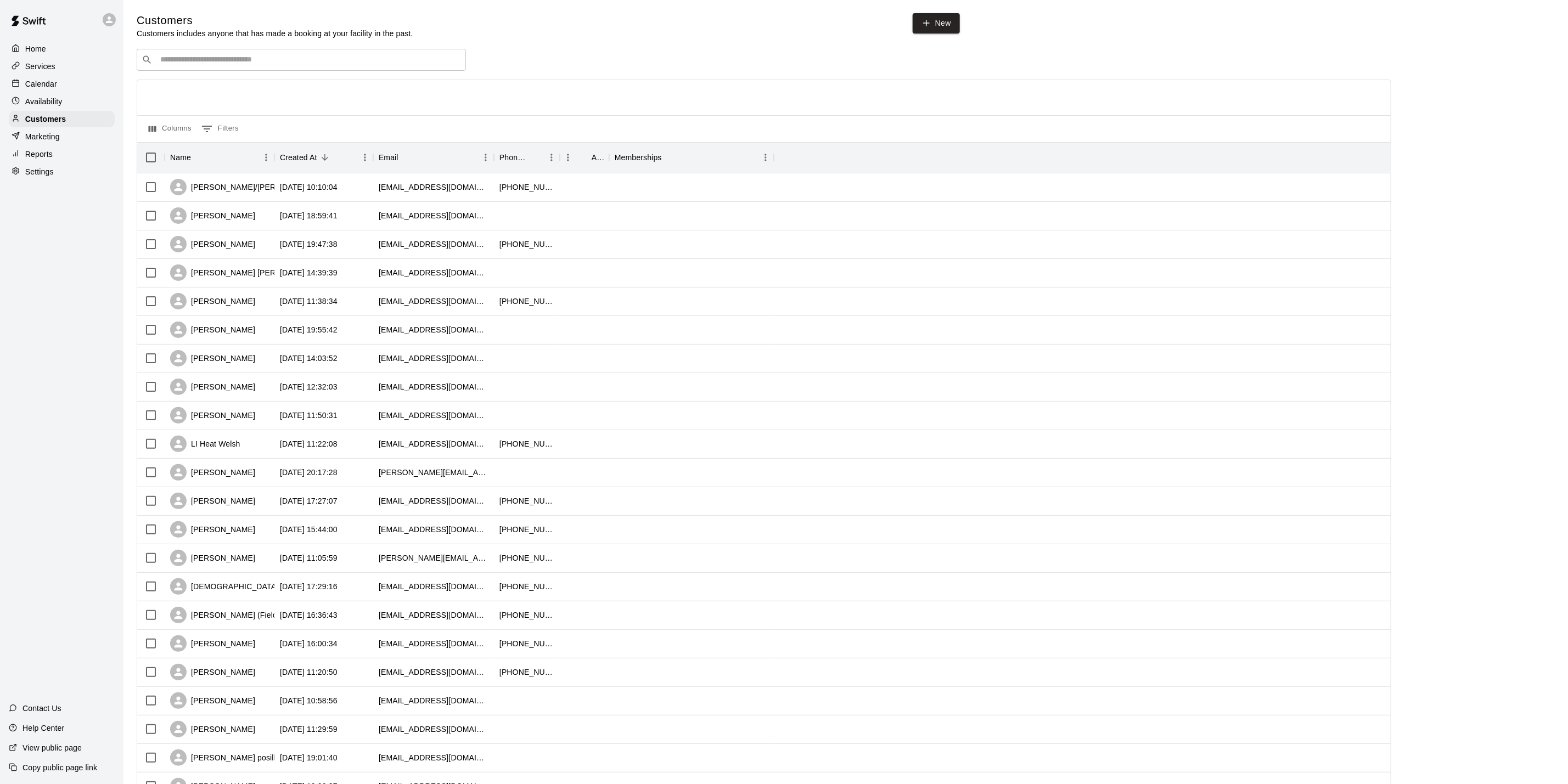
click at [41, 104] on p "Availability" at bounding box center [44, 102] width 38 height 11
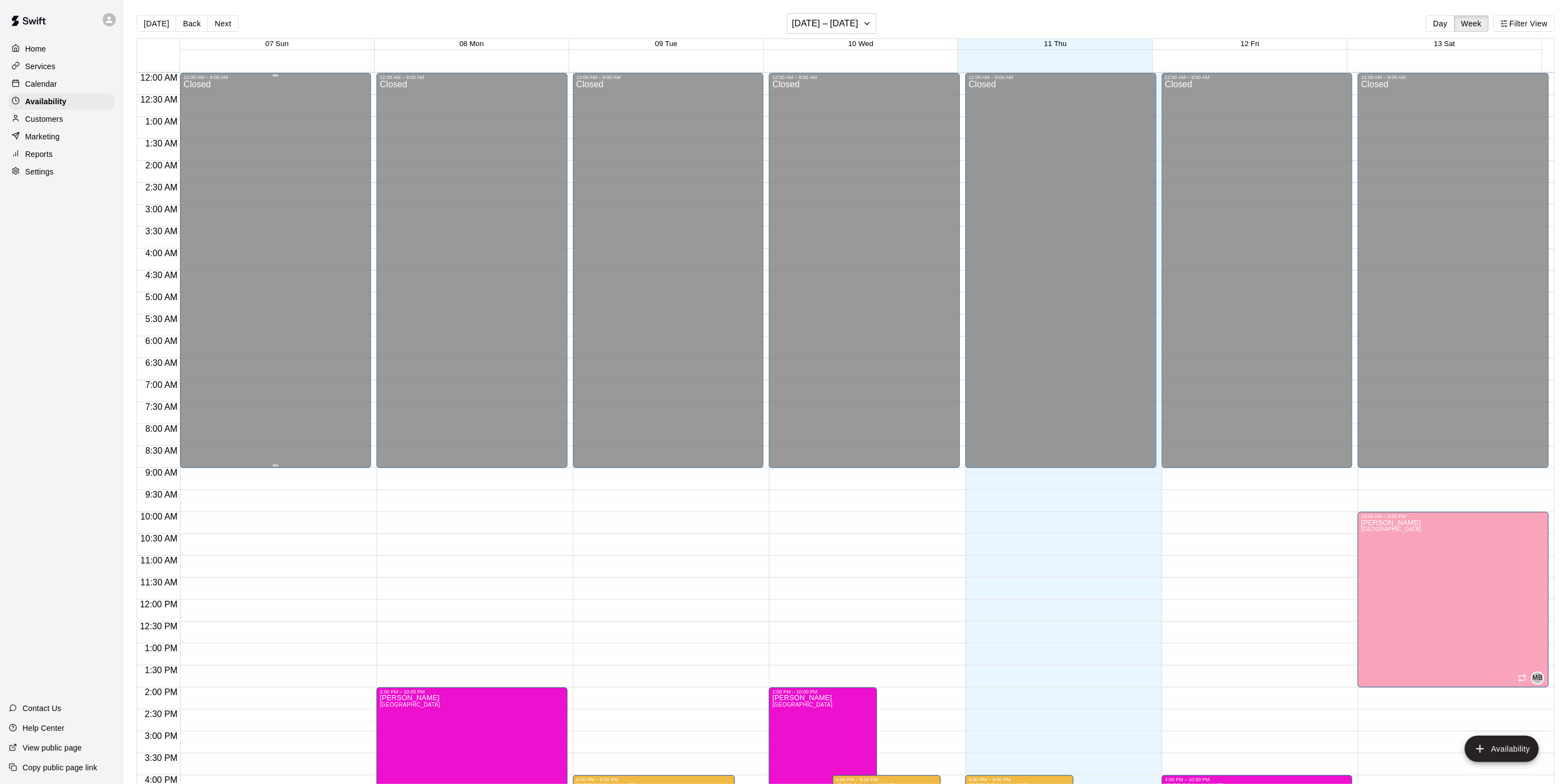
scroll to position [330, 0]
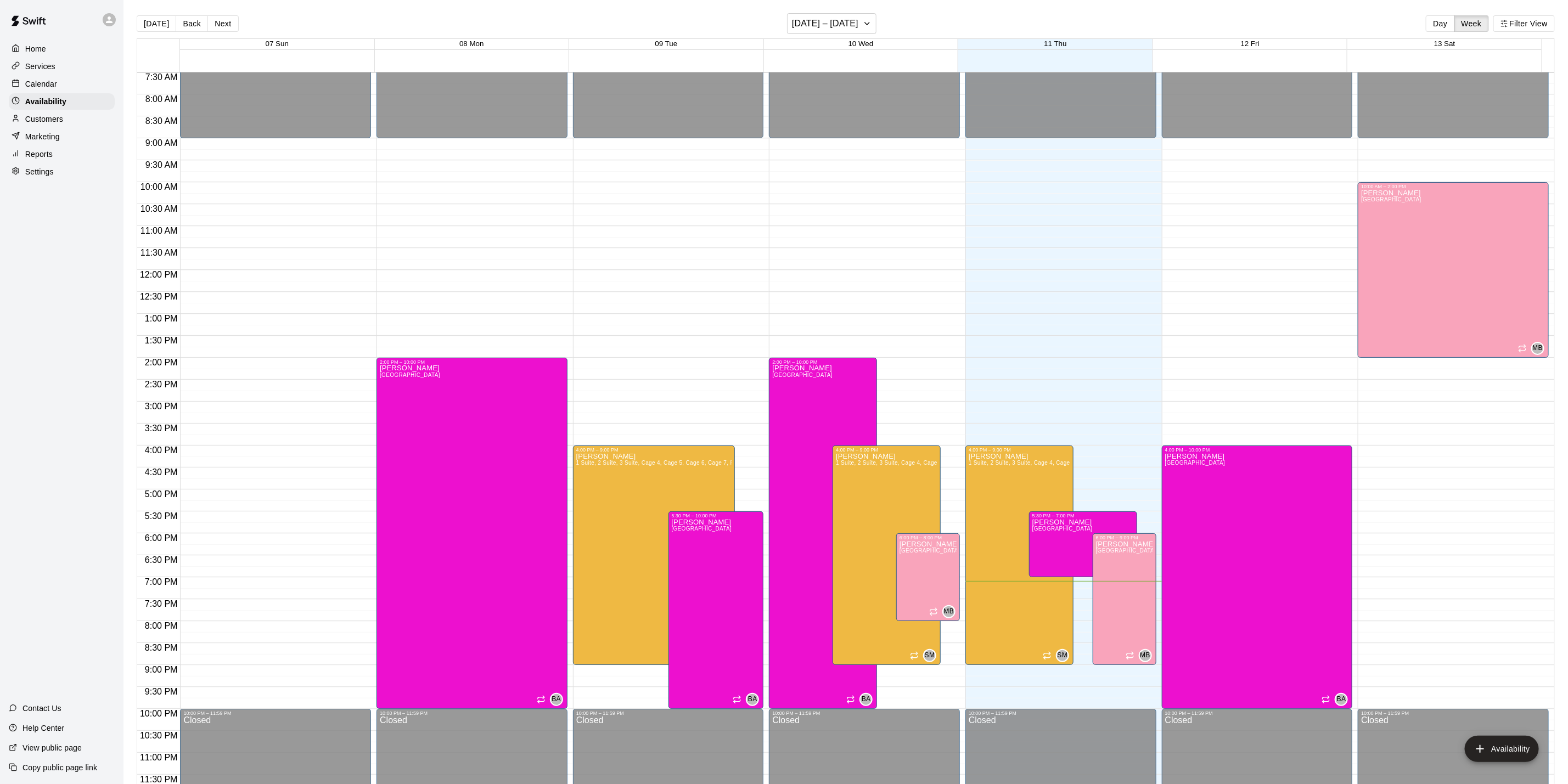
click at [47, 81] on div "Calendar" at bounding box center [61, 85] width 106 height 17
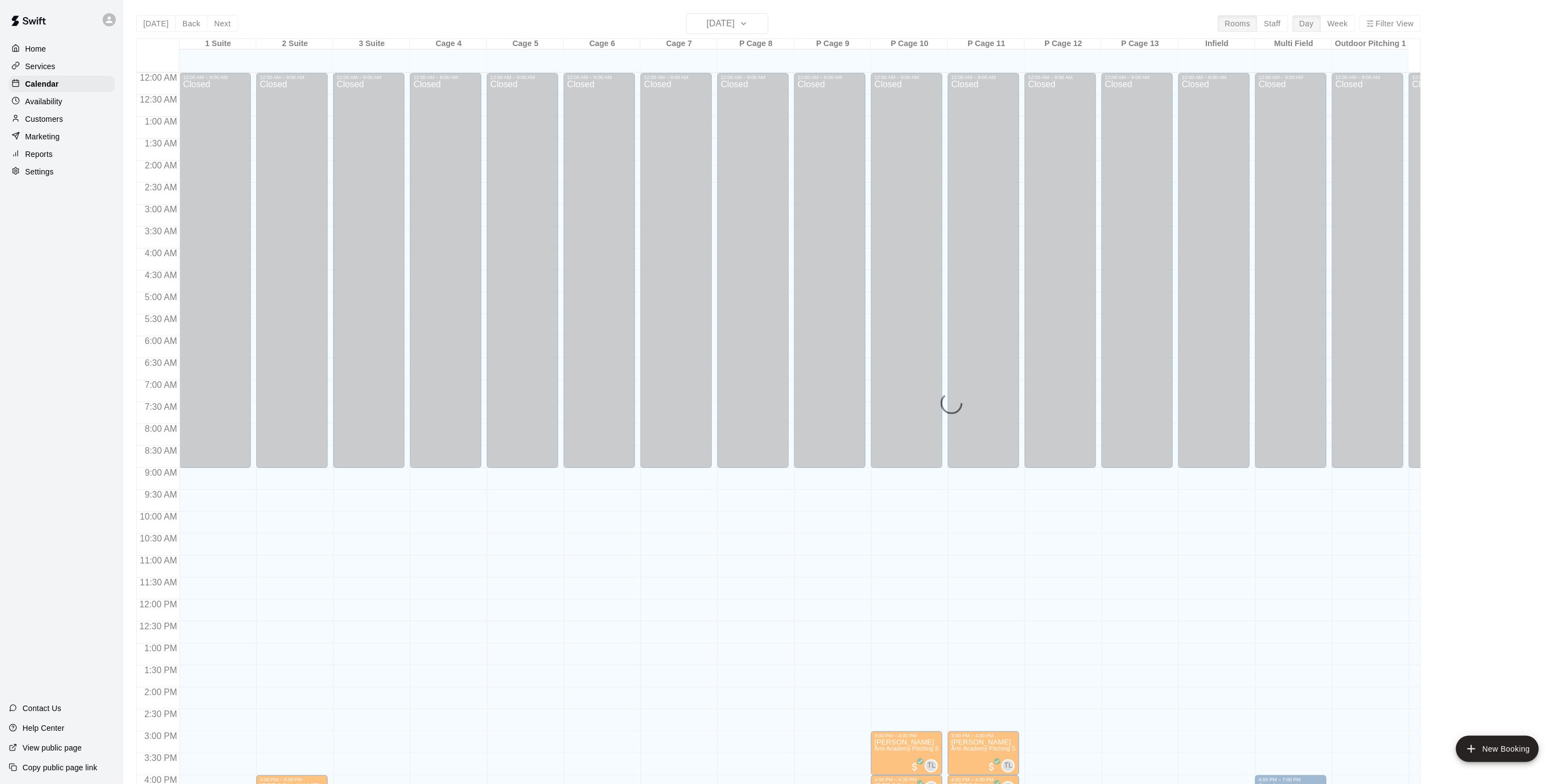
scroll to position [297, 0]
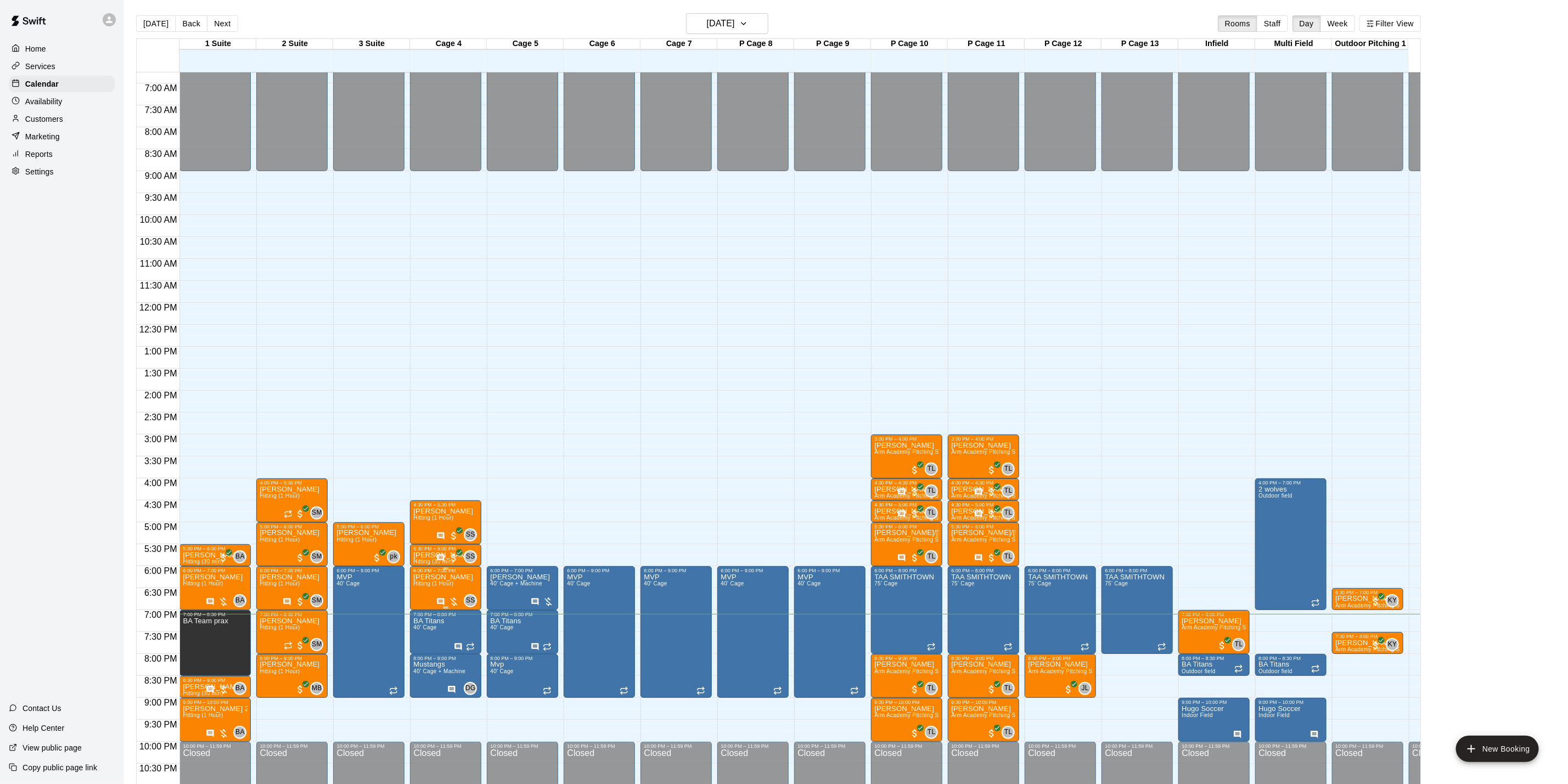
click at [453, 585] on span "Hitting (1 Hour)" at bounding box center [433, 584] width 40 height 6
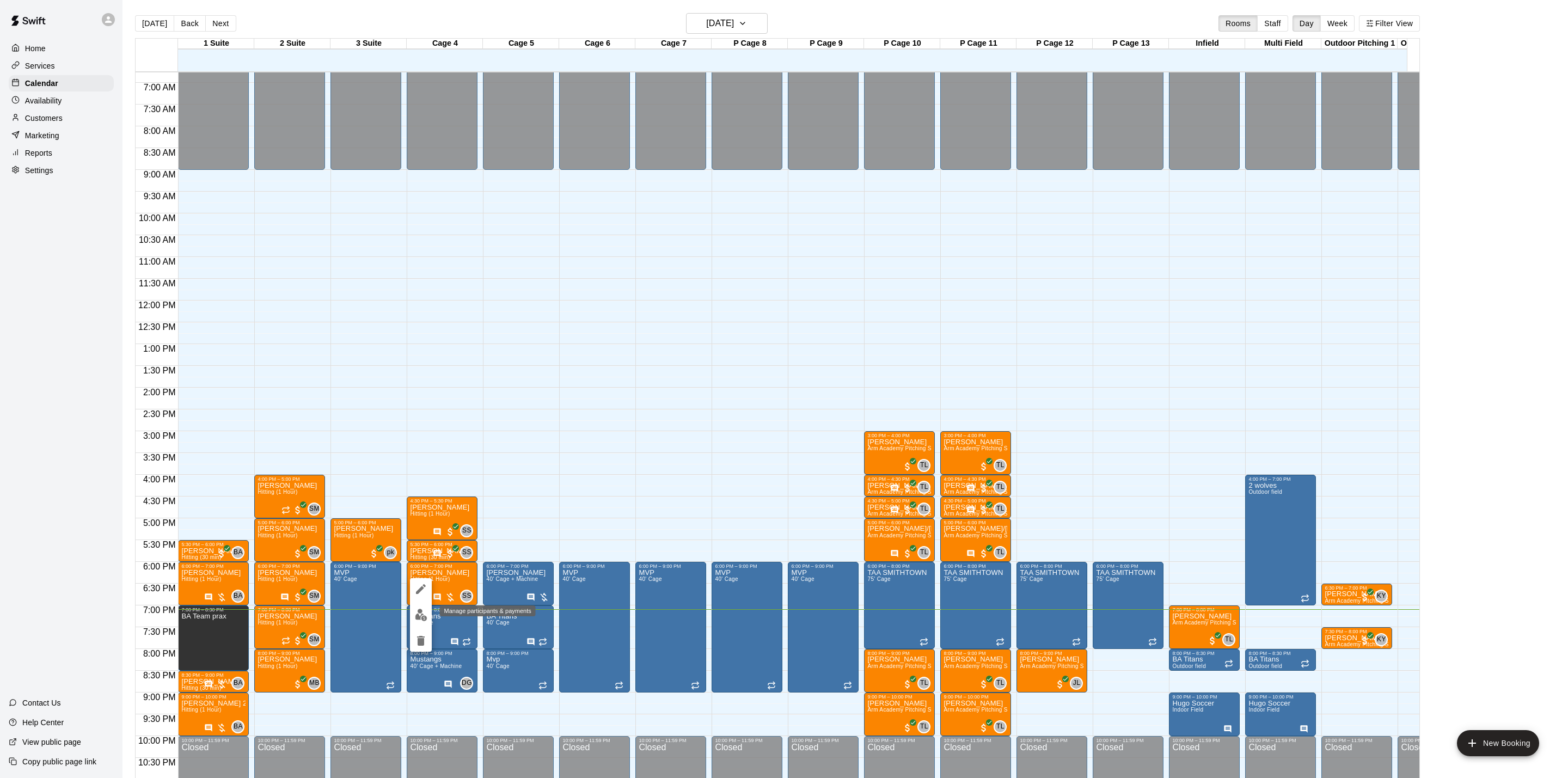
click at [421, 613] on img "edit" at bounding box center [421, 615] width 12 height 12
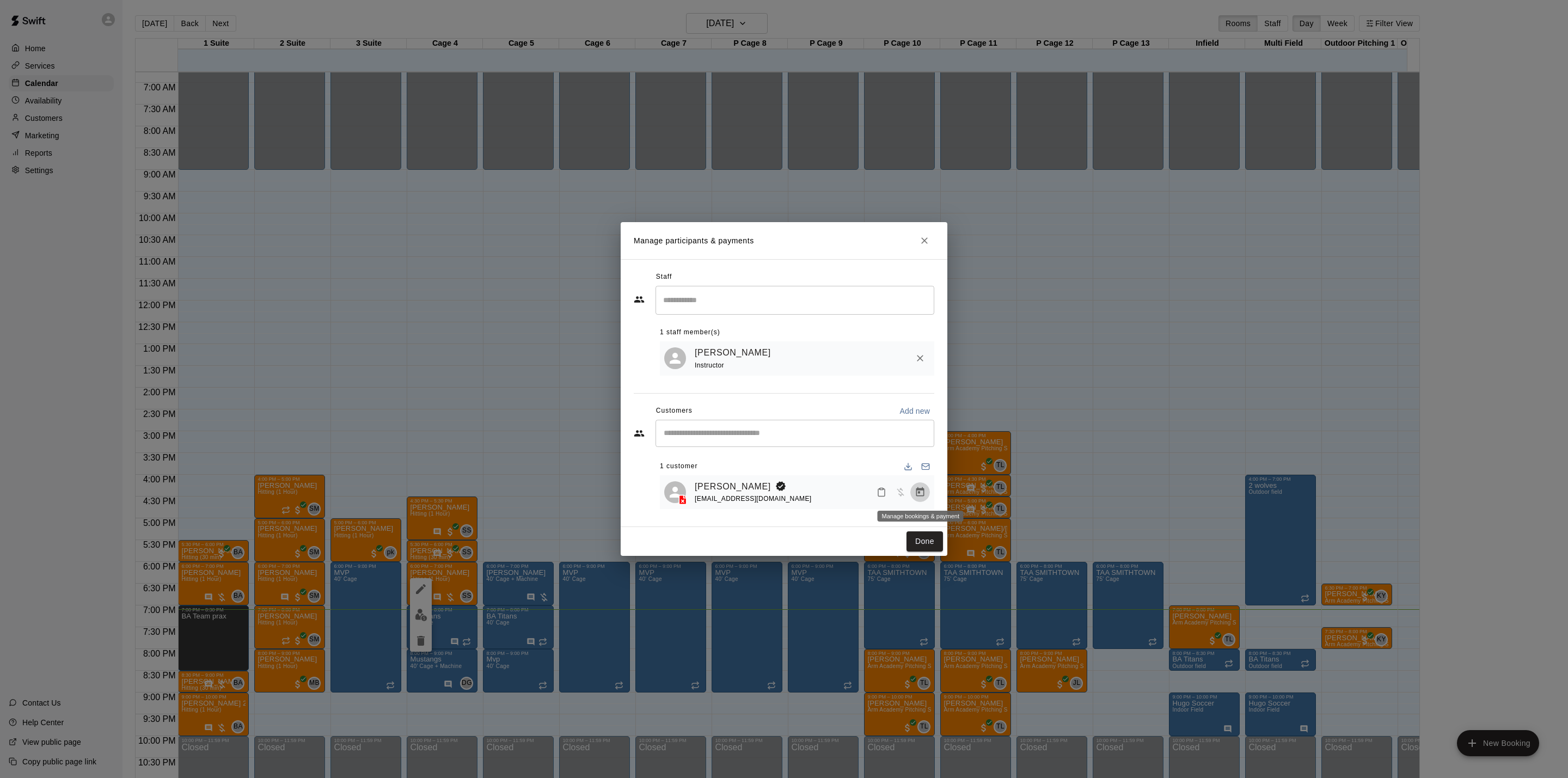
click at [920, 493] on icon "Manage bookings & payment" at bounding box center [920, 492] width 8 height 9
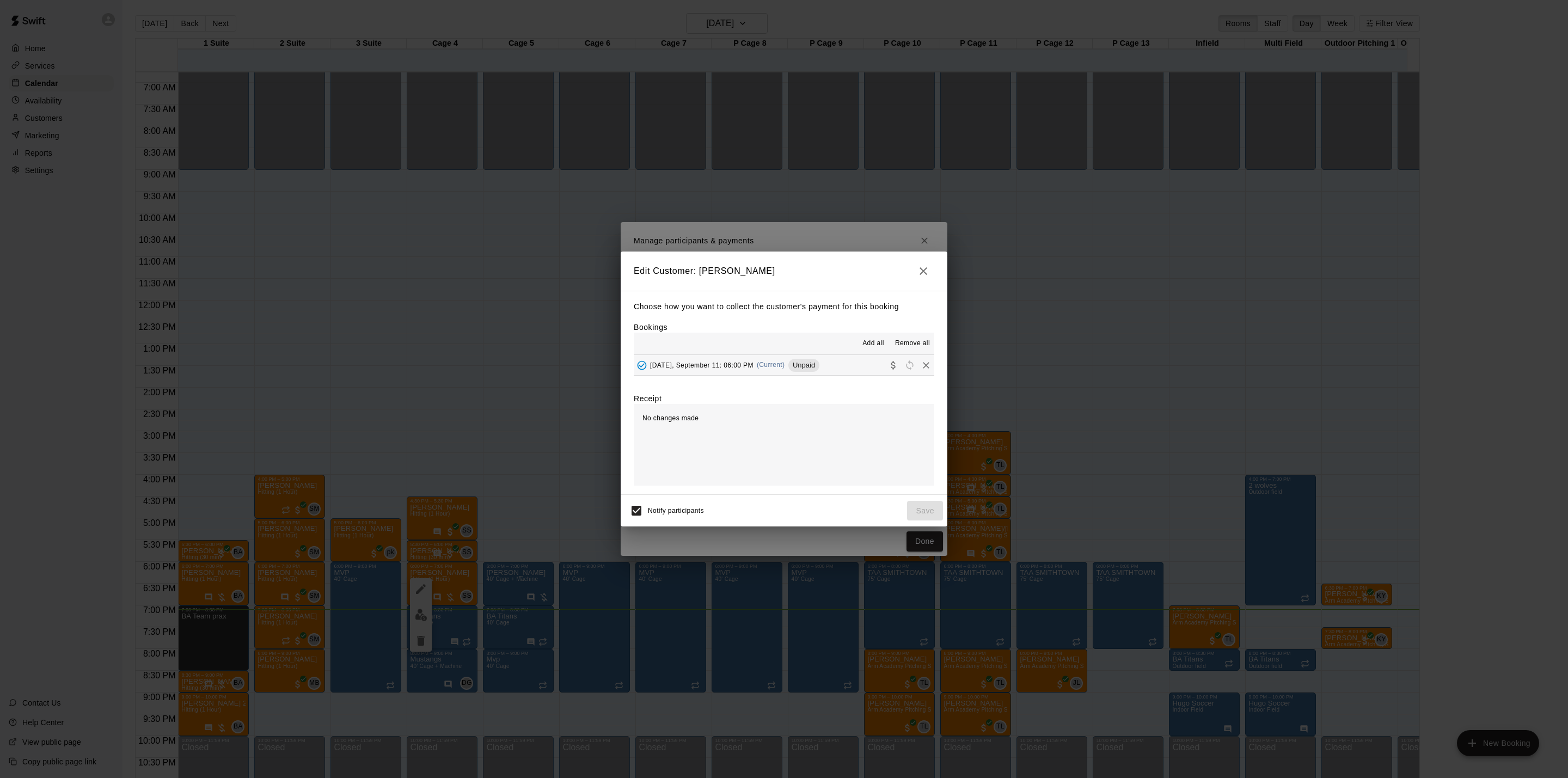
click at [820, 366] on span "Unpaid" at bounding box center [803, 365] width 31 height 8
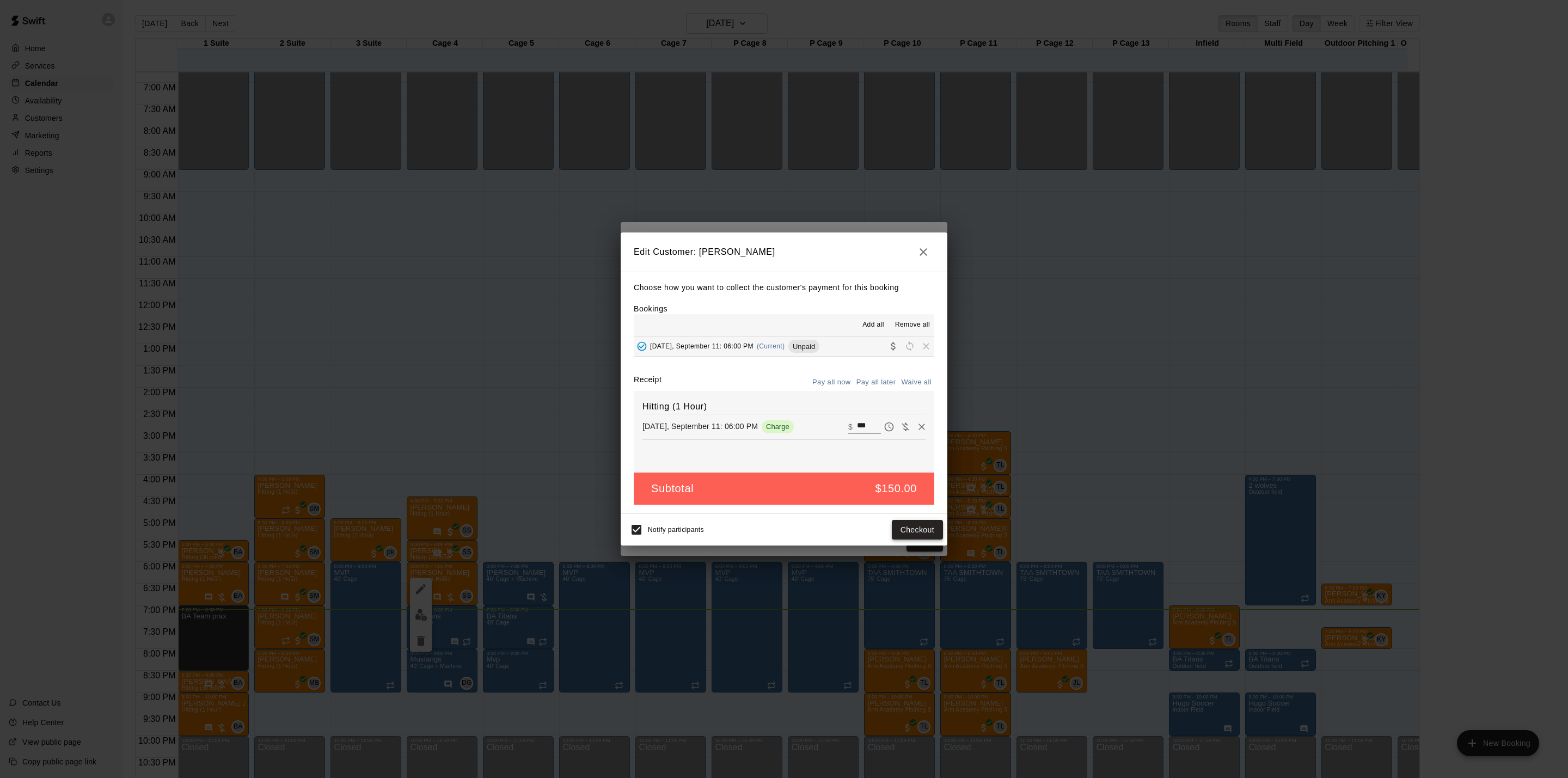
click at [902, 532] on button "Checkout" at bounding box center [917, 530] width 51 height 21
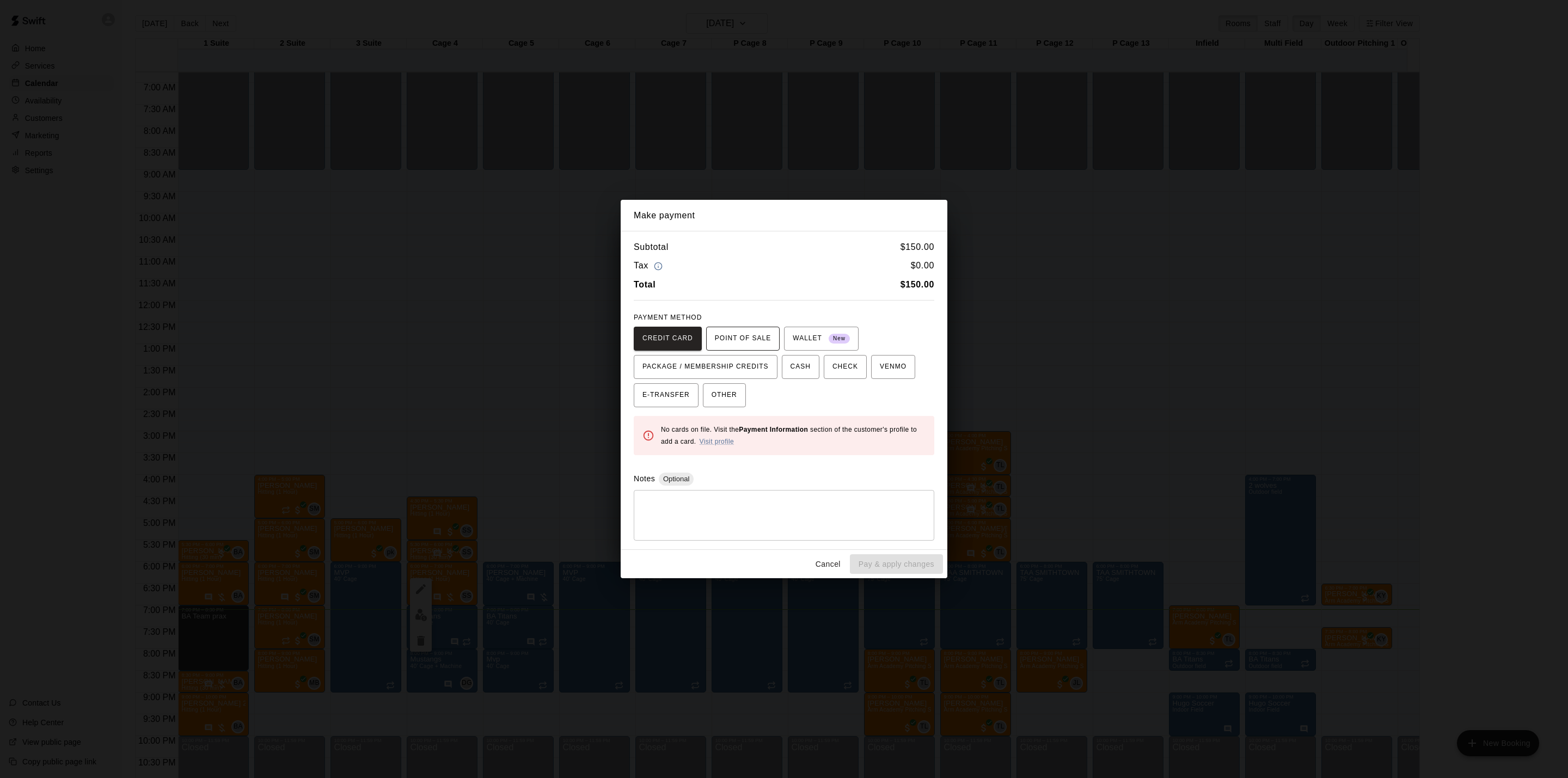
click at [745, 350] on button "POINT OF SALE" at bounding box center [742, 339] width 74 height 24
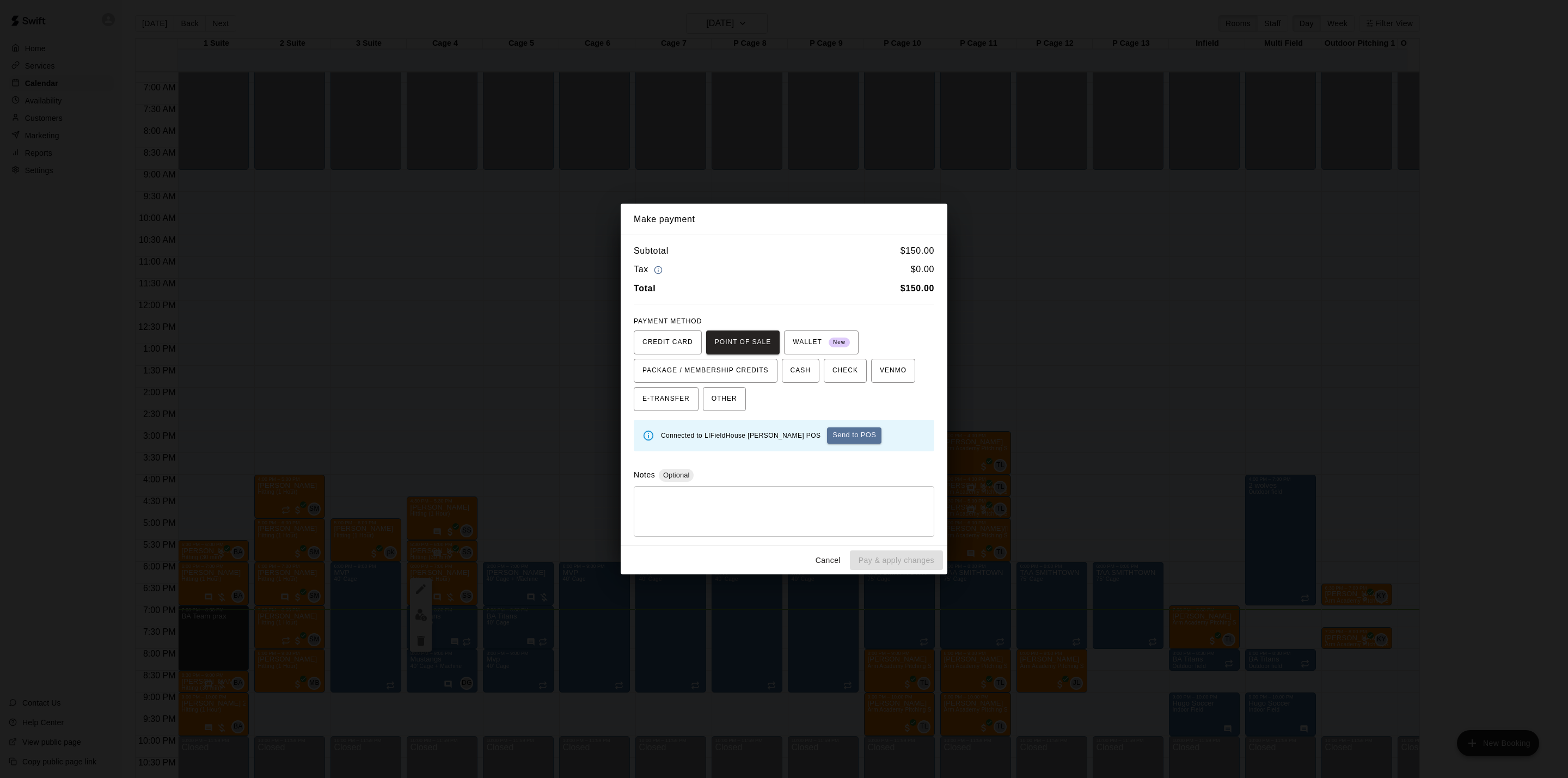
click at [827, 435] on button "Send to POS" at bounding box center [854, 436] width 54 height 17
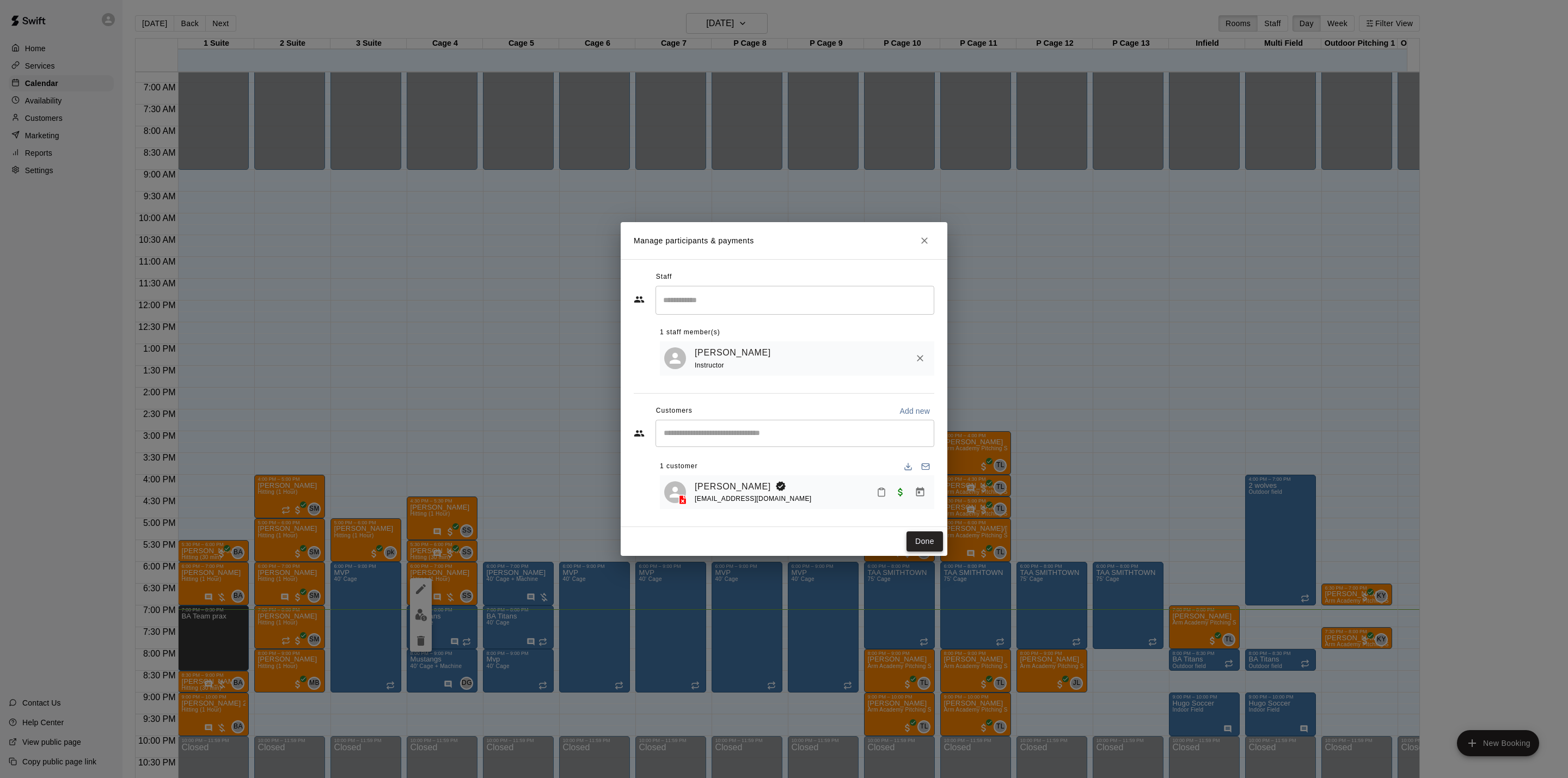
click at [922, 539] on button "Done" at bounding box center [924, 542] width 36 height 21
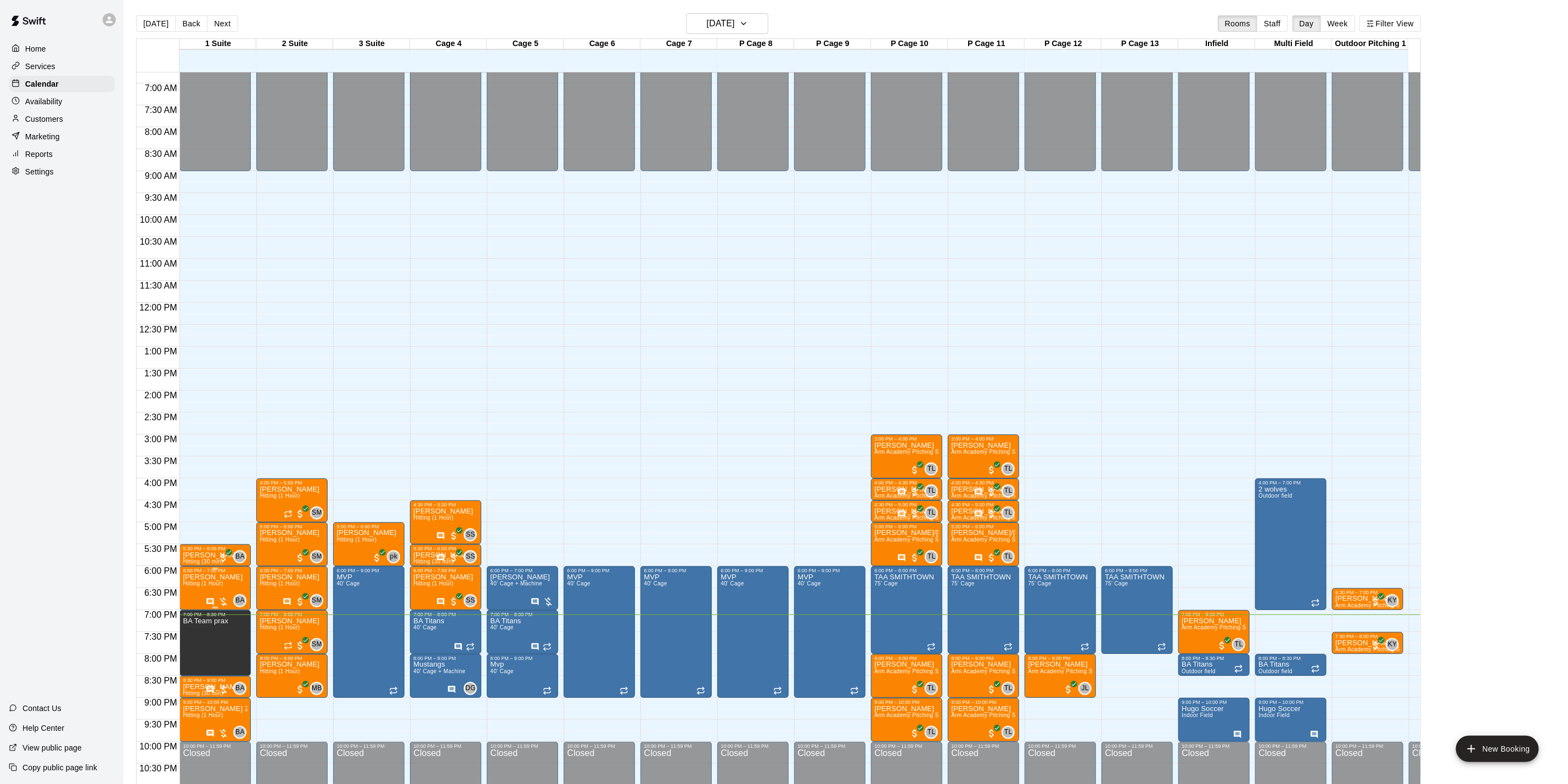
click at [198, 585] on span "Hitting (1 Hour)" at bounding box center [202, 584] width 40 height 6
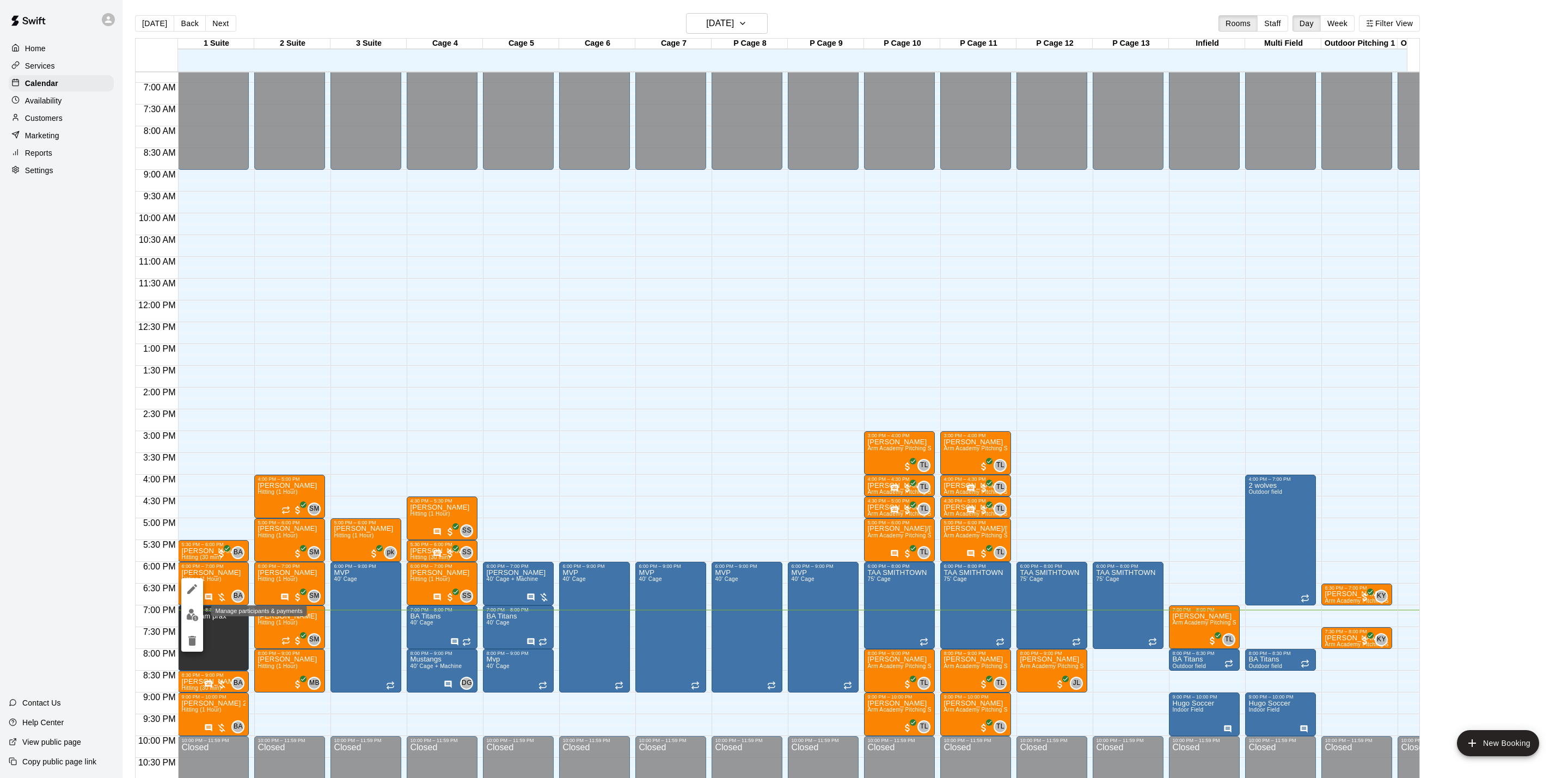
click at [193, 618] on img "edit" at bounding box center [192, 615] width 12 height 12
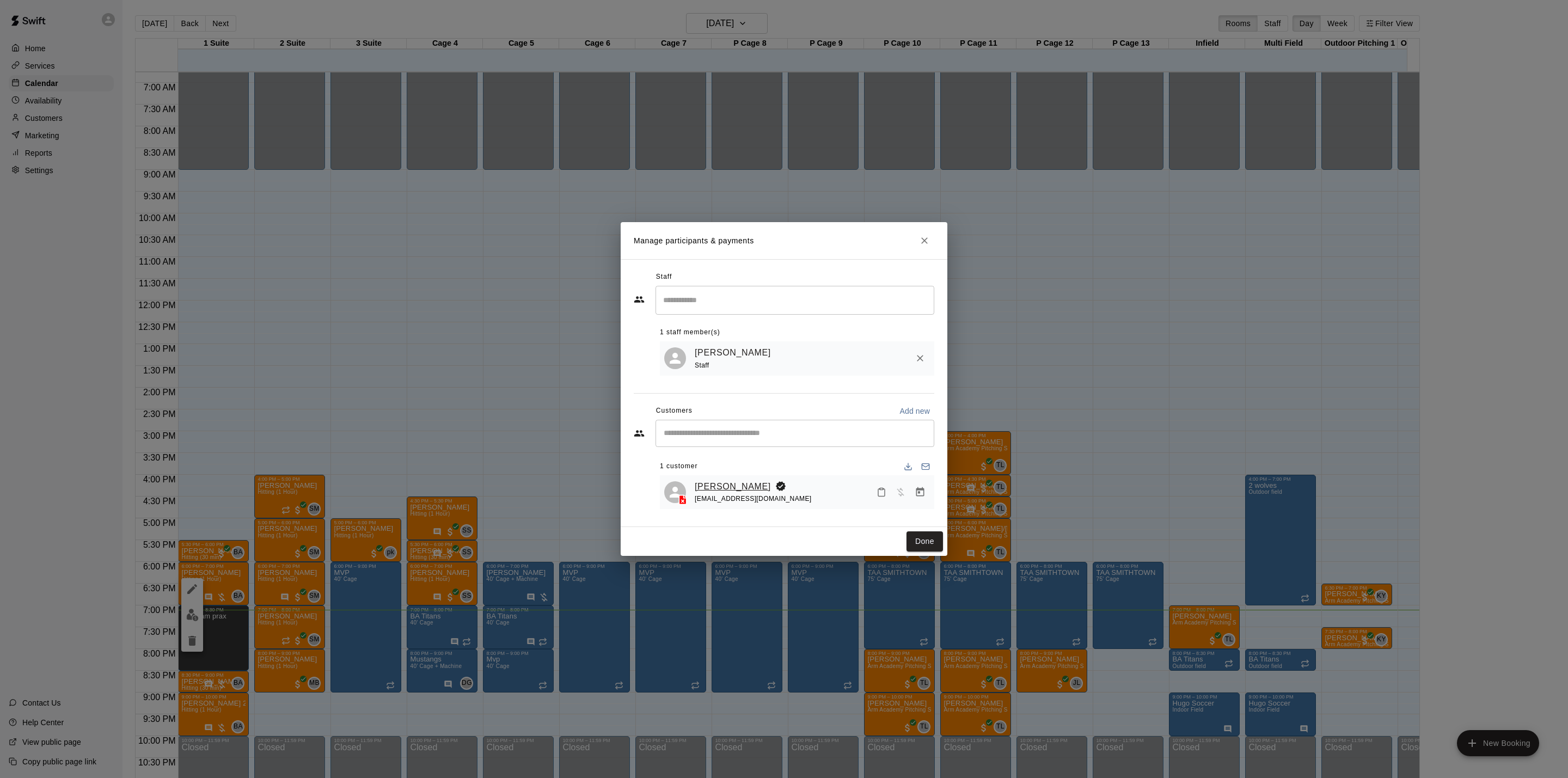
click at [711, 484] on link "[PERSON_NAME]" at bounding box center [733, 486] width 76 height 14
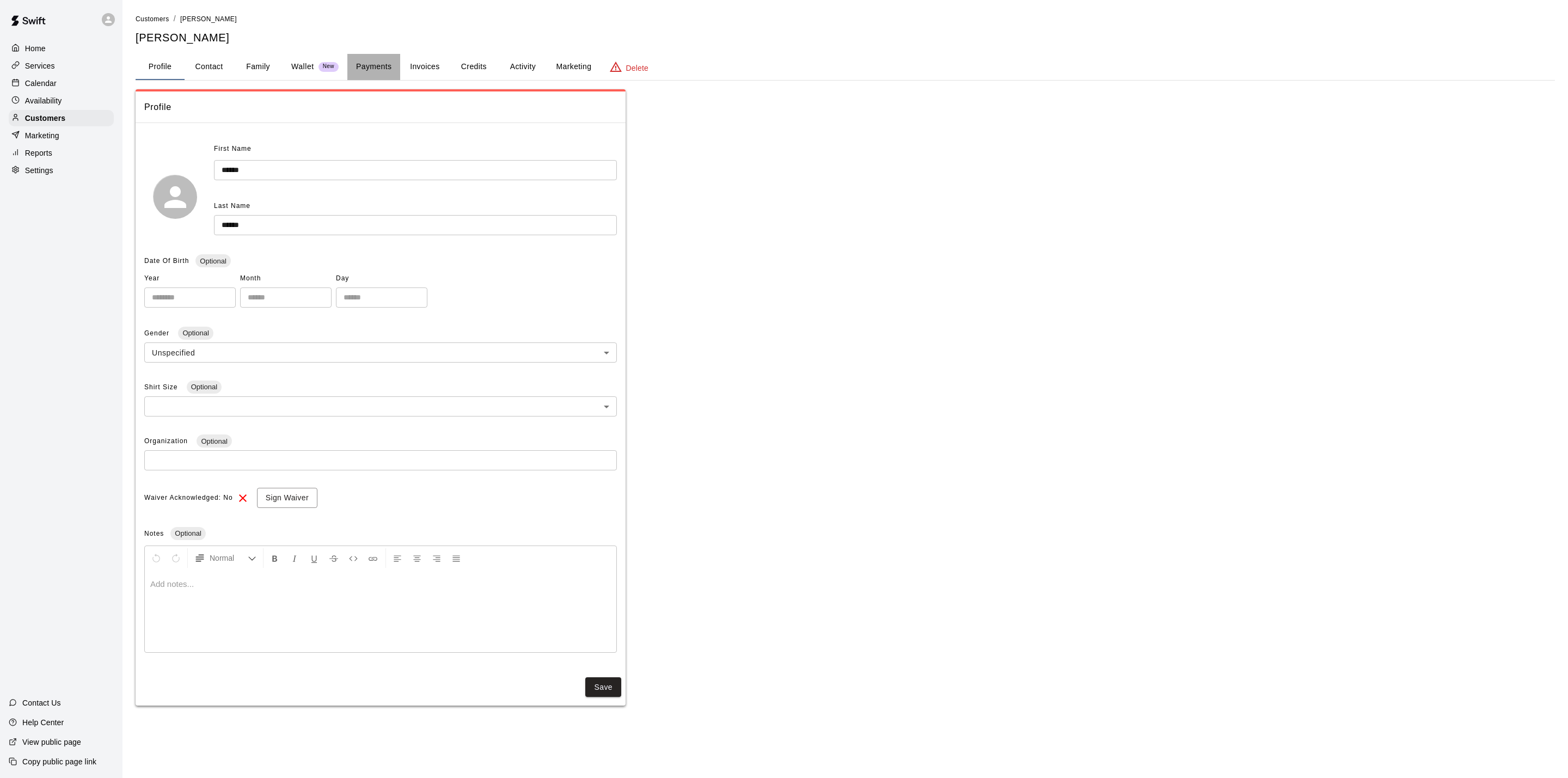
click at [361, 63] on button "Payments" at bounding box center [373, 67] width 53 height 26
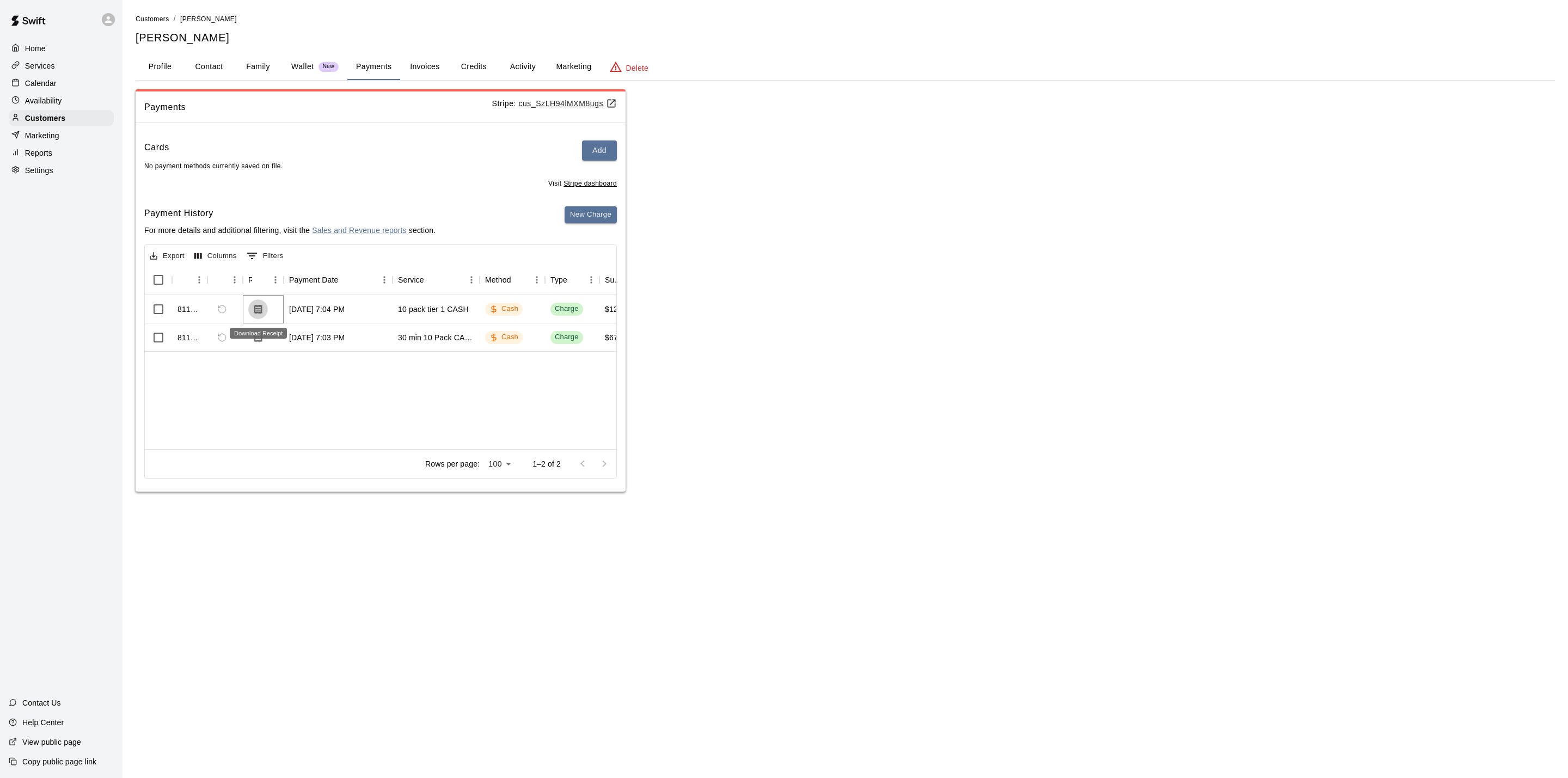
click at [257, 309] on icon "Download Receipt" at bounding box center [258, 310] width 11 height 11
click at [229, 59] on button "Contact" at bounding box center [209, 67] width 49 height 26
select select "**"
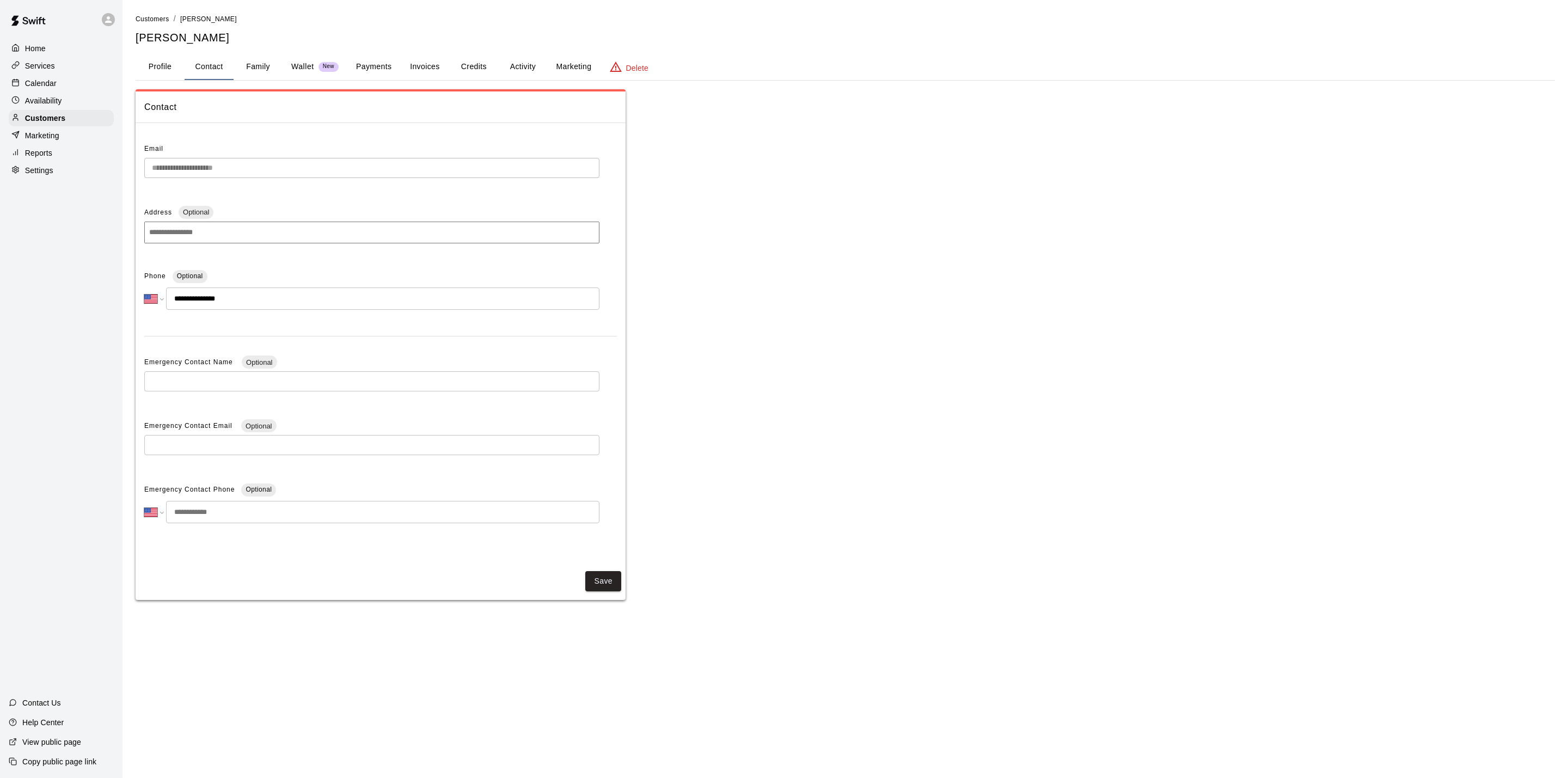
click at [260, 237] on input at bounding box center [372, 232] width 455 height 21
click at [60, 102] on p "Availability" at bounding box center [44, 101] width 37 height 11
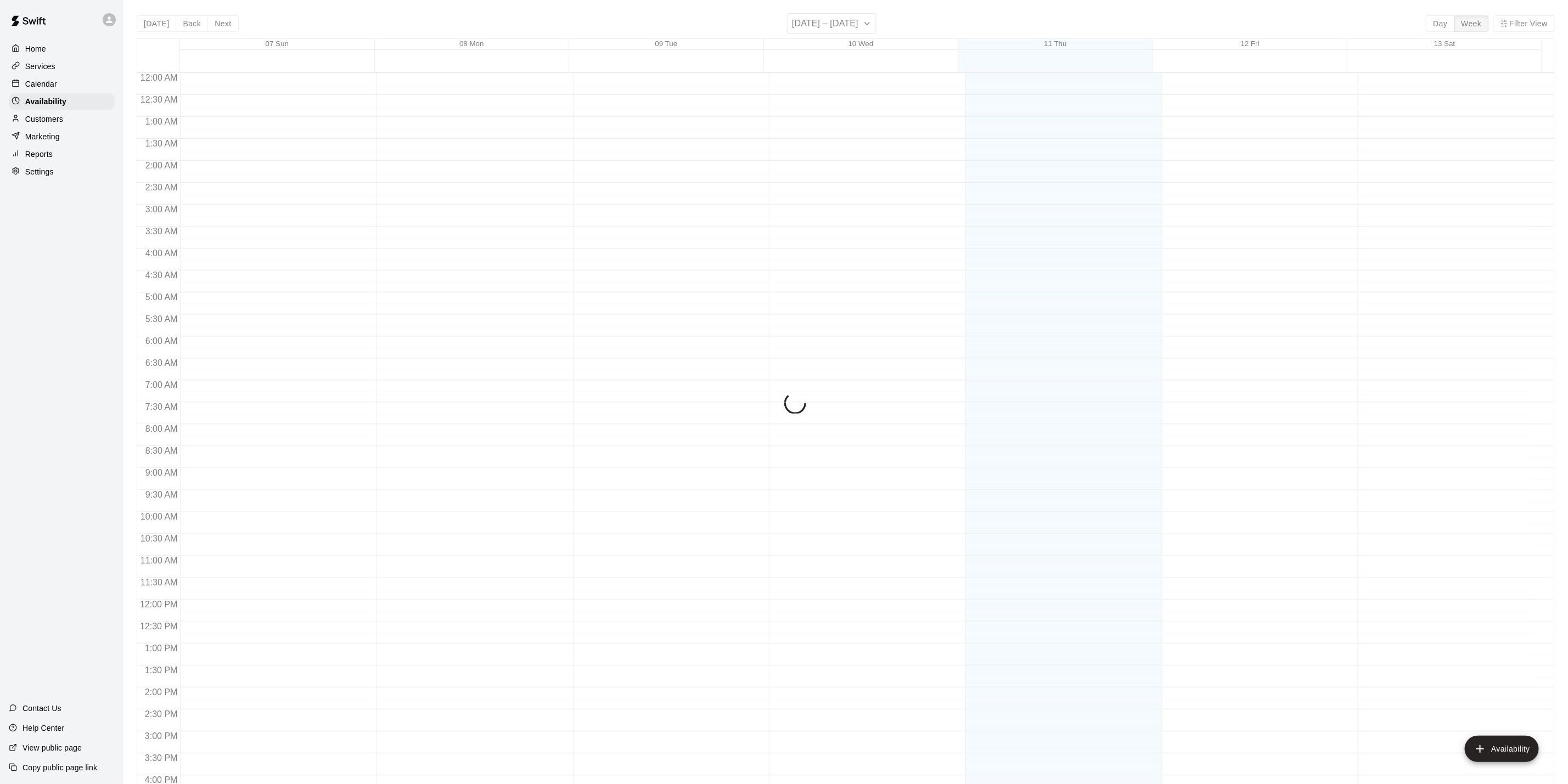
scroll to position [330, 0]
click at [60, 90] on div "Calendar" at bounding box center [61, 85] width 106 height 17
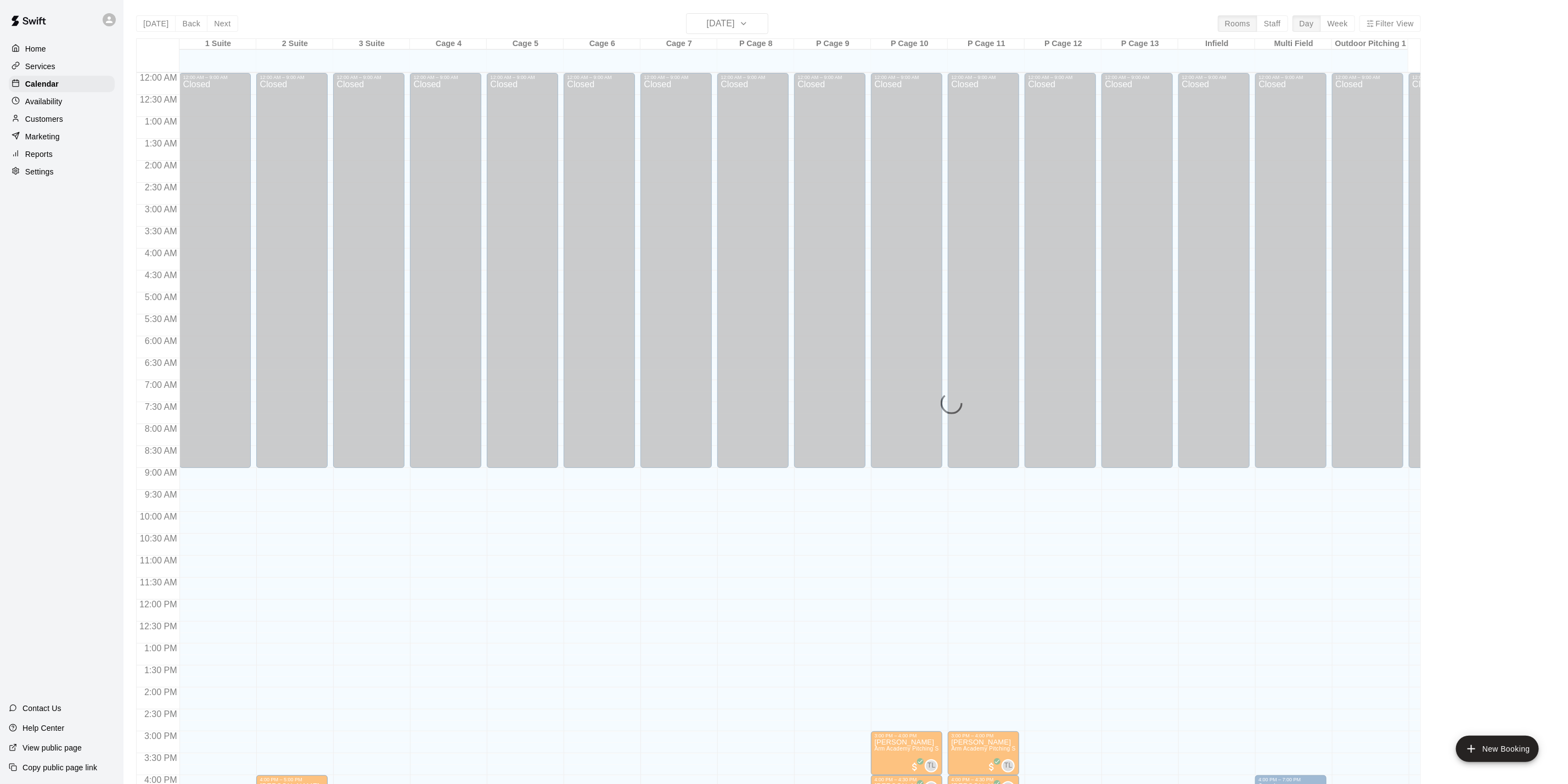
scroll to position [297, 0]
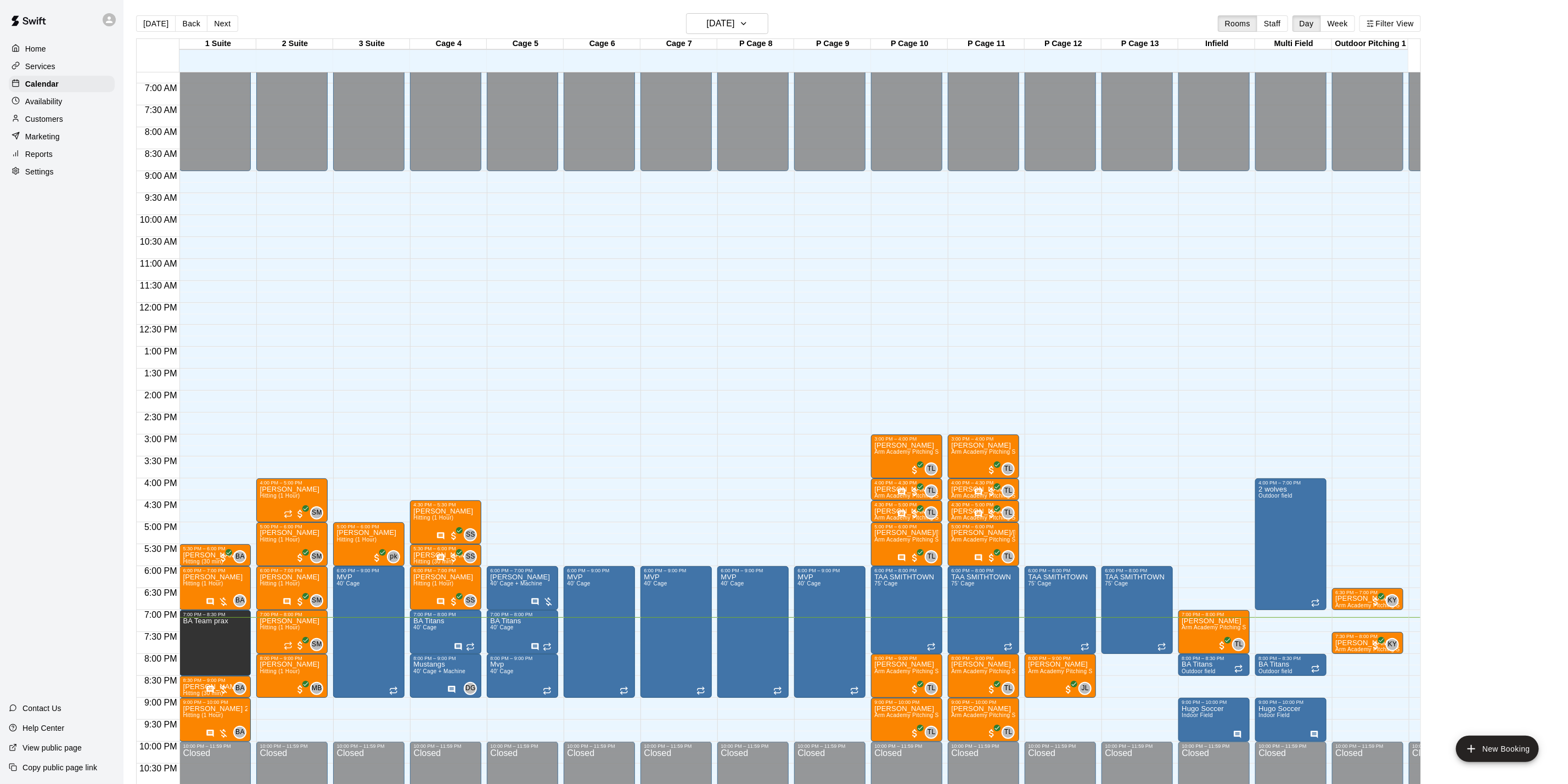
click at [66, 123] on div "Customers" at bounding box center [61, 119] width 106 height 17
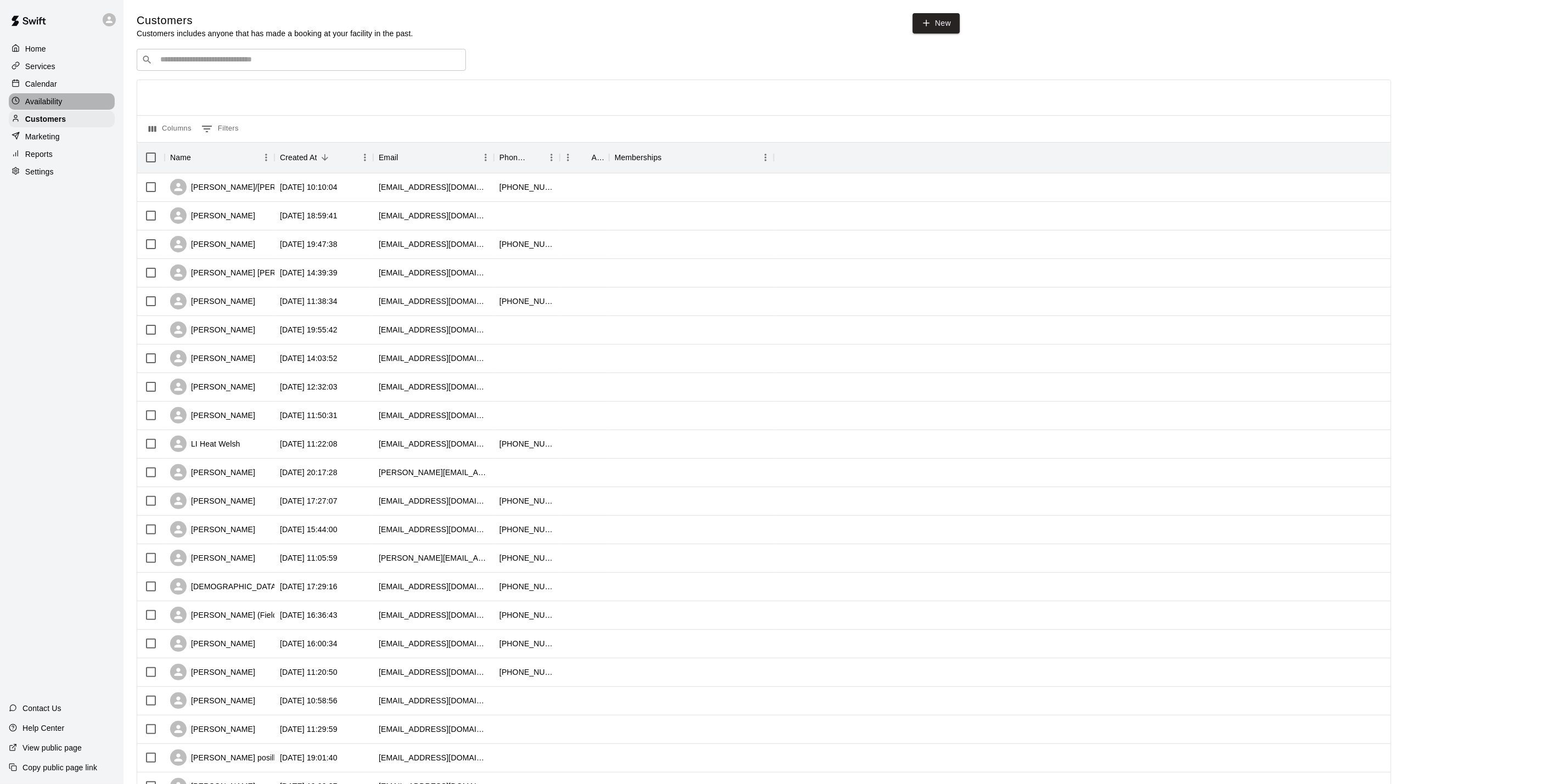
click at [71, 109] on div "Availability" at bounding box center [61, 102] width 106 height 17
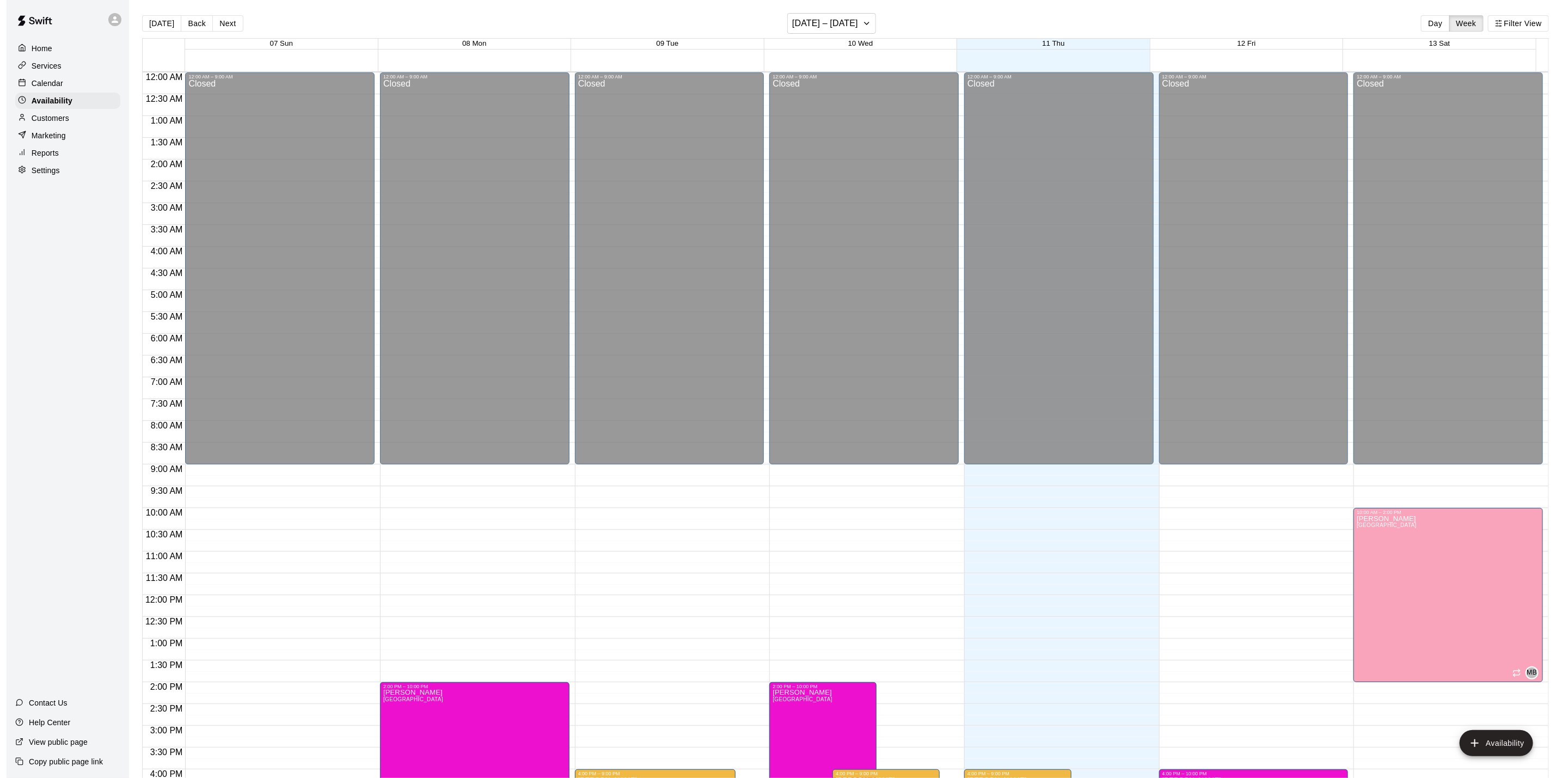
scroll to position [327, 0]
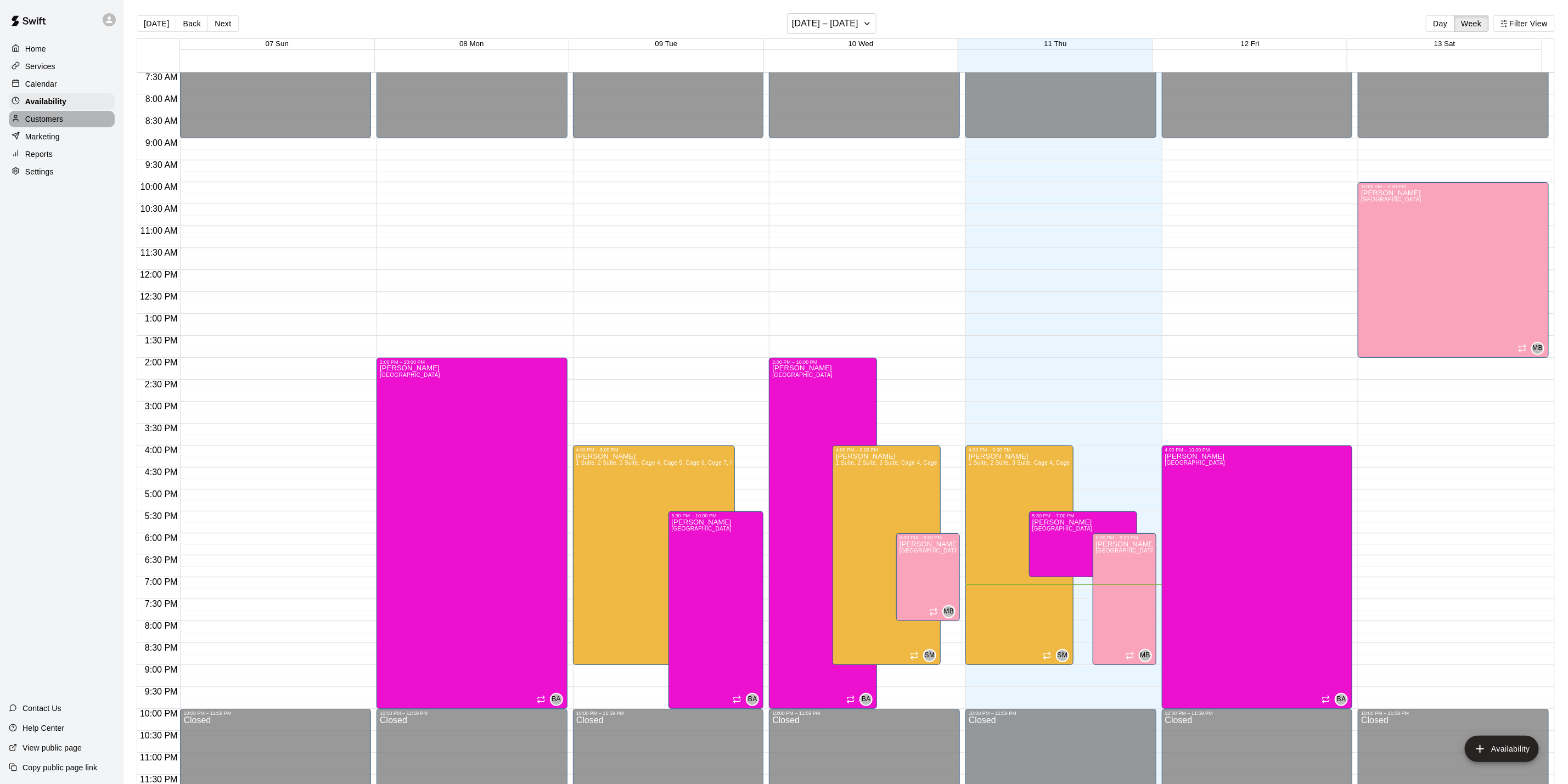
click at [63, 127] on div "Customers" at bounding box center [61, 119] width 106 height 17
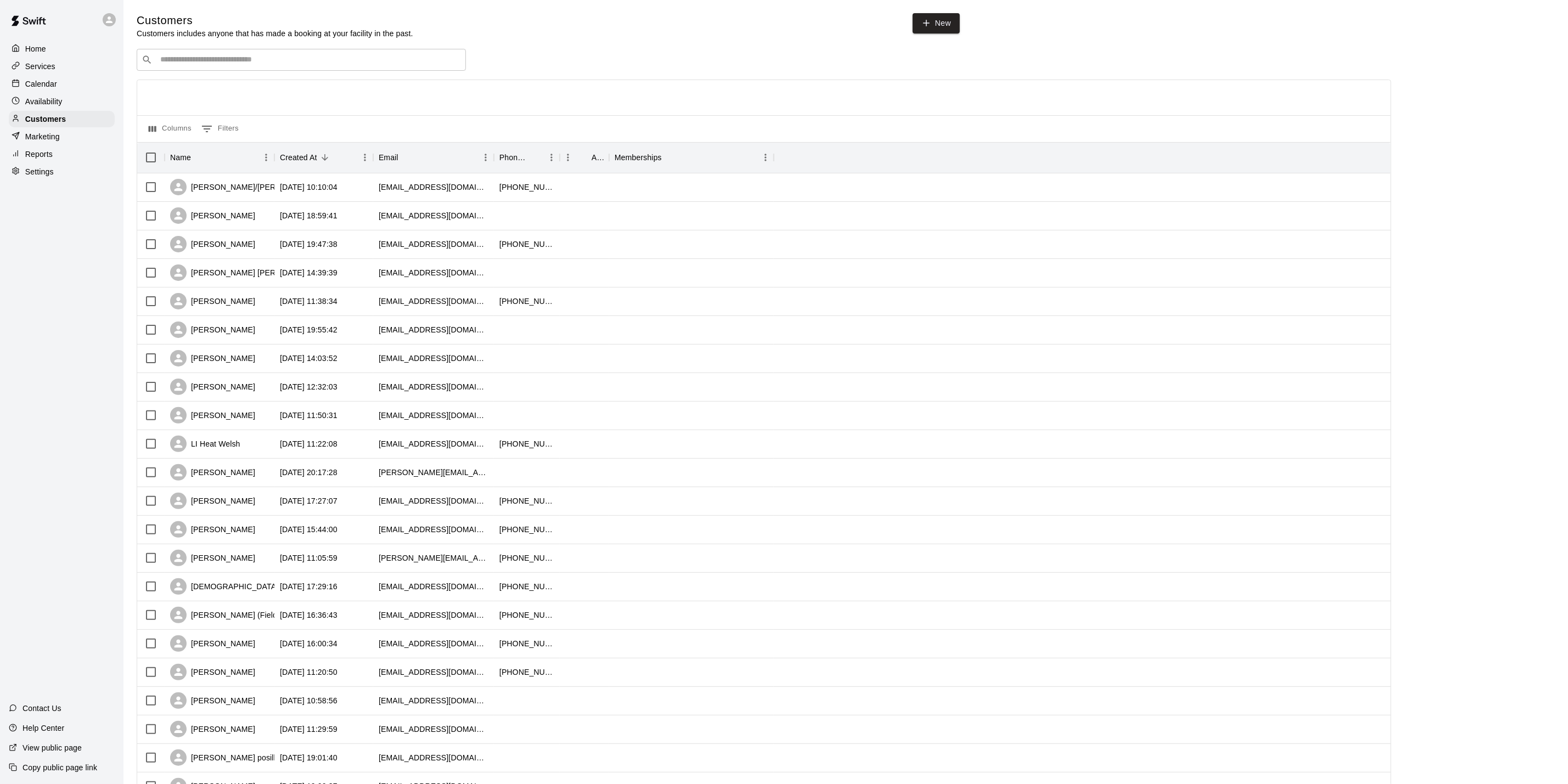
click at [262, 63] on input "Search customers by name or email" at bounding box center [308, 60] width 304 height 11
type input "*****"
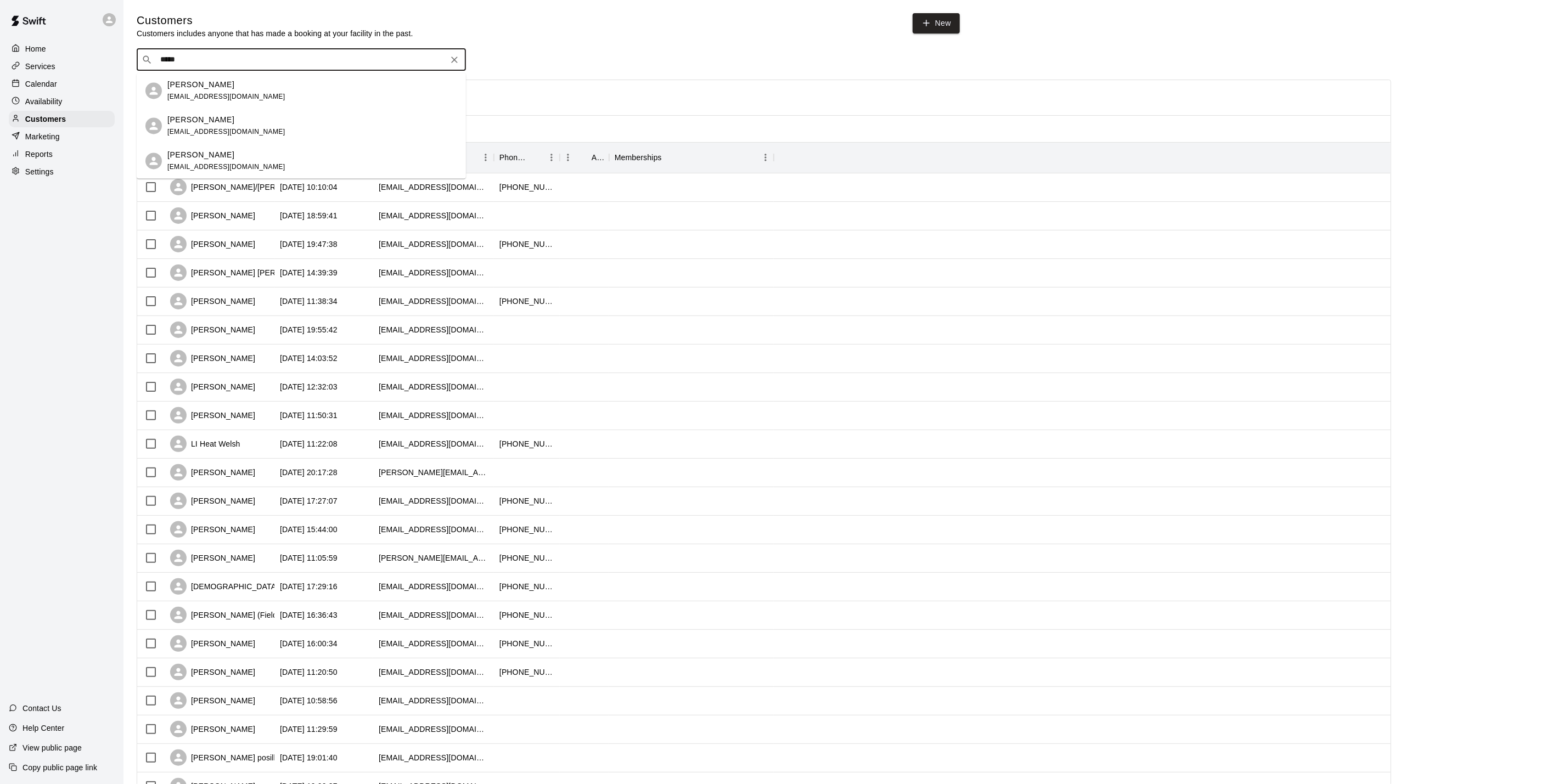
click at [309, 86] on div "[PERSON_NAME] [EMAIL_ADDRESS][DOMAIN_NAME]" at bounding box center [312, 90] width 290 height 24
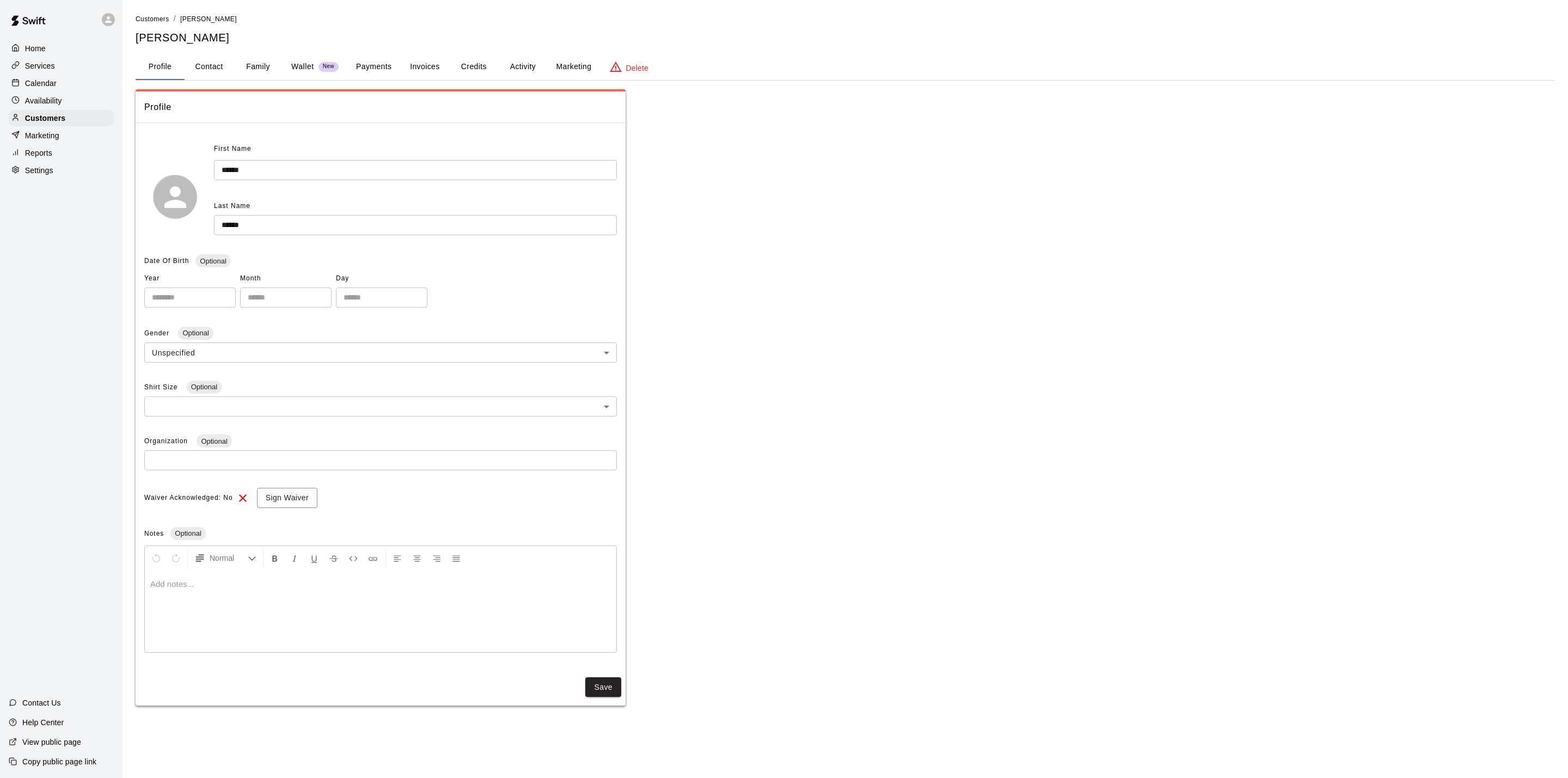
click at [222, 71] on button "Contact" at bounding box center [209, 67] width 49 height 26
select select "**"
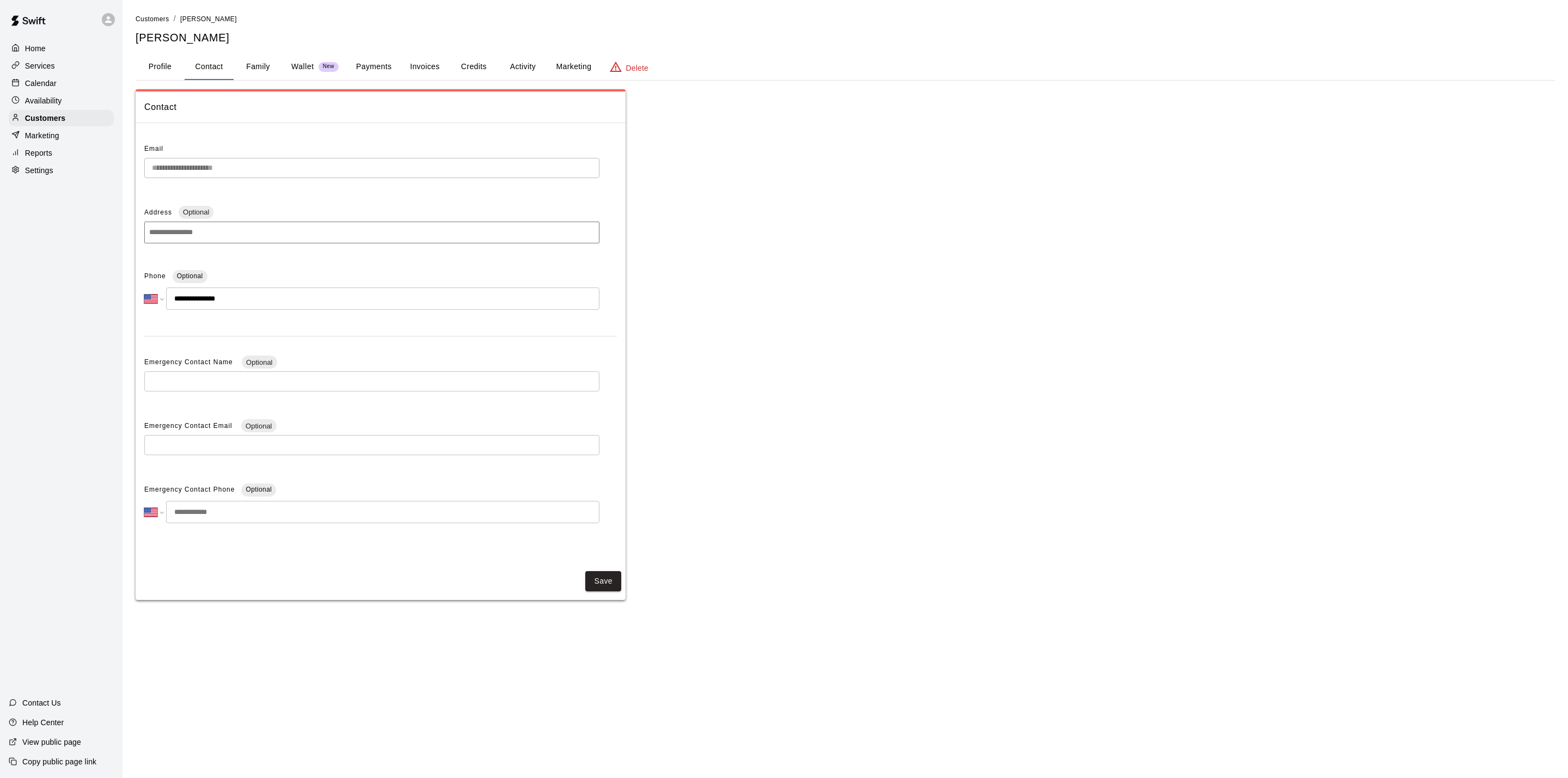
click at [372, 56] on button "Payments" at bounding box center [373, 67] width 53 height 26
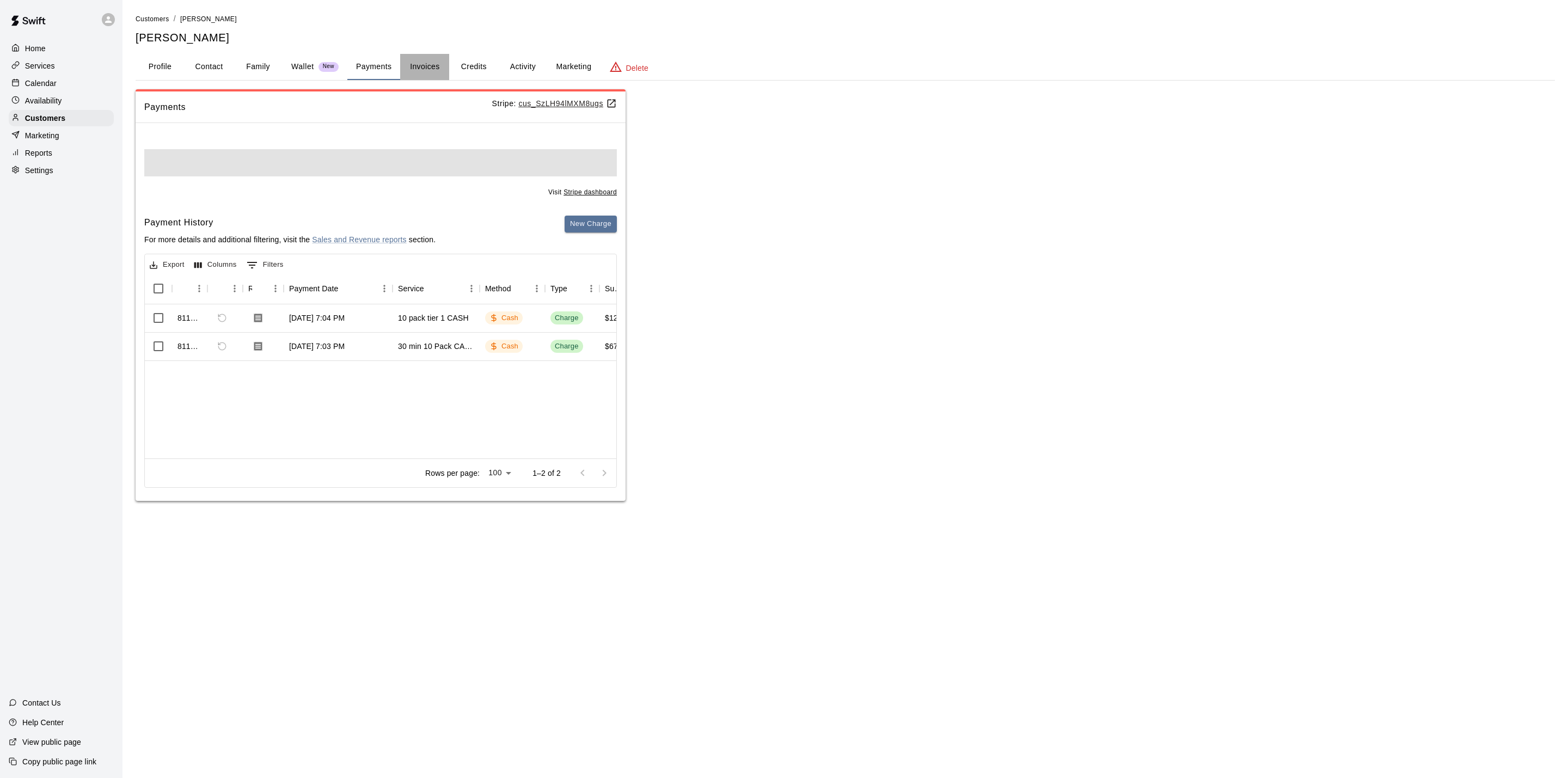
click at [428, 63] on button "Invoices" at bounding box center [424, 67] width 49 height 26
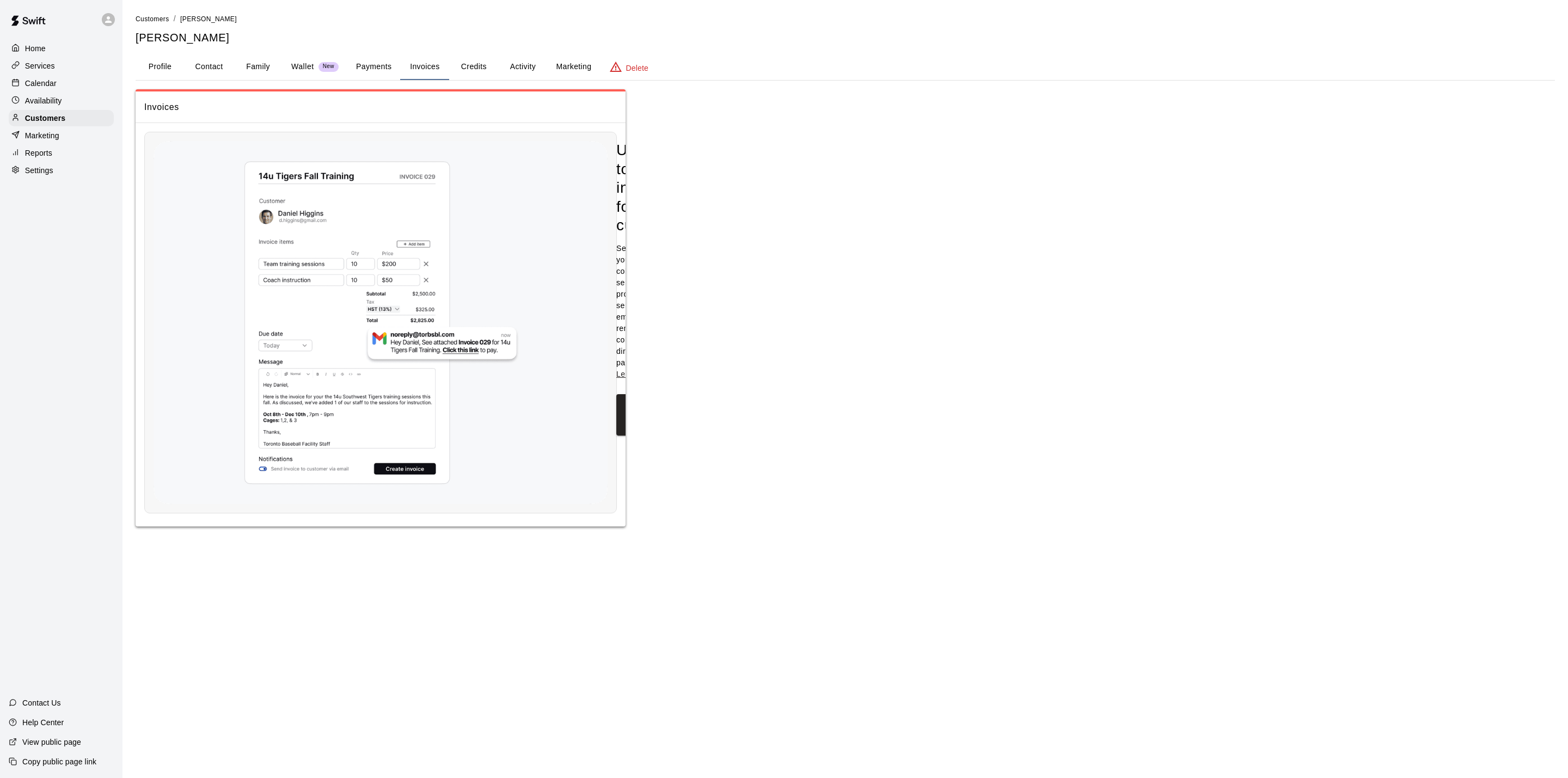
click at [451, 63] on button "Credits" at bounding box center [474, 67] width 49 height 26
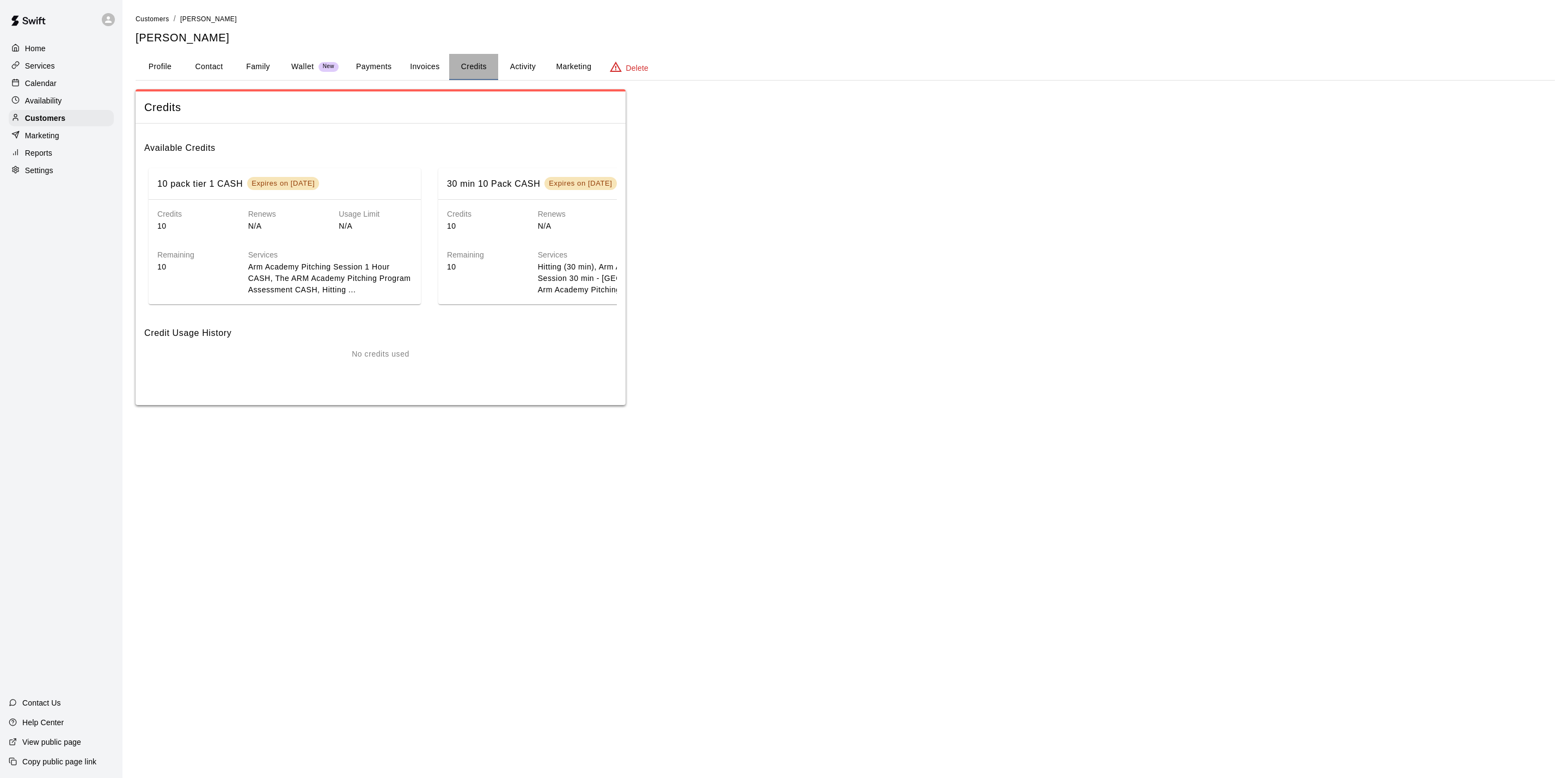
click at [476, 57] on button "Credits" at bounding box center [474, 67] width 49 height 26
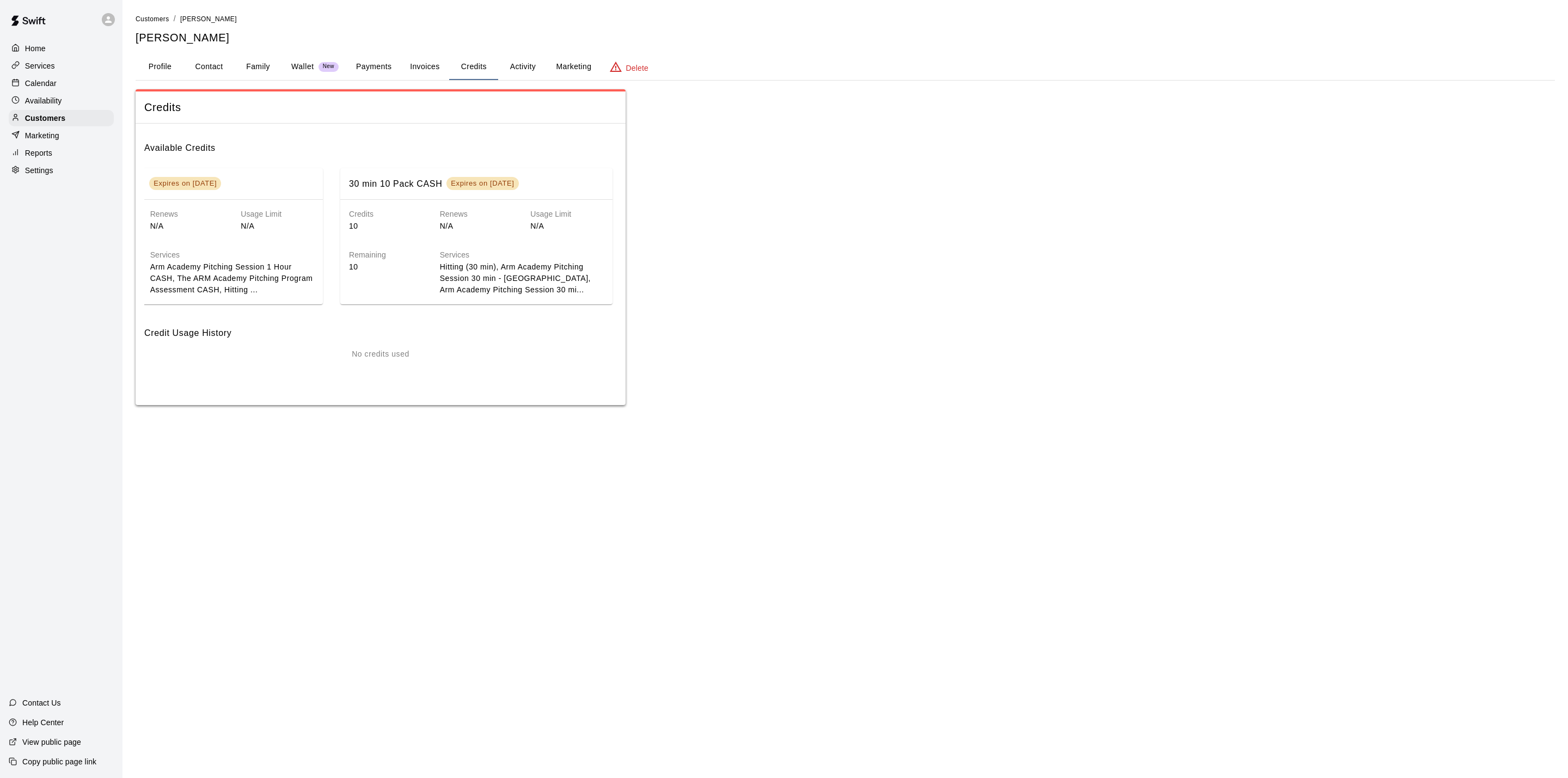
click at [546, 258] on h6 "Services" at bounding box center [522, 255] width 164 height 12
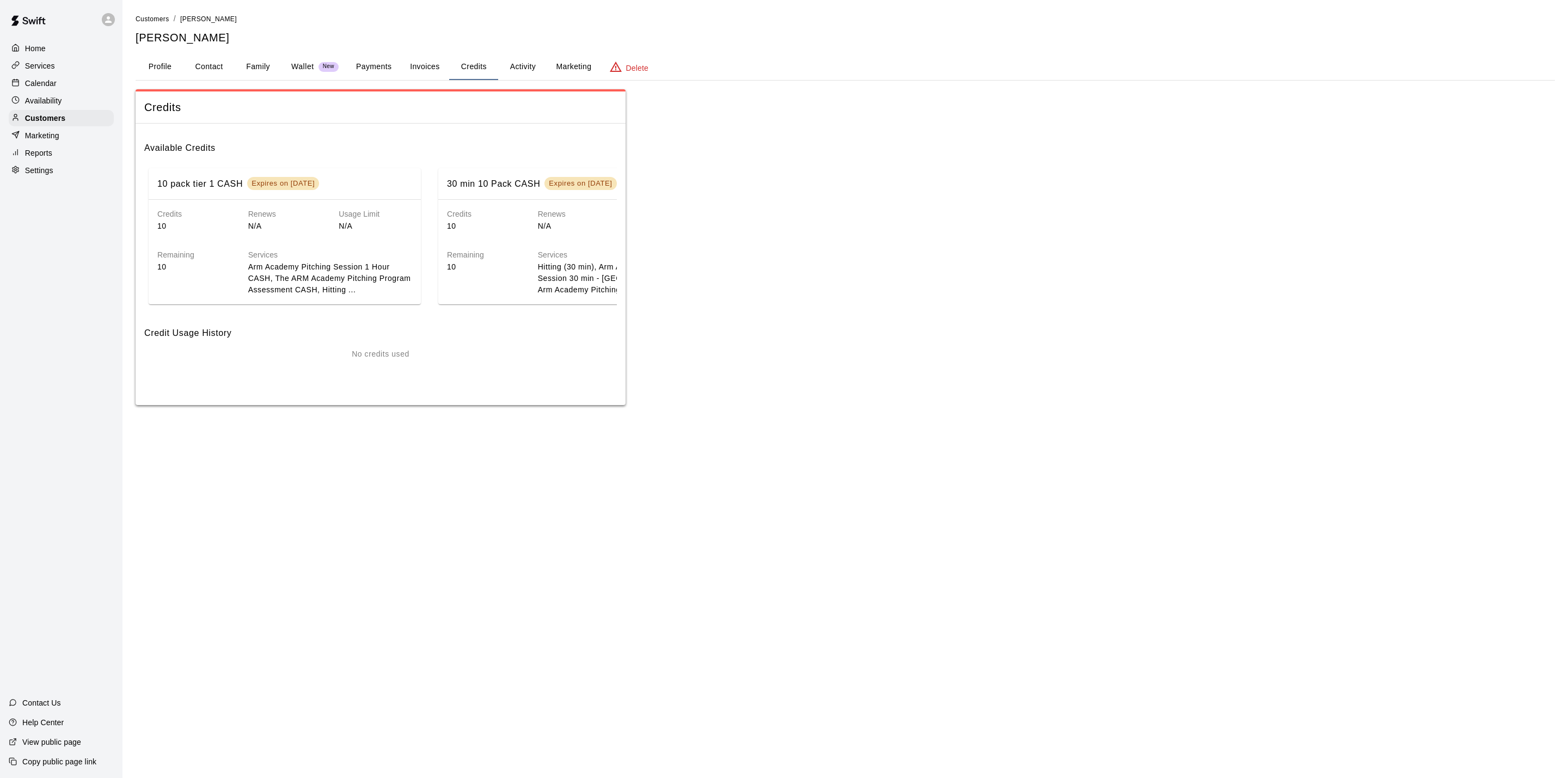
click at [413, 72] on button "Invoices" at bounding box center [424, 67] width 49 height 26
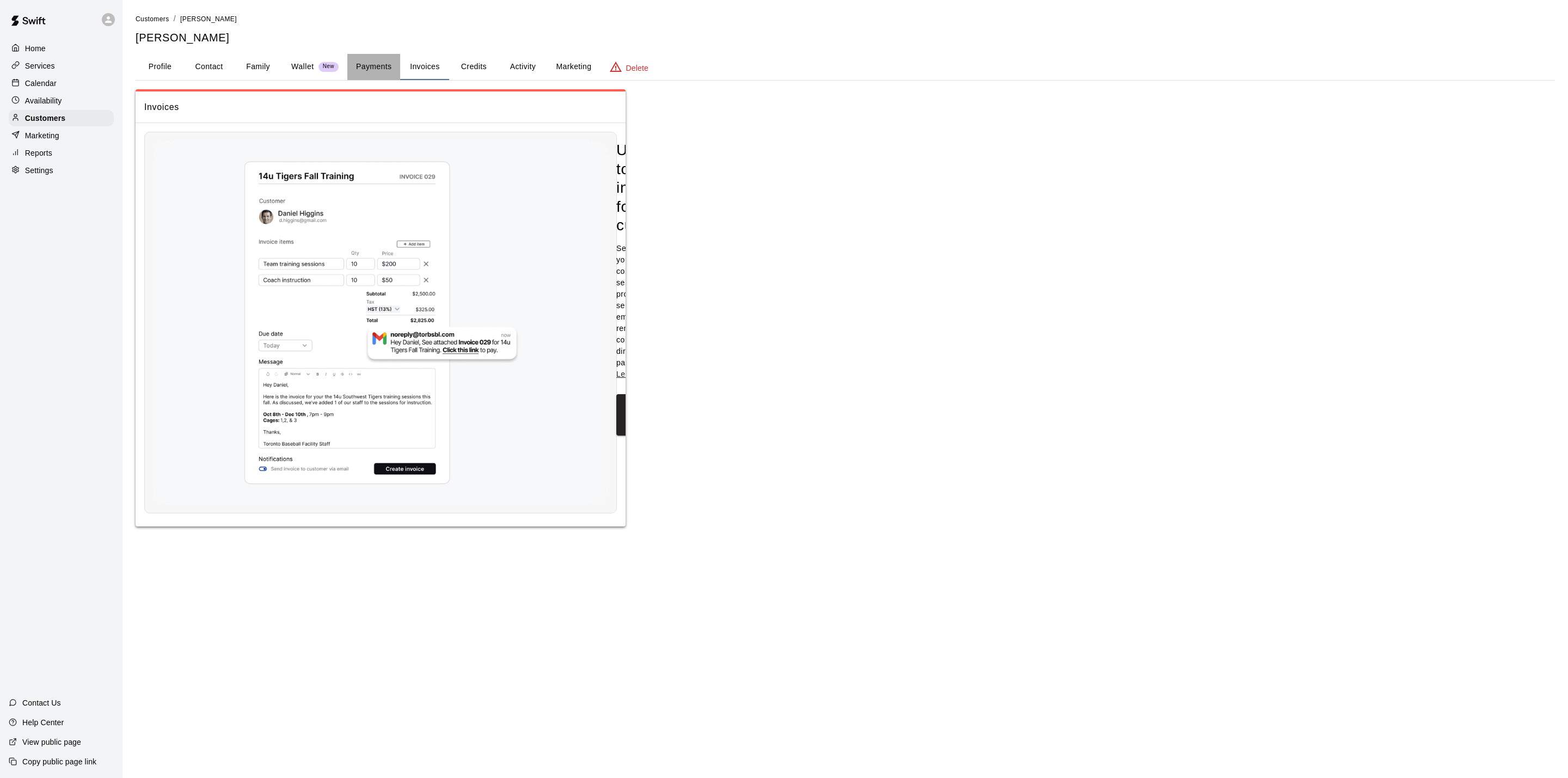
click at [375, 76] on button "Payments" at bounding box center [373, 67] width 53 height 26
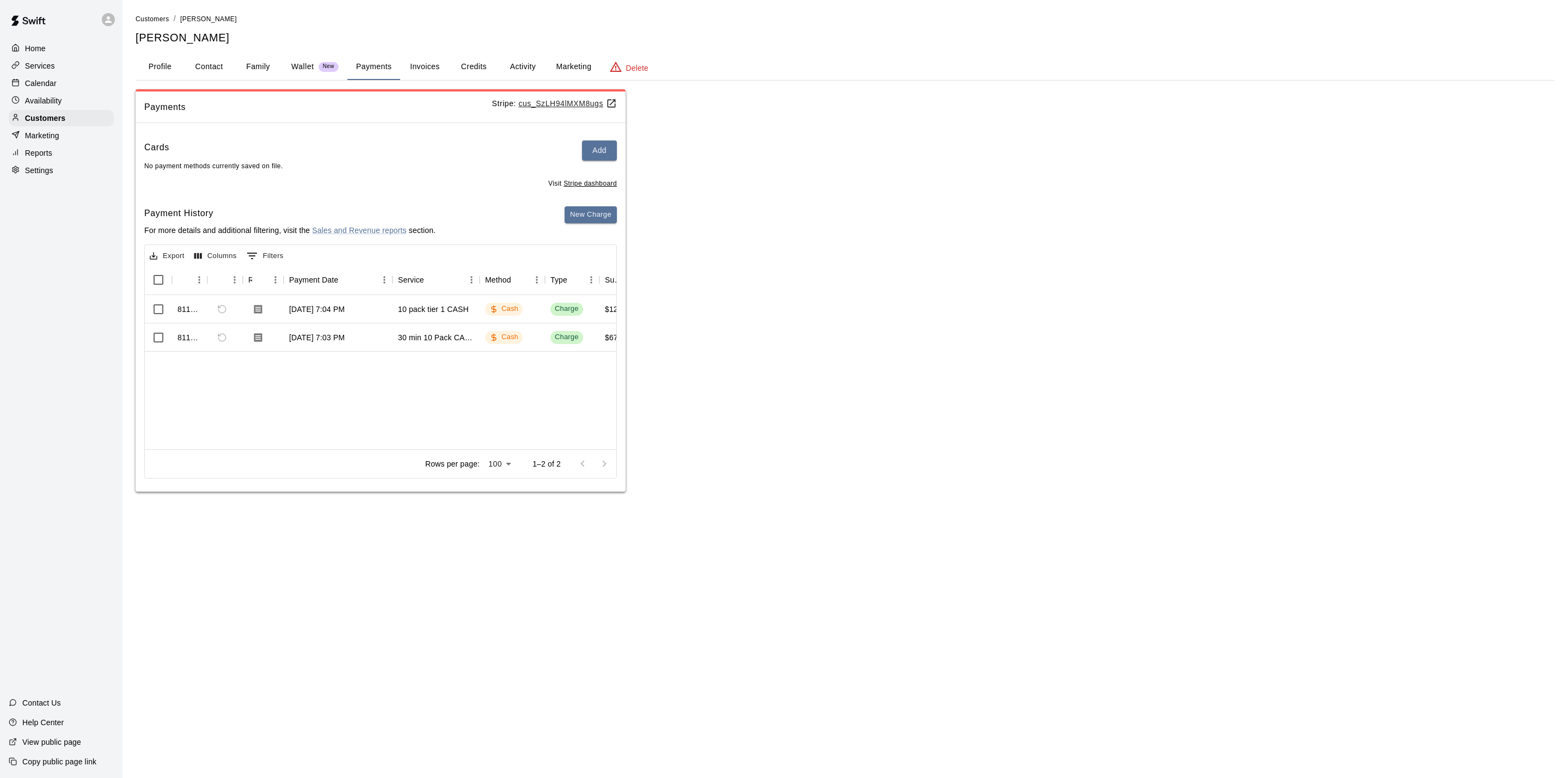
click at [208, 69] on button "Contact" at bounding box center [209, 67] width 49 height 26
select select "**"
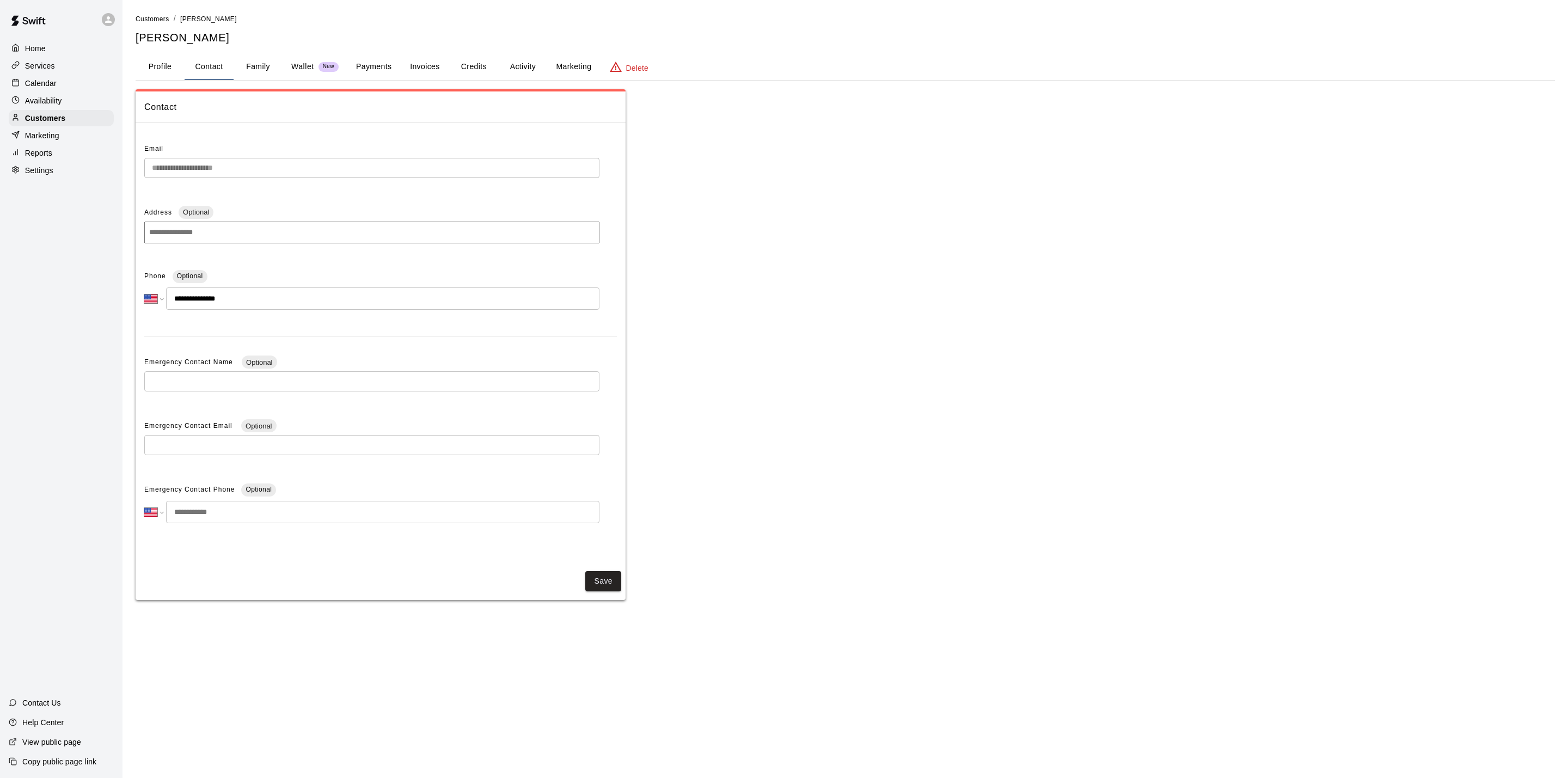
click at [236, 229] on input at bounding box center [372, 232] width 455 height 21
click at [477, 74] on button "Credits" at bounding box center [474, 67] width 49 height 26
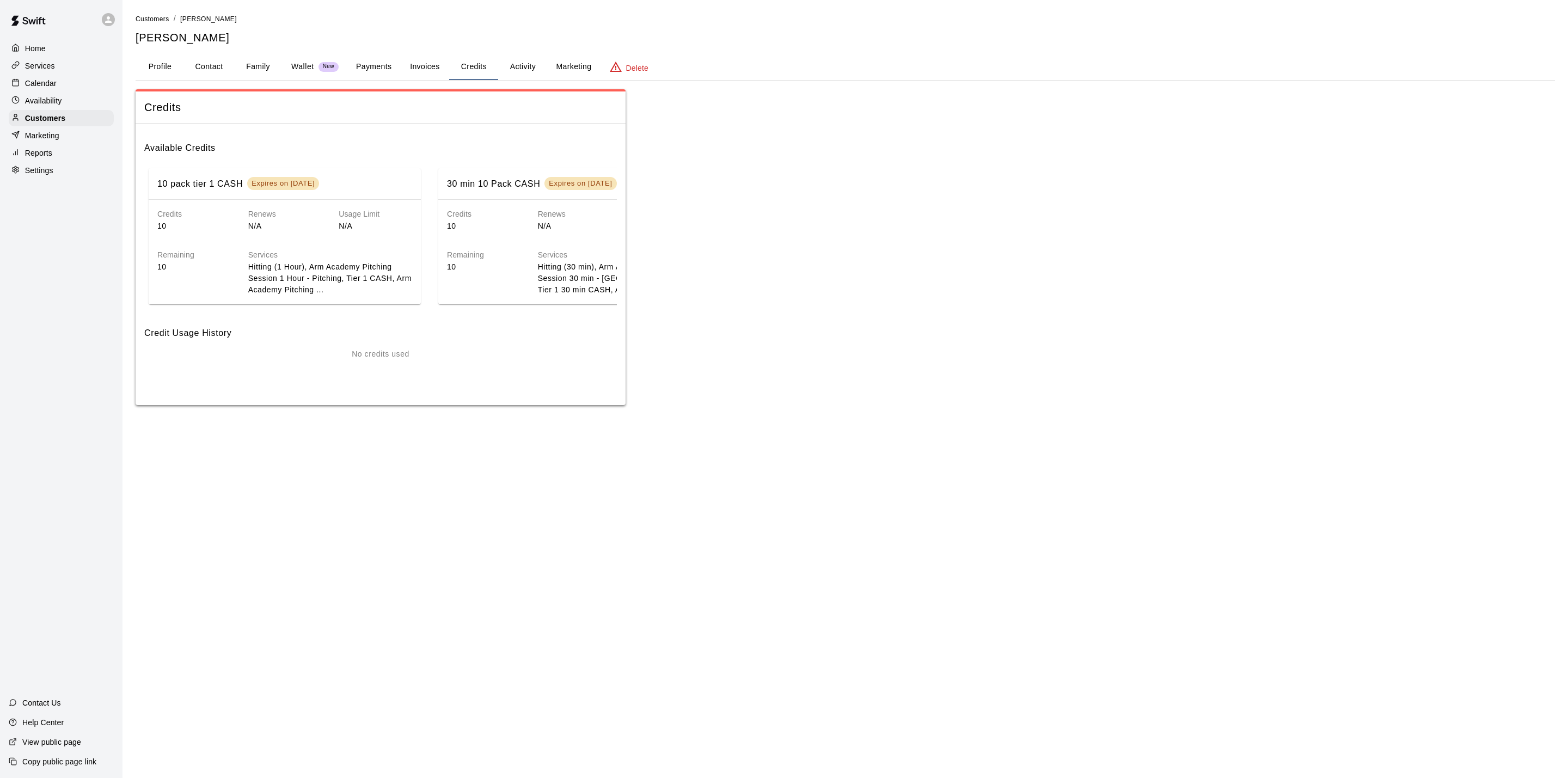
click at [513, 56] on button "Activity" at bounding box center [522, 67] width 49 height 26
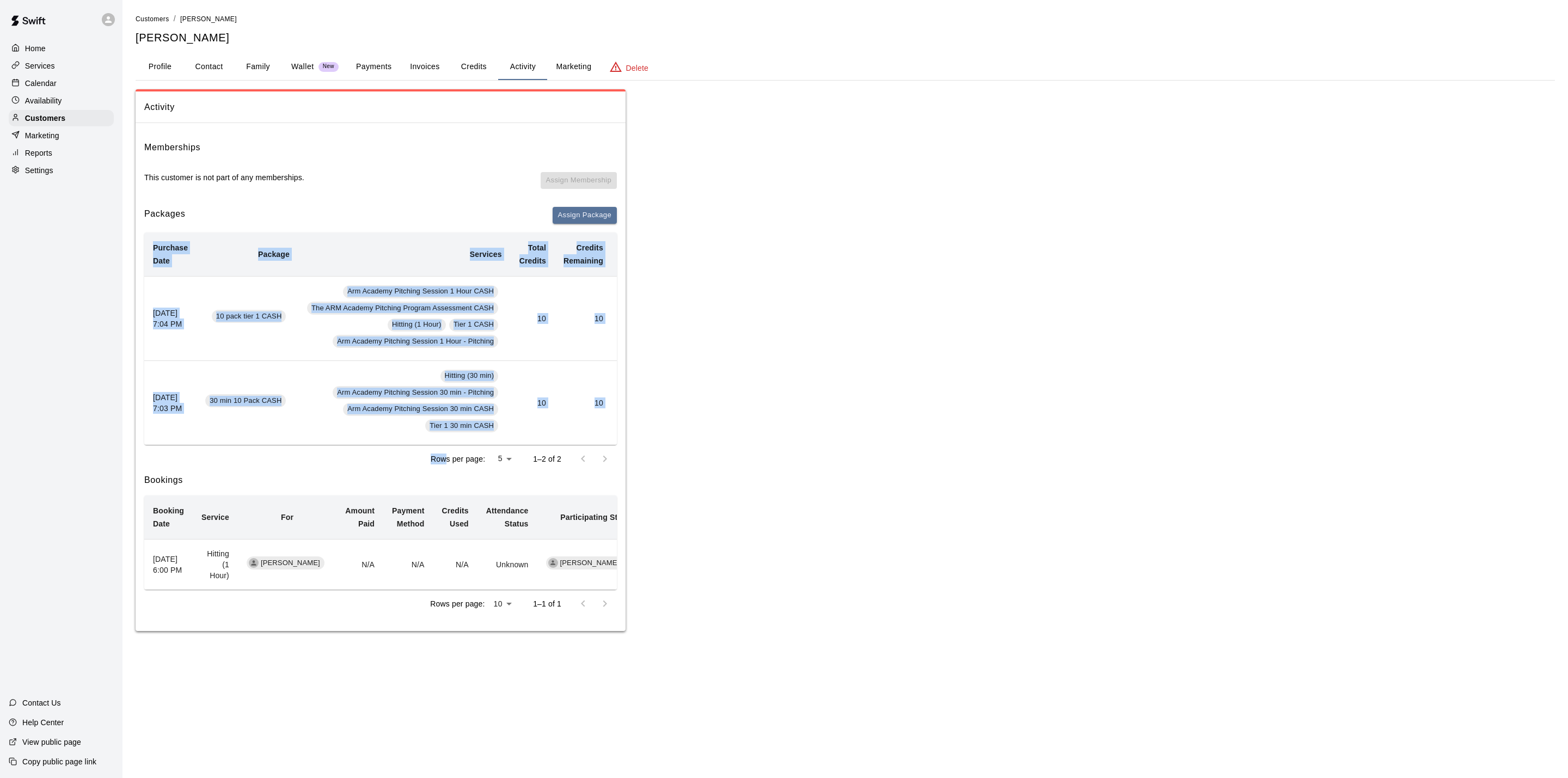
drag, startPoint x: 448, startPoint y: 463, endPoint x: 470, endPoint y: 453, distance: 24.2
click at [470, 453] on div "Purchase Date Package Services Total Credits Credits Remaining Expiry Credit Ac…" at bounding box center [381, 353] width 473 height 241
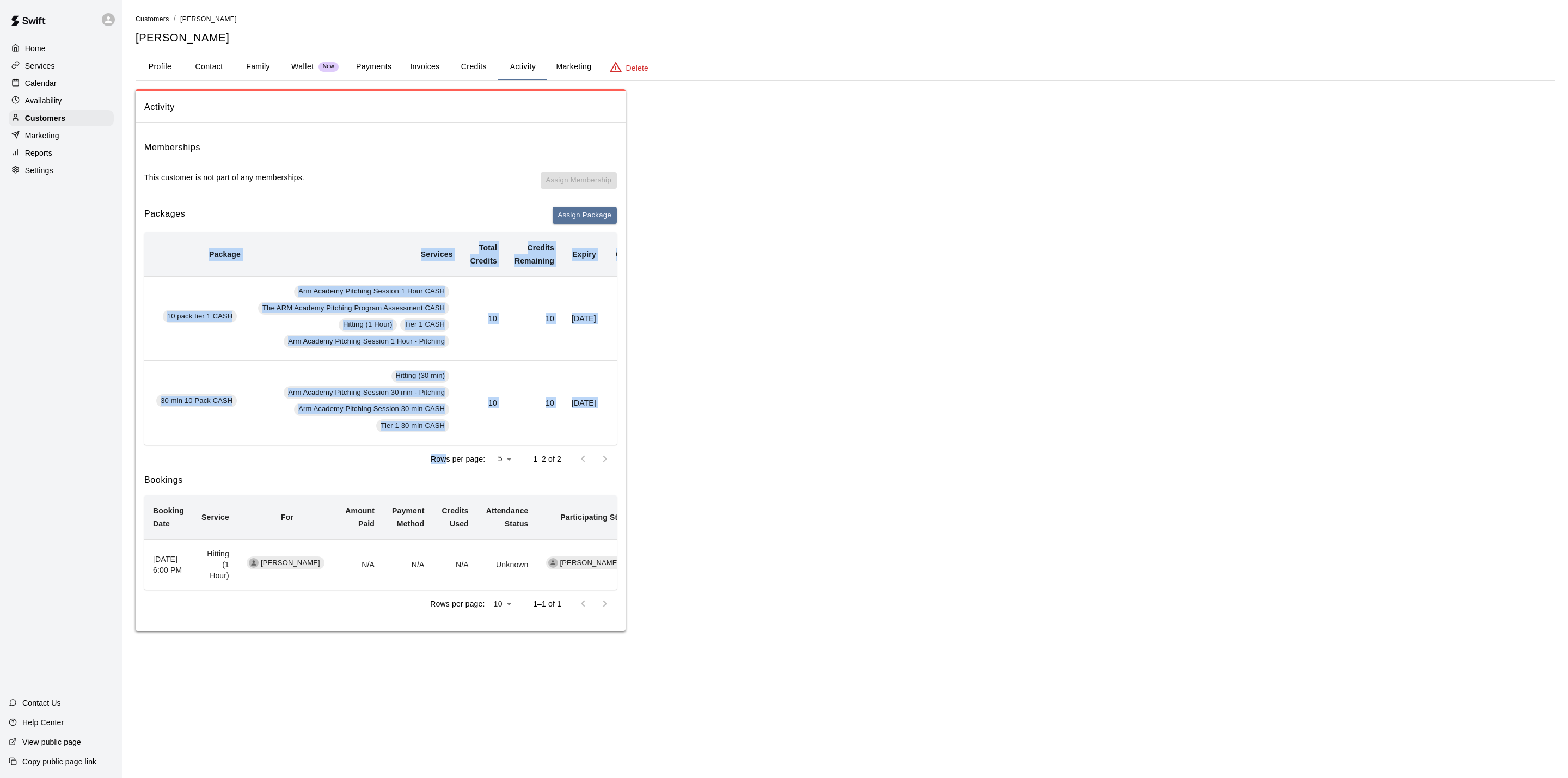
scroll to position [0, 49]
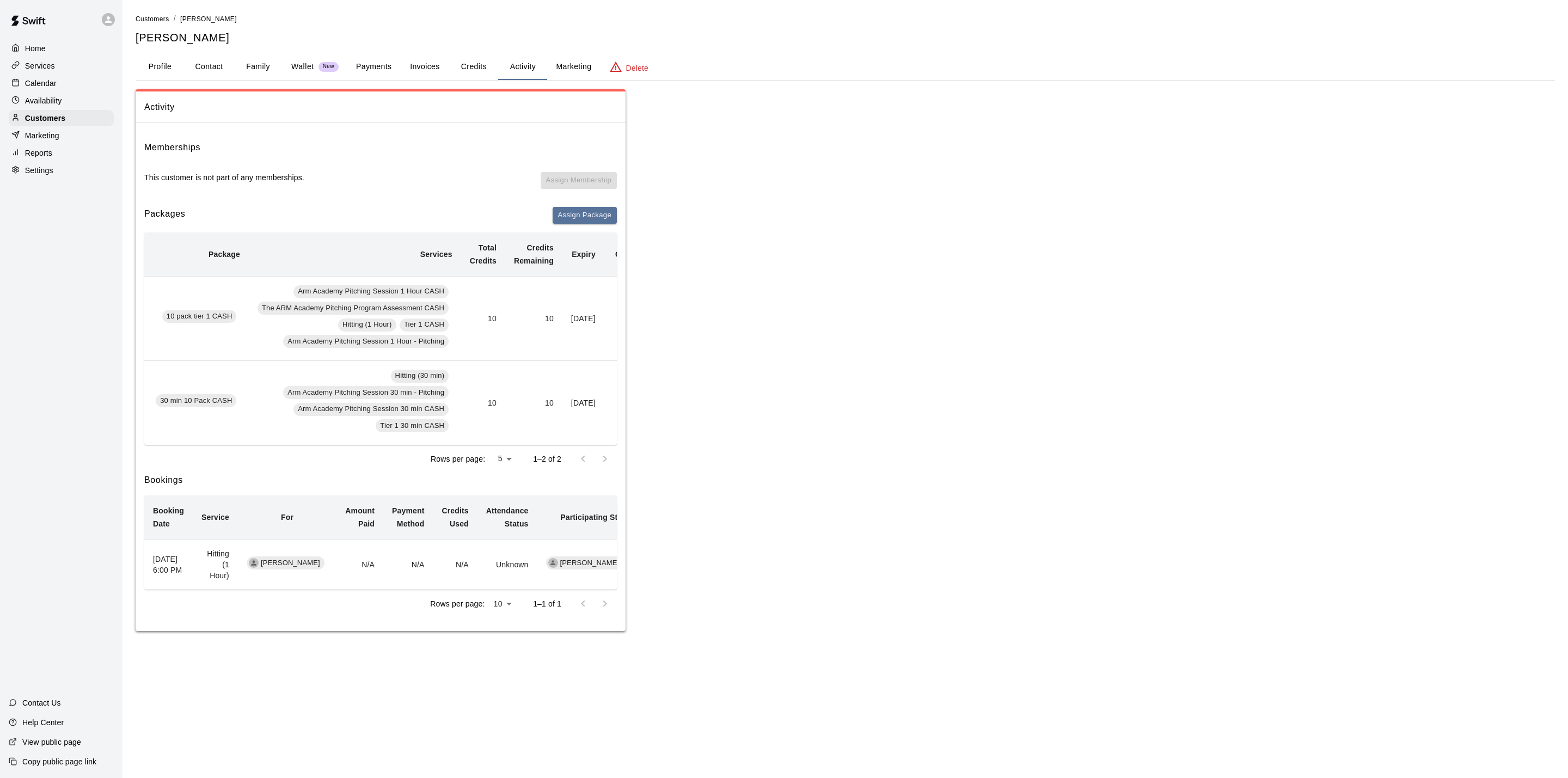
click at [562, 400] on td "10" at bounding box center [534, 402] width 57 height 84
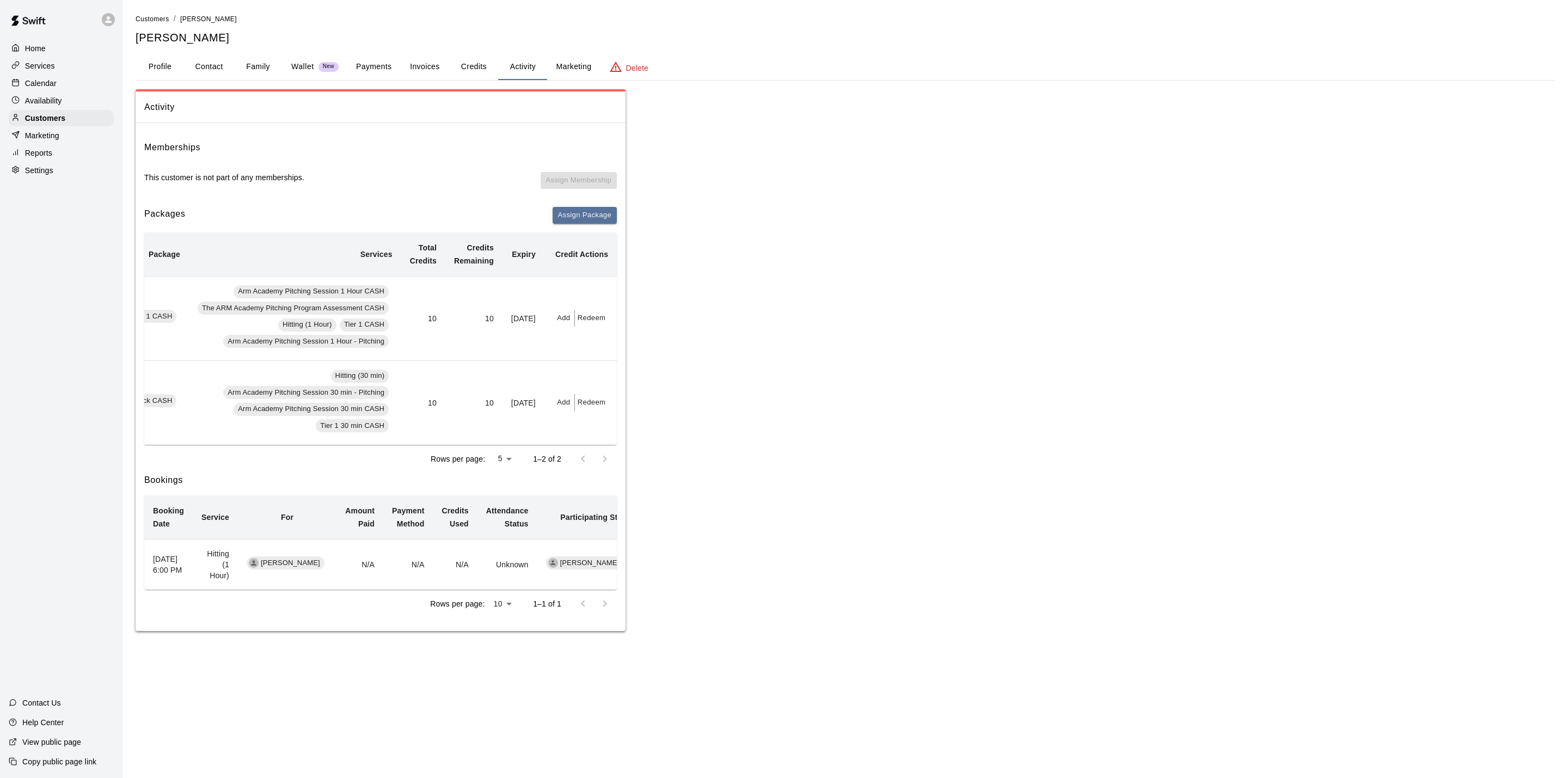
click at [594, 408] on button "Redeem" at bounding box center [591, 403] width 34 height 17
click at [610, 441] on input "text" at bounding box center [601, 446] width 34 height 21
type input "**"
click at [604, 465] on button "Redeem" at bounding box center [630, 475] width 91 height 21
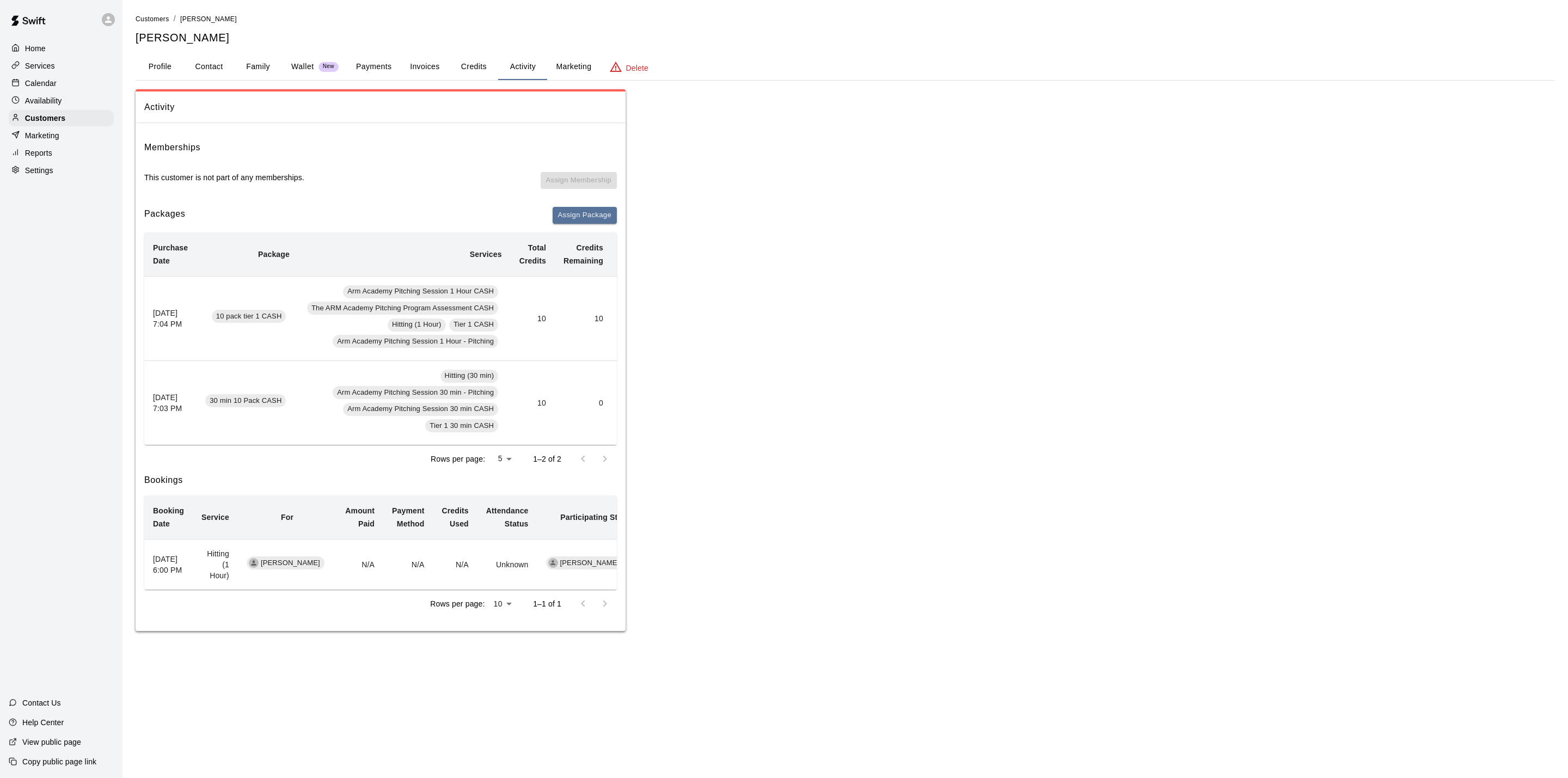
click at [304, 78] on button "Wallet New" at bounding box center [314, 67] width 64 height 26
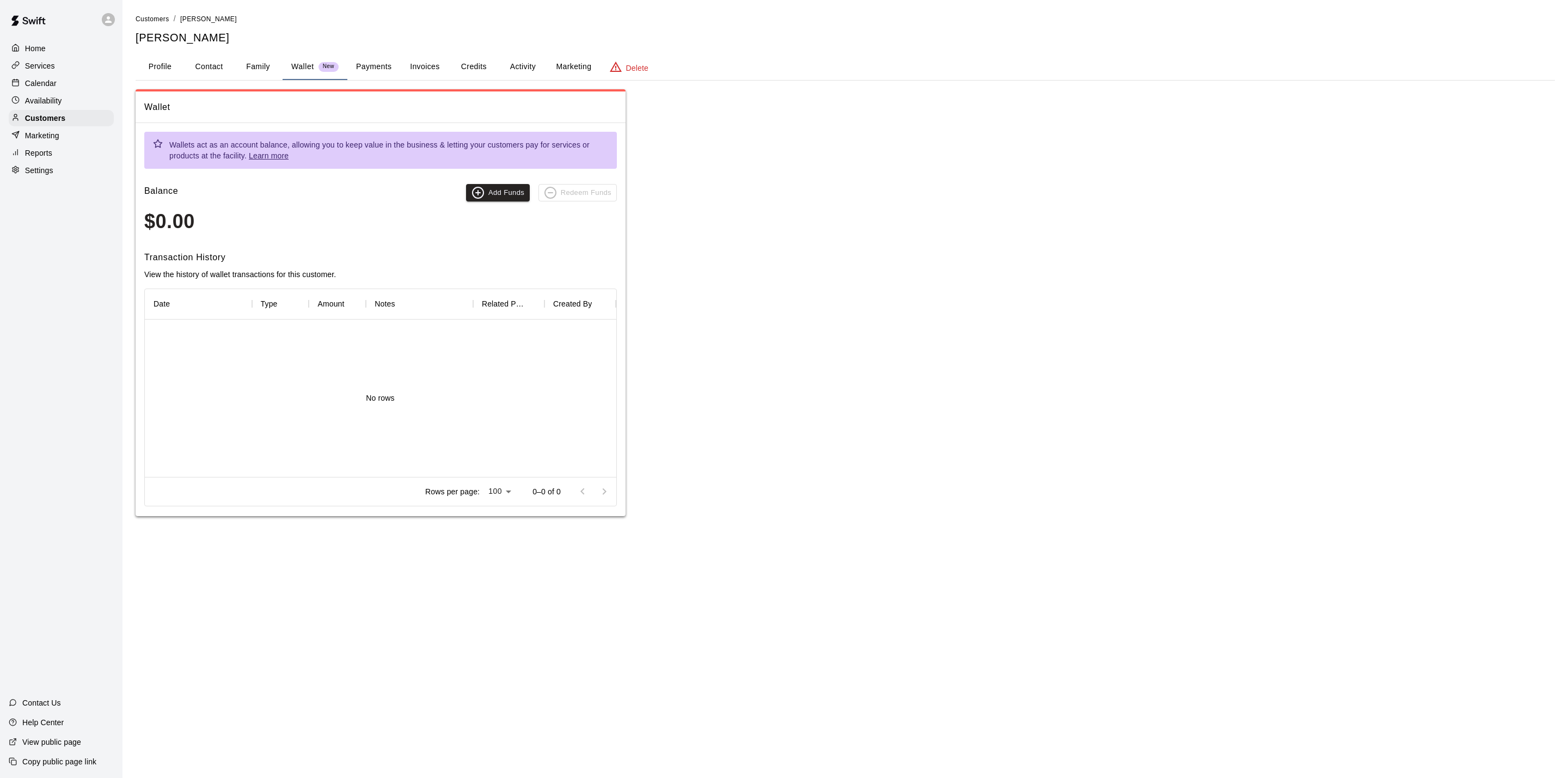
click at [362, 63] on button "Payments" at bounding box center [373, 67] width 53 height 26
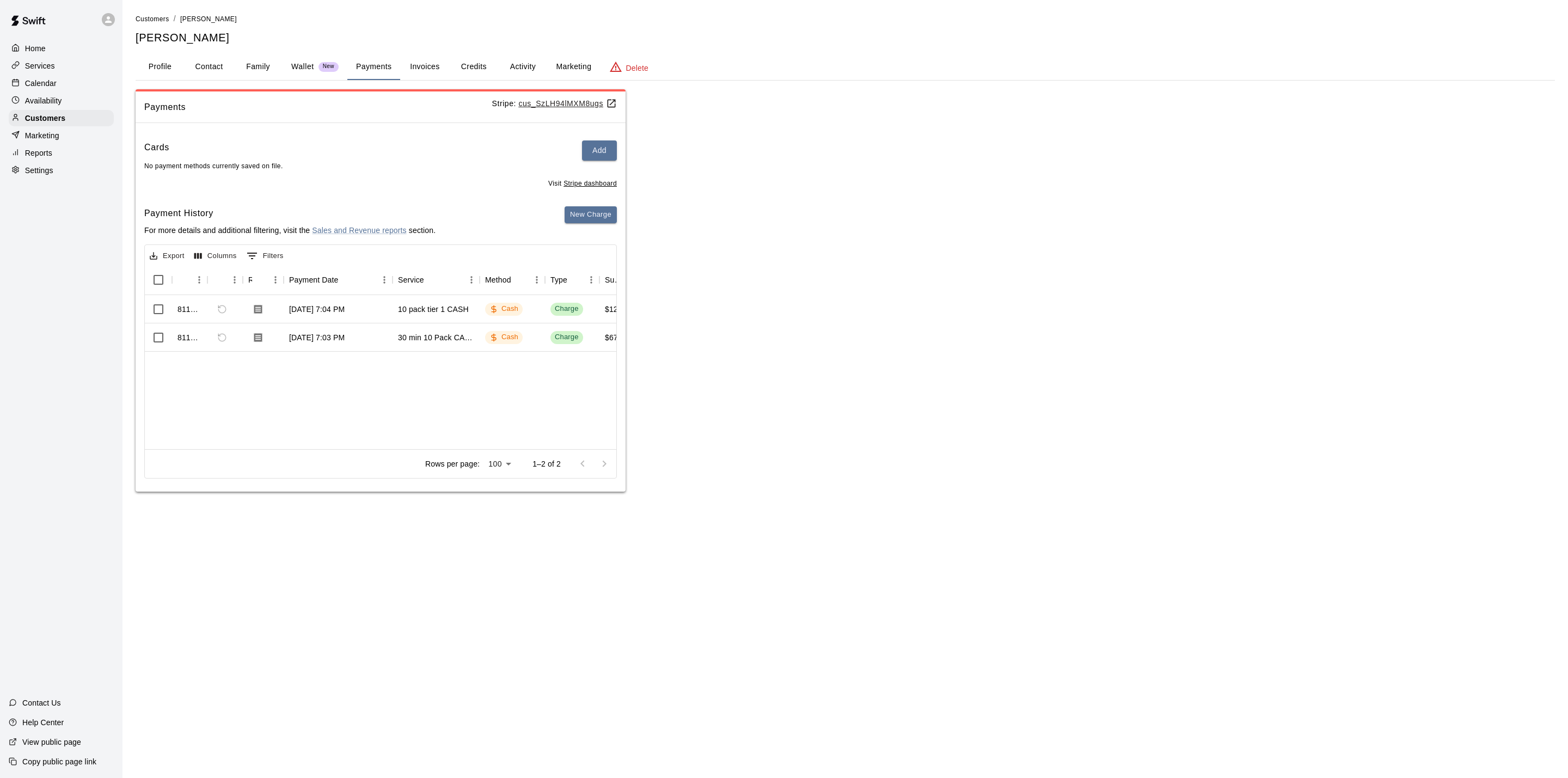
click at [211, 424] on div "811288 [DATE] 7:04 PM 10 pack tier 1 CASH Cash Charge $1213.00 $0.00 811281 [DA…" at bounding box center [877, 371] width 1464 height 154
click at [214, 63] on button "Contact" at bounding box center [209, 67] width 49 height 26
select select "**"
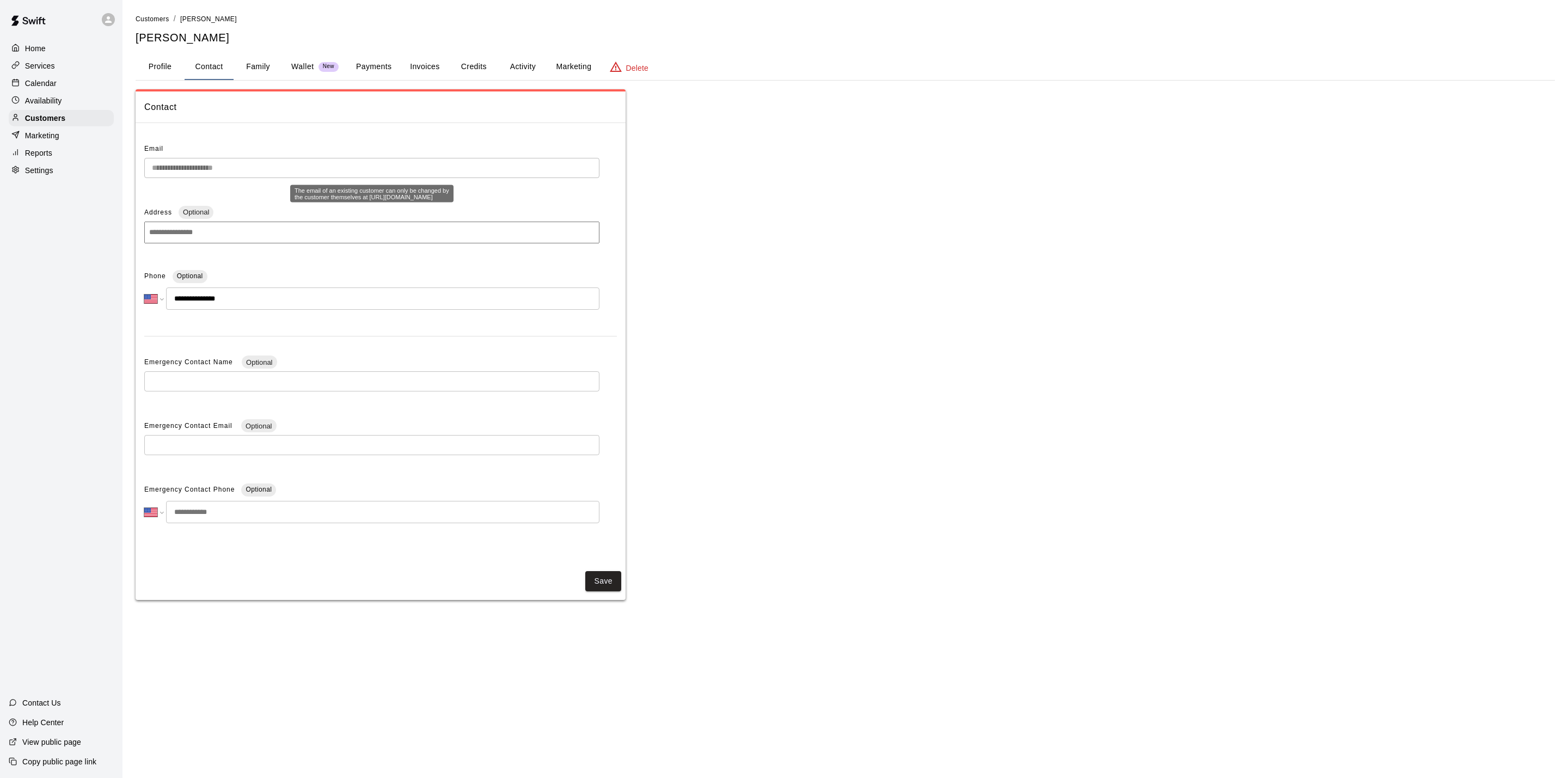
click at [324, 202] on div "The email of an existing customer can only be changed by the customer themselve…" at bounding box center [371, 193] width 163 height 18
drag, startPoint x: 324, startPoint y: 202, endPoint x: 334, endPoint y: 201, distance: 10.0
click at [334, 201] on div "The email of an existing customer can only be changed by the customer themselve…" at bounding box center [371, 193] width 163 height 18
drag, startPoint x: 323, startPoint y: 206, endPoint x: 372, endPoint y: 208, distance: 49.0
click at [373, 202] on div "The email of an existing customer can only be changed by the customer themselve…" at bounding box center [371, 193] width 163 height 18
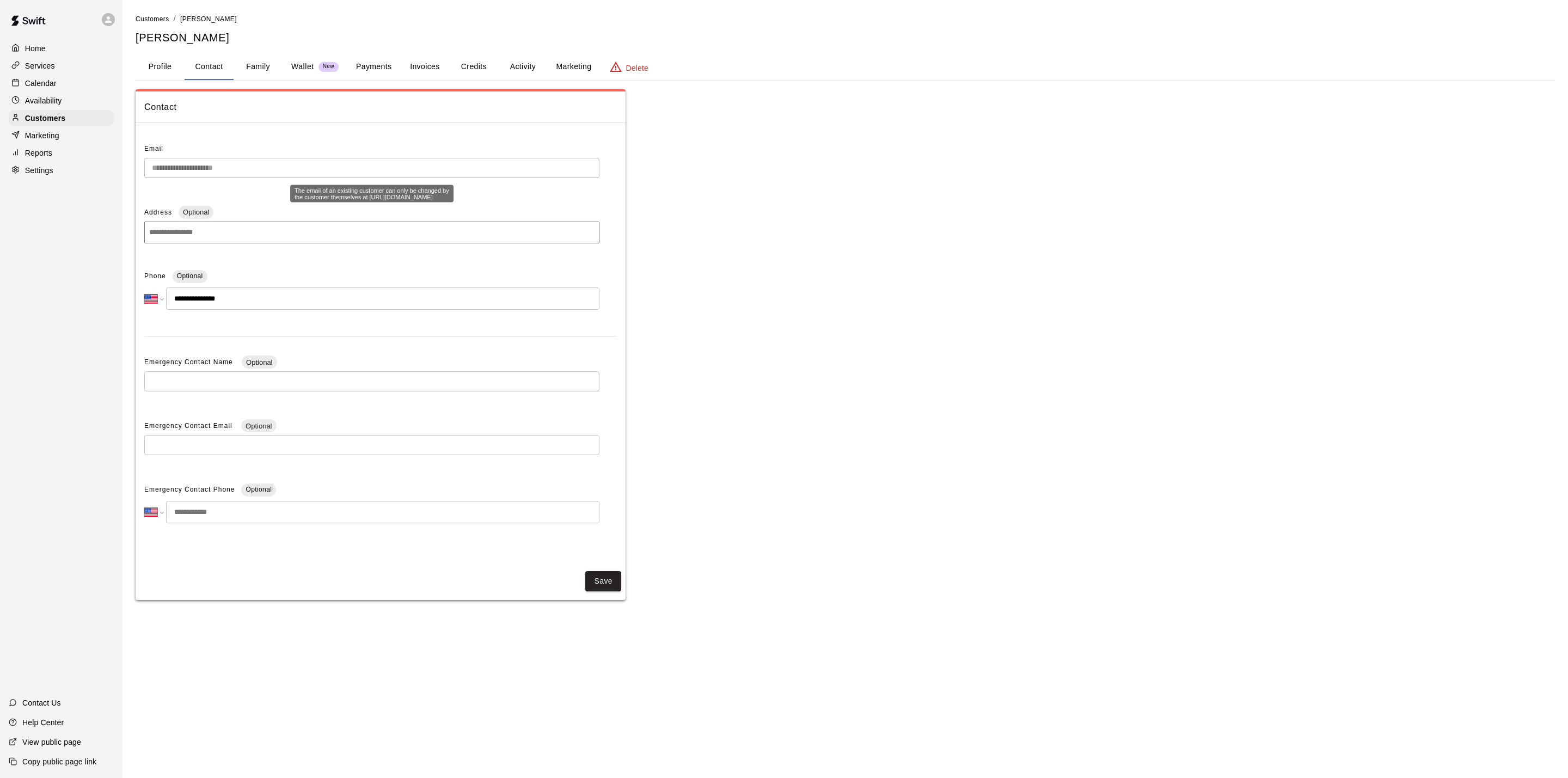
drag, startPoint x: 290, startPoint y: 206, endPoint x: 415, endPoint y: 208, distance: 125.0
copy body "Close cross-small The email of an existing customer can only be changed by the …"
click at [26, 38] on link at bounding box center [28, 21] width 57 height 35
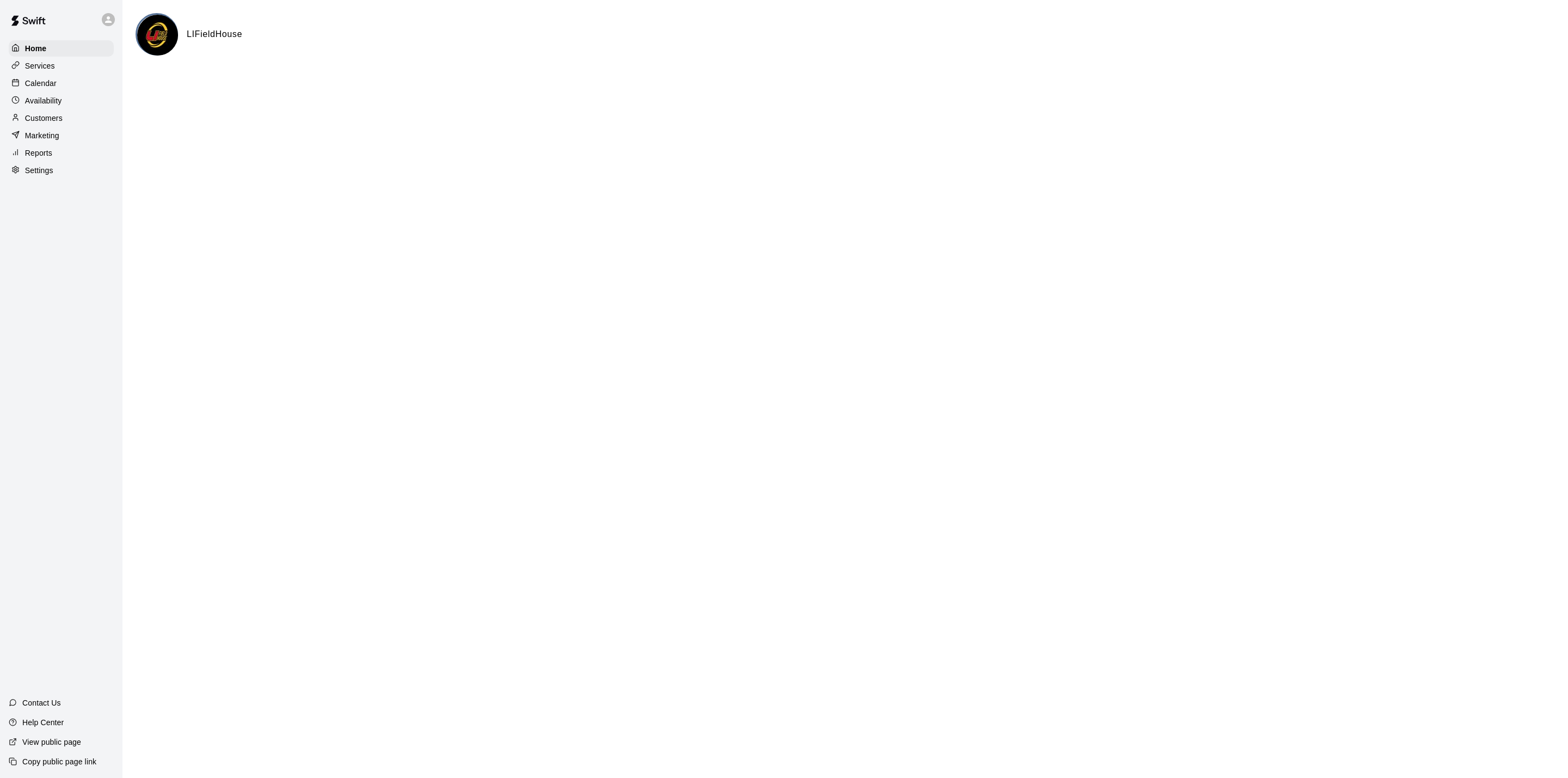
click at [41, 80] on div "Calendar" at bounding box center [61, 84] width 105 height 17
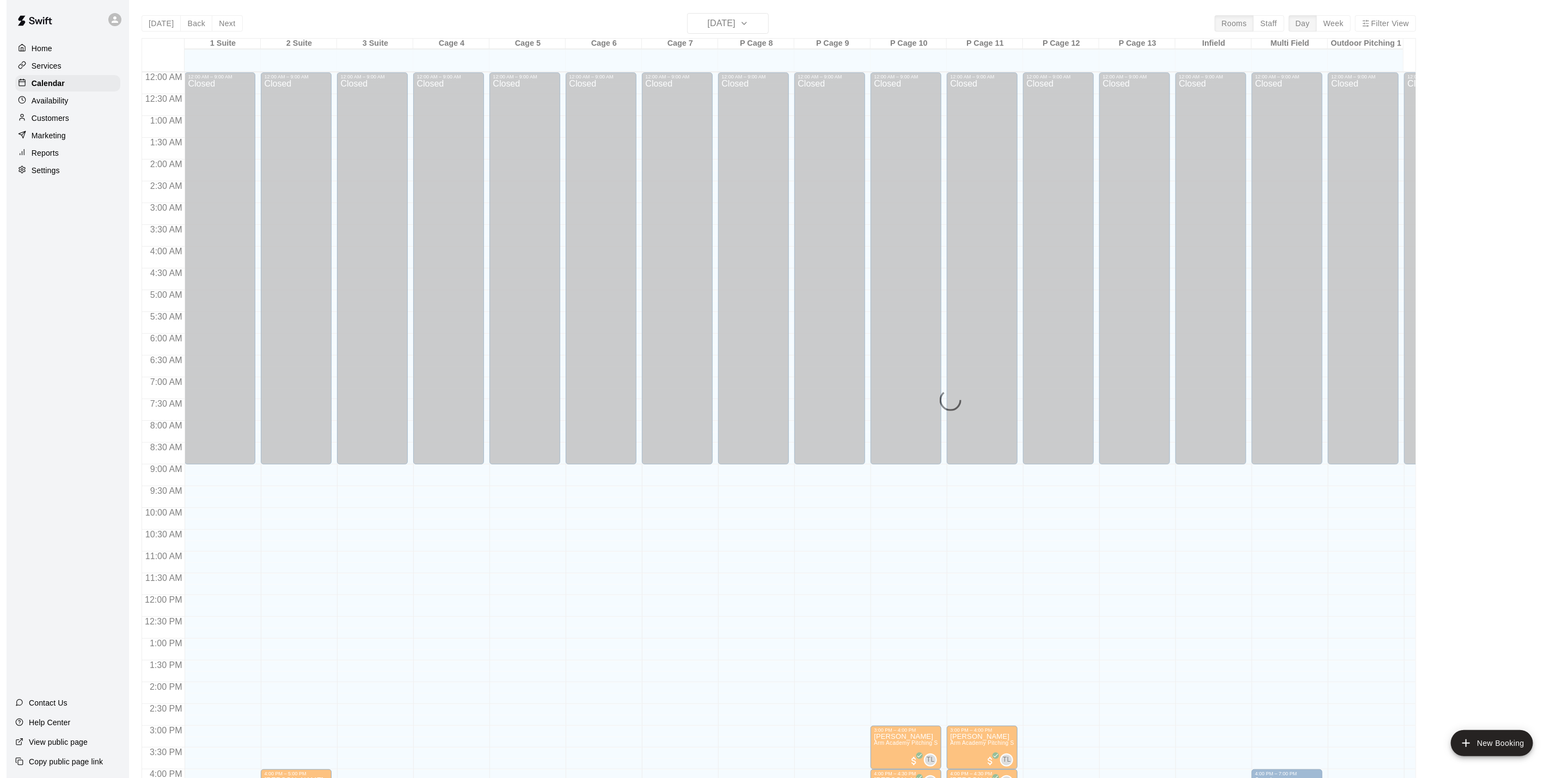
scroll to position [295, 0]
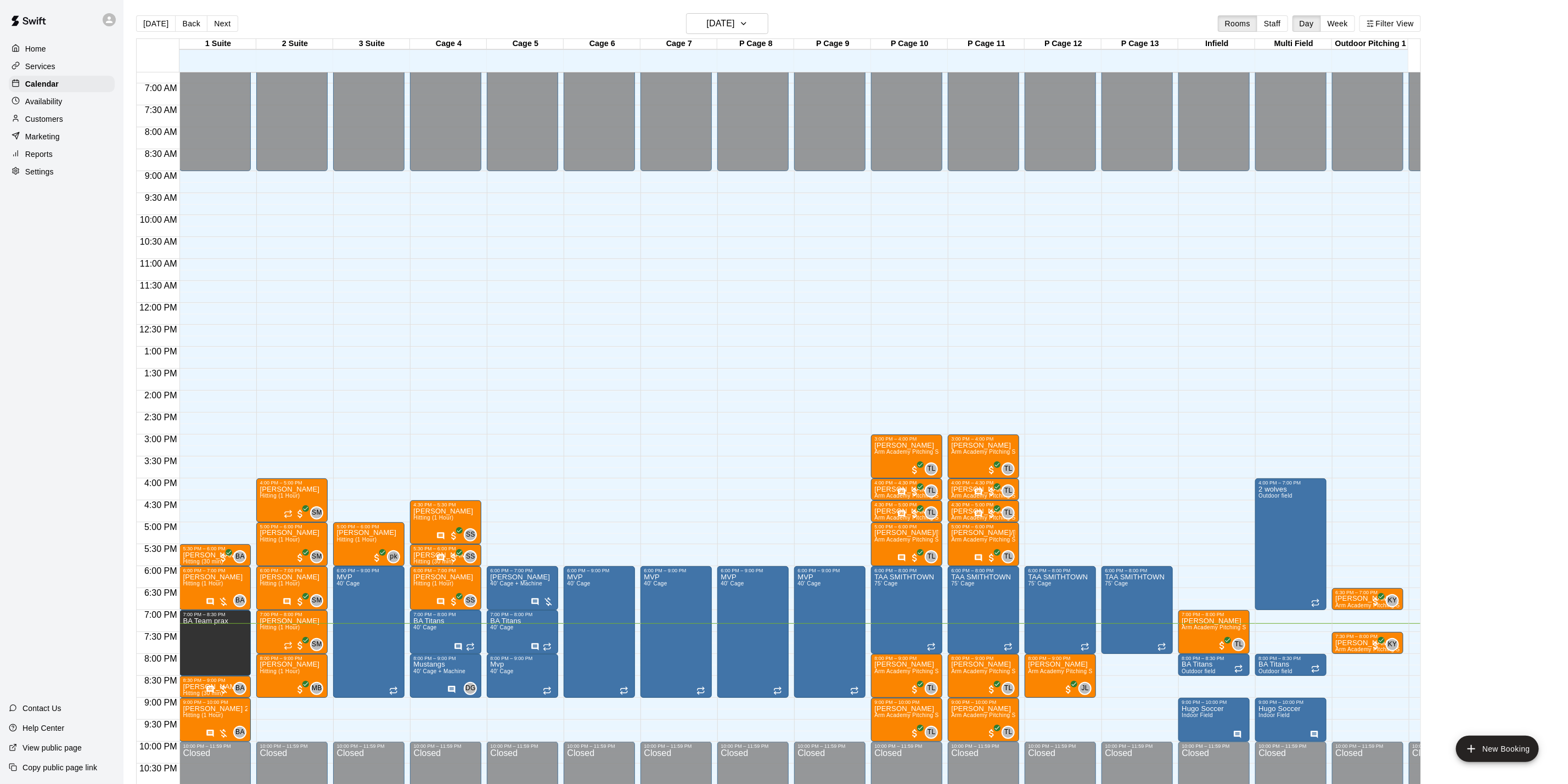
click at [59, 125] on p "Customers" at bounding box center [44, 119] width 38 height 11
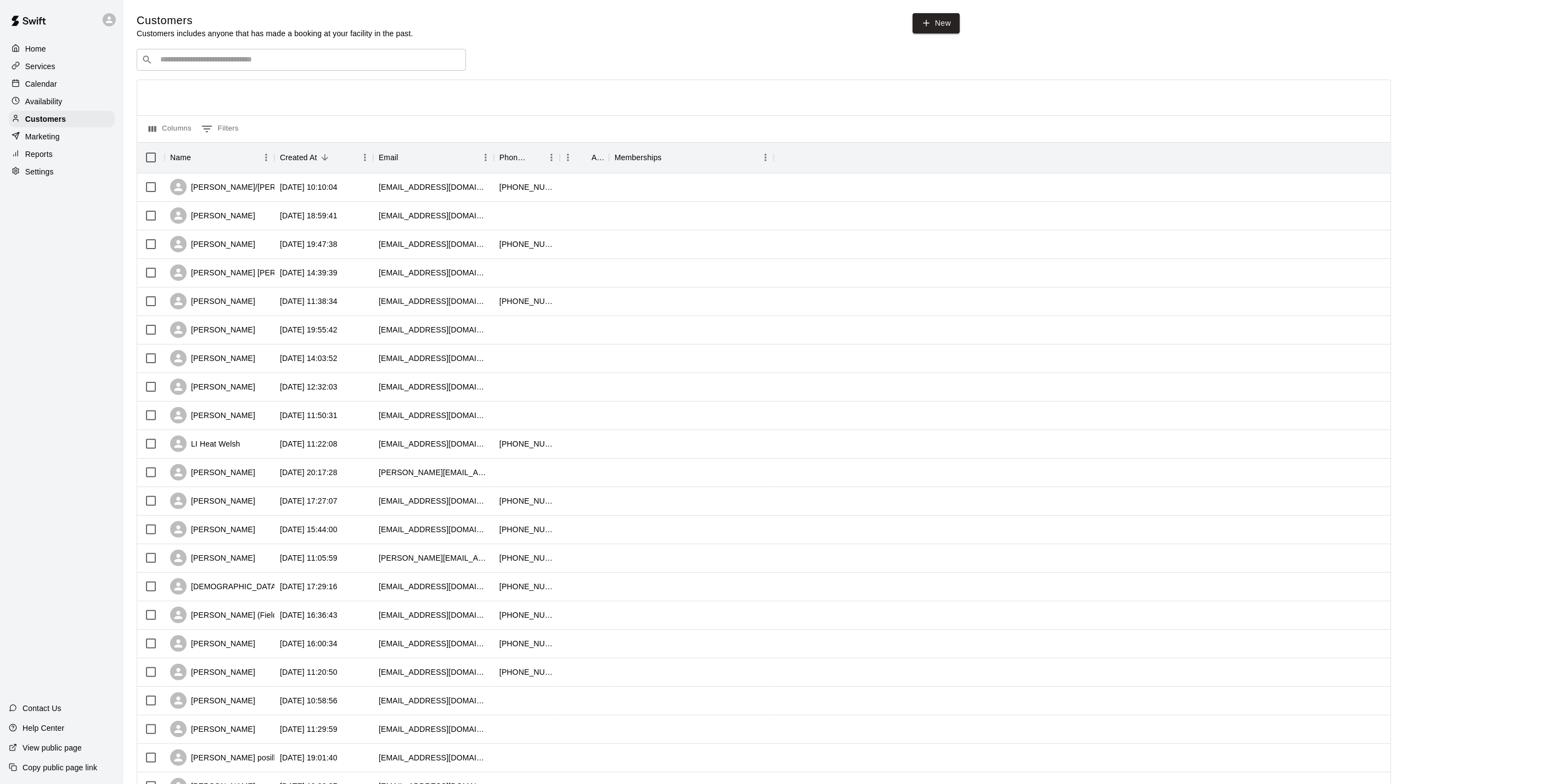
click at [247, 63] on input "Search customers by name or email" at bounding box center [308, 60] width 304 height 11
type input "**********"
click at [246, 86] on div "[PERSON_NAME] [EMAIL_ADDRESS][DOMAIN_NAME]" at bounding box center [312, 90] width 290 height 24
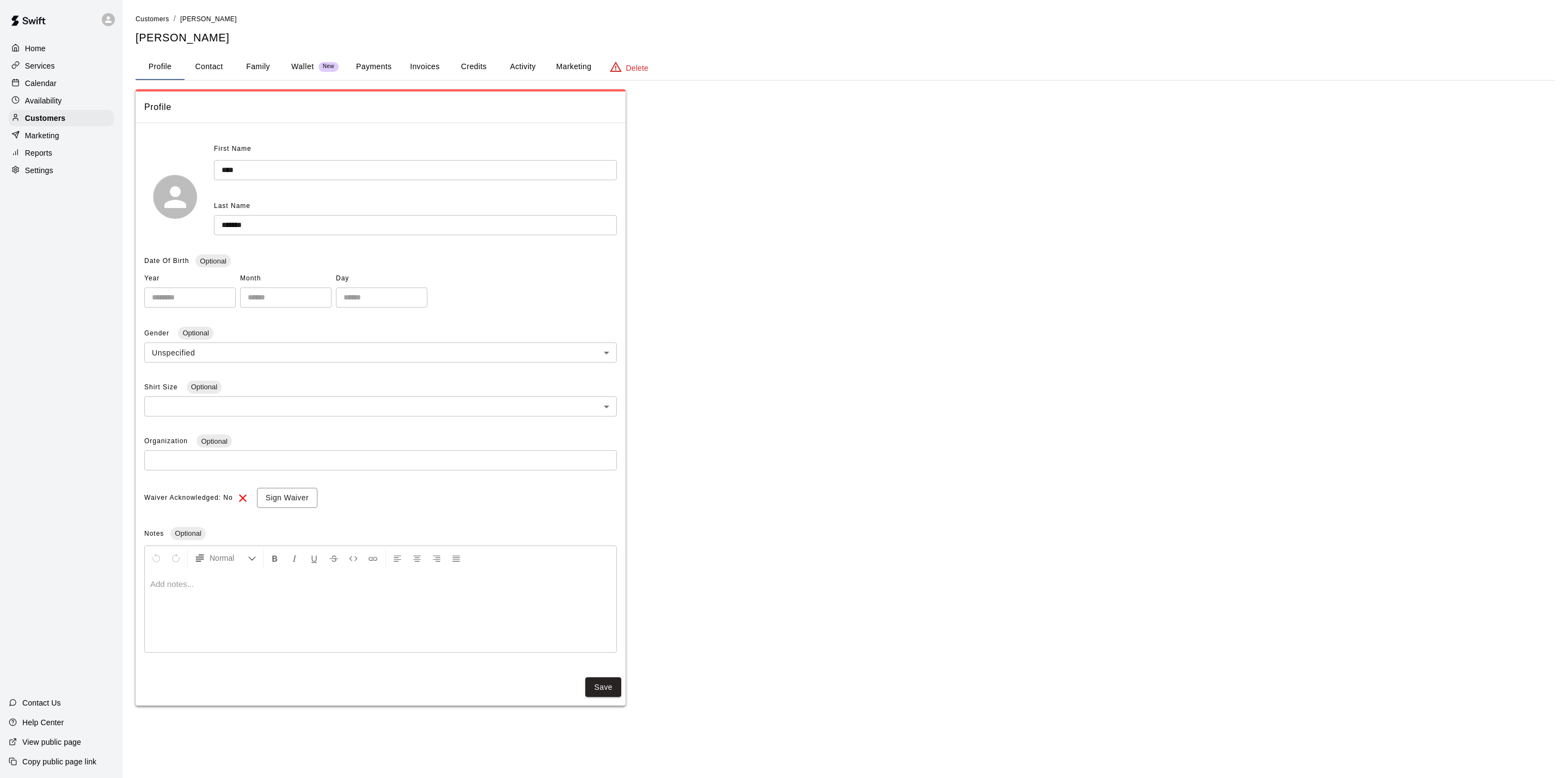
click at [363, 63] on button "Payments" at bounding box center [373, 67] width 53 height 26
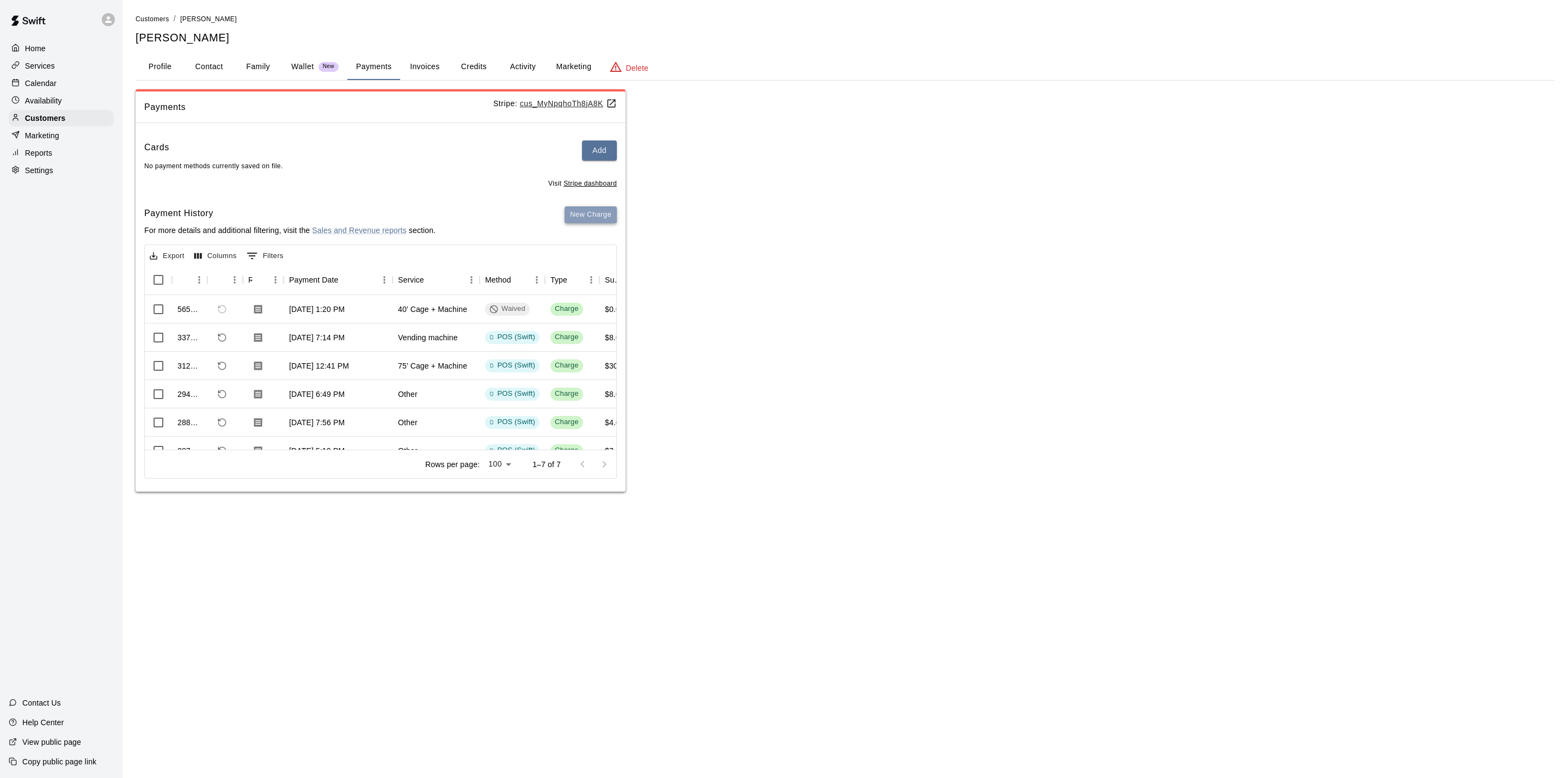
click at [606, 223] on button "New Charge" at bounding box center [590, 215] width 52 height 17
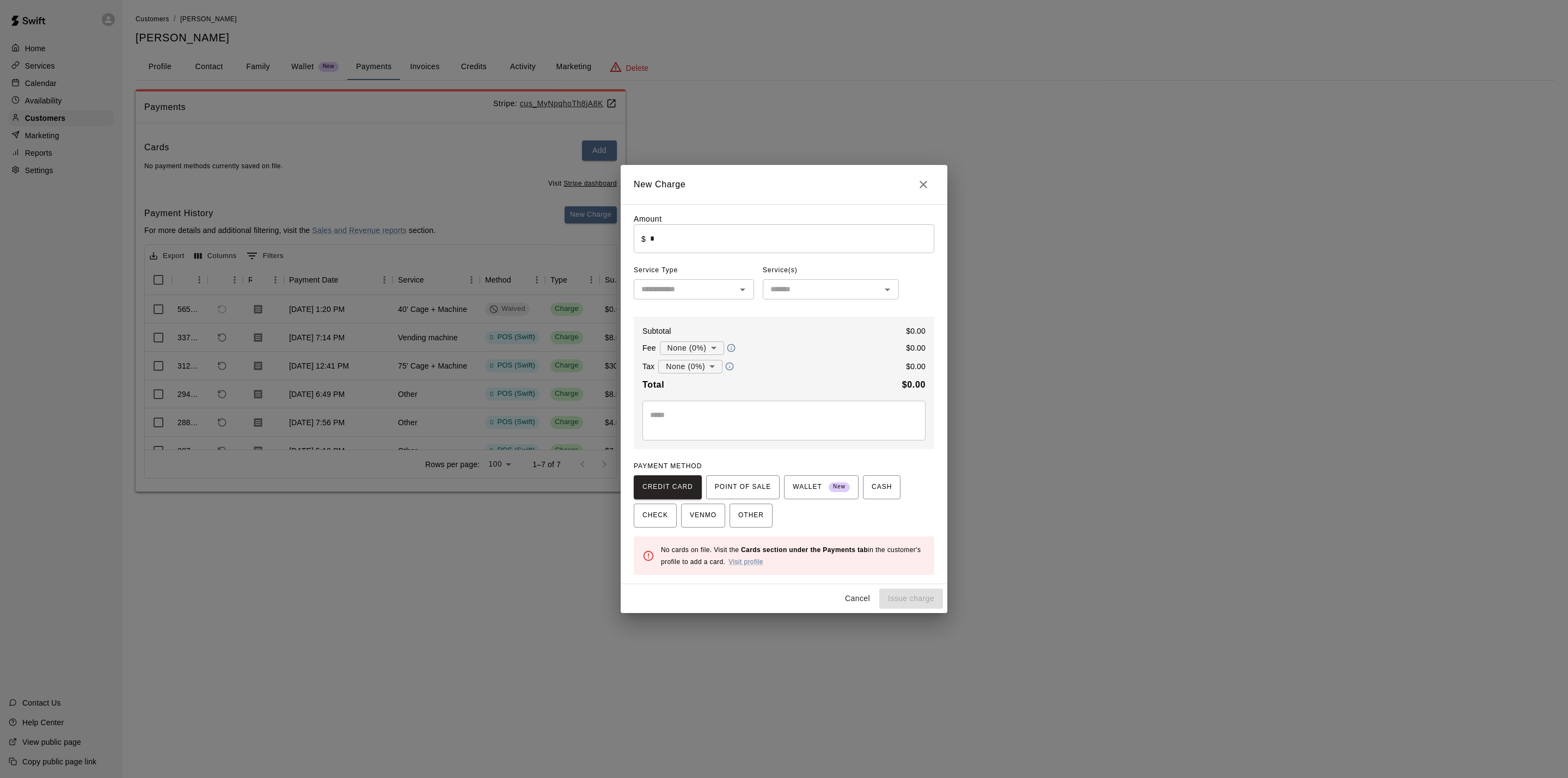
click at [730, 253] on input "*" at bounding box center [792, 239] width 284 height 29
type input "****"
click at [732, 292] on input "text" at bounding box center [685, 289] width 96 height 14
click at [684, 421] on li "Other" at bounding box center [694, 423] width 120 height 18
type input "*****"
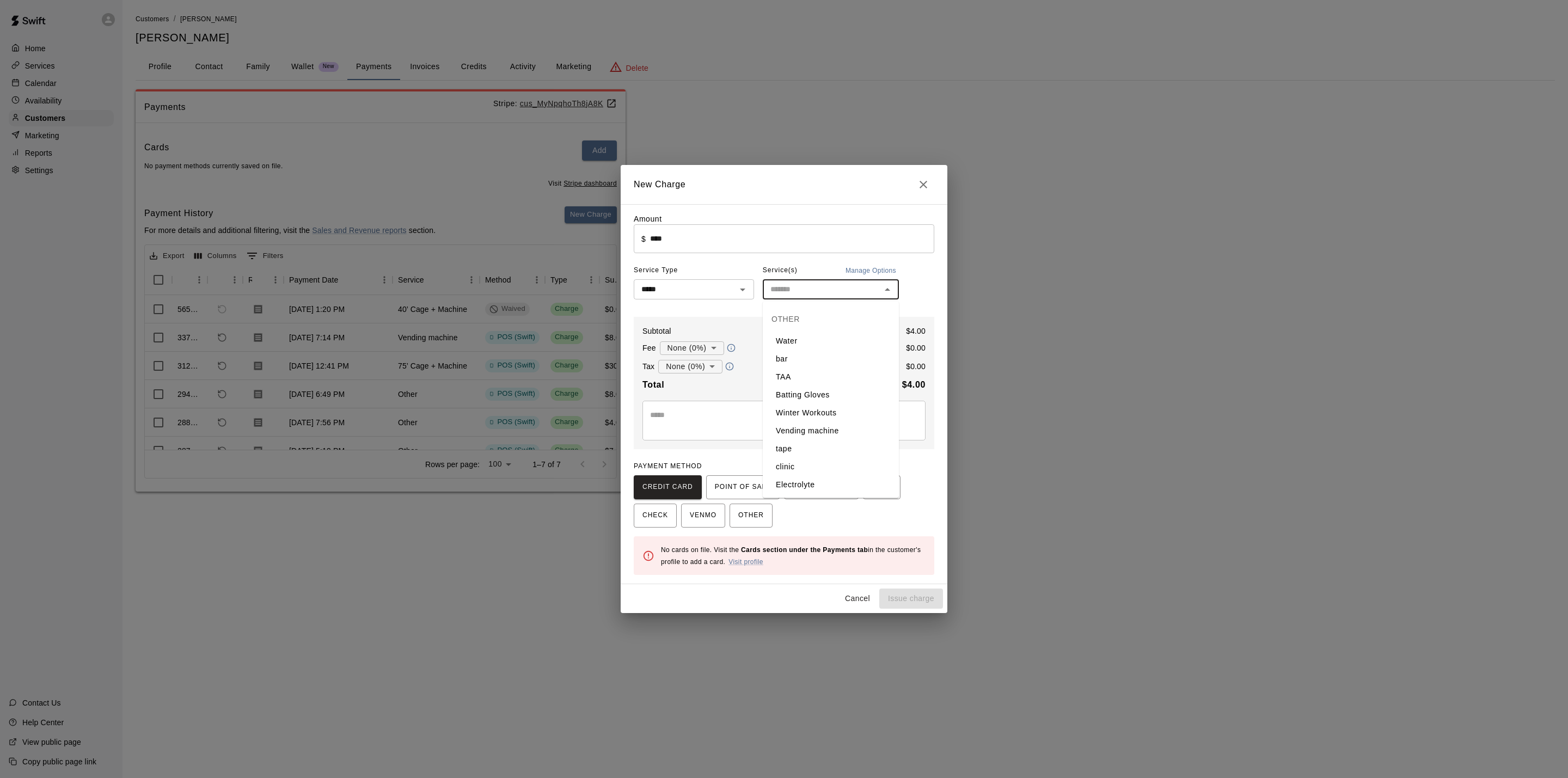
click at [804, 296] on input "text" at bounding box center [822, 289] width 112 height 14
click at [811, 339] on li "Water" at bounding box center [831, 340] width 136 height 18
type input "*****"
click at [734, 482] on span "POINT OF SALE" at bounding box center [742, 487] width 56 height 18
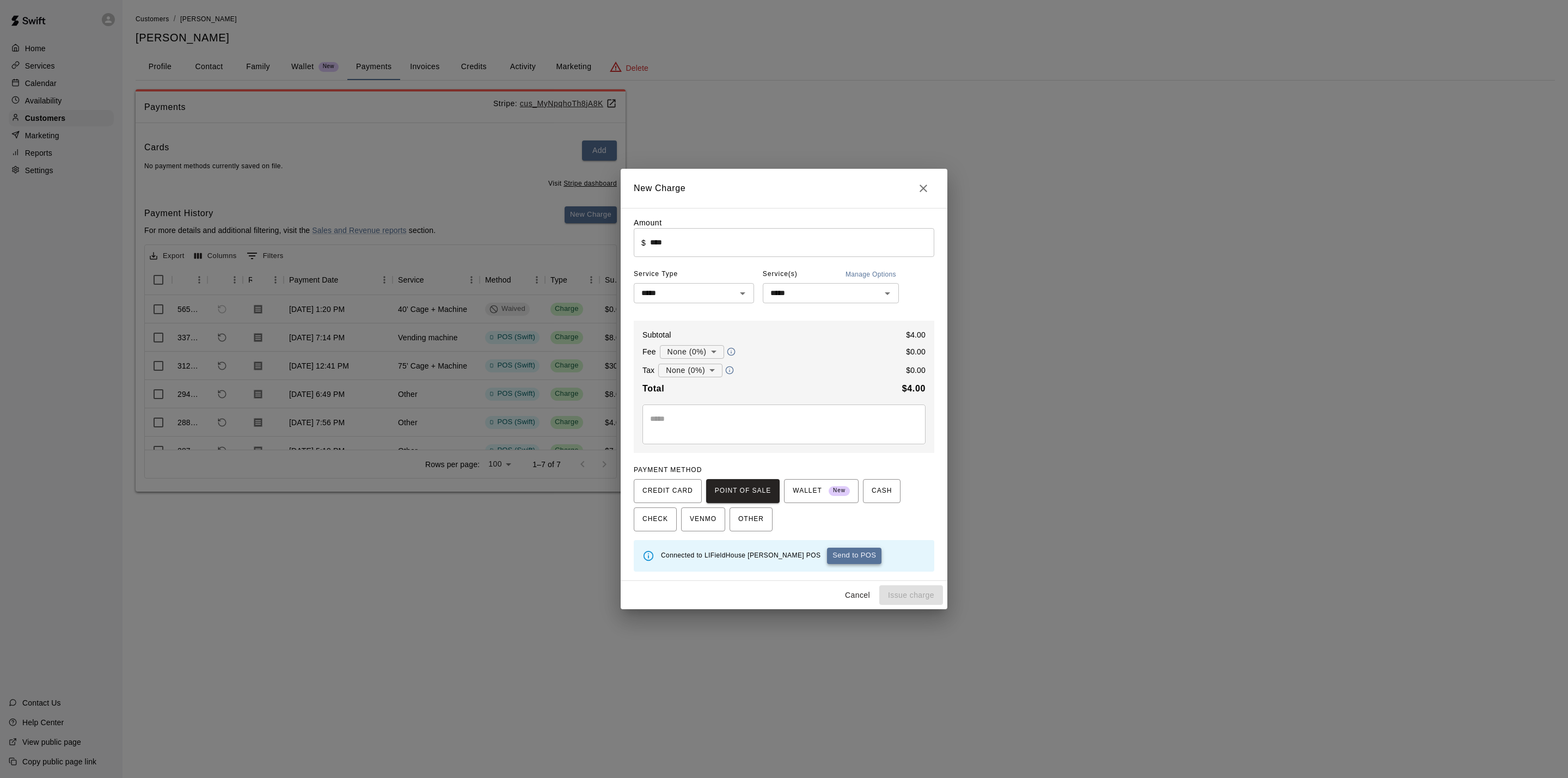
click at [827, 558] on button "Send to POS" at bounding box center [854, 556] width 54 height 17
type input "*"
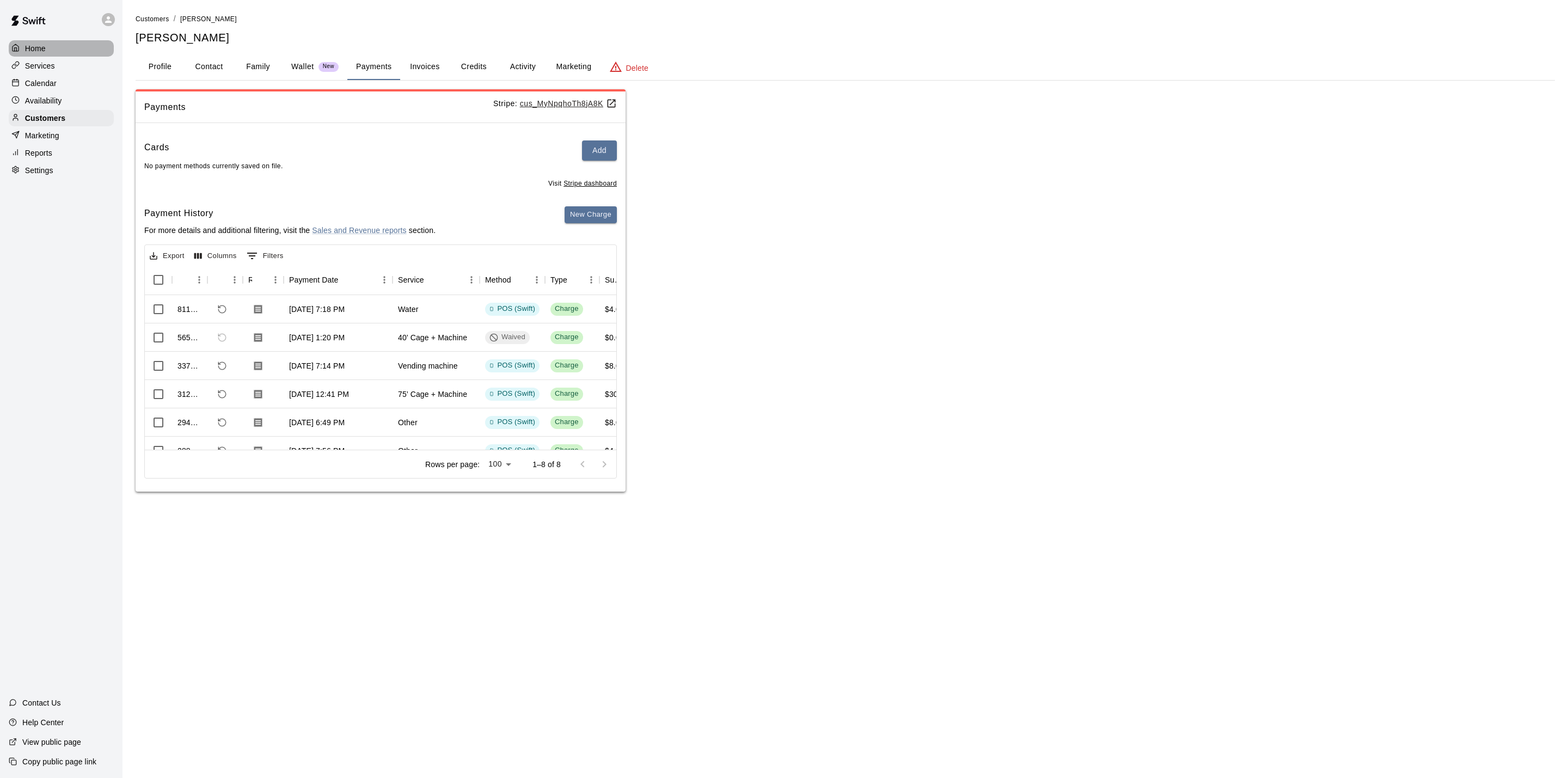
click at [56, 54] on div "Home" at bounding box center [61, 49] width 105 height 17
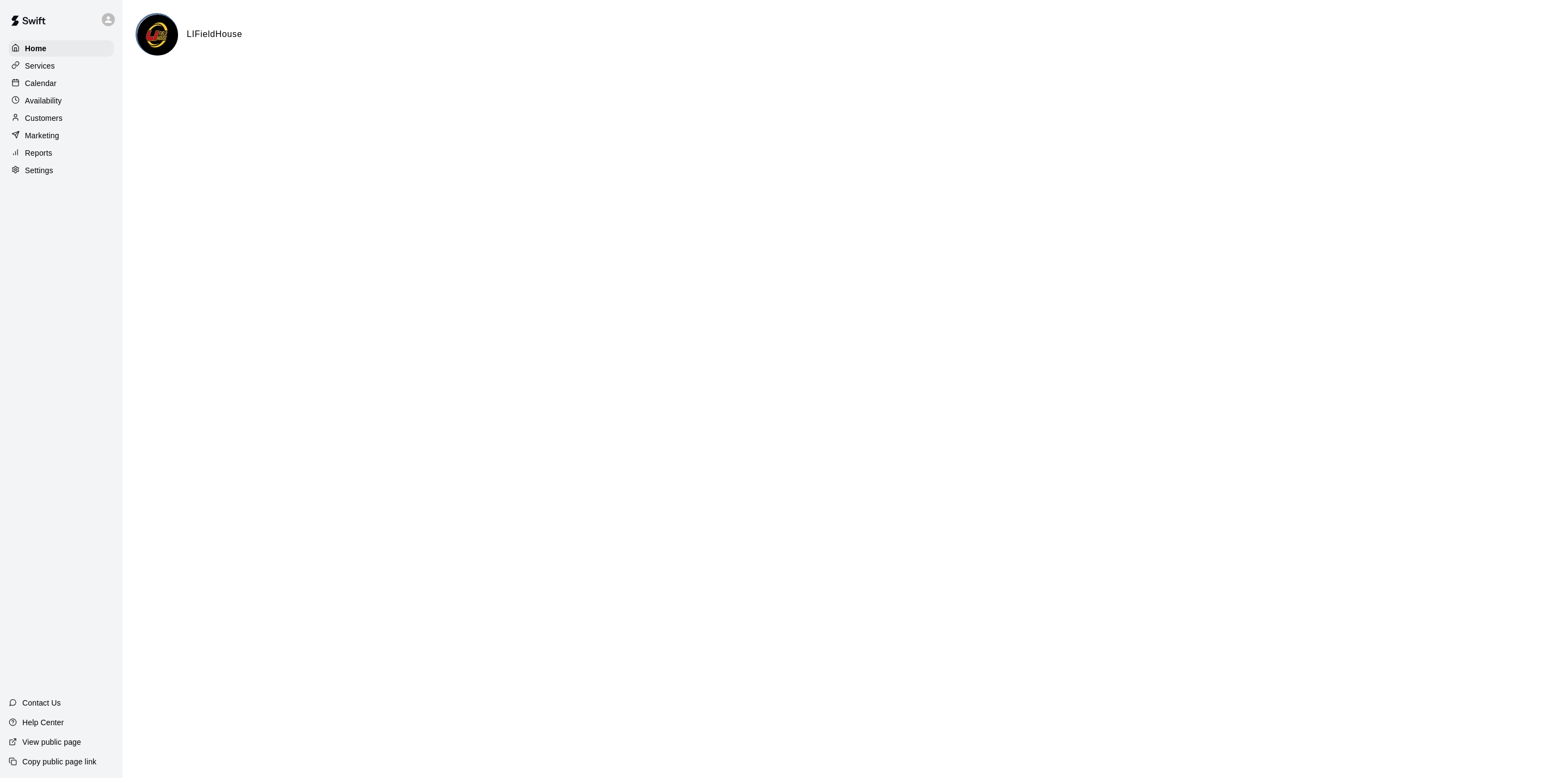
click at [54, 89] on p "Calendar" at bounding box center [41, 83] width 32 height 11
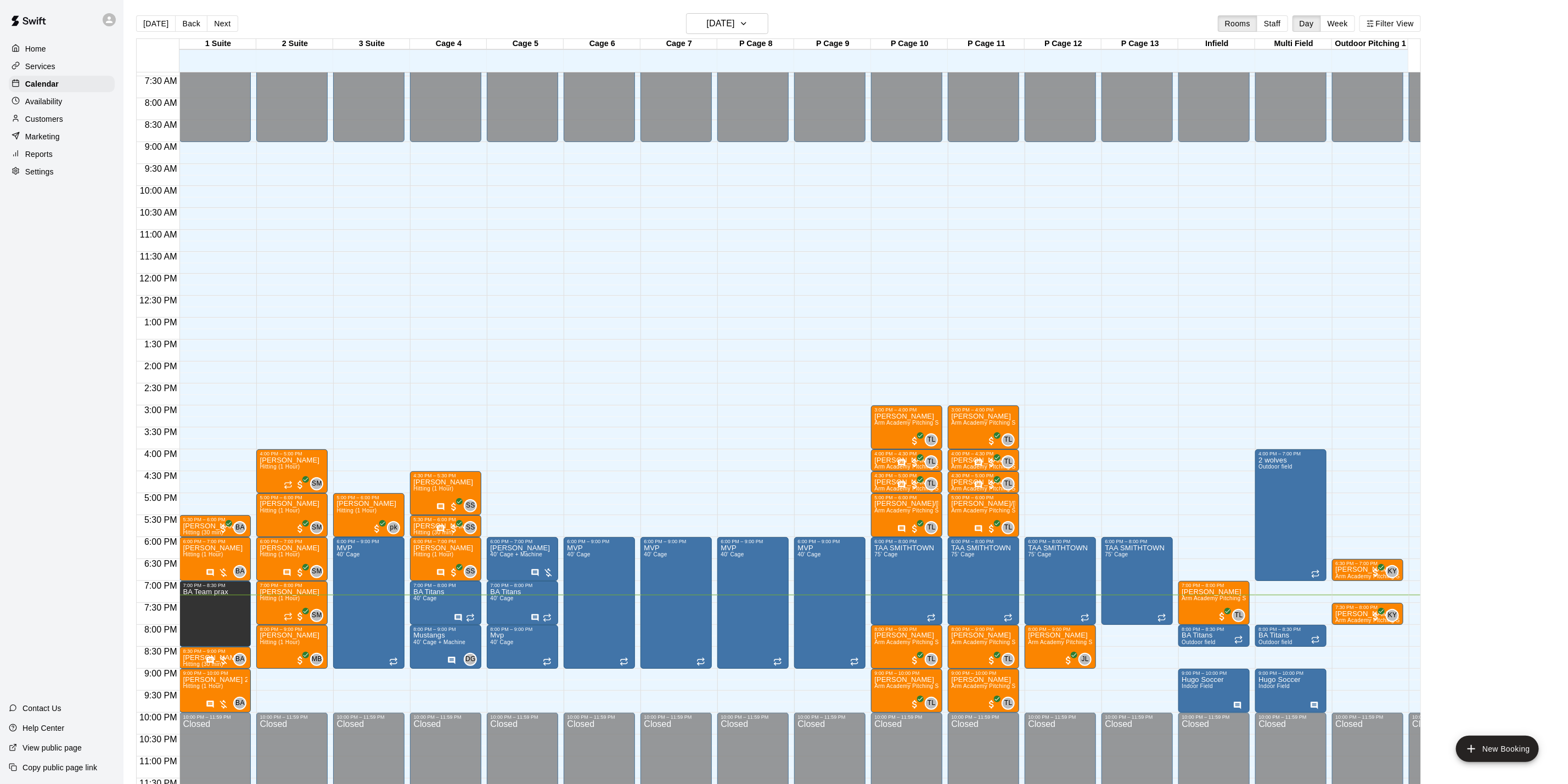
scroll to position [342, 0]
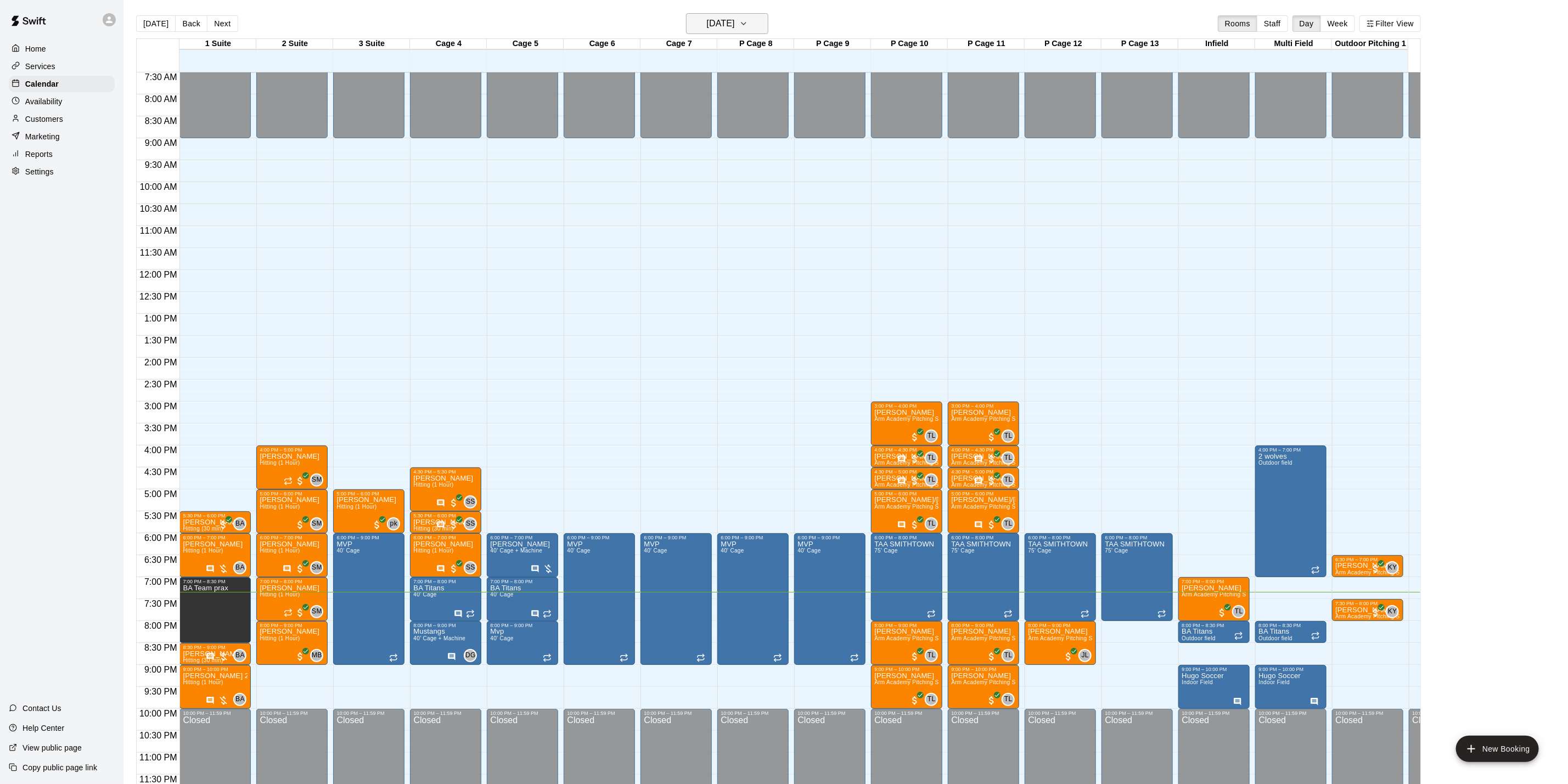
click at [721, 20] on h6 "[DATE]" at bounding box center [721, 24] width 28 height 15
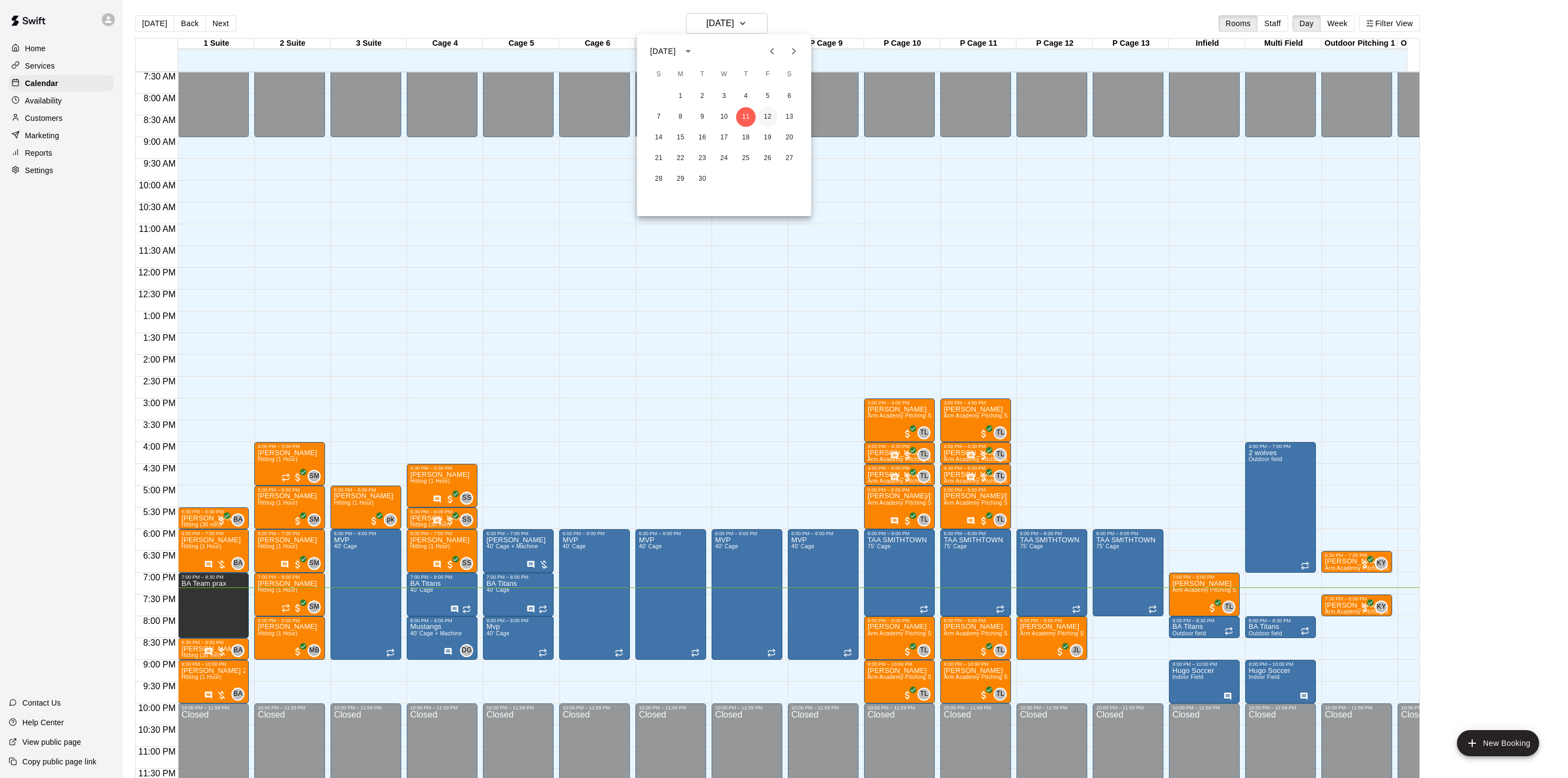
click at [766, 112] on button "12" at bounding box center [768, 117] width 20 height 20
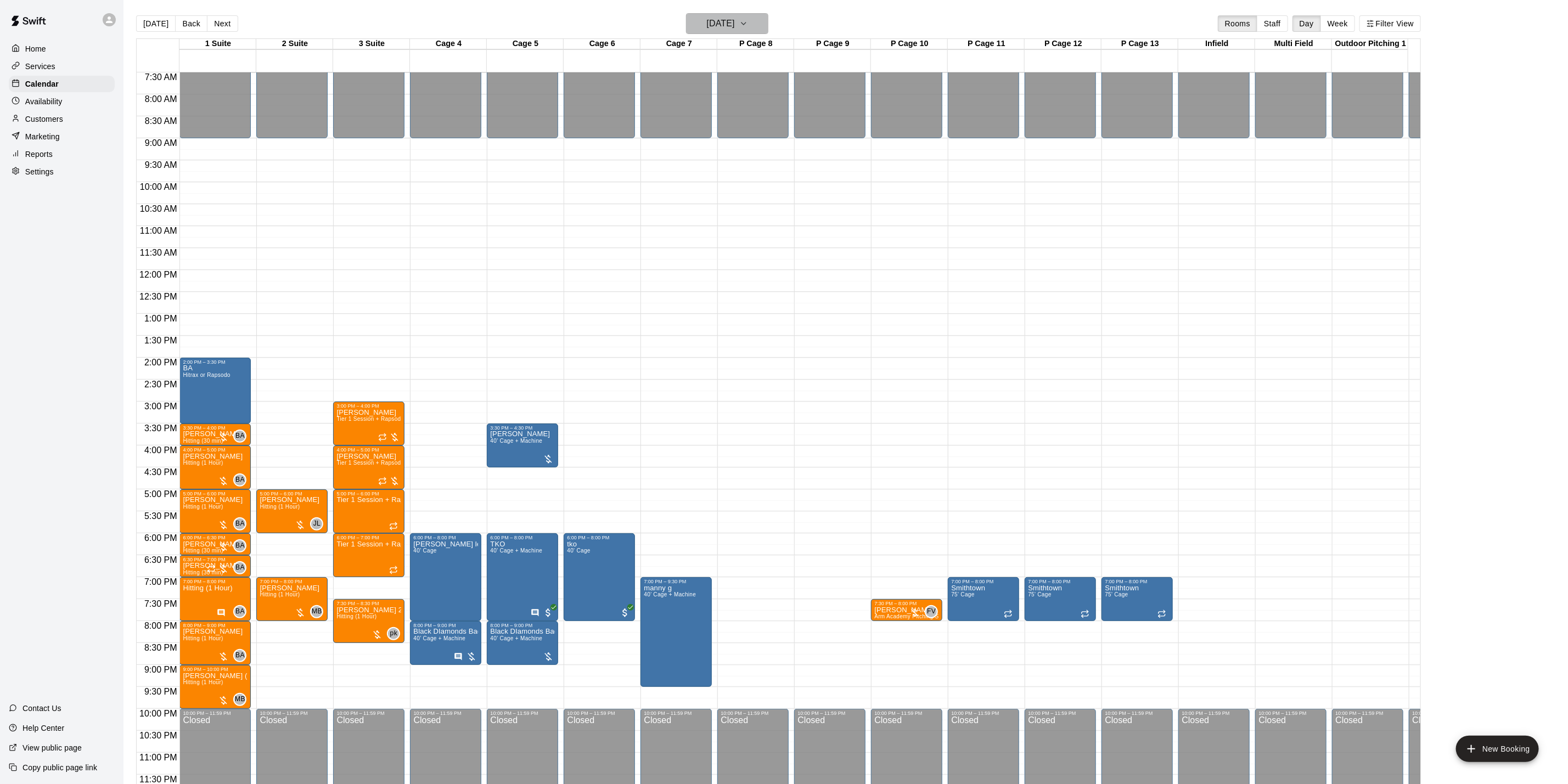
click at [707, 21] on h6 "[DATE]" at bounding box center [721, 24] width 28 height 15
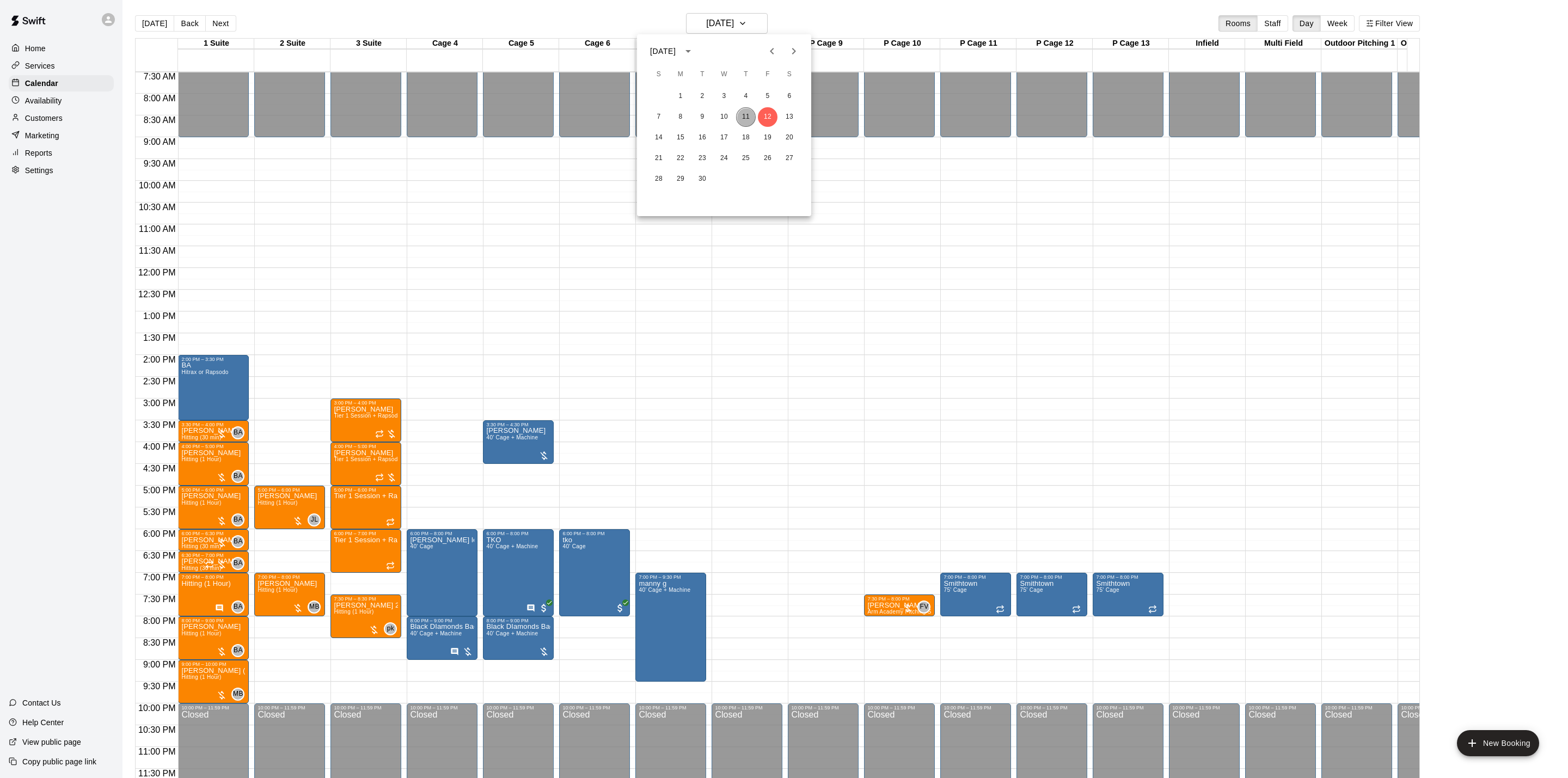
click at [745, 119] on button "11" at bounding box center [745, 117] width 20 height 20
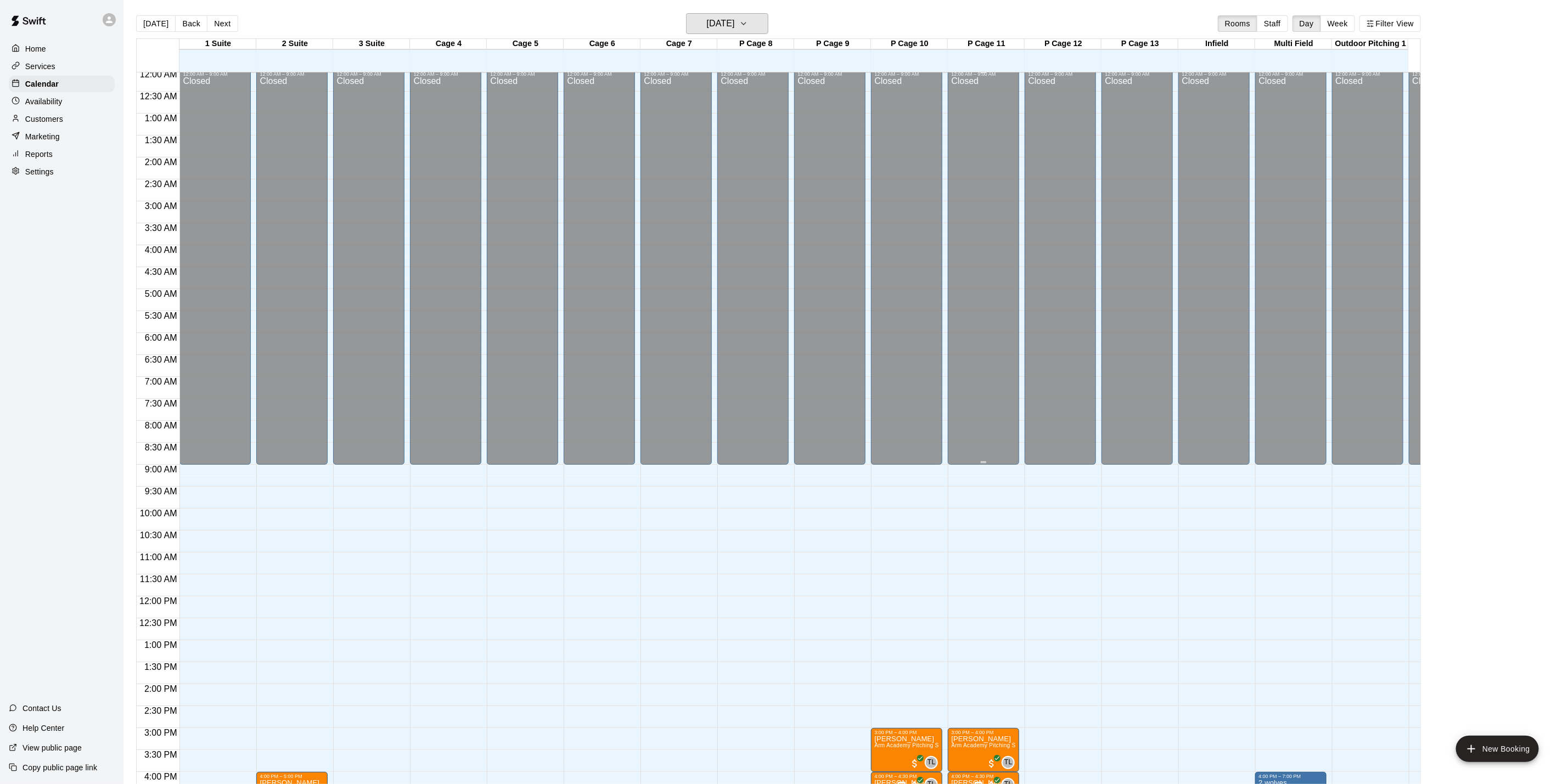
scroll to position [0, 0]
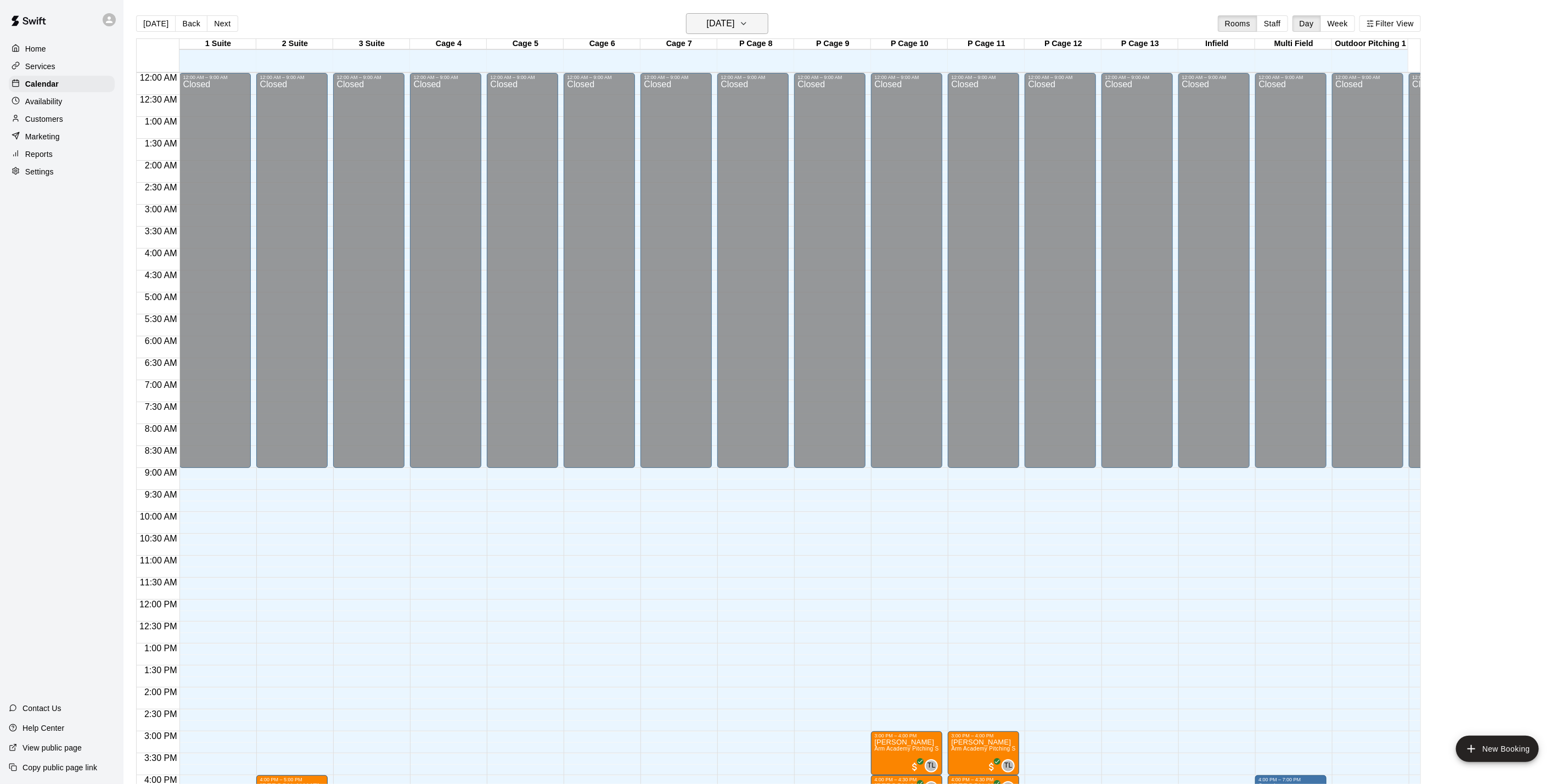
click at [722, 24] on h6 "[DATE]" at bounding box center [721, 24] width 28 height 15
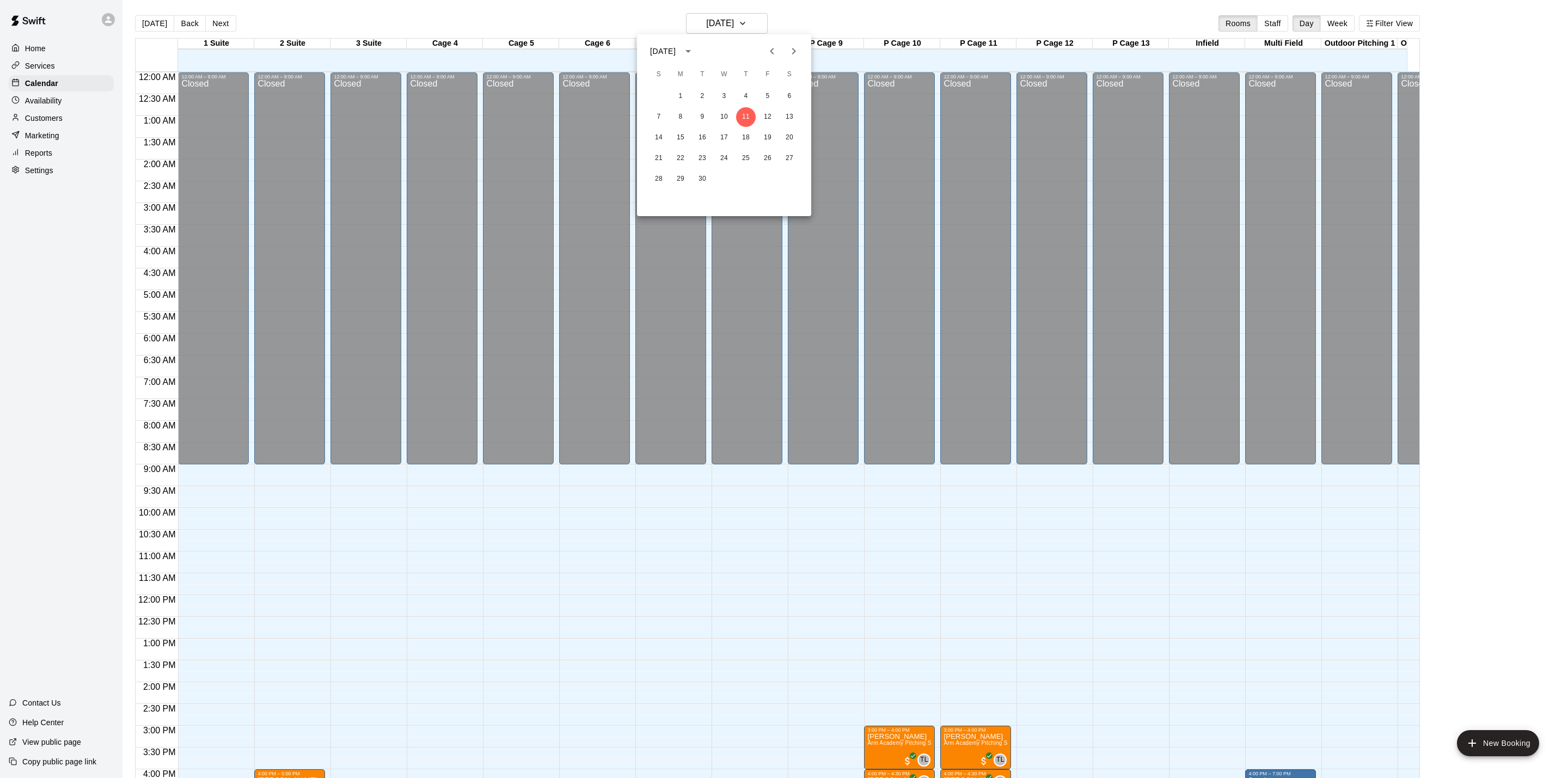
click at [779, 118] on div "7 8 9 10 11 12 13" at bounding box center [724, 117] width 174 height 20
click at [768, 119] on button "12" at bounding box center [768, 117] width 20 height 20
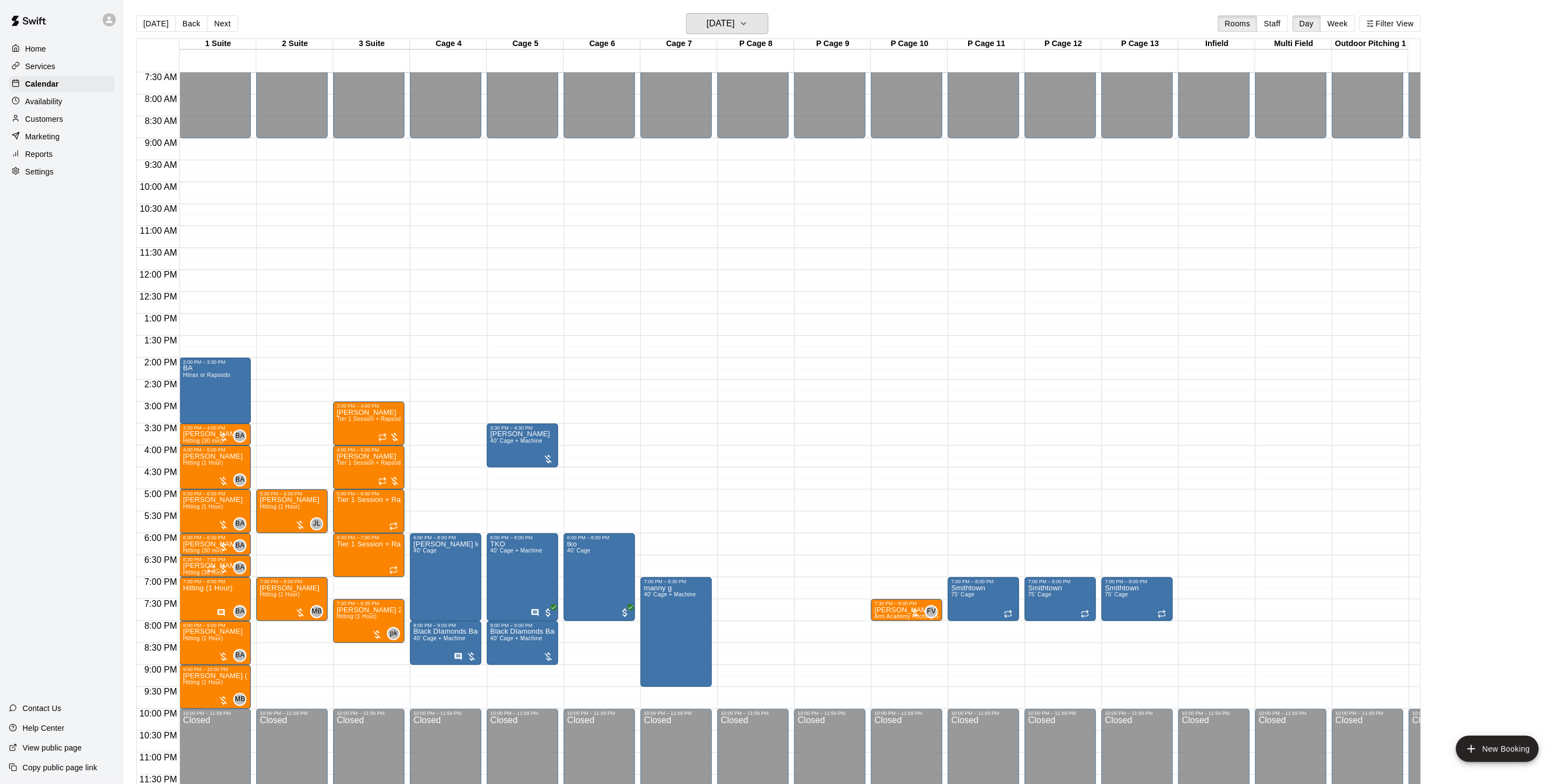
scroll to position [342, 0]
click at [755, 32] on button "[DATE]" at bounding box center [728, 24] width 83 height 21
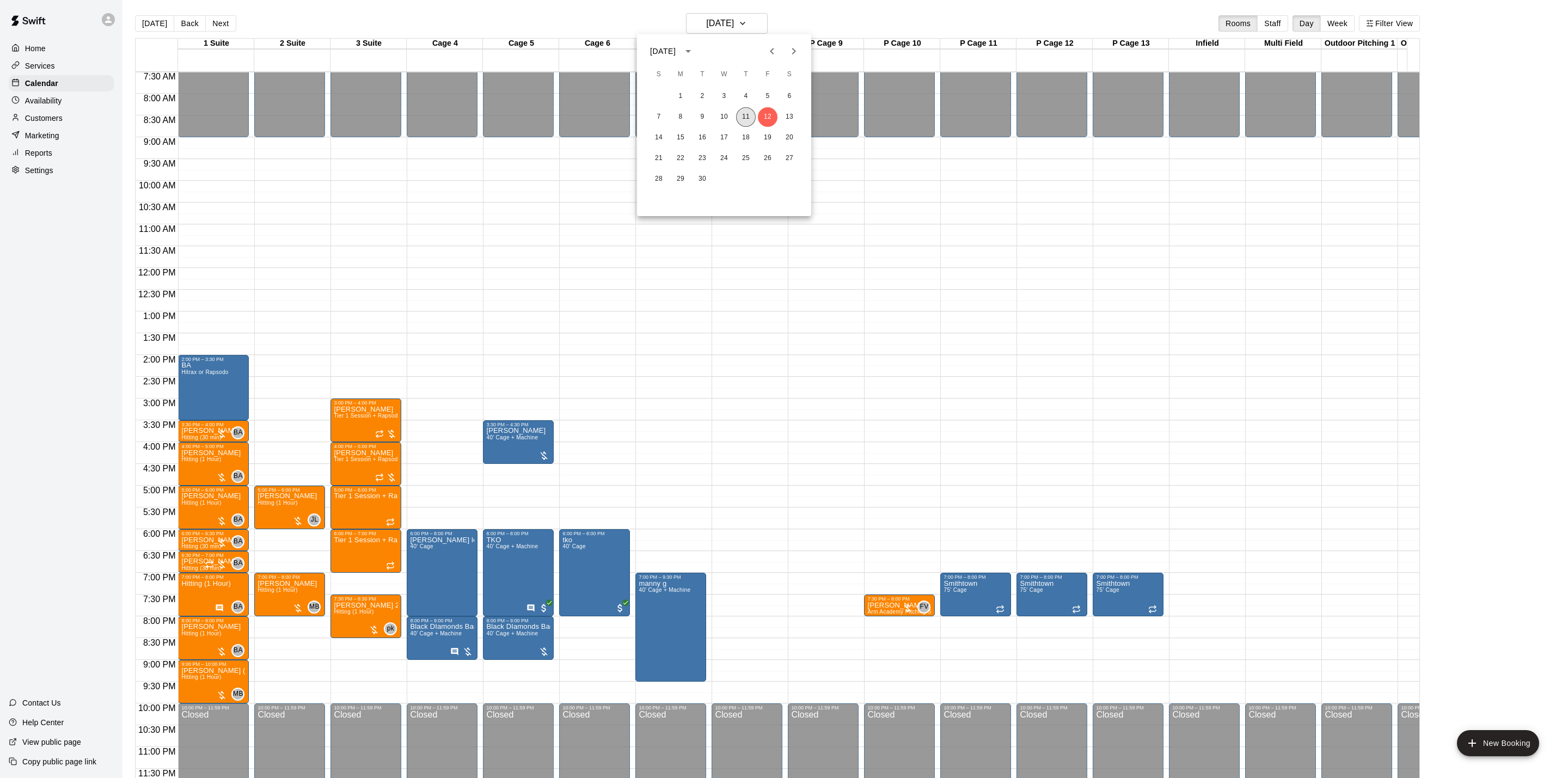
click at [745, 113] on button "11" at bounding box center [745, 117] width 20 height 20
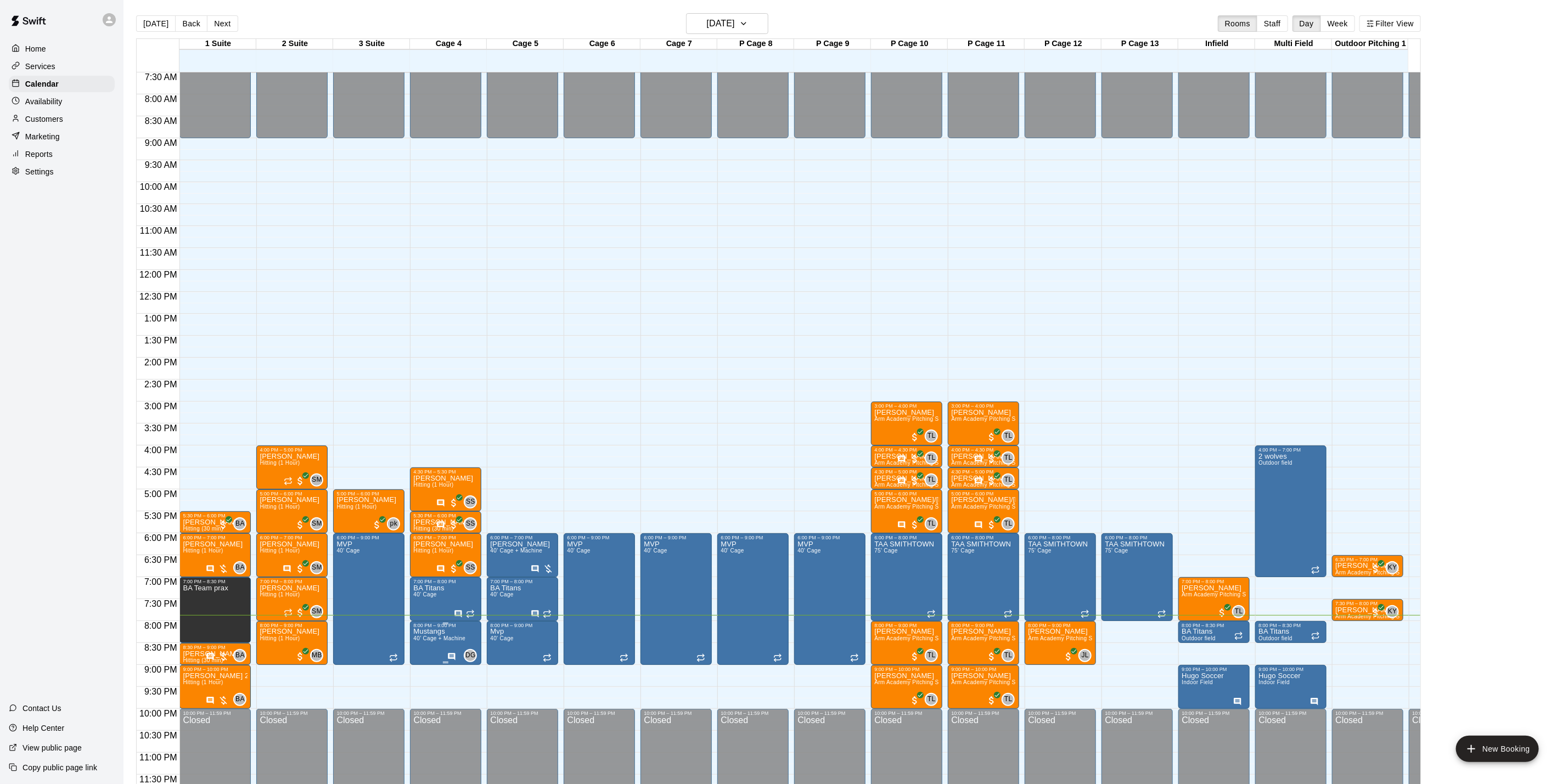
click at [451, 652] on icon "Has notes" at bounding box center [451, 656] width 8 height 8
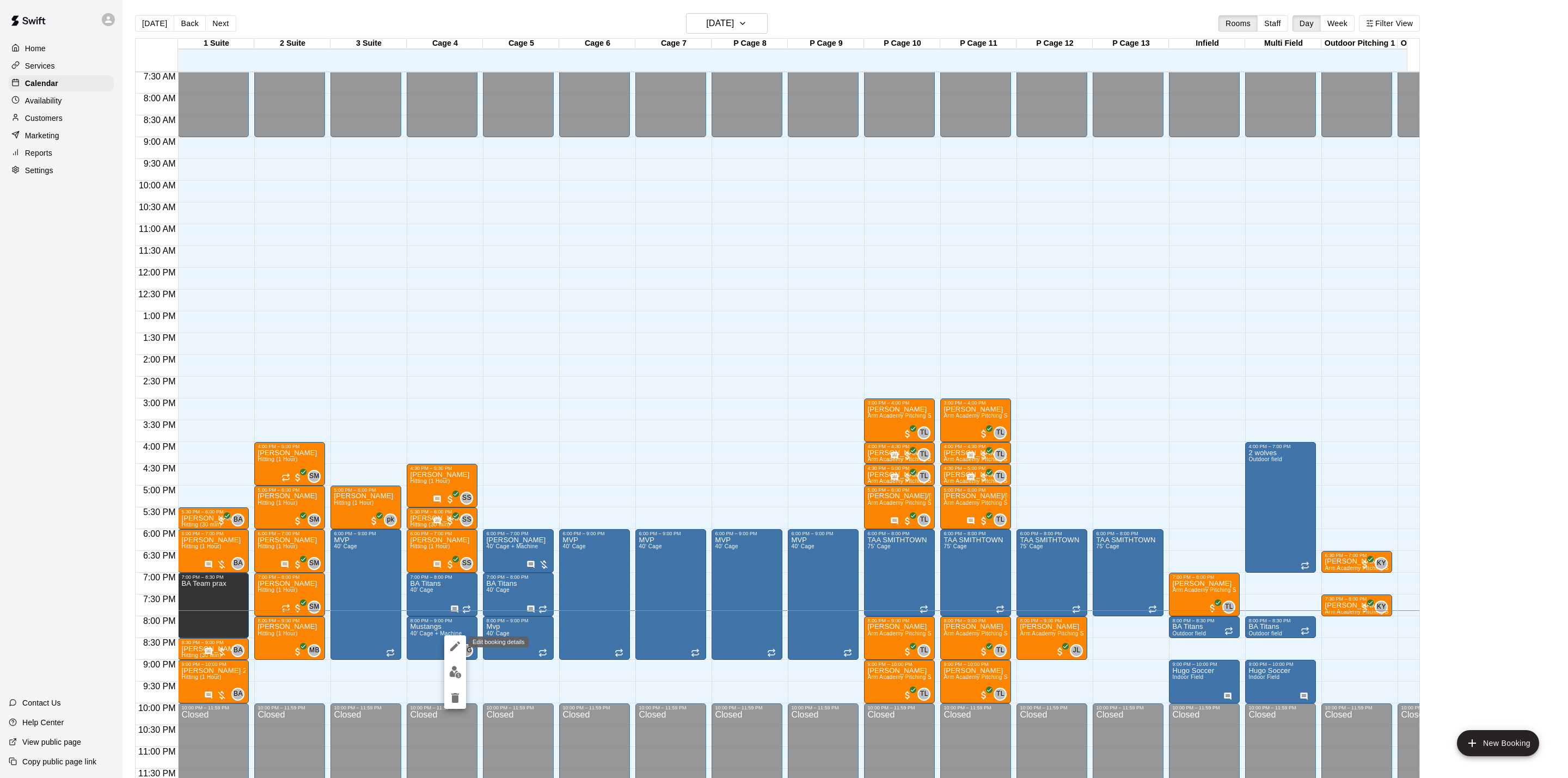
click at [451, 650] on icon "edit" at bounding box center [455, 646] width 10 height 10
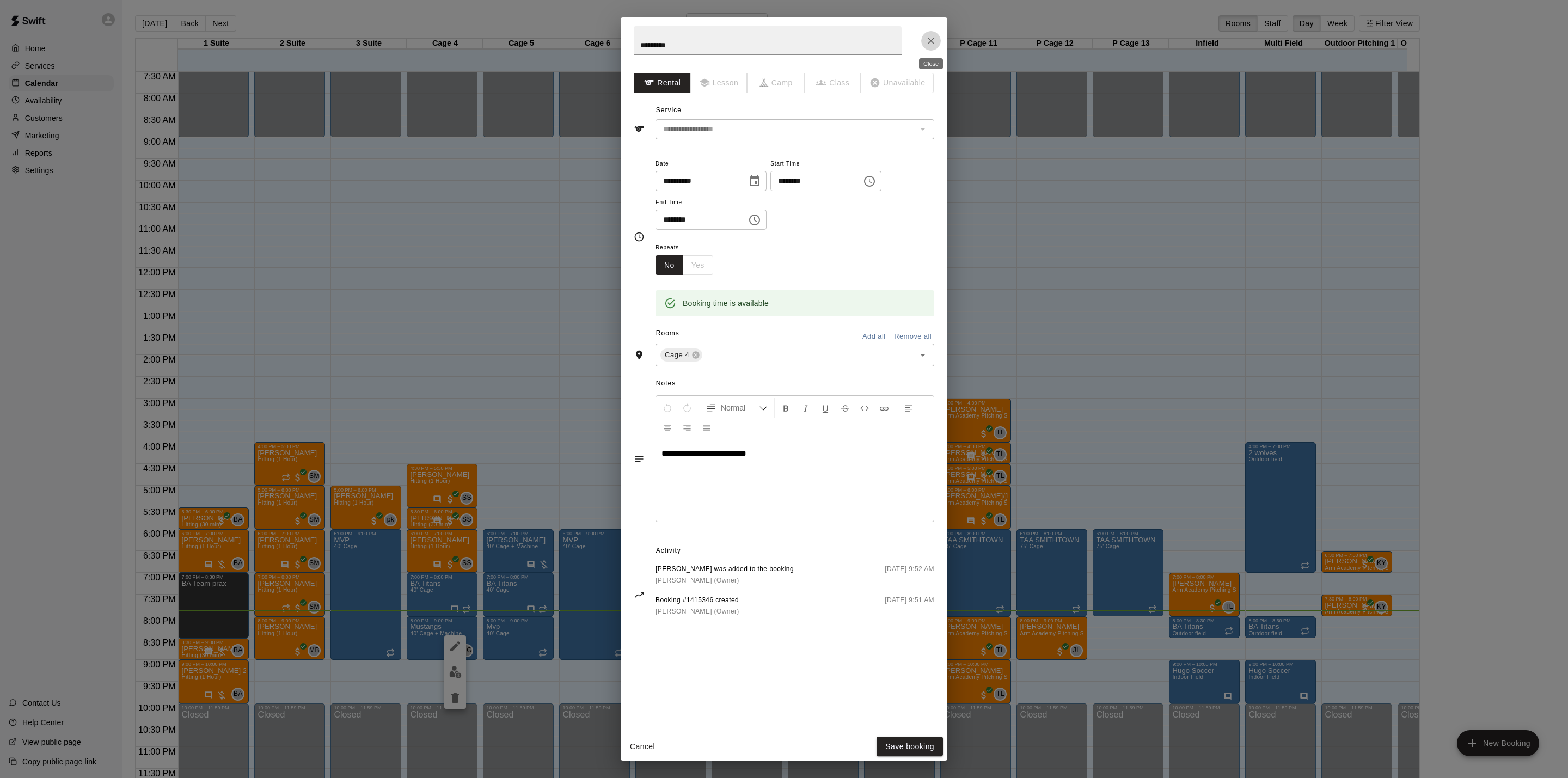
click at [935, 49] on button "Close" at bounding box center [931, 40] width 20 height 20
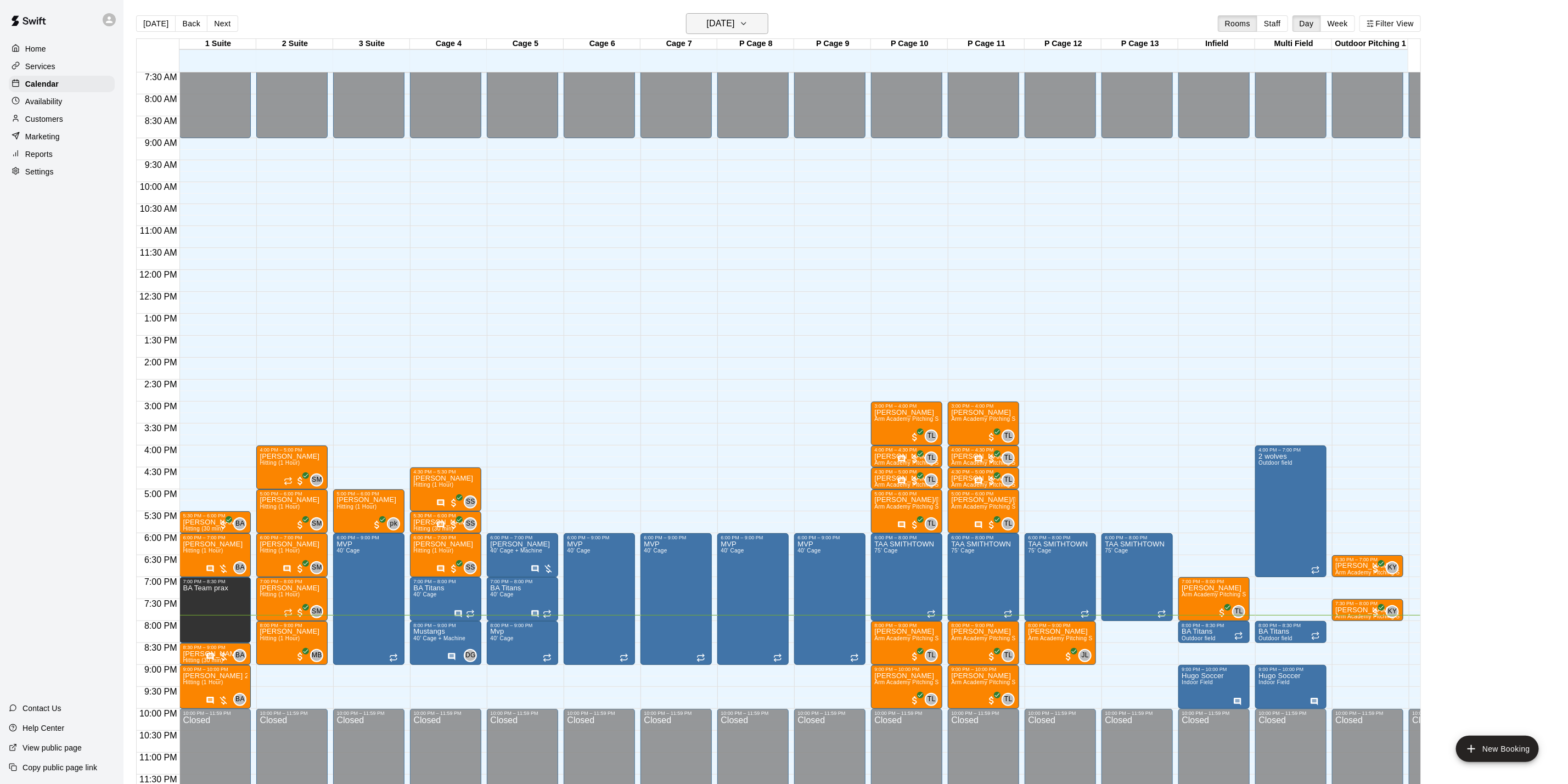
click at [733, 14] on button "[DATE]" at bounding box center [728, 24] width 83 height 21
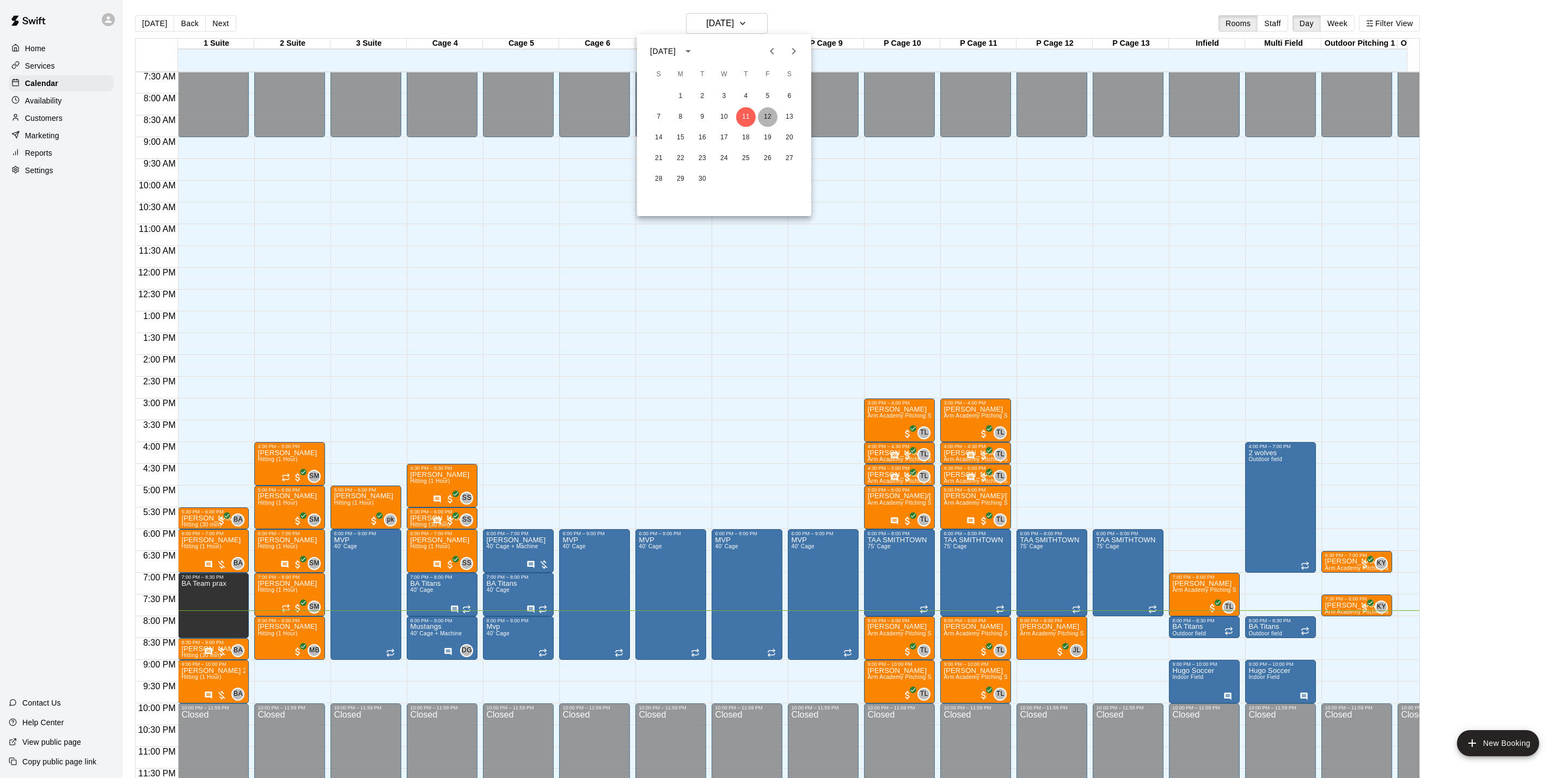
click at [763, 117] on button "12" at bounding box center [768, 117] width 20 height 20
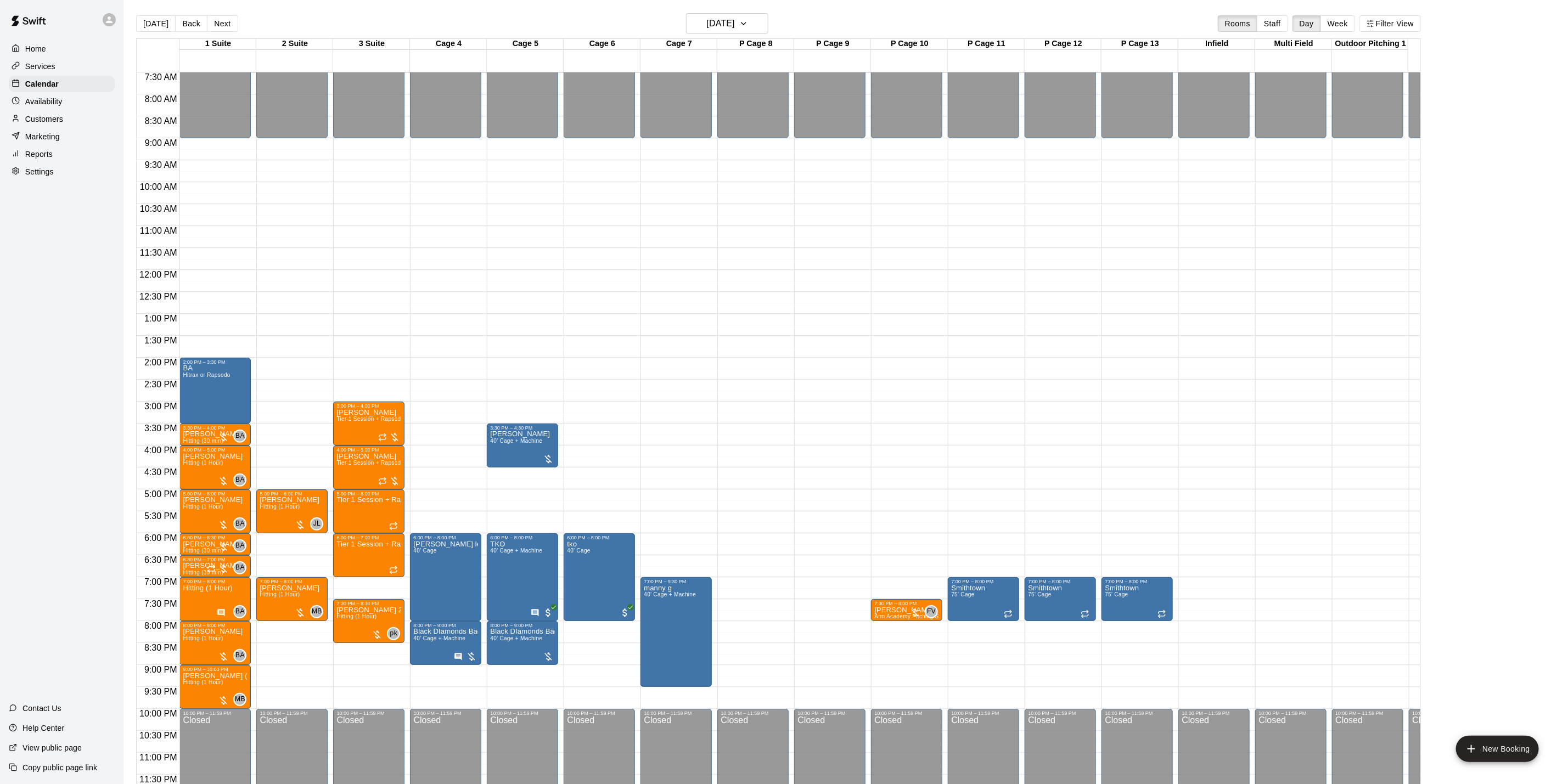
click at [71, 102] on div "Availability" at bounding box center [61, 102] width 106 height 17
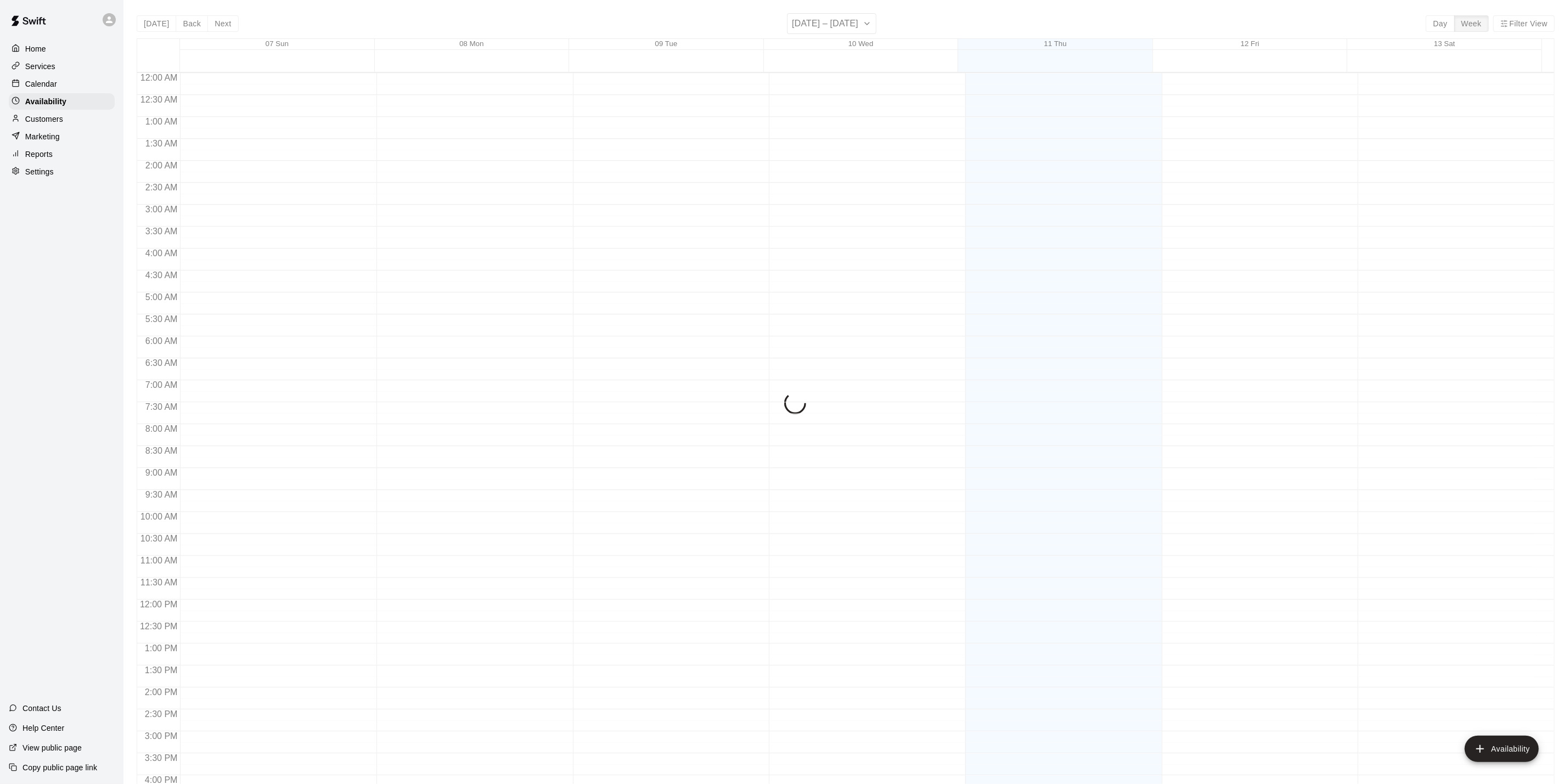
scroll to position [330, 0]
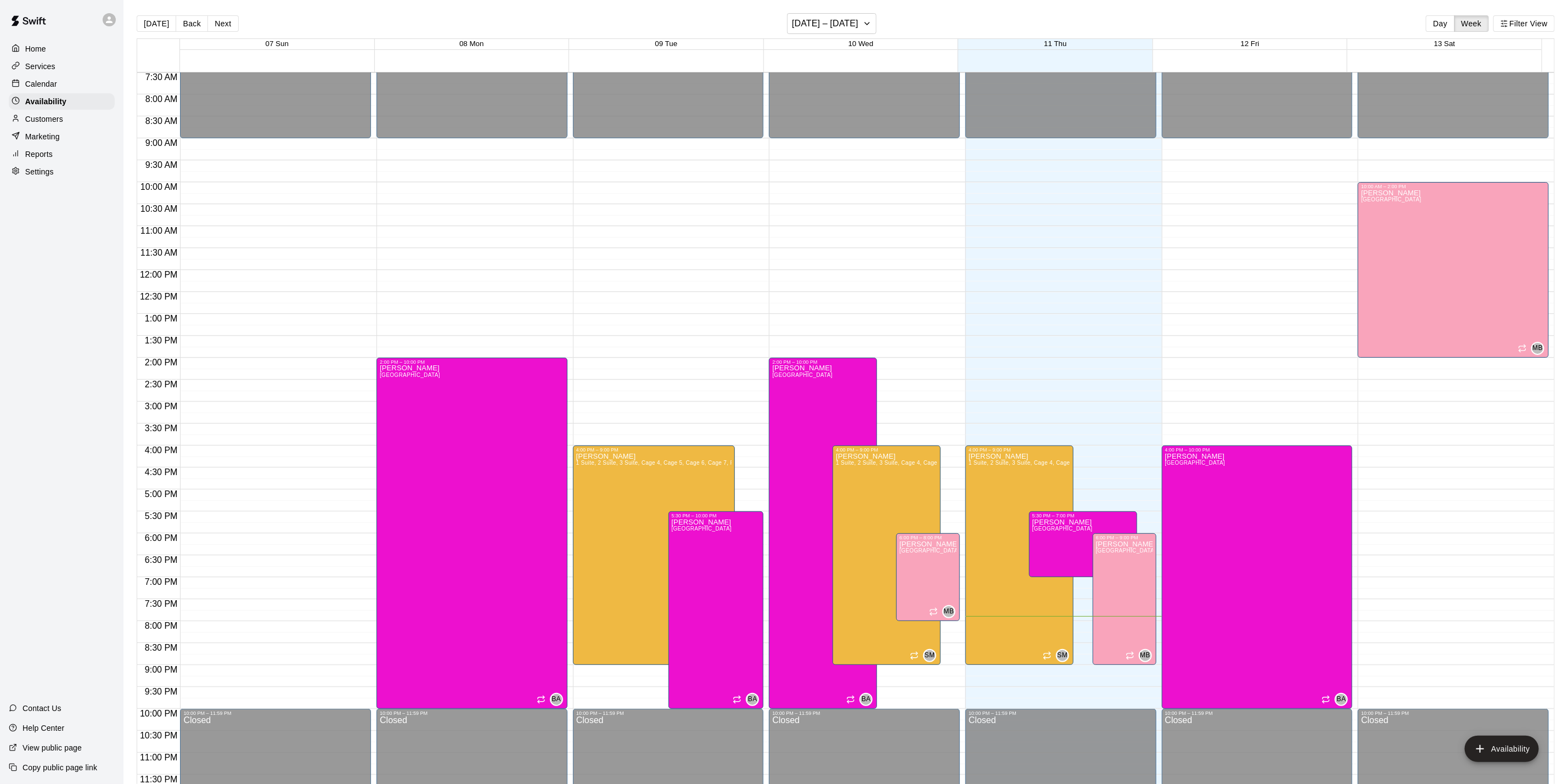
click at [56, 125] on p "Customers" at bounding box center [44, 119] width 38 height 11
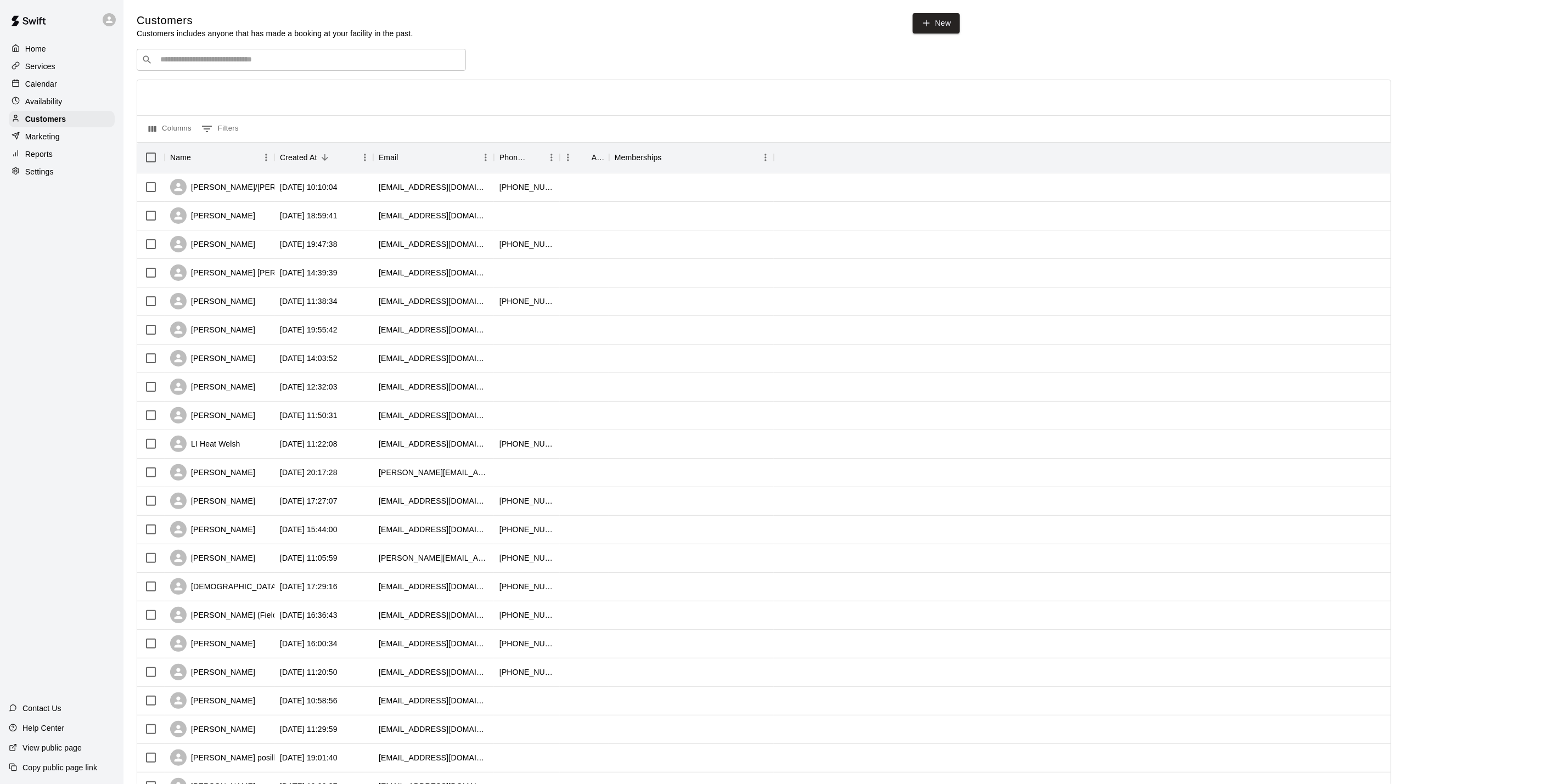
click at [61, 56] on div "Home" at bounding box center [61, 49] width 106 height 17
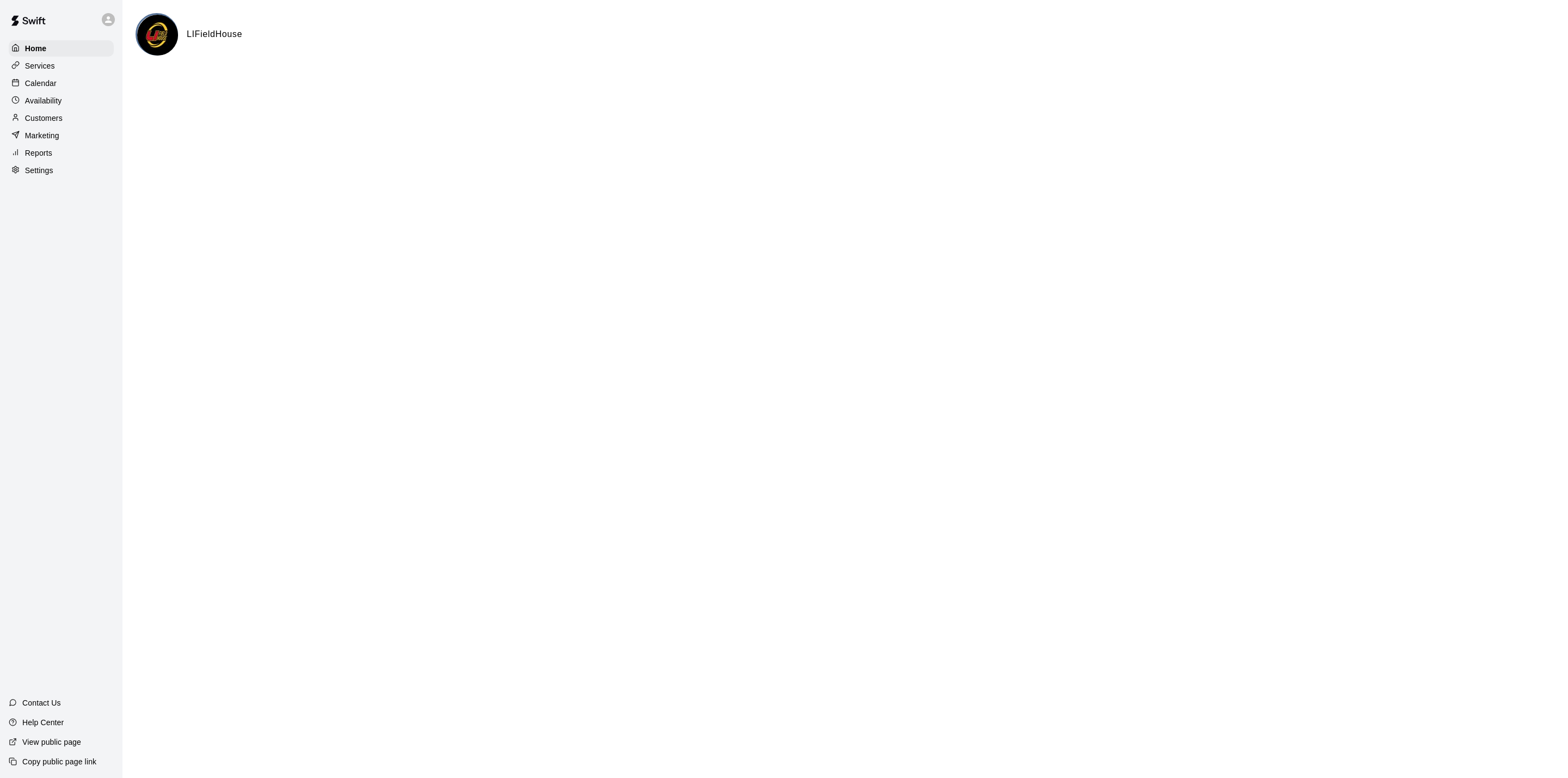
click at [66, 91] on div "Calendar" at bounding box center [61, 84] width 105 height 17
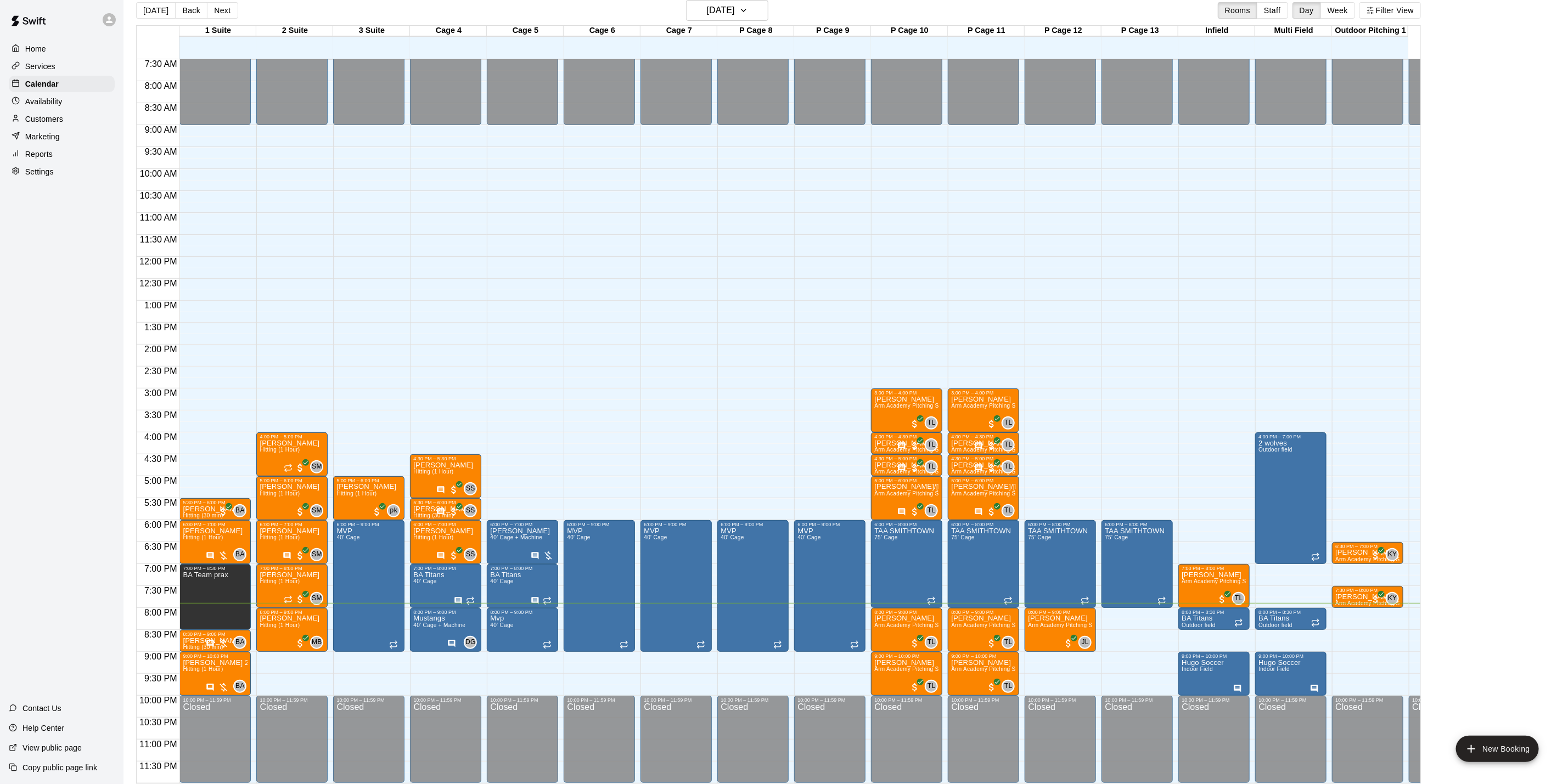
scroll to position [17, 0]
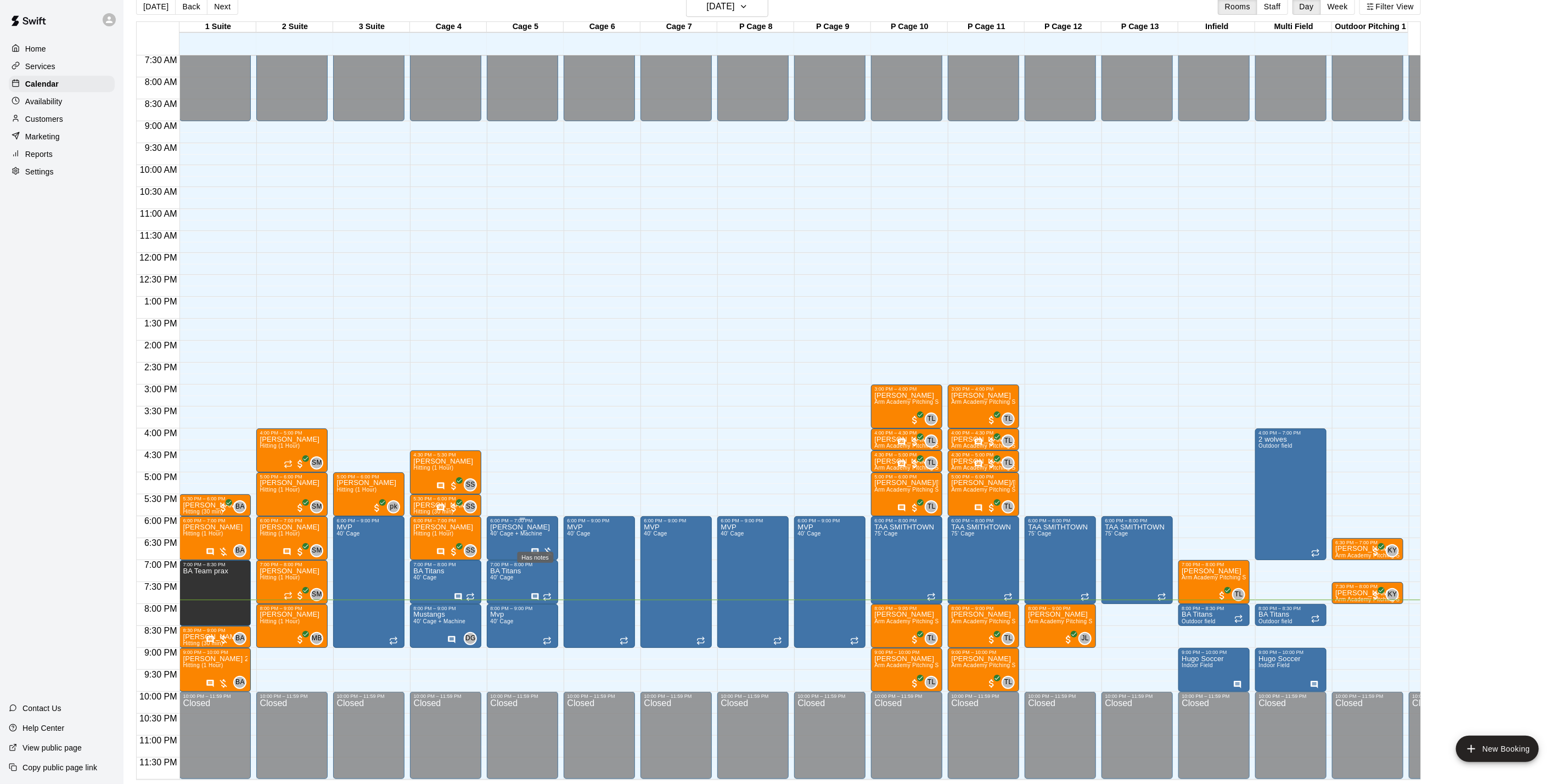
click at [536, 548] on icon "Has notes" at bounding box center [534, 552] width 8 height 8
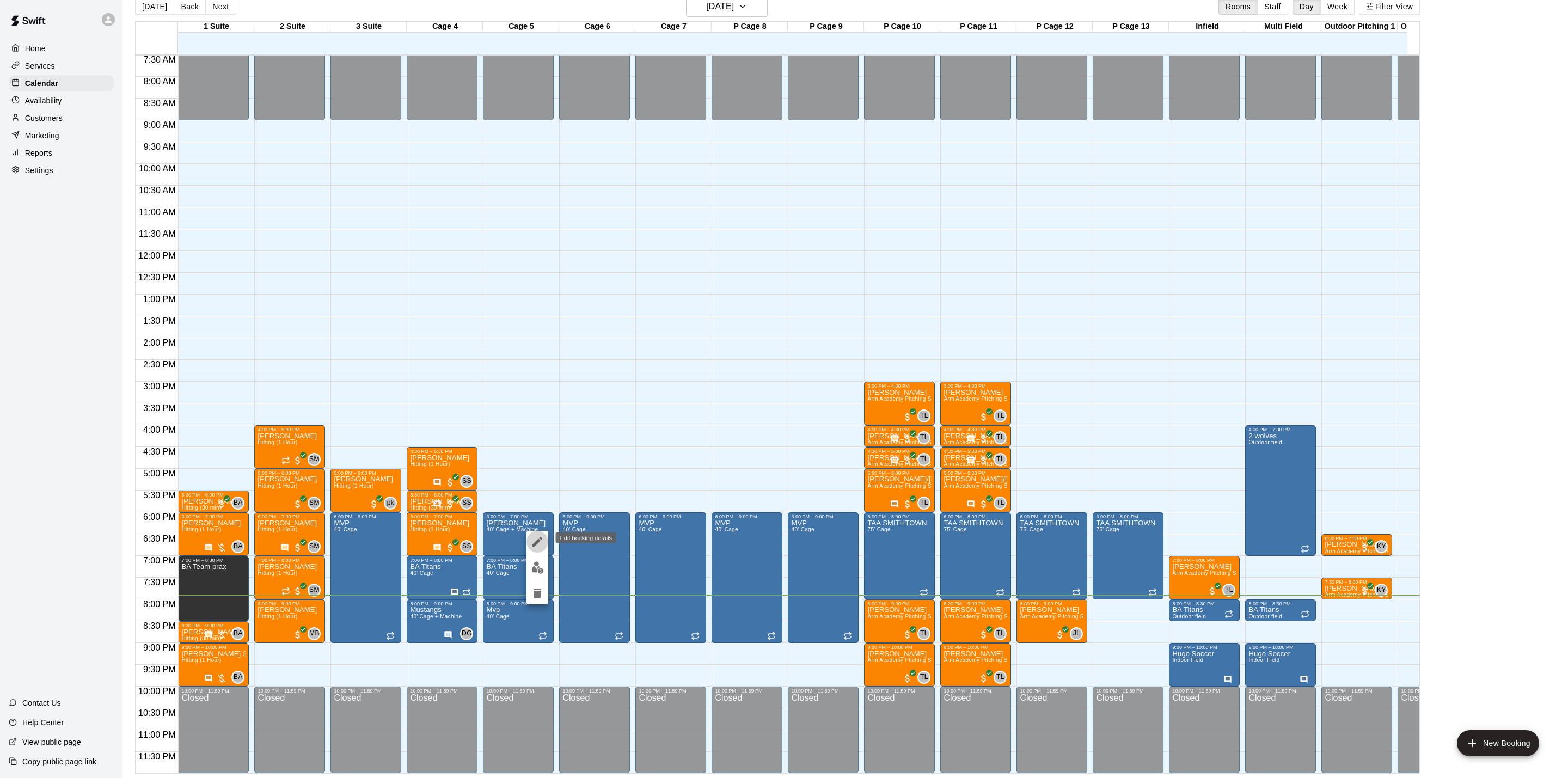
click at [542, 545] on icon "edit" at bounding box center [537, 542] width 13 height 13
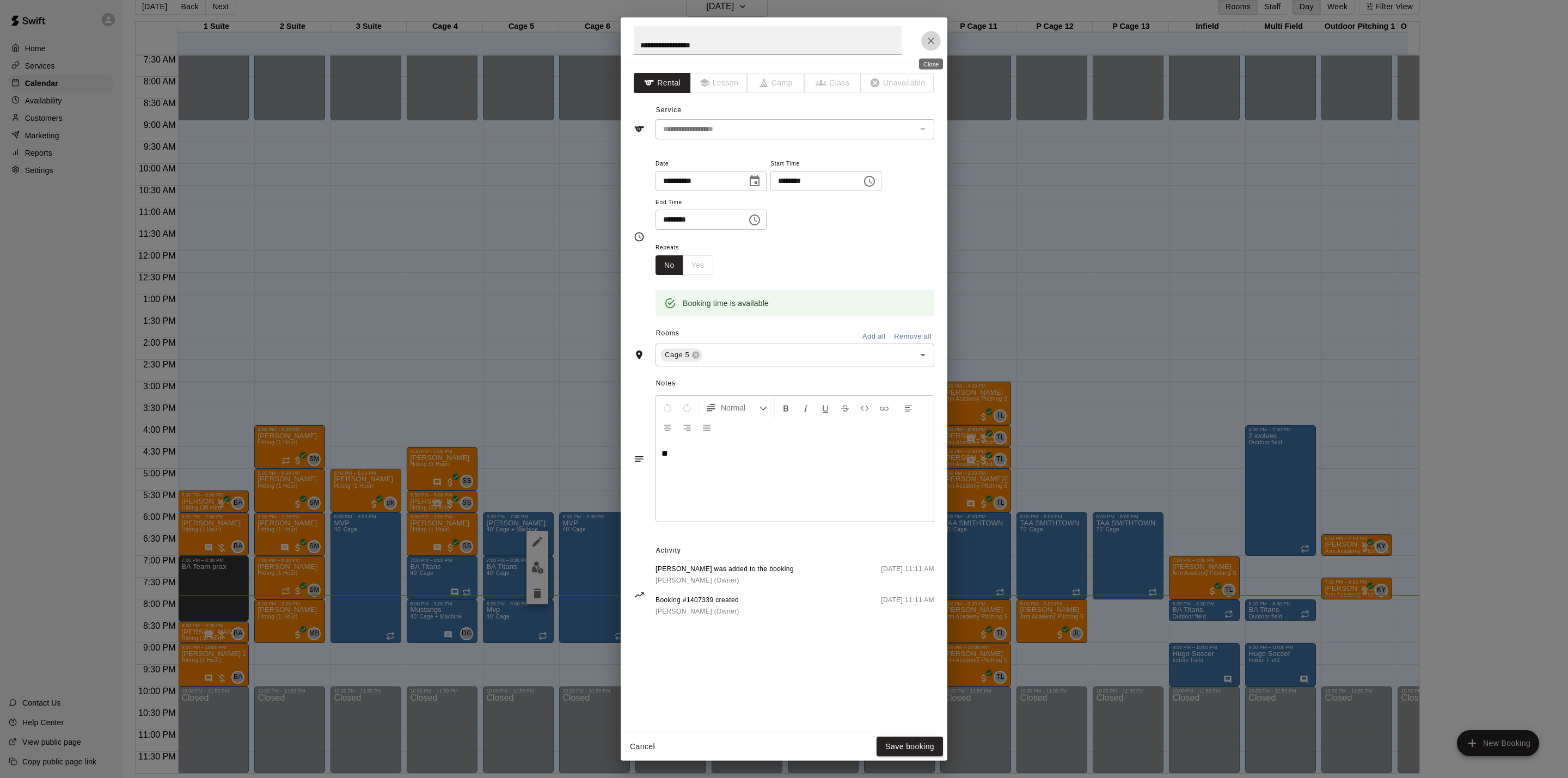
click at [929, 41] on icon "Close" at bounding box center [931, 41] width 11 height 11
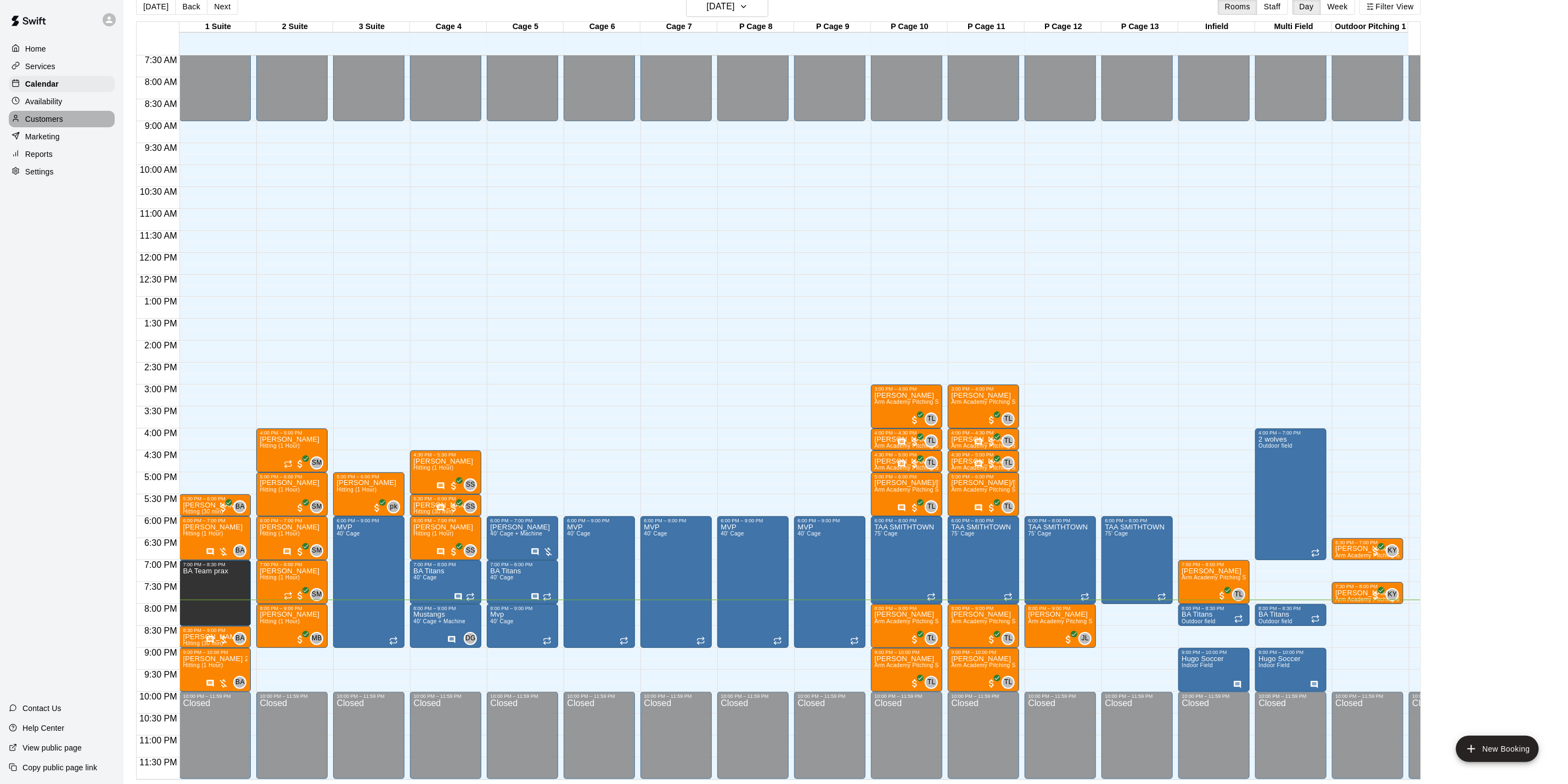
click at [28, 125] on p "Customers" at bounding box center [44, 119] width 38 height 11
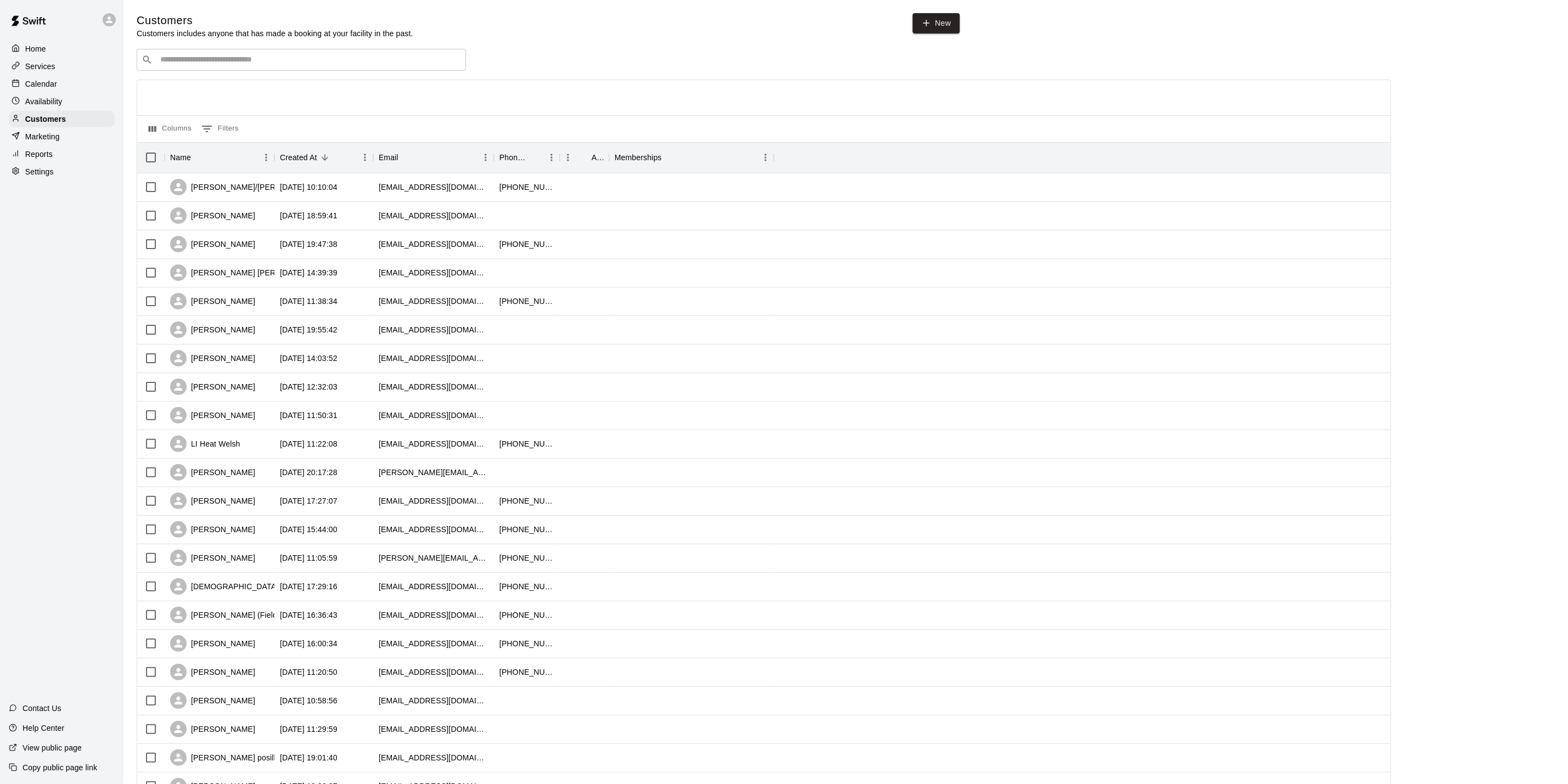
click at [191, 65] on input "Search customers by name or email" at bounding box center [308, 60] width 304 height 11
type input "*****"
click at [216, 85] on div "[PERSON_NAME]" at bounding box center [227, 85] width 118 height 11
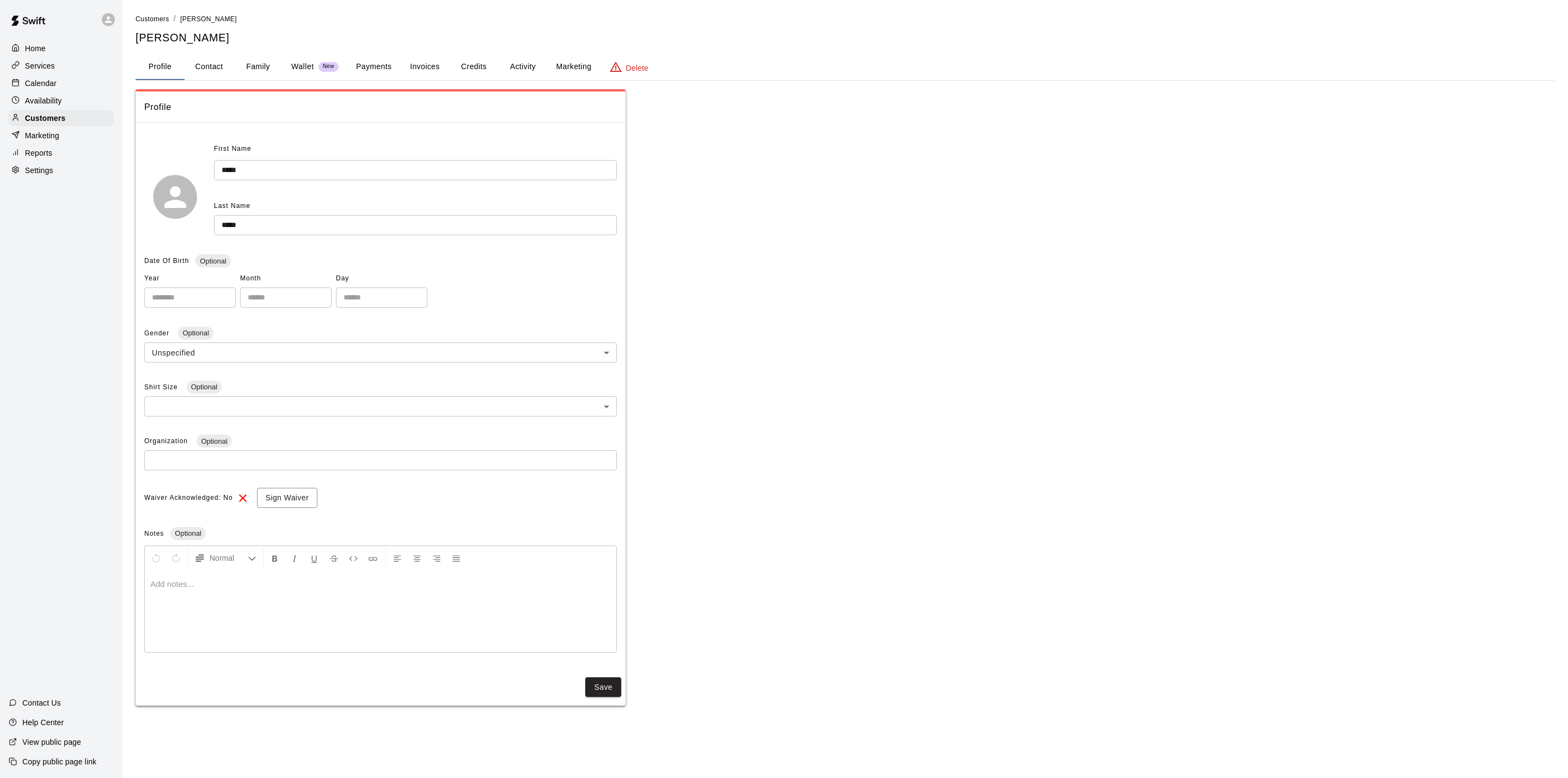
click at [280, 58] on button "Family" at bounding box center [257, 67] width 49 height 26
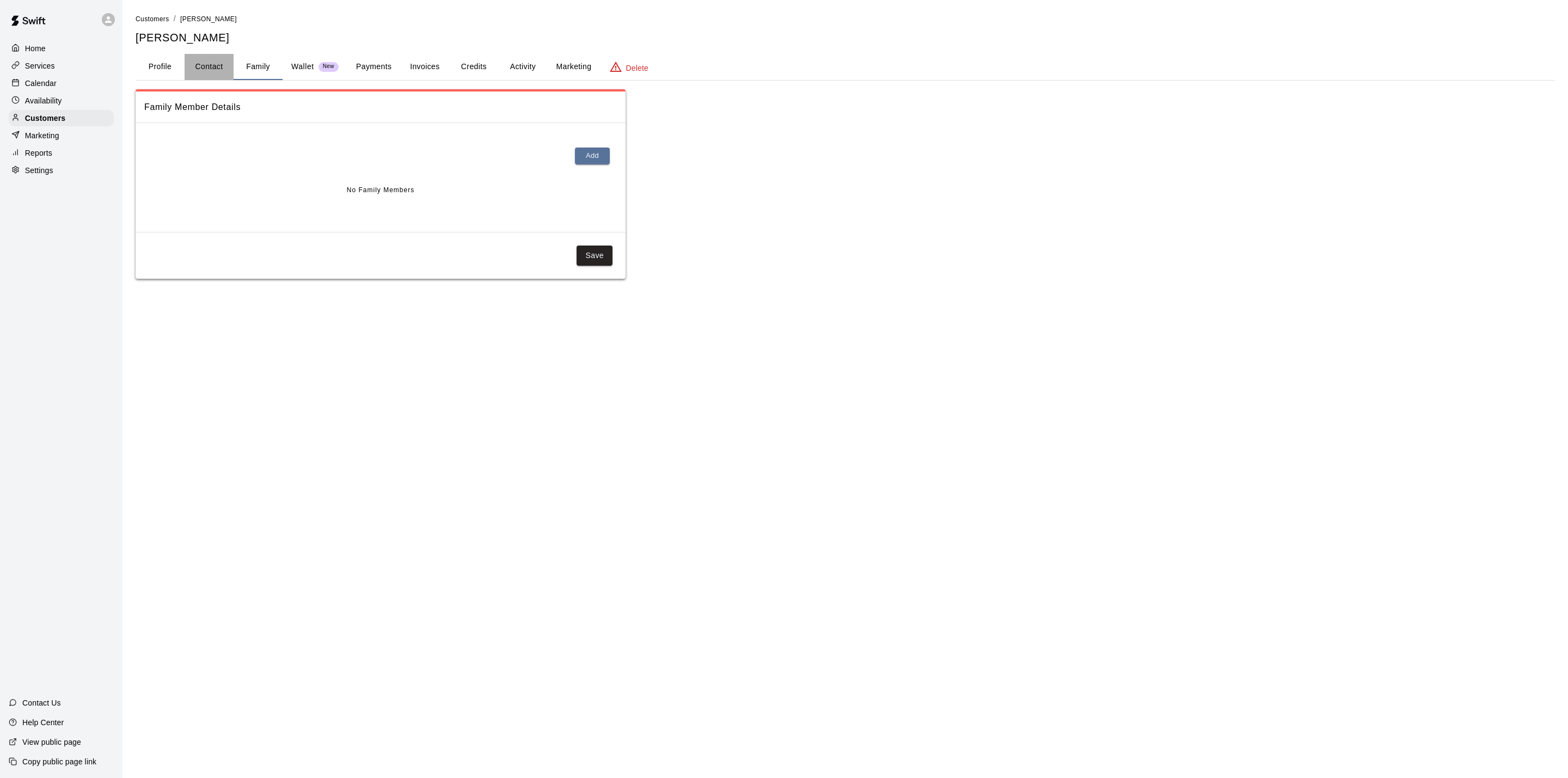
click at [219, 63] on button "Contact" at bounding box center [209, 67] width 49 height 26
select select "**"
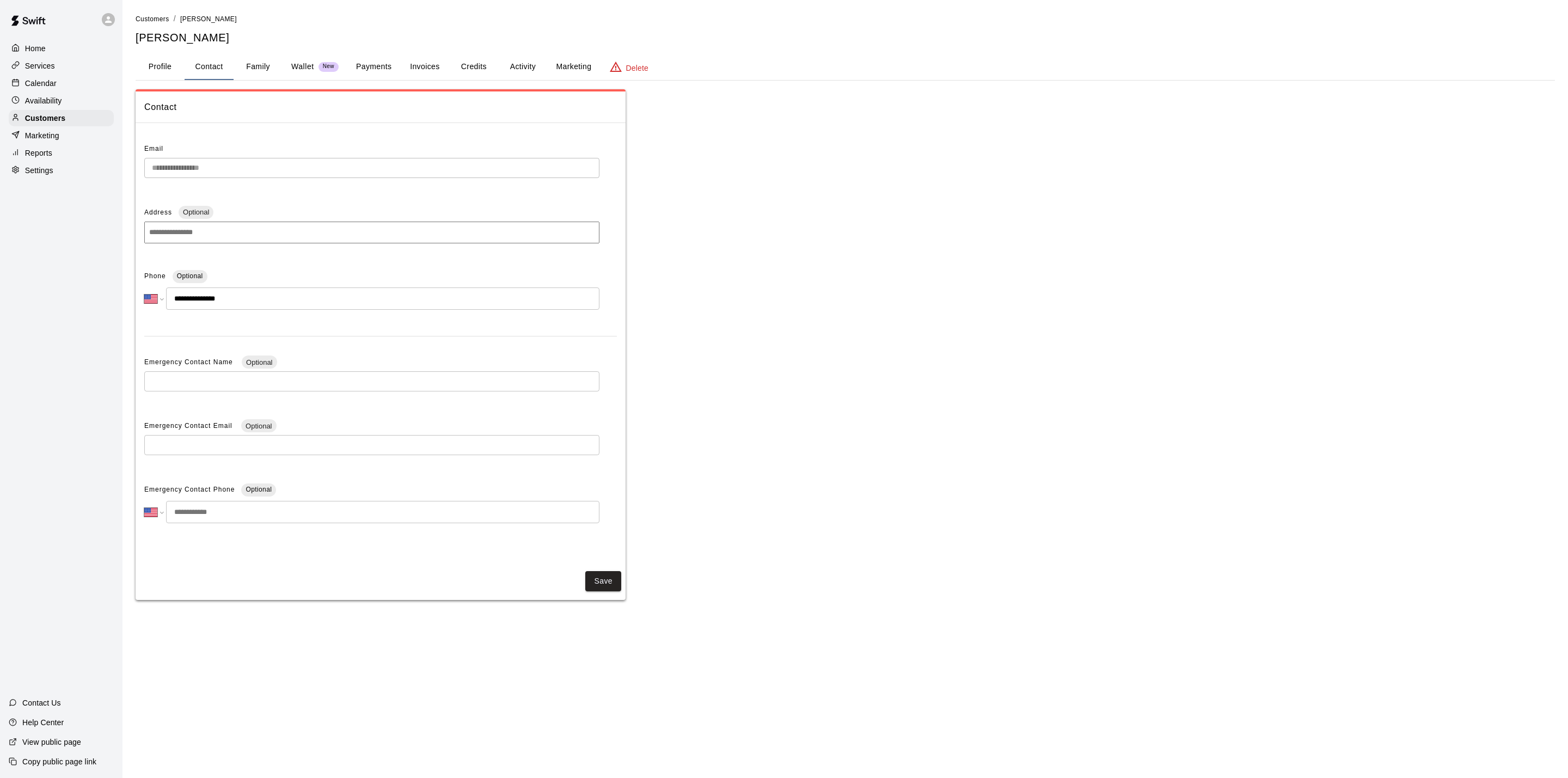
click at [467, 76] on button "Credits" at bounding box center [474, 67] width 49 height 26
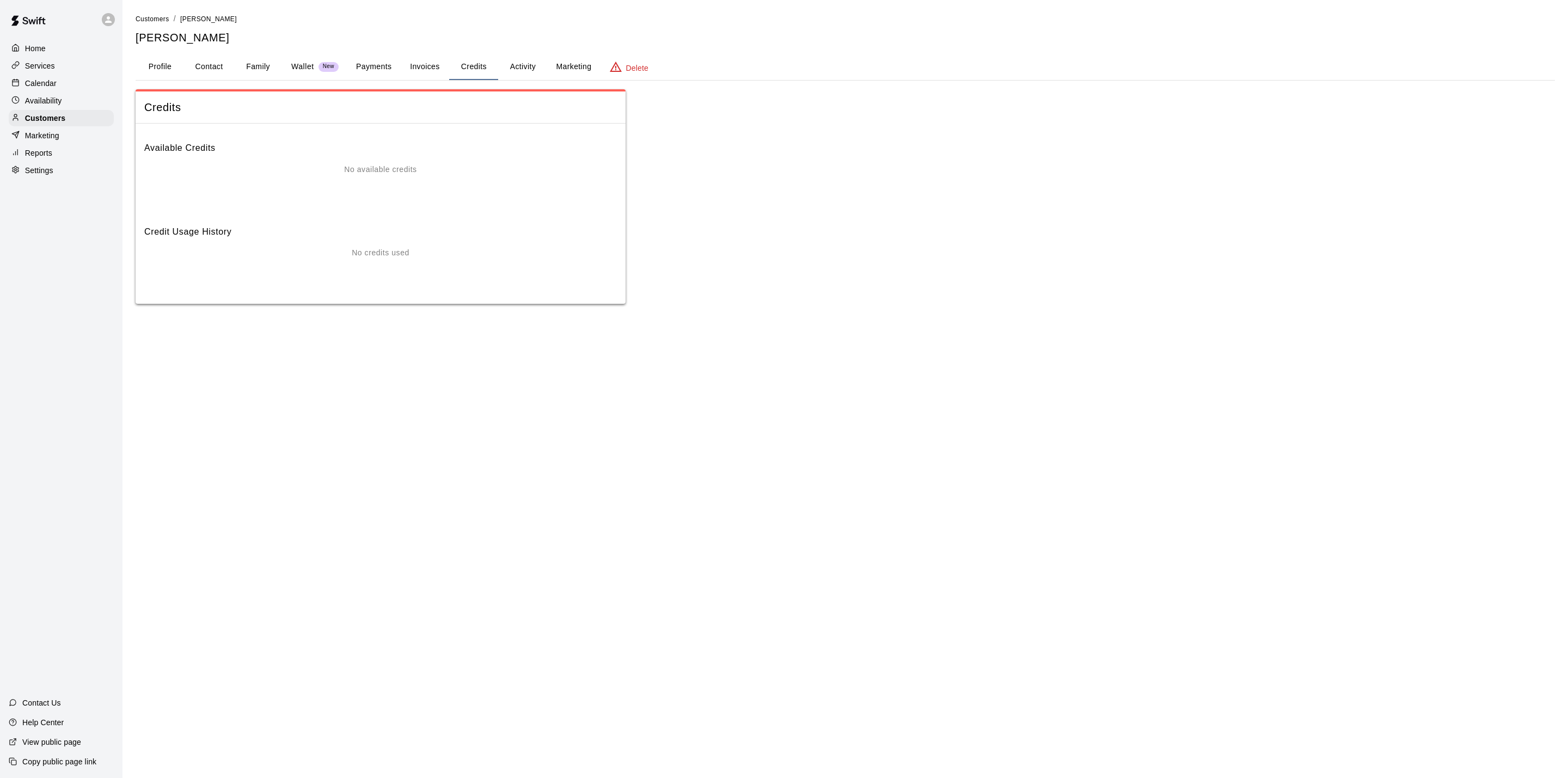
click at [397, 67] on button "Payments" at bounding box center [373, 67] width 53 height 26
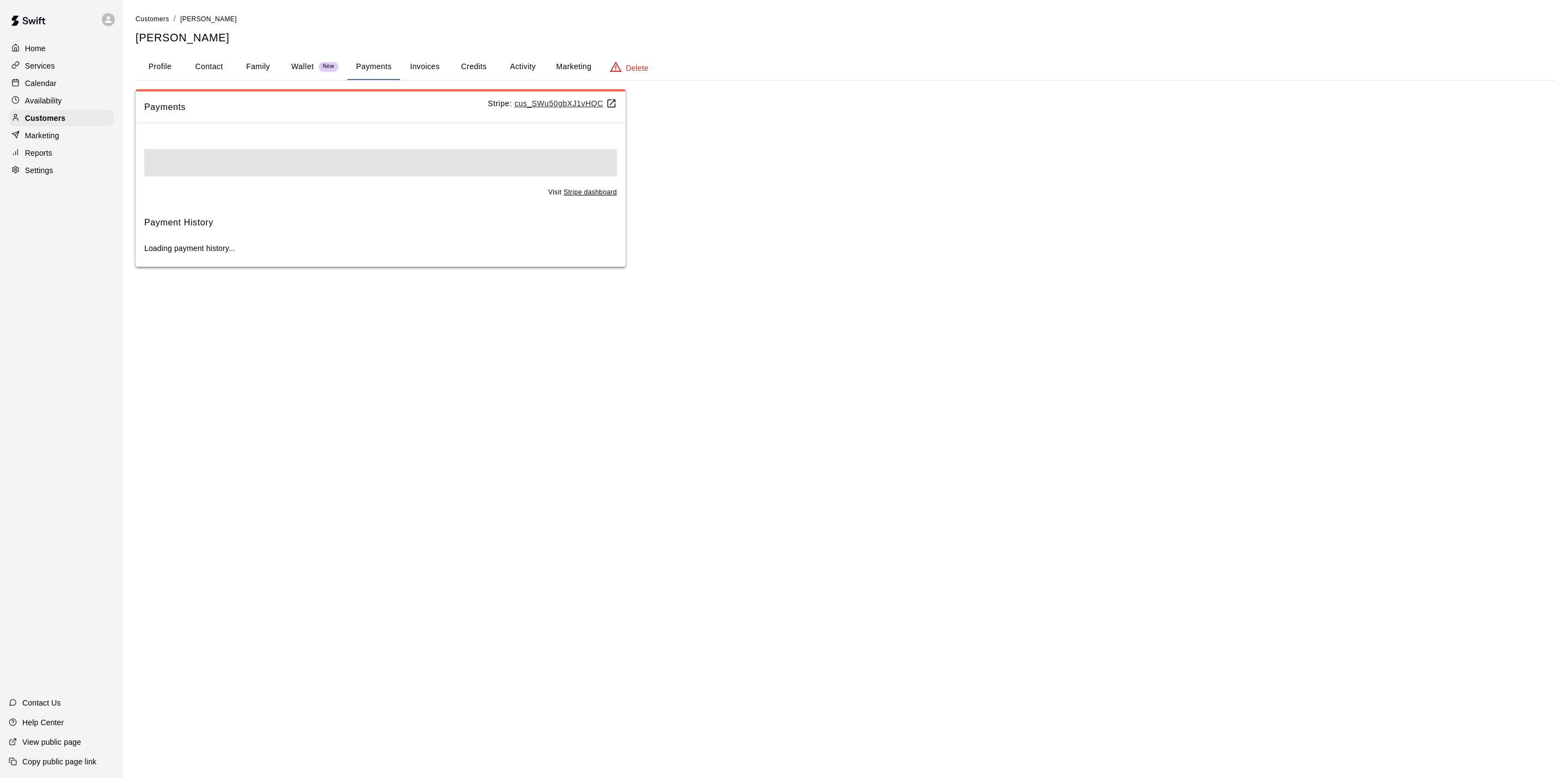
click at [376, 67] on button "Payments" at bounding box center [373, 67] width 53 height 26
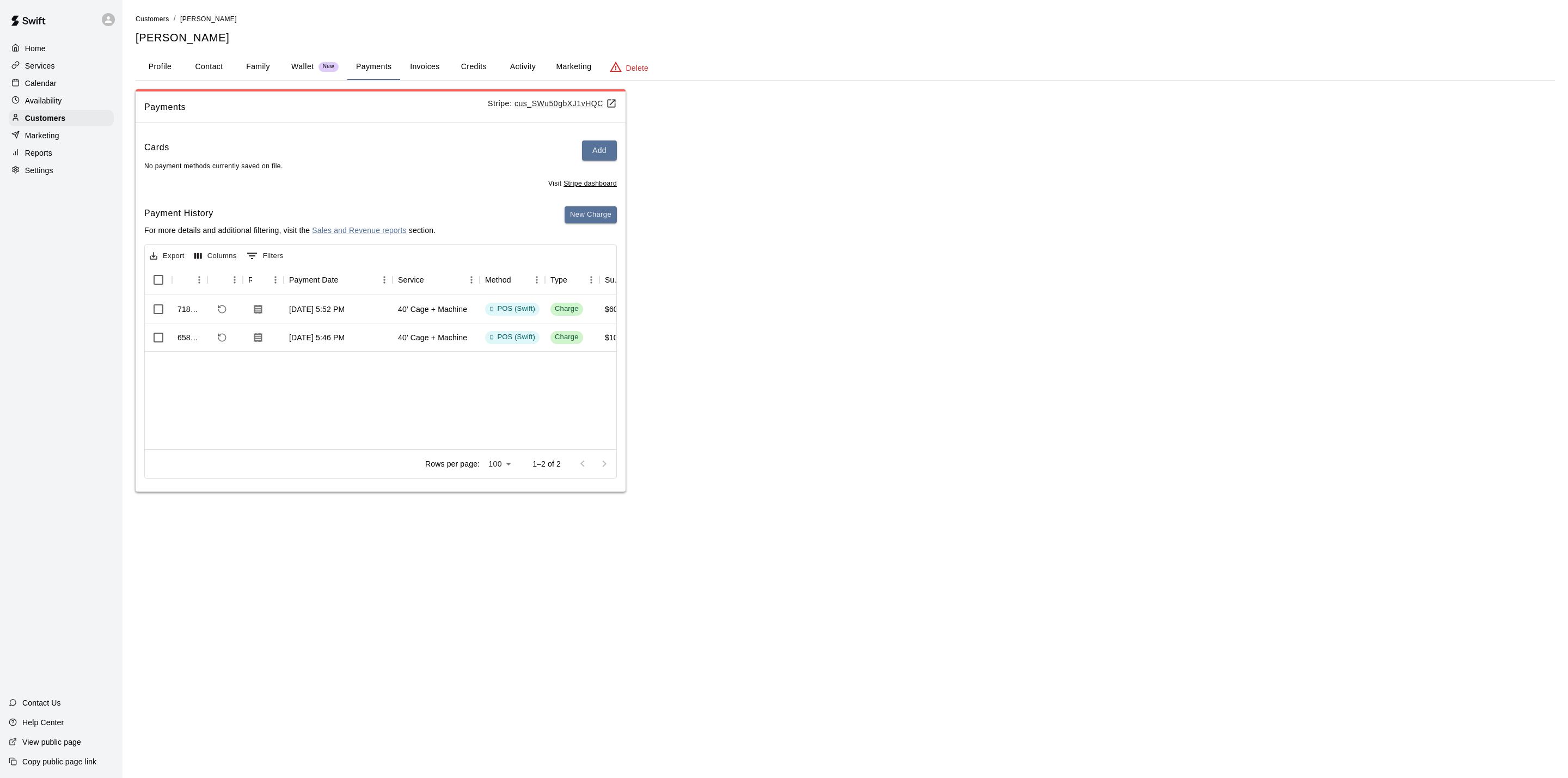
click at [161, 72] on button "Profile" at bounding box center [160, 67] width 49 height 26
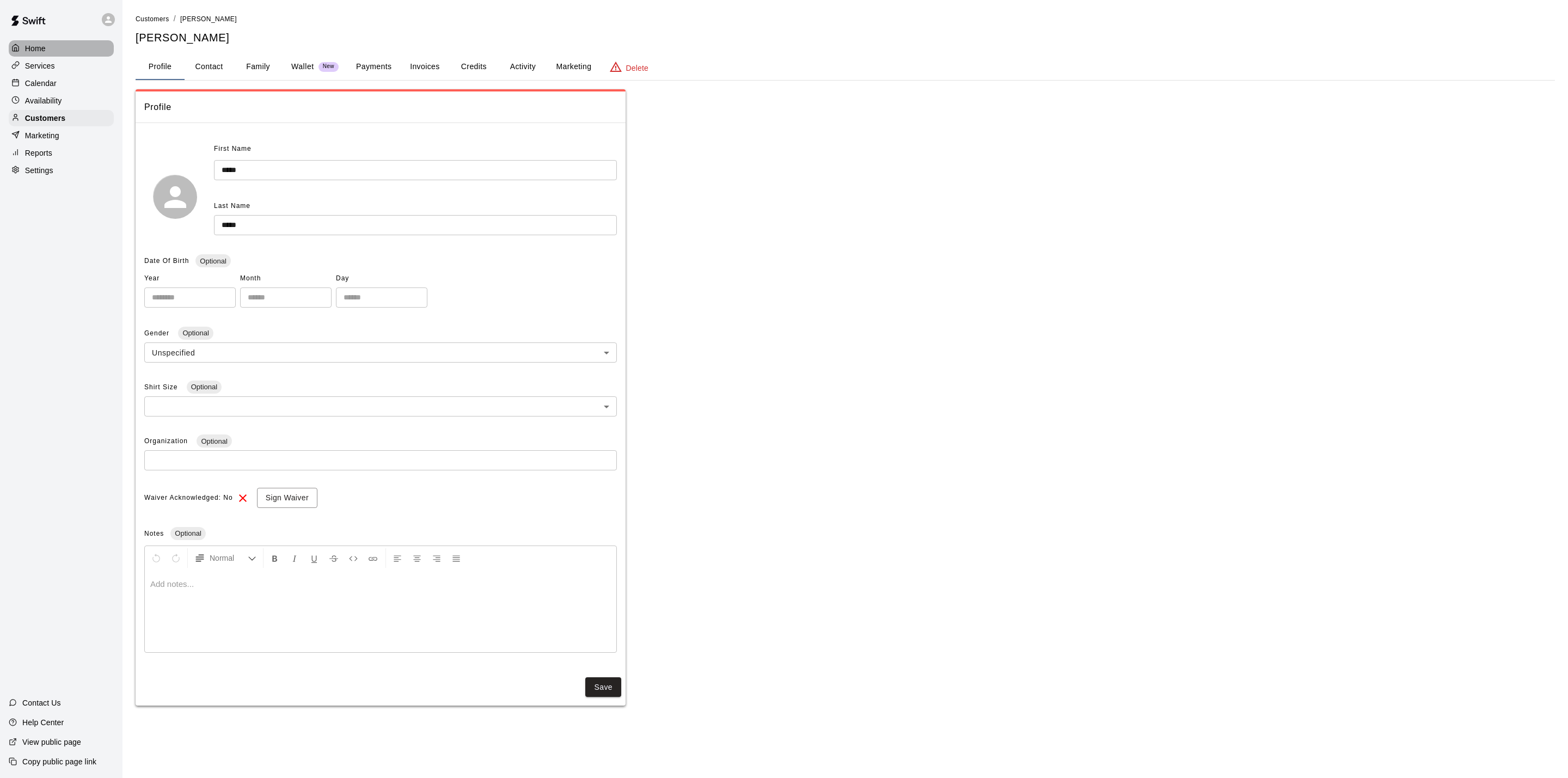
click at [46, 54] on div "Home" at bounding box center [61, 49] width 105 height 17
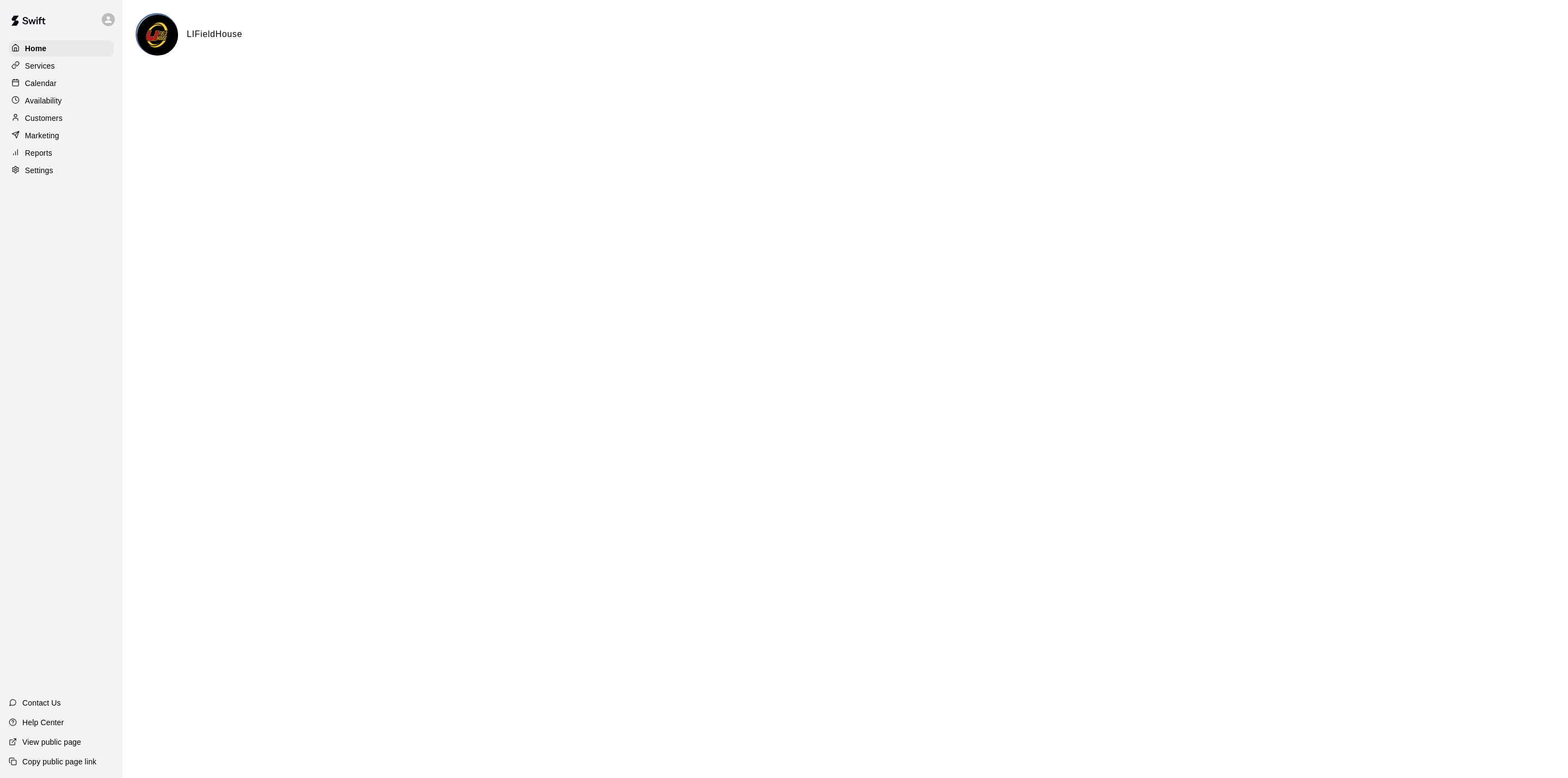
click at [60, 91] on div "Calendar" at bounding box center [61, 84] width 105 height 17
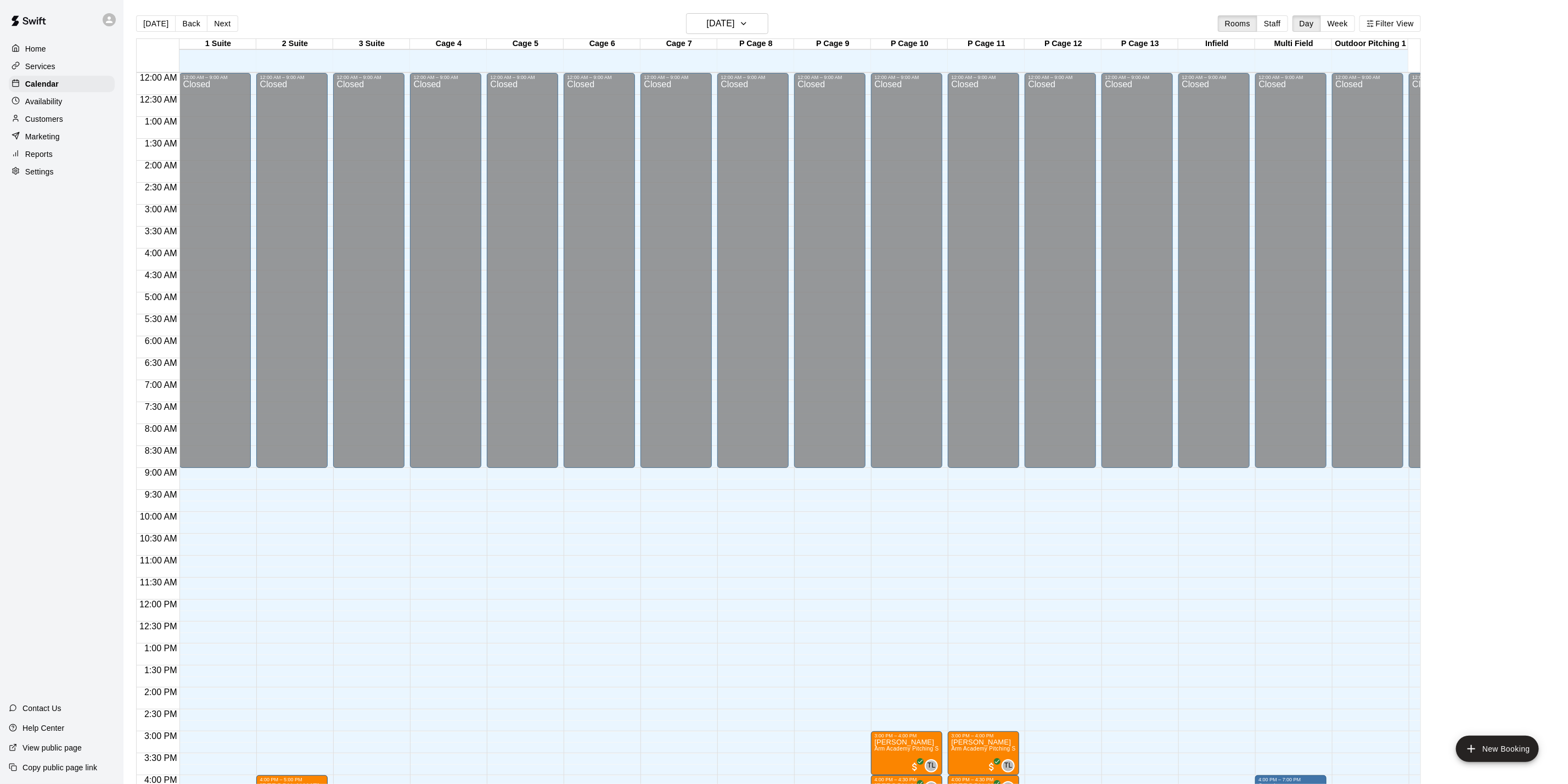
scroll to position [297, 0]
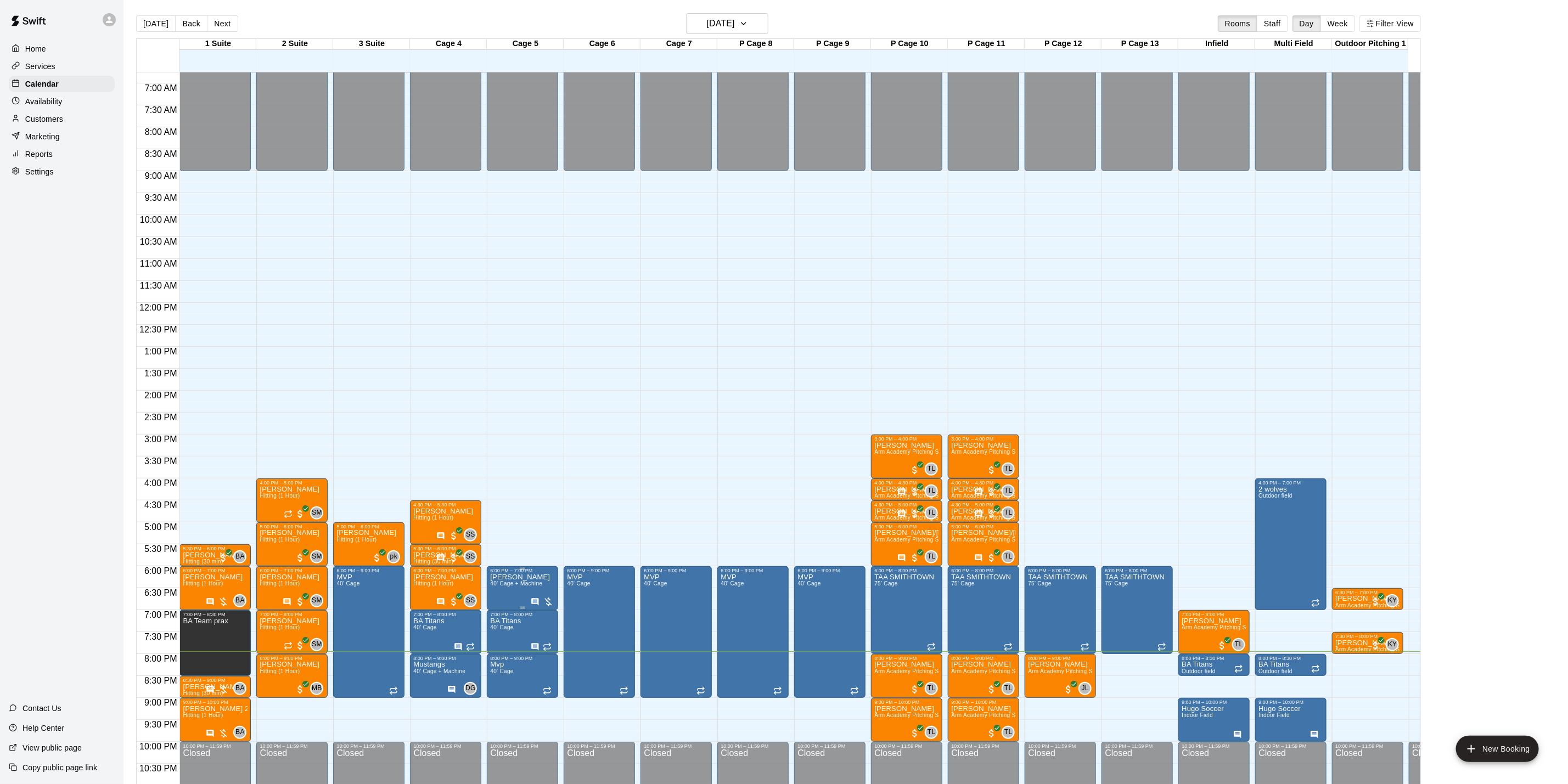
click at [530, 587] on span "40’ Cage + Machine" at bounding box center [515, 584] width 52 height 6
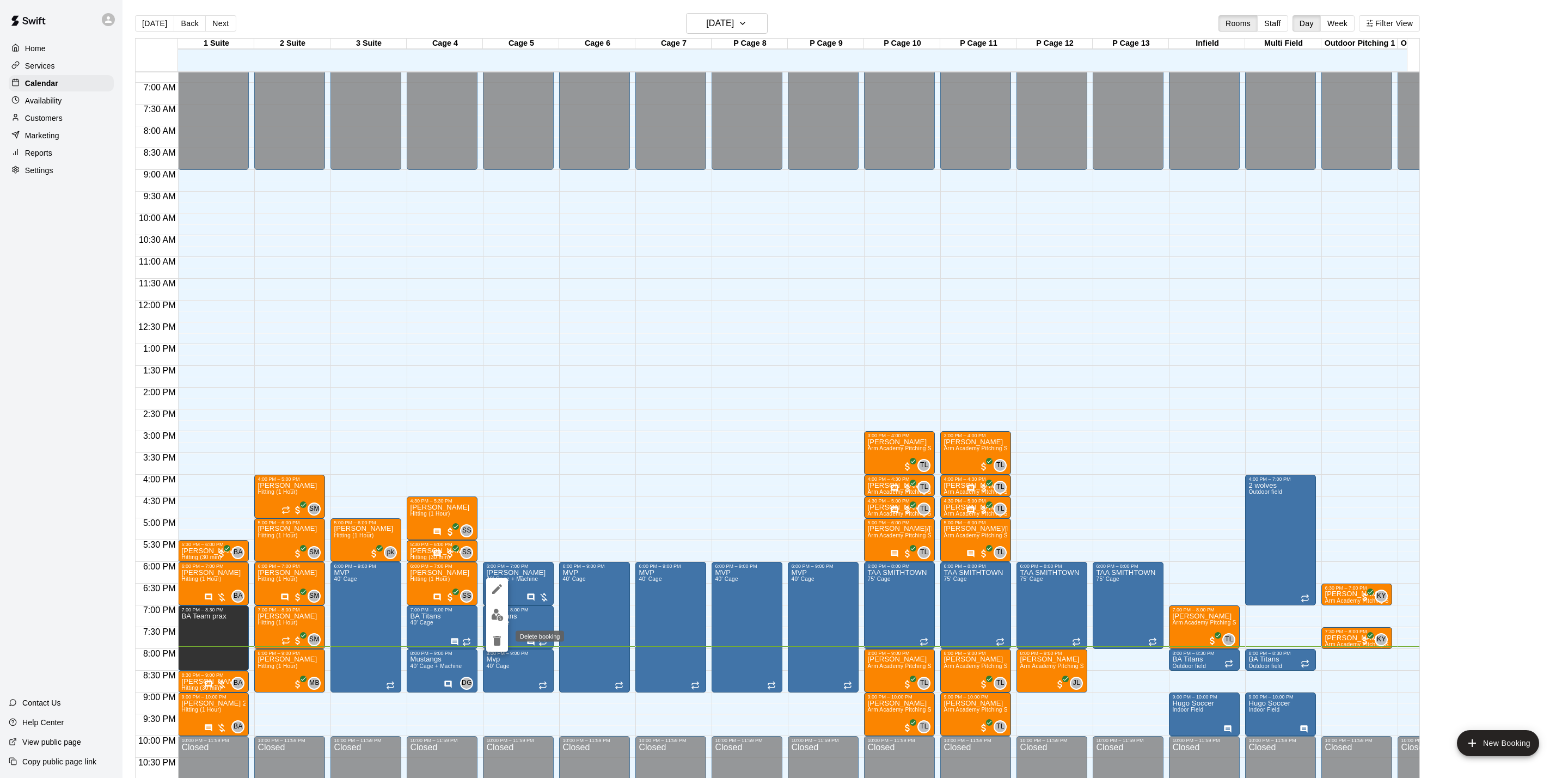
click at [493, 645] on icon "delete" at bounding box center [497, 641] width 13 height 13
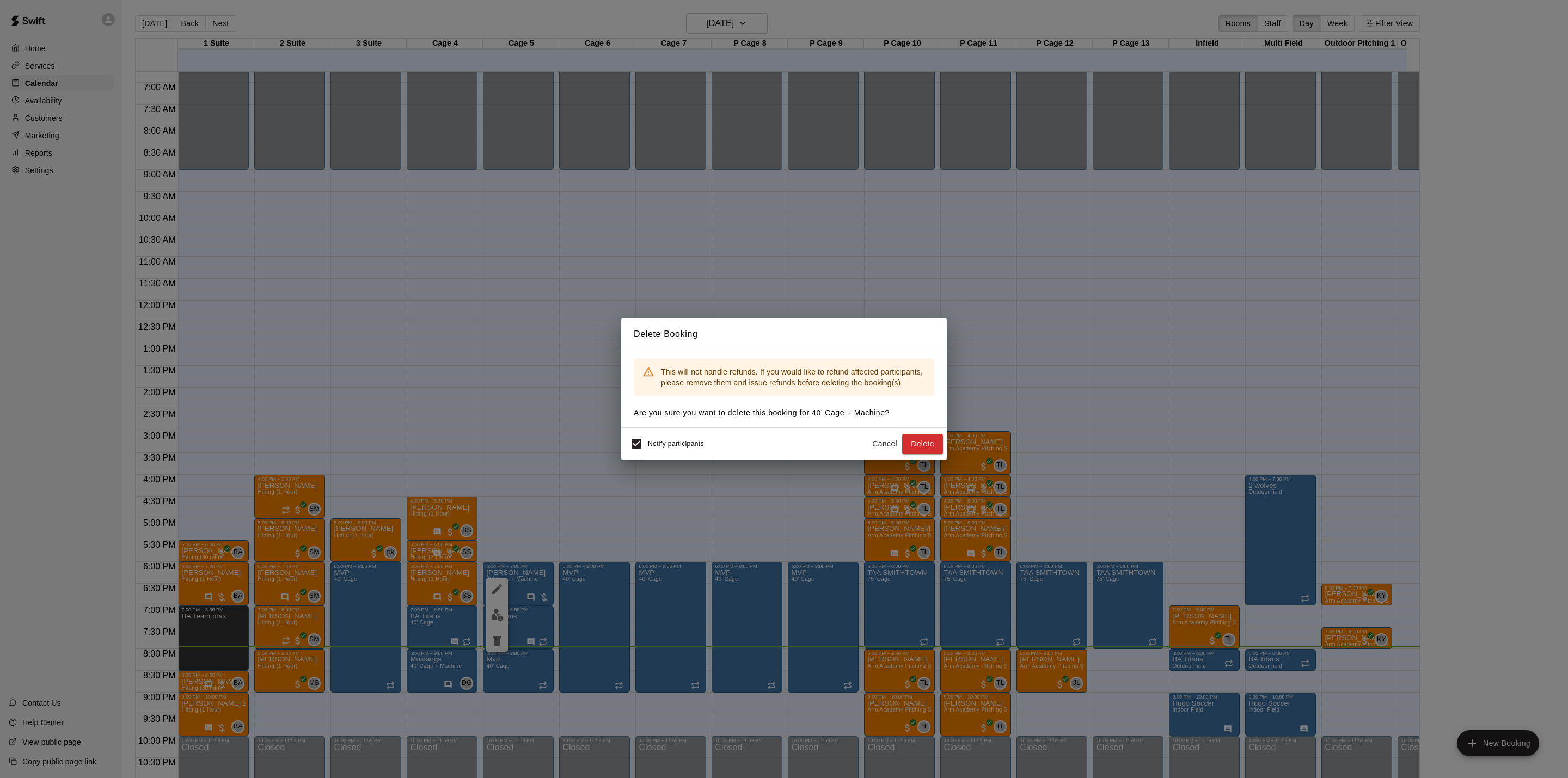
click at [911, 446] on button "Delete" at bounding box center [923, 444] width 41 height 21
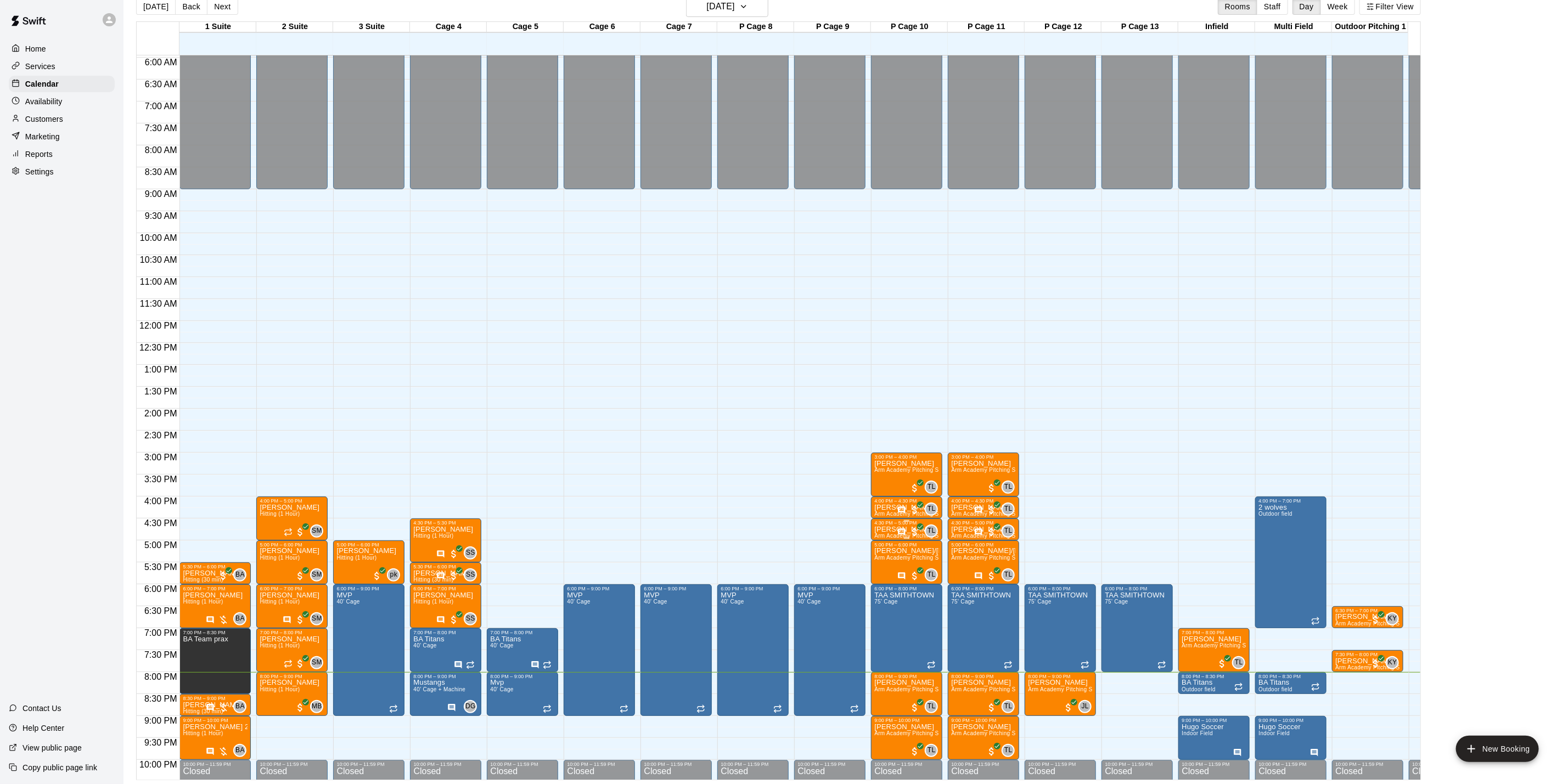
scroll to position [342, 0]
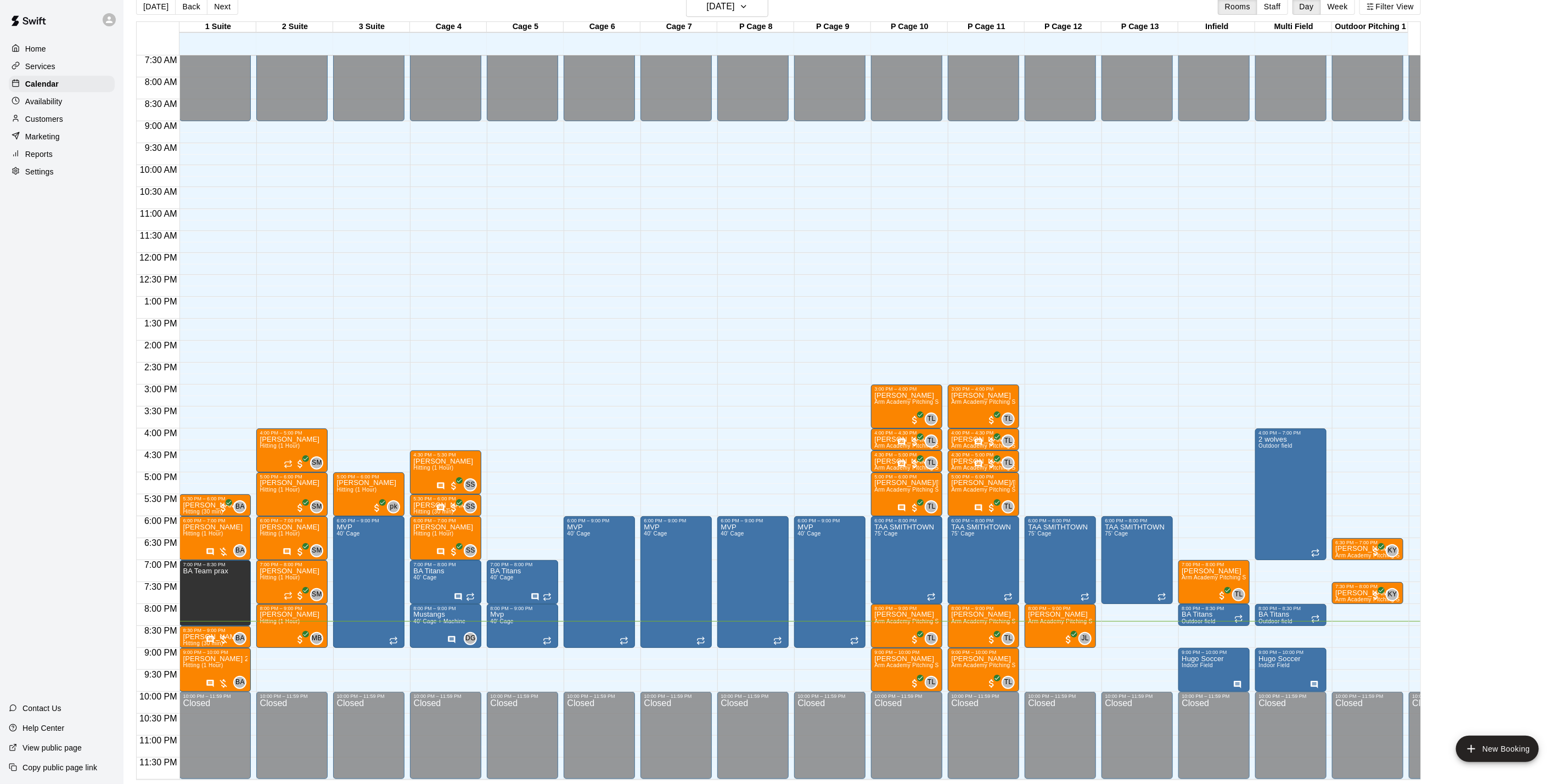
click at [24, 125] on div at bounding box center [18, 118] width 14 height 10
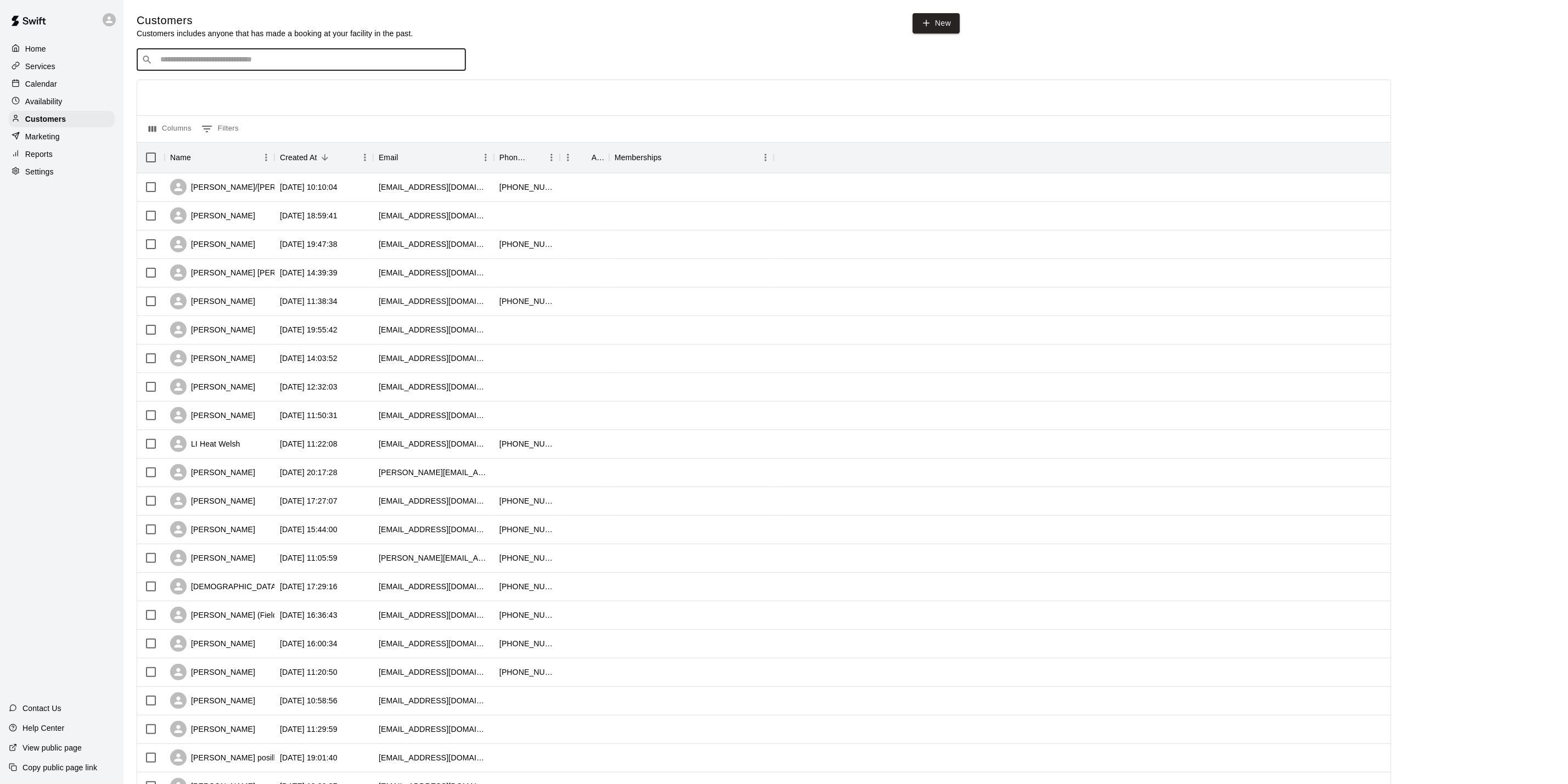
click at [335, 60] on input "Search customers by name or email" at bounding box center [308, 60] width 304 height 11
type input "*****"
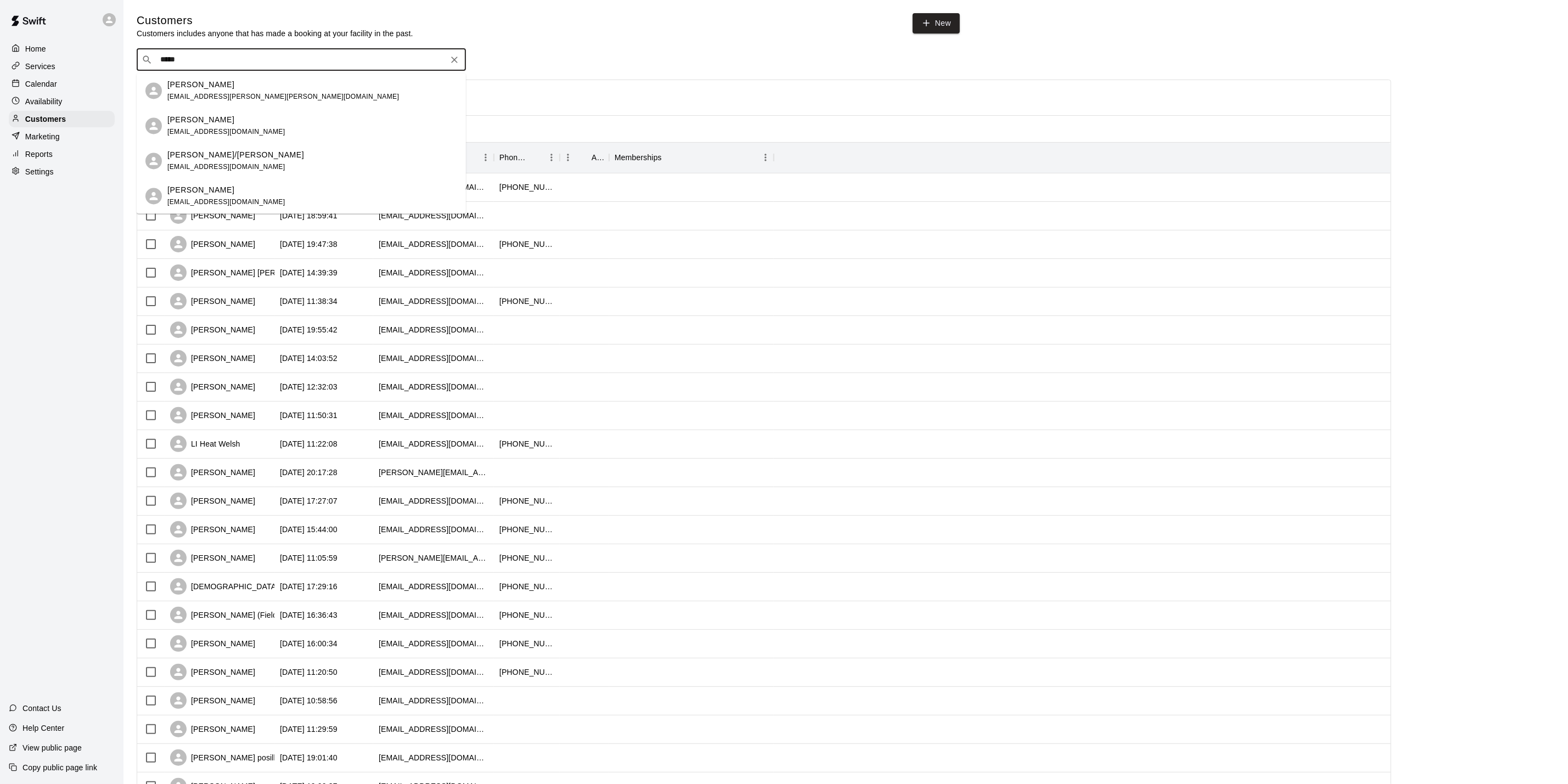
click at [277, 191] on div "[PERSON_NAME] [EMAIL_ADDRESS][DOMAIN_NAME]" at bounding box center [312, 196] width 290 height 24
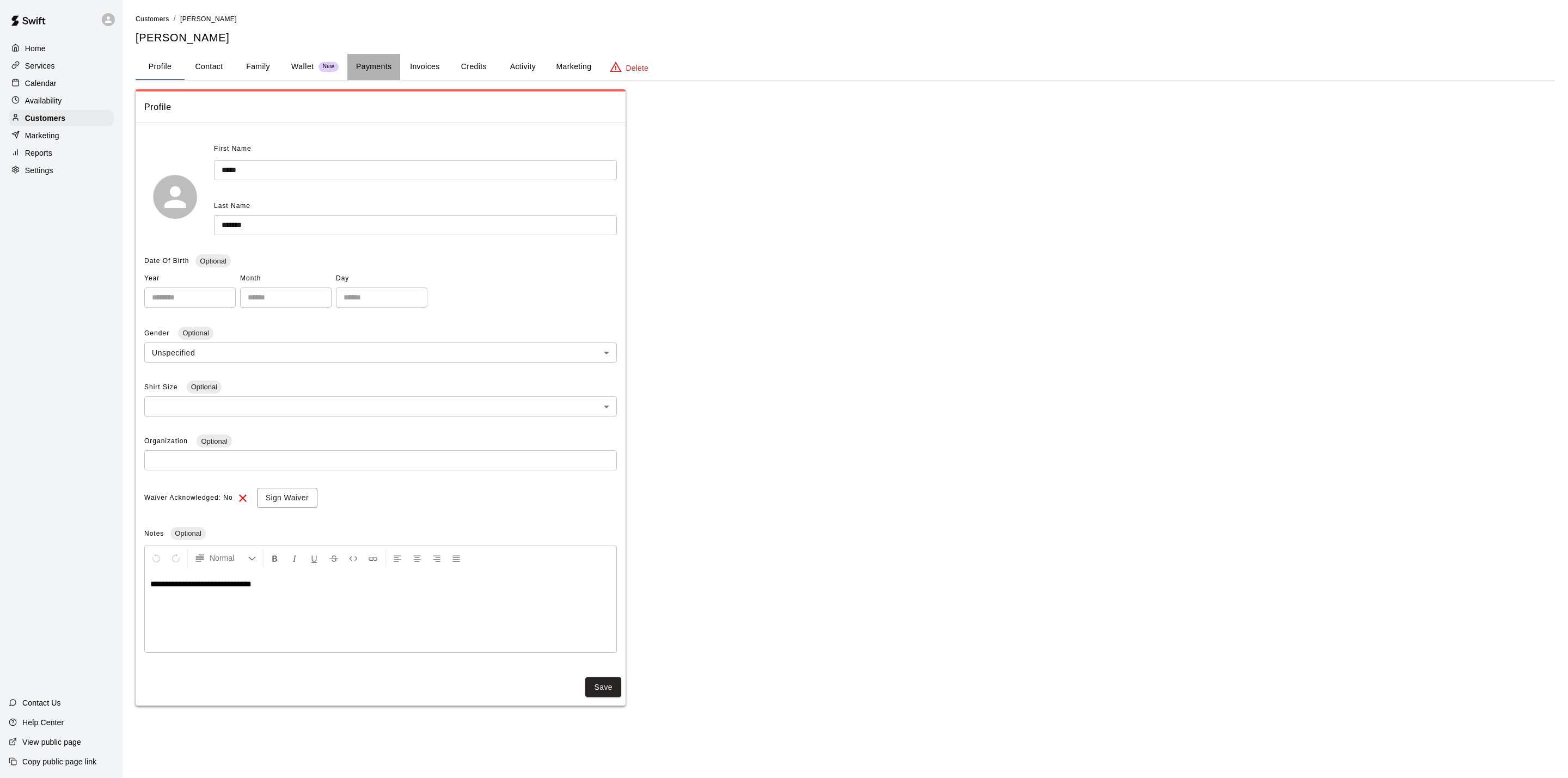
click at [363, 69] on button "Payments" at bounding box center [373, 67] width 53 height 26
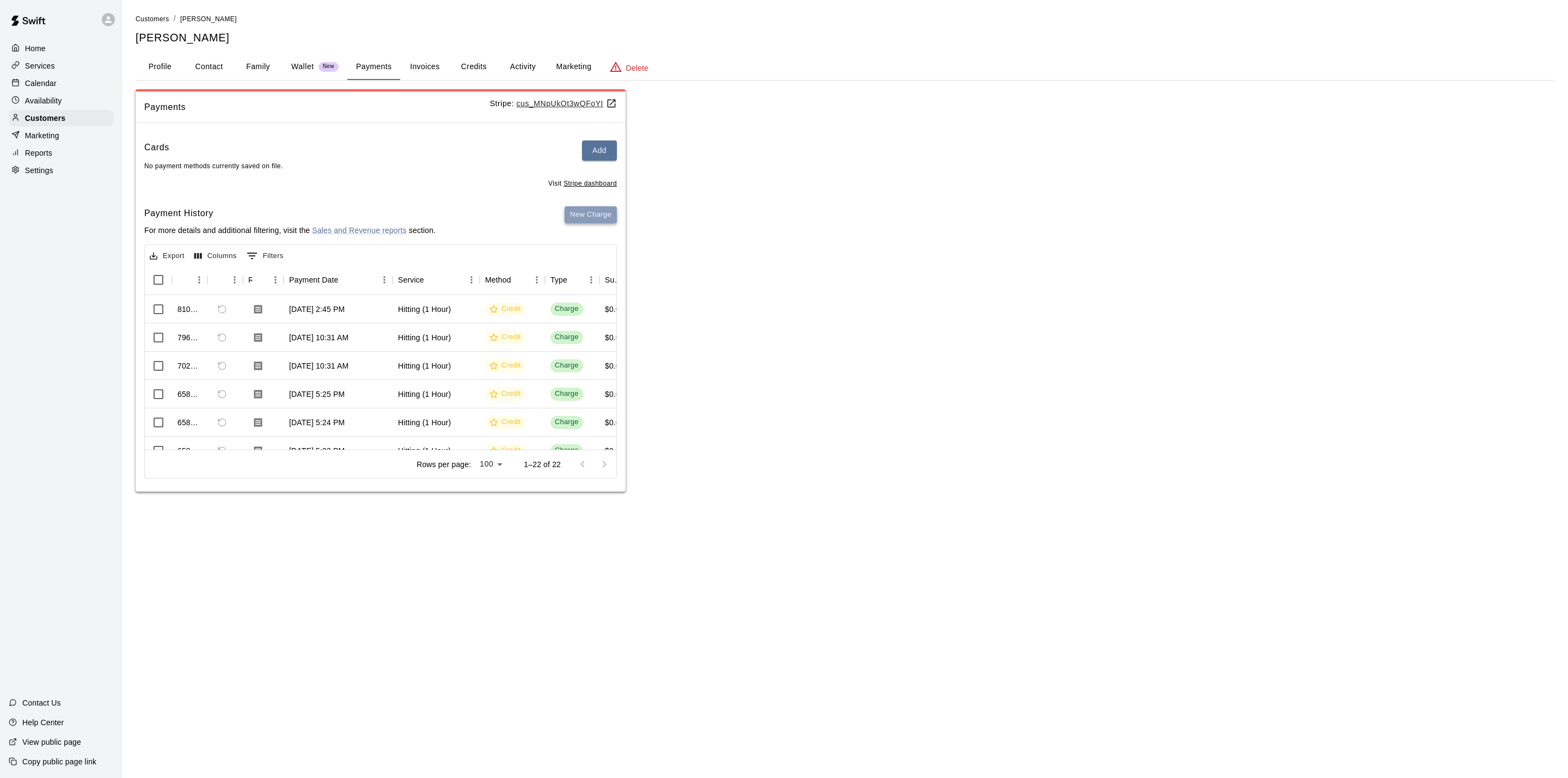
click at [601, 220] on button "New Charge" at bounding box center [590, 215] width 52 height 17
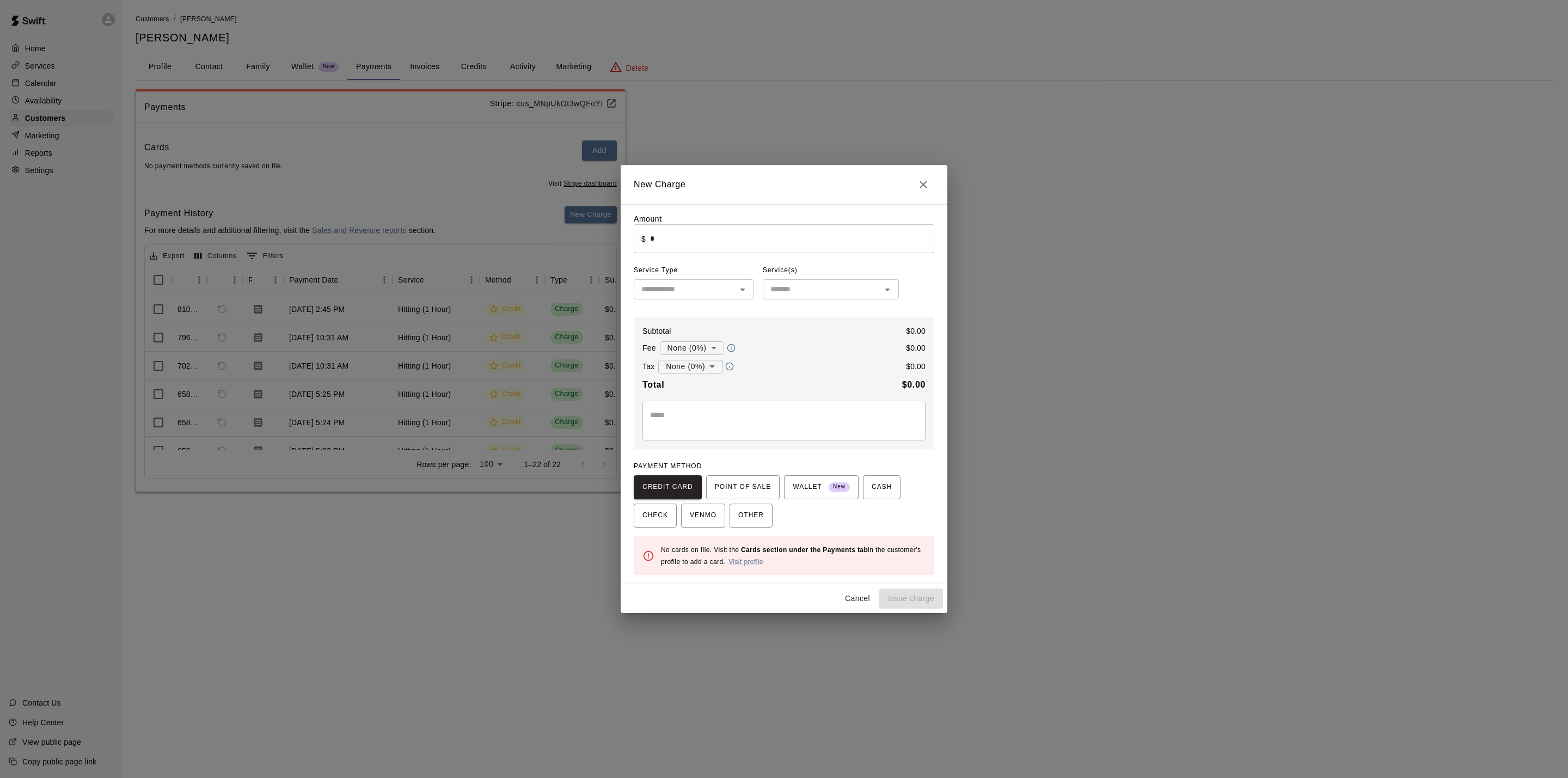
click at [688, 236] on input "*" at bounding box center [792, 239] width 284 height 29
click at [756, 496] on span "POINT OF SALE" at bounding box center [742, 487] width 56 height 18
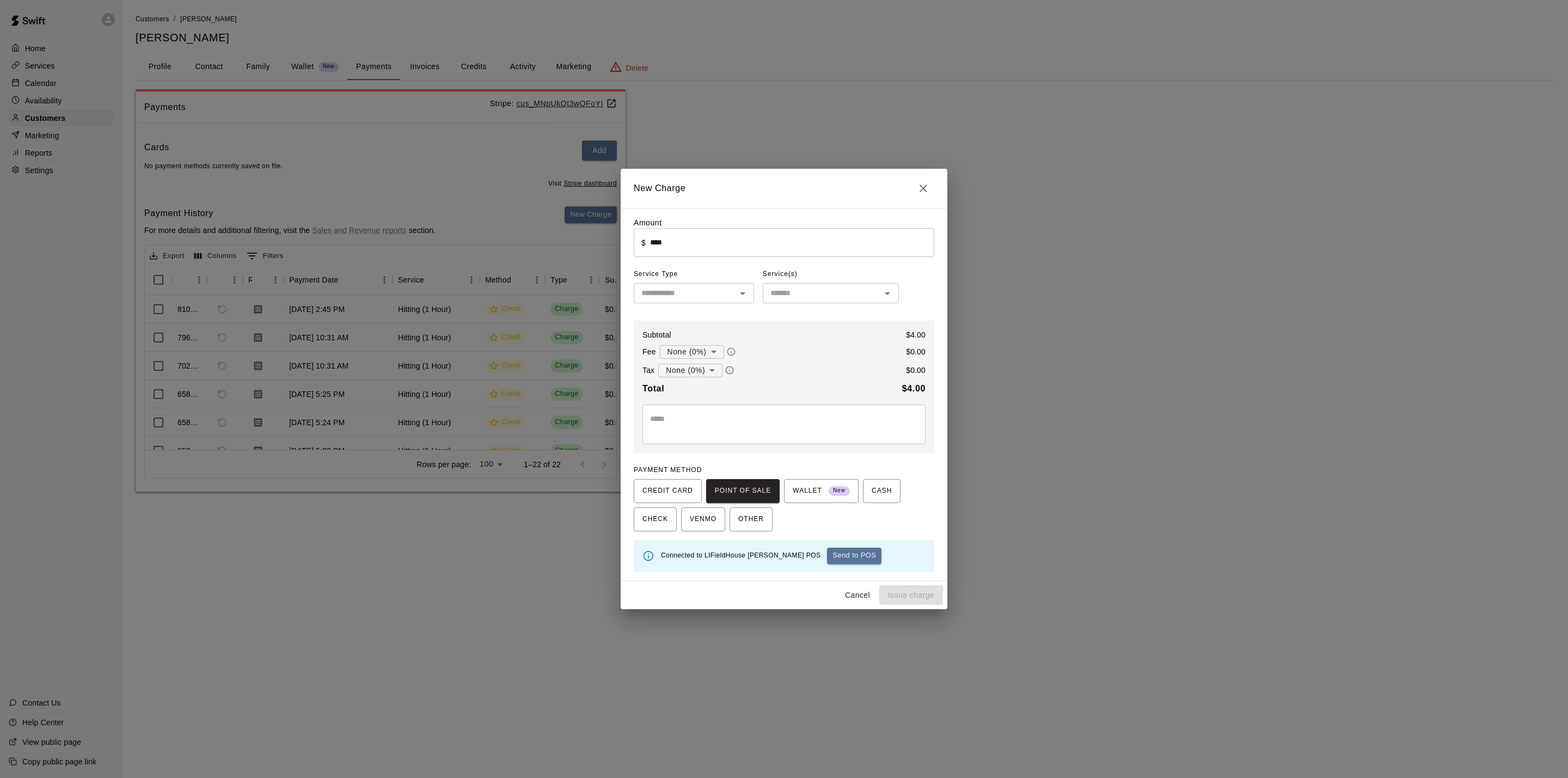
click at [827, 561] on button "Send to POS" at bounding box center [854, 556] width 54 height 17
type input "*"
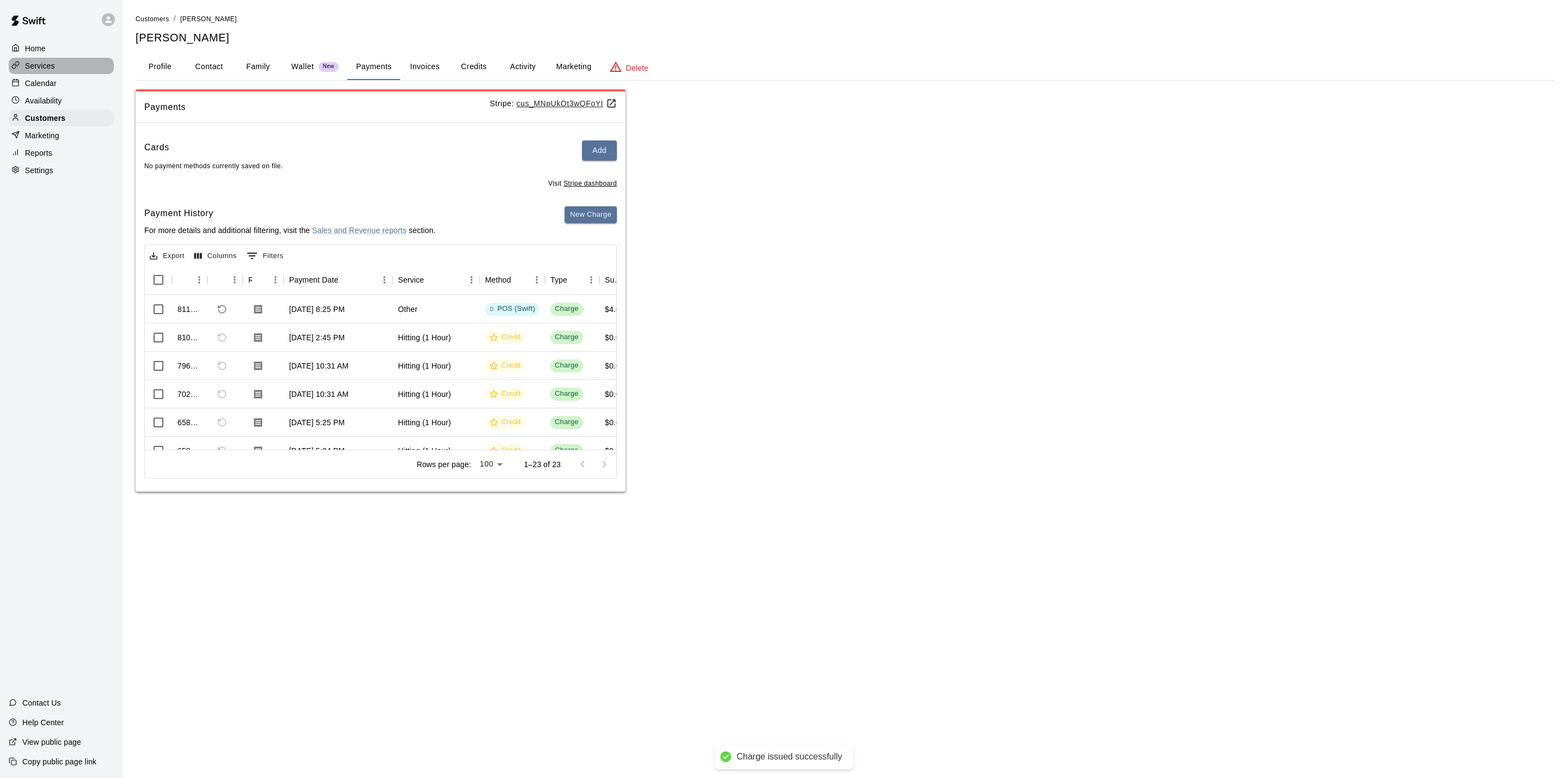
click at [65, 61] on div "Services" at bounding box center [61, 66] width 105 height 17
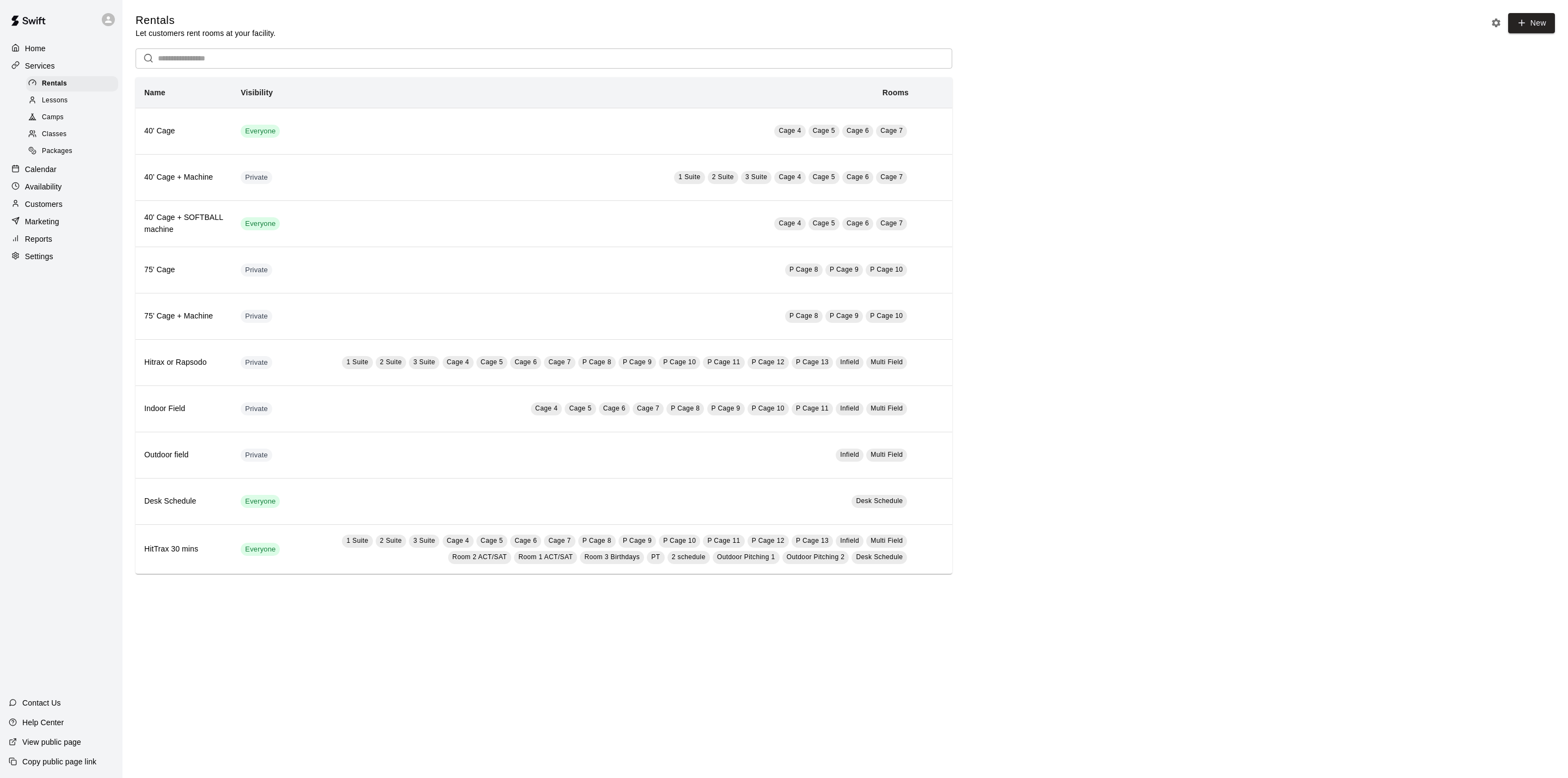
click at [58, 48] on div "Home" at bounding box center [61, 49] width 105 height 17
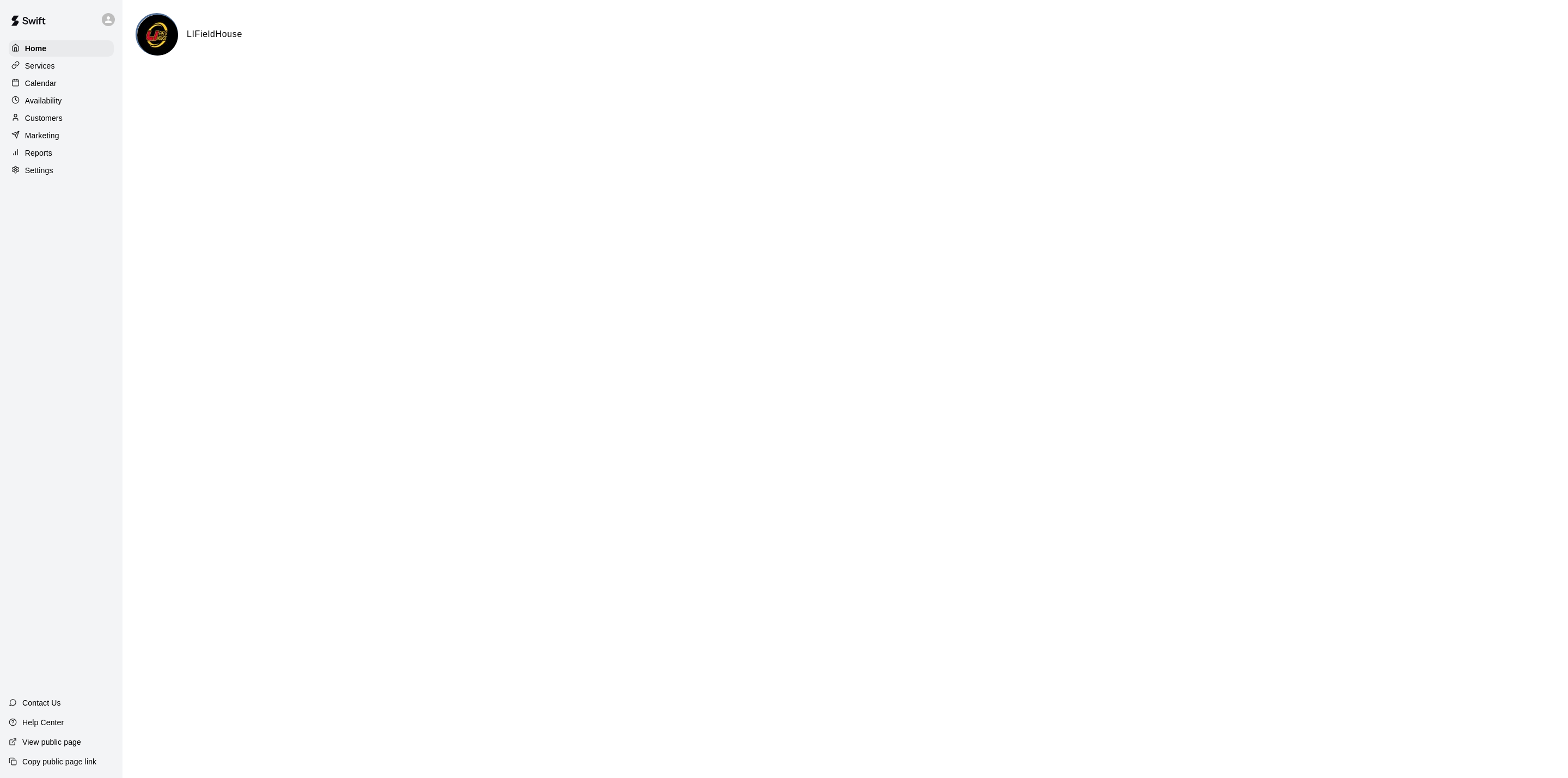
click at [61, 109] on div "Availability" at bounding box center [61, 101] width 105 height 17
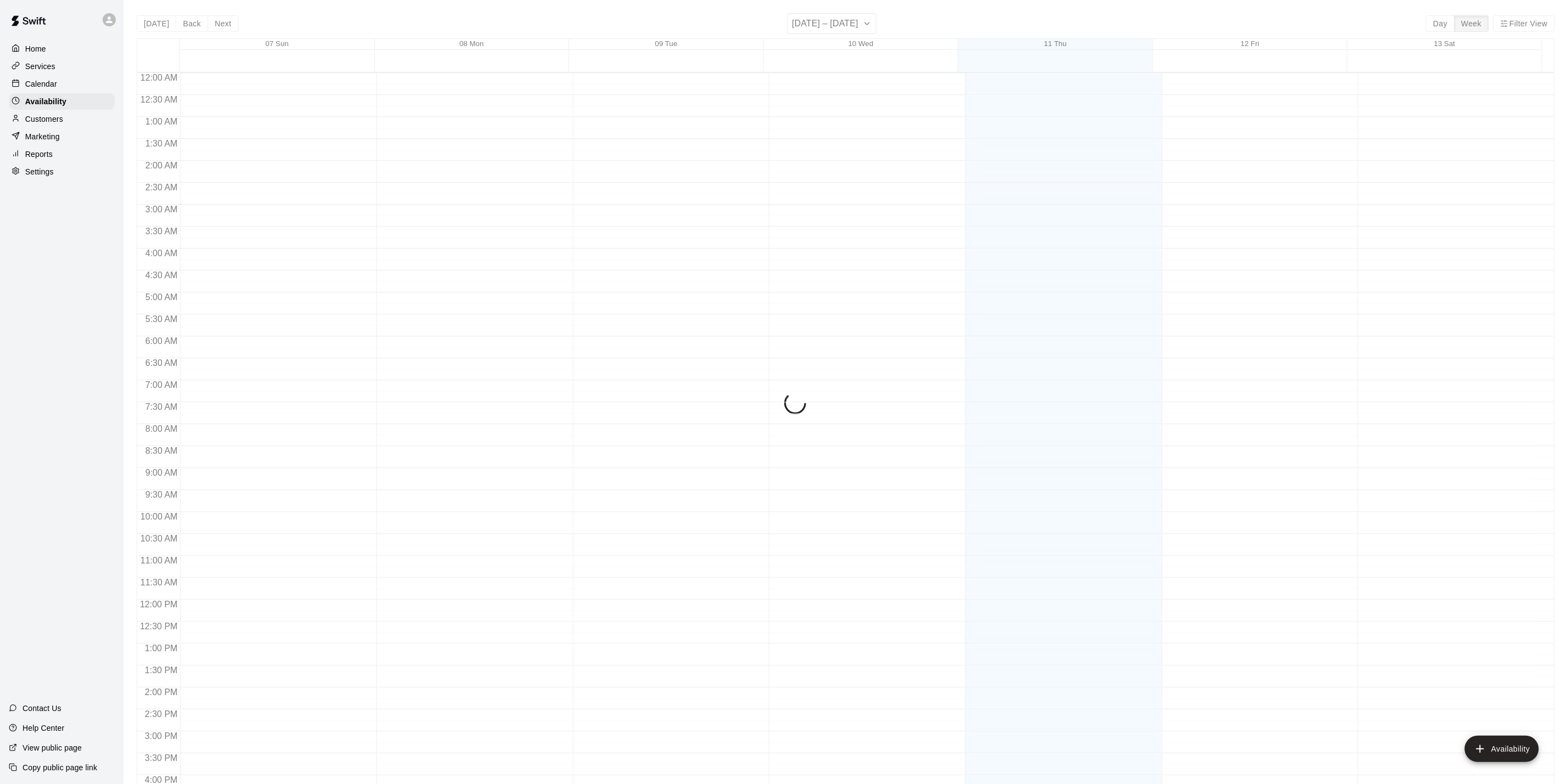
scroll to position [330, 0]
click at [61, 117] on div "Customers" at bounding box center [61, 119] width 106 height 17
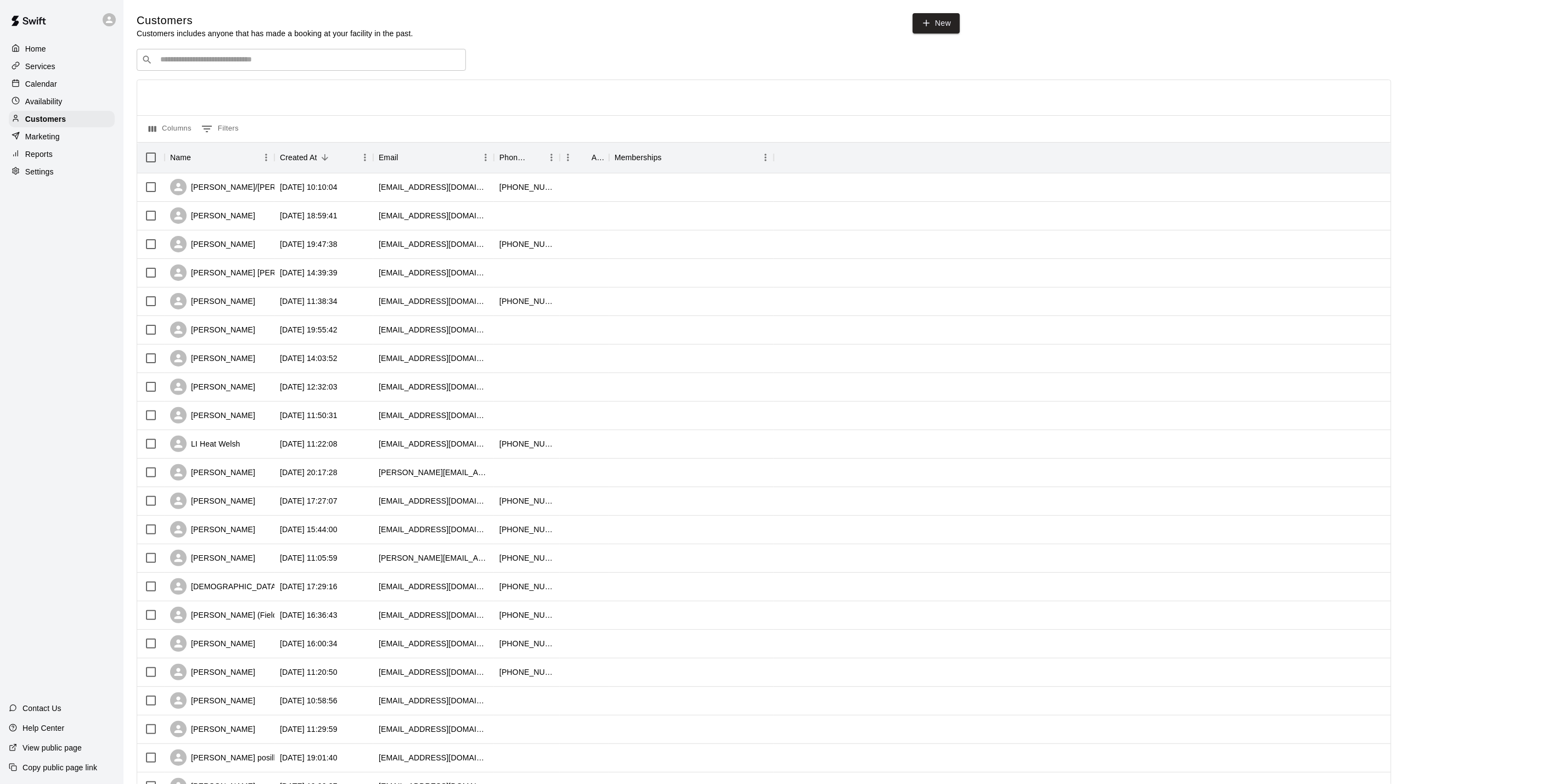
click at [28, 103] on p "Availability" at bounding box center [44, 102] width 38 height 11
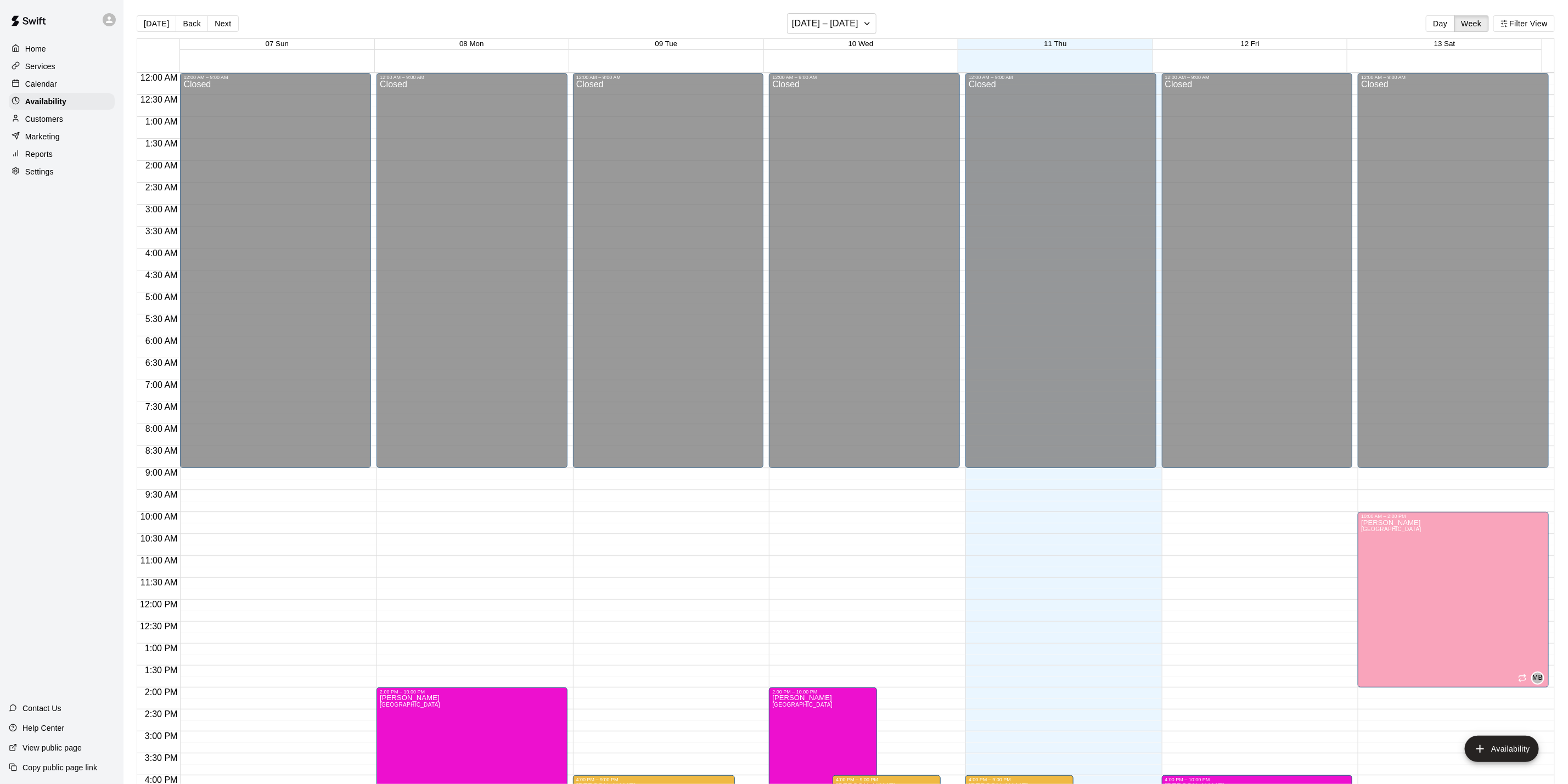
scroll to position [330, 0]
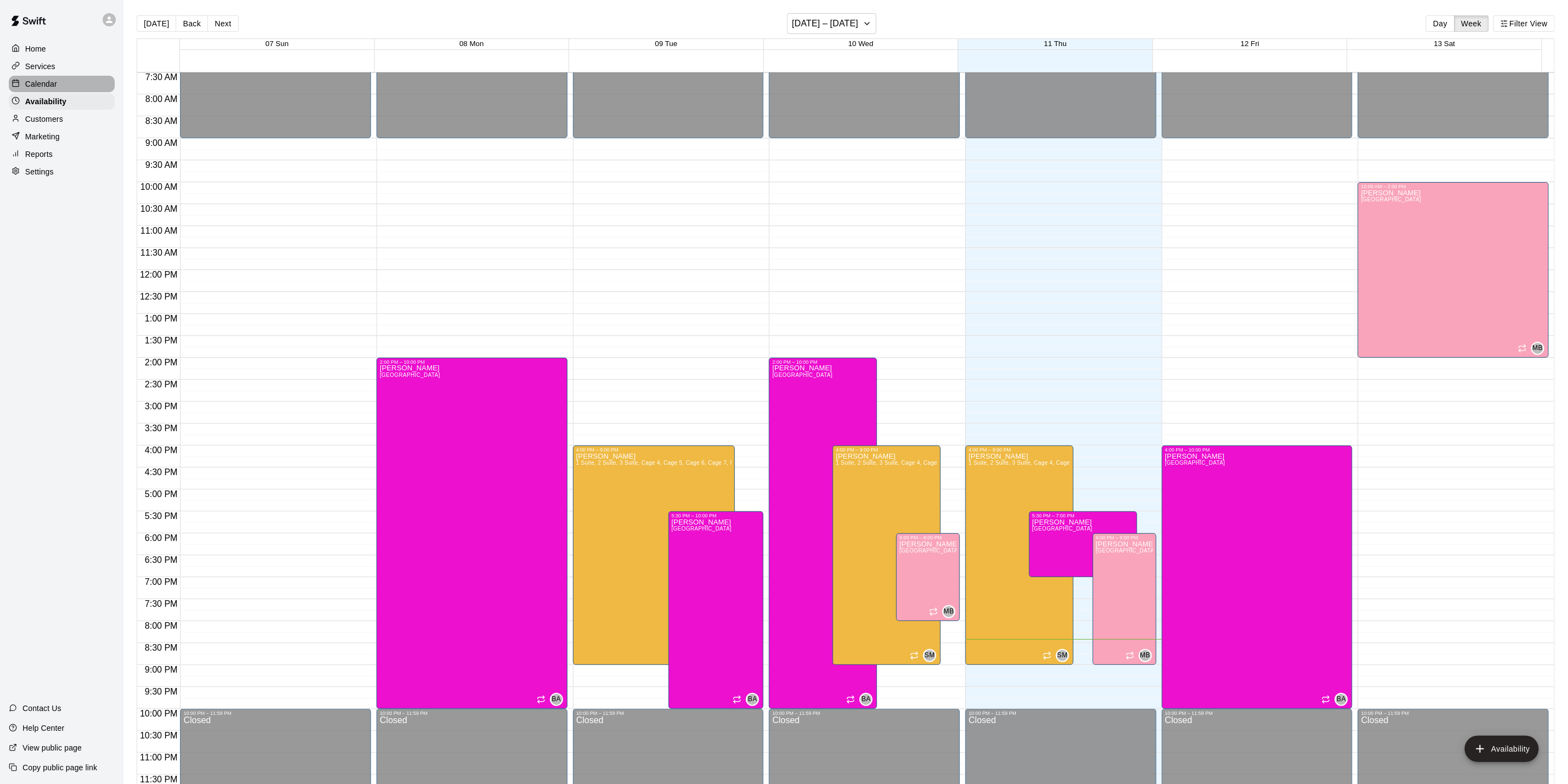
click at [43, 87] on p "Calendar" at bounding box center [41, 84] width 32 height 11
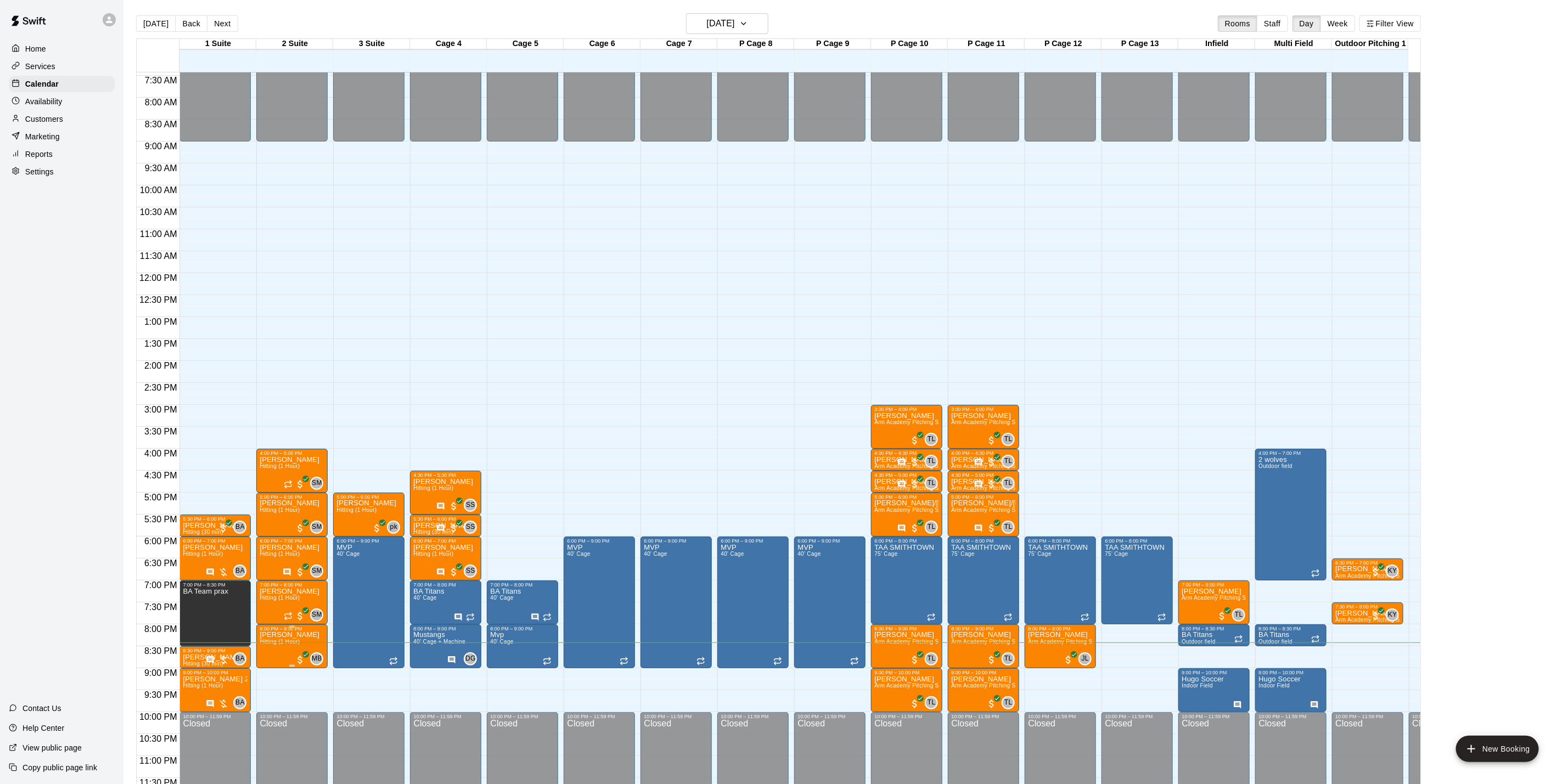
scroll to position [342, 0]
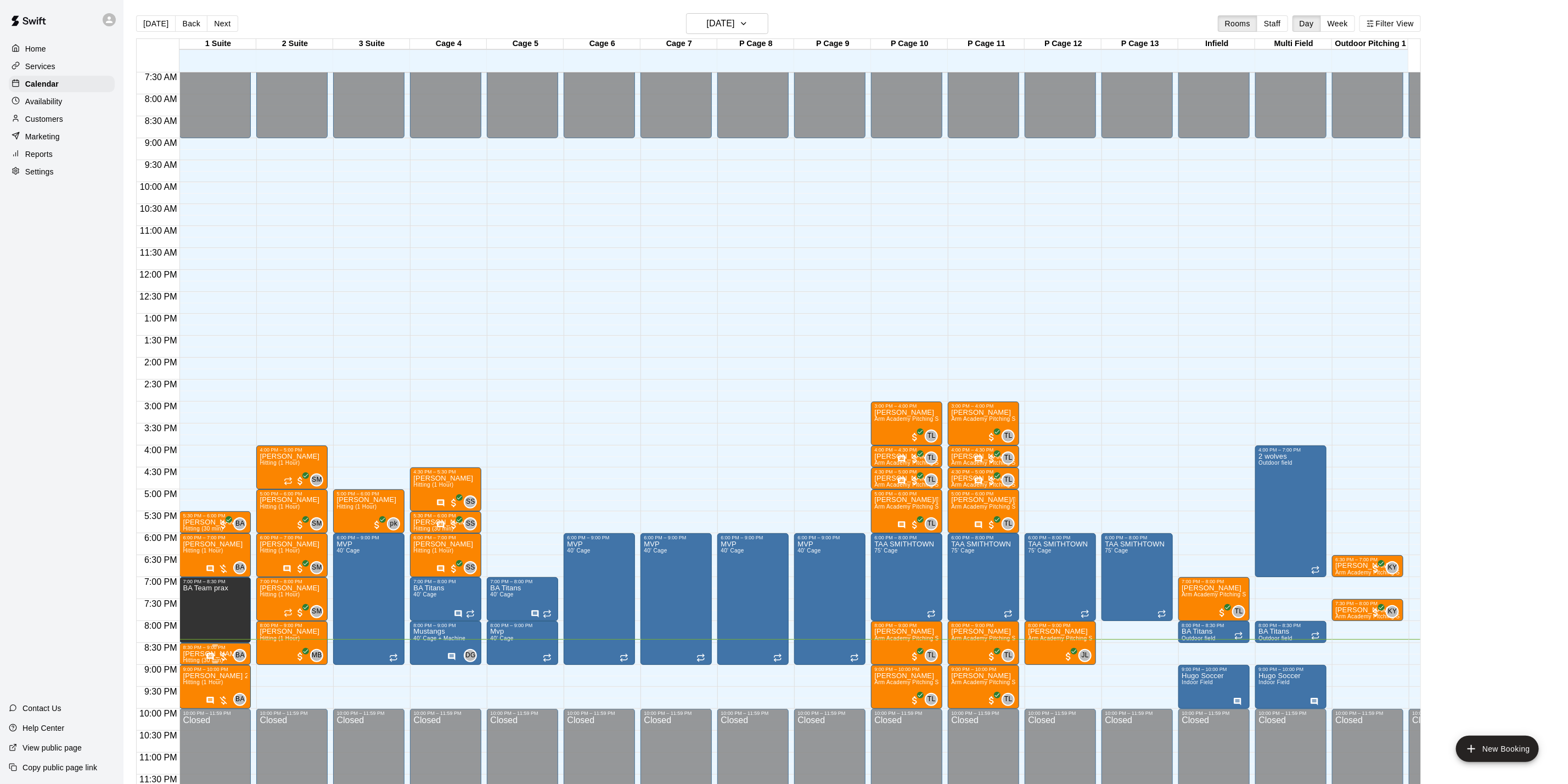
click at [195, 654] on p "[PERSON_NAME]" at bounding box center [212, 654] width 60 height 0
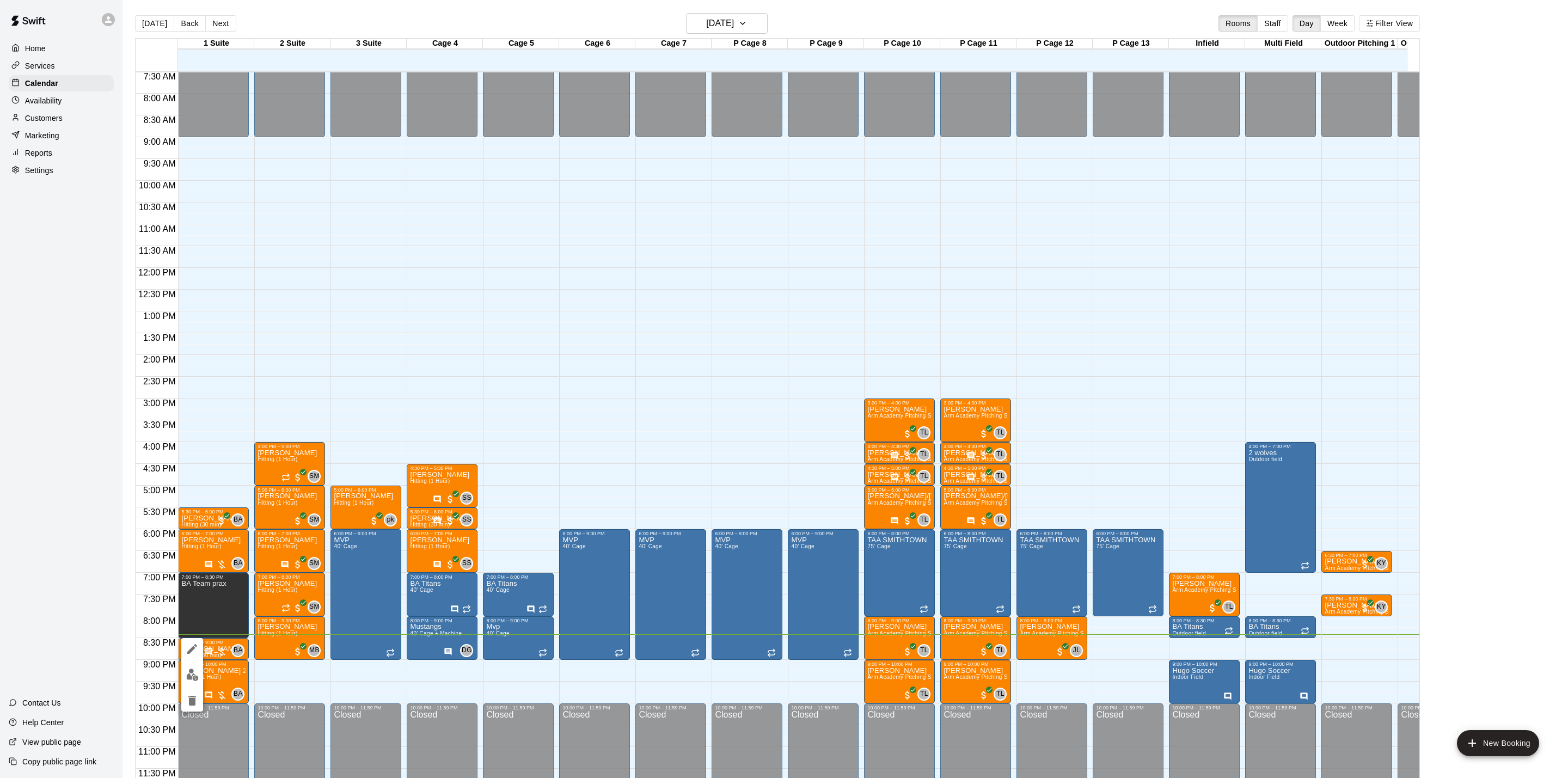
click at [194, 672] on img "edit" at bounding box center [192, 674] width 12 height 12
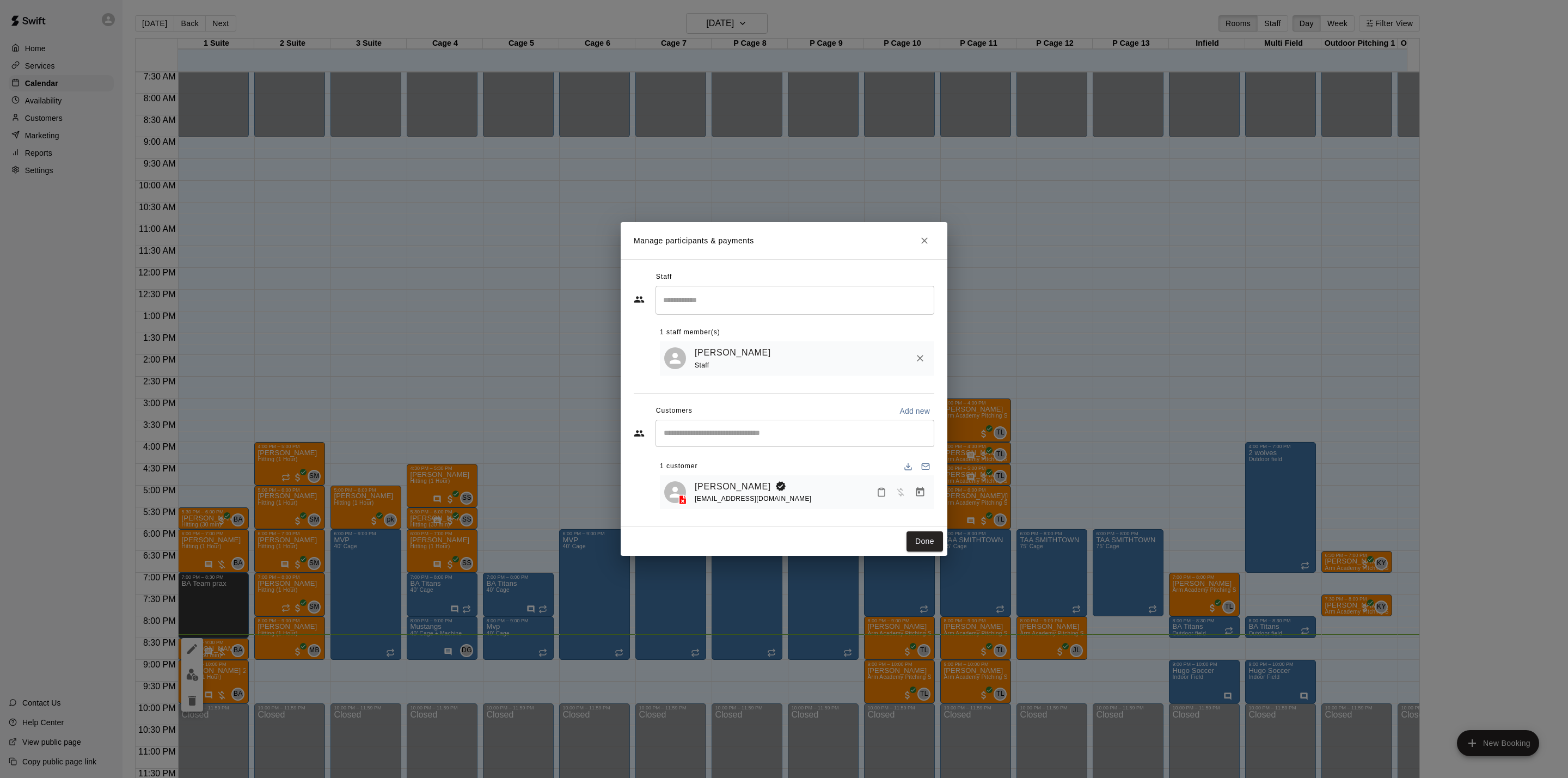
click at [919, 496] on icon "Manage bookings & payment" at bounding box center [920, 492] width 8 height 9
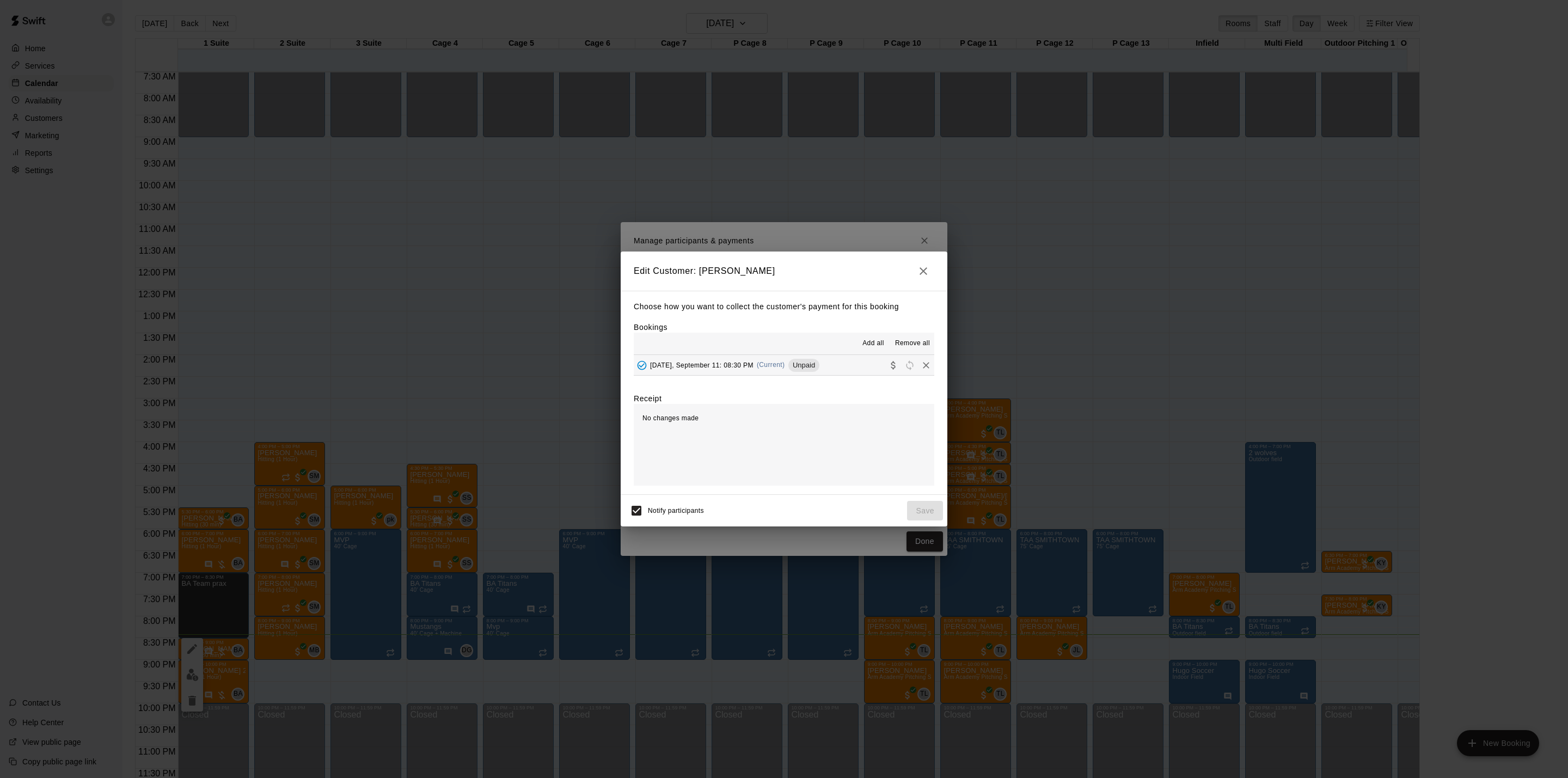
click at [846, 369] on button "[DATE], September 11: 08:30 PM (Current) Unpaid" at bounding box center [784, 366] width 300 height 21
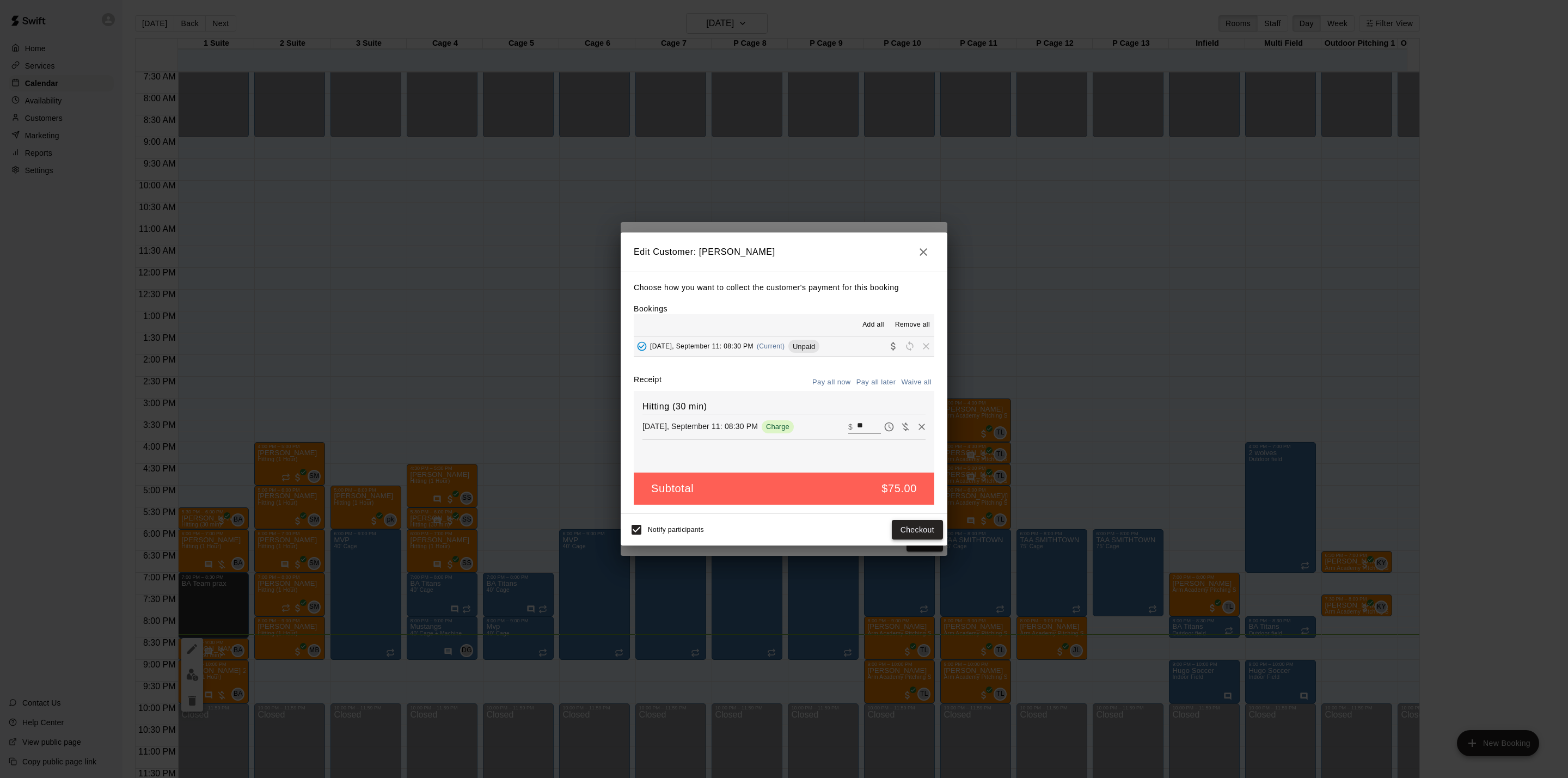
click at [909, 525] on button "Checkout" at bounding box center [917, 530] width 51 height 21
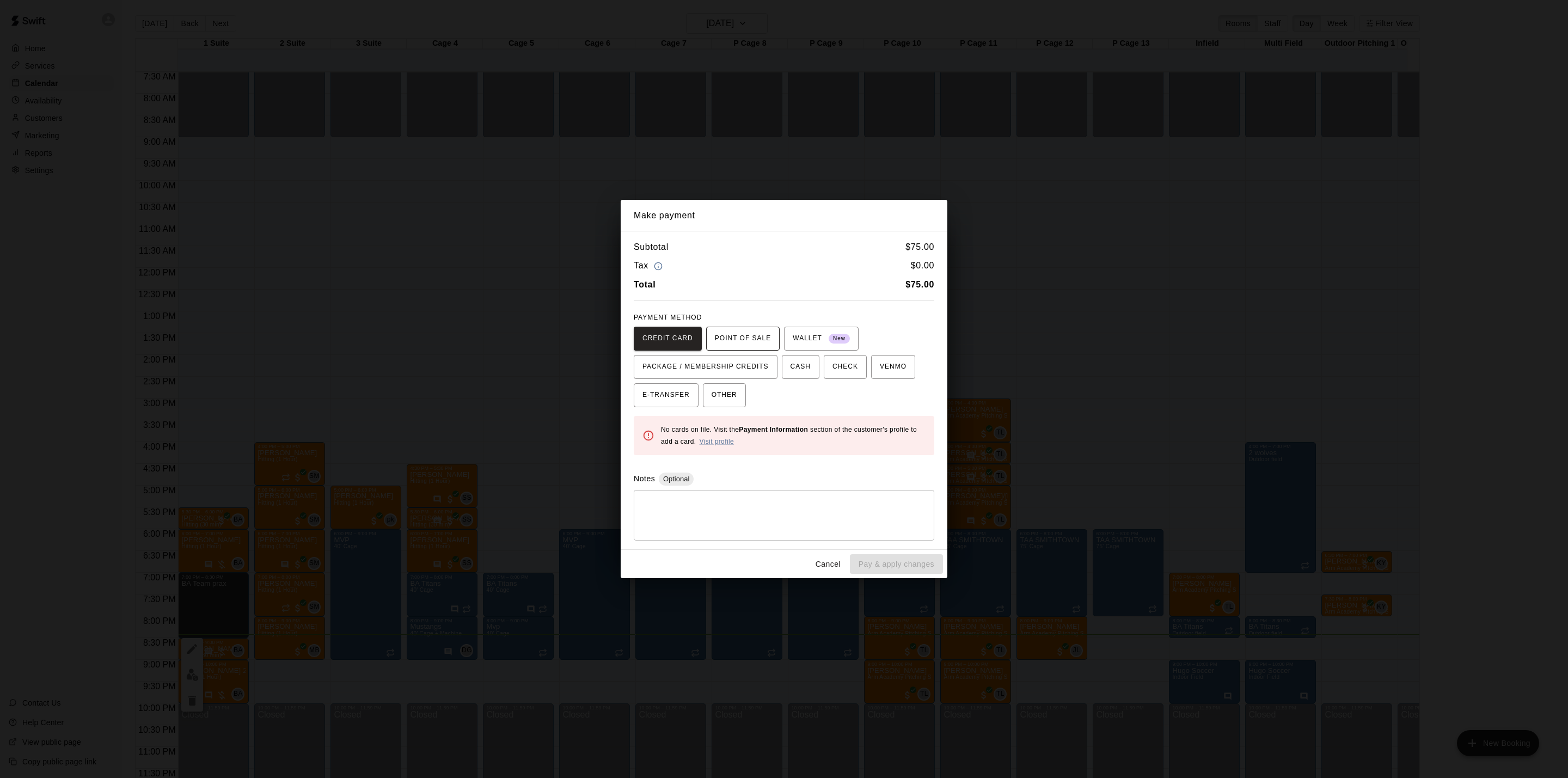
click at [747, 334] on span "POINT OF SALE" at bounding box center [742, 339] width 56 height 18
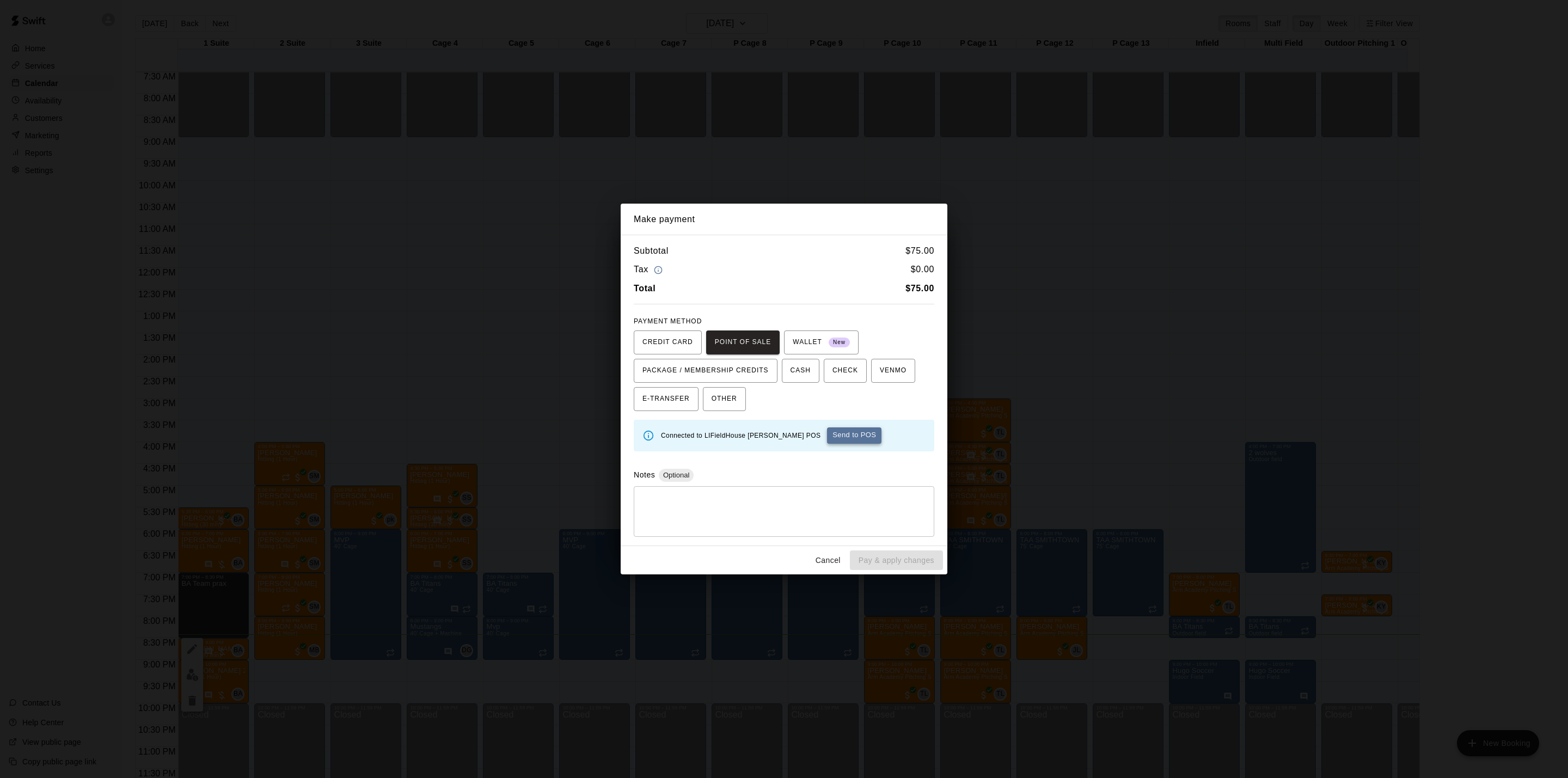
click at [827, 435] on button "Send to POS" at bounding box center [854, 436] width 54 height 17
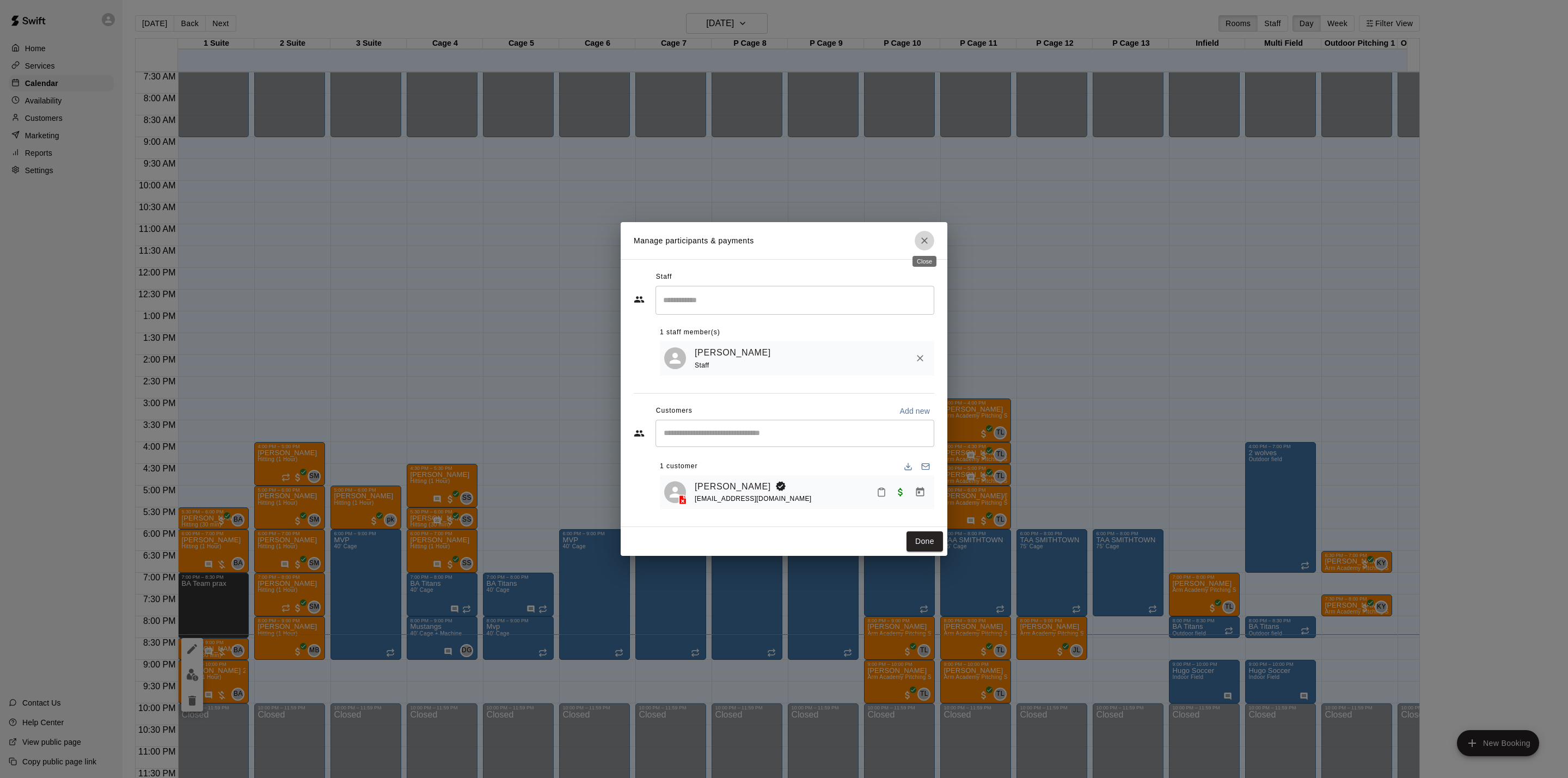
click at [927, 235] on icon "Close" at bounding box center [924, 241] width 11 height 11
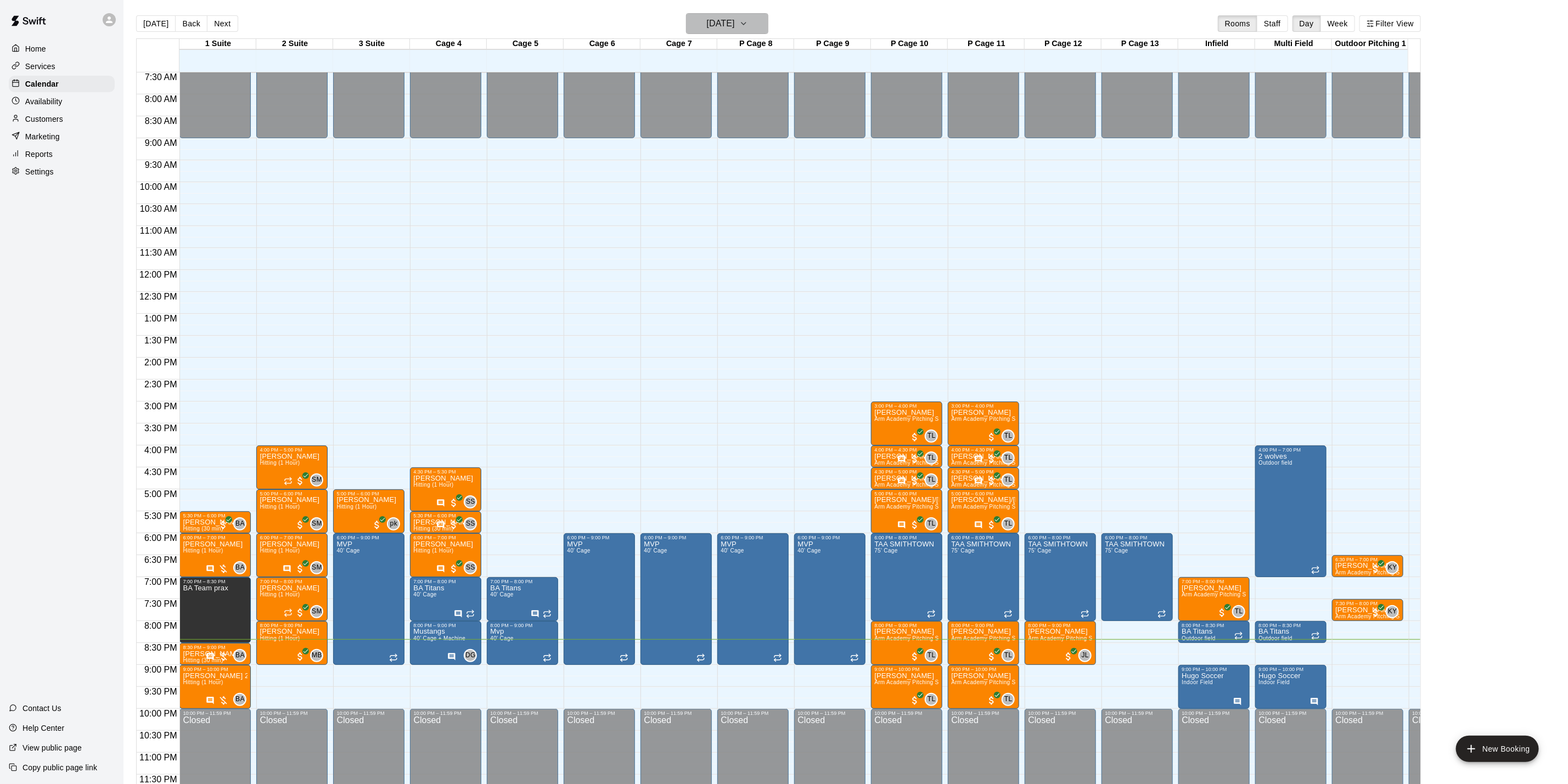
click at [718, 26] on h6 "[DATE]" at bounding box center [721, 24] width 28 height 15
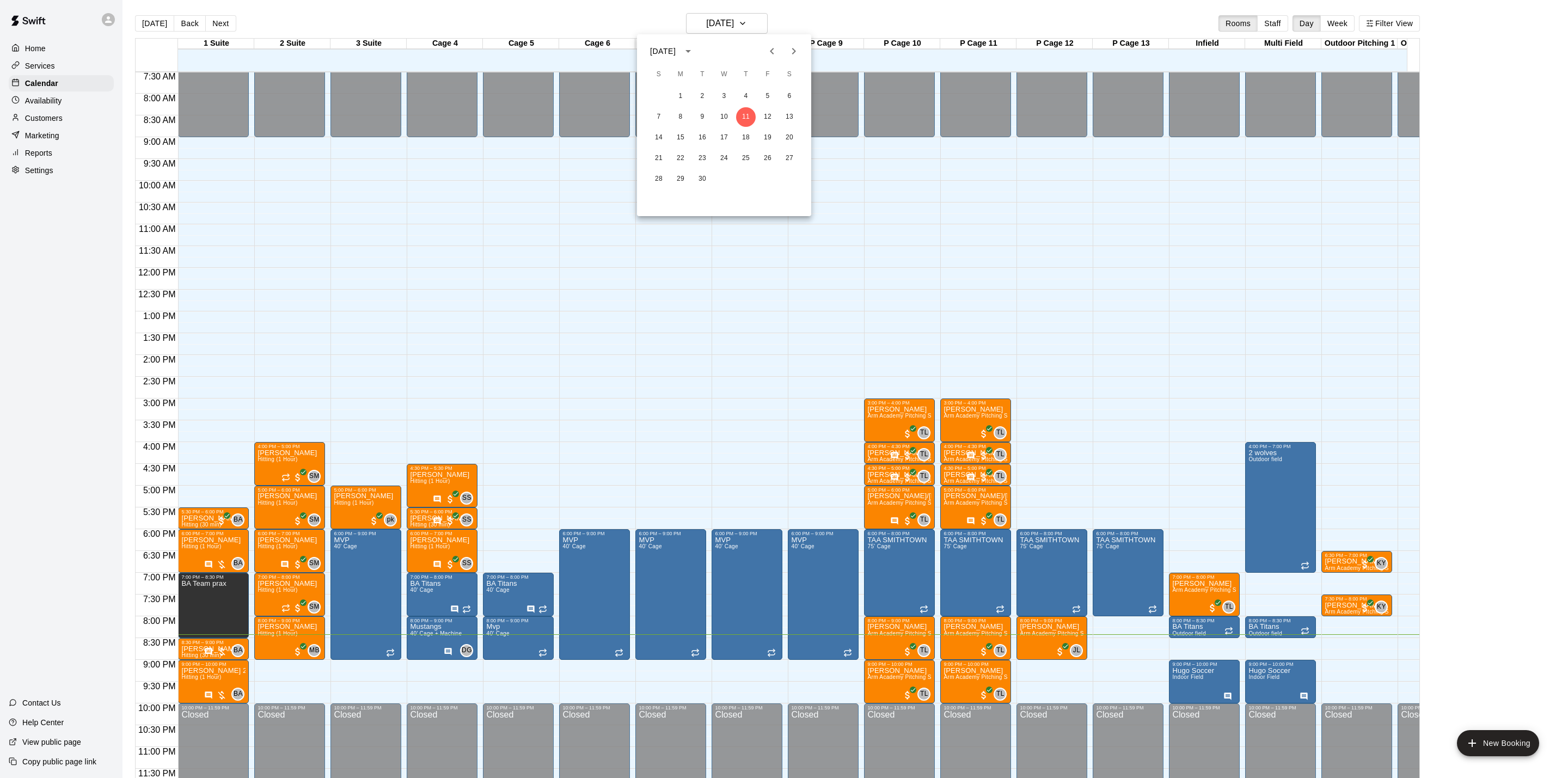
click at [801, 54] on button "Next month" at bounding box center [793, 50] width 21 height 21
click at [750, 96] on button "2" at bounding box center [745, 96] width 20 height 20
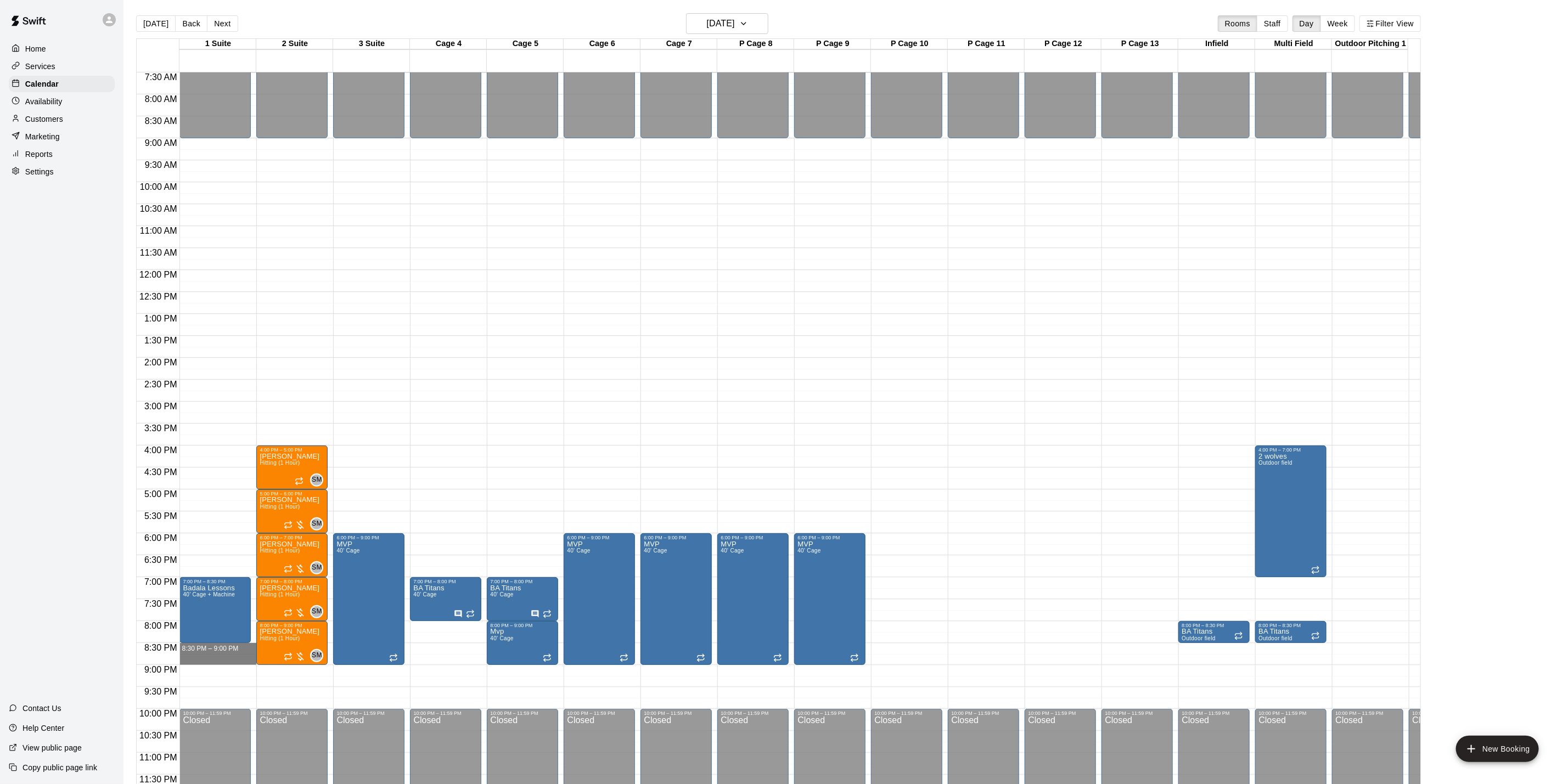
drag, startPoint x: 218, startPoint y: 634, endPoint x: 218, endPoint y: 651, distance: 17.0
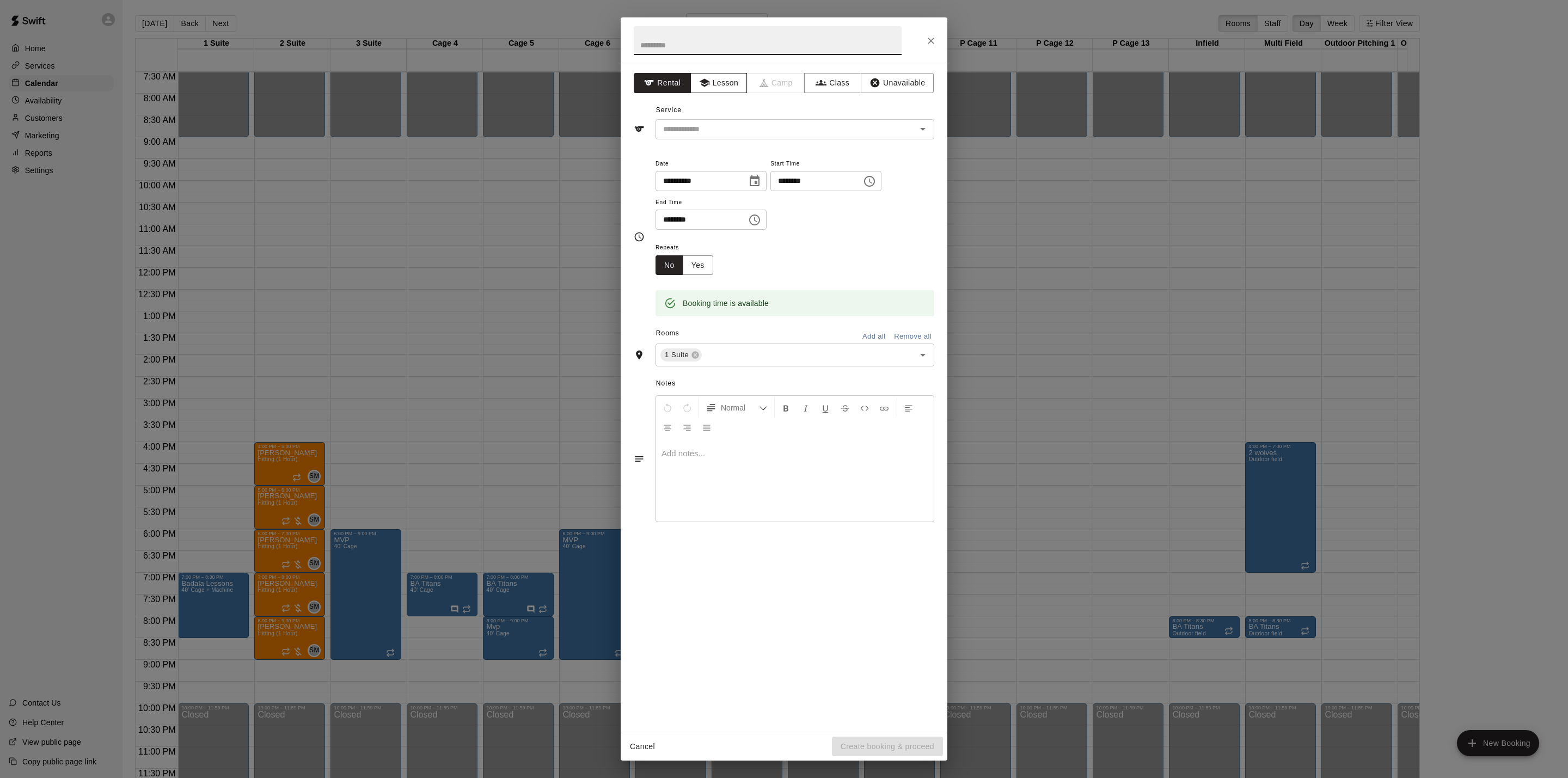
click at [730, 91] on button "Lesson" at bounding box center [718, 83] width 57 height 21
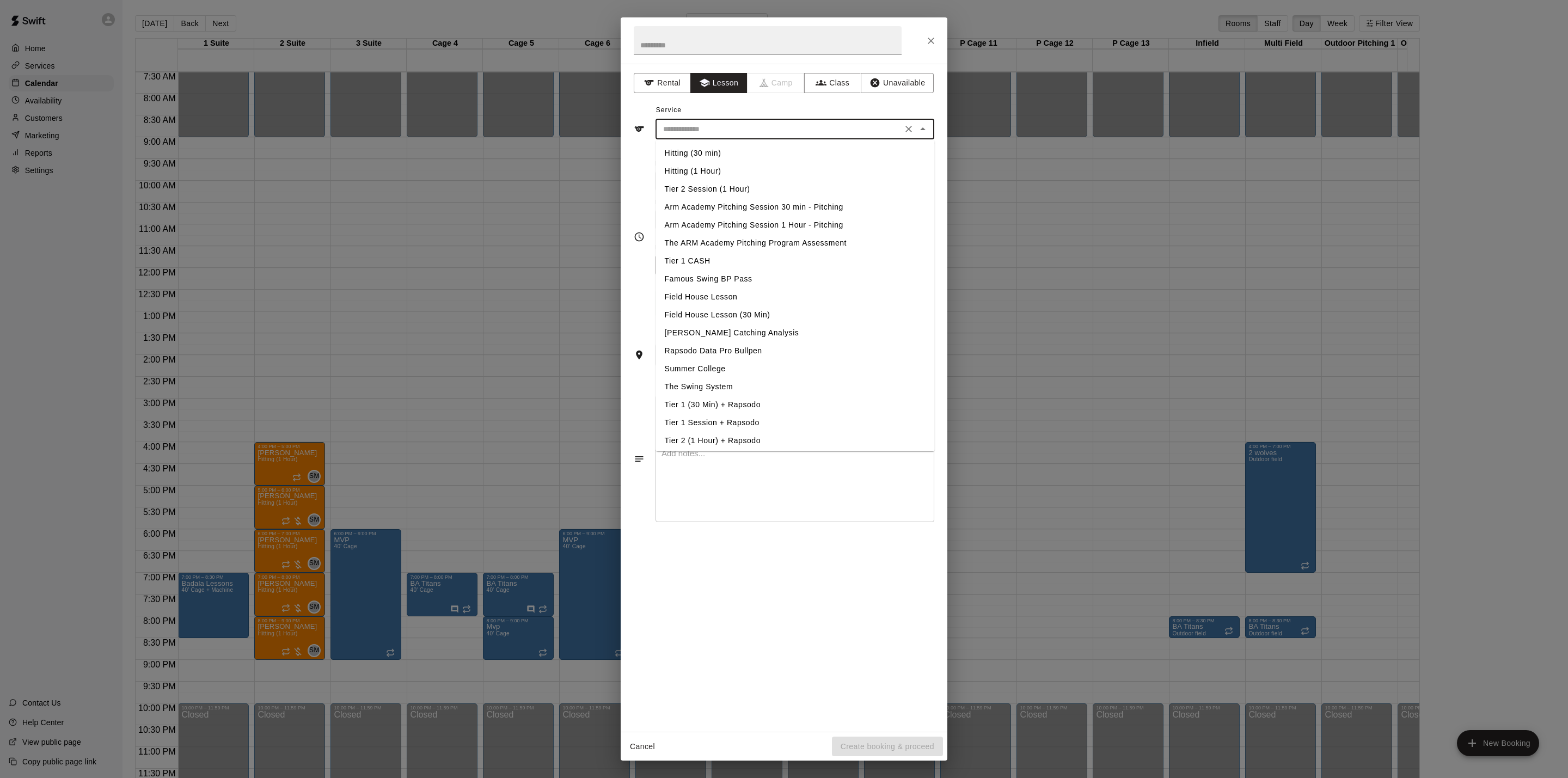
click at [775, 125] on input "text" at bounding box center [778, 129] width 240 height 14
click at [733, 155] on li "Hitting (30 min)" at bounding box center [795, 153] width 279 height 18
type input "**********"
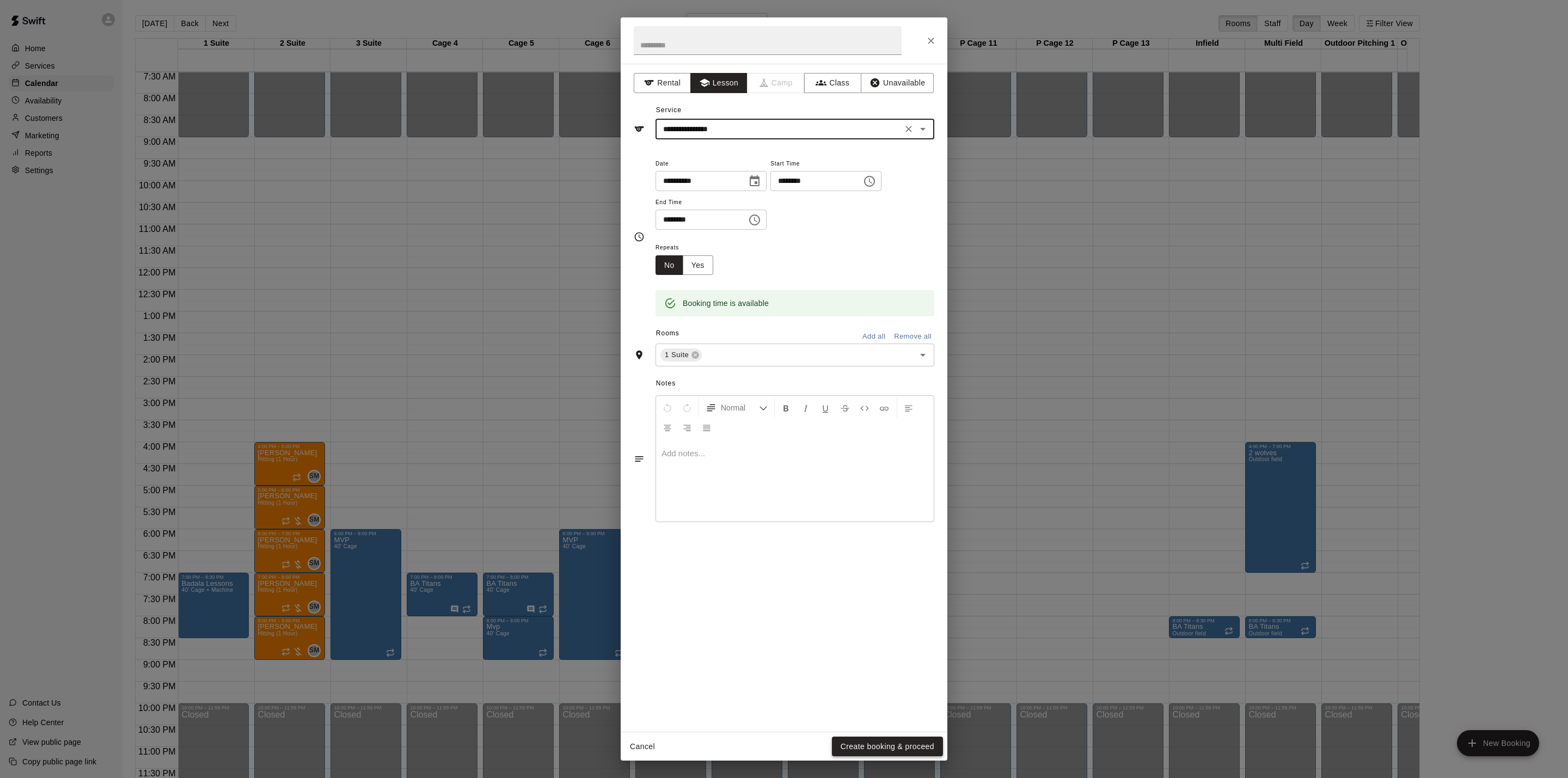
click at [871, 746] on button "Create booking & proceed" at bounding box center [887, 747] width 111 height 21
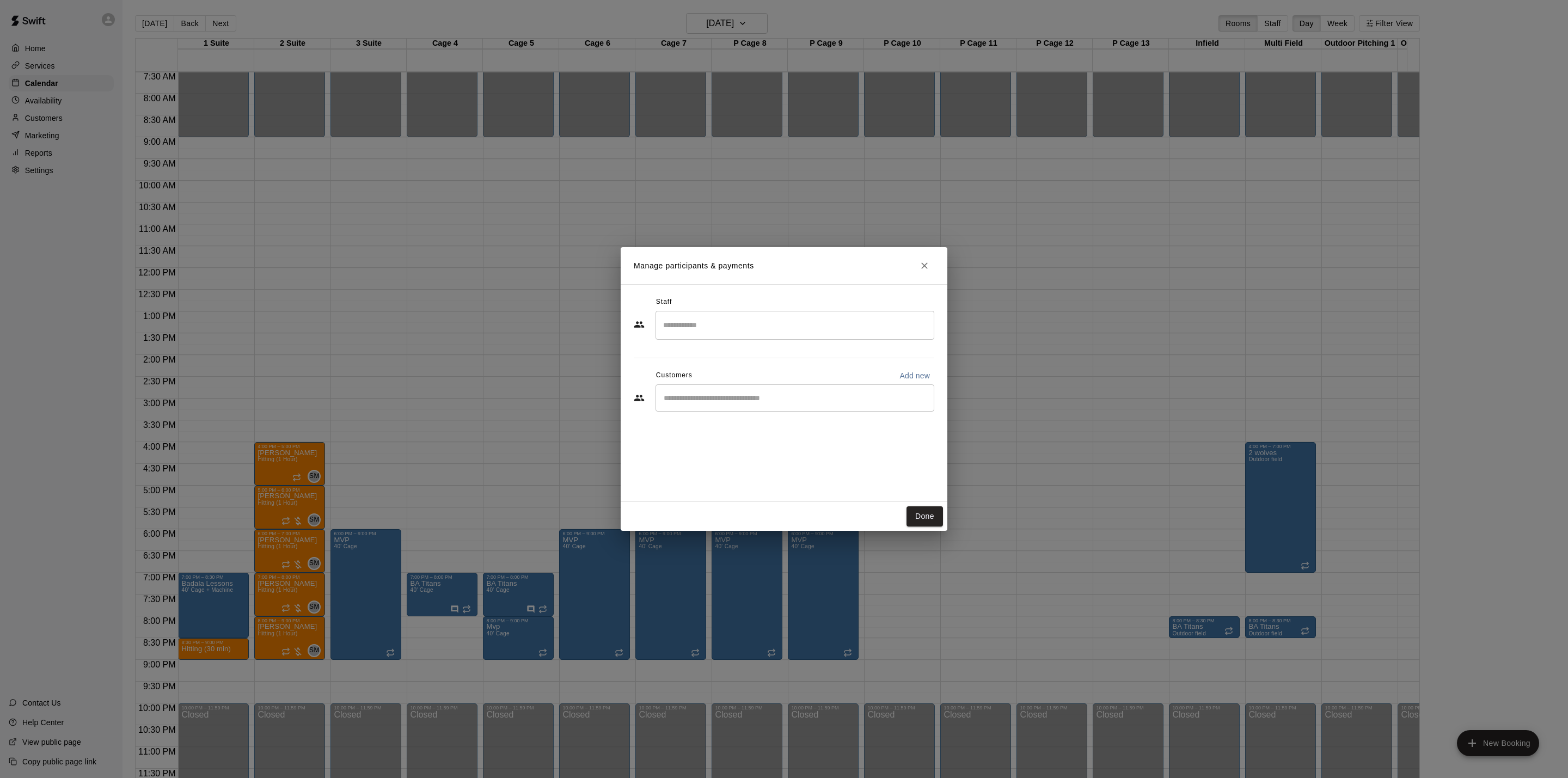
click at [683, 335] on input "Search staff" at bounding box center [795, 326] width 269 height 19
click at [730, 362] on p "[PERSON_NAME]" at bounding box center [716, 357] width 66 height 11
type input "*****"
click at [724, 398] on input "Start typing to search customers..." at bounding box center [795, 398] width 269 height 11
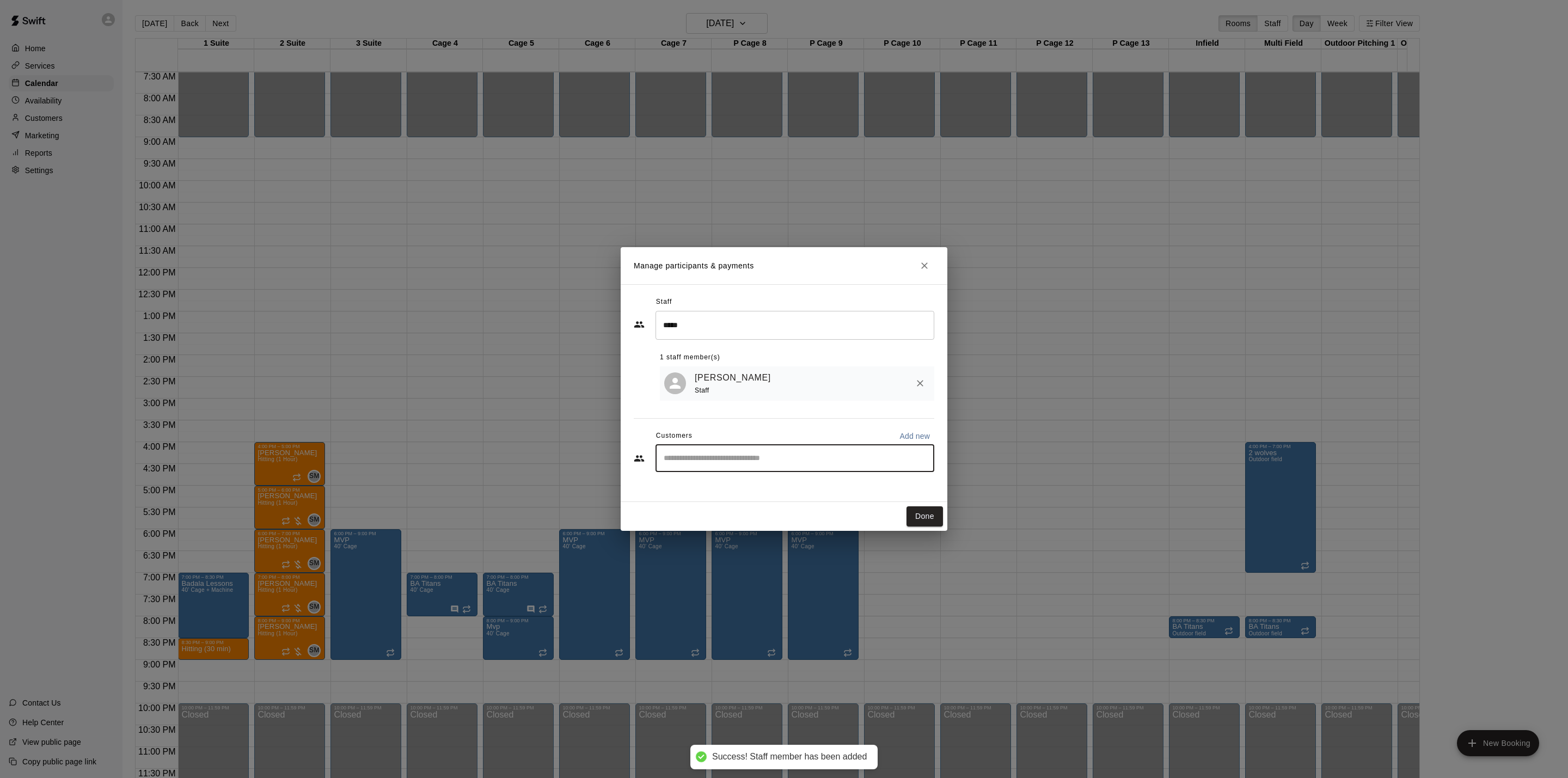
type input "*"
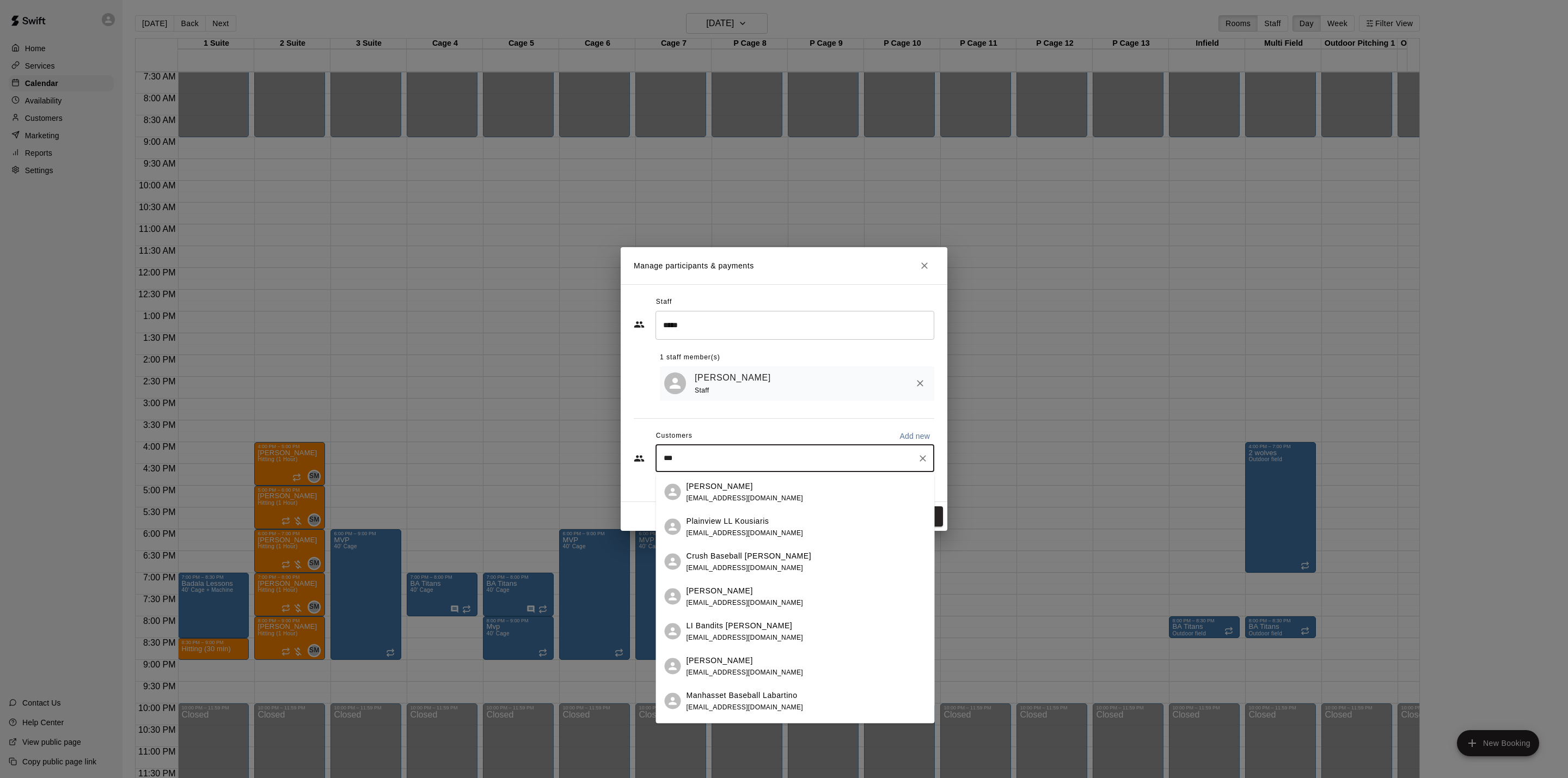
type input "***"
click at [53, 146] on div "Manage participants & payments Staff ***** ​ 1 staff member(s) [PERSON_NAME] St…" at bounding box center [784, 389] width 1568 height 778
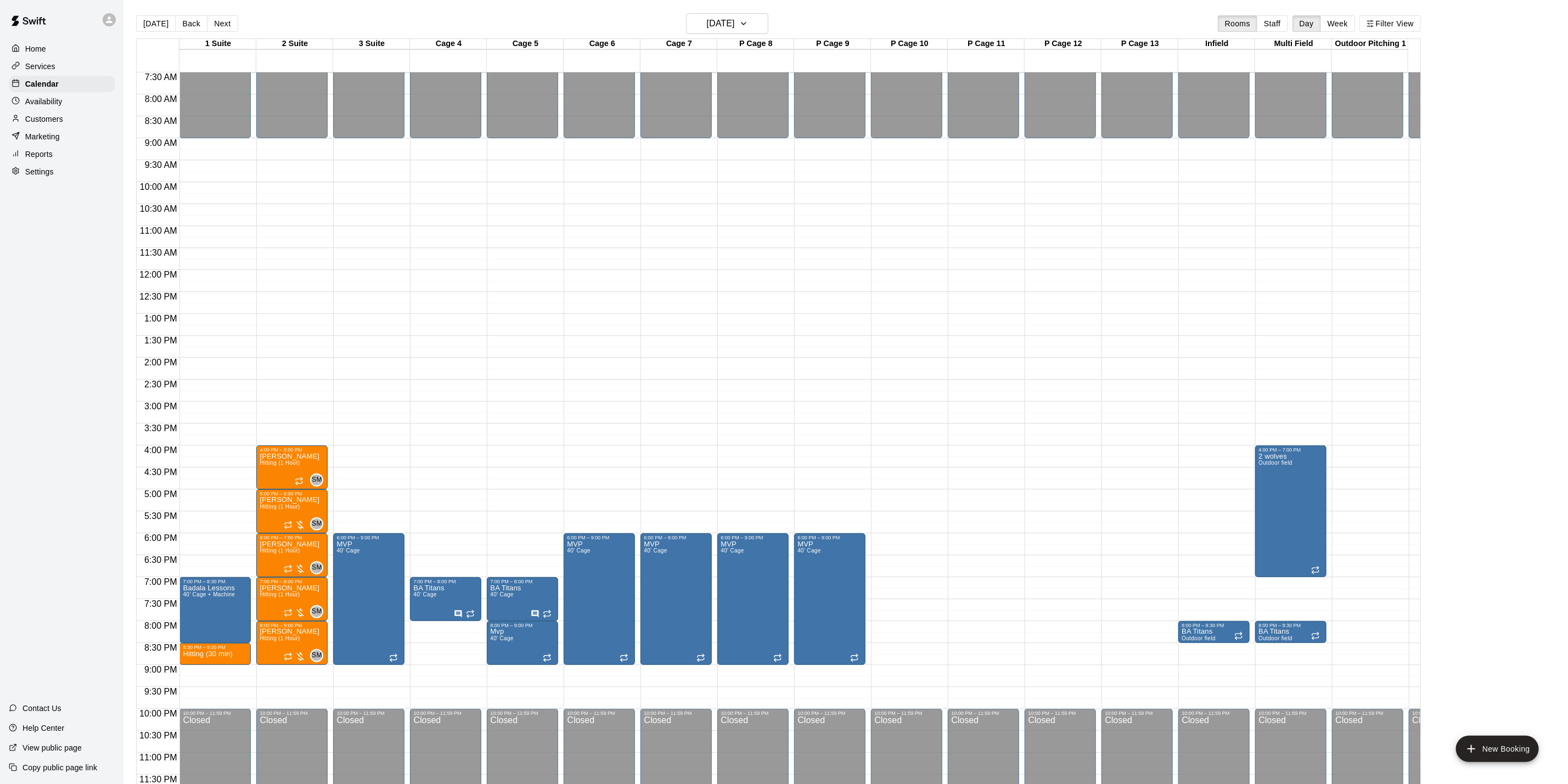
click at [714, 10] on main "[DATE] Back [DATE][DATE] Rooms Staff Day Week Filter View 1 Suite 02 Thu 2 Suit…" at bounding box center [845, 400] width 1444 height 802
click at [722, 15] on button "[DATE]" at bounding box center [728, 24] width 83 height 21
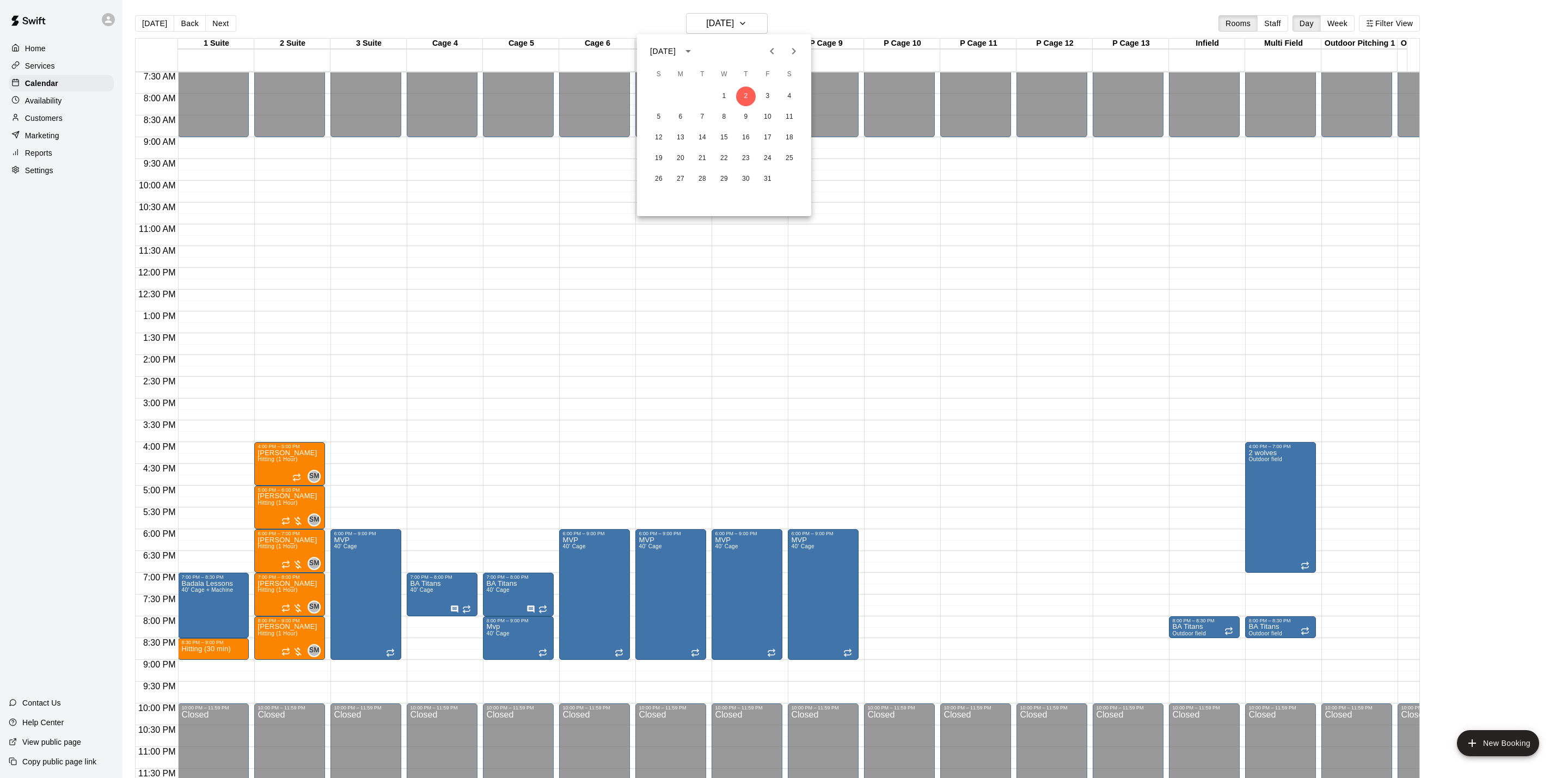
click at [761, 45] on div at bounding box center [783, 50] width 44 height 21
click at [763, 45] on button "Previous month" at bounding box center [771, 50] width 21 height 21
click at [746, 138] on button "18" at bounding box center [745, 137] width 20 height 20
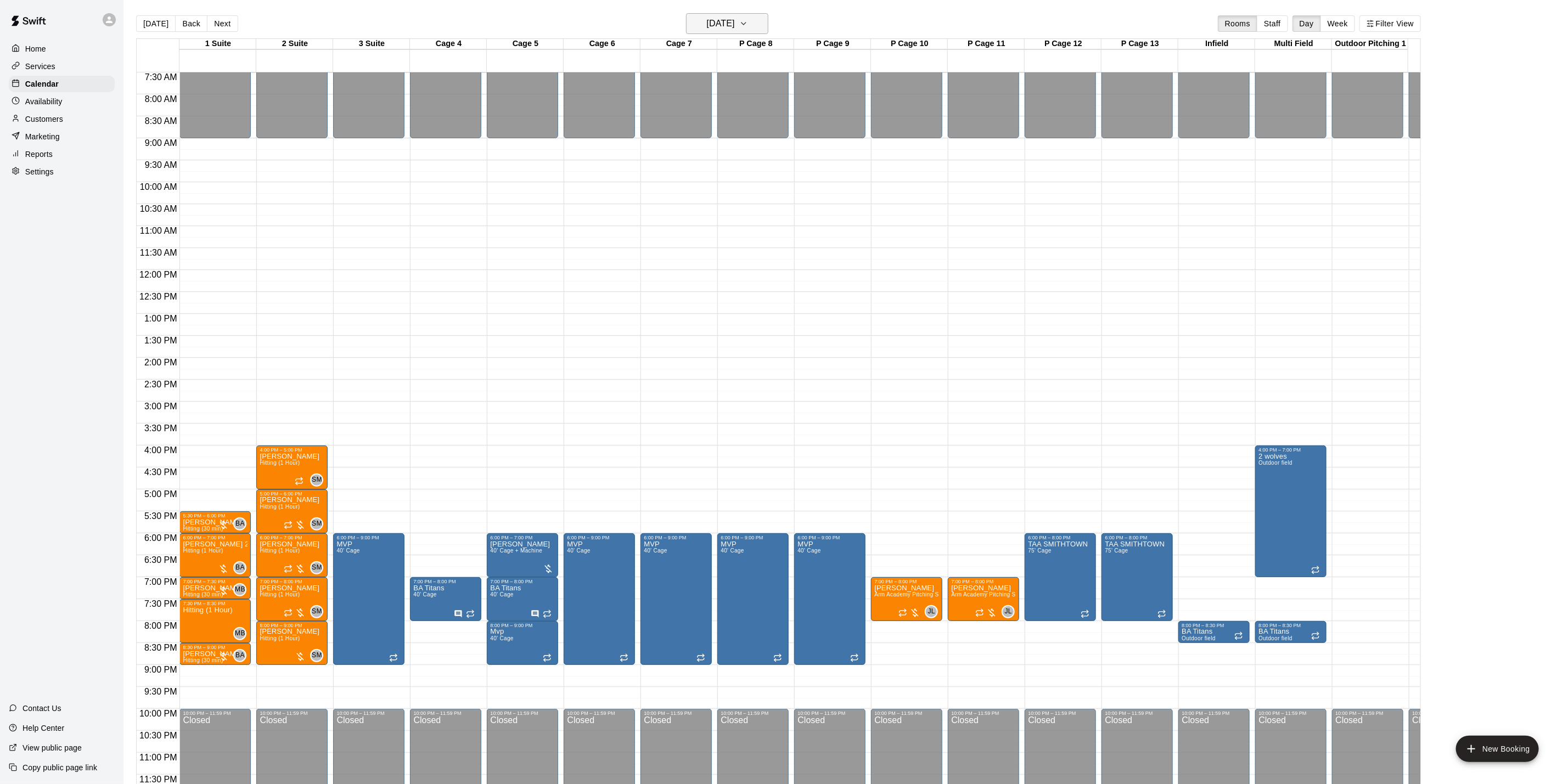
click at [707, 30] on h6 "[DATE]" at bounding box center [721, 24] width 28 height 15
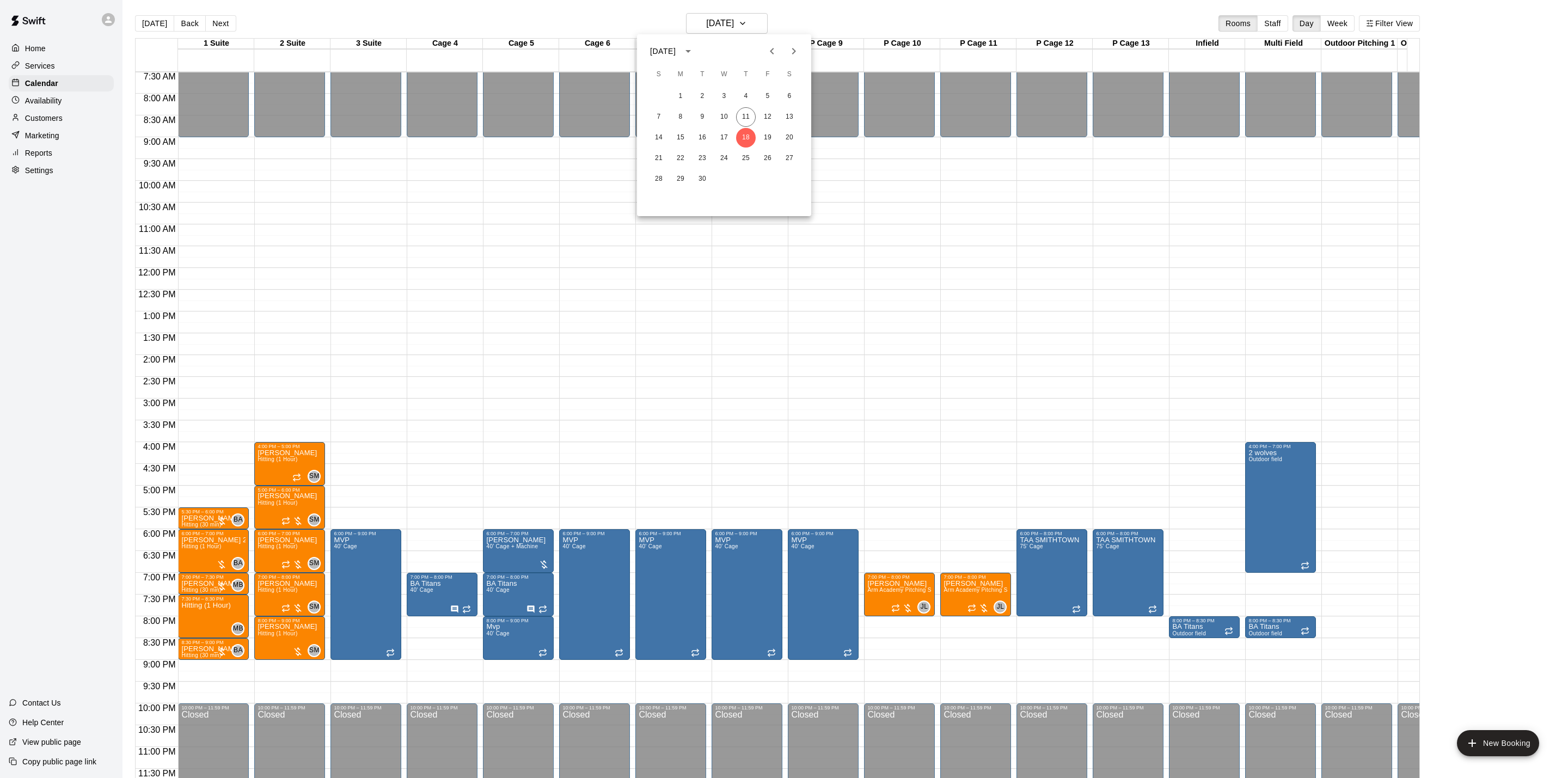
click at [798, 48] on icon "Next month" at bounding box center [794, 51] width 13 height 13
click at [747, 100] on button "2" at bounding box center [745, 96] width 20 height 20
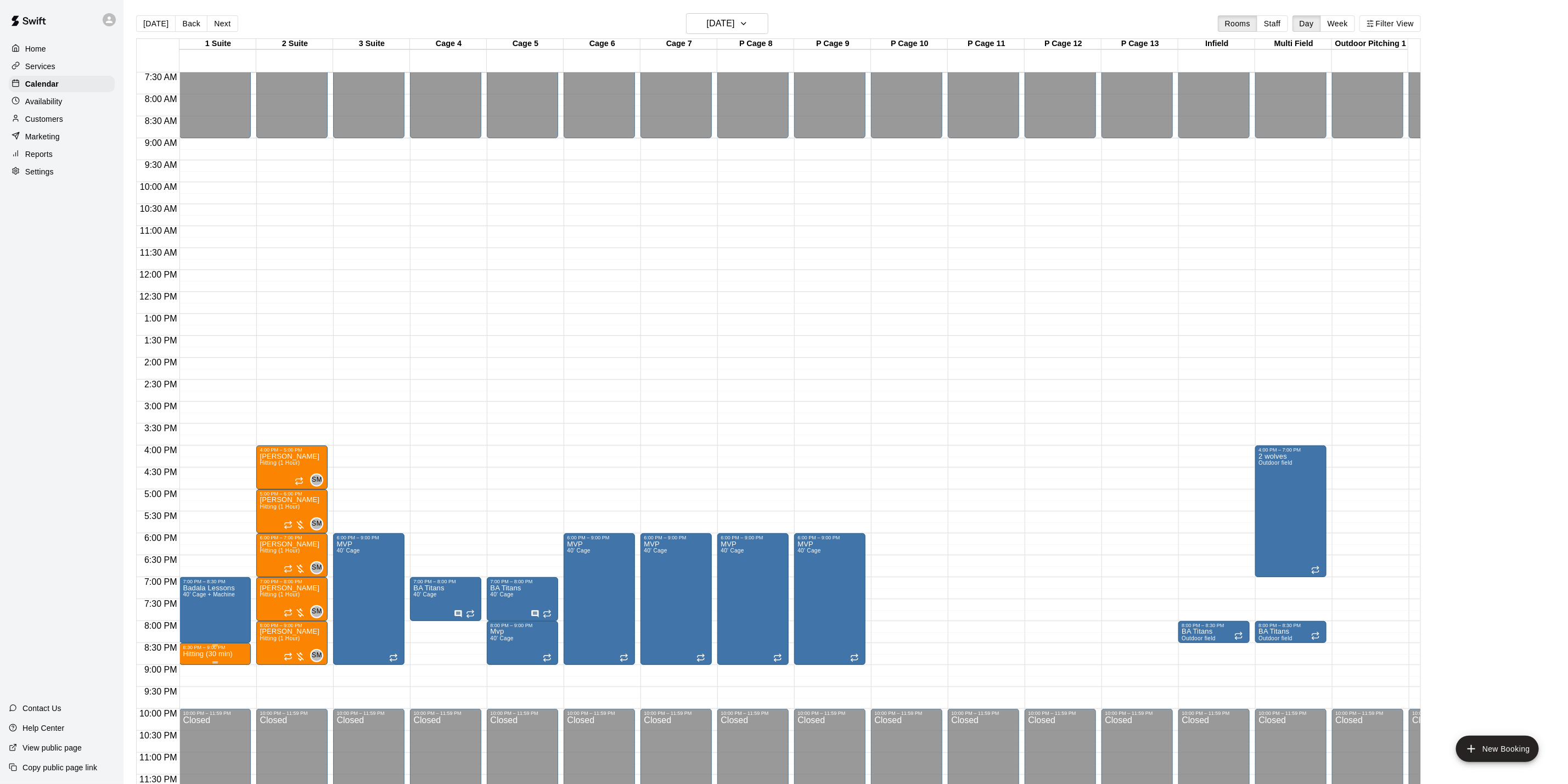
click at [241, 645] on div at bounding box center [214, 646] width 65 height 2
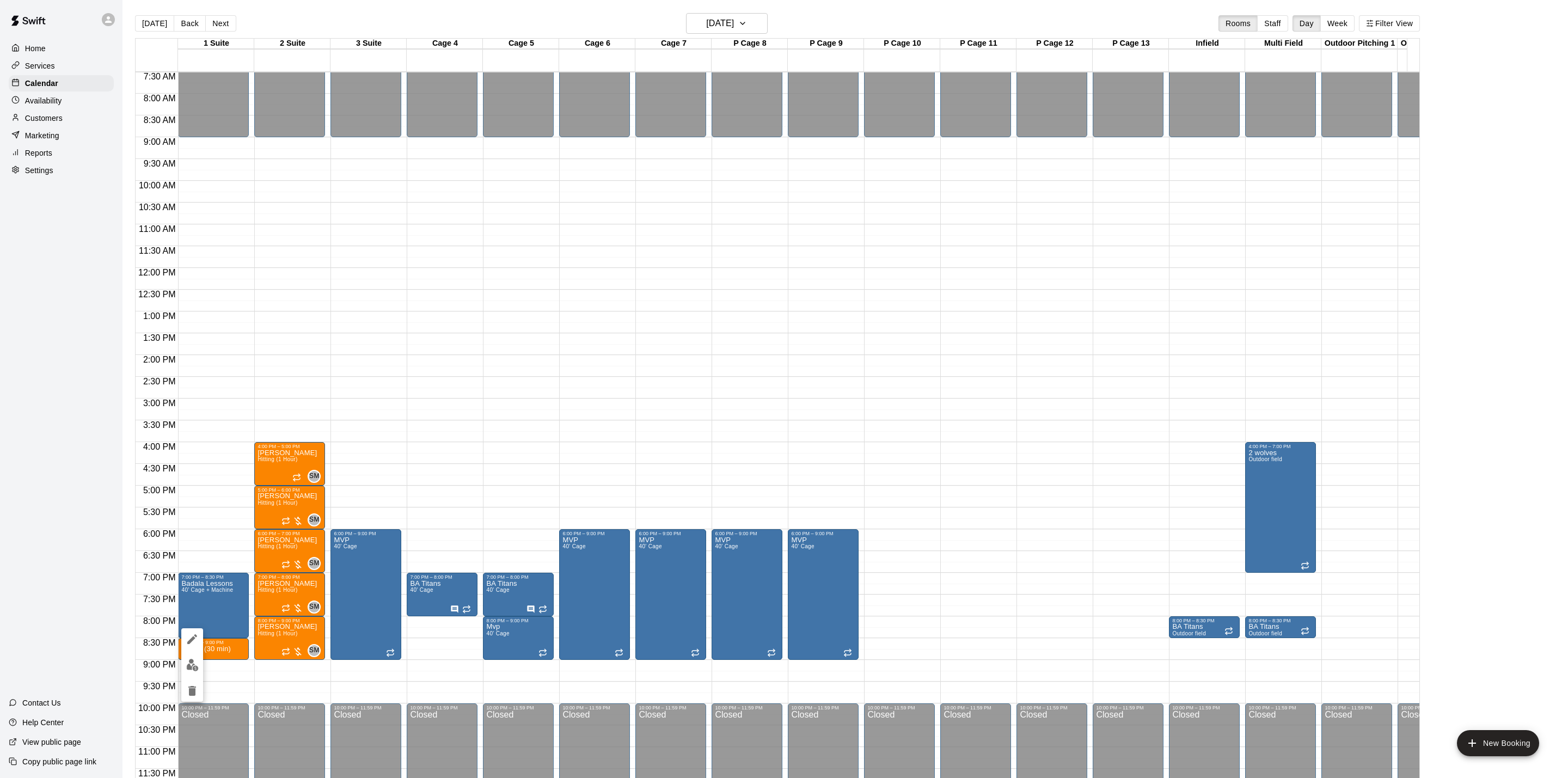
click at [194, 643] on icon "edit" at bounding box center [192, 639] width 13 height 13
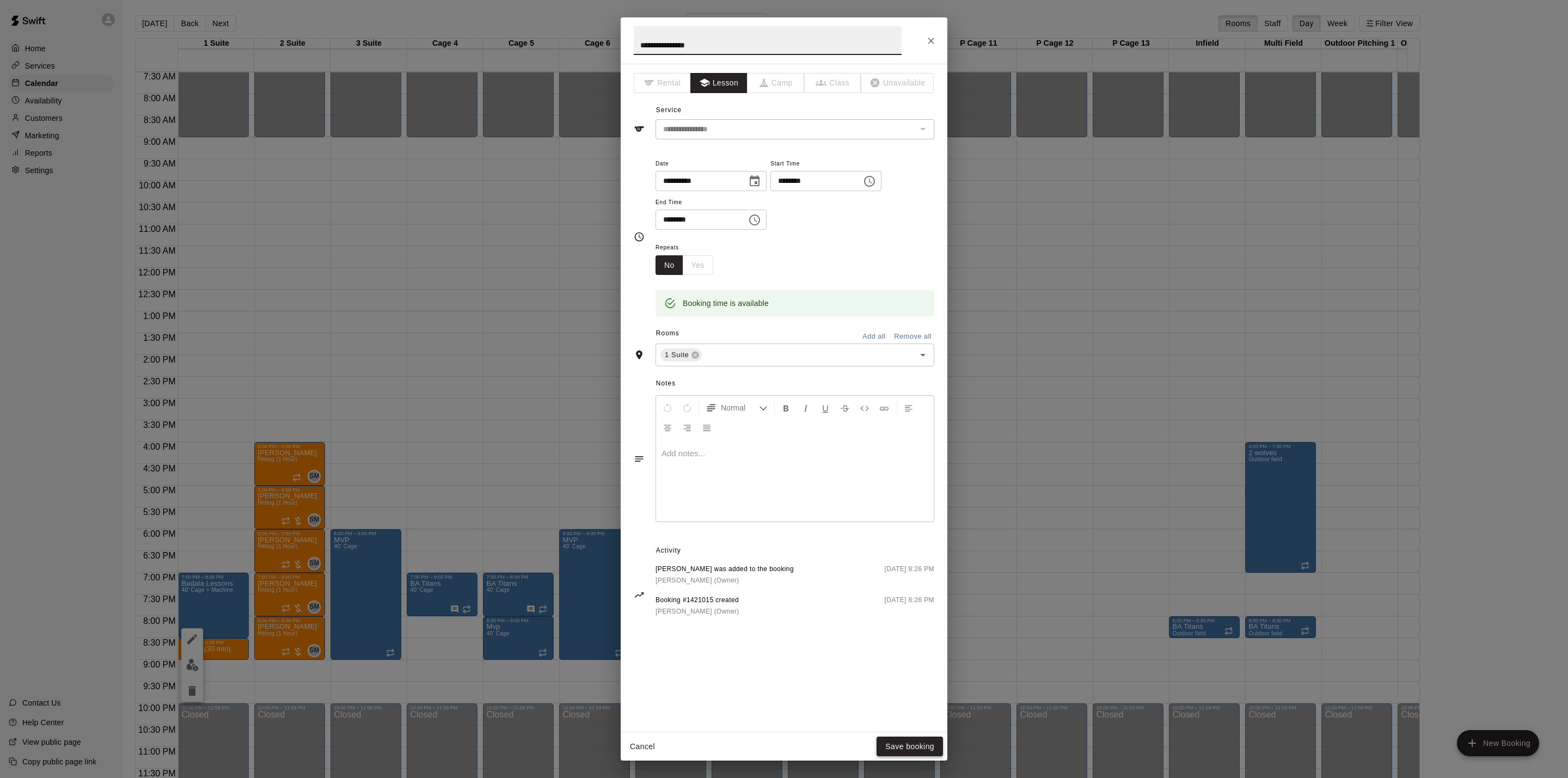
click at [902, 743] on button "Save booking" at bounding box center [909, 747] width 66 height 21
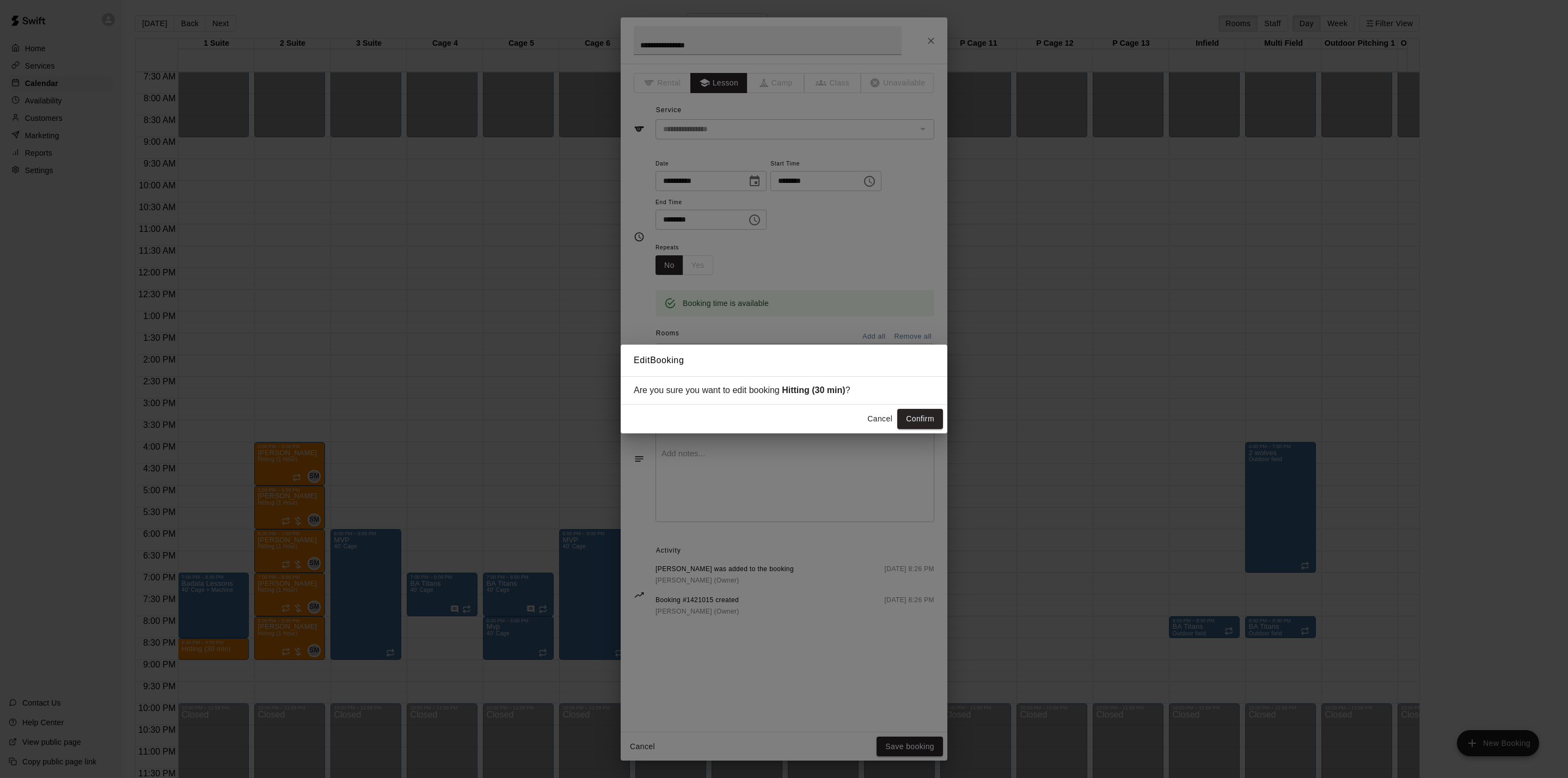
click at [870, 437] on div "Edit Booking Are you sure you want to edit booking Hitting (30 min) ? Cancel Co…" at bounding box center [784, 389] width 1568 height 778
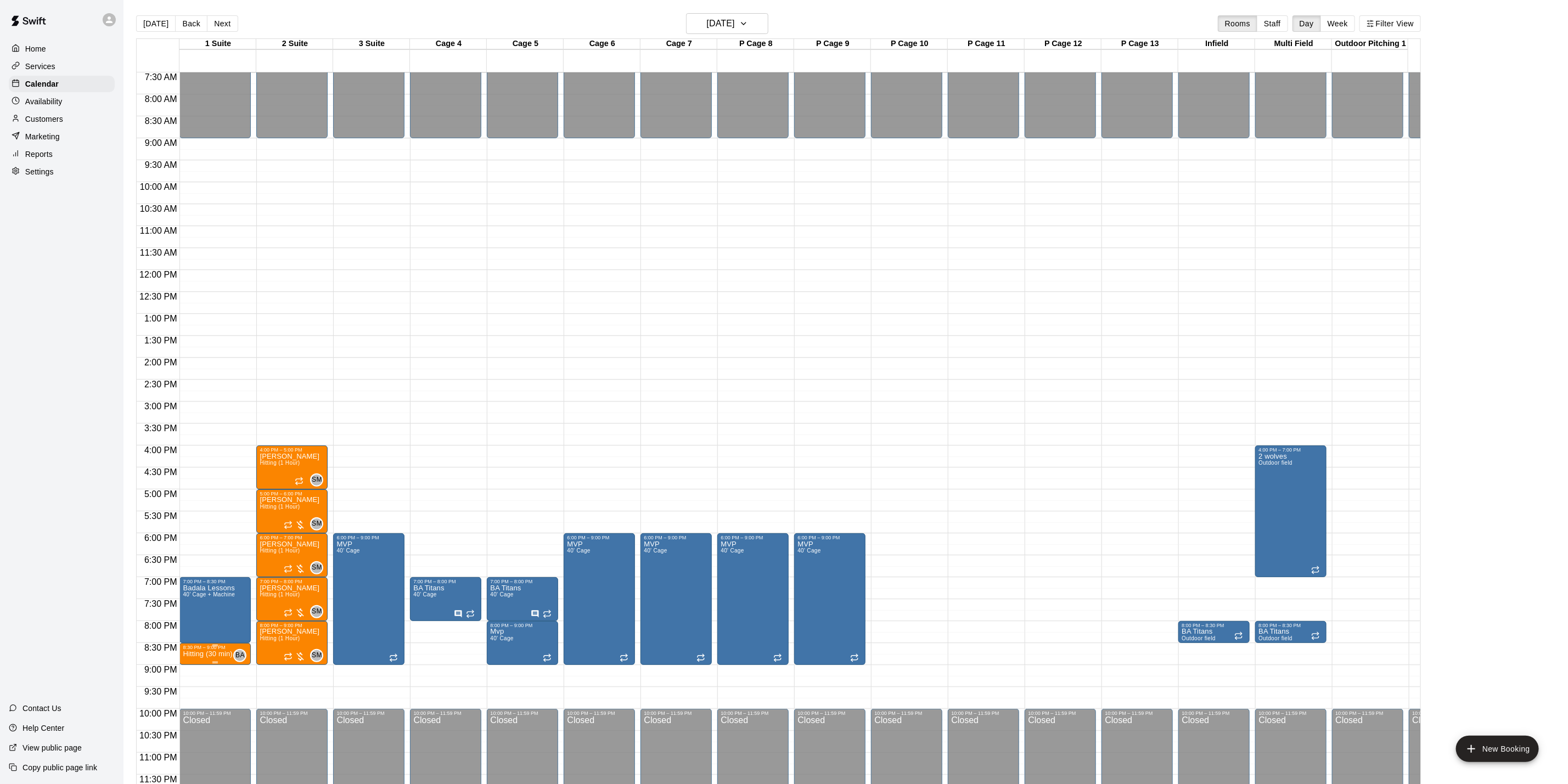
click at [214, 654] on p "Hitting (30 min)" at bounding box center [207, 654] width 50 height 0
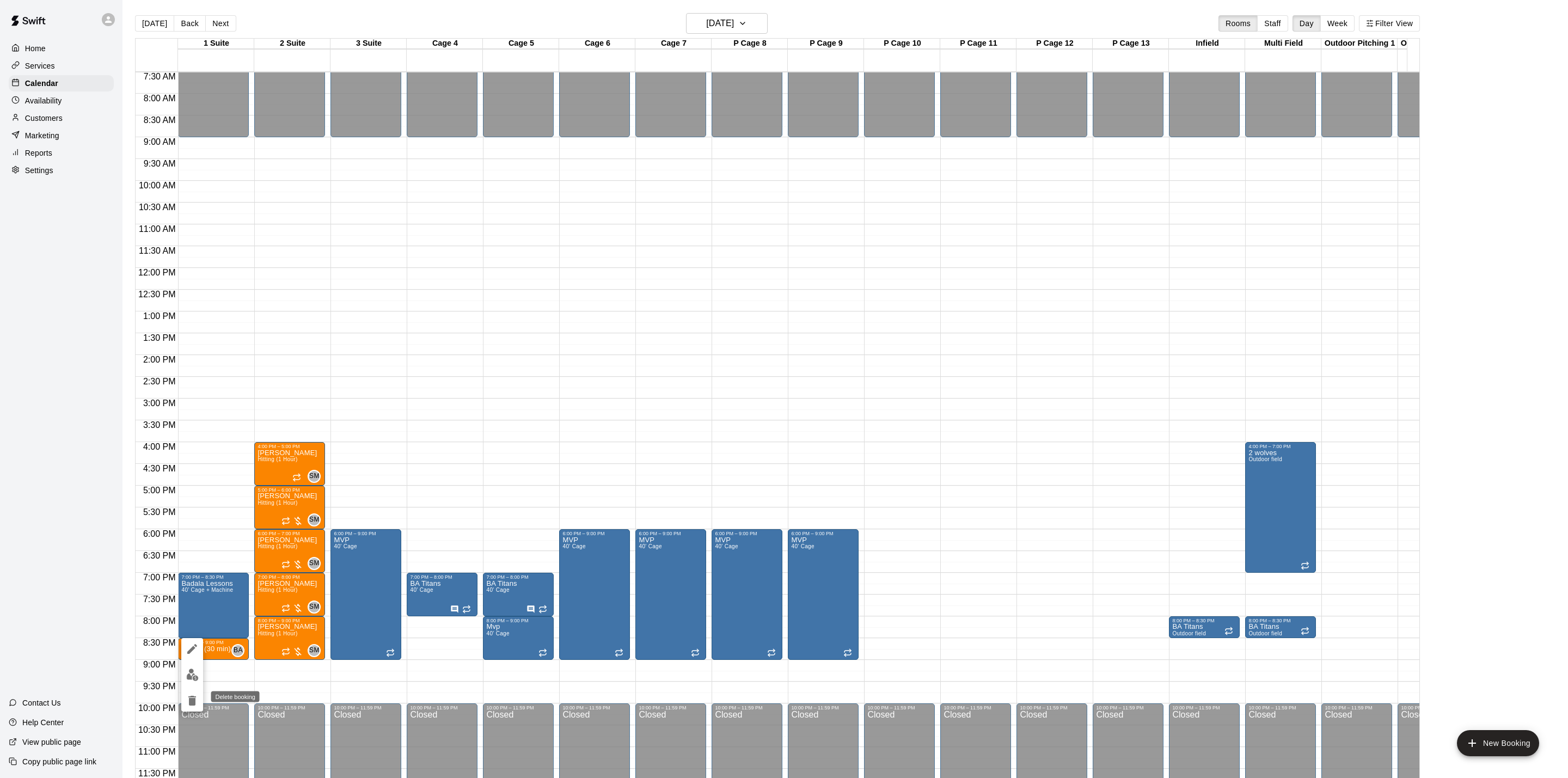
click at [191, 704] on icon "delete" at bounding box center [192, 701] width 7 height 10
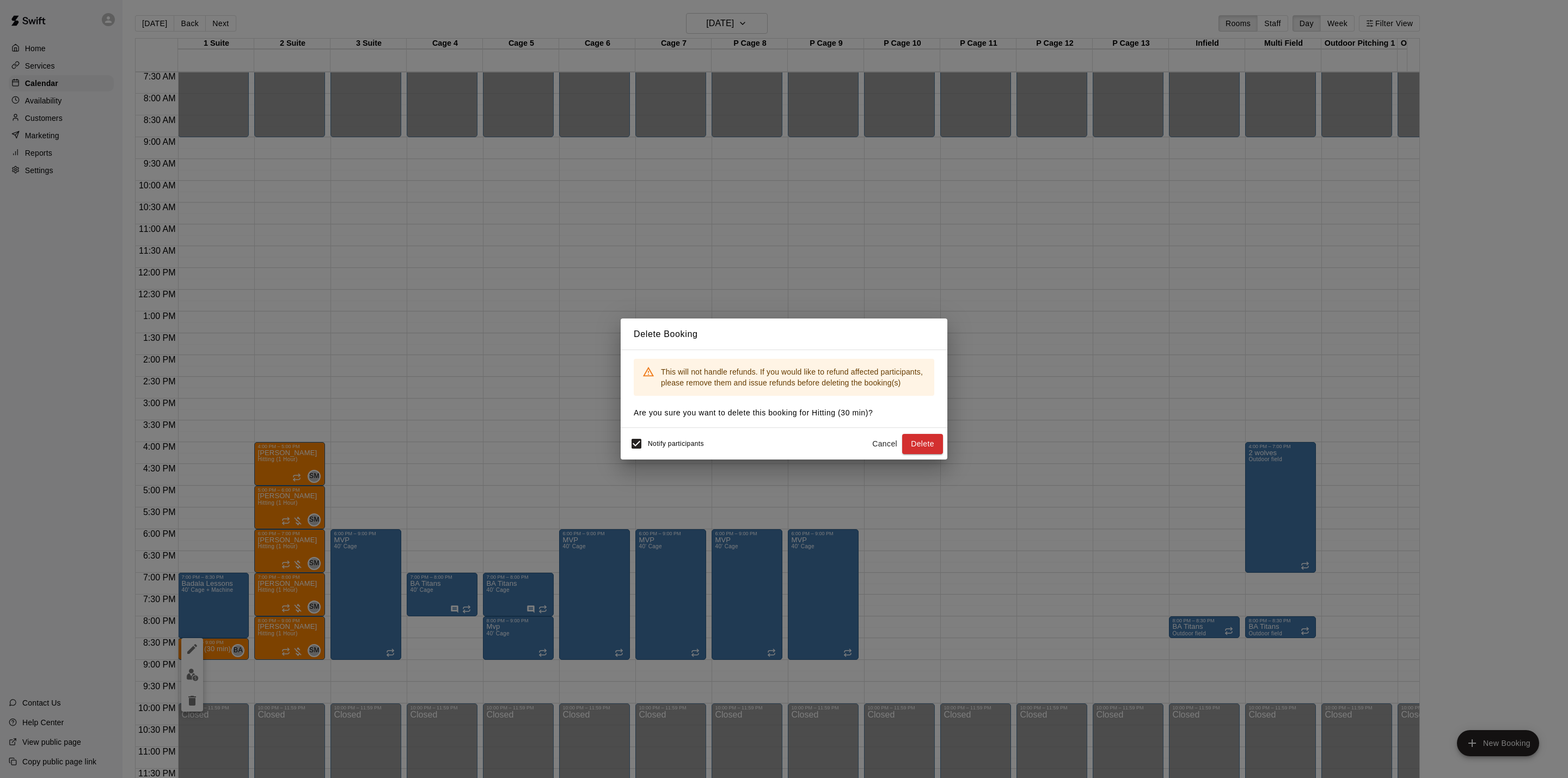
click at [913, 435] on button "Delete" at bounding box center [923, 444] width 41 height 21
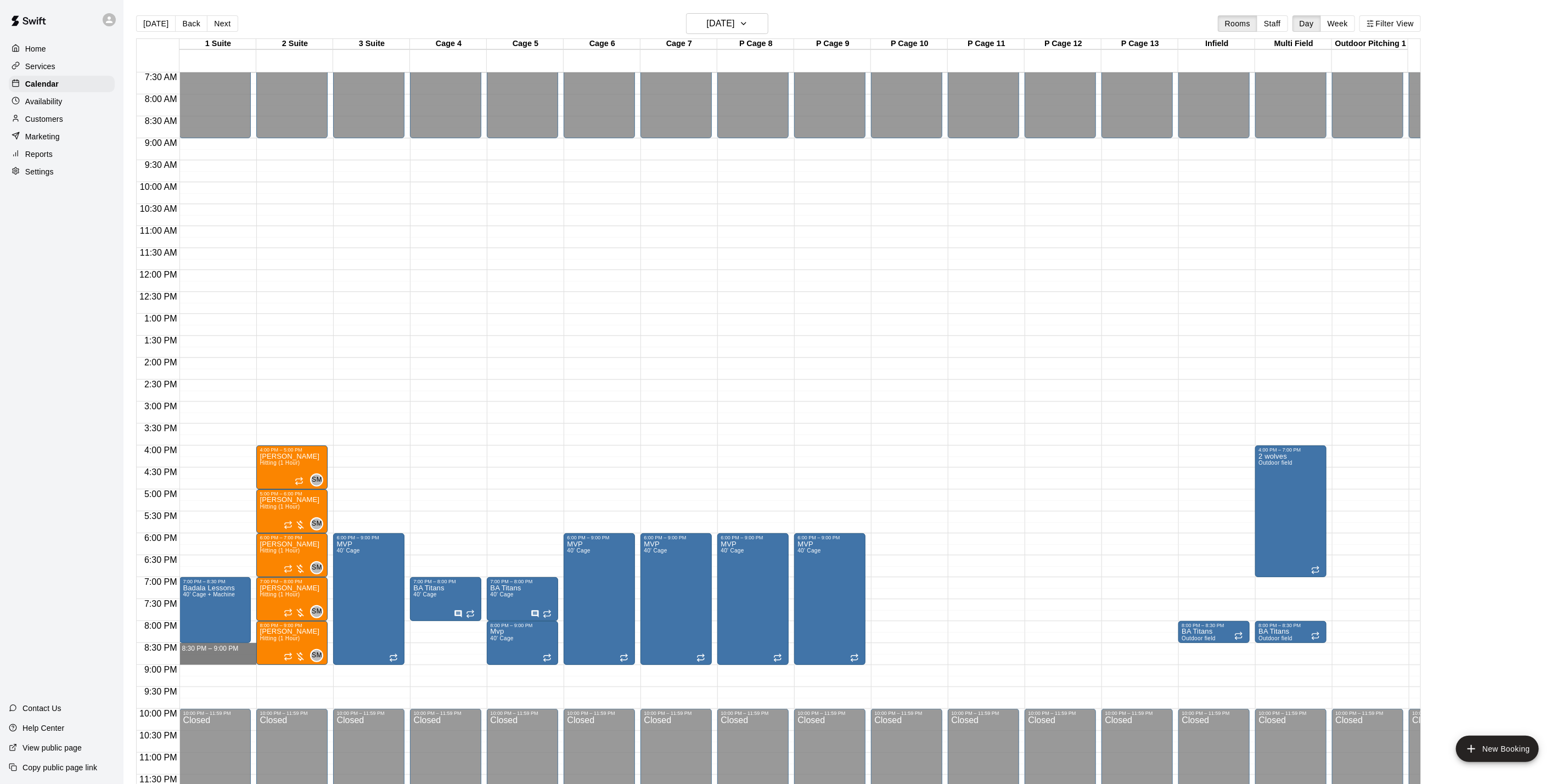
drag, startPoint x: 208, startPoint y: 637, endPoint x: 208, endPoint y: 647, distance: 10.0
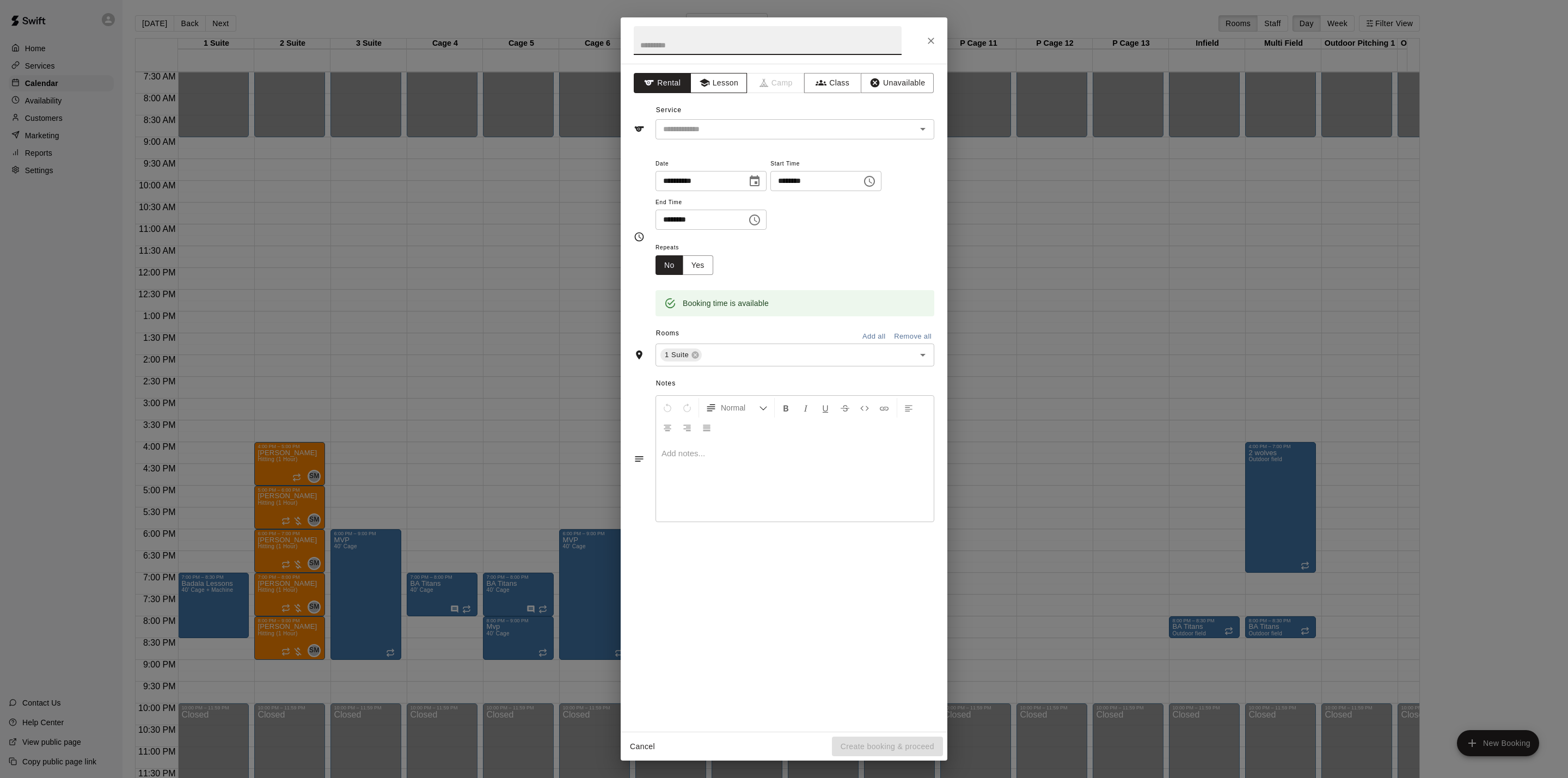
click at [719, 76] on button "Lesson" at bounding box center [718, 83] width 57 height 21
click at [717, 132] on input "text" at bounding box center [778, 129] width 240 height 14
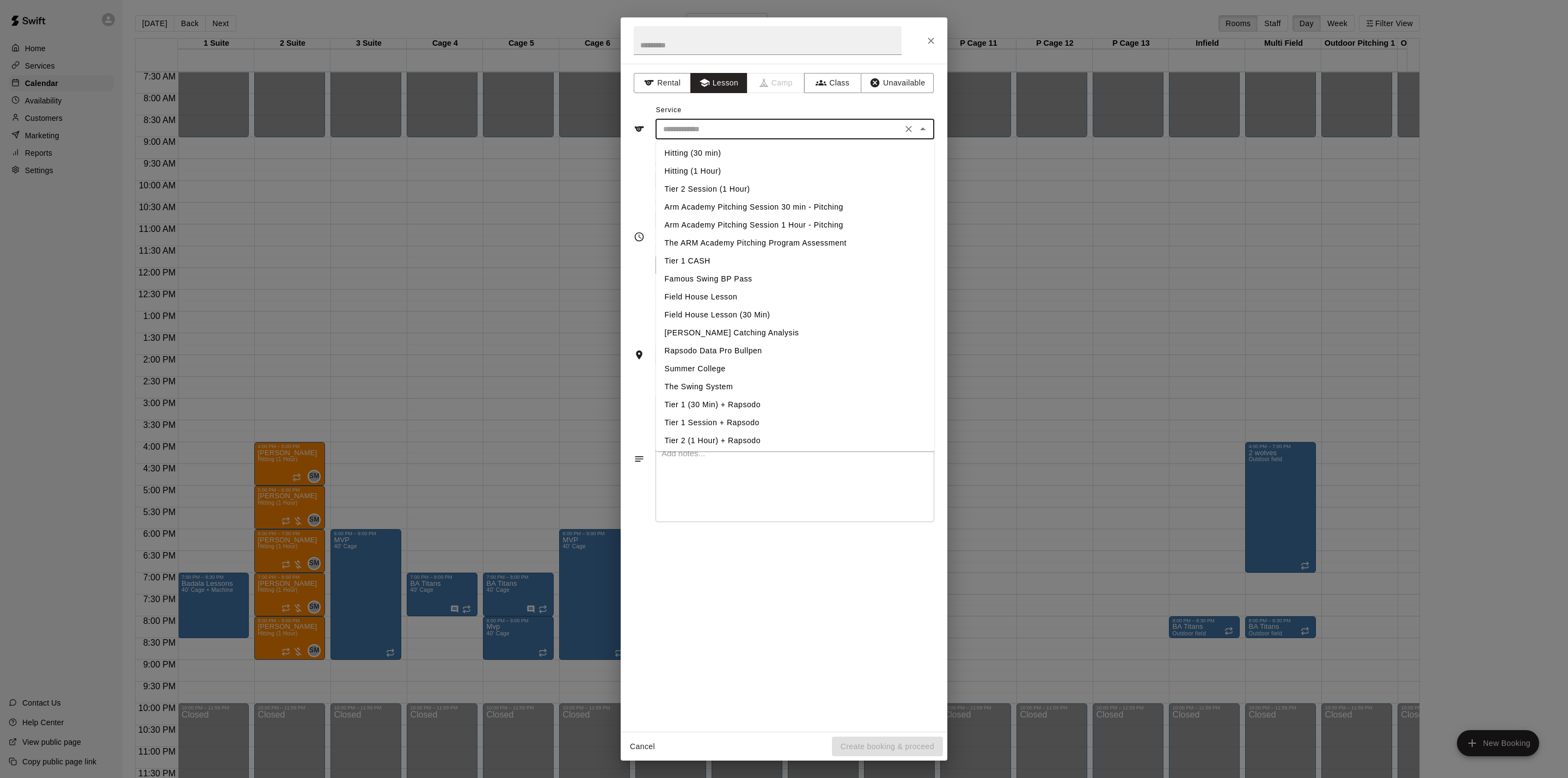
click at [739, 151] on li "Hitting (30 min)" at bounding box center [795, 153] width 279 height 18
type input "**********"
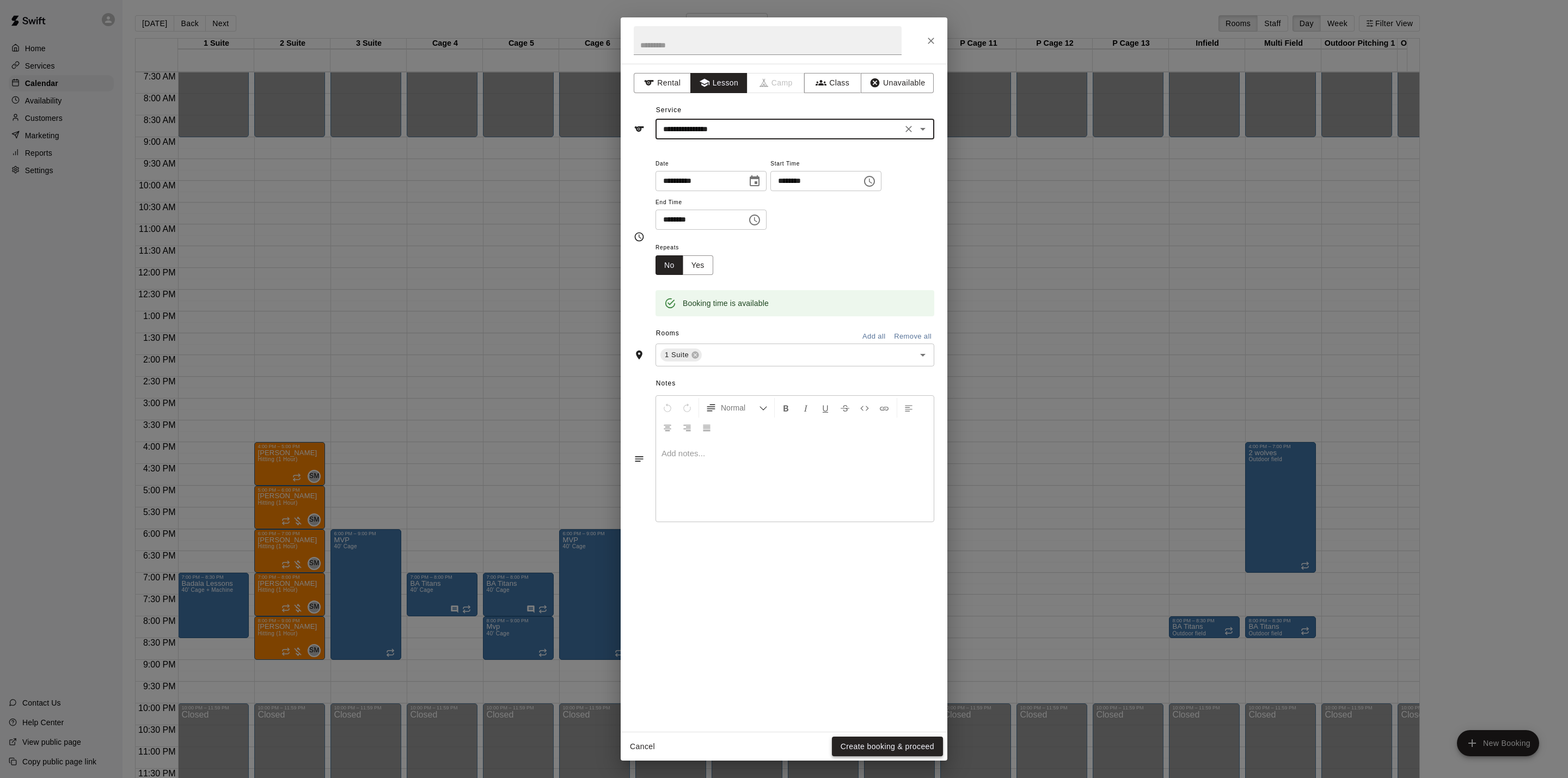
click at [863, 741] on button "Create booking & proceed" at bounding box center [887, 747] width 111 height 21
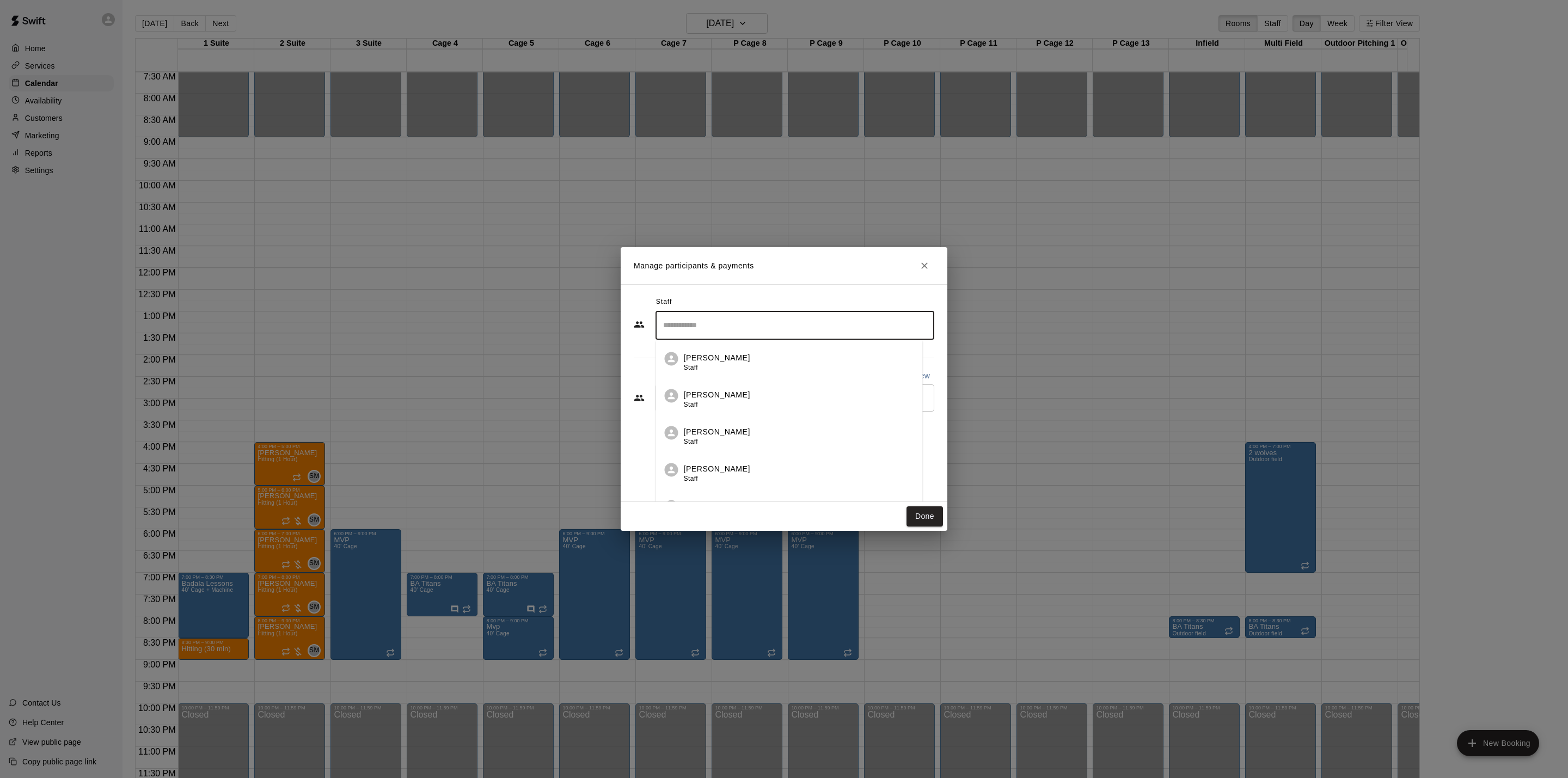
click at [674, 330] on input "Search staff" at bounding box center [795, 326] width 269 height 19
click at [706, 363] on p "[PERSON_NAME]" at bounding box center [722, 357] width 66 height 11
click at [706, 407] on div "​" at bounding box center [795, 397] width 279 height 27
type input "***"
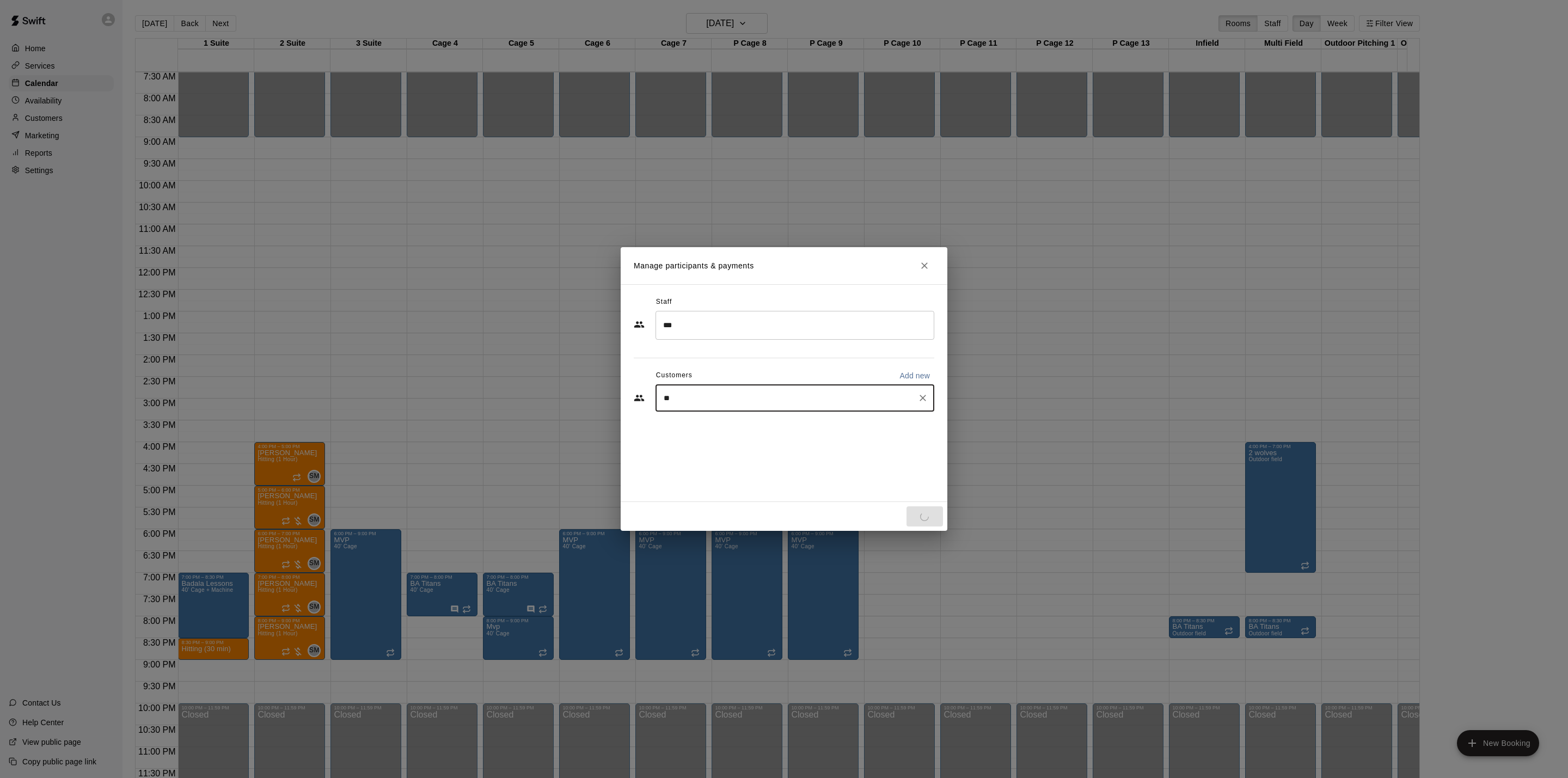
type input "***"
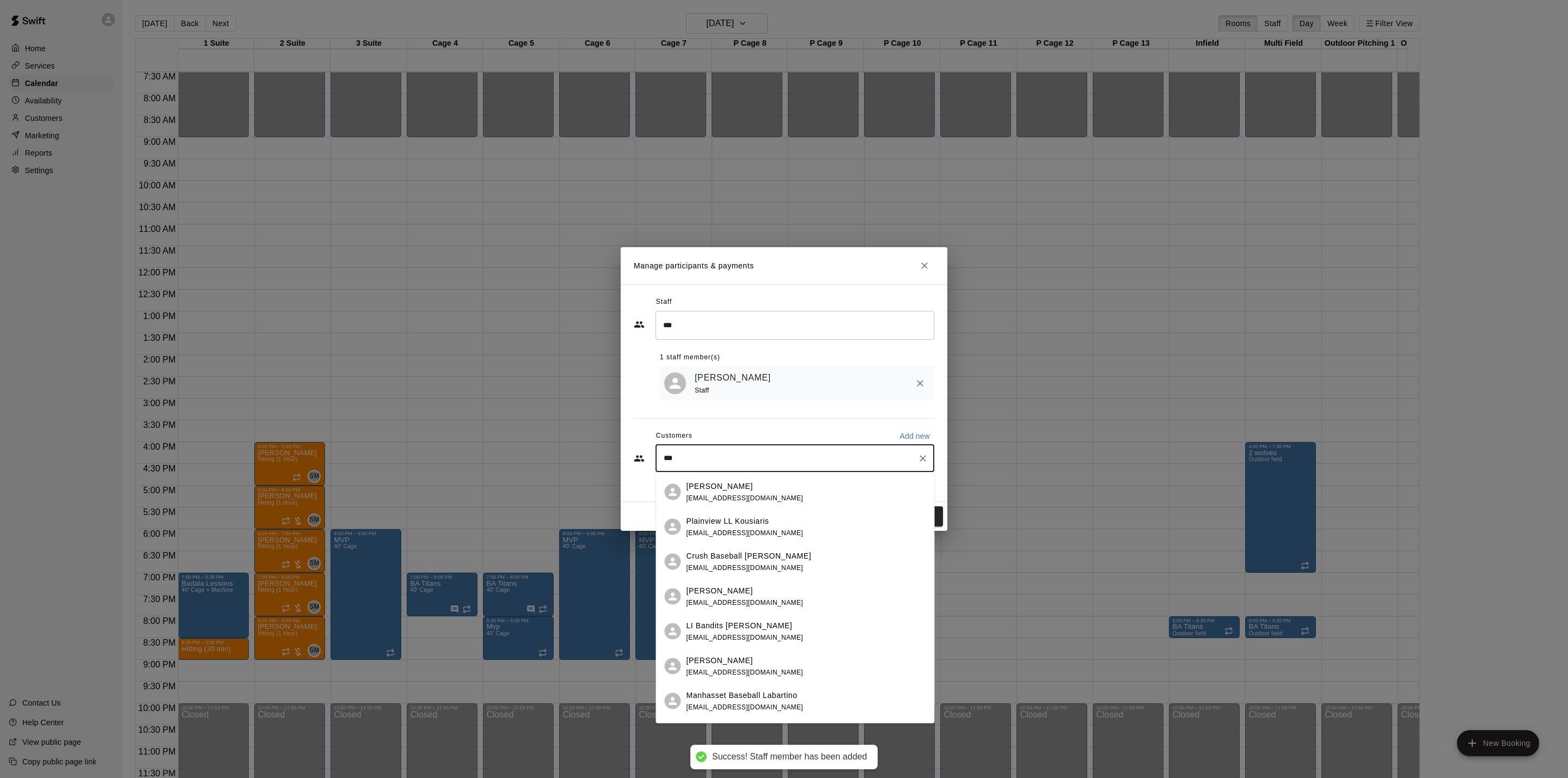
click at [719, 492] on div "[PERSON_NAME] [EMAIL_ADDRESS][DOMAIN_NAME]" at bounding box center [745, 492] width 118 height 23
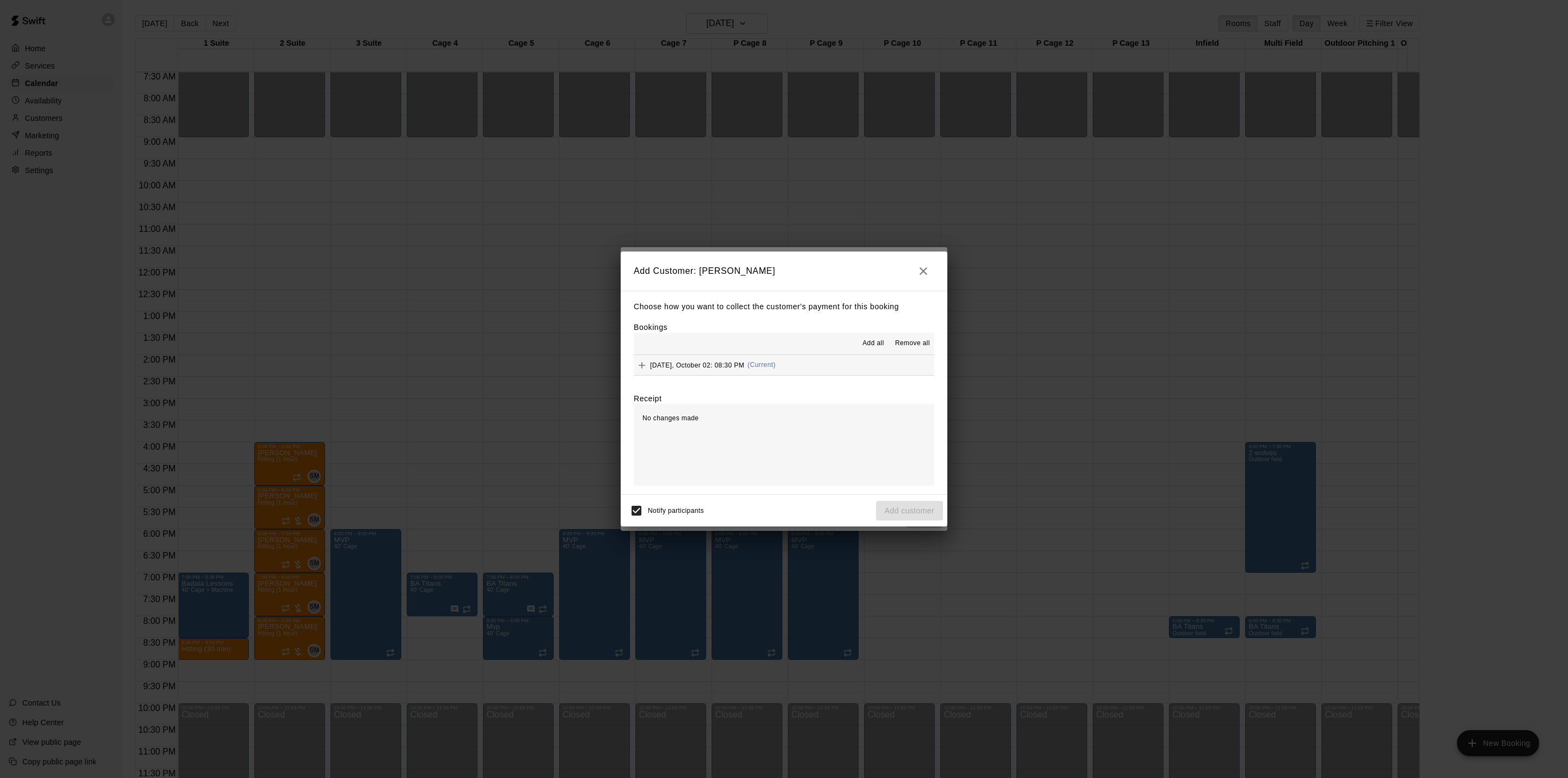
click at [798, 365] on button "[DATE], October 02: 08:30 PM (Current)" at bounding box center [784, 366] width 300 height 21
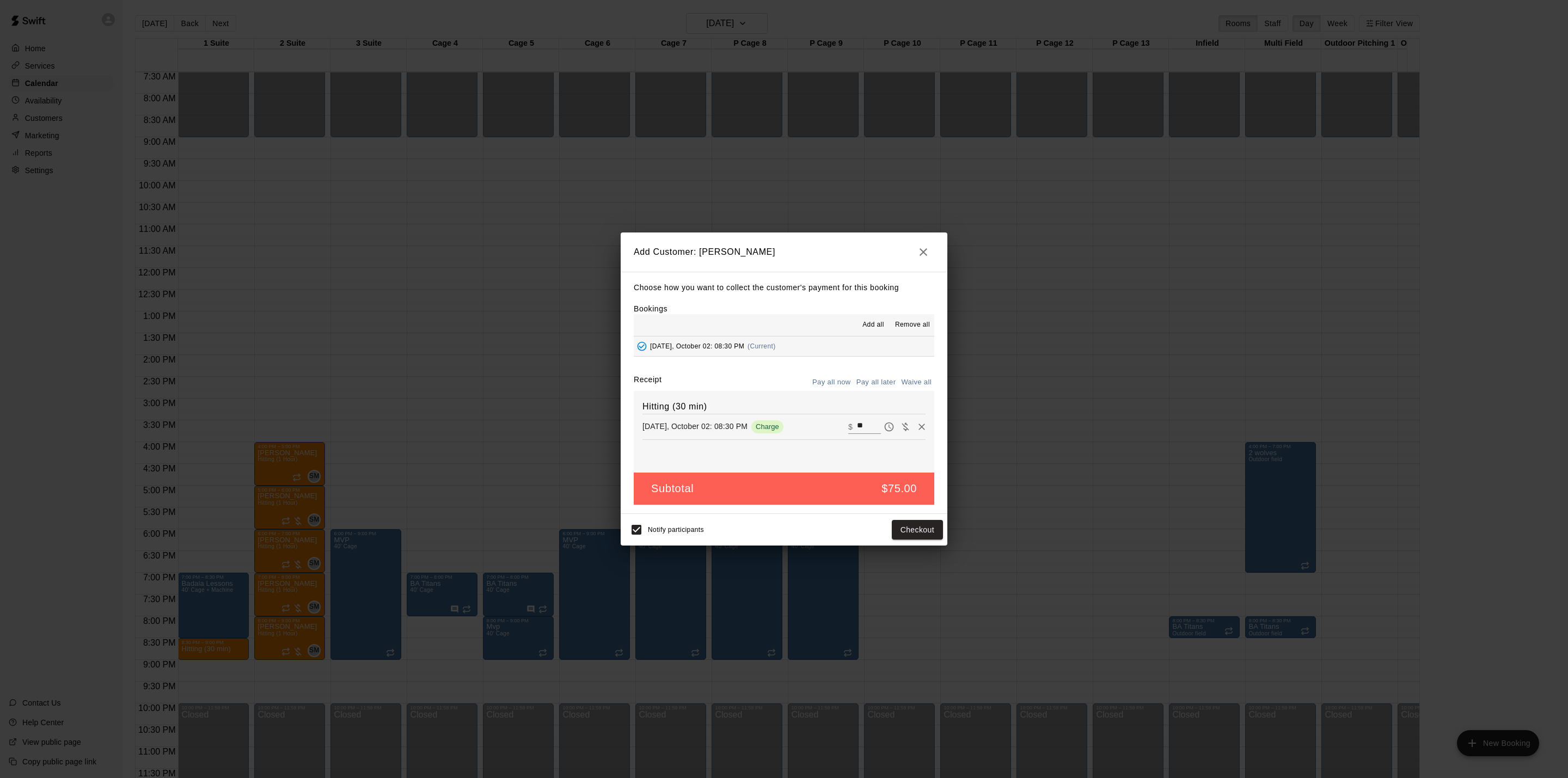
click at [885, 380] on button "Pay all later" at bounding box center [876, 382] width 45 height 17
click at [928, 533] on button "Add customer" at bounding box center [909, 530] width 67 height 21
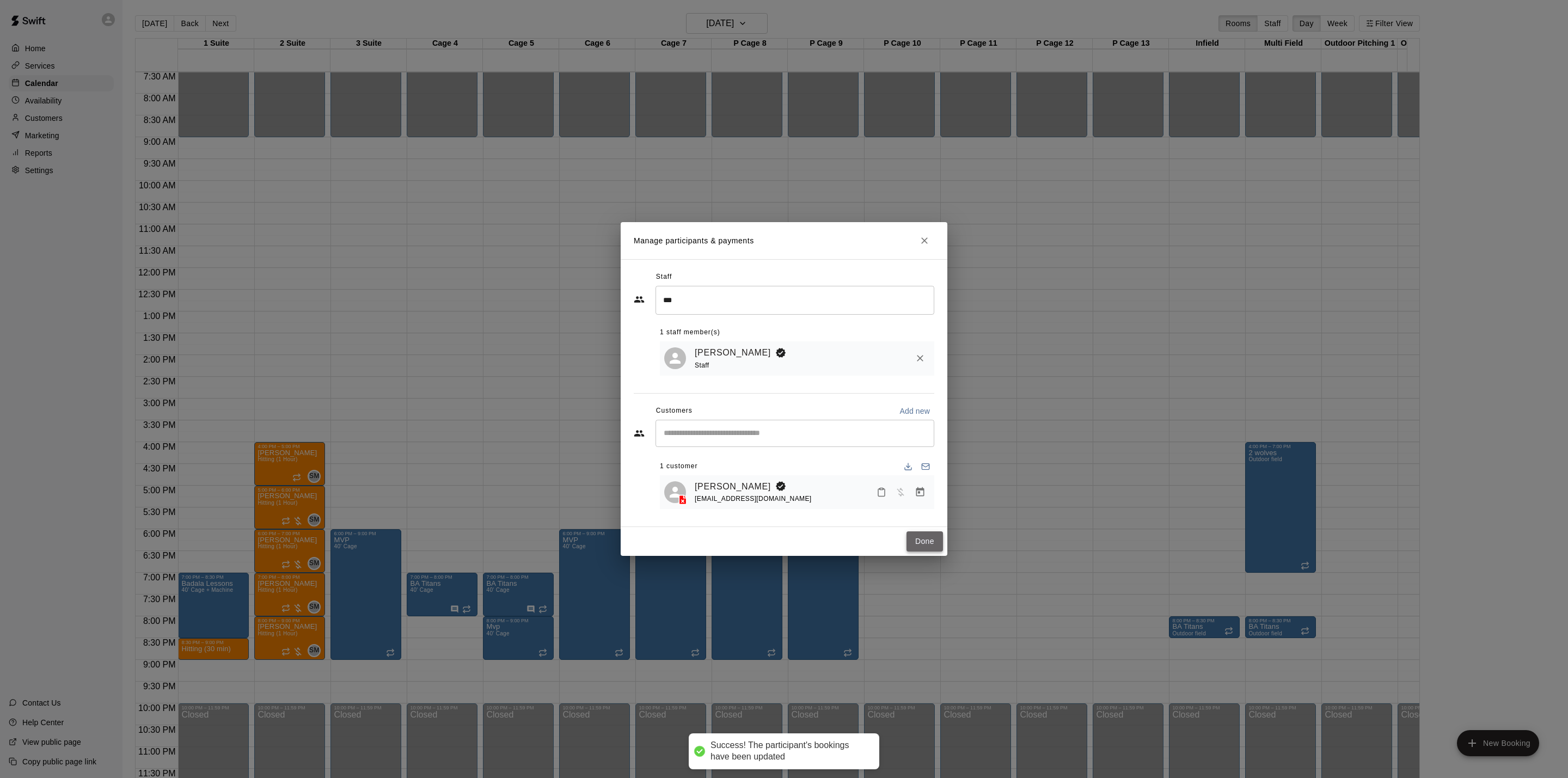
click at [915, 548] on button "Done" at bounding box center [924, 542] width 36 height 21
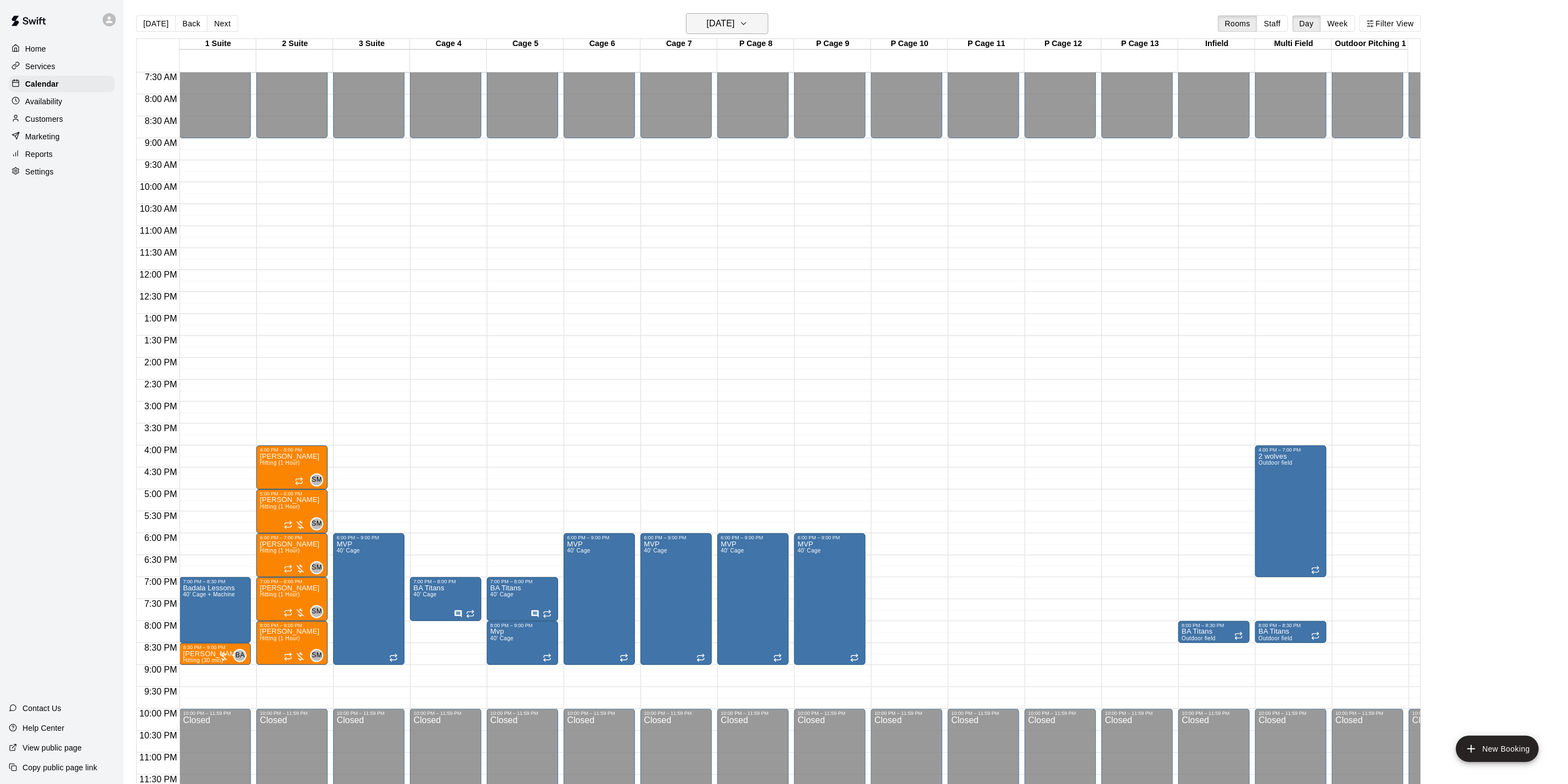
click at [758, 30] on button "[DATE]" at bounding box center [728, 24] width 83 height 21
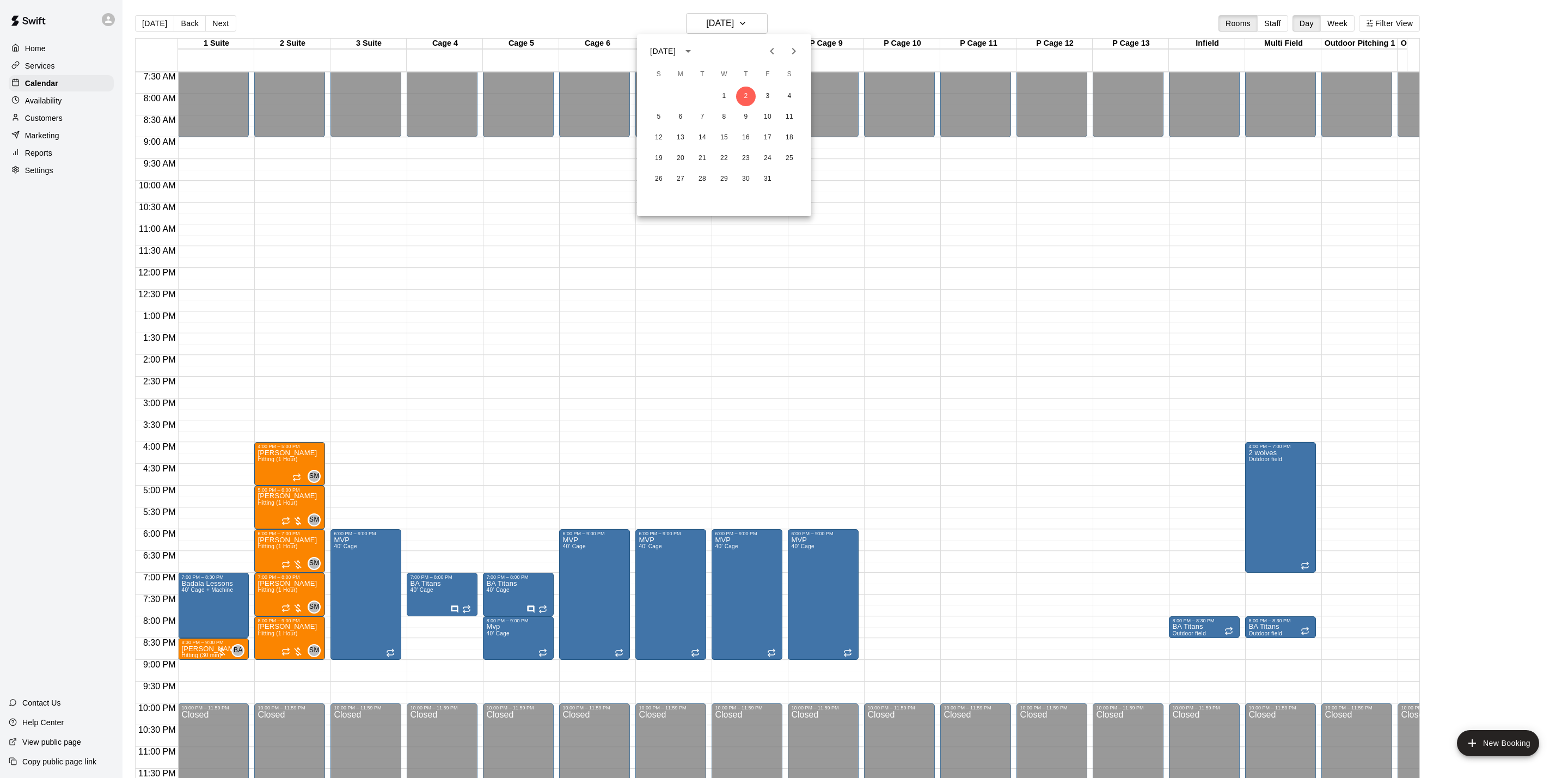
click at [781, 41] on div at bounding box center [783, 50] width 13 height 21
click at [781, 49] on button "Previous month" at bounding box center [771, 50] width 21 height 21
click at [745, 113] on button "11" at bounding box center [745, 117] width 20 height 20
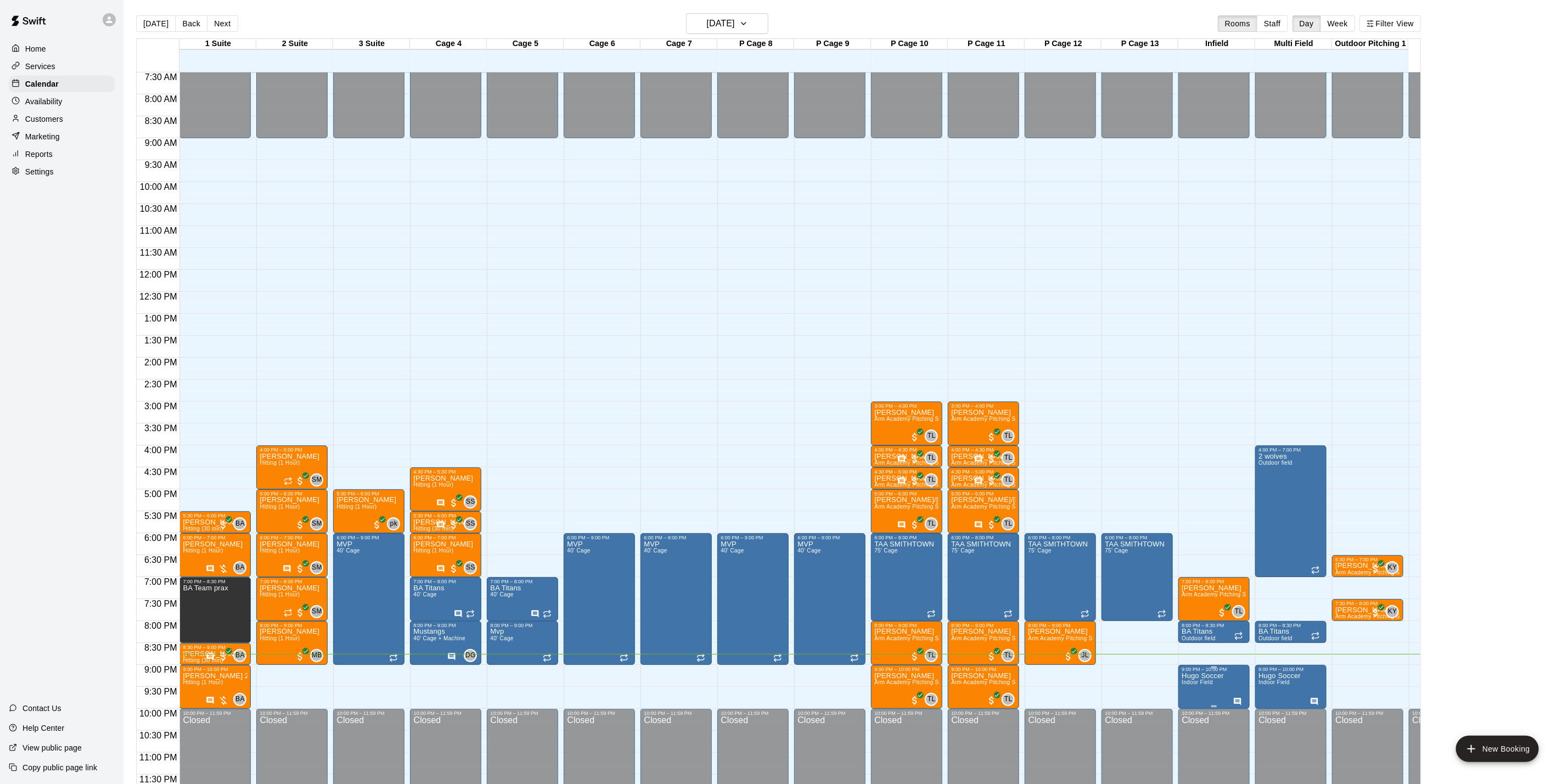
click at [1238, 696] on div at bounding box center [1239, 701] width 12 height 11
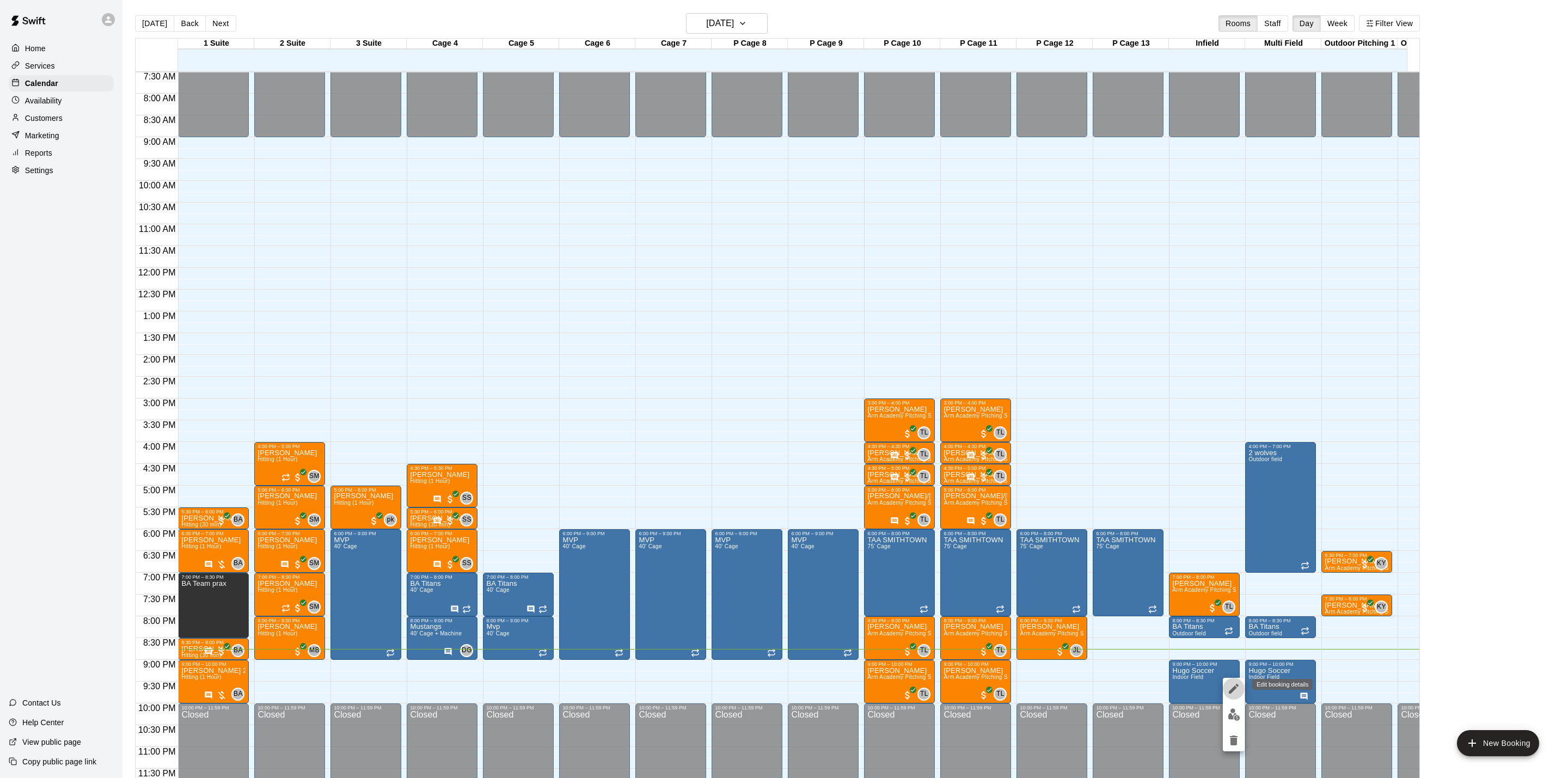
click at [1232, 693] on icon "edit" at bounding box center [1234, 688] width 13 height 13
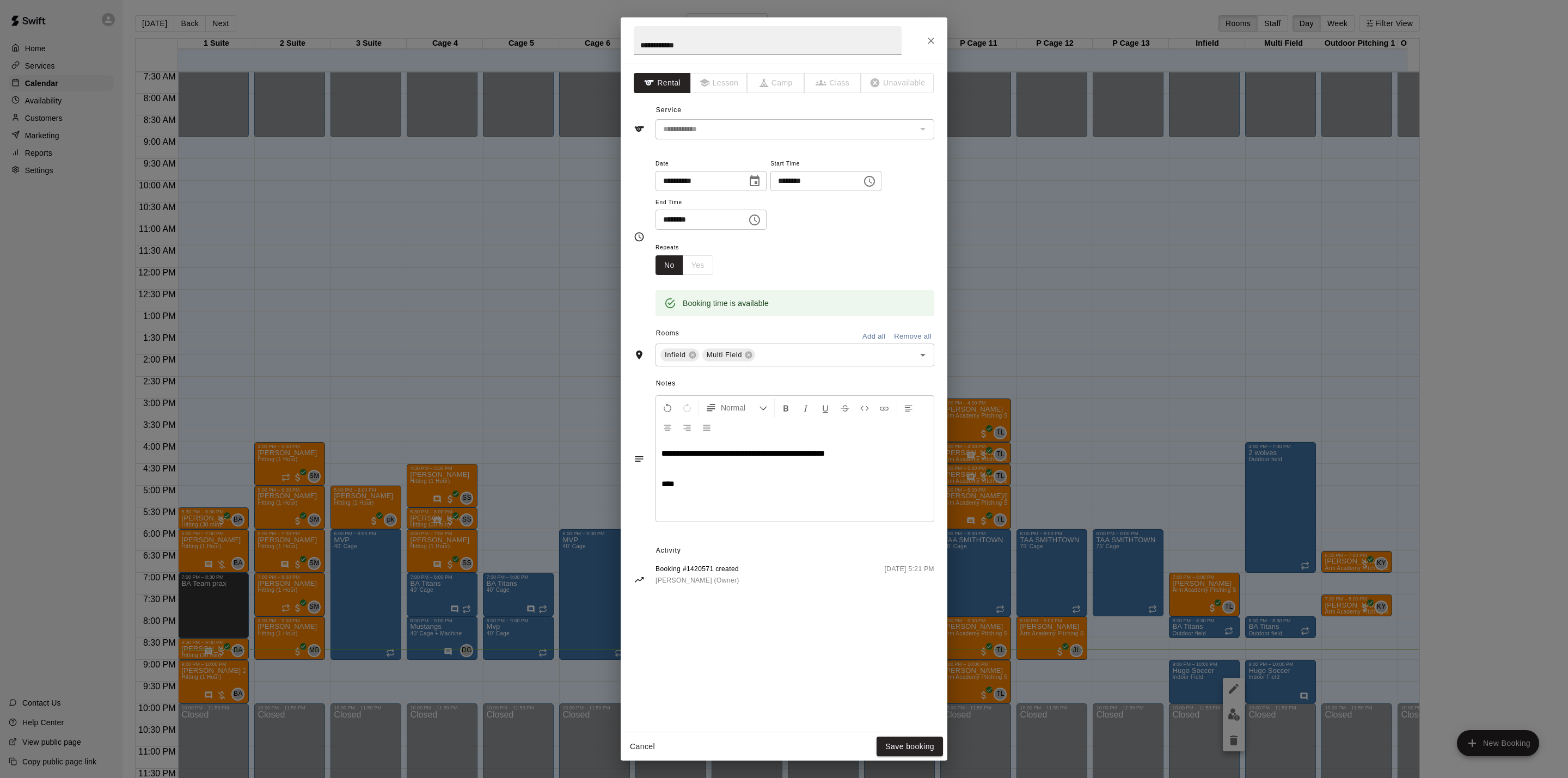
click at [928, 736] on div "Cancel Save booking" at bounding box center [784, 746] width 326 height 29
click at [926, 742] on button "Save booking" at bounding box center [909, 747] width 66 height 21
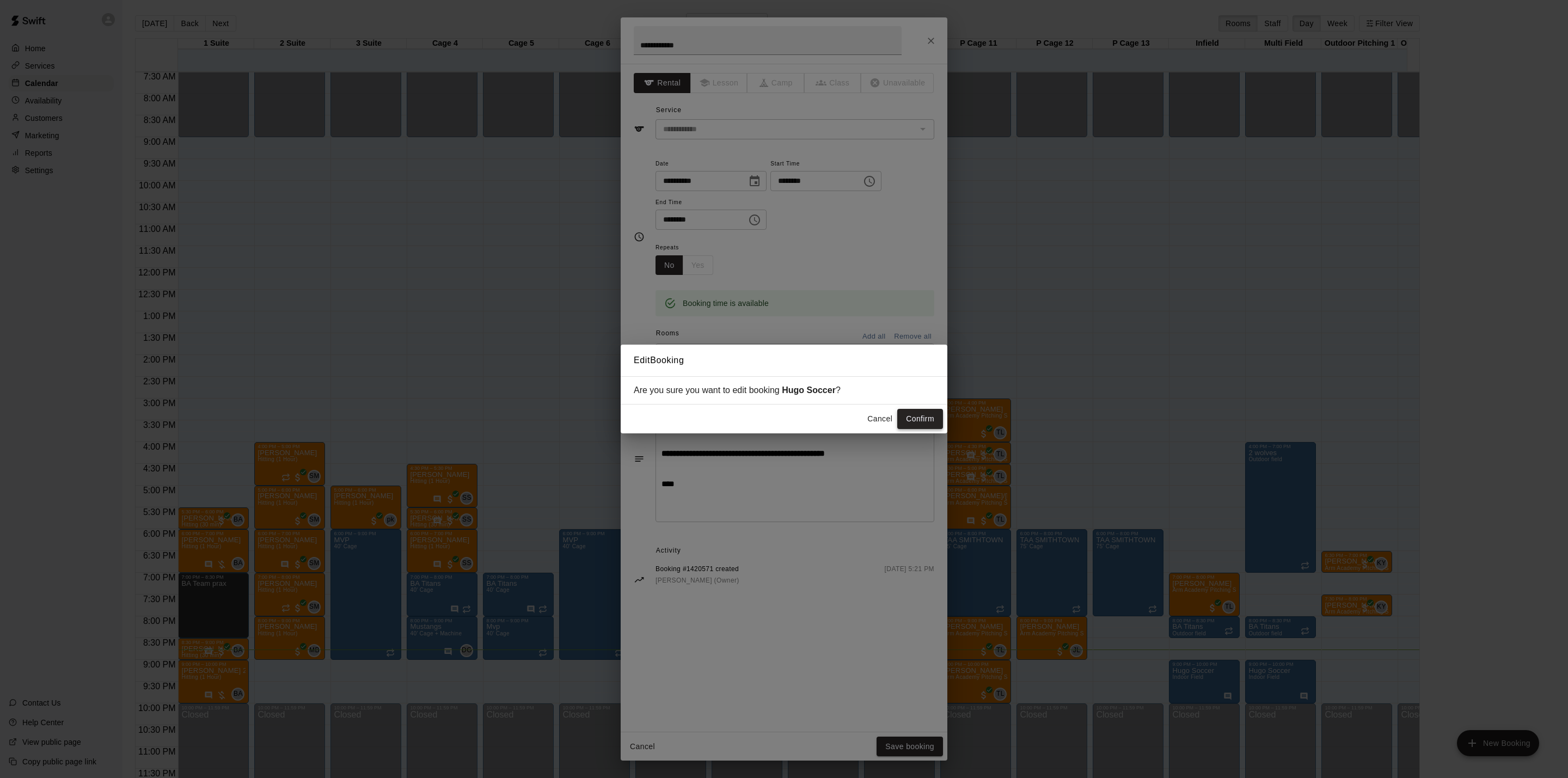
click at [922, 410] on button "Confirm" at bounding box center [920, 419] width 46 height 21
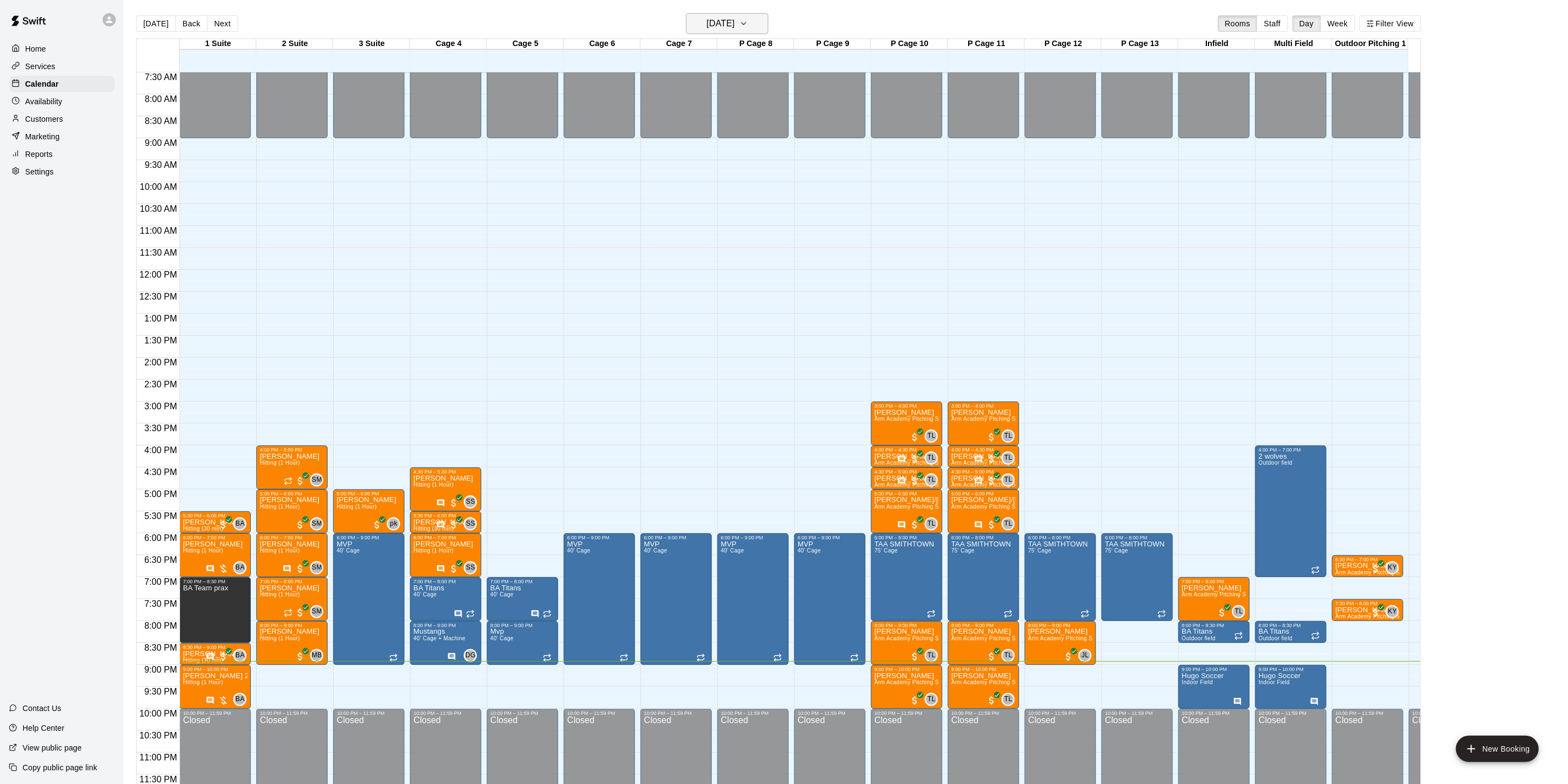
click at [731, 24] on h6 "[DATE]" at bounding box center [721, 24] width 28 height 15
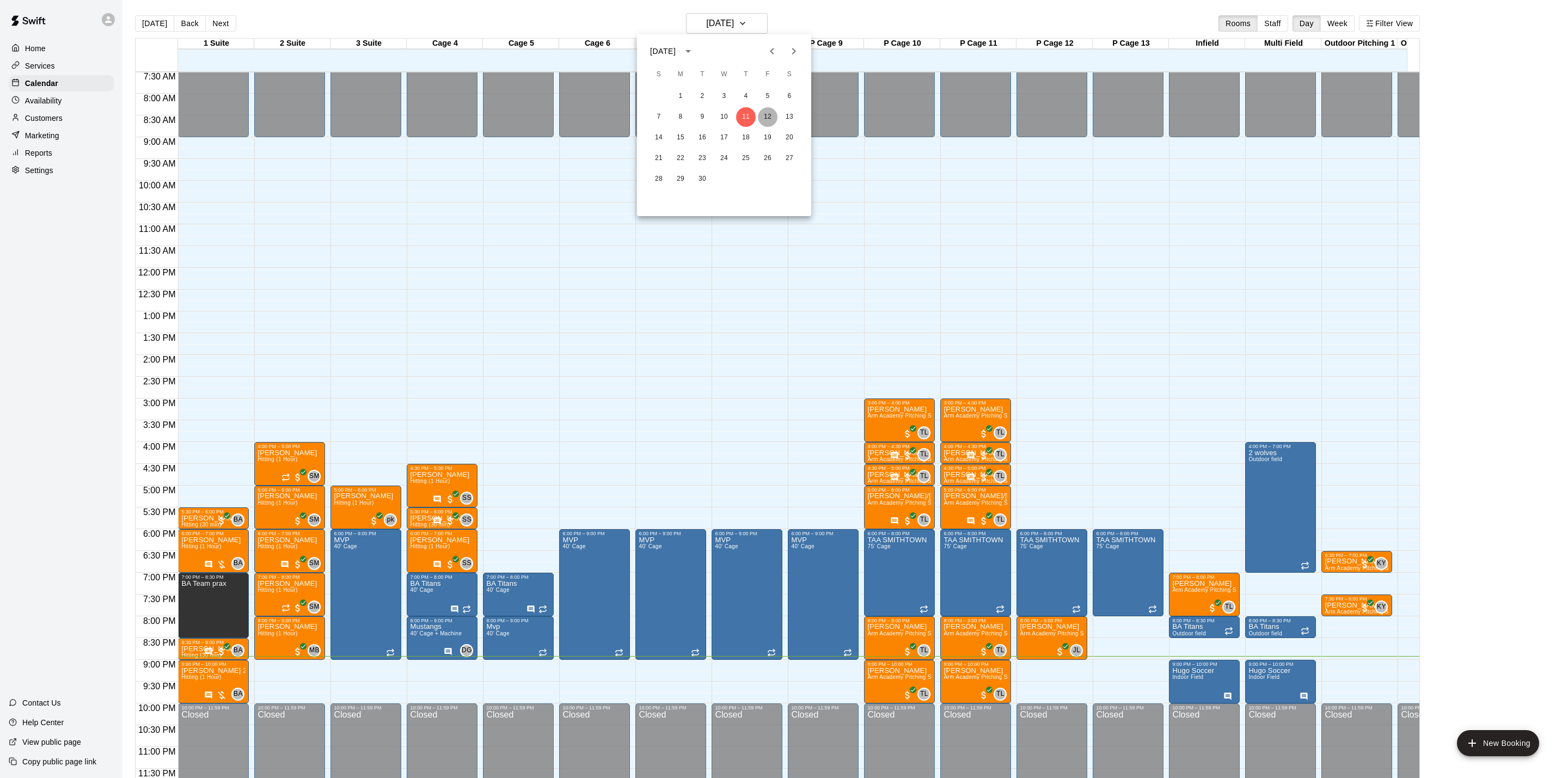
click at [765, 117] on button "12" at bounding box center [768, 117] width 20 height 20
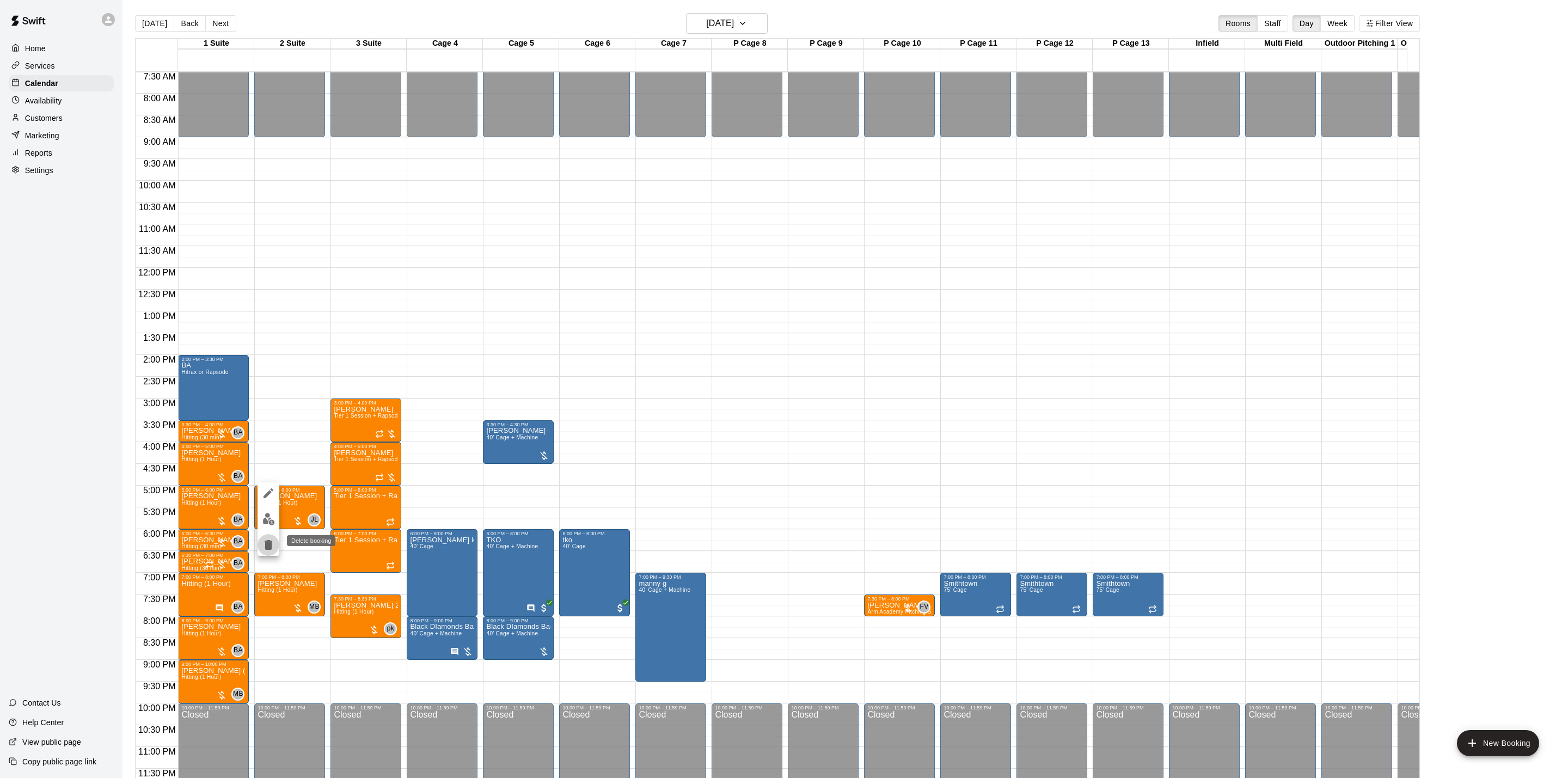
click at [268, 542] on icon "delete" at bounding box center [269, 545] width 7 height 10
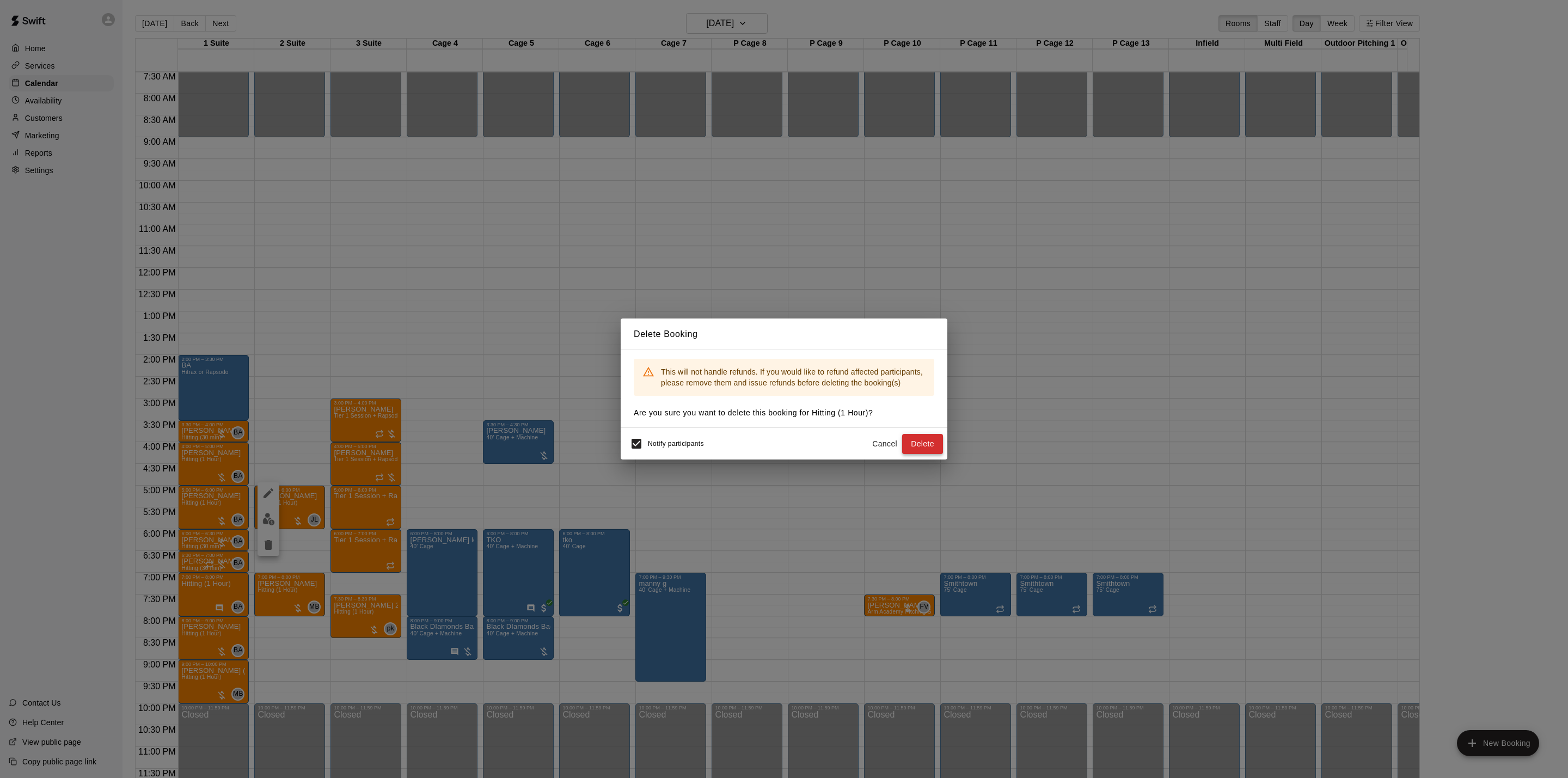
click at [916, 443] on button "Delete" at bounding box center [923, 444] width 41 height 21
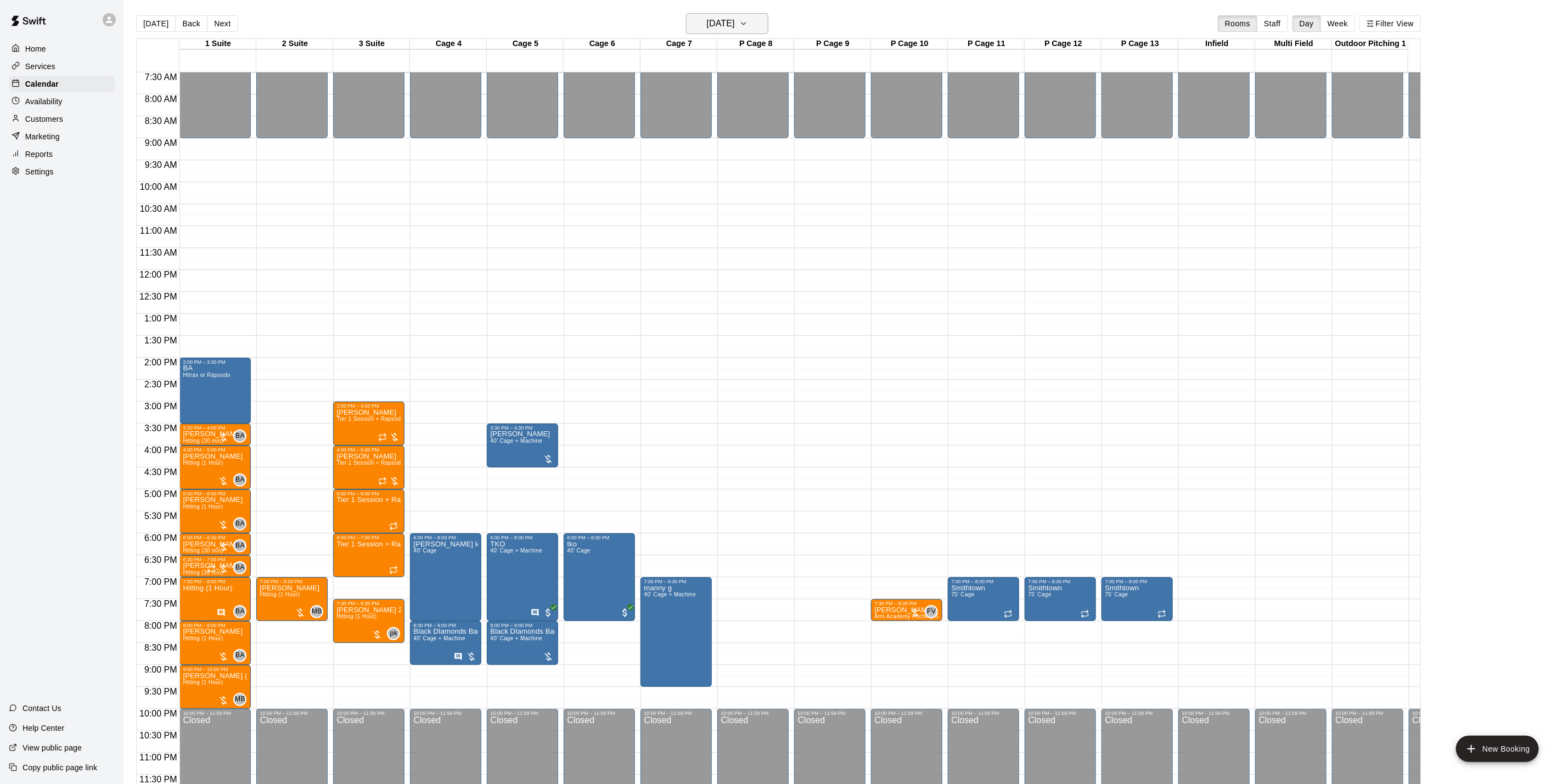
click at [722, 24] on h6 "[DATE]" at bounding box center [721, 24] width 28 height 15
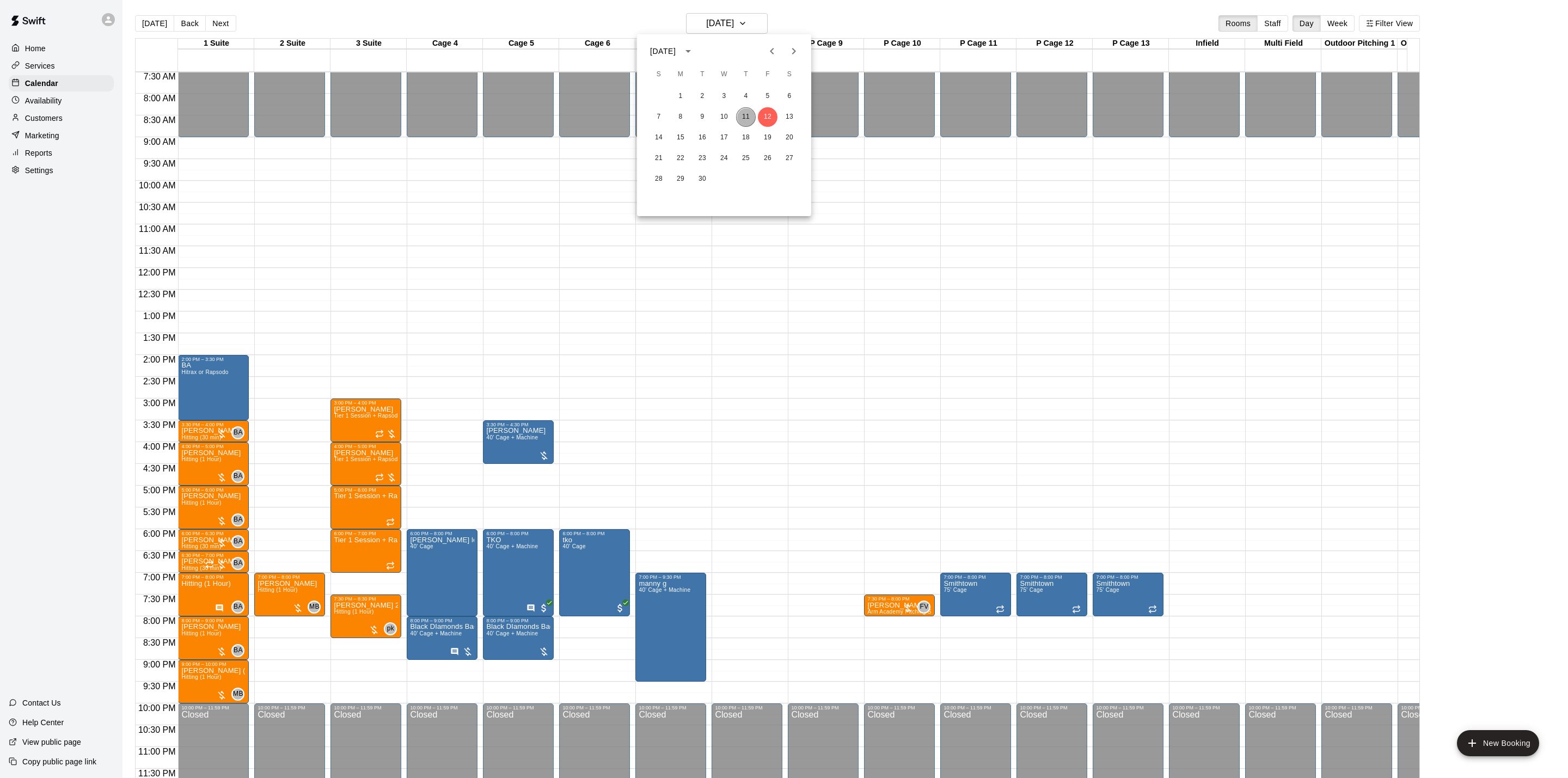
click at [753, 117] on button "11" at bounding box center [745, 117] width 20 height 20
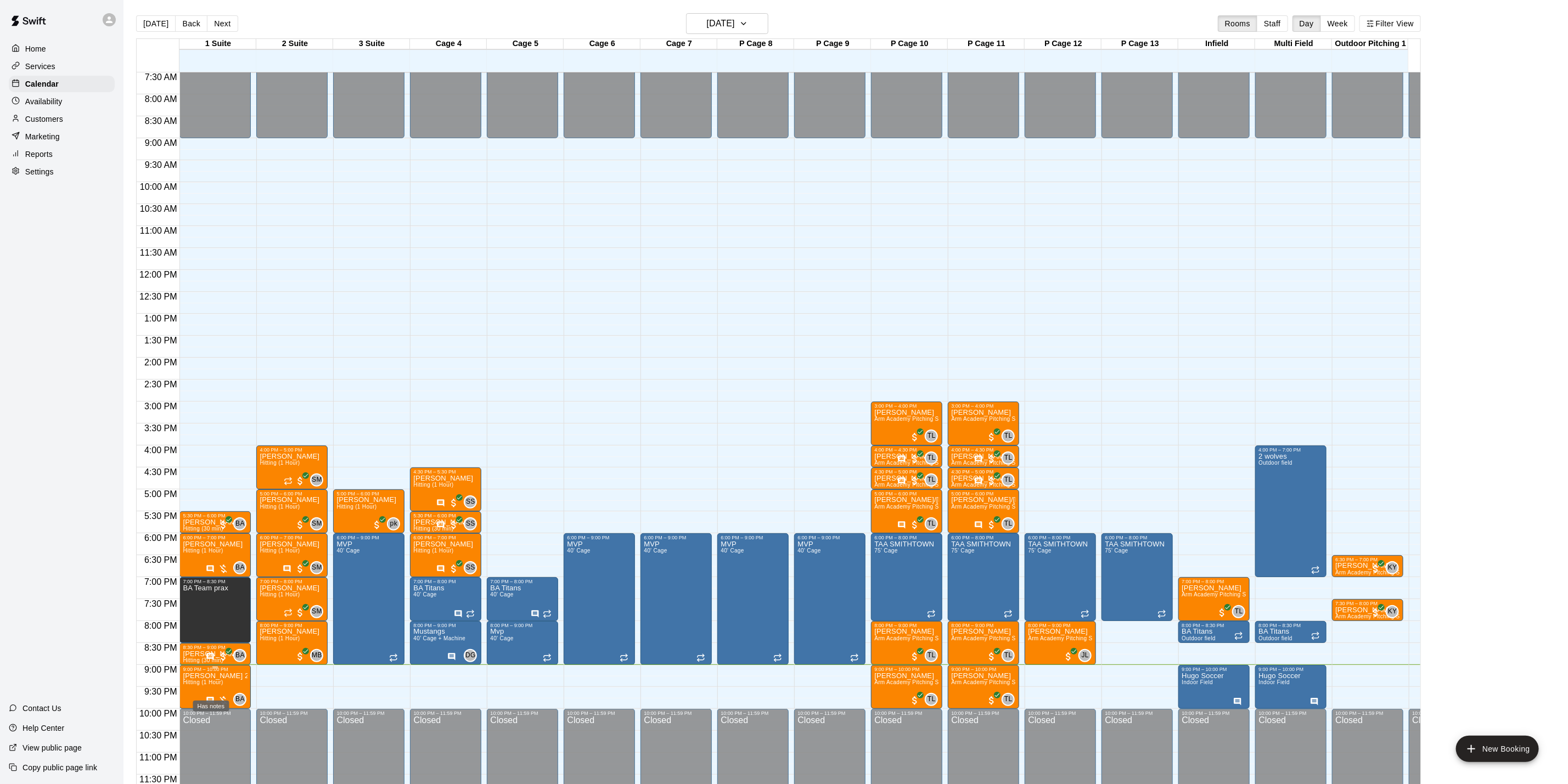
click at [210, 697] on icon "Has notes" at bounding box center [210, 700] width 8 height 8
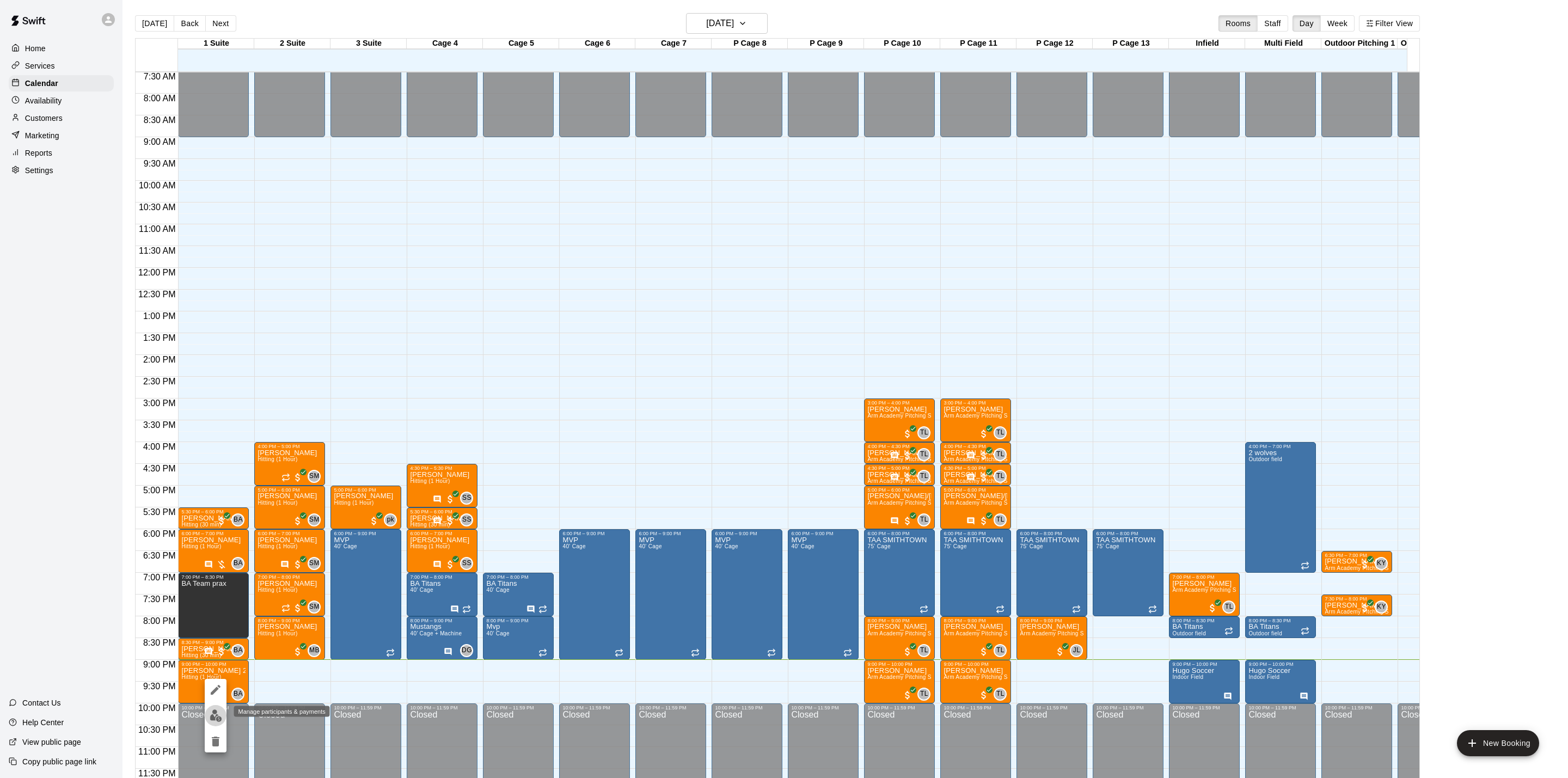
click at [213, 717] on img "edit" at bounding box center [215, 715] width 12 height 12
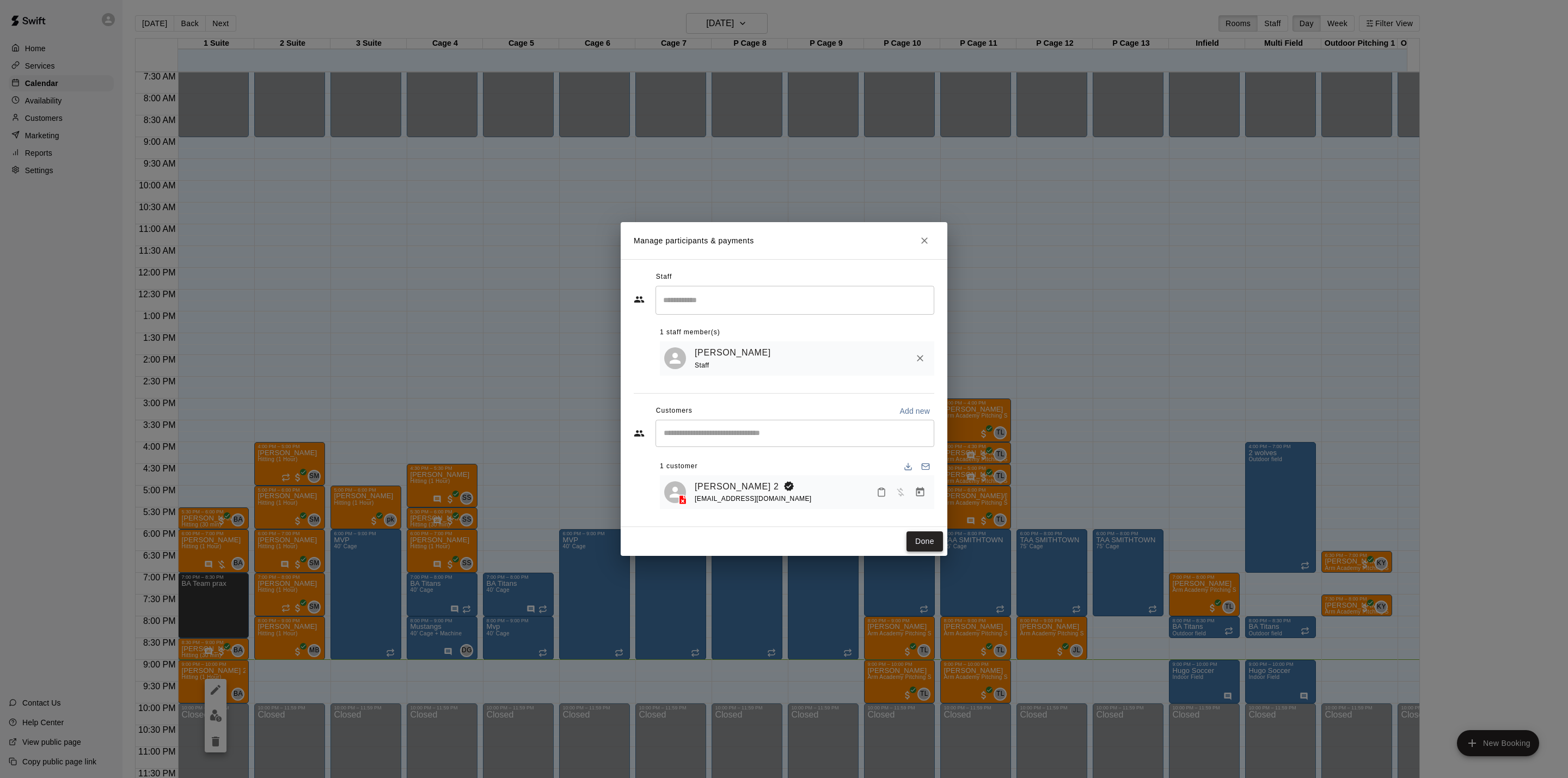
click at [909, 537] on button "Done" at bounding box center [924, 542] width 36 height 21
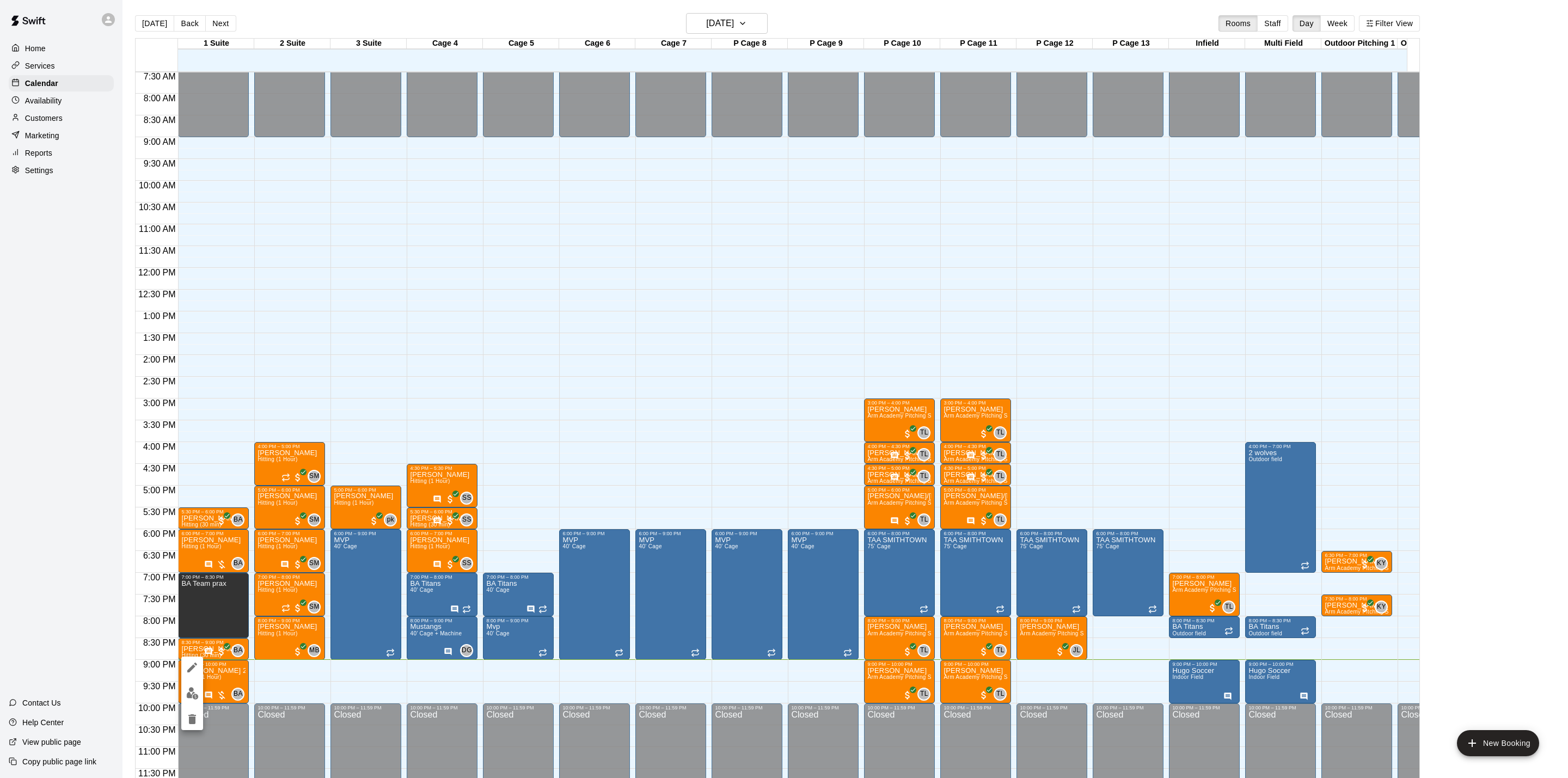
click at [191, 667] on icon "edit" at bounding box center [192, 667] width 10 height 10
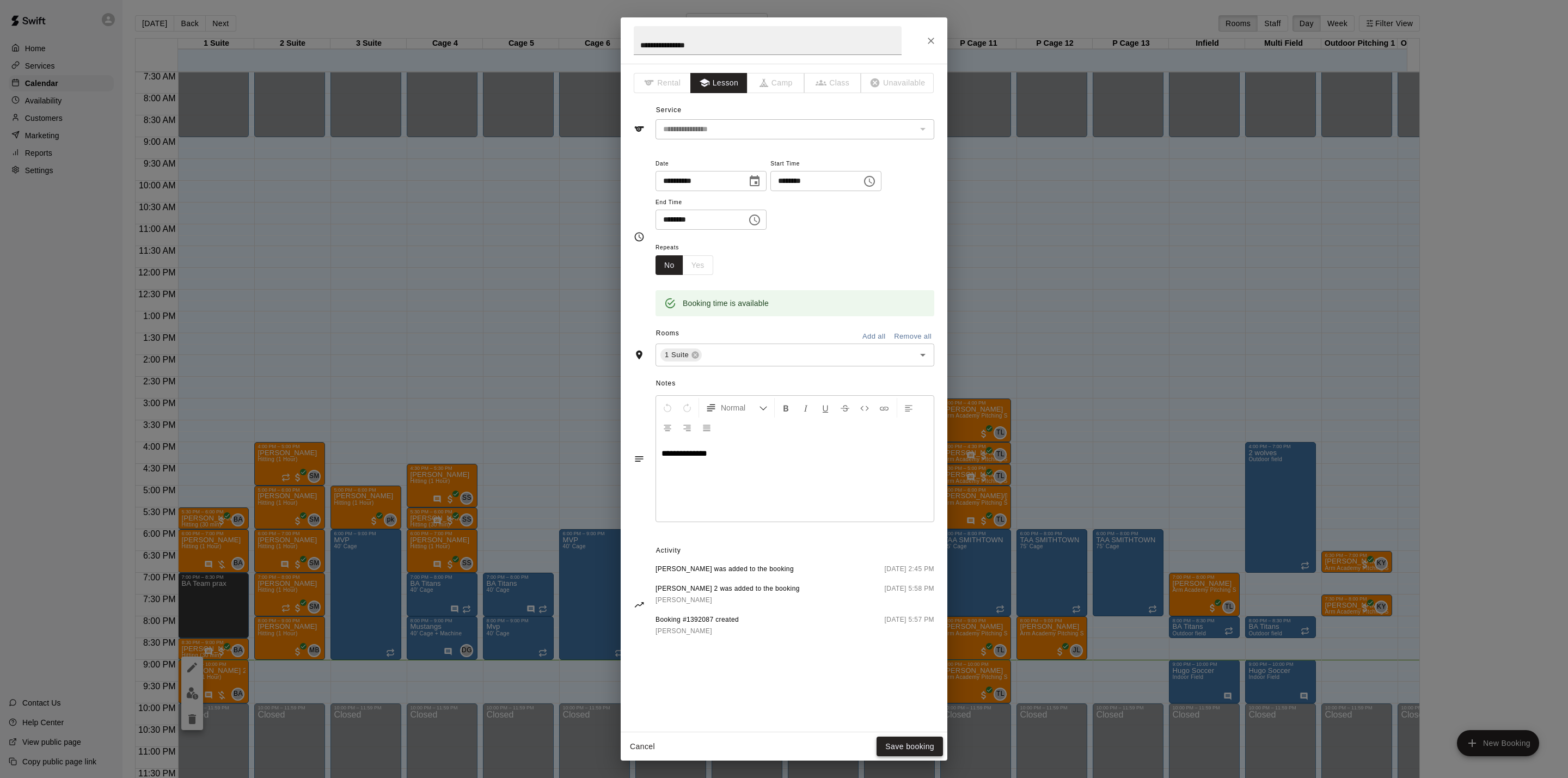
click at [923, 750] on button "Save booking" at bounding box center [909, 747] width 66 height 21
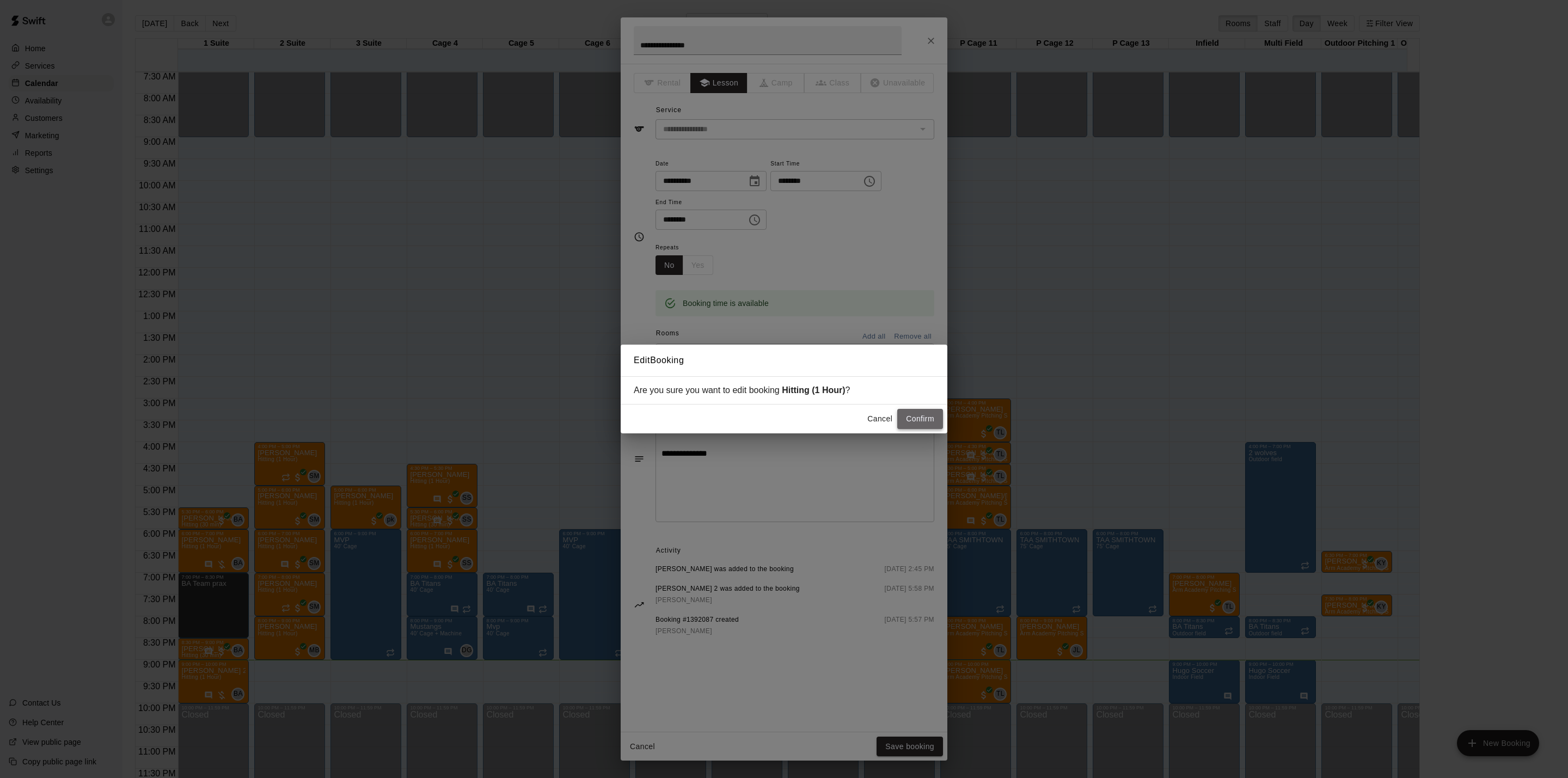
click at [915, 424] on button "Confirm" at bounding box center [920, 419] width 46 height 21
click at [876, 420] on button "Cancel" at bounding box center [880, 419] width 35 height 21
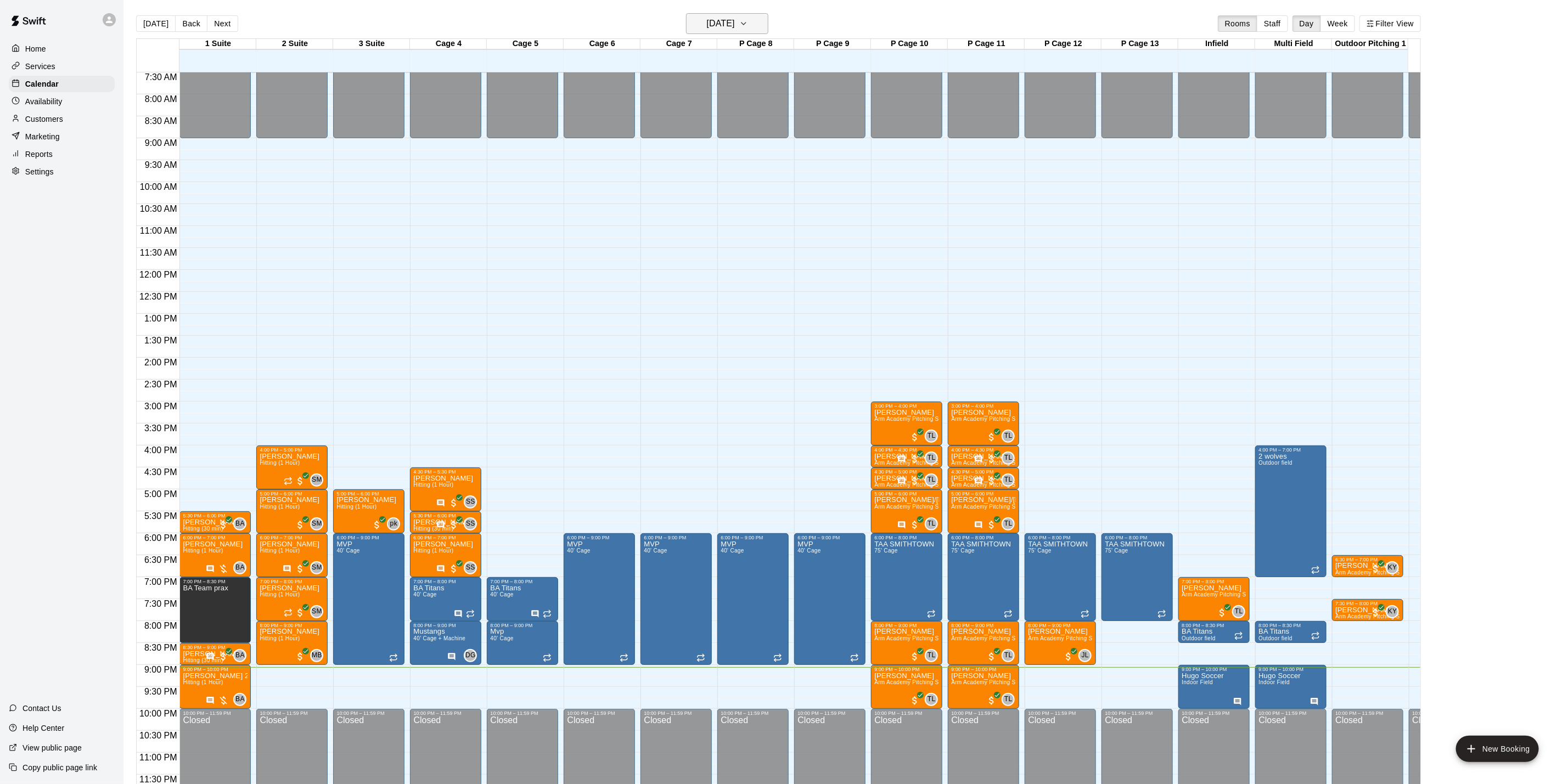
click at [722, 20] on h6 "[DATE]" at bounding box center [721, 24] width 28 height 15
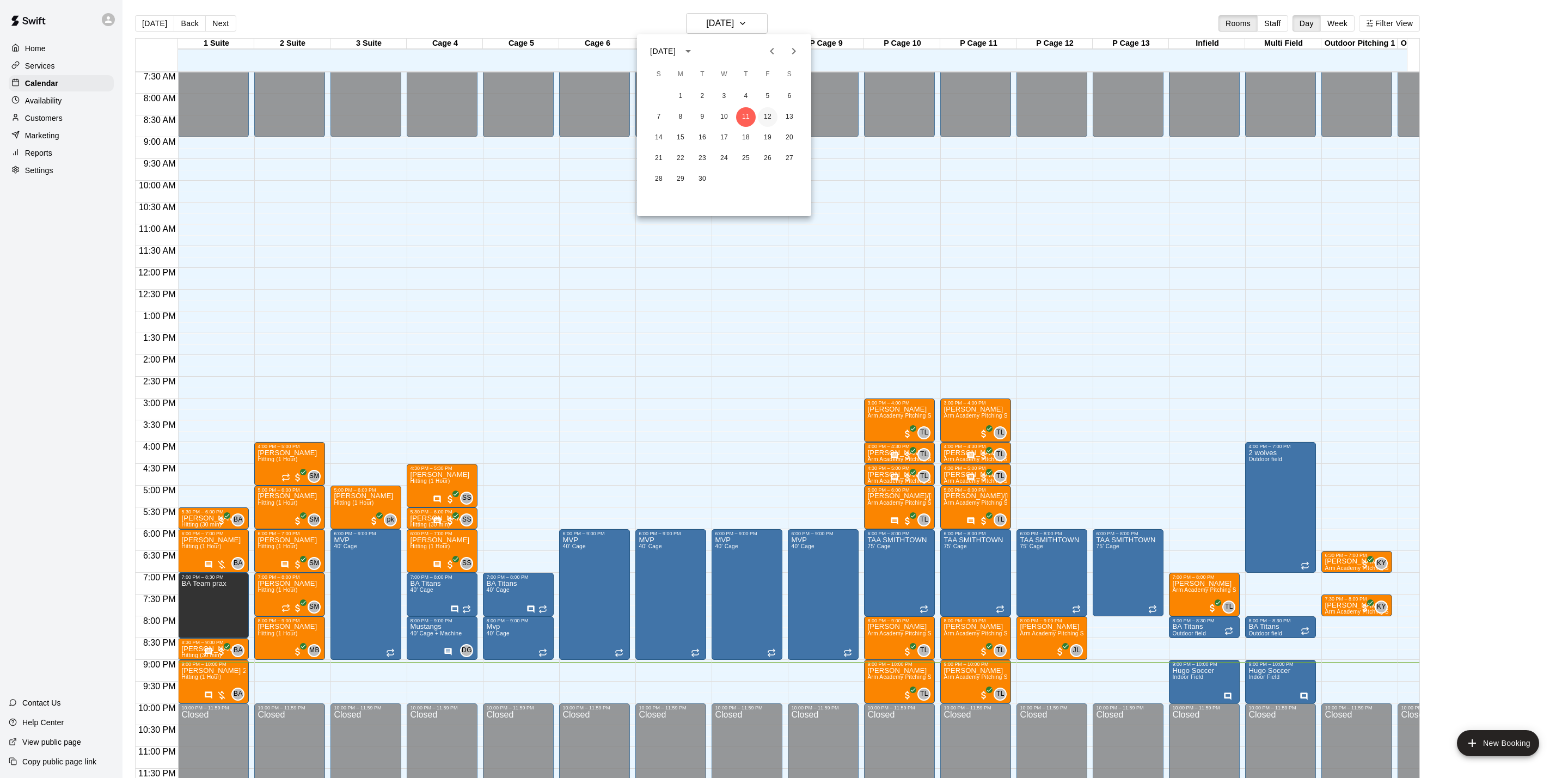
click at [769, 115] on button "12" at bounding box center [768, 117] width 20 height 20
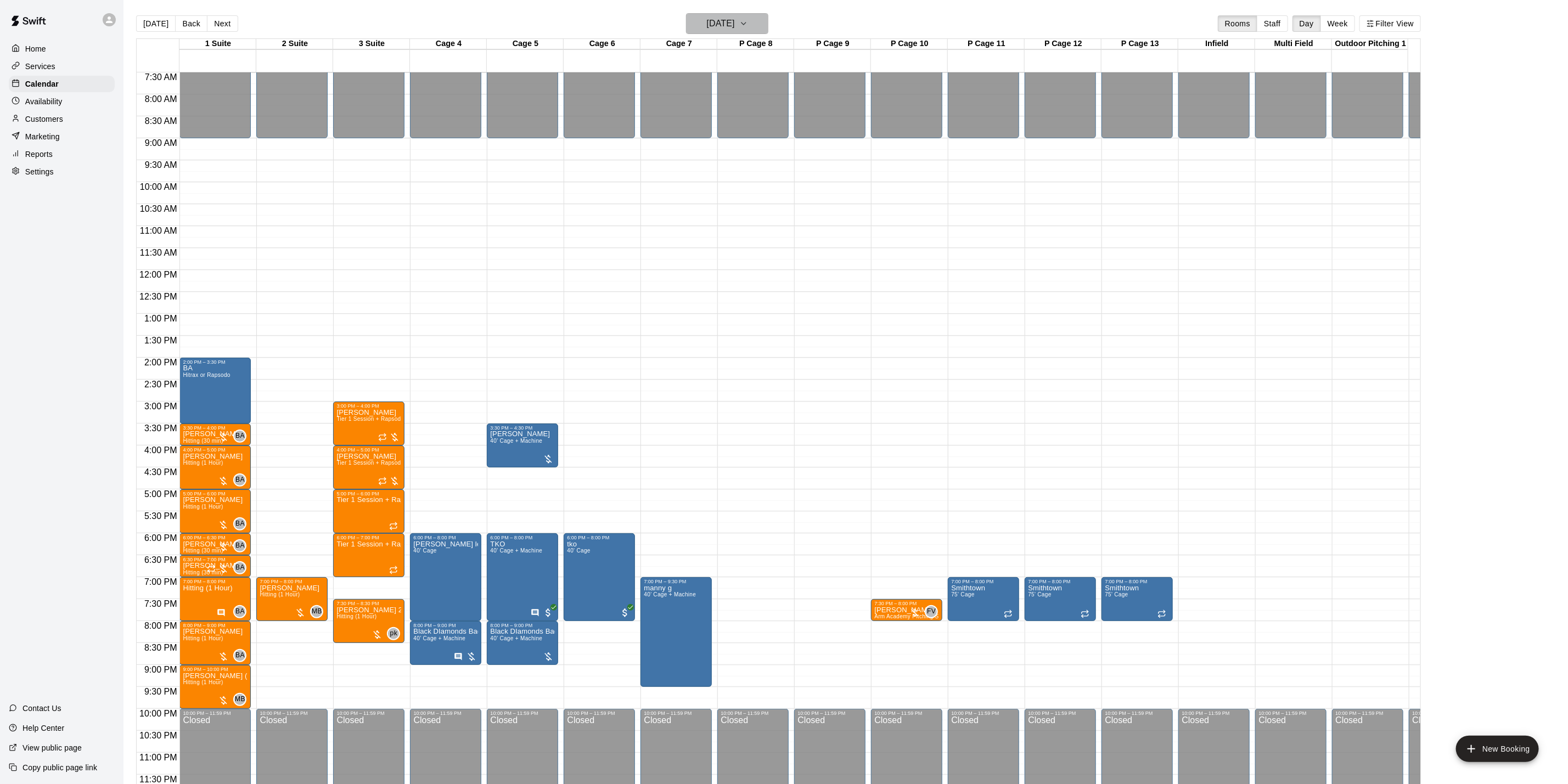
click at [735, 17] on h6 "[DATE]" at bounding box center [721, 24] width 28 height 15
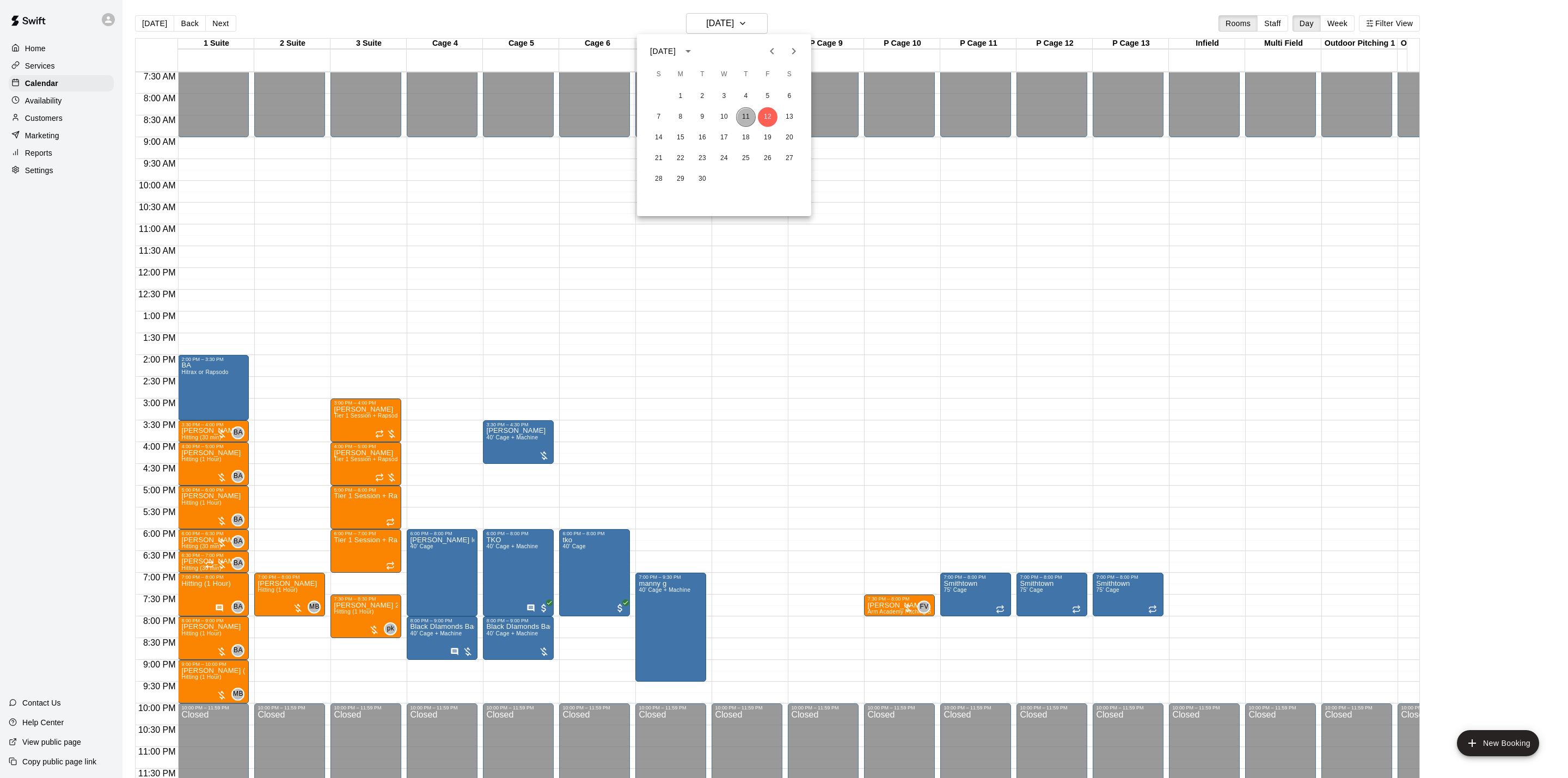
click at [745, 113] on button "11" at bounding box center [745, 117] width 20 height 20
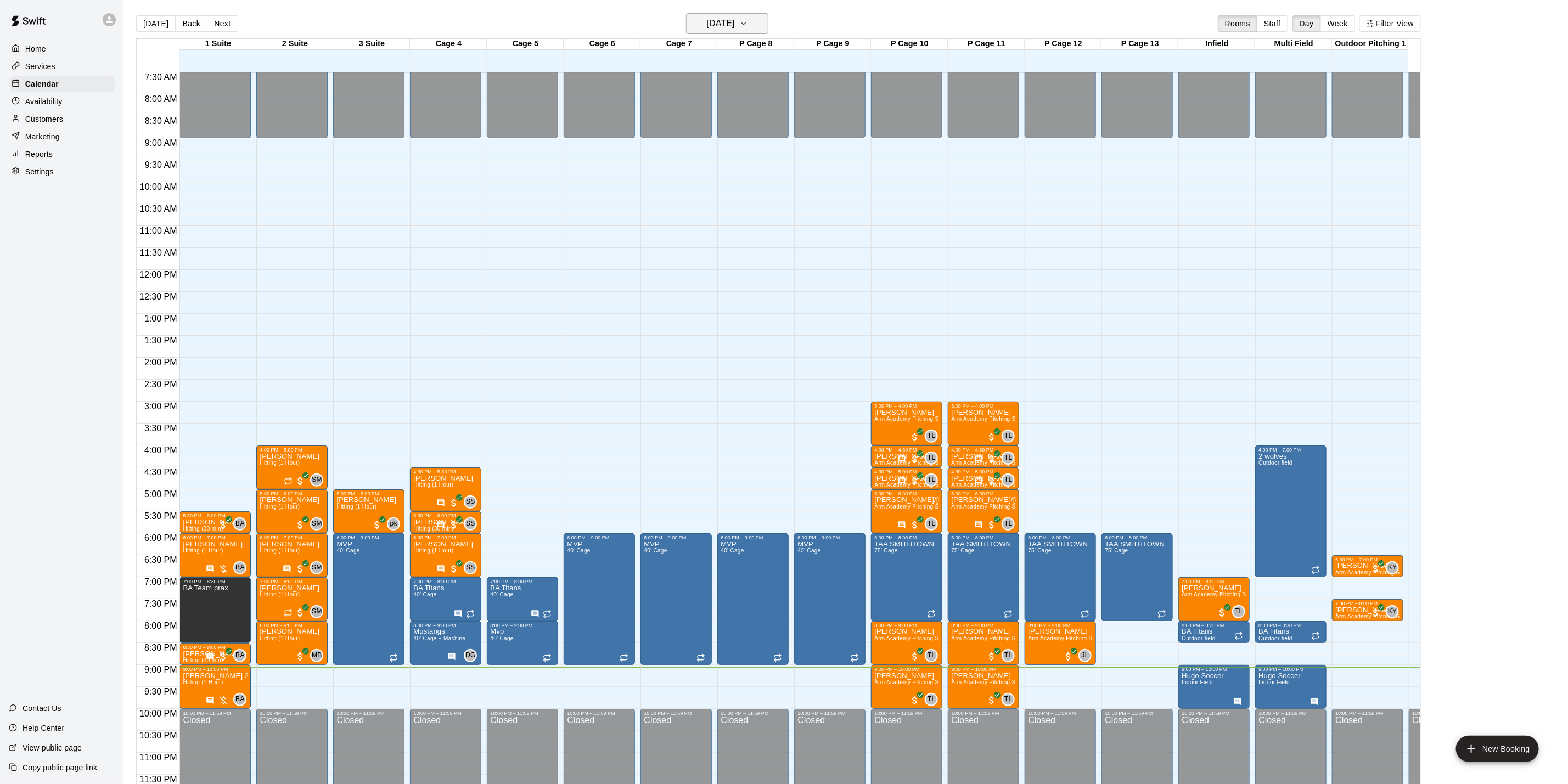
click at [729, 24] on h6 "[DATE]" at bounding box center [721, 24] width 28 height 15
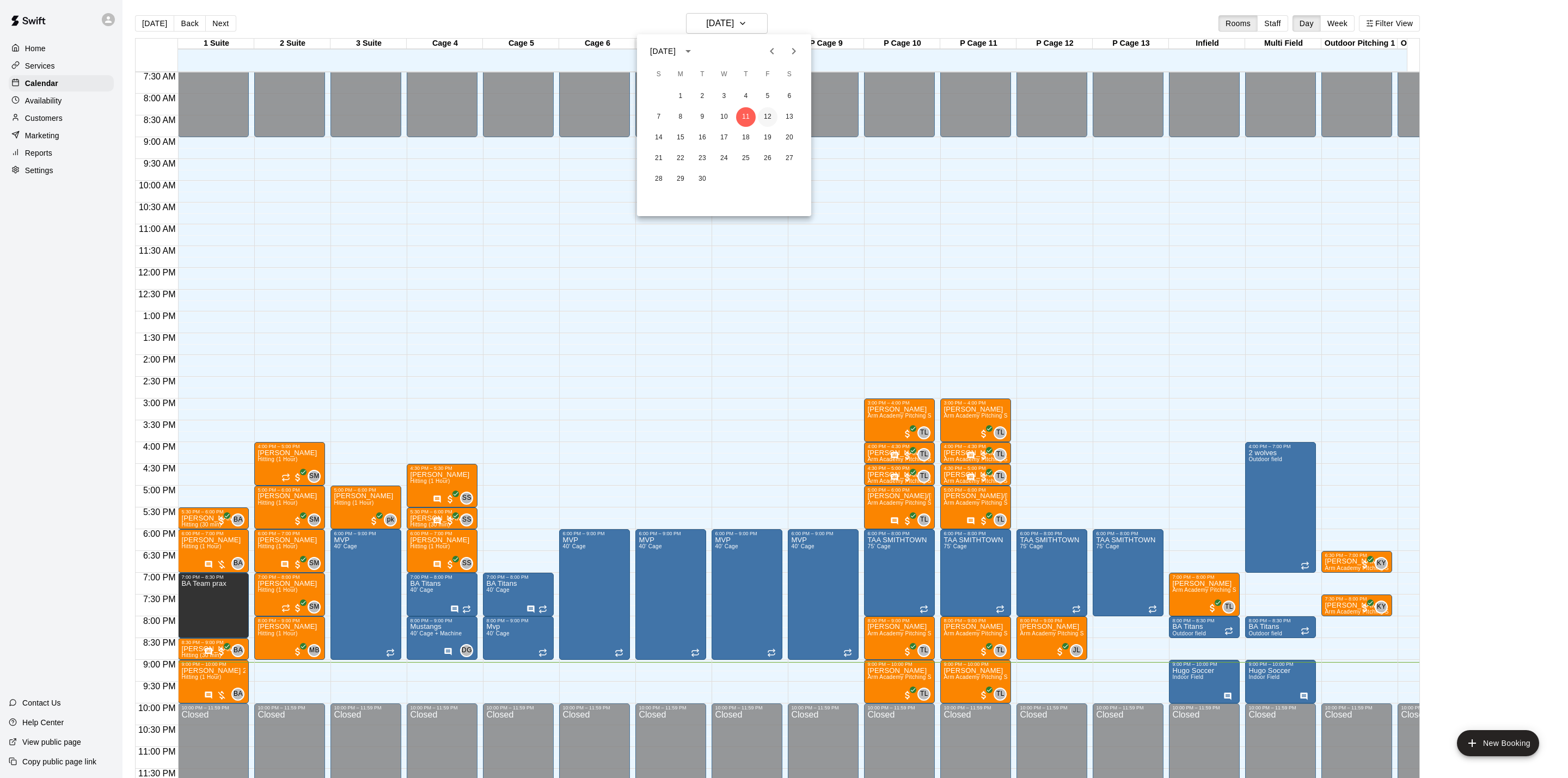
click at [765, 119] on button "12" at bounding box center [768, 117] width 20 height 20
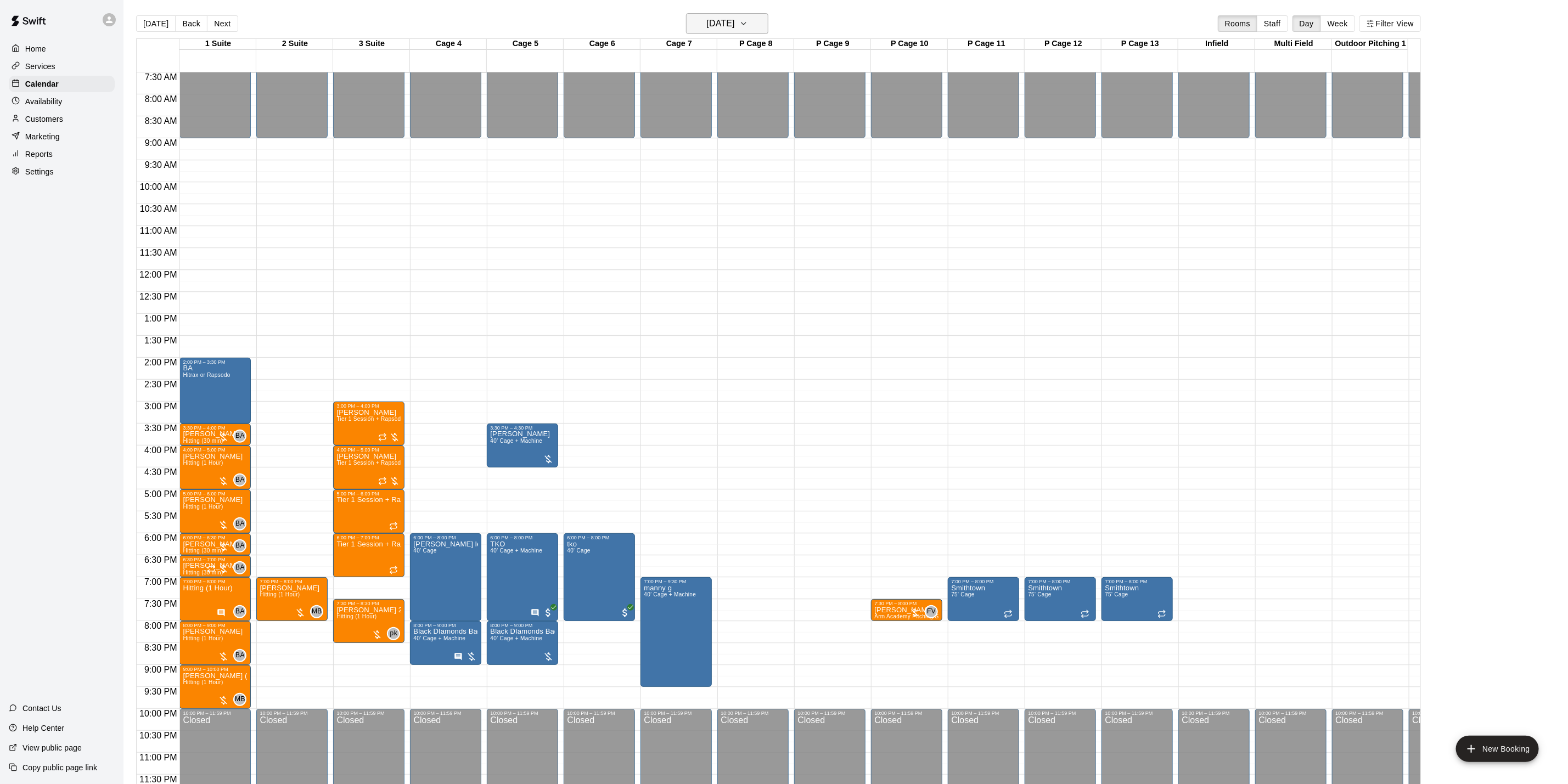
click at [735, 28] on h6 "[DATE]" at bounding box center [721, 24] width 28 height 15
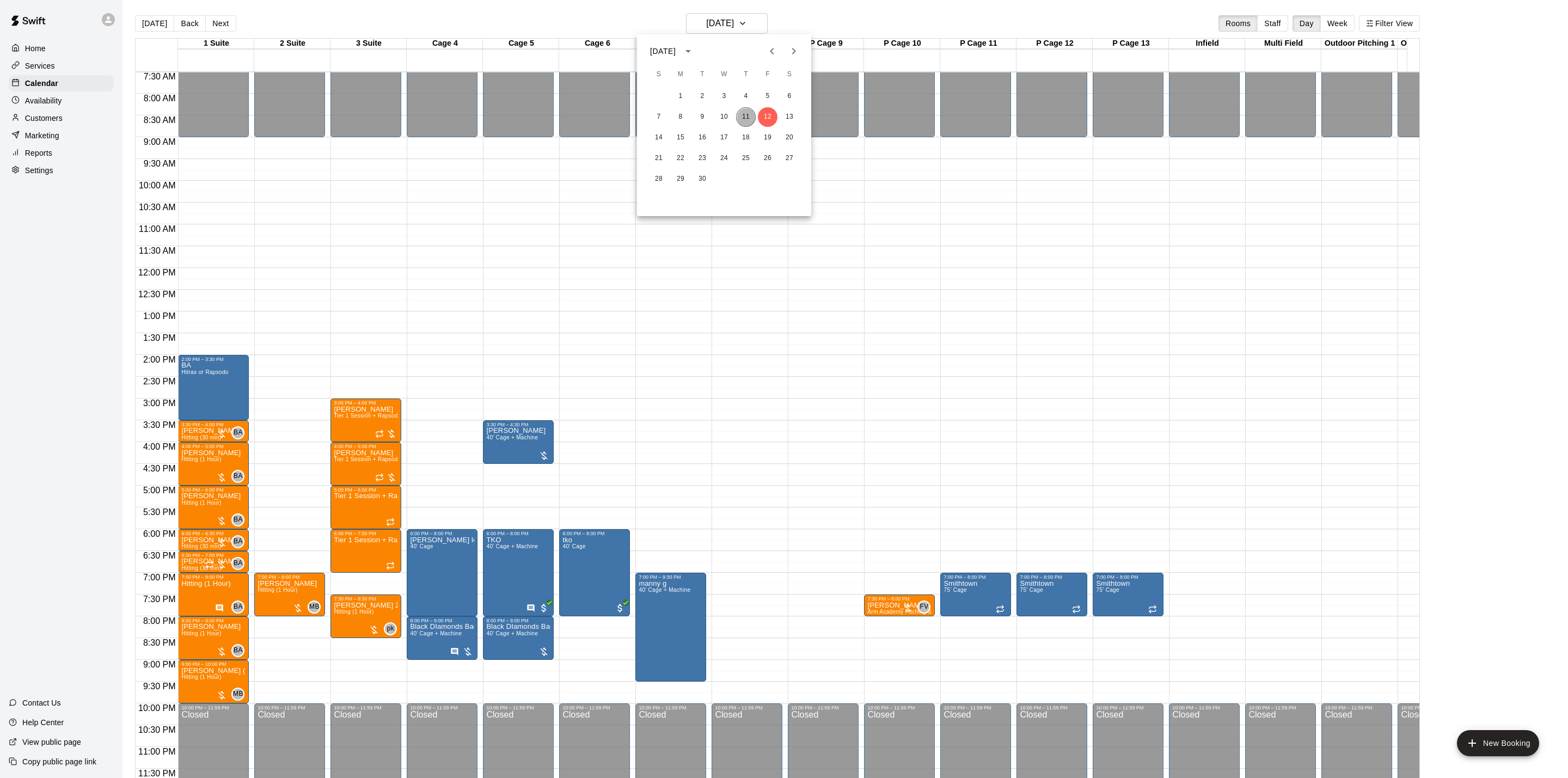
click at [745, 118] on button "11" at bounding box center [745, 117] width 20 height 20
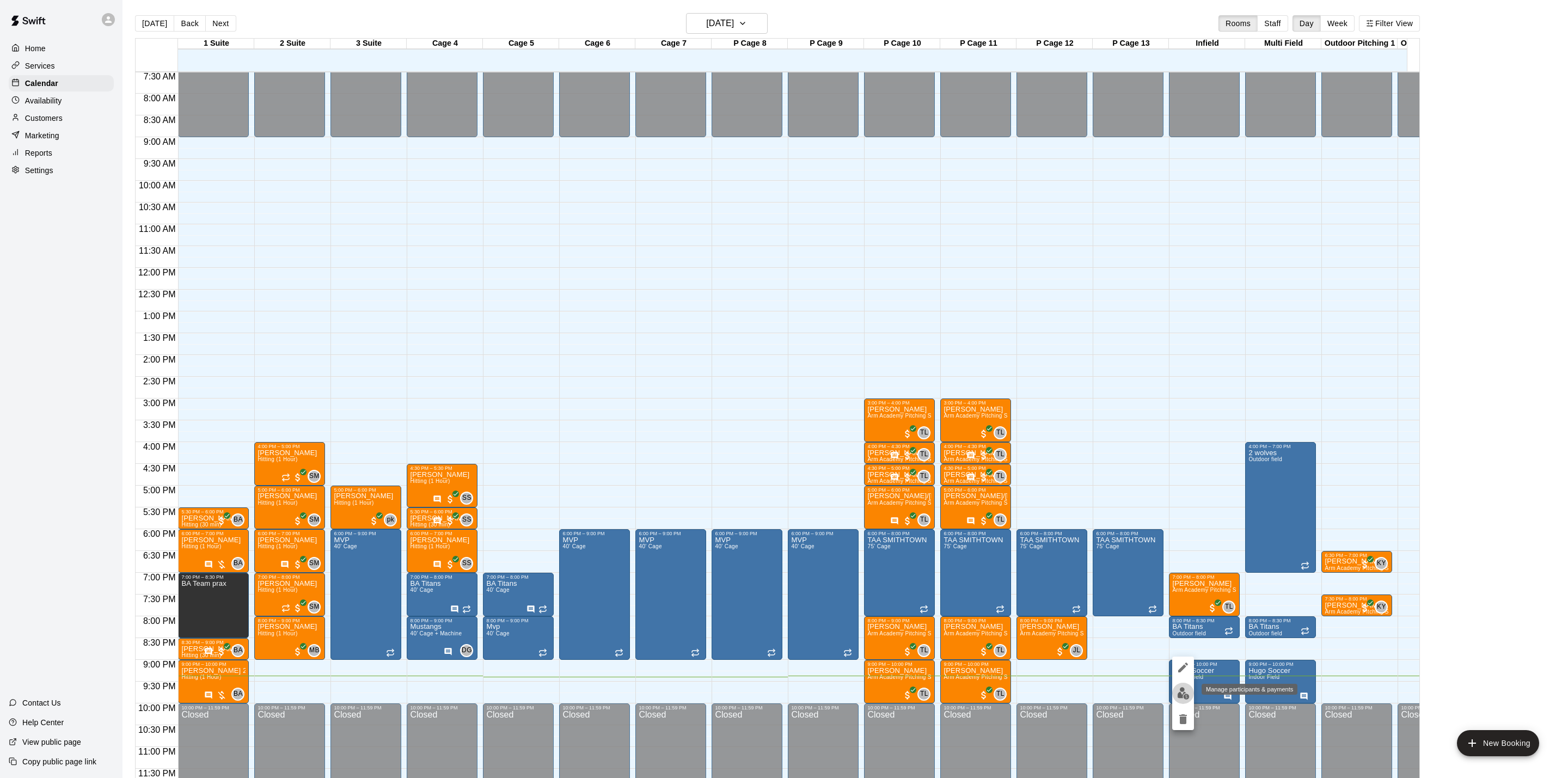
click at [1183, 697] on img "edit" at bounding box center [1183, 693] width 12 height 12
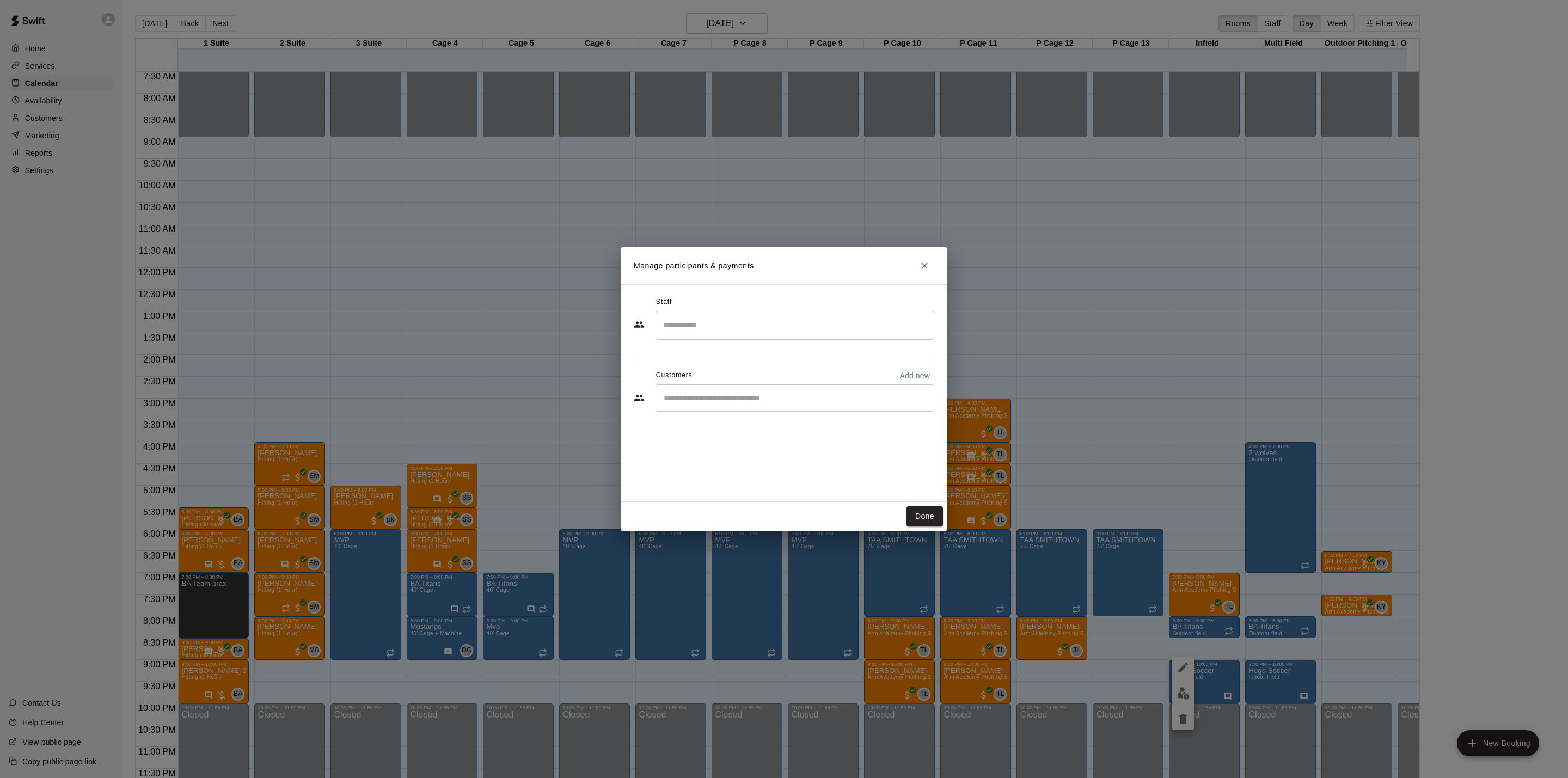
click at [914, 258] on h2 "Manage participants & payments" at bounding box center [784, 266] width 326 height 37
click at [934, 263] on button "Close" at bounding box center [924, 265] width 20 height 20
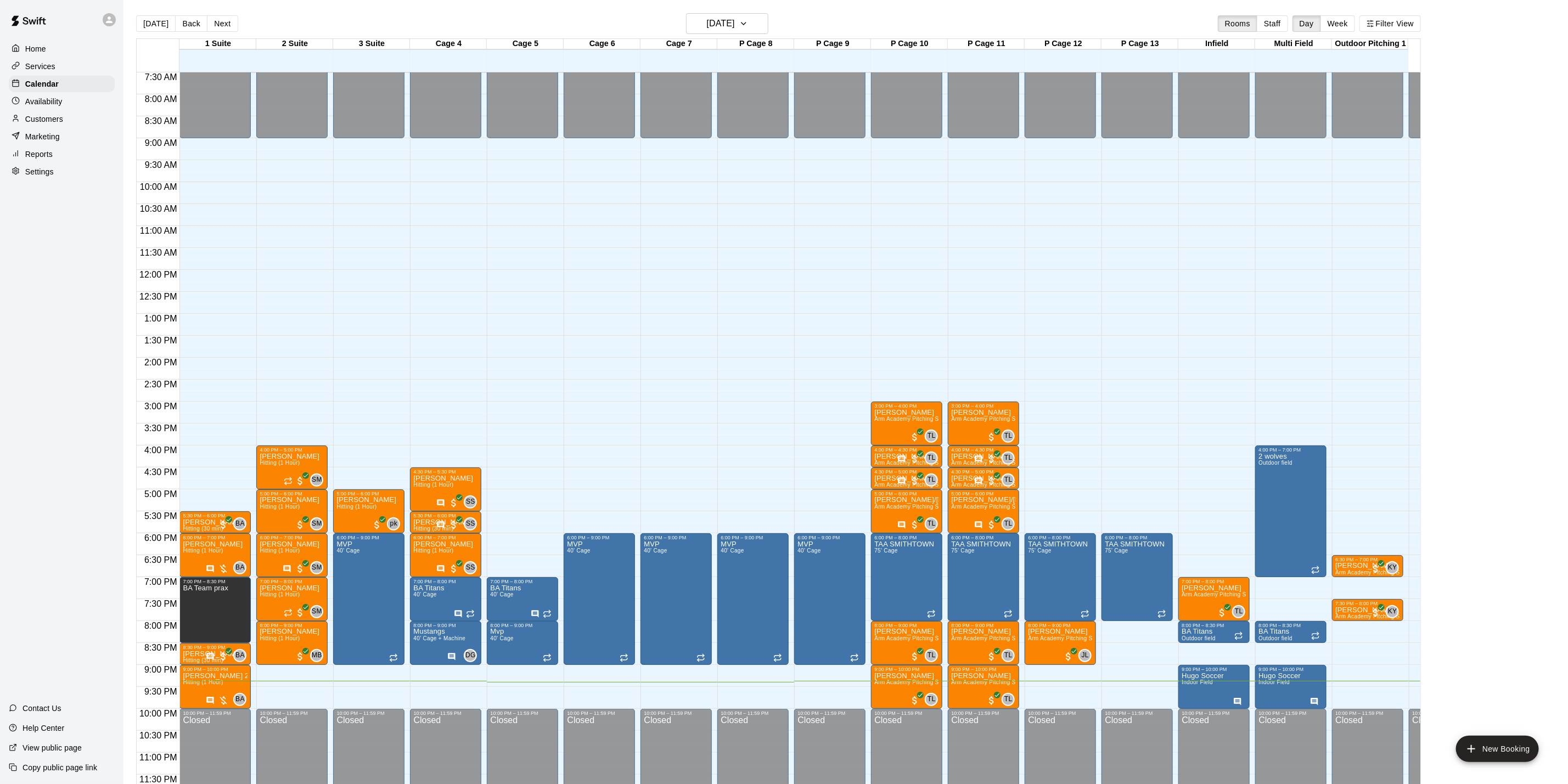
click at [65, 123] on div "Customers" at bounding box center [61, 119] width 106 height 17
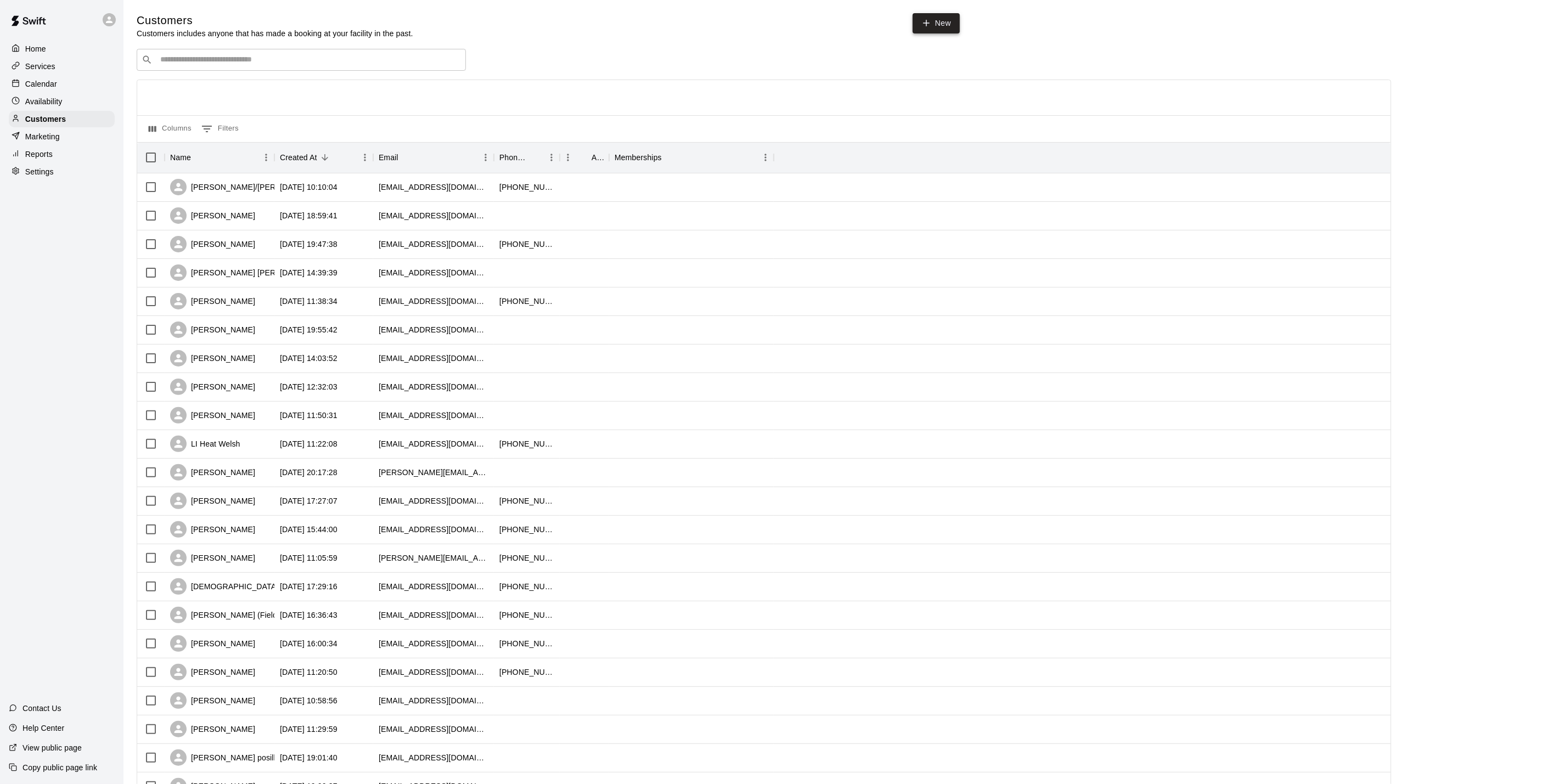
click at [916, 27] on link "New" at bounding box center [936, 24] width 47 height 21
select select "**"
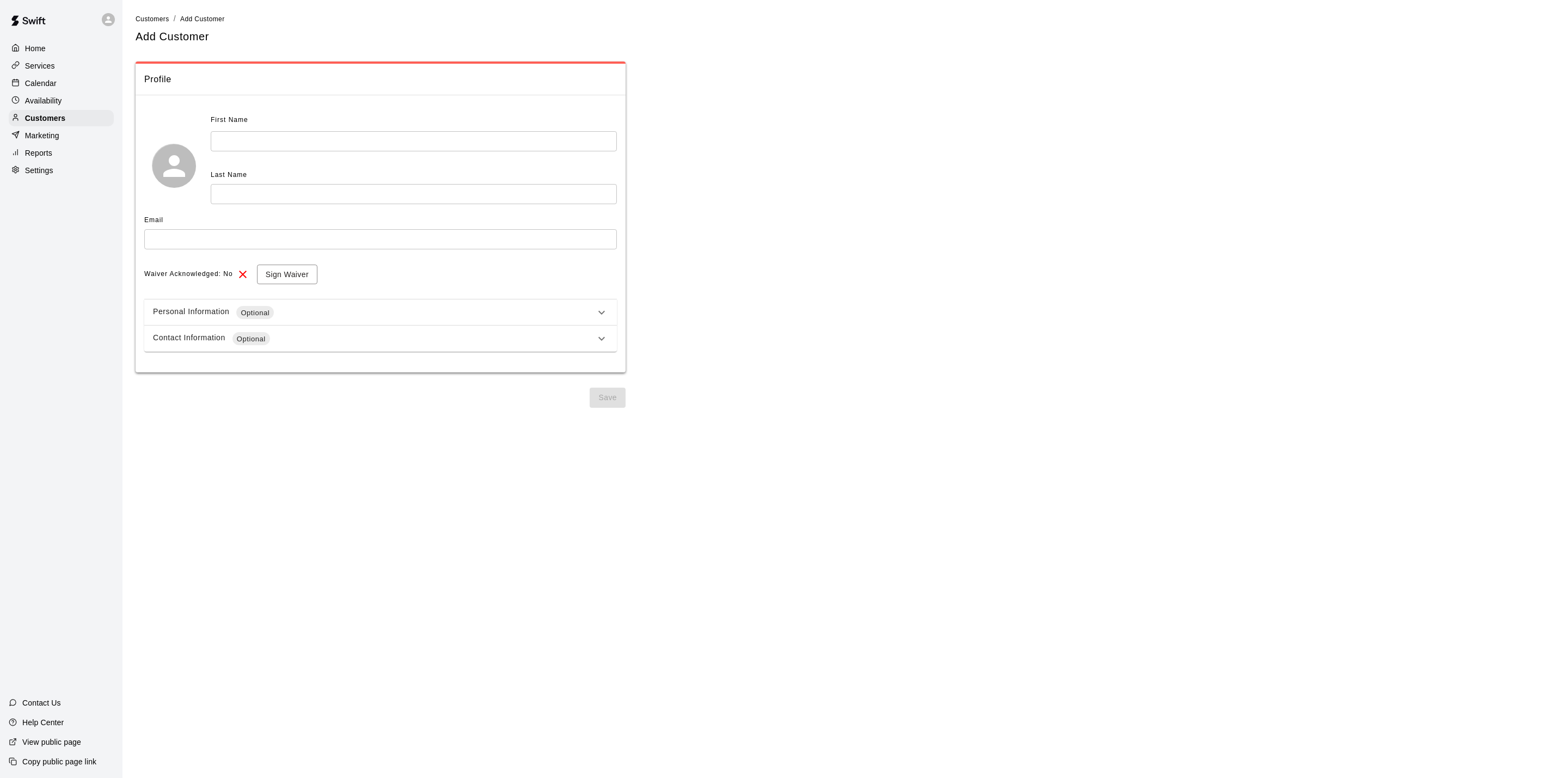
drag, startPoint x: 231, startPoint y: 137, endPoint x: 239, endPoint y: 131, distance: 10.0
click at [232, 137] on input "text" at bounding box center [413, 142] width 406 height 21
type input "****"
click at [382, 188] on input "text" at bounding box center [413, 194] width 406 height 21
type input "*****"
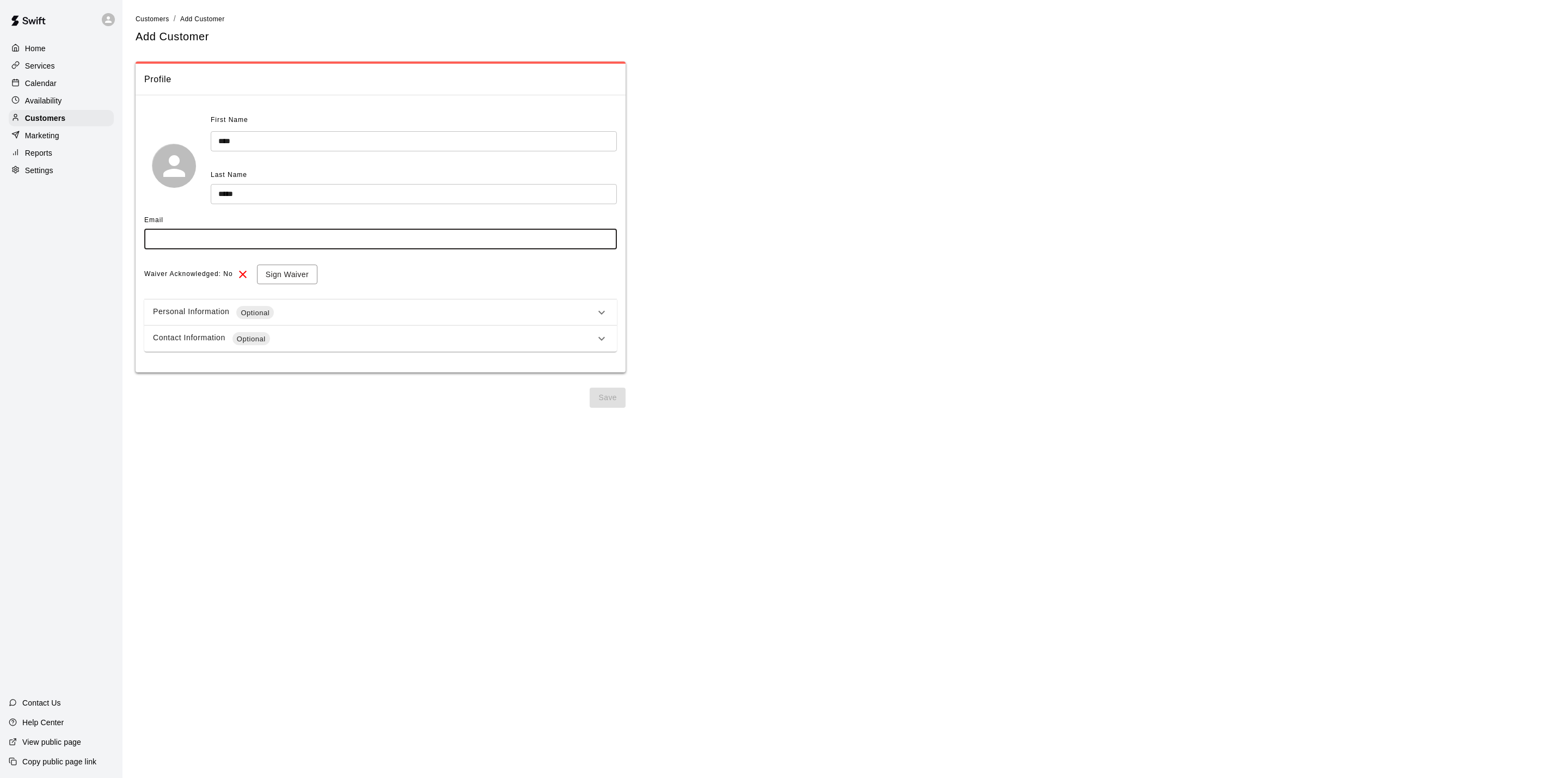
click at [358, 239] on input "text" at bounding box center [381, 240] width 473 height 21
type input "**********"
click at [609, 388] on button "Save" at bounding box center [607, 398] width 36 height 21
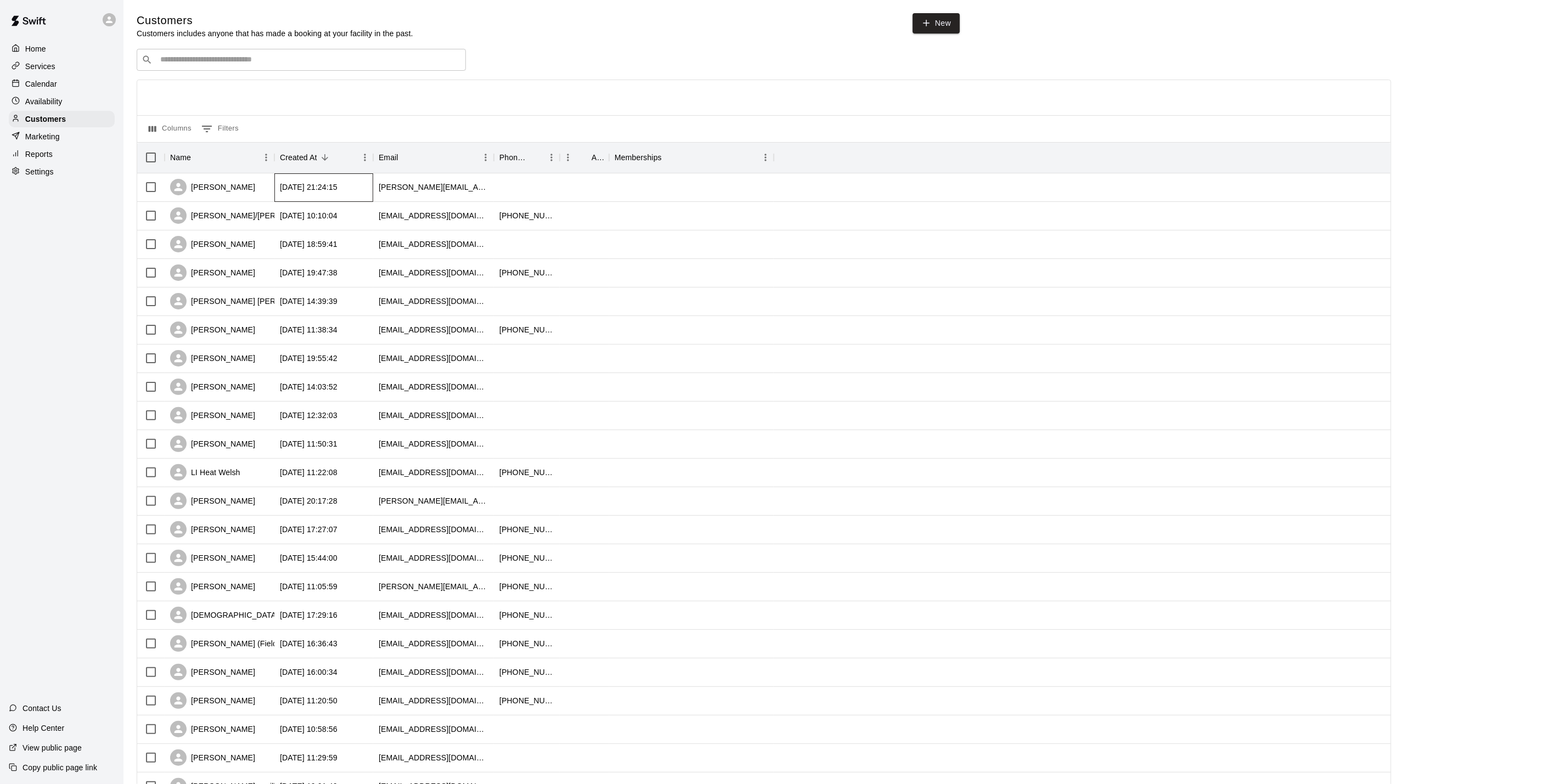
click at [277, 182] on div "[DATE] 21:24:15" at bounding box center [323, 187] width 99 height 28
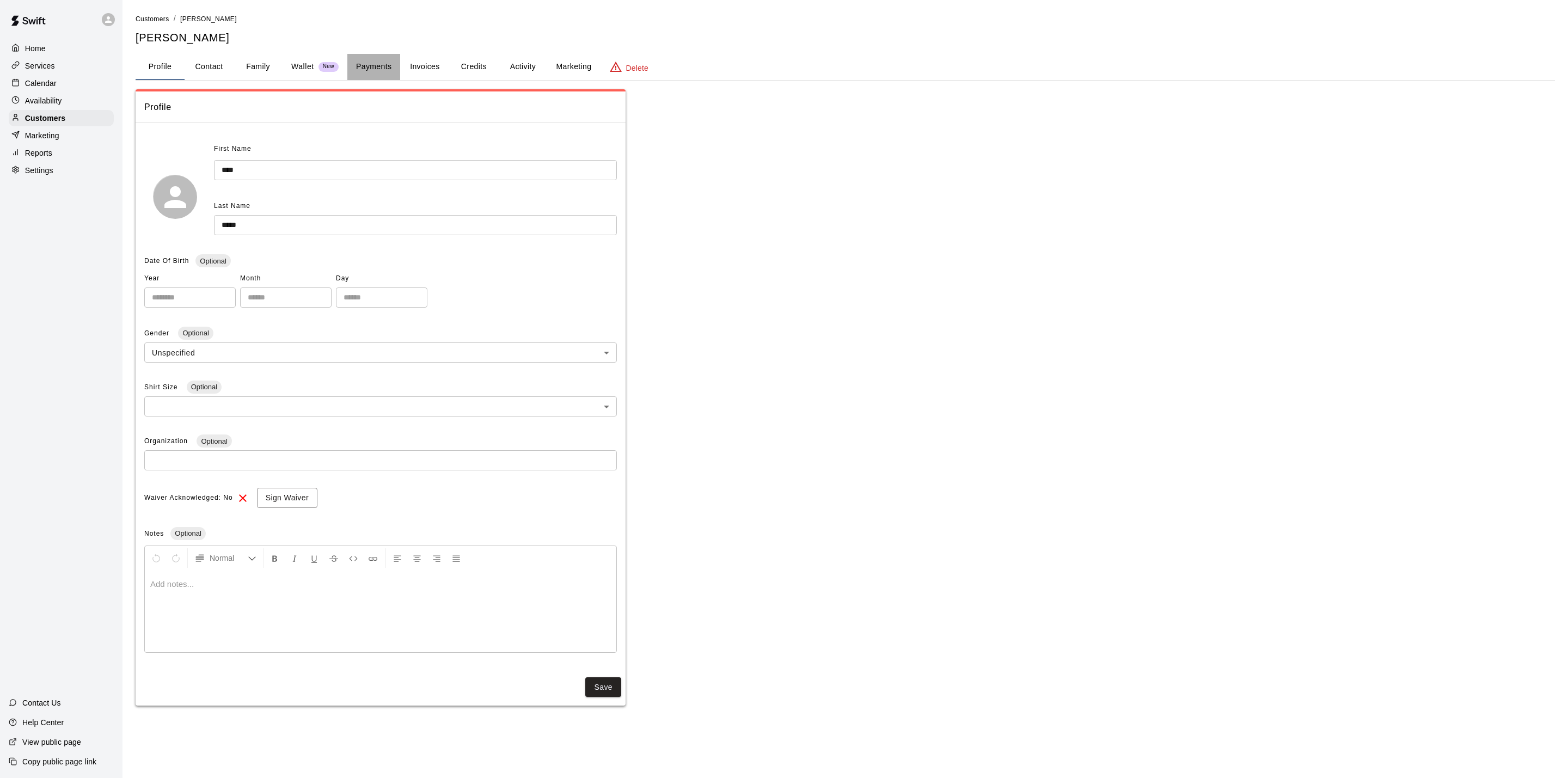
click at [354, 54] on button "Payments" at bounding box center [373, 67] width 53 height 26
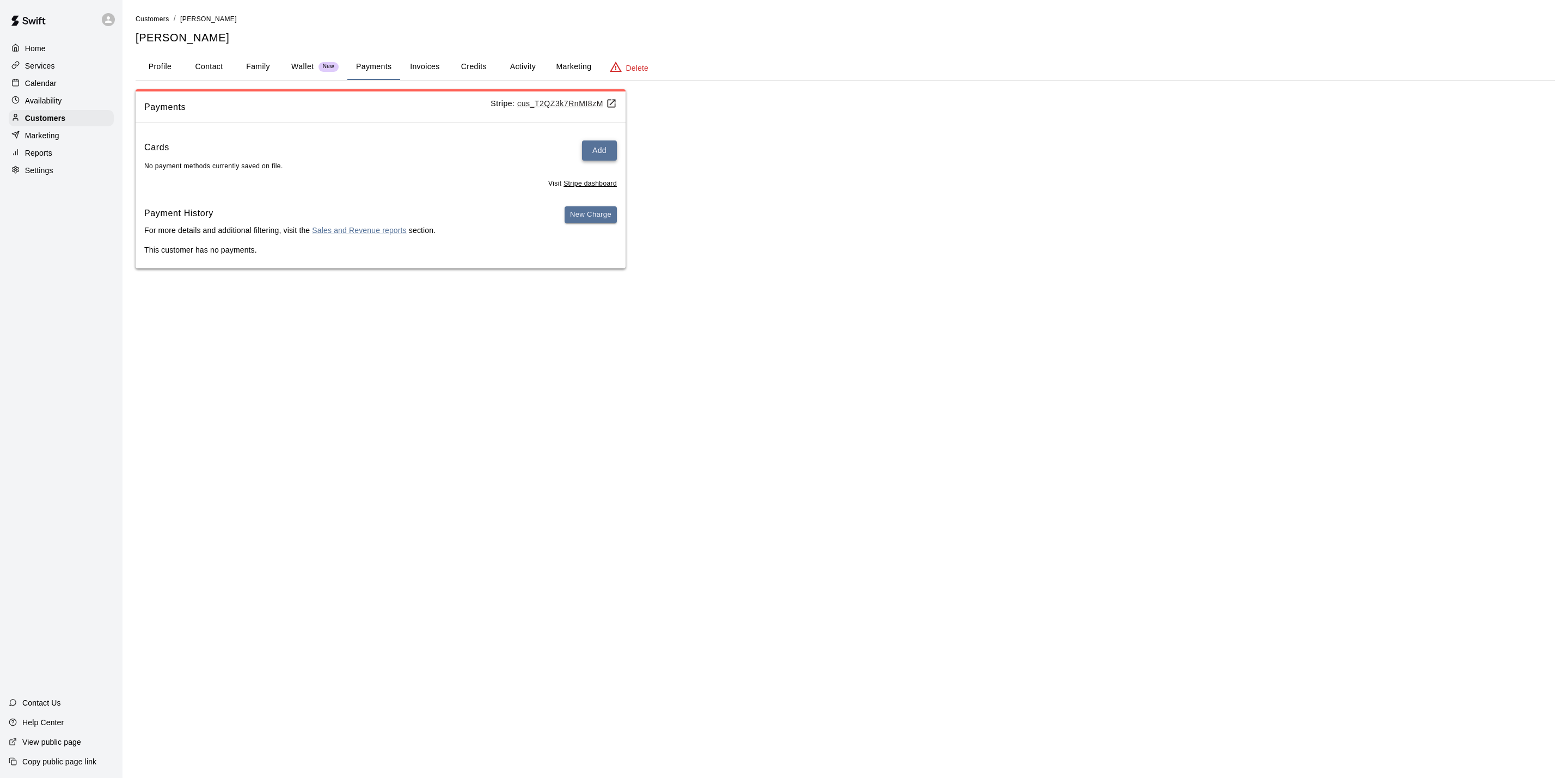
click at [595, 147] on button "Add" at bounding box center [599, 151] width 35 height 21
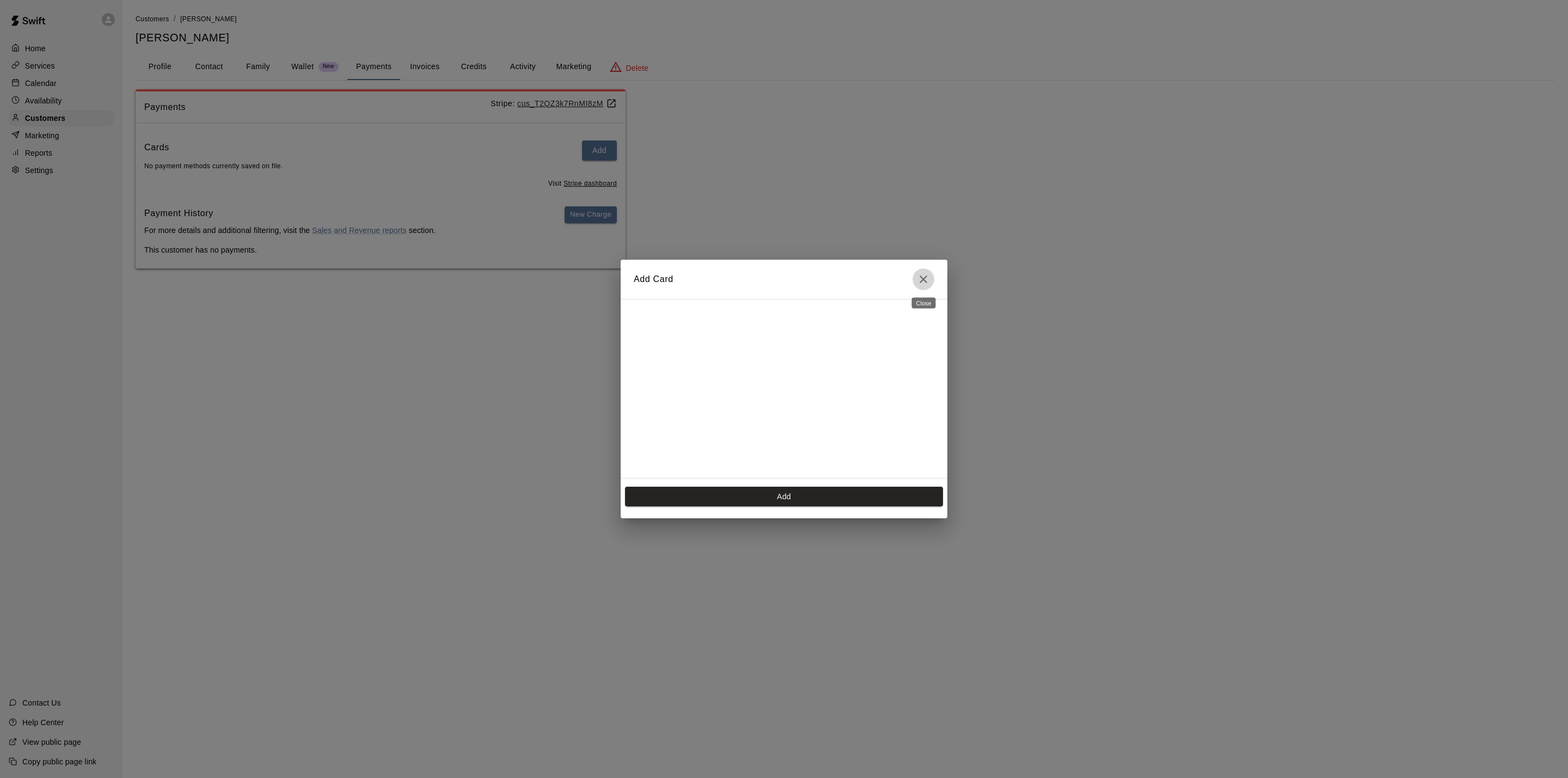
click at [922, 279] on icon "Close" at bounding box center [923, 279] width 13 height 13
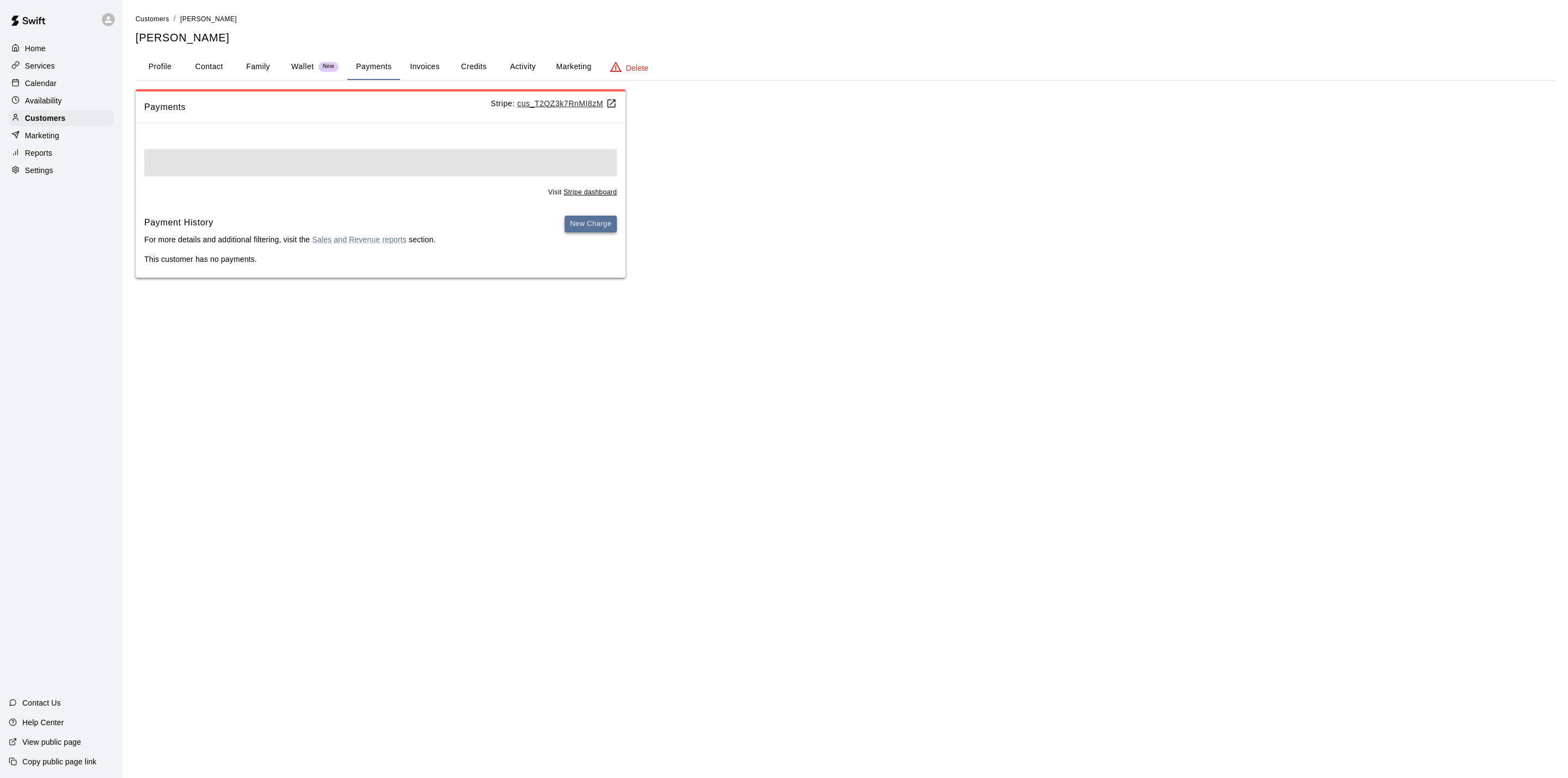
click at [597, 224] on button "New Charge" at bounding box center [590, 224] width 52 height 17
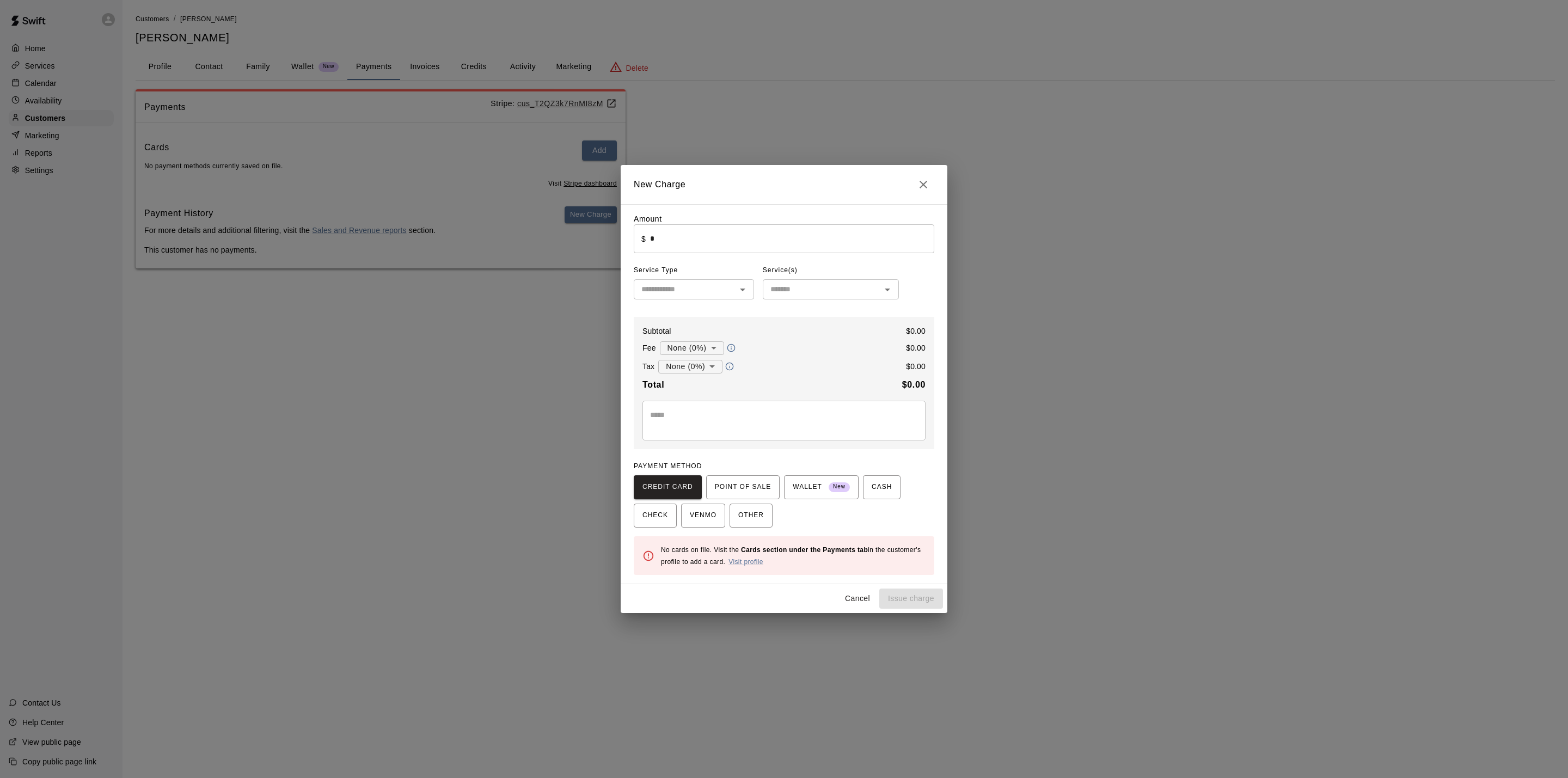
click at [747, 241] on input "*" at bounding box center [792, 239] width 284 height 29
type input "******"
drag, startPoint x: 792, startPoint y: 271, endPoint x: 802, endPoint y: 301, distance: 31.6
click at [794, 284] on div "Service(s) ​" at bounding box center [831, 281] width 136 height 37
click at [802, 299] on div "​" at bounding box center [831, 289] width 136 height 21
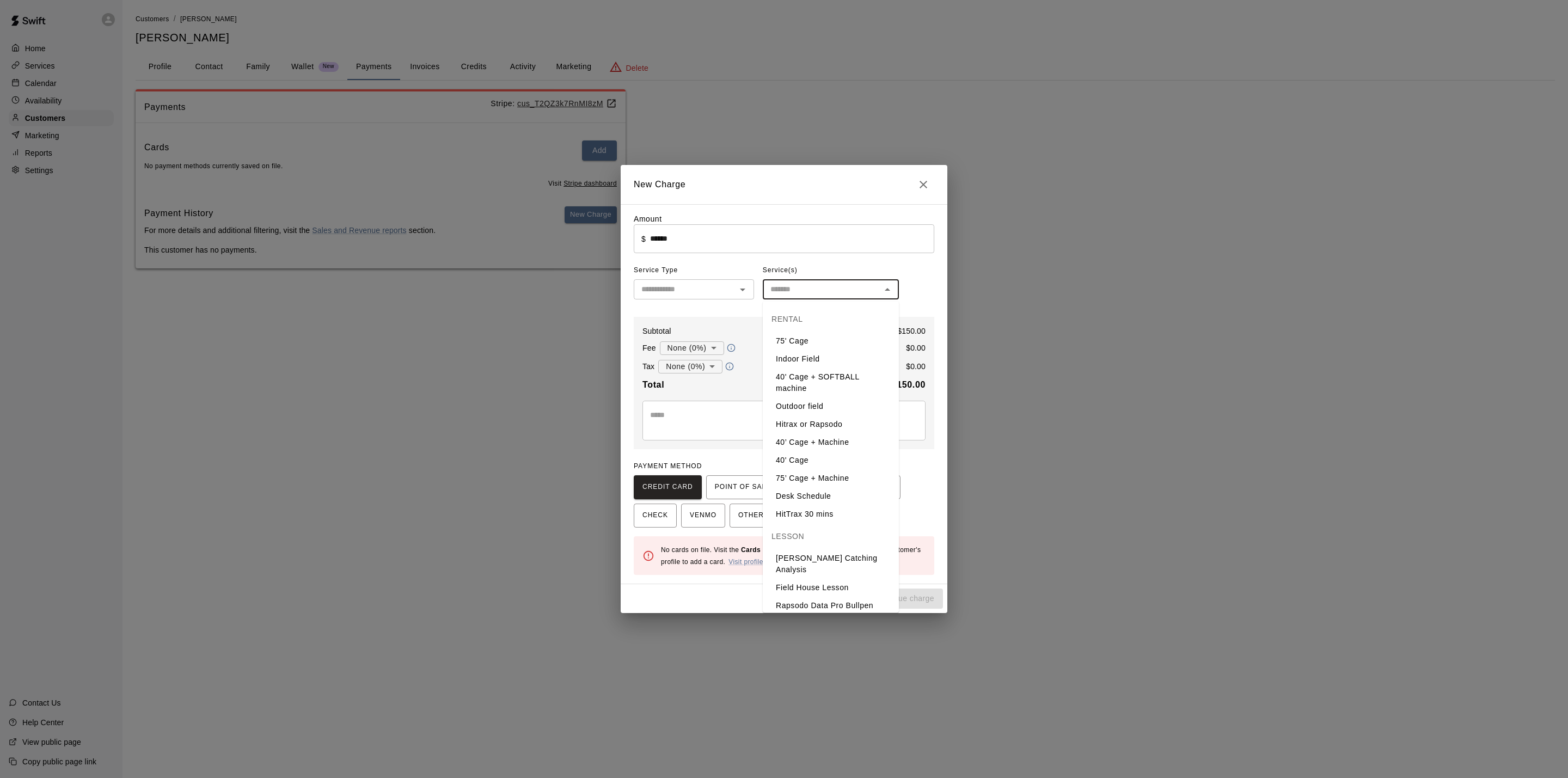
click at [886, 261] on div "Amount ​ $ ****** ​ Service Type ​ Service(s) ​ Subtotal $ 150.00 Fee None (0%)…" at bounding box center [784, 395] width 300 height 362
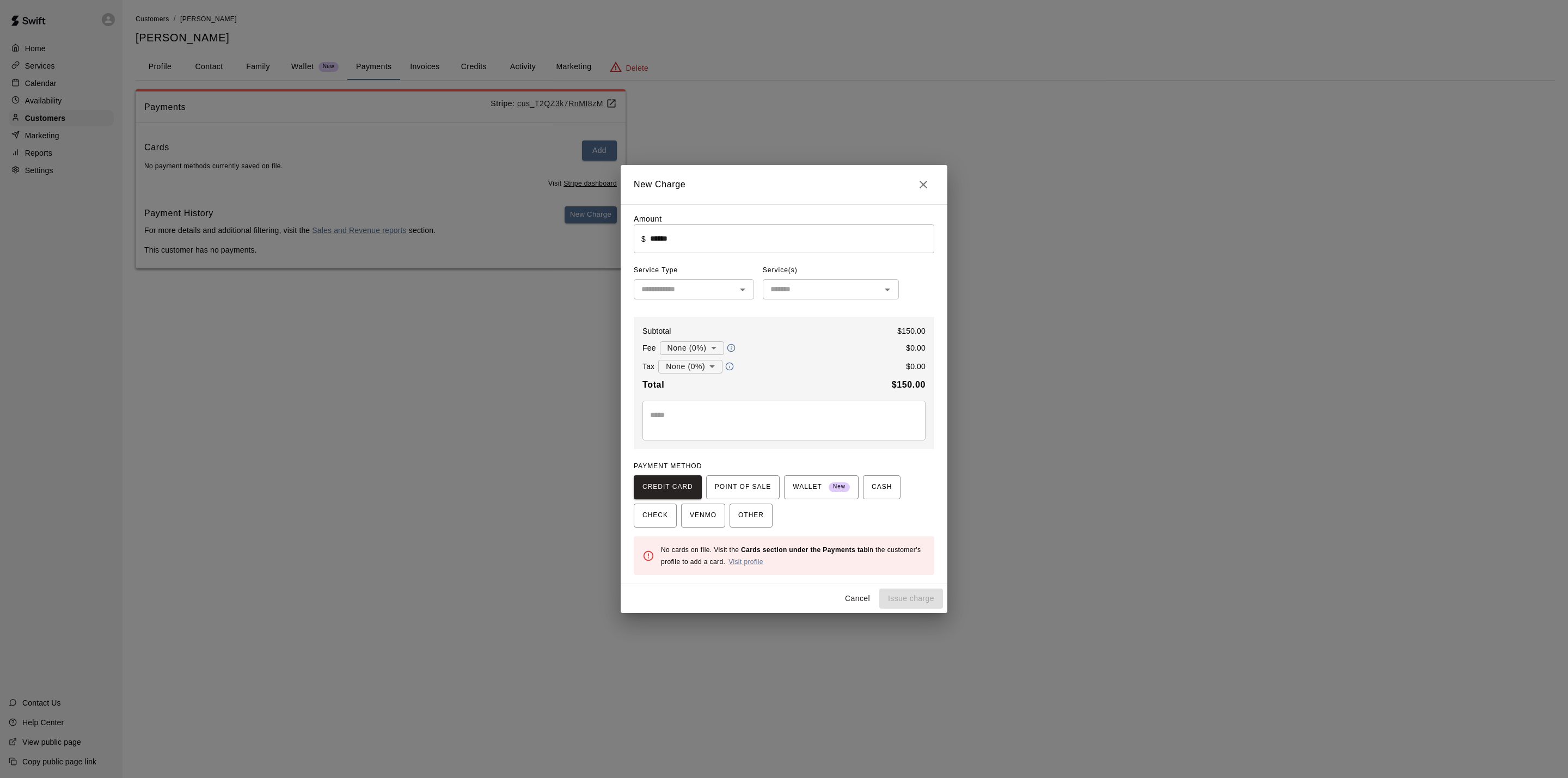
click at [733, 295] on div "​" at bounding box center [694, 289] width 120 height 21
click at [675, 314] on li "Rentals" at bounding box center [694, 315] width 120 height 18
type input "*******"
click at [821, 299] on div "​" at bounding box center [831, 289] width 136 height 21
click at [826, 410] on li "Outdoor field" at bounding box center [831, 406] width 136 height 18
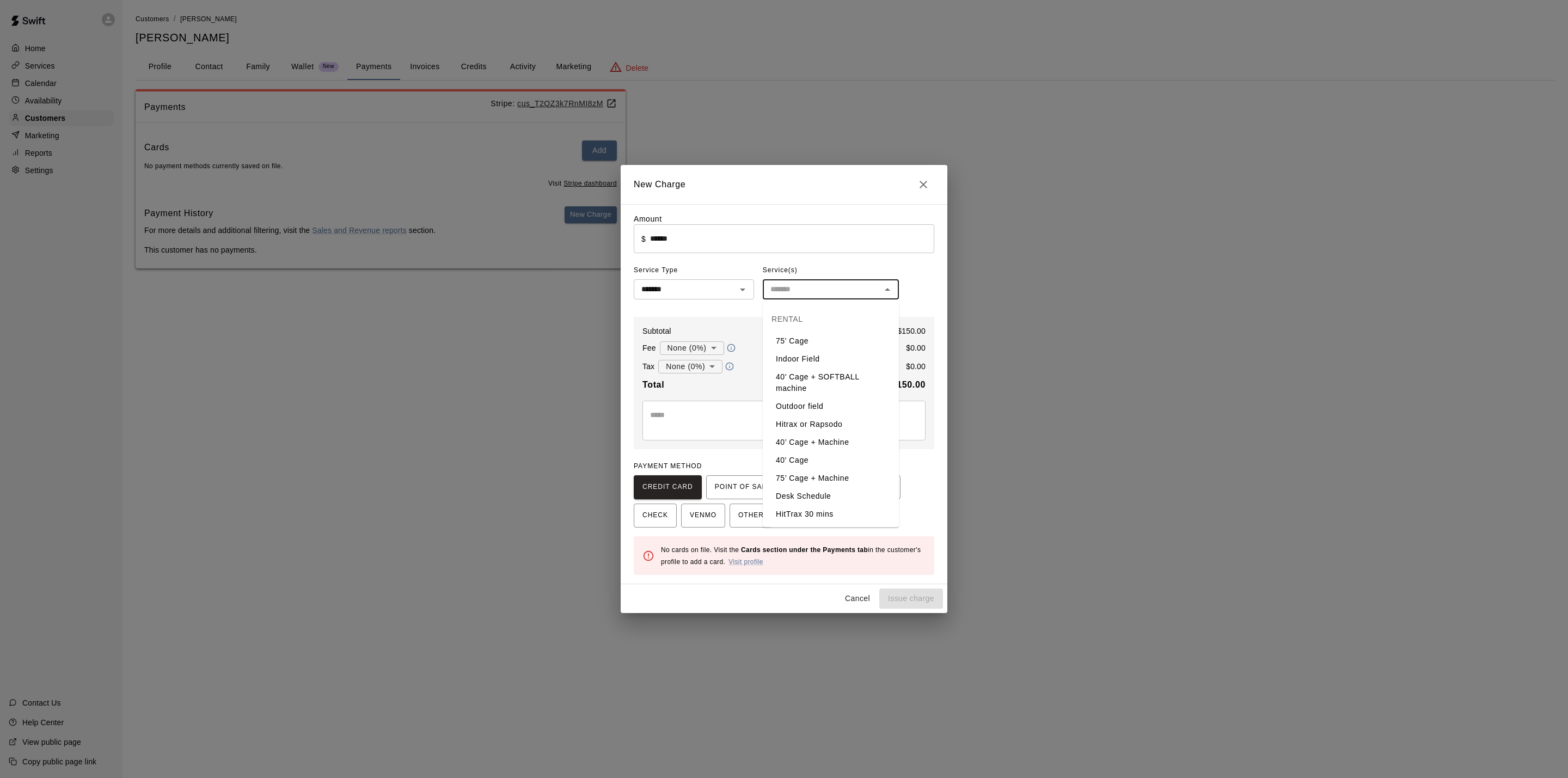
type input "**********"
click at [876, 480] on span "CASH" at bounding box center [882, 487] width 21 height 18
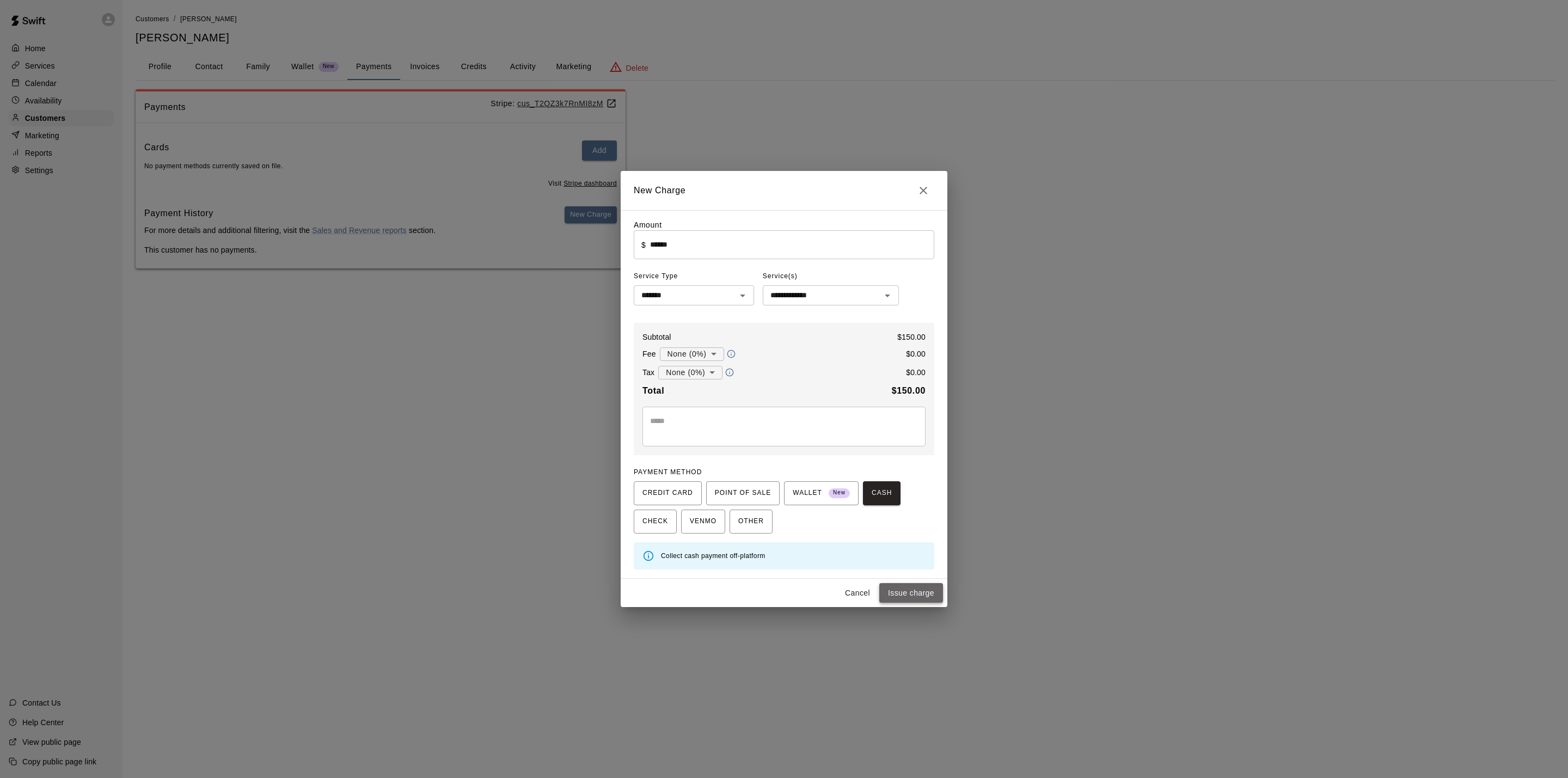
click at [913, 598] on button "Issue charge" at bounding box center [911, 593] width 63 height 21
type input "*"
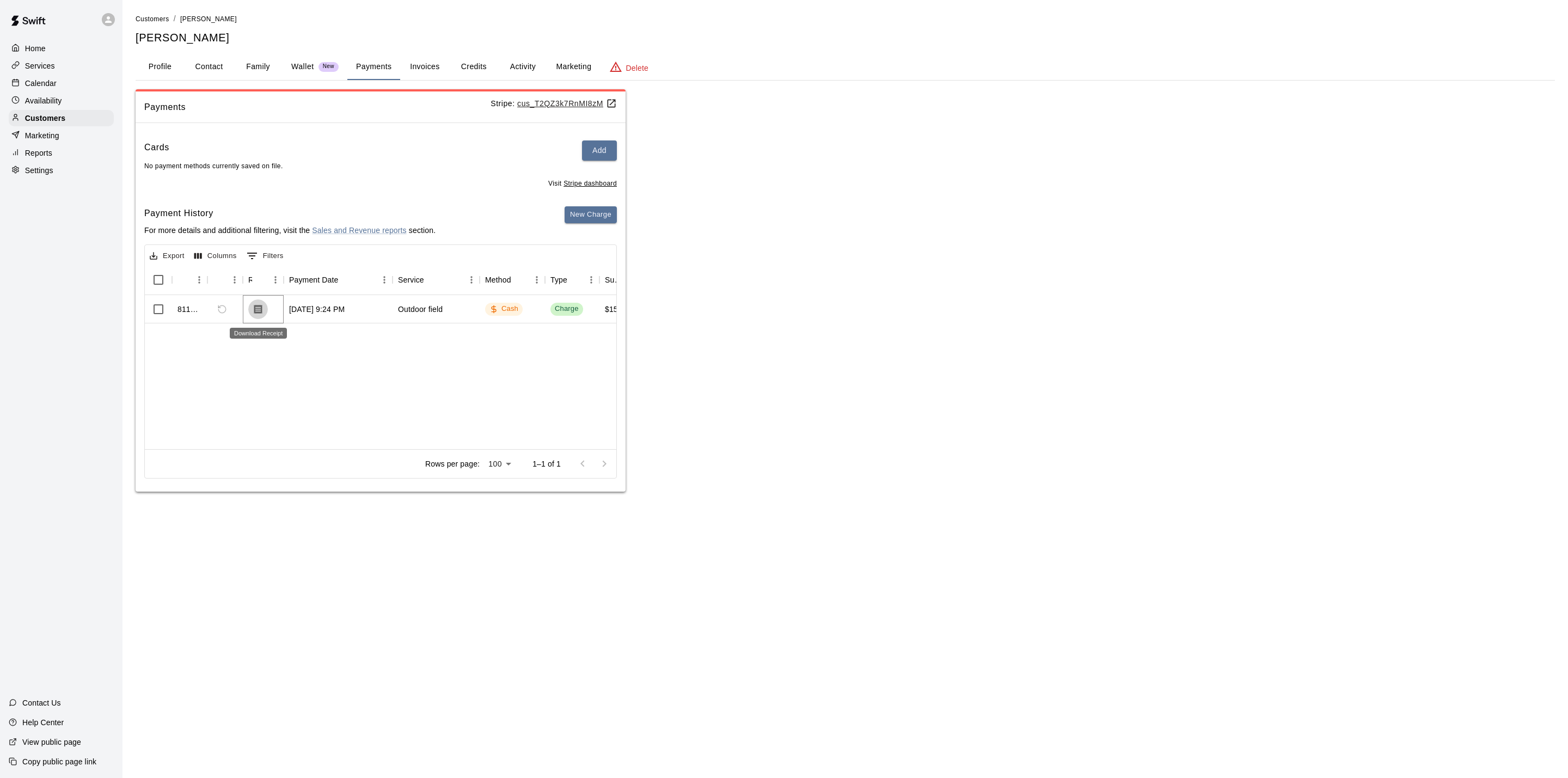
click at [254, 310] on icon "Download Receipt" at bounding box center [258, 310] width 11 height 11
click at [62, 54] on div "Home" at bounding box center [61, 49] width 105 height 17
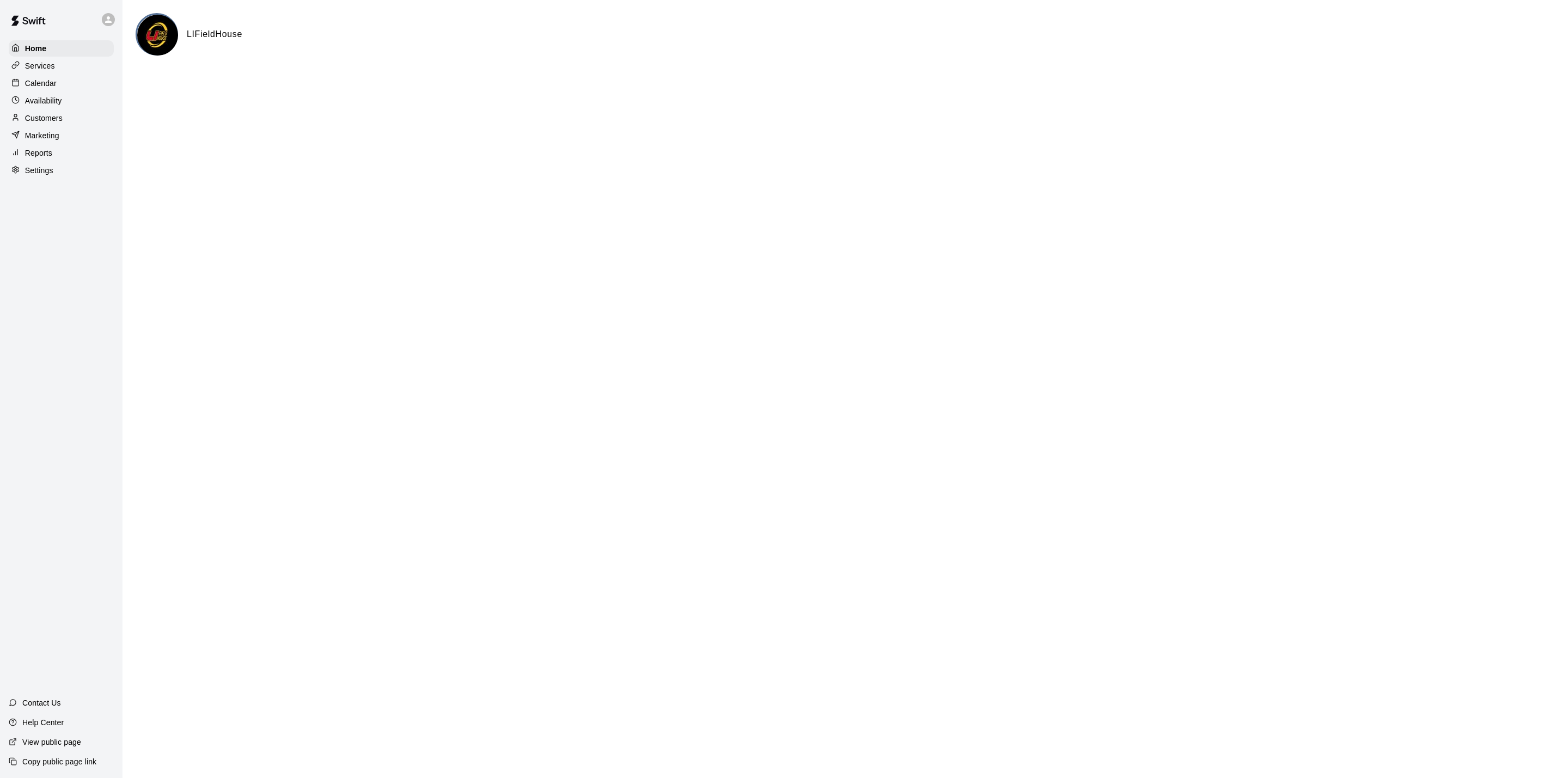
click at [58, 100] on p "Availability" at bounding box center [44, 101] width 37 height 11
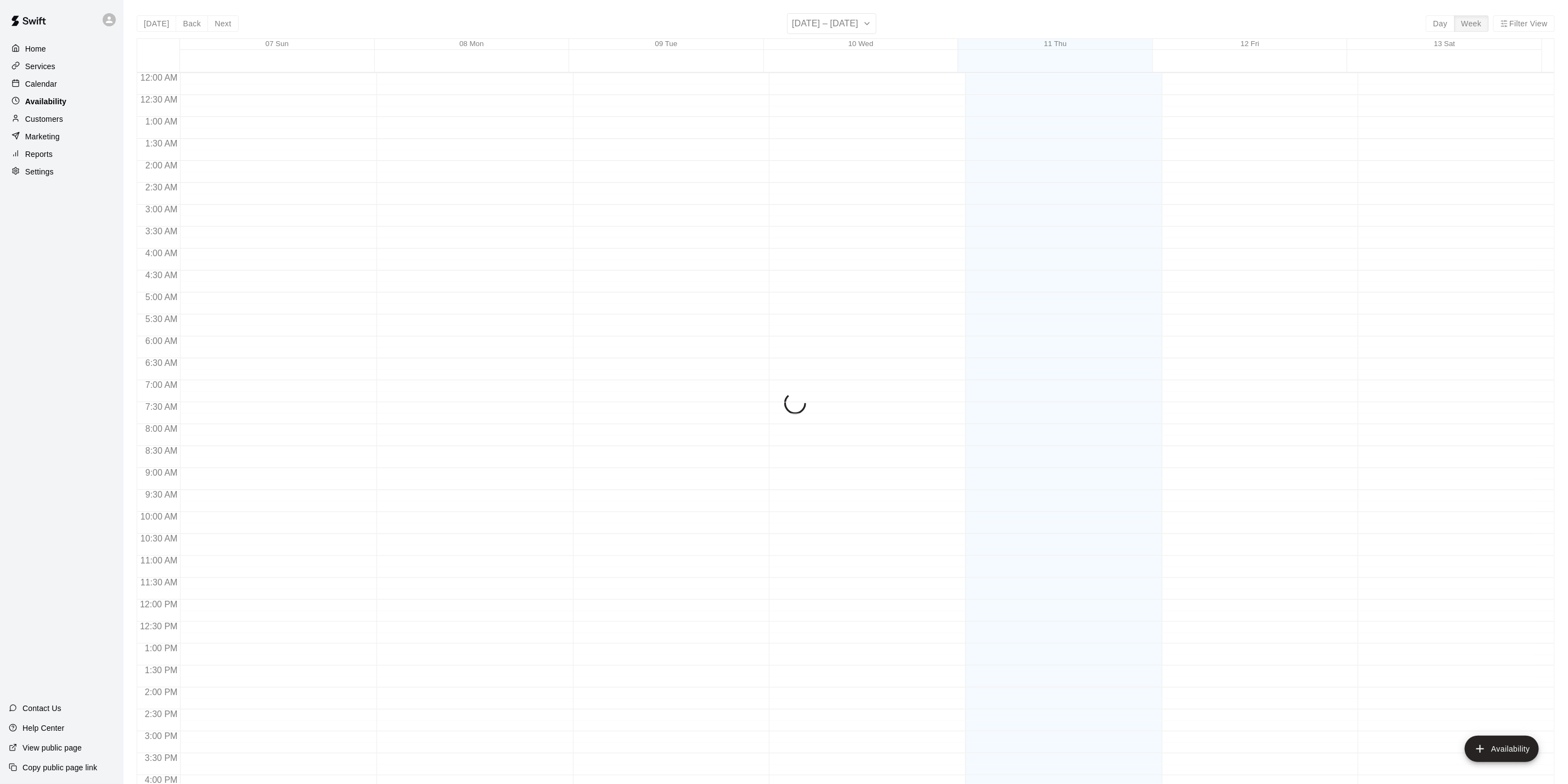
scroll to position [330, 0]
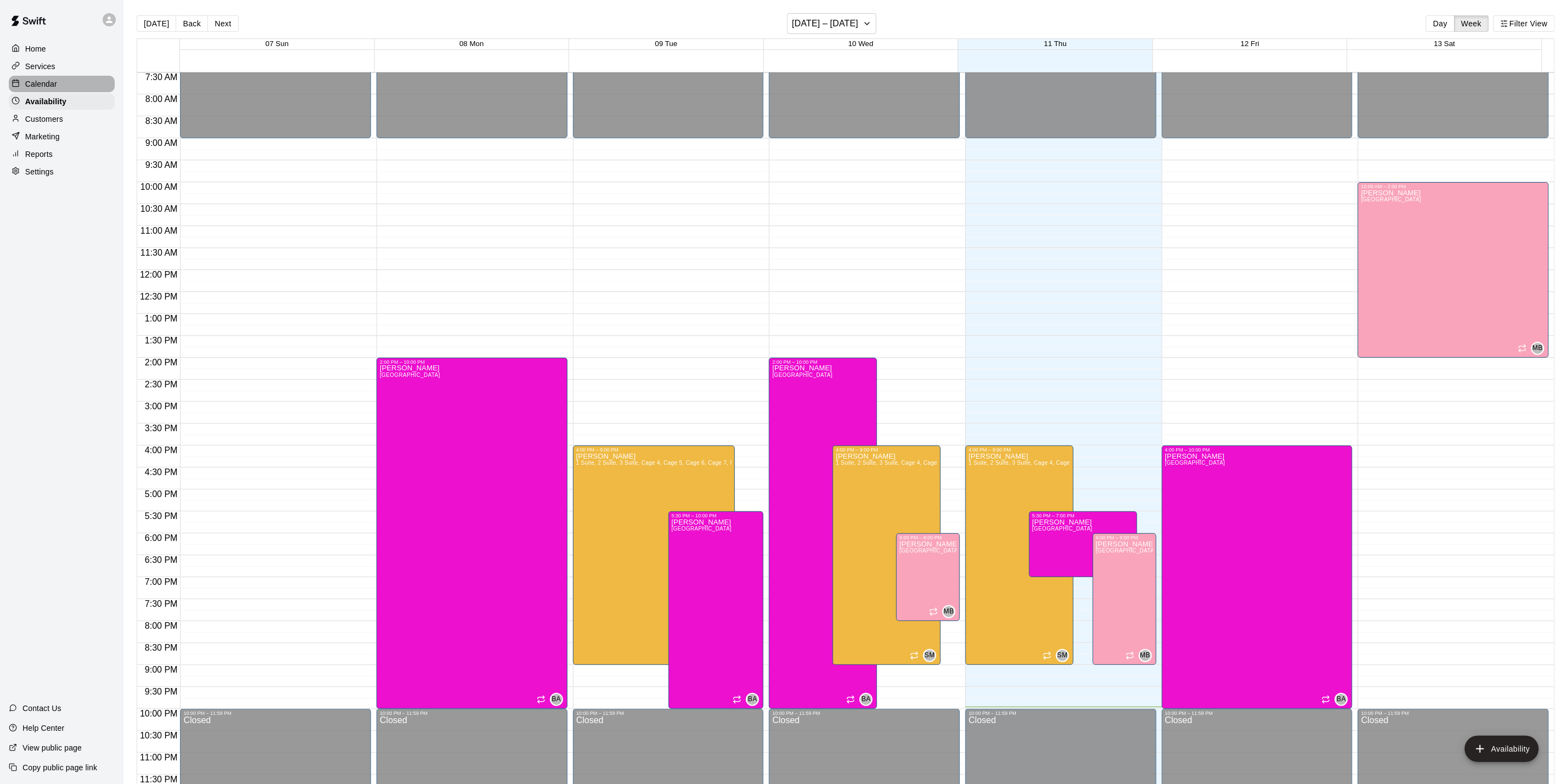
click at [63, 87] on div "Calendar" at bounding box center [61, 85] width 106 height 17
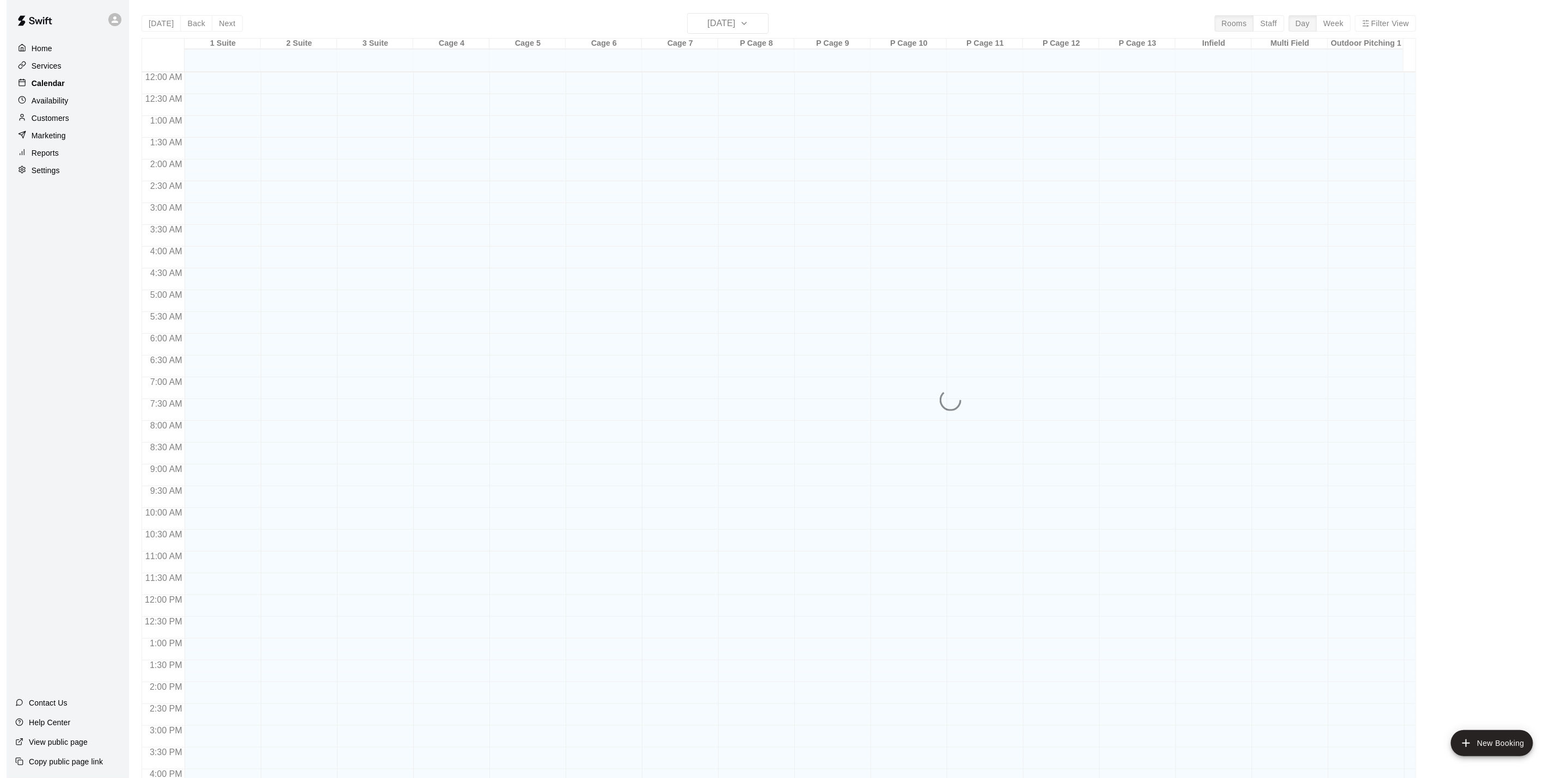
scroll to position [295, 0]
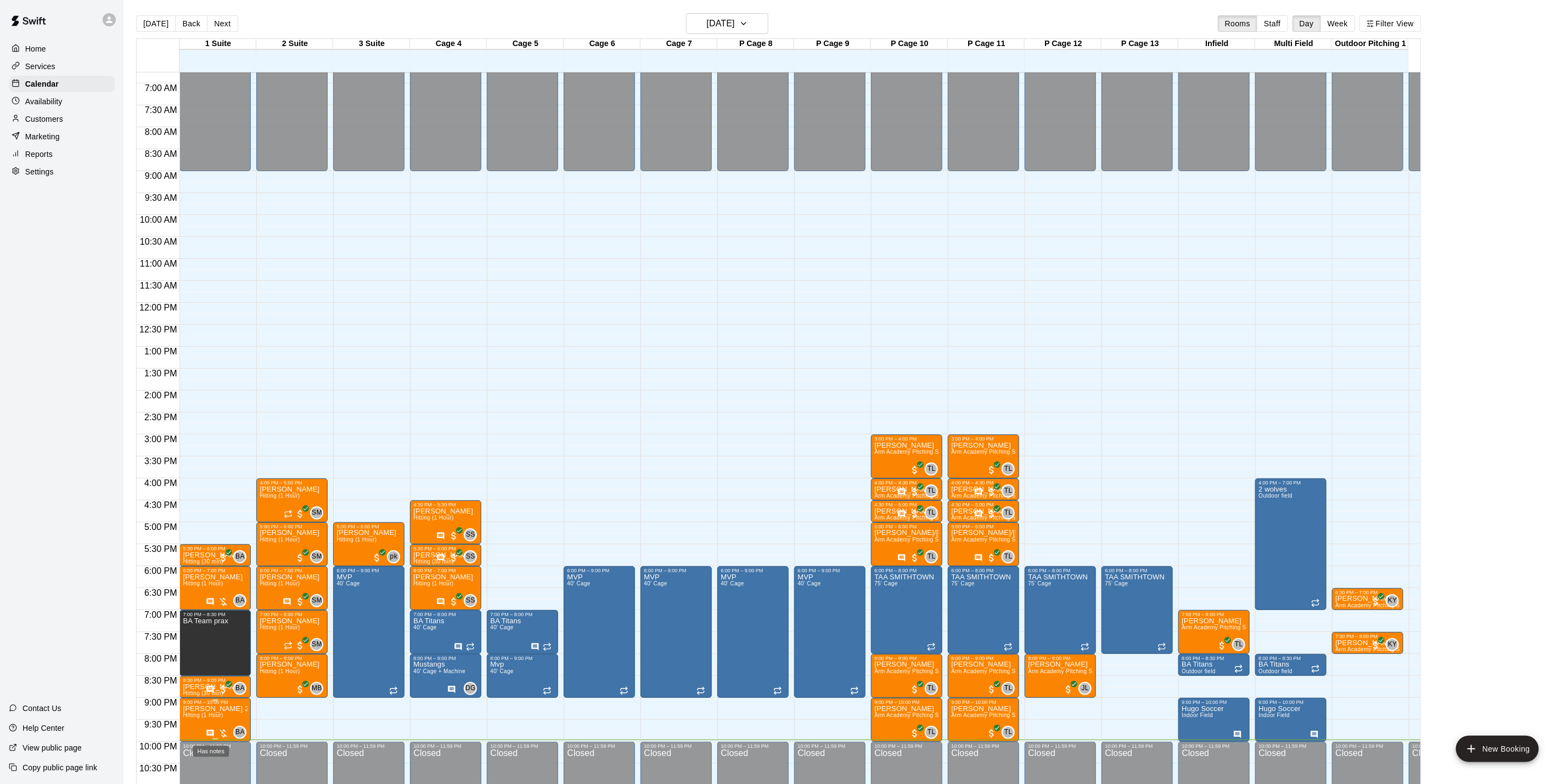
click at [208, 731] on icon "Has notes" at bounding box center [211, 733] width 8 height 8
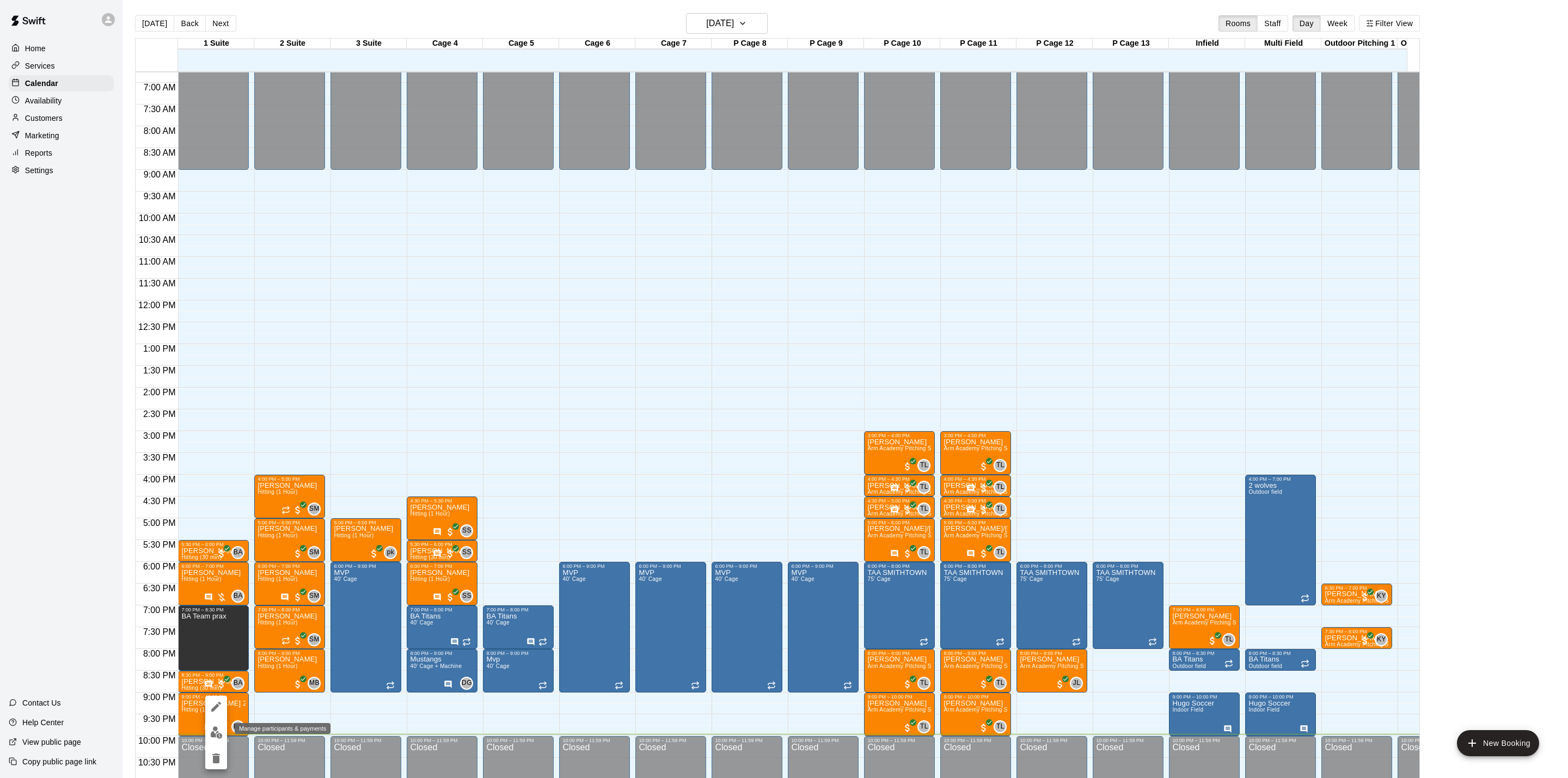
click at [208, 727] on button "edit" at bounding box center [215, 732] width 21 height 21
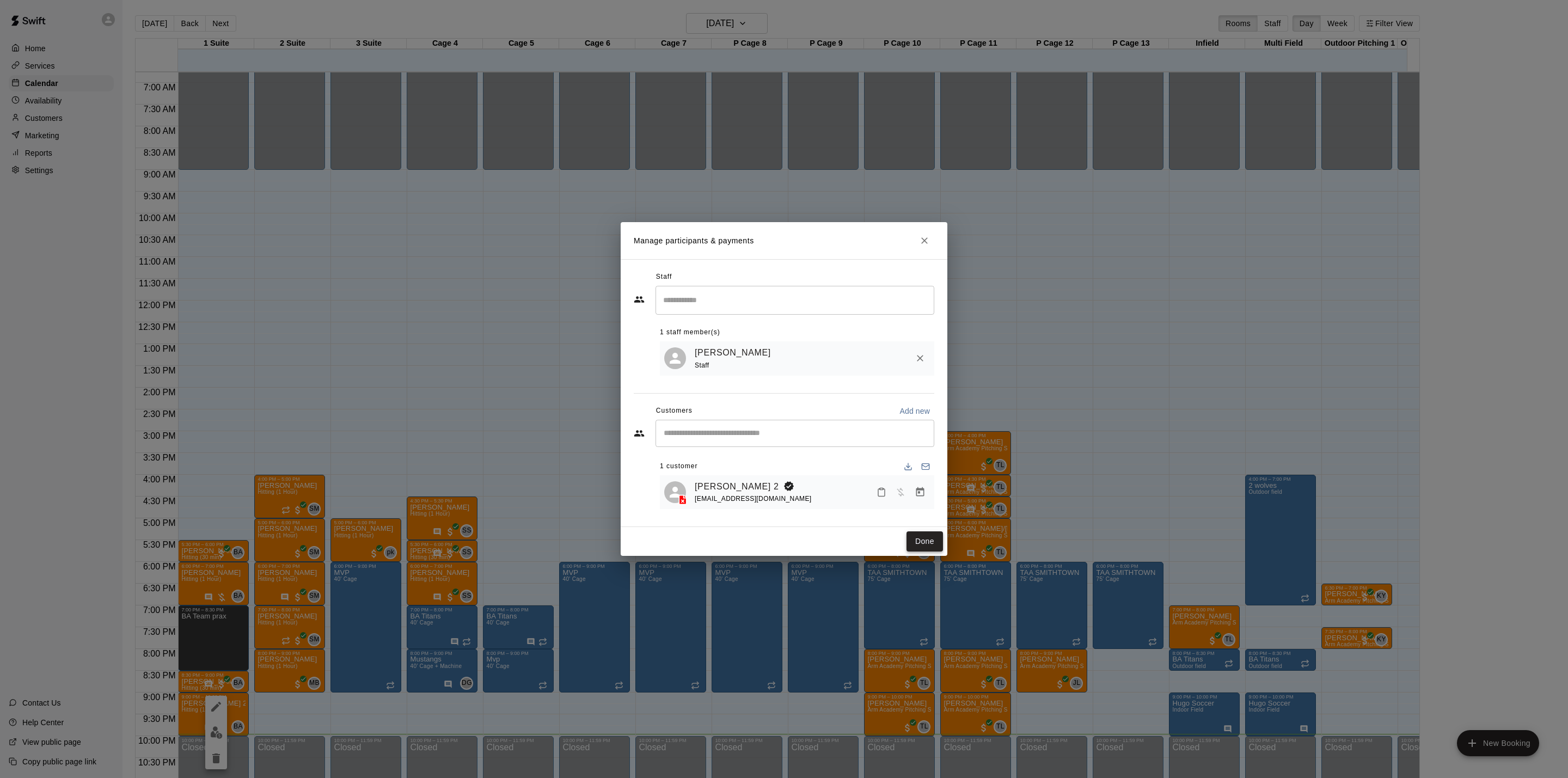
click at [935, 547] on button "Done" at bounding box center [924, 542] width 36 height 21
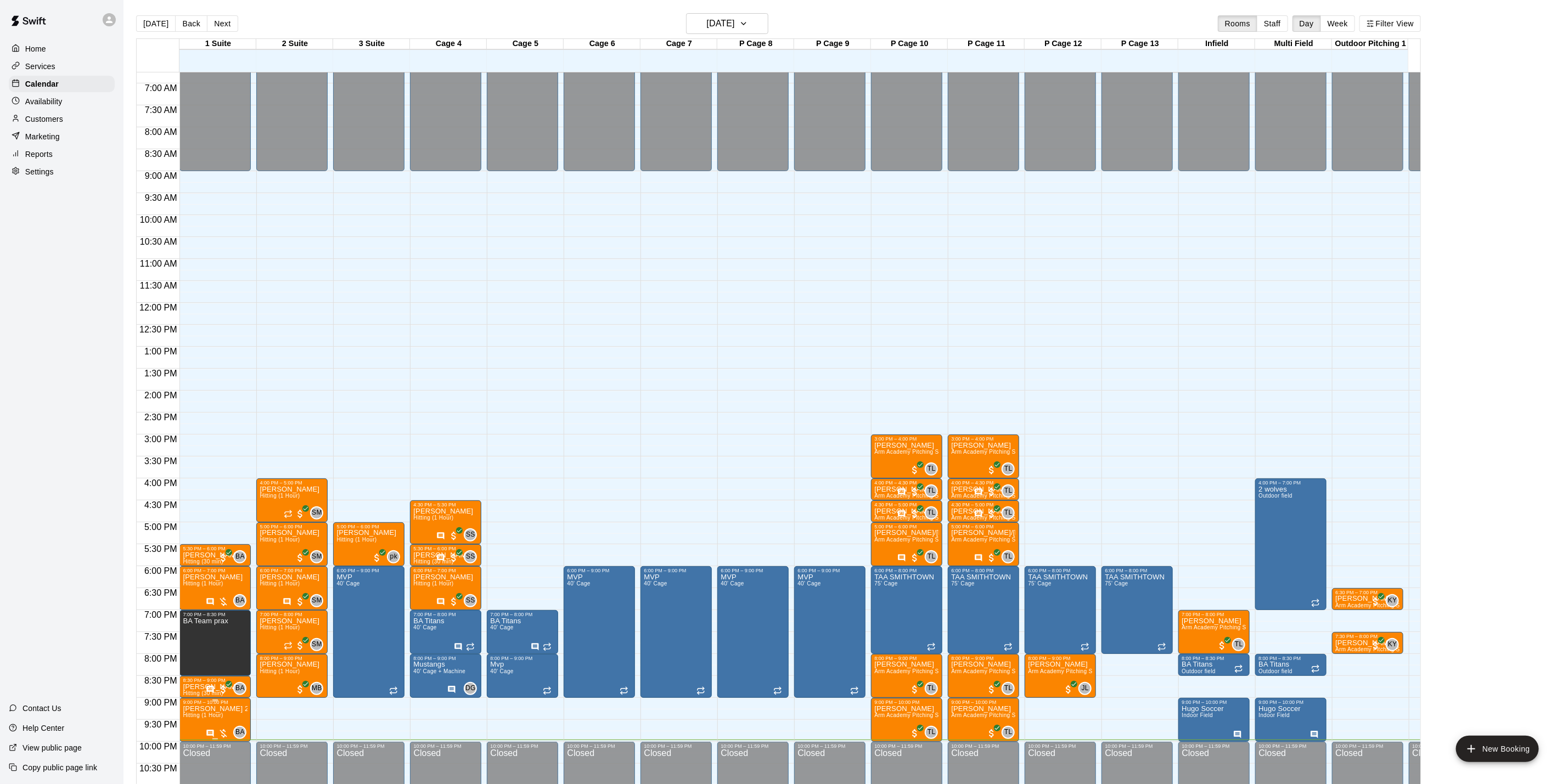
click at [214, 734] on icon "Has notes" at bounding box center [211, 733] width 8 height 8
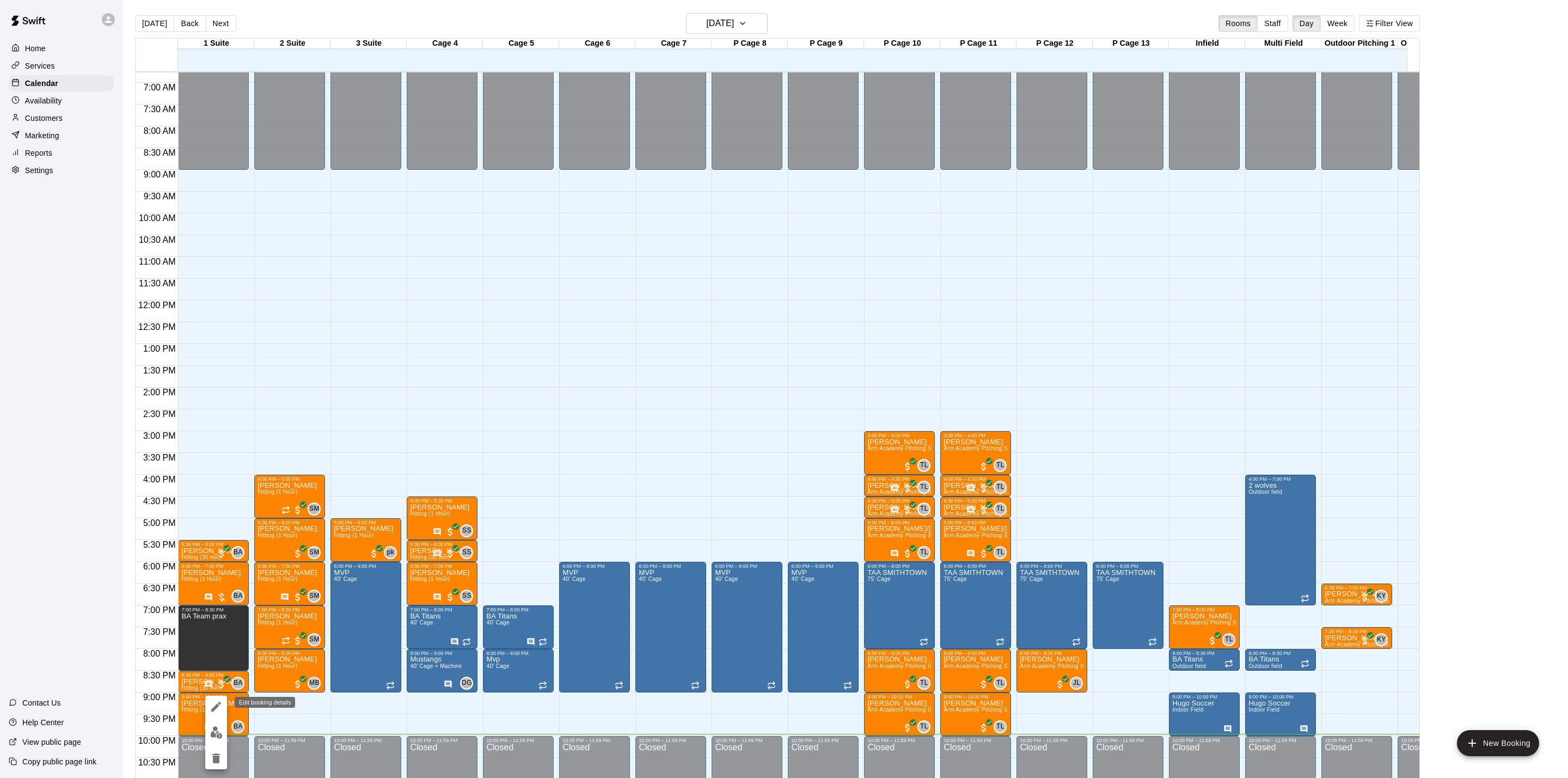
click at [211, 706] on icon "edit" at bounding box center [216, 707] width 13 height 13
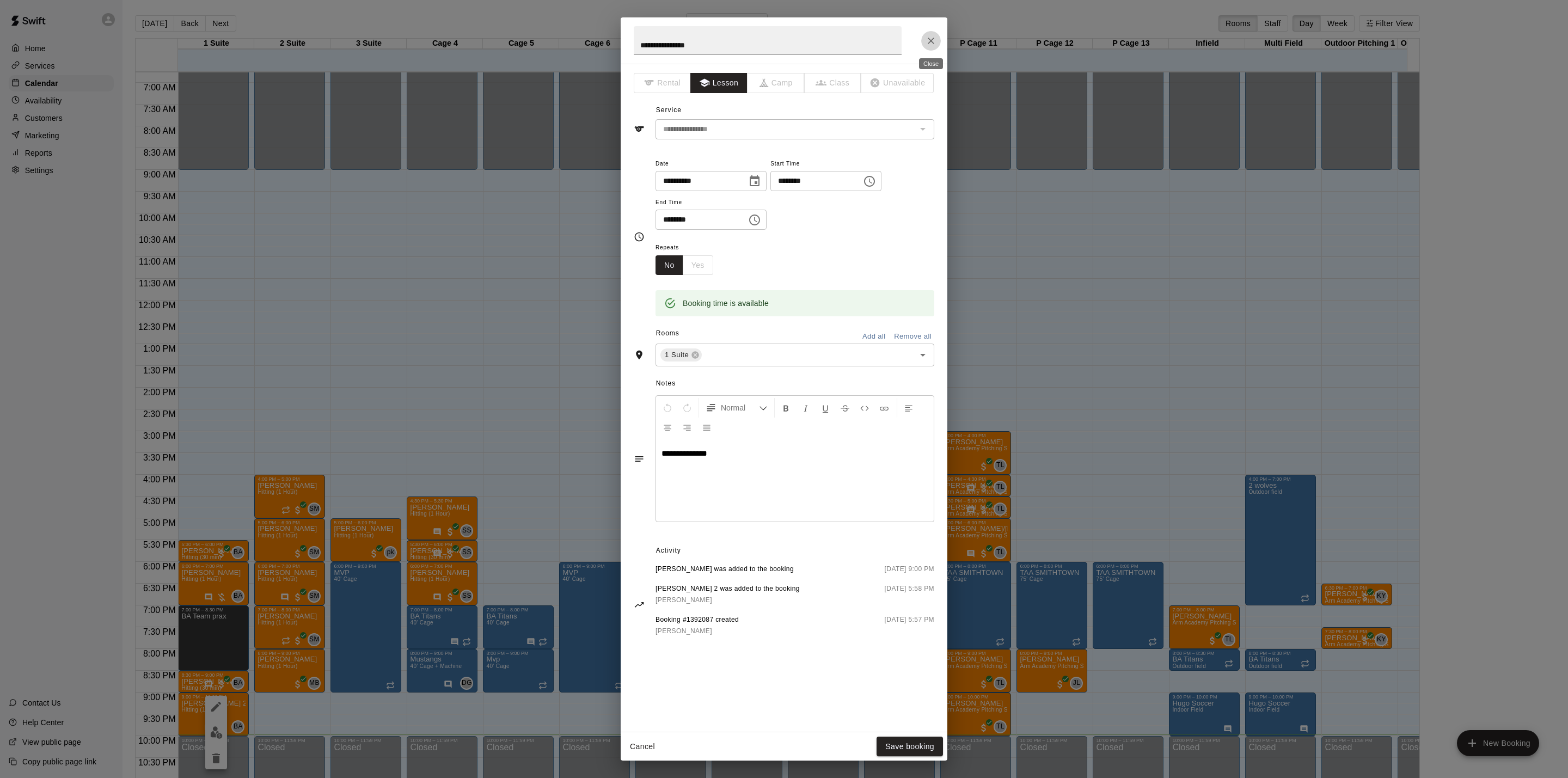
click at [935, 40] on icon "Close" at bounding box center [931, 41] width 11 height 11
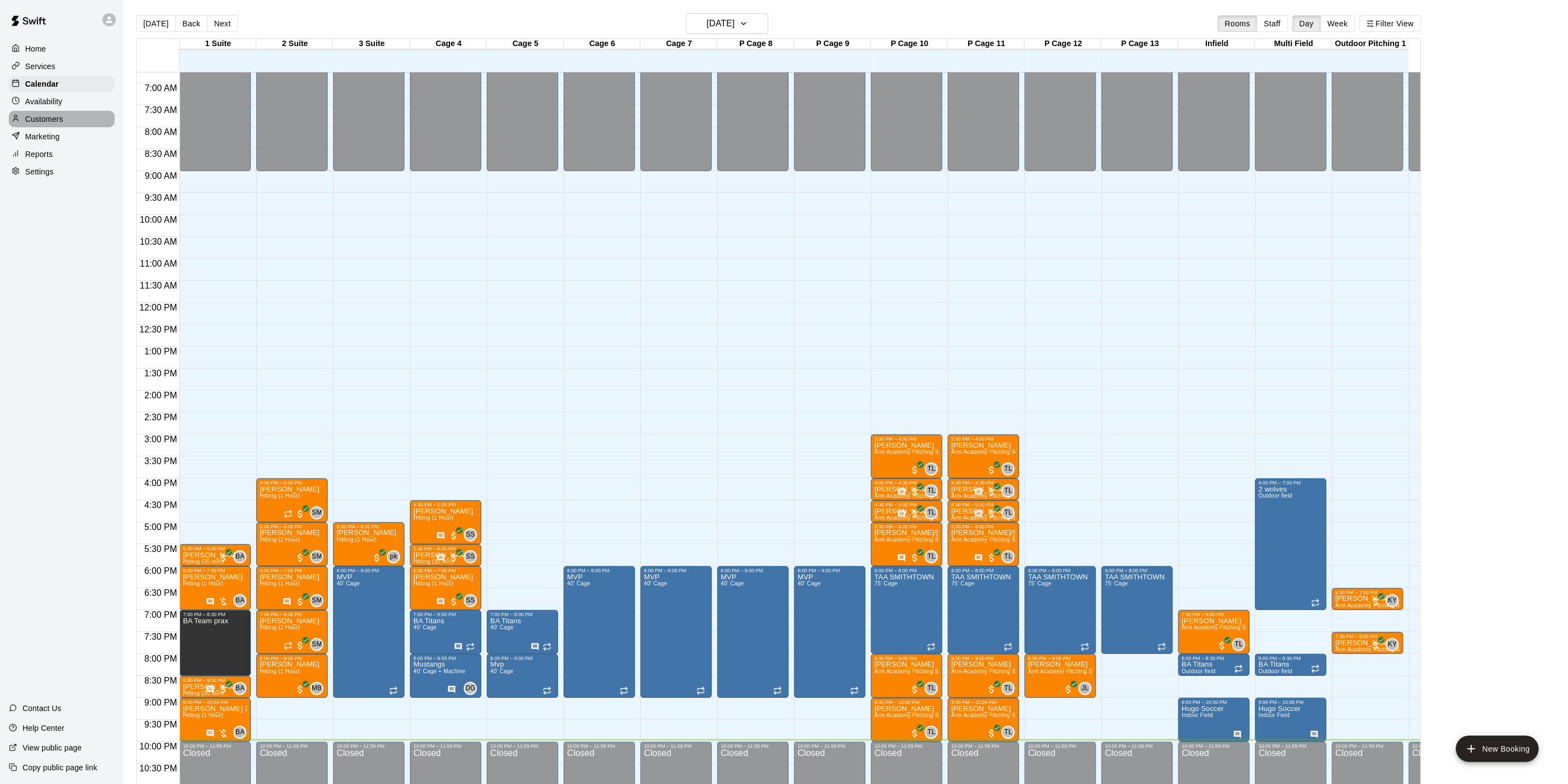
click at [68, 127] on div "Customers" at bounding box center [61, 119] width 106 height 17
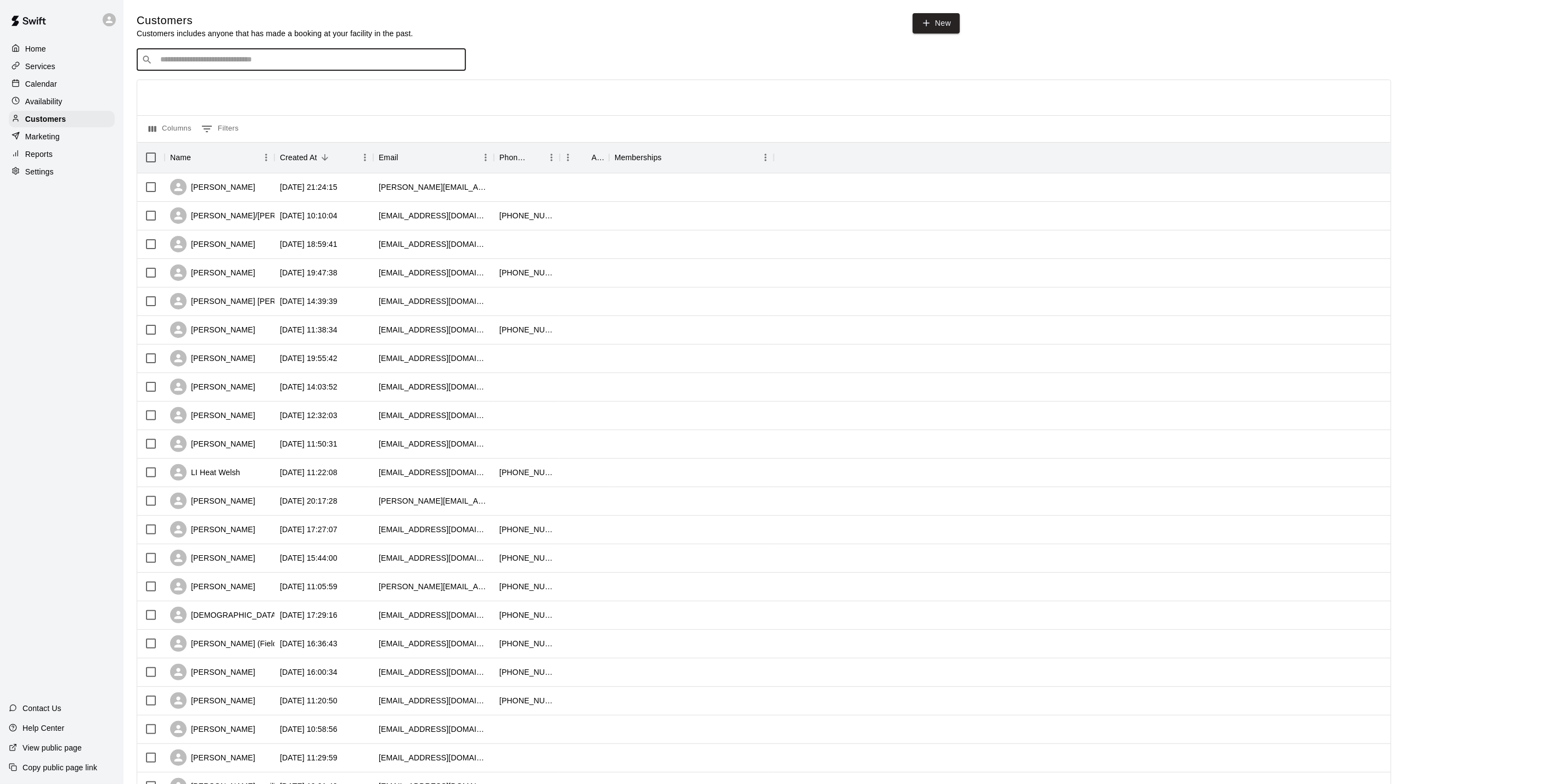
click at [188, 65] on input "Search customers by name or email" at bounding box center [308, 60] width 304 height 11
type input "*"
type input "*****"
click at [258, 90] on div "[PERSON_NAME] 2 [EMAIL_ADDRESS][DOMAIN_NAME]" at bounding box center [312, 90] width 290 height 24
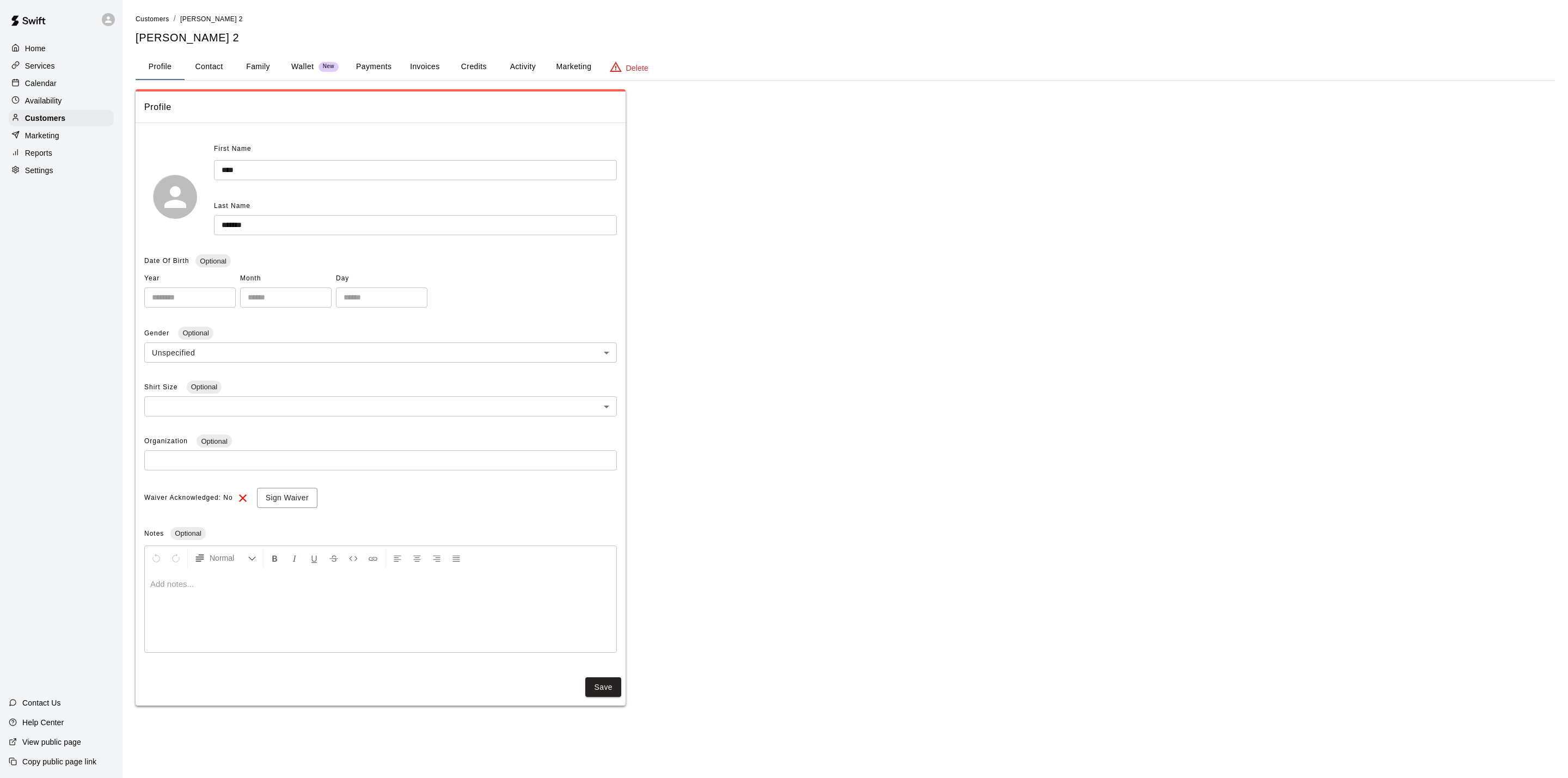
click at [304, 72] on p "Wallet" at bounding box center [302, 66] width 23 height 11
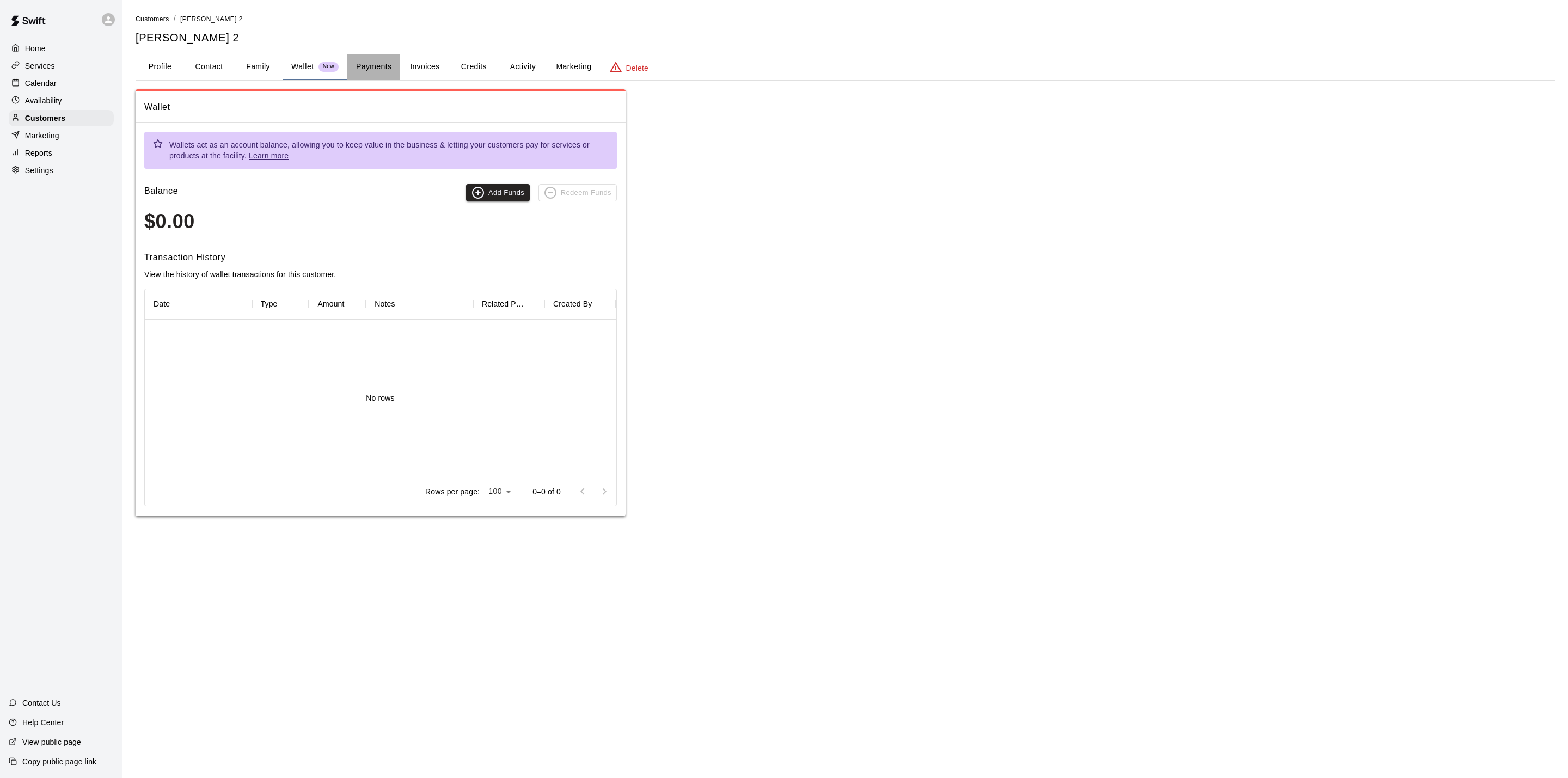
click at [348, 64] on button "Payments" at bounding box center [373, 67] width 53 height 26
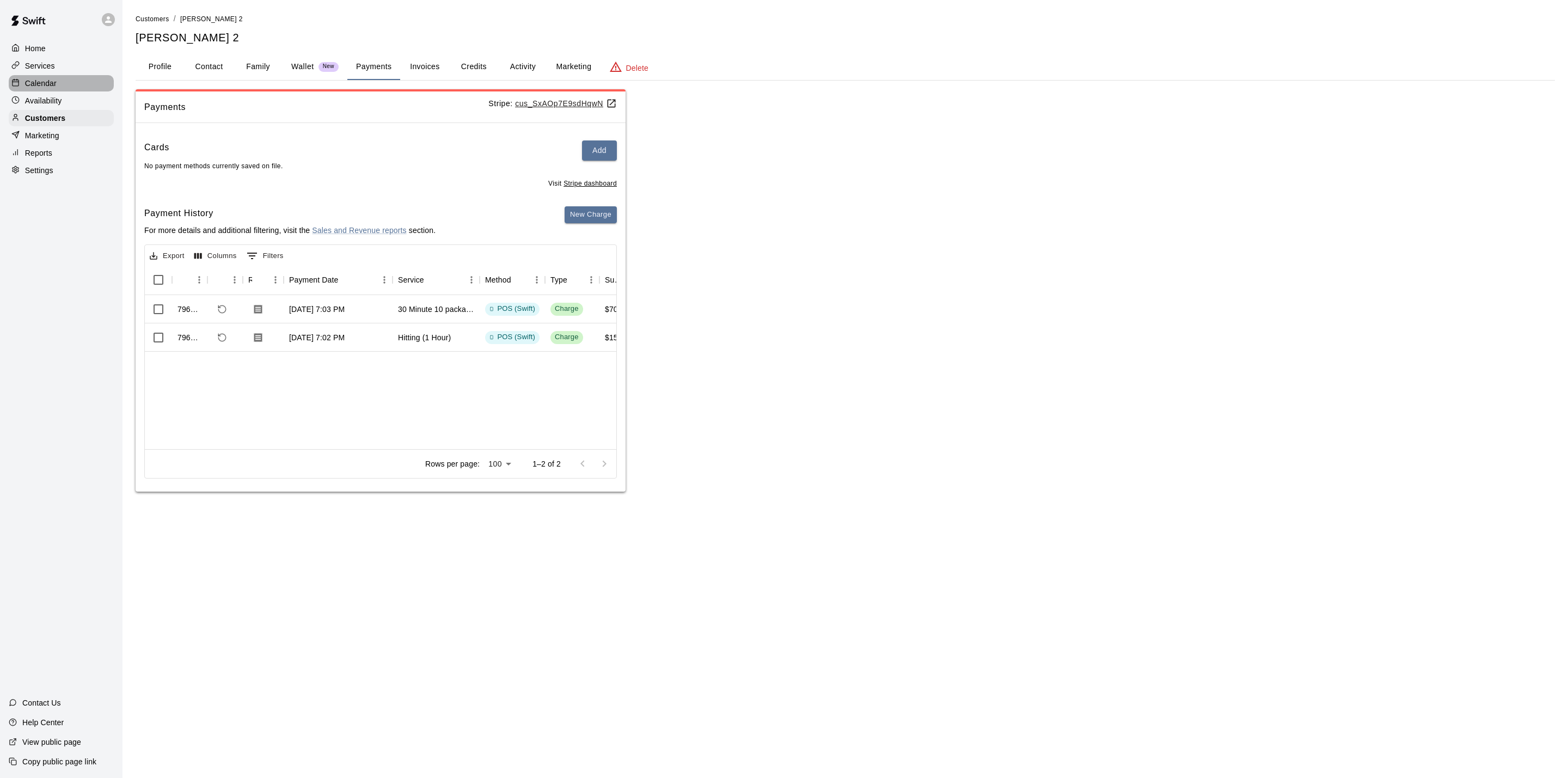
click at [54, 89] on p "Calendar" at bounding box center [41, 83] width 32 height 11
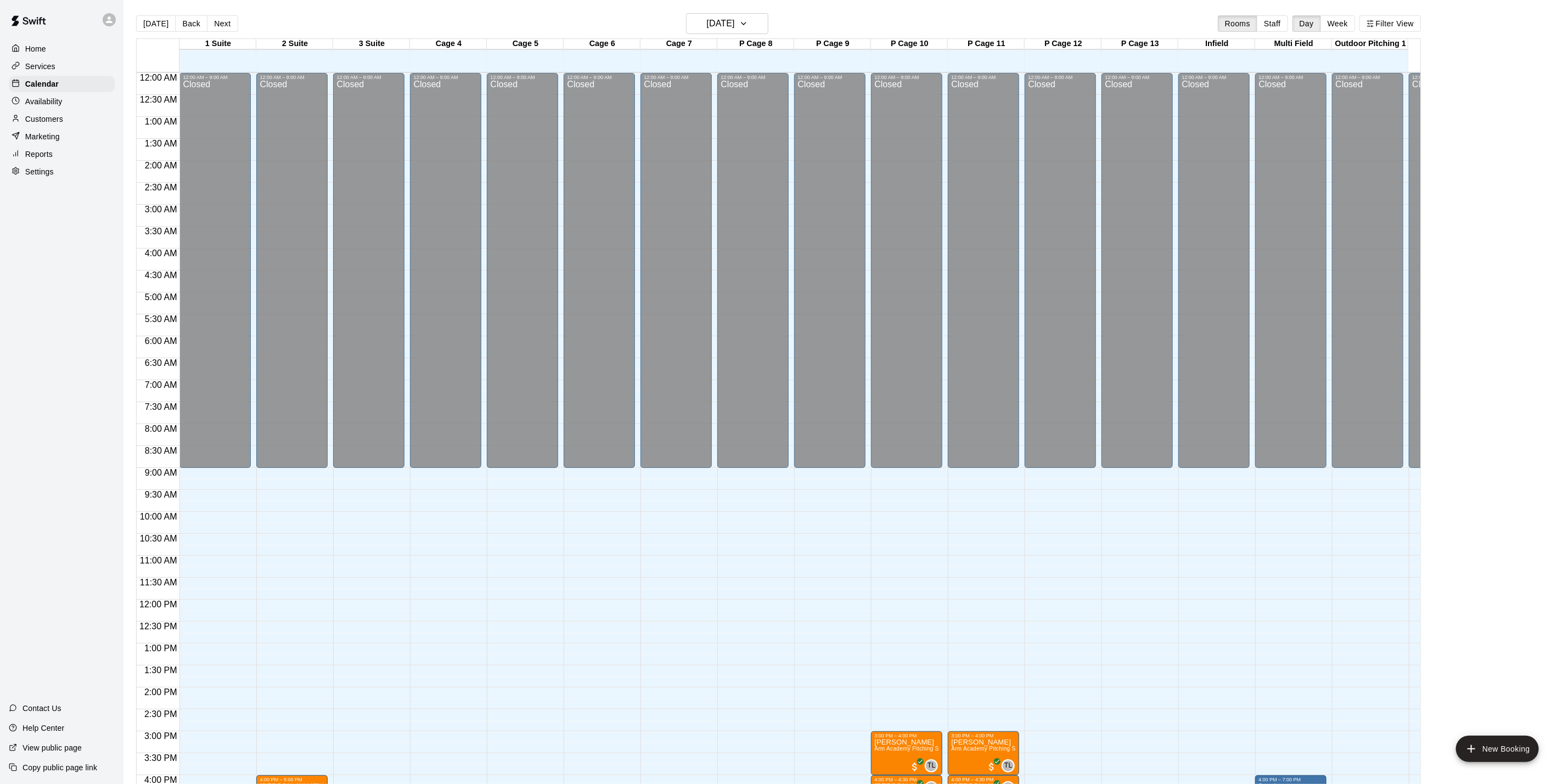
scroll to position [297, 0]
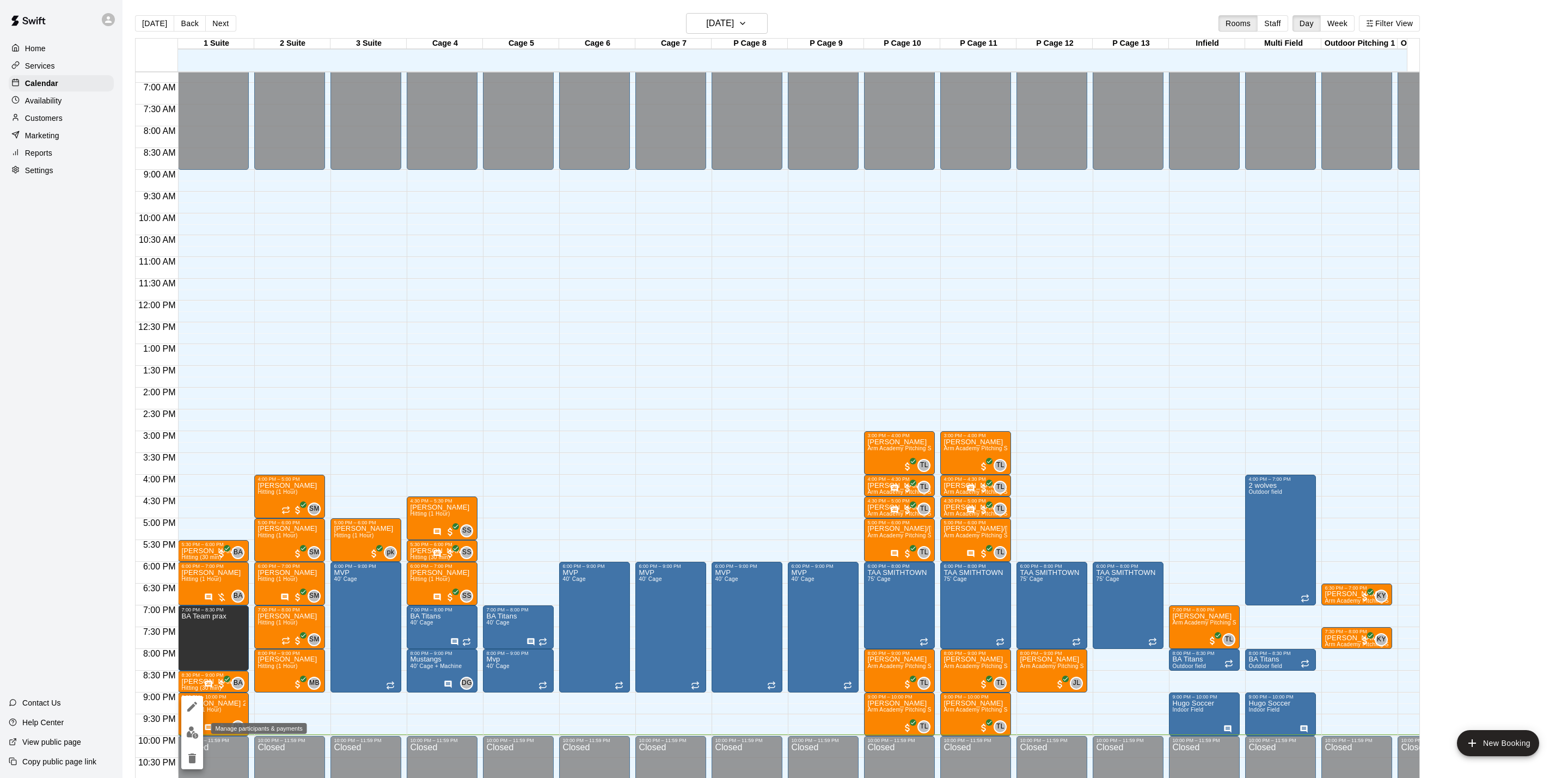
click at [195, 735] on img "edit" at bounding box center [192, 732] width 12 height 12
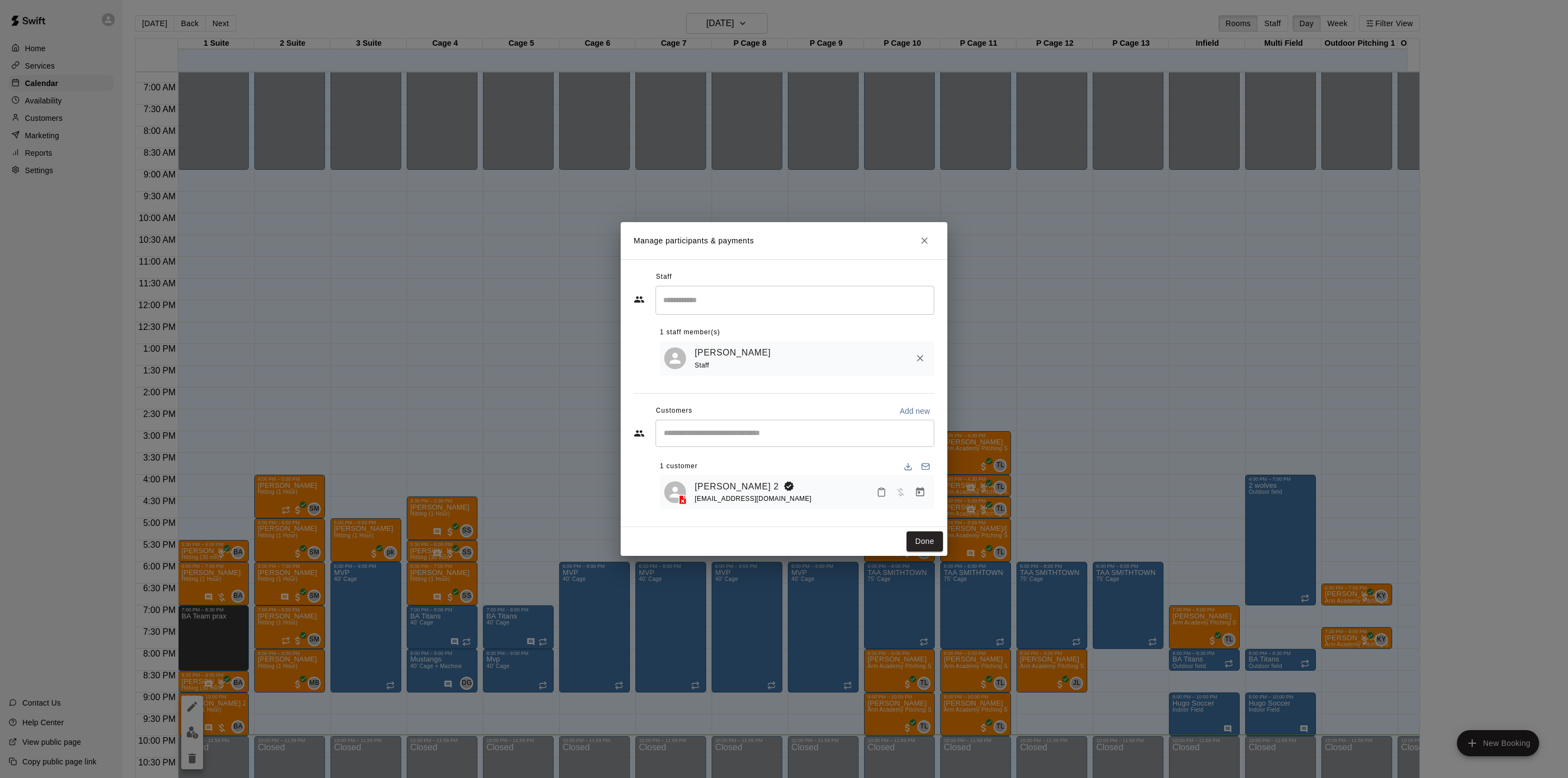
click at [245, 707] on div "Manage participants & payments Staff ​ 1 staff member(s) [PERSON_NAME] Staff Cu…" at bounding box center [784, 389] width 1568 height 778
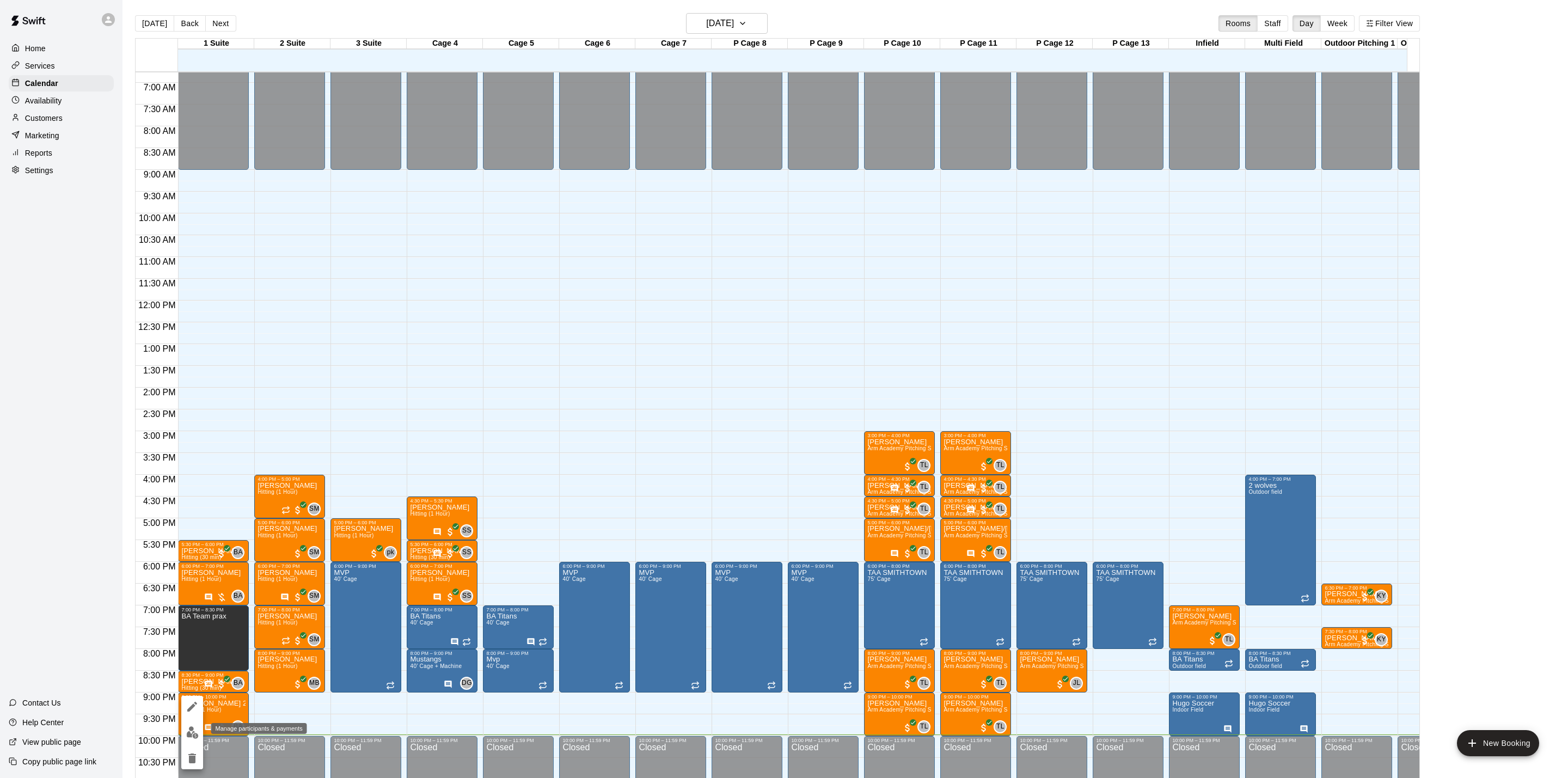
click at [190, 730] on img "edit" at bounding box center [192, 732] width 12 height 12
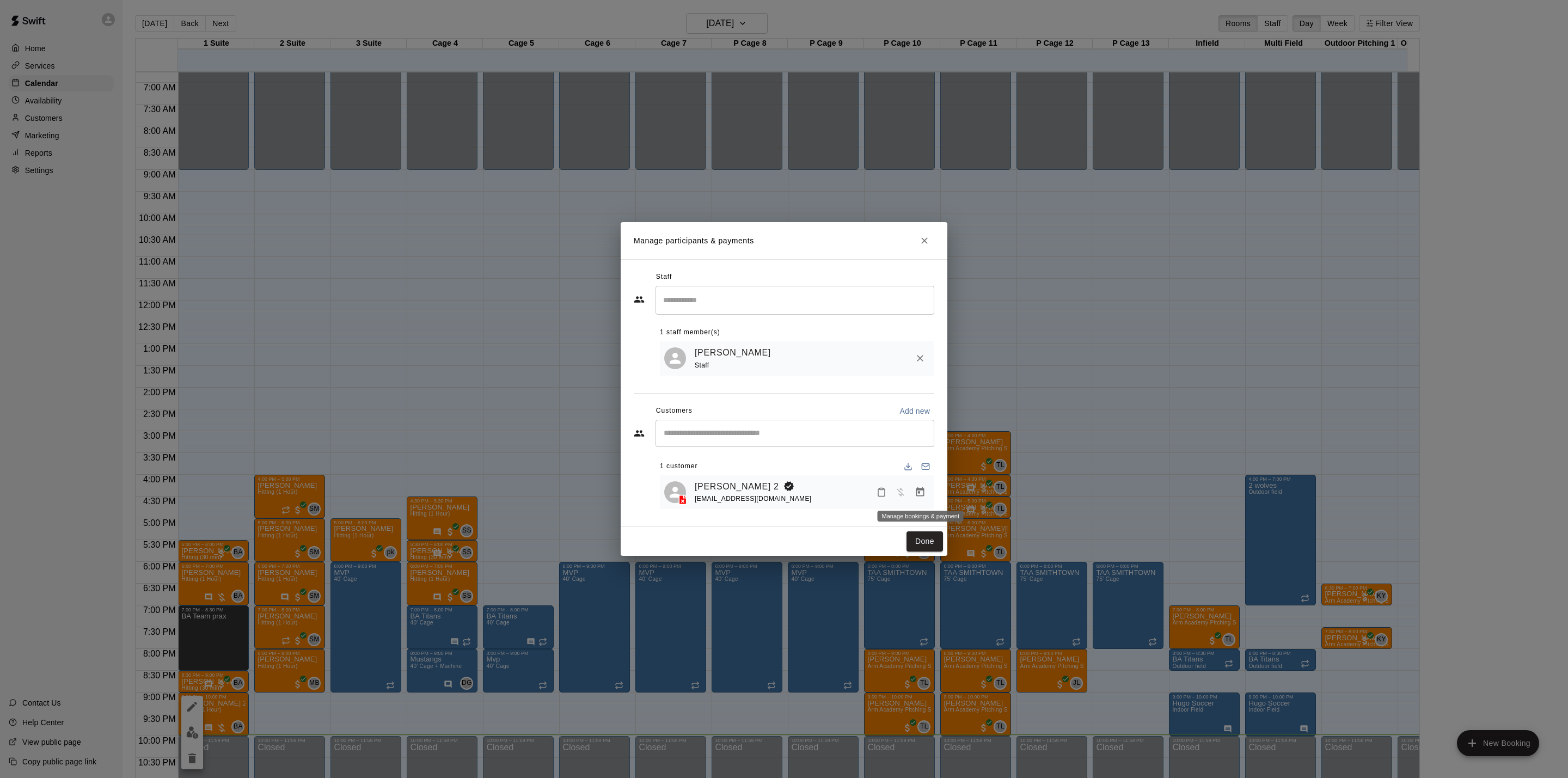
click at [923, 493] on icon "Manage bookings & payment" at bounding box center [920, 492] width 8 height 9
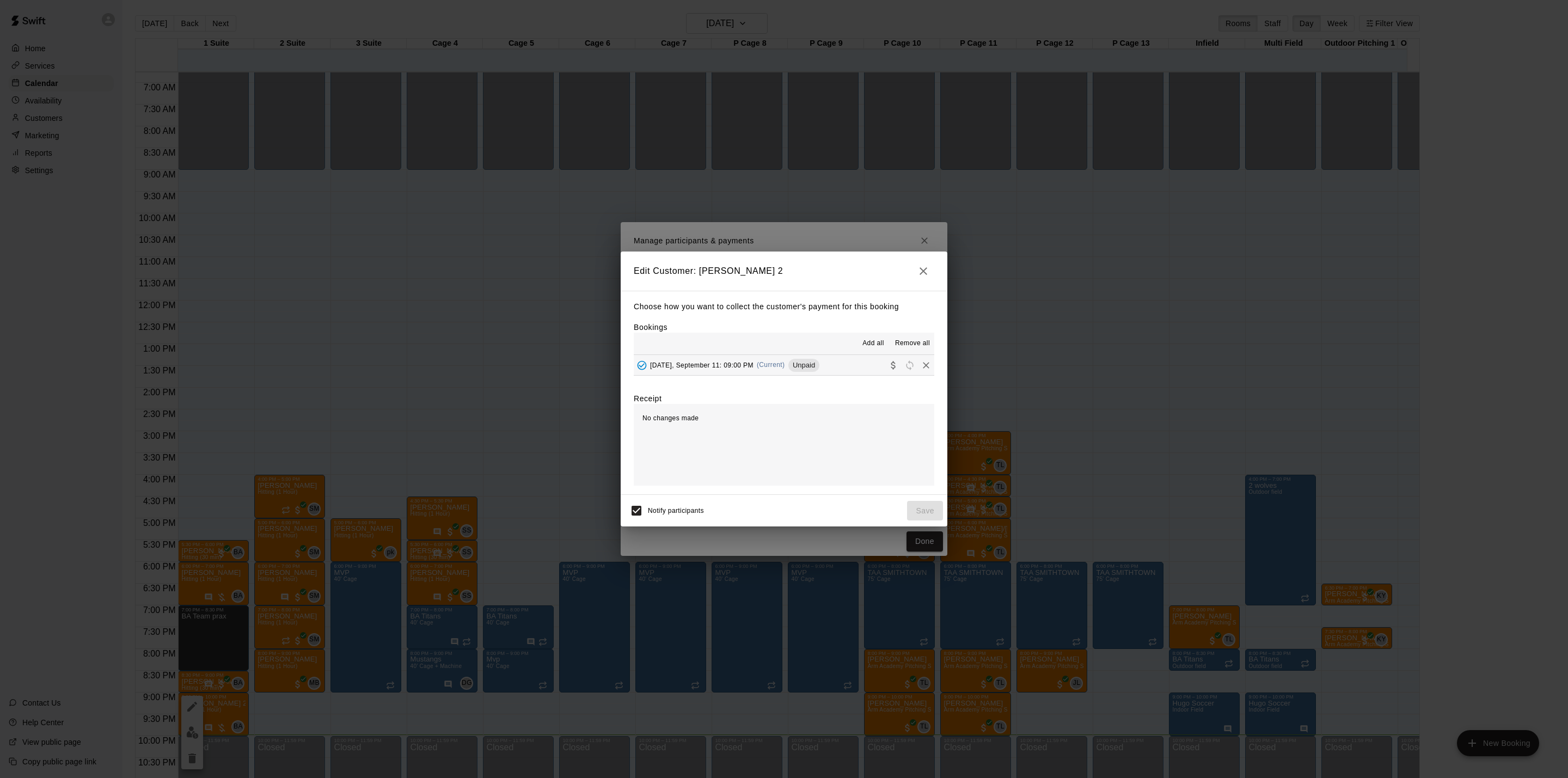
click at [831, 369] on button "[DATE], September 11: 09:00 PM (Current) Unpaid" at bounding box center [784, 366] width 300 height 21
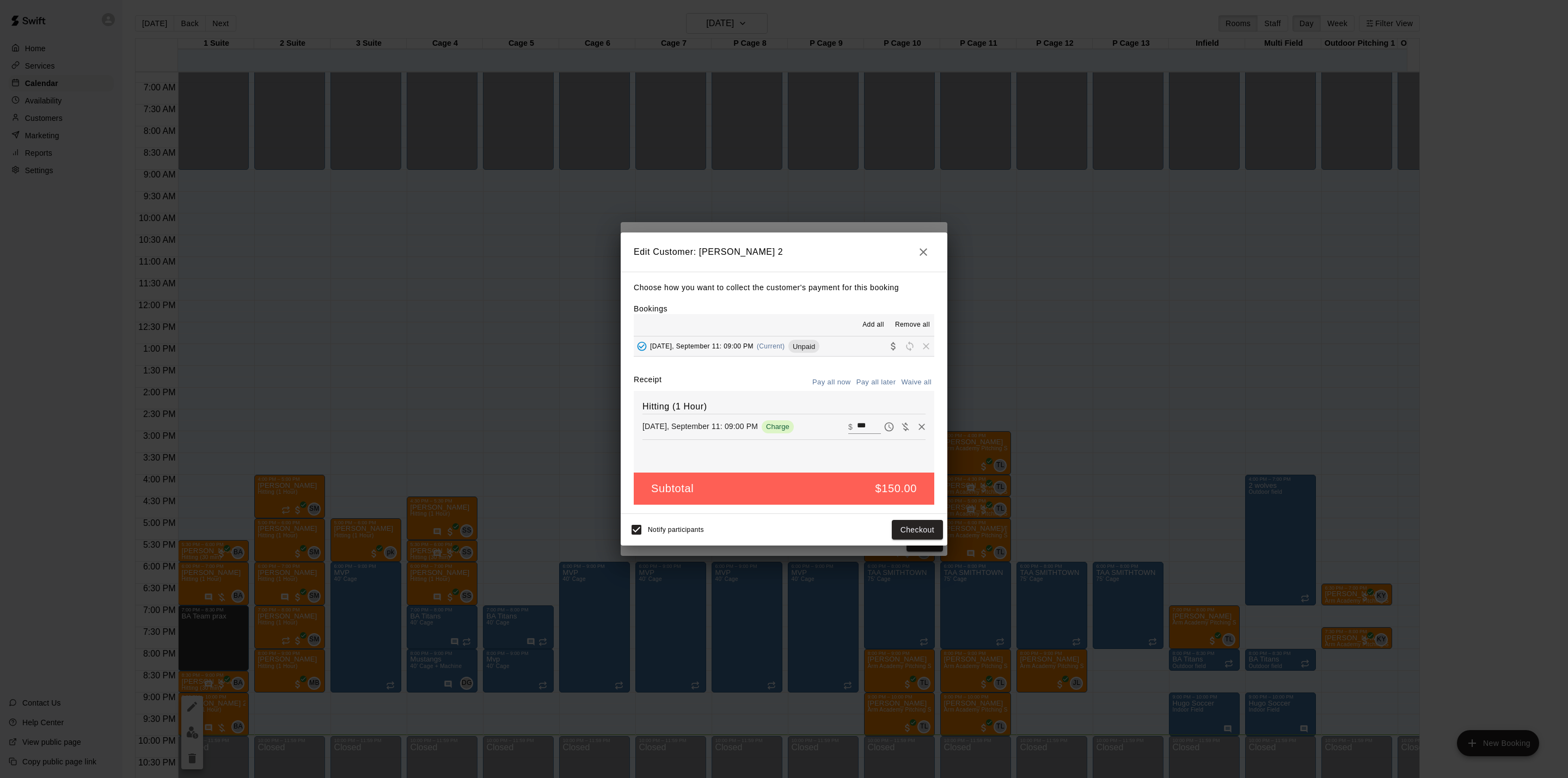
click at [822, 378] on button "Pay all now" at bounding box center [831, 382] width 44 height 17
click at [922, 536] on button "Checkout" at bounding box center [917, 530] width 51 height 21
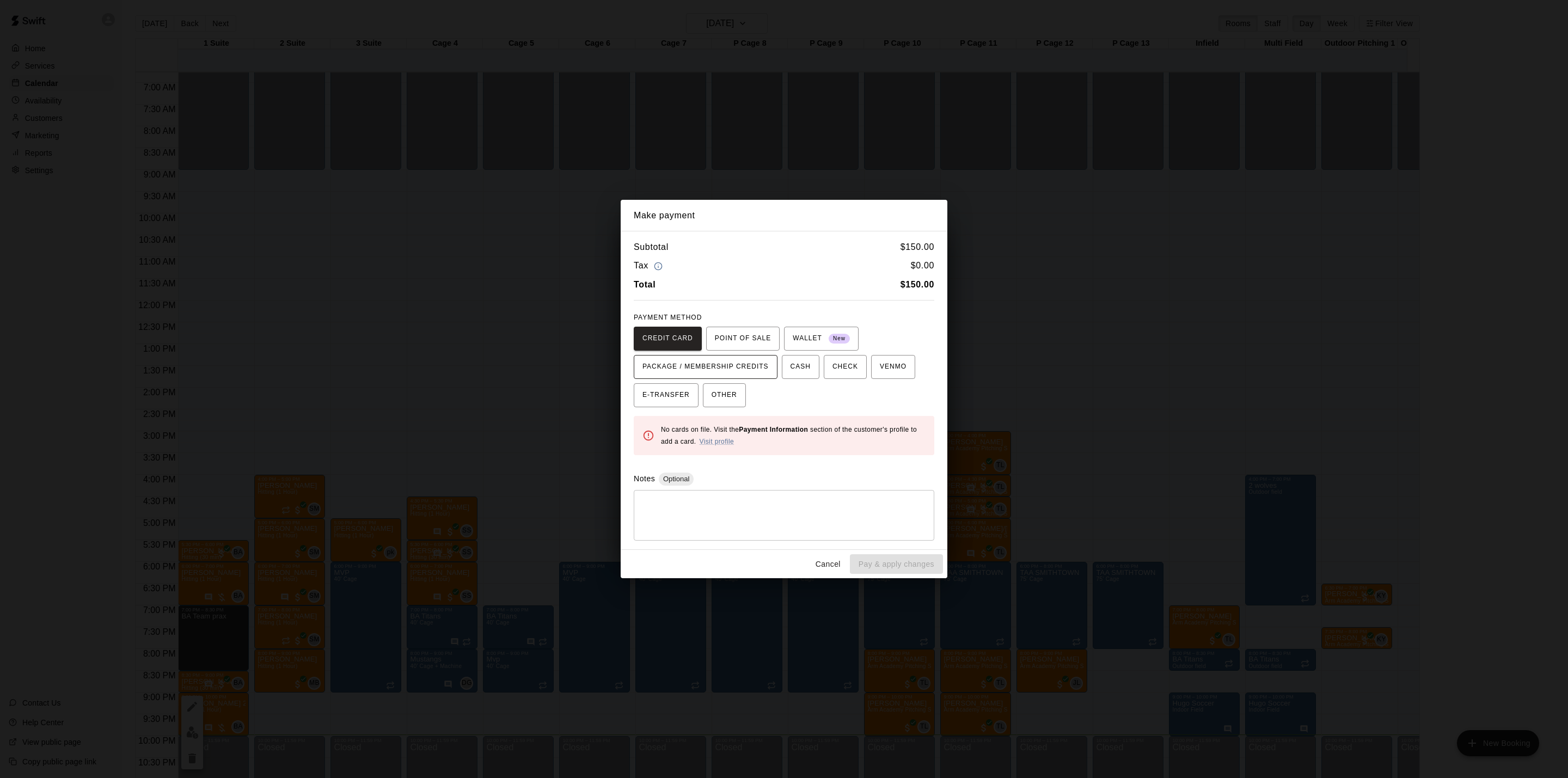
click at [750, 371] on span "PACKAGE / MEMBERSHIP CREDITS" at bounding box center [705, 367] width 126 height 18
click at [755, 337] on span "POINT OF SALE" at bounding box center [742, 339] width 56 height 18
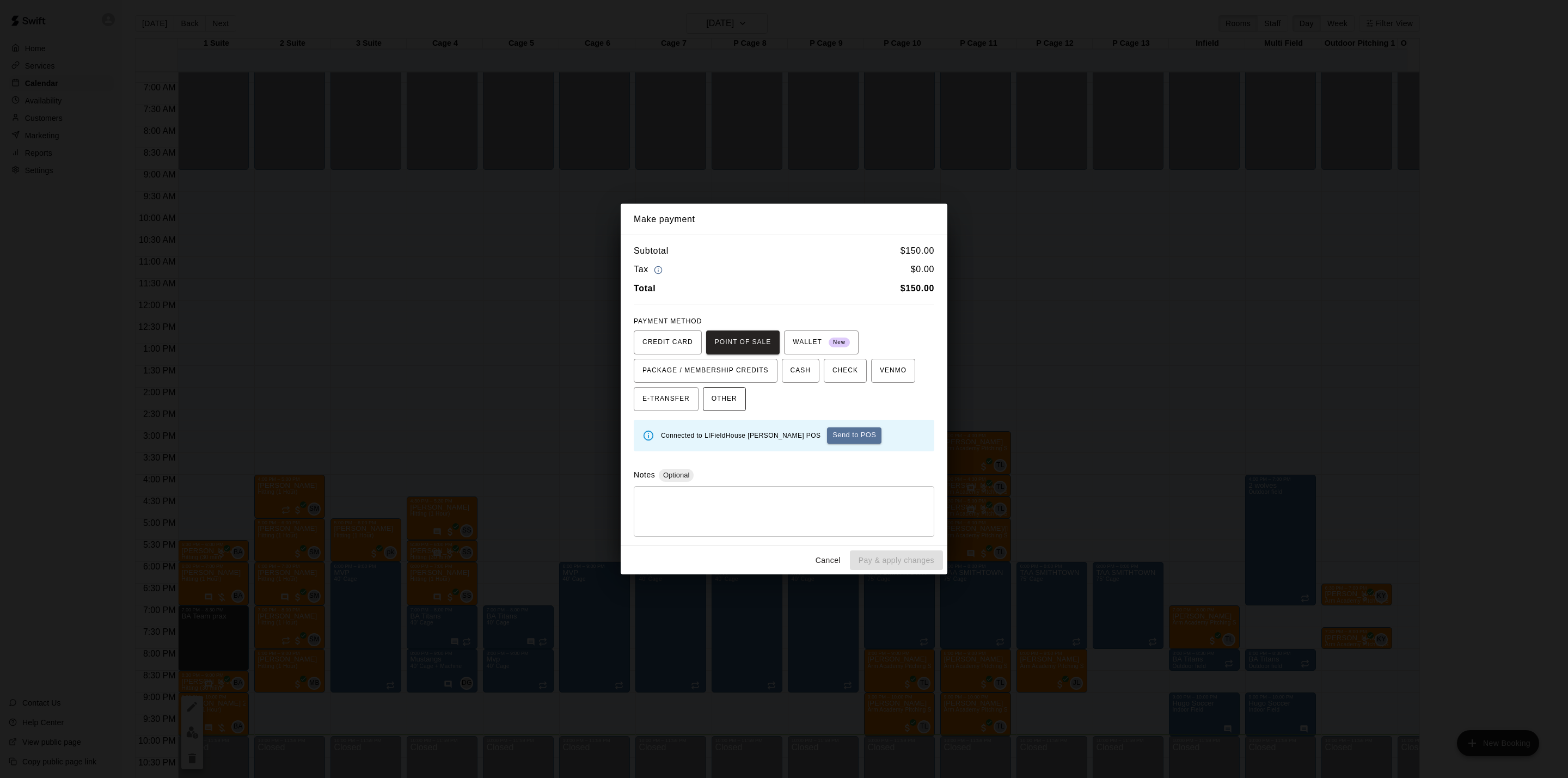
click at [719, 399] on span "OTHER" at bounding box center [724, 399] width 25 height 18
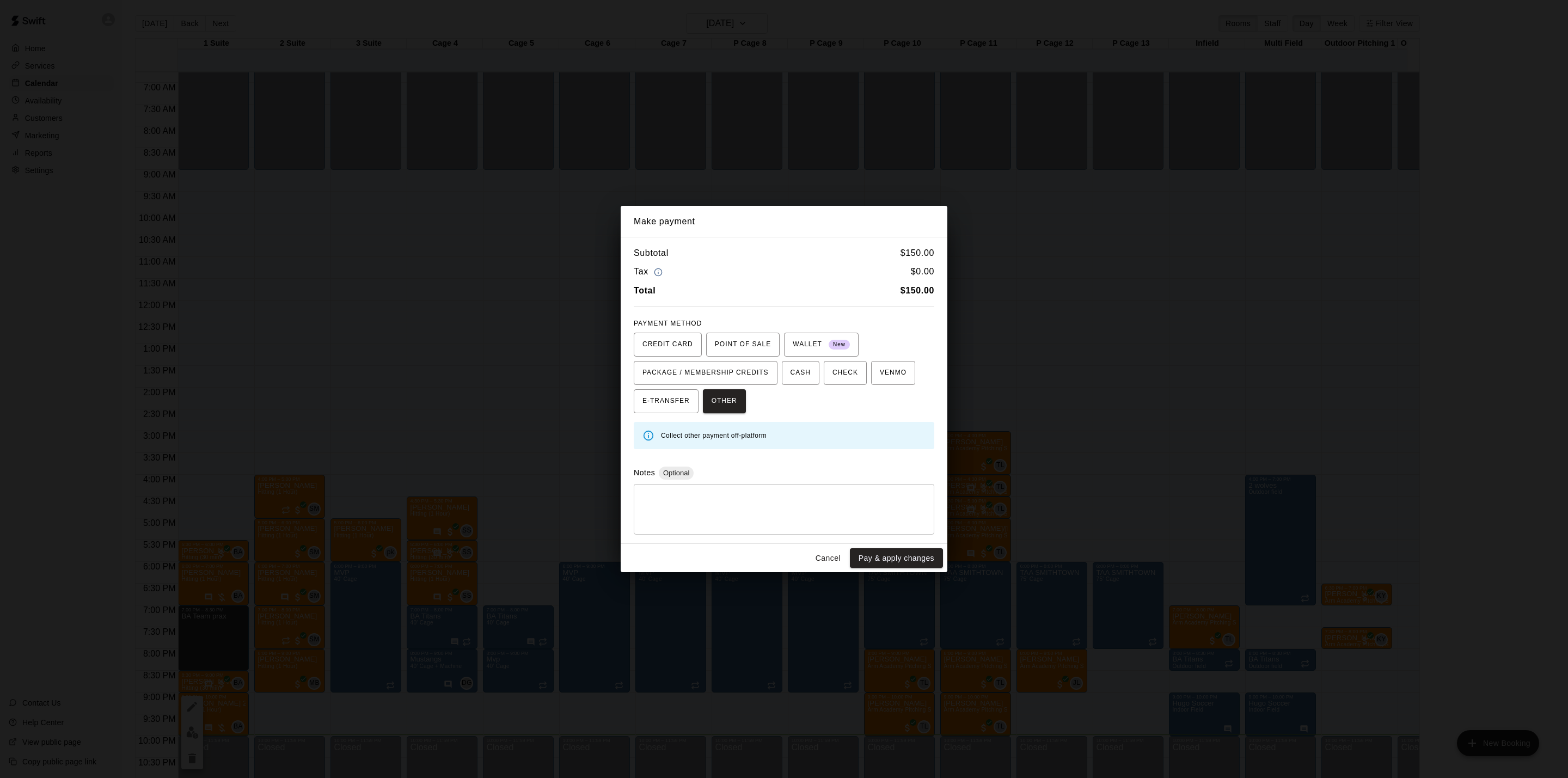
click at [817, 561] on button "Cancel" at bounding box center [827, 559] width 35 height 21
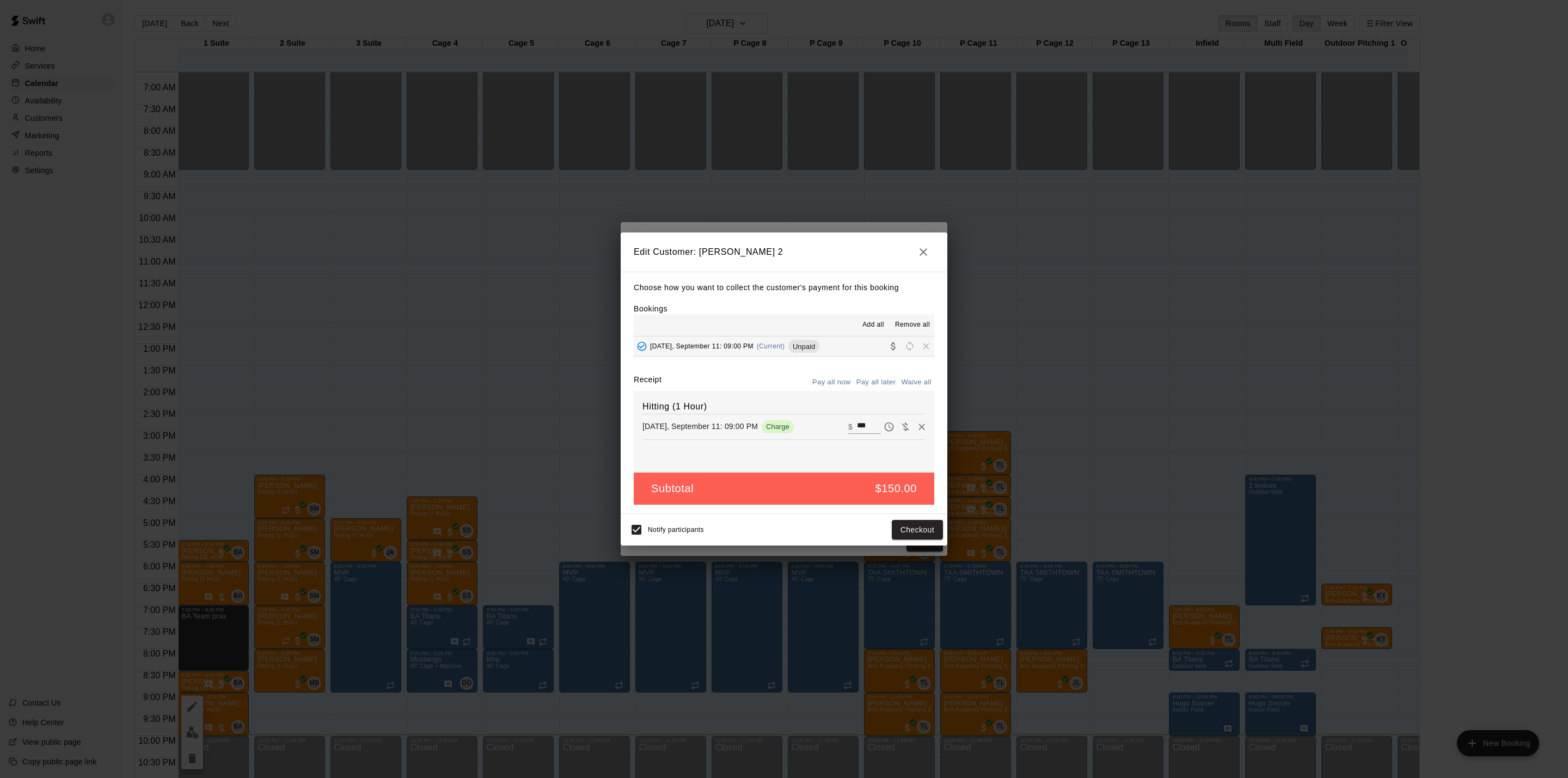
click at [903, 382] on button "Waive all" at bounding box center [916, 382] width 36 height 17
type input "*"
click at [924, 532] on button "Save" at bounding box center [925, 530] width 36 height 21
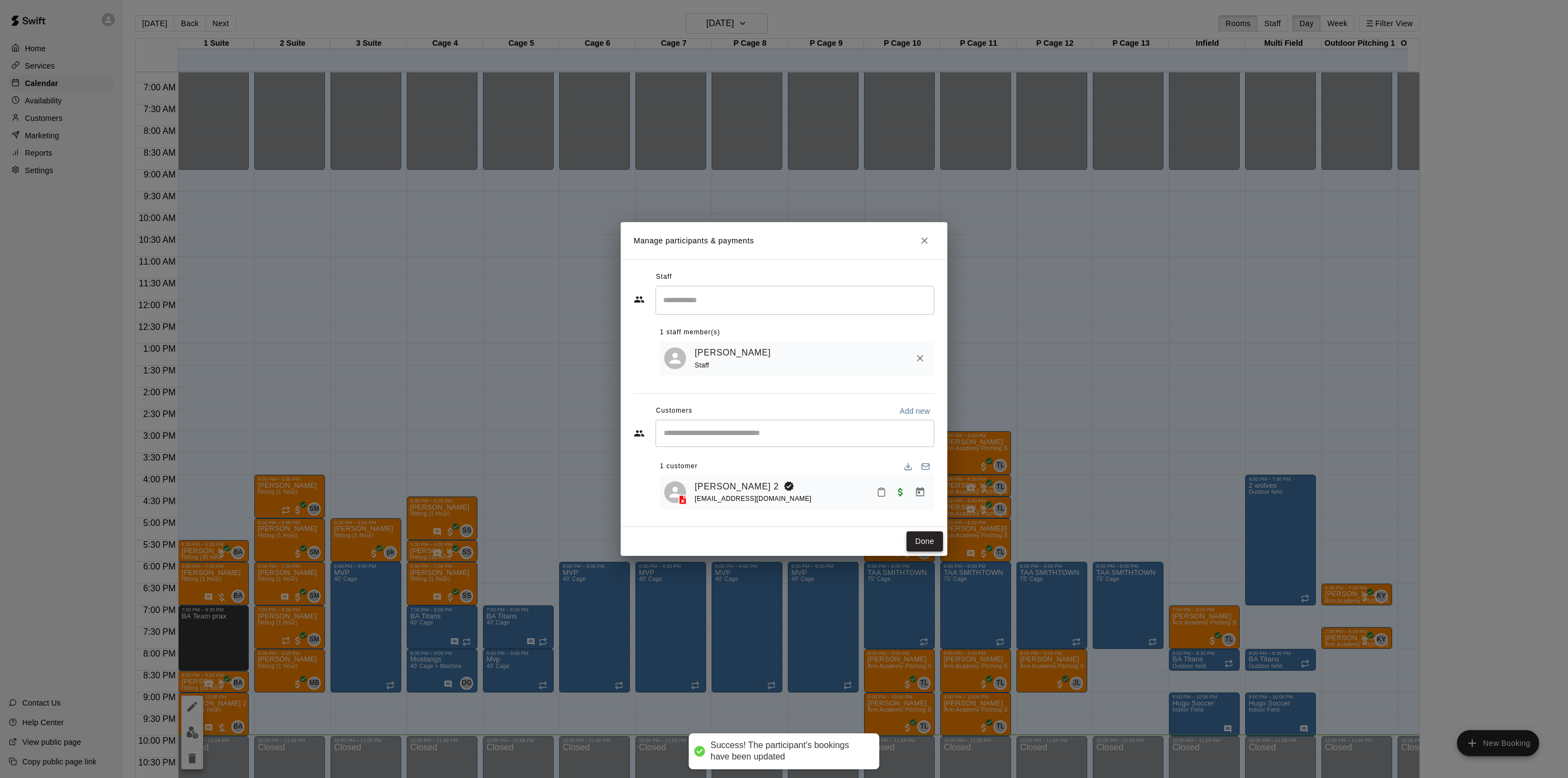
click at [914, 539] on button "Done" at bounding box center [924, 542] width 36 height 21
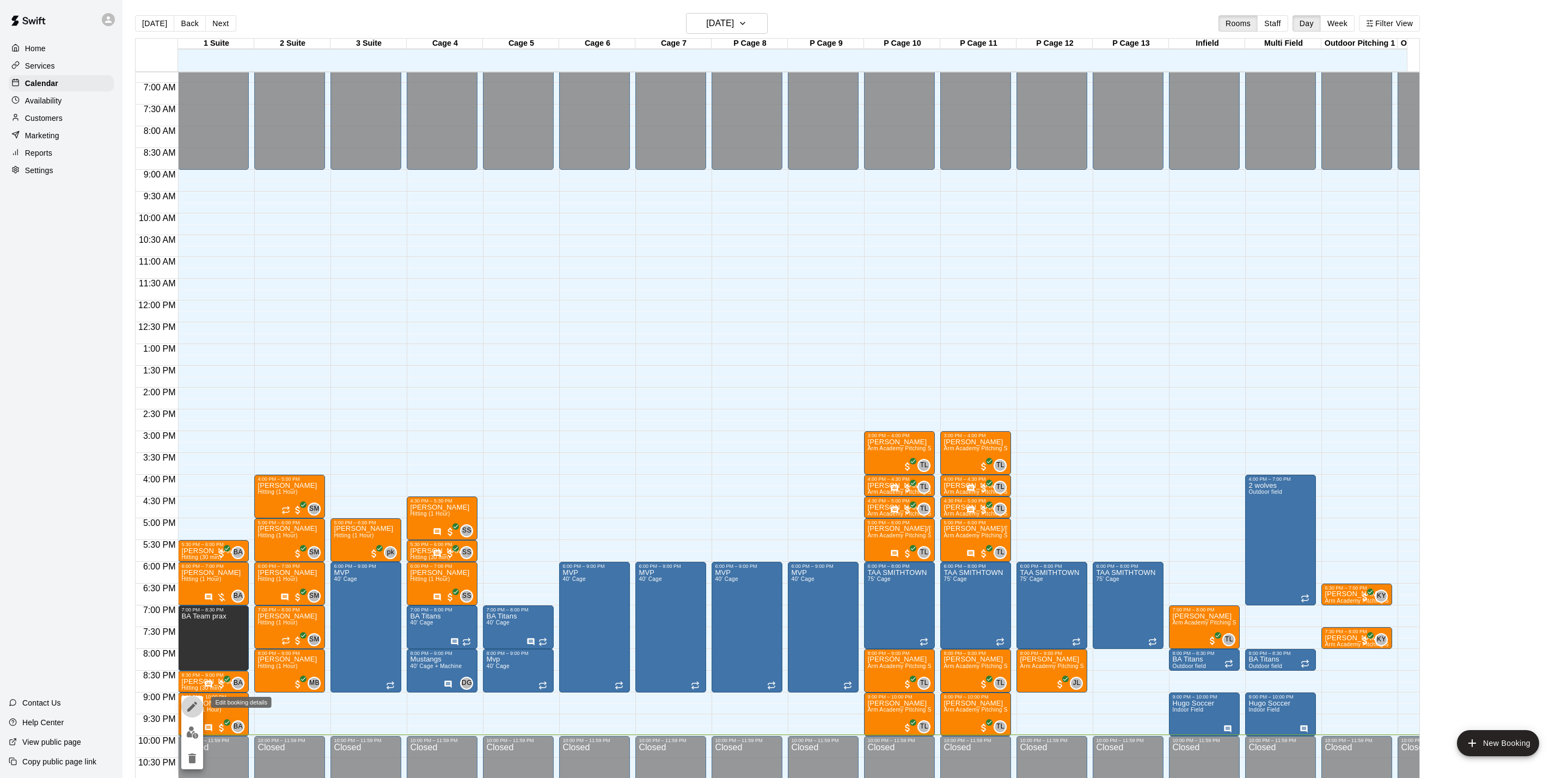
click at [191, 711] on icon "edit" at bounding box center [192, 707] width 13 height 13
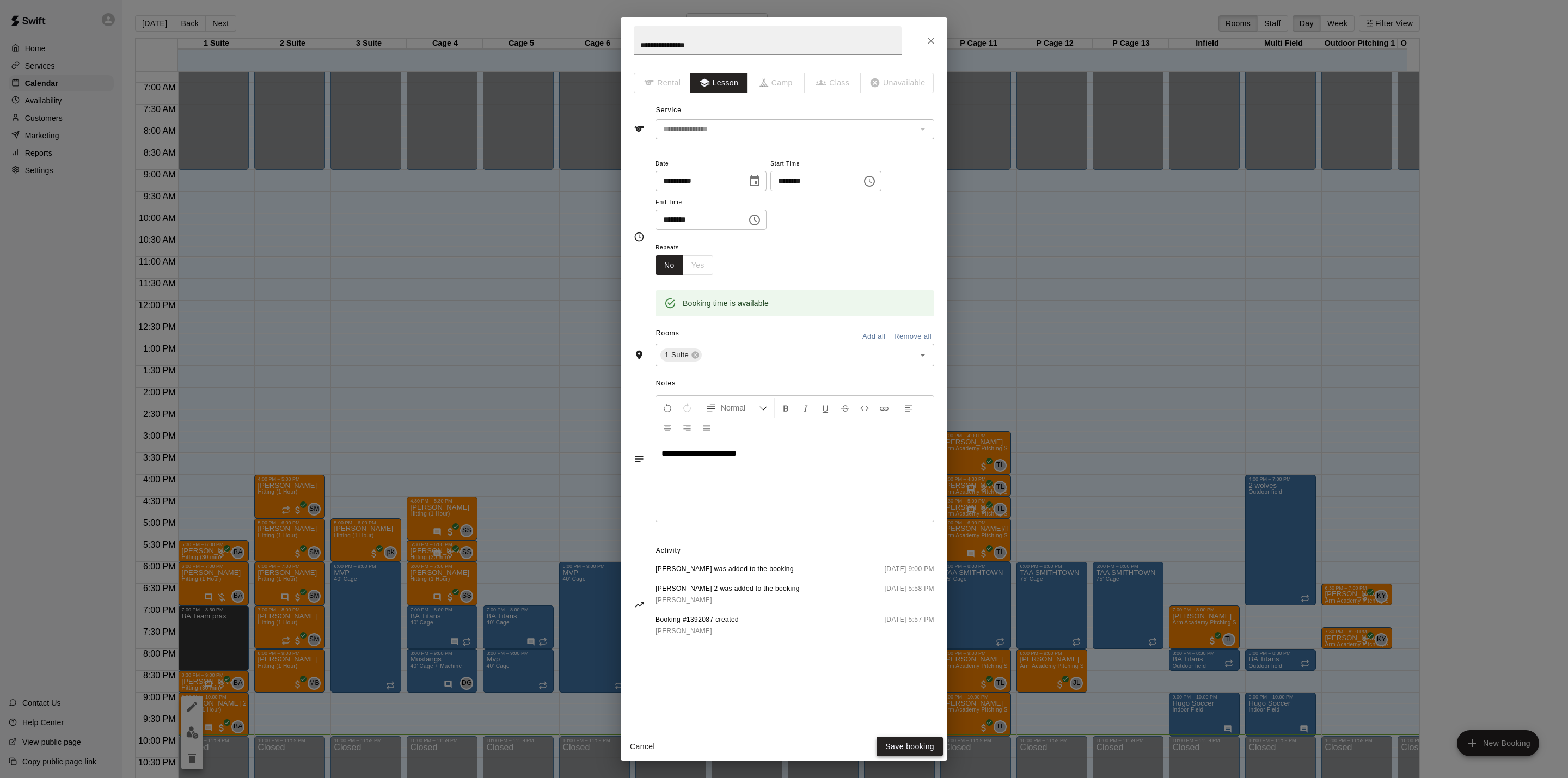
click at [895, 749] on button "Save booking" at bounding box center [909, 747] width 66 height 21
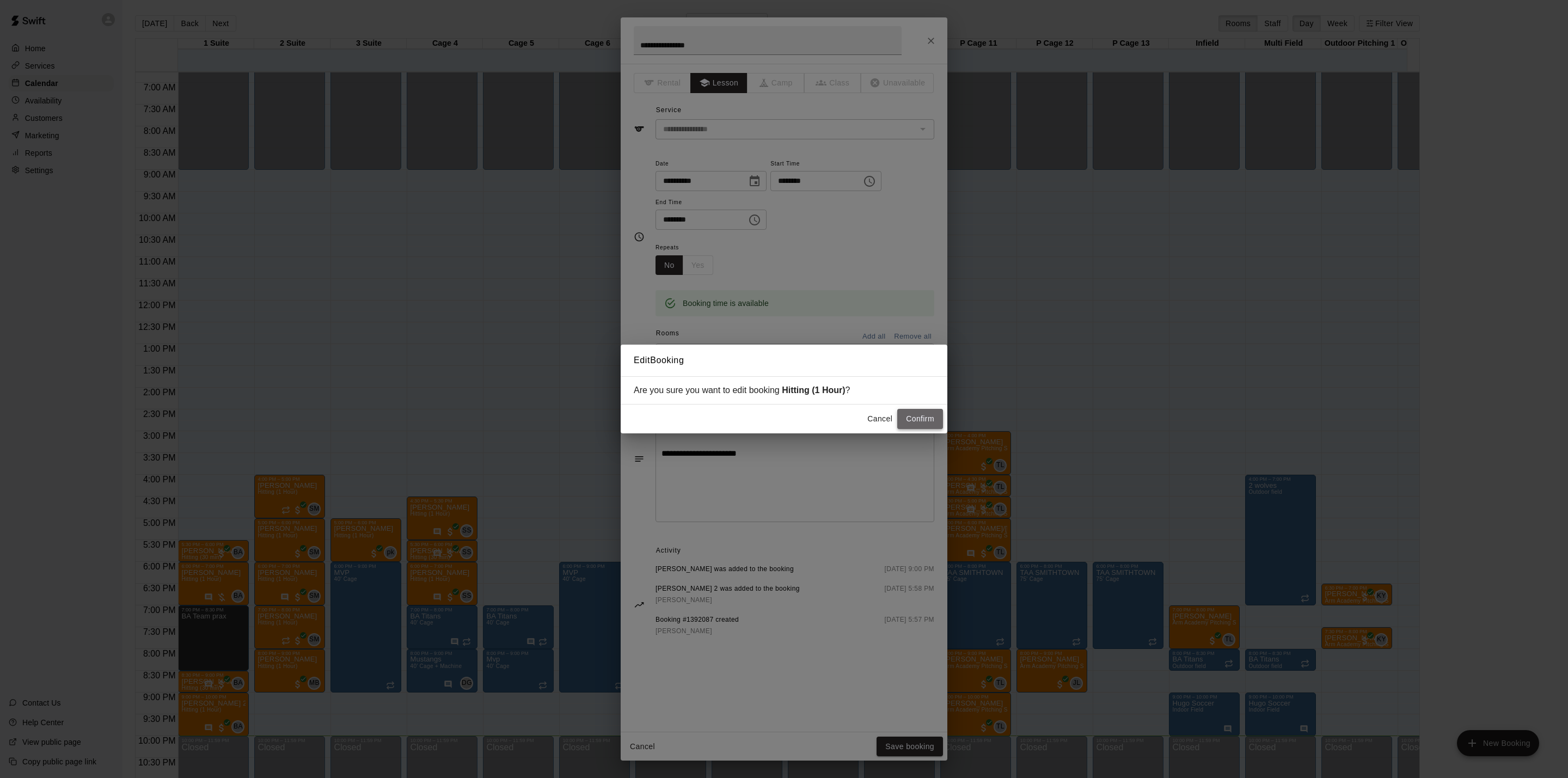
click at [912, 413] on button "Confirm" at bounding box center [920, 419] width 46 height 21
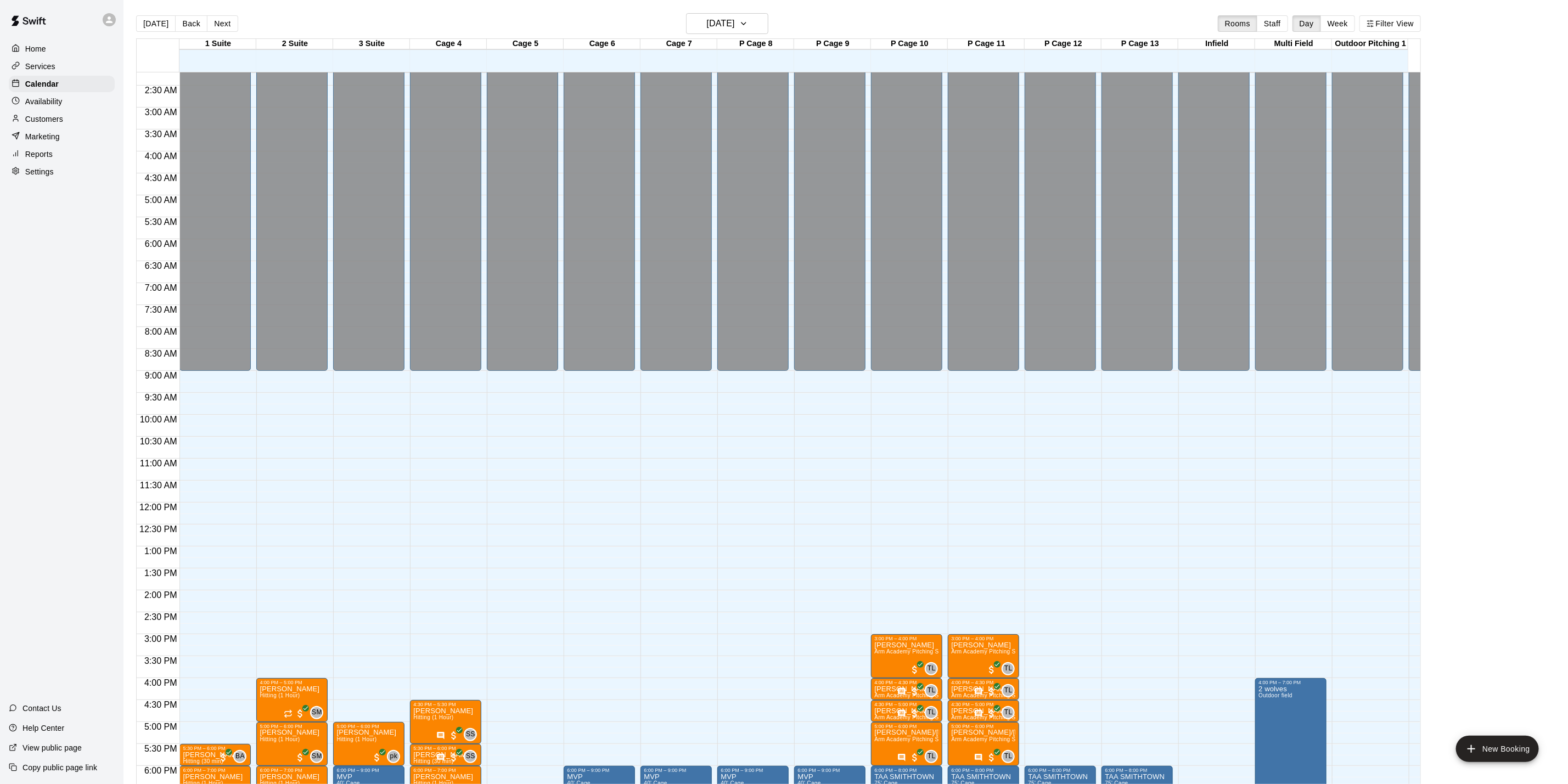
scroll to position [96, 0]
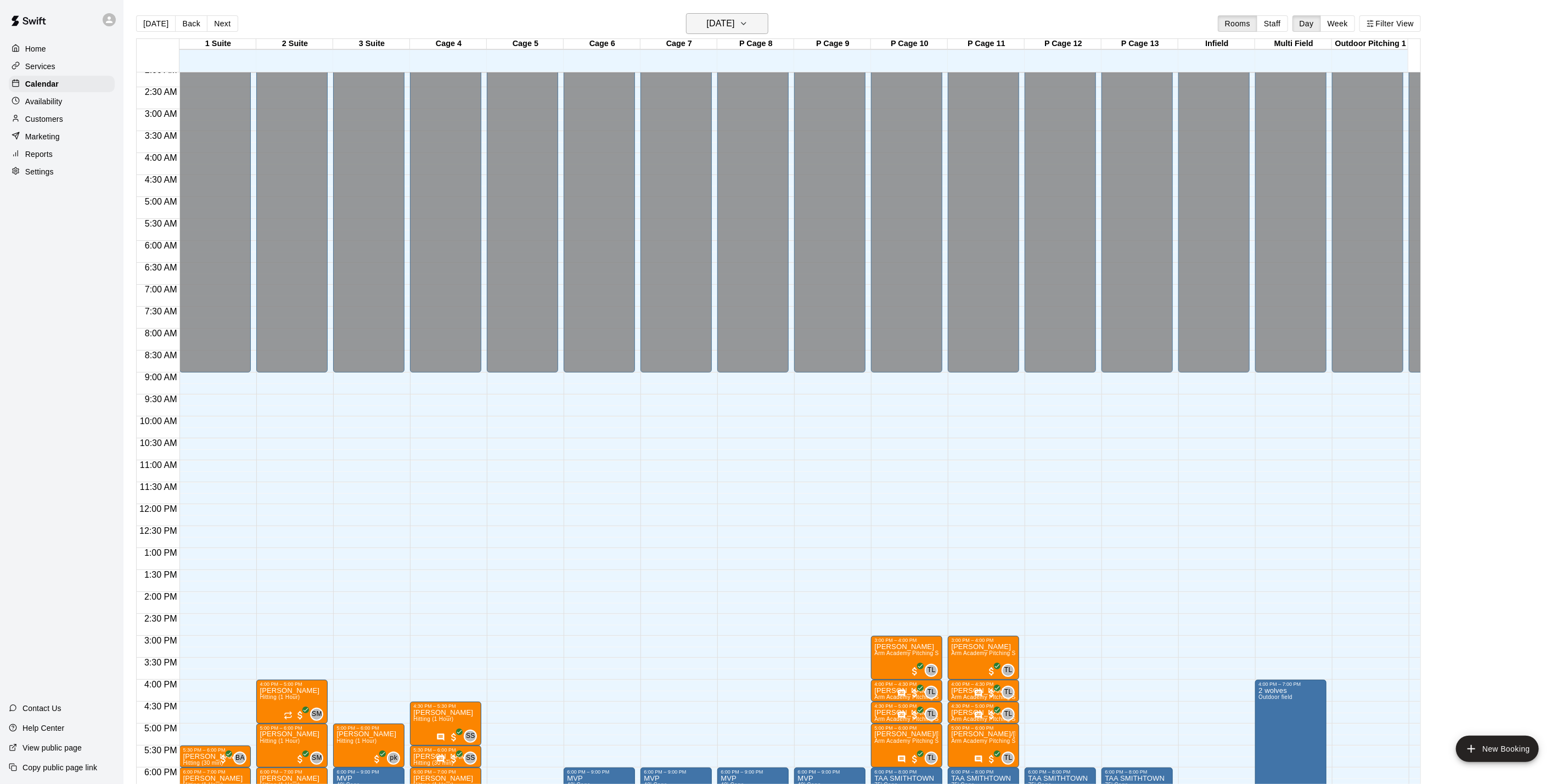
click at [726, 15] on button "[DATE]" at bounding box center [728, 24] width 83 height 21
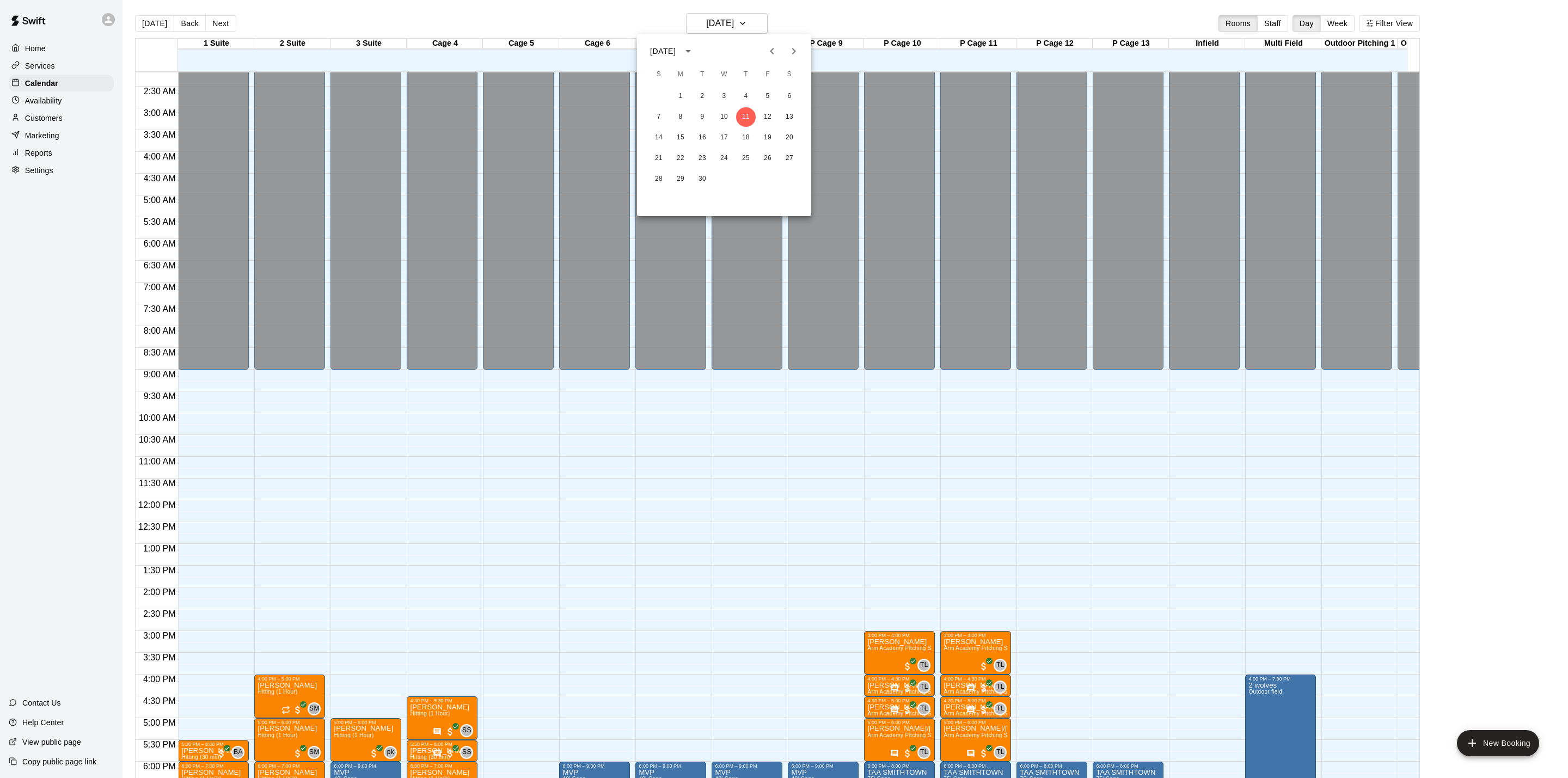
click at [226, 612] on div at bounding box center [784, 389] width 1568 height 778
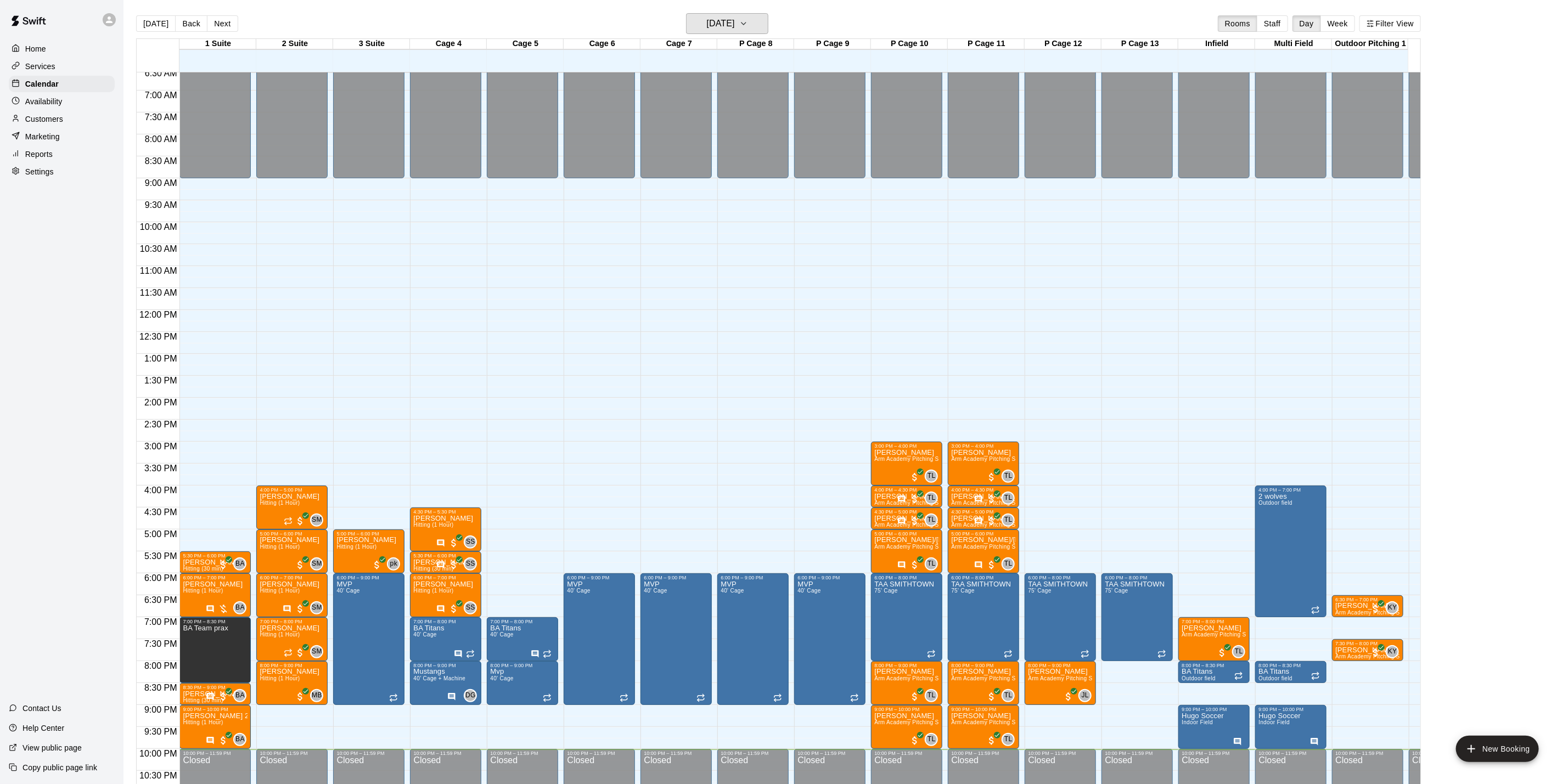
scroll to position [260, 0]
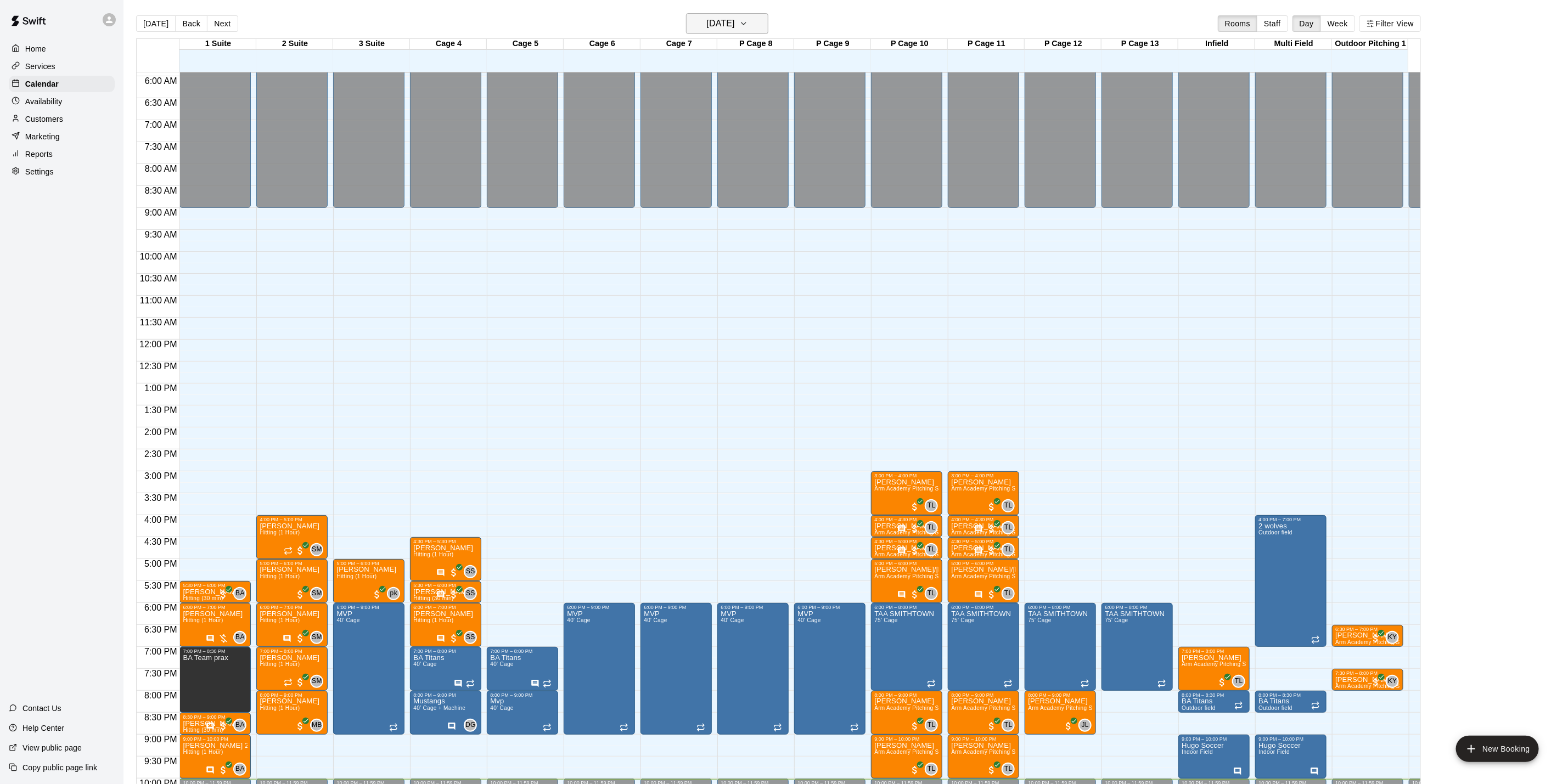
click at [735, 22] on h6 "[DATE]" at bounding box center [721, 24] width 28 height 15
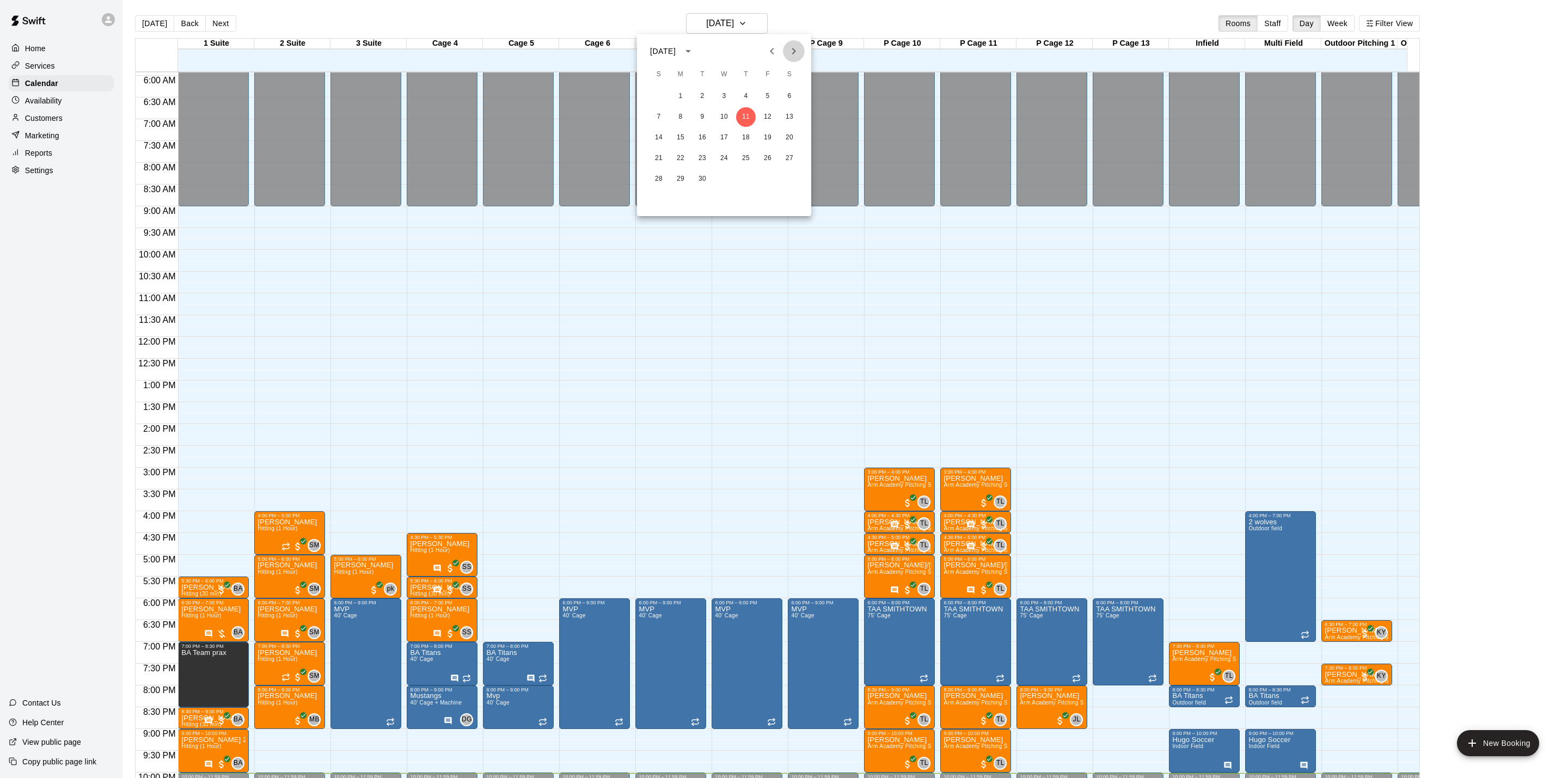
click at [798, 51] on icon "Next month" at bounding box center [794, 51] width 13 height 13
click at [749, 100] on button "2" at bounding box center [745, 96] width 20 height 20
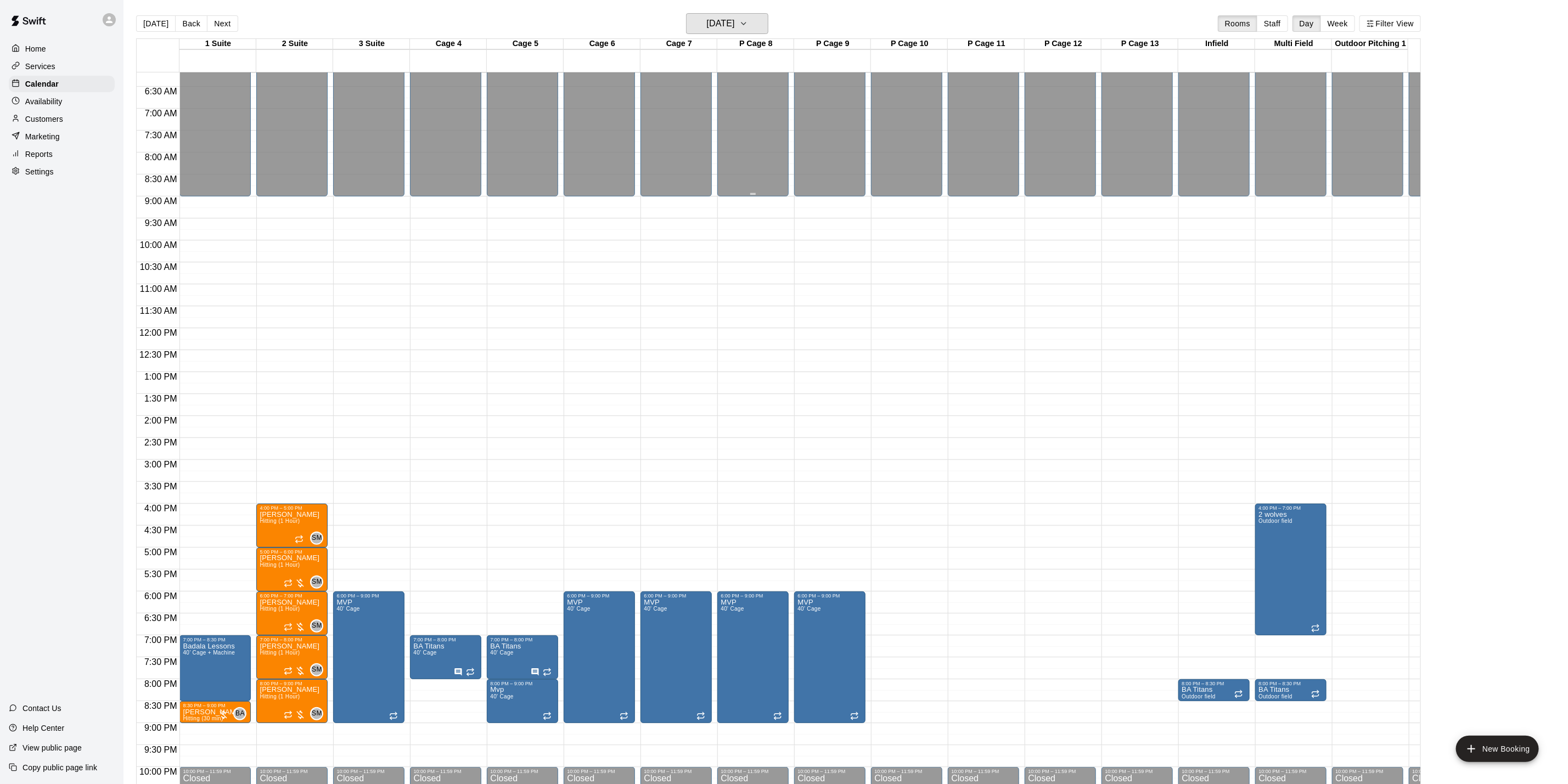
scroll to position [178, 0]
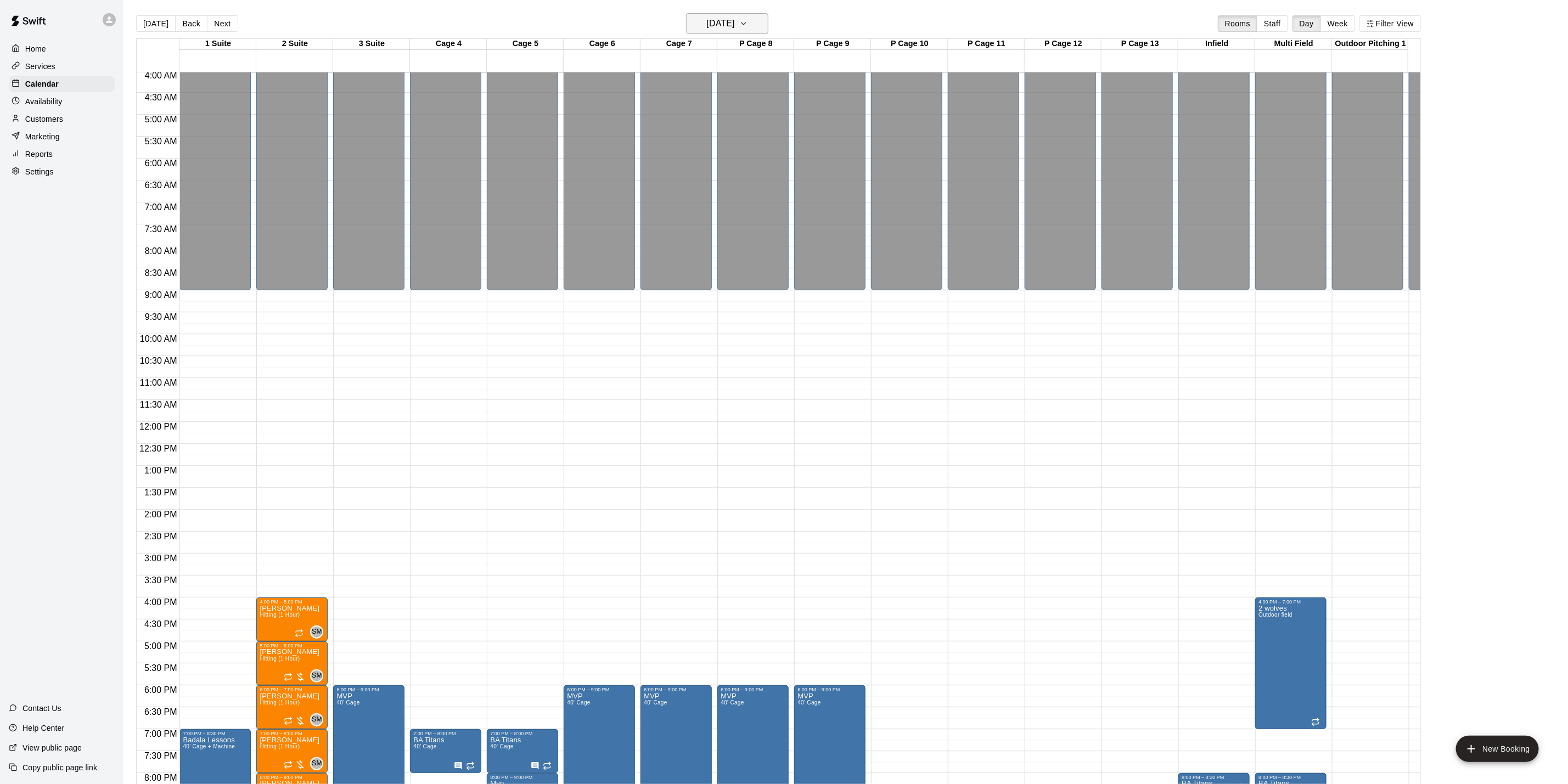
click at [729, 22] on h6 "[DATE]" at bounding box center [721, 24] width 28 height 15
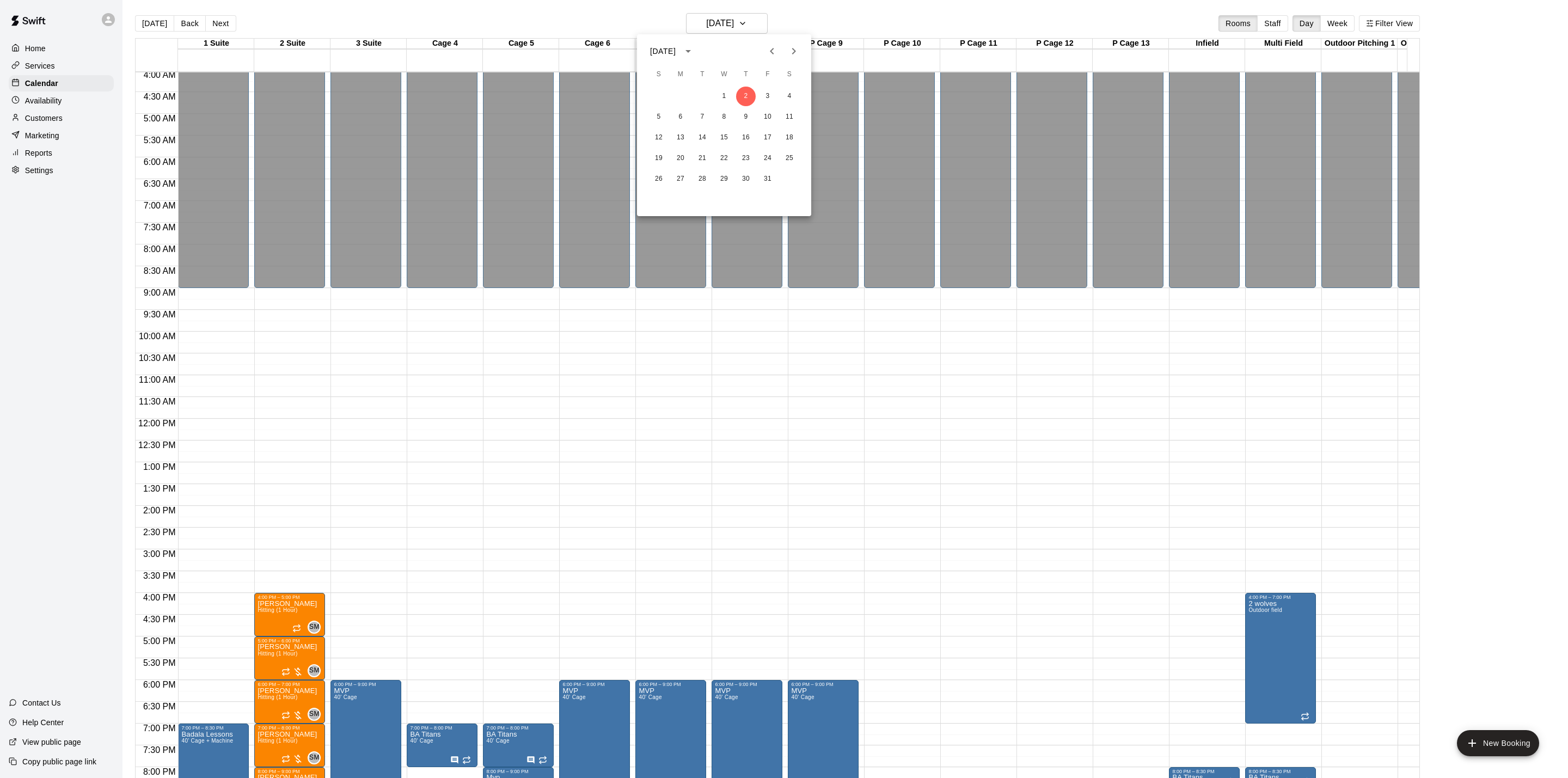
click at [477, 453] on div at bounding box center [784, 389] width 1568 height 778
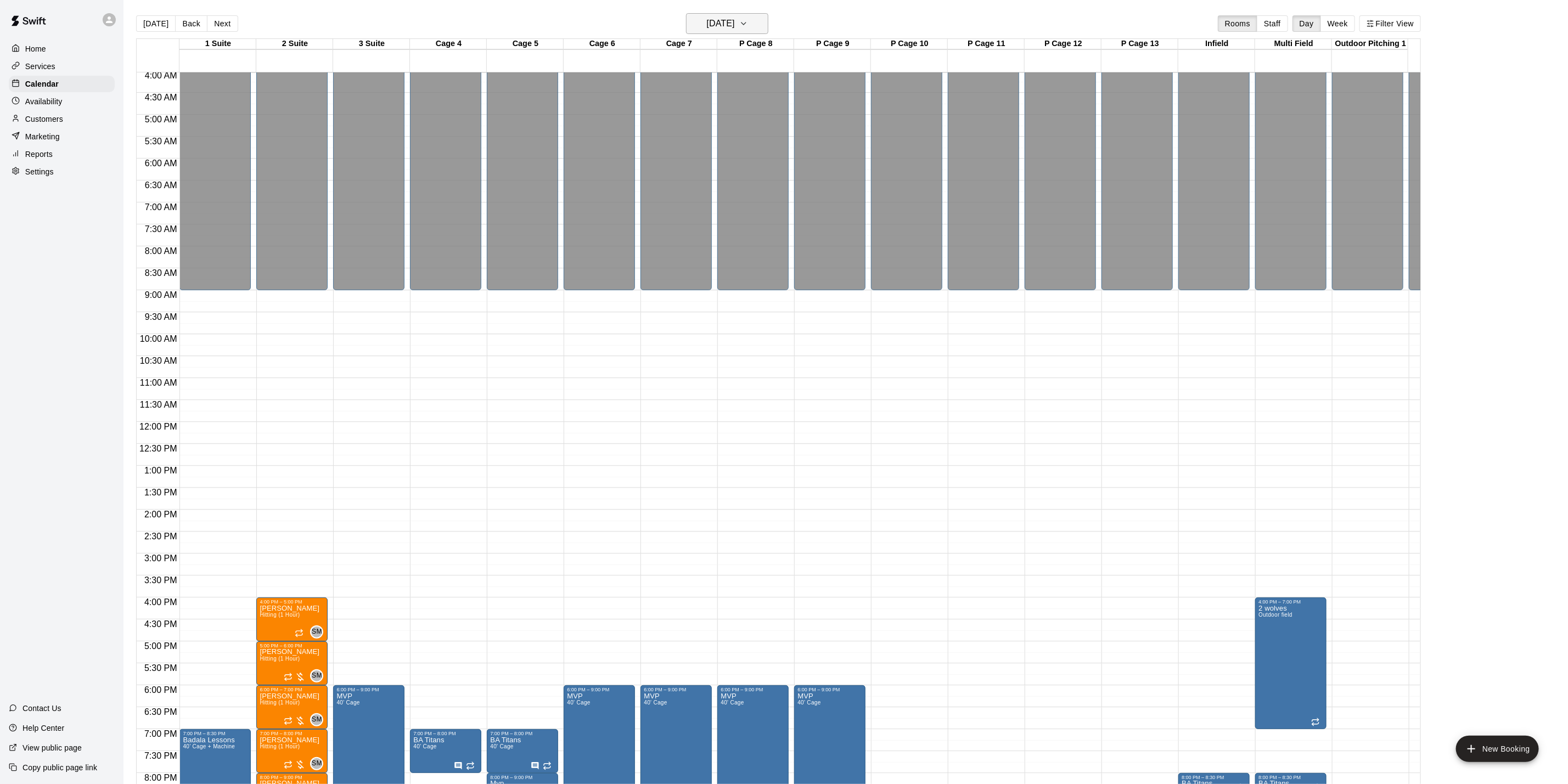
click at [710, 16] on h6 "[DATE]" at bounding box center [721, 24] width 28 height 15
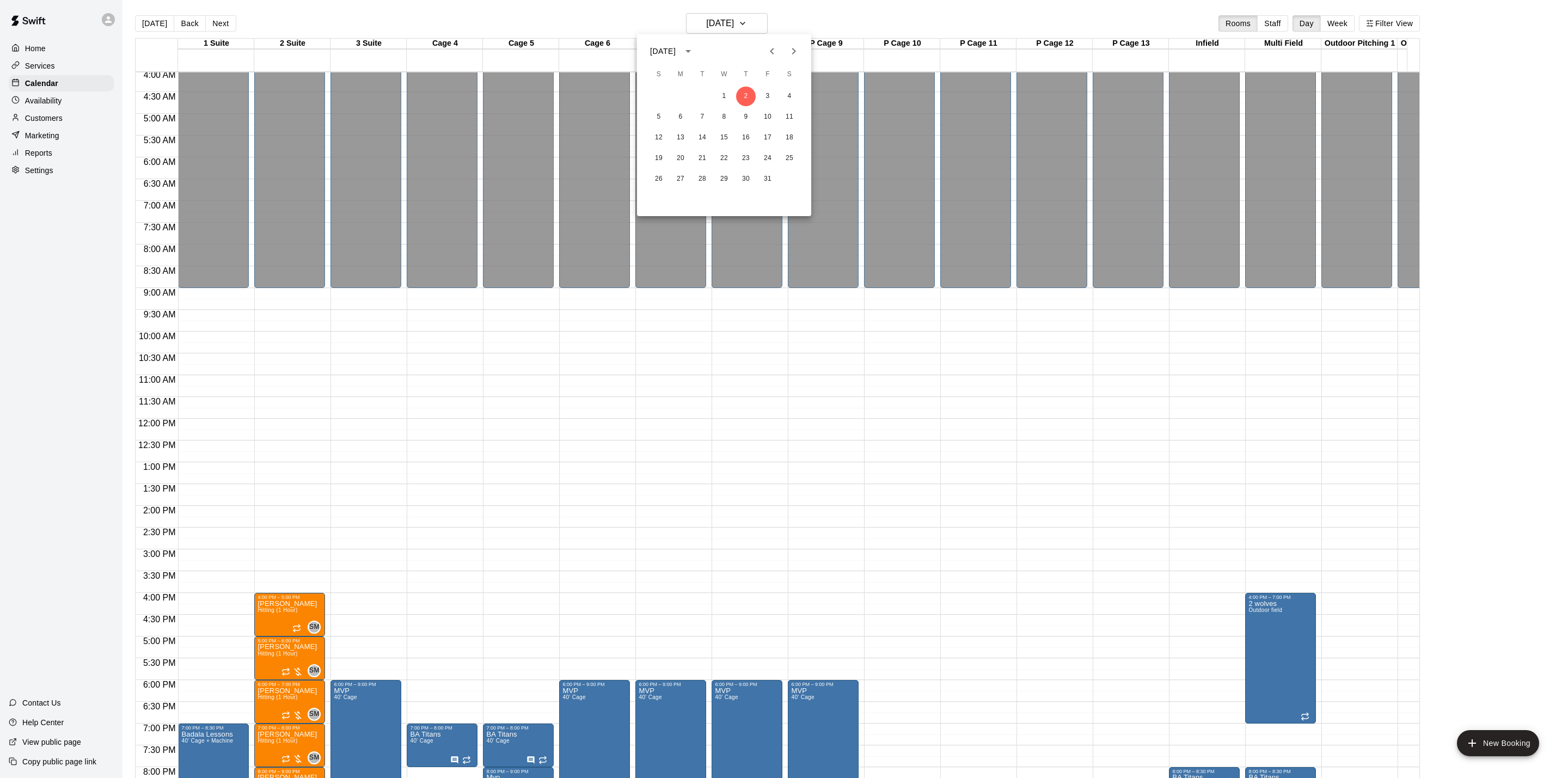
click at [768, 54] on icon "Previous month" at bounding box center [772, 51] width 13 height 13
click at [769, 115] on button "12" at bounding box center [768, 117] width 20 height 20
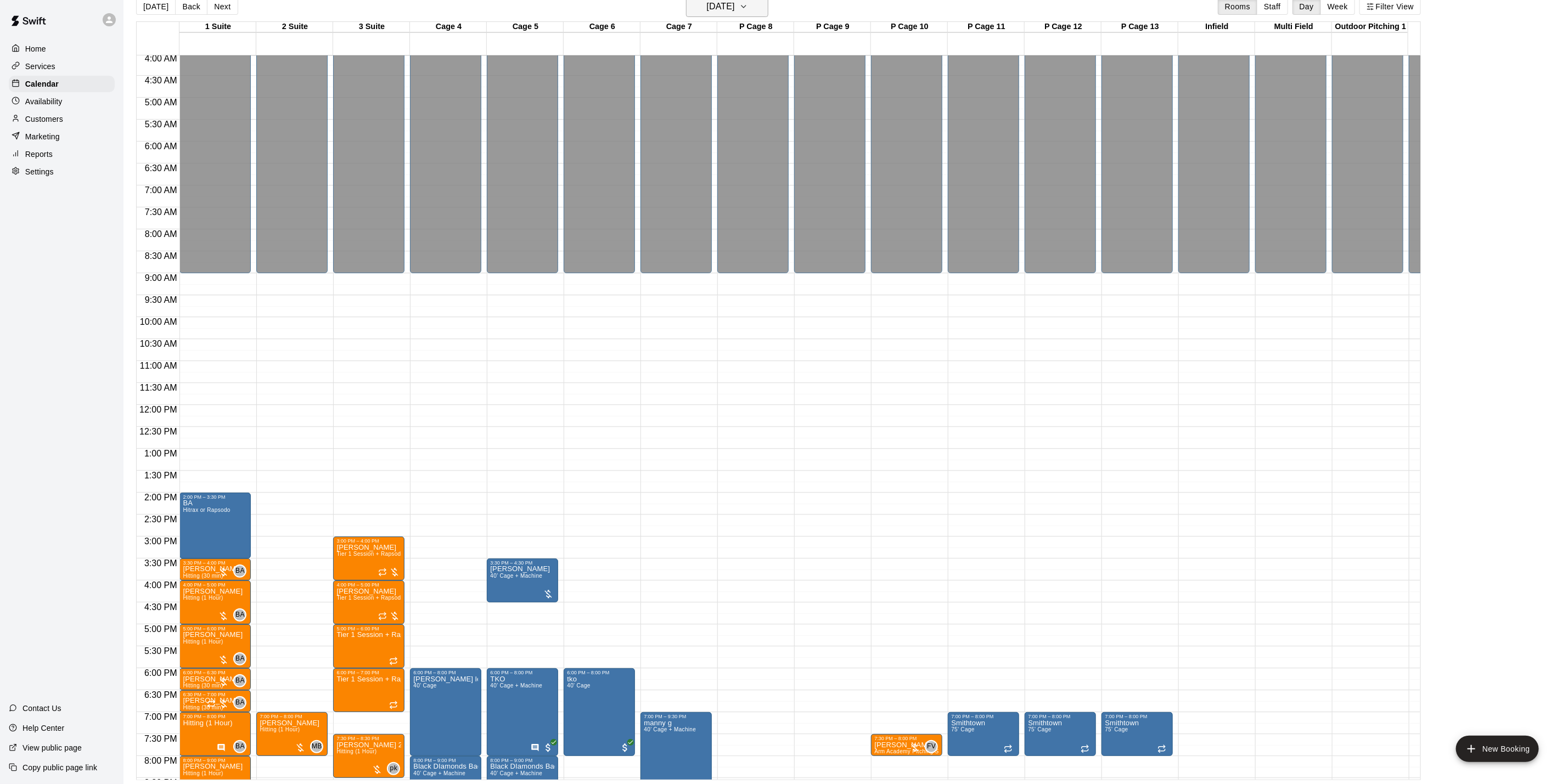
click at [753, 13] on button "[DATE]" at bounding box center [728, 7] width 83 height 21
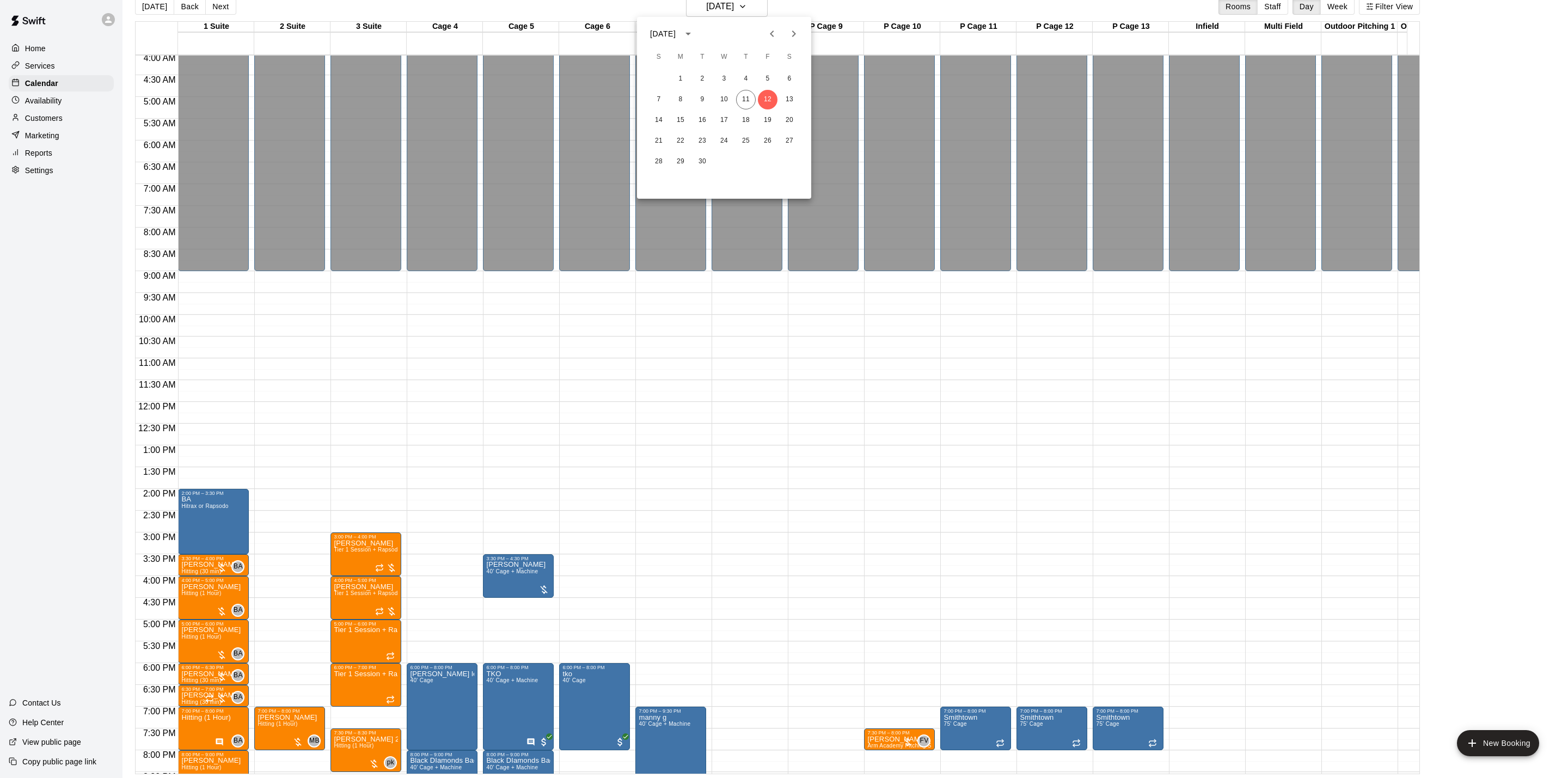
click at [735, 119] on div "14 15 16 17 18 19 20" at bounding box center [724, 120] width 174 height 20
click at [749, 113] on button "18" at bounding box center [745, 120] width 20 height 20
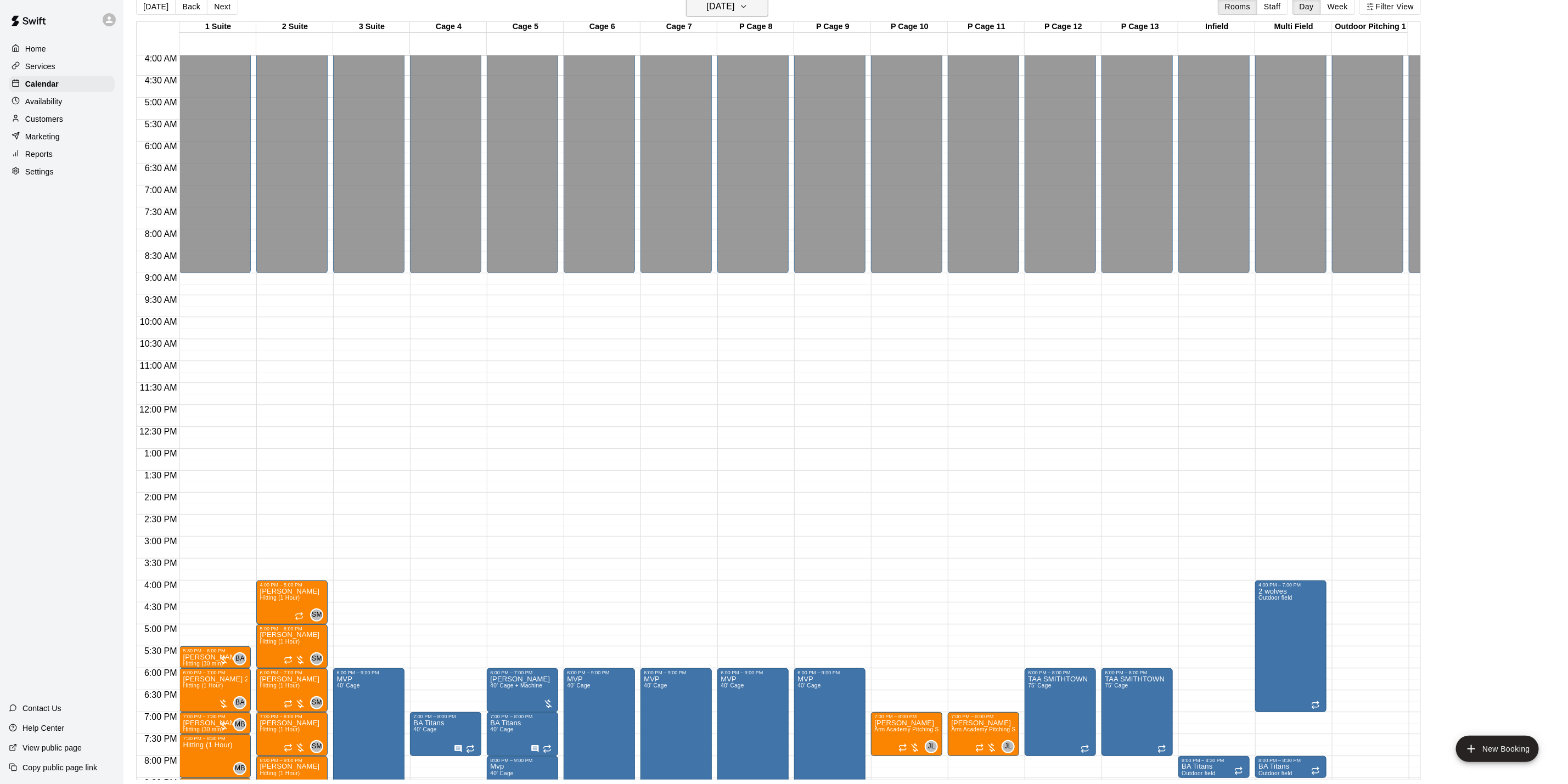
click at [723, 13] on h6 "[DATE]" at bounding box center [721, 7] width 28 height 15
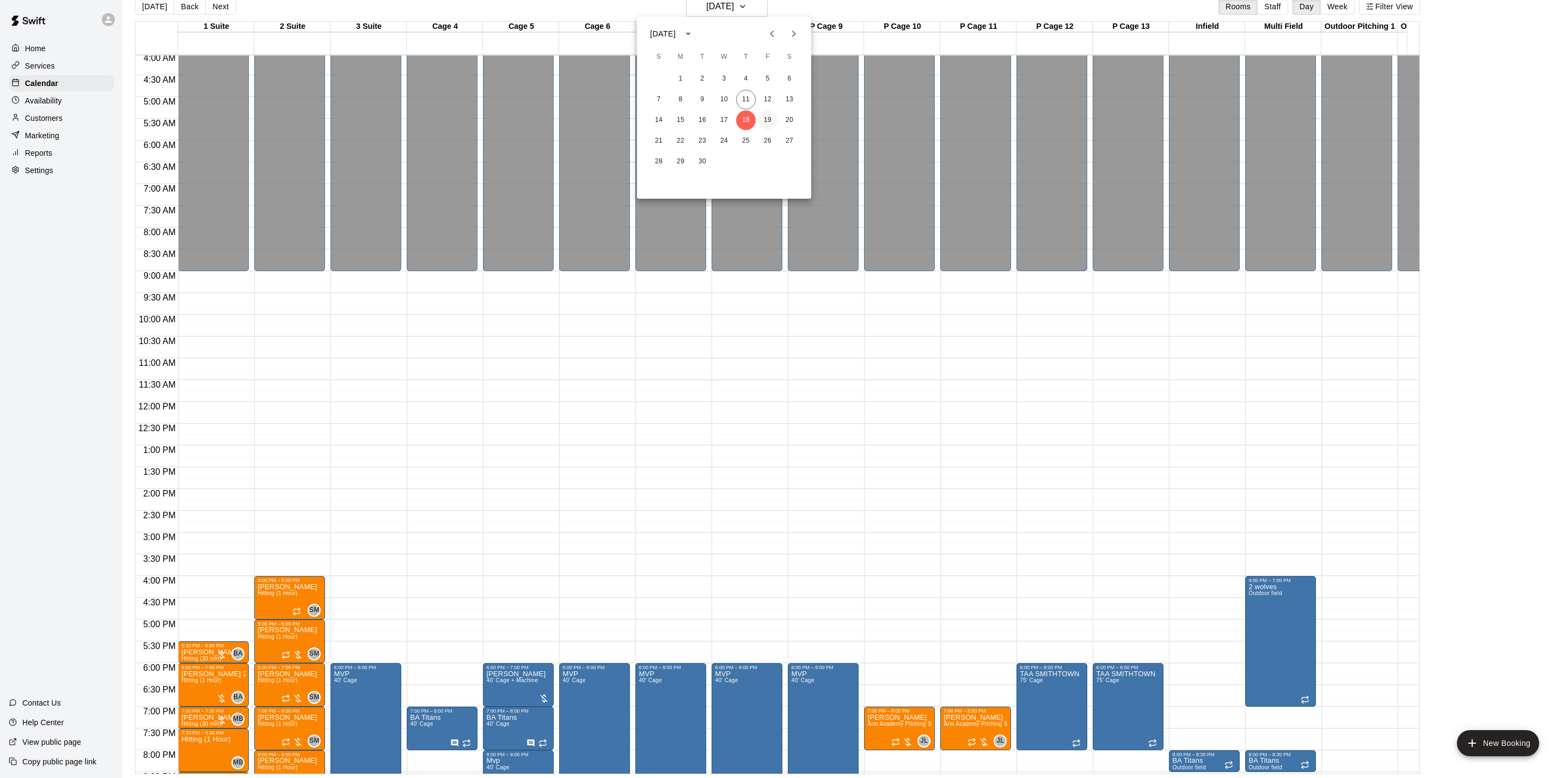
click at [765, 125] on button "19" at bounding box center [768, 120] width 20 height 20
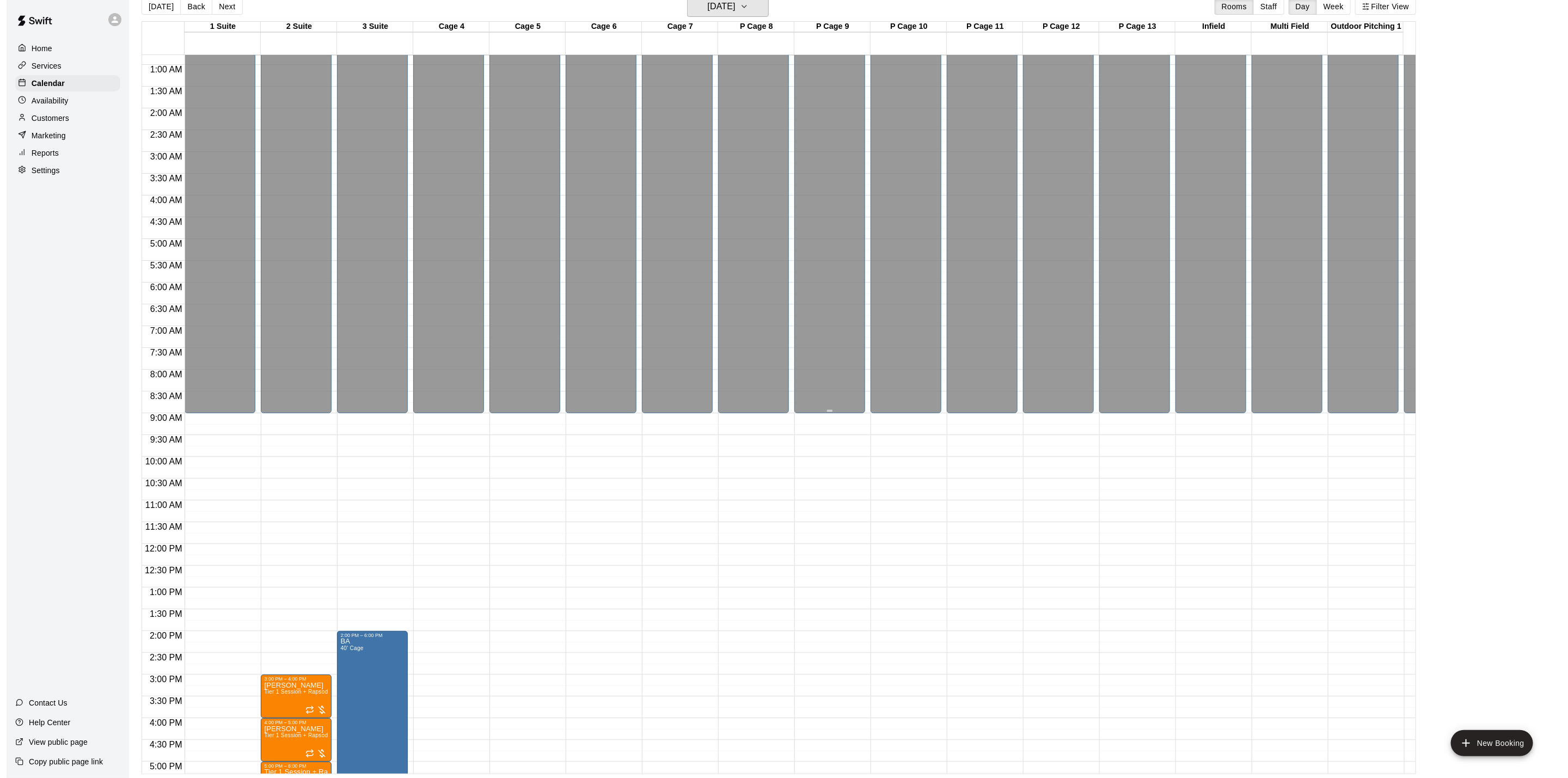
scroll to position [0, 0]
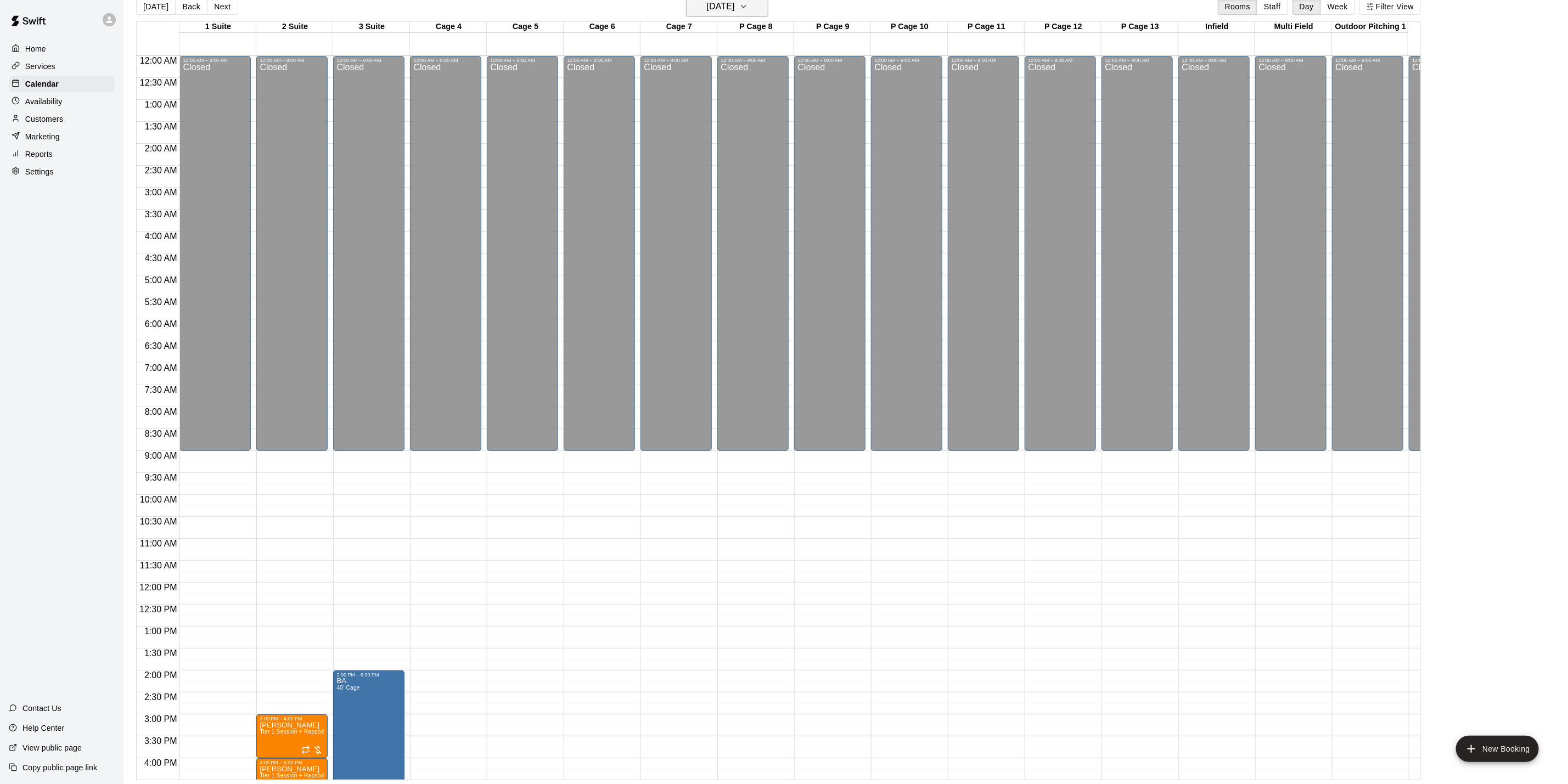
click at [721, 10] on h6 "[DATE]" at bounding box center [721, 7] width 28 height 15
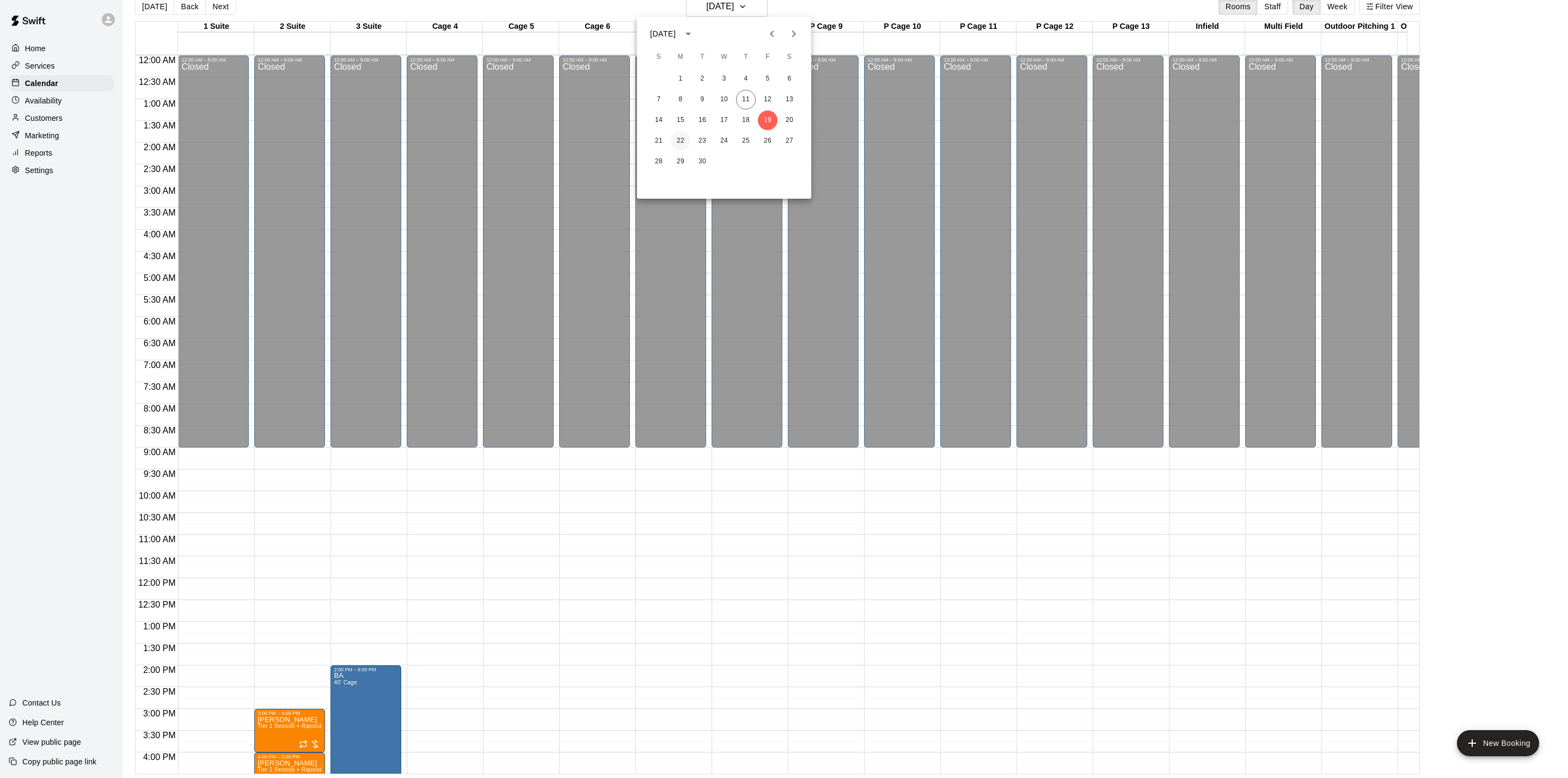
click at [683, 143] on button "22" at bounding box center [680, 141] width 20 height 20
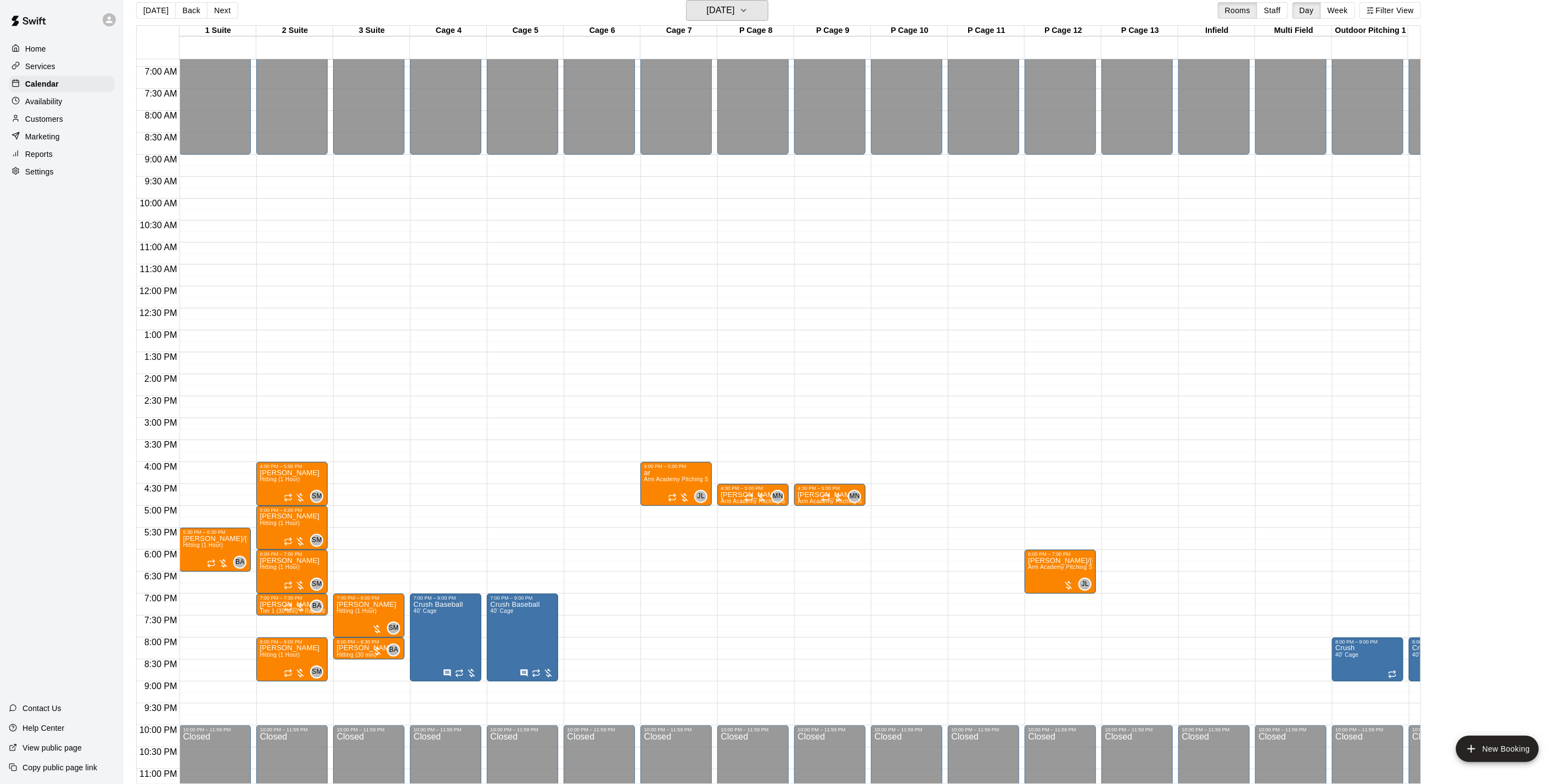
scroll to position [329, 0]
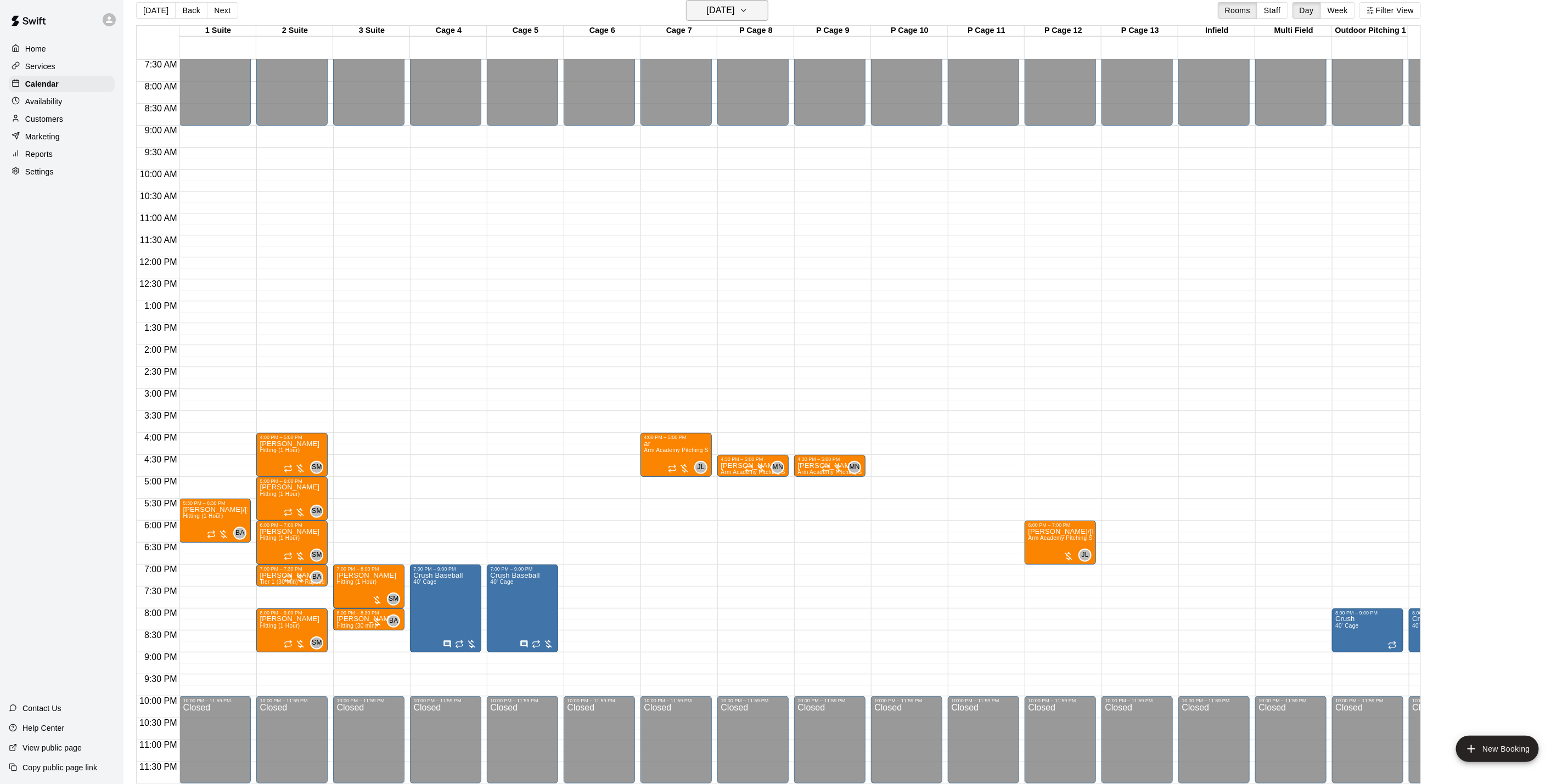
click at [735, 6] on h6 "[DATE]" at bounding box center [721, 10] width 28 height 15
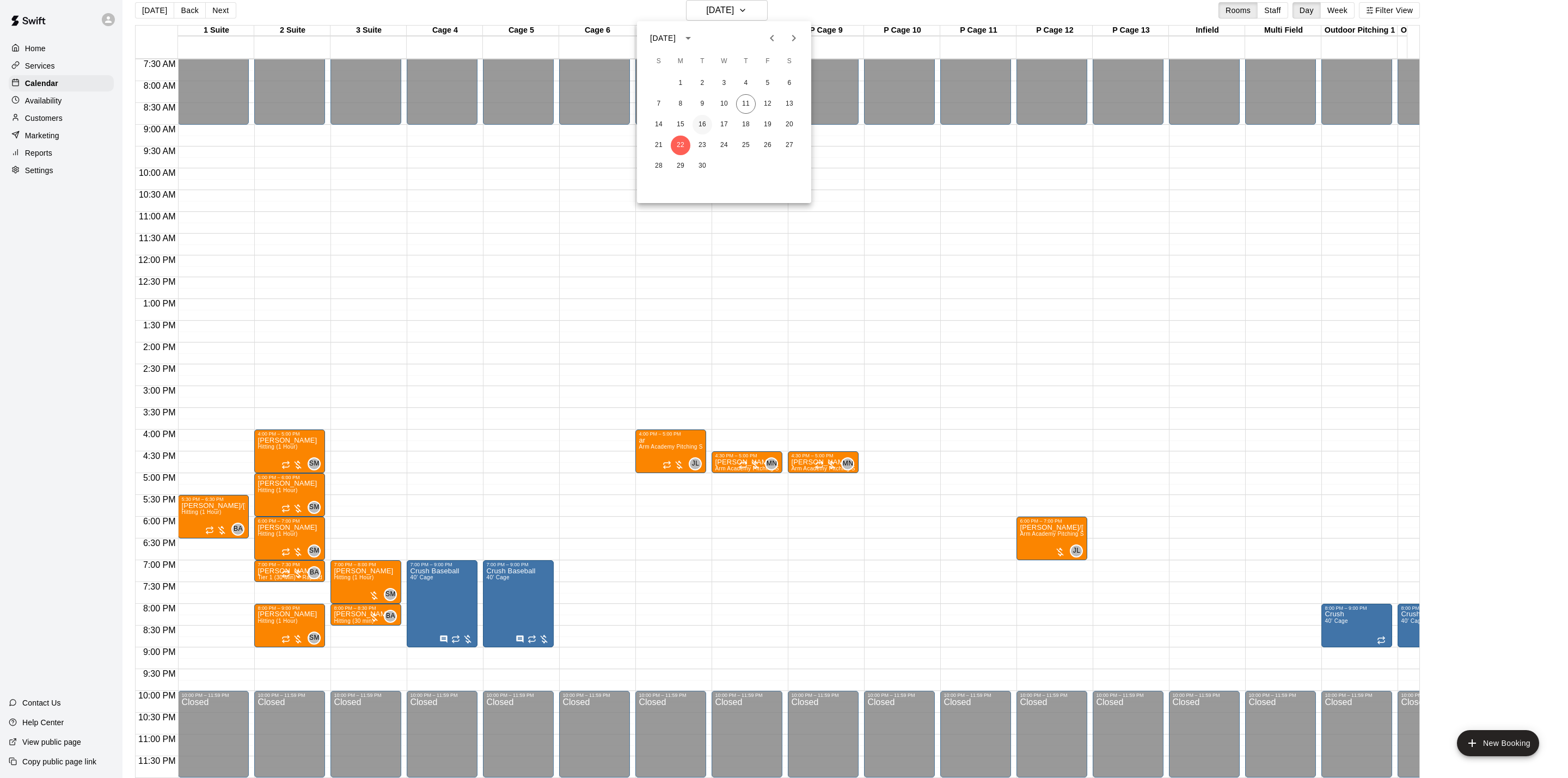
click at [703, 125] on button "16" at bounding box center [702, 124] width 20 height 20
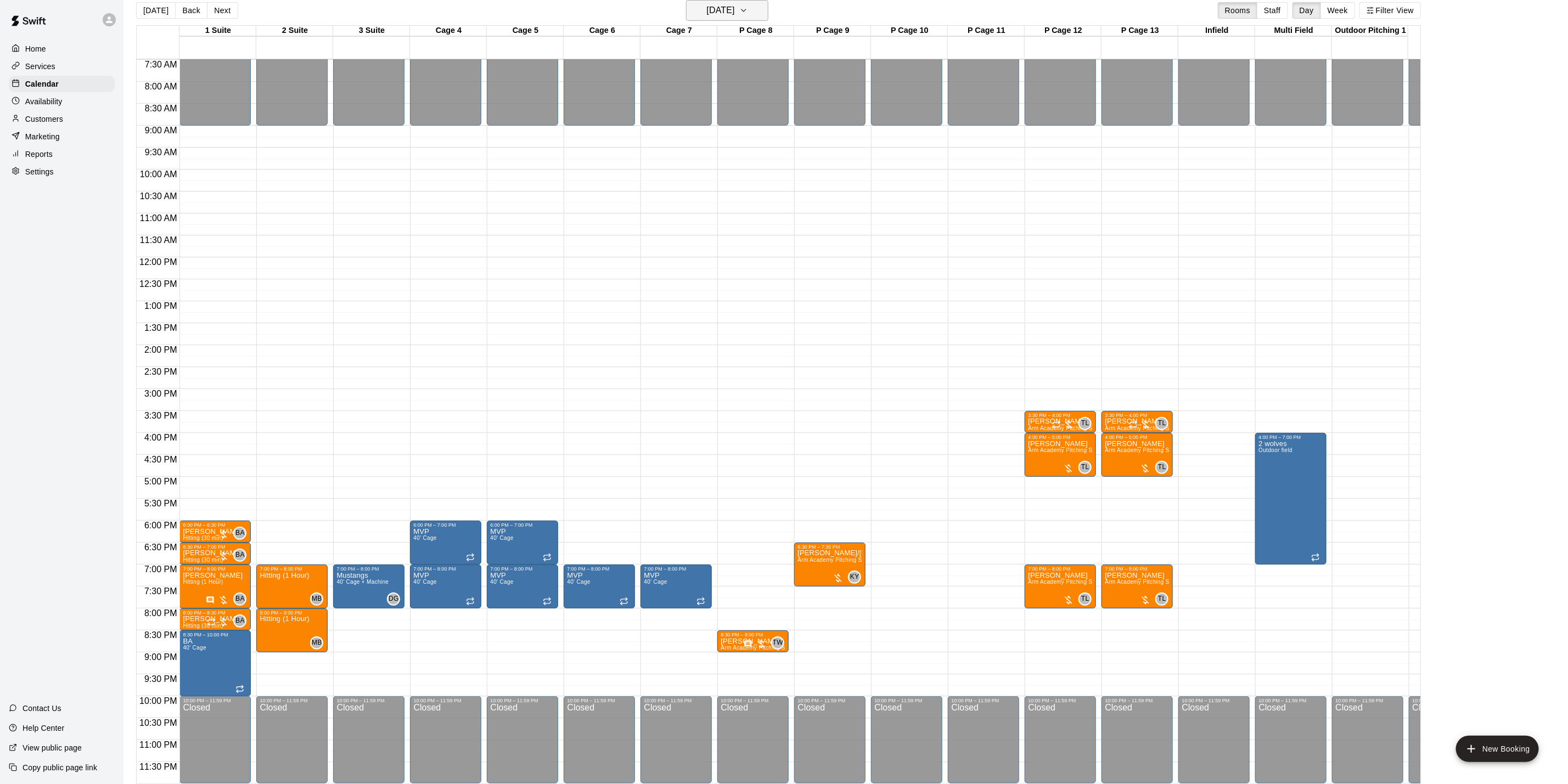
click at [726, 15] on h6 "[DATE]" at bounding box center [721, 10] width 28 height 15
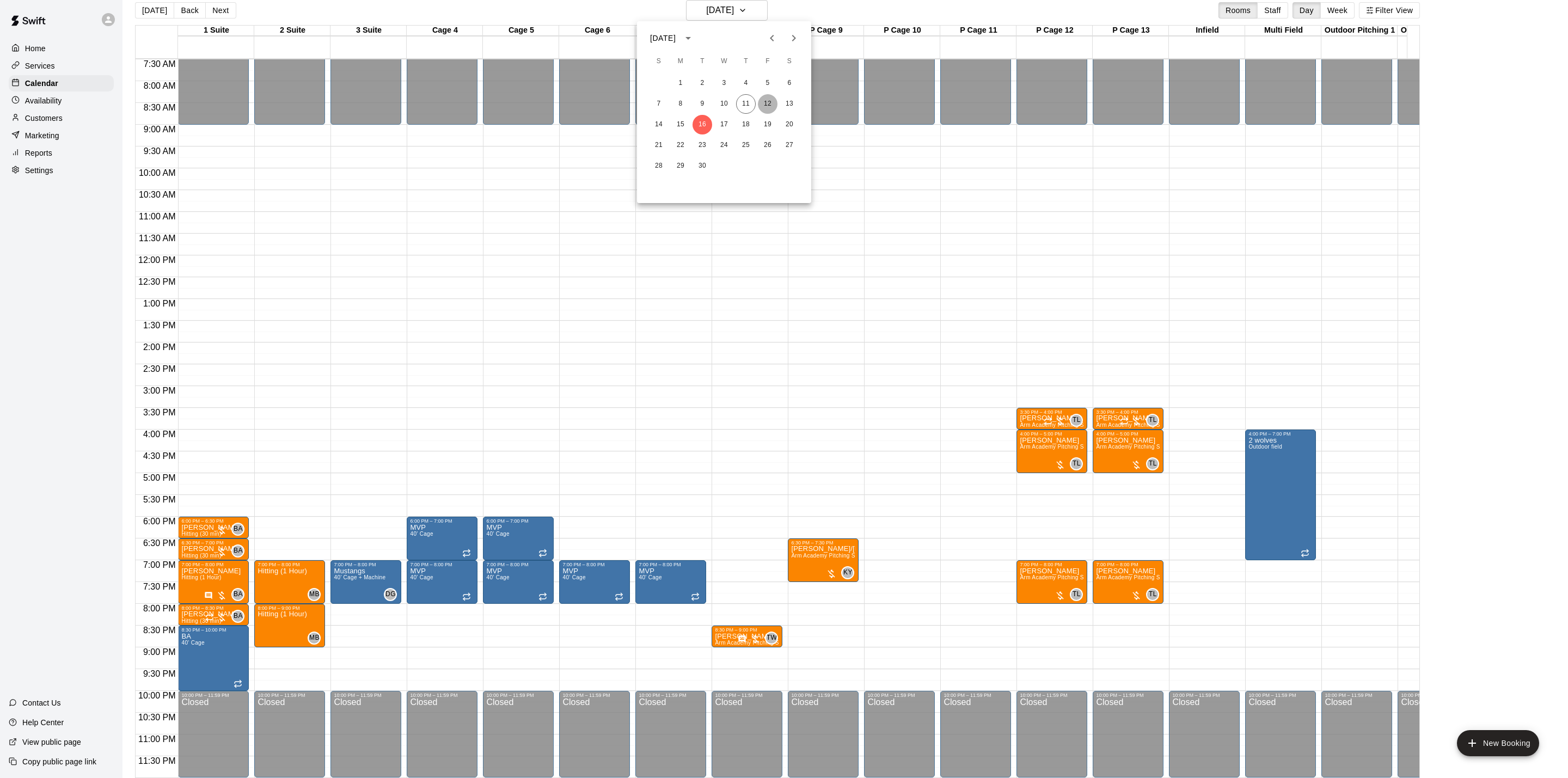
click at [767, 100] on button "12" at bounding box center [768, 104] width 20 height 20
